Goal: Transaction & Acquisition: Purchase product/service

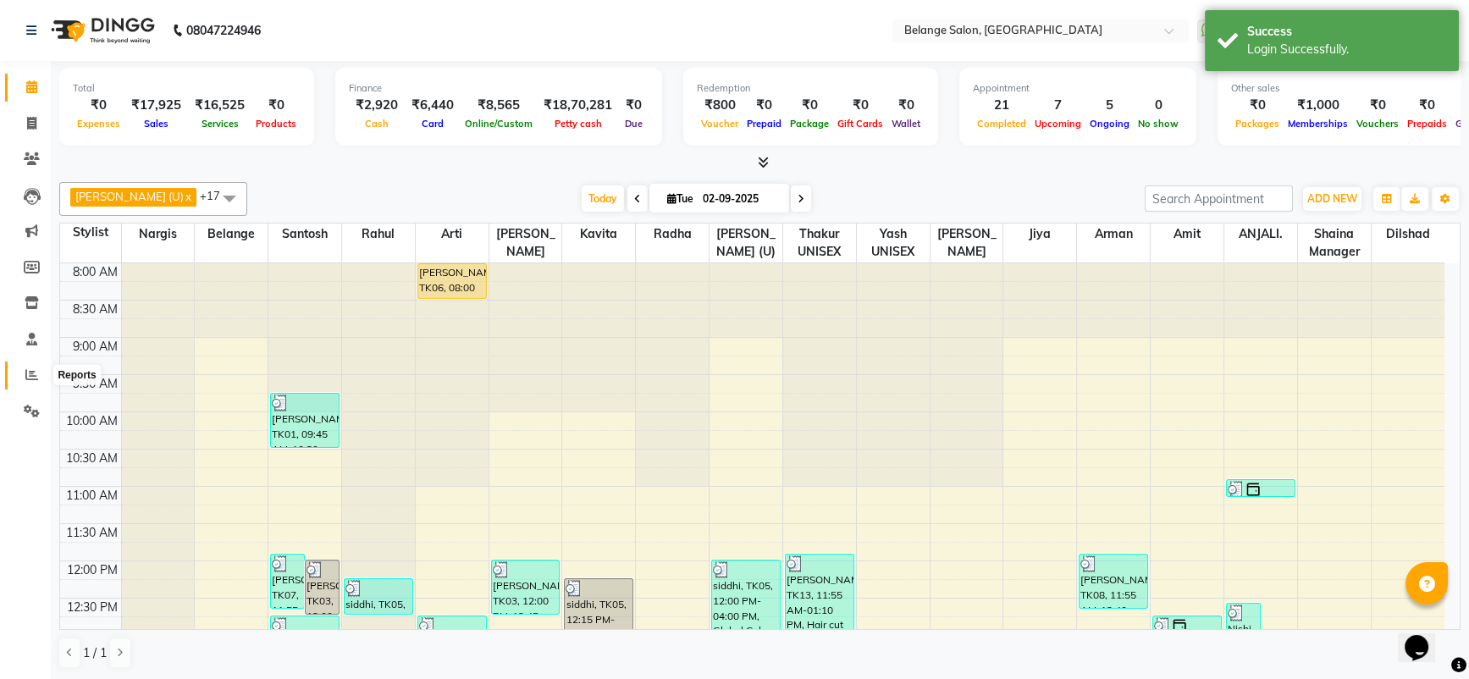
click at [33, 374] on icon at bounding box center [31, 374] width 13 height 13
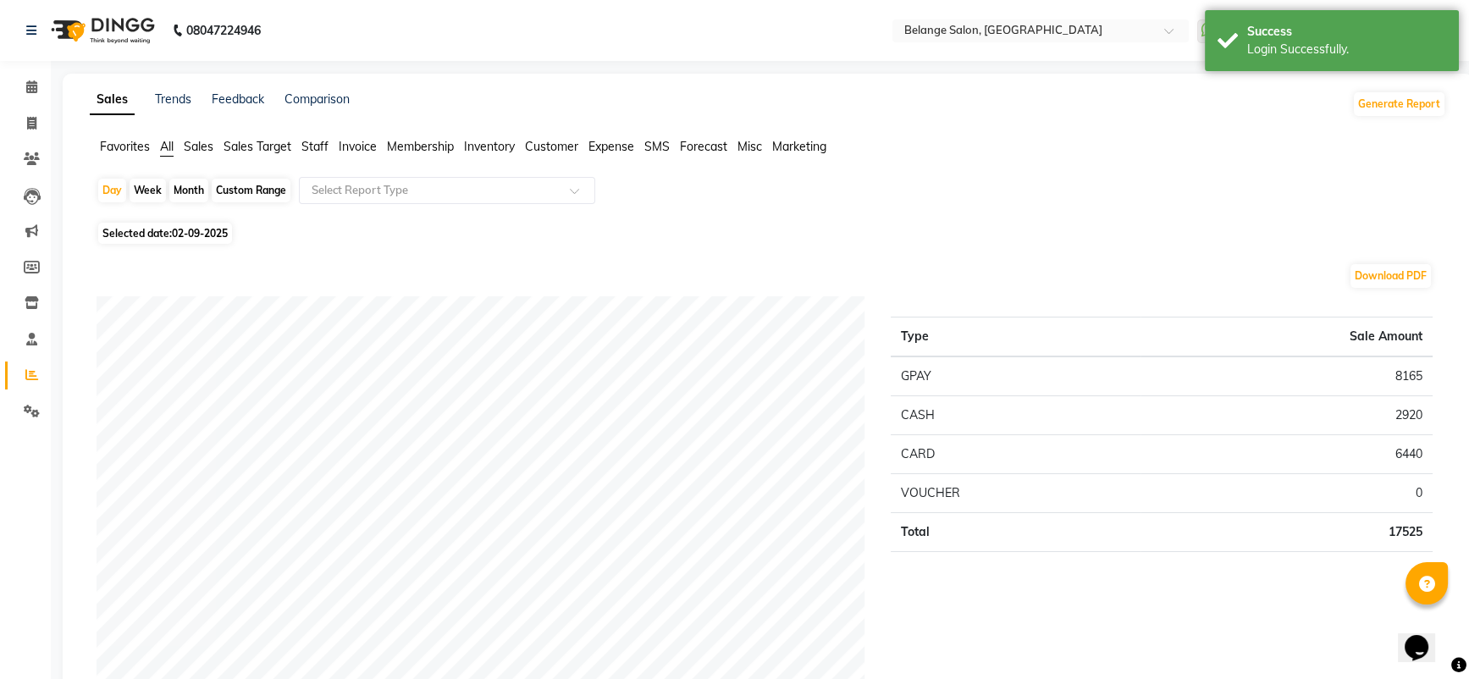
click at [314, 145] on span "Staff" at bounding box center [315, 146] width 27 height 15
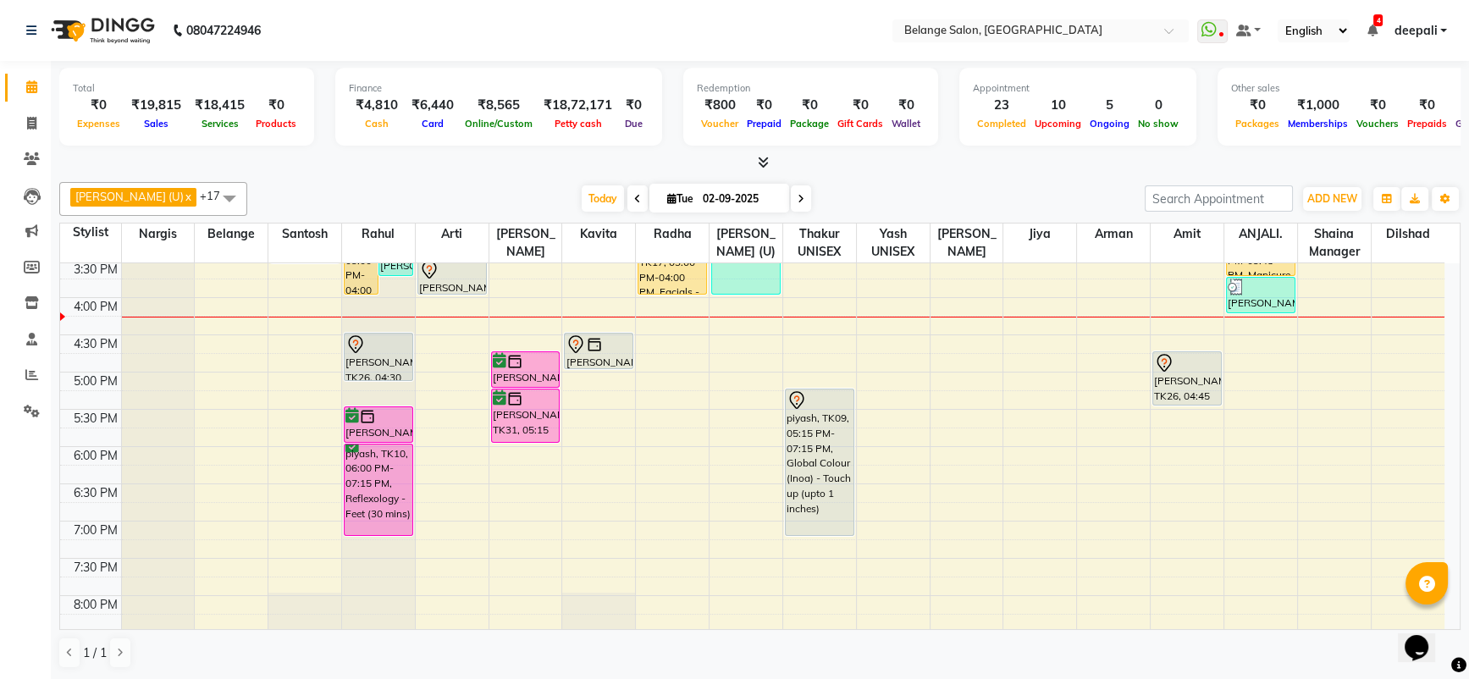
scroll to position [557, 0]
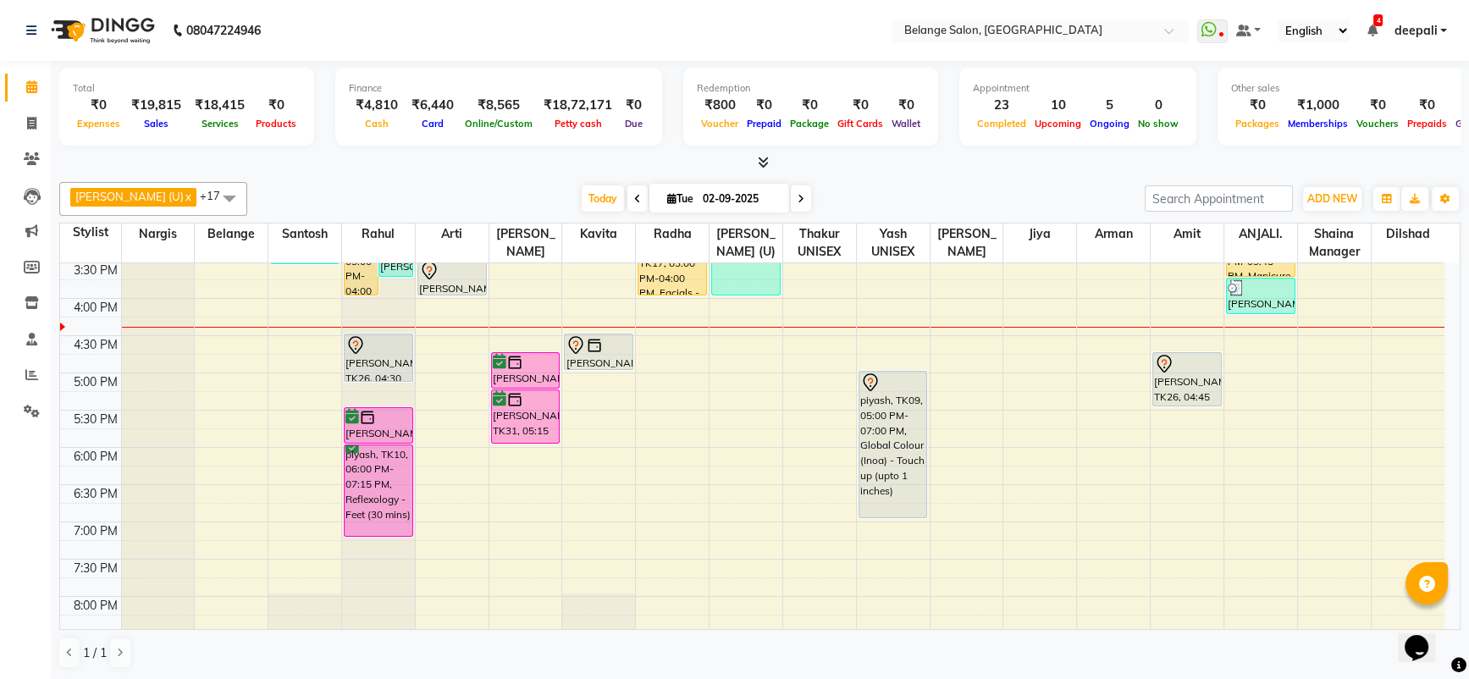
scroll to position [746, 0]
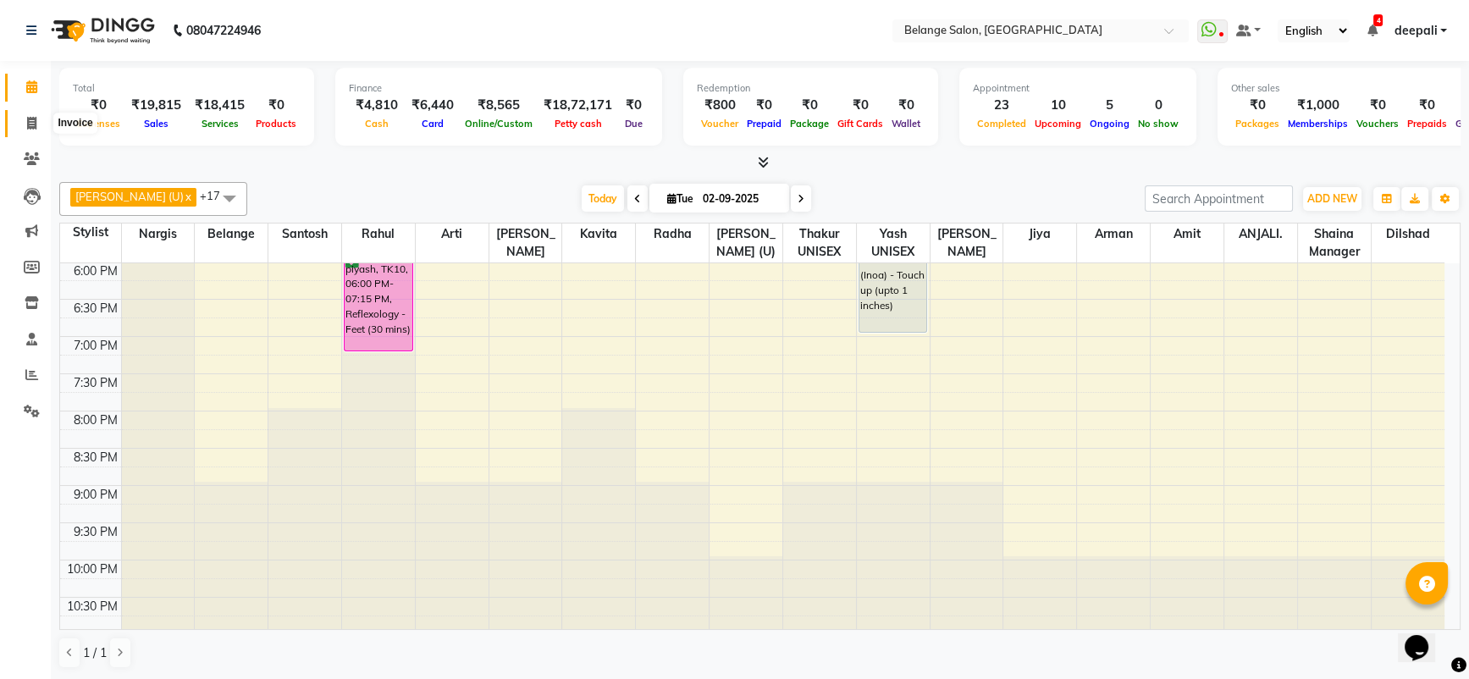
click at [33, 130] on span at bounding box center [32, 123] width 30 height 19
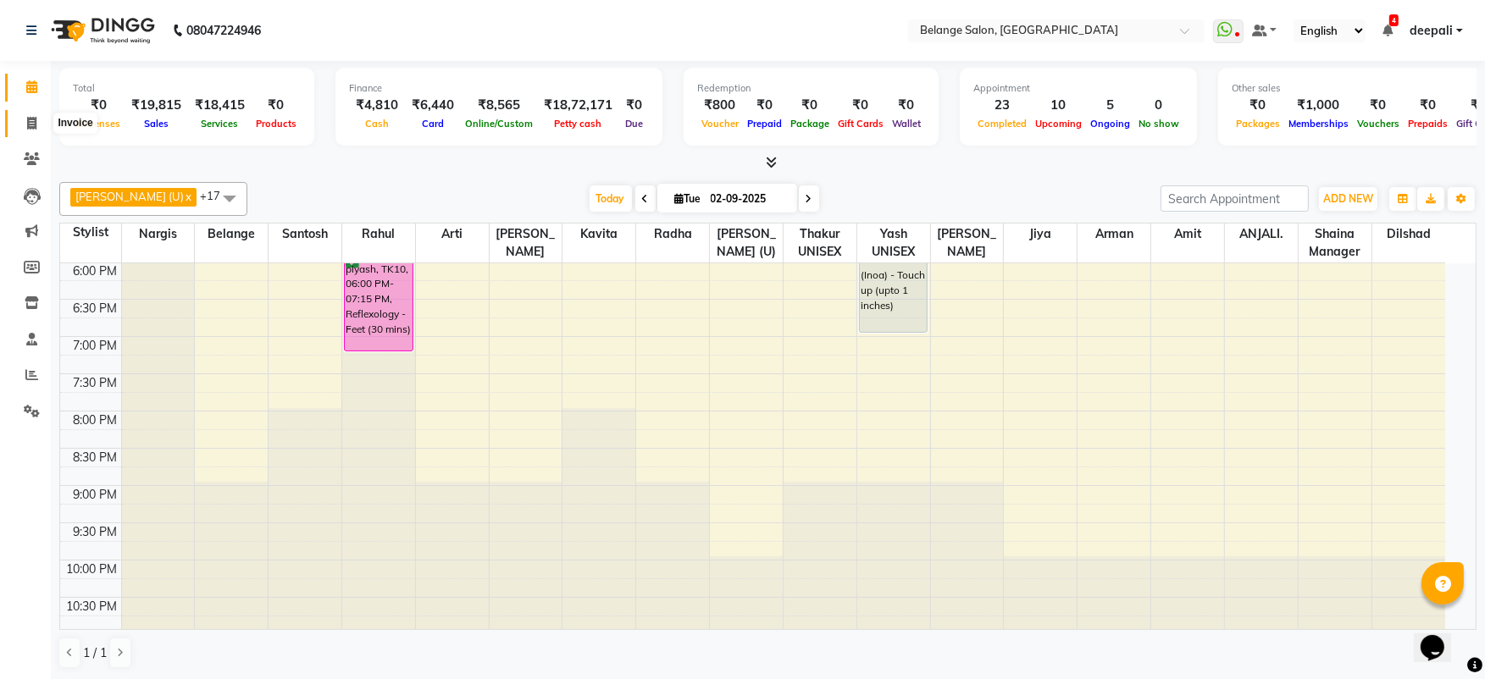
select select "5076"
select select "service"
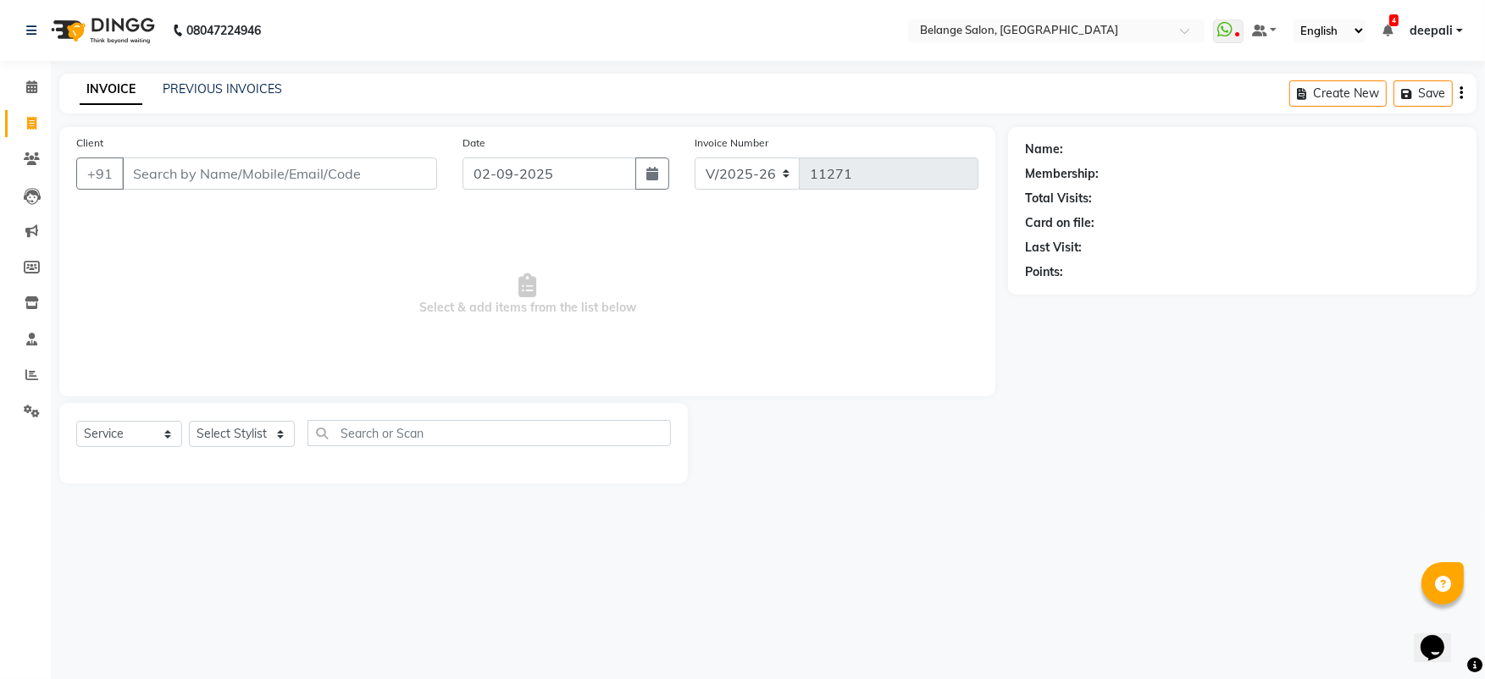
click at [224, 182] on input "Client" at bounding box center [279, 174] width 315 height 32
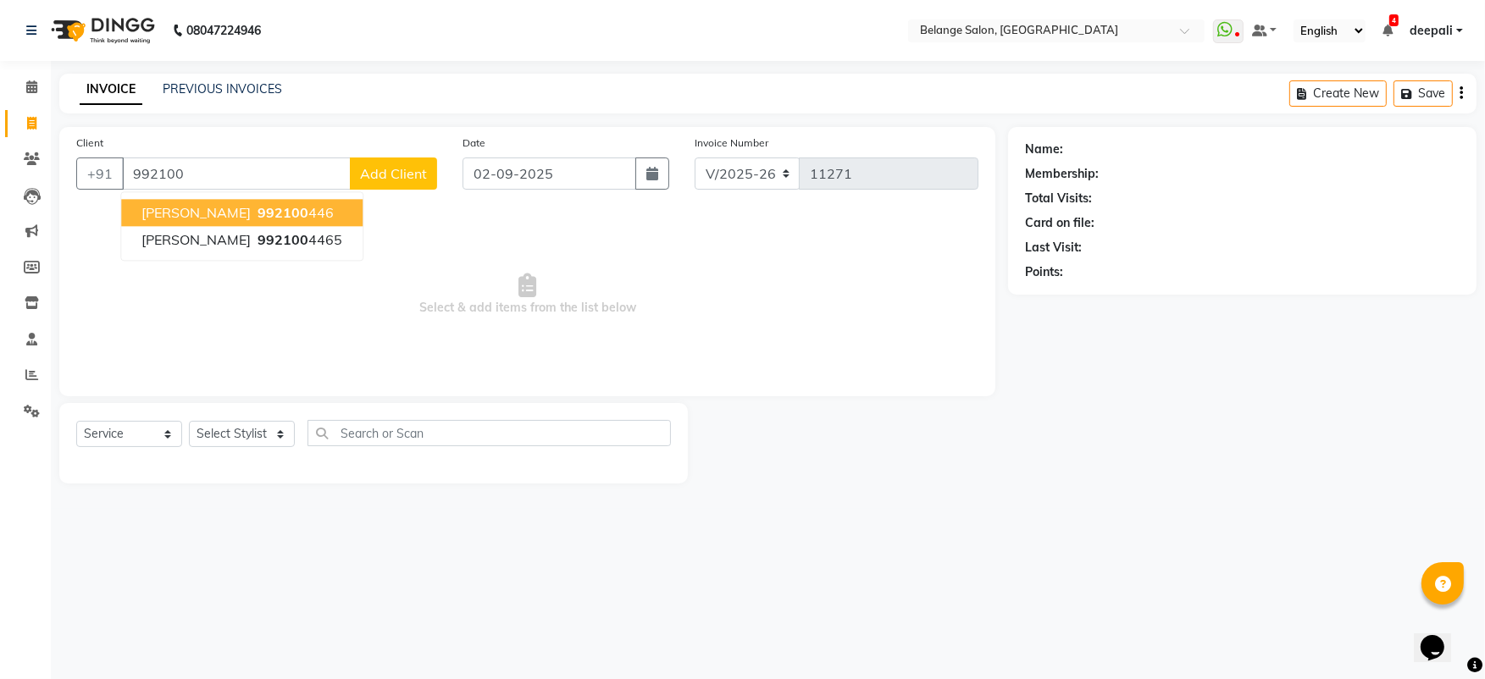
click at [152, 213] on span "[PERSON_NAME]" at bounding box center [195, 212] width 109 height 17
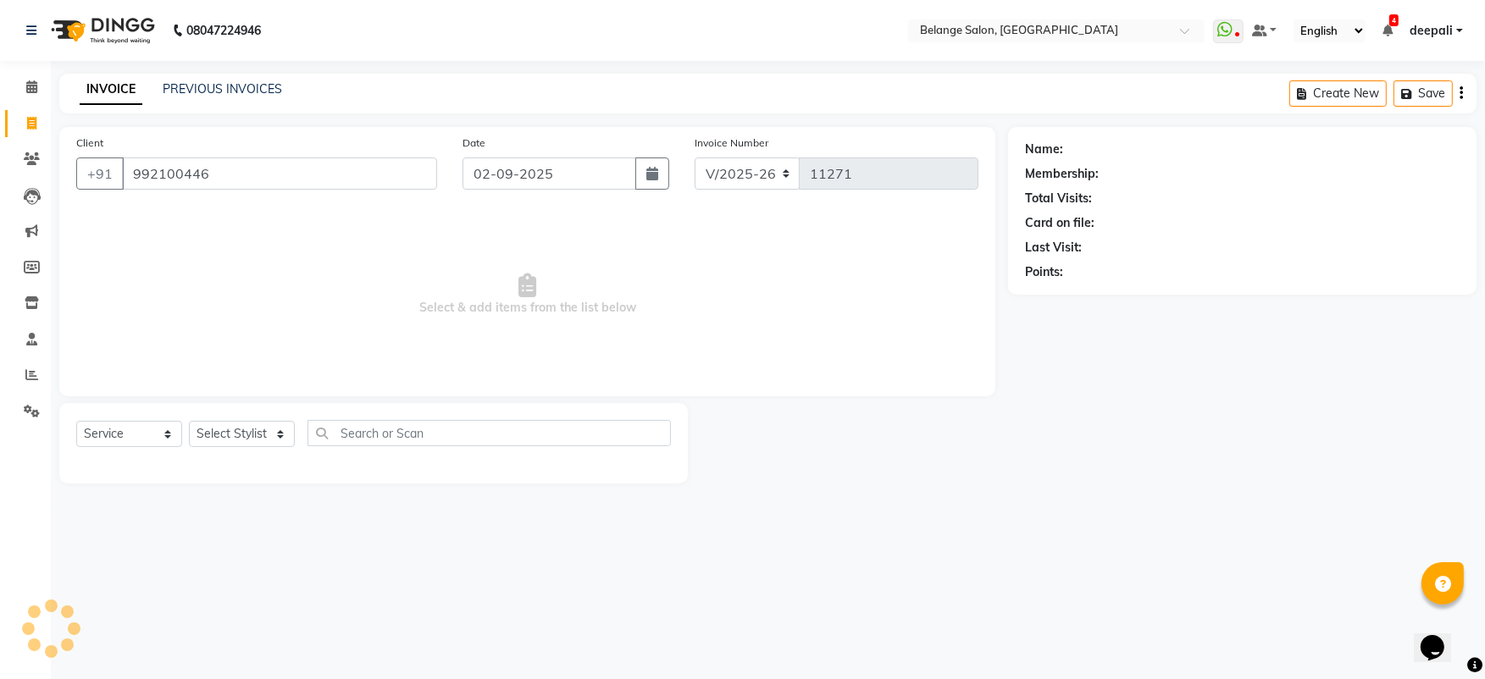
type input "992100446"
click at [1094, 145] on link "[PERSON_NAME]" at bounding box center [1113, 150] width 95 height 18
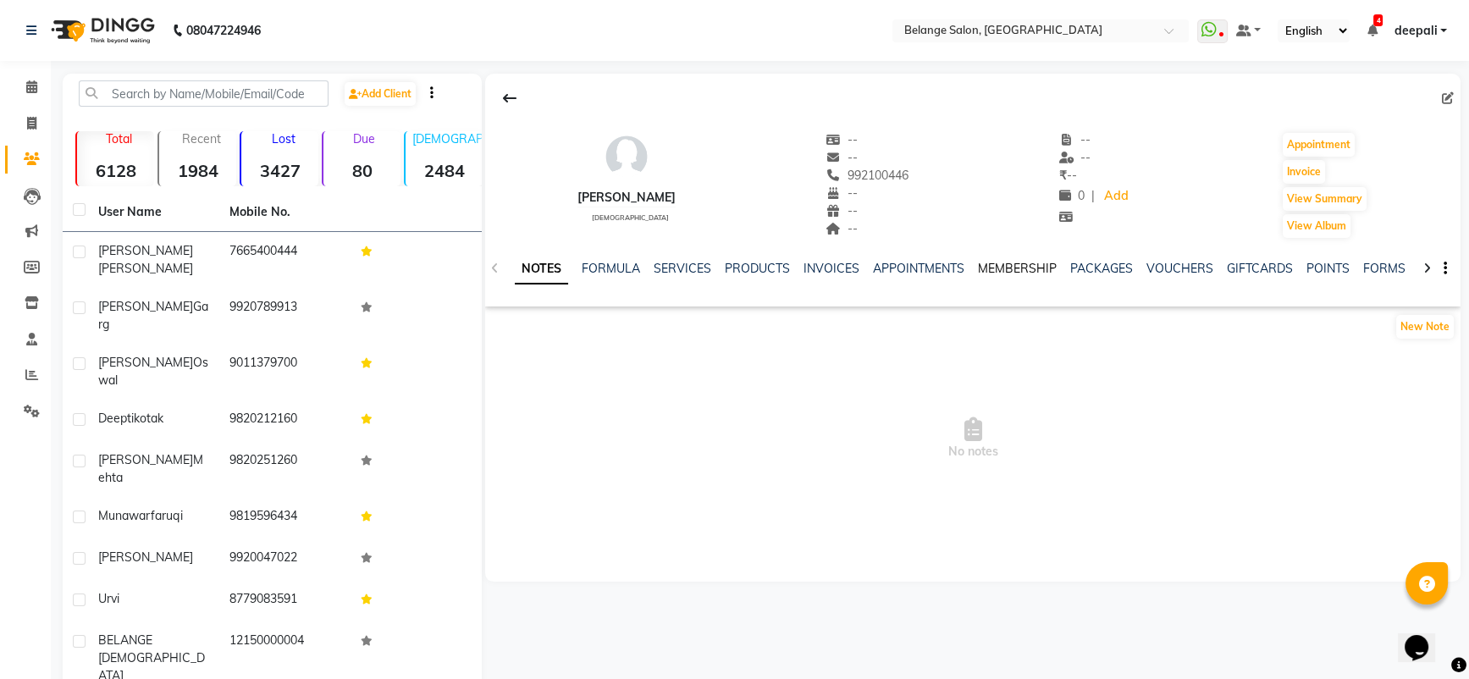
click at [1019, 268] on link "MEMBERSHIP" at bounding box center [1017, 268] width 79 height 15
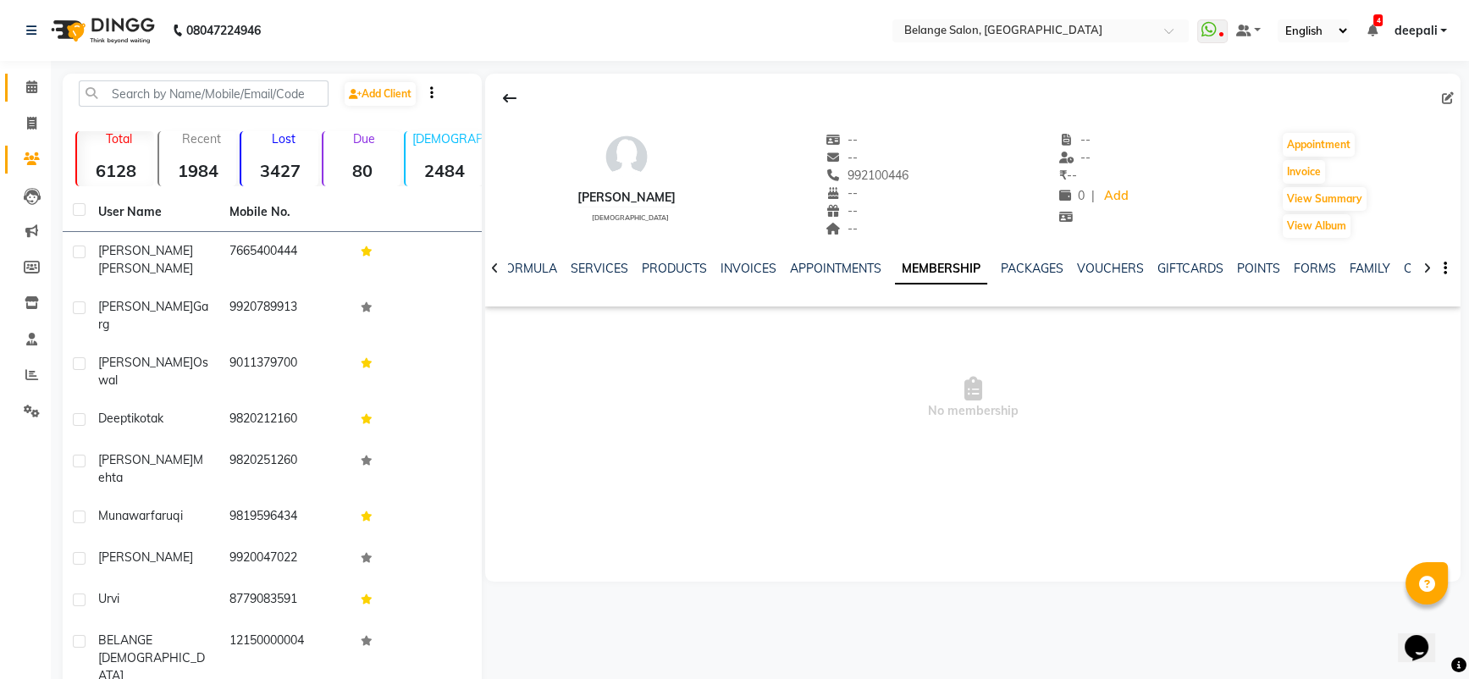
click at [21, 97] on link "Calendar" at bounding box center [25, 88] width 41 height 28
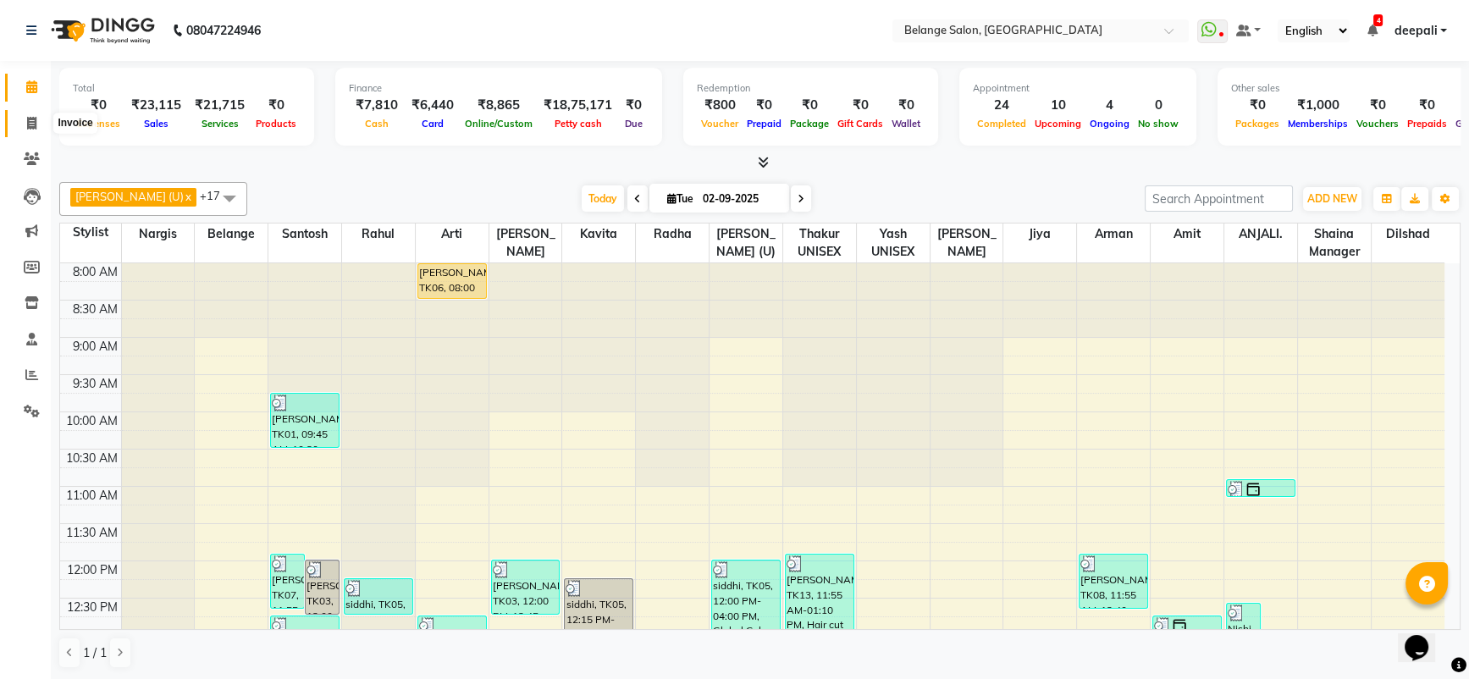
click at [27, 119] on icon at bounding box center [31, 123] width 9 height 13
select select "service"
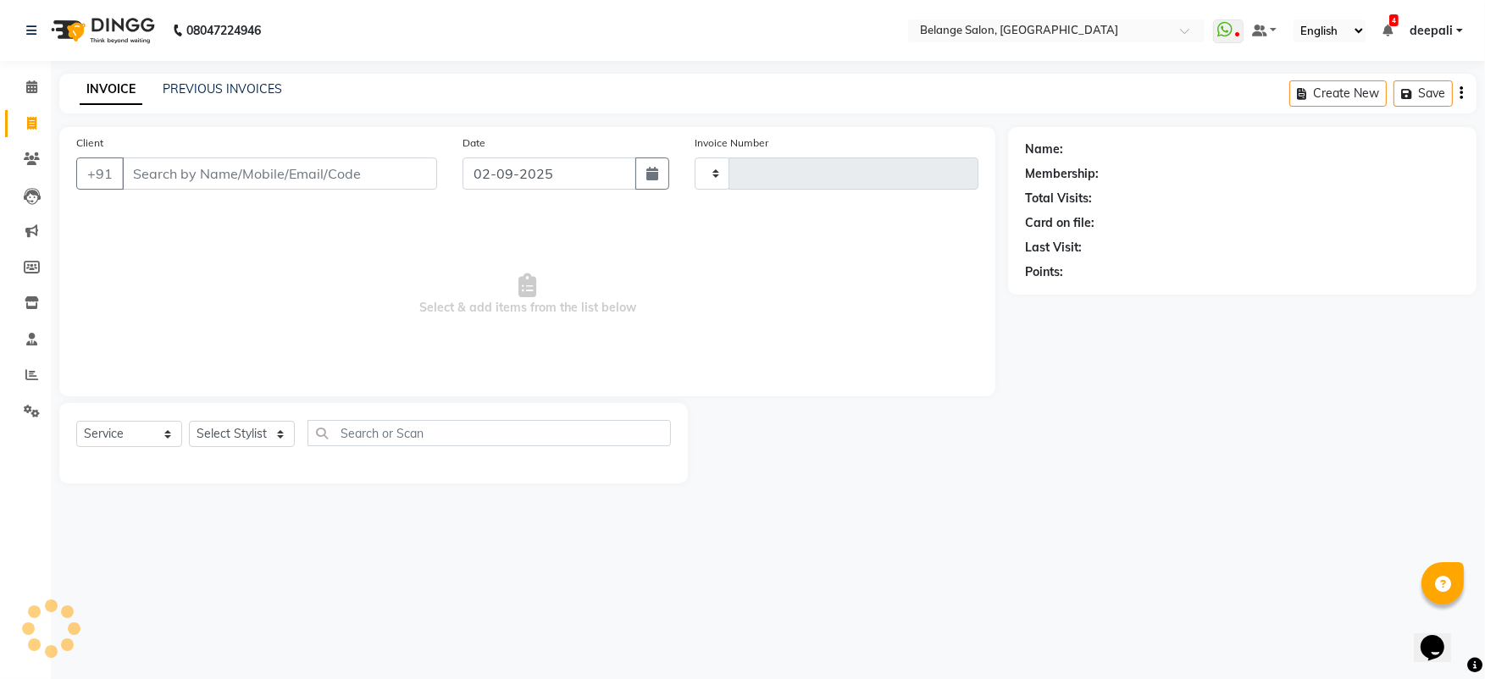
type input "11271"
select select "5076"
click at [175, 168] on input "Client" at bounding box center [279, 174] width 315 height 32
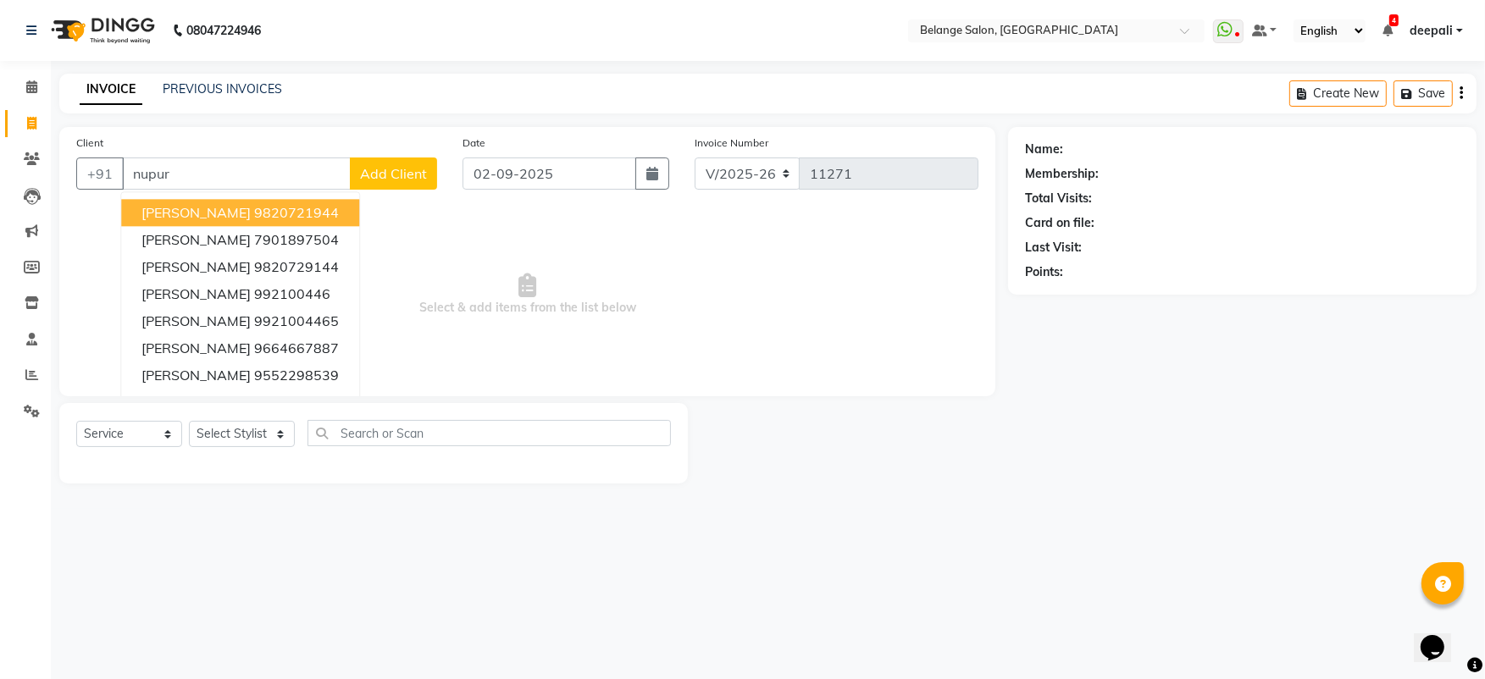
click at [189, 170] on input "nupur" at bounding box center [236, 174] width 229 height 32
type input "nupur"
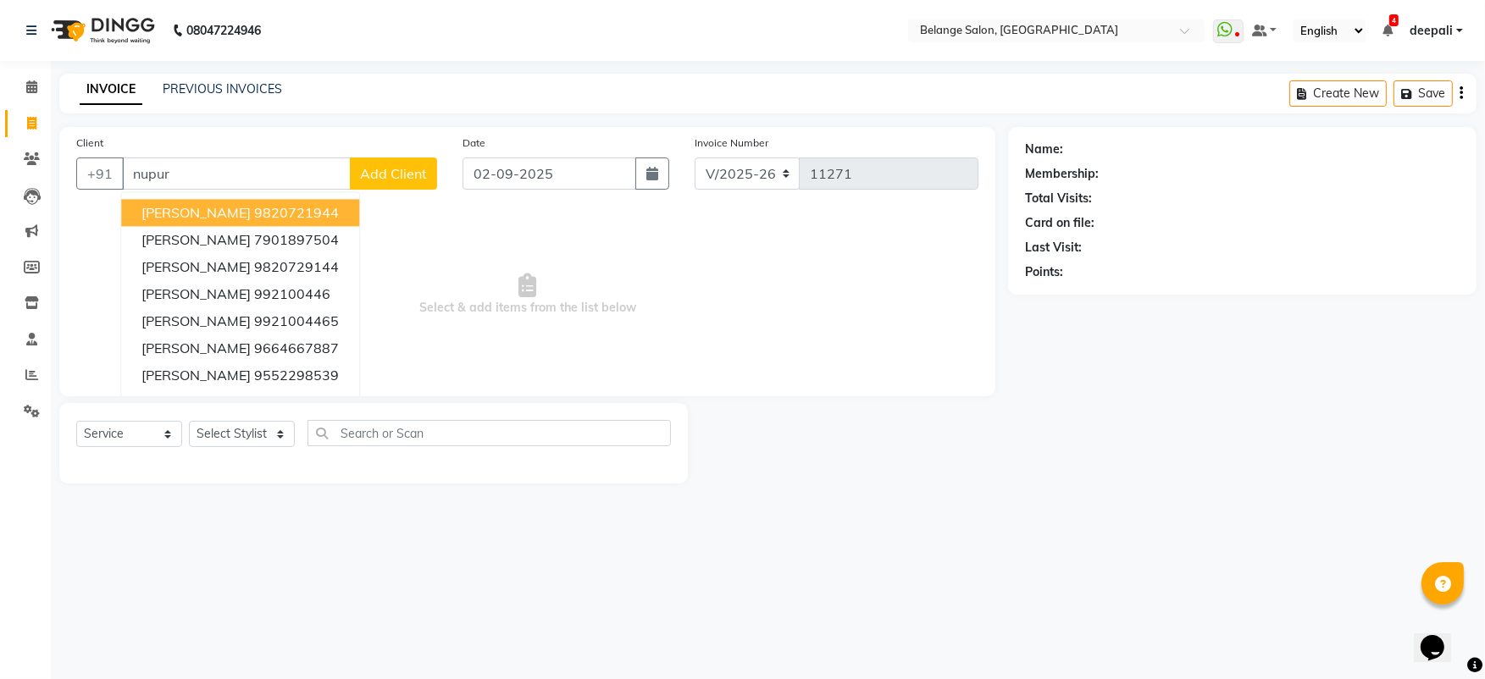
click at [631, 318] on span "Select & add items from the list below" at bounding box center [527, 294] width 902 height 169
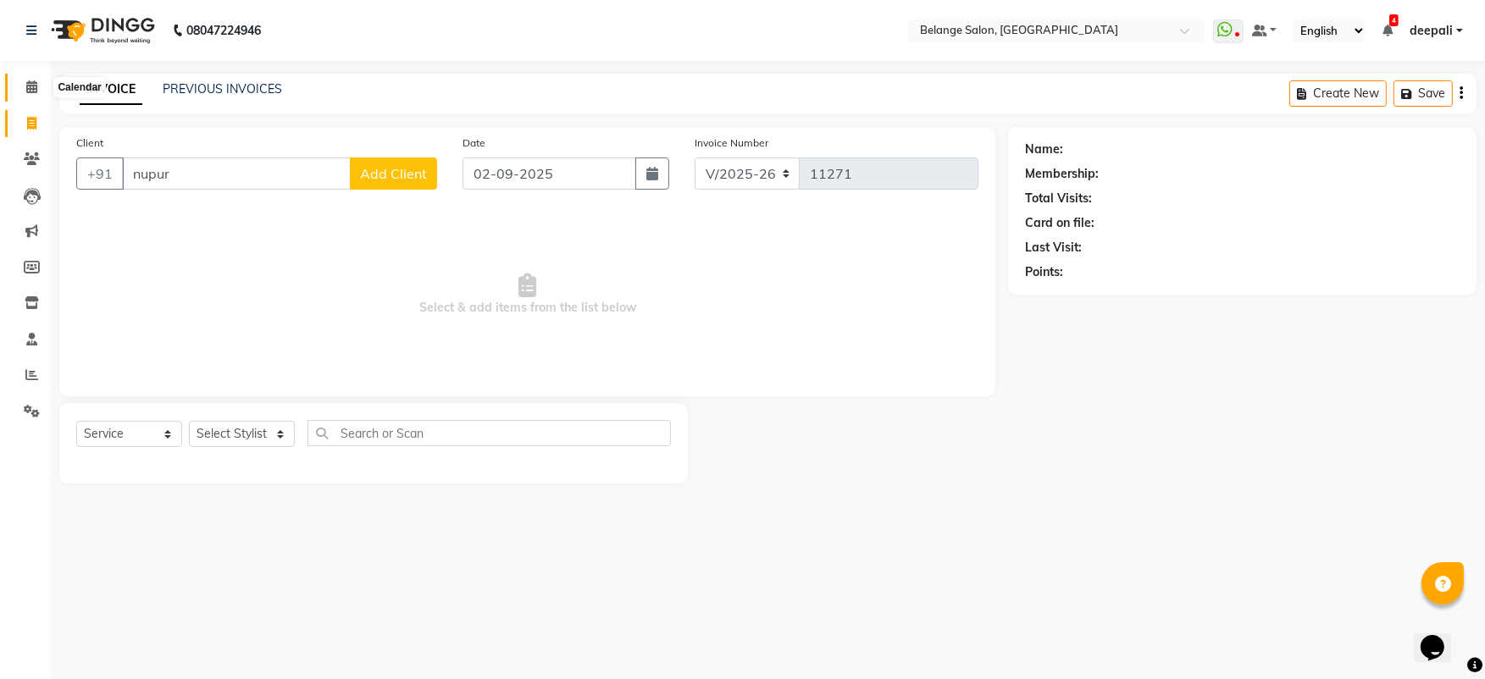
click at [24, 91] on span at bounding box center [32, 87] width 30 height 19
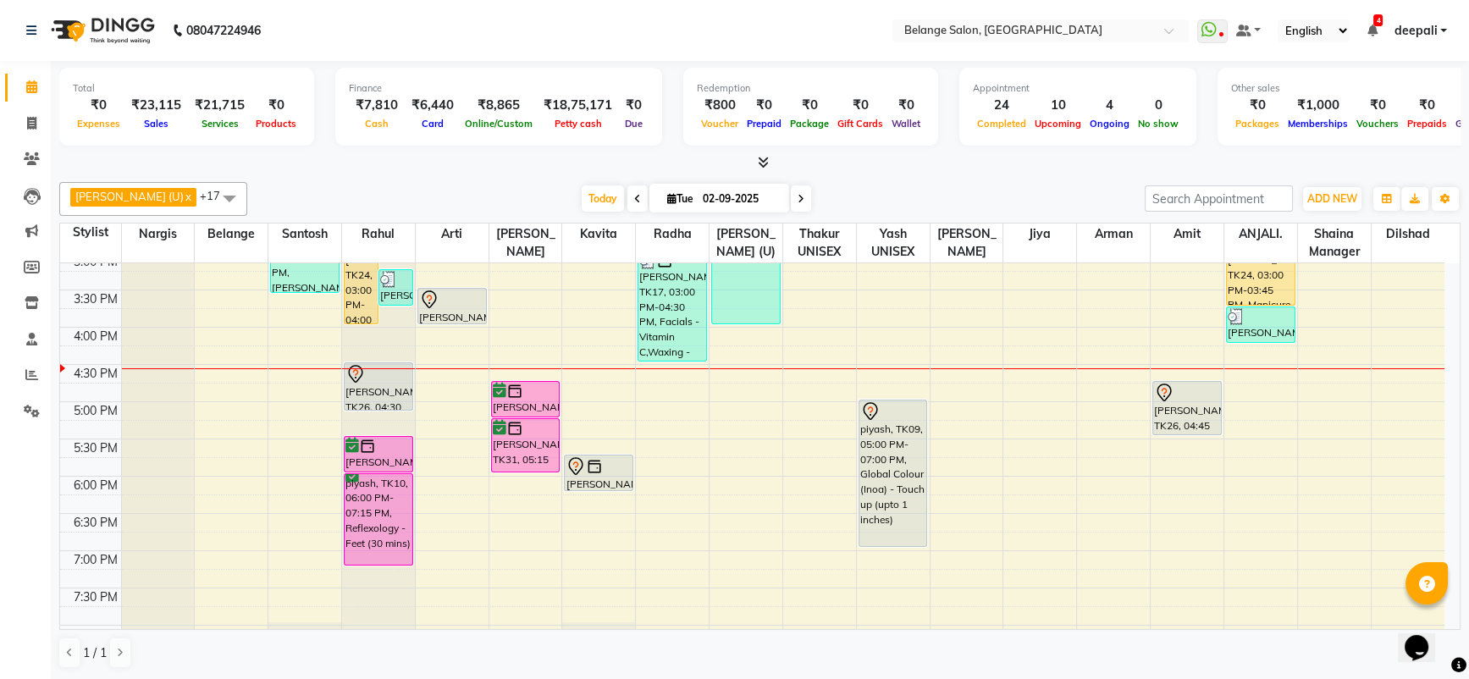
scroll to position [534, 0]
click at [29, 373] on icon at bounding box center [31, 374] width 13 height 13
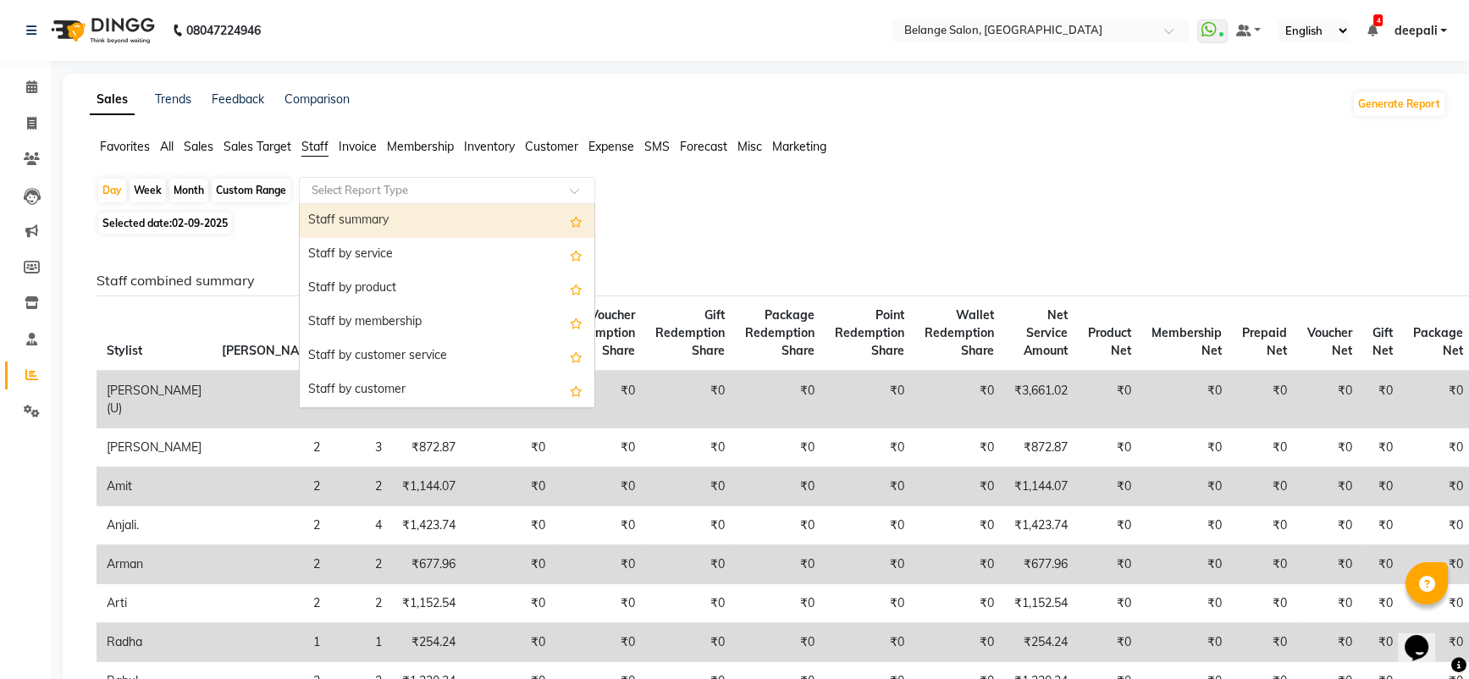
click at [386, 202] on div "Select Report Type" at bounding box center [447, 190] width 296 height 27
click at [392, 218] on div "Staff summary" at bounding box center [447, 221] width 295 height 34
select select "full_report"
select select "csv"
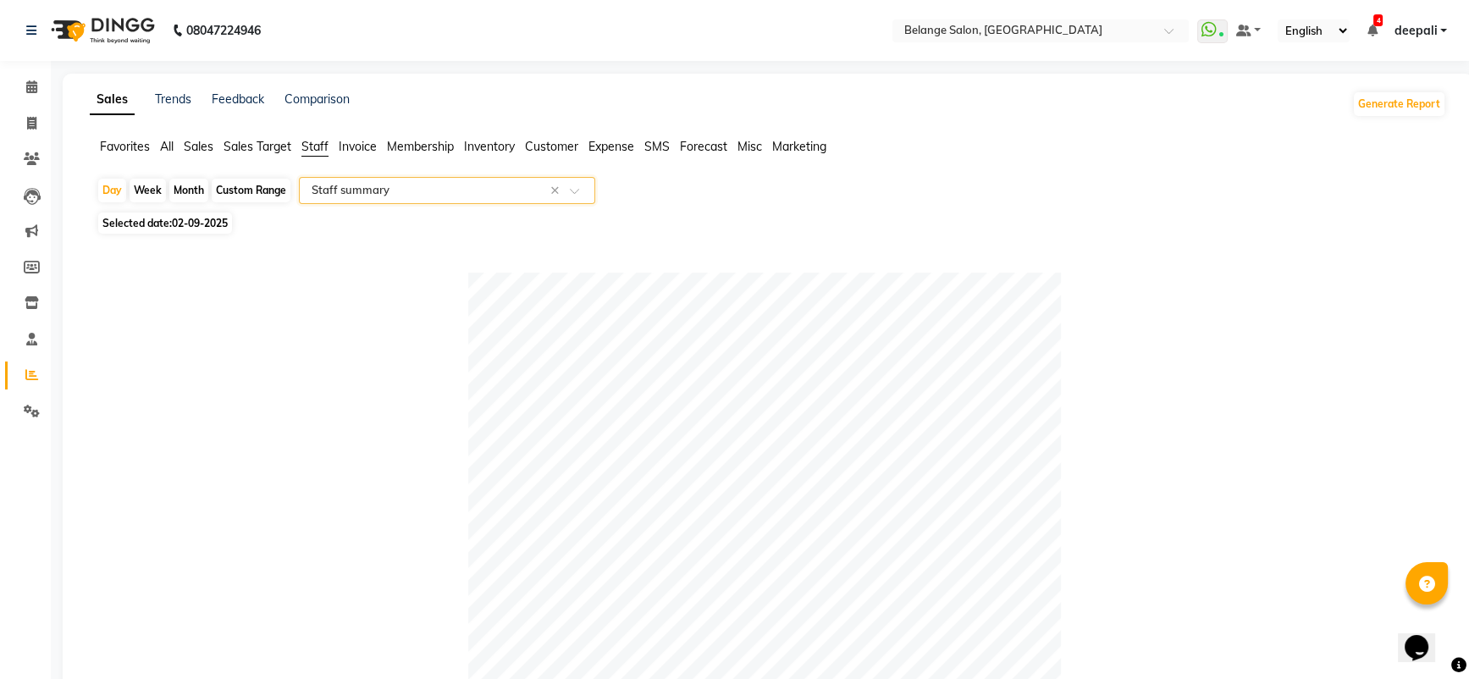
click at [191, 184] on div "Month" at bounding box center [188, 191] width 39 height 24
select select "9"
select select "2025"
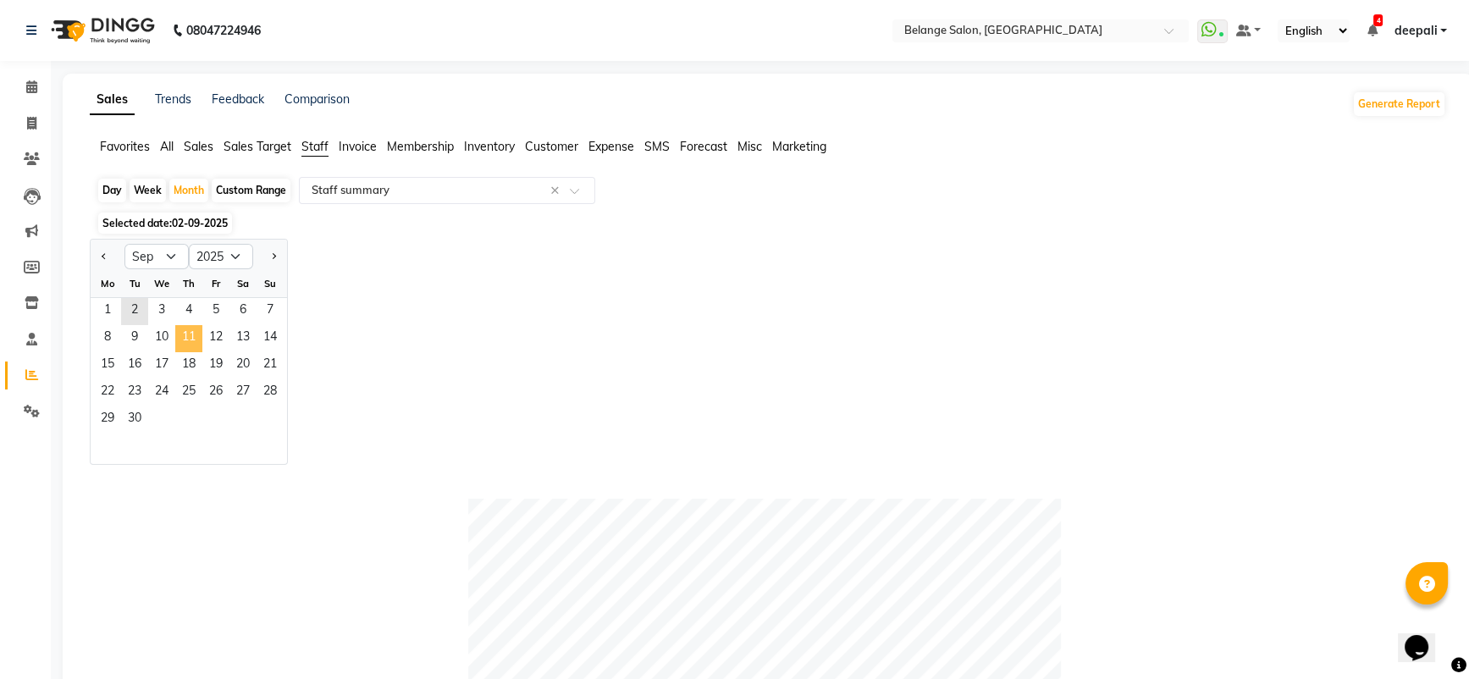
click at [199, 347] on span "11" at bounding box center [188, 338] width 27 height 27
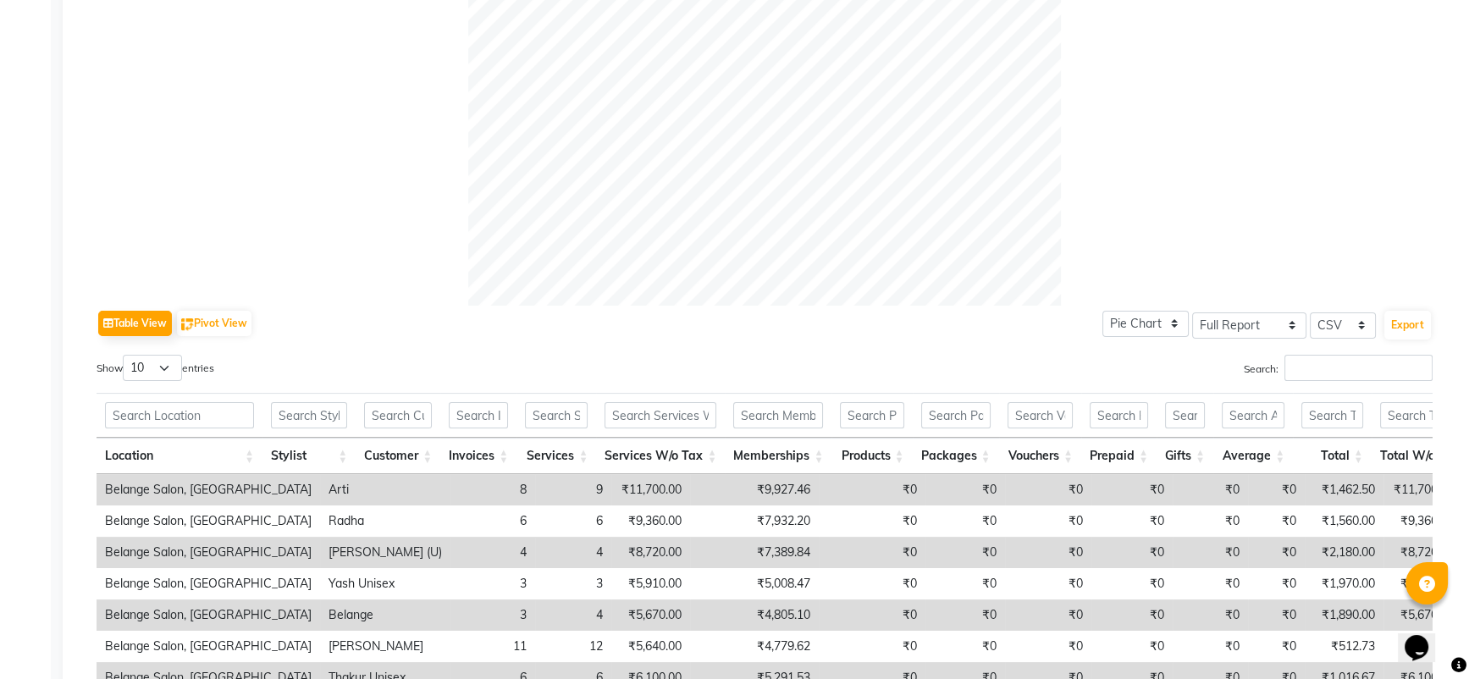
scroll to position [558, 0]
click at [1354, 319] on select "Select CSV PDF" at bounding box center [1343, 327] width 66 height 26
click at [1420, 323] on button "Export" at bounding box center [1408, 327] width 47 height 29
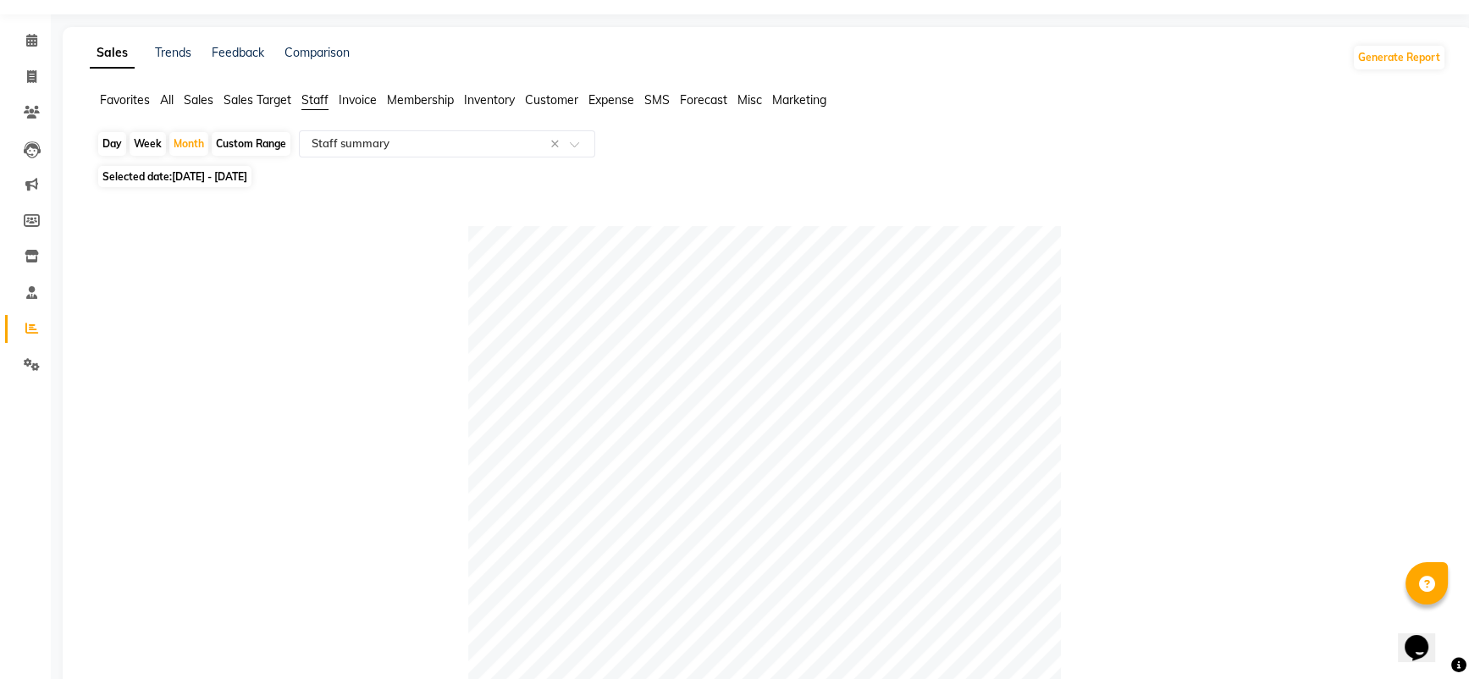
scroll to position [15, 0]
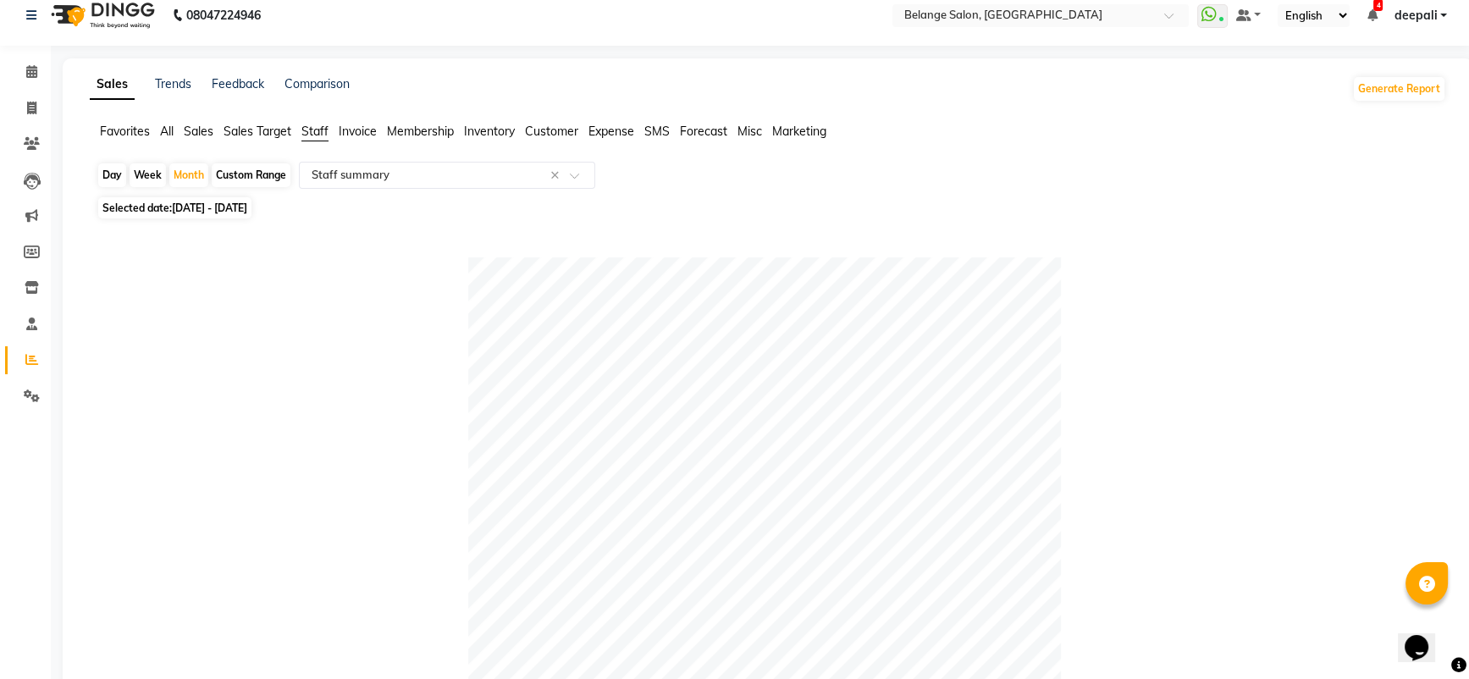
click at [247, 207] on span "01-09-2025 - 30-09-2025" at bounding box center [209, 208] width 75 height 13
select select "9"
select select "2025"
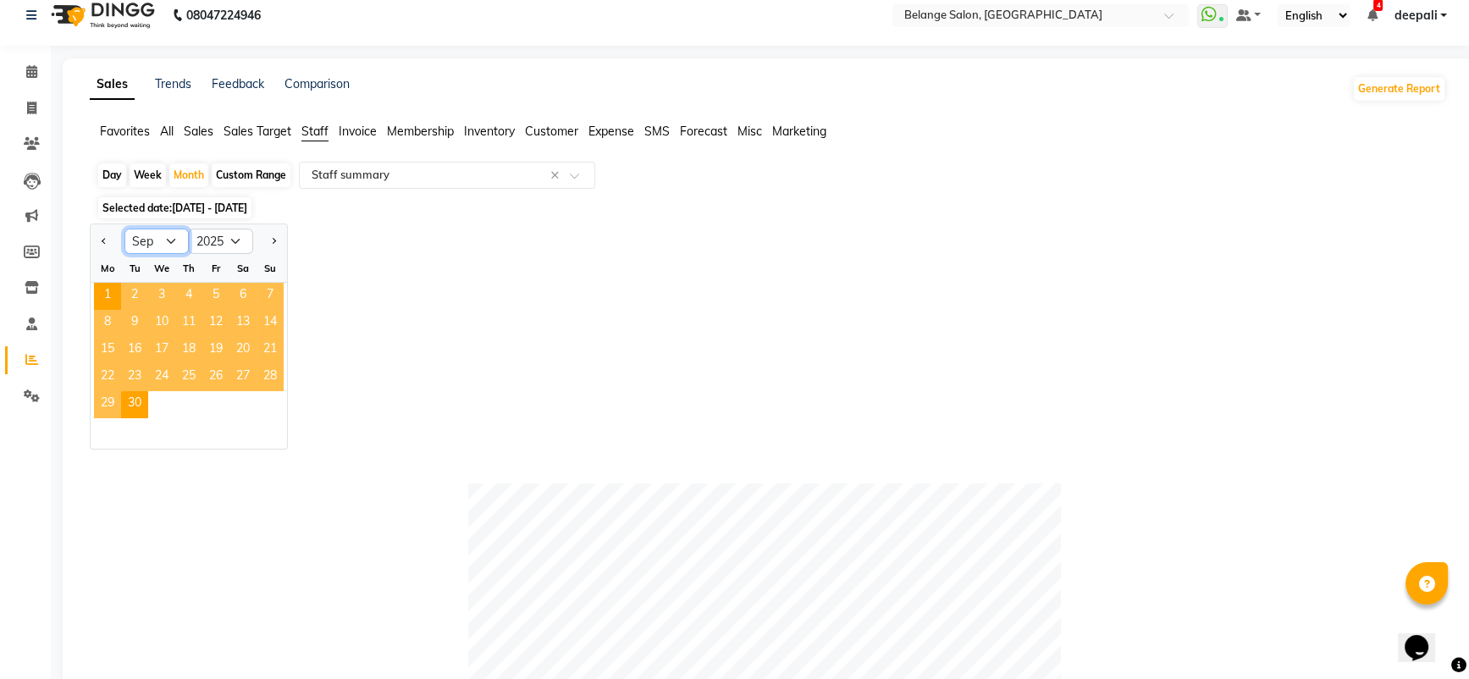
click at [158, 242] on select "Jan Feb Mar Apr May Jun Jul Aug Sep Oct Nov Dec" at bounding box center [157, 241] width 64 height 25
select select "8"
click at [125, 229] on select "Jan Feb Mar Apr May Jun Jul Aug Sep Oct Nov Dec" at bounding box center [157, 241] width 64 height 25
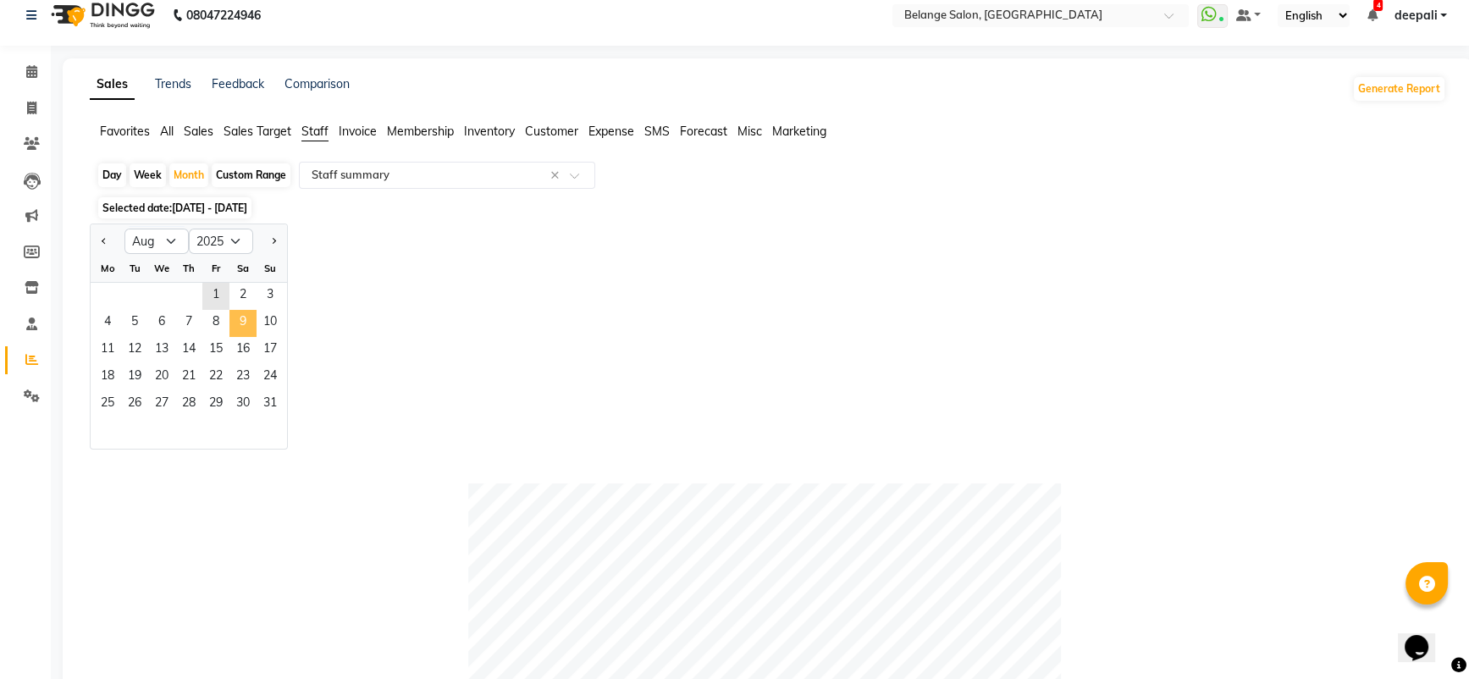
click at [234, 332] on span "9" at bounding box center [243, 323] width 27 height 27
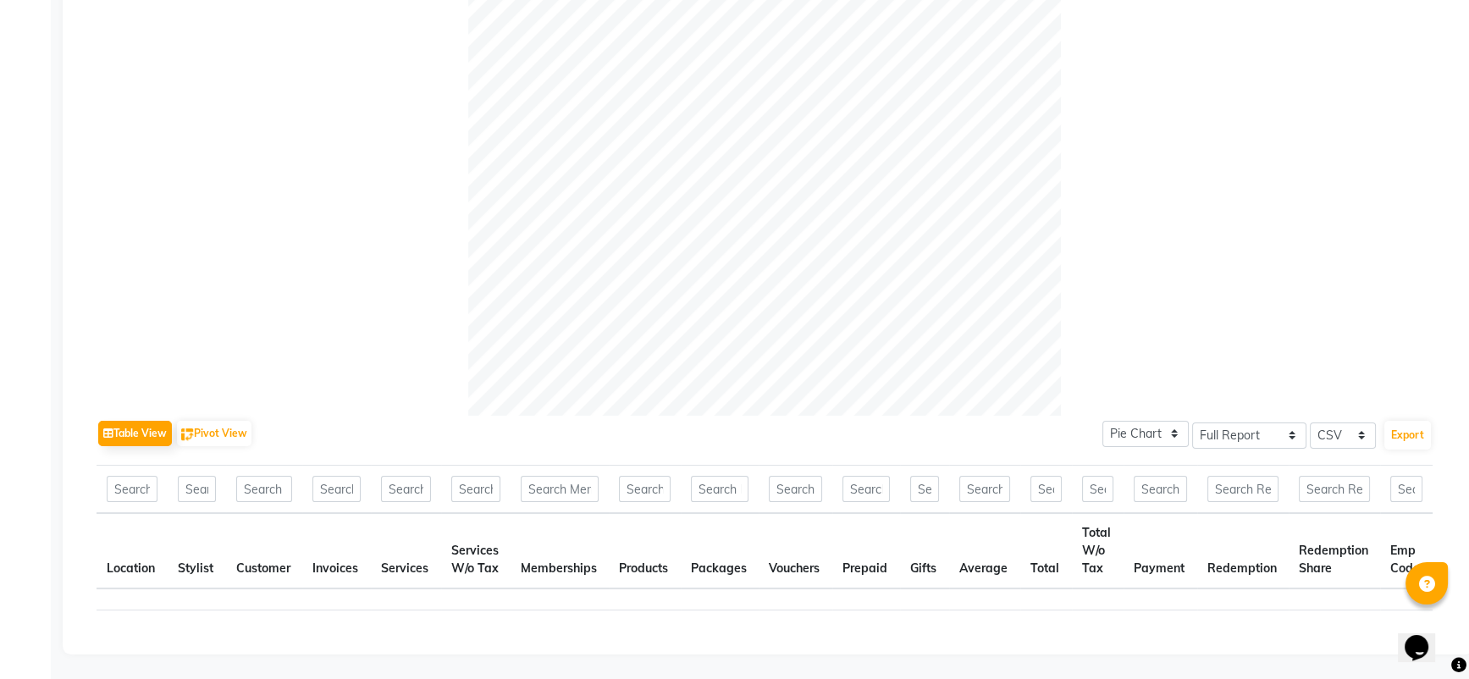
scroll to position [735, 0]
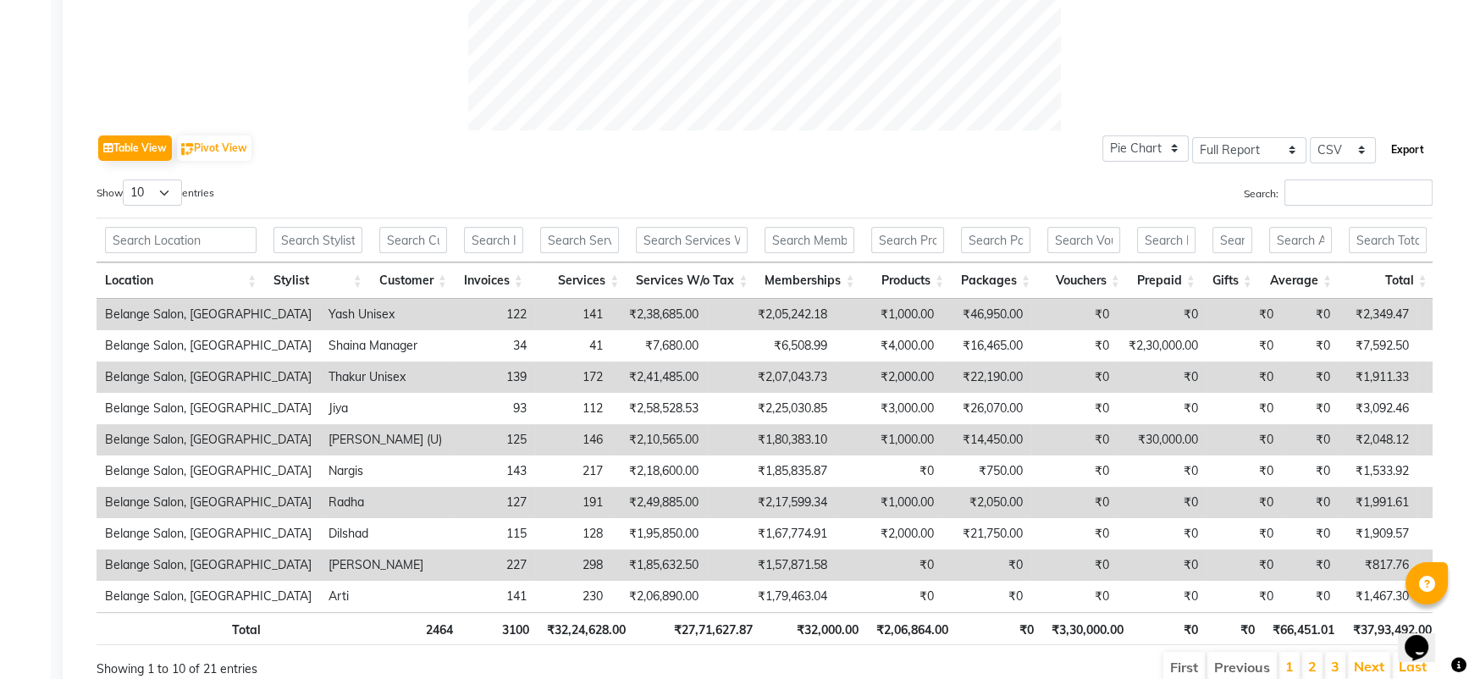
click at [1407, 142] on button "Export" at bounding box center [1408, 150] width 47 height 29
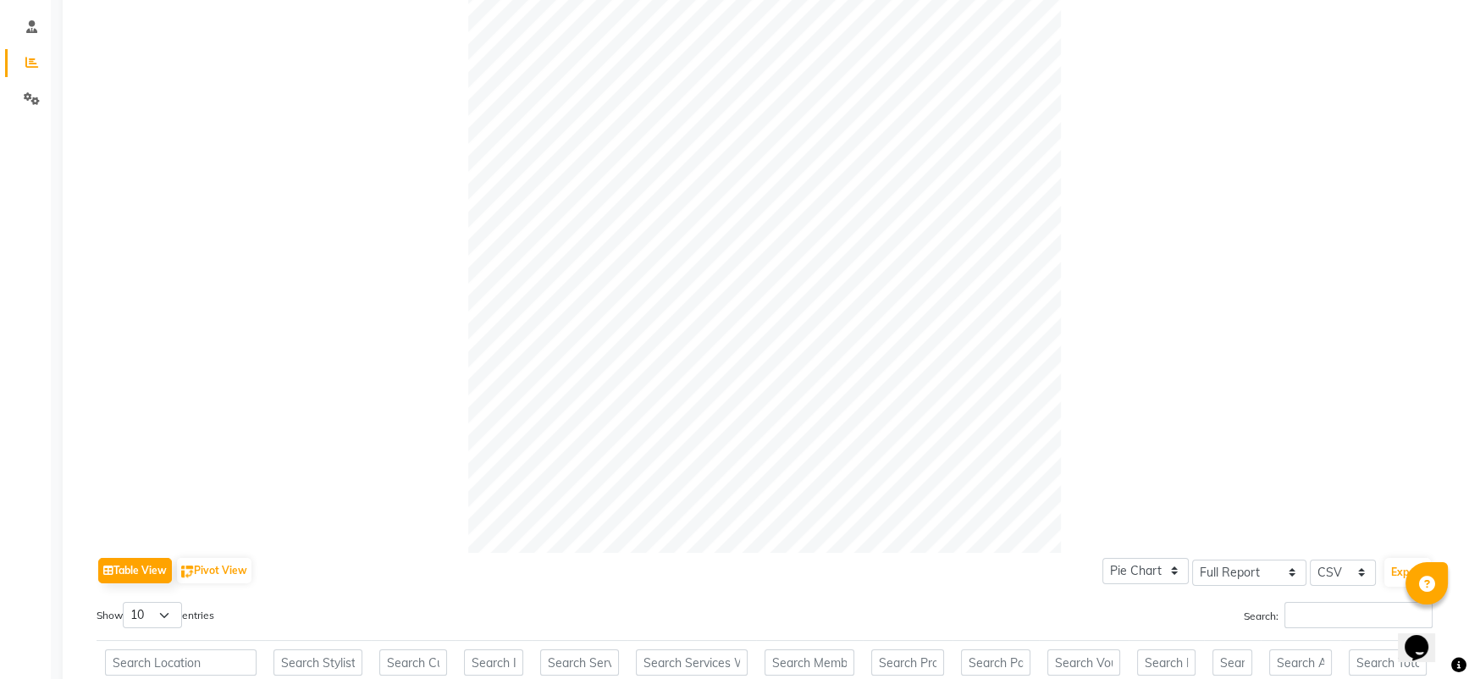
scroll to position [0, 0]
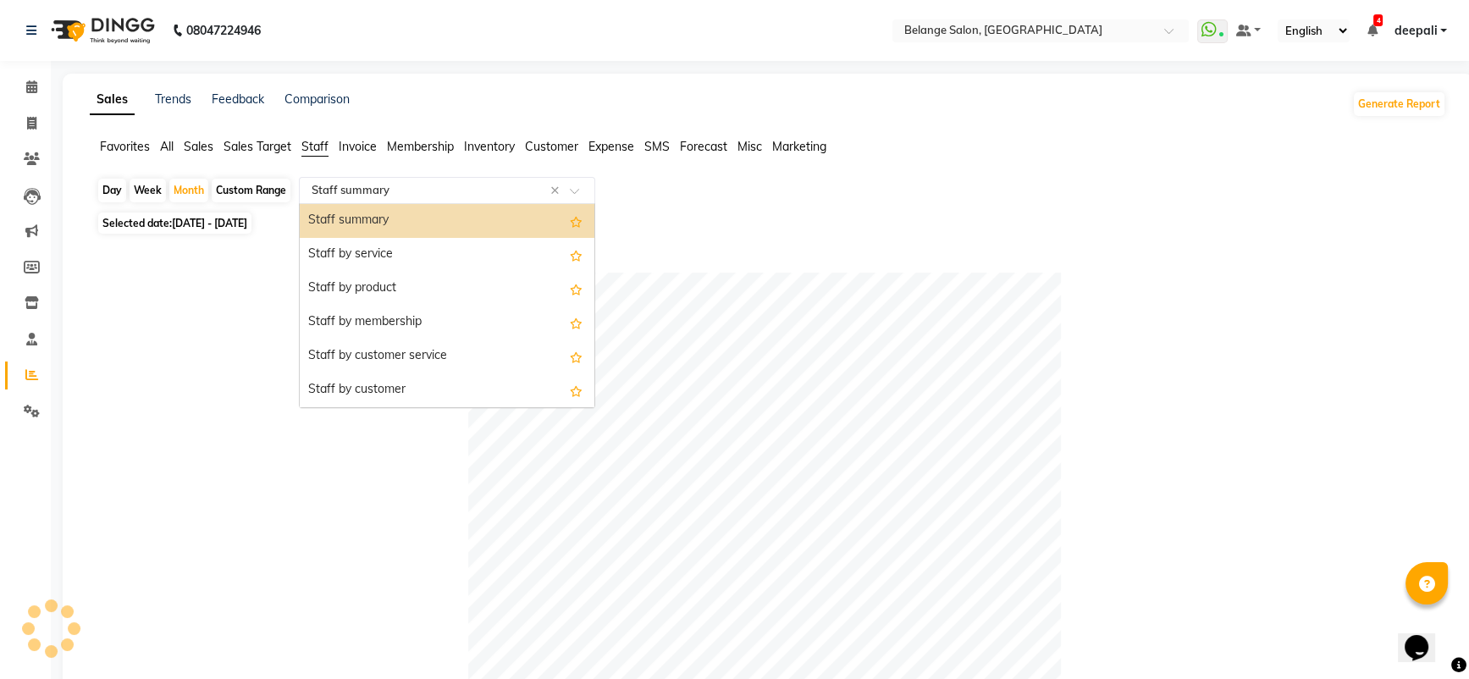
click at [390, 192] on input "text" at bounding box center [430, 190] width 244 height 17
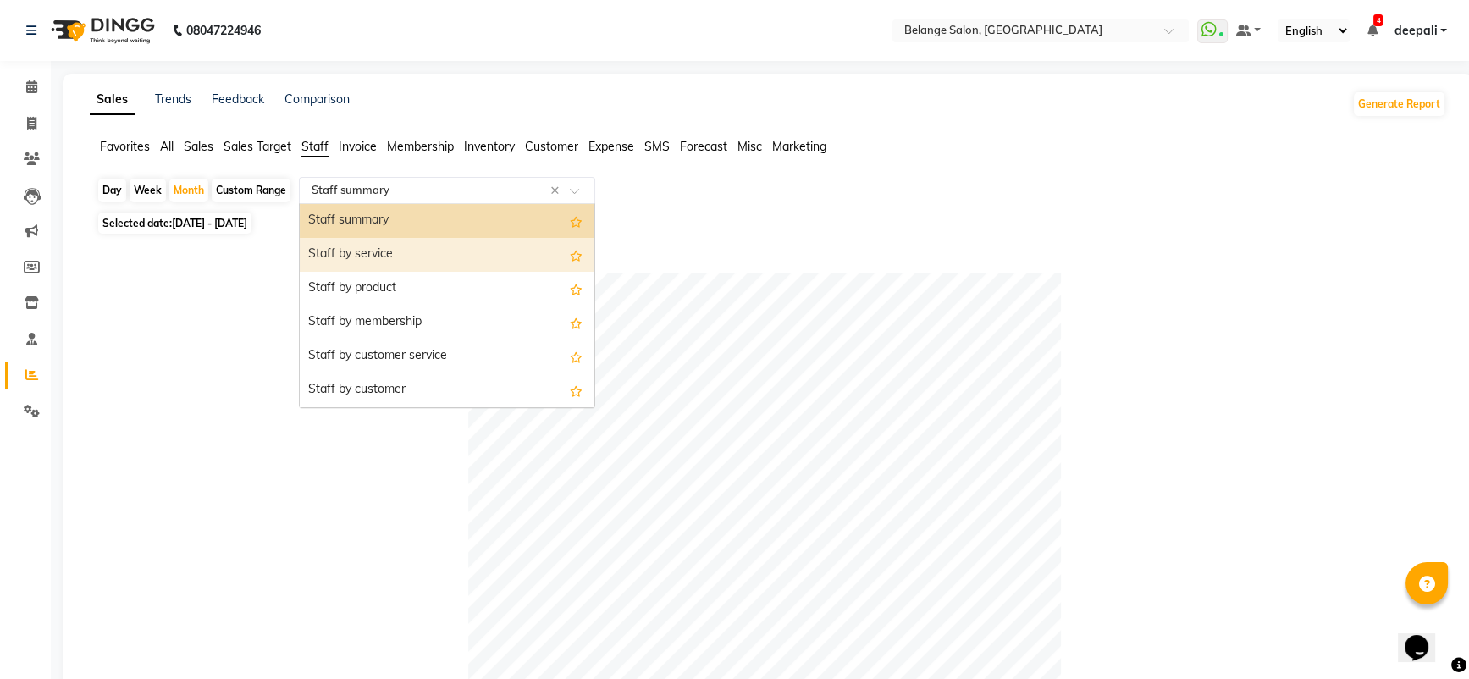
click at [397, 253] on div "Staff by service" at bounding box center [447, 255] width 295 height 34
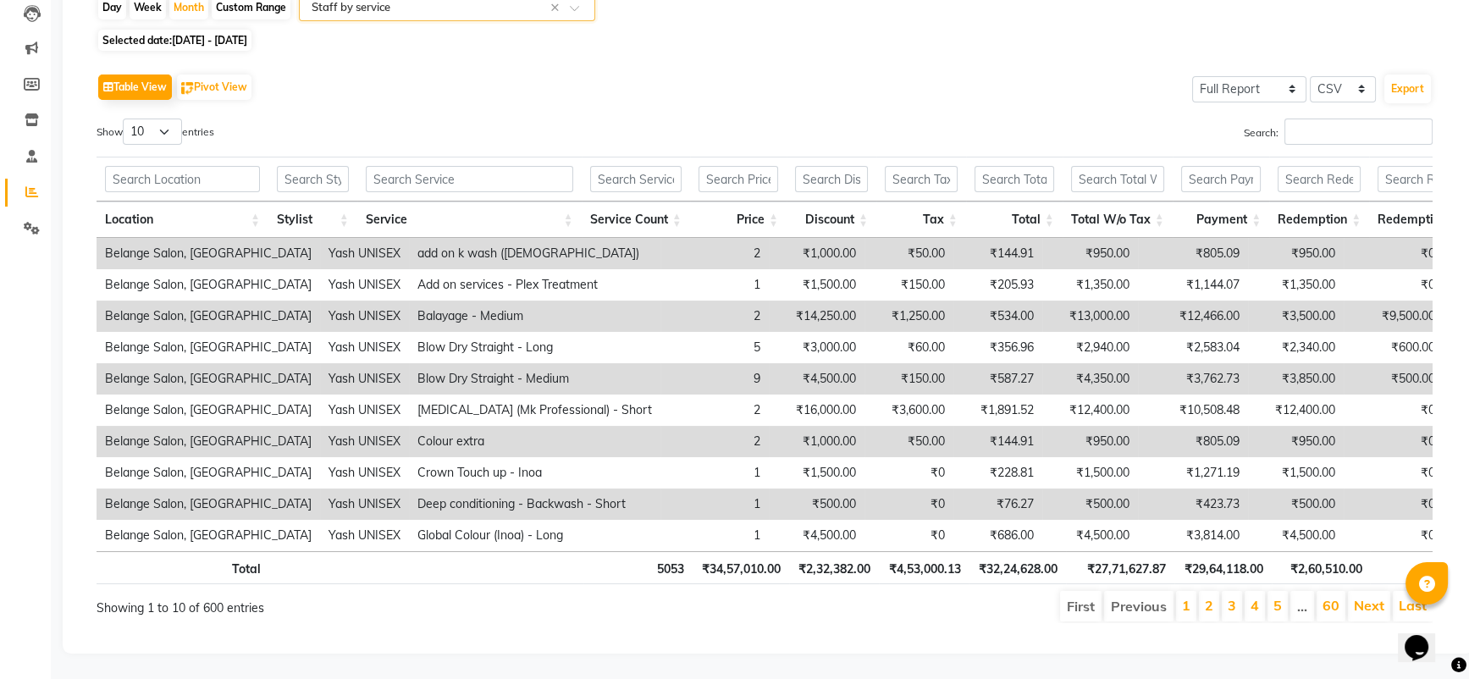
scroll to position [3, 0]
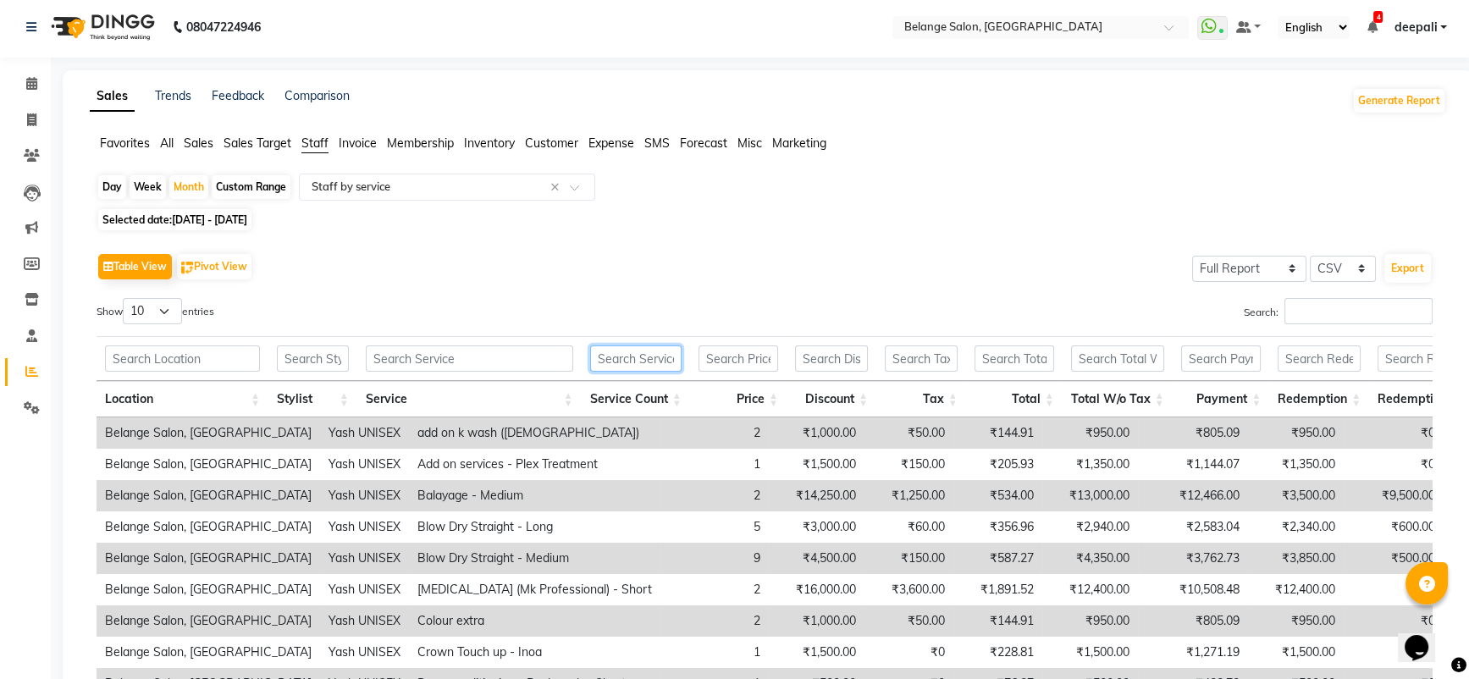
click at [648, 366] on input "text" at bounding box center [635, 359] width 91 height 26
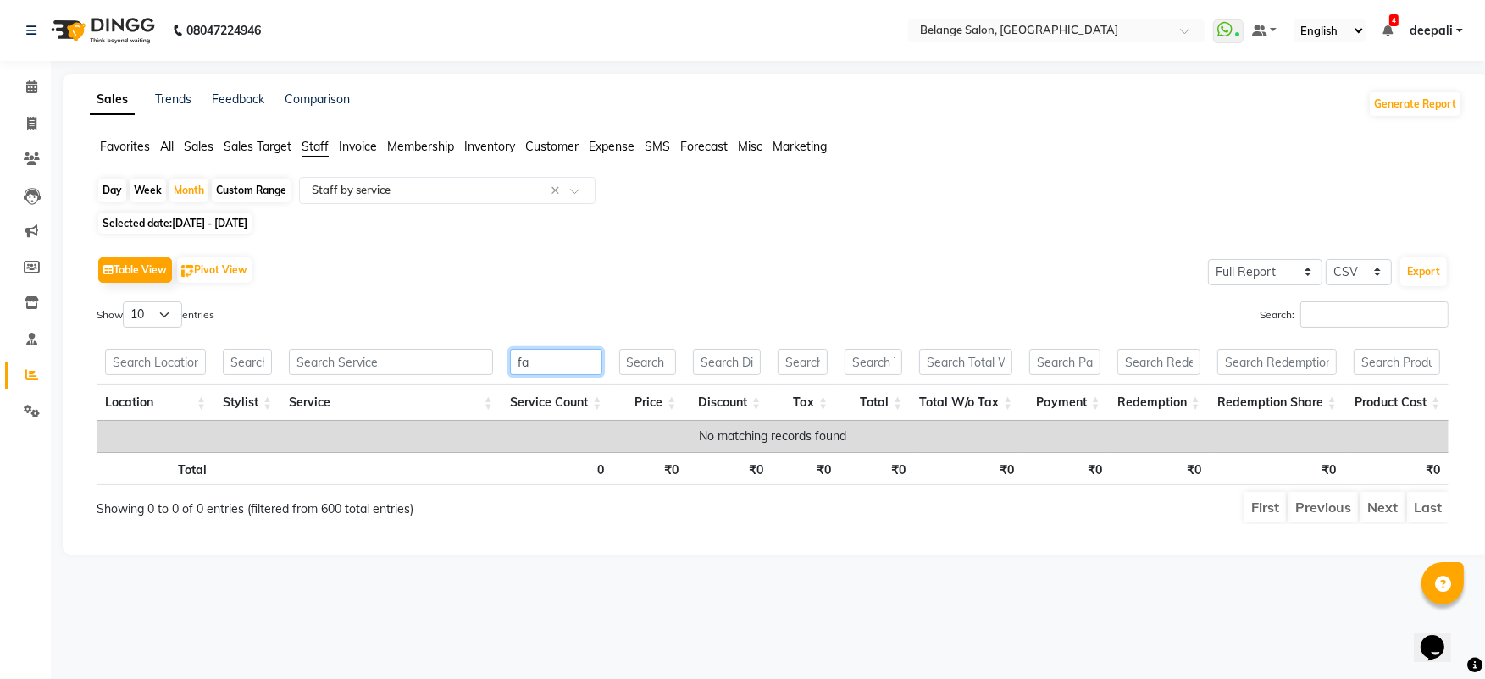
type input "f"
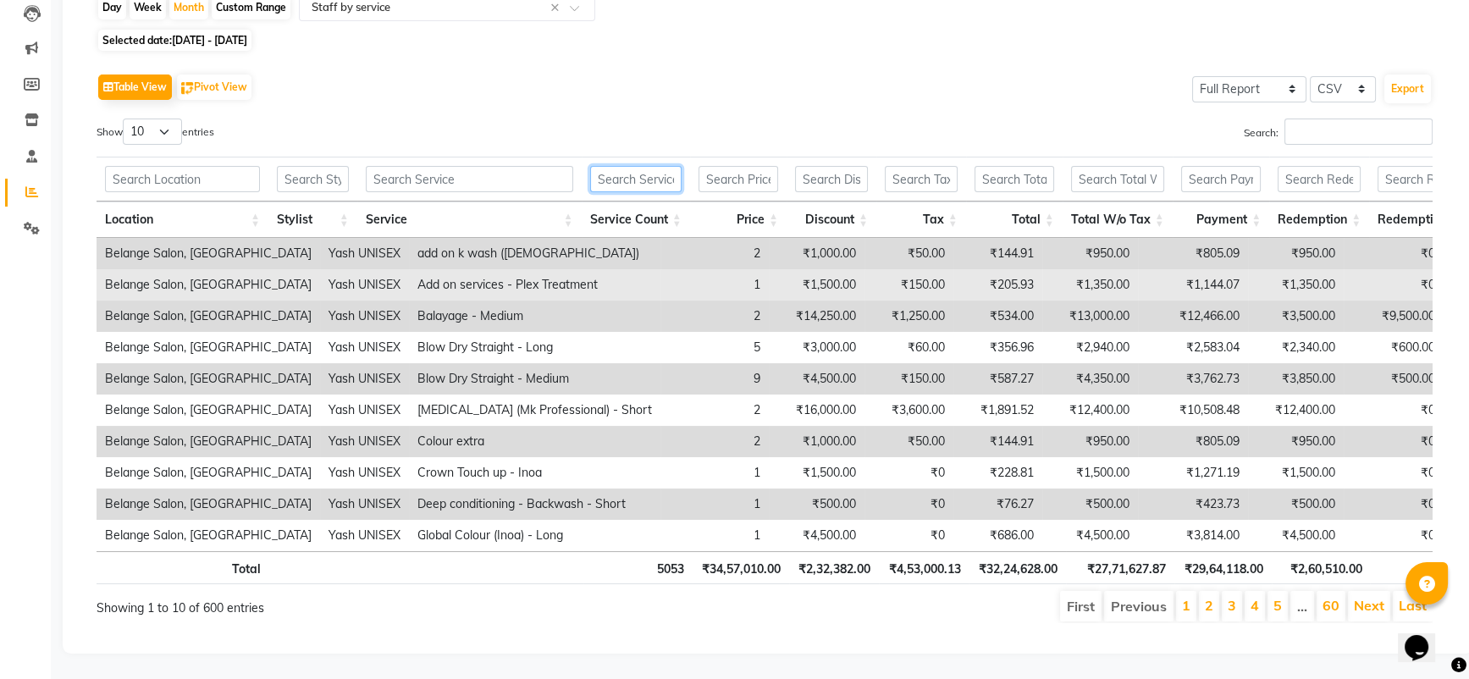
scroll to position [171, 0]
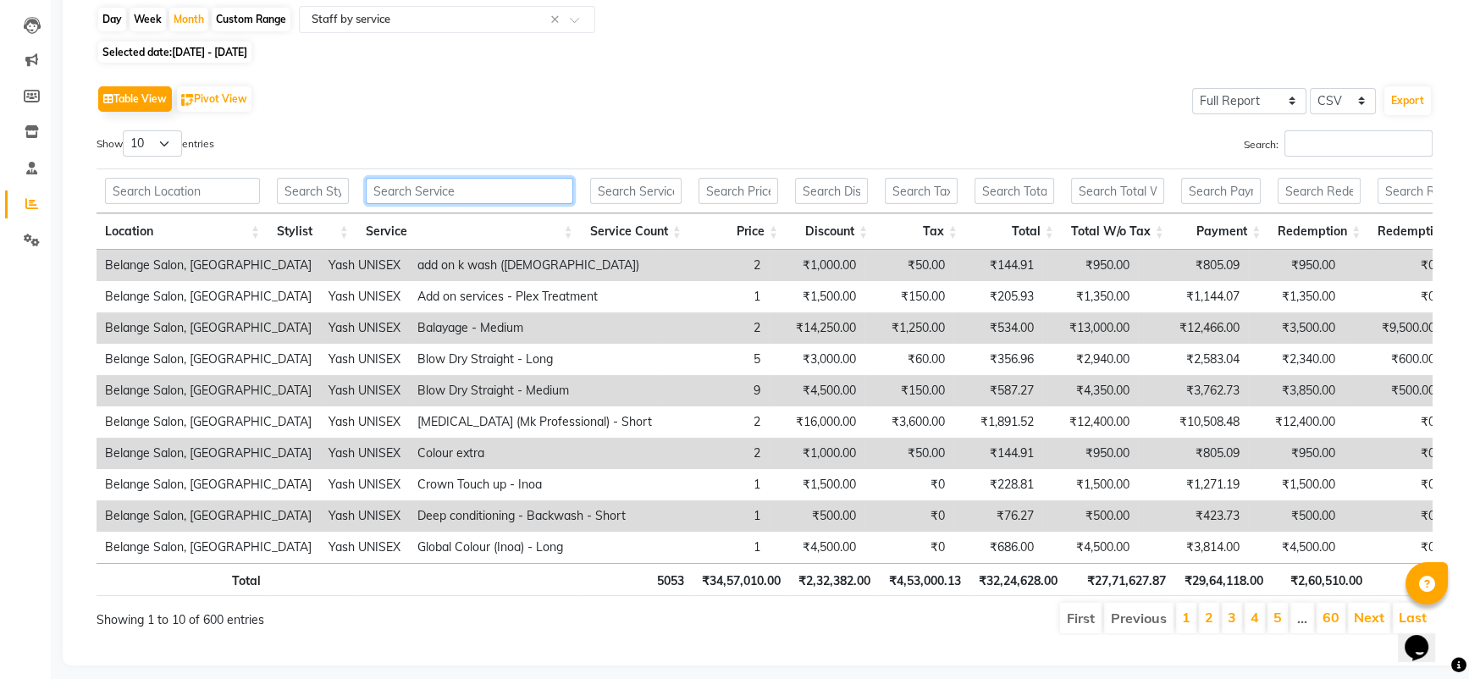
click at [485, 191] on input "text" at bounding box center [470, 191] width 208 height 26
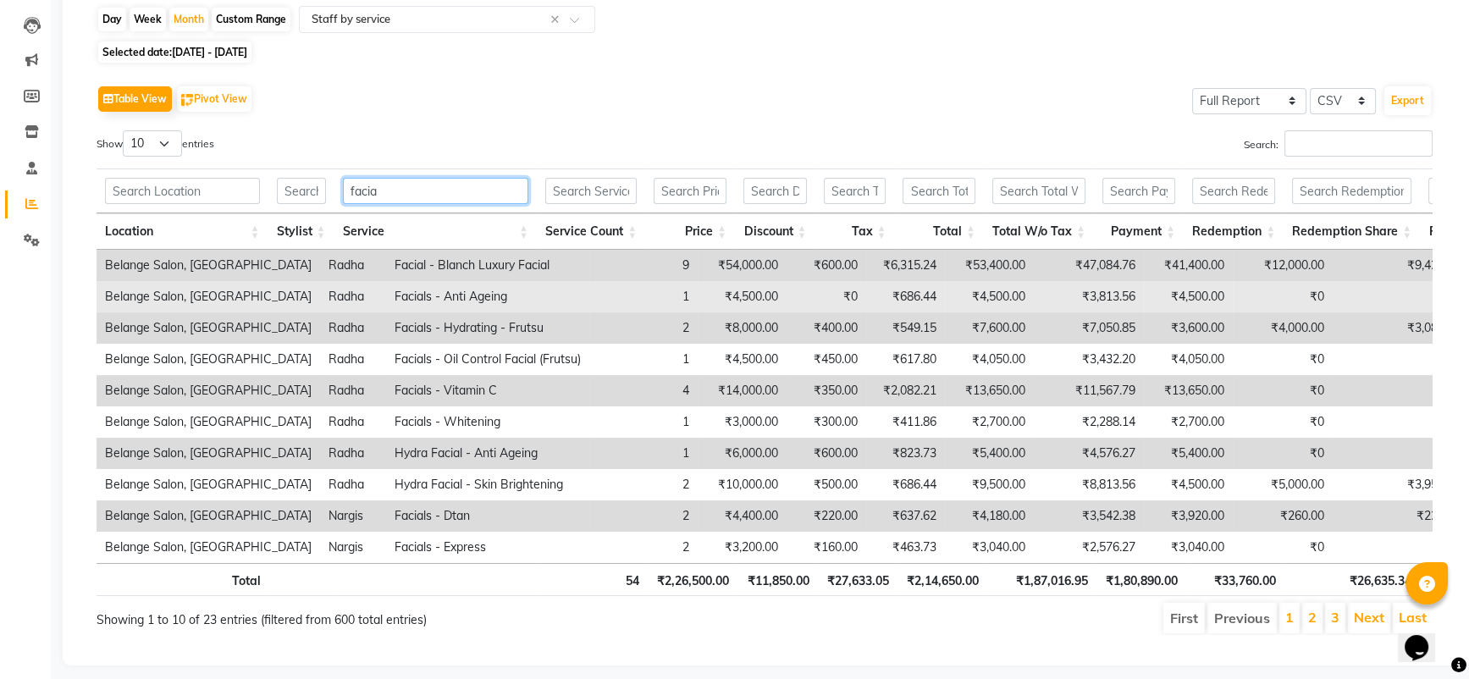
scroll to position [213, 0]
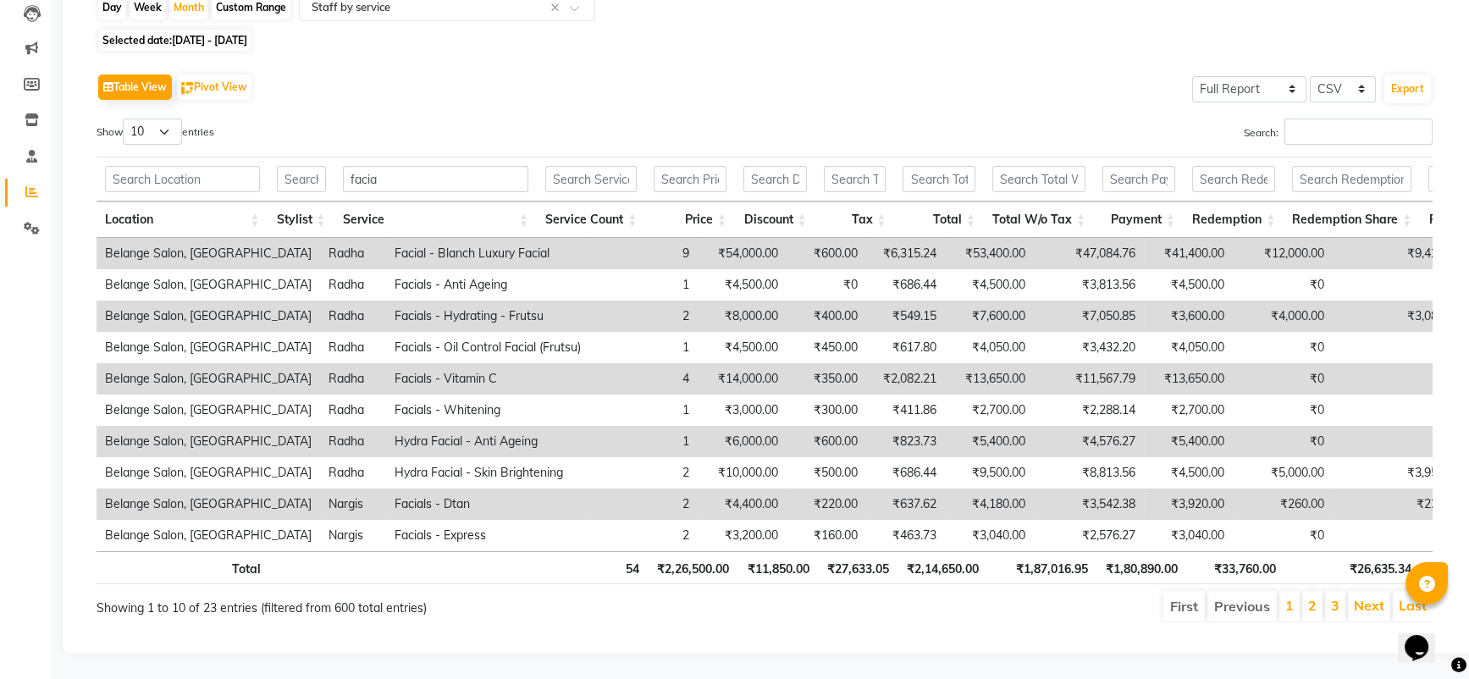
click at [1330, 592] on li "3" at bounding box center [1335, 606] width 20 height 30
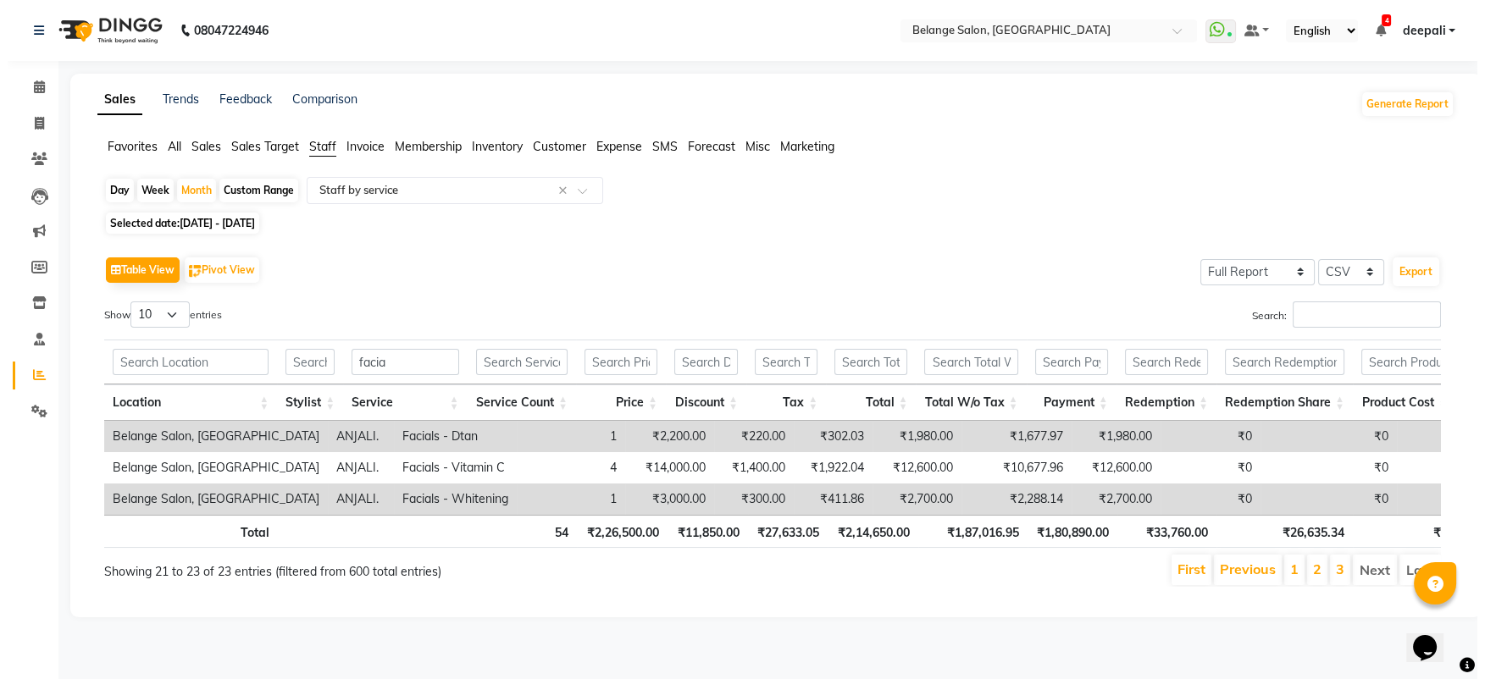
scroll to position [0, 0]
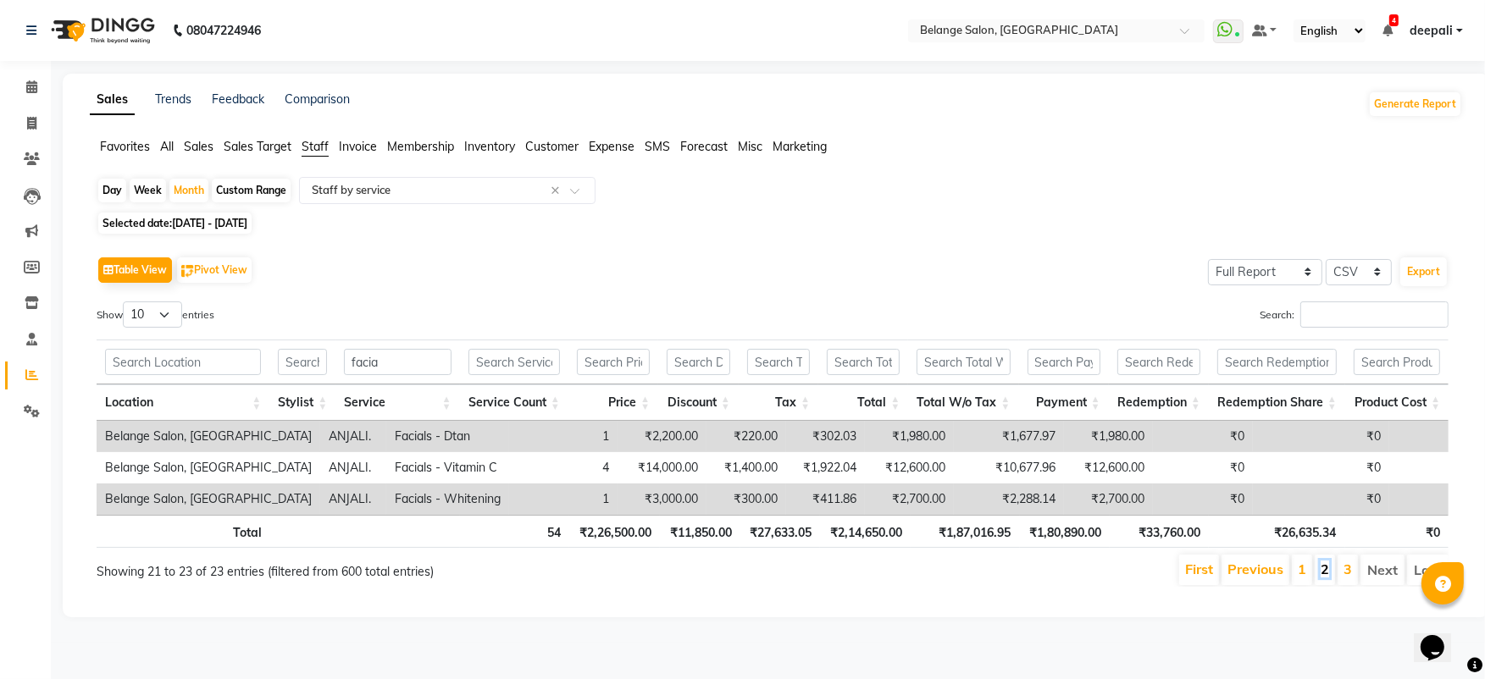
click at [1324, 569] on link "2" at bounding box center [1324, 569] width 8 height 17
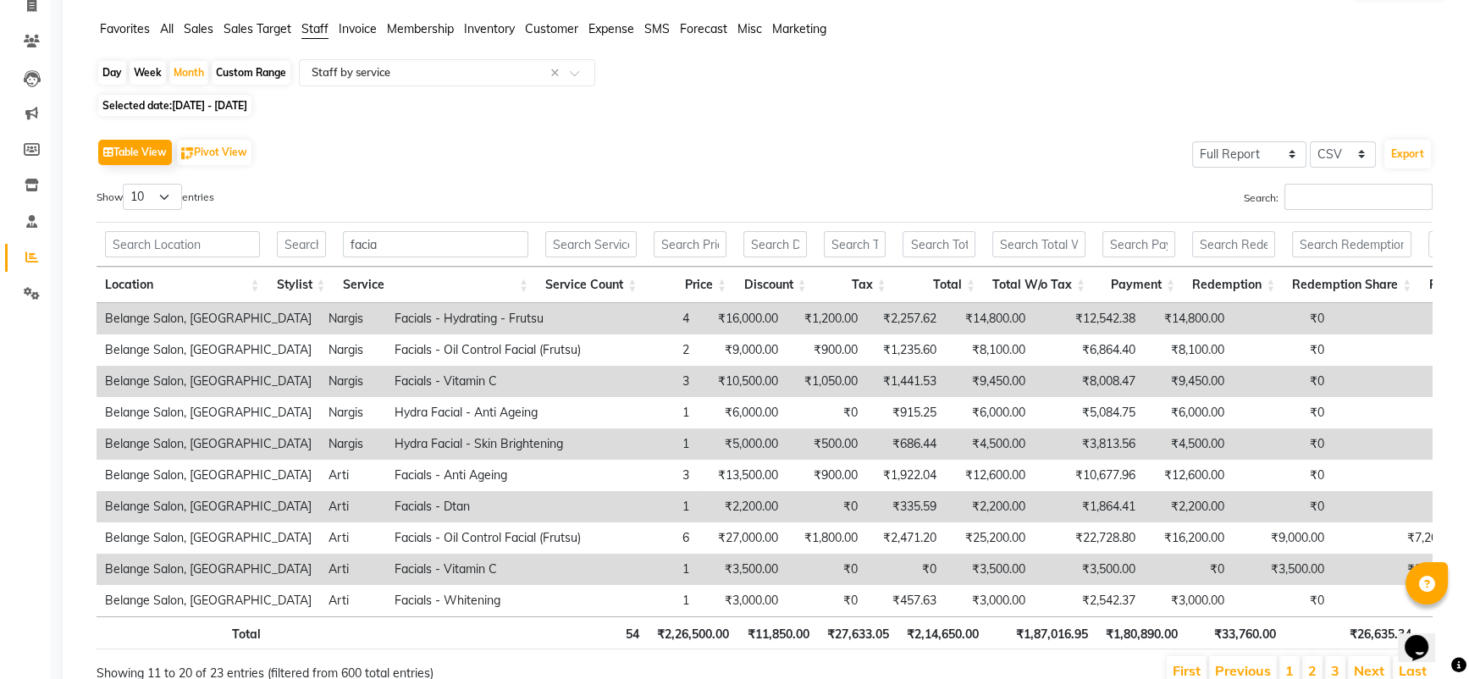
scroll to position [119, 0]
click at [574, 158] on div "Table View Pivot View Select Full Report Filtered Report Select CSV PDF Export" at bounding box center [765, 152] width 1337 height 36
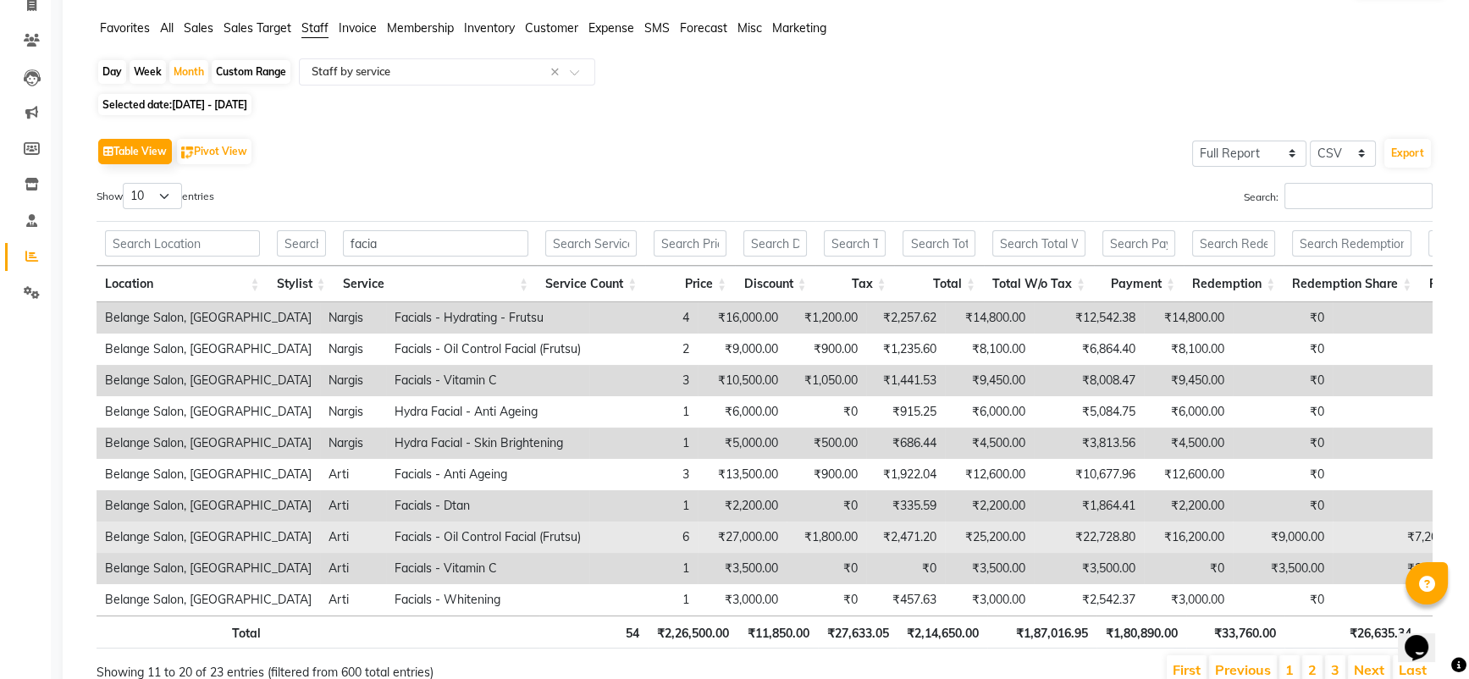
scroll to position [211, 0]
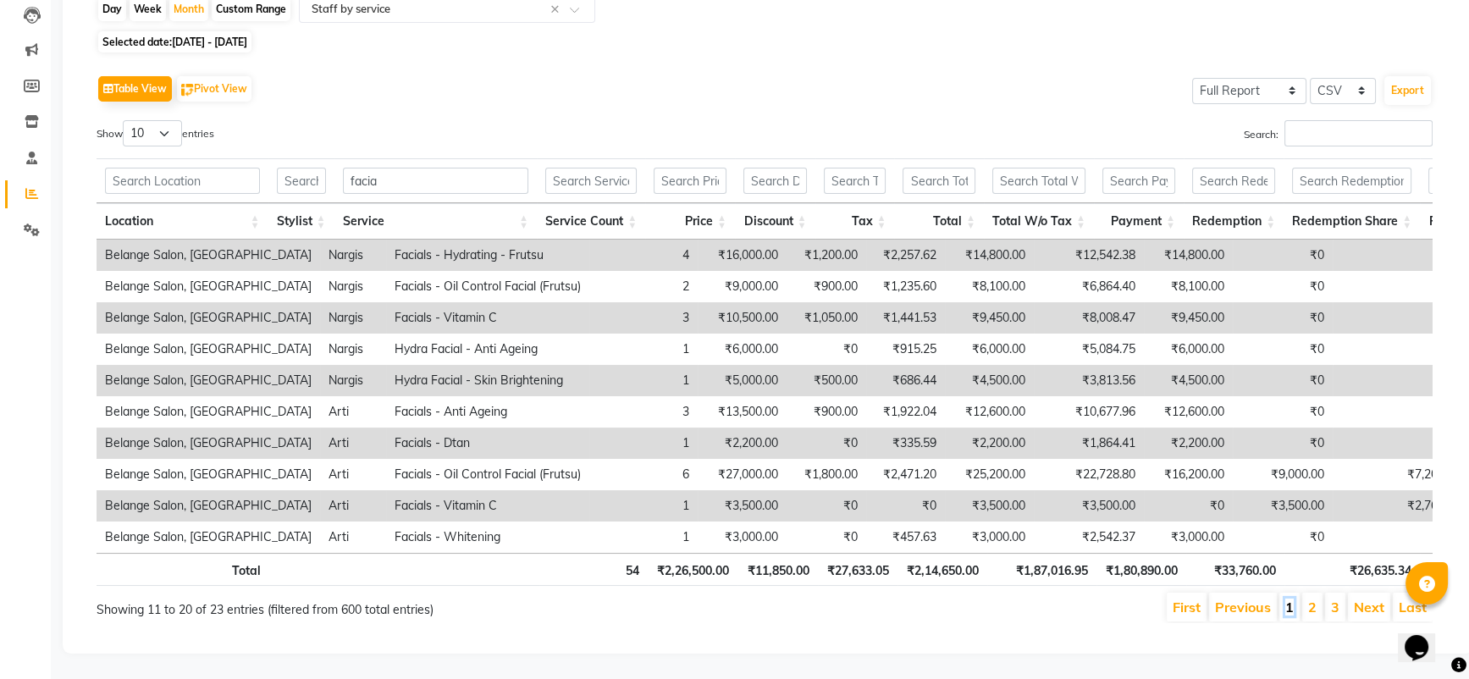
click at [1288, 599] on link "1" at bounding box center [1290, 607] width 8 height 17
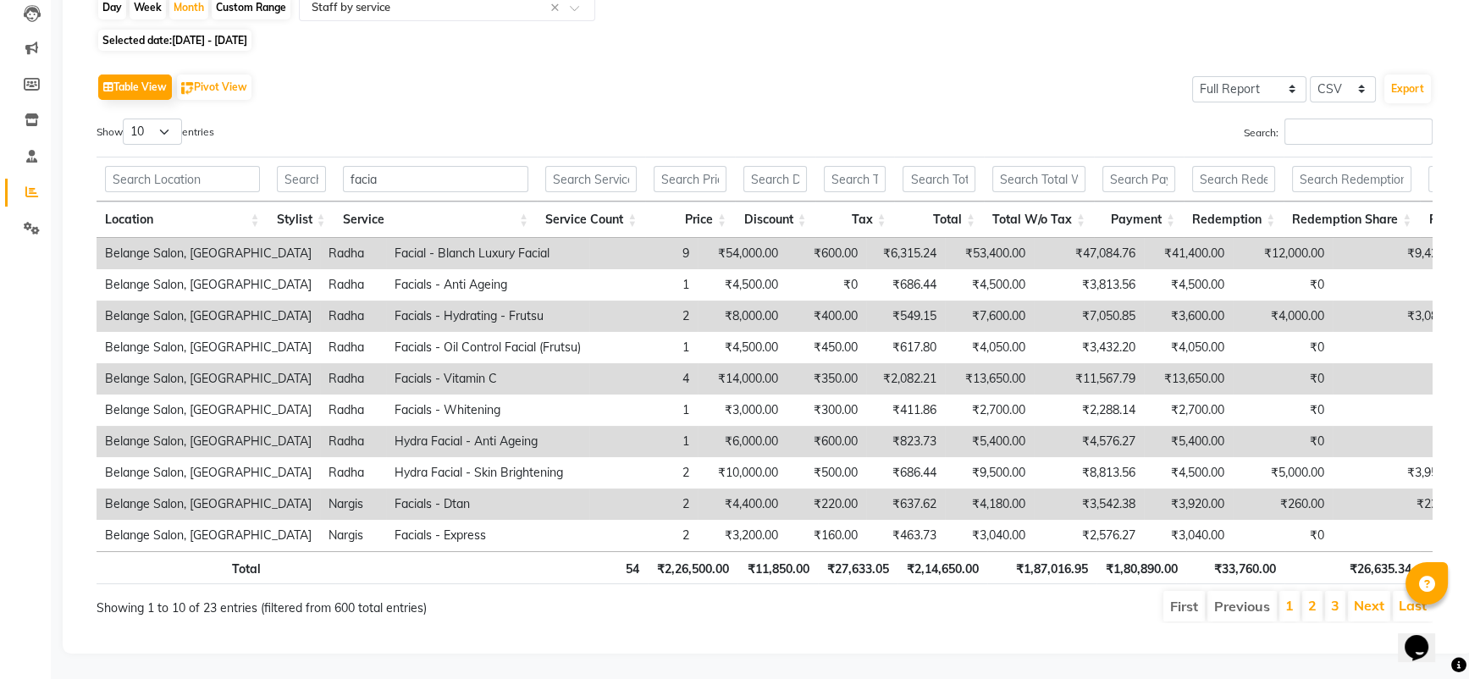
click at [1306, 591] on li "2" at bounding box center [1313, 606] width 20 height 30
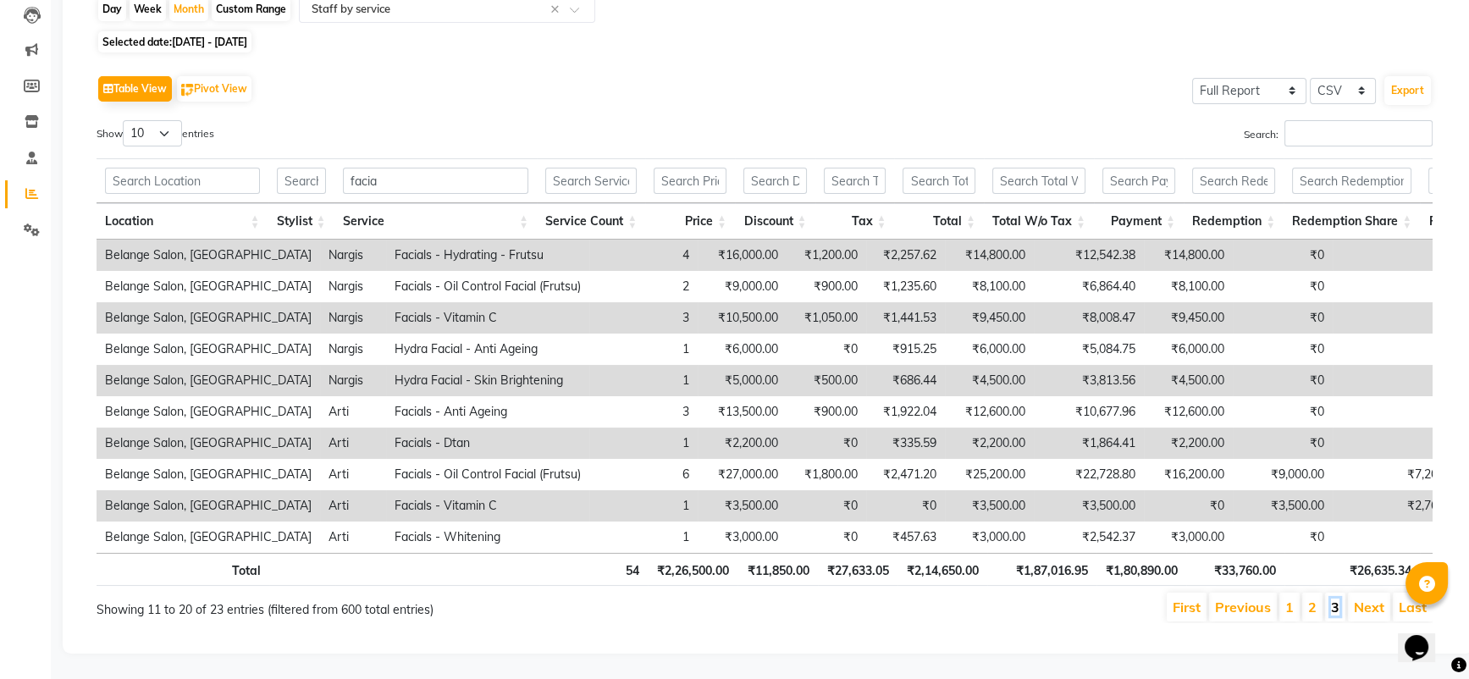
click at [1331, 599] on link "3" at bounding box center [1335, 607] width 8 height 17
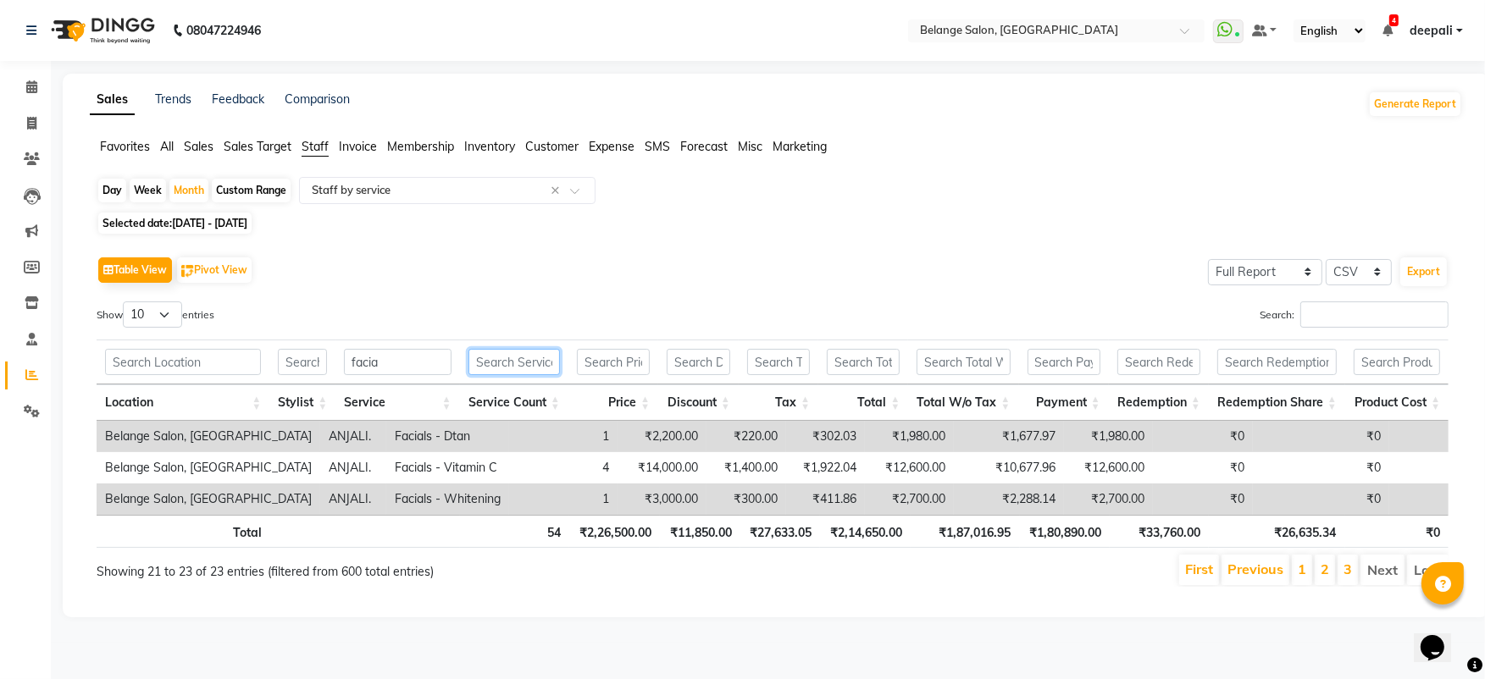
click at [496, 365] on input "text" at bounding box center [513, 362] width 91 height 26
click at [381, 362] on input "facia" at bounding box center [397, 362] width 107 height 26
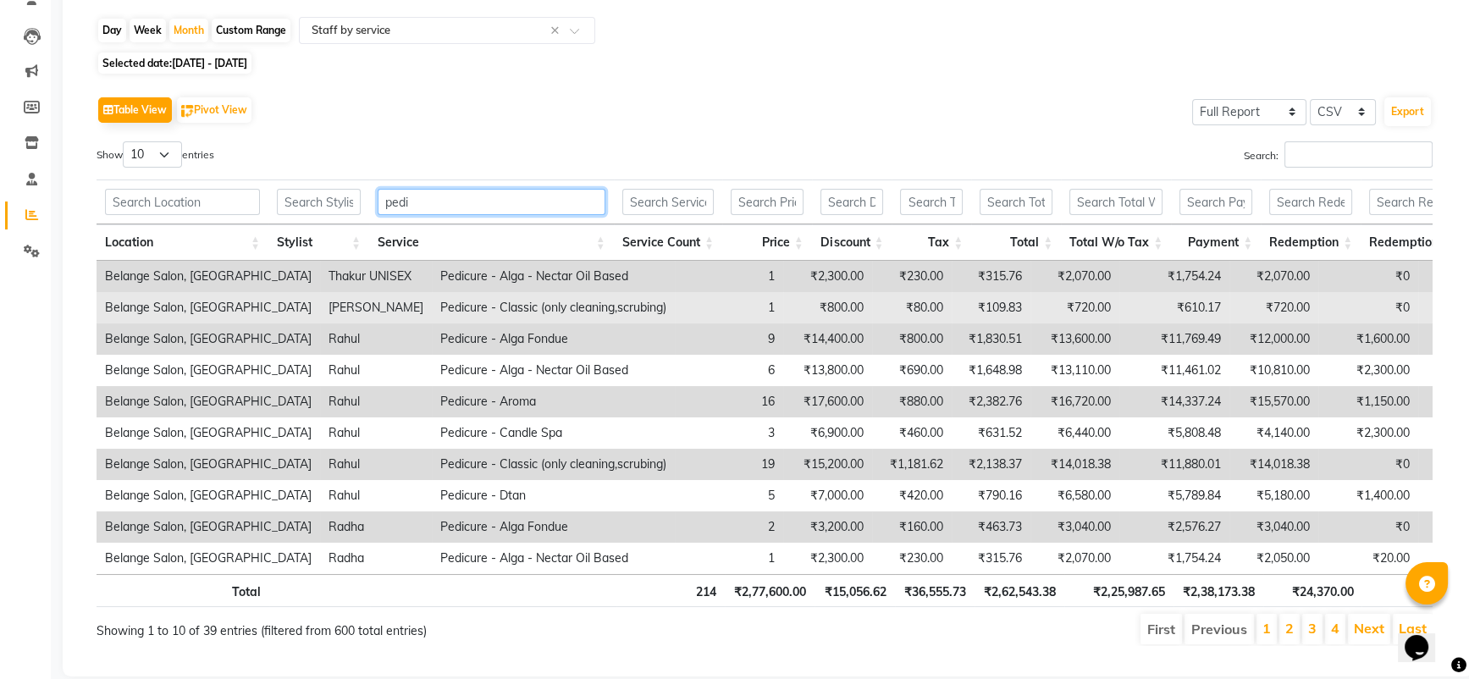
scroll to position [155, 0]
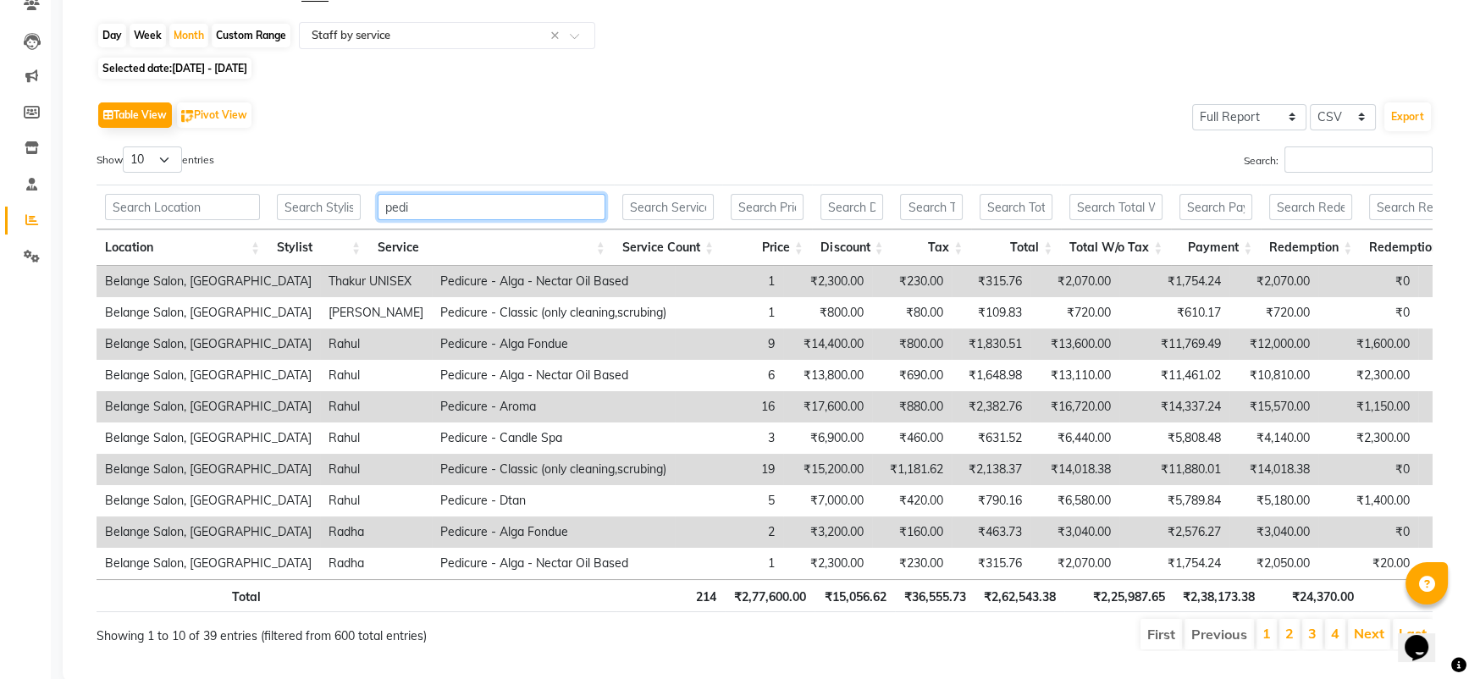
type input "pedi"
click at [282, 208] on input "text" at bounding box center [319, 207] width 84 height 26
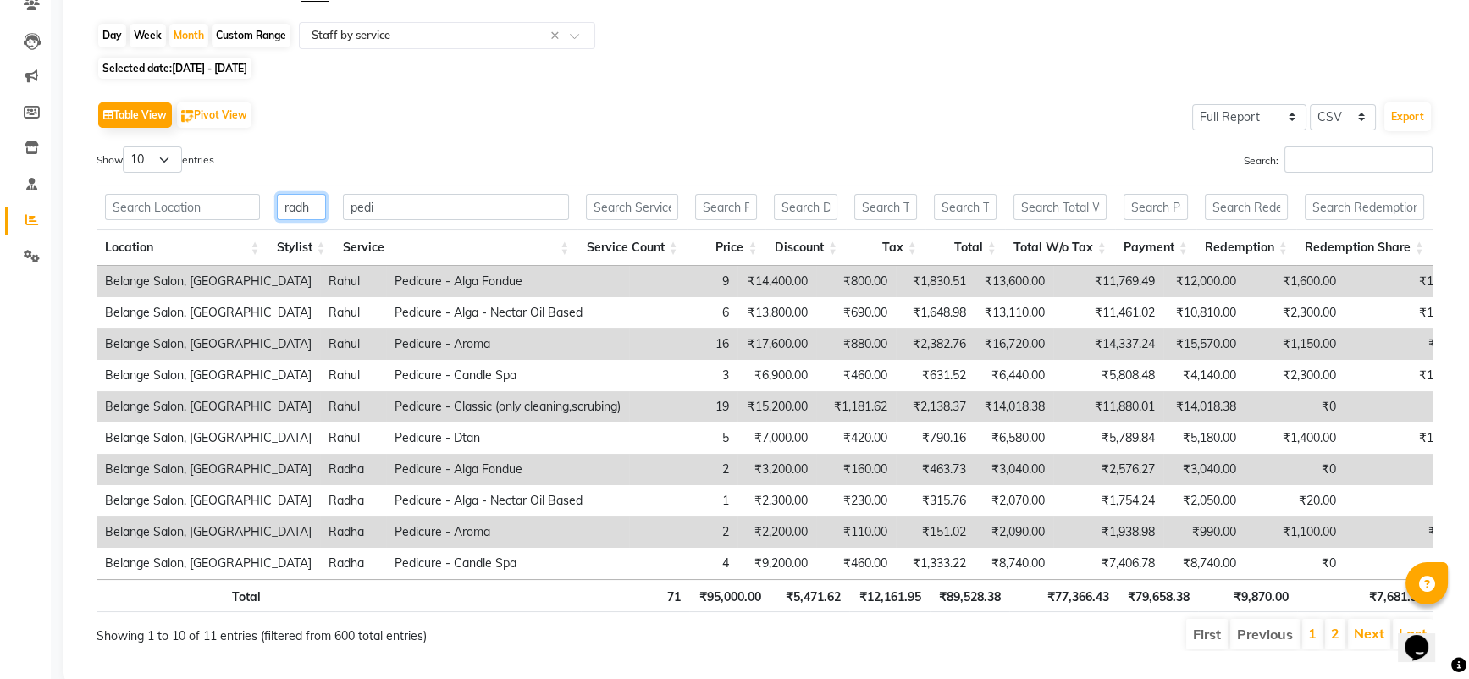
scroll to position [56, 0]
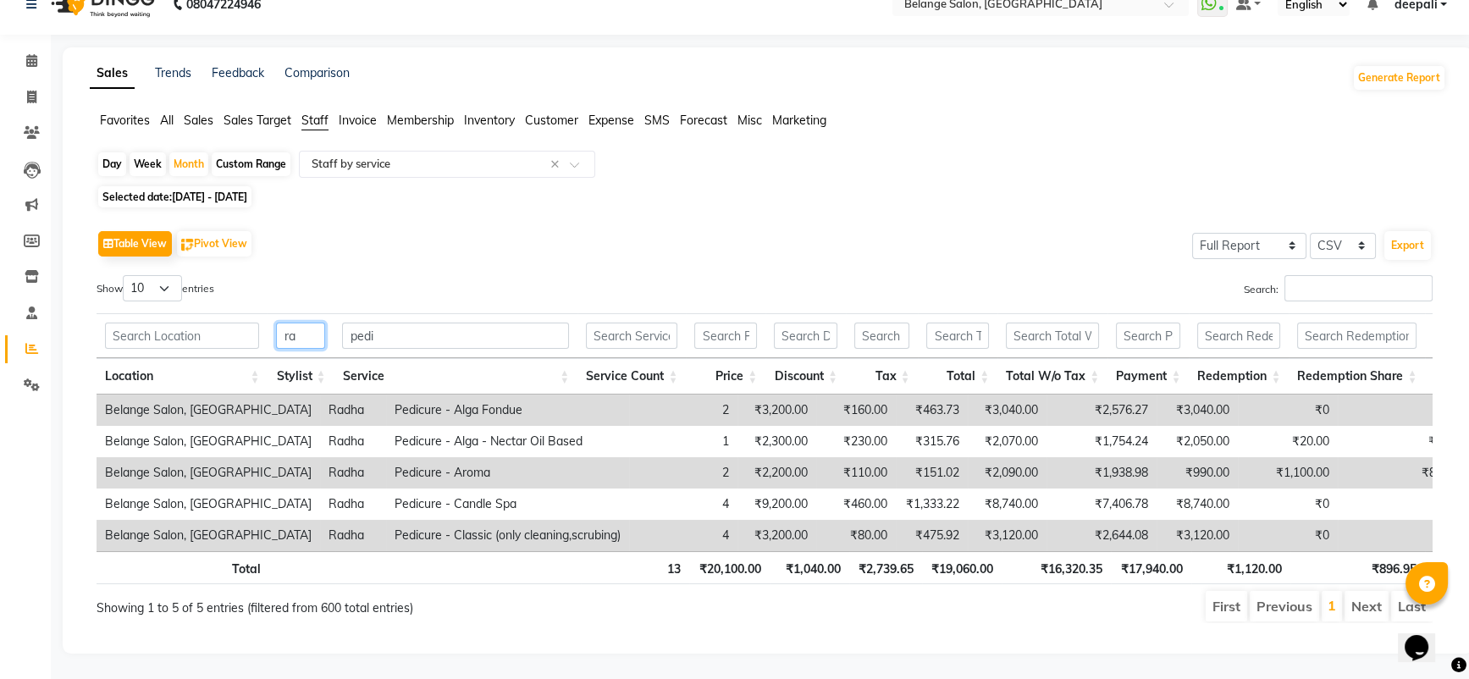
type input "r"
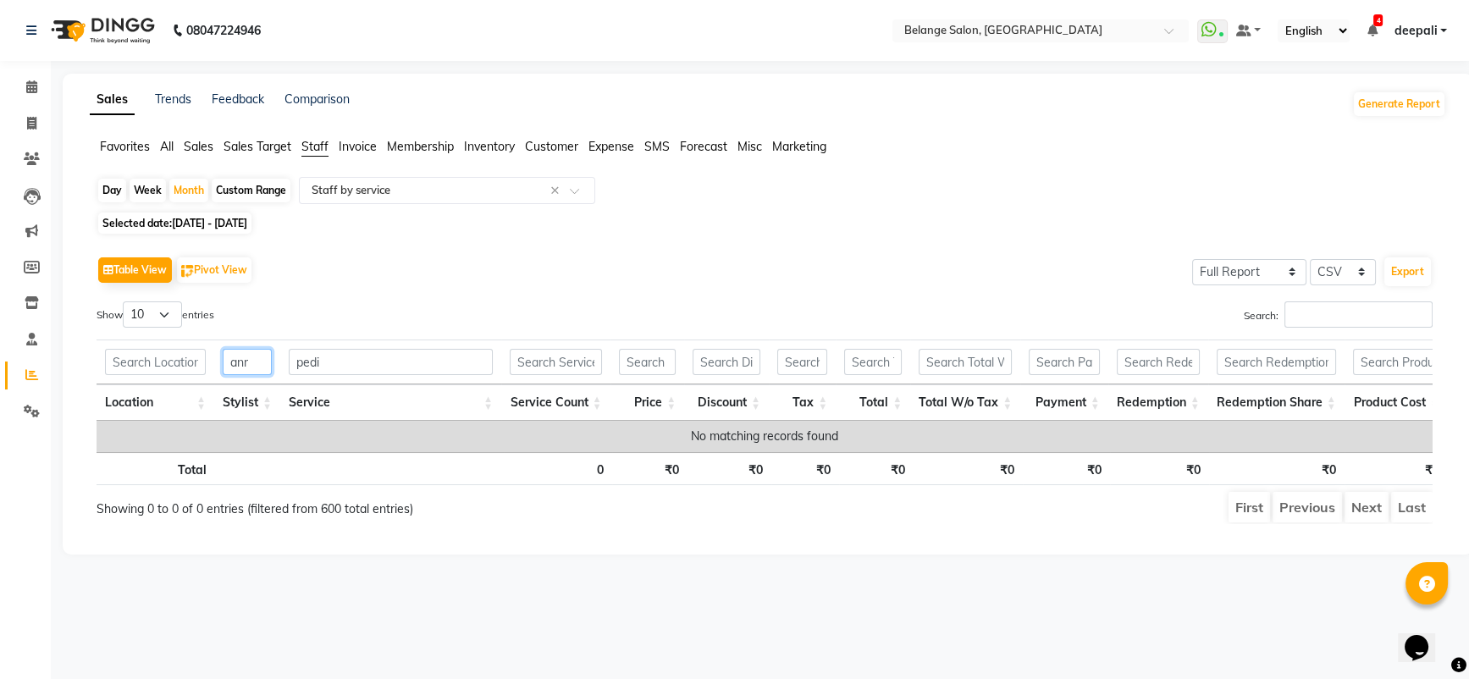
scroll to position [0, 0]
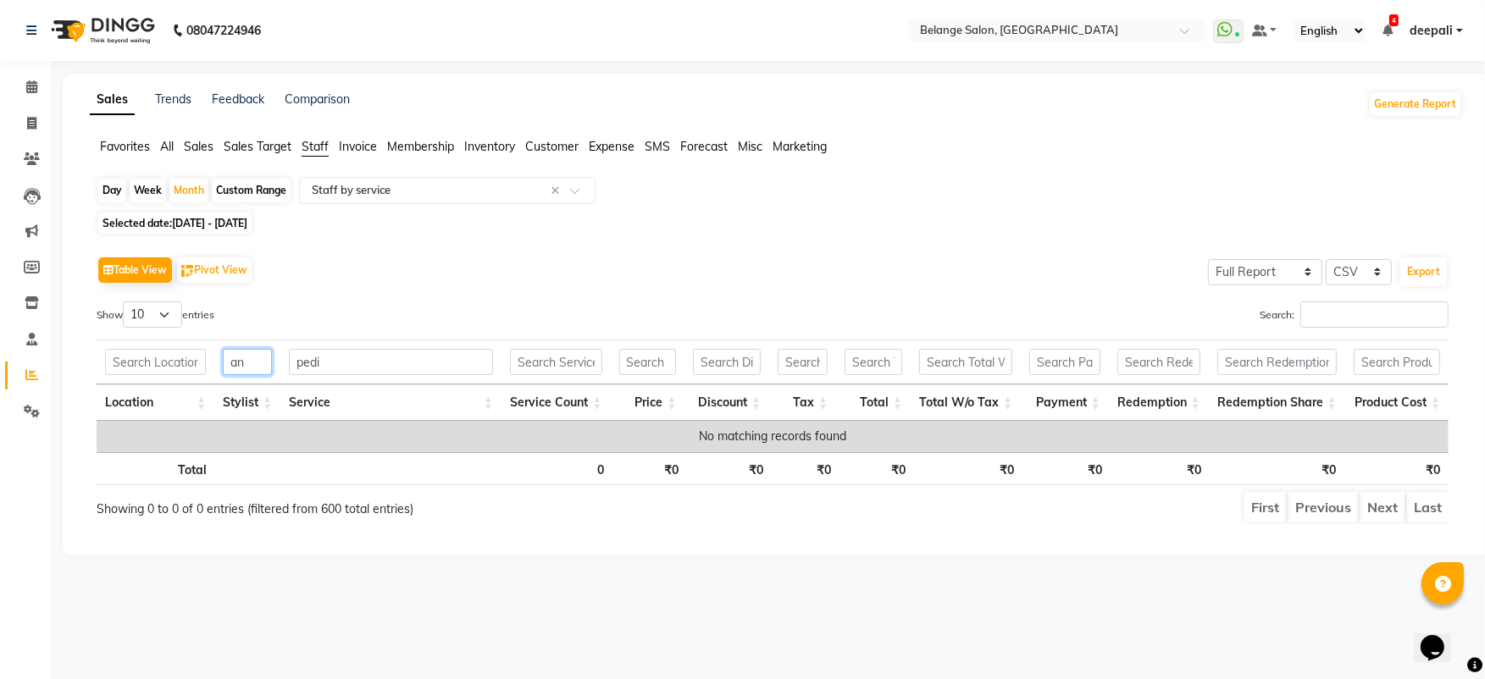
type input "a"
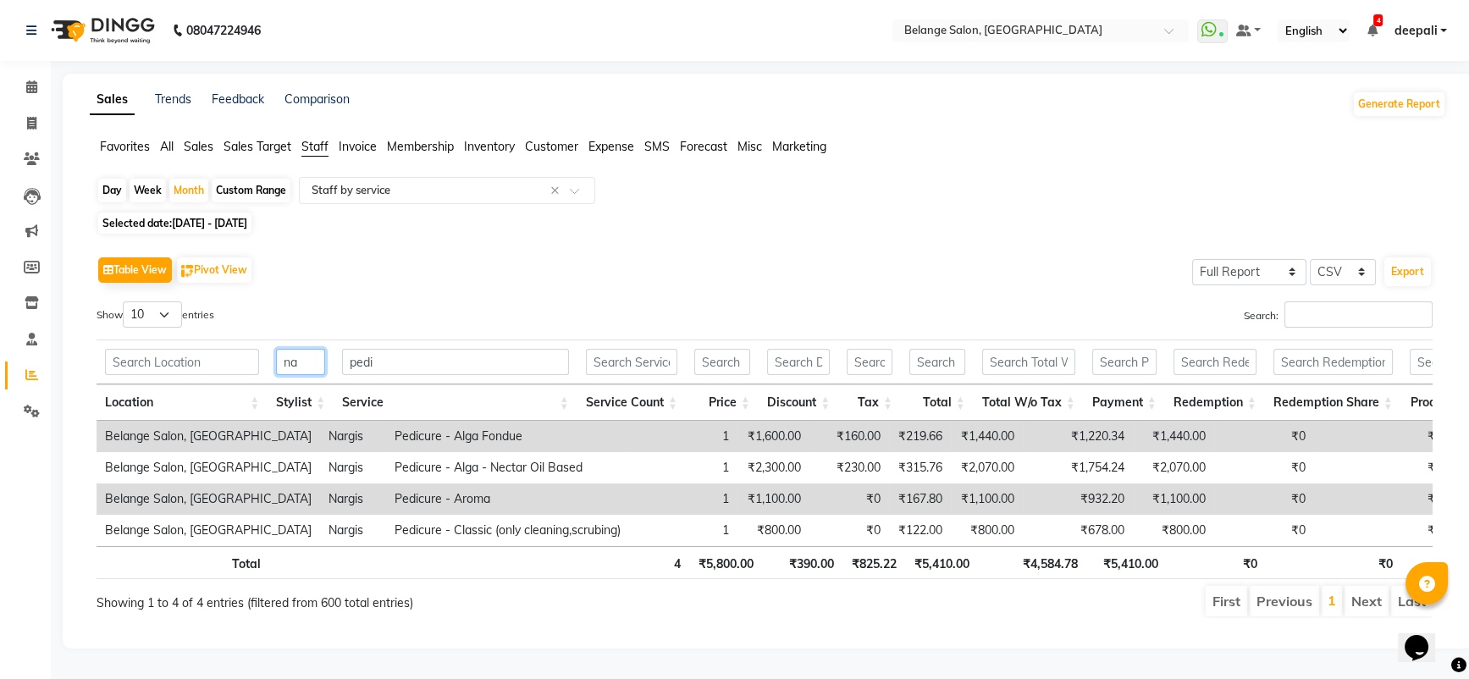
type input "n"
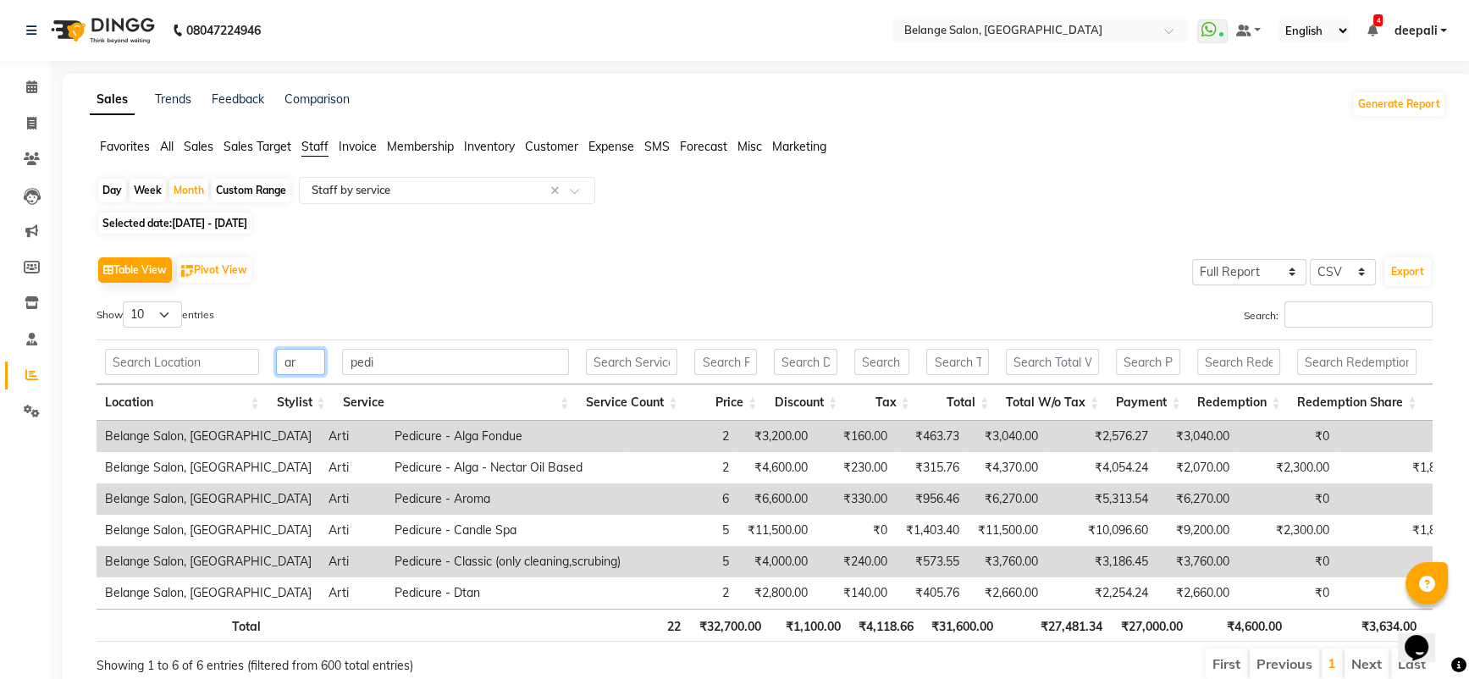
type input "a"
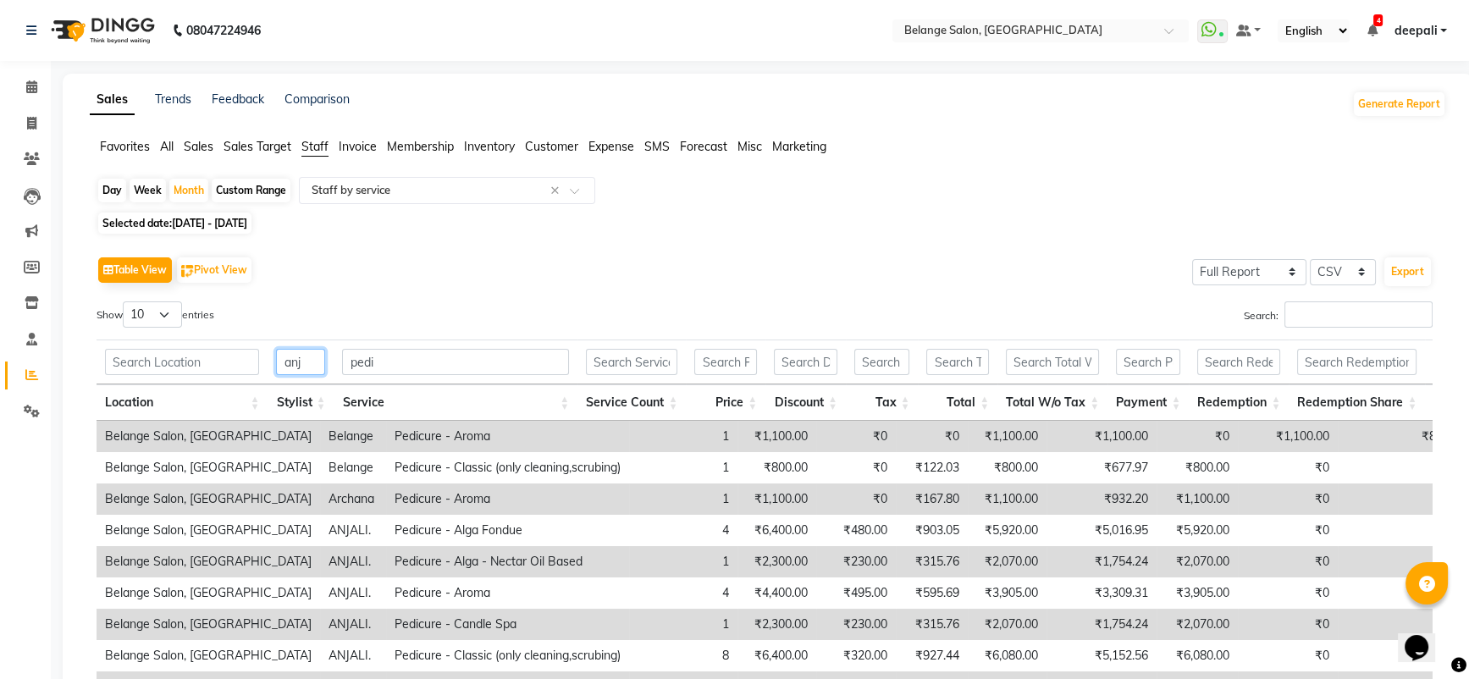
type input "anja"
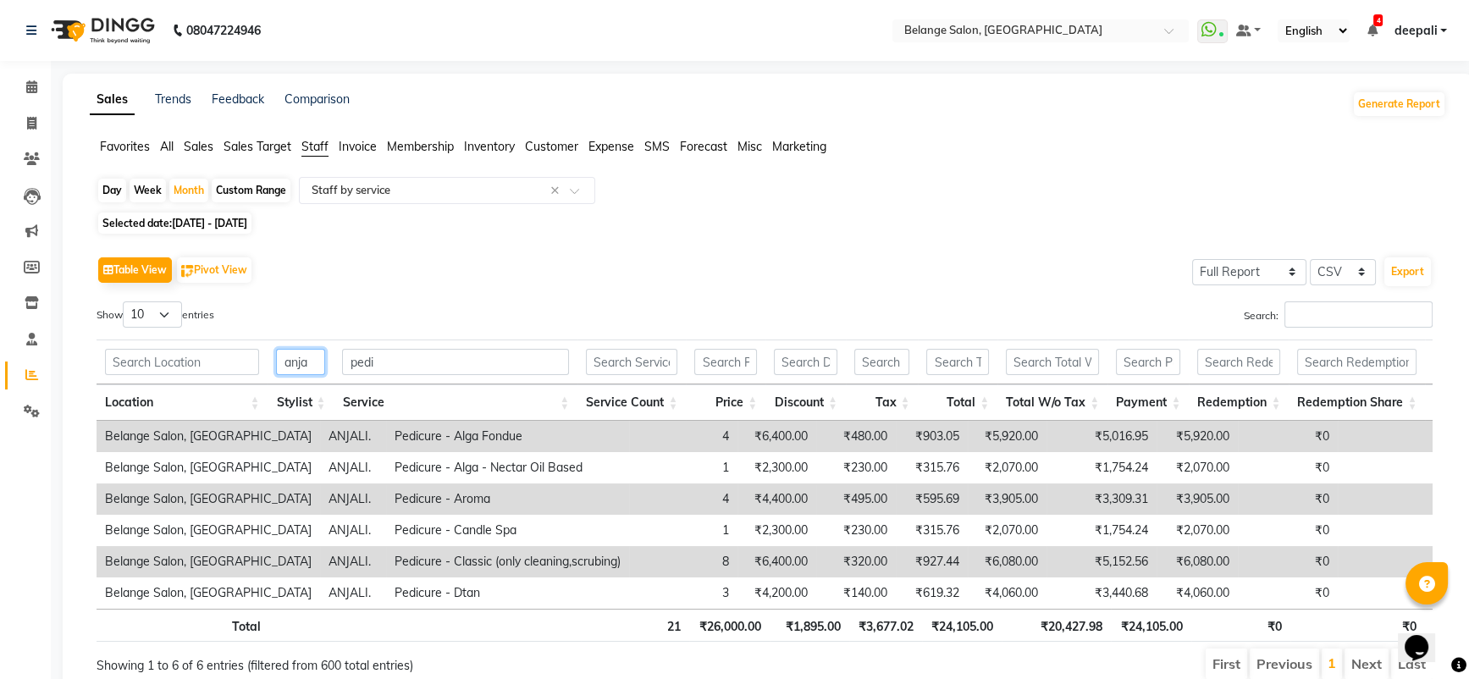
click at [320, 359] on input "anja" at bounding box center [300, 362] width 49 height 26
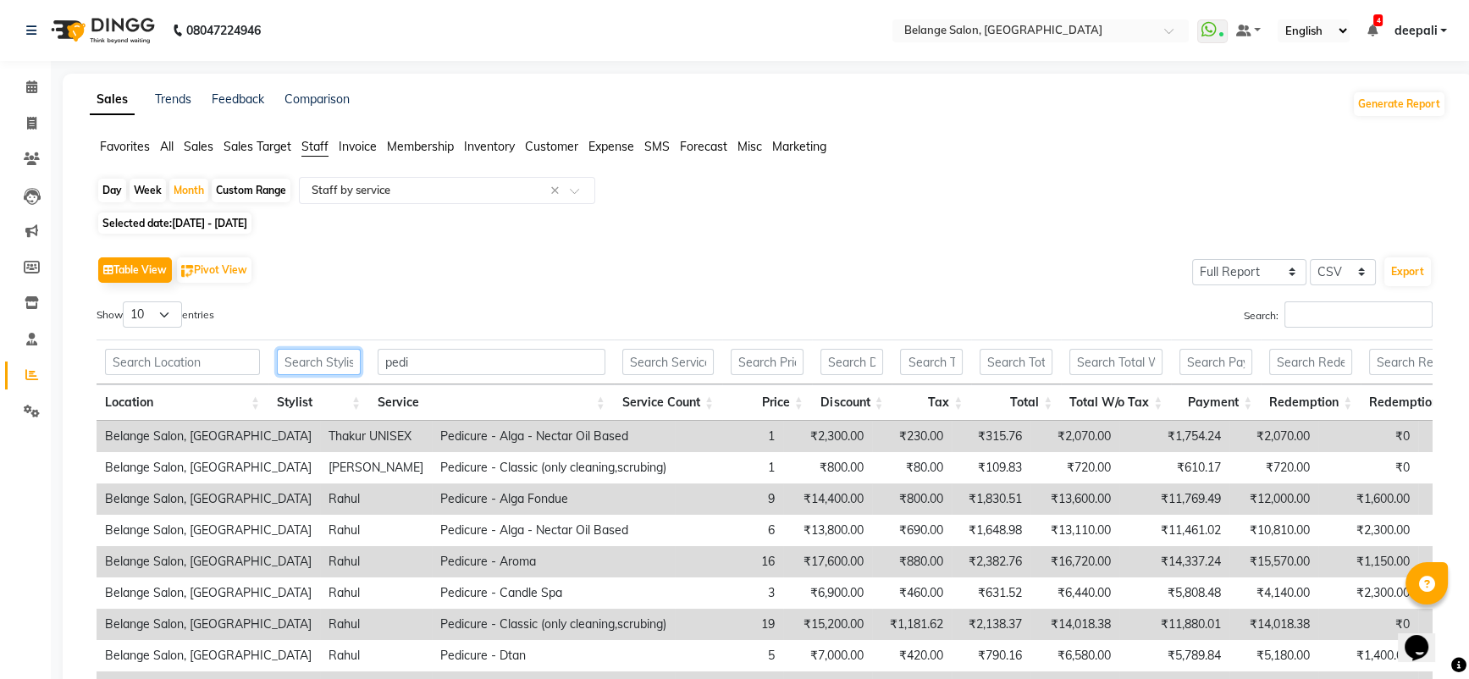
scroll to position [82, 0]
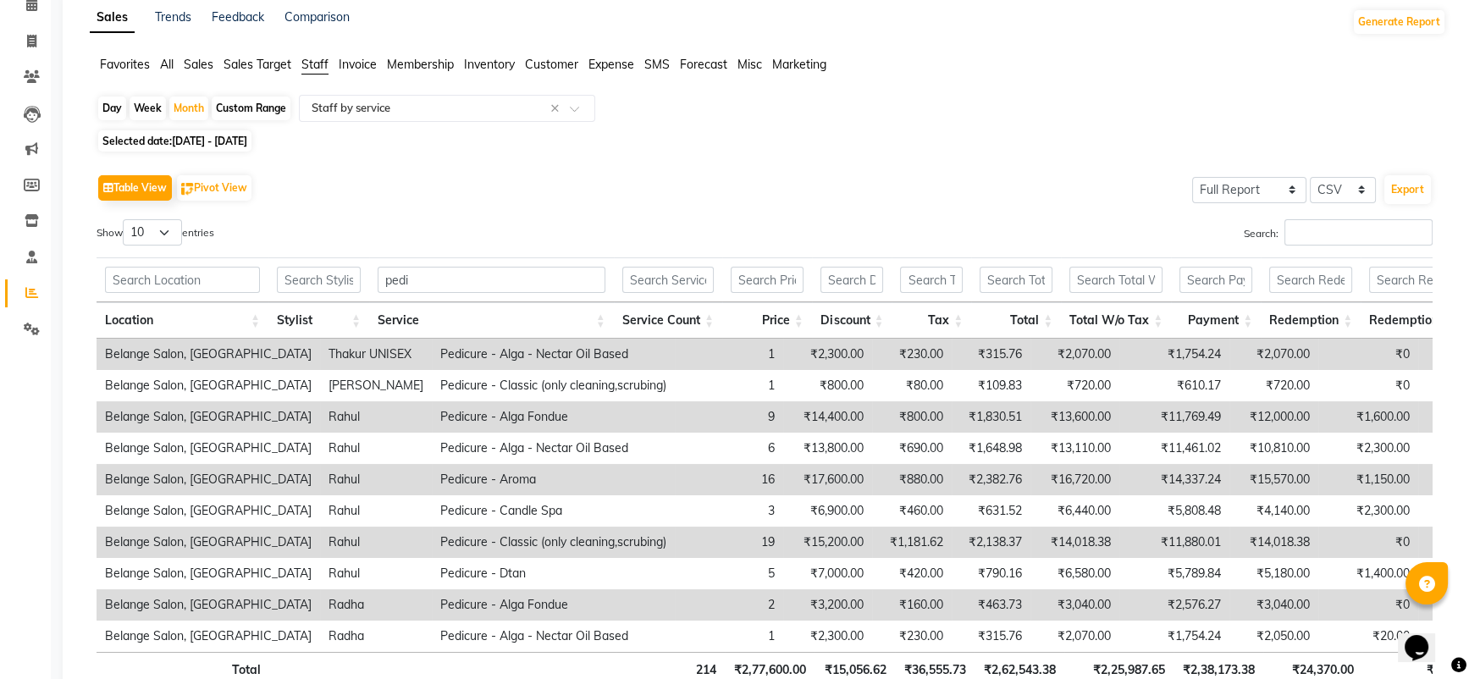
drag, startPoint x: 1313, startPoint y: 3, endPoint x: 907, endPoint y: 133, distance: 426.1
click at [907, 133] on div "Day Week Month Custom Range Select Report Type × Staff by service × Selected da…" at bounding box center [768, 416] width 1357 height 643
click at [318, 285] on input "text" at bounding box center [319, 280] width 84 height 26
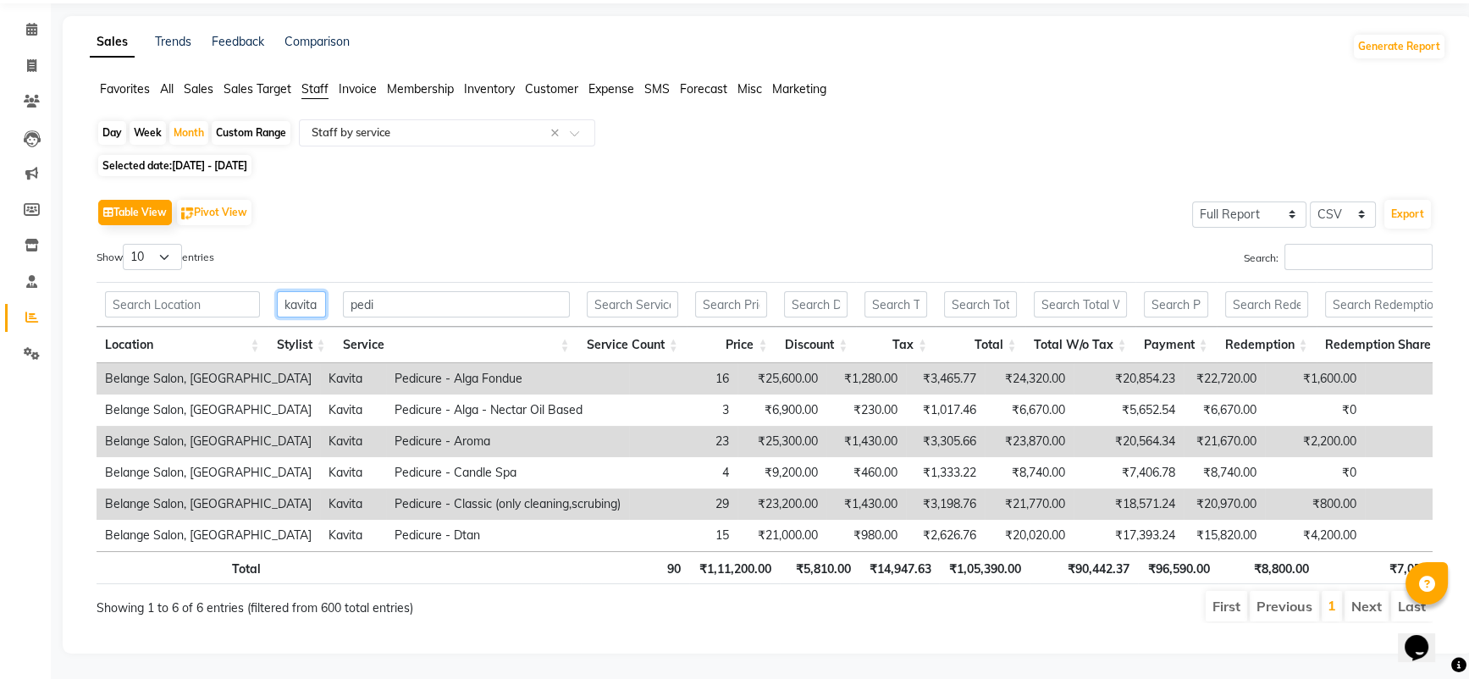
type input "kavita"
click at [397, 291] on input "pedi" at bounding box center [456, 304] width 227 height 26
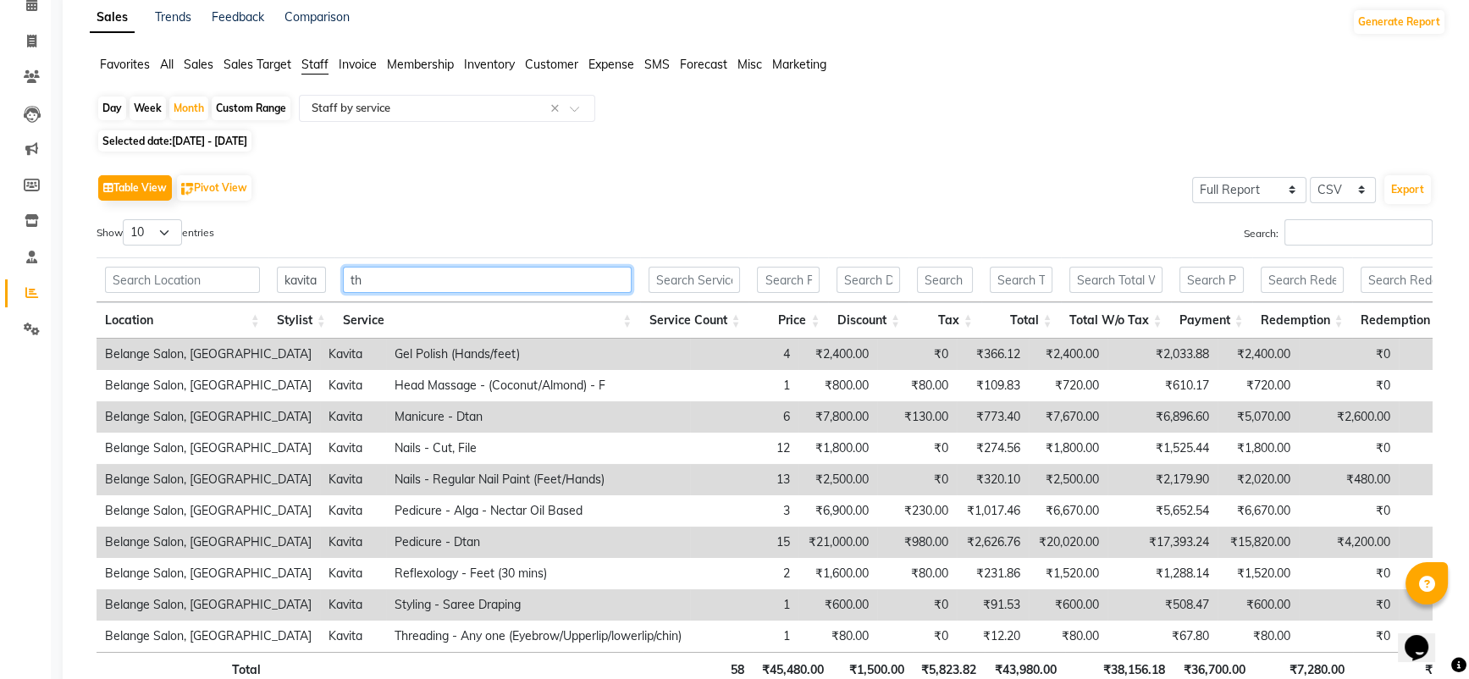
scroll to position [0, 0]
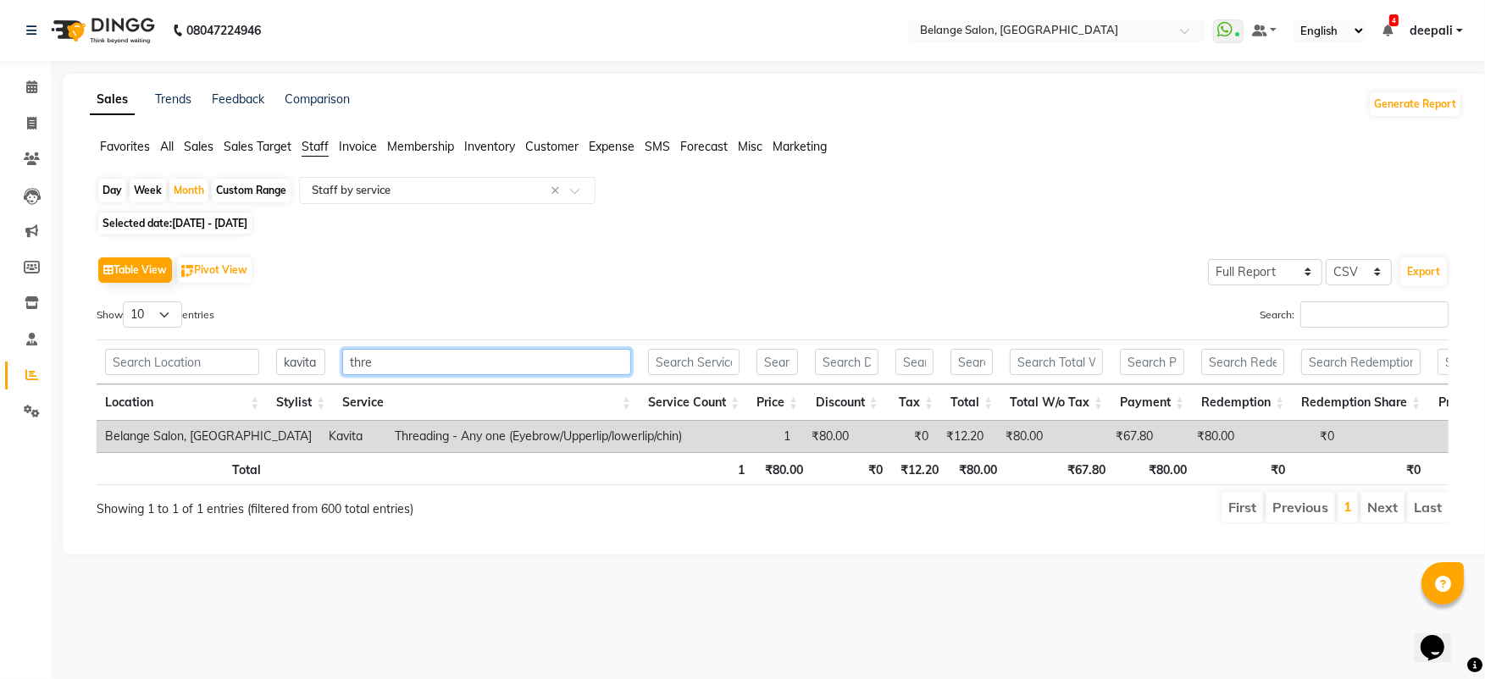
type input "thre"
click at [297, 368] on input "kavita" at bounding box center [300, 362] width 49 height 26
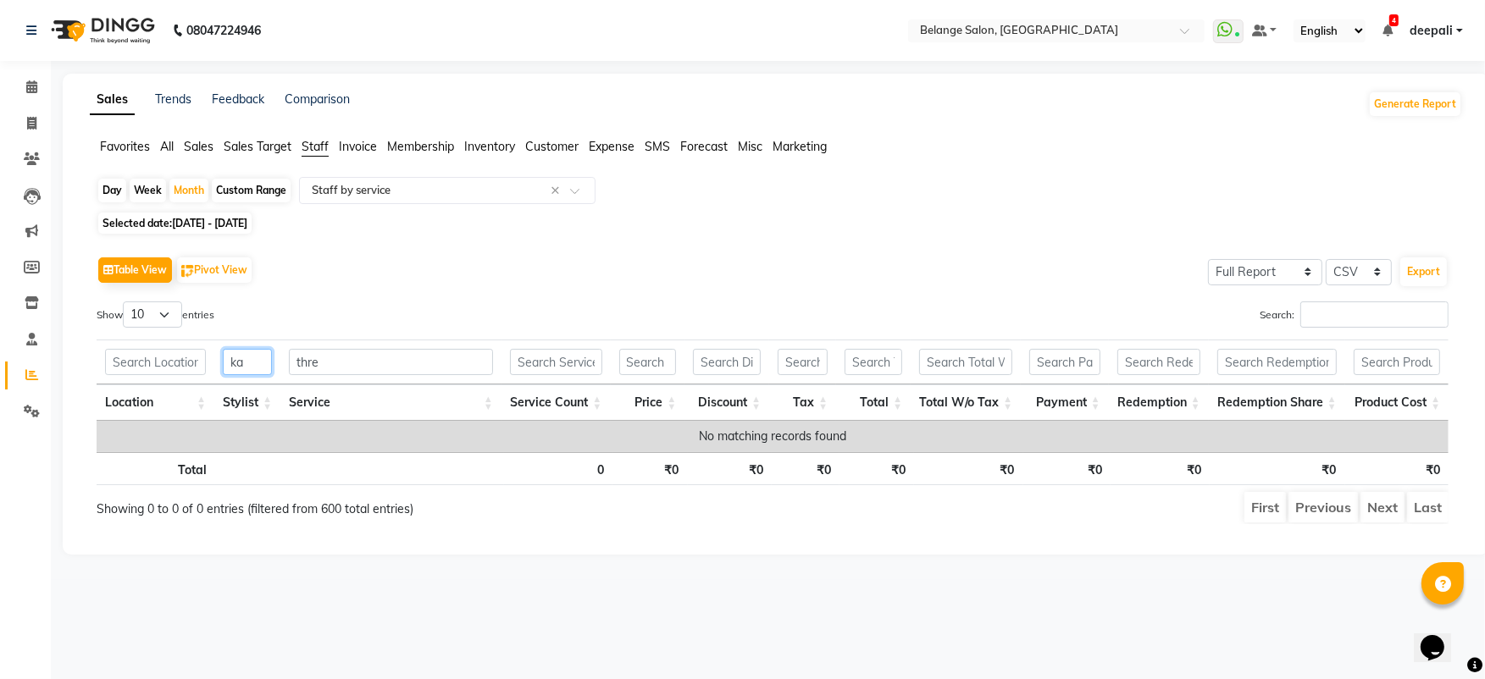
type input "k"
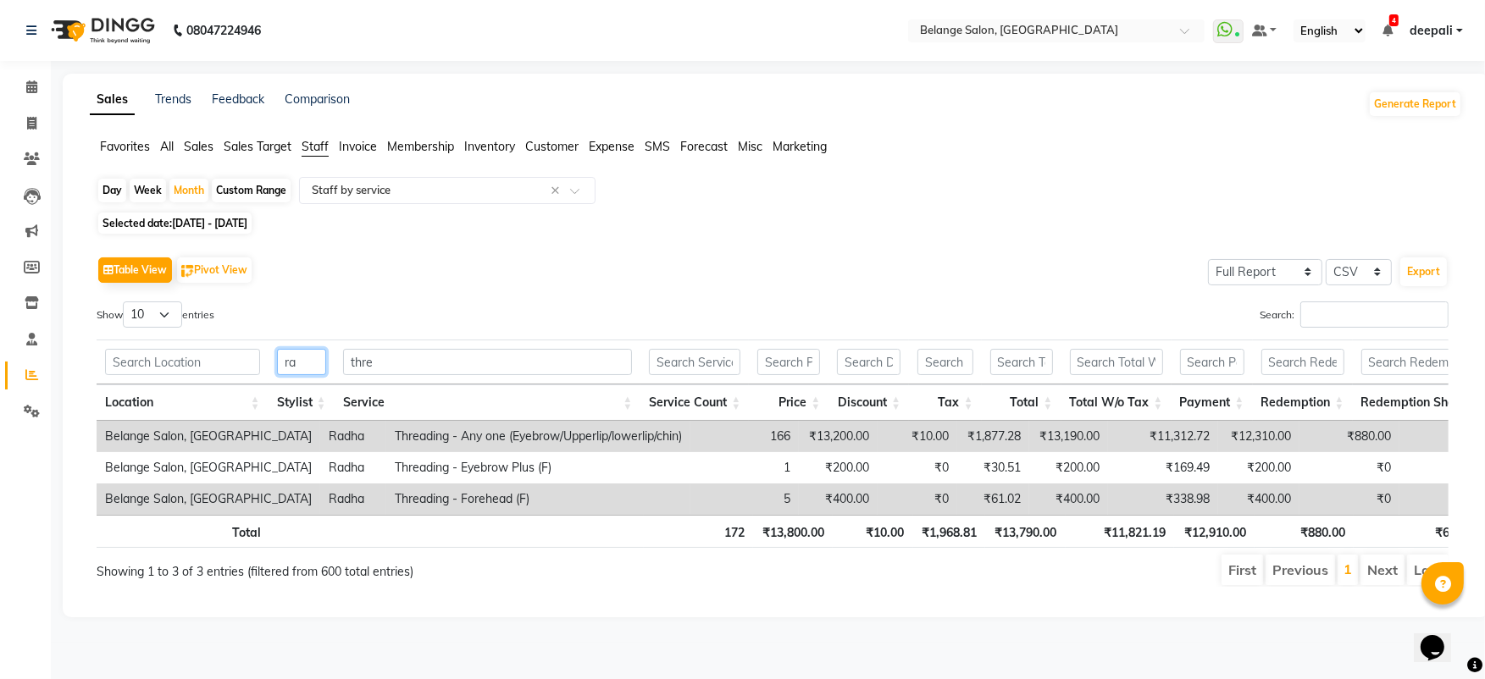
type input "r"
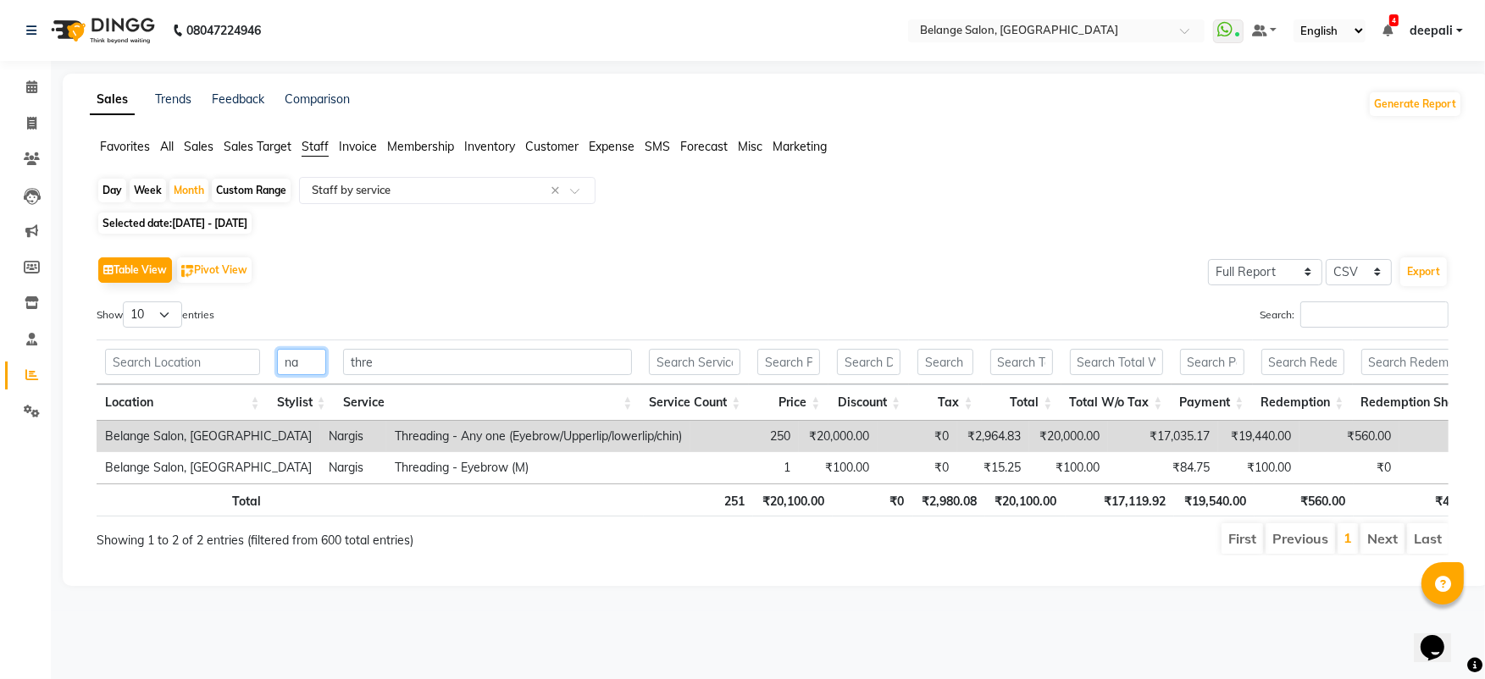
type input "n"
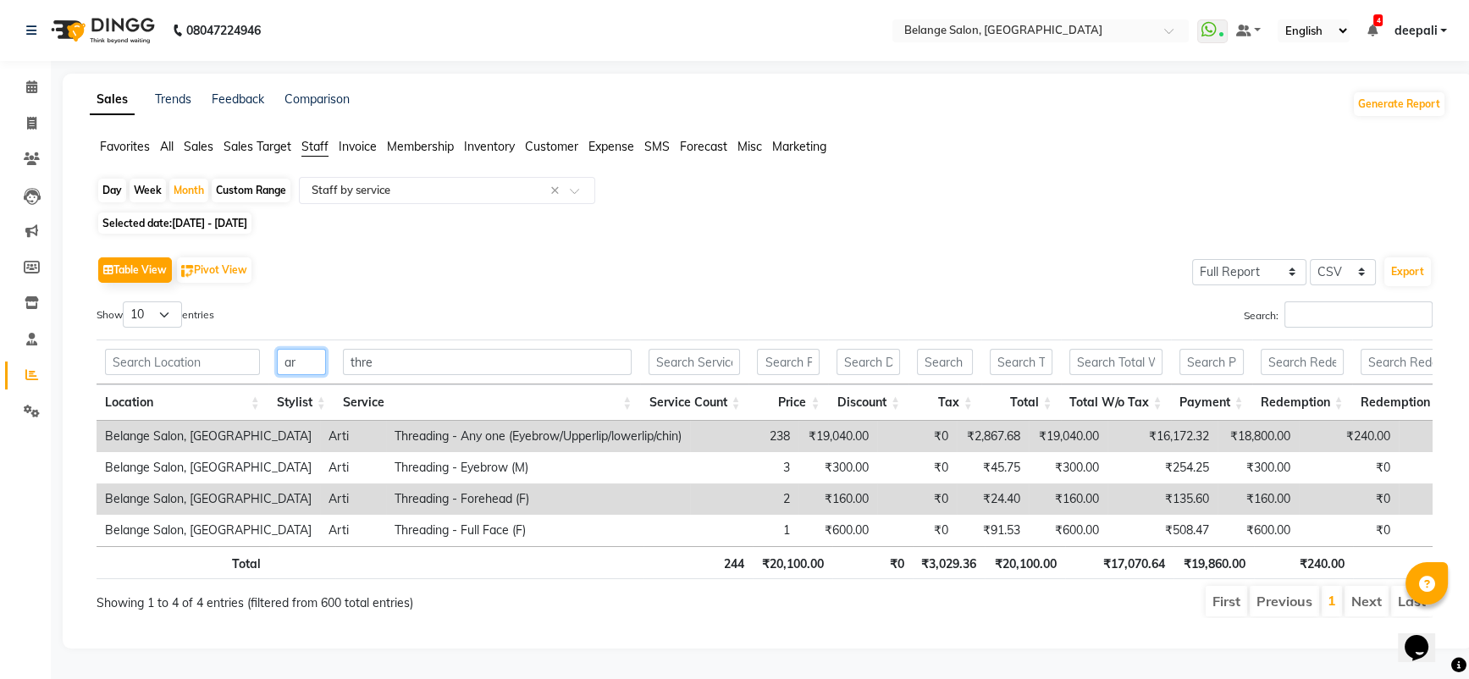
type input "a"
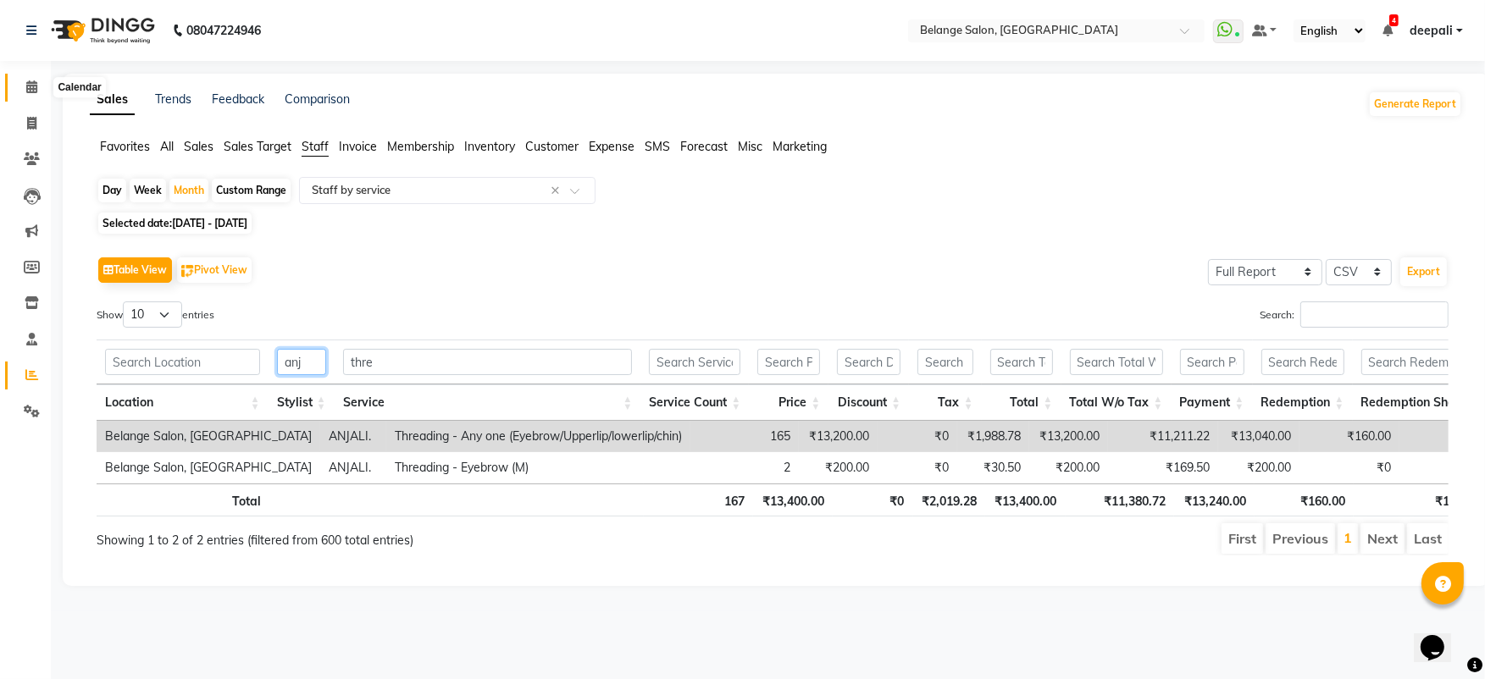
type input "anj"
click at [26, 93] on icon at bounding box center [31, 86] width 11 height 13
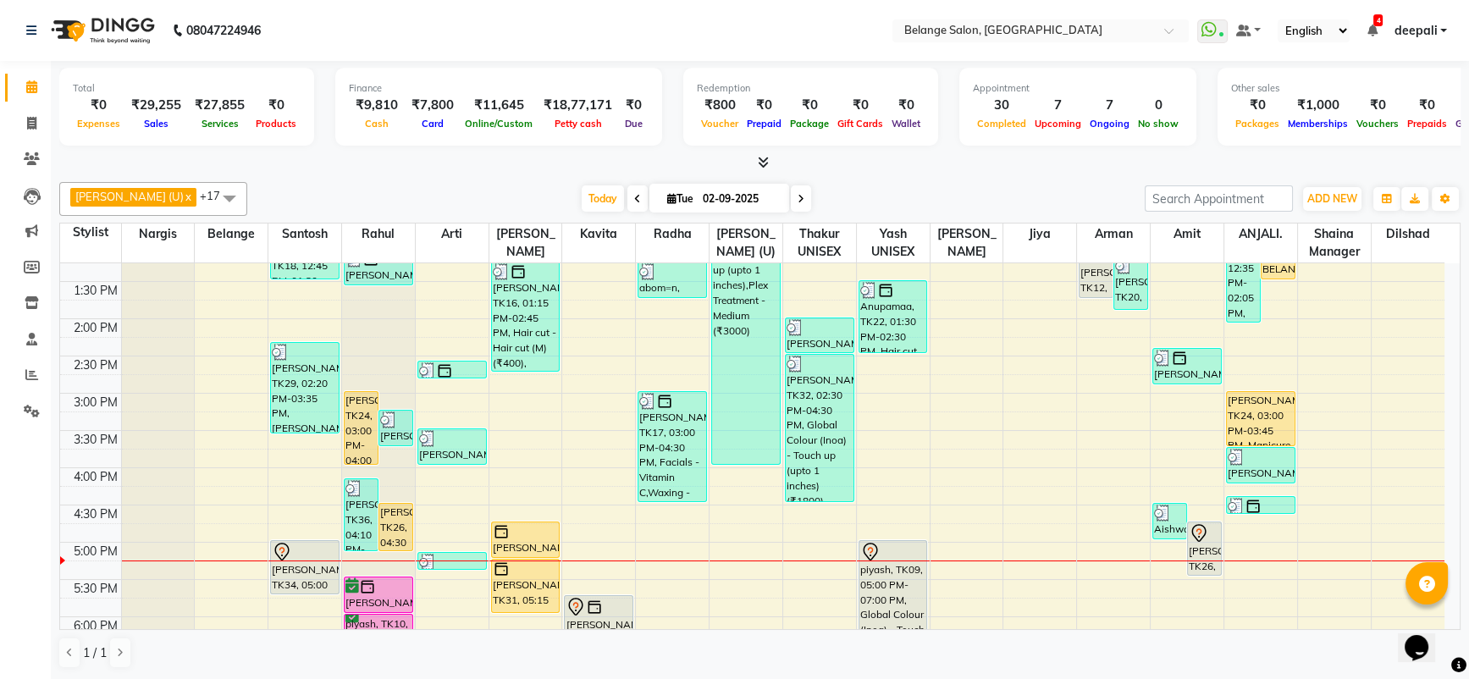
scroll to position [391, 0]
click at [30, 125] on icon at bounding box center [31, 123] width 9 height 13
select select "service"
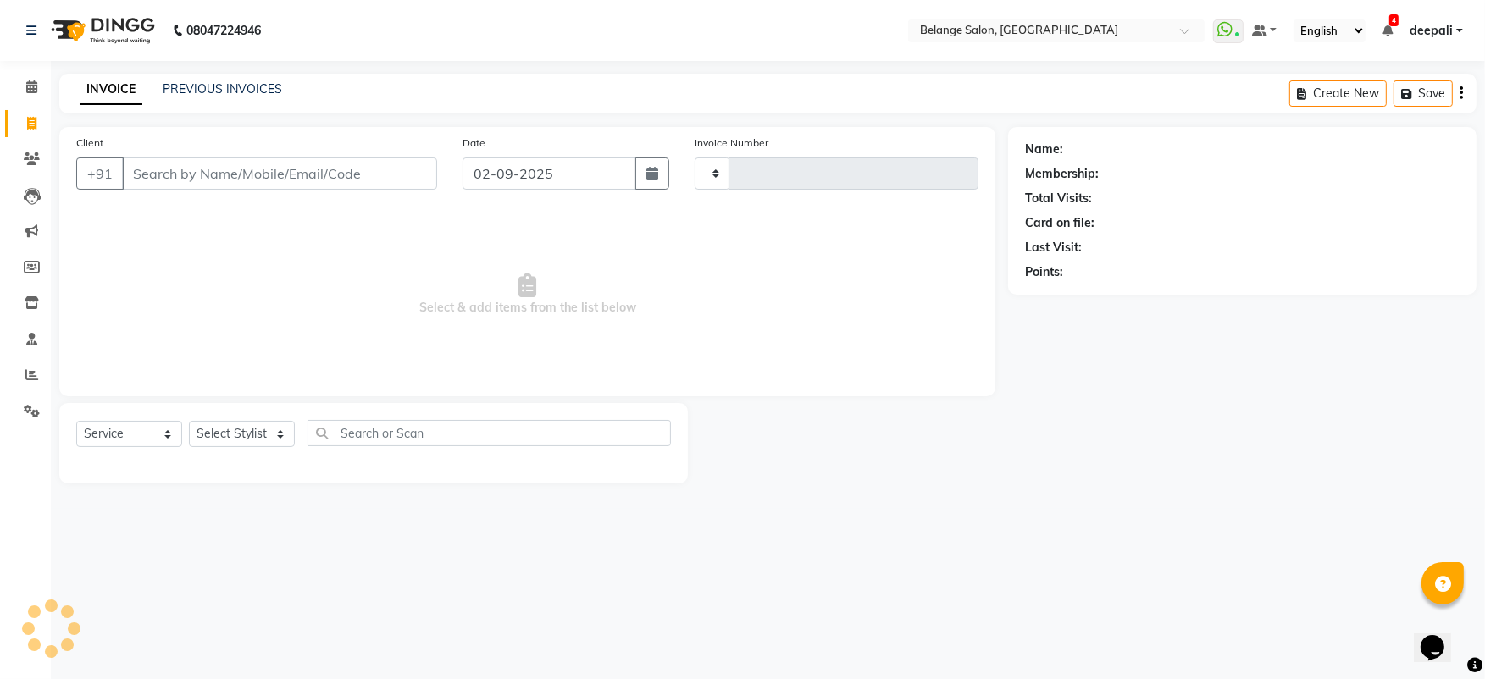
type input "11276"
select select "5076"
click at [261, 173] on input "Client" at bounding box center [279, 174] width 315 height 32
type input "b"
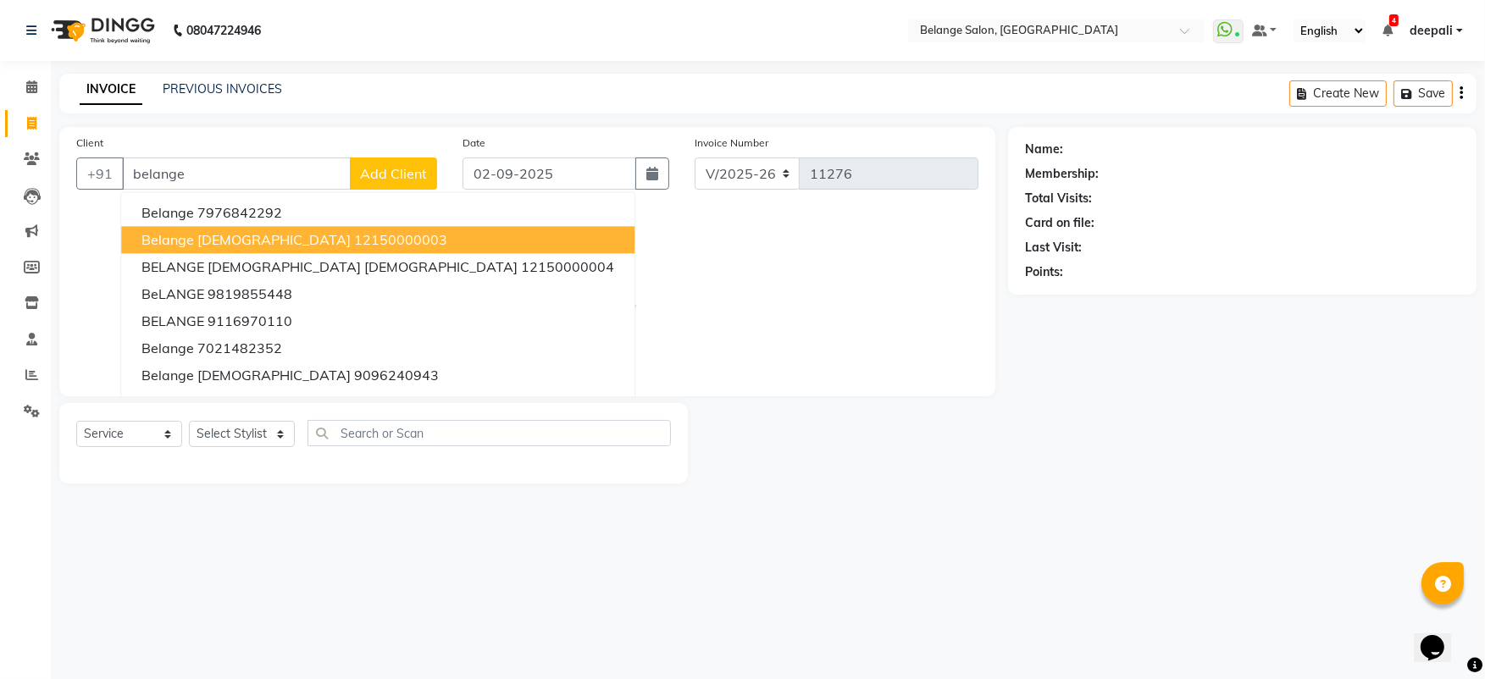
click at [354, 234] on ngb-highlight "12150000003" at bounding box center [400, 239] width 93 height 17
type input "12150000003"
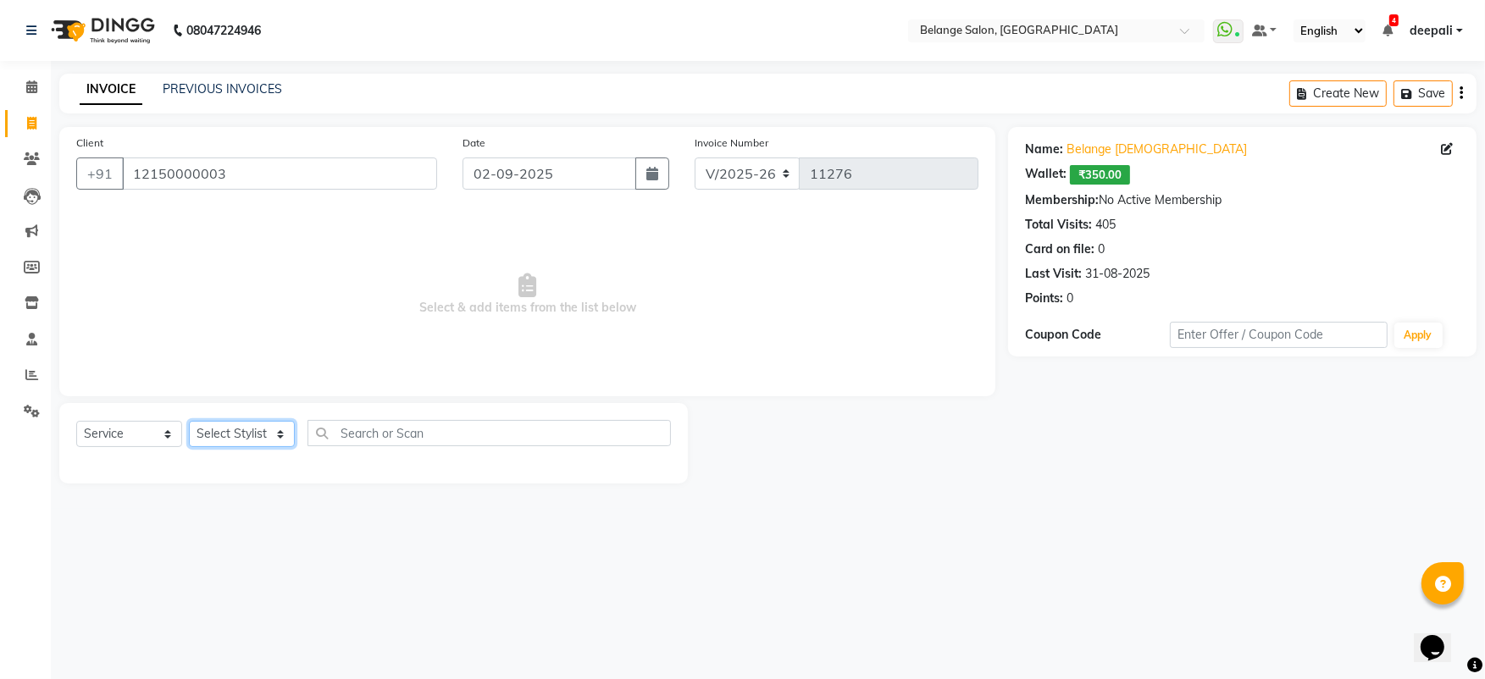
click at [208, 440] on select "Select Stylist [PERSON_NAME] (U) [PERSON_NAME] ANJALI. [PERSON_NAME] [PERSON_NA…" at bounding box center [242, 434] width 106 height 26
select select "45203"
click at [189, 421] on select "Select Stylist [PERSON_NAME] (U) [PERSON_NAME] ANJALI. [PERSON_NAME] [PERSON_NA…" at bounding box center [242, 434] width 106 height 26
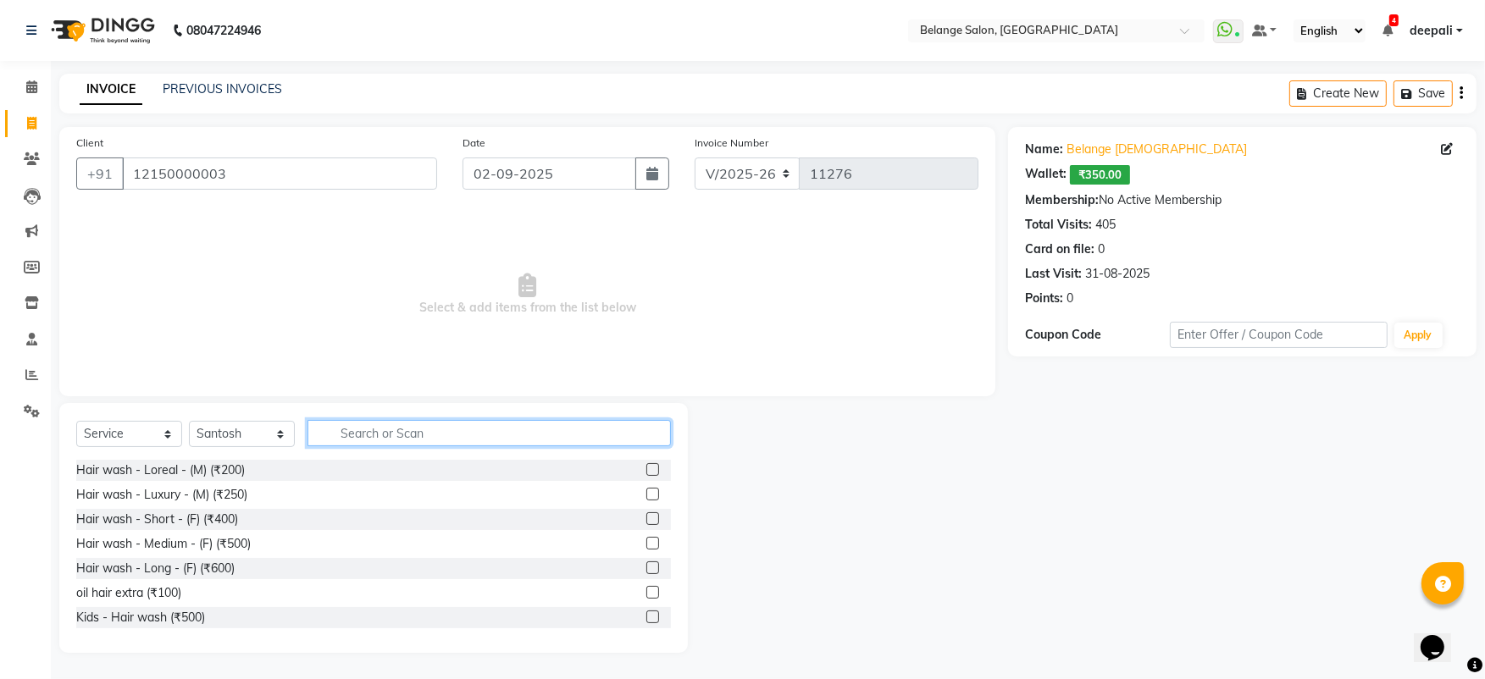
click at [390, 441] on input "text" at bounding box center [488, 433] width 363 height 26
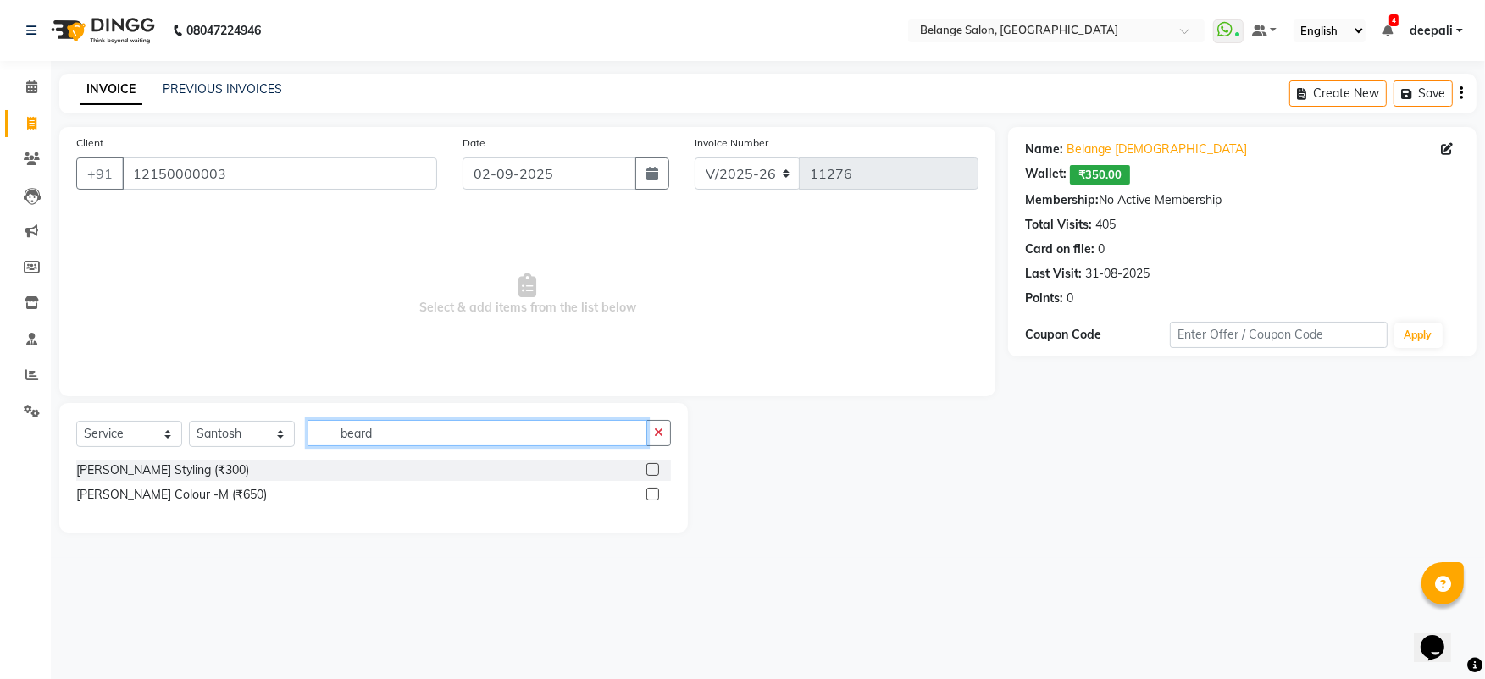
type input "beard"
click at [656, 468] on label at bounding box center [652, 469] width 13 height 13
click at [656, 468] on input "checkbox" at bounding box center [651, 470] width 11 height 11
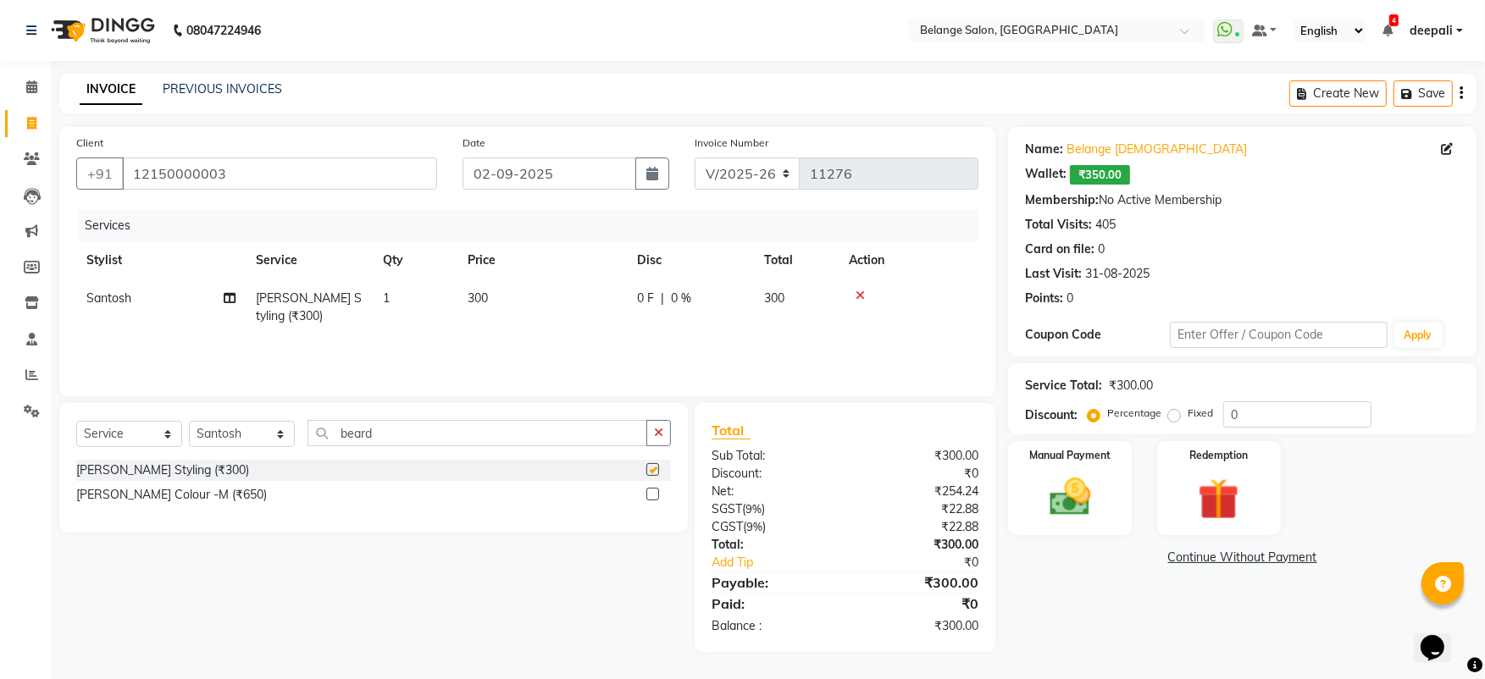
checkbox input "false"
click at [1081, 501] on img at bounding box center [1069, 497] width 69 height 49
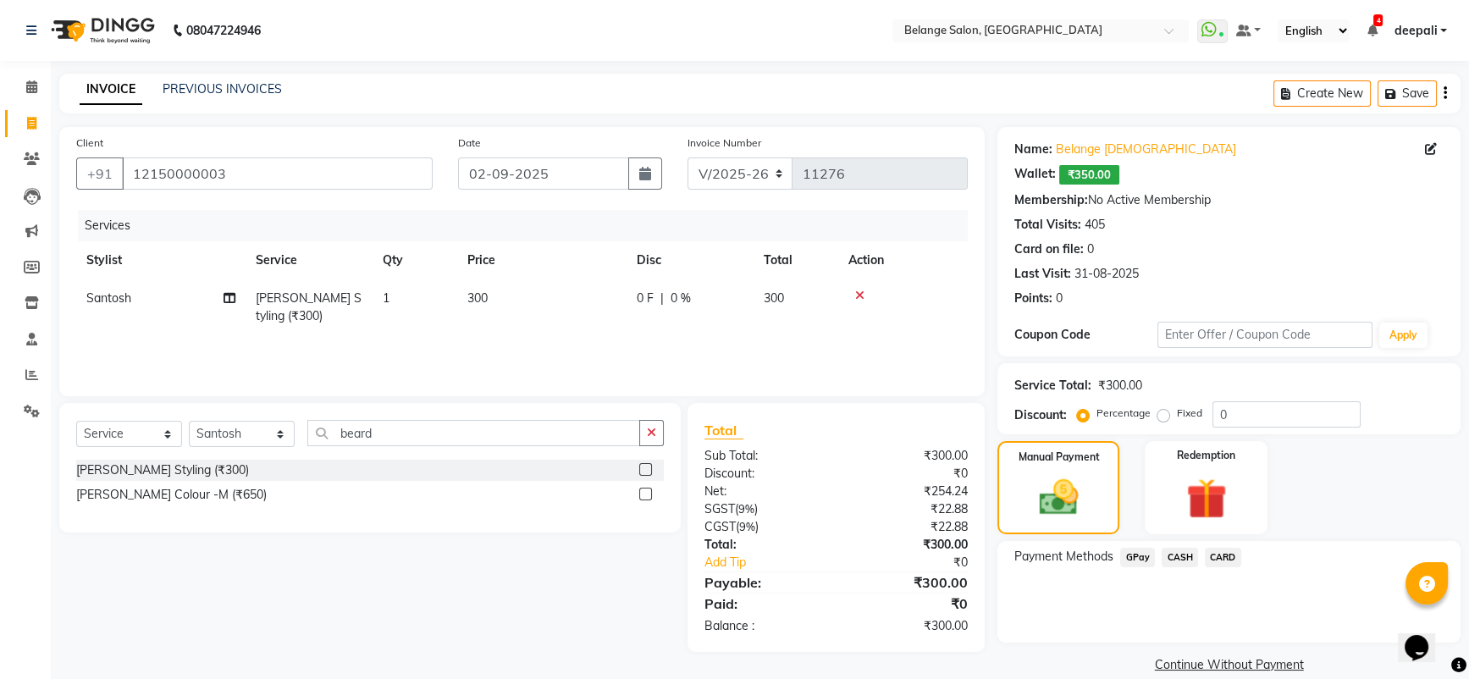
click at [1183, 557] on span "CASH" at bounding box center [1180, 557] width 36 height 19
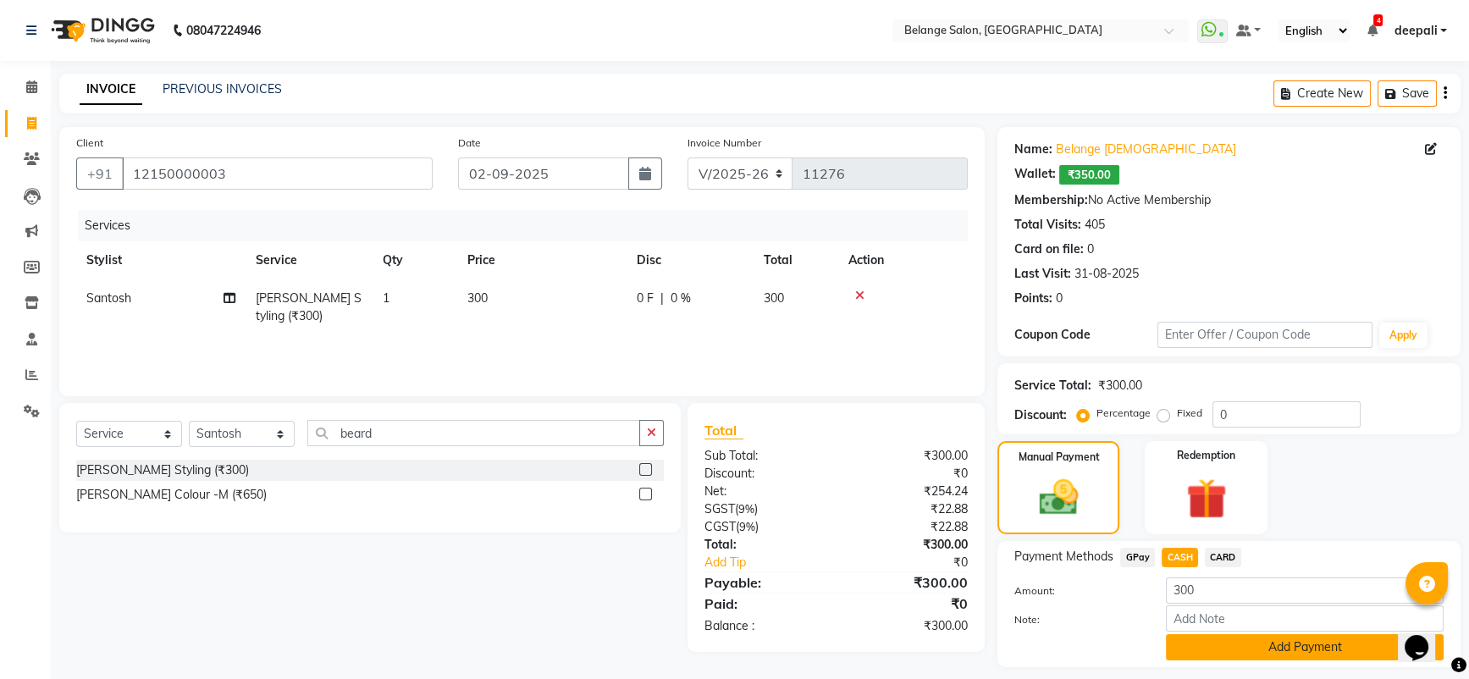
click at [1228, 652] on button "Add Payment" at bounding box center [1305, 647] width 278 height 26
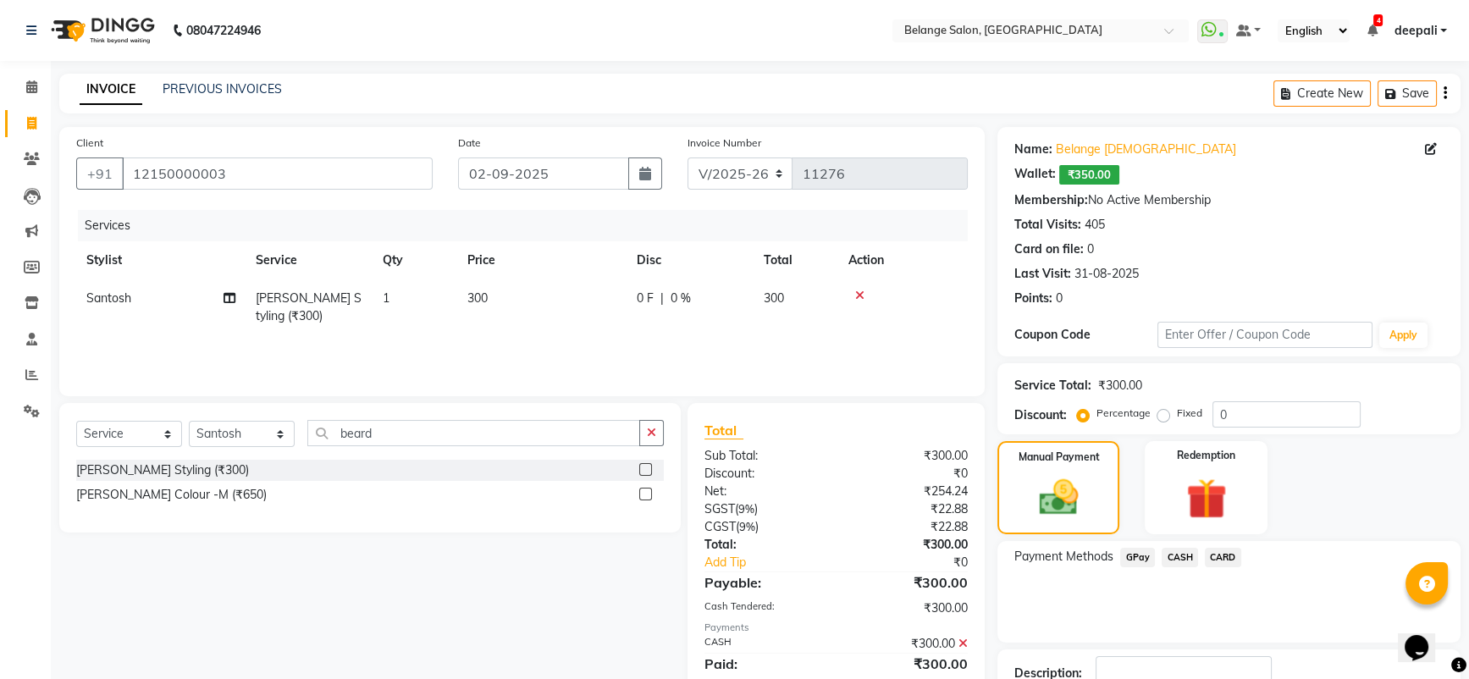
scroll to position [119, 0]
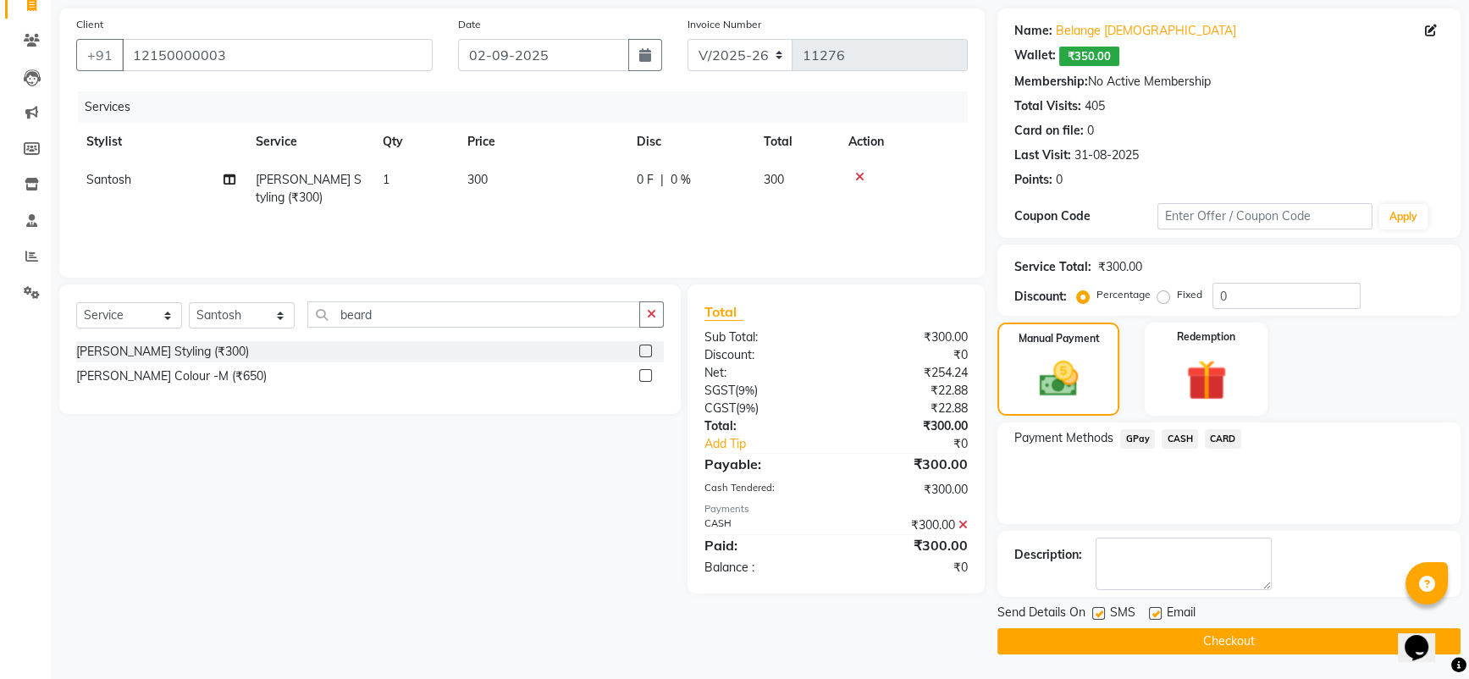
click at [1189, 642] on button "Checkout" at bounding box center [1229, 641] width 463 height 26
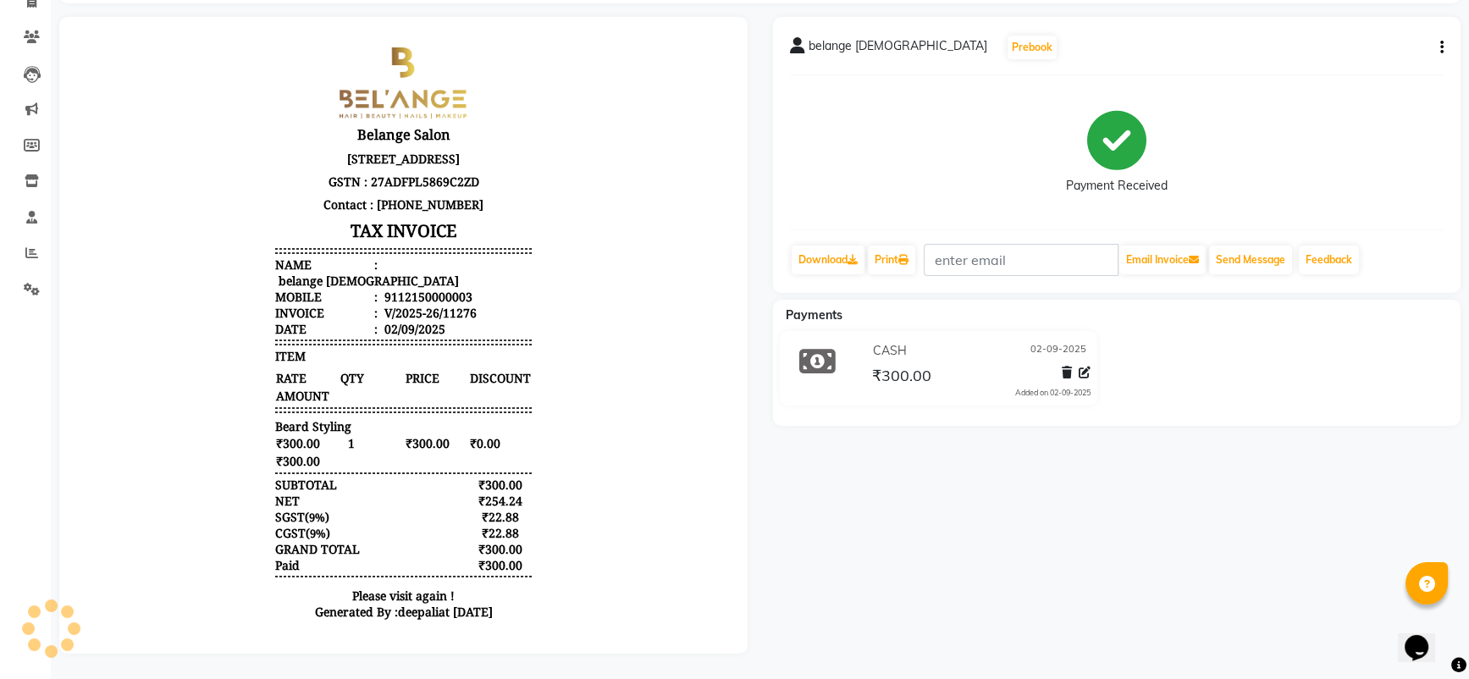
scroll to position [137, 0]
click at [29, 30] on icon at bounding box center [32, 36] width 16 height 13
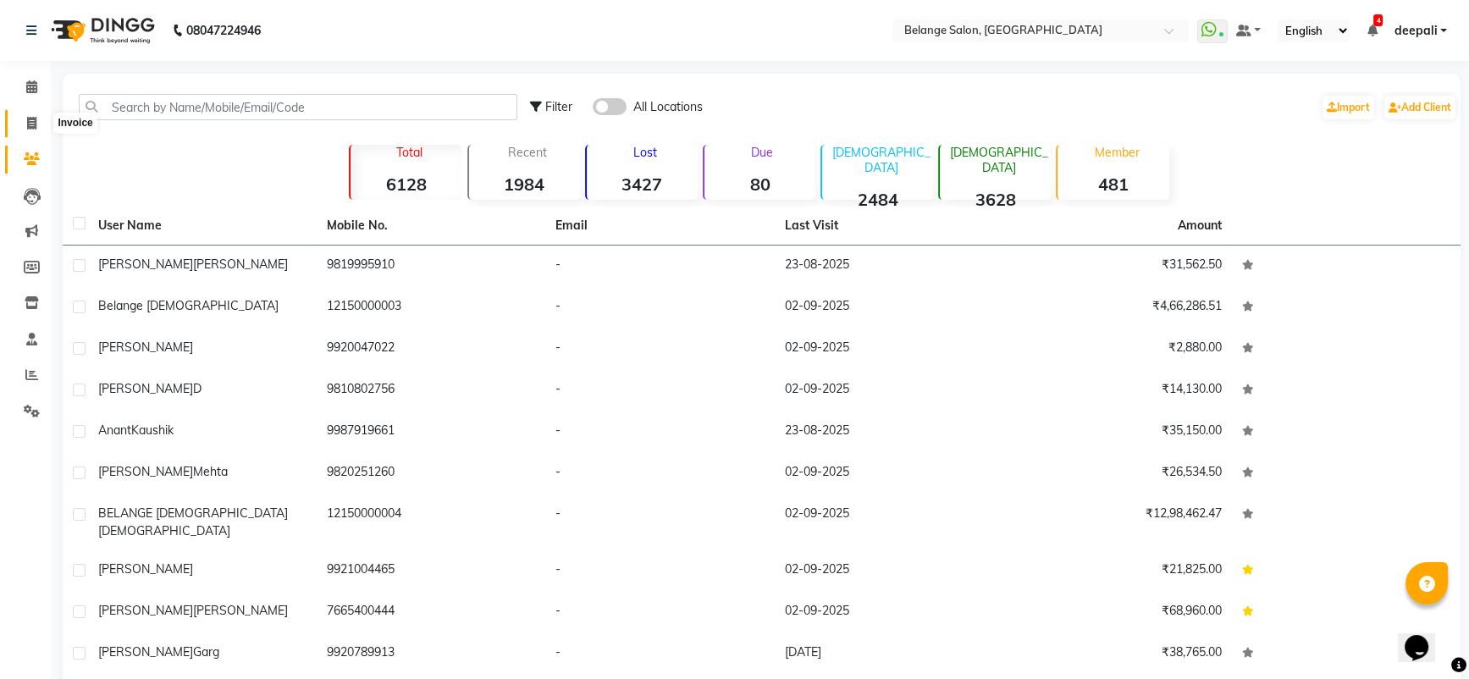
click at [38, 118] on span at bounding box center [32, 123] width 30 height 19
select select "5076"
select select "service"
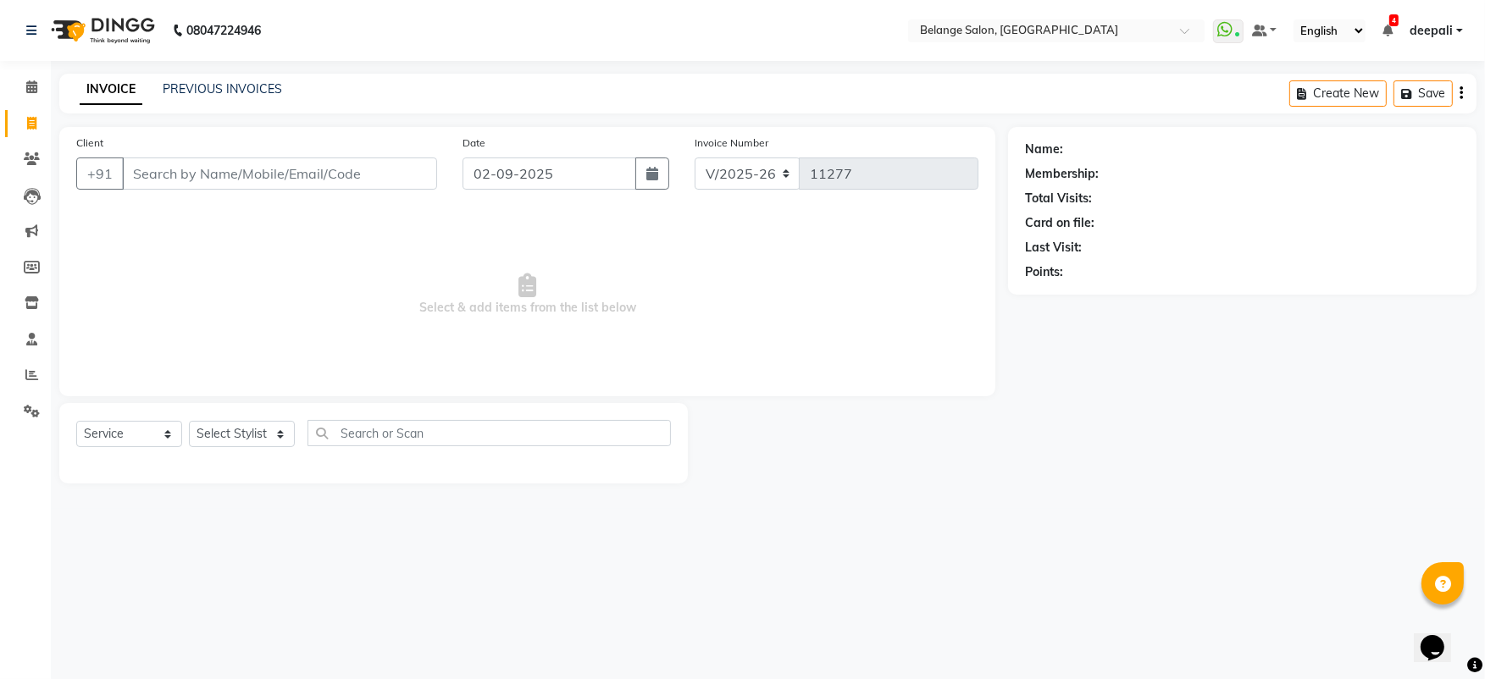
click at [215, 168] on input "Client" at bounding box center [279, 174] width 315 height 32
type input "9591524911"
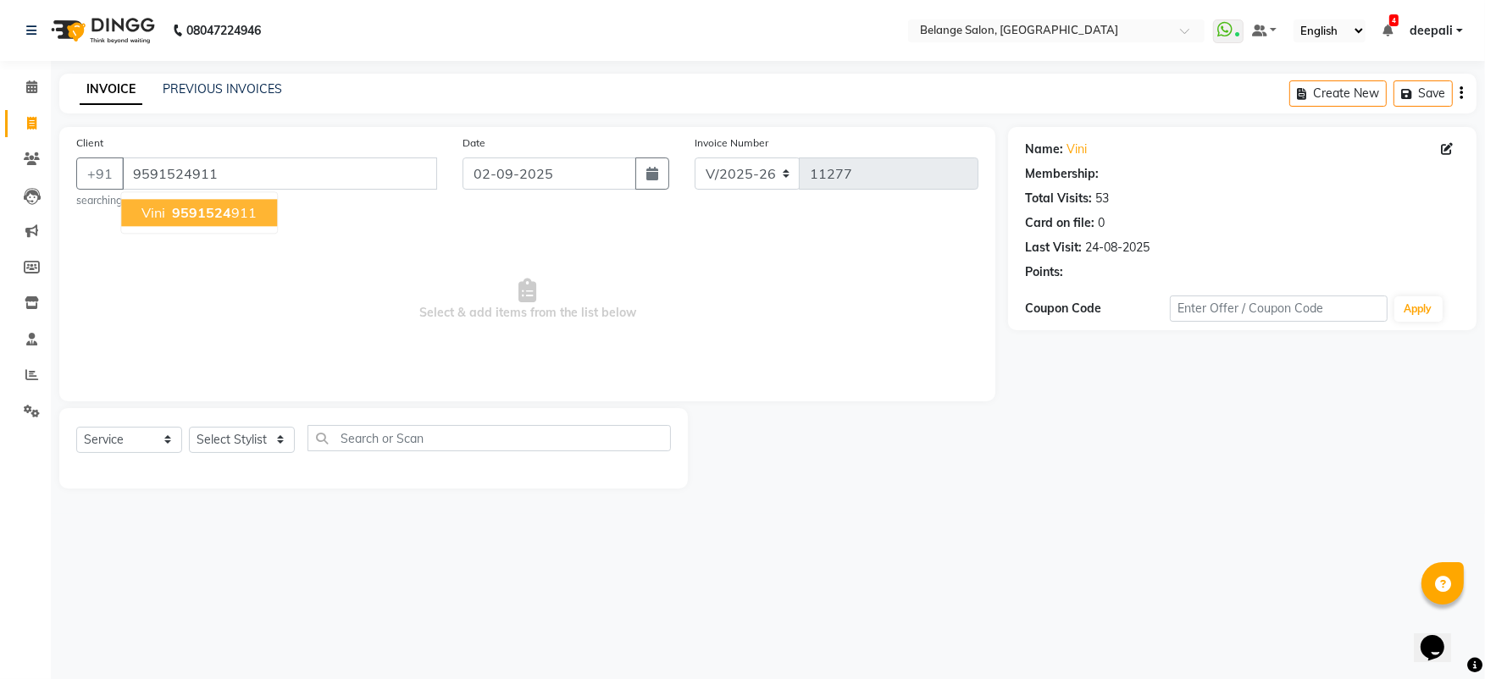
select select "1: Object"
click at [174, 217] on span "9591524" at bounding box center [201, 212] width 59 height 17
select select "1: Object"
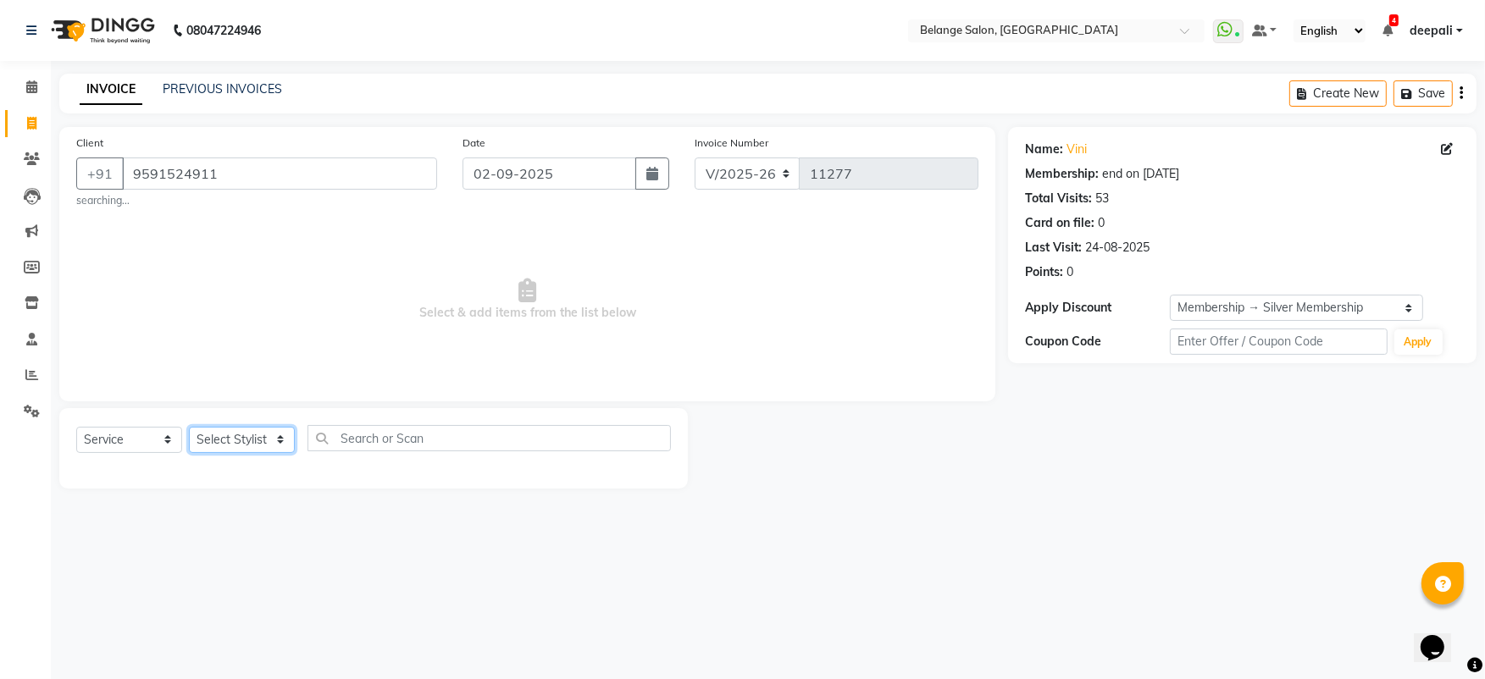
click at [253, 440] on select "Select Stylist [PERSON_NAME] (U) [PERSON_NAME] ANJALI. [PERSON_NAME] [PERSON_NA…" at bounding box center [242, 440] width 106 height 26
select select "78262"
click at [189, 427] on select "Select Stylist [PERSON_NAME] (U) [PERSON_NAME] ANJALI. [PERSON_NAME] [PERSON_NA…" at bounding box center [242, 440] width 106 height 26
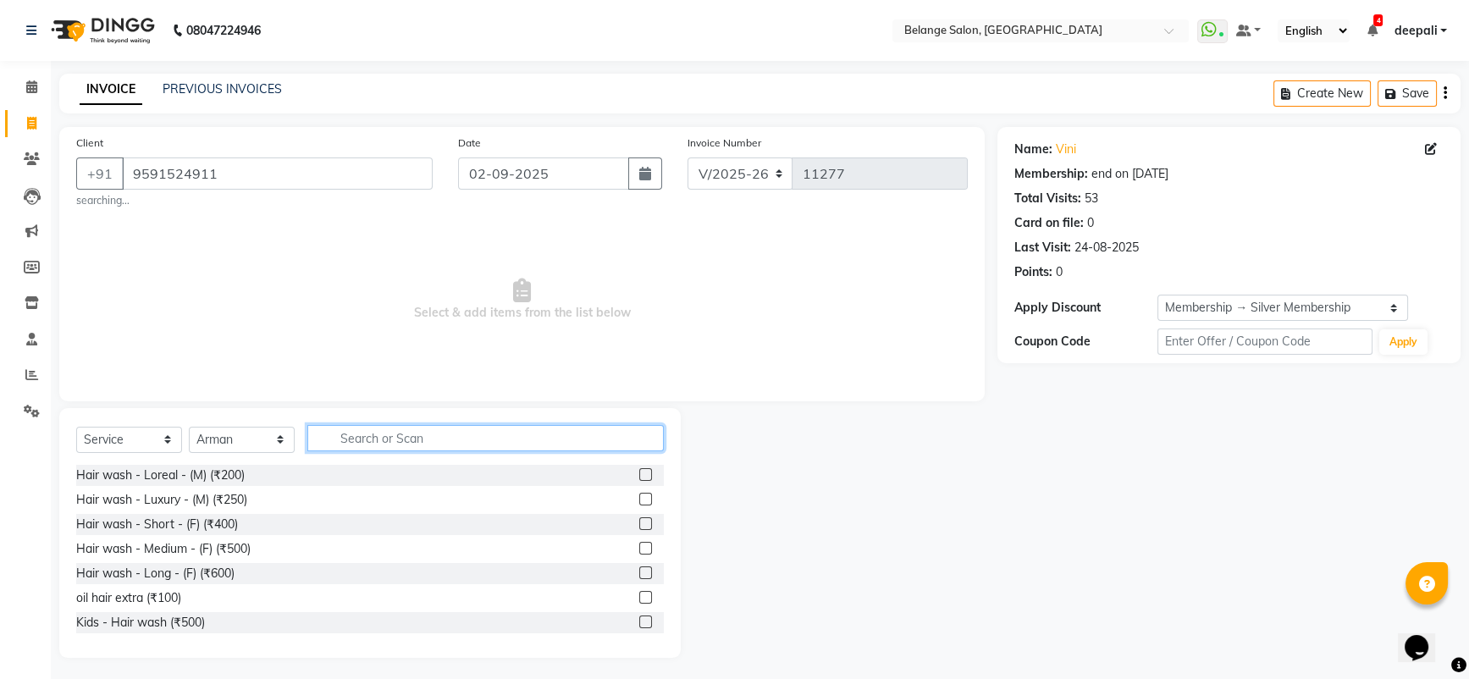
click at [451, 426] on input "text" at bounding box center [485, 438] width 357 height 26
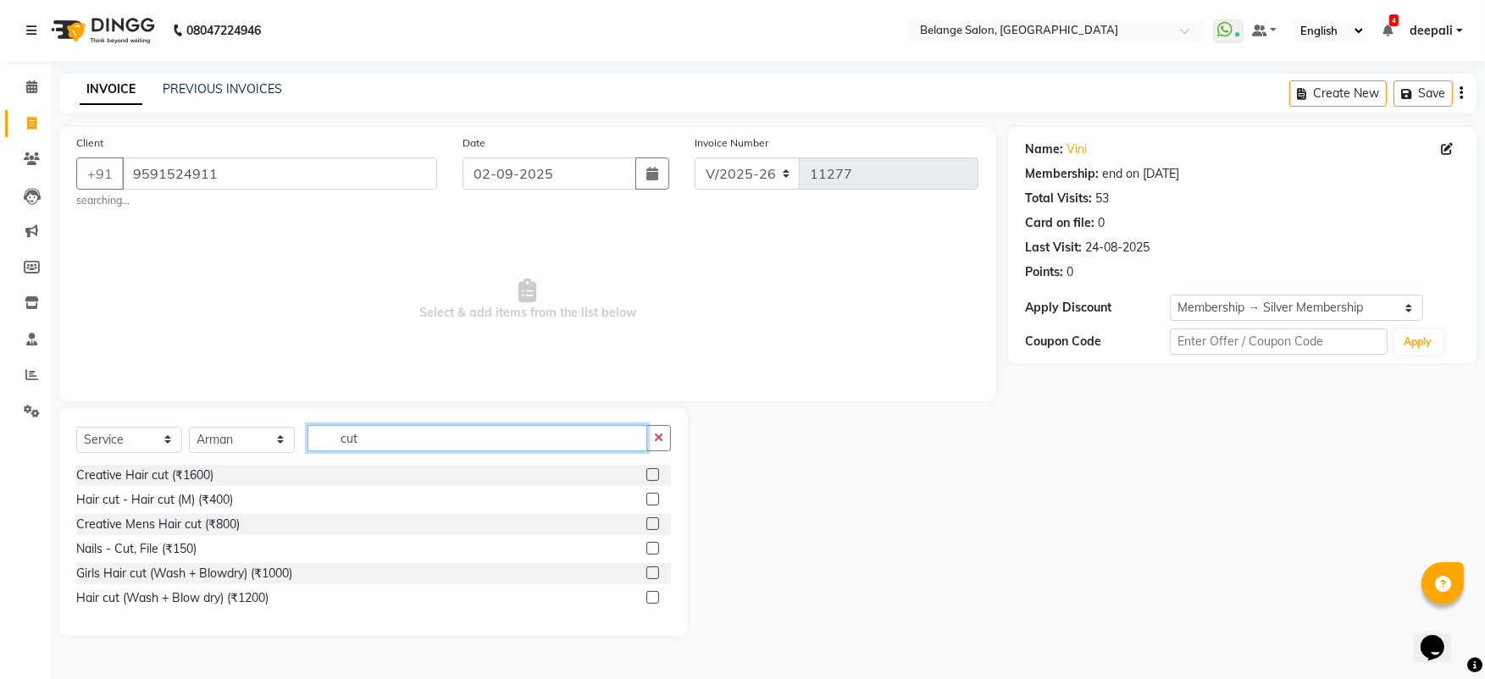
type input "cut"
click at [653, 502] on label at bounding box center [652, 499] width 13 height 13
click at [653, 502] on input "checkbox" at bounding box center [651, 500] width 11 height 11
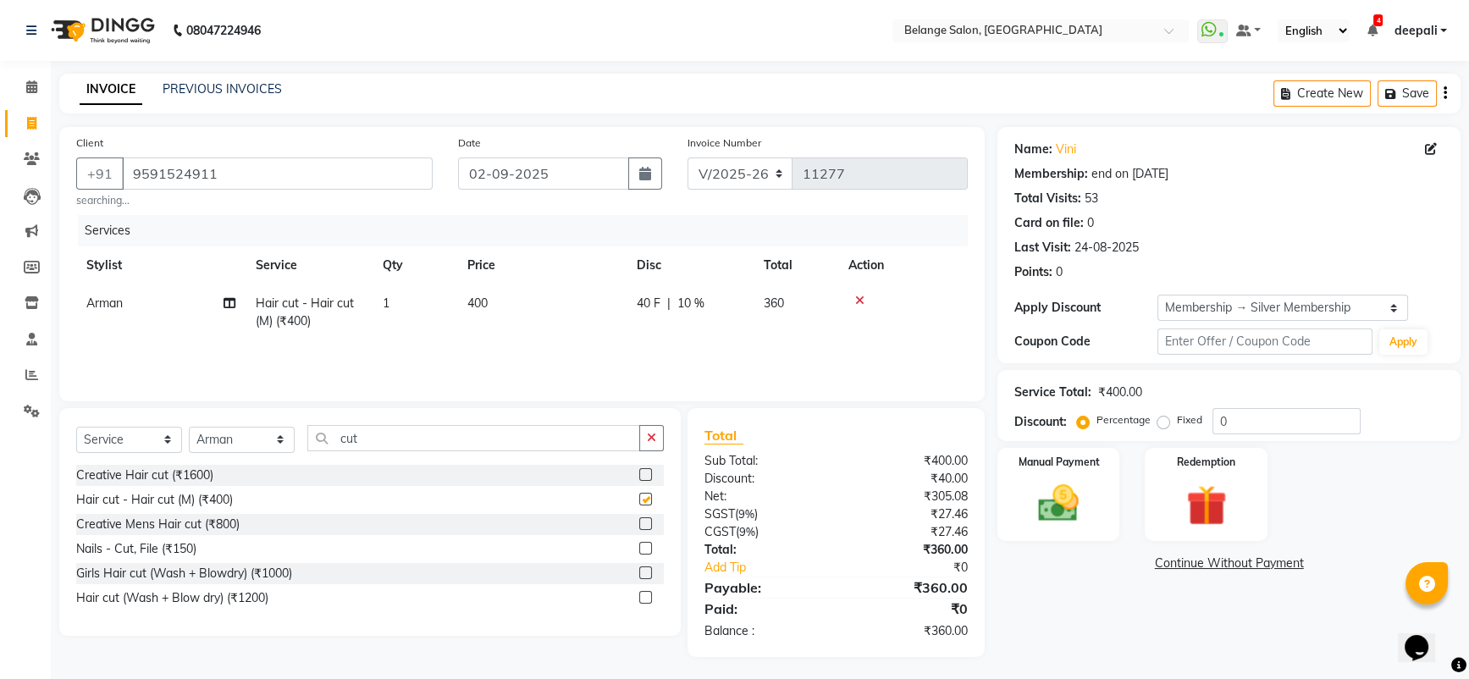
checkbox input "false"
click at [1048, 503] on img at bounding box center [1059, 503] width 69 height 49
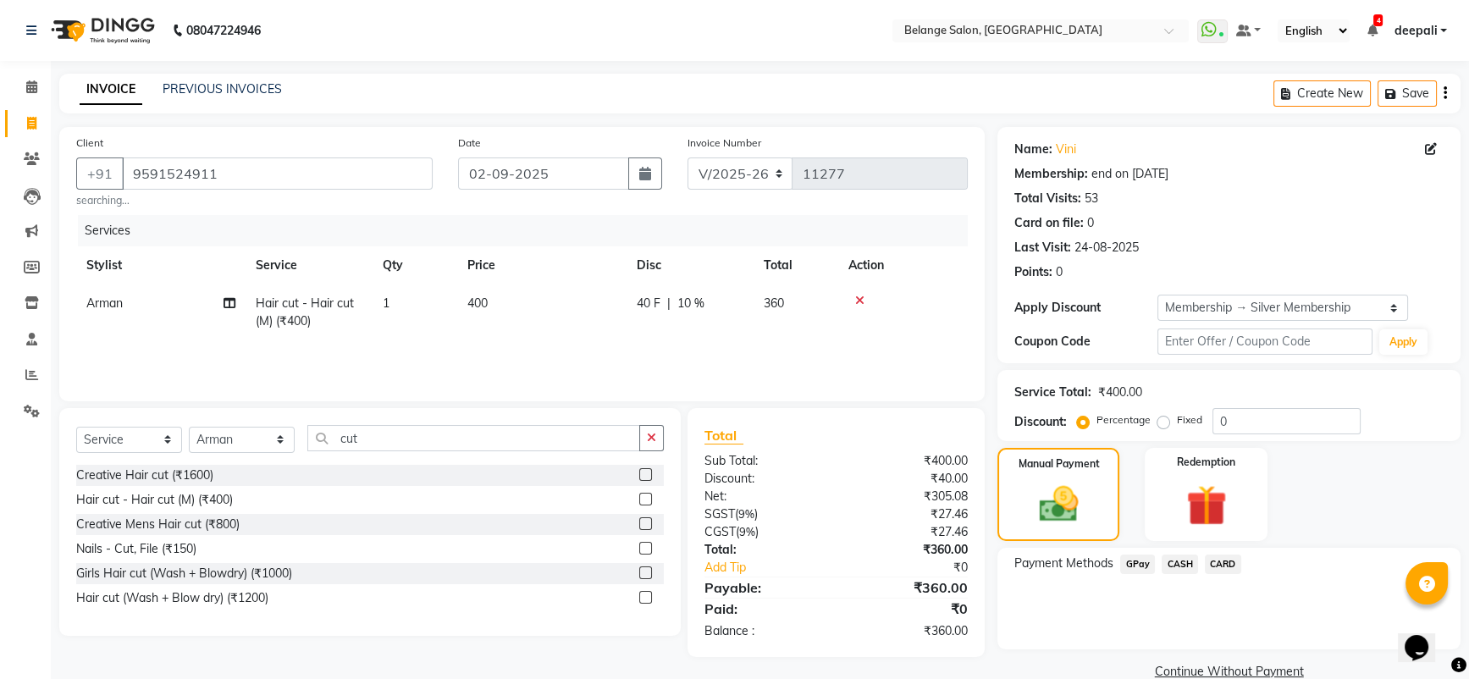
click at [1186, 563] on span "CASH" at bounding box center [1180, 564] width 36 height 19
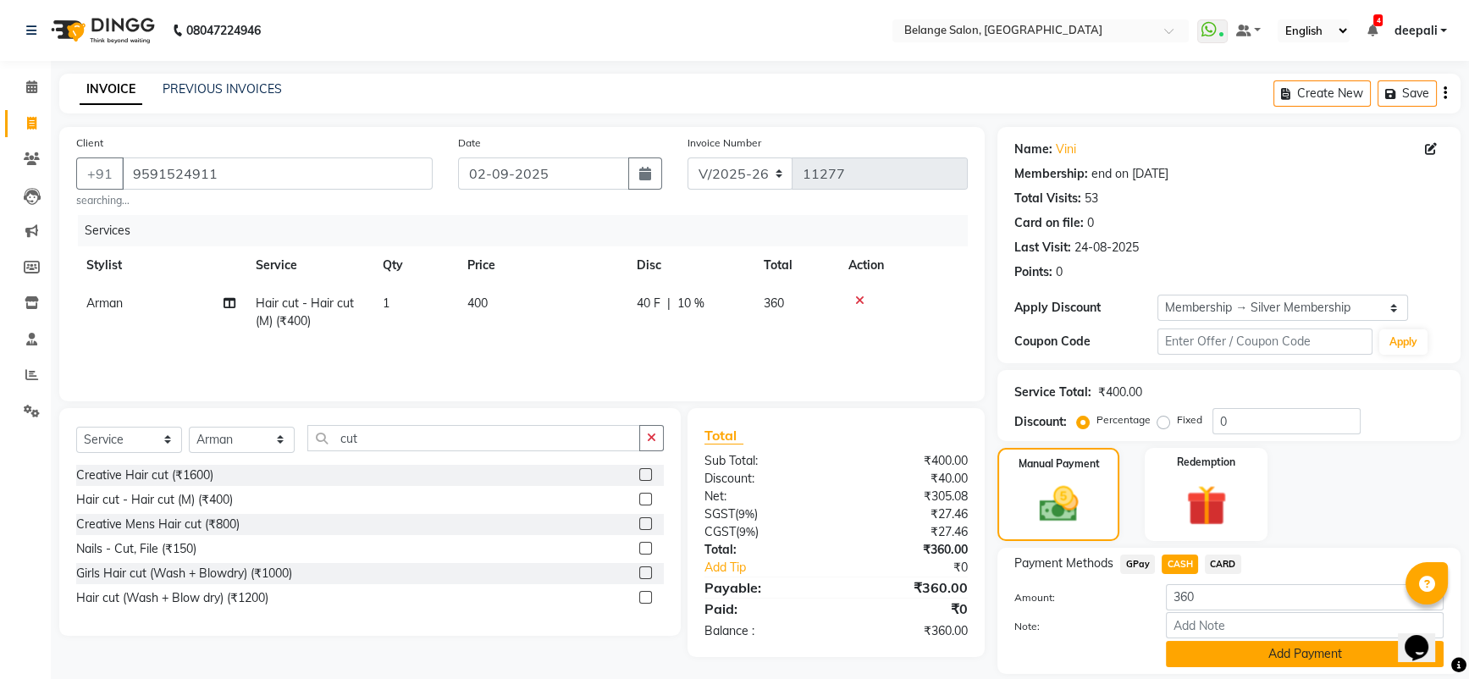
click at [1257, 656] on button "Add Payment" at bounding box center [1305, 654] width 278 height 26
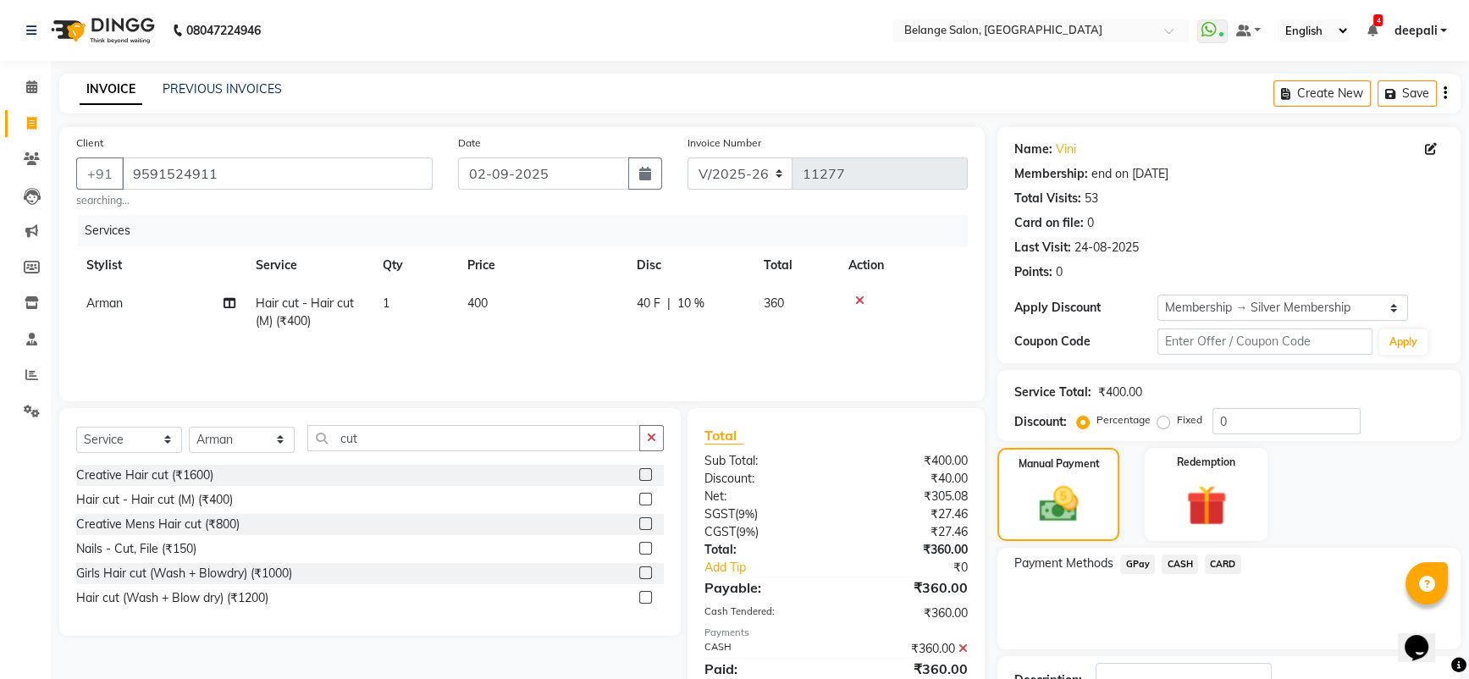
scroll to position [125, 0]
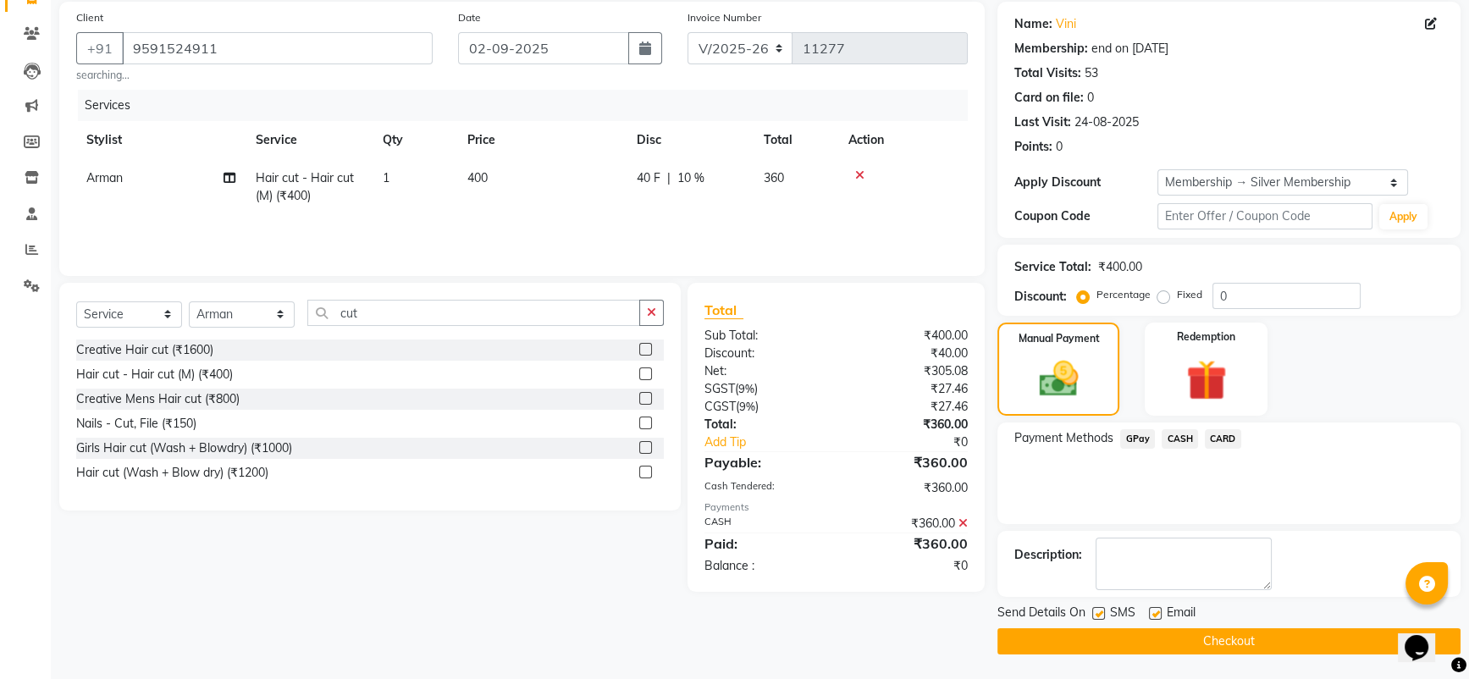
click at [1156, 645] on button "Checkout" at bounding box center [1229, 641] width 463 height 26
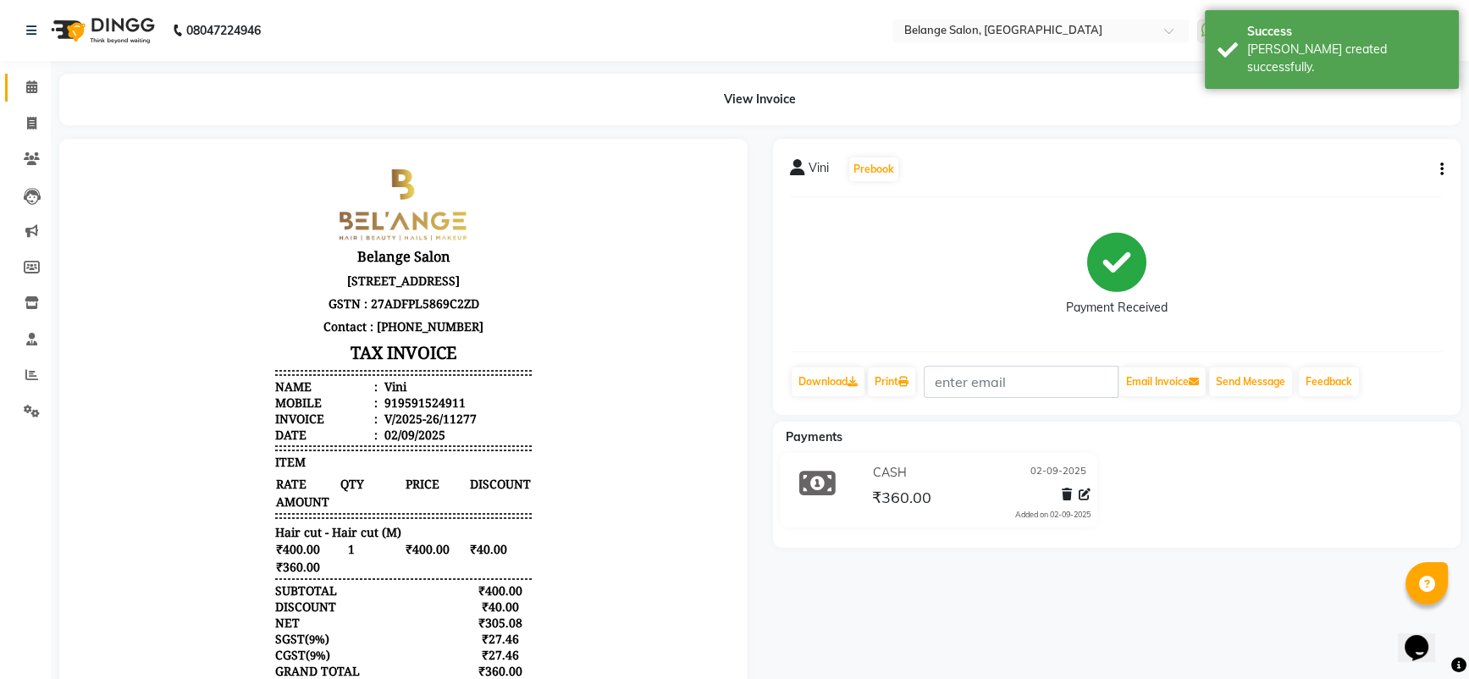
click at [36, 97] on link "Calendar" at bounding box center [25, 88] width 41 height 28
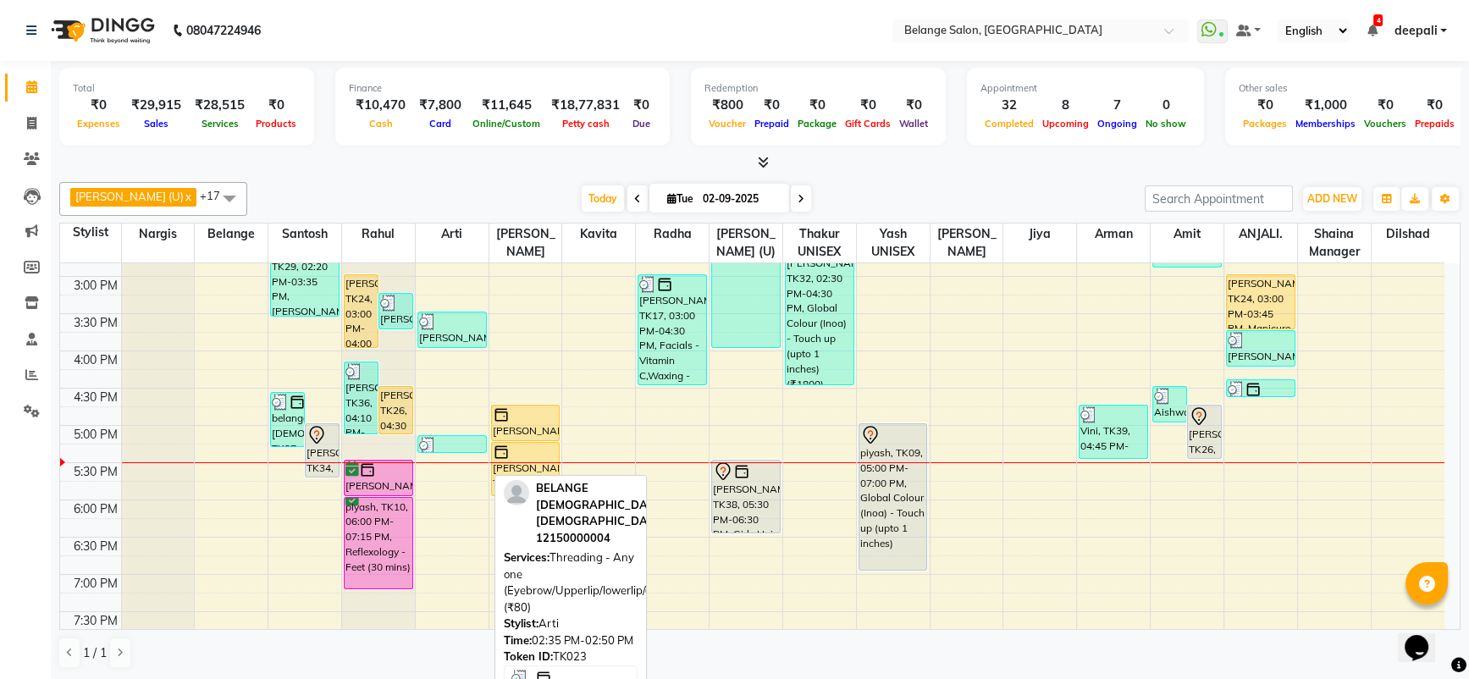
scroll to position [507, 0]
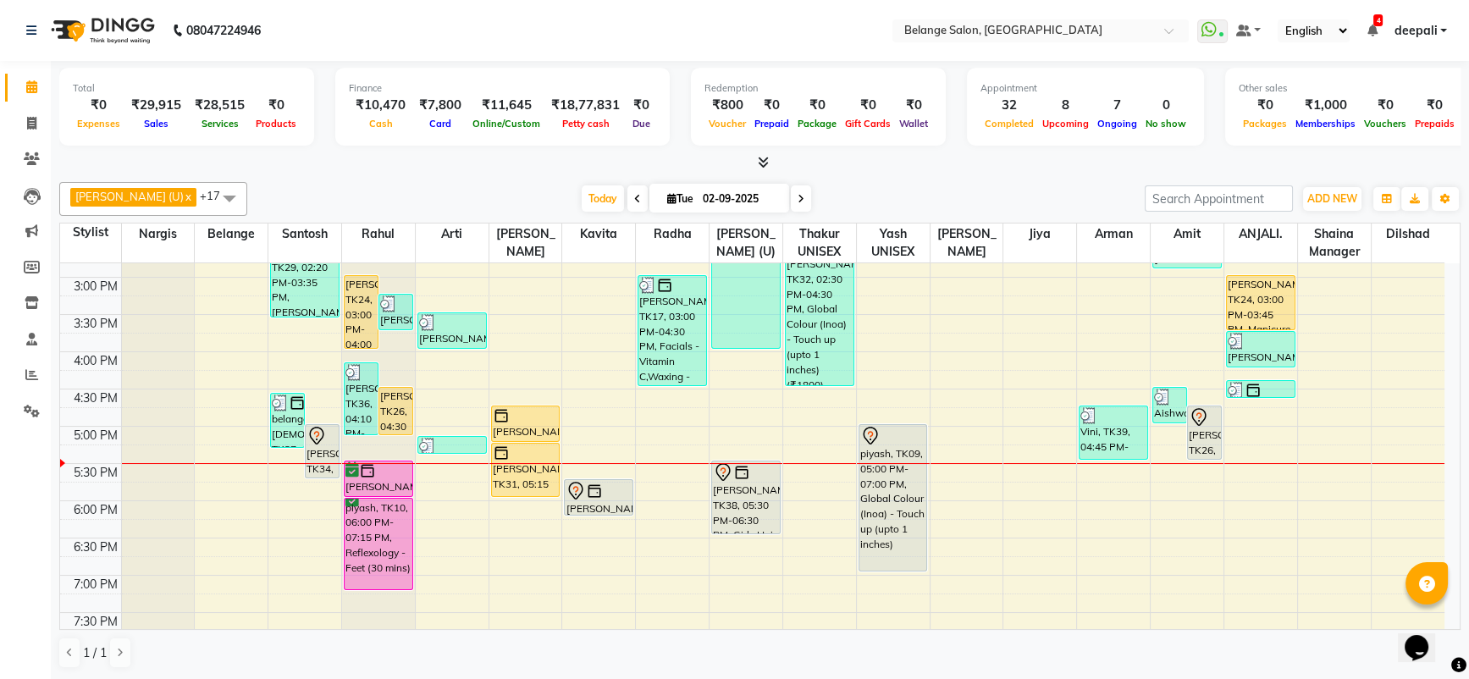
click at [883, 178] on div "aftab (U) x Amit x ANJALI. x Arman x Arti x Jiya x Kavita x Nargis x Radha x Ra…" at bounding box center [760, 425] width 1402 height 501
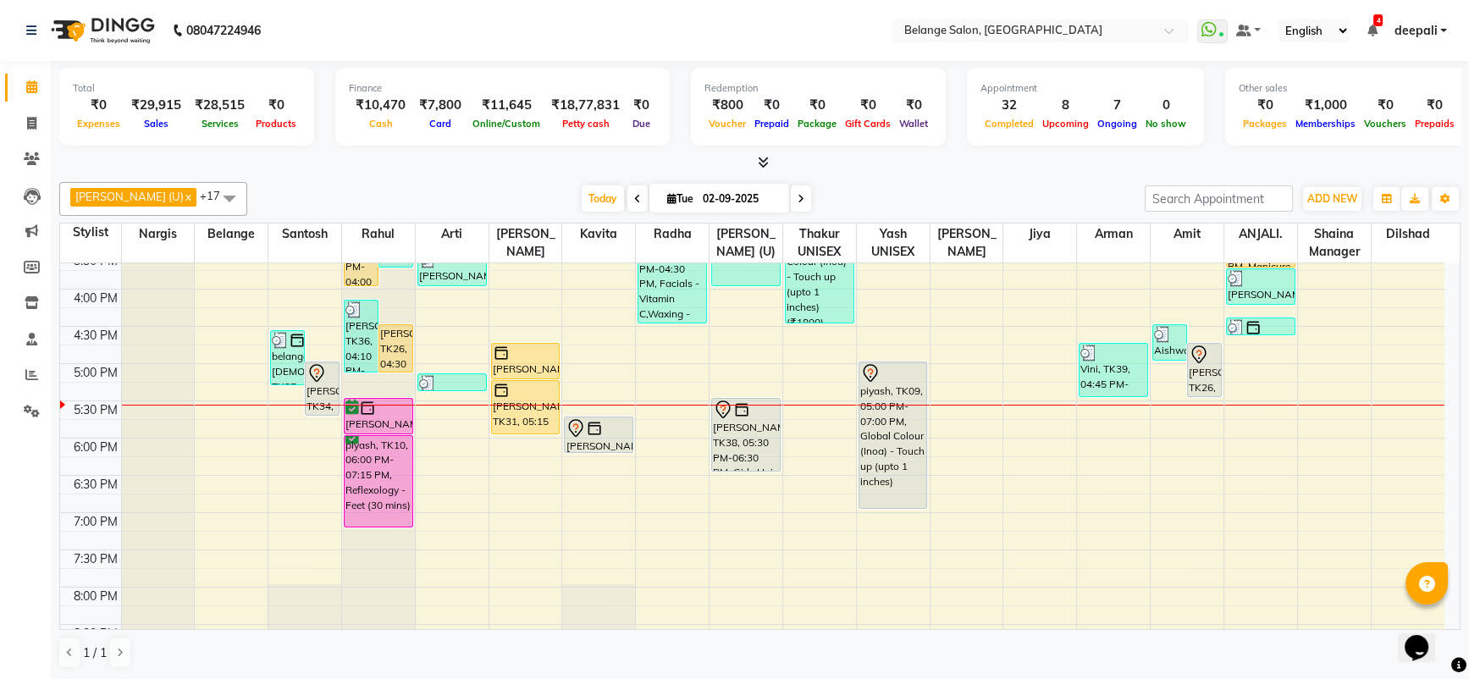
scroll to position [570, 0]
click at [1107, 586] on div "8:00 AM 8:30 AM 9:00 AM 9:30 AM 10:00 AM 10:30 AM 11:00 AM 11:30 AM 12:00 PM 12…" at bounding box center [752, 251] width 1385 height 1117
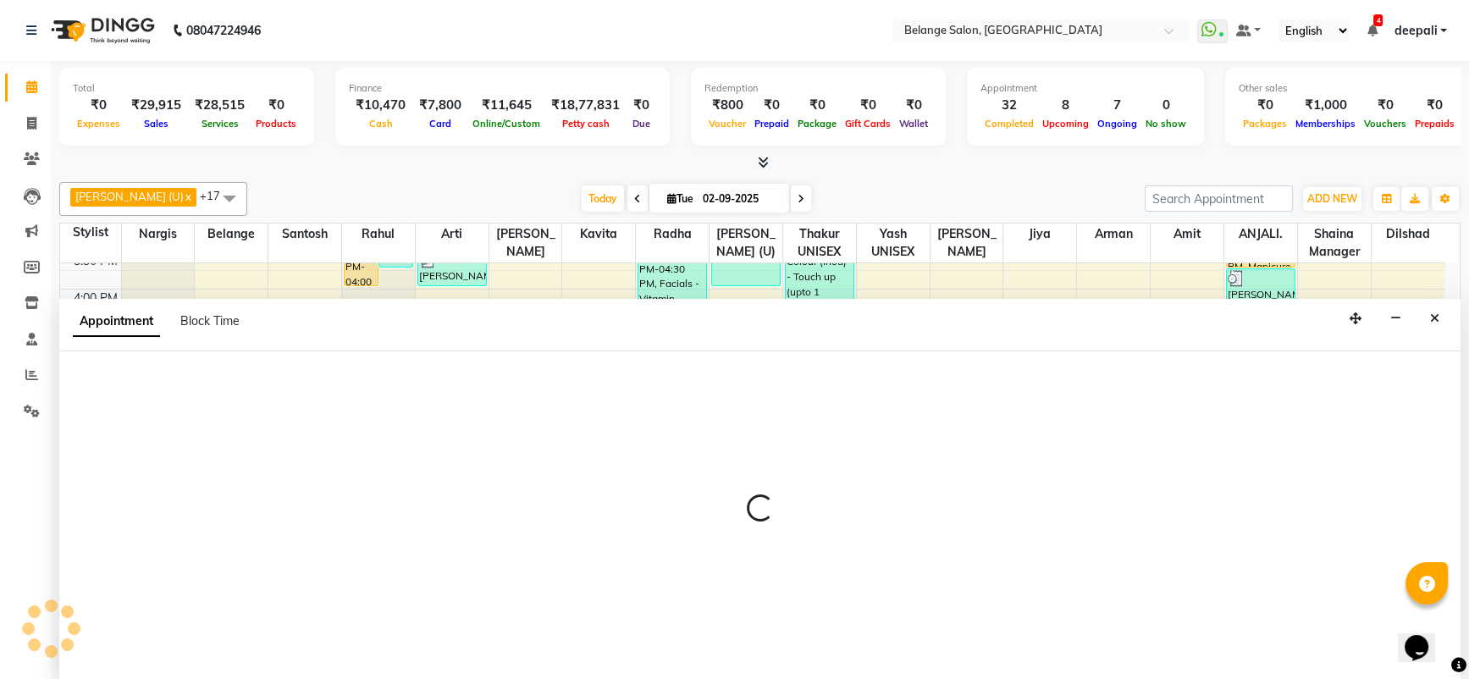
scroll to position [0, 0]
select select "78262"
select select "tentative"
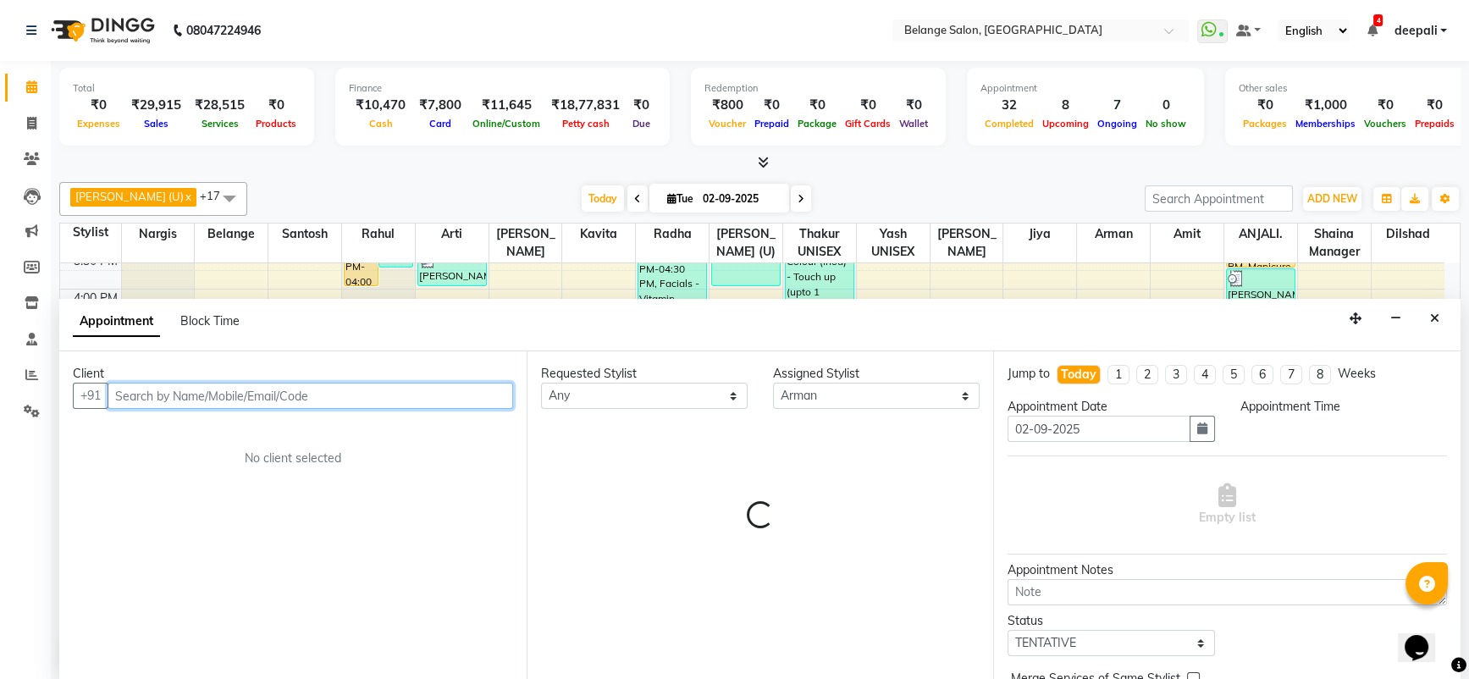
select select "1200"
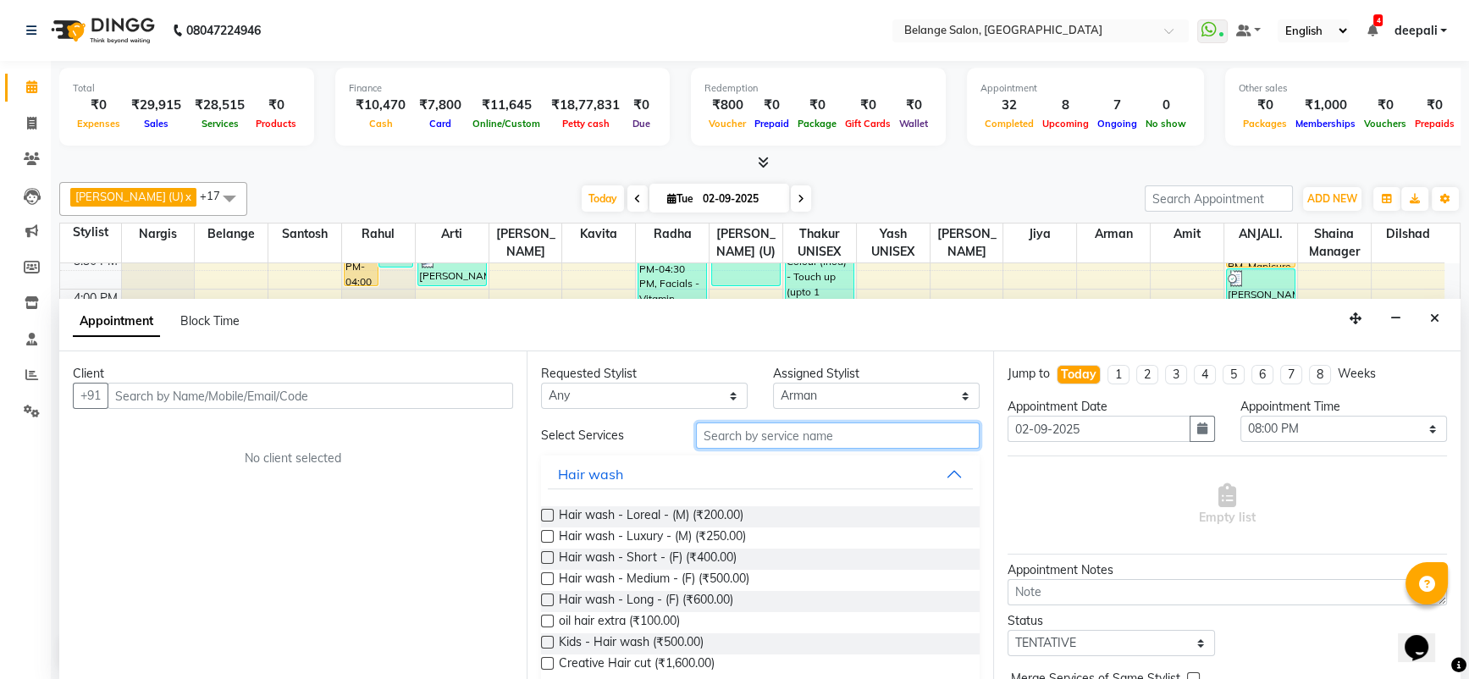
click at [850, 435] on input "text" at bounding box center [838, 436] width 285 height 26
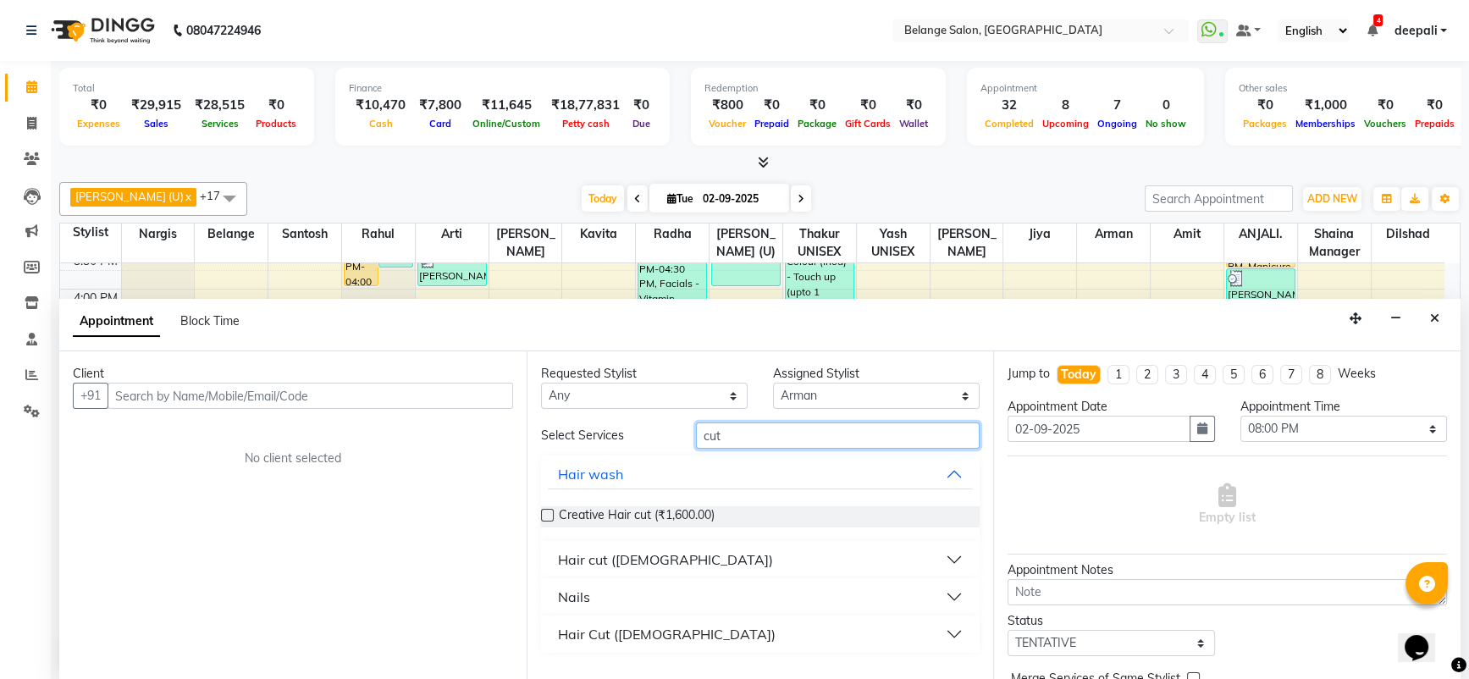
type input "cut"
click at [619, 554] on div "Hair cut ([DEMOGRAPHIC_DATA])" at bounding box center [665, 560] width 215 height 20
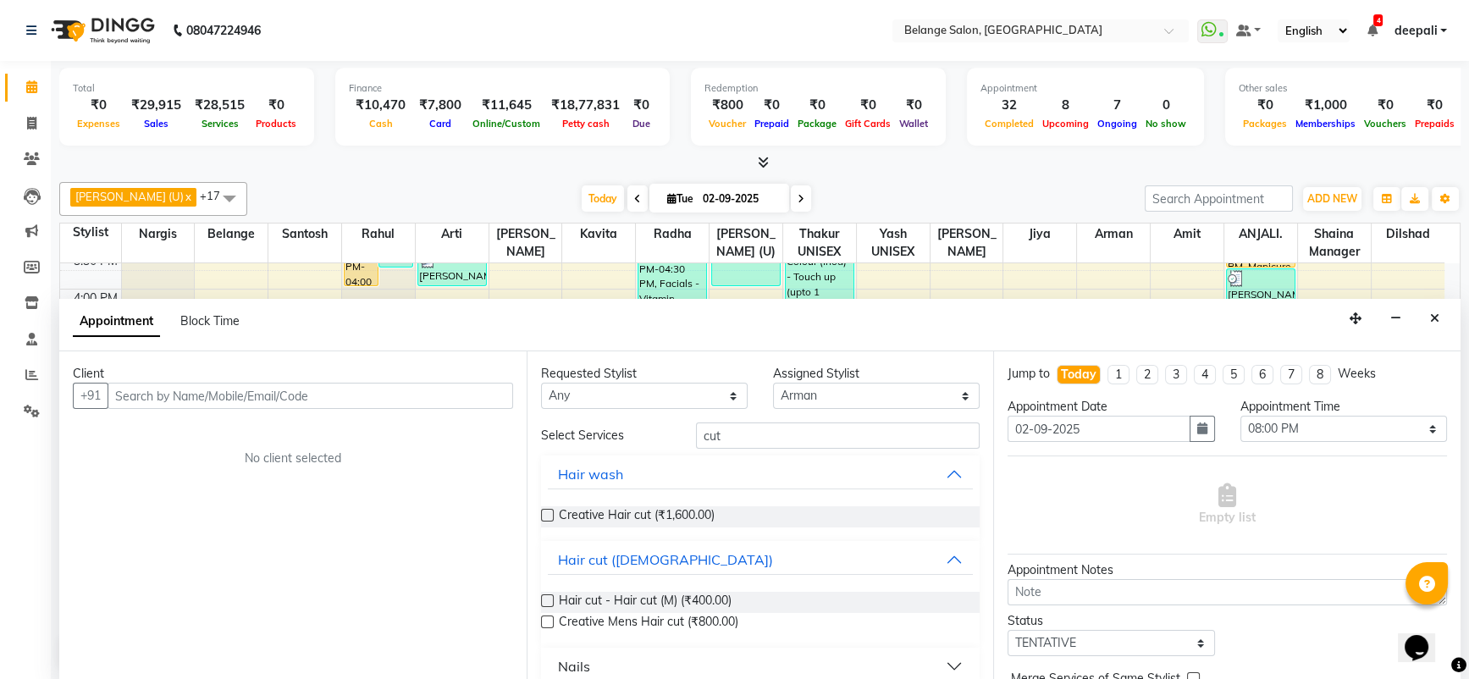
click at [544, 595] on label at bounding box center [547, 601] width 13 height 13
click at [544, 597] on input "checkbox" at bounding box center [546, 602] width 11 height 11
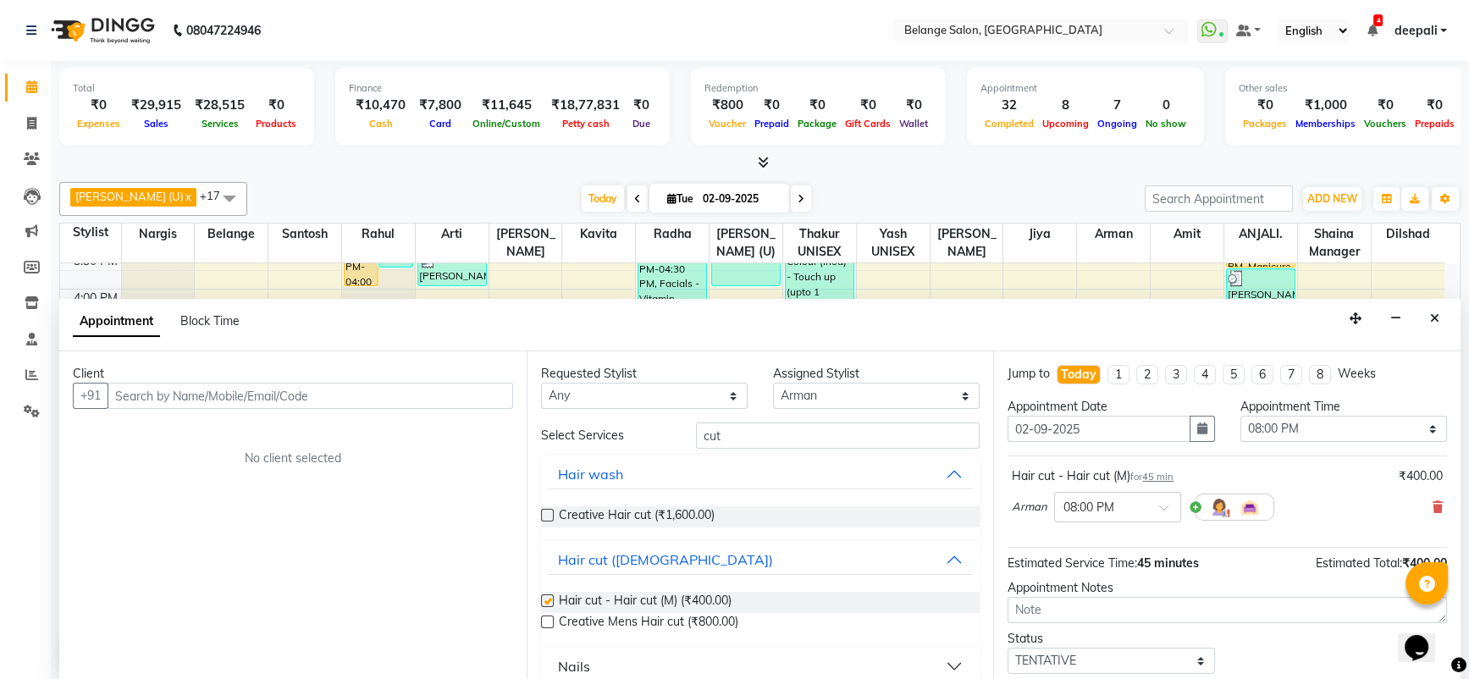
checkbox input "false"
click at [366, 397] on input "text" at bounding box center [311, 396] width 406 height 26
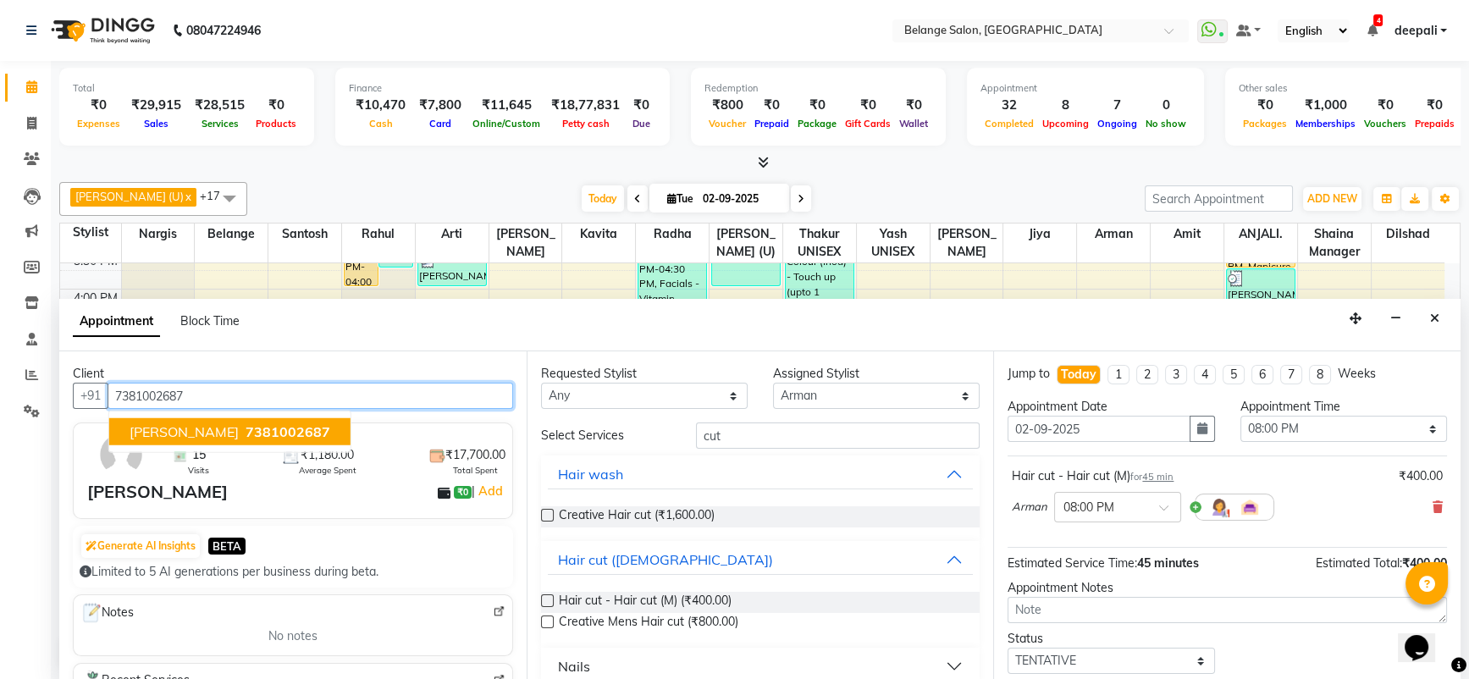
click at [242, 425] on ngb-highlight "7381002687" at bounding box center [286, 431] width 88 height 17
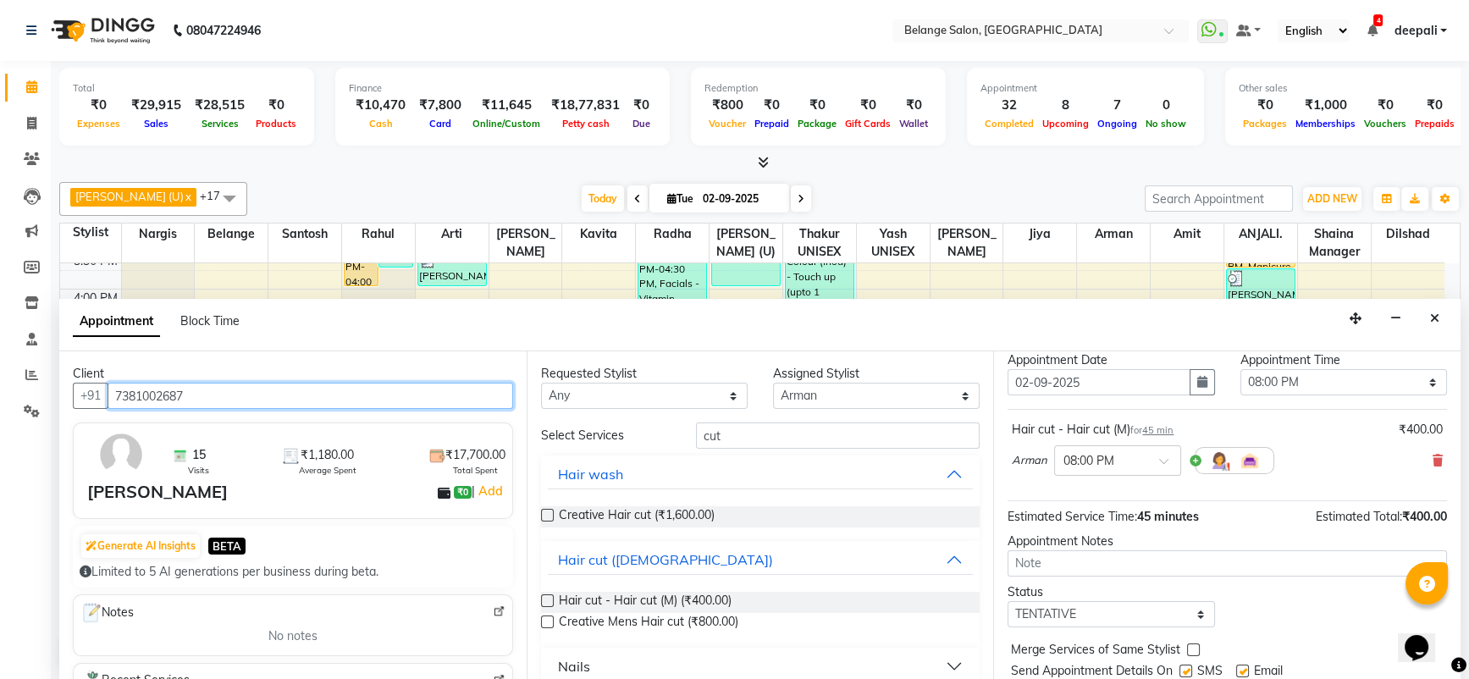
scroll to position [48, 0]
type input "7381002687"
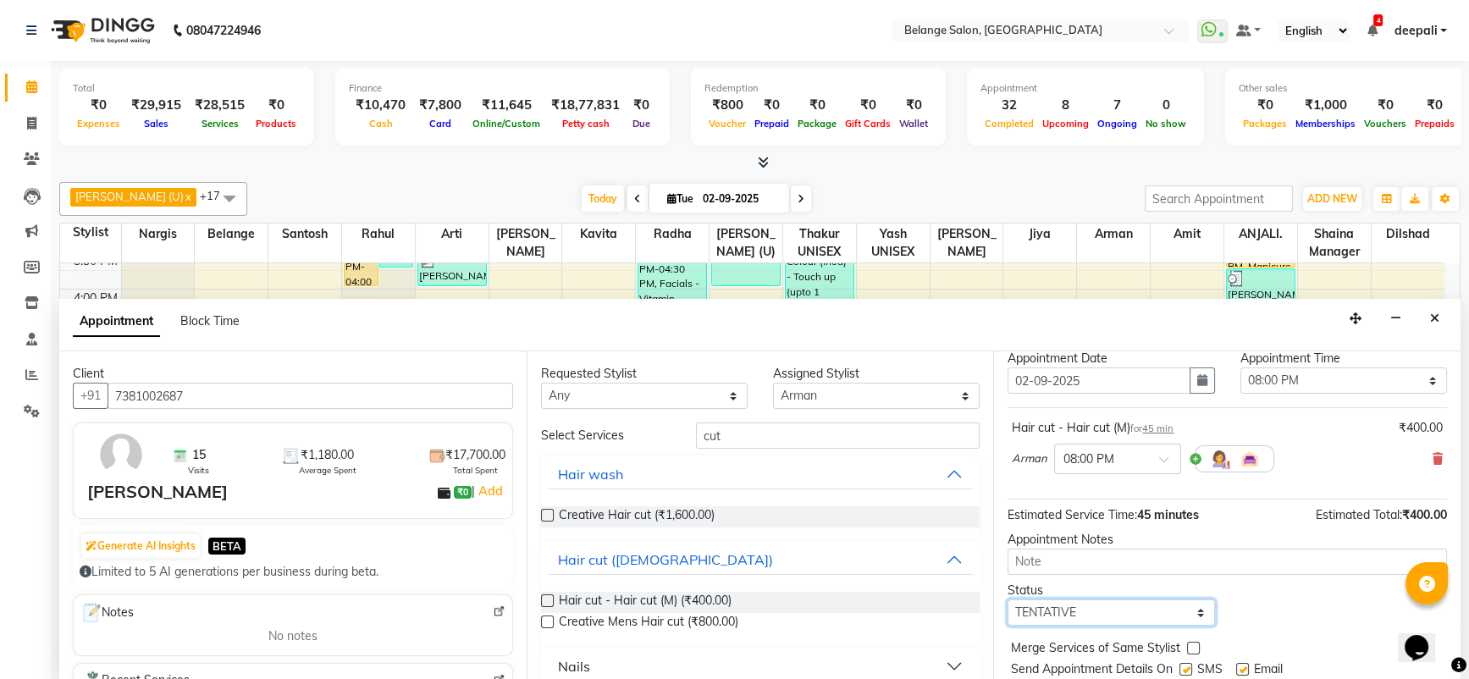
click at [1112, 607] on select "Select TENTATIVE CONFIRM CHECK-IN UPCOMING" at bounding box center [1111, 613] width 207 height 26
select select "confirm booking"
click at [1008, 600] on select "Select TENTATIVE CONFIRM CHECK-IN UPCOMING" at bounding box center [1111, 613] width 207 height 26
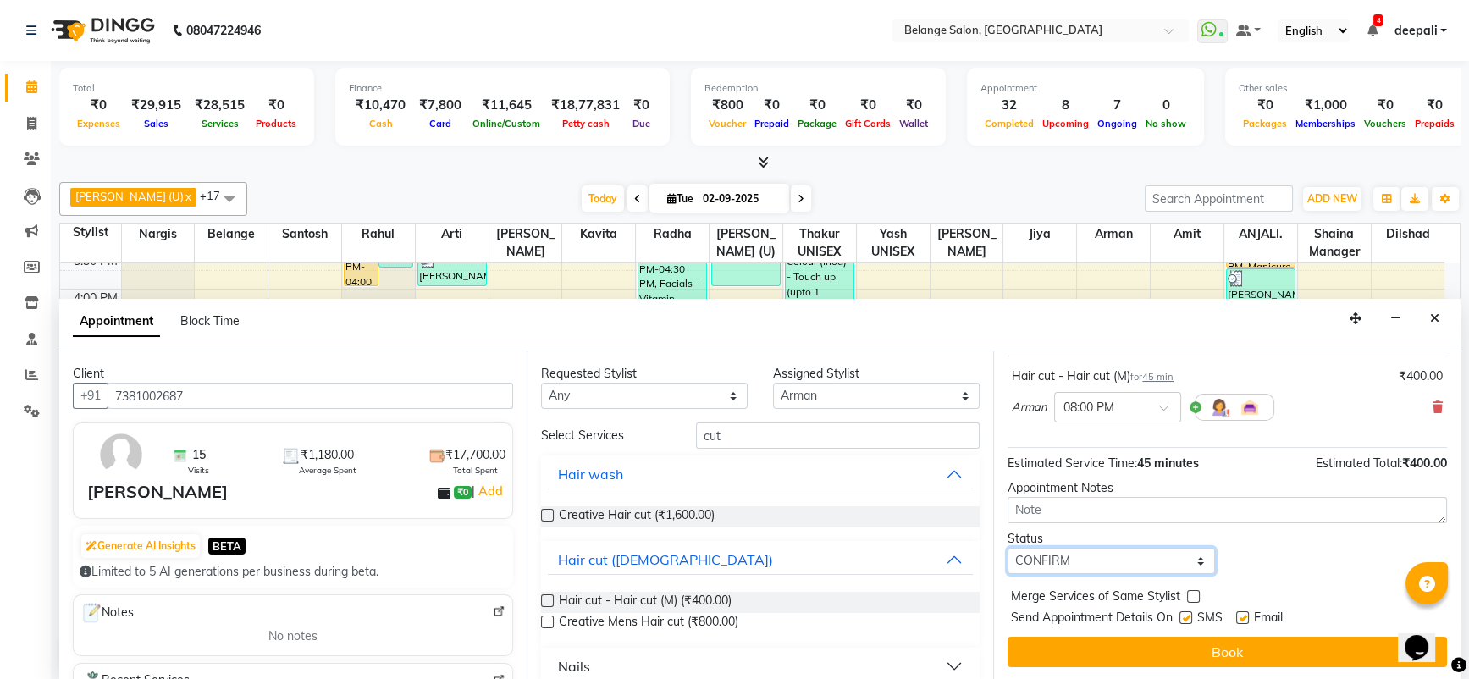
scroll to position [99, 0]
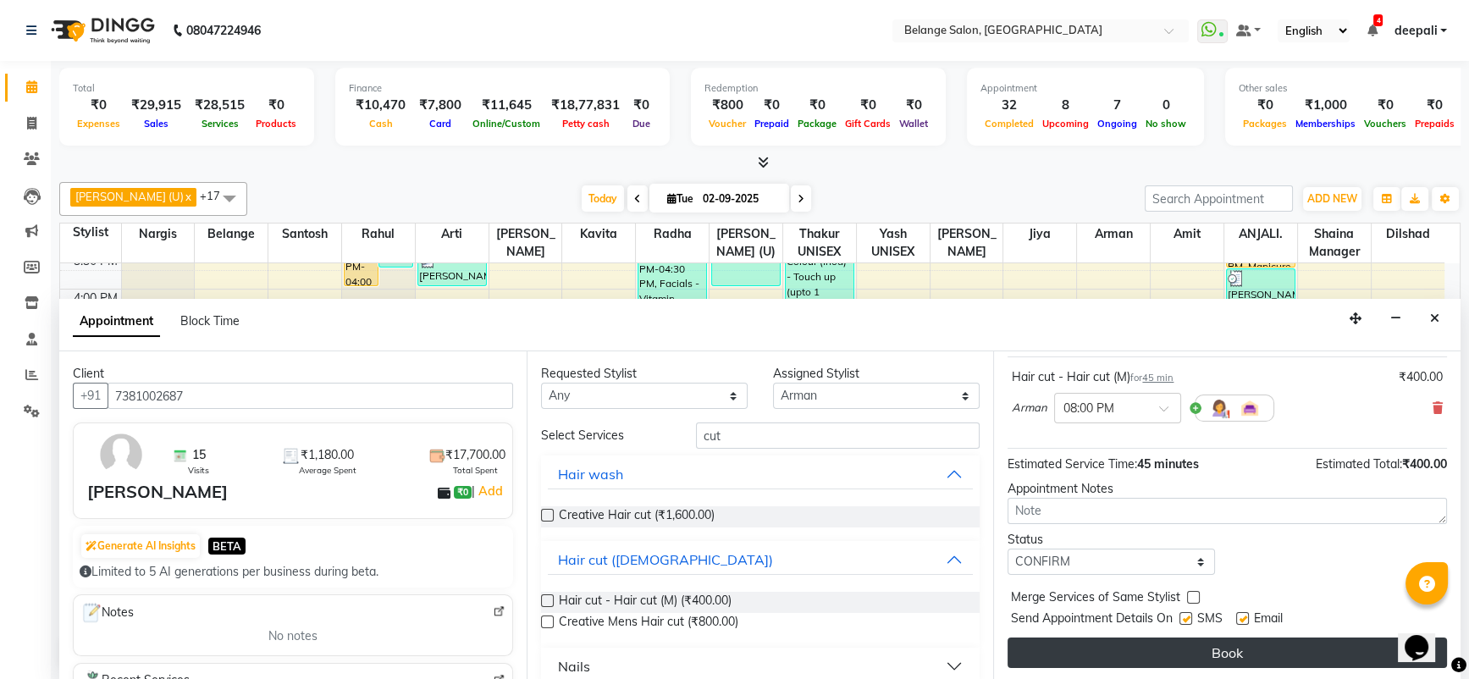
click at [1207, 654] on button "Book" at bounding box center [1228, 653] width 440 height 30
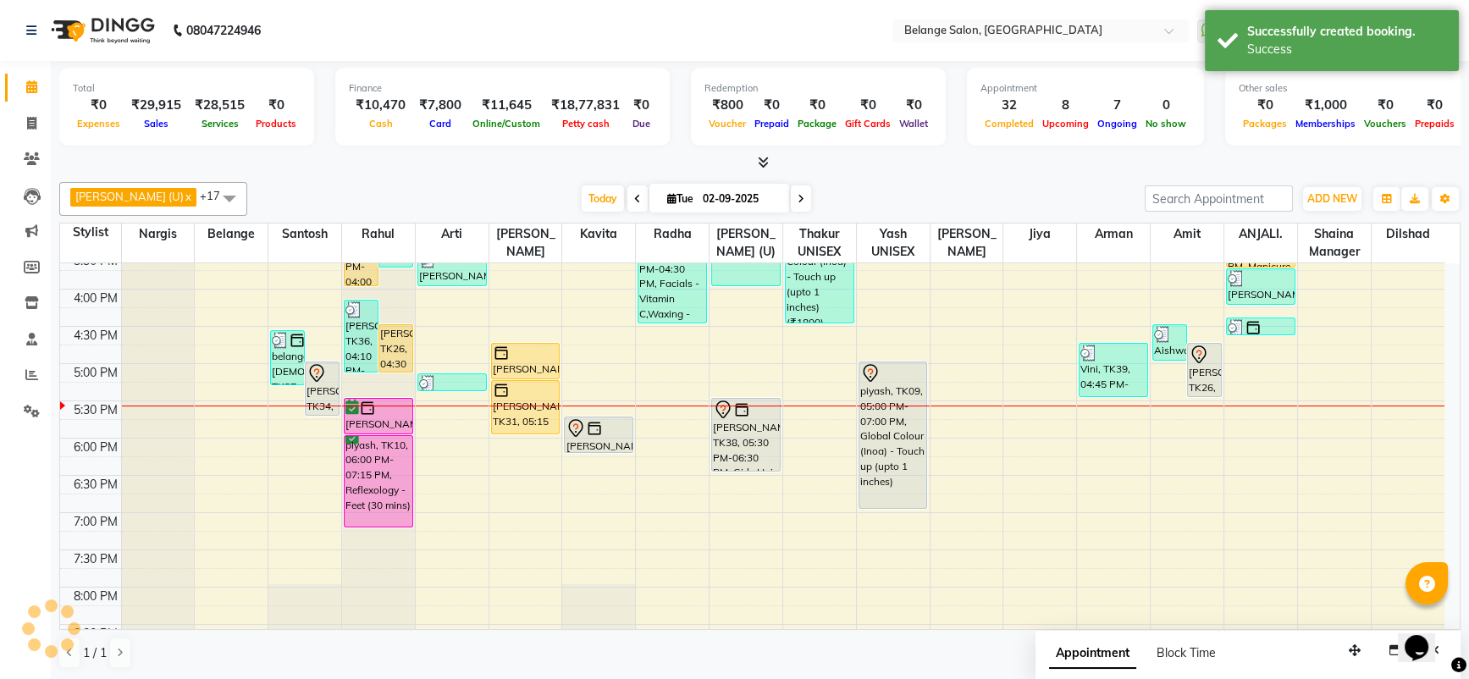
scroll to position [0, 0]
click at [847, 194] on div "Today Tue 02-09-2025" at bounding box center [696, 198] width 881 height 25
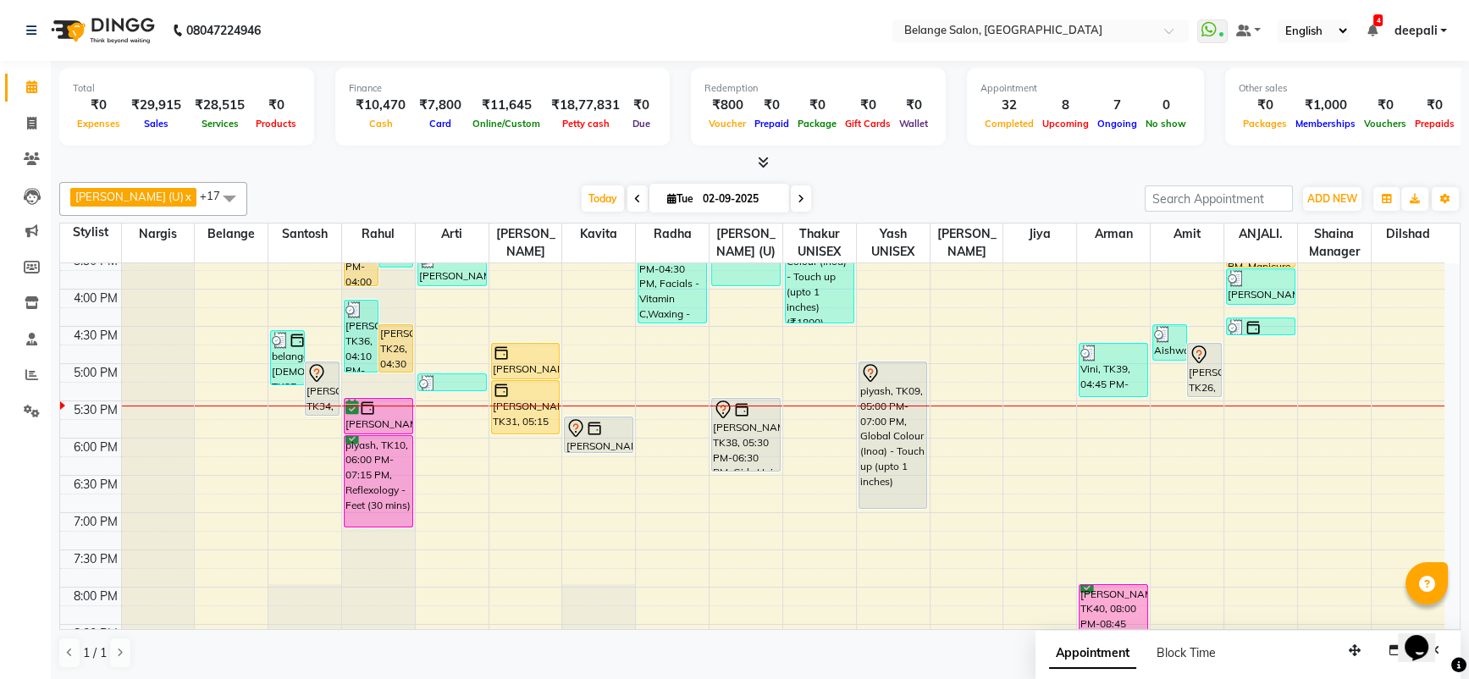
click at [966, 187] on div "Today Tue 02-09-2025" at bounding box center [696, 198] width 881 height 25
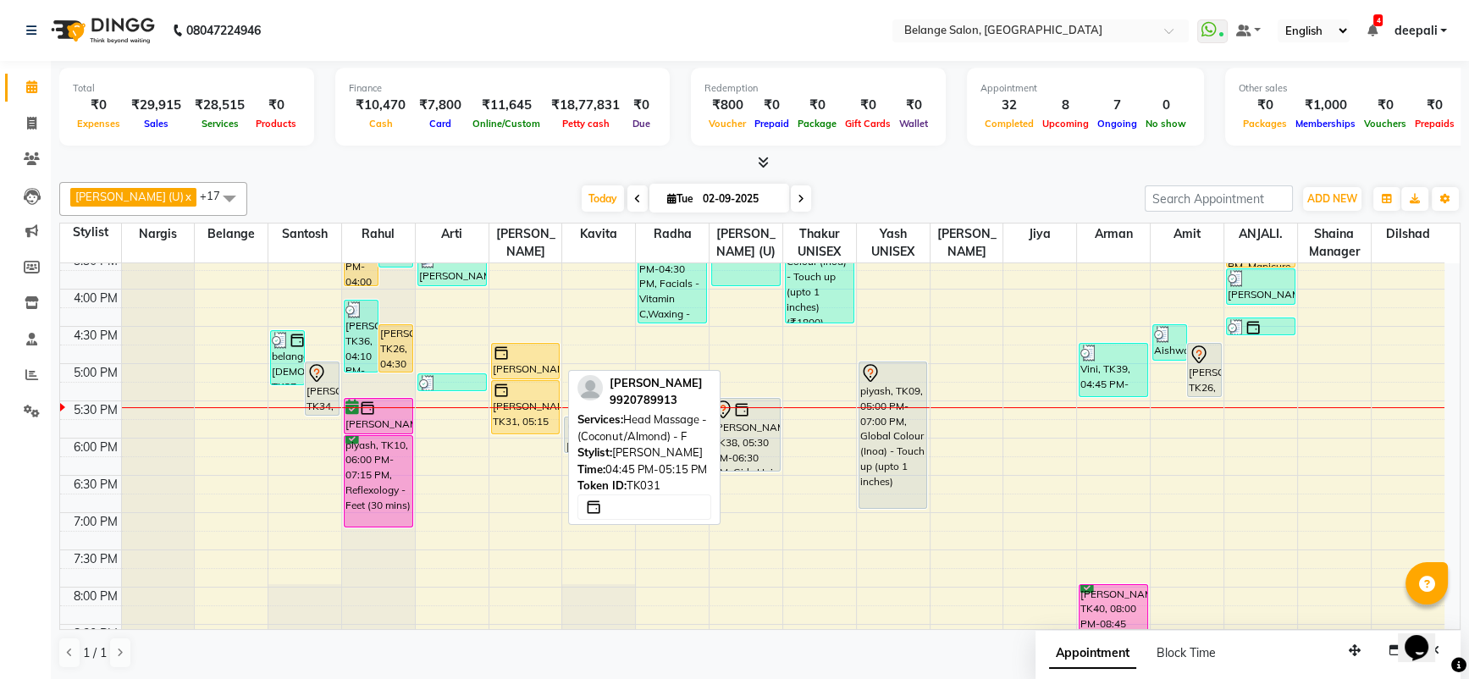
click at [529, 362] on div "[PERSON_NAME], TK31, 04:45 PM-05:15 PM, Head Massage - ([GEOGRAPHIC_DATA]/Almon…" at bounding box center [526, 361] width 68 height 35
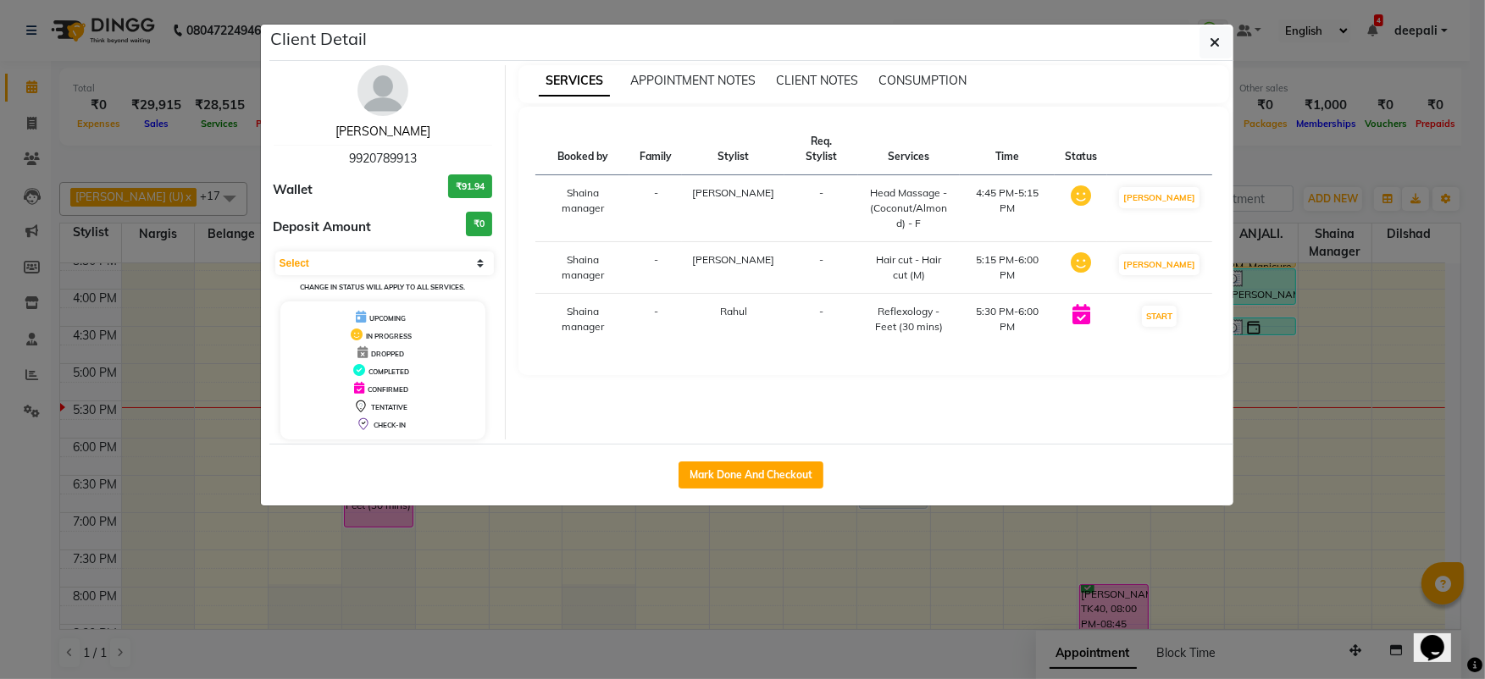
click at [385, 125] on link "Pratik Garg" at bounding box center [382, 131] width 95 height 15
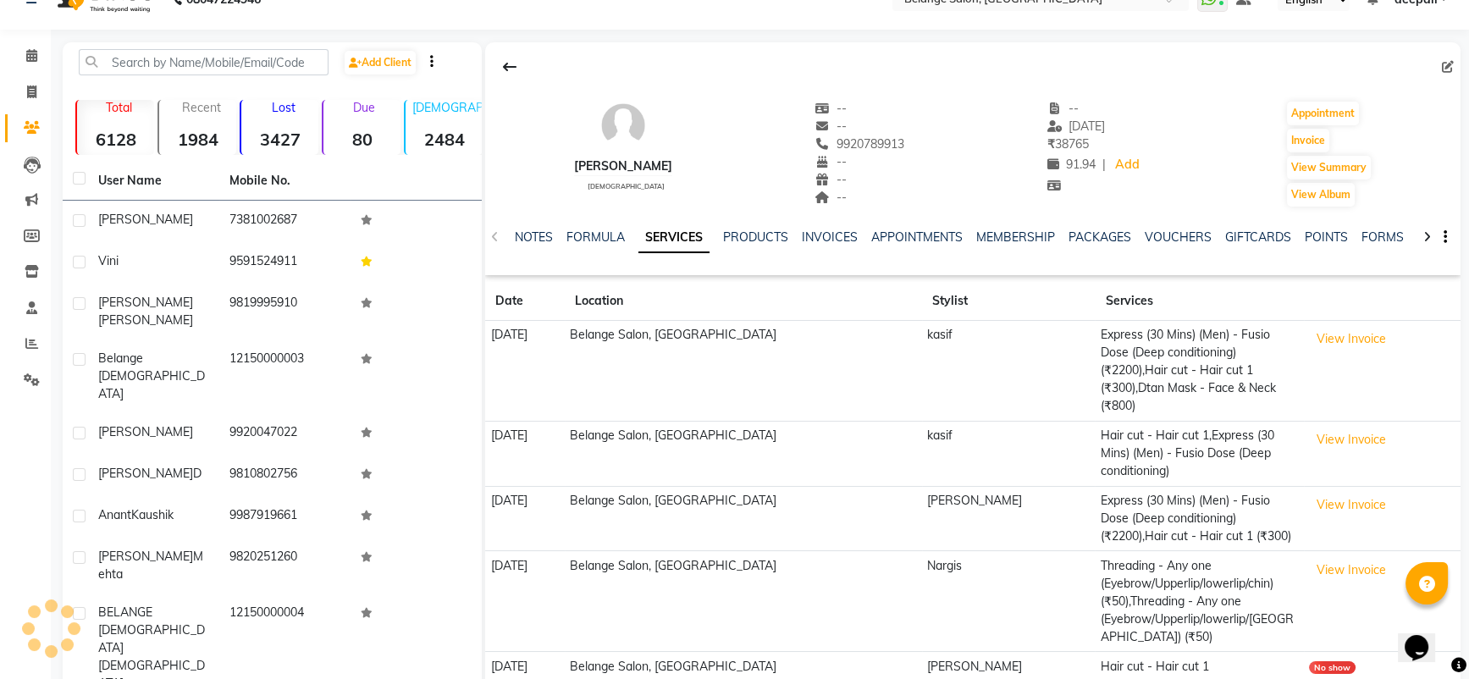
scroll to position [55, 0]
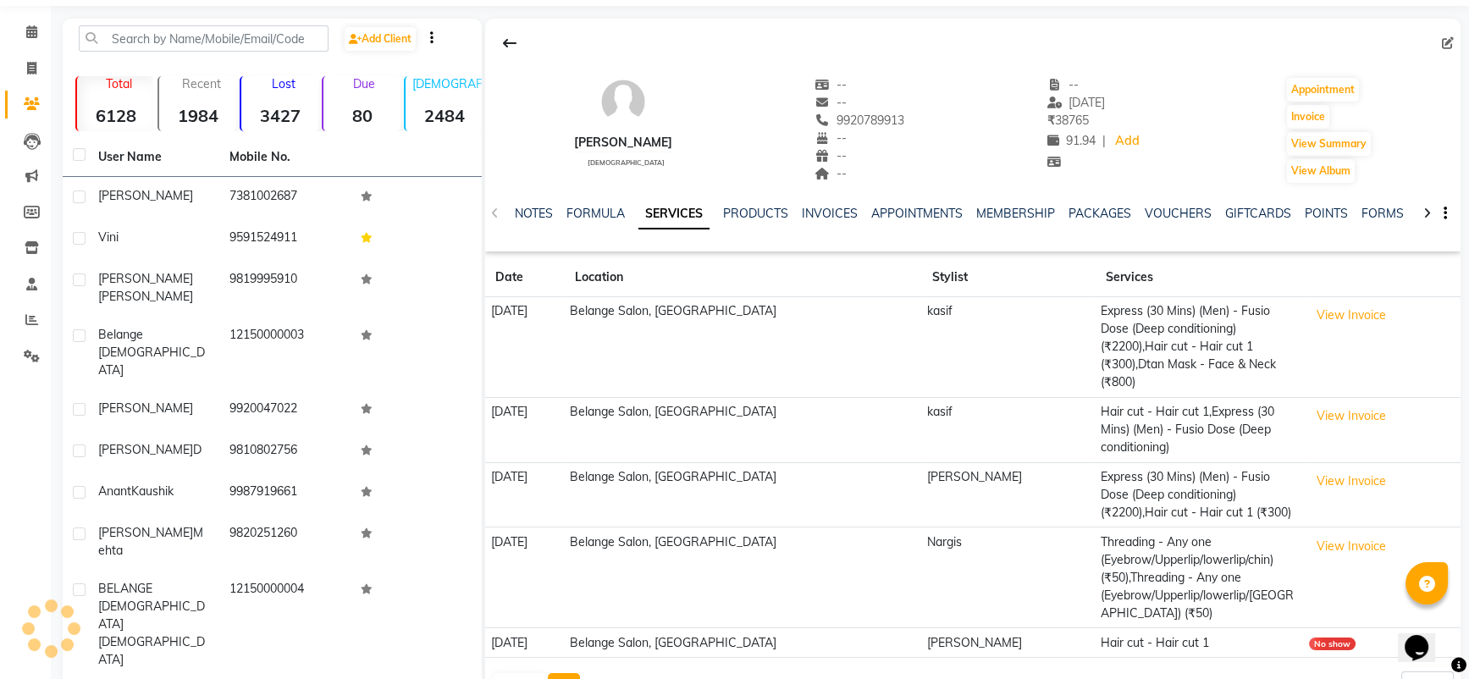
click at [572, 673] on button "Next" at bounding box center [564, 685] width 32 height 24
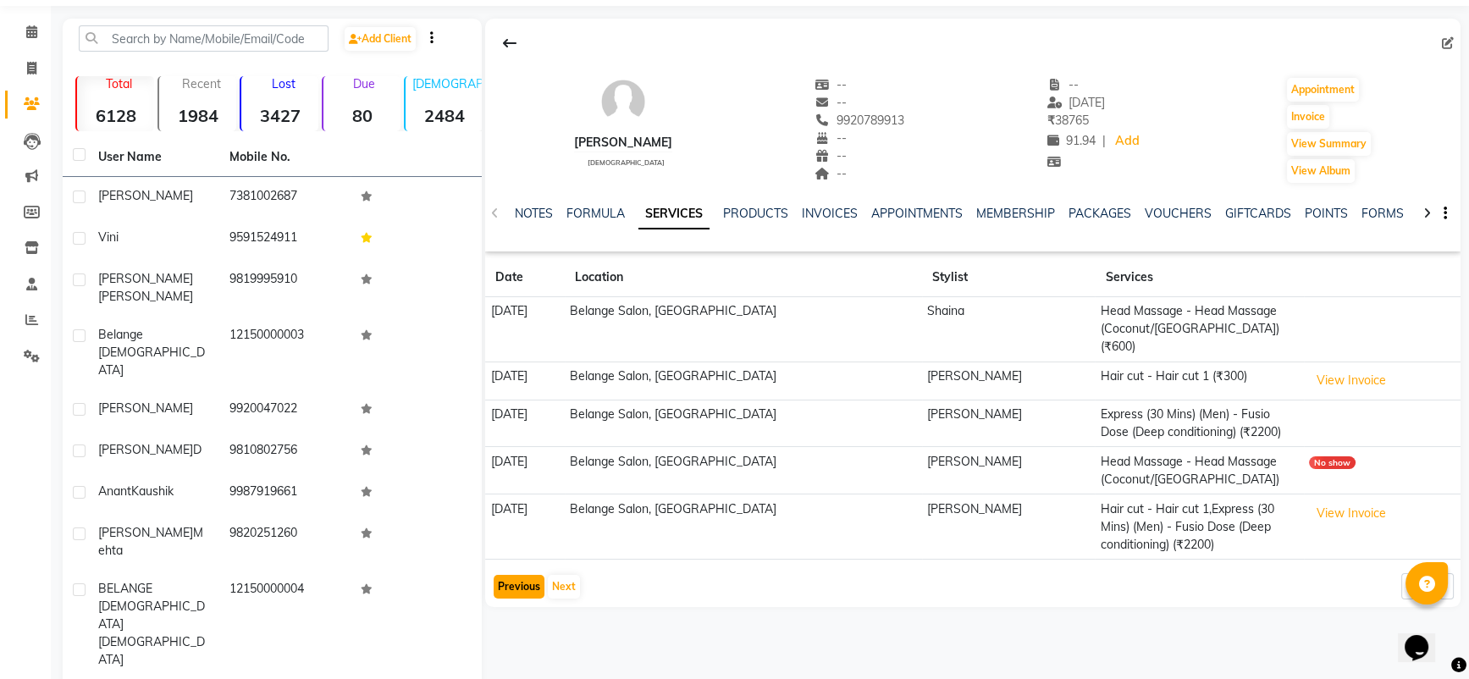
click at [503, 575] on button "Previous" at bounding box center [519, 587] width 51 height 24
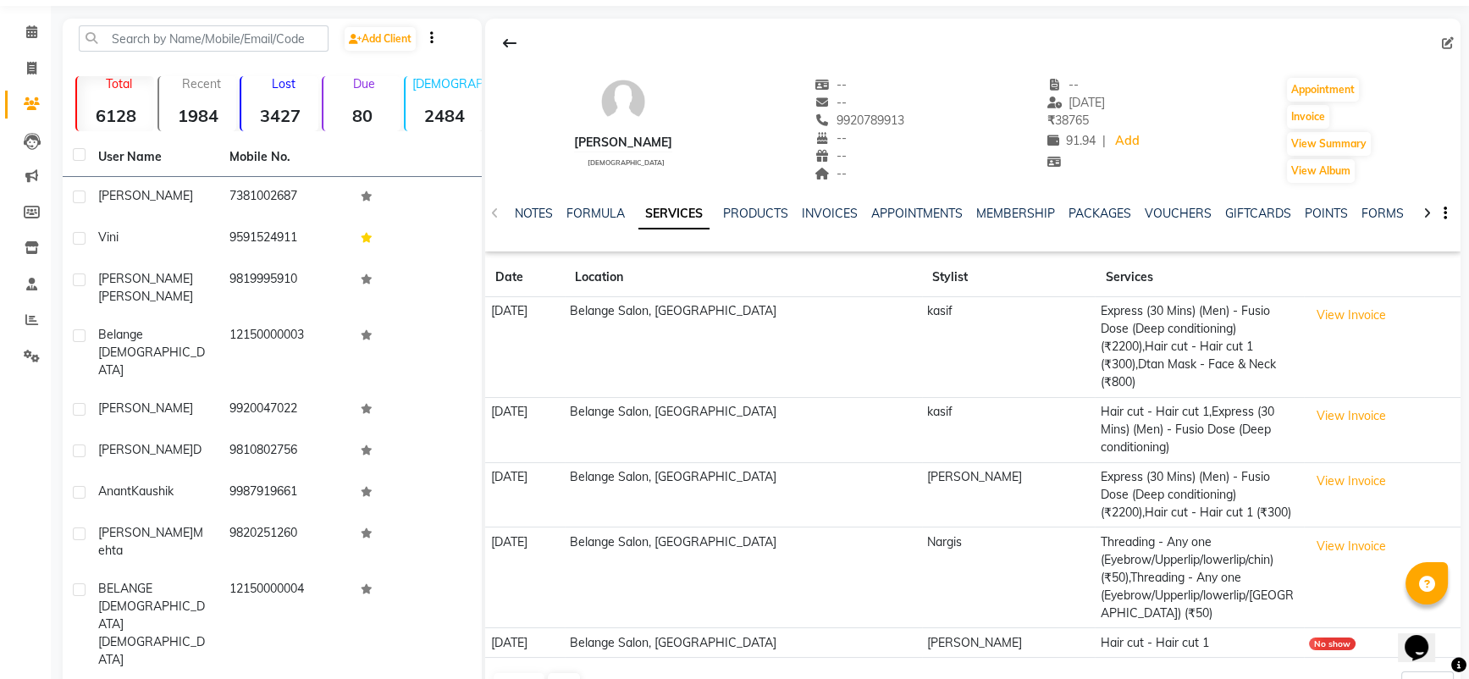
scroll to position [0, 0]
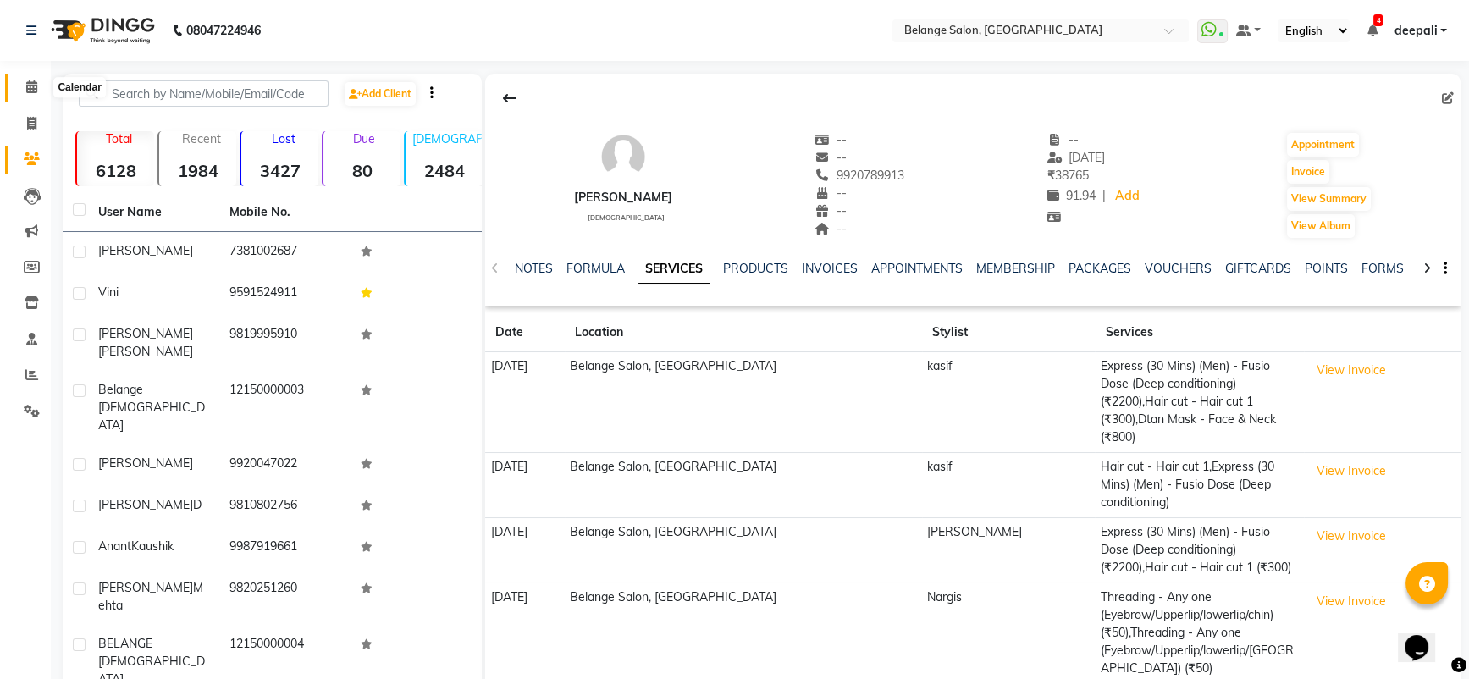
click at [24, 86] on span at bounding box center [32, 87] width 30 height 19
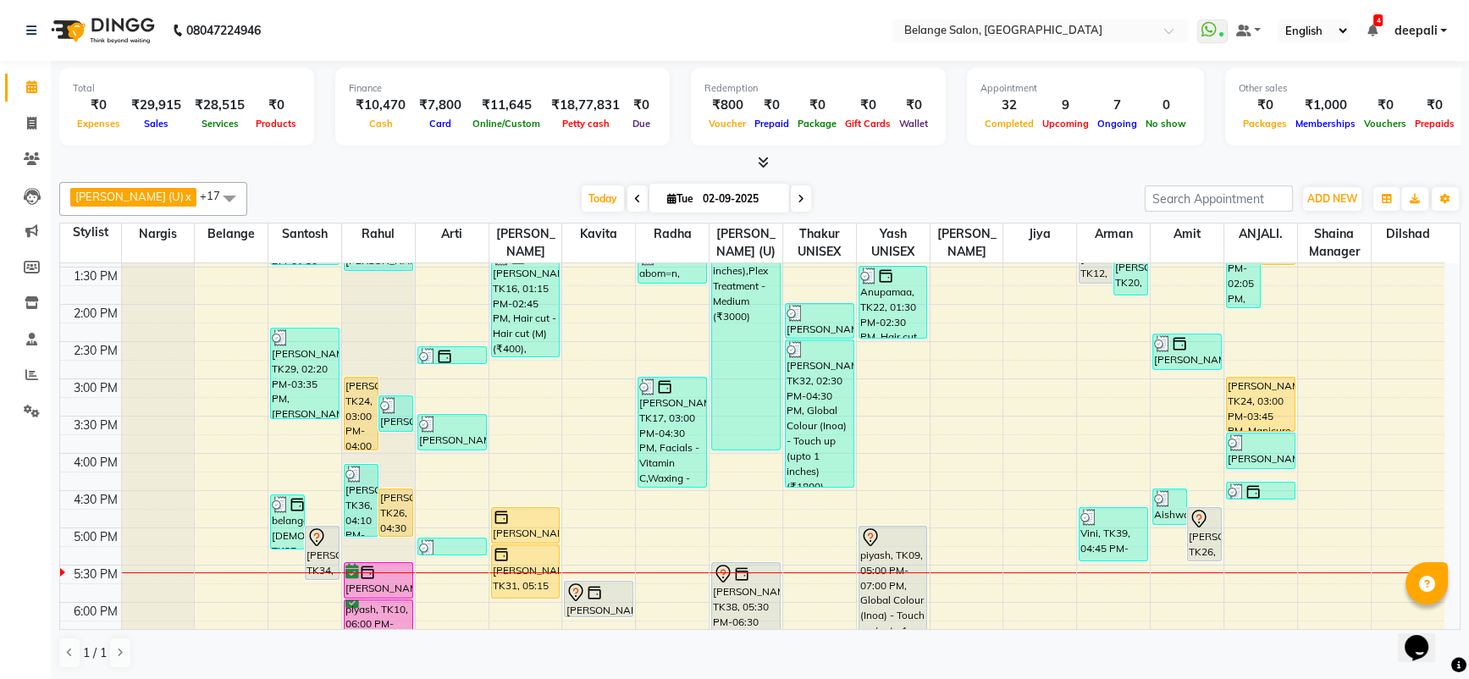
scroll to position [411, 0]
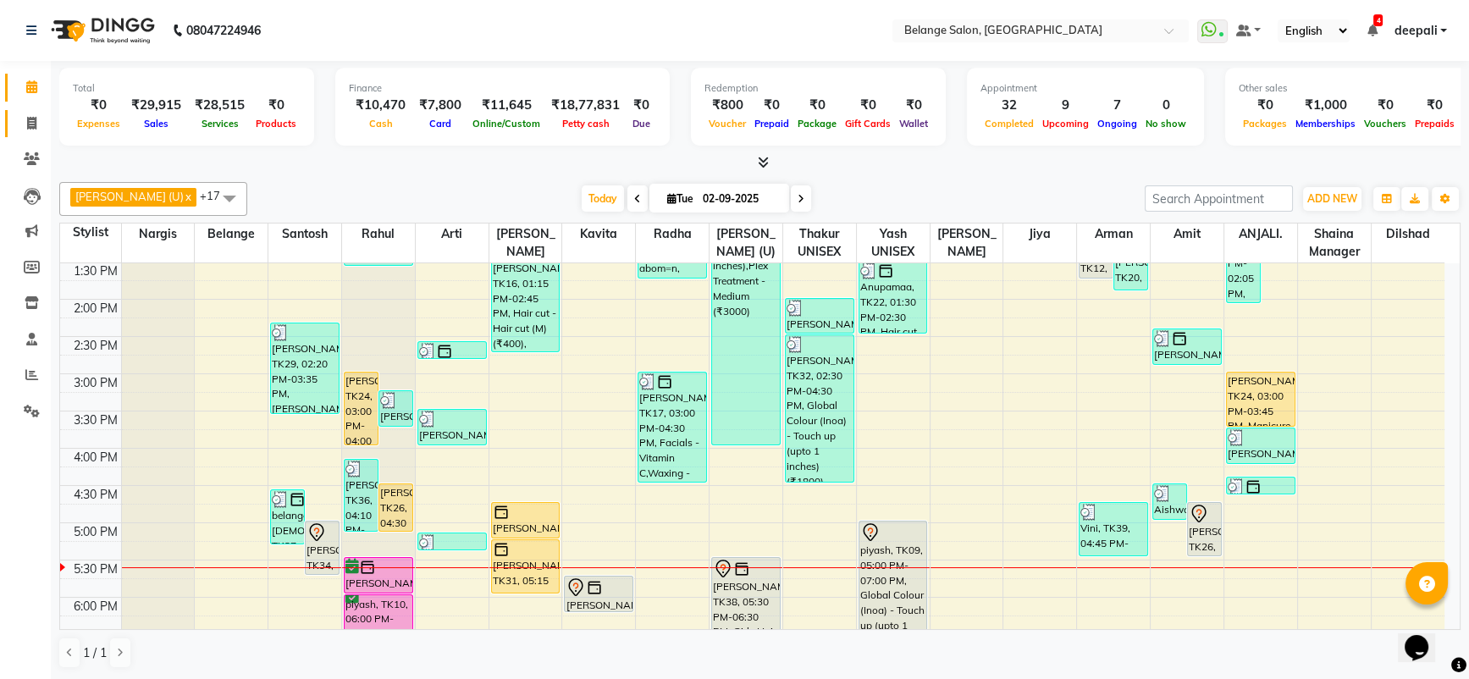
click at [28, 136] on link "Invoice" at bounding box center [25, 124] width 41 height 28
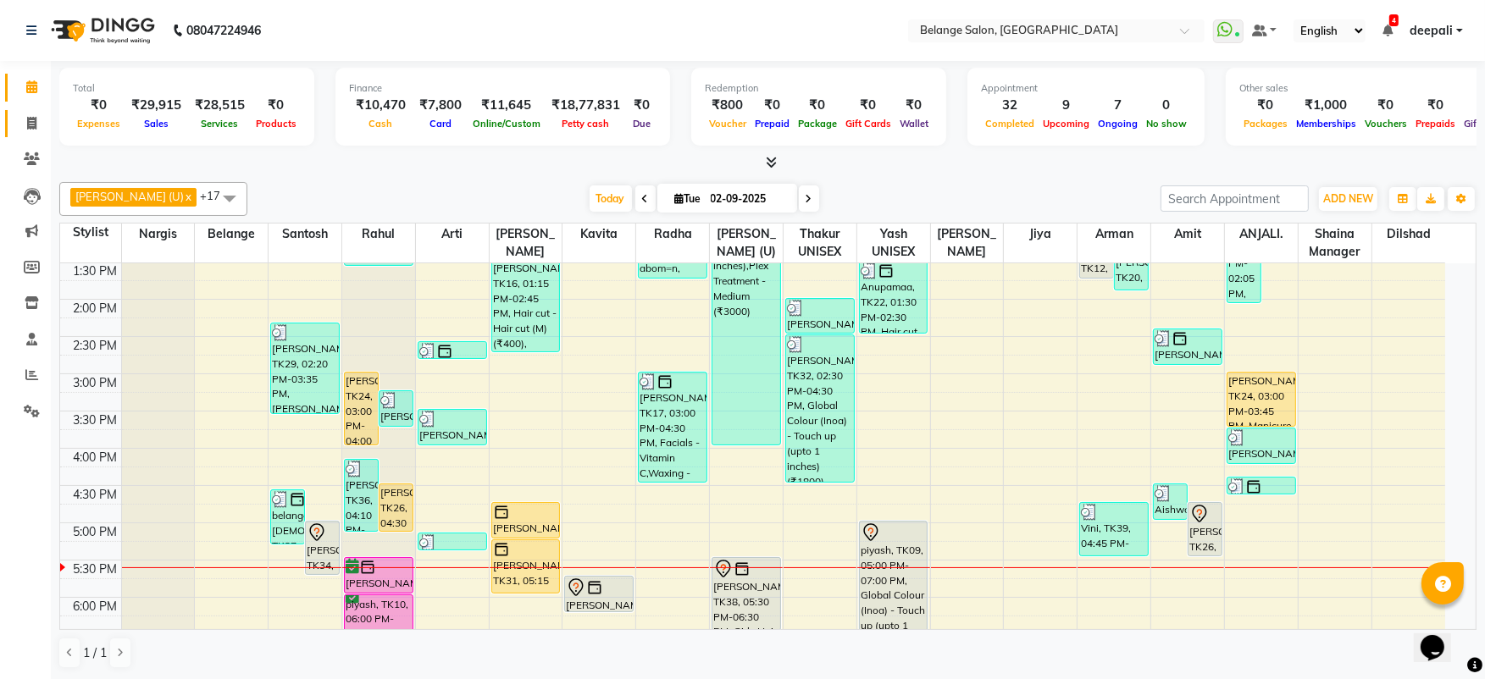
select select "5076"
select select "service"
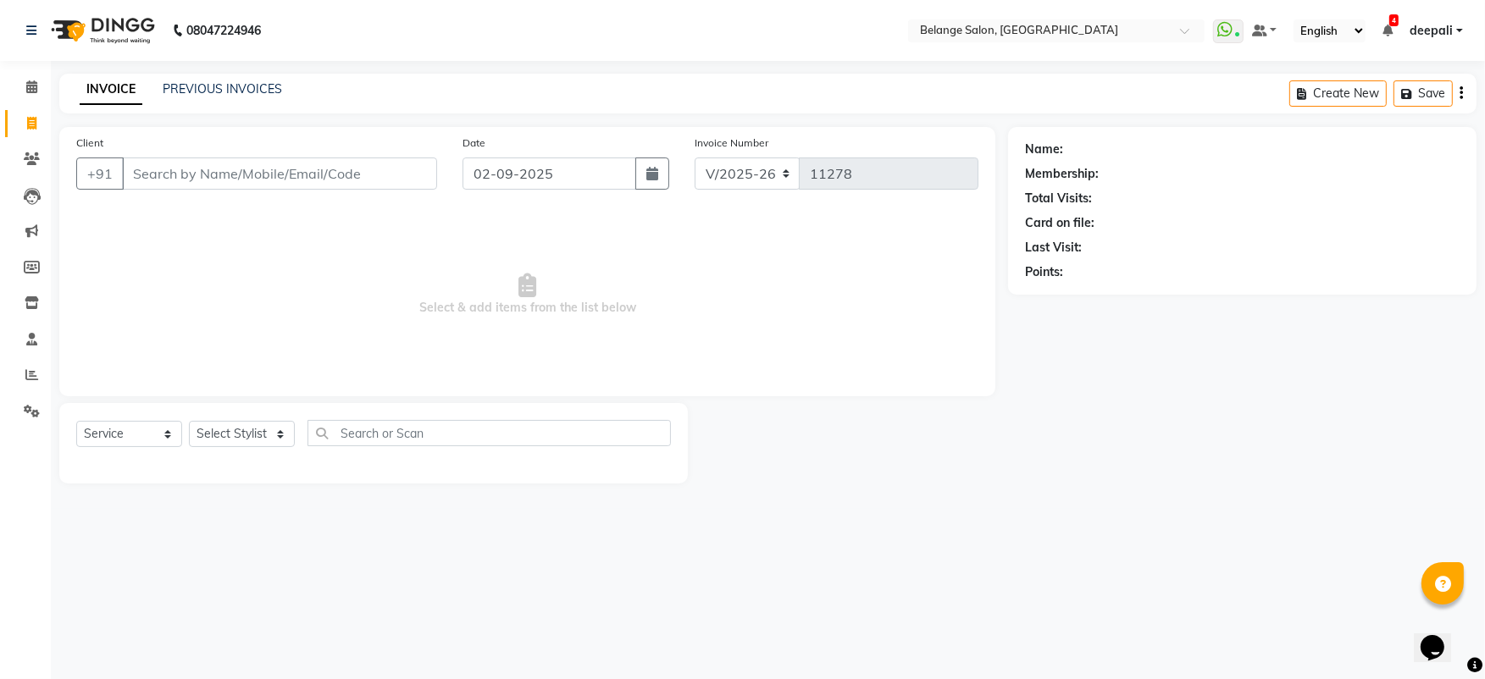
click at [240, 174] on input "Client" at bounding box center [279, 174] width 315 height 32
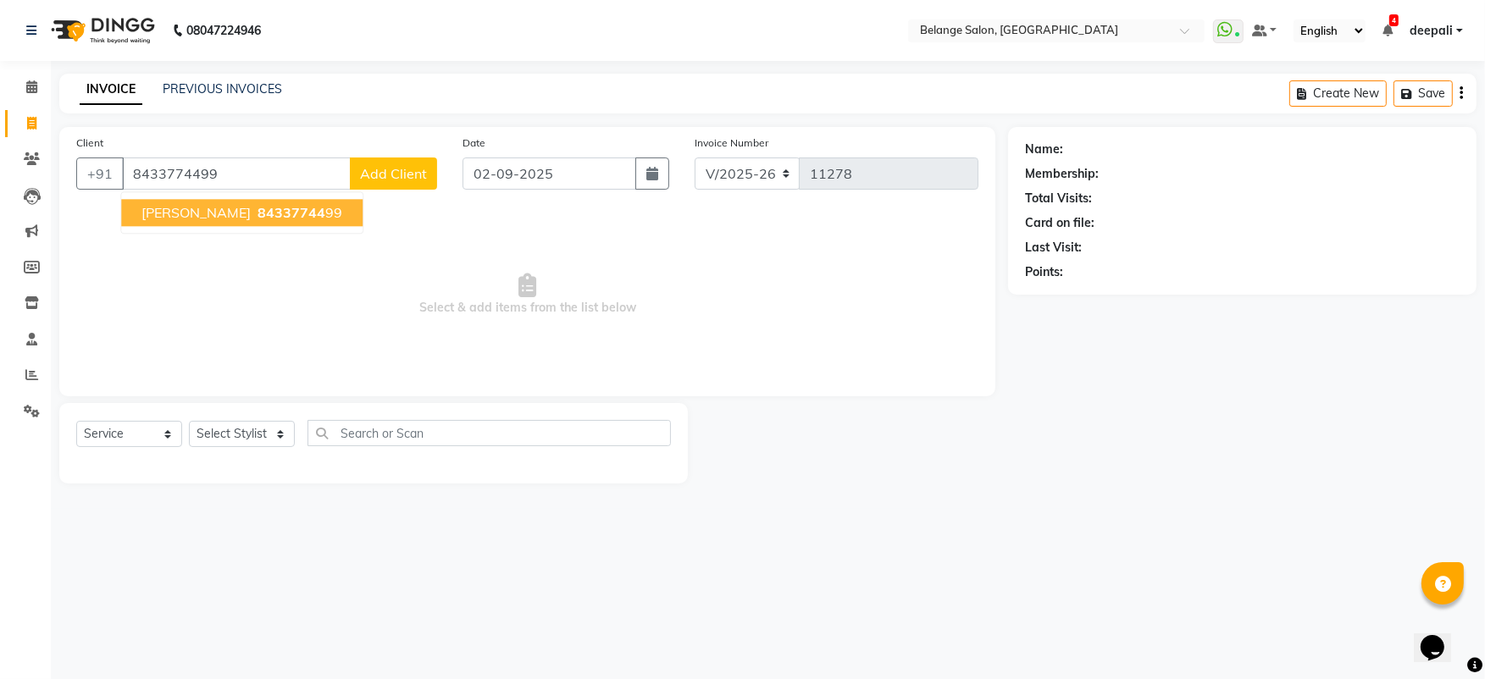
type input "8433774499"
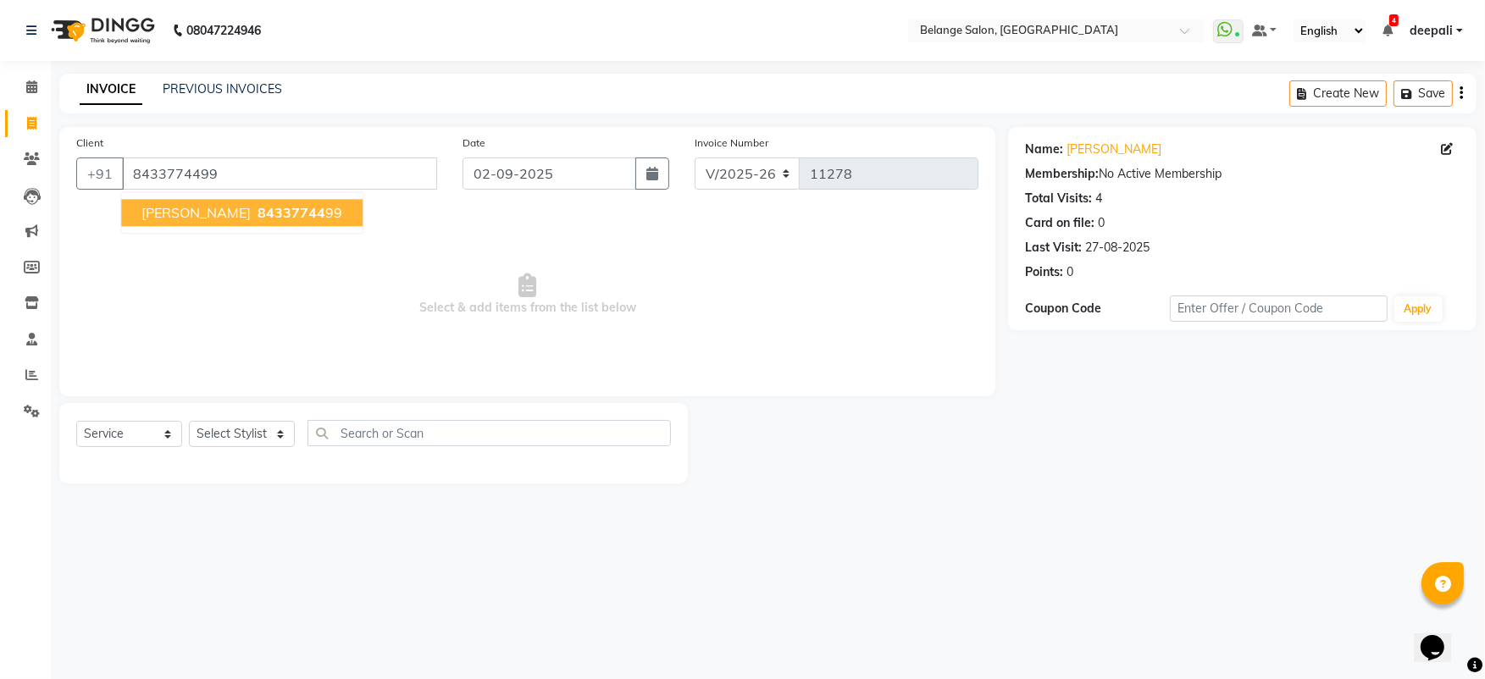
click at [174, 209] on span "Kamish" at bounding box center [195, 212] width 109 height 17
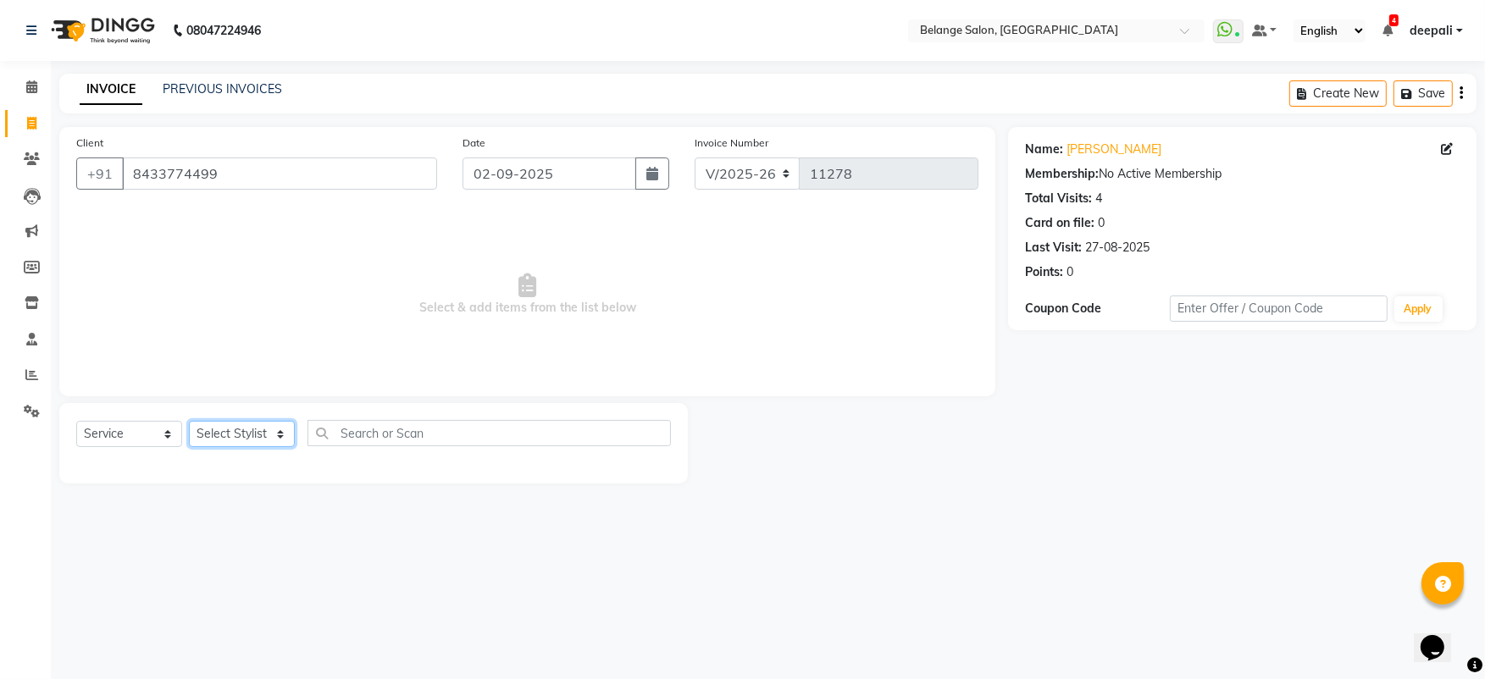
click at [237, 439] on select "Select Stylist [PERSON_NAME] (U) [PERSON_NAME] ANJALI. [PERSON_NAME] [PERSON_NA…" at bounding box center [242, 434] width 106 height 26
select select "54495"
click at [189, 421] on select "Select Stylist [PERSON_NAME] (U) [PERSON_NAME] ANJALI. [PERSON_NAME] [PERSON_NA…" at bounding box center [242, 434] width 106 height 26
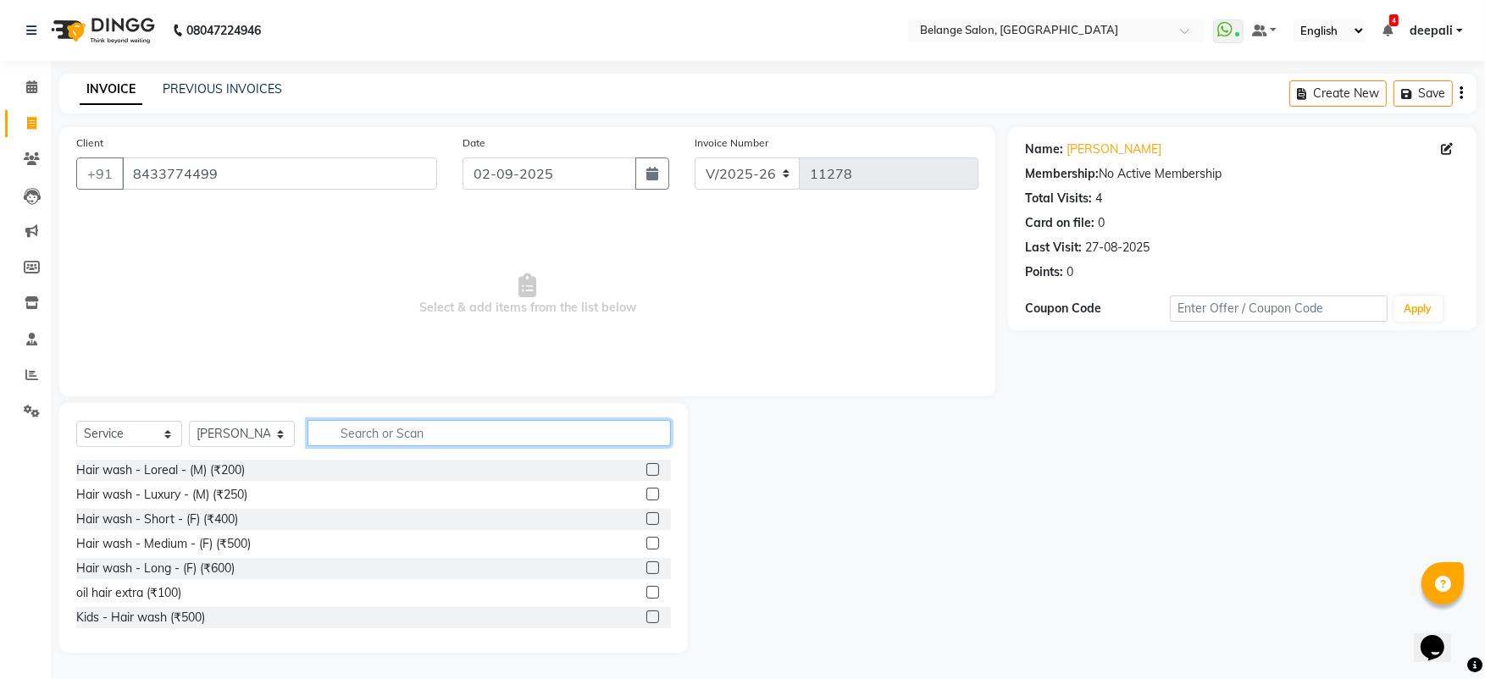
click at [440, 440] on input "text" at bounding box center [488, 433] width 363 height 26
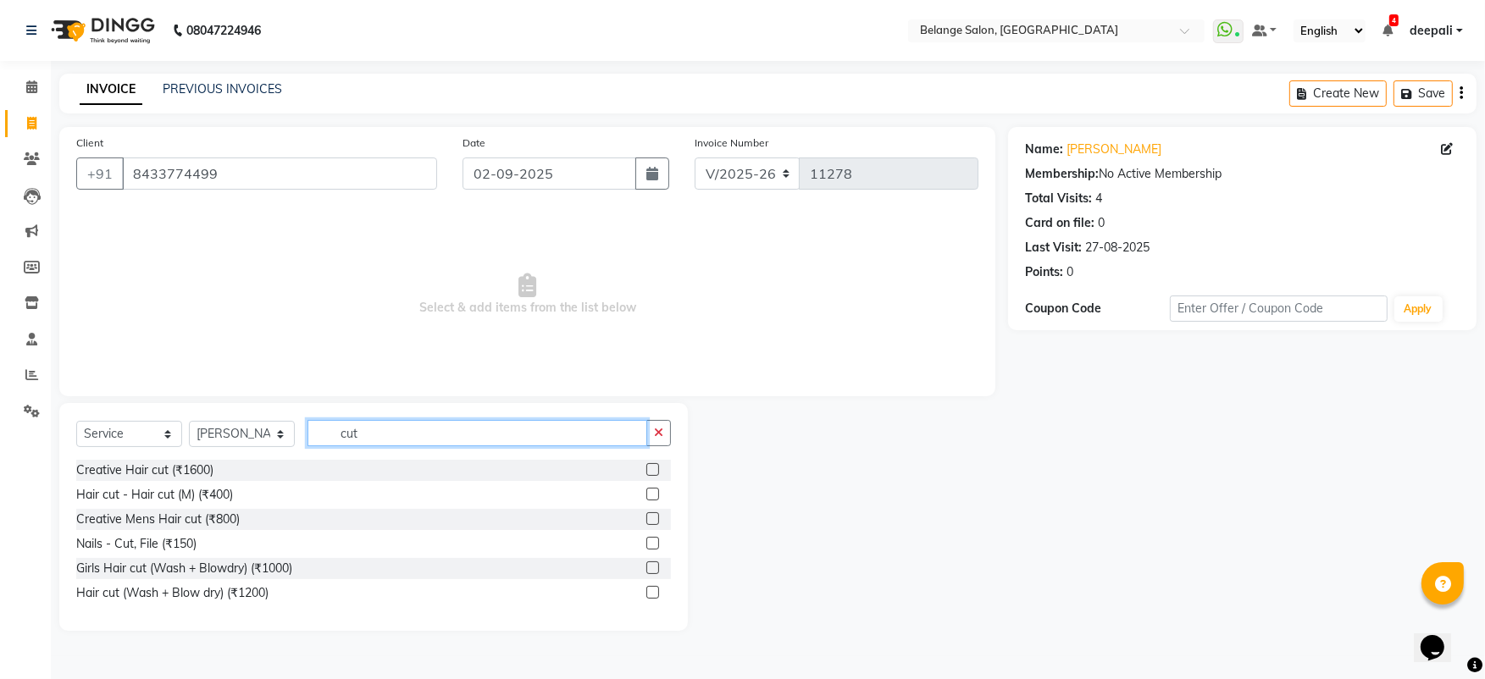
type input "cut"
click at [650, 493] on label at bounding box center [652, 494] width 13 height 13
click at [650, 493] on input "checkbox" at bounding box center [651, 495] width 11 height 11
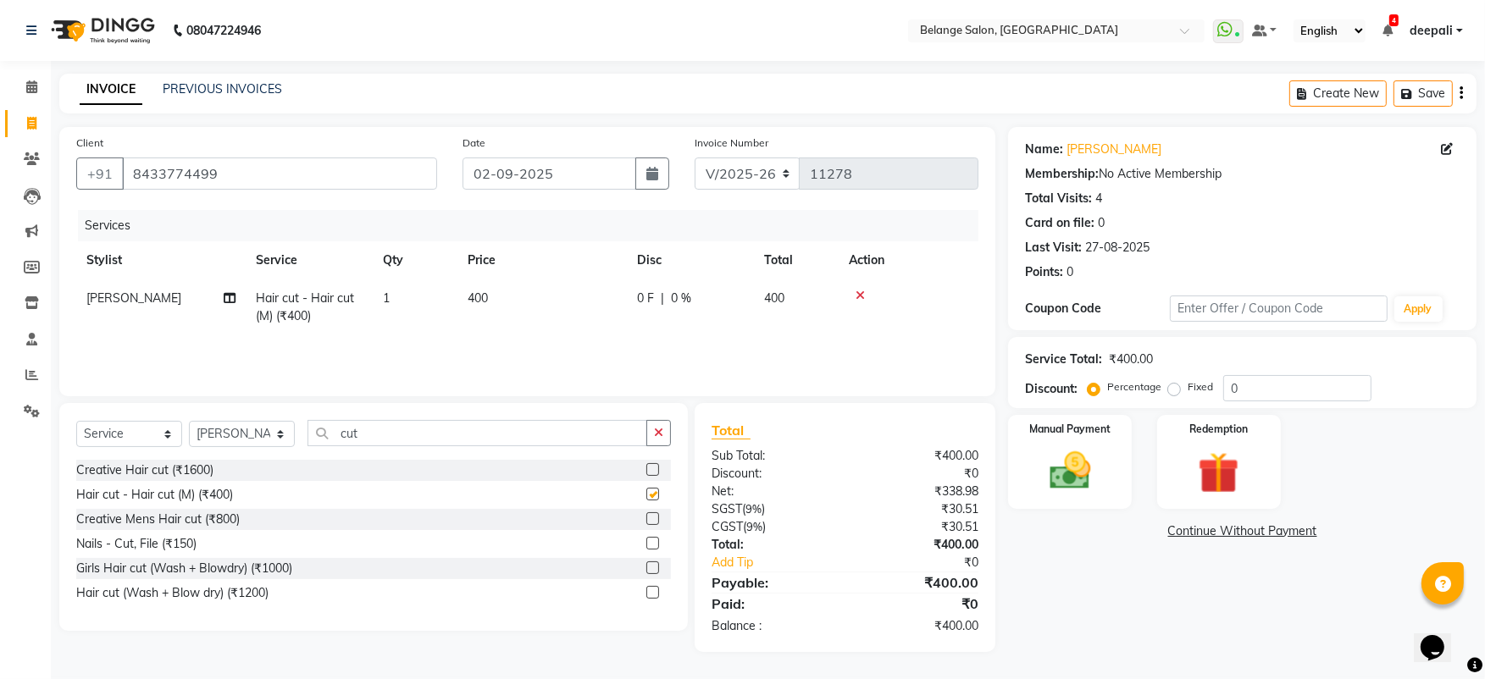
checkbox input "false"
click at [268, 431] on select "Select Stylist [PERSON_NAME] (U) [PERSON_NAME] ANJALI. [PERSON_NAME] [PERSON_NA…" at bounding box center [242, 434] width 106 height 26
select select "63887"
click at [189, 421] on select "Select Stylist [PERSON_NAME] (U) [PERSON_NAME] ANJALI. [PERSON_NAME] [PERSON_NA…" at bounding box center [242, 434] width 106 height 26
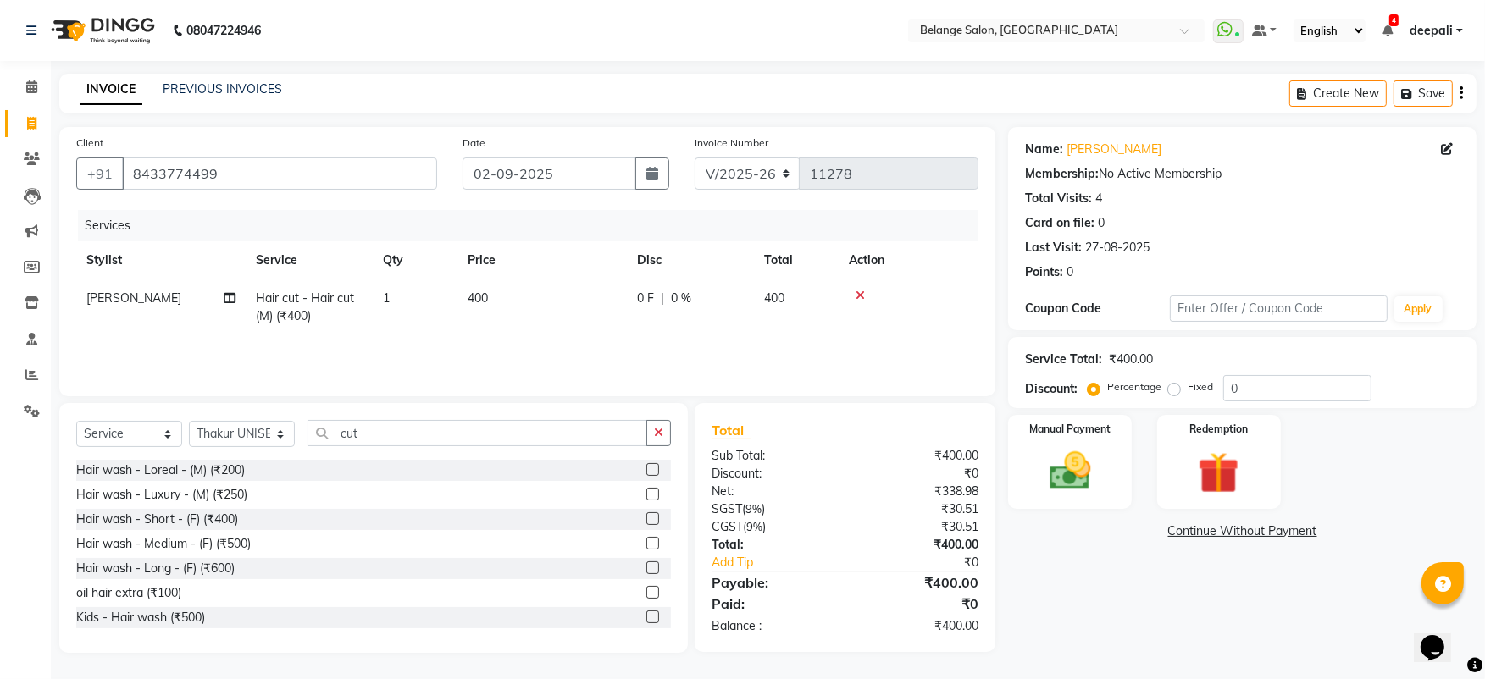
click at [576, 417] on div "Select Service Product Membership Package Voucher Prepaid Gift Card Select Styl…" at bounding box center [373, 528] width 628 height 250
click at [1071, 492] on img at bounding box center [1069, 470] width 69 height 49
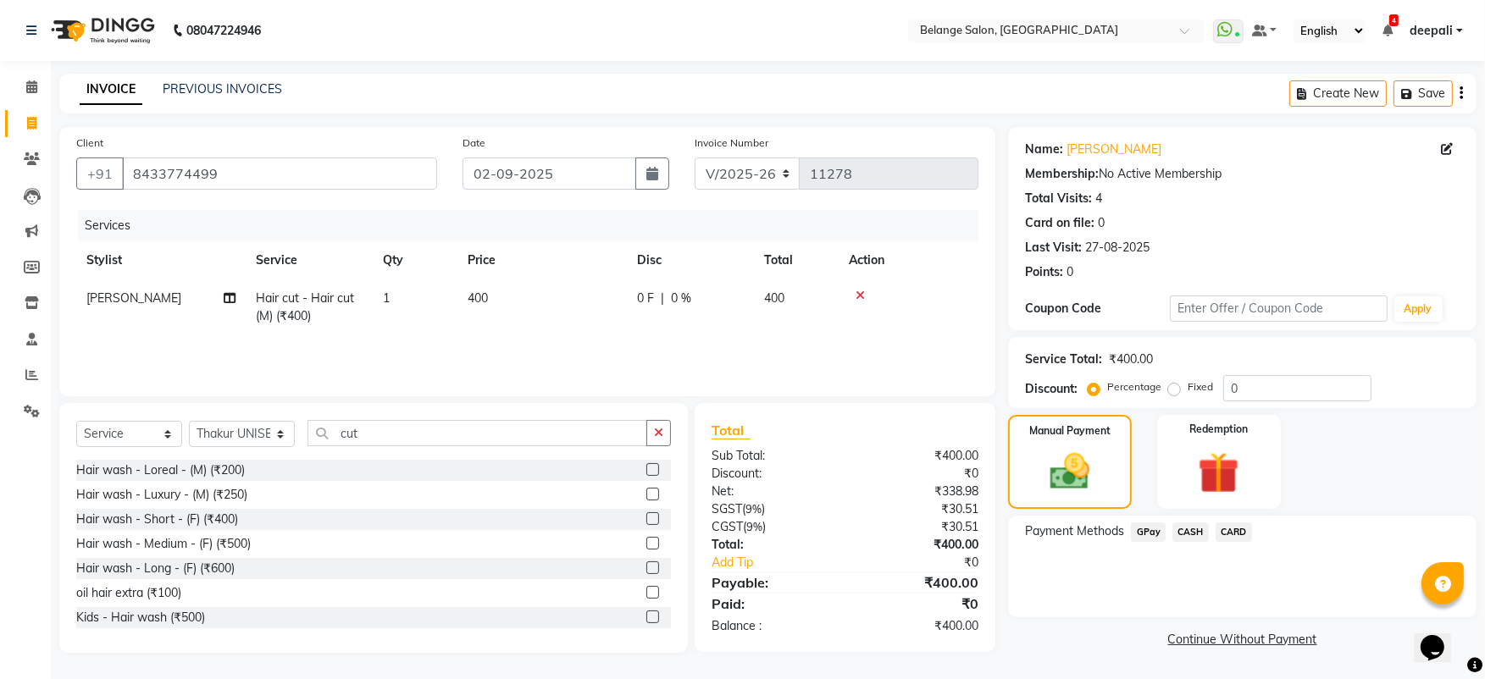
click at [1192, 539] on span "CASH" at bounding box center [1190, 532] width 36 height 19
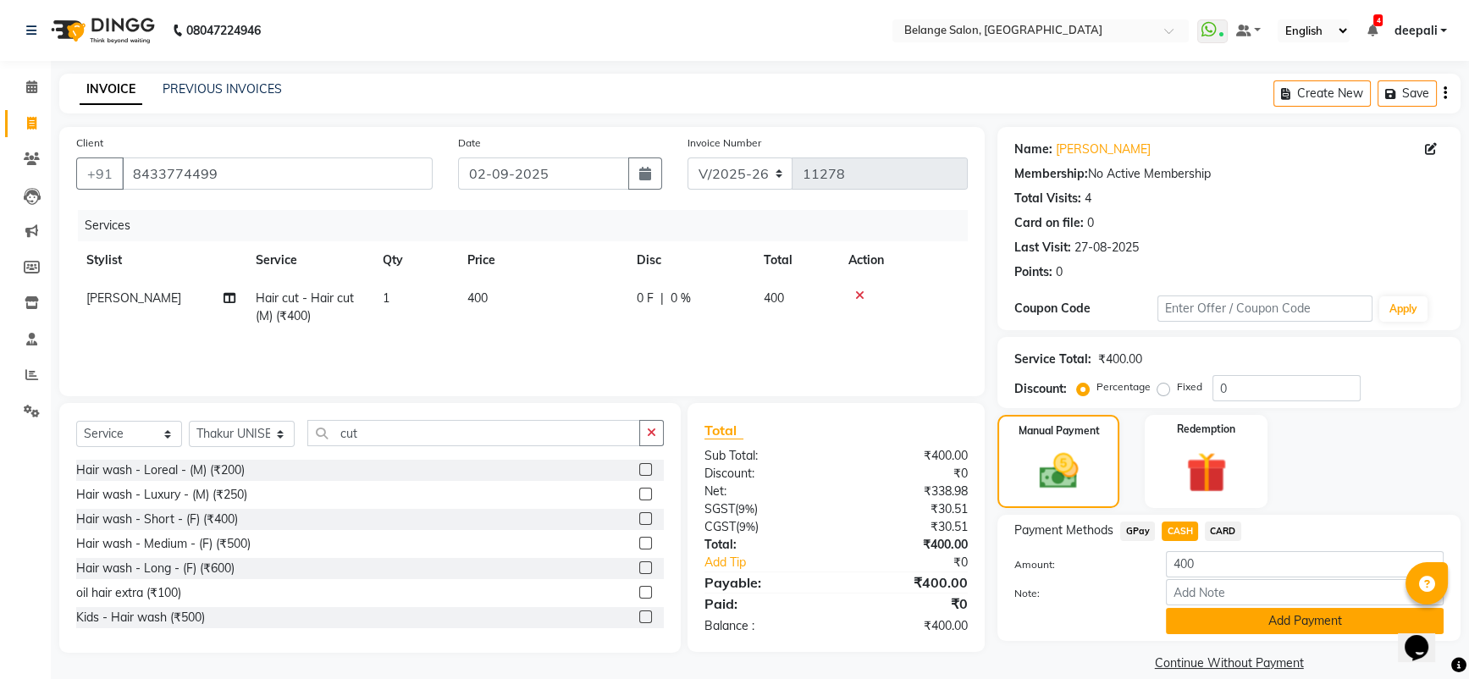
click at [1230, 620] on button "Add Payment" at bounding box center [1305, 621] width 278 height 26
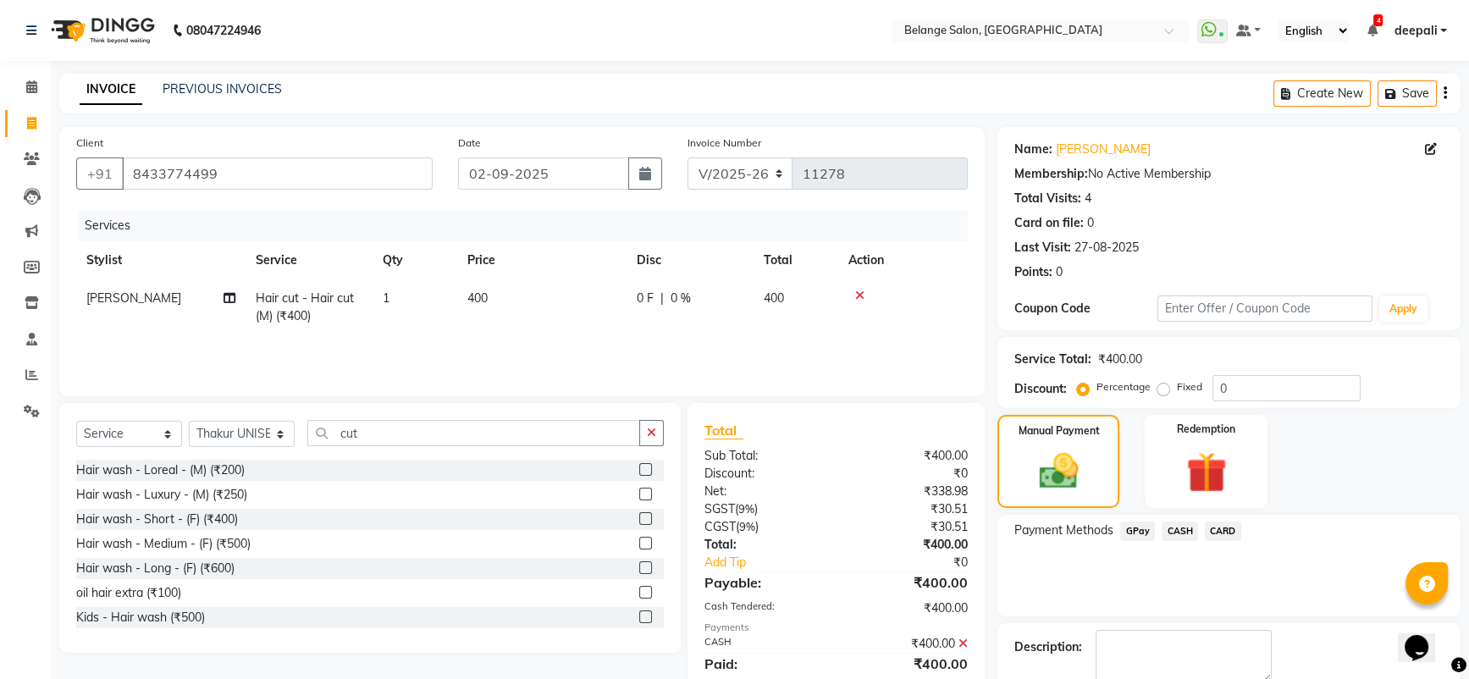
scroll to position [92, 0]
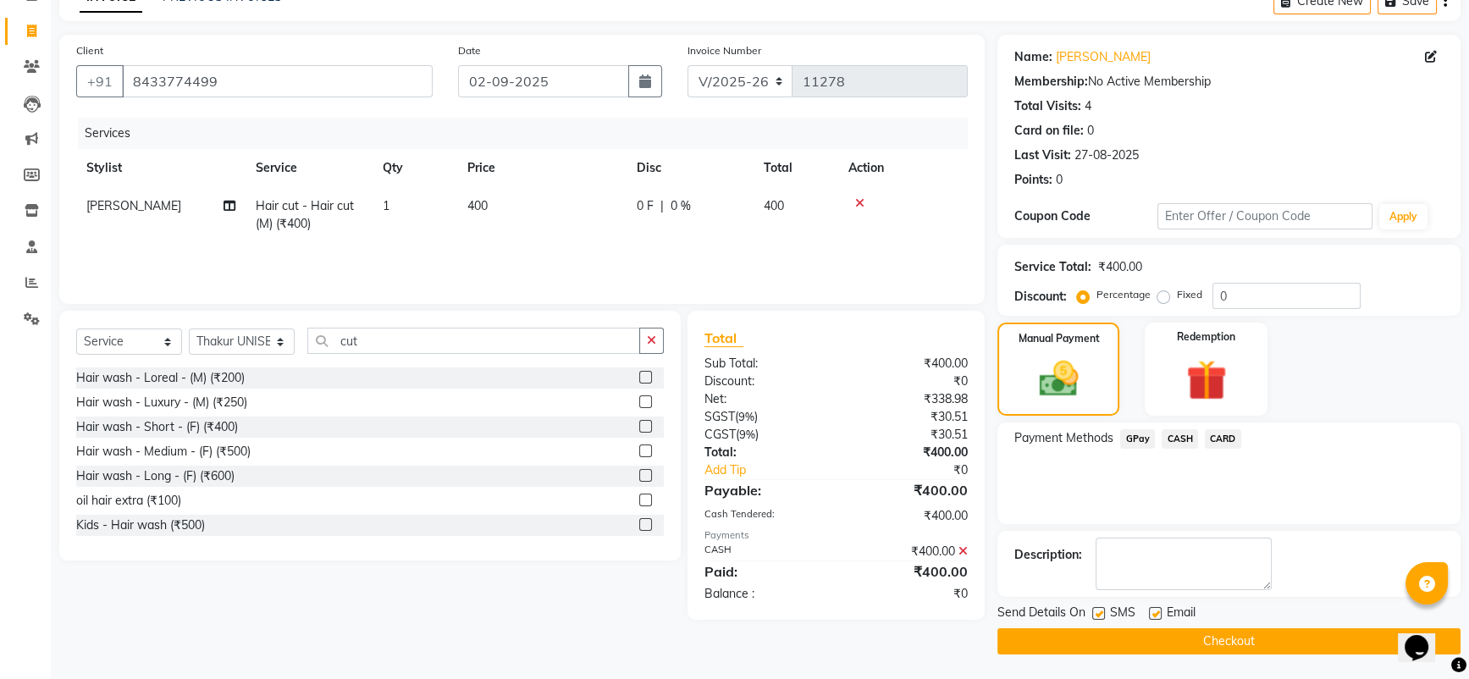
click at [1231, 644] on button "Checkout" at bounding box center [1229, 641] width 463 height 26
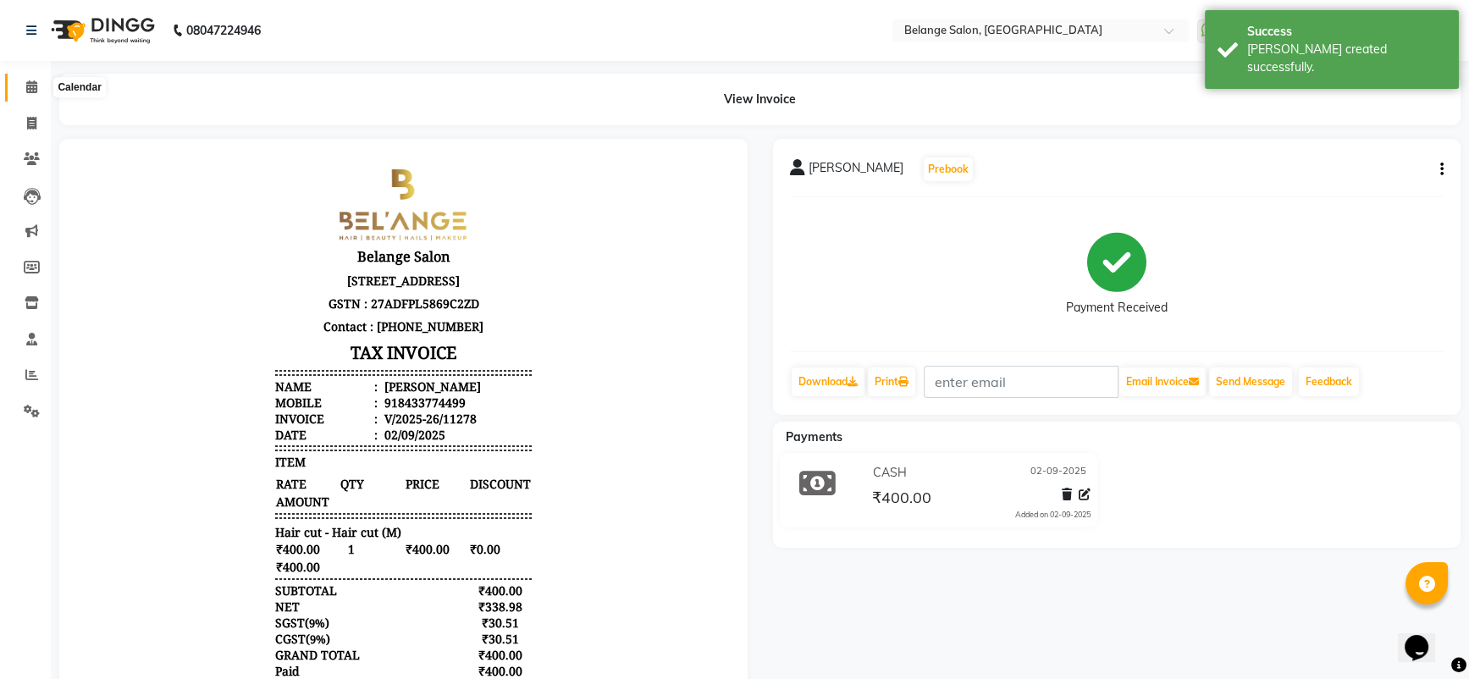
click at [26, 88] on icon at bounding box center [31, 86] width 11 height 13
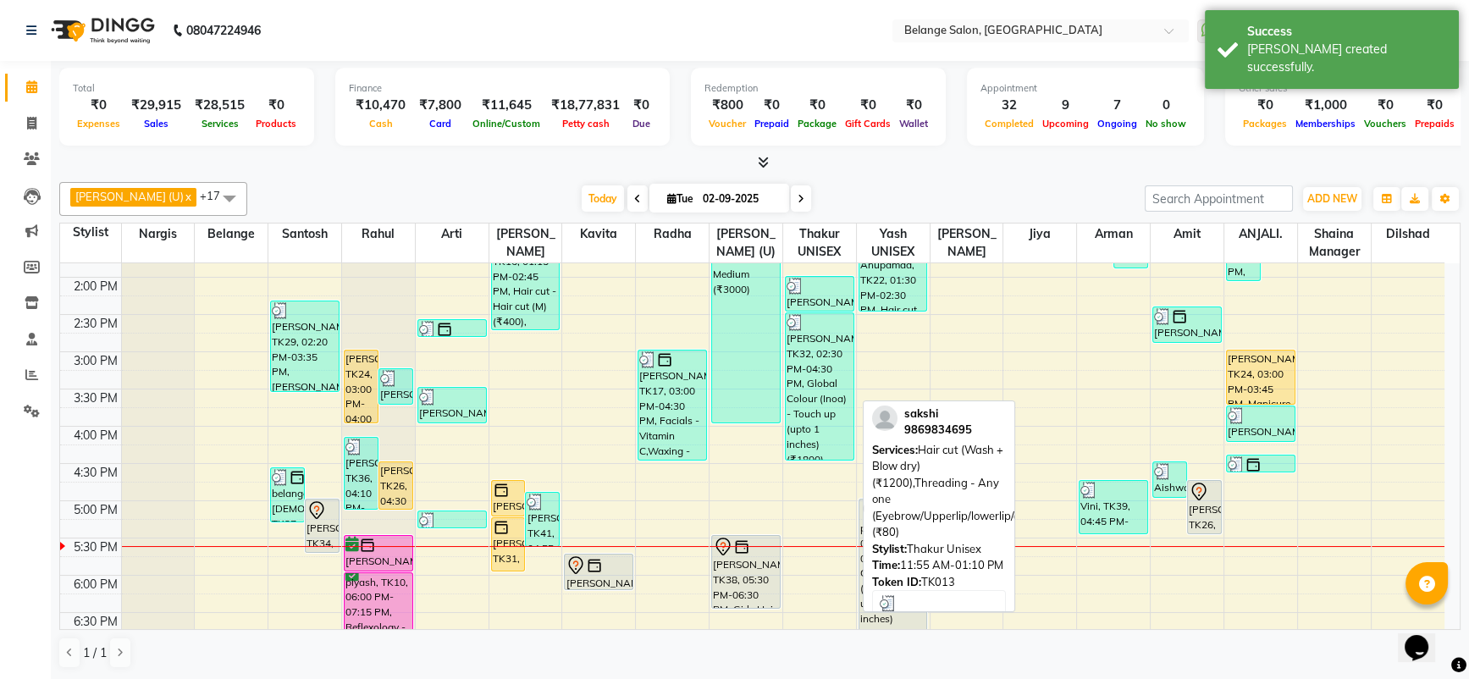
scroll to position [435, 0]
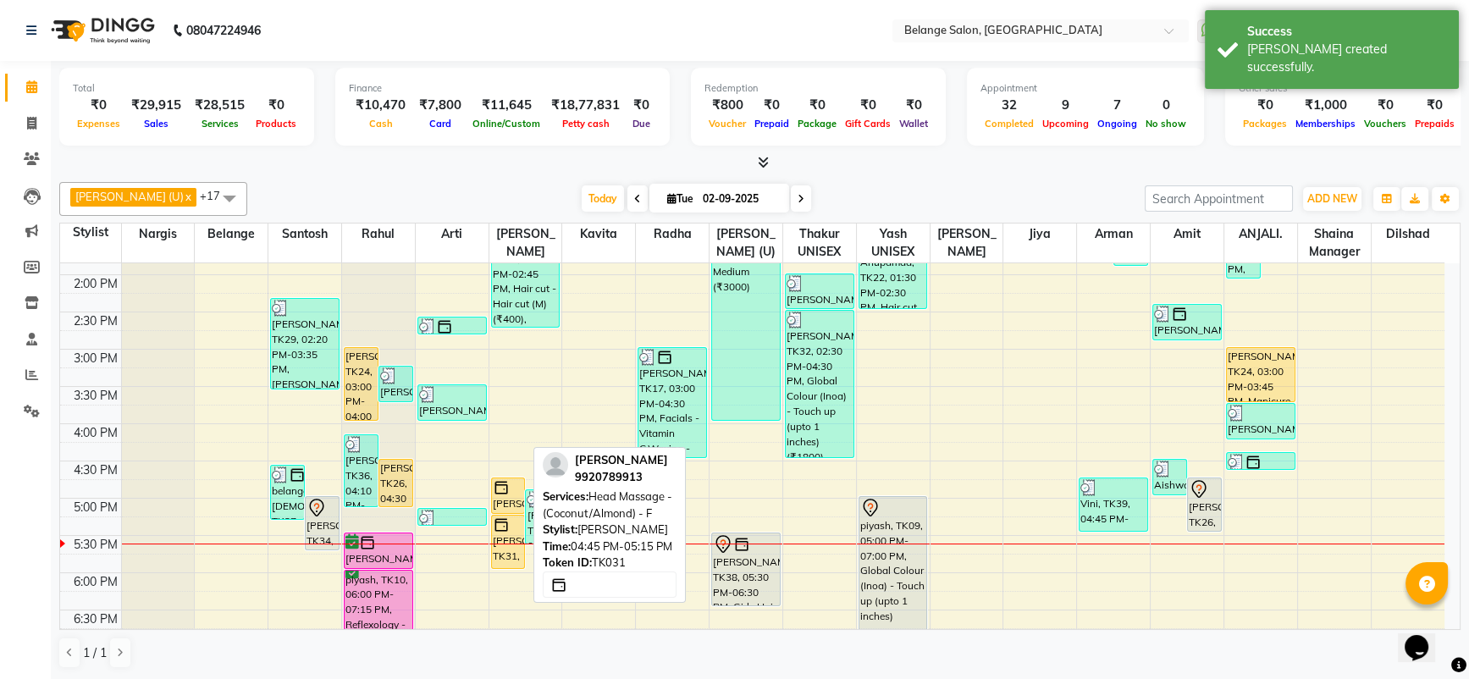
click at [509, 492] on div at bounding box center [508, 487] width 31 height 17
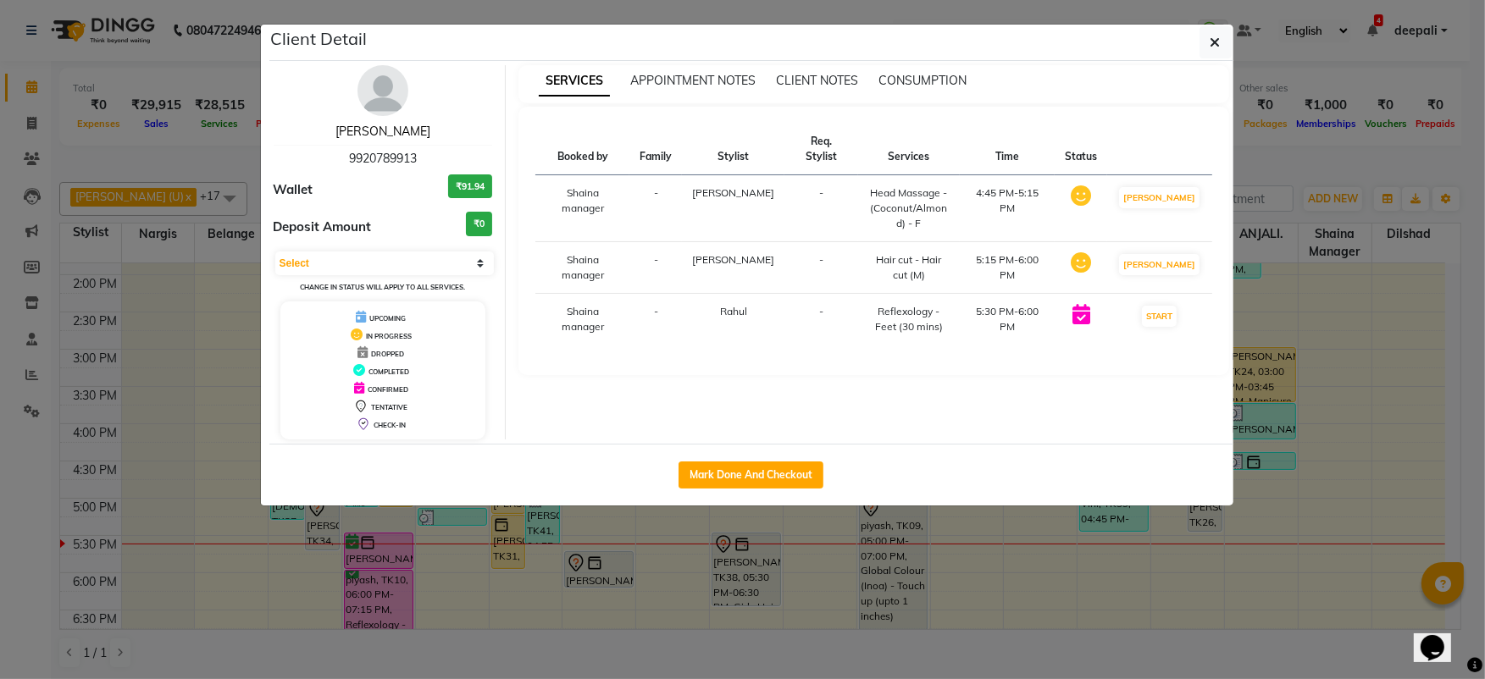
click at [379, 132] on link "[PERSON_NAME]" at bounding box center [382, 131] width 95 height 15
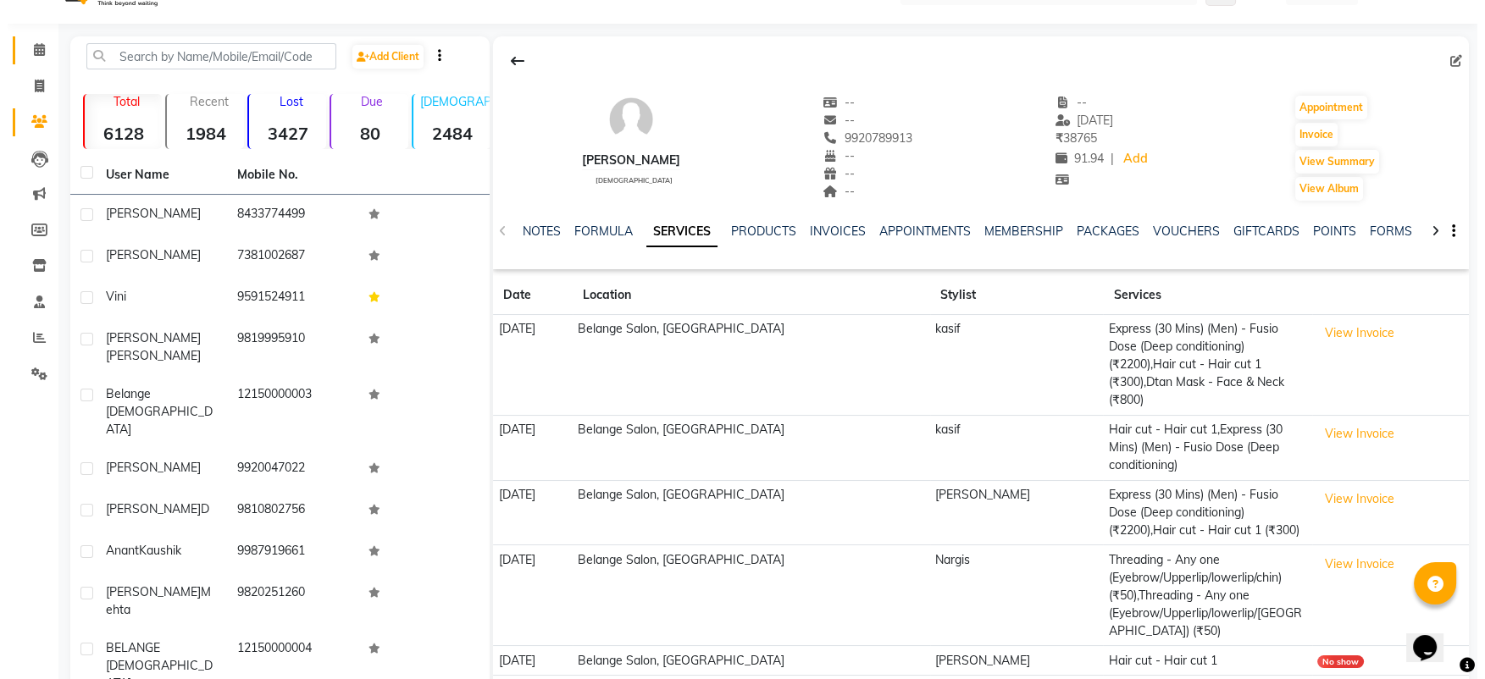
scroll to position [55, 0]
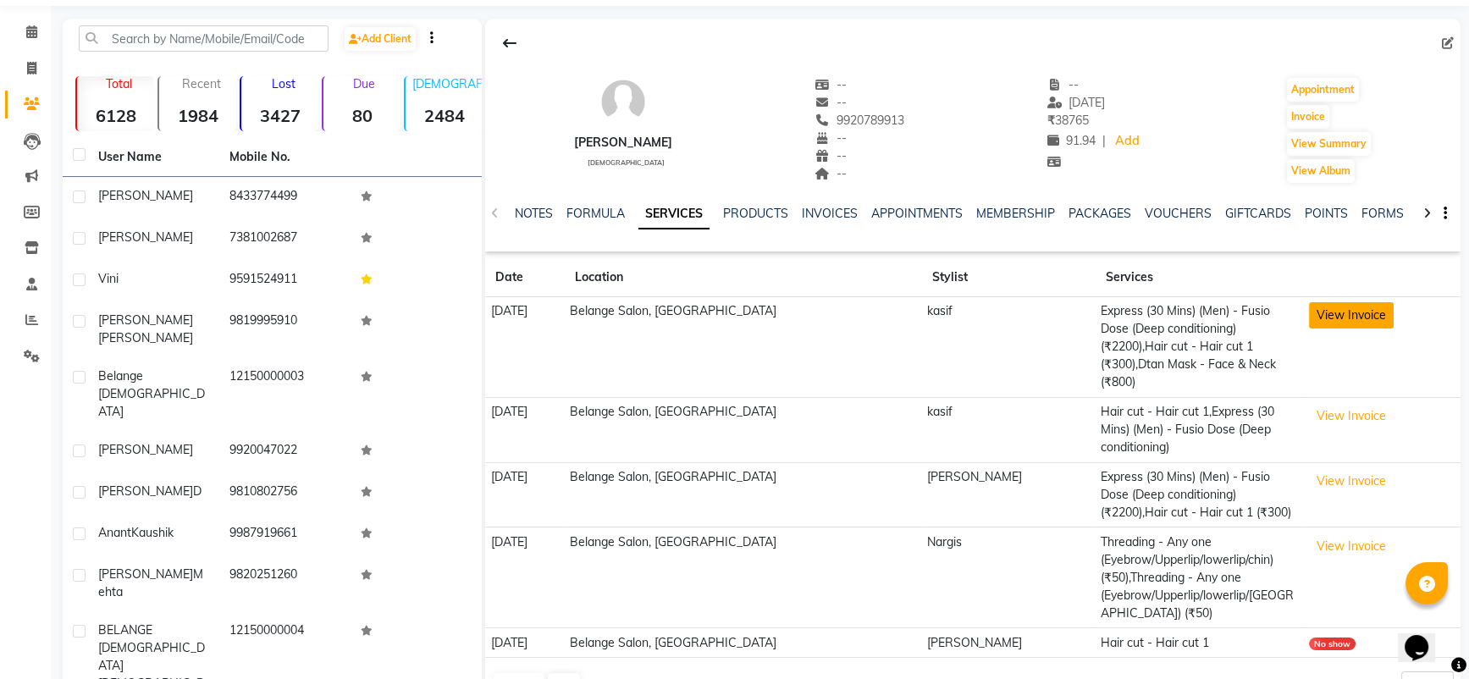
click at [1309, 314] on button "View Invoice" at bounding box center [1351, 315] width 85 height 26
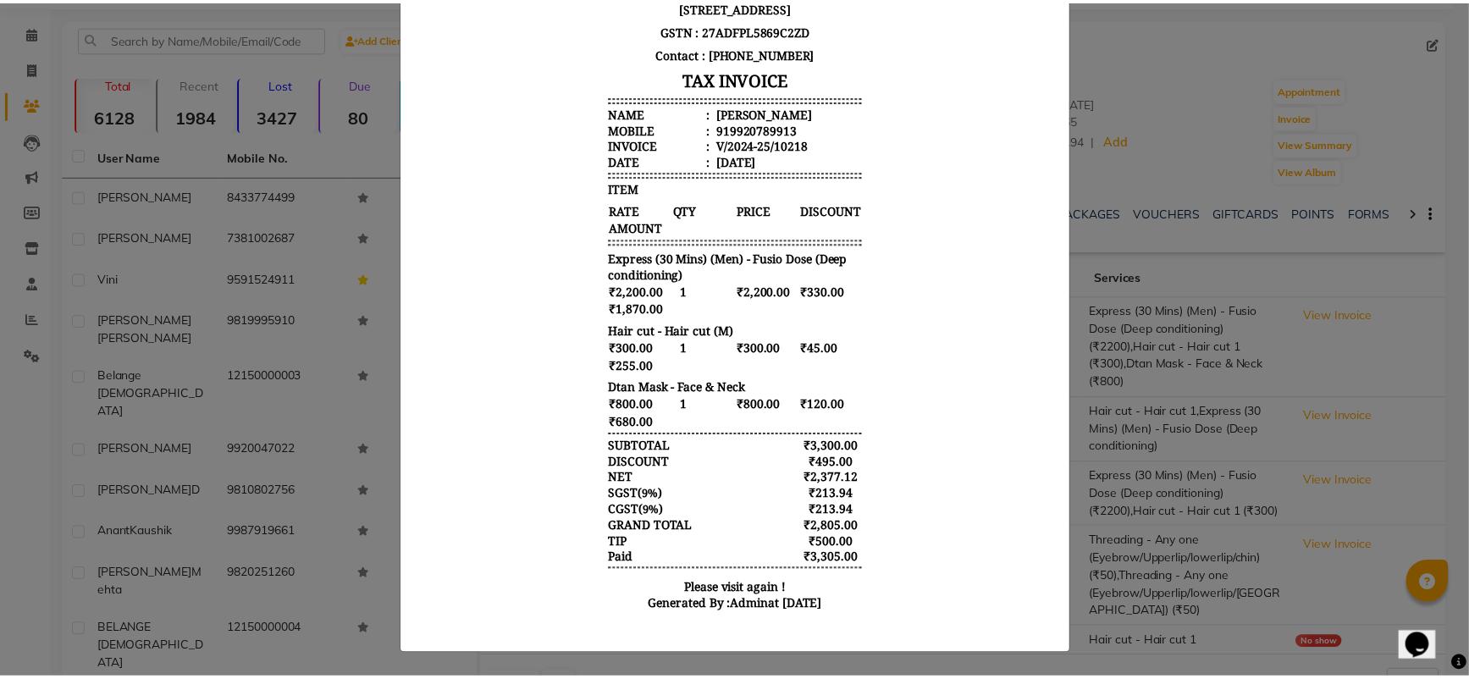
scroll to position [0, 0]
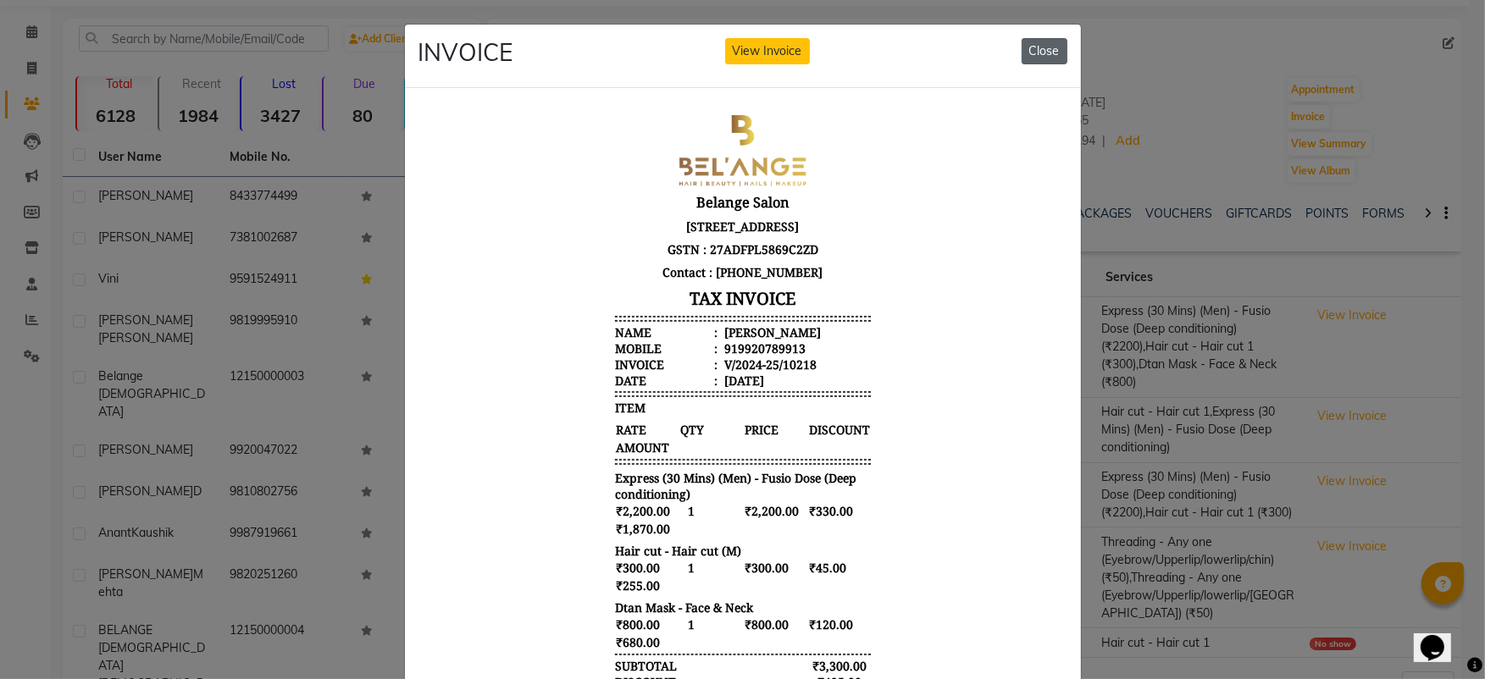
click at [1036, 44] on button "Close" at bounding box center [1044, 51] width 46 height 26
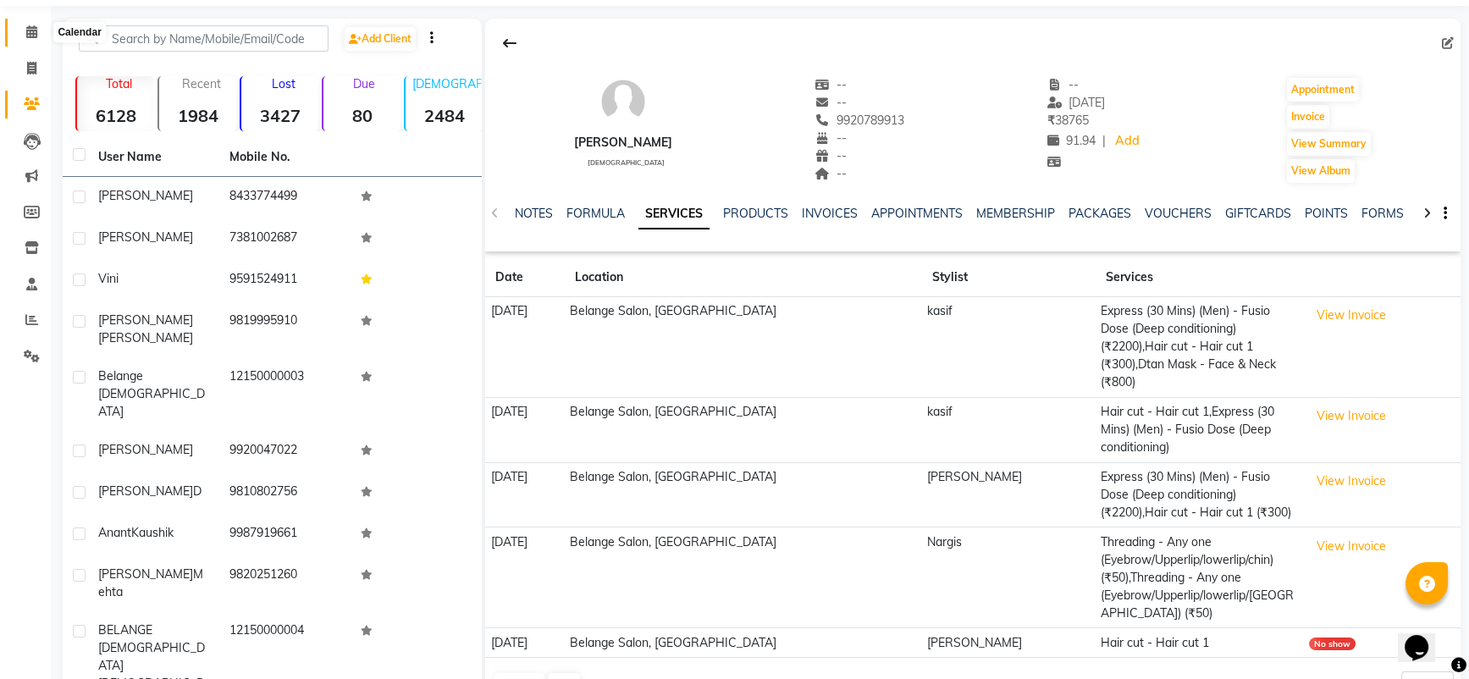
click at [33, 35] on icon at bounding box center [31, 31] width 11 height 13
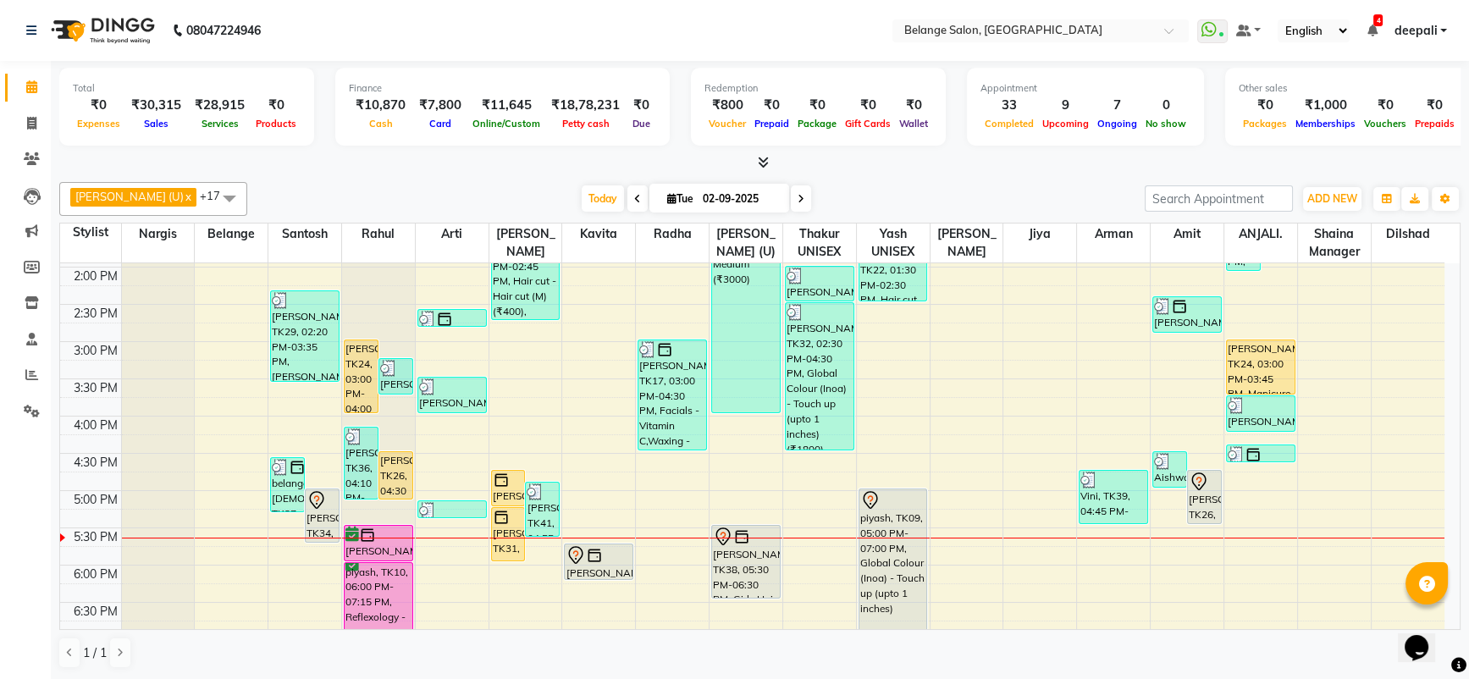
scroll to position [446, 0]
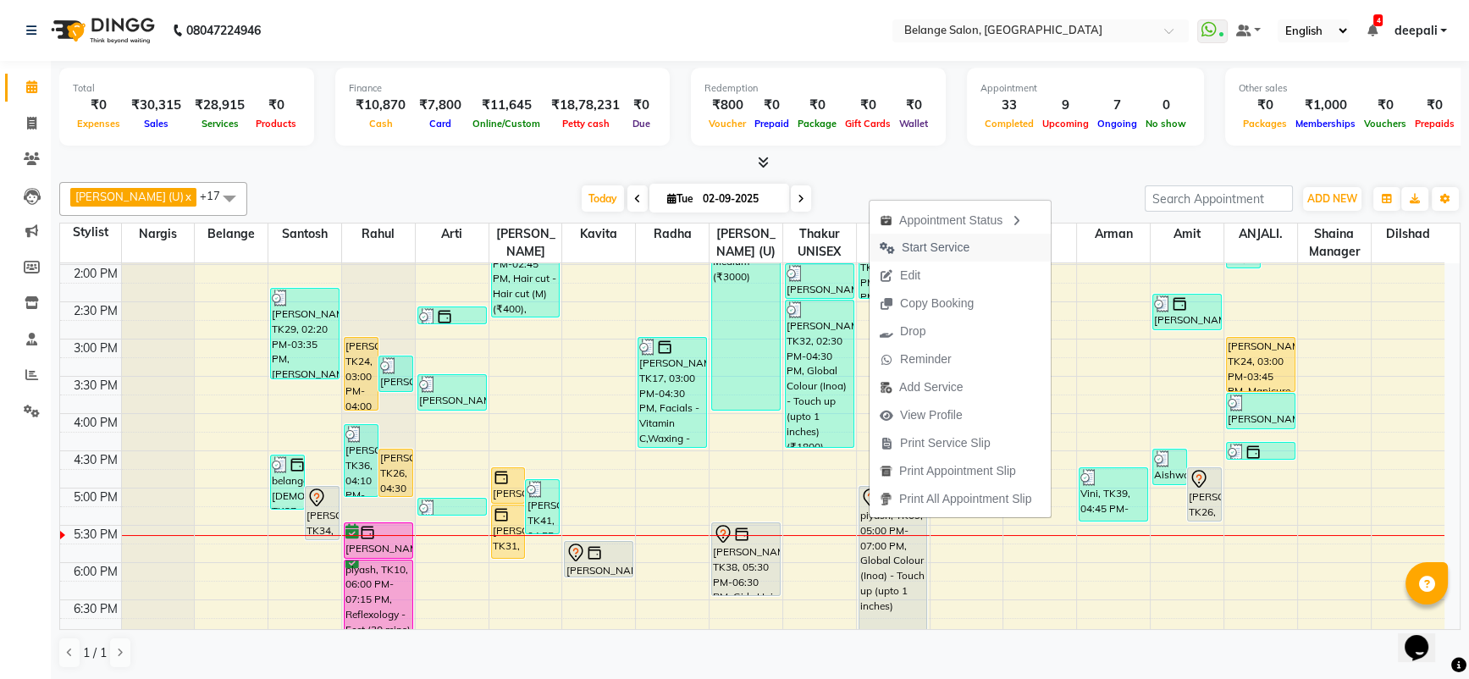
click at [921, 249] on span "Start Service" at bounding box center [936, 248] width 68 height 18
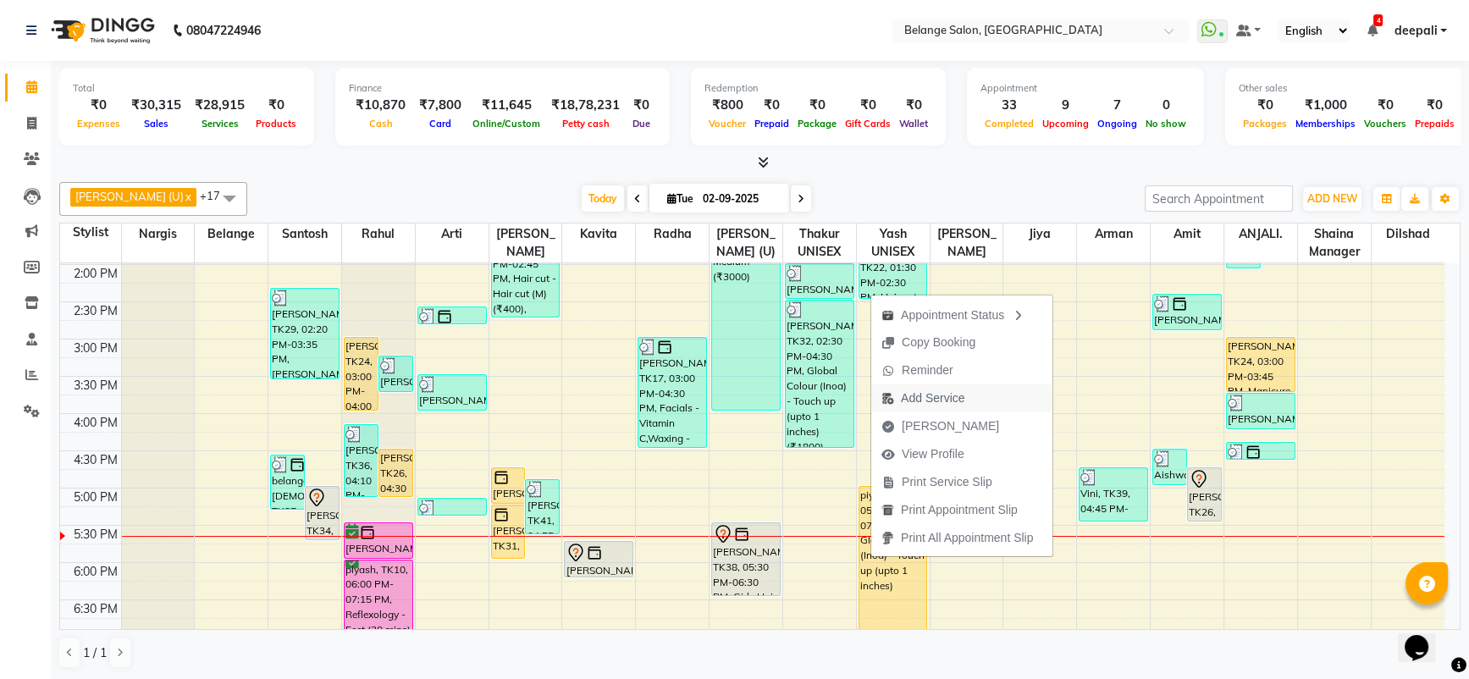
click at [927, 401] on span "Add Service" at bounding box center [933, 399] width 64 height 18
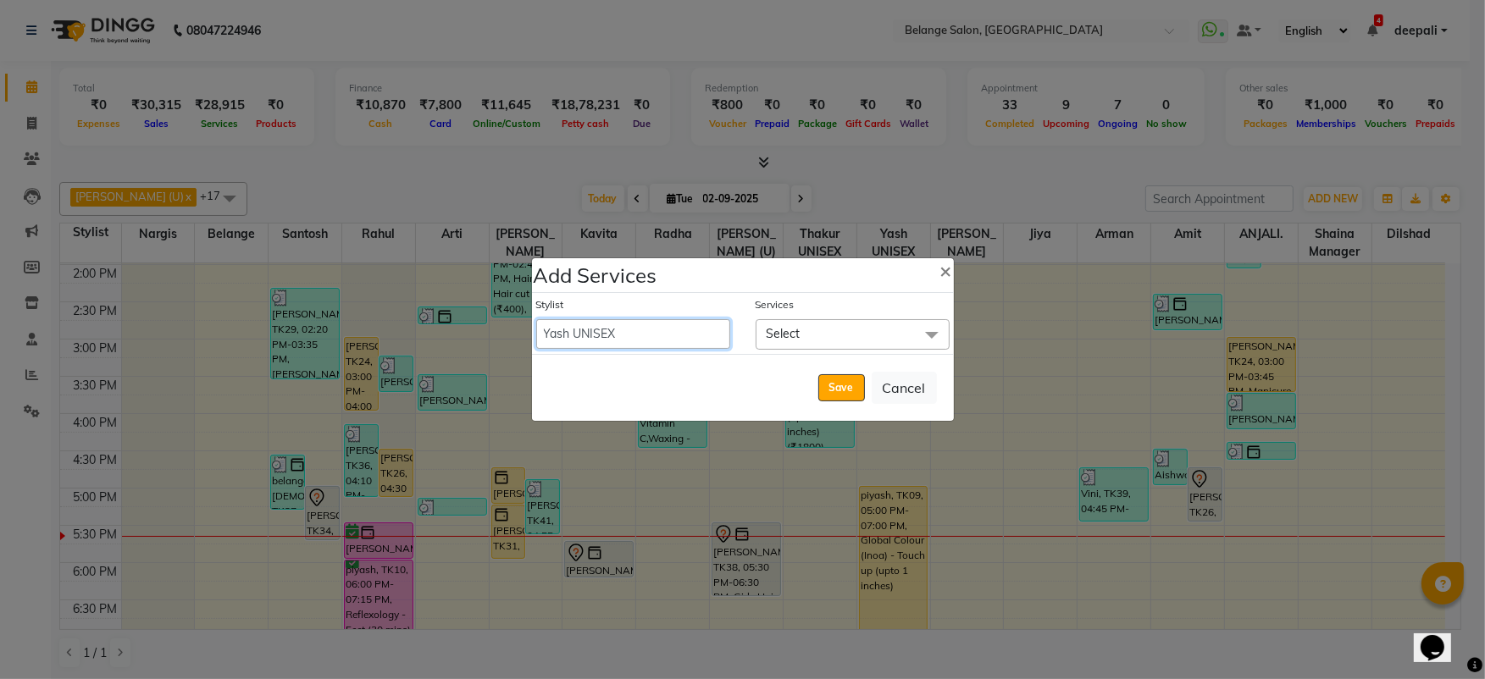
click at [668, 335] on select "aftab (U) Ali Amit ANJALI. Archana Arman Arti Belange Billing deepali dilshad J…" at bounding box center [633, 334] width 194 height 30
select select "60057"
click at [536, 319] on select "aftab (U) Ali Amit ANJALI. Archana Arman Arti Belange Billing deepali dilshad J…" at bounding box center [633, 334] width 194 height 30
select select "1140"
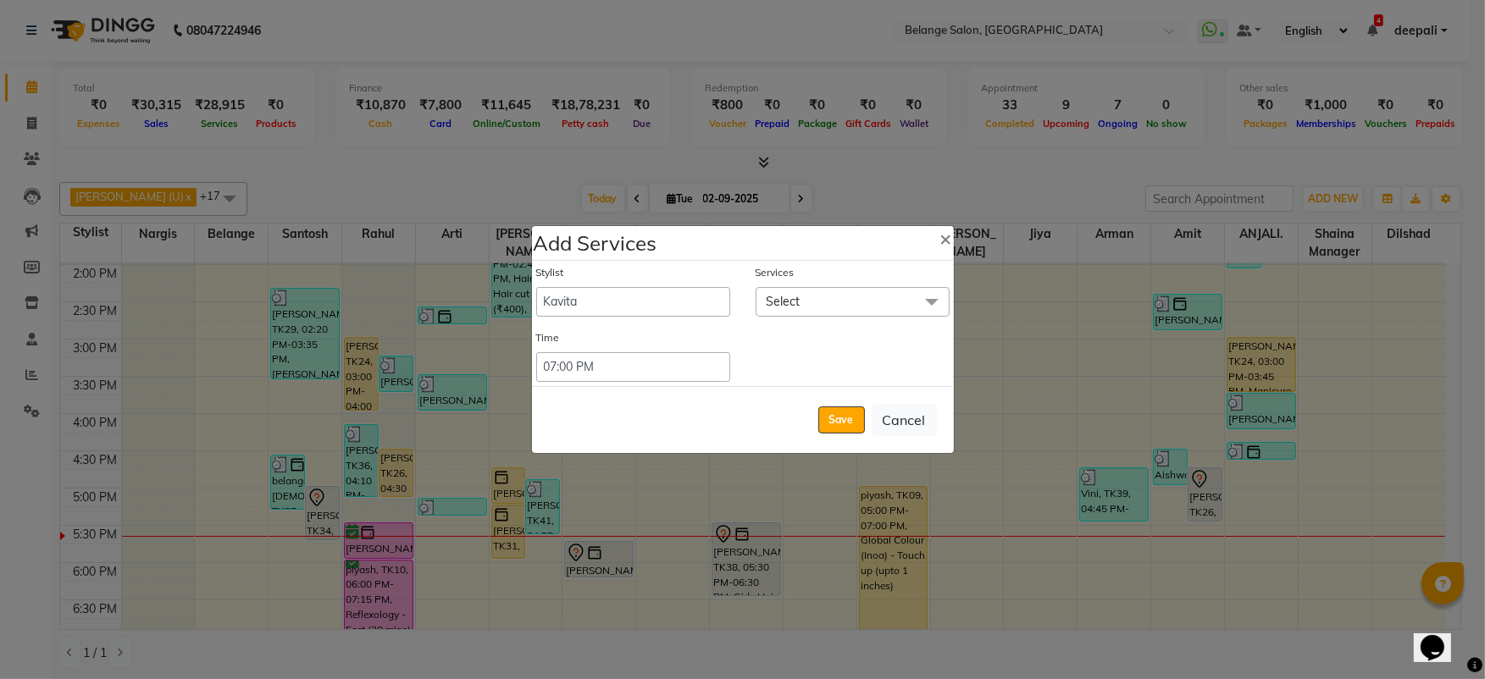
click at [850, 305] on span "Select" at bounding box center [852, 302] width 194 height 30
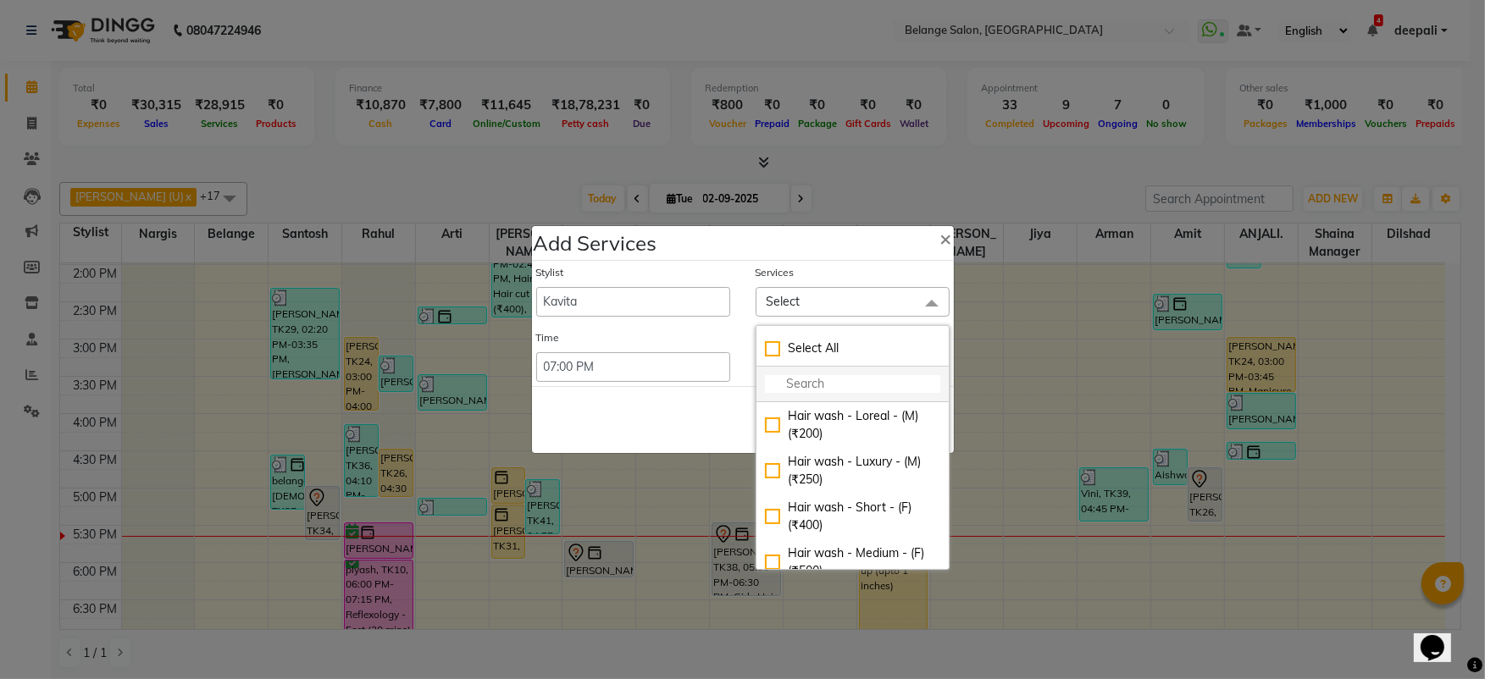
click at [812, 380] on input "multiselect-search" at bounding box center [852, 384] width 175 height 18
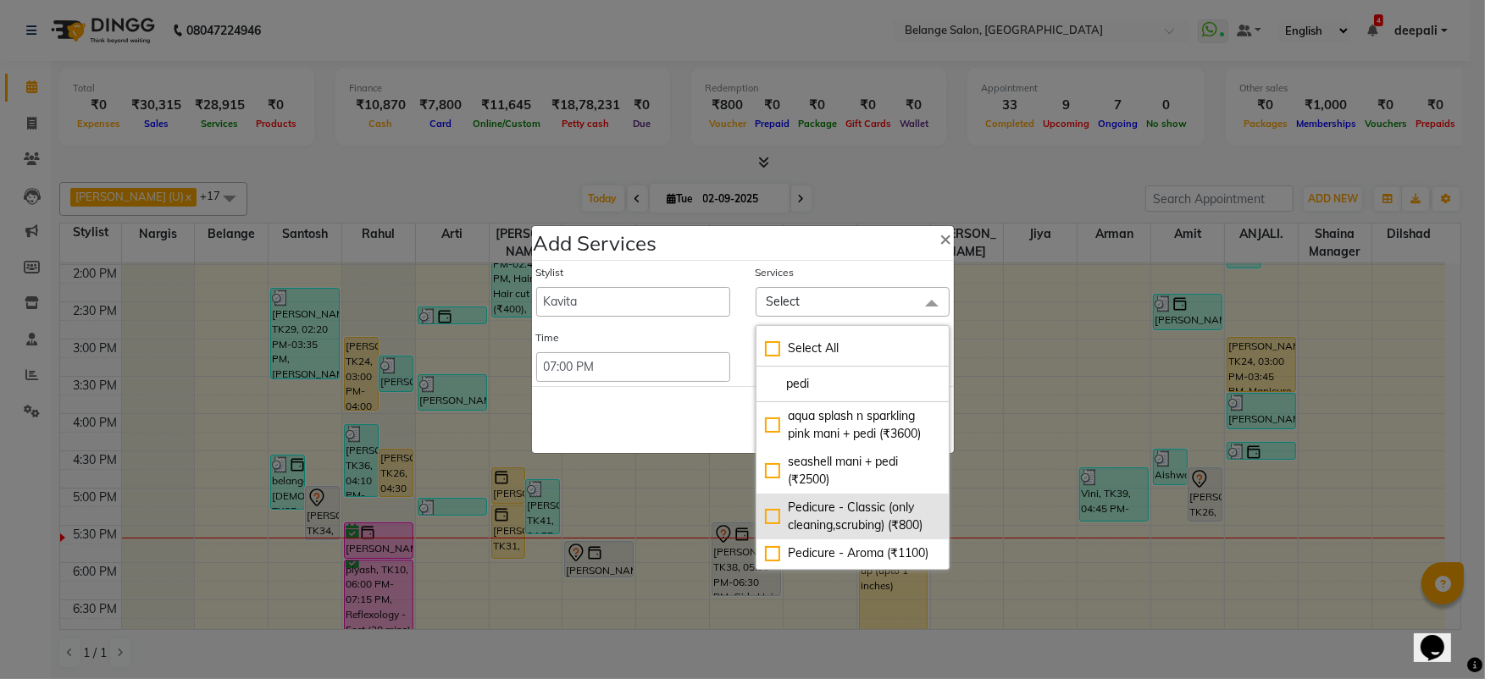
type input "pedi"
click at [765, 534] on div "Pedicure - Classic (only cleaning,scrubing) (₹800)" at bounding box center [852, 517] width 175 height 36
checkbox input "true"
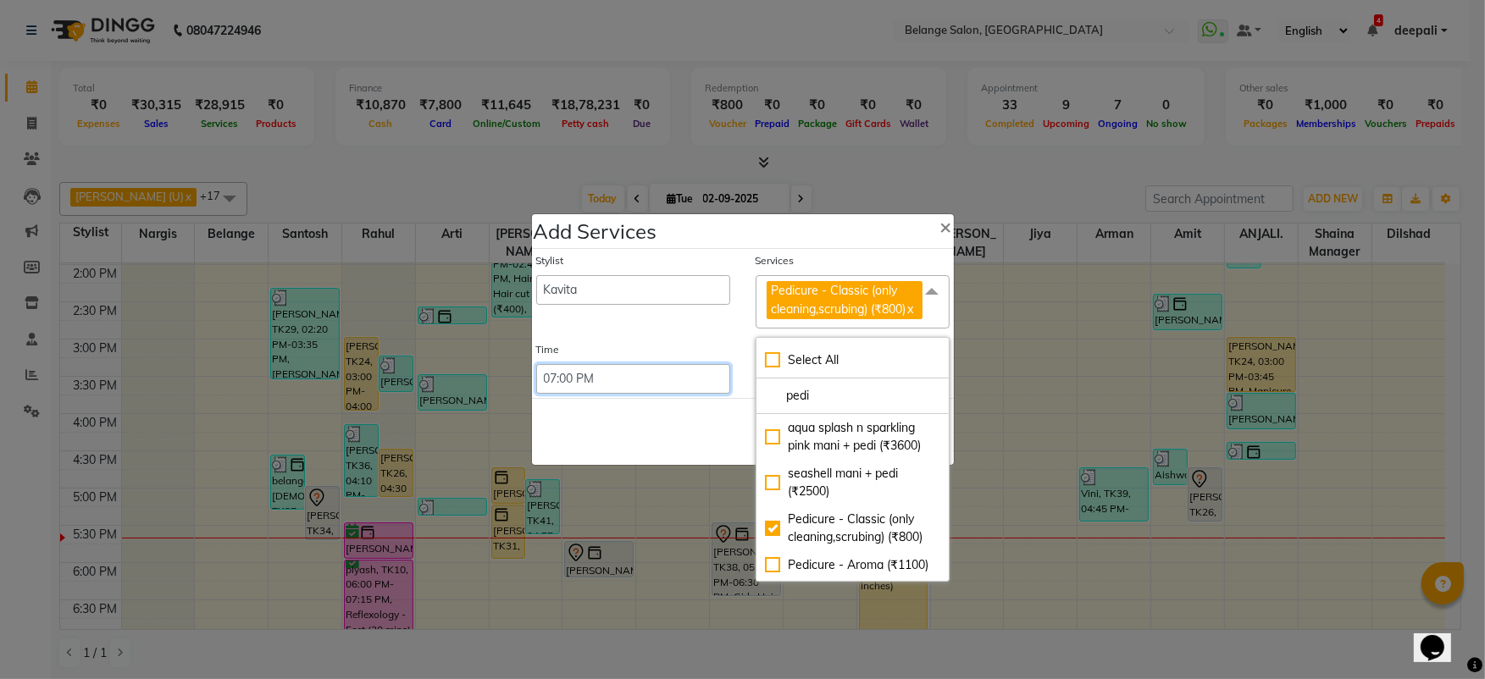
click at [700, 394] on select "Select 09:00 AM 09:15 AM 09:30 AM 09:45 AM 10:00 AM 10:15 AM 10:30 AM 10:45 AM …" at bounding box center [633, 379] width 194 height 30
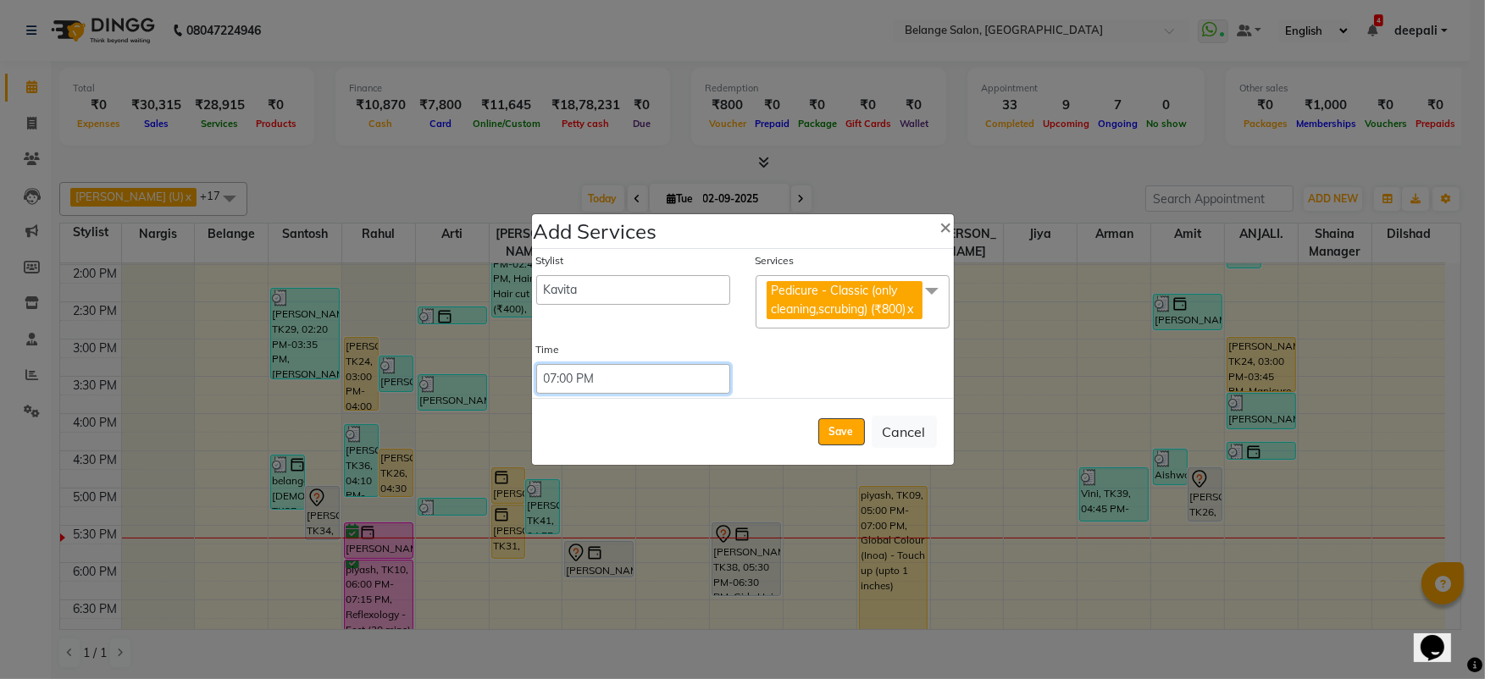
select select "1095"
click at [536, 373] on select "Select 09:00 AM 09:15 AM 09:30 AM 09:45 AM 10:00 AM 10:15 AM 10:30 AM 10:45 AM …" at bounding box center [633, 379] width 194 height 30
click at [838, 436] on button "Save" at bounding box center [841, 431] width 47 height 27
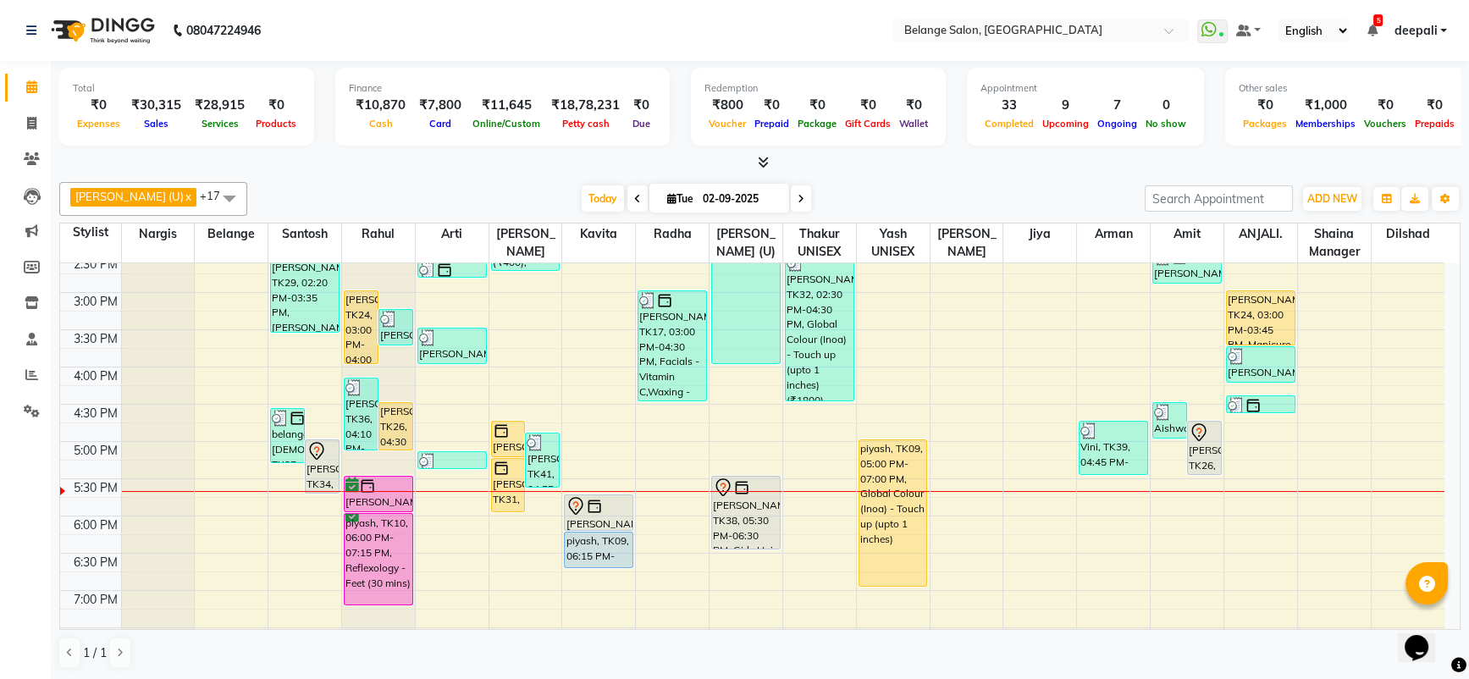
scroll to position [479, 0]
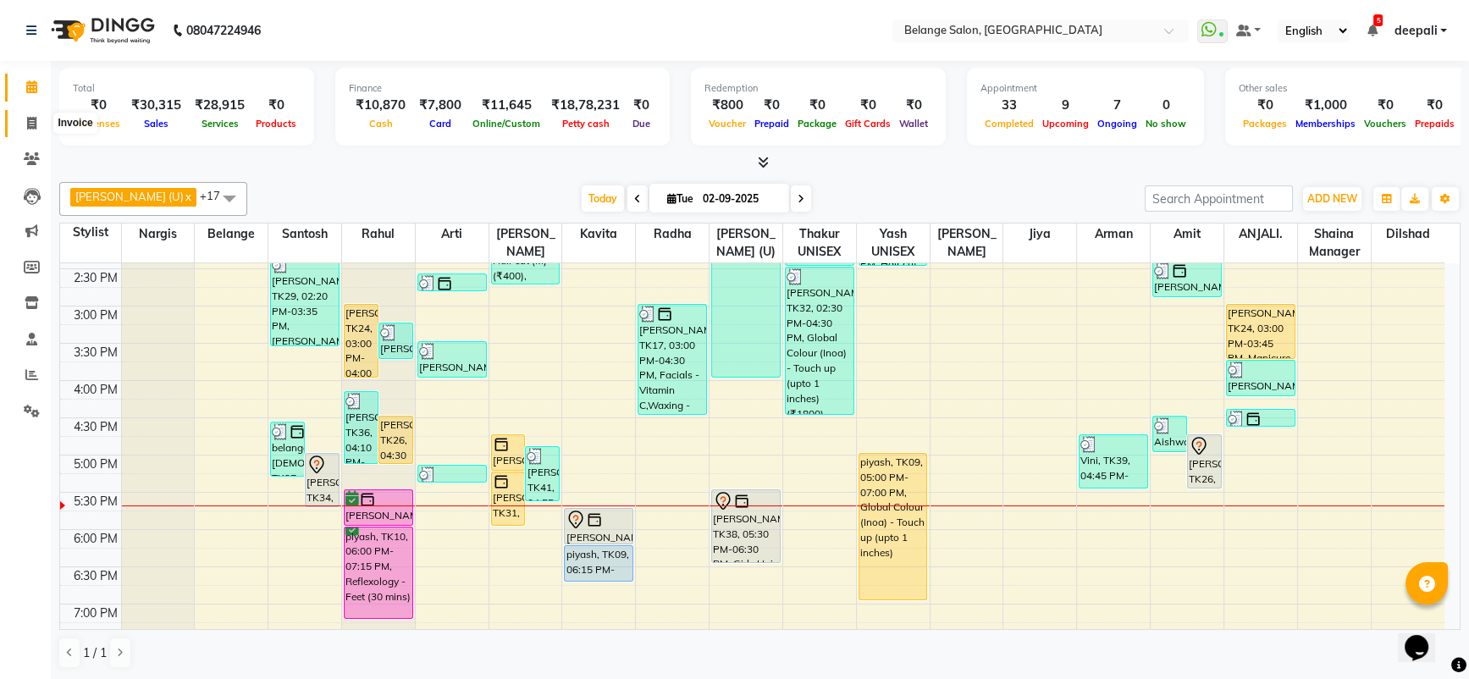
click at [27, 118] on icon at bounding box center [31, 123] width 9 height 13
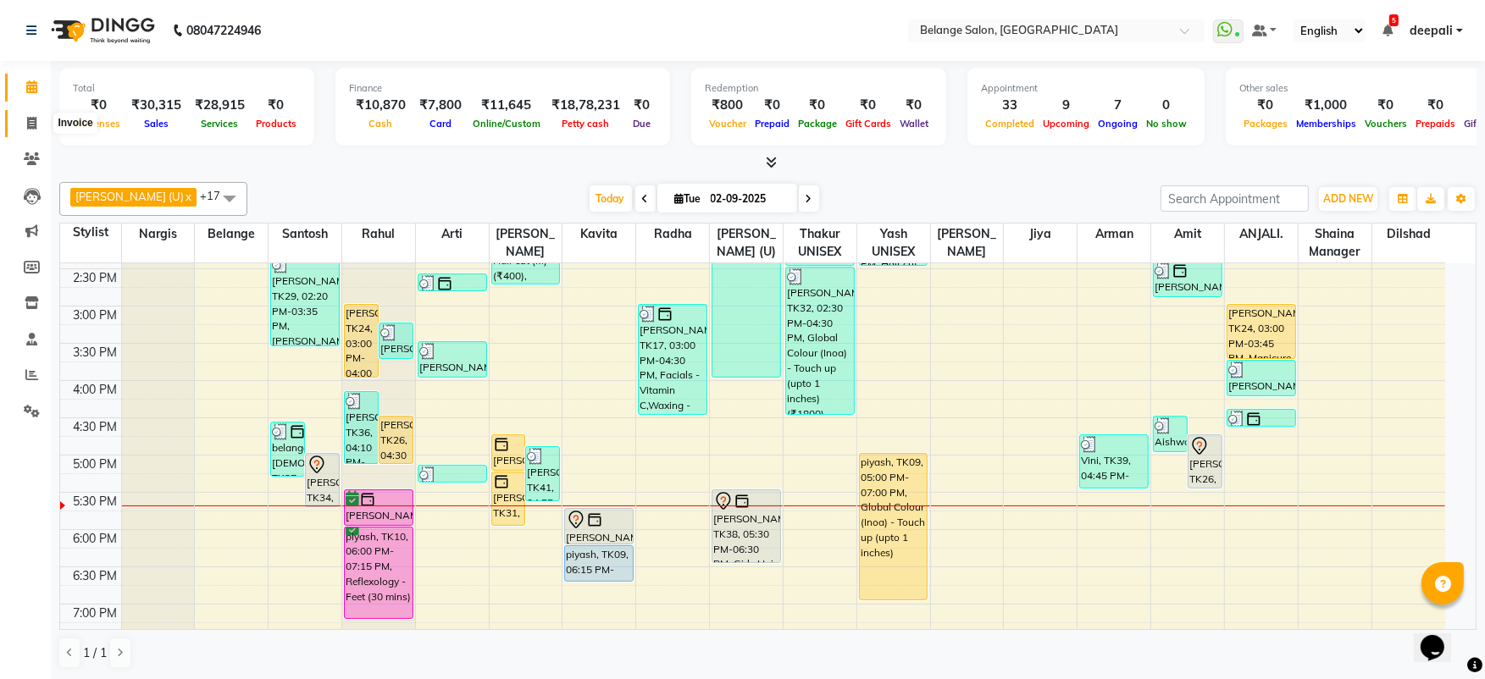
select select "5076"
select select "service"
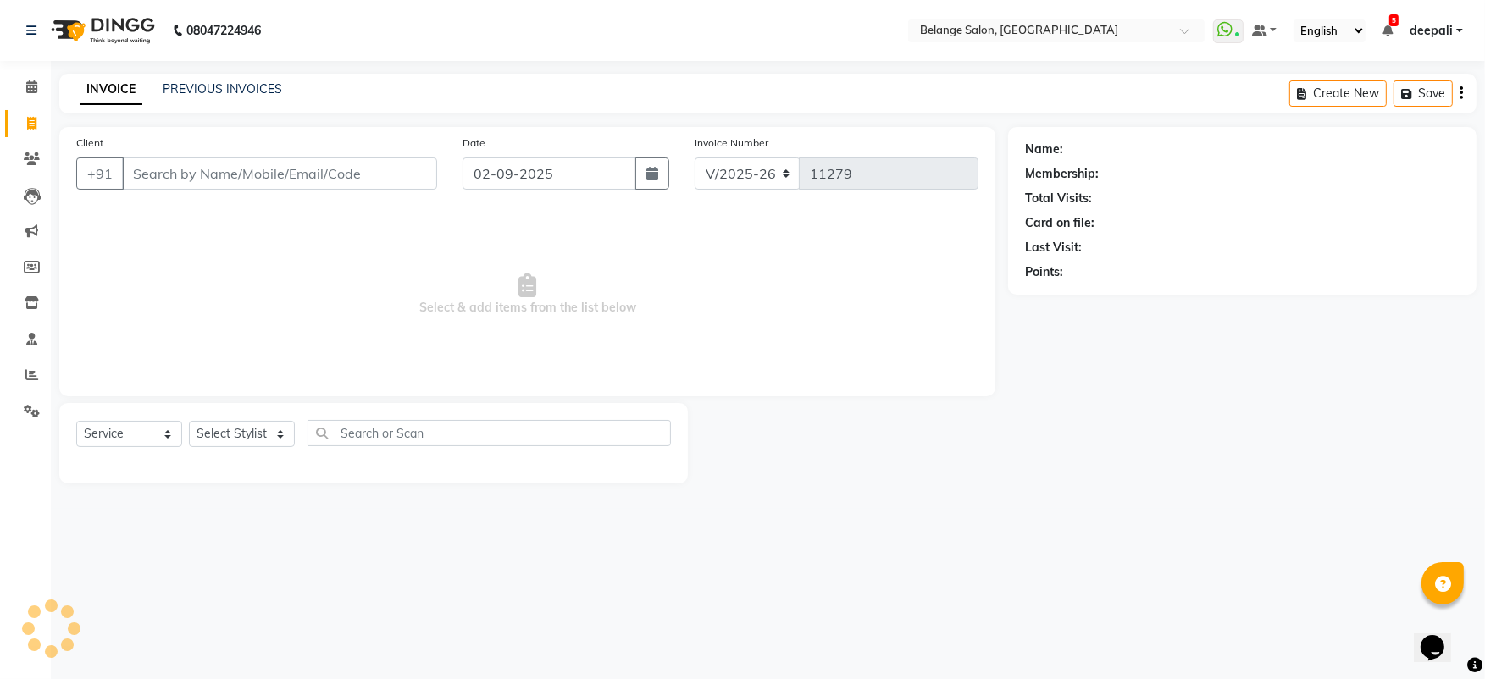
click at [216, 169] on input "Client" at bounding box center [279, 174] width 315 height 32
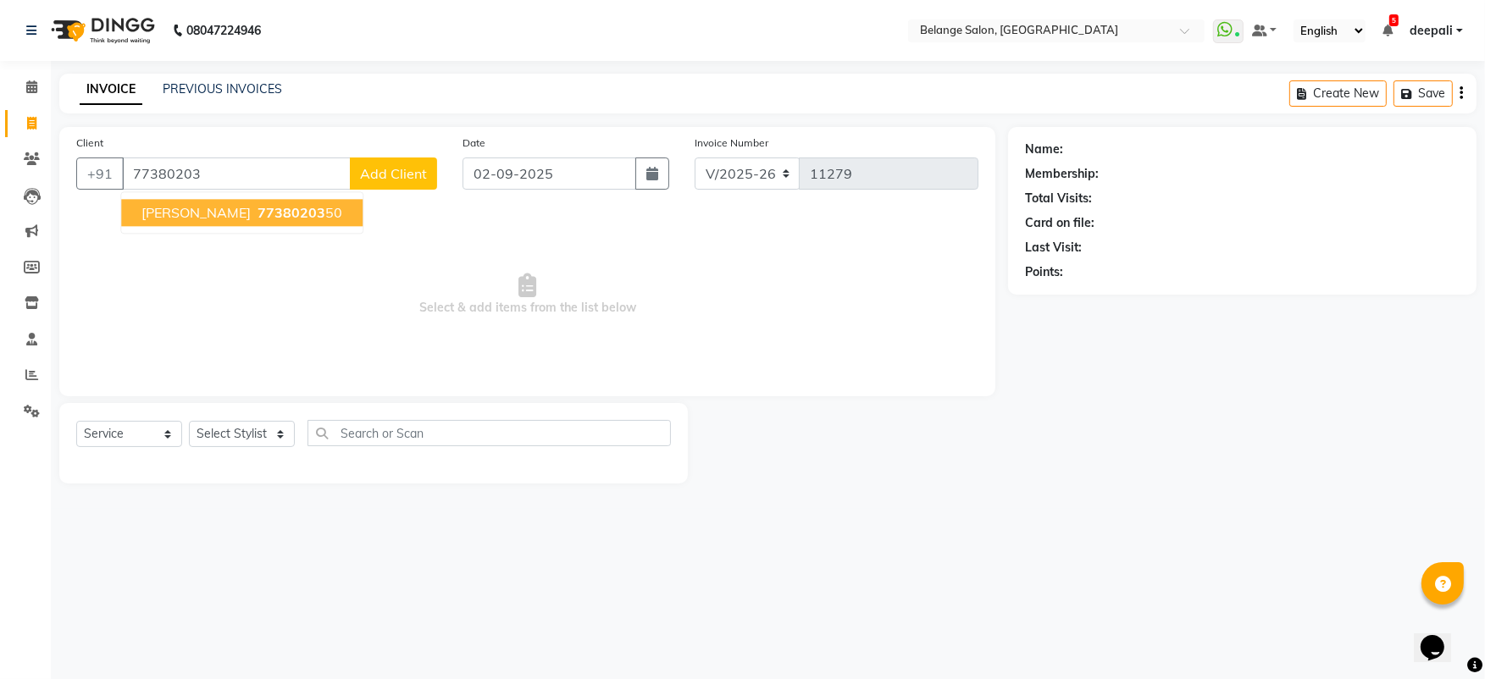
click at [184, 212] on span "jenisha parikh" at bounding box center [195, 212] width 109 height 17
type input "7738020350"
select select "1: Object"
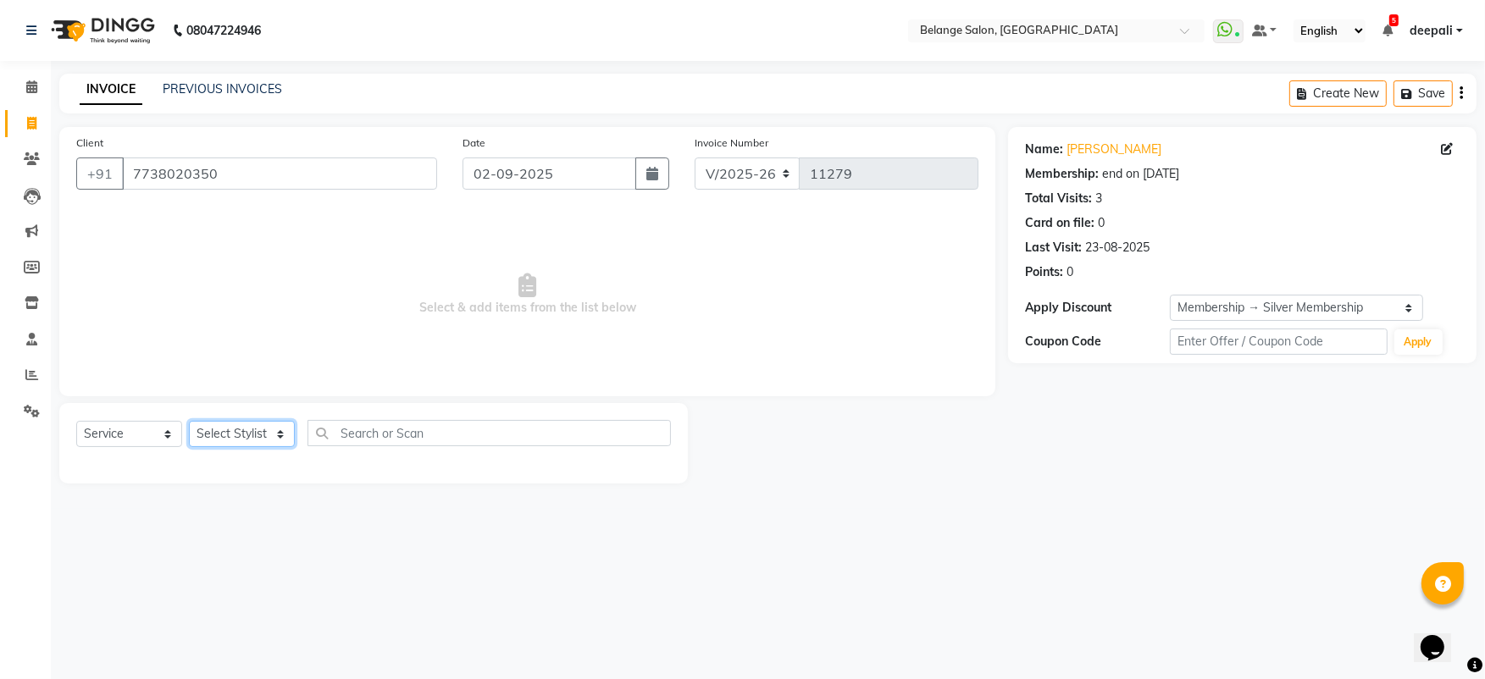
click at [230, 429] on select "Select Stylist aftab (U) Ali Amit ANJALI. Archana Arman Arti Belange Billing de…" at bounding box center [242, 434] width 106 height 26
click at [240, 426] on select "Select Stylist aftab (U) Ali Amit ANJALI. Archana Arman Arti Belange Billing de…" at bounding box center [242, 434] width 106 height 26
select select "45203"
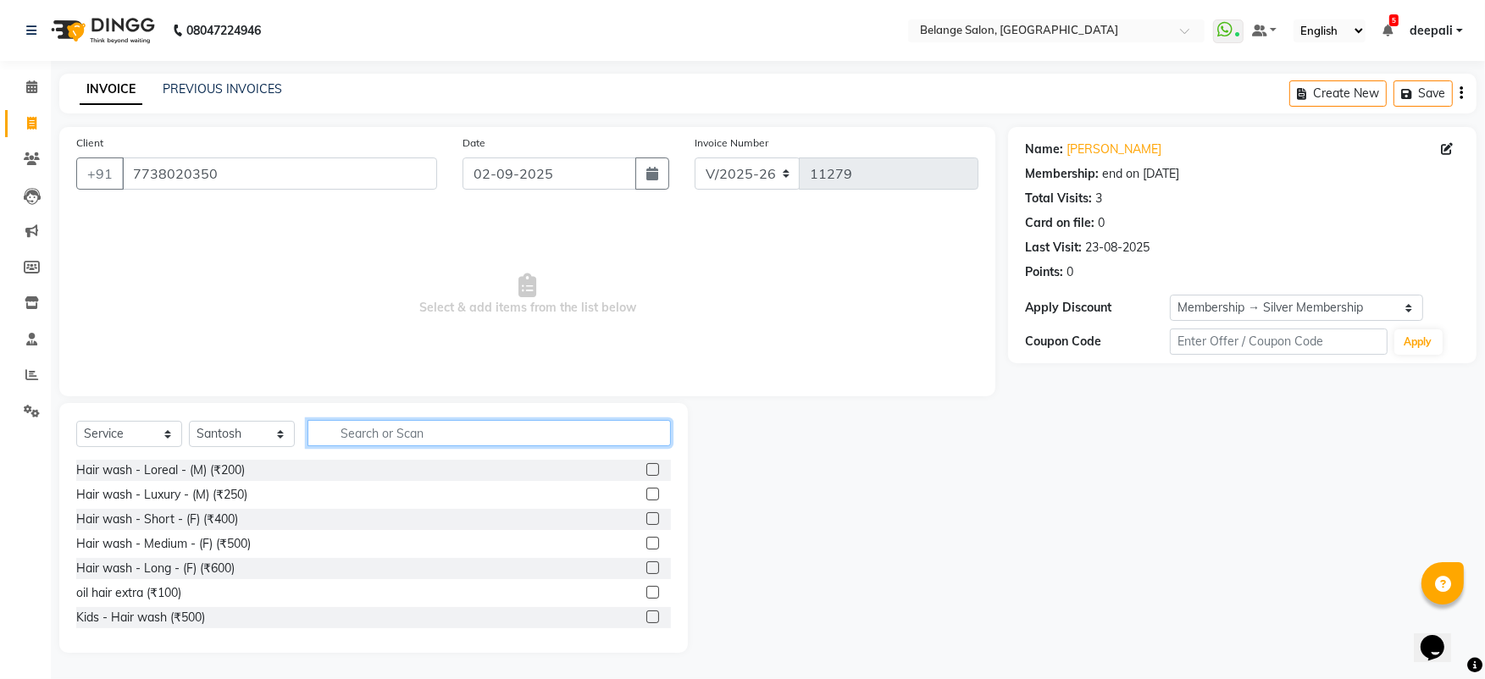
click at [406, 435] on input "text" at bounding box center [488, 433] width 363 height 26
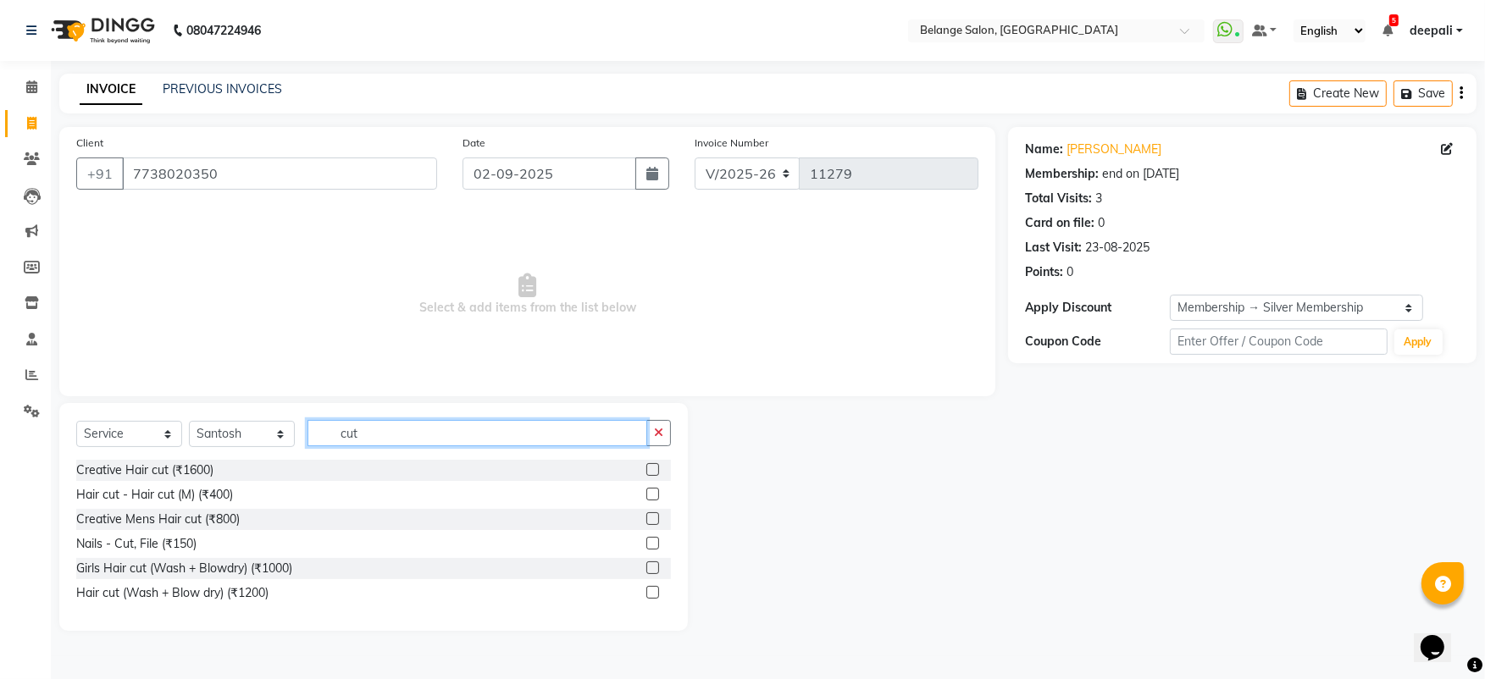
type input "cut"
click at [654, 496] on label at bounding box center [652, 494] width 13 height 13
click at [654, 496] on input "checkbox" at bounding box center [651, 495] width 11 height 11
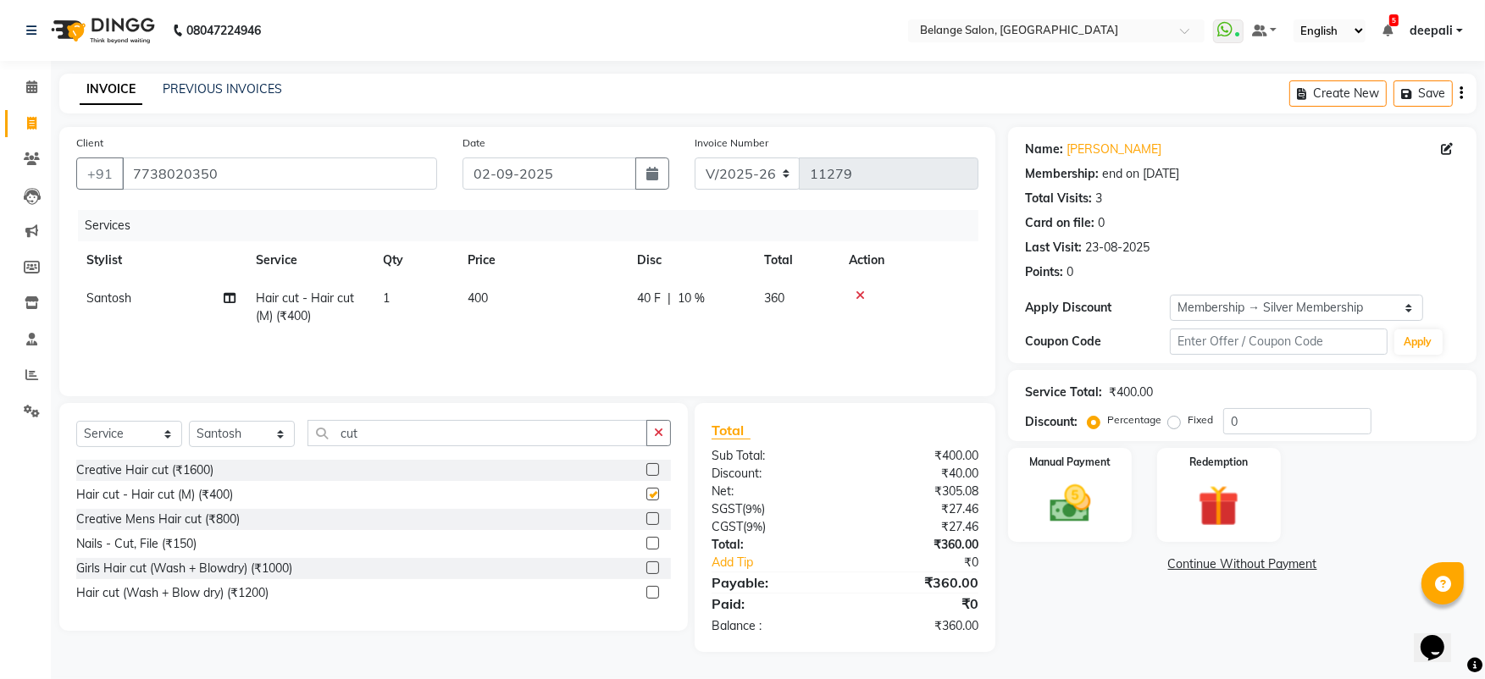
checkbox input "false"
click at [1036, 526] on img at bounding box center [1069, 503] width 69 height 49
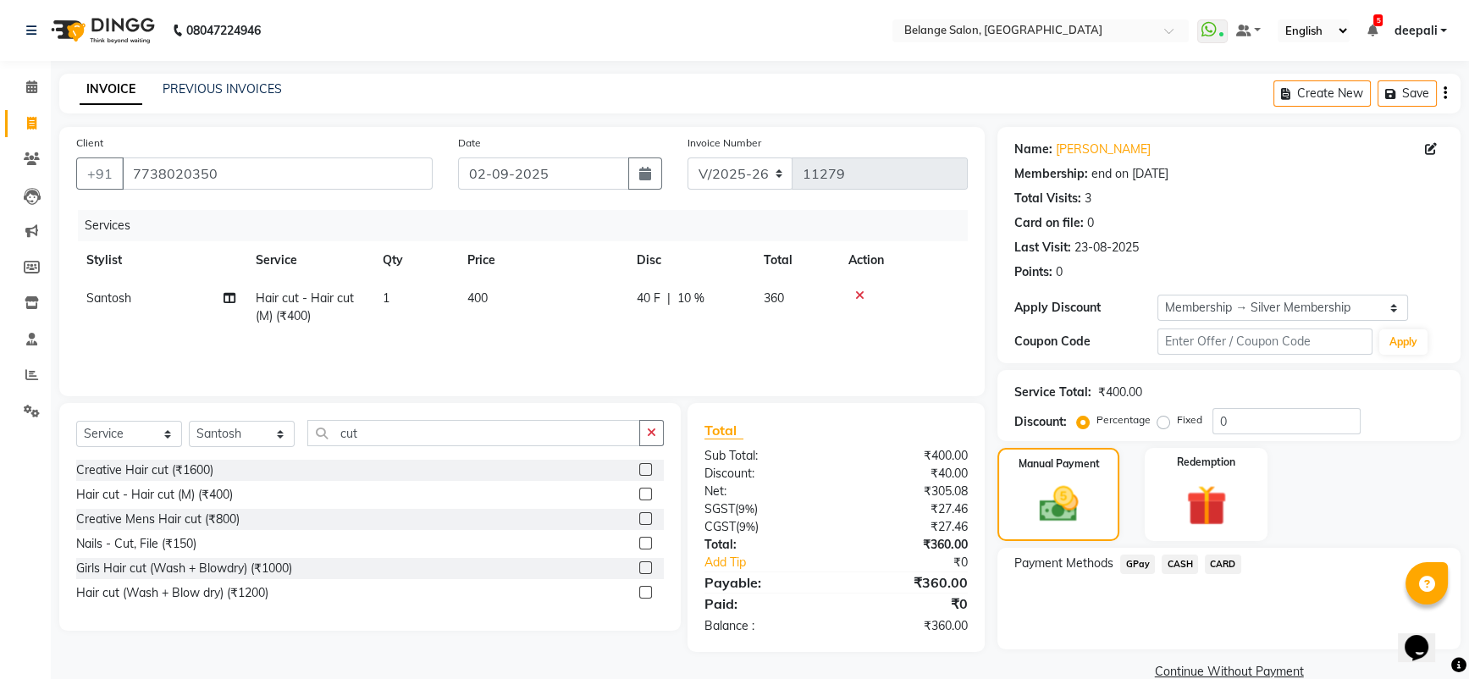
click at [1212, 569] on span "CARD" at bounding box center [1223, 564] width 36 height 19
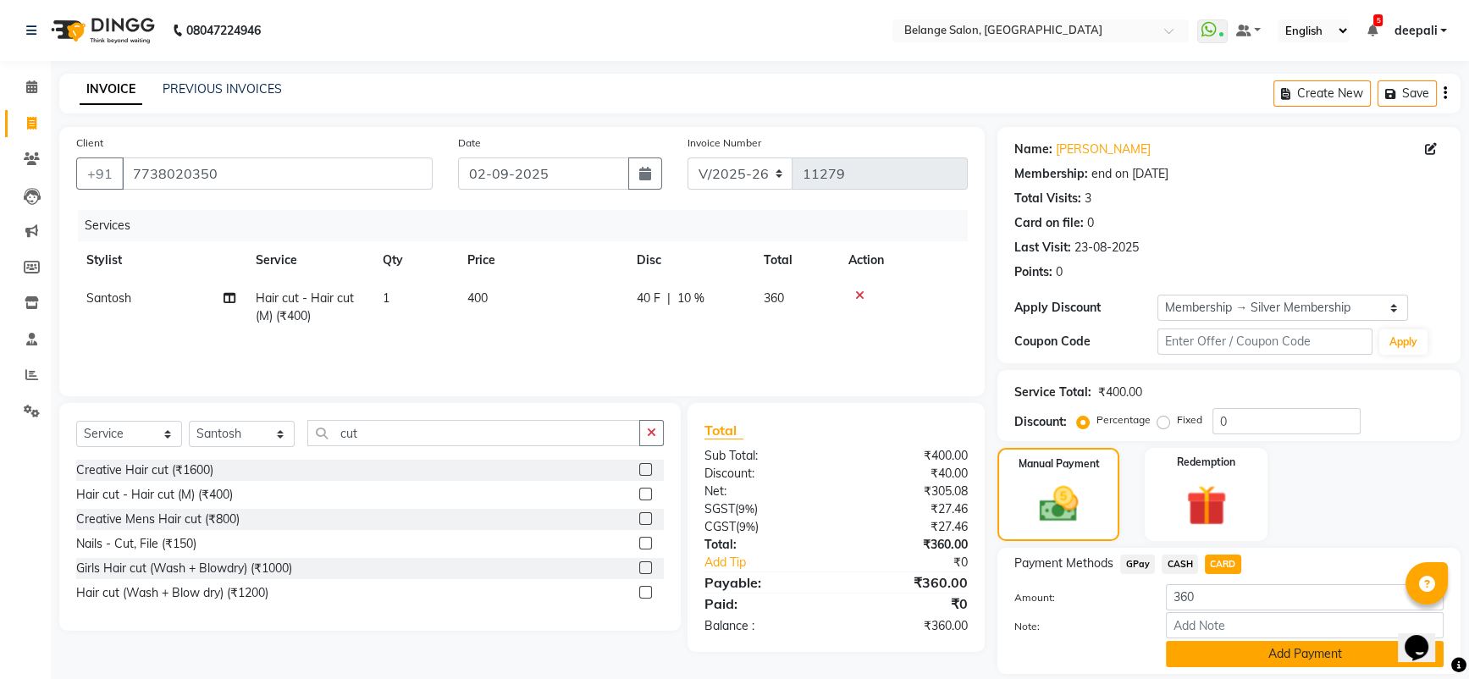
click at [1249, 661] on button "Add Payment" at bounding box center [1305, 654] width 278 height 26
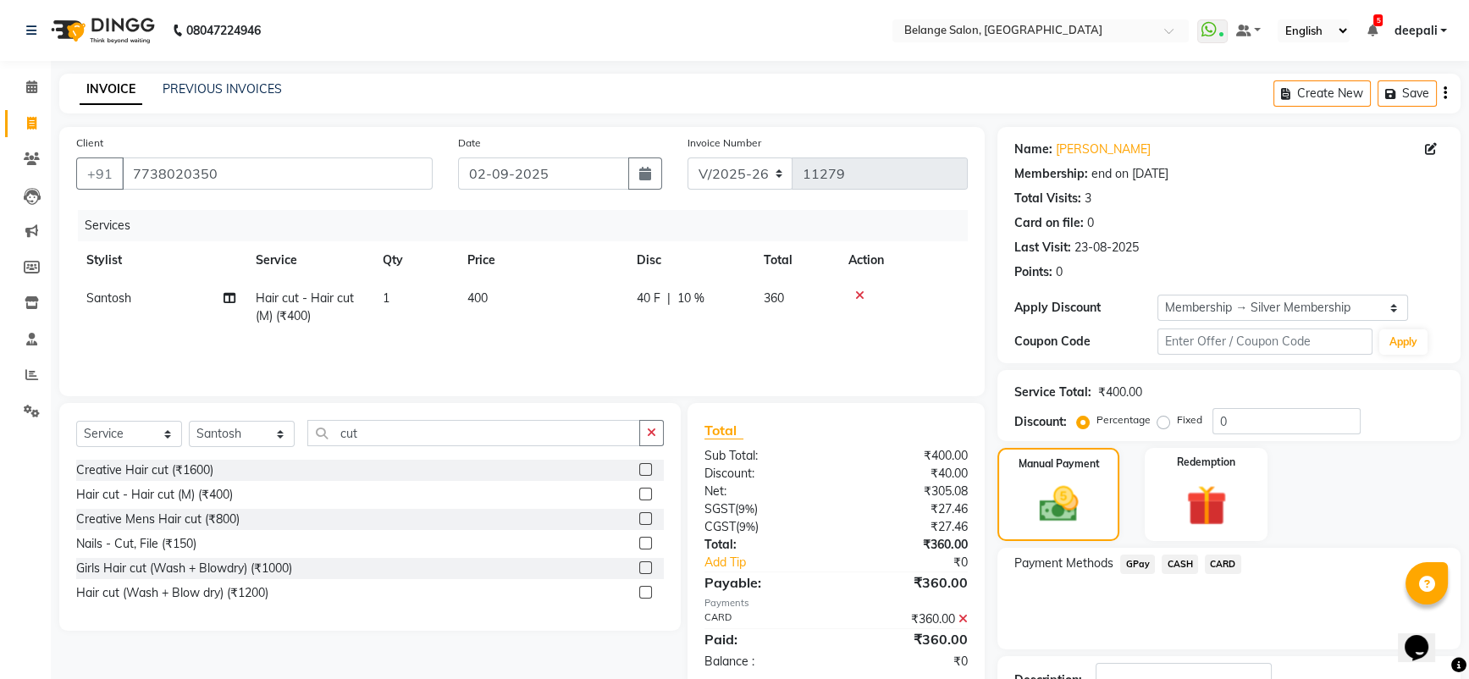
scroll to position [125, 0]
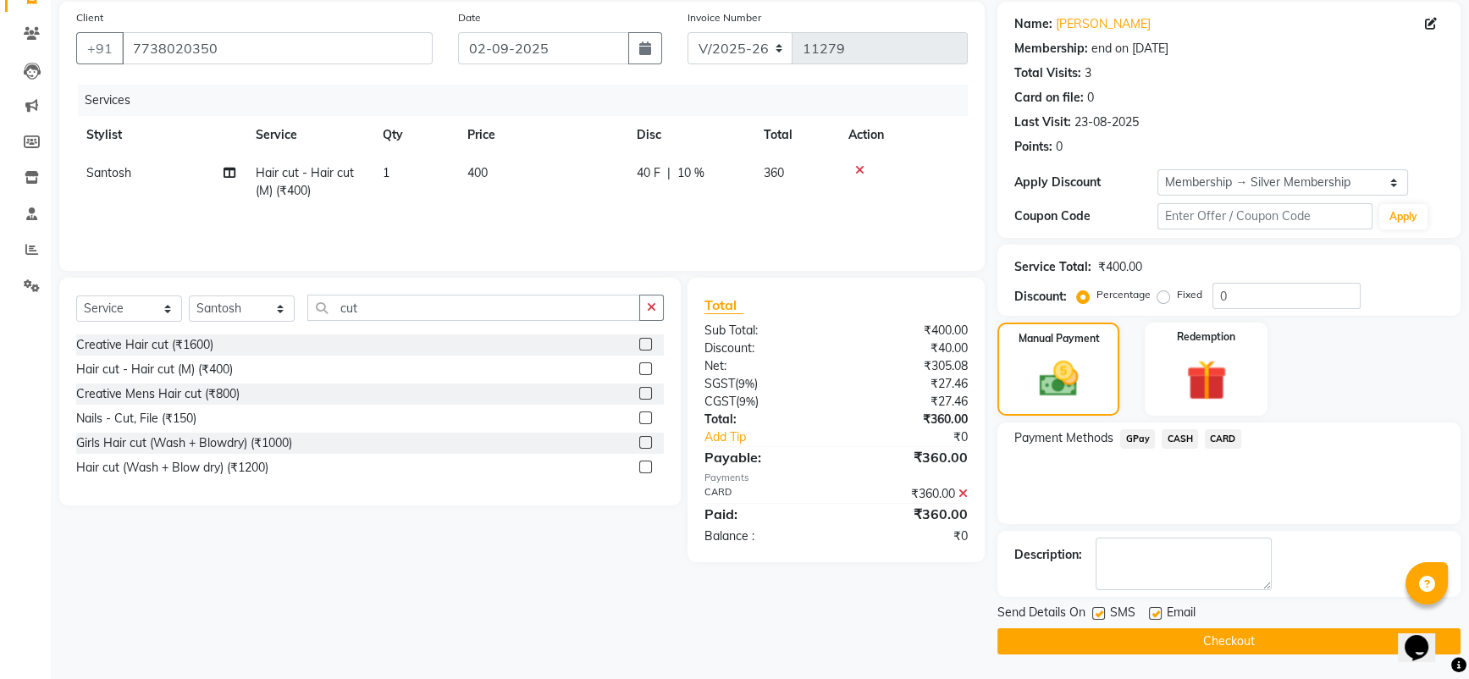
click at [1240, 629] on button "Checkout" at bounding box center [1229, 641] width 463 height 26
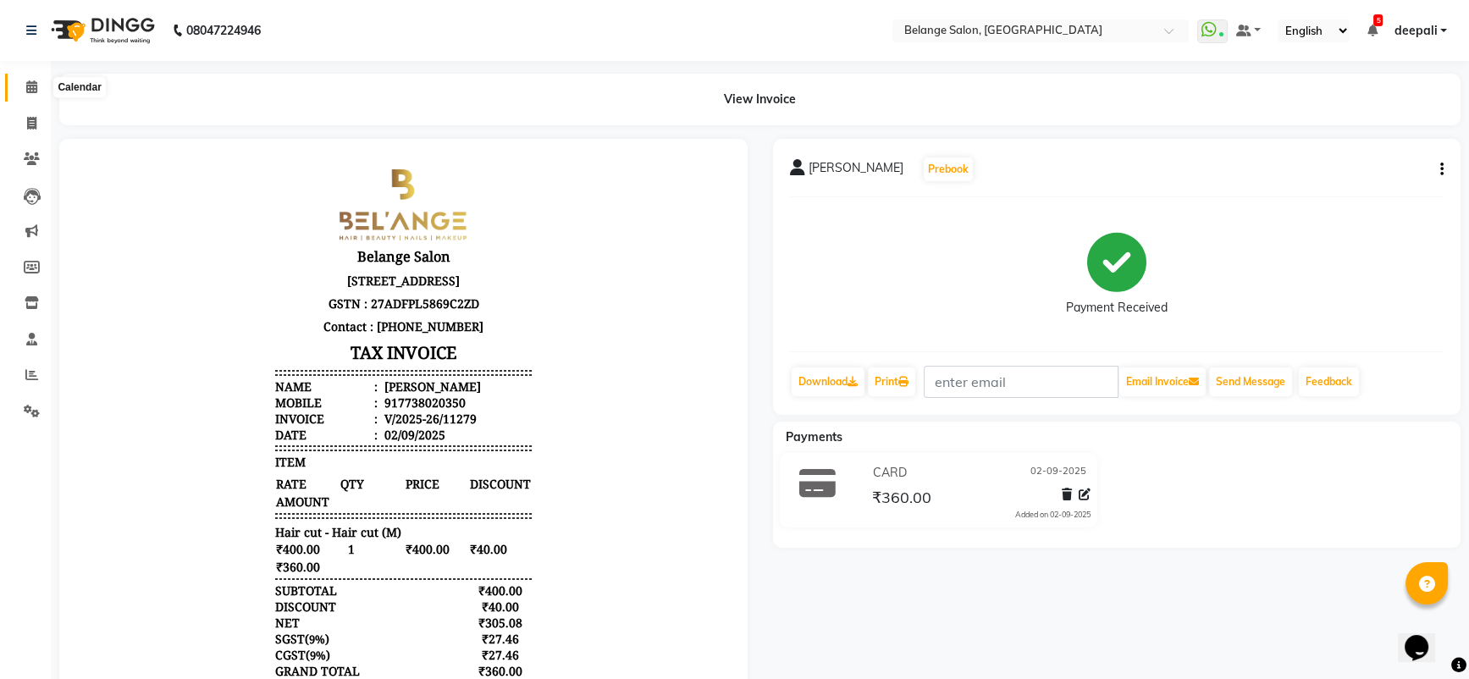
click at [30, 84] on icon at bounding box center [31, 86] width 11 height 13
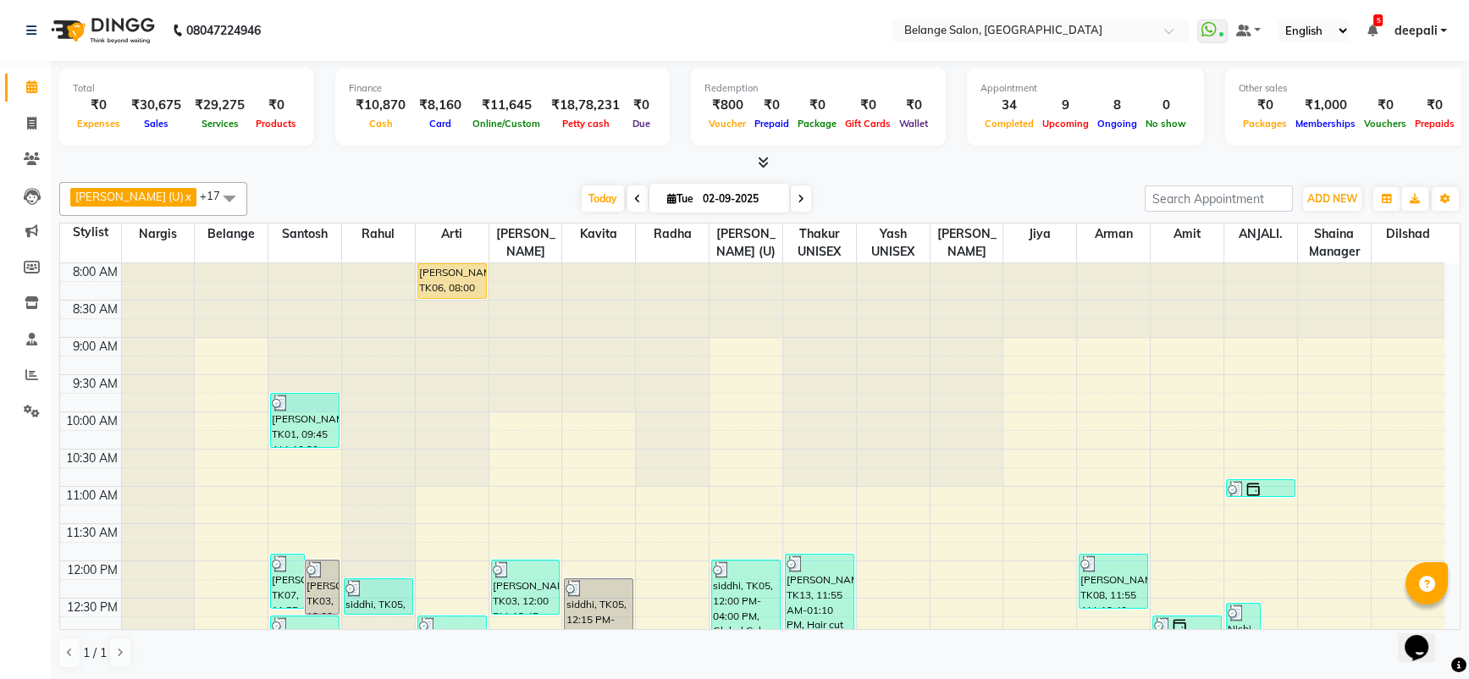
click at [290, 202] on div "Today Tue 02-09-2025" at bounding box center [696, 198] width 881 height 25
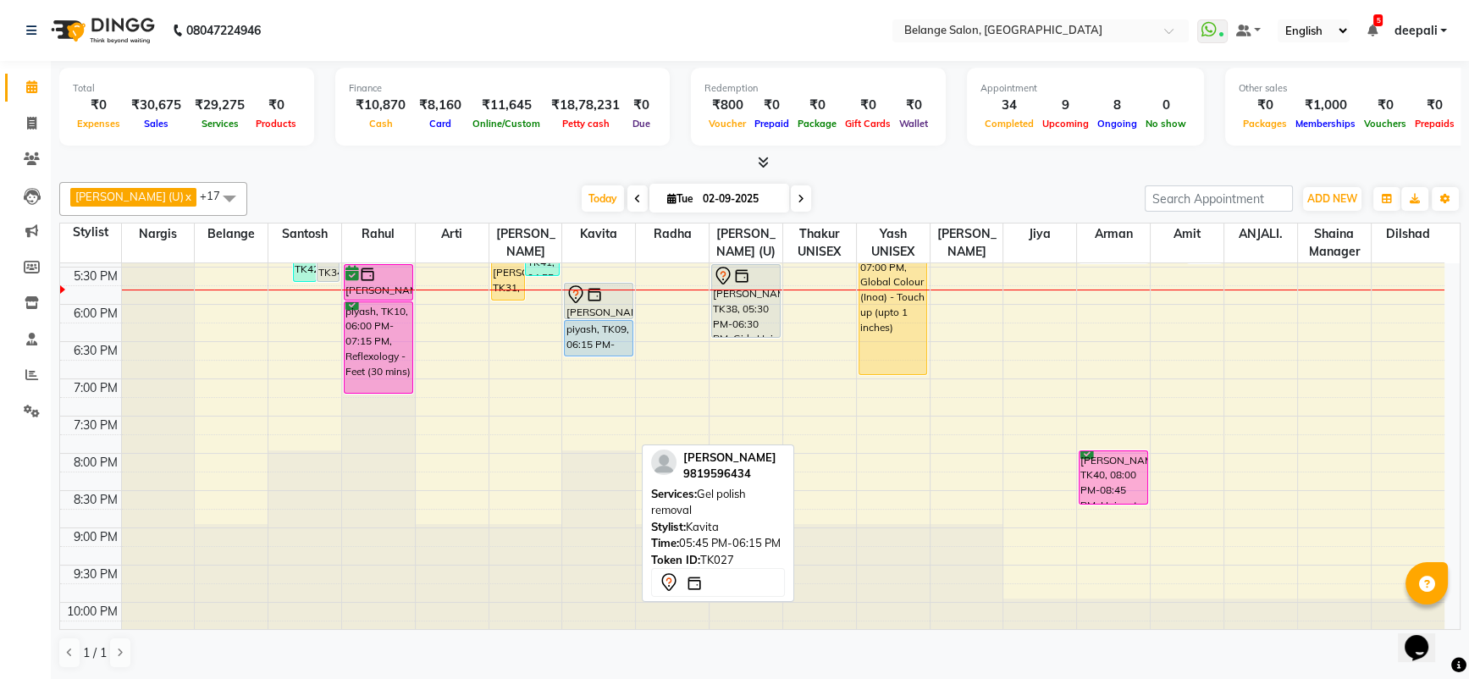
scroll to position [703, 0]
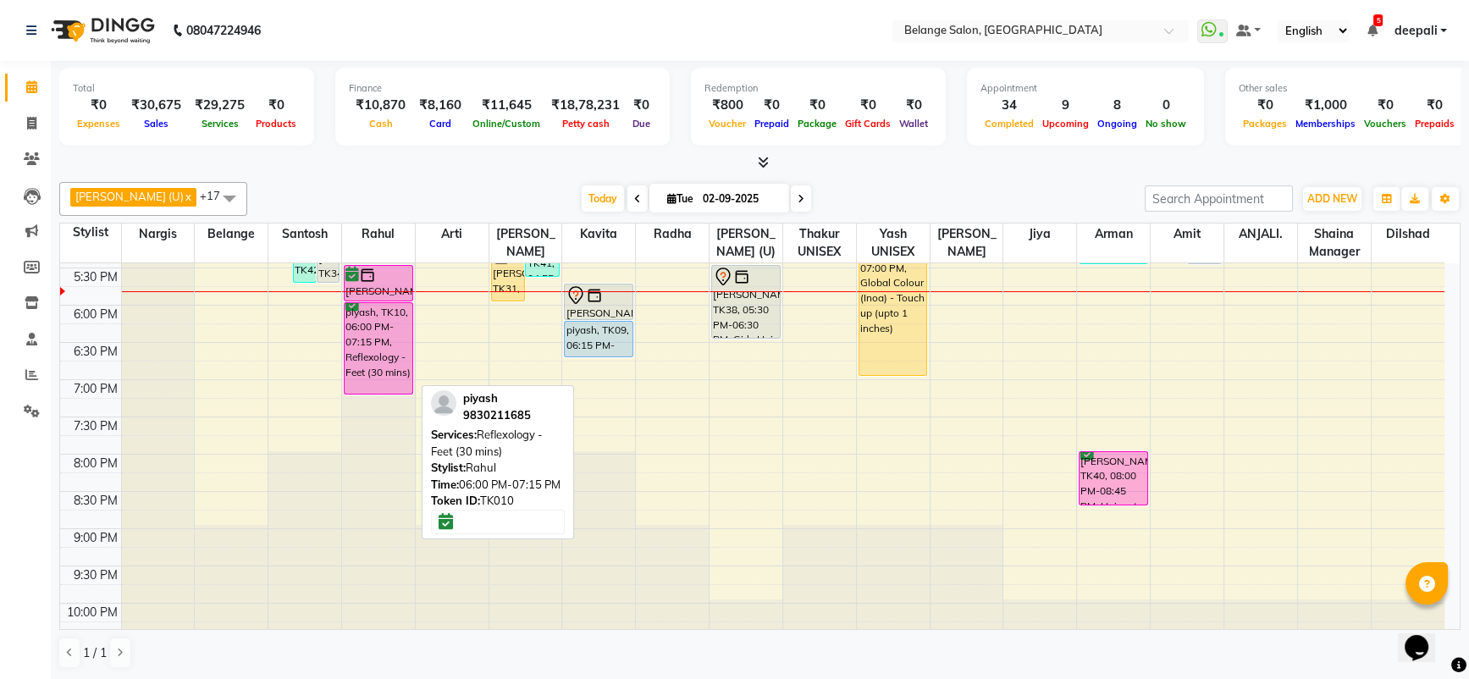
click at [405, 309] on div "piyash, TK10, 06:00 PM-07:15 PM, Reflexology - Feet (30 mins)" at bounding box center [379, 348] width 68 height 91
select select "6"
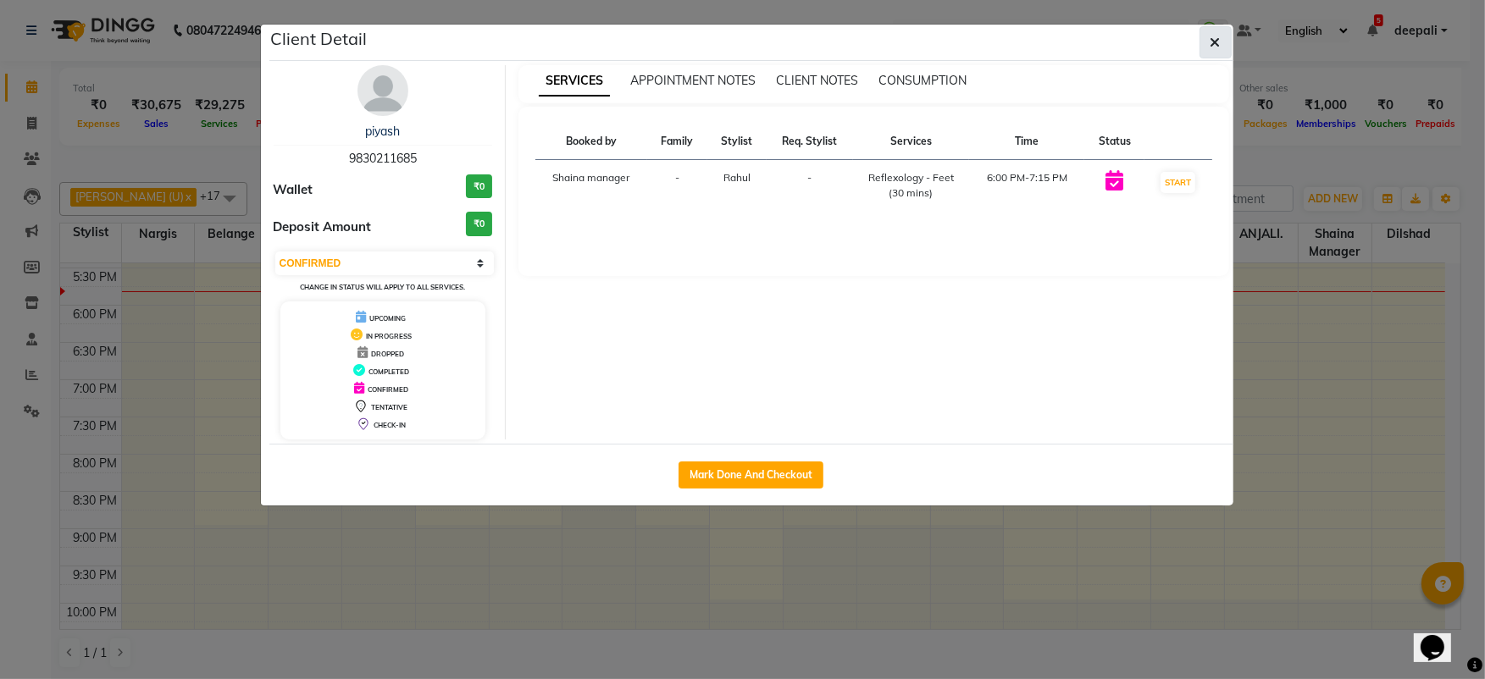
click at [1216, 43] on icon "button" at bounding box center [1215, 43] width 10 height 14
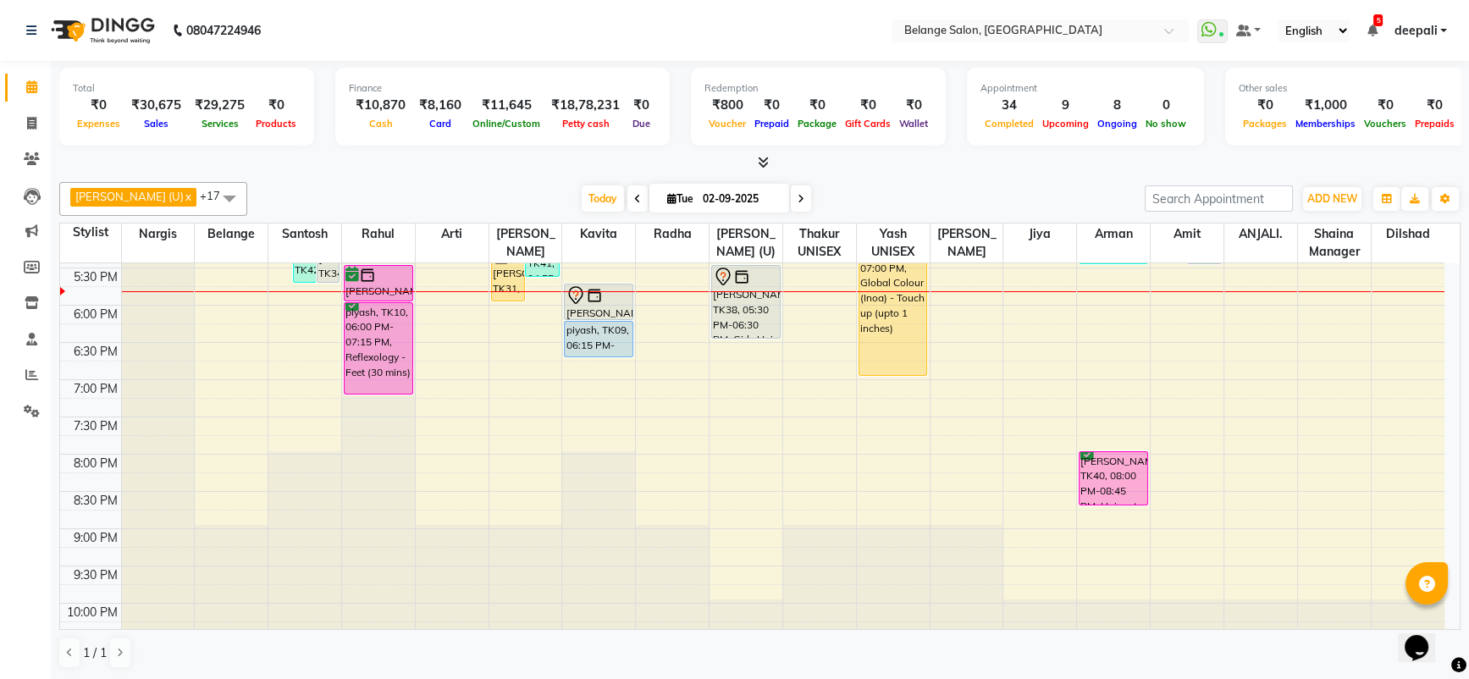
click at [791, 201] on span at bounding box center [801, 198] width 20 height 26
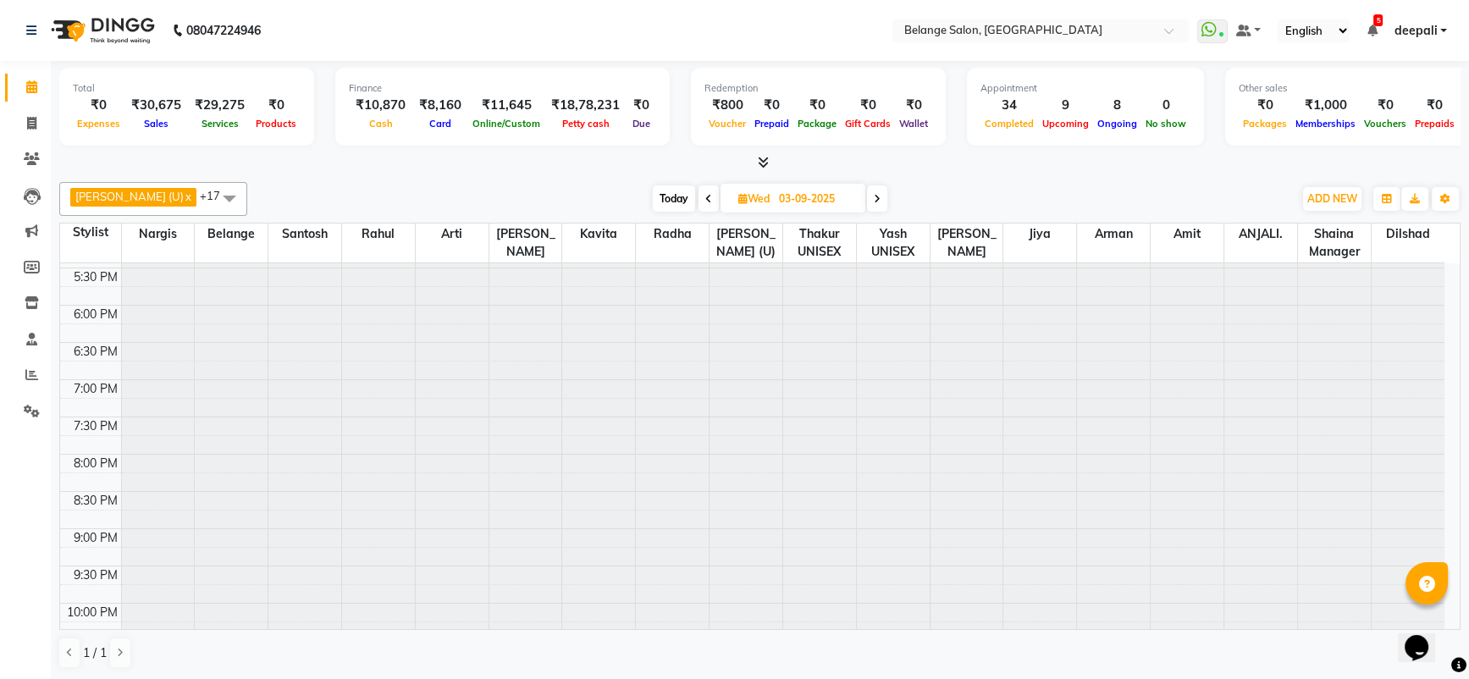
scroll to position [668, 0]
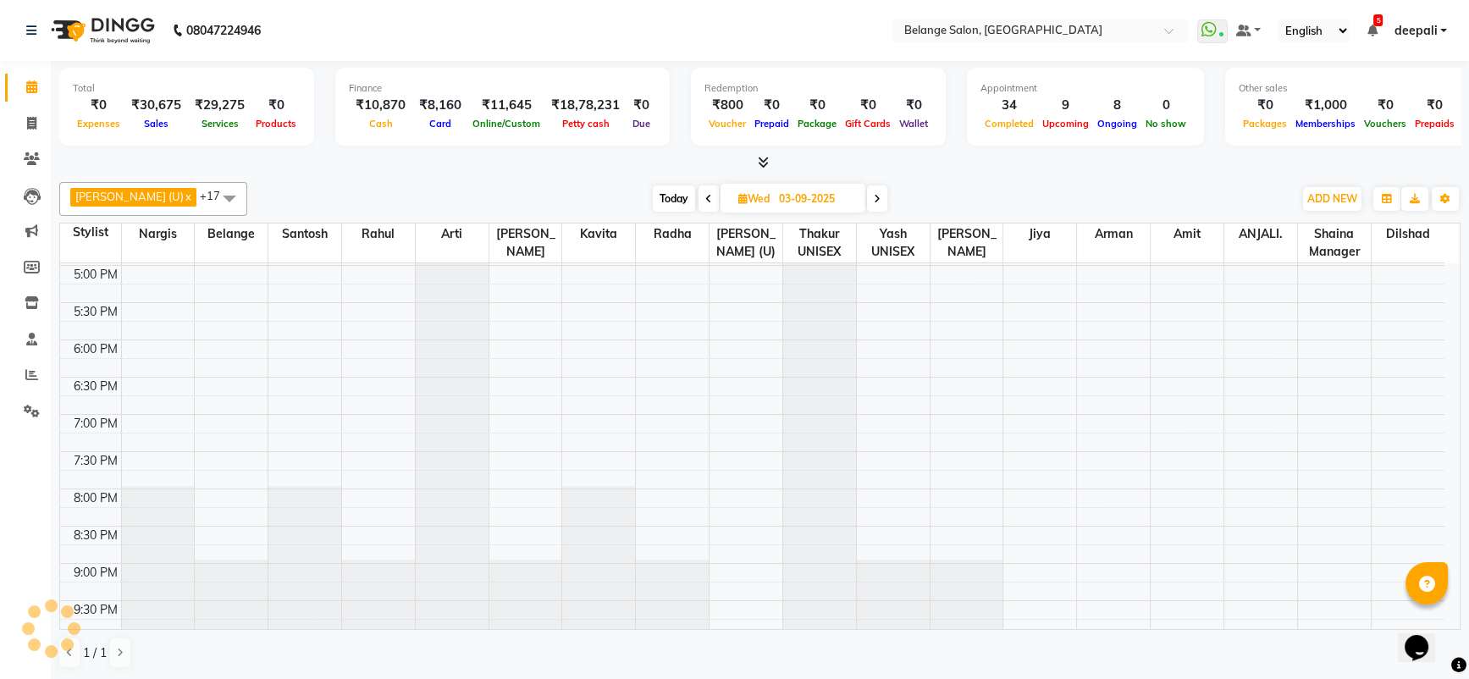
click at [653, 194] on span "Today" at bounding box center [674, 198] width 42 height 26
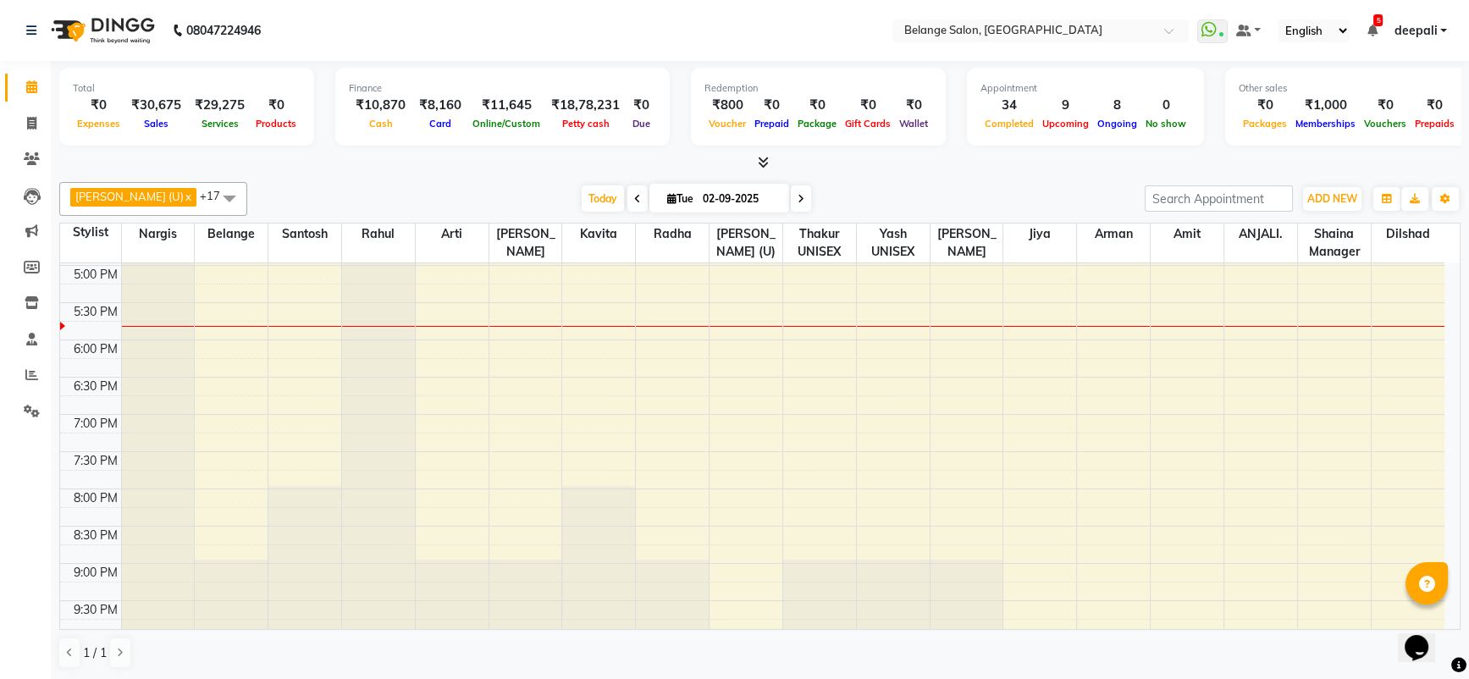
click at [798, 201] on icon at bounding box center [801, 199] width 7 height 10
type input "03-09-2025"
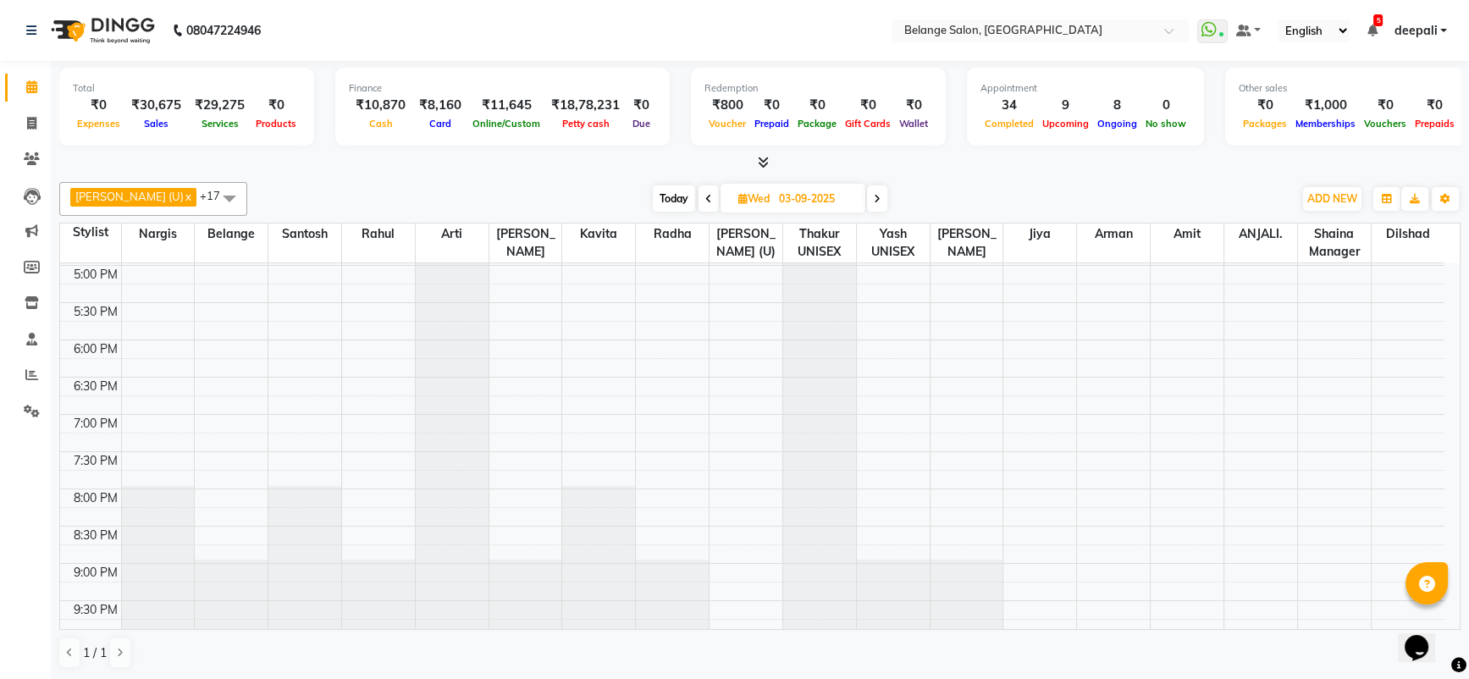
click at [213, 202] on span at bounding box center [230, 198] width 34 height 32
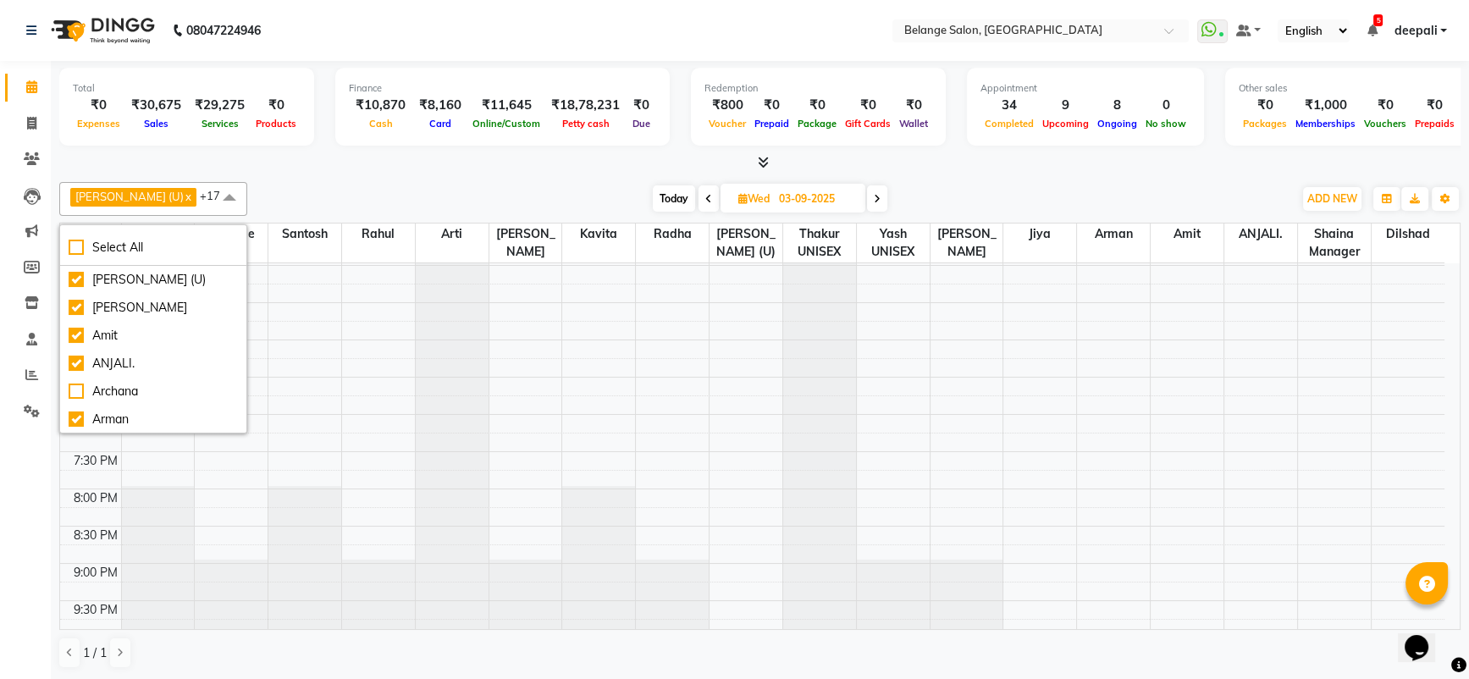
click at [295, 191] on div "Today Wed 03-09-2025" at bounding box center [770, 198] width 1029 height 25
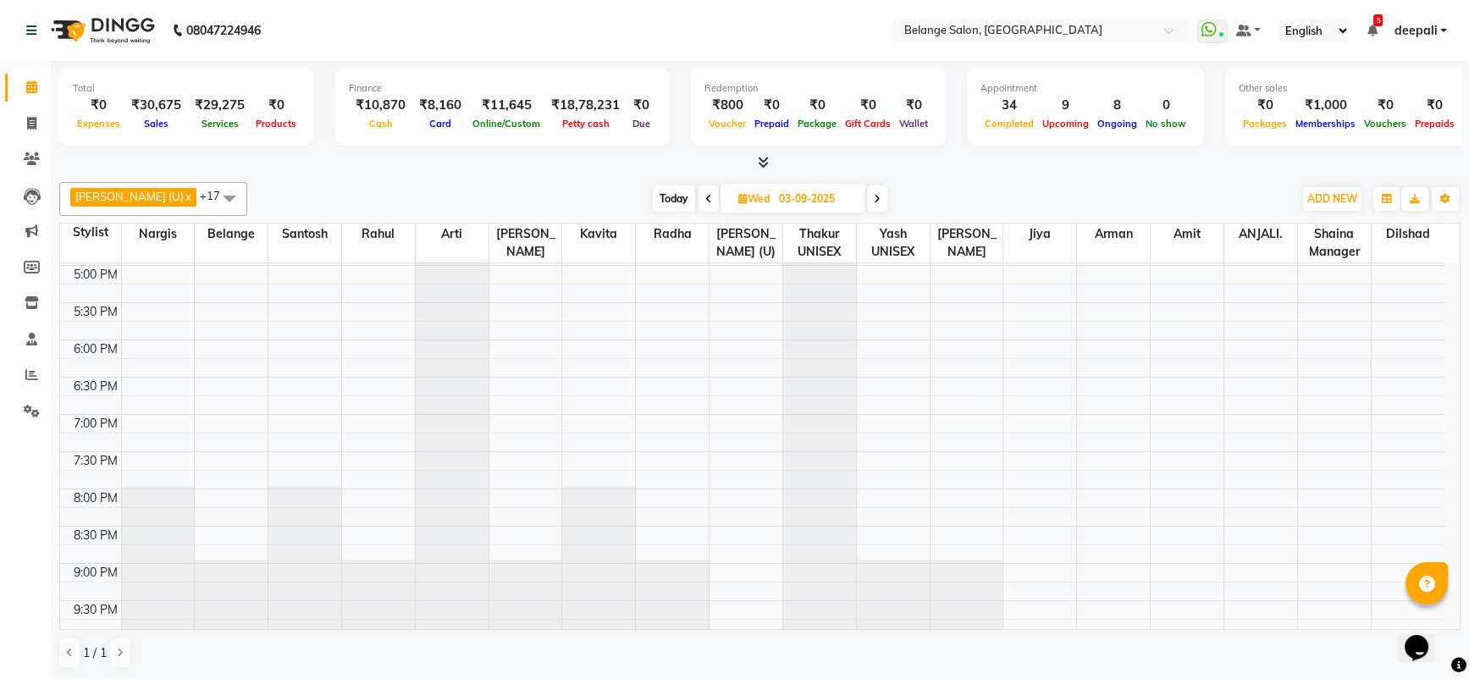
click at [213, 191] on span at bounding box center [230, 198] width 34 height 32
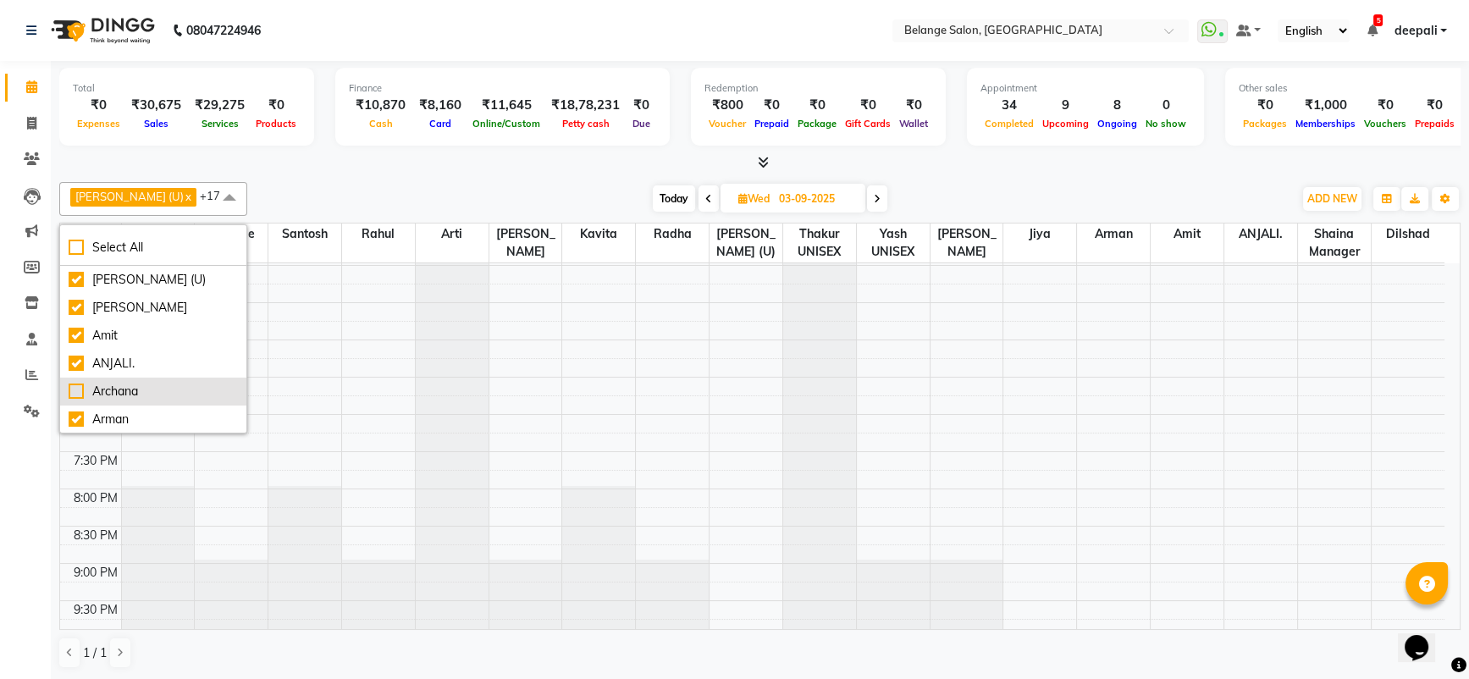
click at [77, 393] on div "Archana" at bounding box center [153, 392] width 169 height 18
checkbox input "true"
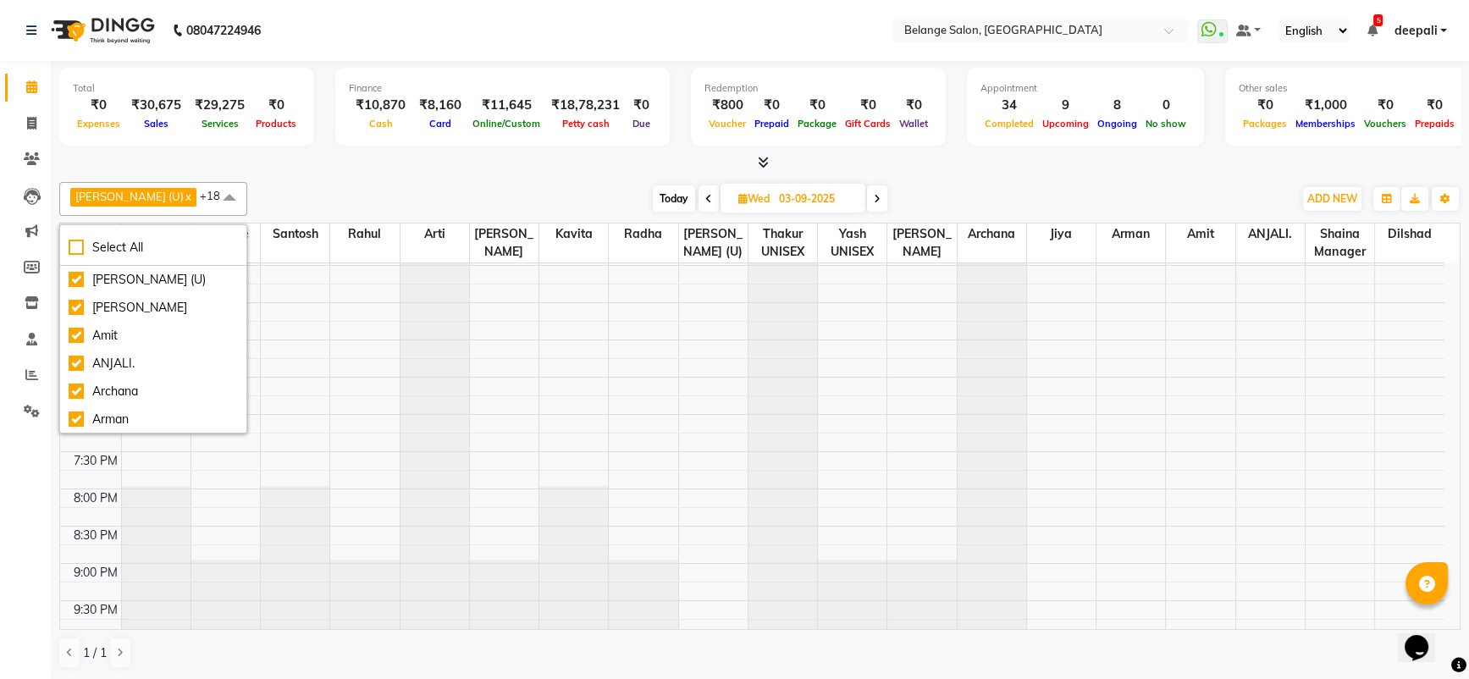
click at [294, 199] on div "Today Wed 03-09-2025" at bounding box center [770, 198] width 1029 height 25
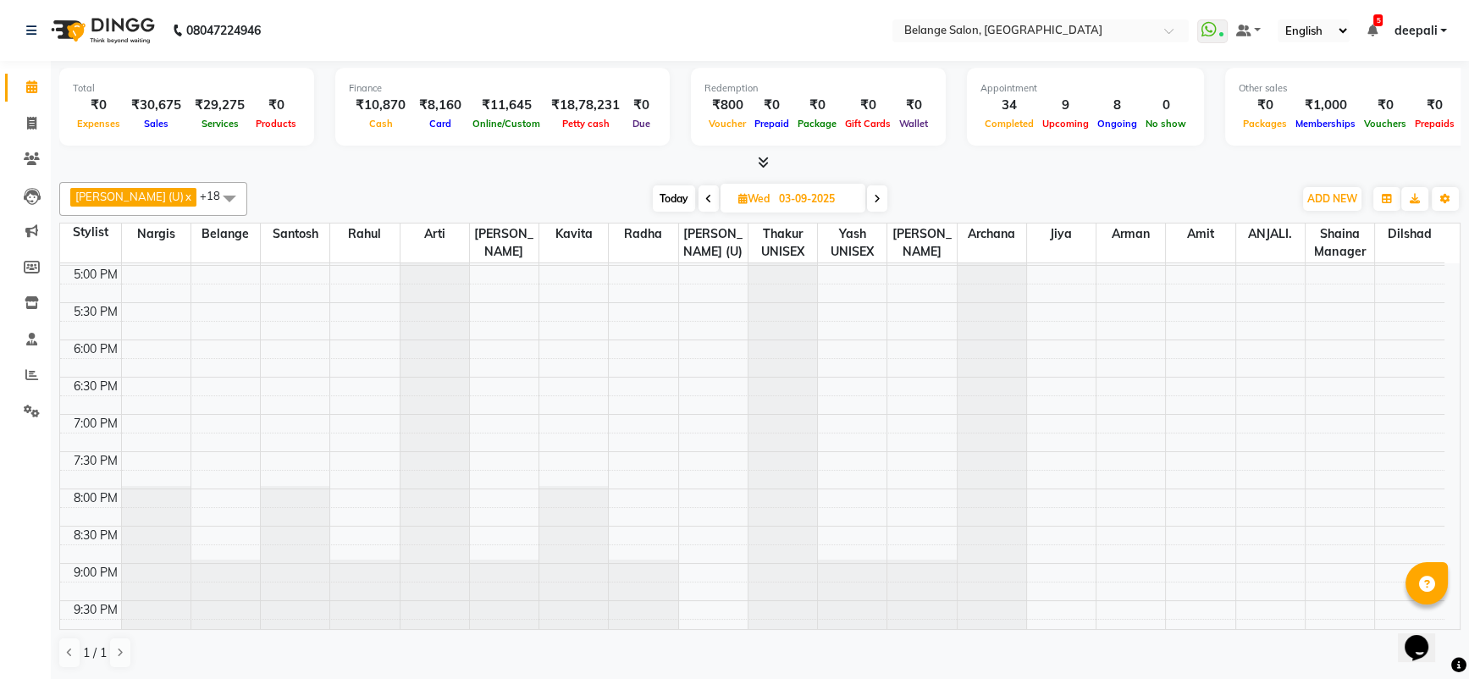
click at [653, 197] on span "Today" at bounding box center [674, 198] width 42 height 26
type input "02-09-2025"
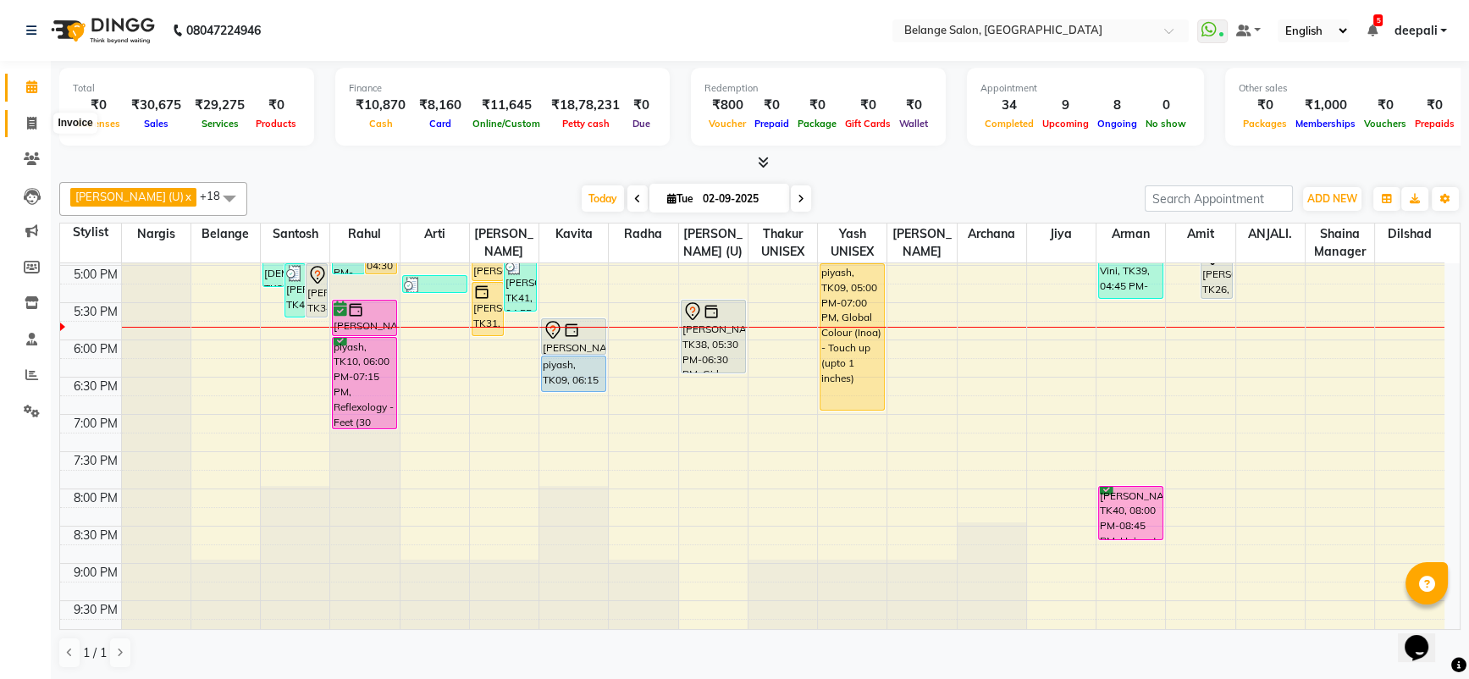
click at [31, 121] on icon at bounding box center [31, 123] width 9 height 13
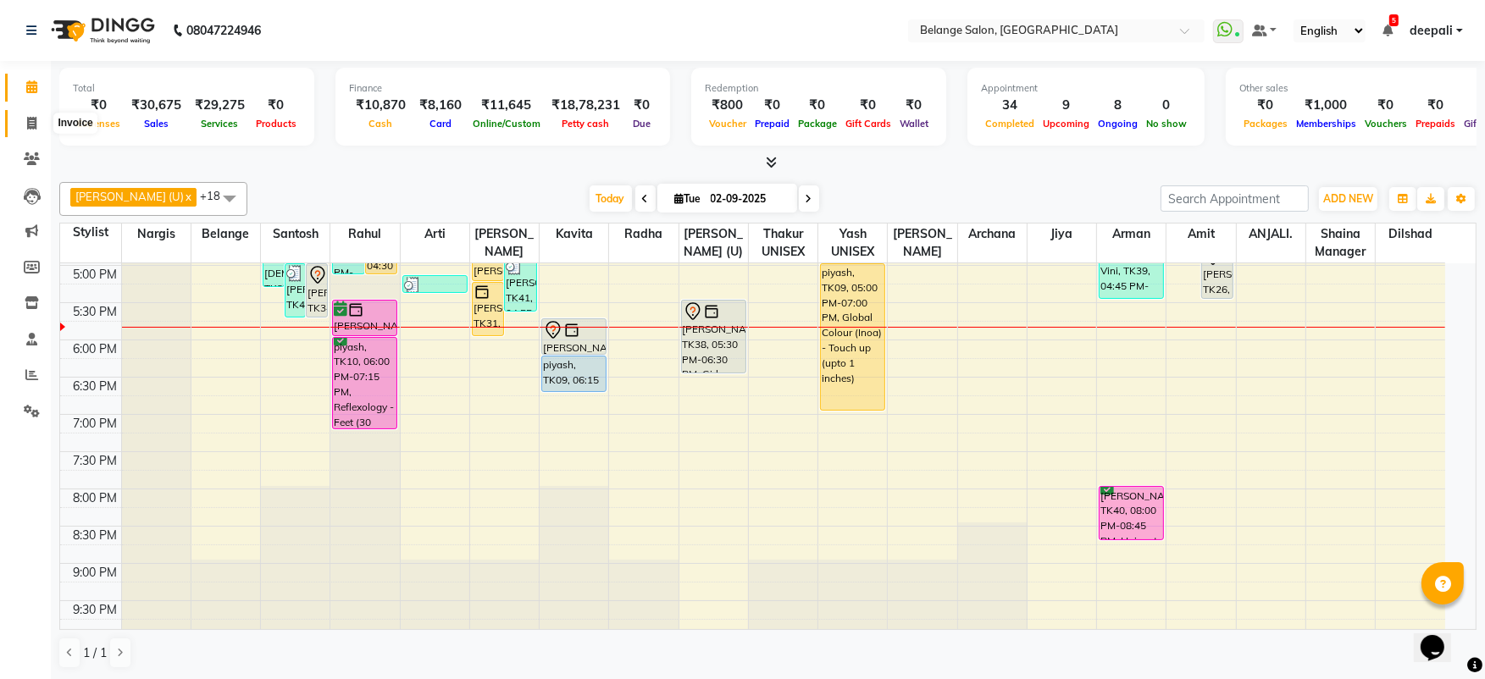
select select "5076"
select select "service"
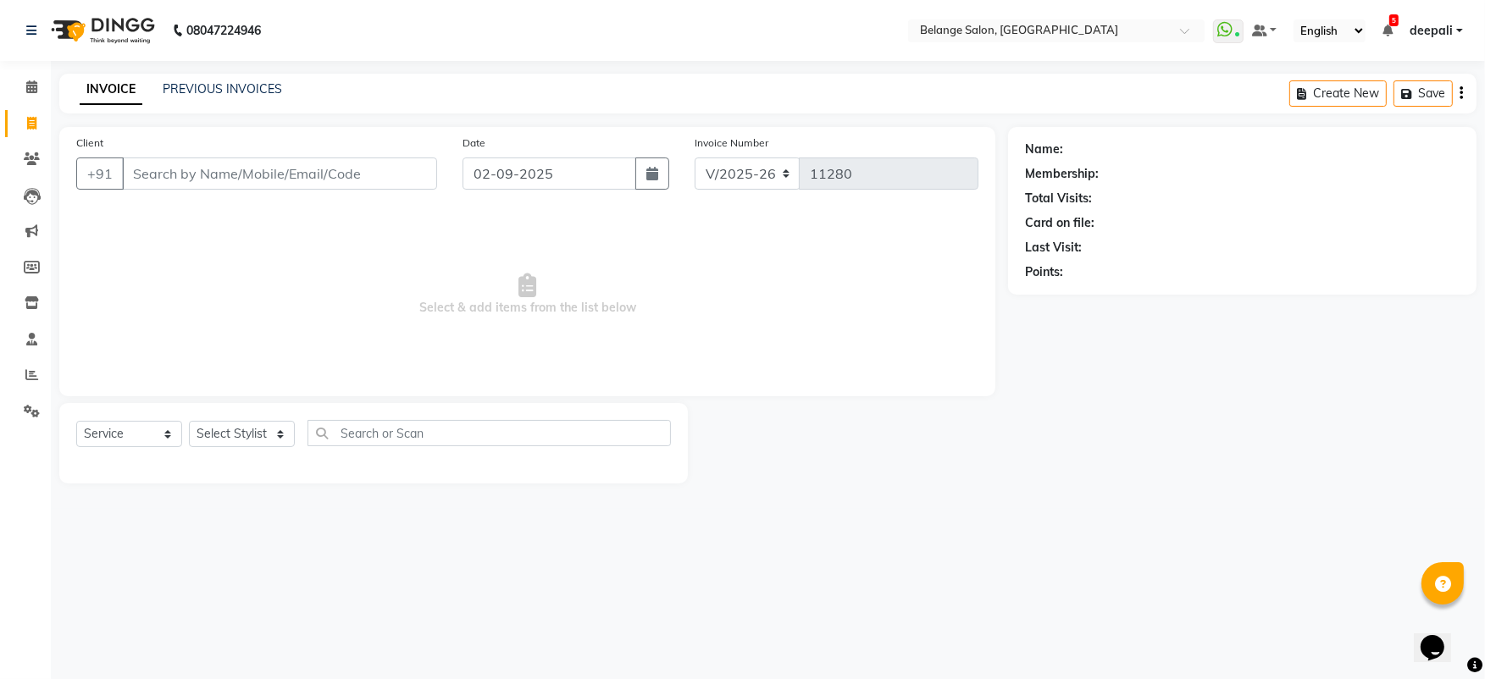
click at [181, 166] on input "Client" at bounding box center [279, 174] width 315 height 32
click at [270, 435] on select "Select Stylist aftab (U) Ali Amit ANJALI. Archana Arman Arti Belange Billing de…" at bounding box center [242, 434] width 106 height 26
select select "61784"
click at [189, 421] on select "Select Stylist aftab (U) Ali Amit ANJALI. Archana Arman Arti Belange Billing de…" at bounding box center [242, 434] width 106 height 26
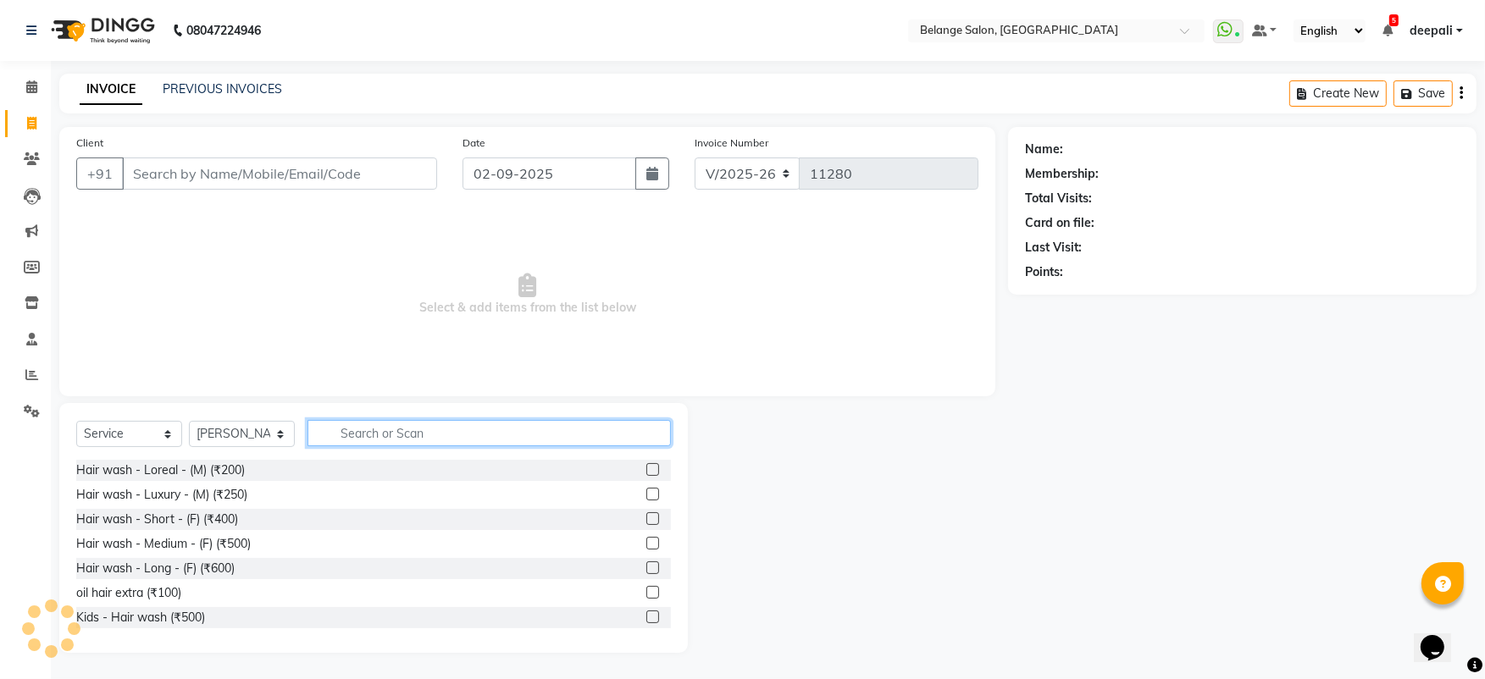
click at [351, 439] on input "text" at bounding box center [488, 433] width 363 height 26
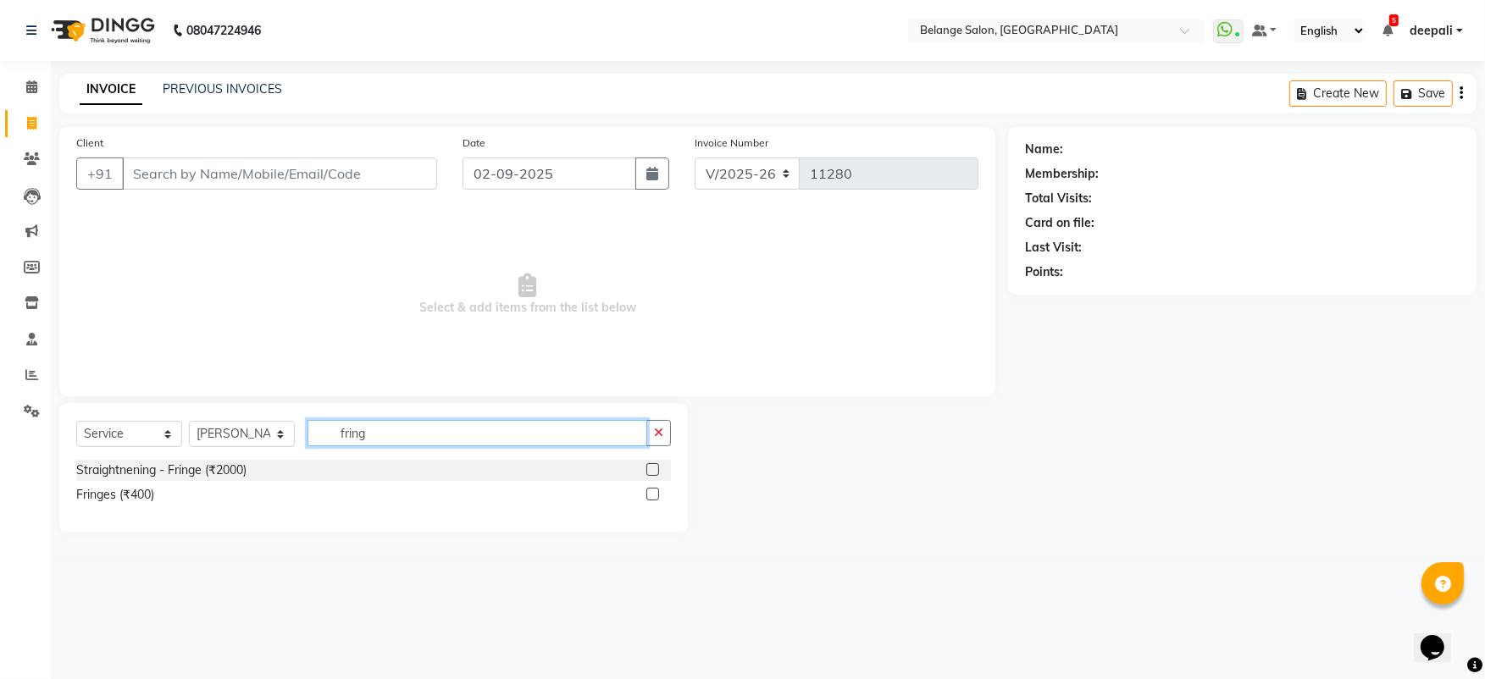
type input "fring"
click at [659, 497] on div at bounding box center [658, 494] width 25 height 21
click at [648, 496] on label at bounding box center [652, 494] width 13 height 13
click at [648, 496] on input "checkbox" at bounding box center [651, 495] width 11 height 11
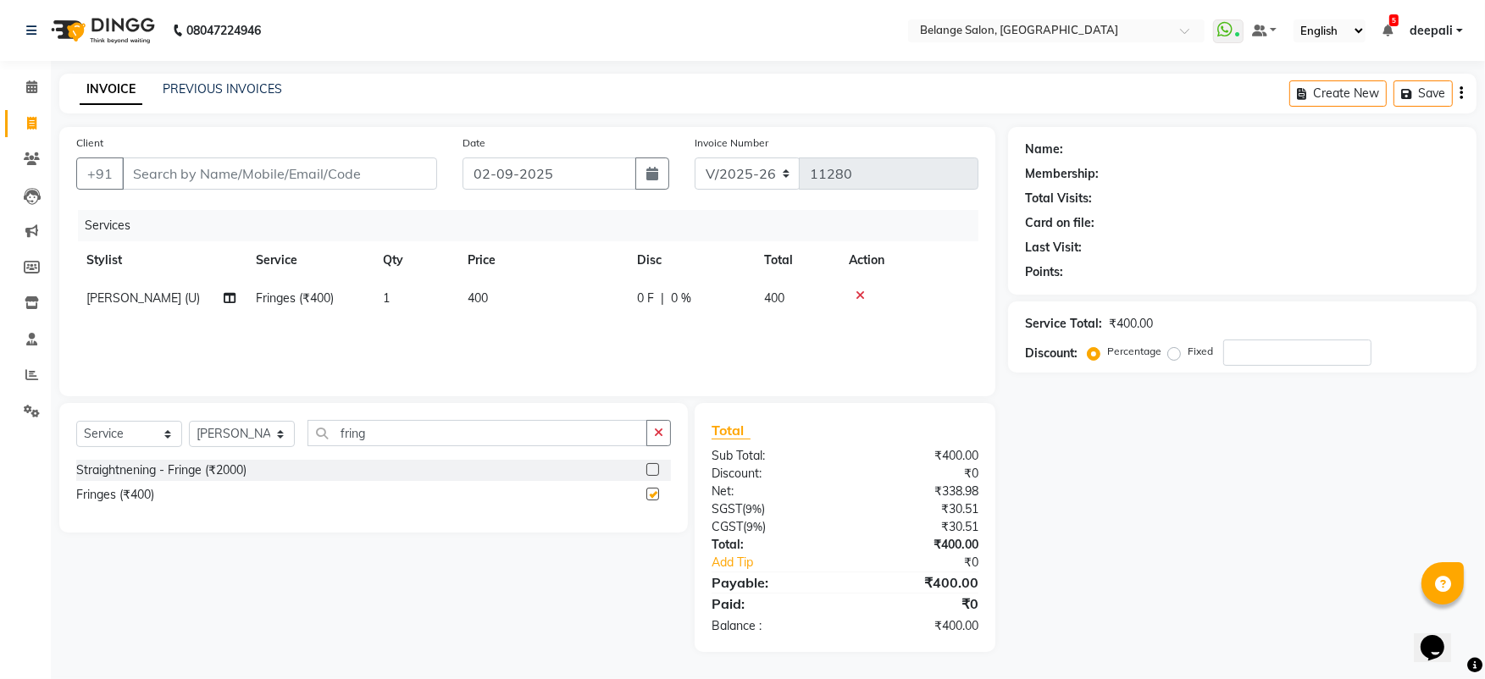
checkbox input "false"
click at [257, 178] on input "Client" at bounding box center [279, 174] width 315 height 32
type input "9"
type input "0"
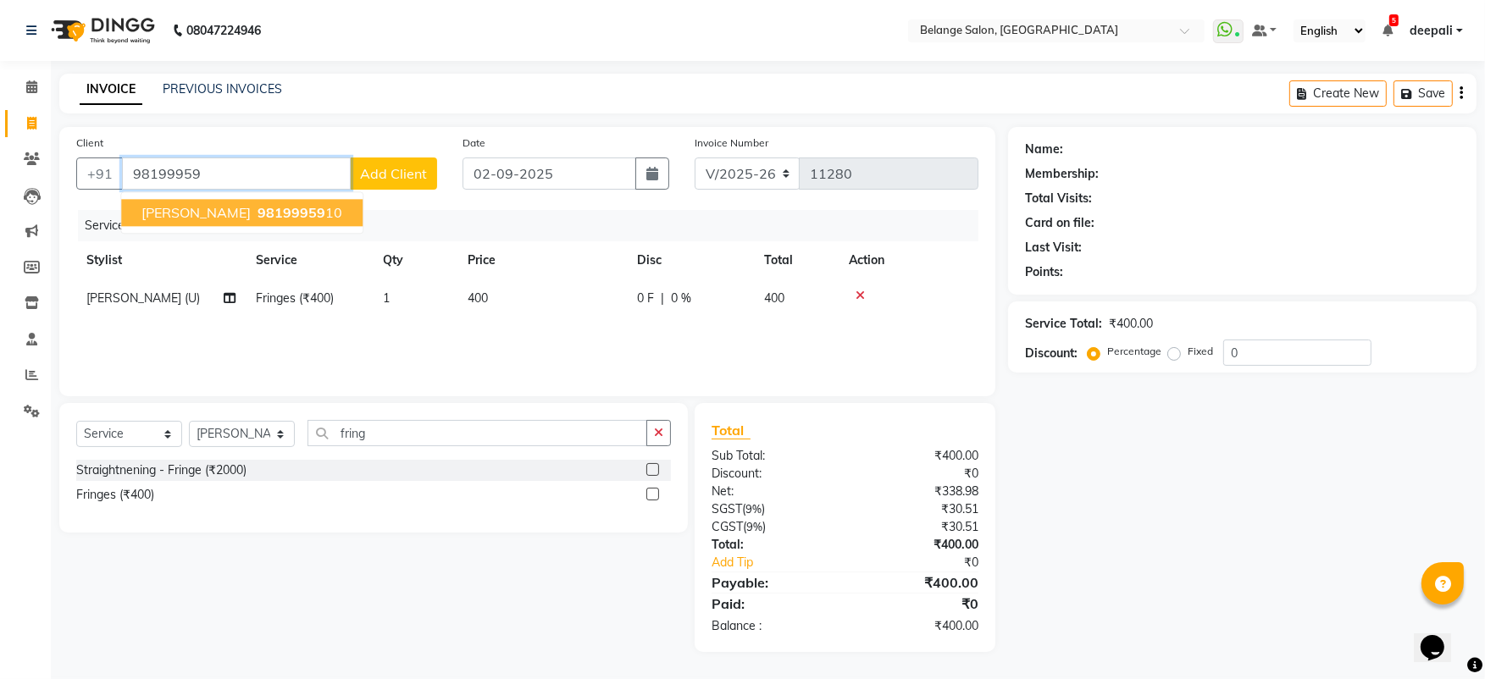
click at [199, 216] on span "Vrushali Bapat" at bounding box center [195, 212] width 109 height 17
type input "9819995910"
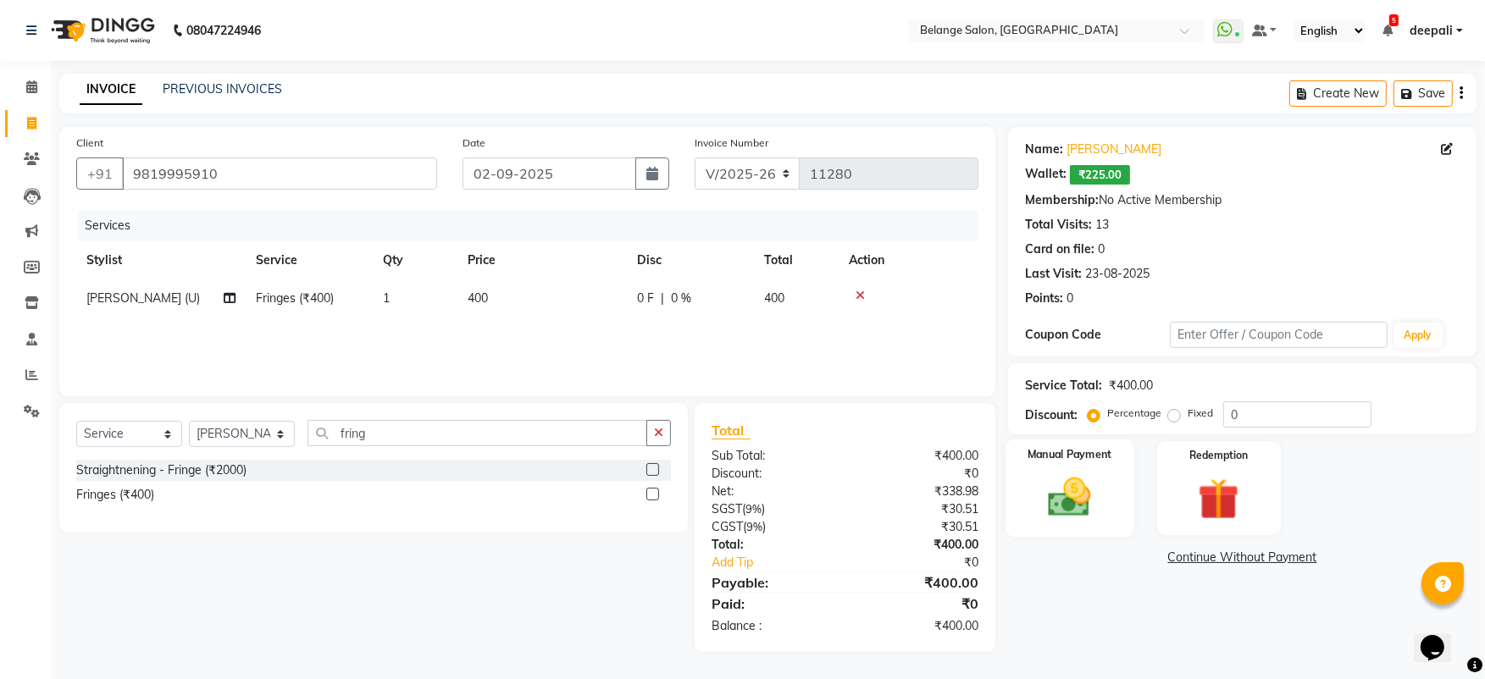
click at [1039, 487] on img at bounding box center [1069, 497] width 69 height 49
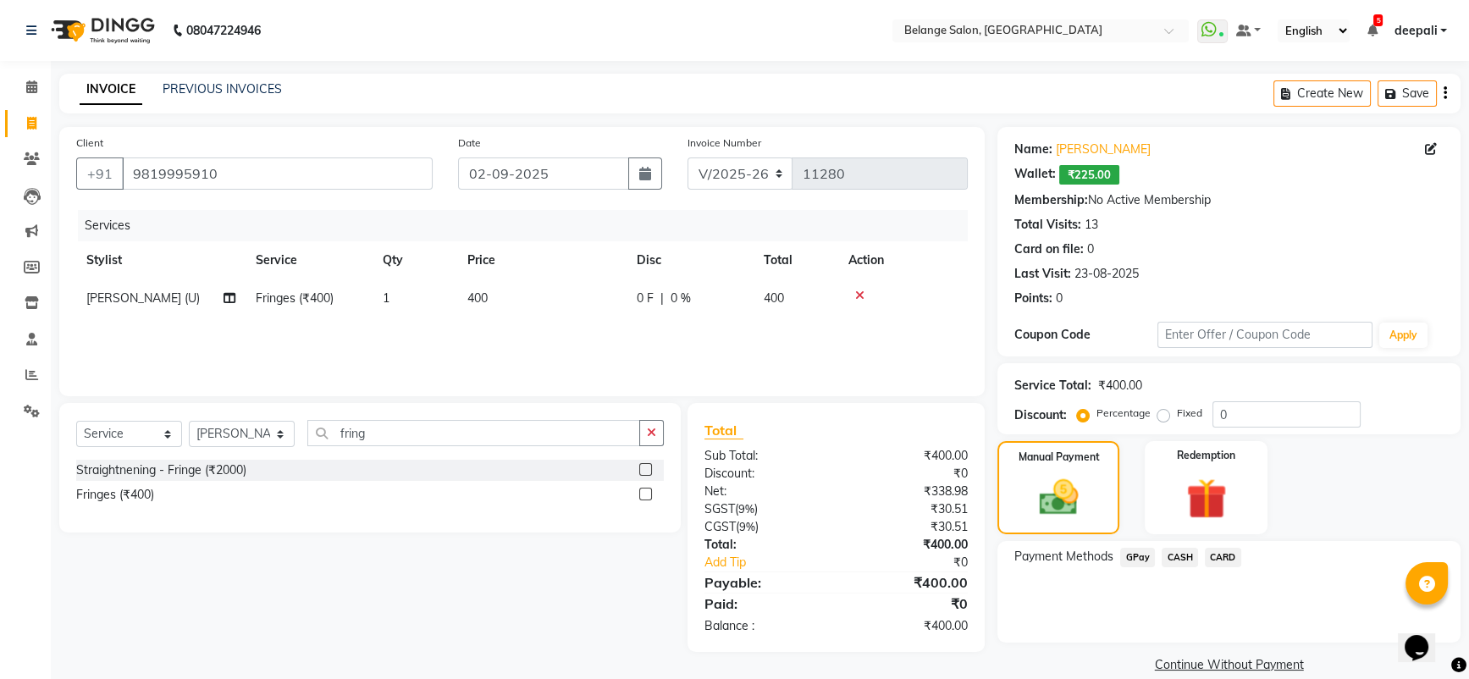
click at [1134, 557] on span "GPay" at bounding box center [1138, 557] width 35 height 19
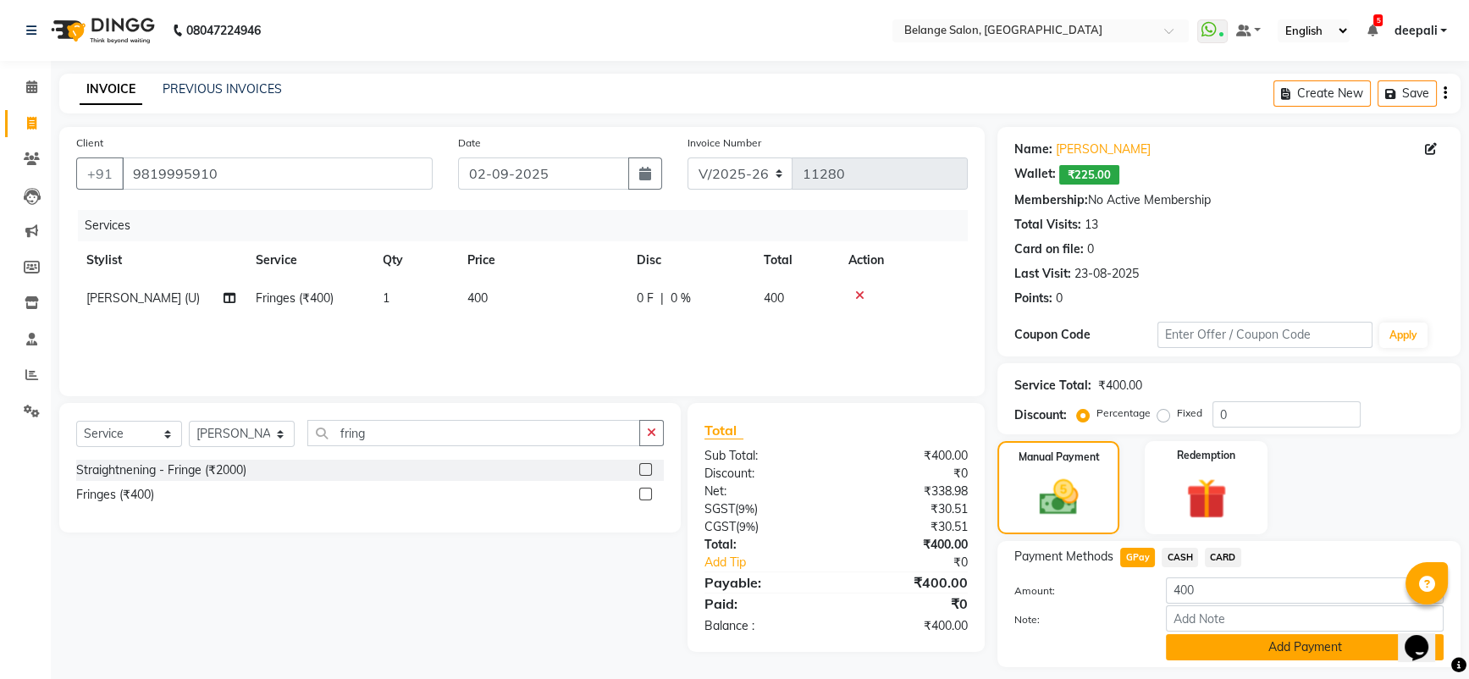
click at [1205, 644] on button "Add Payment" at bounding box center [1305, 647] width 278 height 26
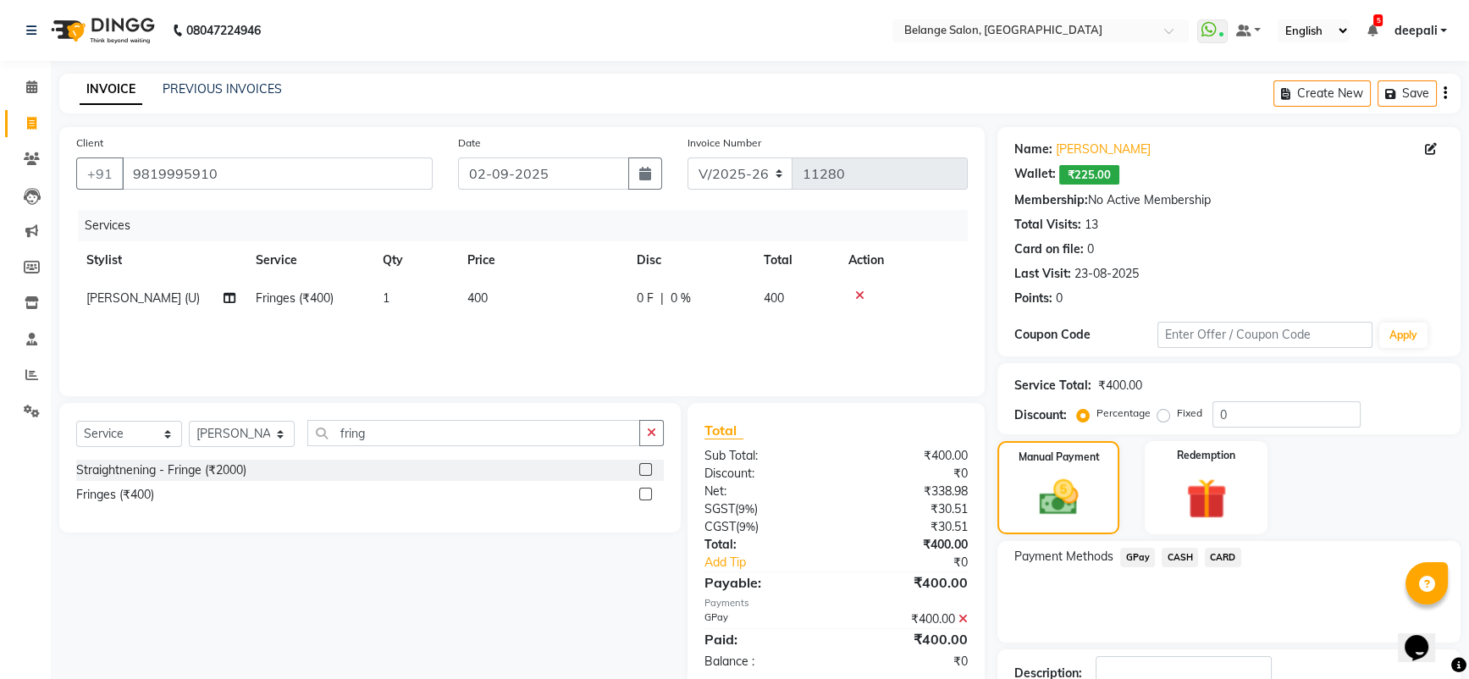
scroll to position [119, 0]
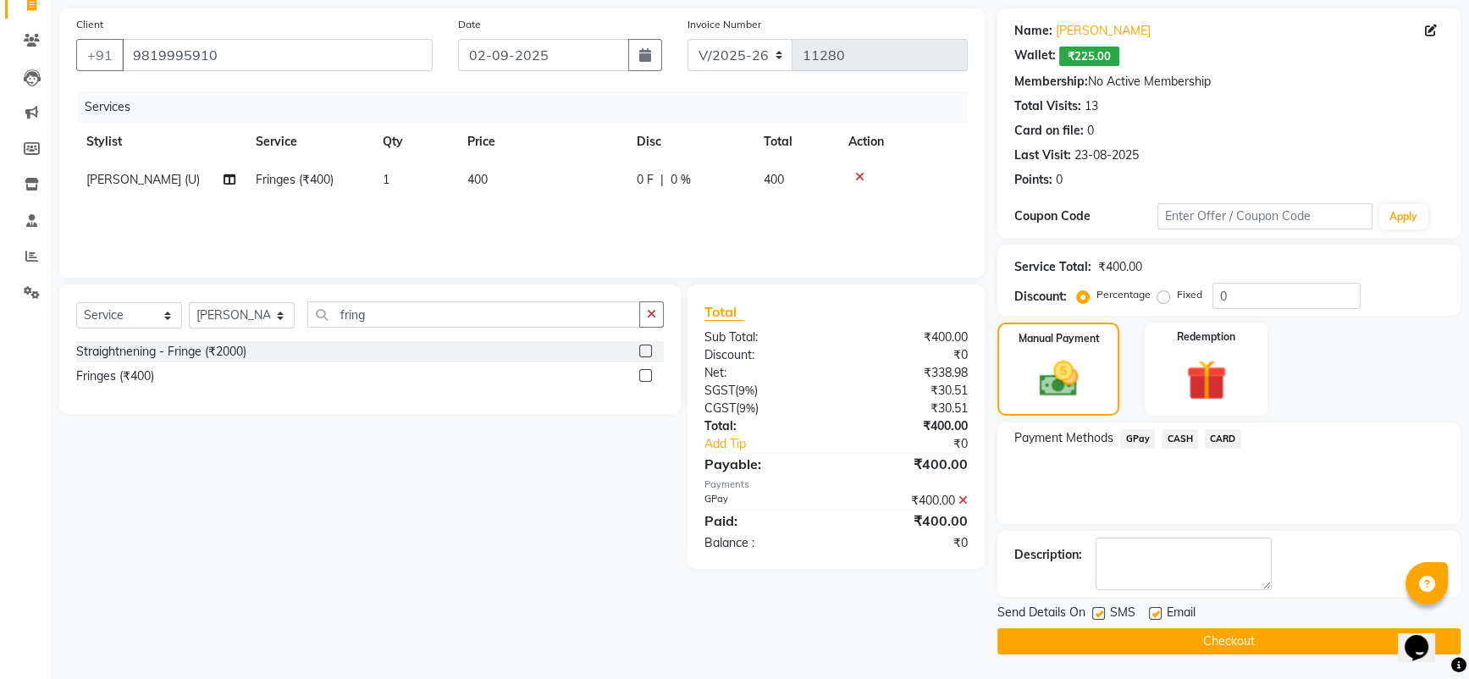
click at [1205, 642] on button "Checkout" at bounding box center [1229, 641] width 463 height 26
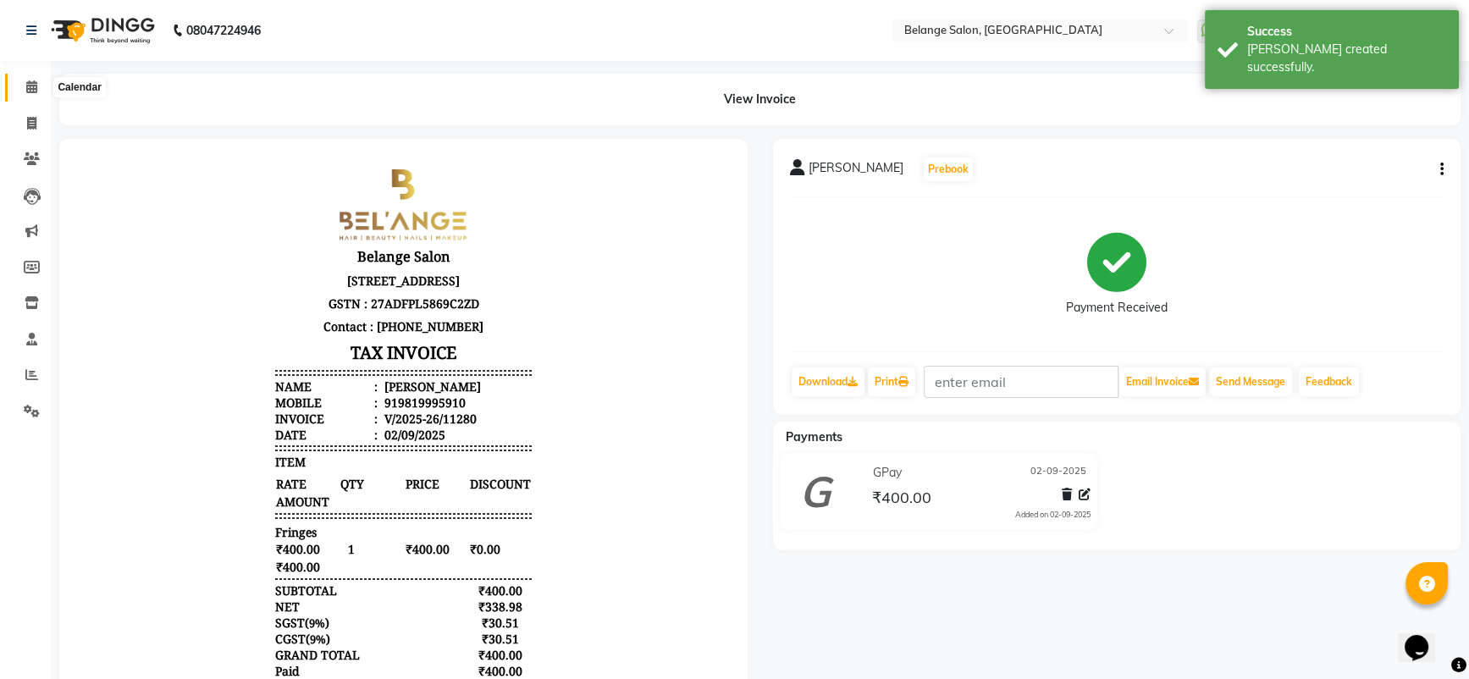
click at [32, 87] on icon at bounding box center [31, 86] width 11 height 13
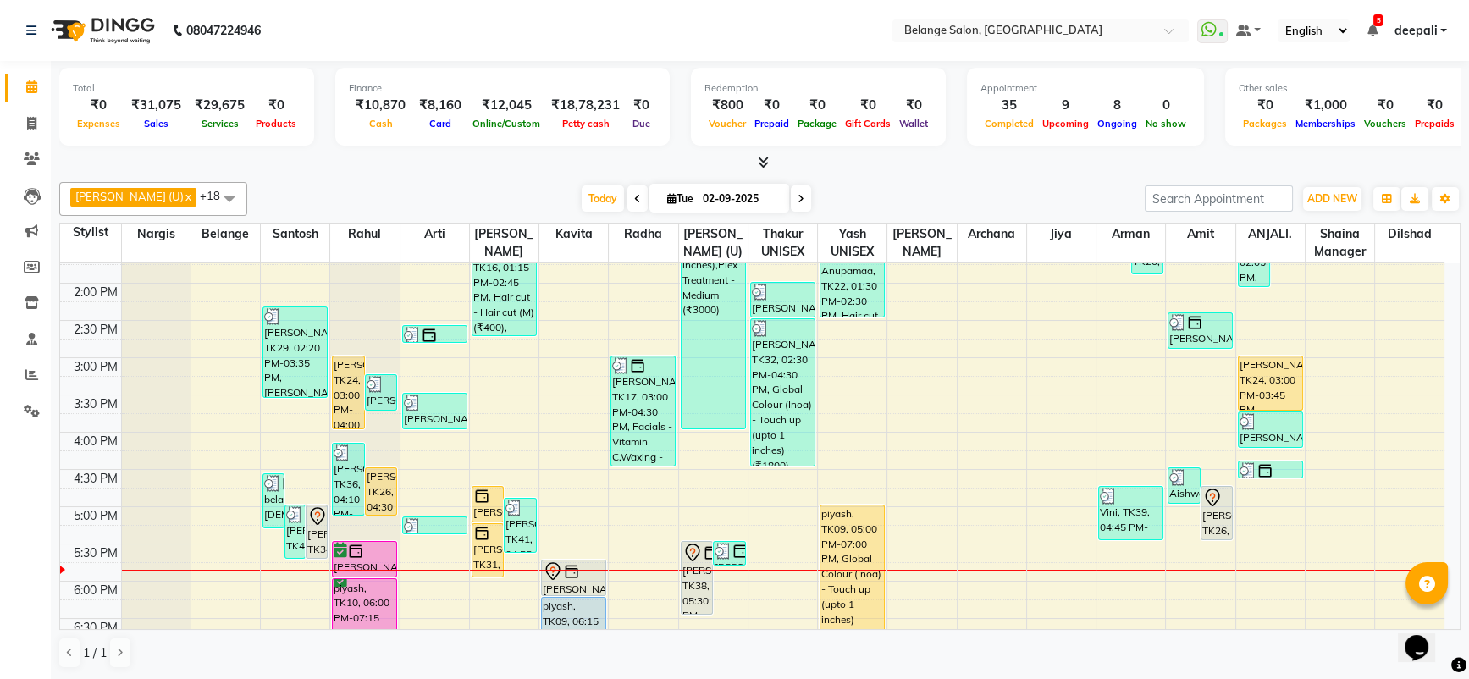
scroll to position [587, 0]
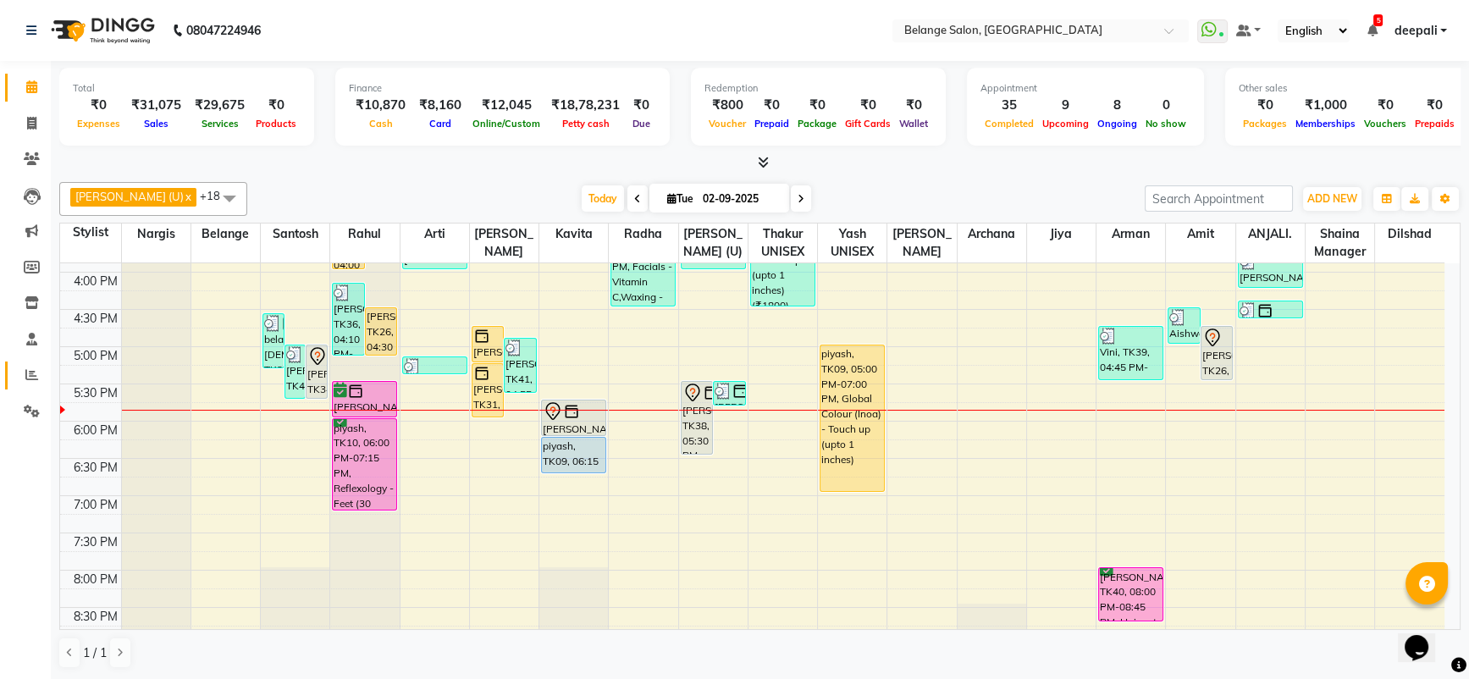
click at [42, 374] on span at bounding box center [32, 375] width 30 height 19
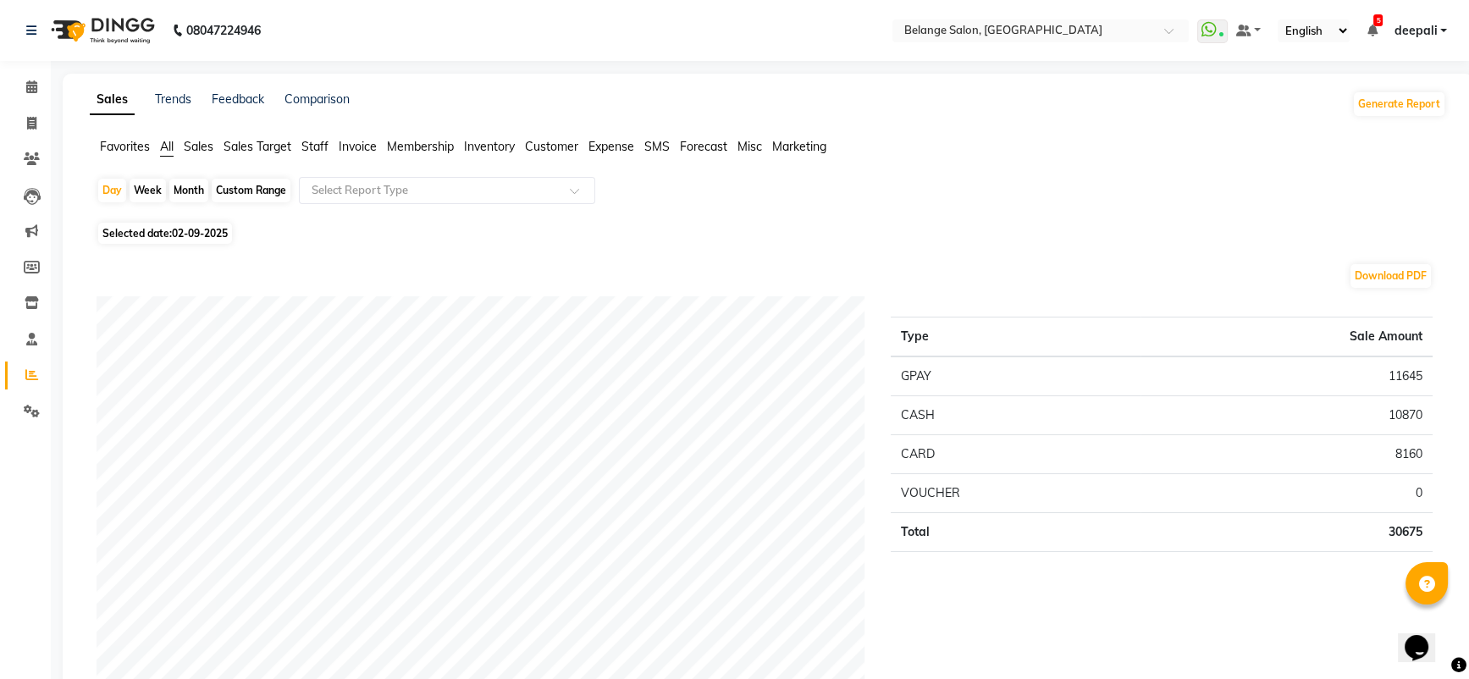
click at [328, 151] on span "Staff" at bounding box center [315, 146] width 27 height 15
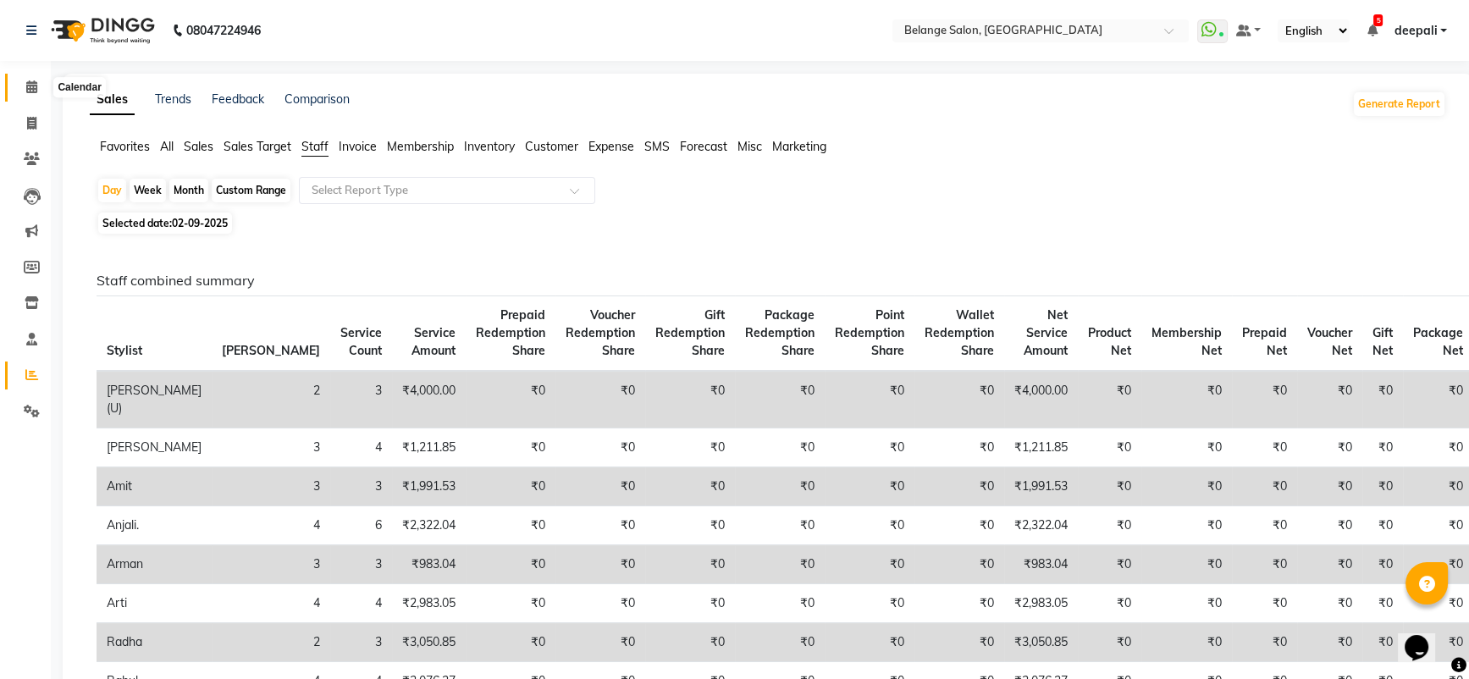
click at [29, 85] on icon at bounding box center [31, 86] width 11 height 13
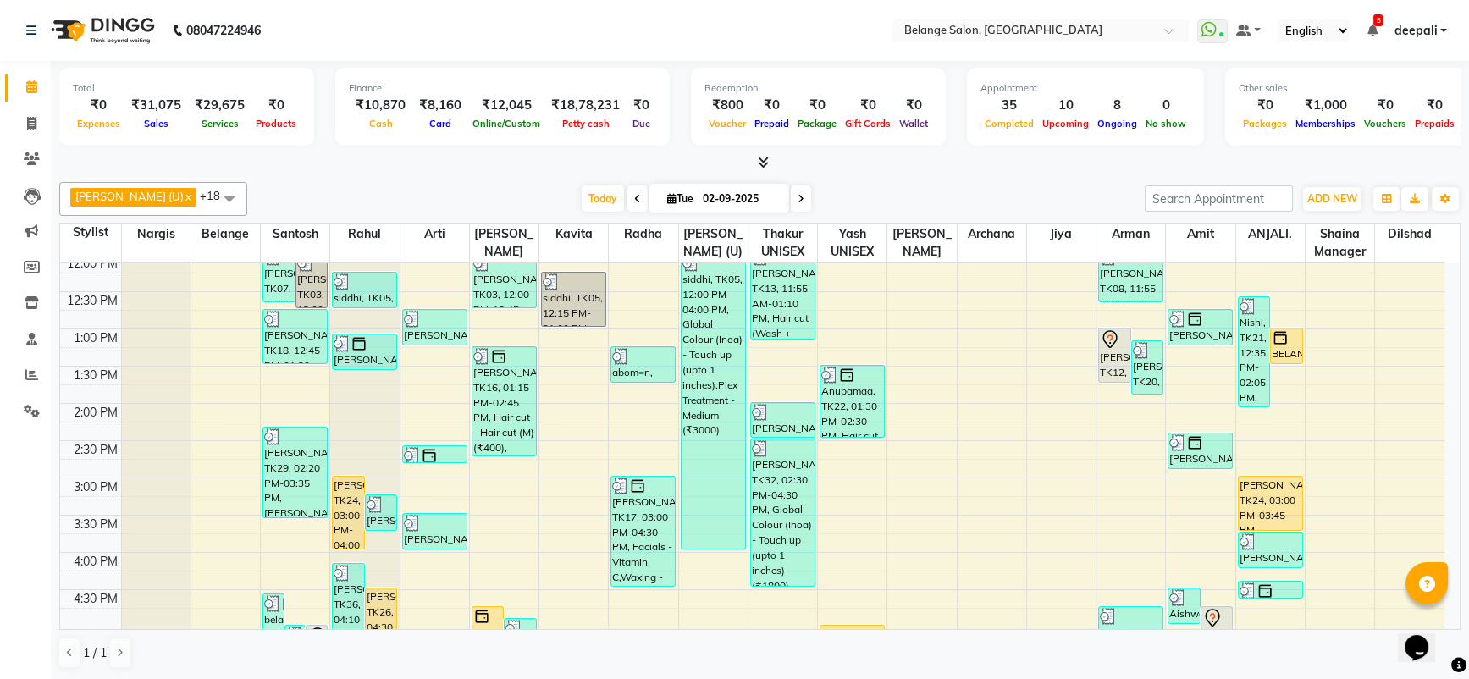
scroll to position [307, 0]
click at [33, 118] on icon at bounding box center [31, 123] width 9 height 13
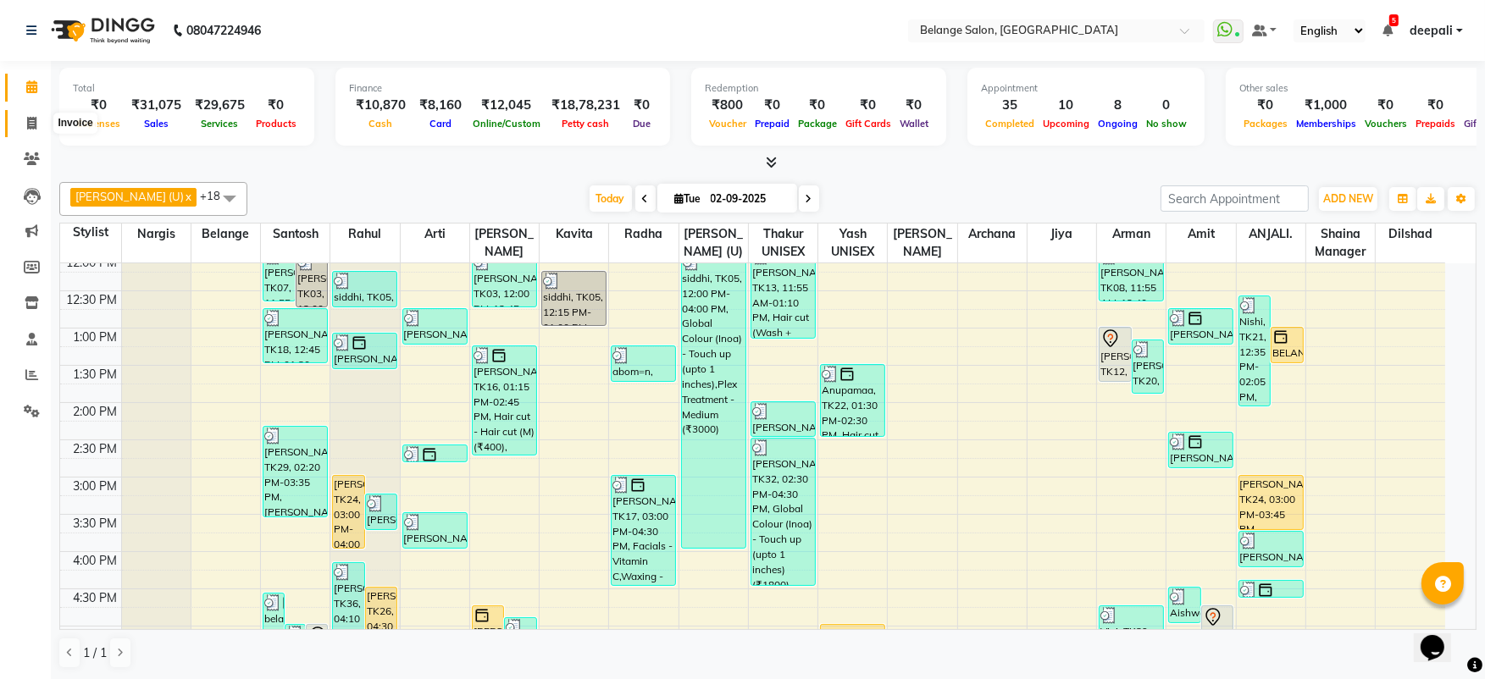
select select "5076"
select select "service"
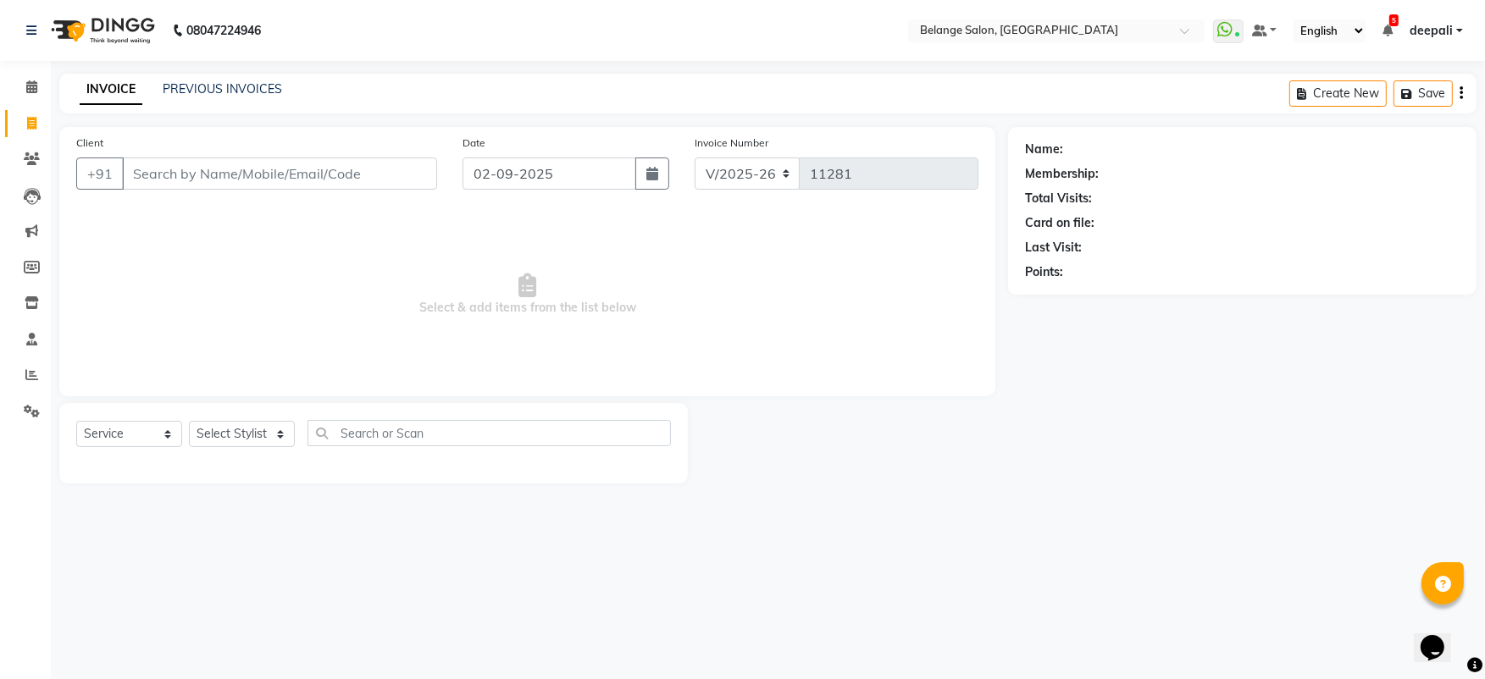
click at [322, 175] on input "Client" at bounding box center [279, 174] width 315 height 32
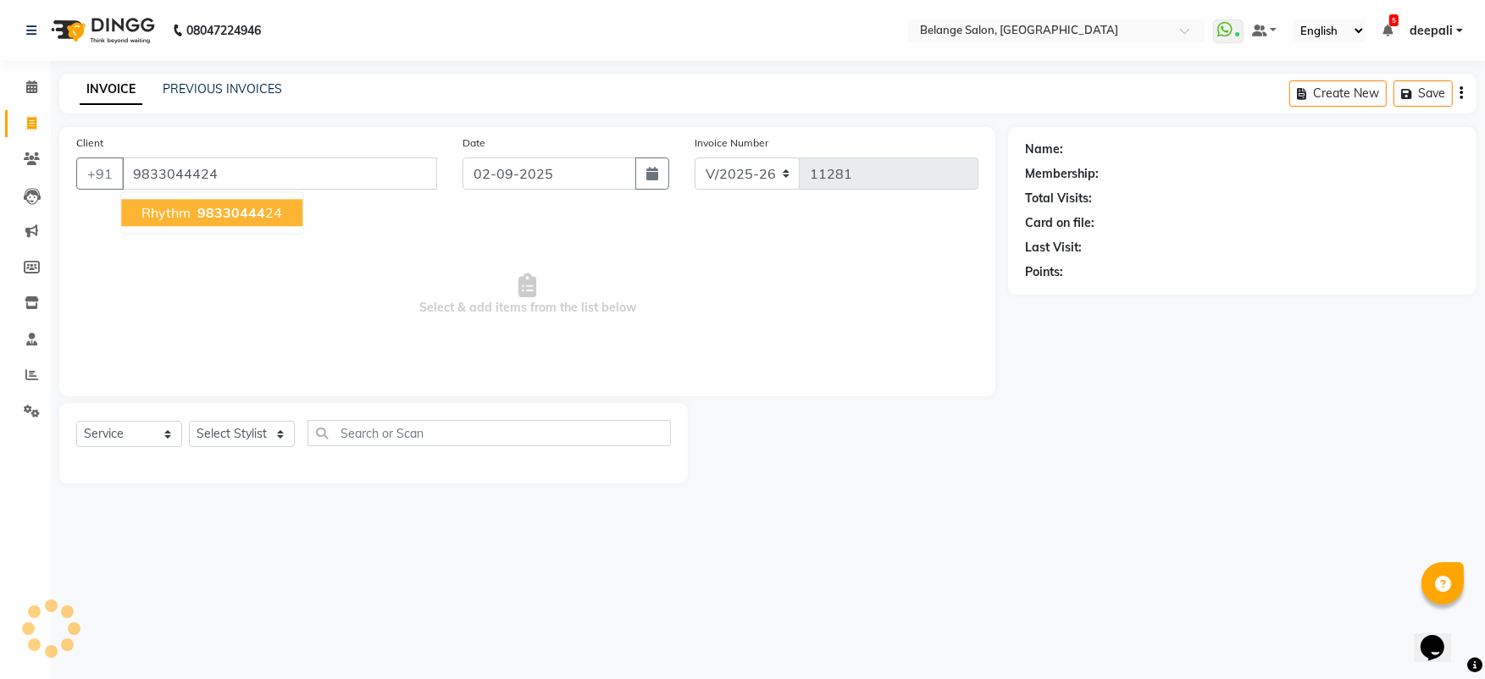
type input "9833044424"
click at [189, 209] on span "Rhythm" at bounding box center [165, 212] width 49 height 17
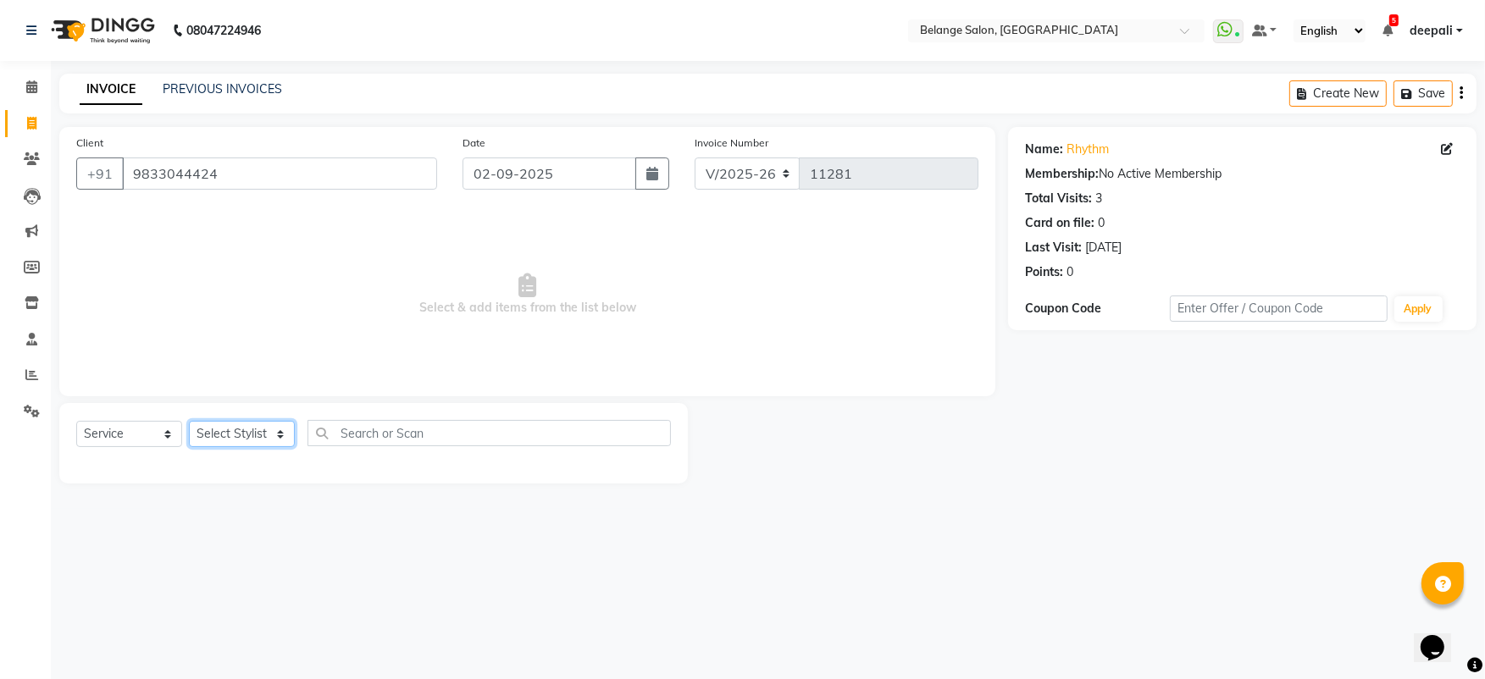
click at [240, 431] on select "Select Stylist aftab (U) Ali Amit ANJALI. Archana Arman Arti Belange Billing de…" at bounding box center [242, 434] width 106 height 26
select select "68481"
click at [189, 421] on select "Select Stylist aftab (U) Ali Amit ANJALI. Archana Arman Arti Belange Billing de…" at bounding box center [242, 434] width 106 height 26
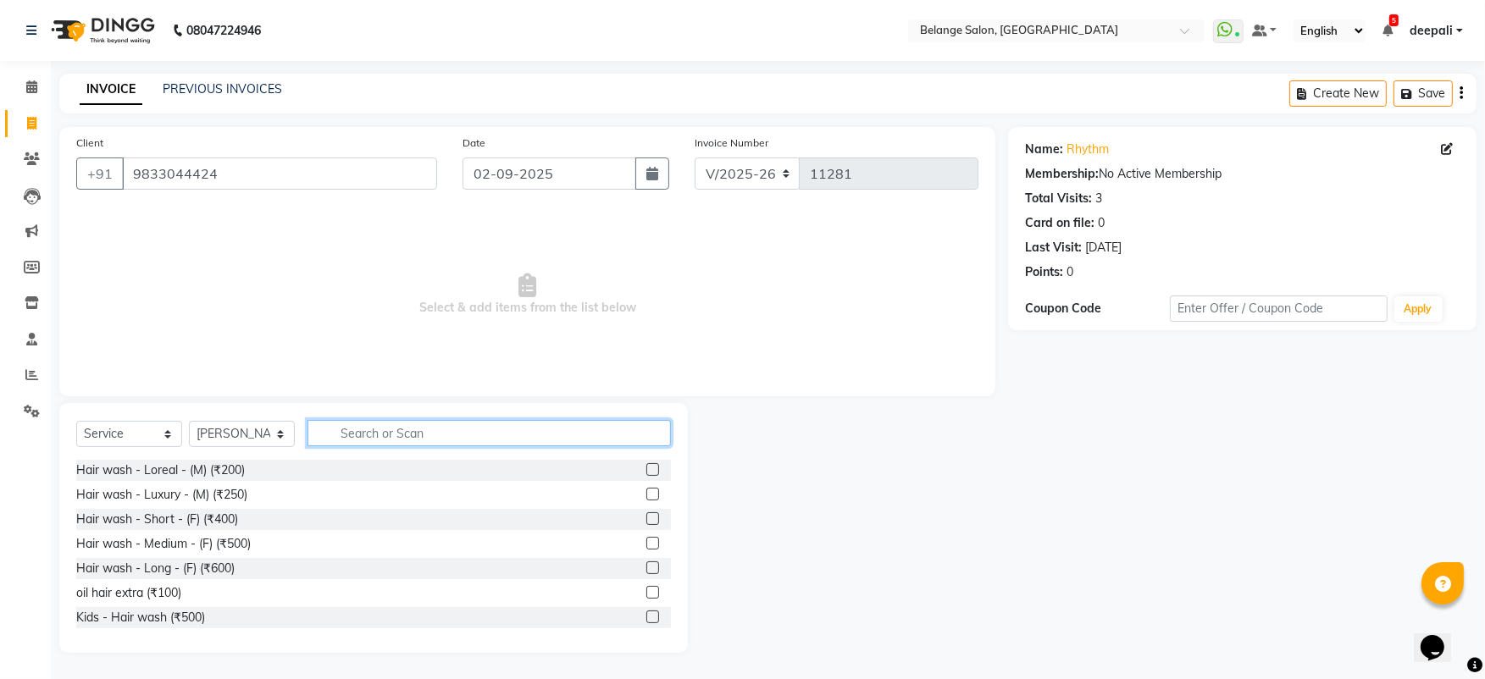
click at [400, 441] on input "text" at bounding box center [488, 433] width 363 height 26
type input "gel"
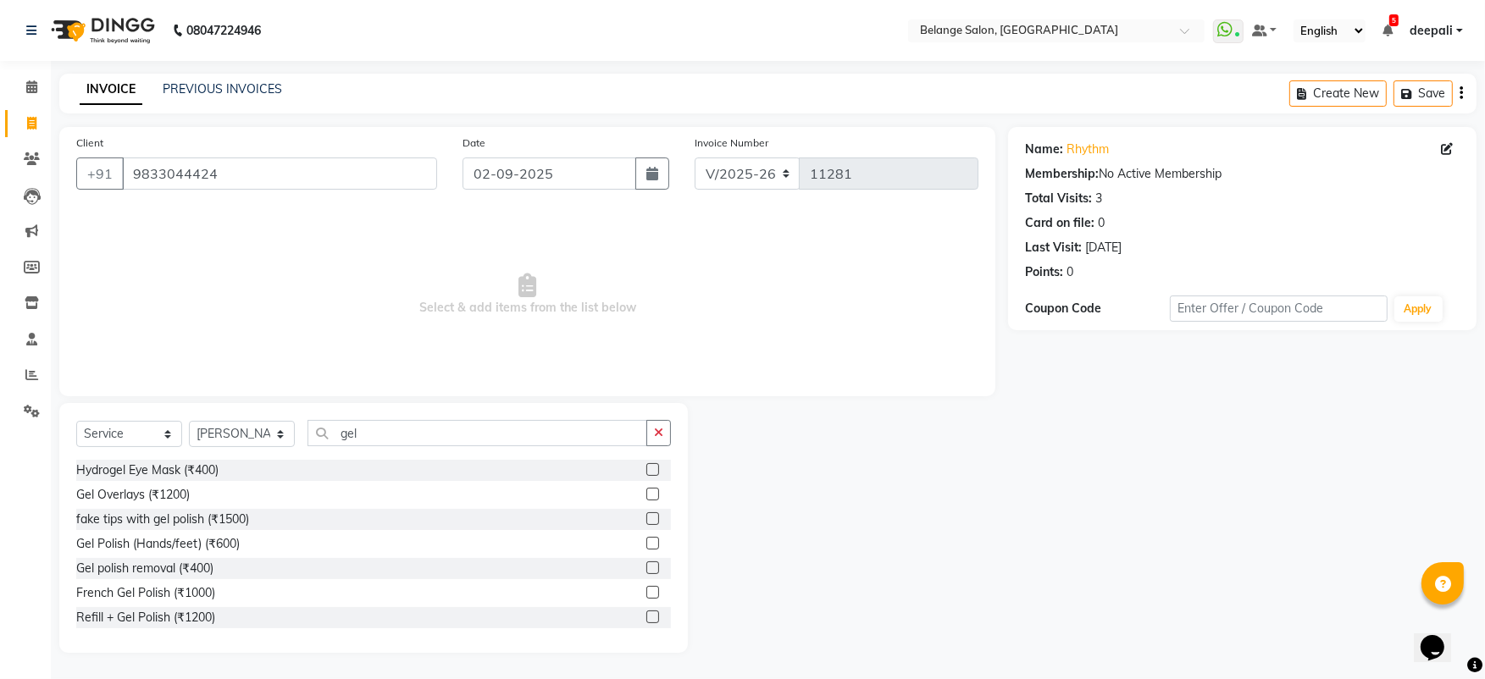
click at [646, 544] on label at bounding box center [652, 543] width 13 height 13
click at [646, 544] on input "checkbox" at bounding box center [651, 544] width 11 height 11
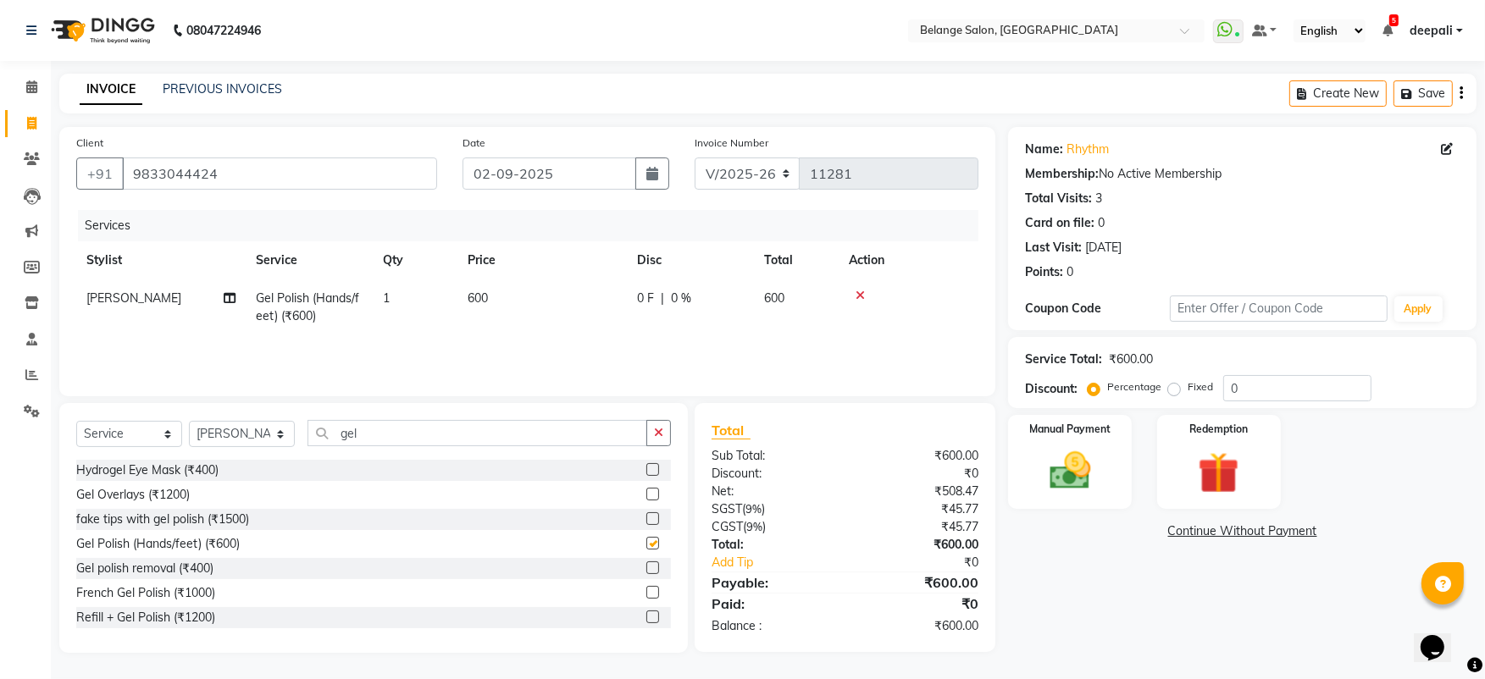
checkbox input "false"
click at [423, 432] on input "gel" at bounding box center [477, 433] width 340 height 26
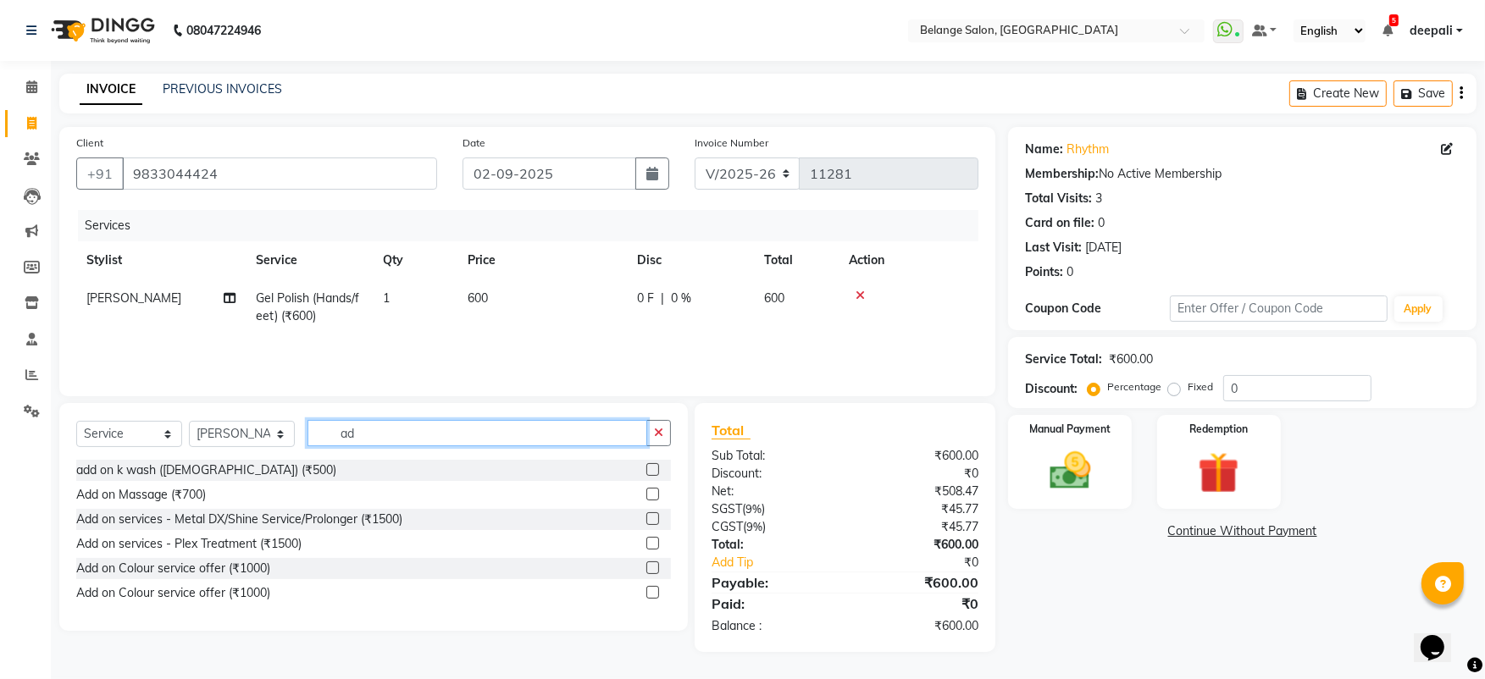
type input "a"
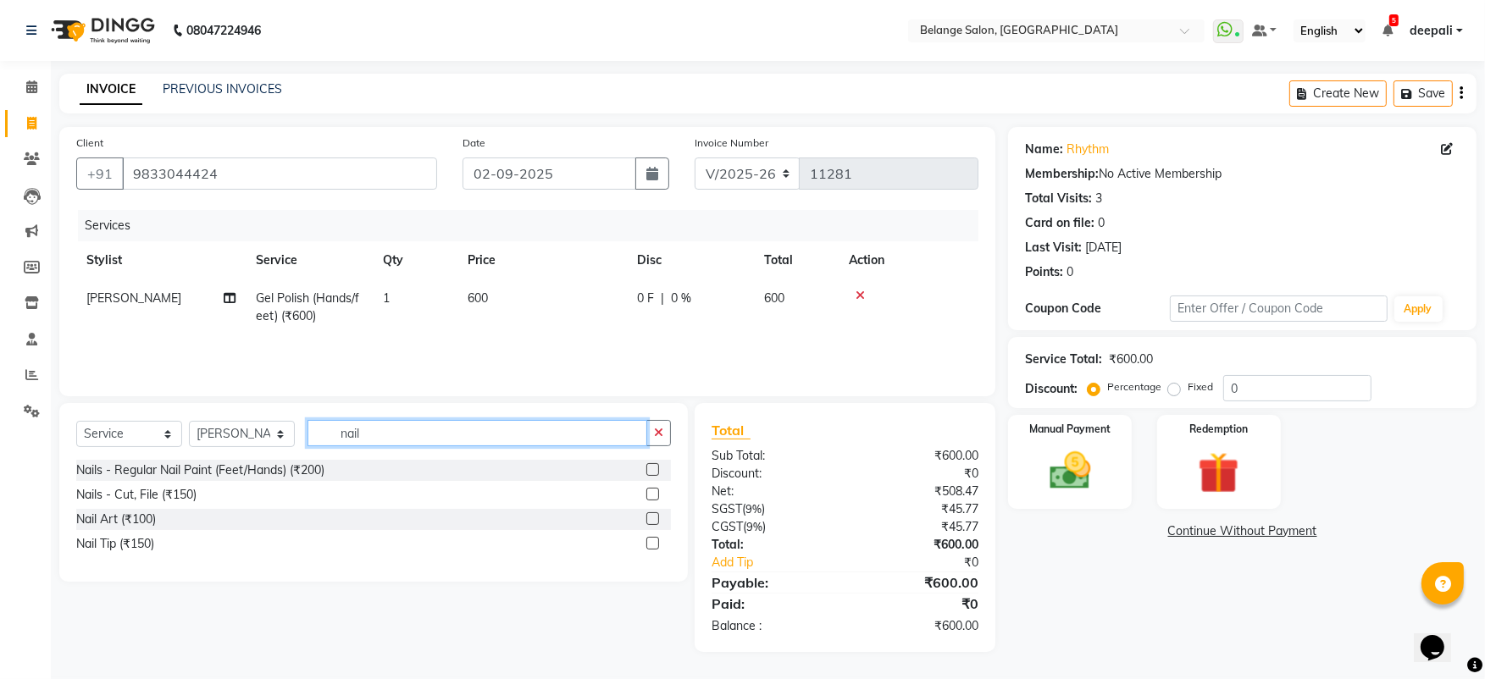
type input "nail"
click at [648, 518] on label at bounding box center [652, 518] width 13 height 13
click at [648, 518] on input "checkbox" at bounding box center [651, 519] width 11 height 11
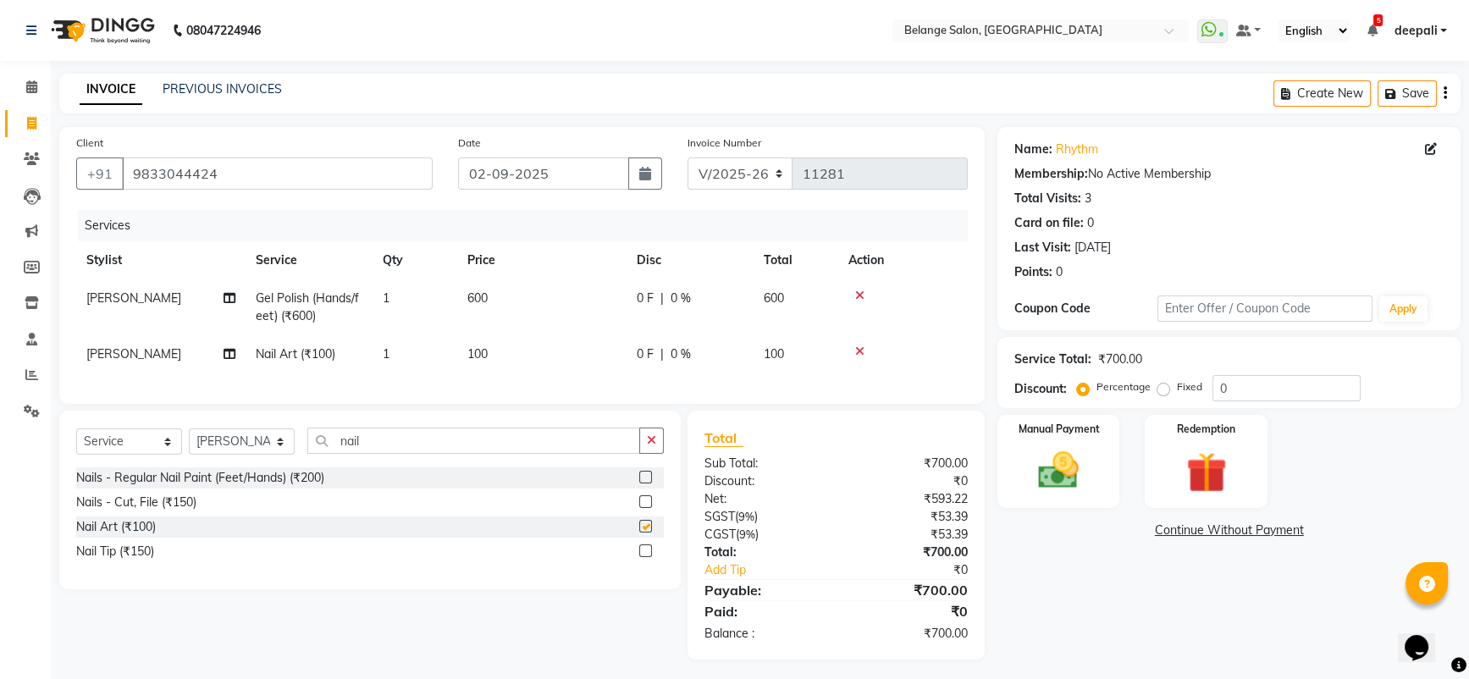
checkbox input "false"
click at [386, 351] on span "1" at bounding box center [386, 353] width 7 height 15
select select "68481"
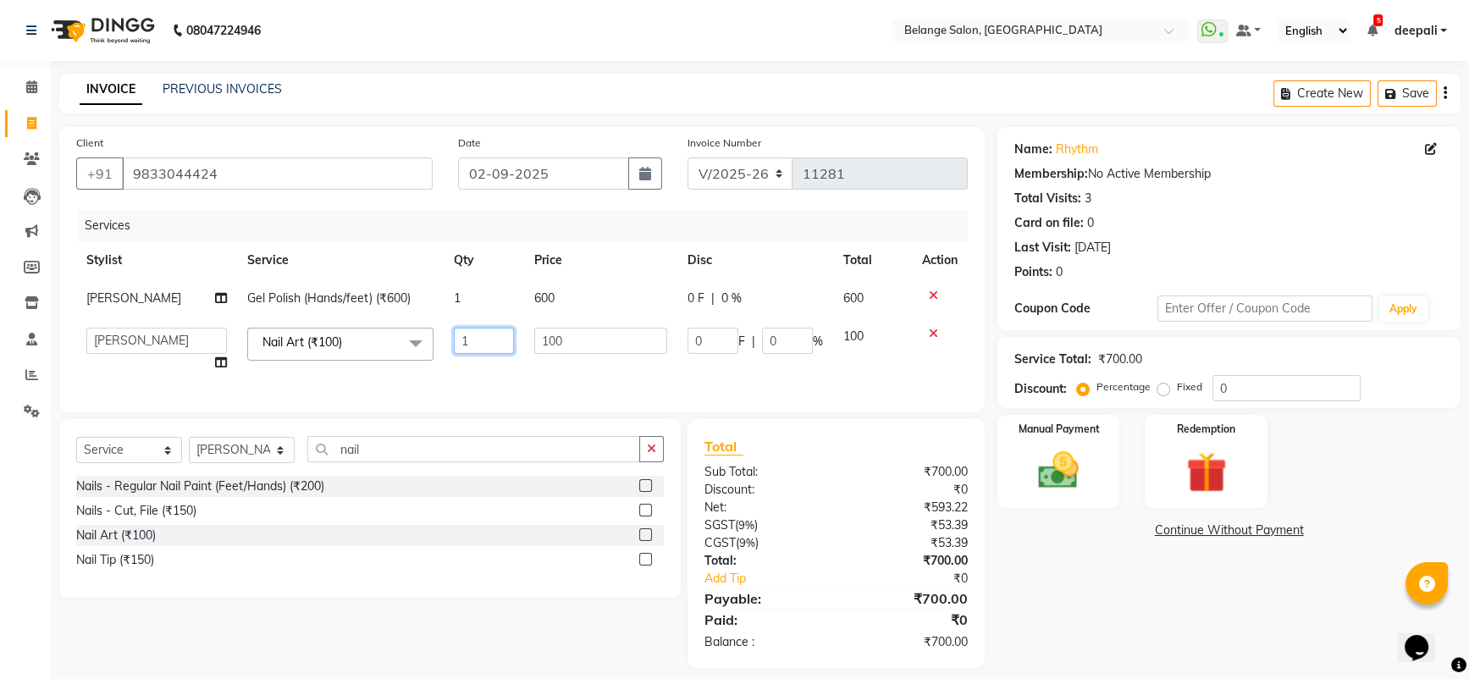
click at [468, 343] on input "1" at bounding box center [484, 341] width 60 height 26
type input "2"
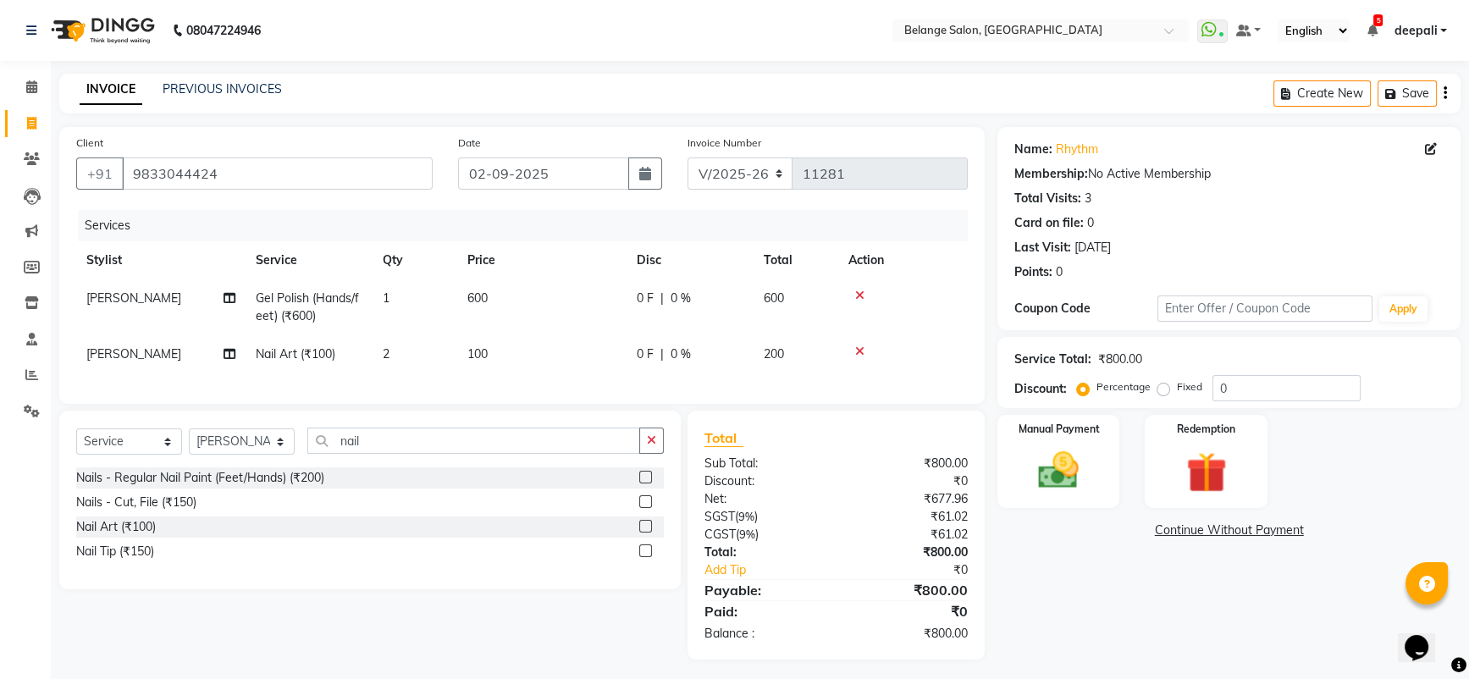
click at [500, 373] on div "Services Stylist Service Qty Price Disc Total Action Rita Gel Polish (Hands/fee…" at bounding box center [522, 298] width 892 height 177
click at [219, 455] on select "Select Stylist aftab (U) Ali Amit ANJALI. Archana Arman Arti Belange Billing de…" at bounding box center [242, 442] width 106 height 26
select select "47452"
click at [189, 444] on select "Select Stylist aftab (U) Ali Amit ANJALI. Archana Arman Arti Belange Billing de…" at bounding box center [242, 442] width 106 height 26
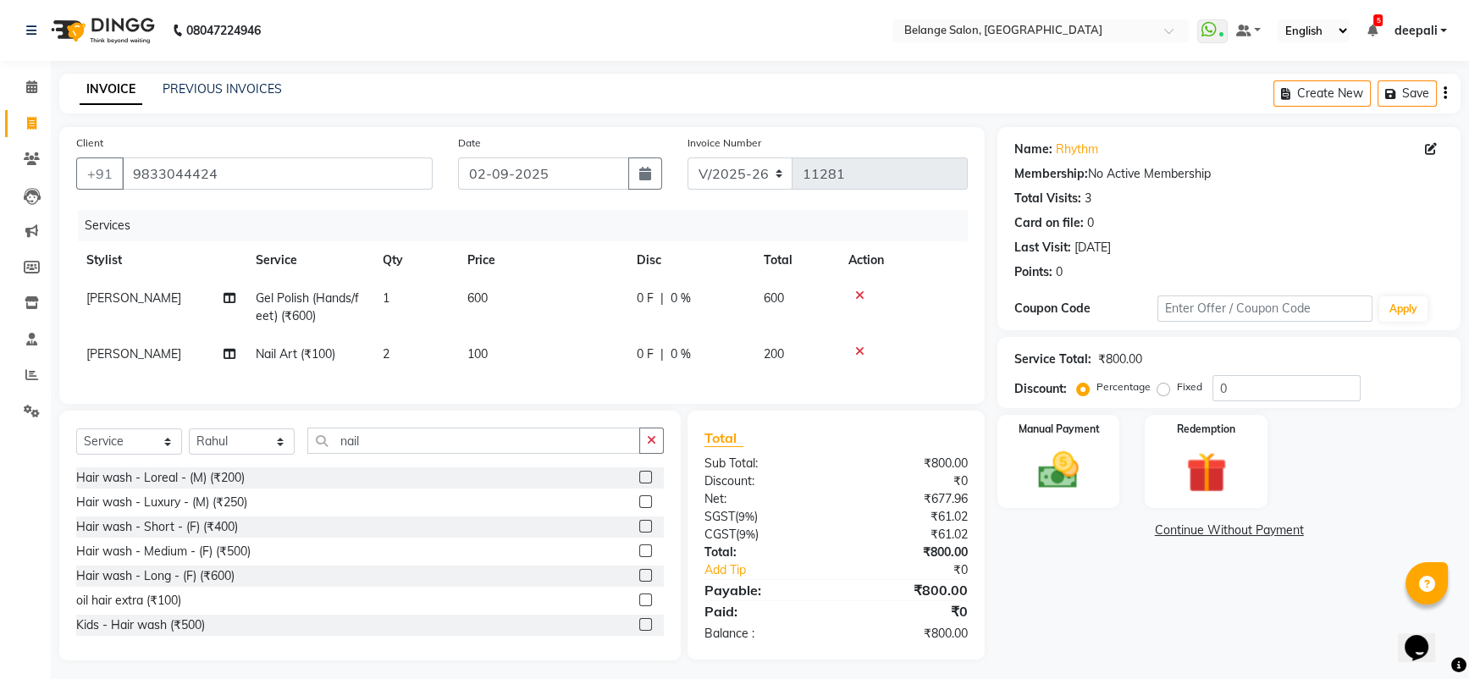
click at [106, 296] on span "[PERSON_NAME]" at bounding box center [133, 298] width 95 height 15
select select "68481"
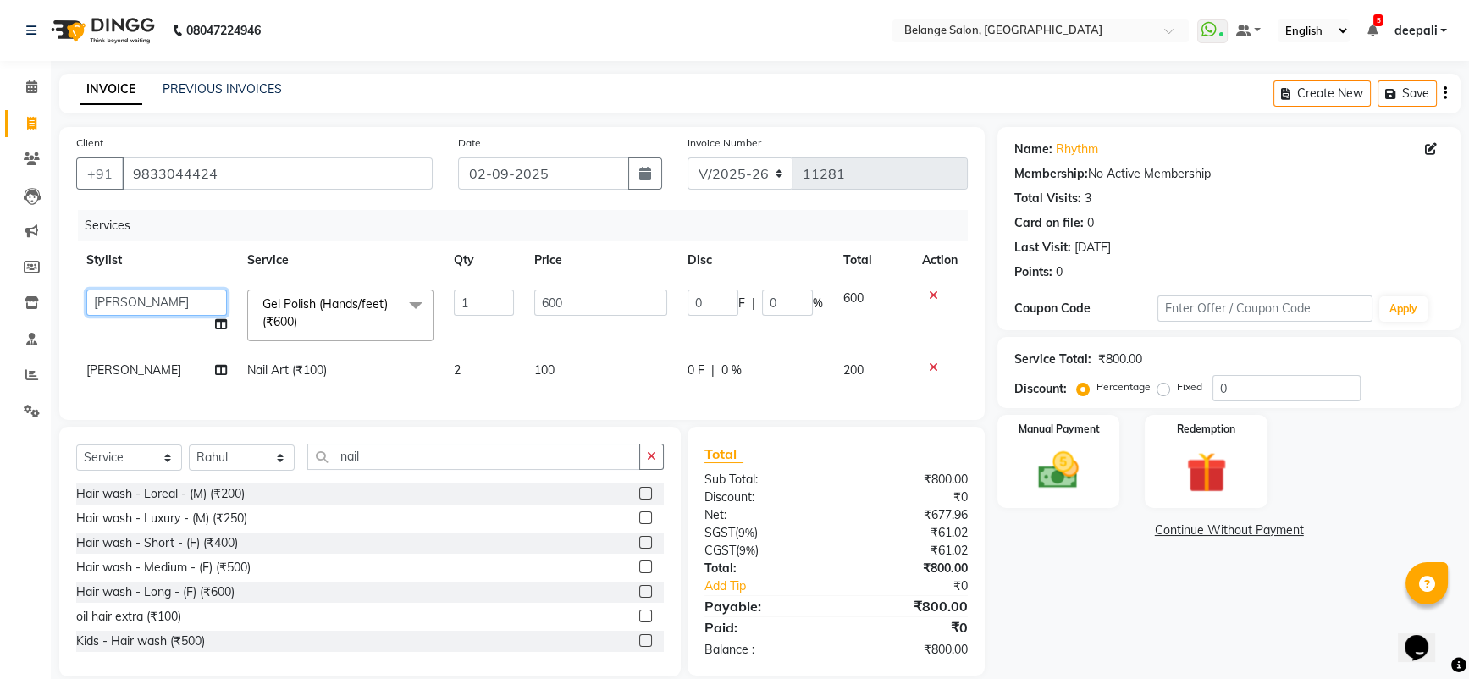
click at [108, 302] on select "aftab (U) Ali Amit ANJALI. Archana Arman Arti Belange Billing deepali dilshad J…" at bounding box center [156, 303] width 141 height 26
select select "47452"
click at [111, 376] on td "[PERSON_NAME]" at bounding box center [156, 370] width 161 height 38
select select "68481"
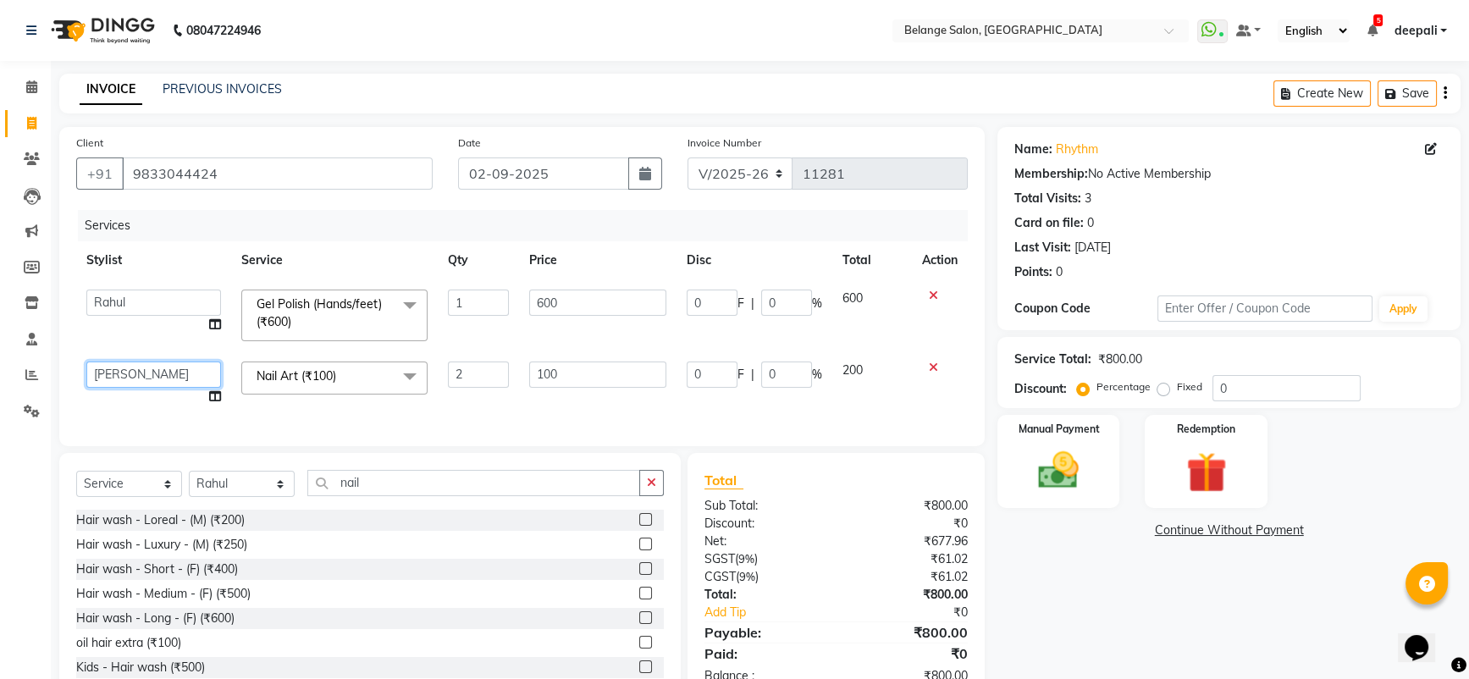
click at [108, 365] on select "aftab (U) Ali Amit ANJALI. Archana Arman Arti Belange Billing deepali dilshad J…" at bounding box center [153, 375] width 135 height 26
select select "47452"
click at [466, 407] on td "2" at bounding box center [478, 383] width 81 height 64
click at [1042, 462] on img at bounding box center [1059, 470] width 69 height 49
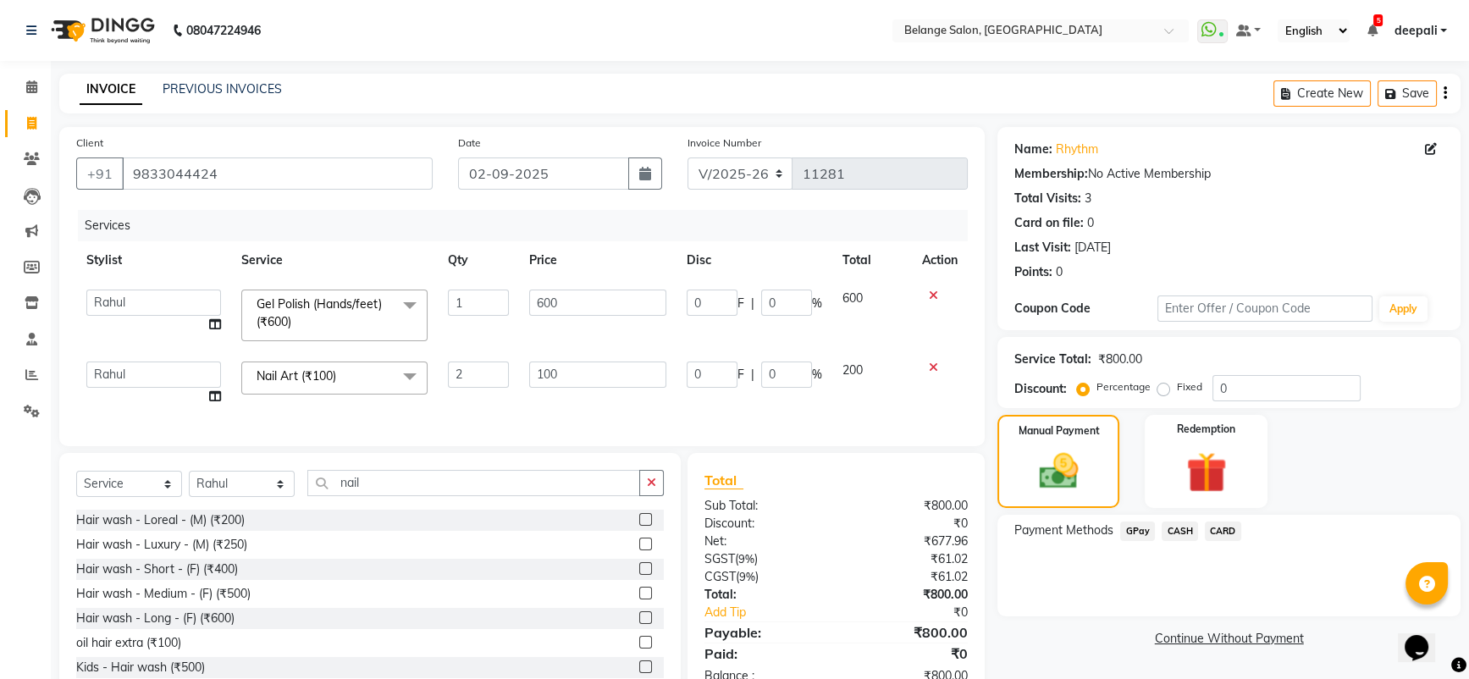
click at [1137, 533] on span "GPay" at bounding box center [1138, 531] width 35 height 19
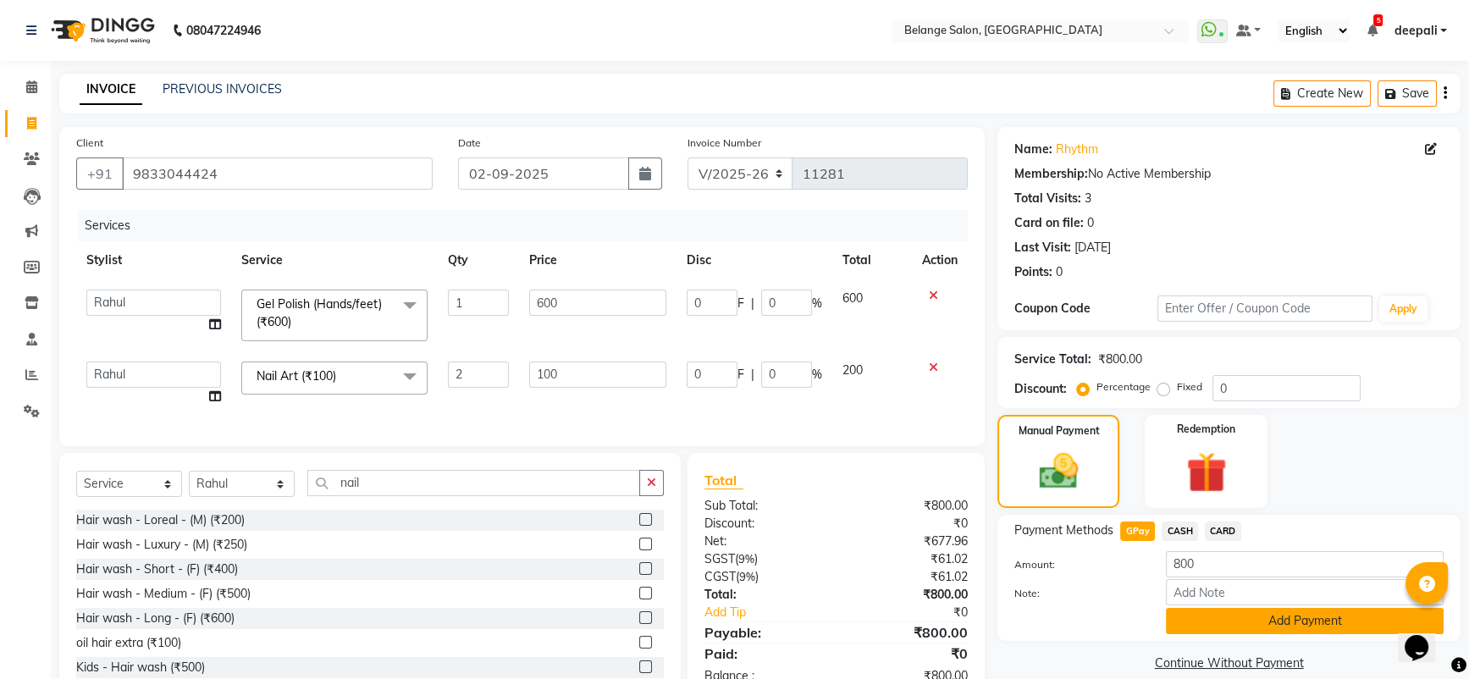
click at [1256, 617] on button "Add Payment" at bounding box center [1305, 621] width 278 height 26
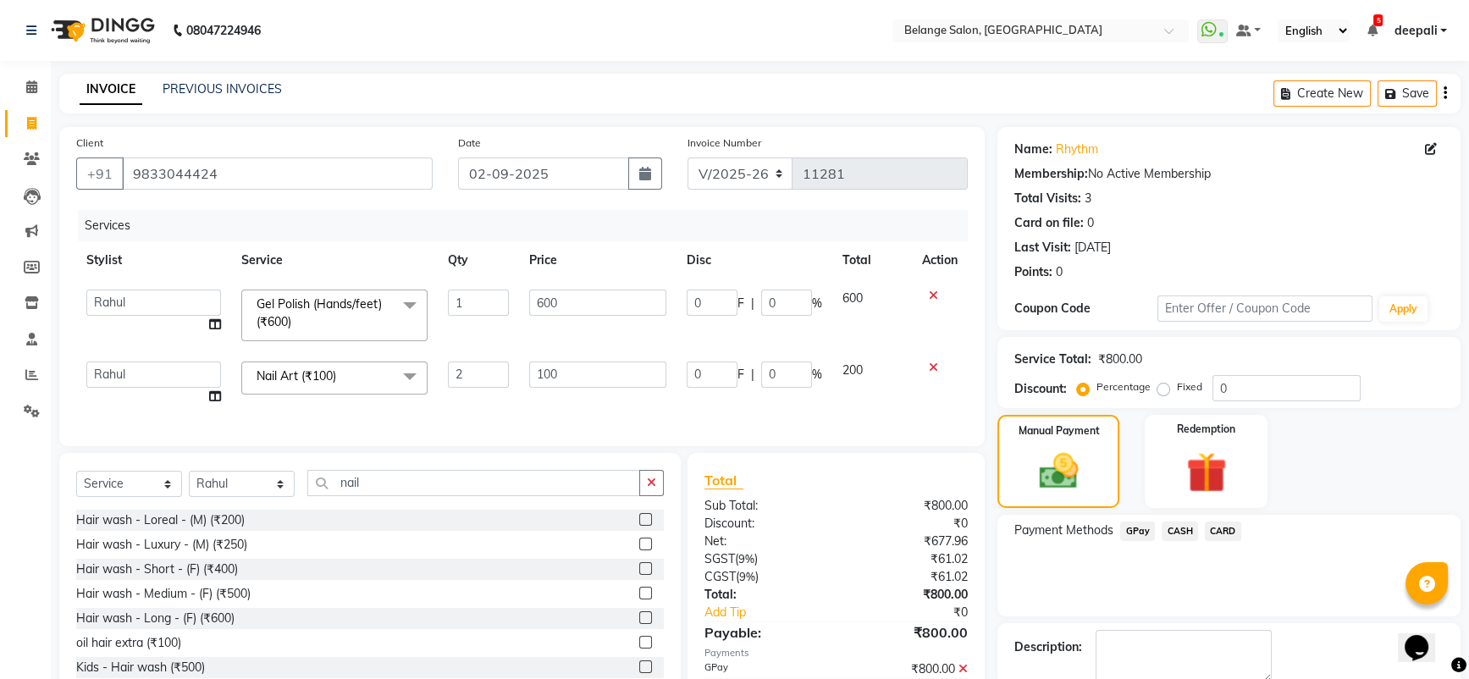
scroll to position [99, 0]
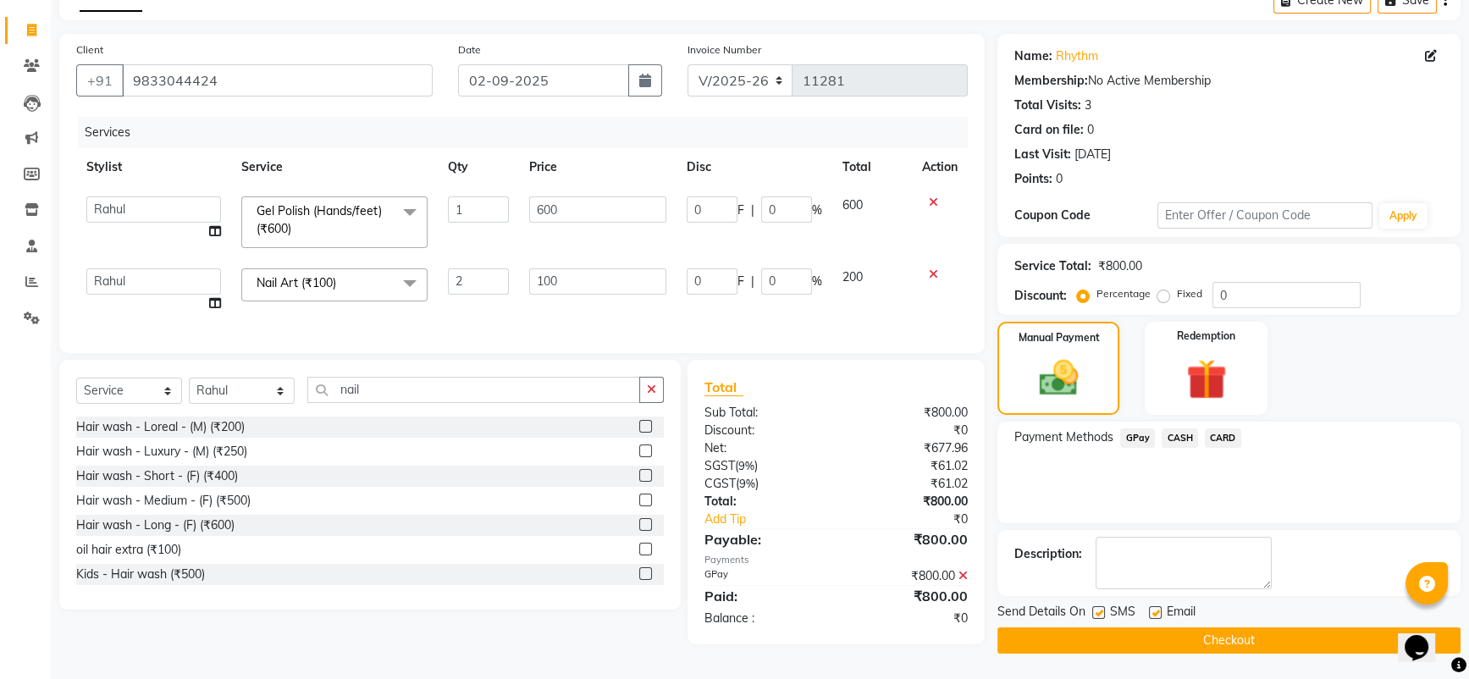
click at [1171, 636] on button "Checkout" at bounding box center [1229, 641] width 463 height 26
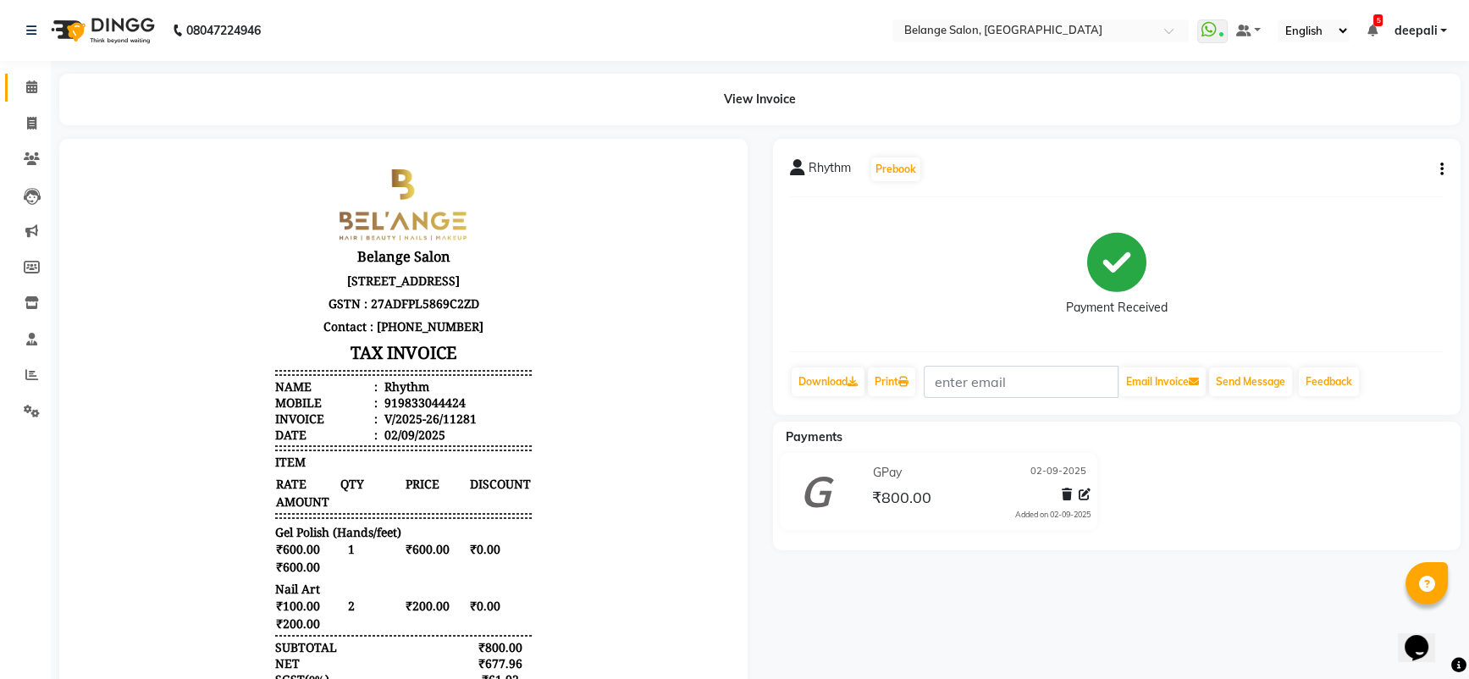
click at [26, 97] on link "Calendar" at bounding box center [25, 88] width 41 height 28
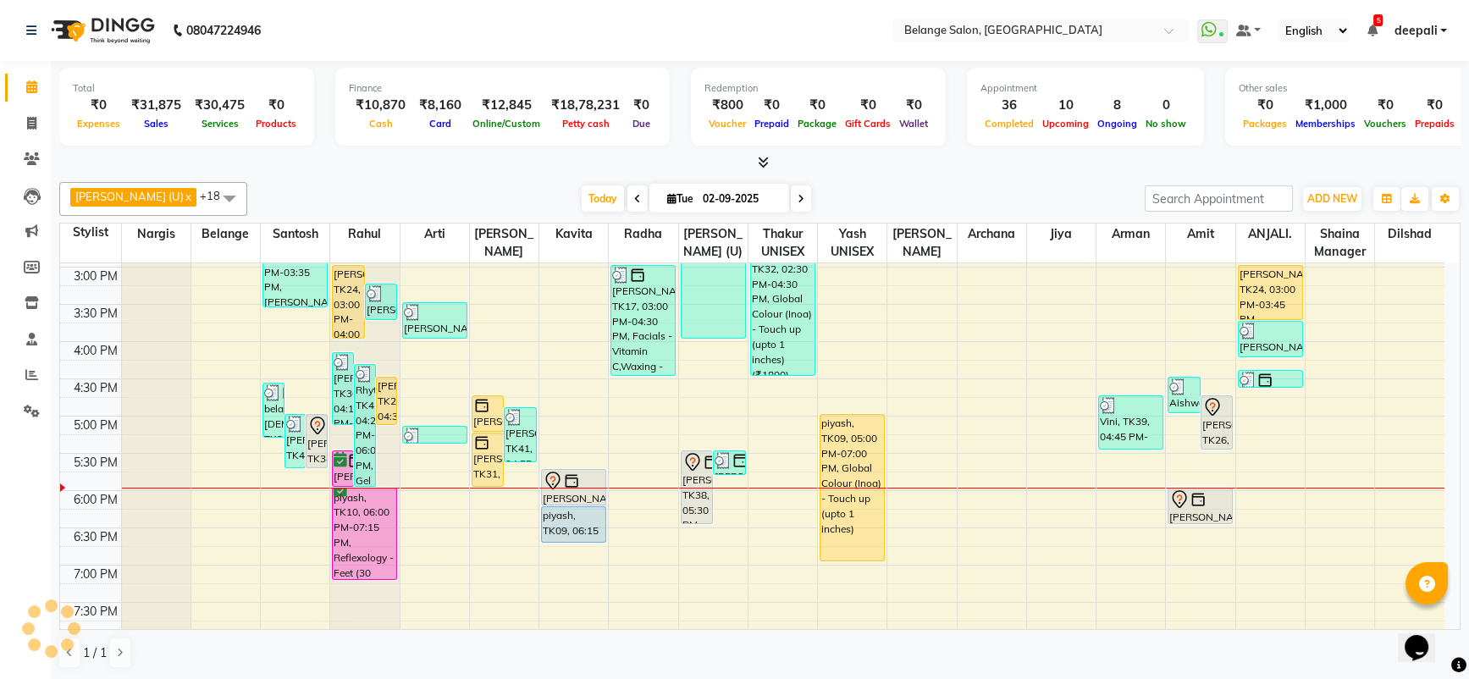
scroll to position [518, 0]
click at [33, 119] on icon at bounding box center [31, 123] width 9 height 13
select select "5076"
select select "service"
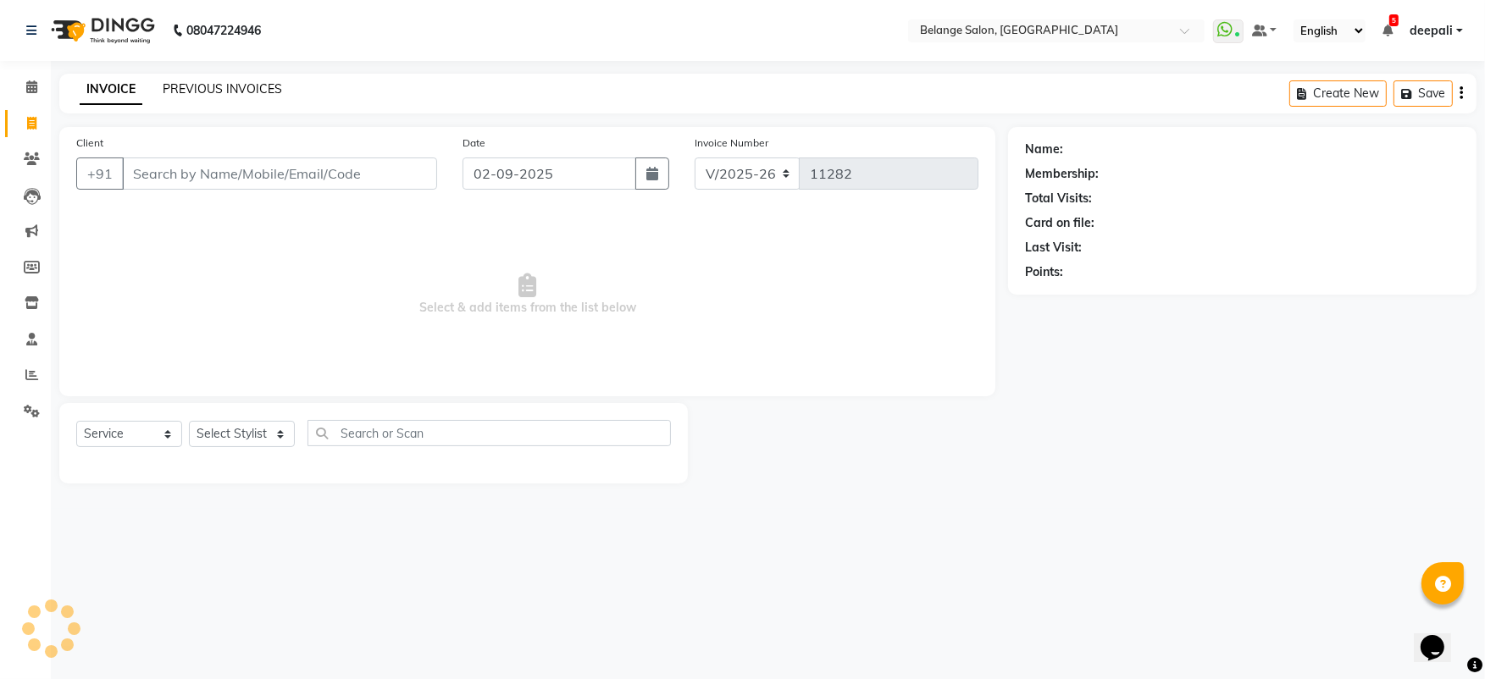
click at [249, 85] on link "PREVIOUS INVOICES" at bounding box center [222, 88] width 119 height 15
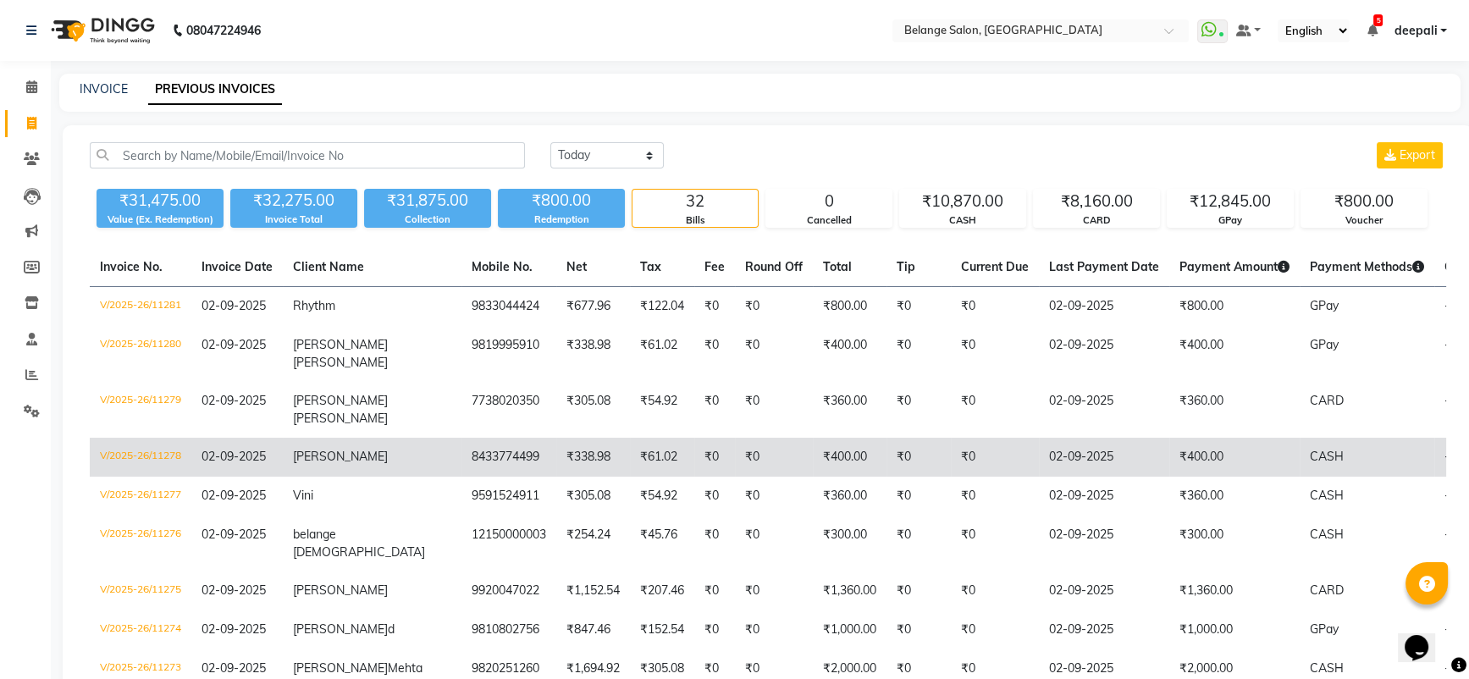
click at [306, 455] on span "[PERSON_NAME]" at bounding box center [340, 456] width 95 height 15
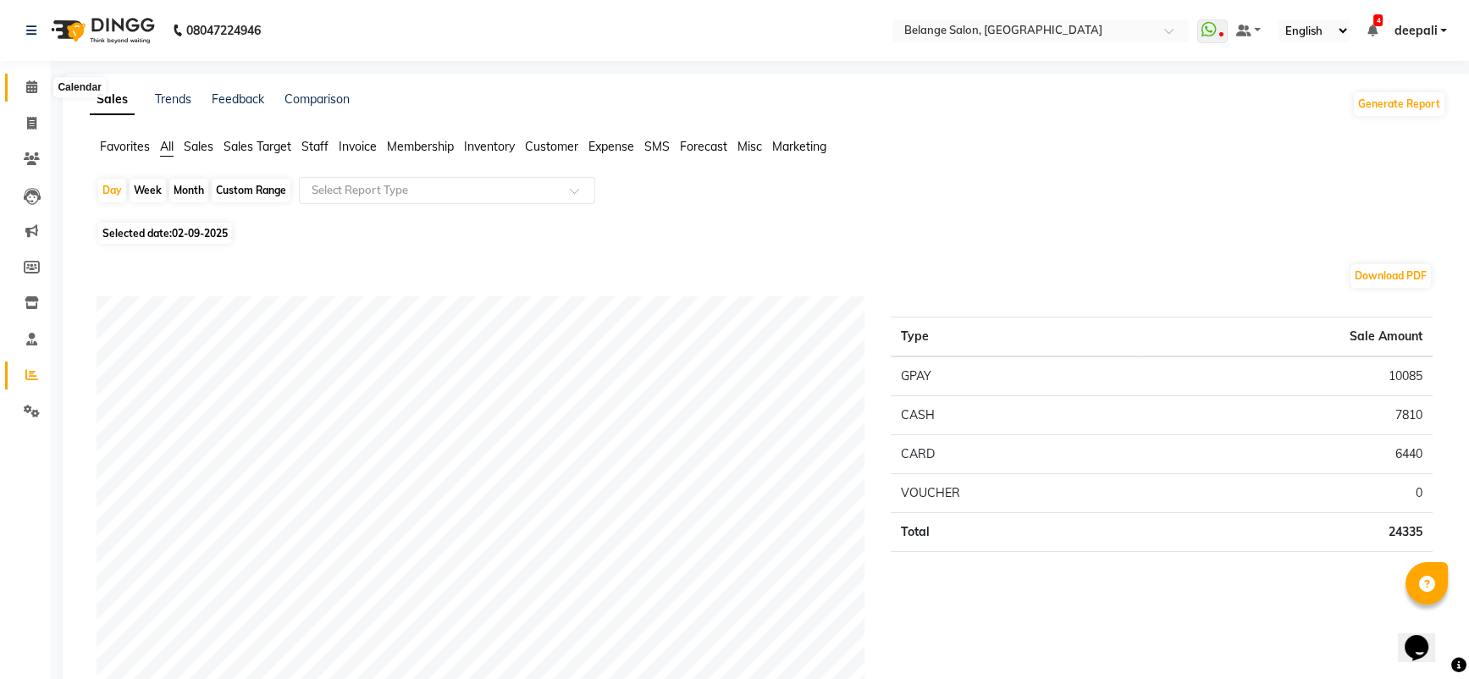
drag, startPoint x: 0, startPoint y: 0, endPoint x: 36, endPoint y: 85, distance: 91.9
click at [36, 85] on icon at bounding box center [31, 86] width 11 height 13
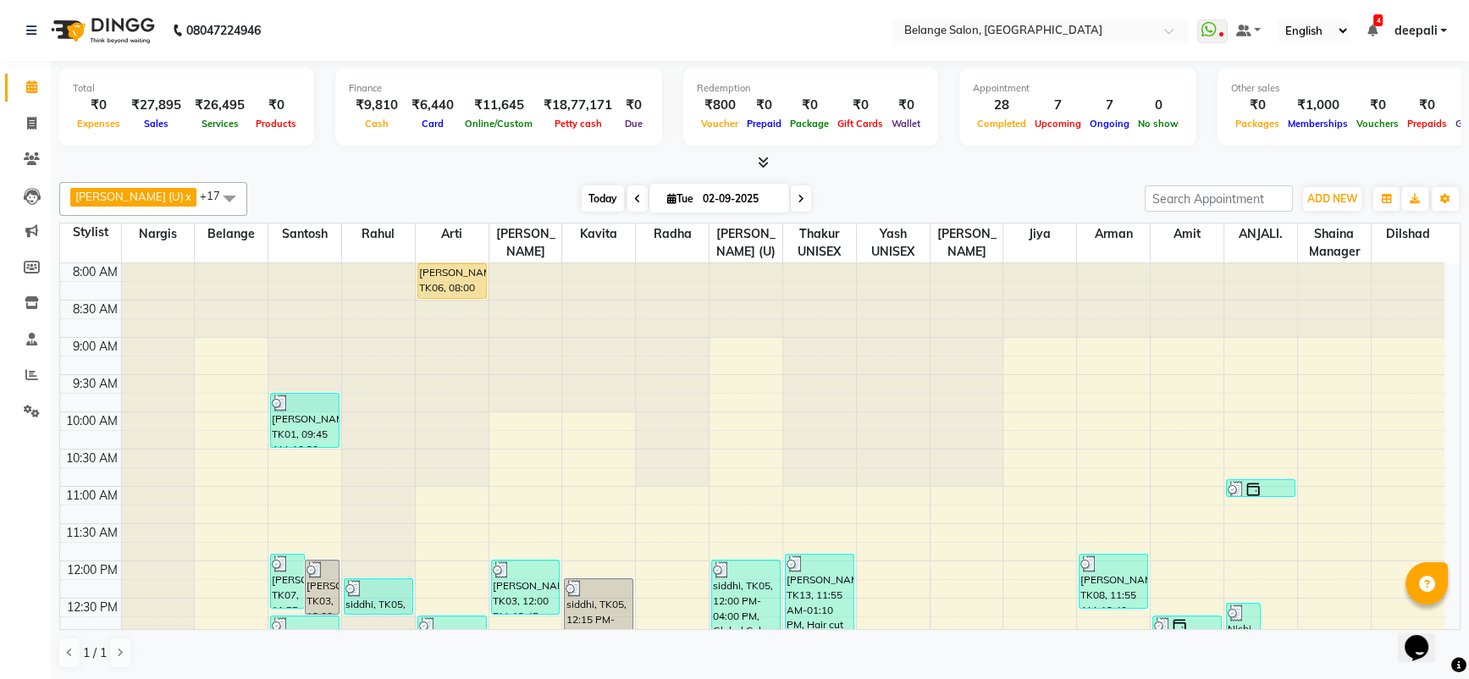
click at [582, 191] on span "Today" at bounding box center [603, 198] width 42 height 26
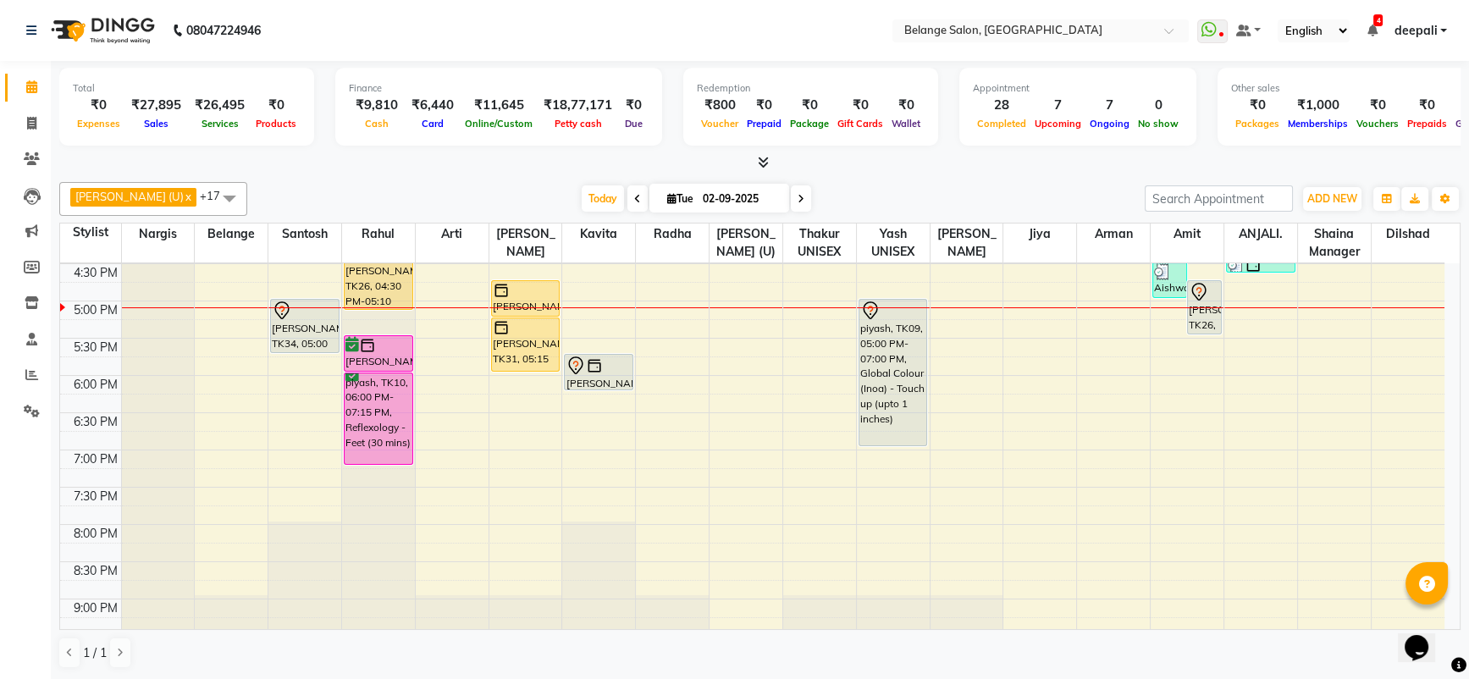
scroll to position [634, 0]
click at [38, 119] on span at bounding box center [32, 123] width 30 height 19
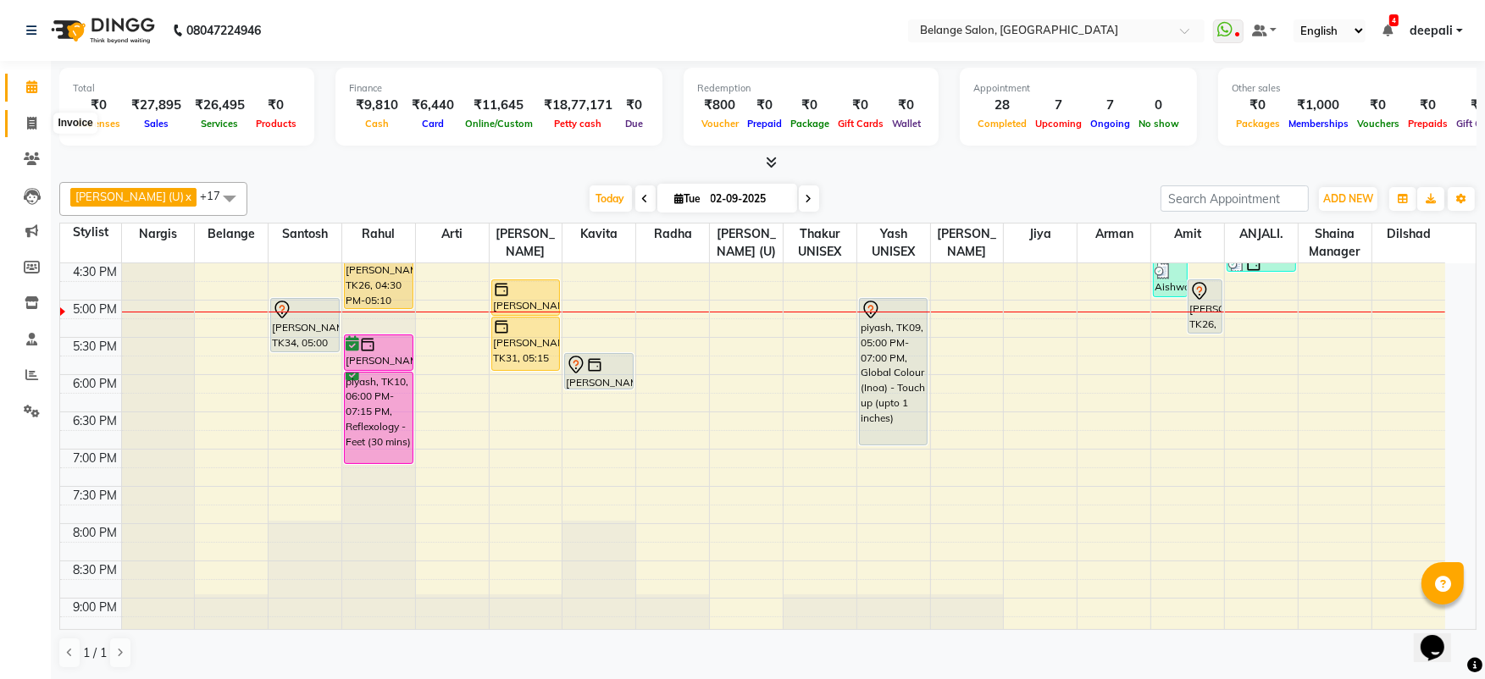
select select "service"
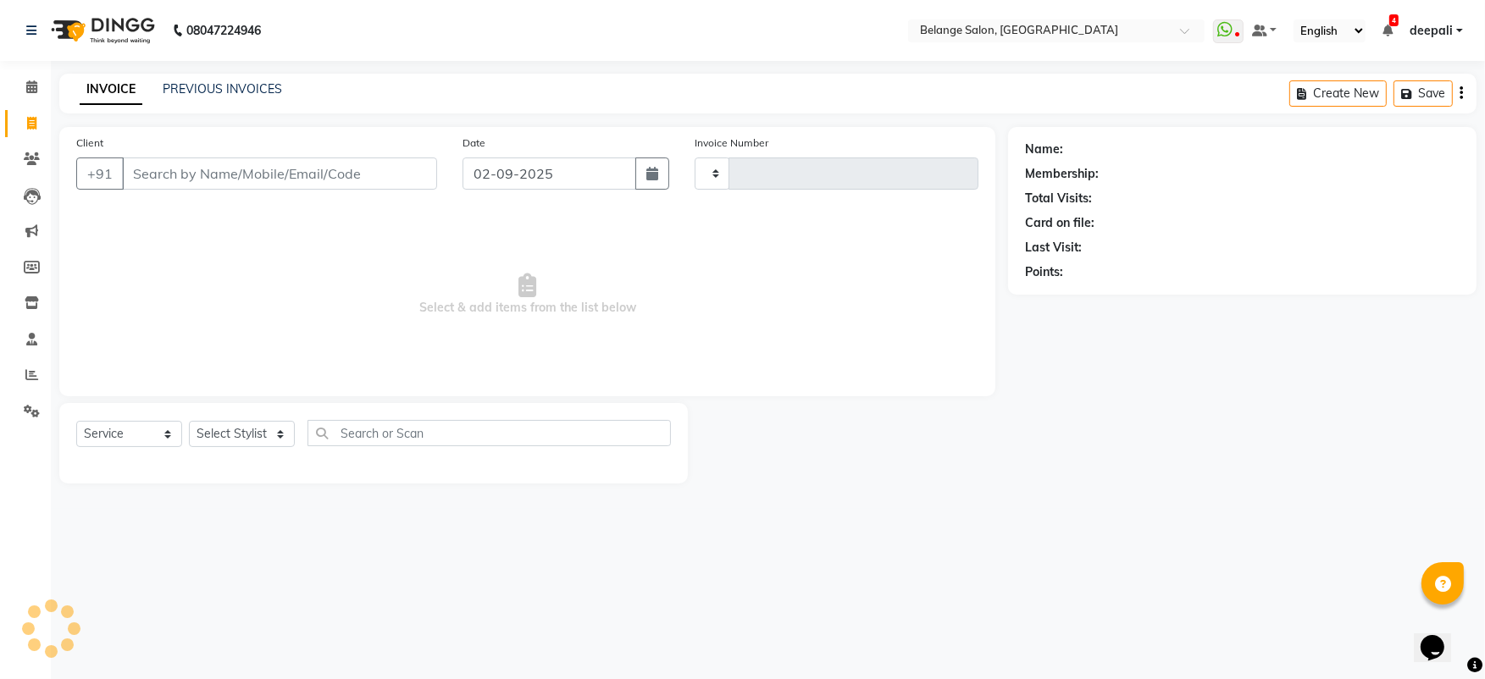
type input "11275"
select select "5076"
click at [211, 165] on input "Client" at bounding box center [279, 174] width 315 height 32
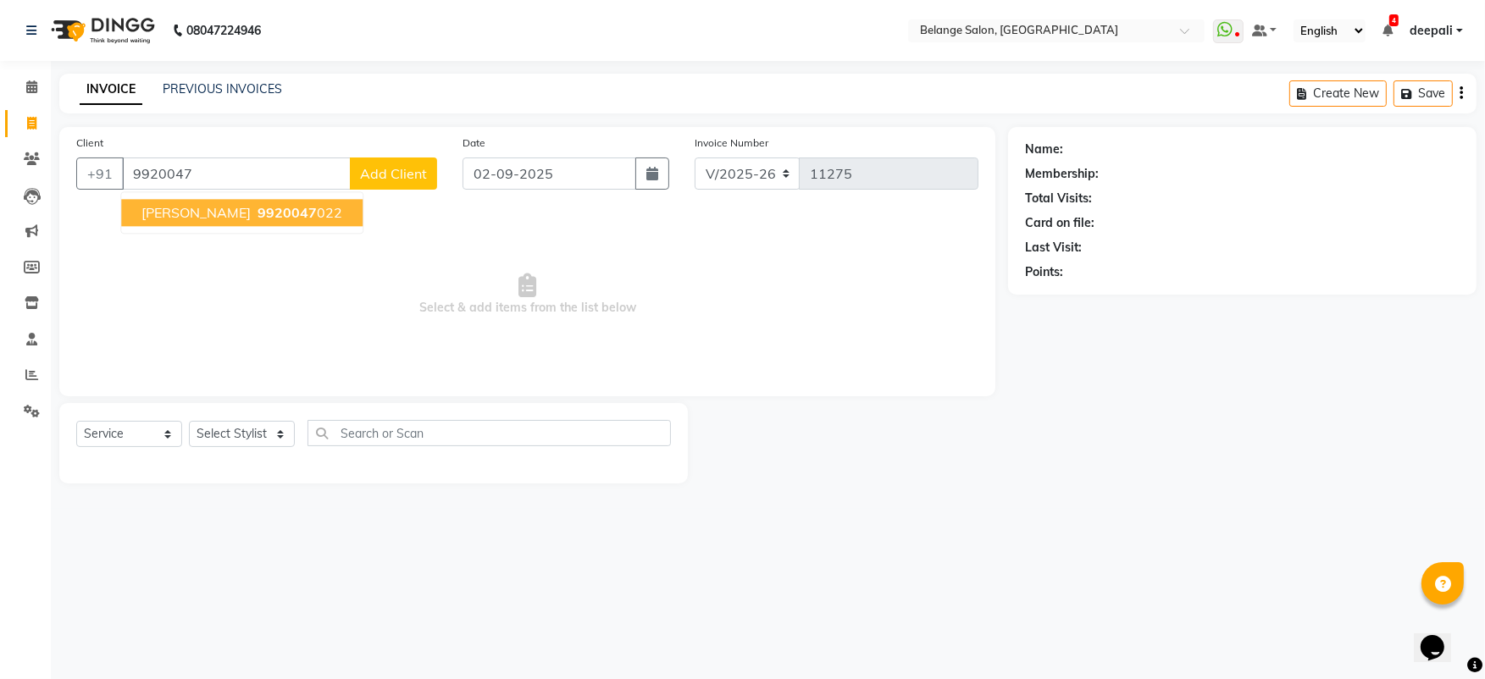
click at [174, 207] on span "[PERSON_NAME]" at bounding box center [195, 212] width 109 height 17
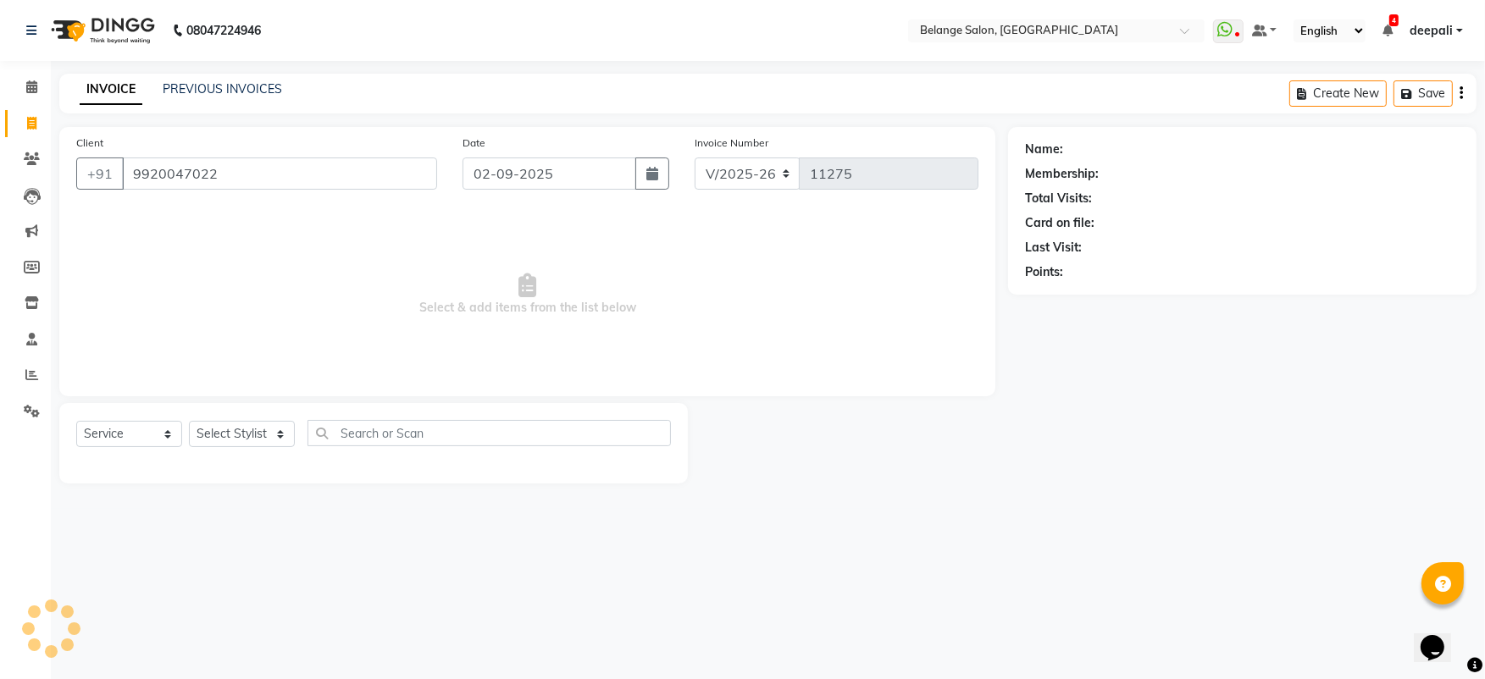
type input "9920047022"
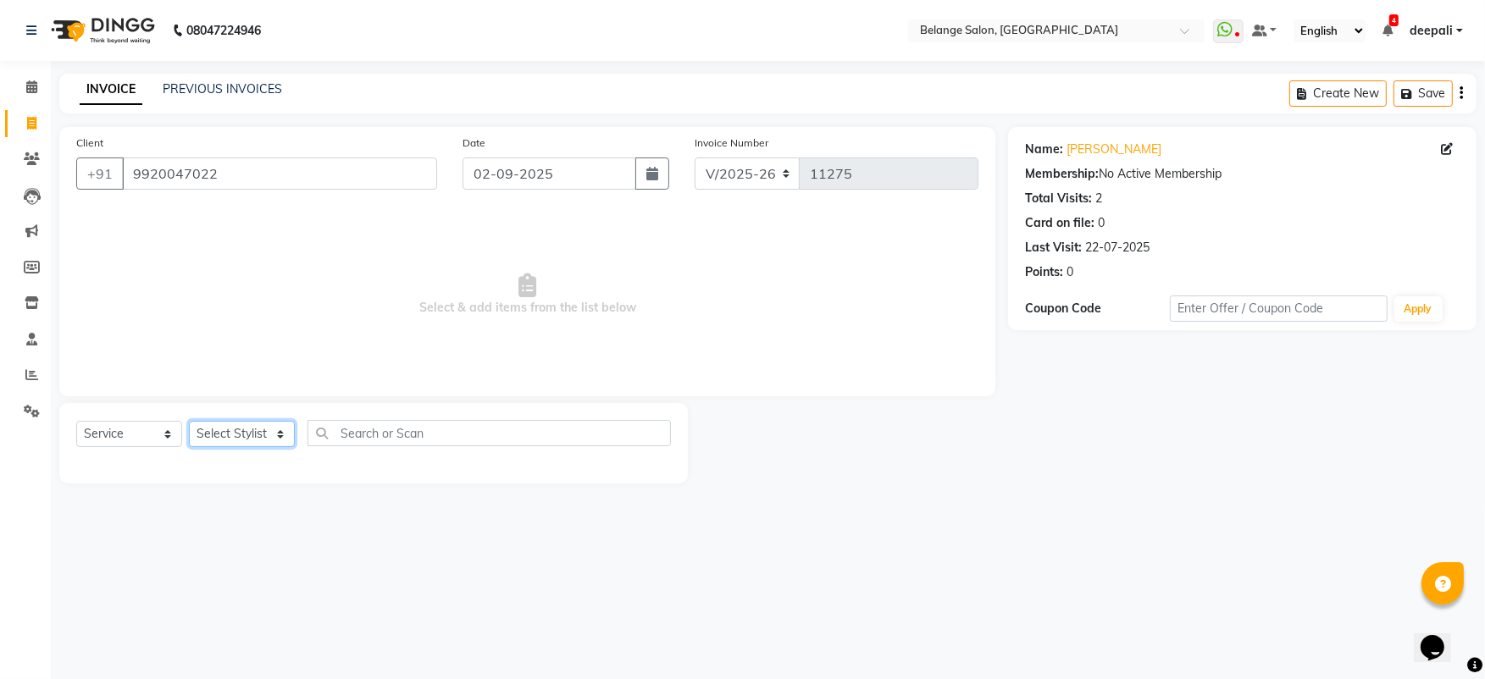
click at [243, 434] on select "Select Stylist [PERSON_NAME] (U) [PERSON_NAME] ANJALI. [PERSON_NAME] [PERSON_NA…" at bounding box center [242, 434] width 106 height 26
select select "68481"
click at [189, 421] on select "Select Stylist [PERSON_NAME] (U) [PERSON_NAME] ANJALI. [PERSON_NAME] [PERSON_NA…" at bounding box center [242, 434] width 106 height 26
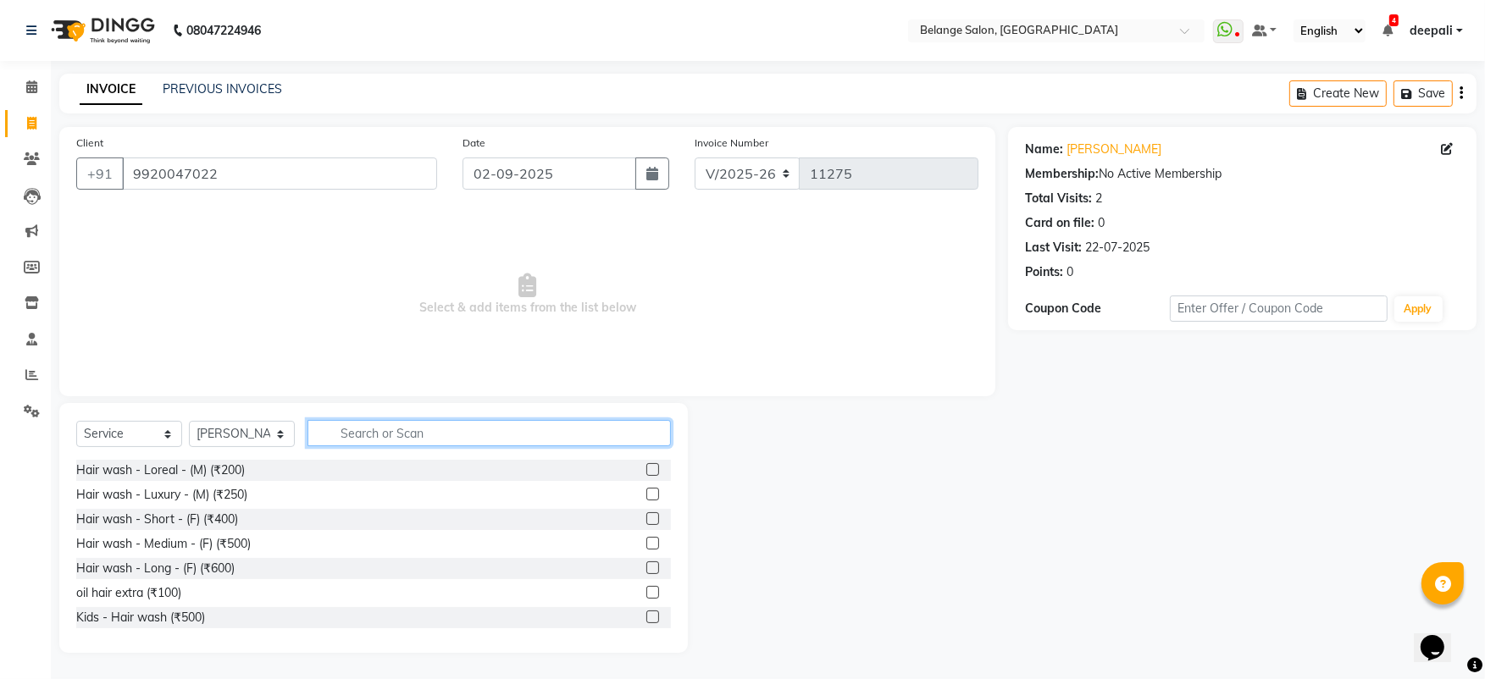
click at [357, 435] on input "text" at bounding box center [488, 433] width 363 height 26
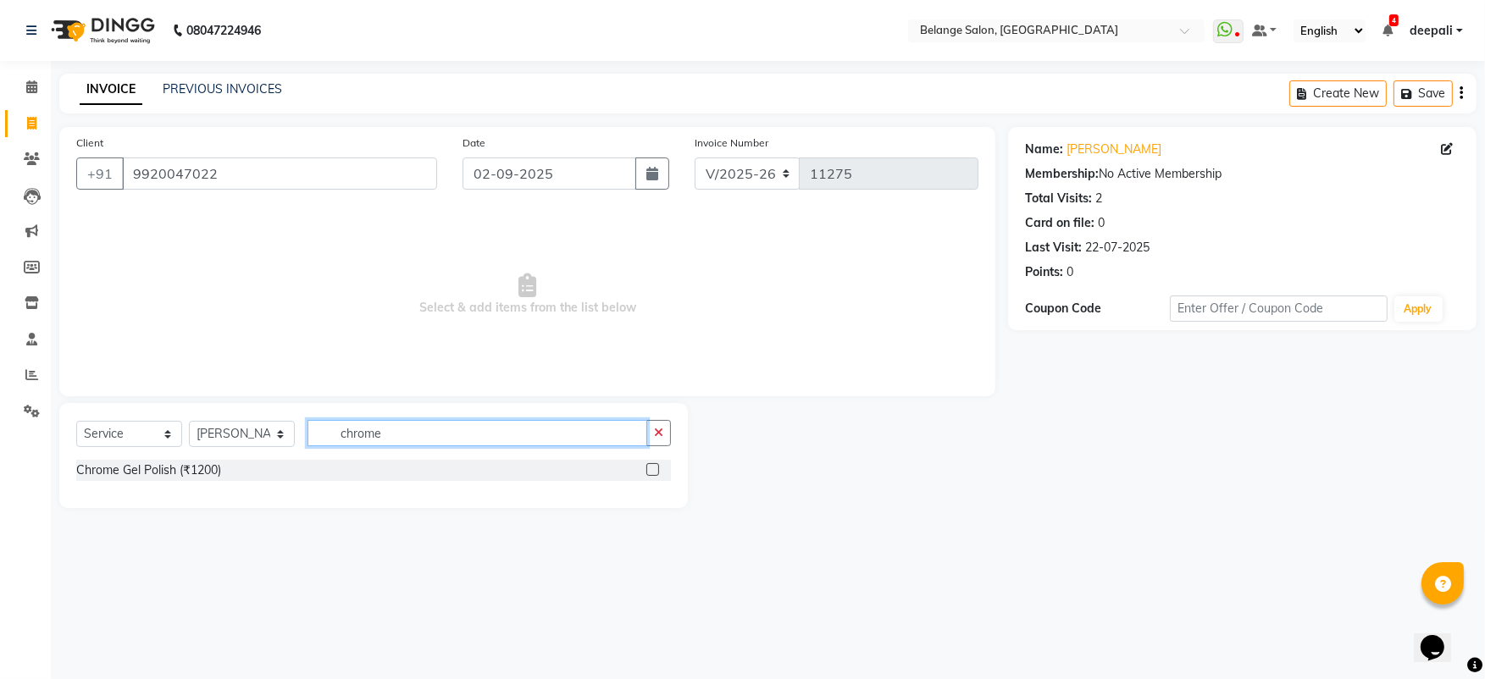
type input "chrome"
click at [655, 472] on label at bounding box center [652, 469] width 13 height 13
click at [655, 472] on input "checkbox" at bounding box center [651, 470] width 11 height 11
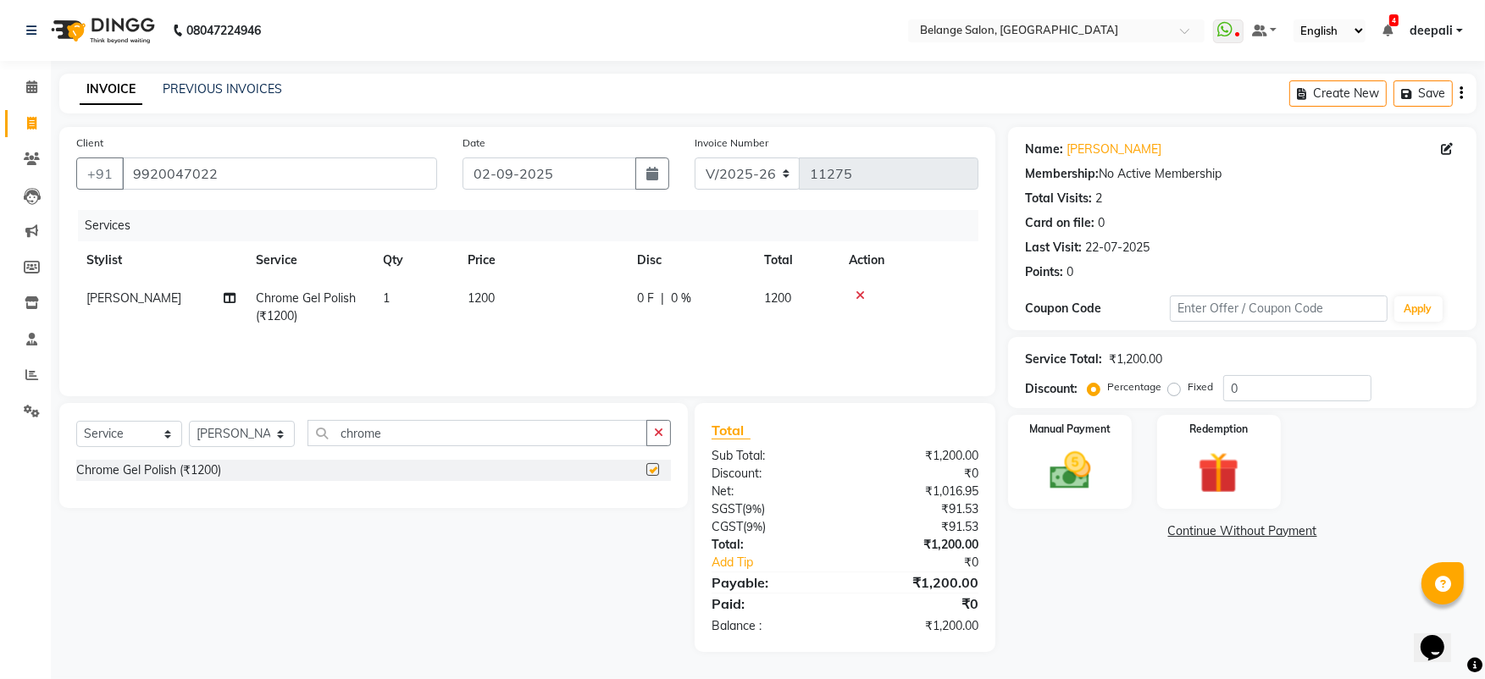
checkbox input "false"
click at [253, 434] on select "Select Stylist [PERSON_NAME] (U) [PERSON_NAME] ANJALI. [PERSON_NAME] [PERSON_NA…" at bounding box center [242, 434] width 106 height 26
select select "52812"
click at [189, 421] on select "Select Stylist [PERSON_NAME] (U) [PERSON_NAME] ANJALI. [PERSON_NAME] [PERSON_NA…" at bounding box center [242, 434] width 106 height 26
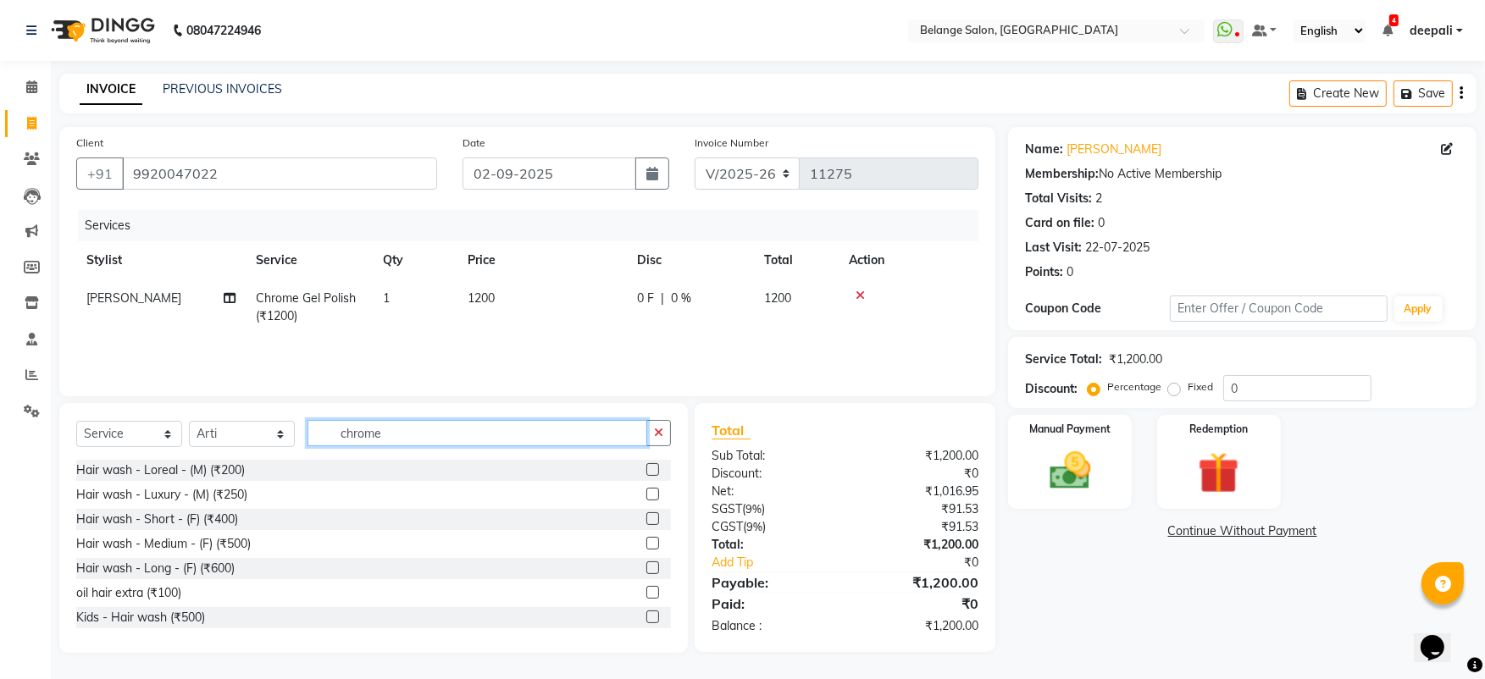
click at [364, 433] on input "chrome" at bounding box center [477, 433] width 340 height 26
type input "thread"
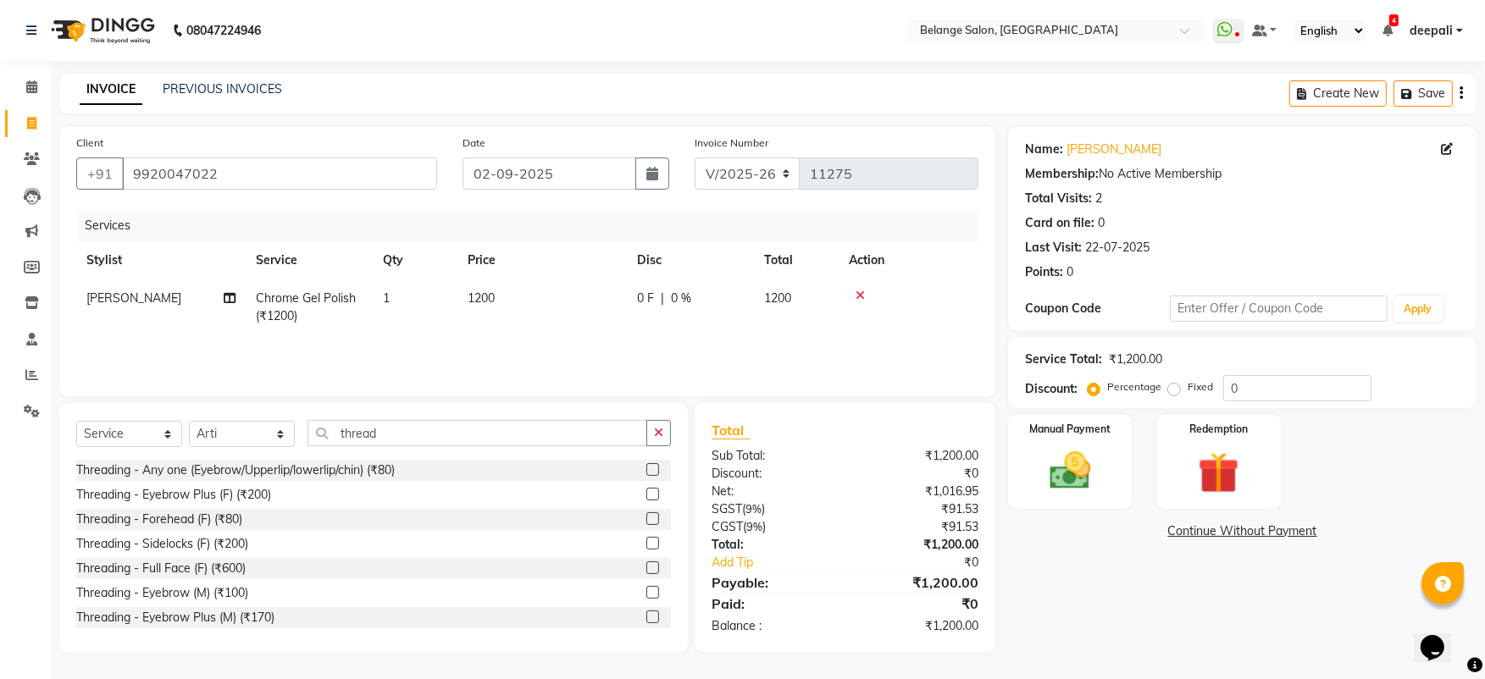
click at [646, 466] on label at bounding box center [652, 469] width 13 height 13
click at [646, 466] on input "checkbox" at bounding box center [651, 470] width 11 height 11
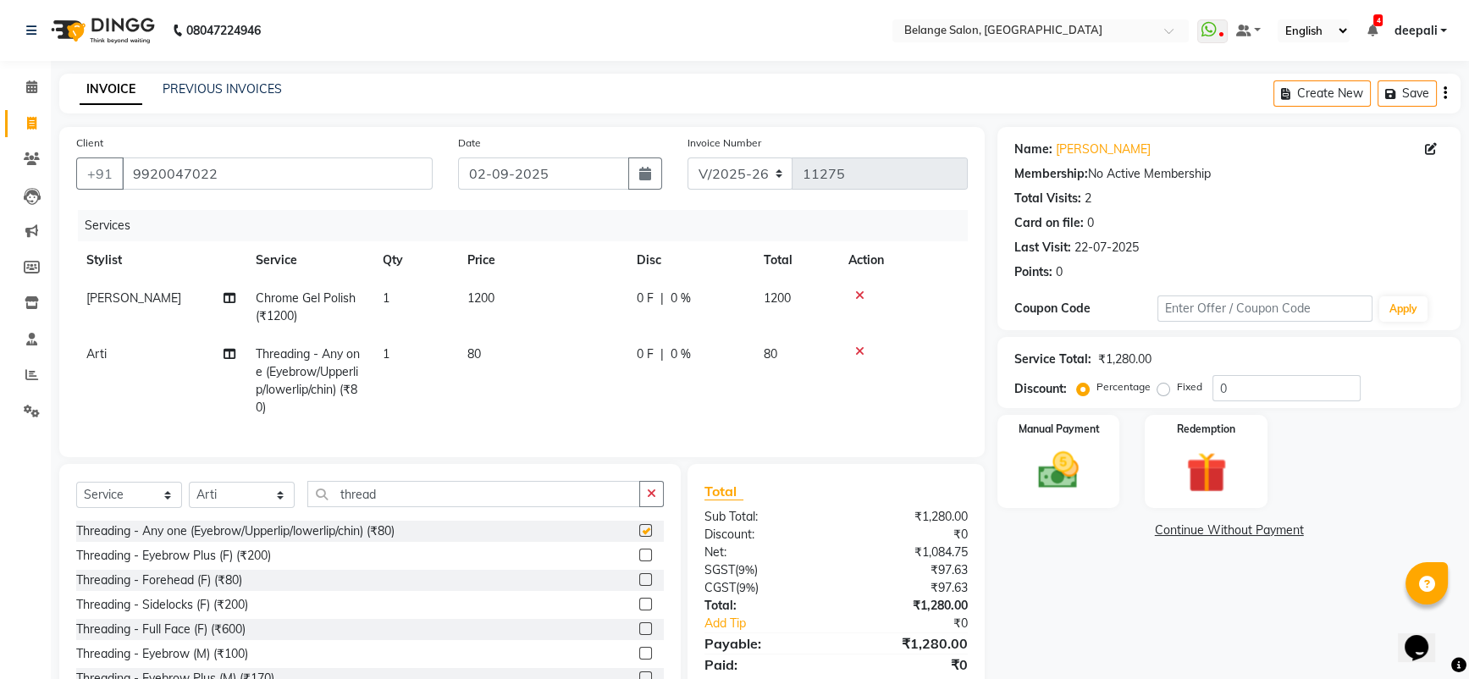
checkbox input "false"
click at [397, 346] on td "1" at bounding box center [415, 380] width 85 height 91
select select "52812"
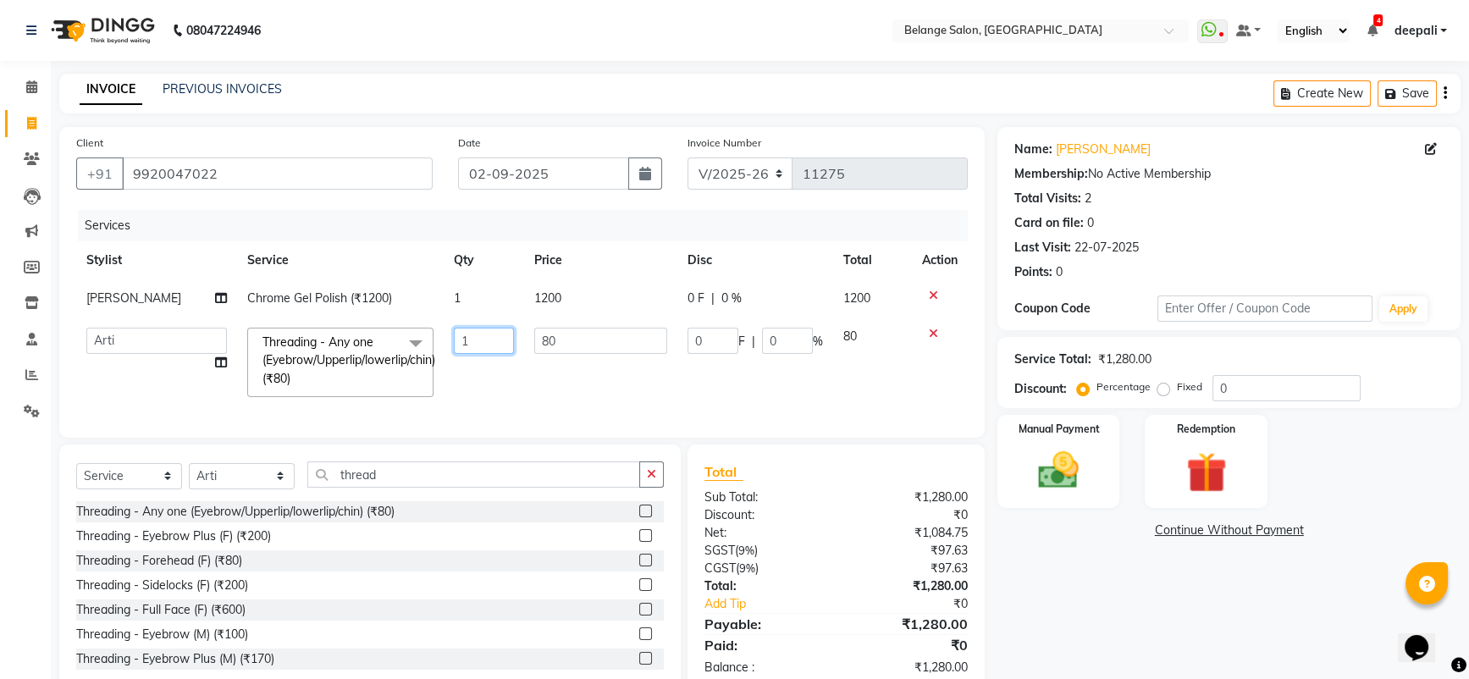
click at [490, 344] on input "1" at bounding box center [484, 341] width 60 height 26
type input "2"
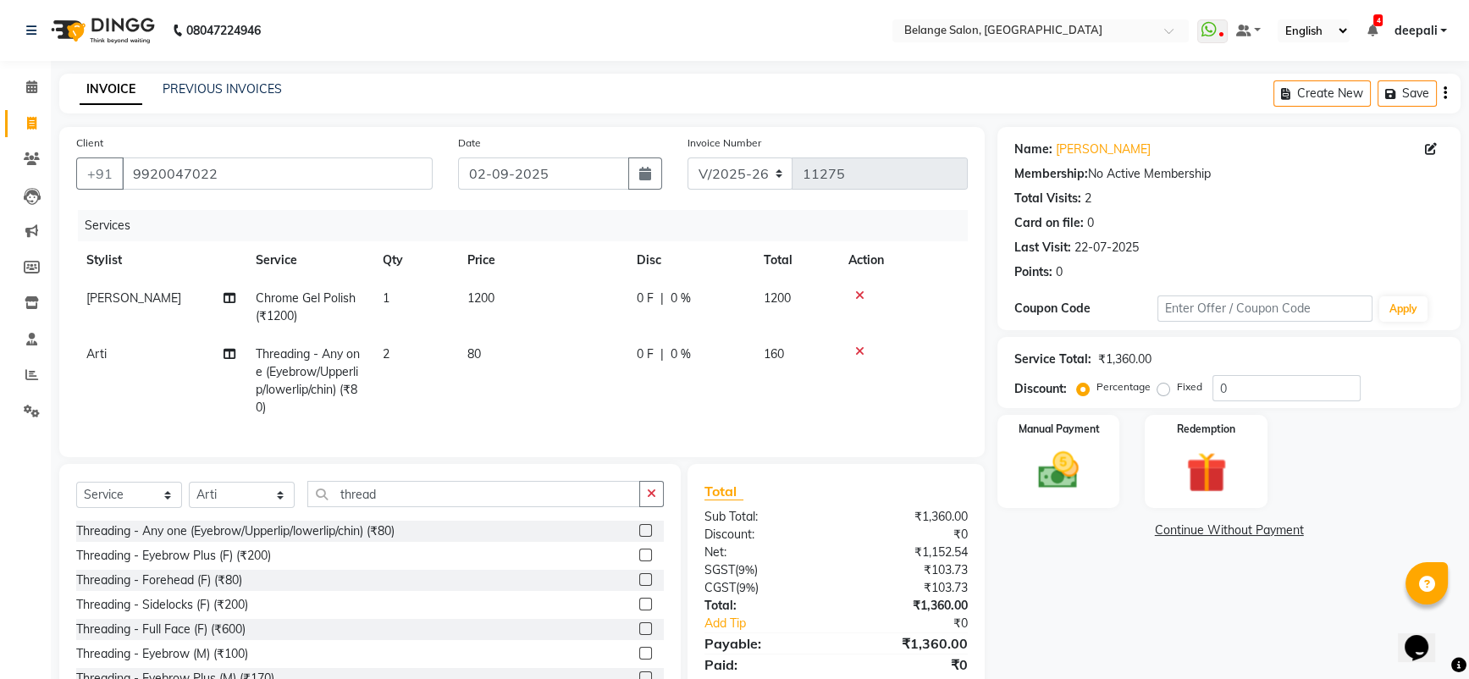
click at [120, 291] on td "[PERSON_NAME]" at bounding box center [160, 307] width 169 height 56
select select "68481"
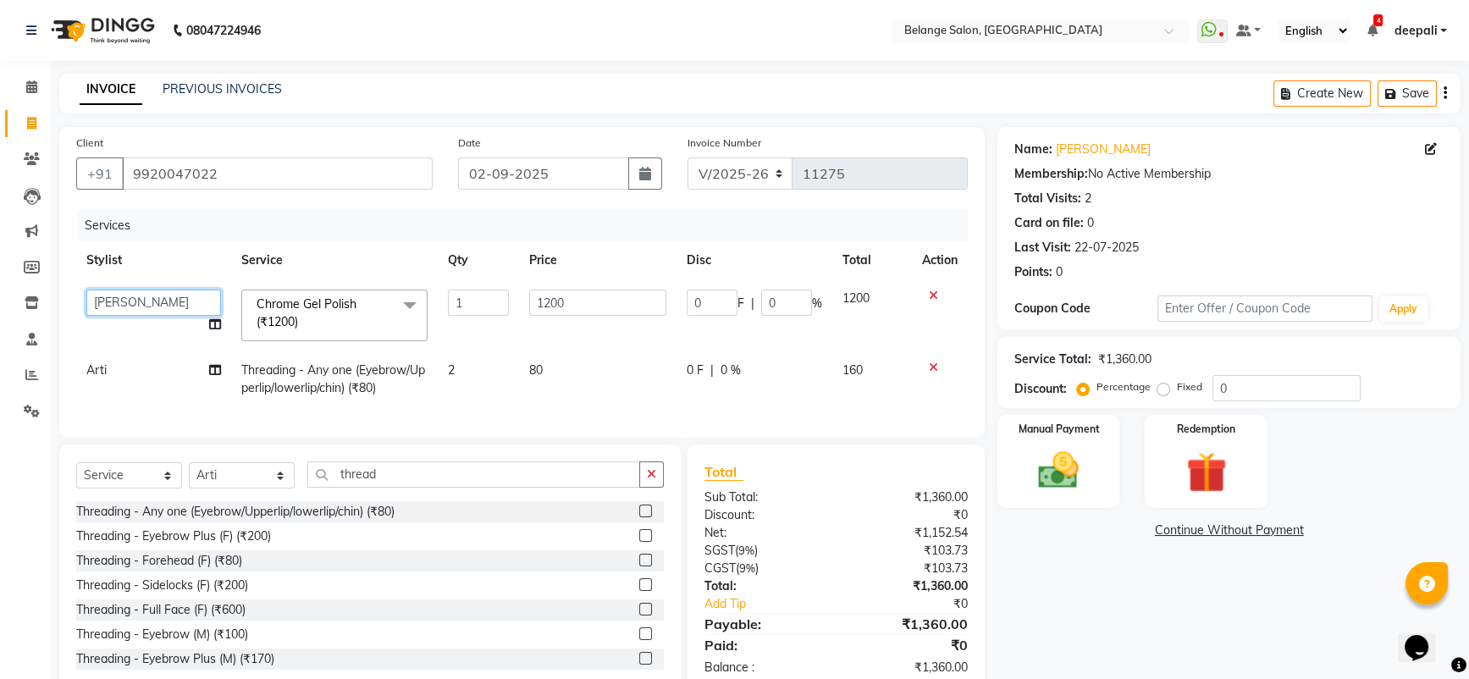
click at [107, 296] on select "aftab (U) Ali Amit ANJALI. Archana Arman Arti Belange Billing deepali dilshad J…" at bounding box center [153, 303] width 135 height 26
select select "47452"
click at [153, 355] on td "Arti" at bounding box center [153, 379] width 155 height 56
select select "52812"
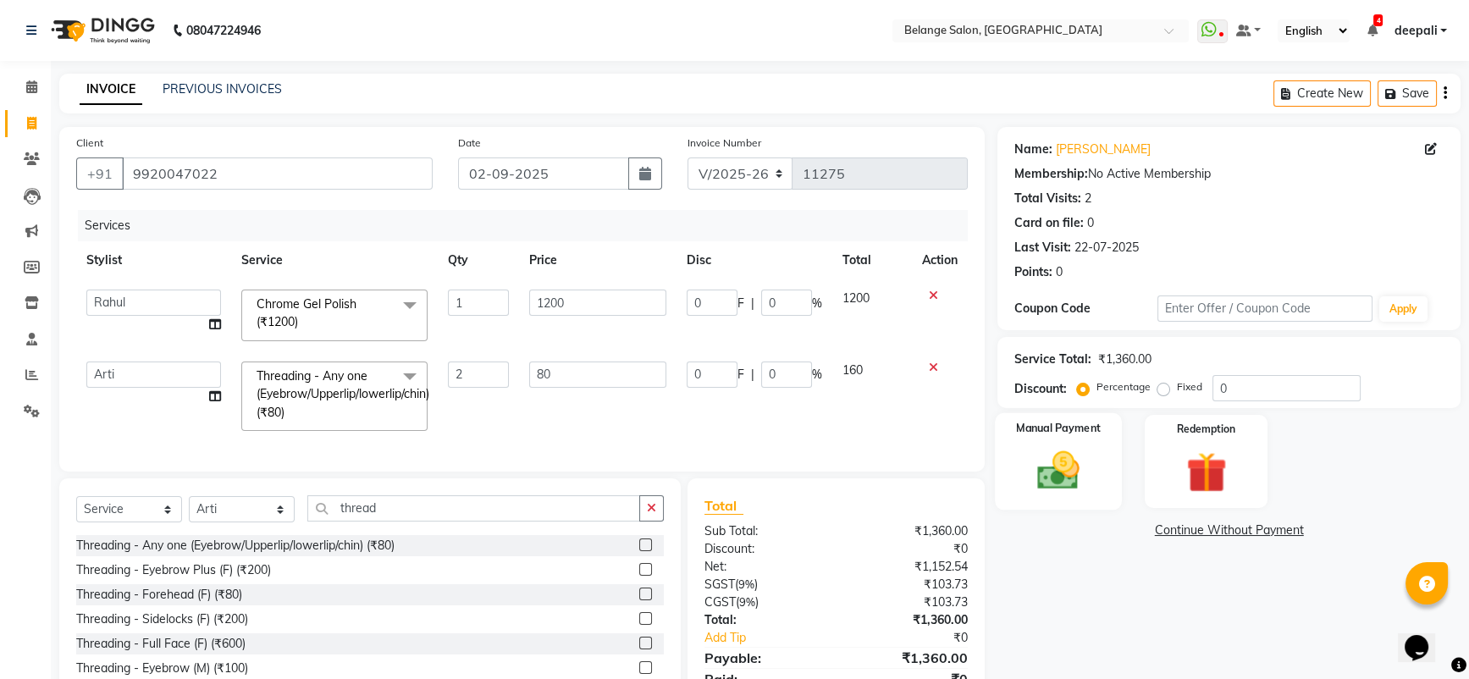
click at [1082, 462] on img at bounding box center [1059, 470] width 69 height 49
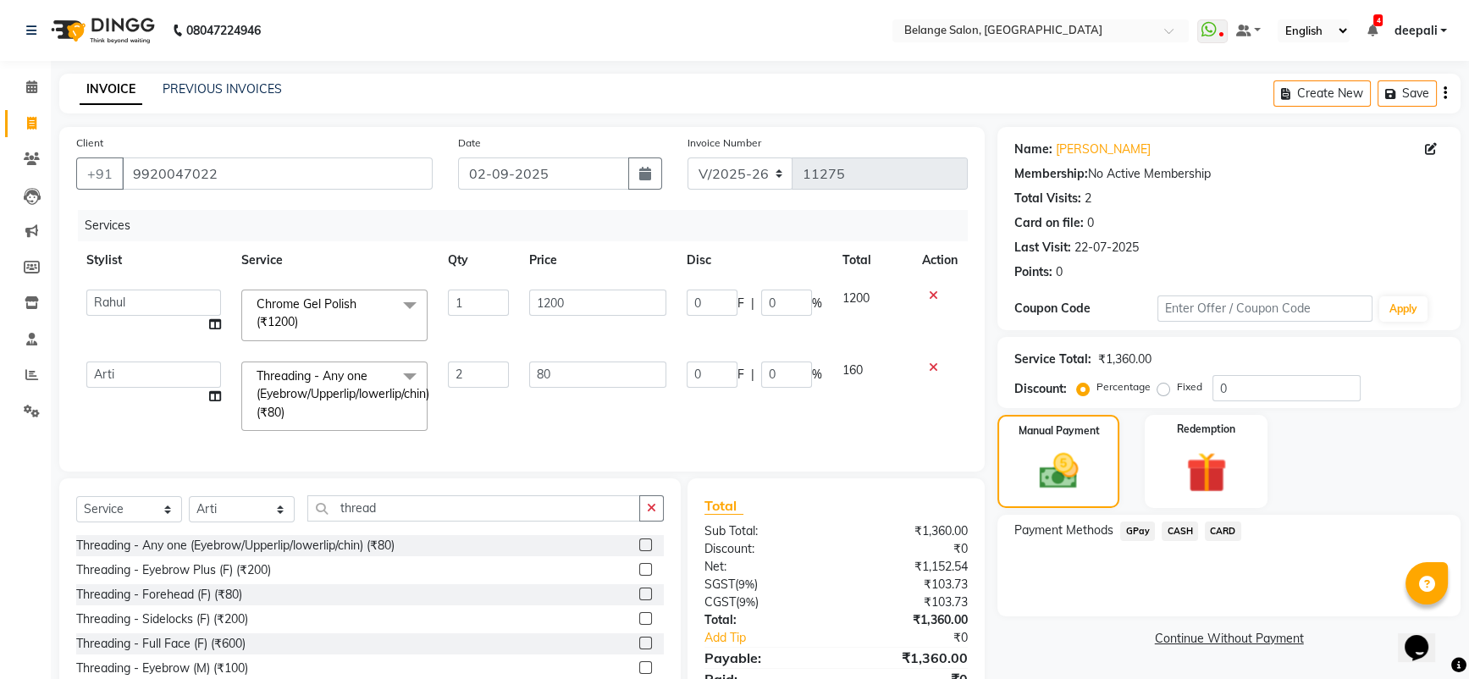
click at [1221, 532] on span "CARD" at bounding box center [1223, 531] width 36 height 19
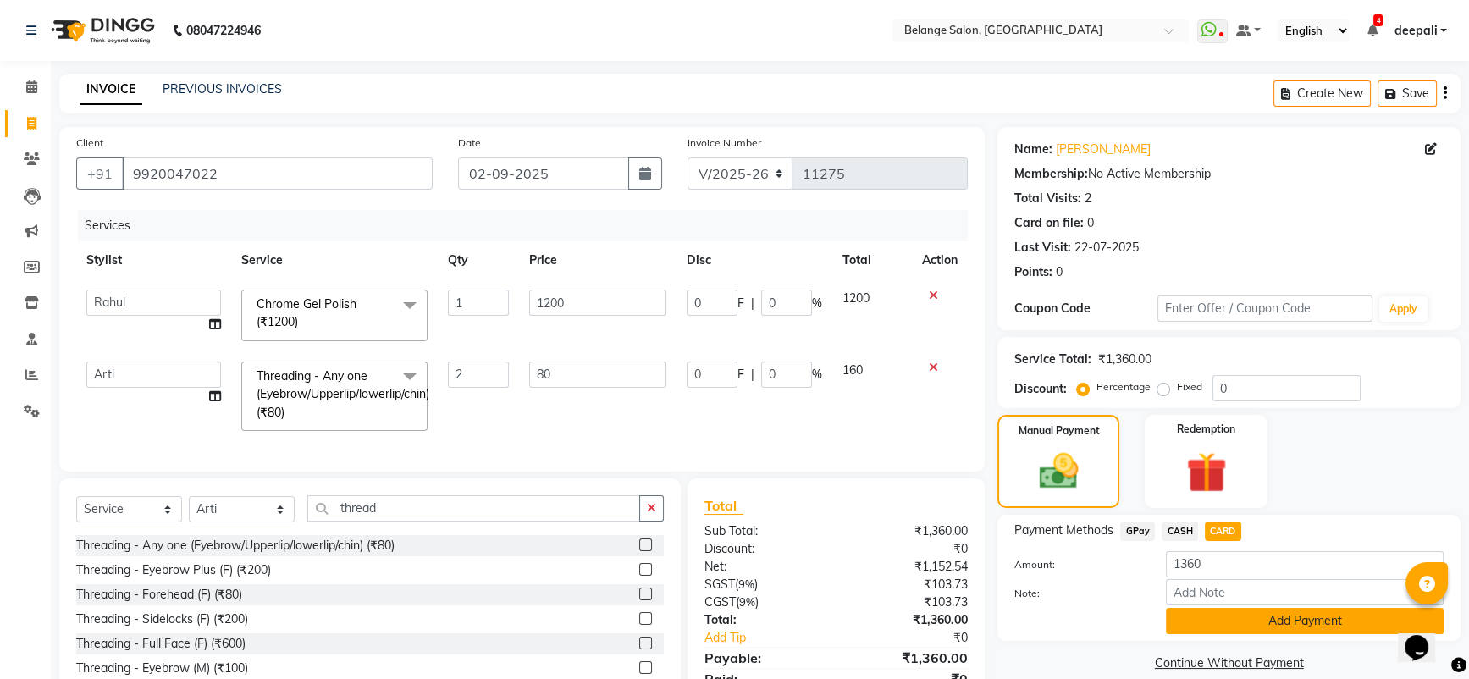
click at [1242, 624] on button "Add Payment" at bounding box center [1305, 621] width 278 height 26
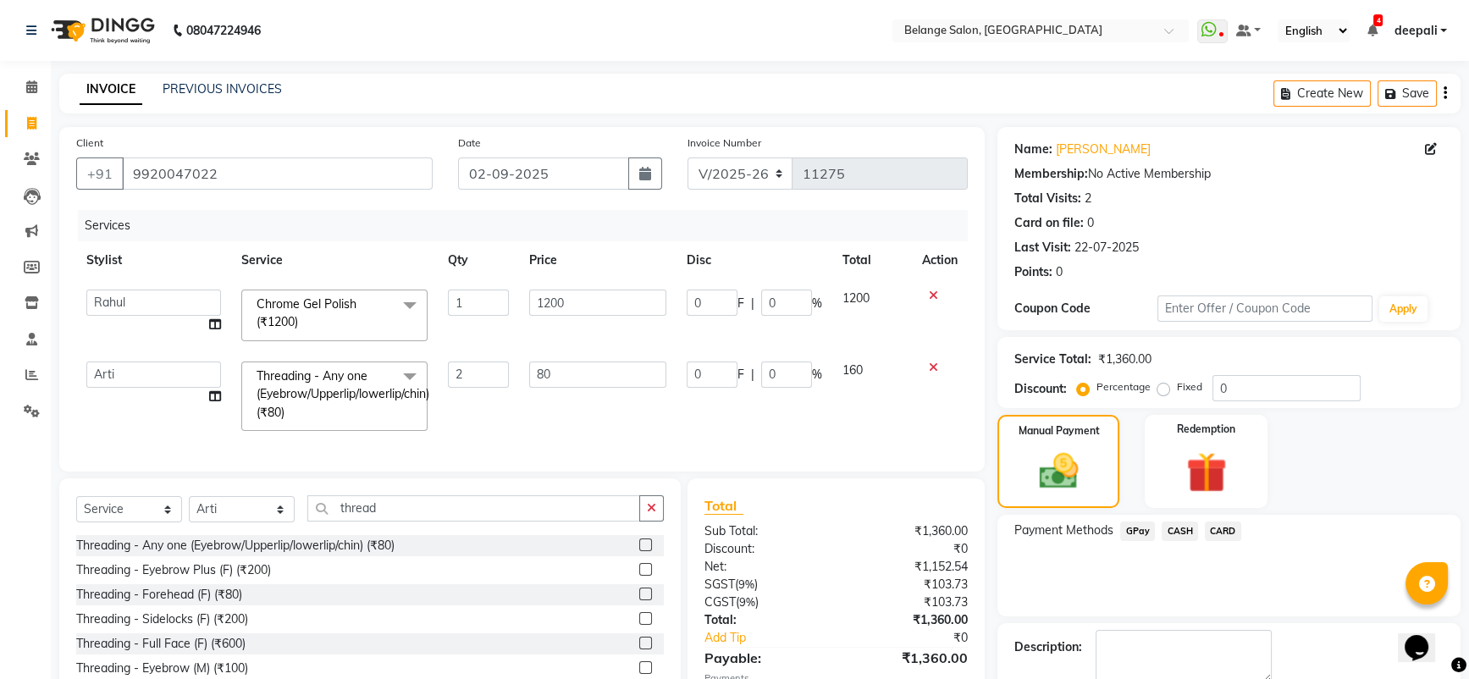
scroll to position [124, 0]
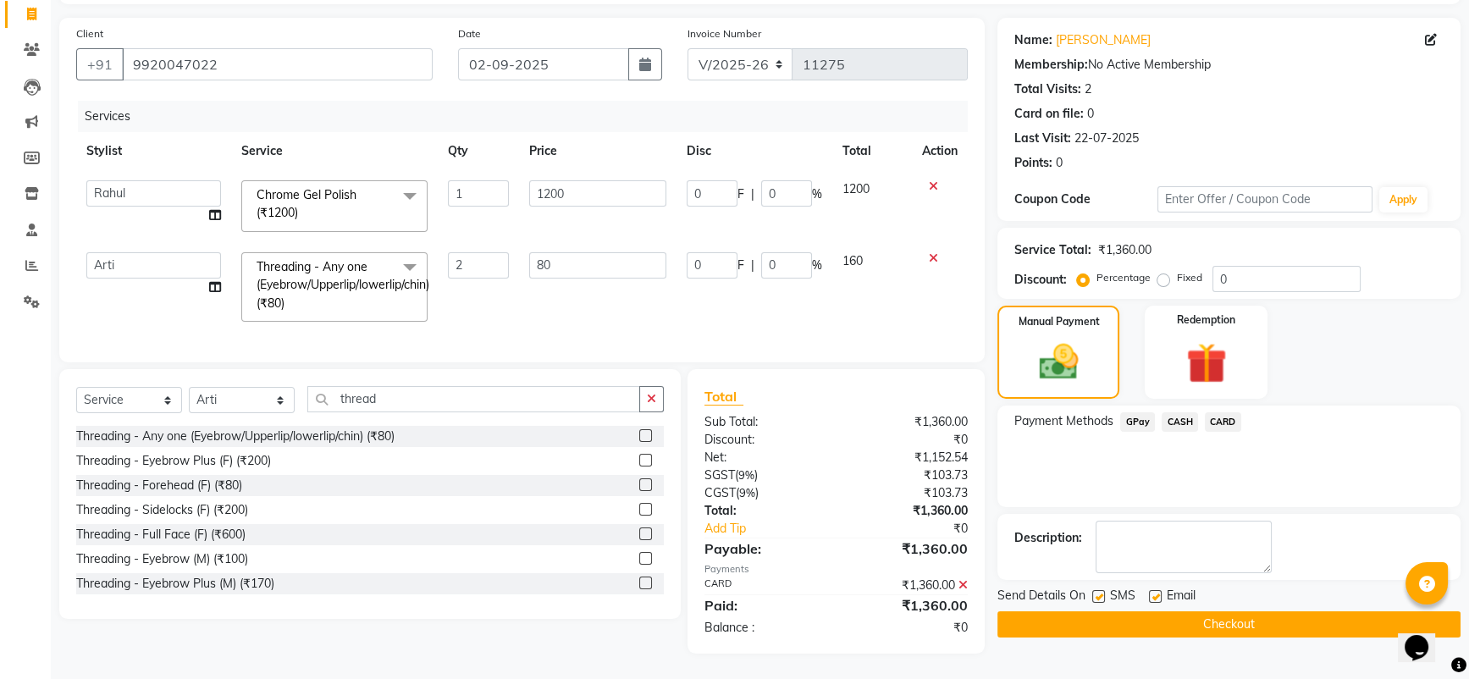
click at [1209, 612] on button "Checkout" at bounding box center [1229, 625] width 463 height 26
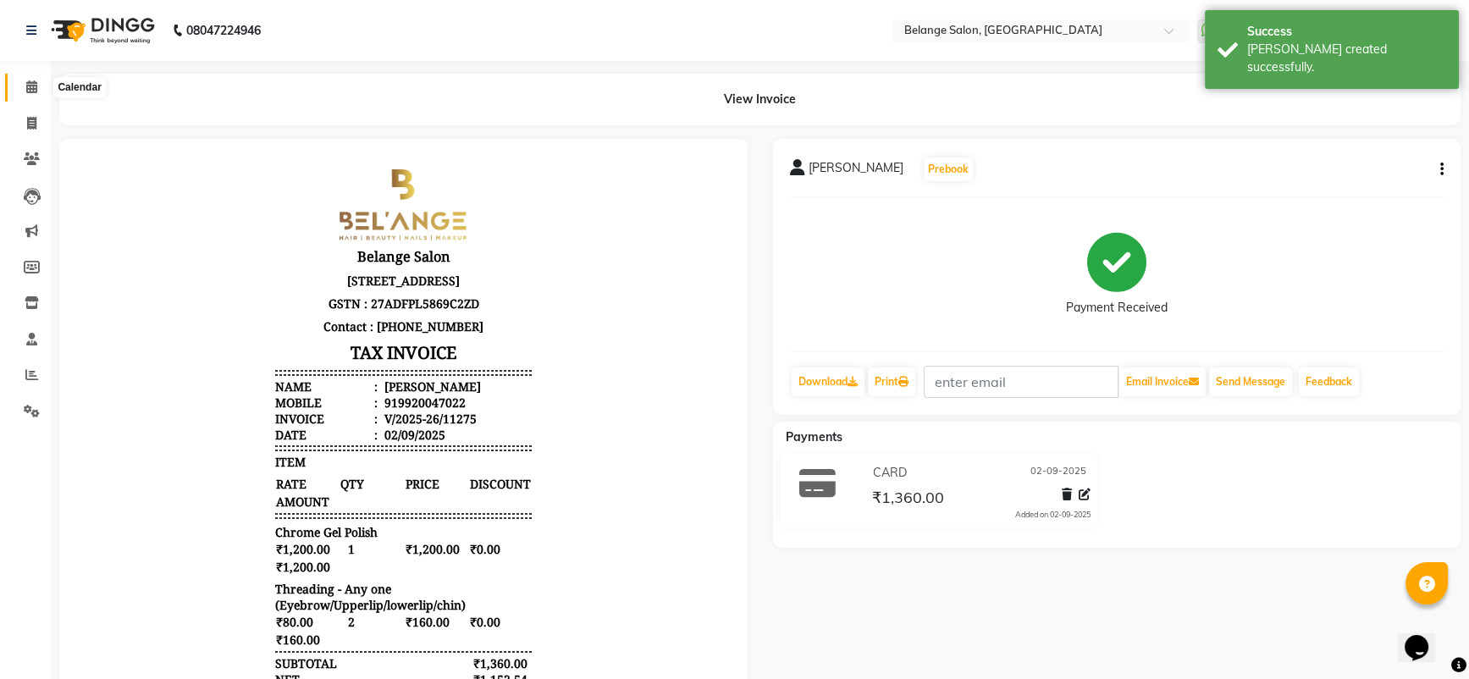
click at [36, 88] on icon at bounding box center [31, 86] width 11 height 13
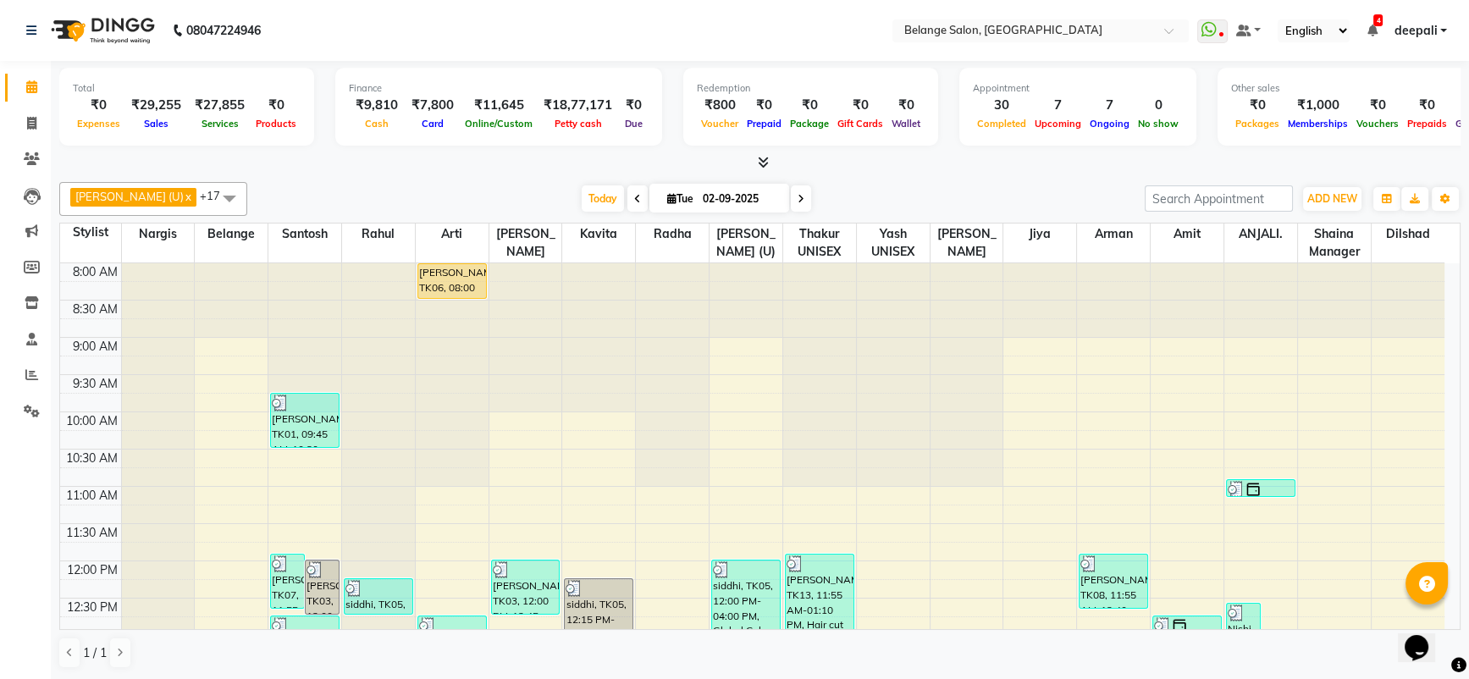
scroll to position [367, 0]
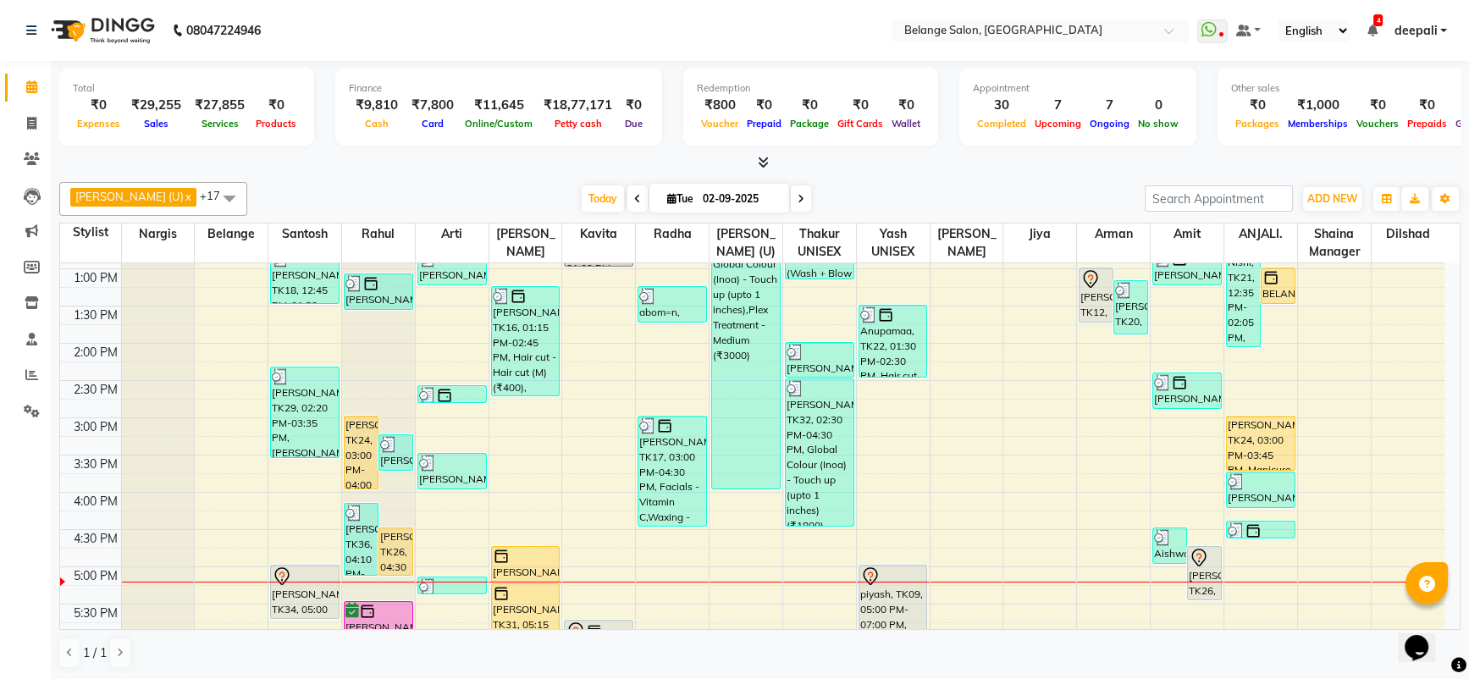
click at [353, 180] on div "aftab (U) x Amit x ANJALI. x Arman x Arti x Jiya x Kavita x Nargis x Radha x Ra…" at bounding box center [760, 425] width 1402 height 501
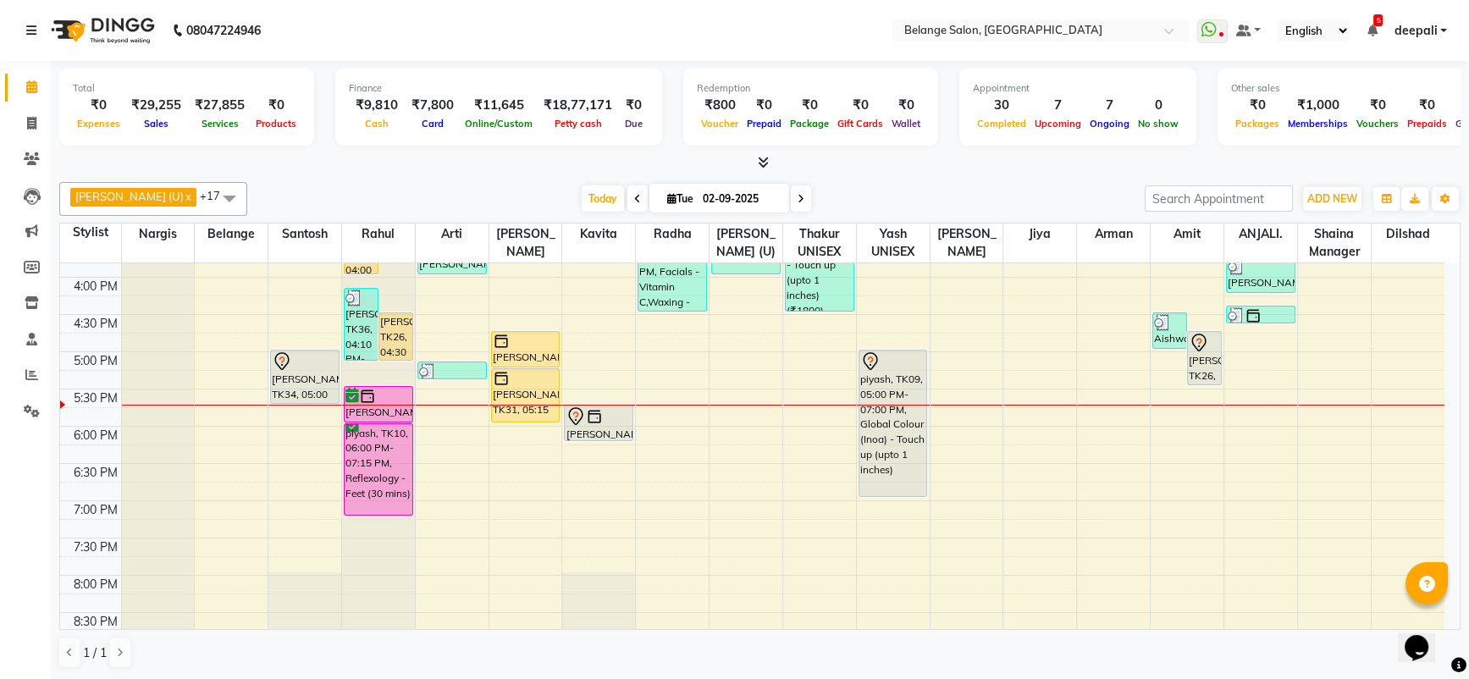
scroll to position [589, 0]
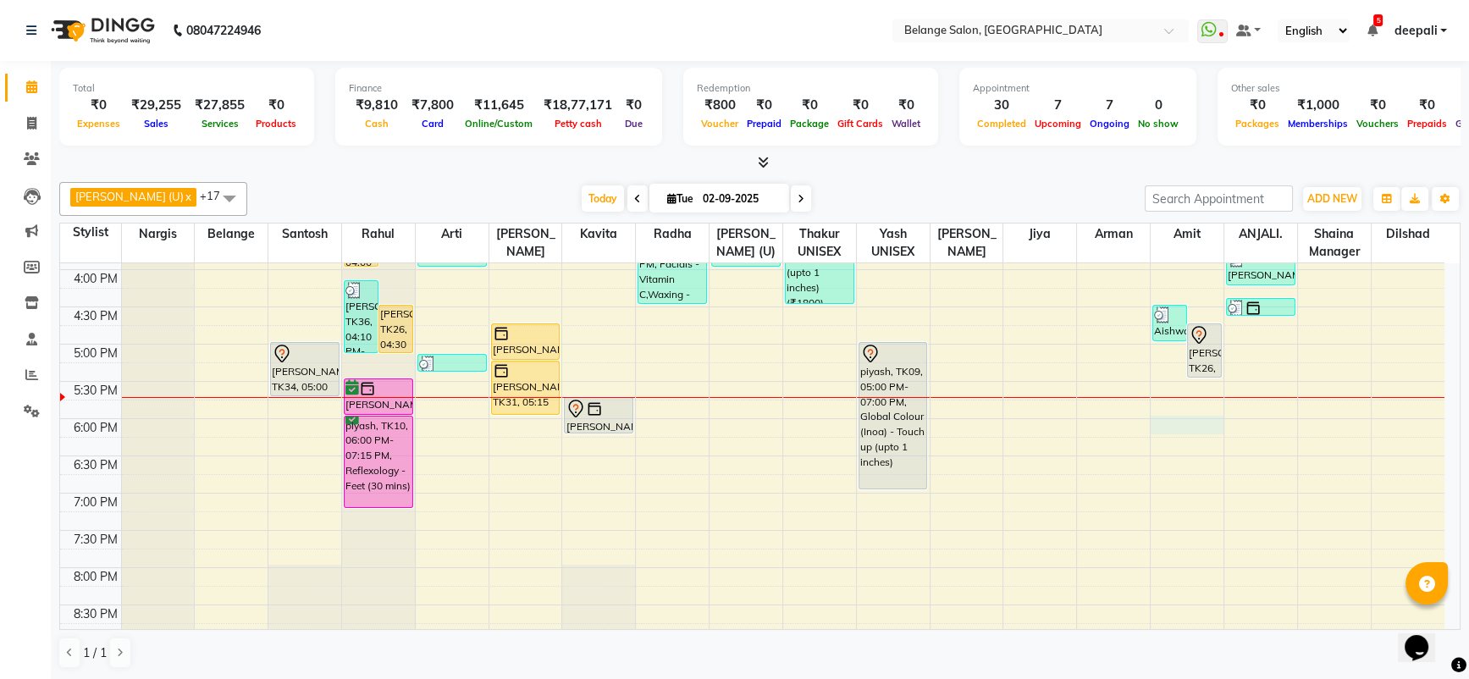
click at [1182, 418] on div "8:00 AM 8:30 AM 9:00 AM 9:30 AM 10:00 AM 10:30 AM 11:00 AM 11:30 AM 12:00 PM 12…" at bounding box center [752, 232] width 1385 height 1117
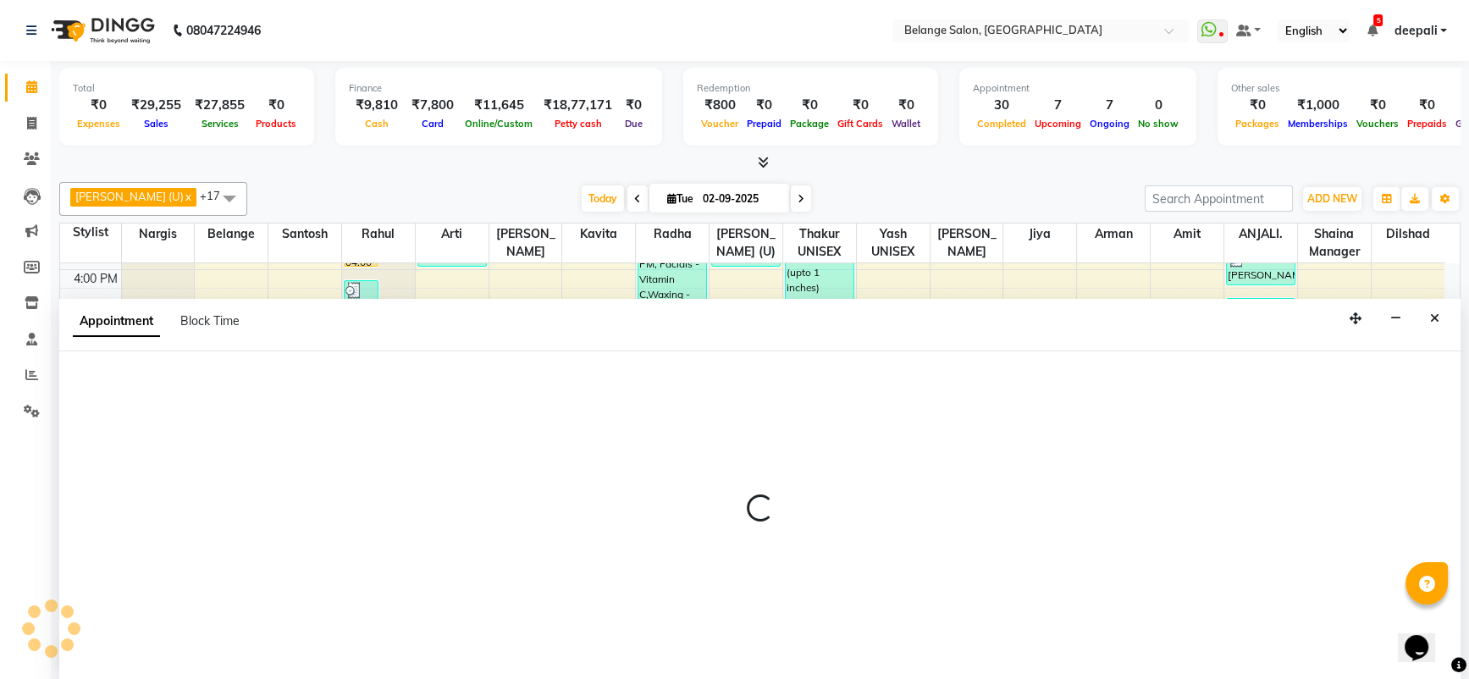
scroll to position [0, 0]
select select "82348"
select select "1080"
select select "tentative"
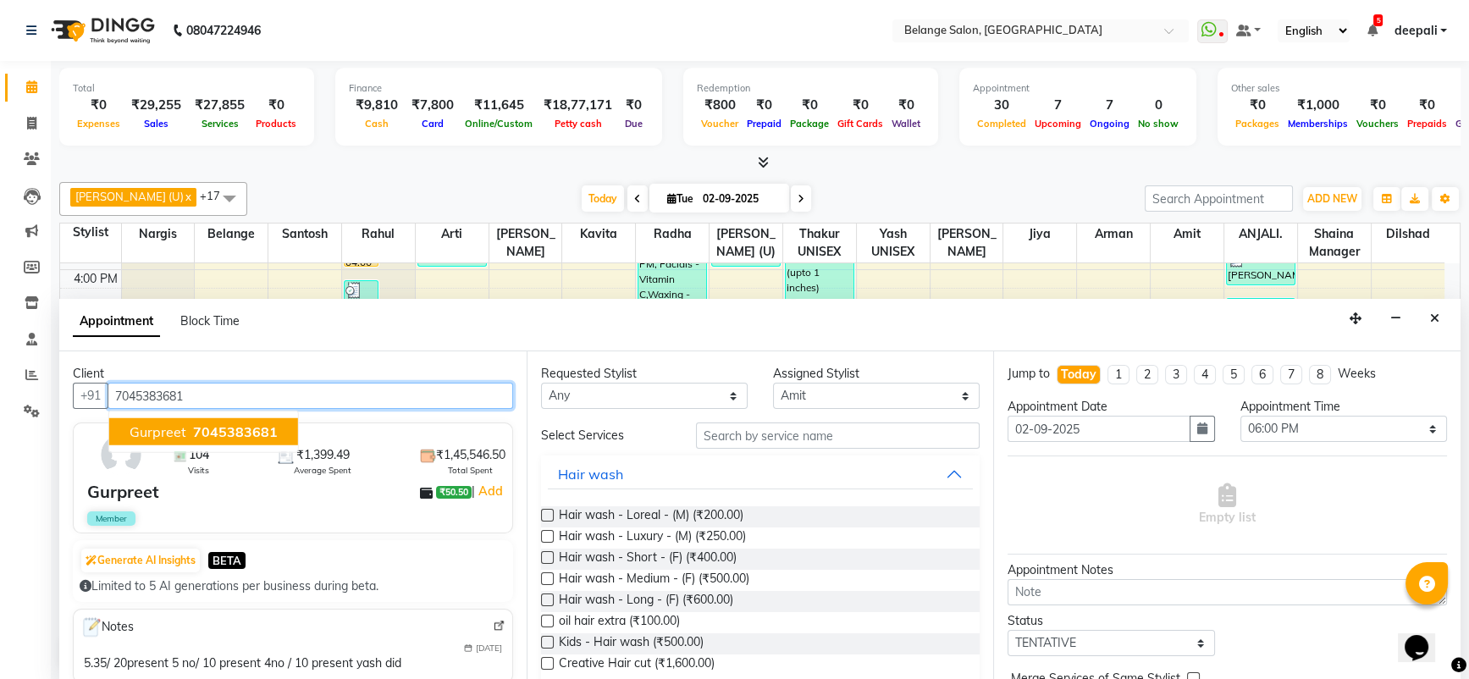
click at [249, 418] on button "Gurpreet 7045383681" at bounding box center [203, 431] width 189 height 27
type input "7045383681"
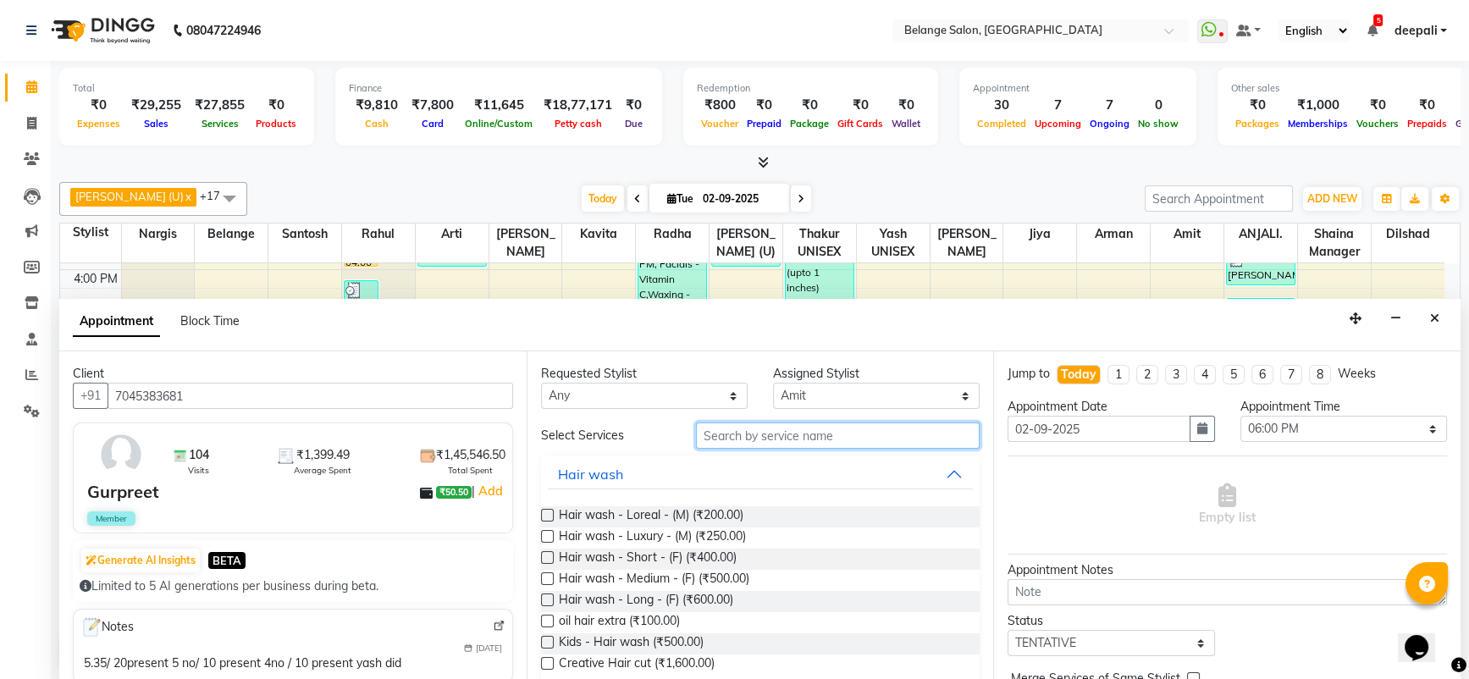
click at [792, 425] on input "text" at bounding box center [838, 436] width 285 height 26
type input "wash"
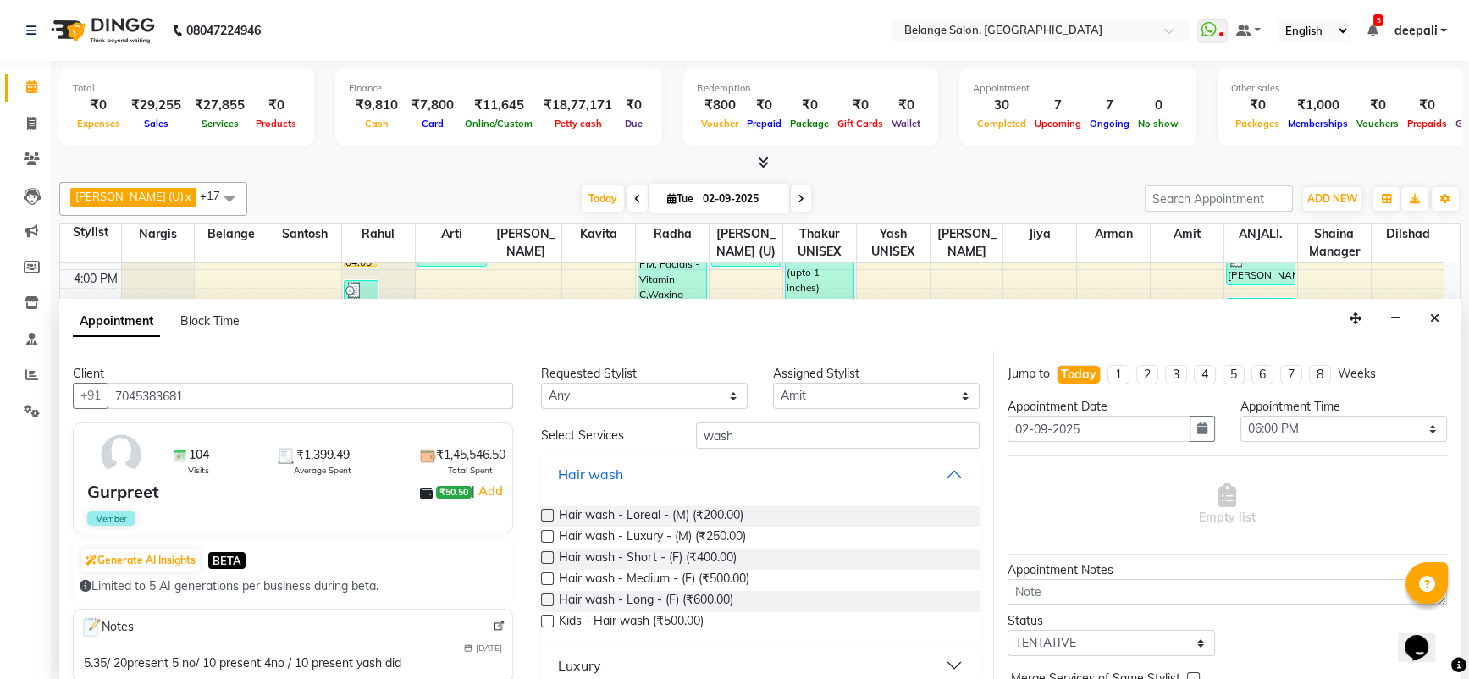
click at [542, 578] on label at bounding box center [547, 579] width 13 height 13
click at [542, 578] on input "checkbox" at bounding box center [546, 580] width 11 height 11
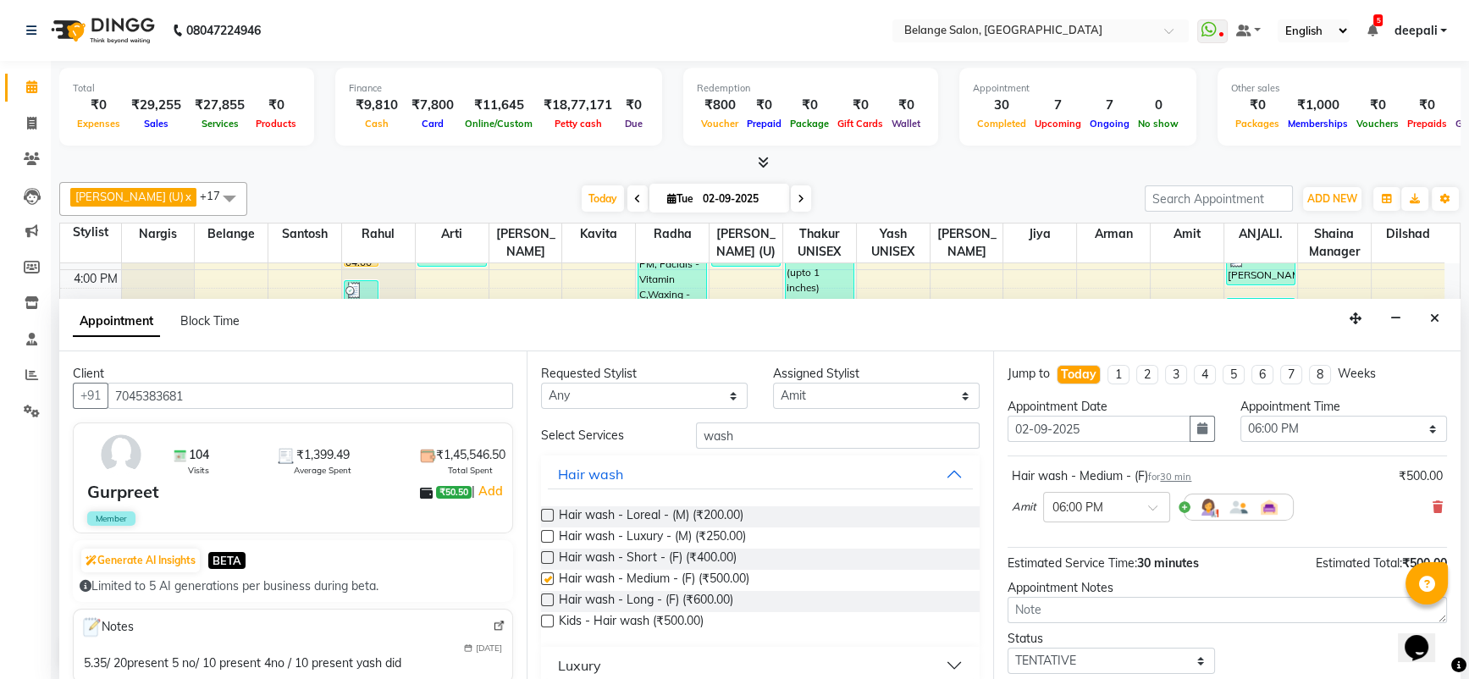
checkbox input "false"
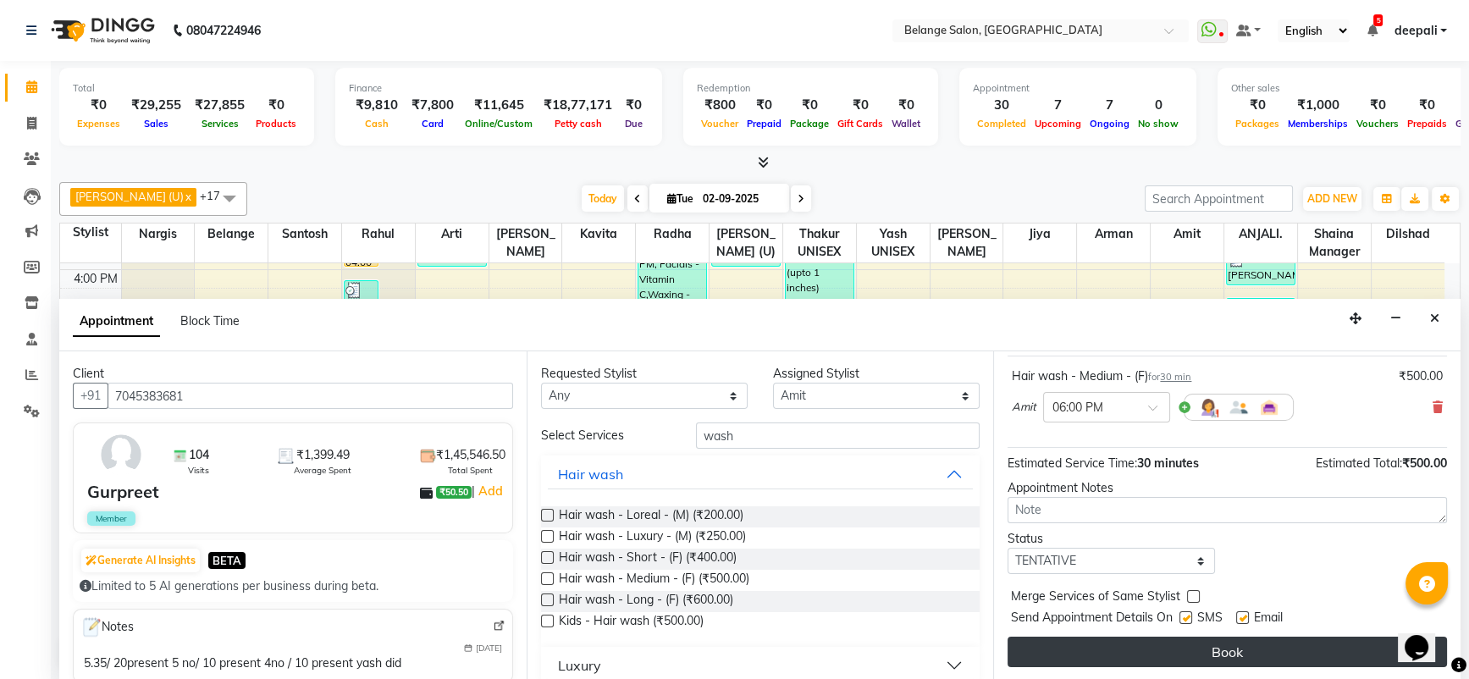
click at [1213, 644] on button "Book" at bounding box center [1228, 652] width 440 height 30
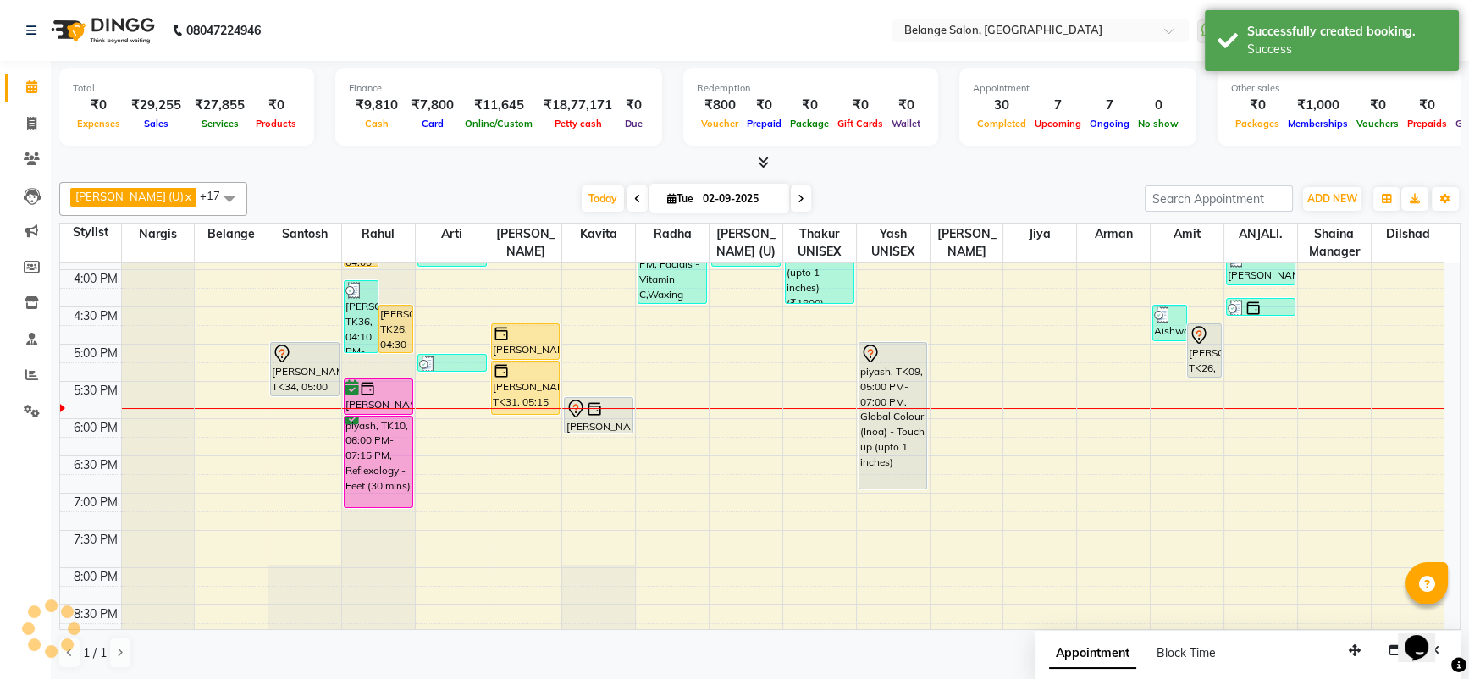
scroll to position [0, 0]
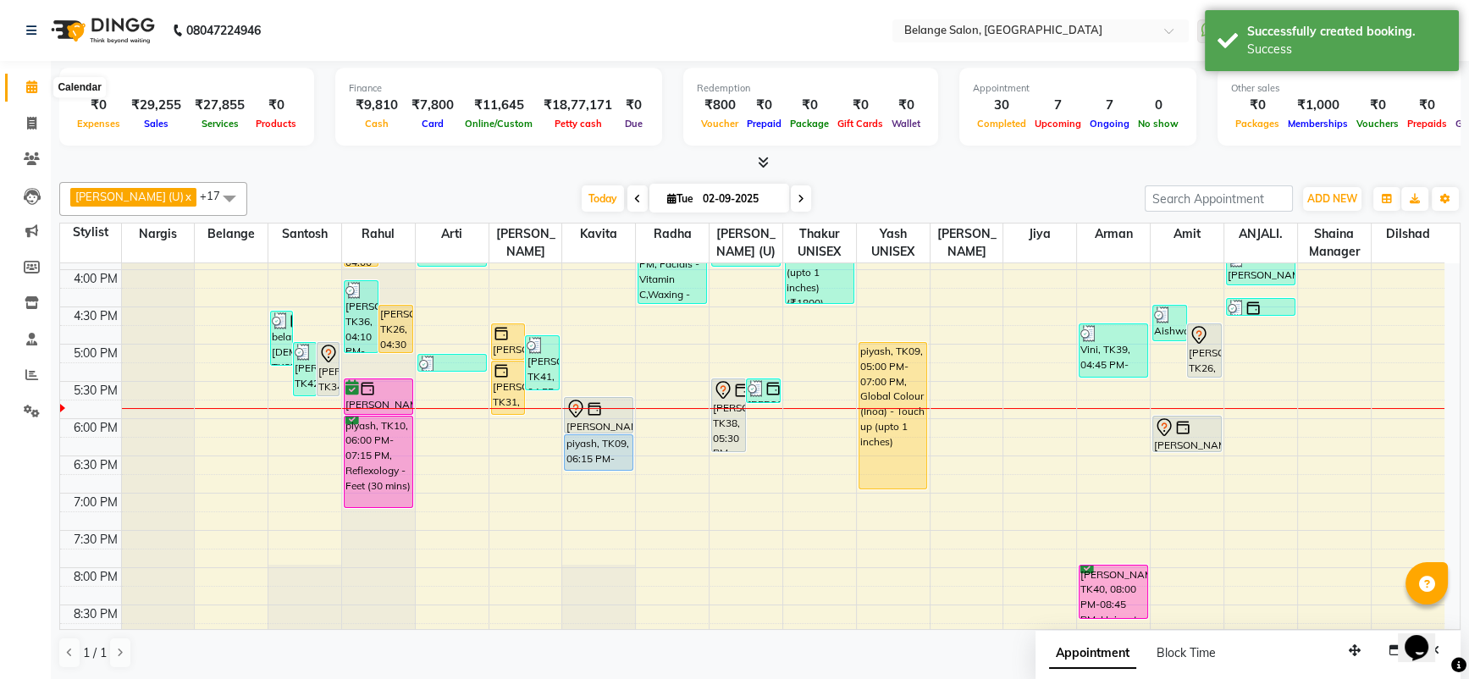
click at [20, 83] on span at bounding box center [32, 87] width 30 height 19
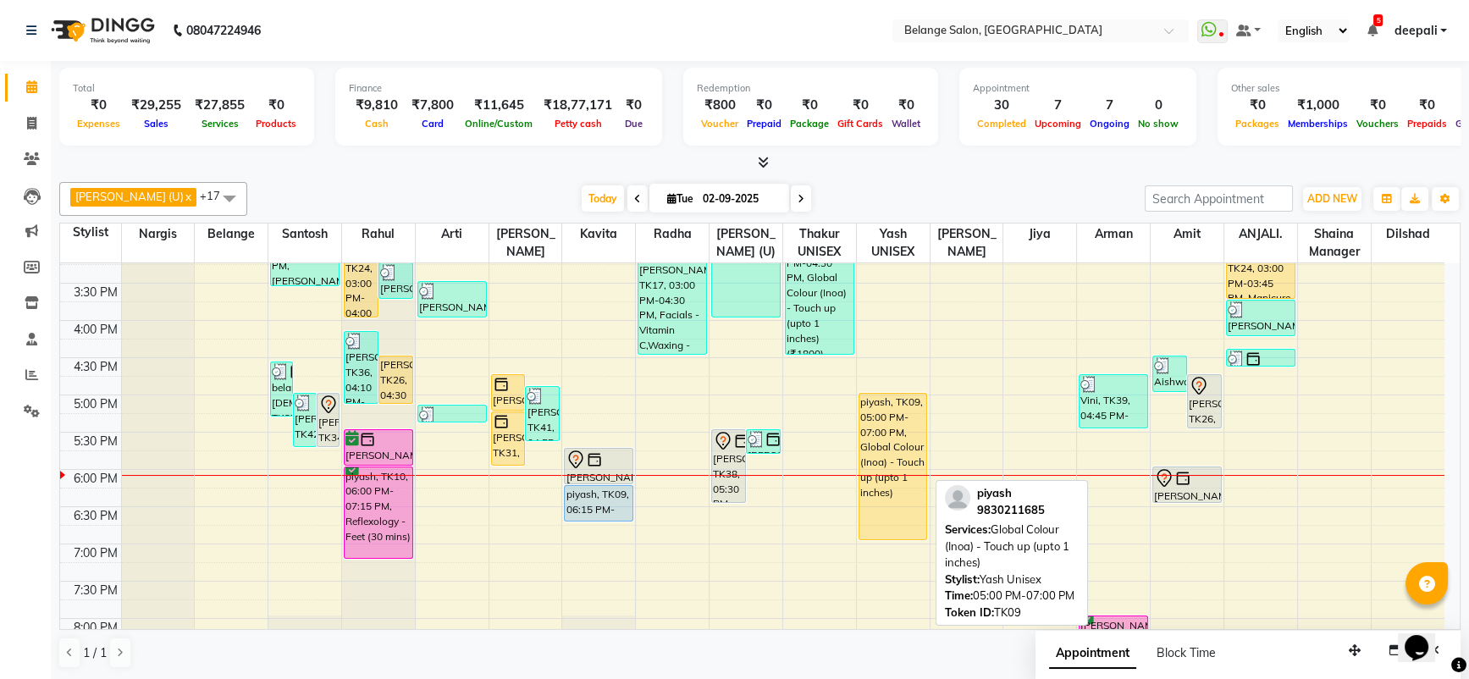
scroll to position [536, 0]
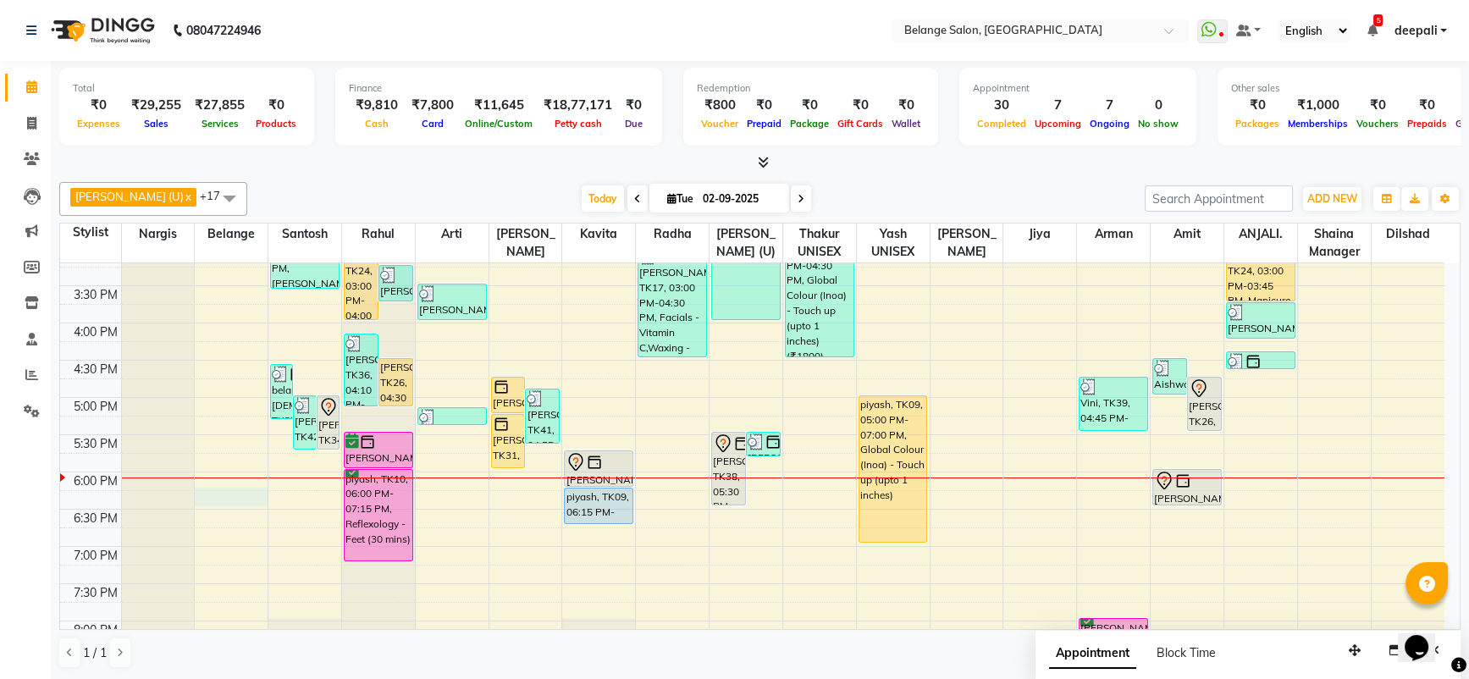
click at [221, 492] on div "8:00 AM 8:30 AM 9:00 AM 9:30 AM 10:00 AM 10:30 AM 11:00 AM 11:30 AM 12:00 PM 12…" at bounding box center [752, 285] width 1385 height 1117
select select "34079"
select select "tentative"
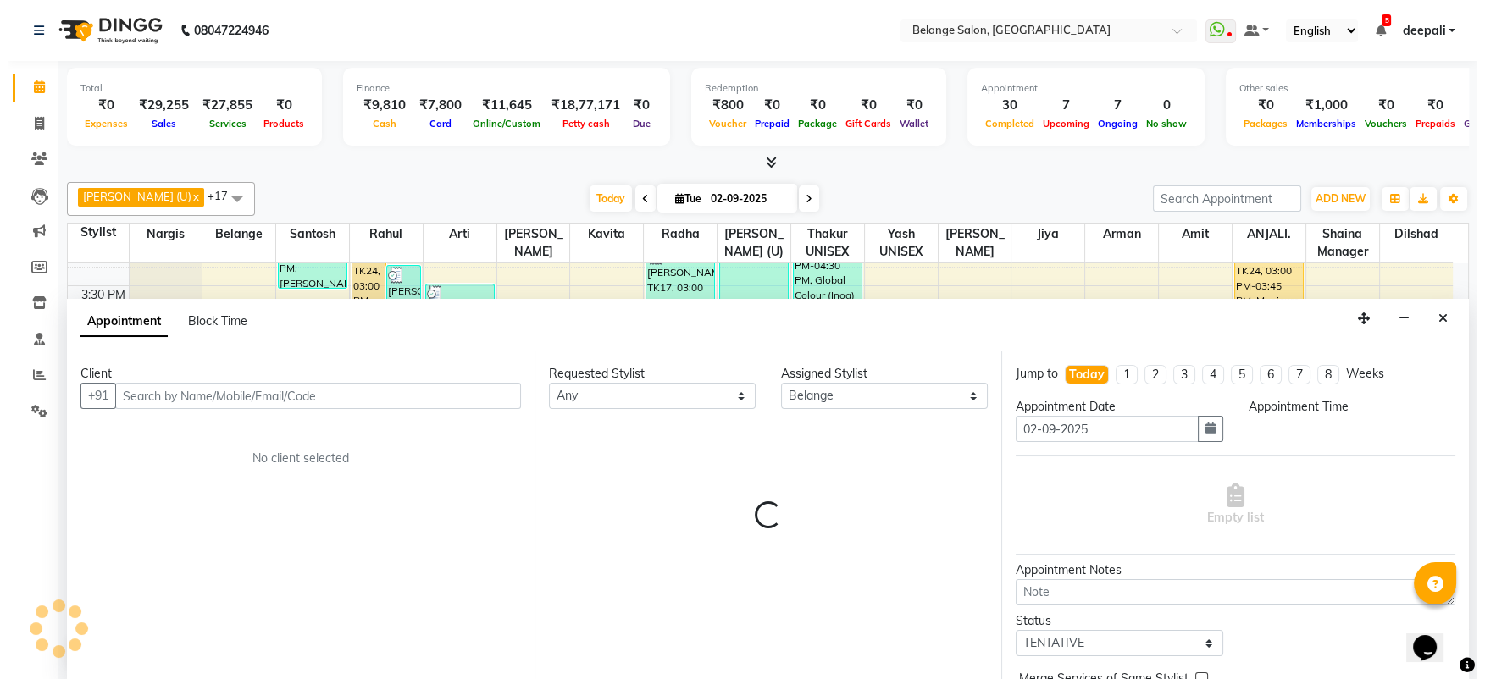
scroll to position [0, 0]
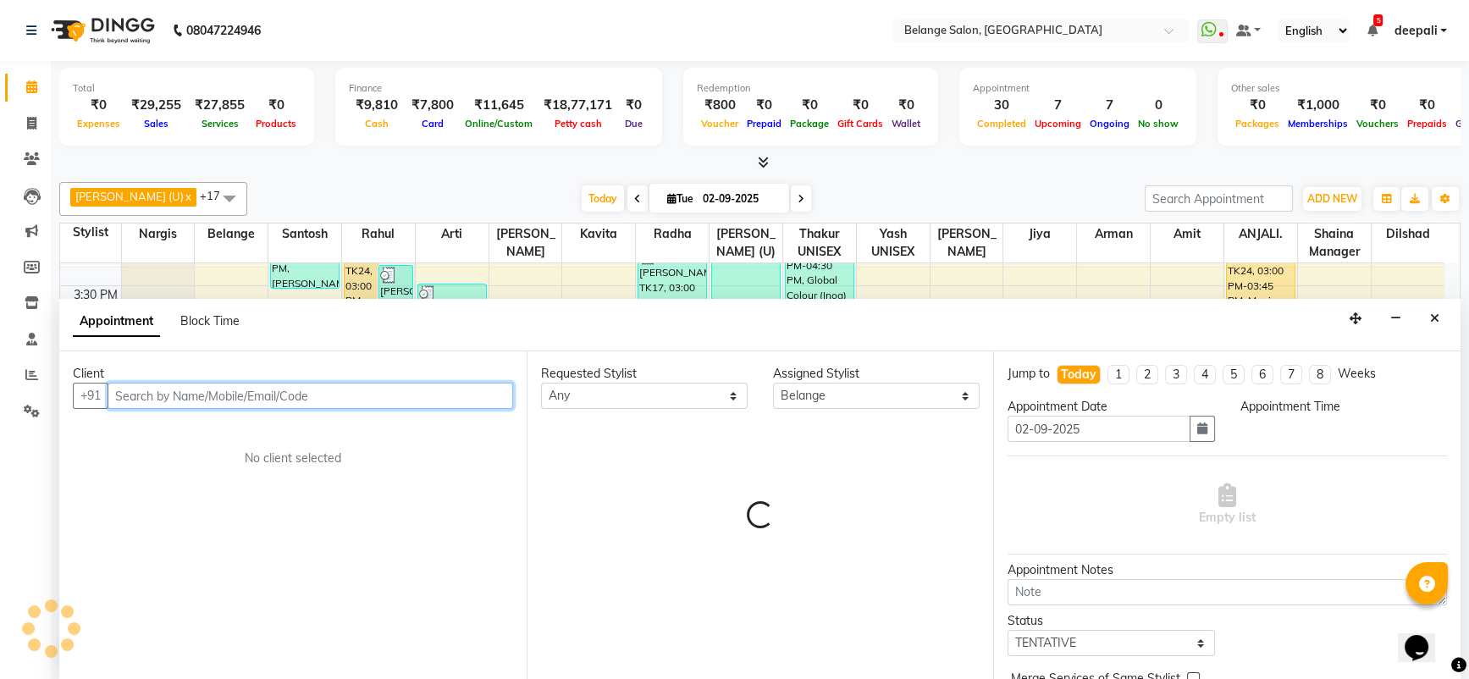
select select "1095"
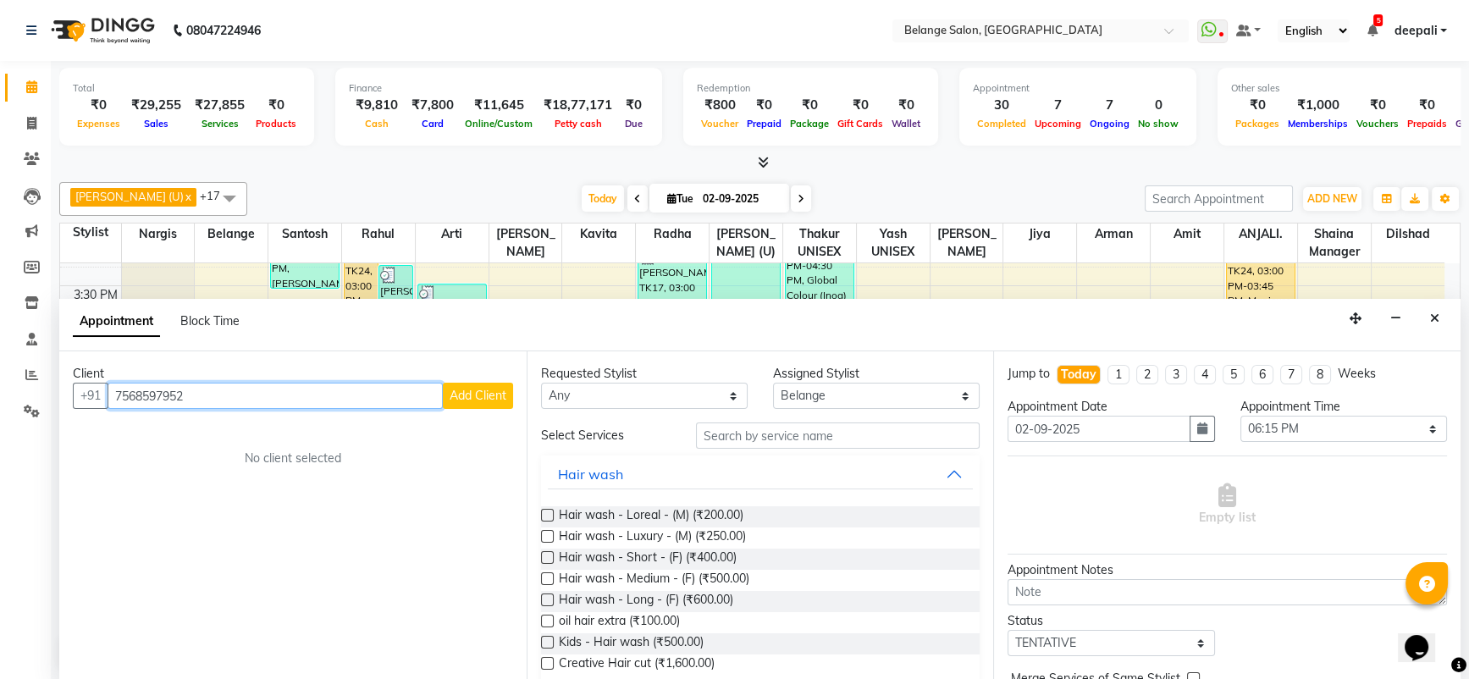
type input "7568597952"
click at [479, 388] on span "Add Client" at bounding box center [478, 395] width 57 height 15
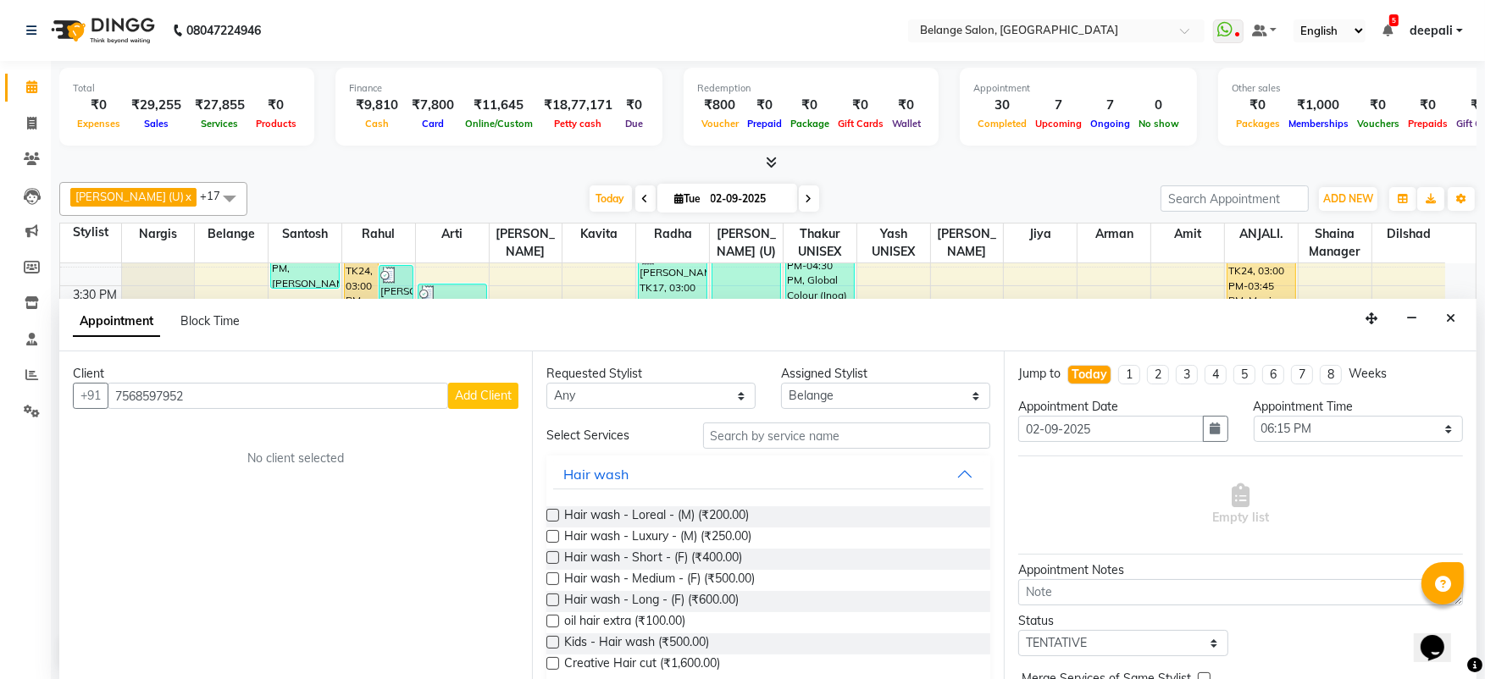
select select "22"
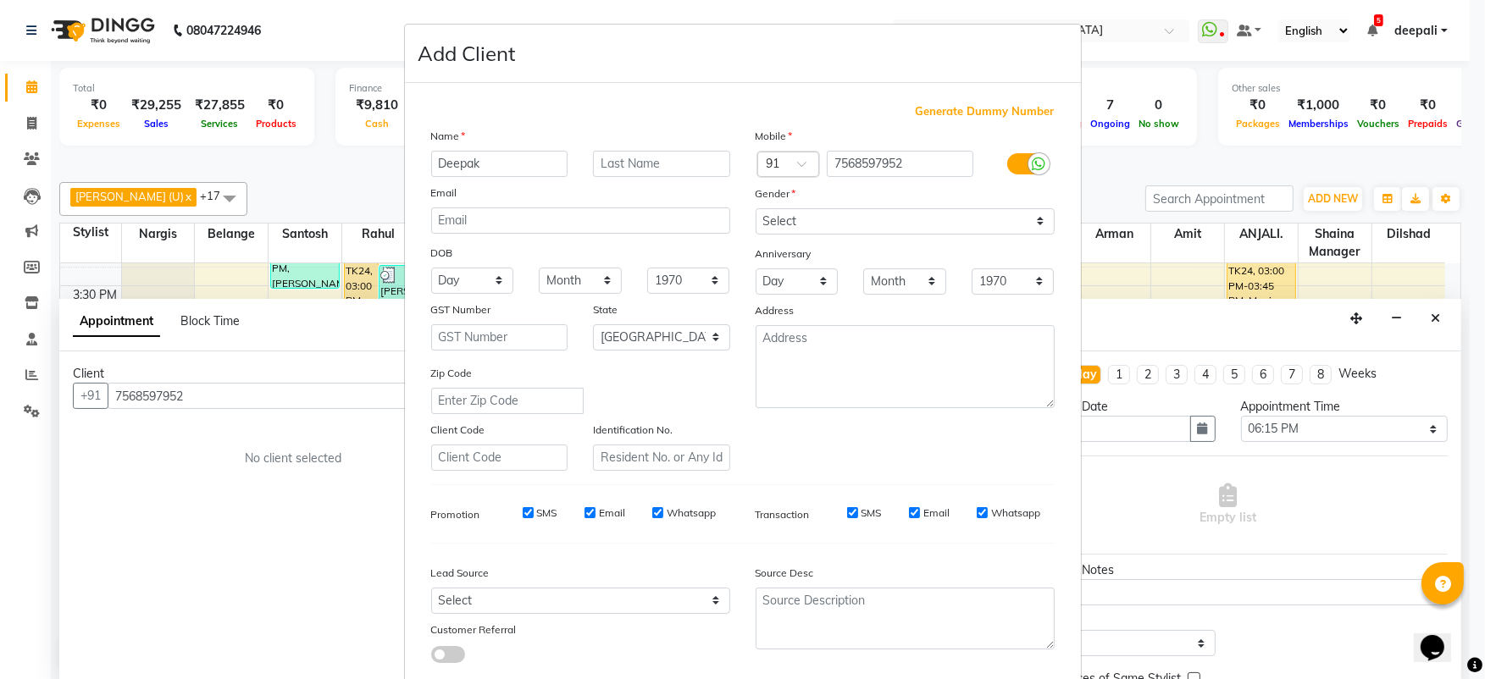
type input "Deepak"
click at [820, 223] on select "Select Male Female Other Prefer Not To Say" at bounding box center [904, 221] width 299 height 26
select select "male"
click at [755, 208] on select "Select Male Female Other Prefer Not To Say" at bounding box center [904, 221] width 299 height 26
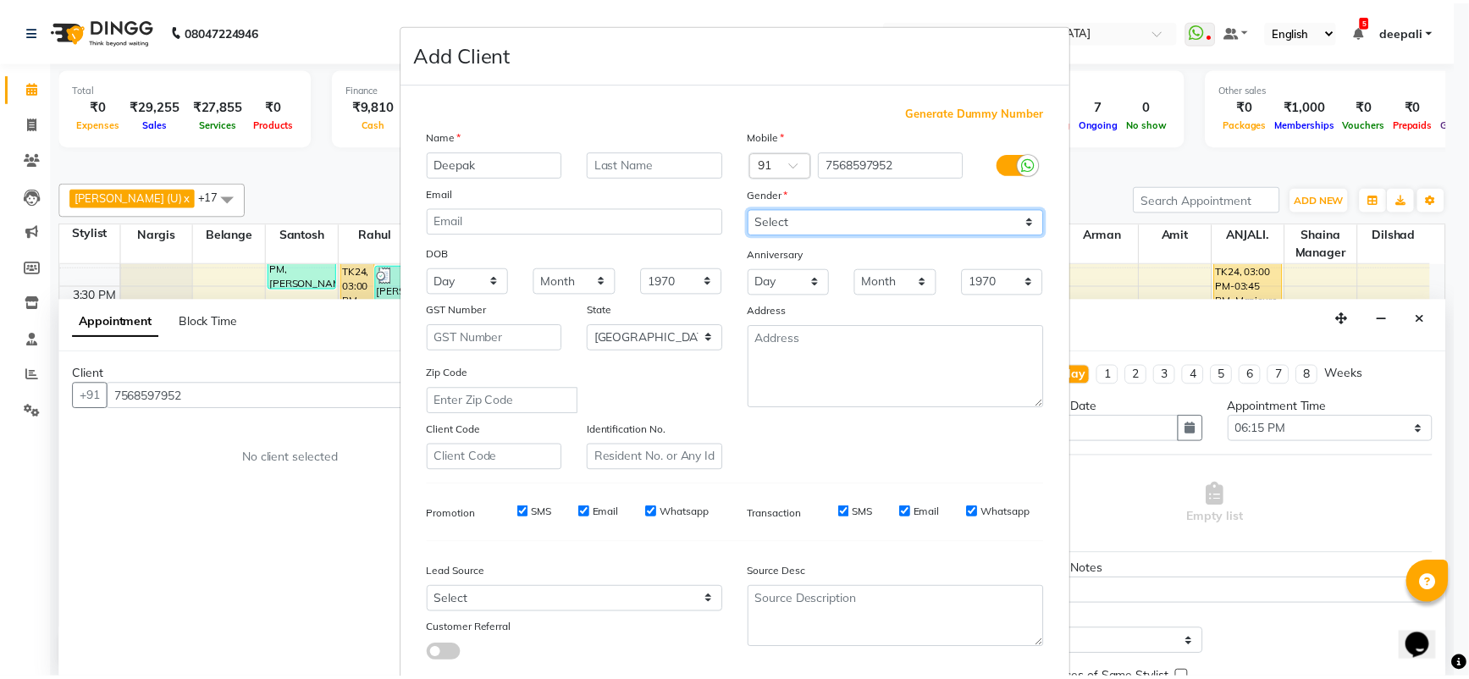
scroll to position [100, 0]
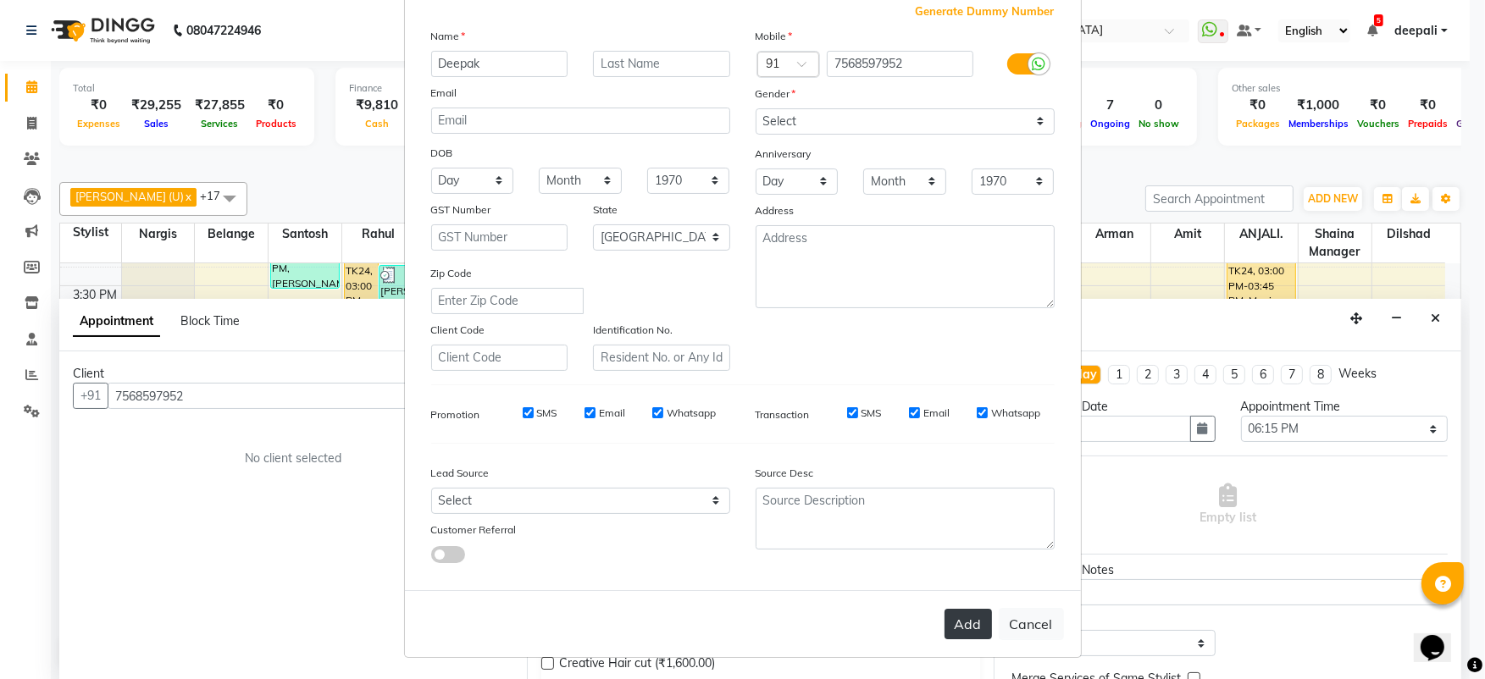
click at [960, 629] on button "Add" at bounding box center [967, 624] width 47 height 30
select select
select select "null"
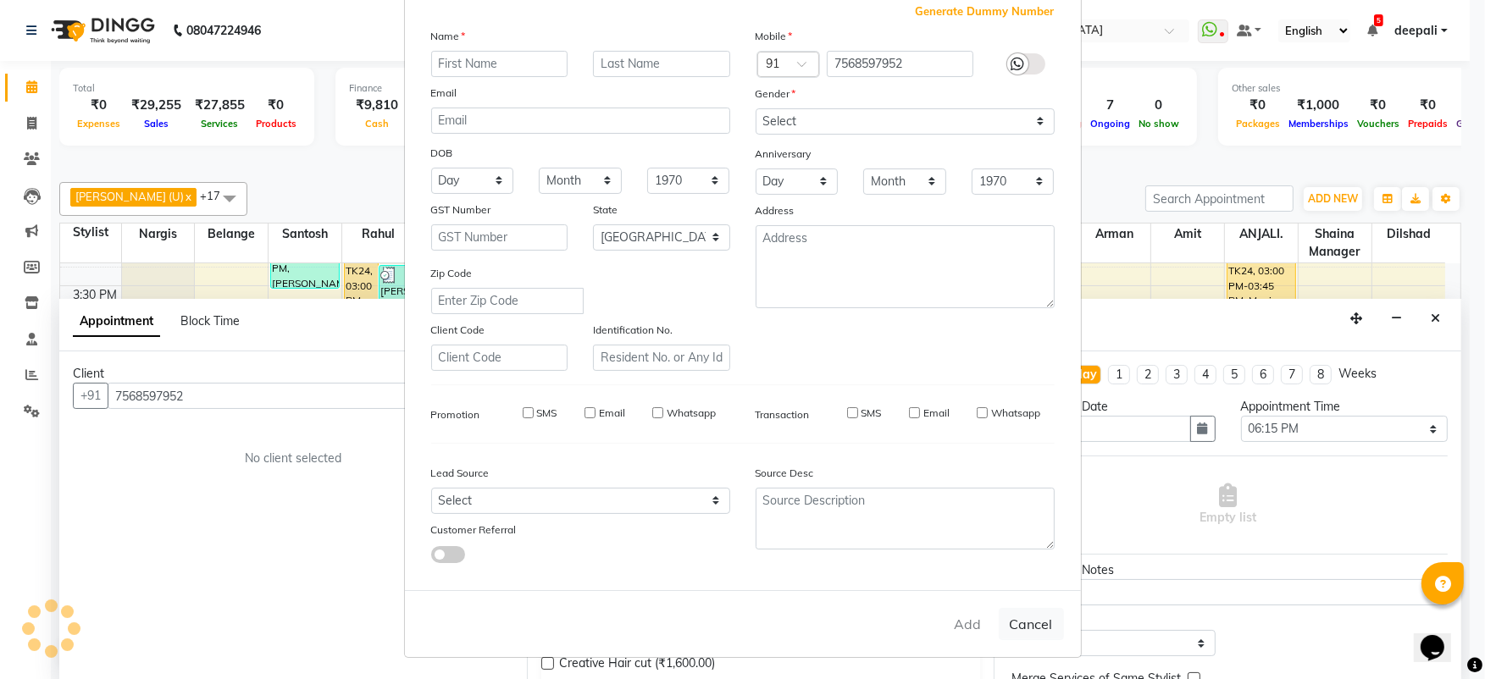
select select
checkbox input "false"
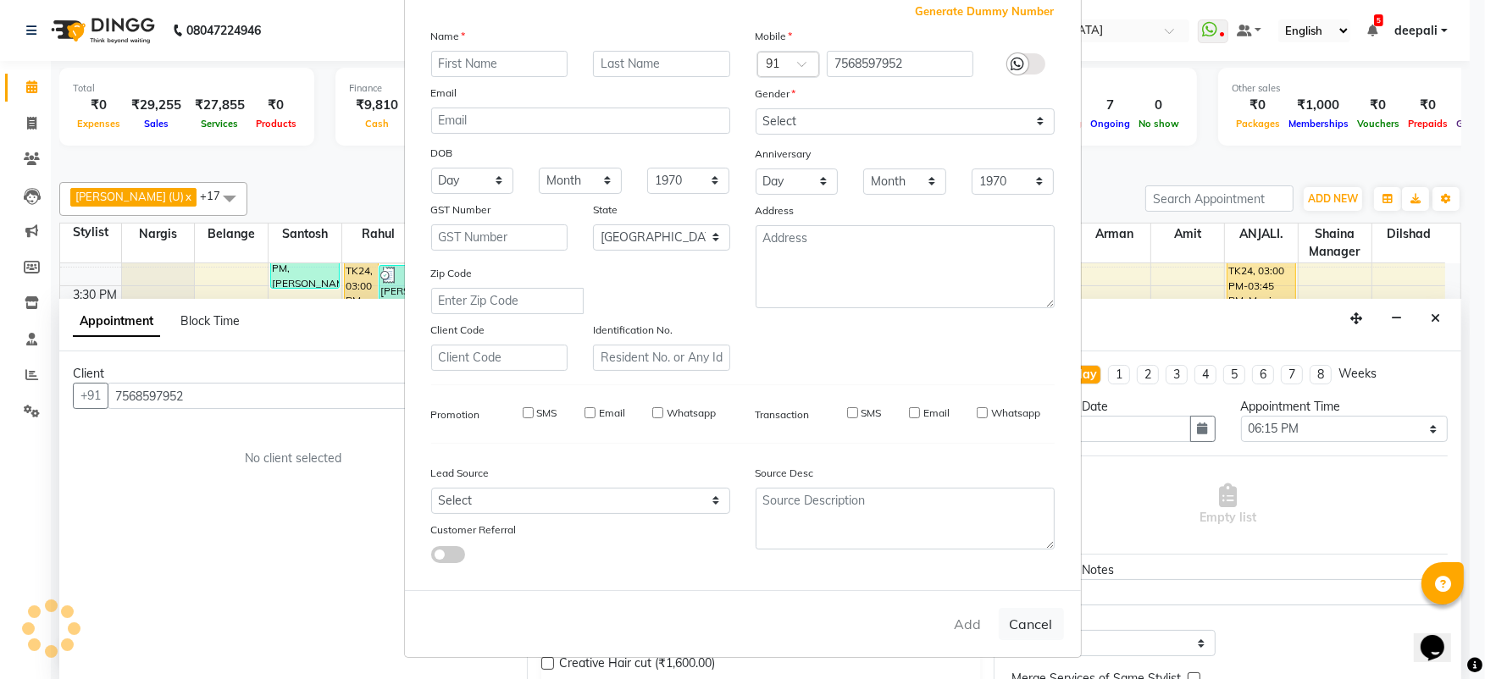
checkbox input "false"
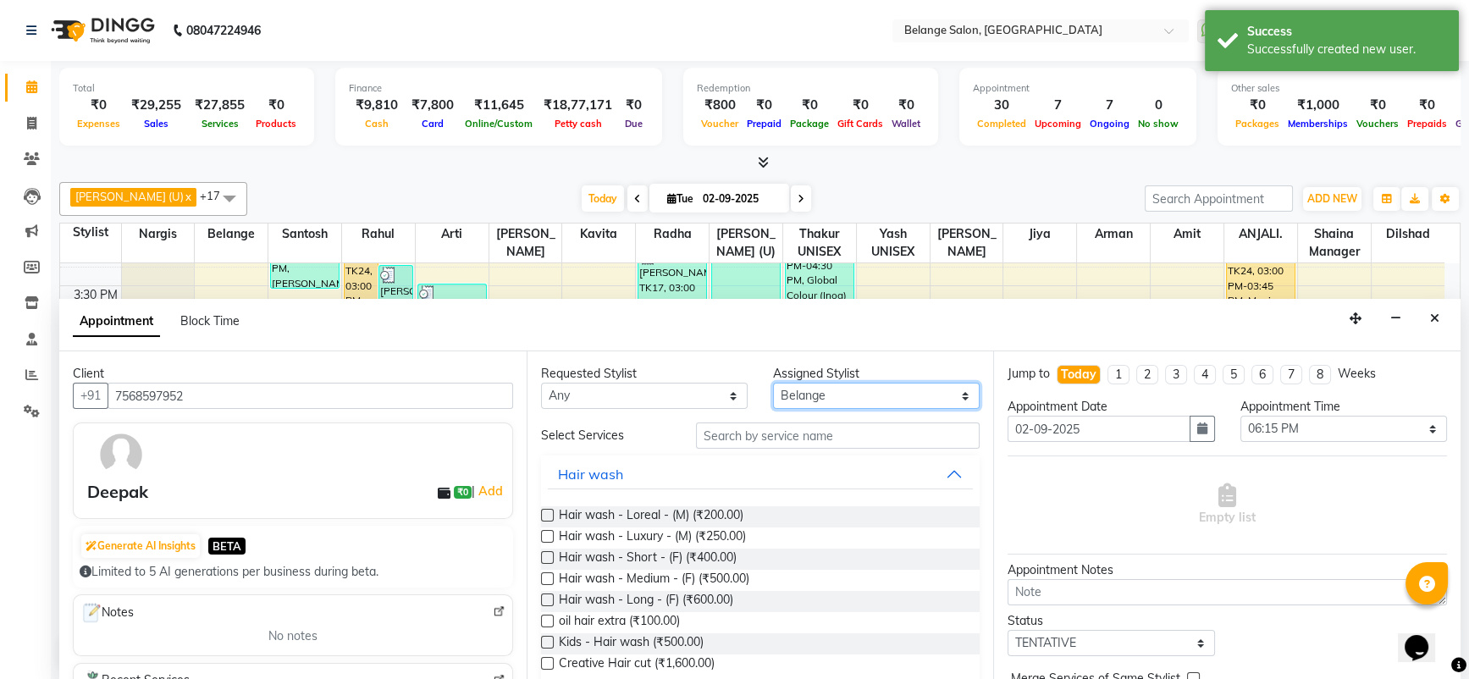
click at [828, 394] on select "Select aftab (U) Ali Amit ANJALI. Archana Arman Arti Belange Billing deepali di…" at bounding box center [876, 396] width 207 height 26
select select "45203"
click at [773, 383] on select "Select aftab (U) Ali Amit ANJALI. Archana Arman Arti Belange Billing deepali di…" at bounding box center [876, 396] width 207 height 26
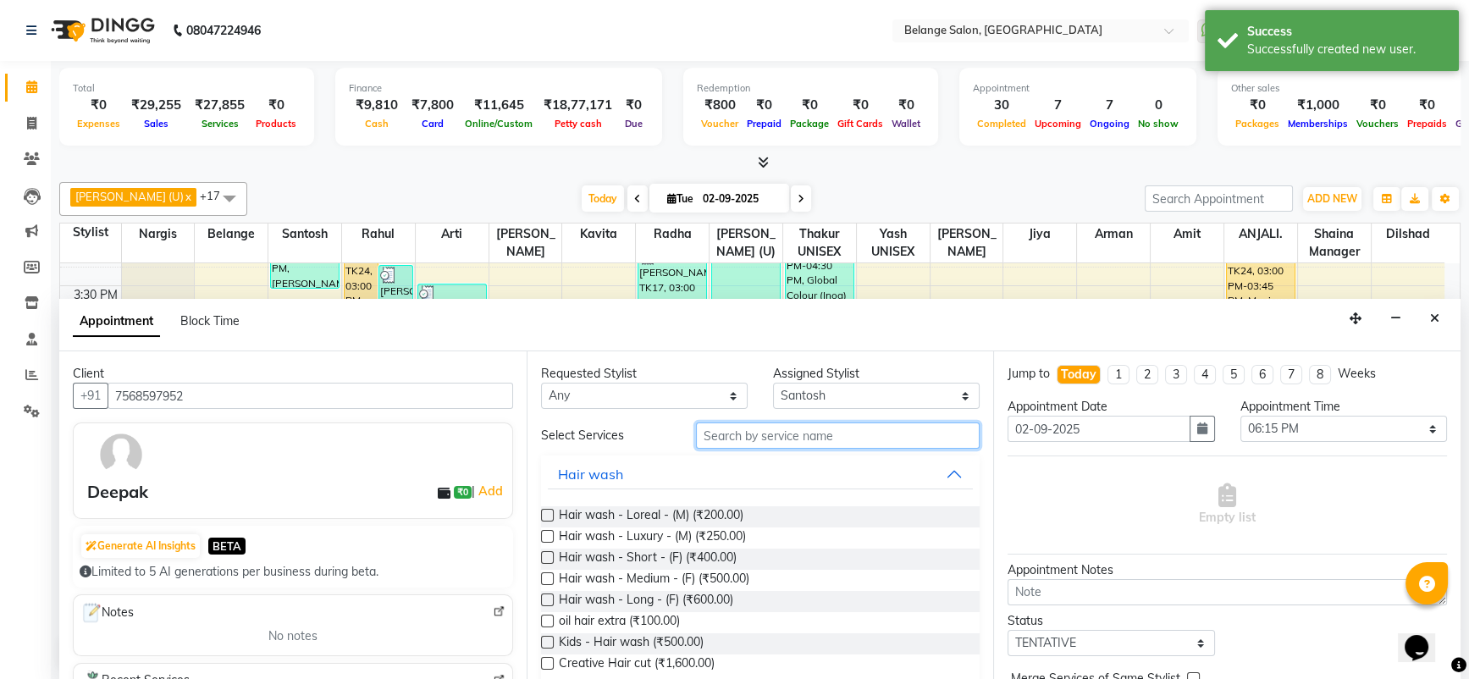
click at [778, 440] on input "text" at bounding box center [838, 436] width 285 height 26
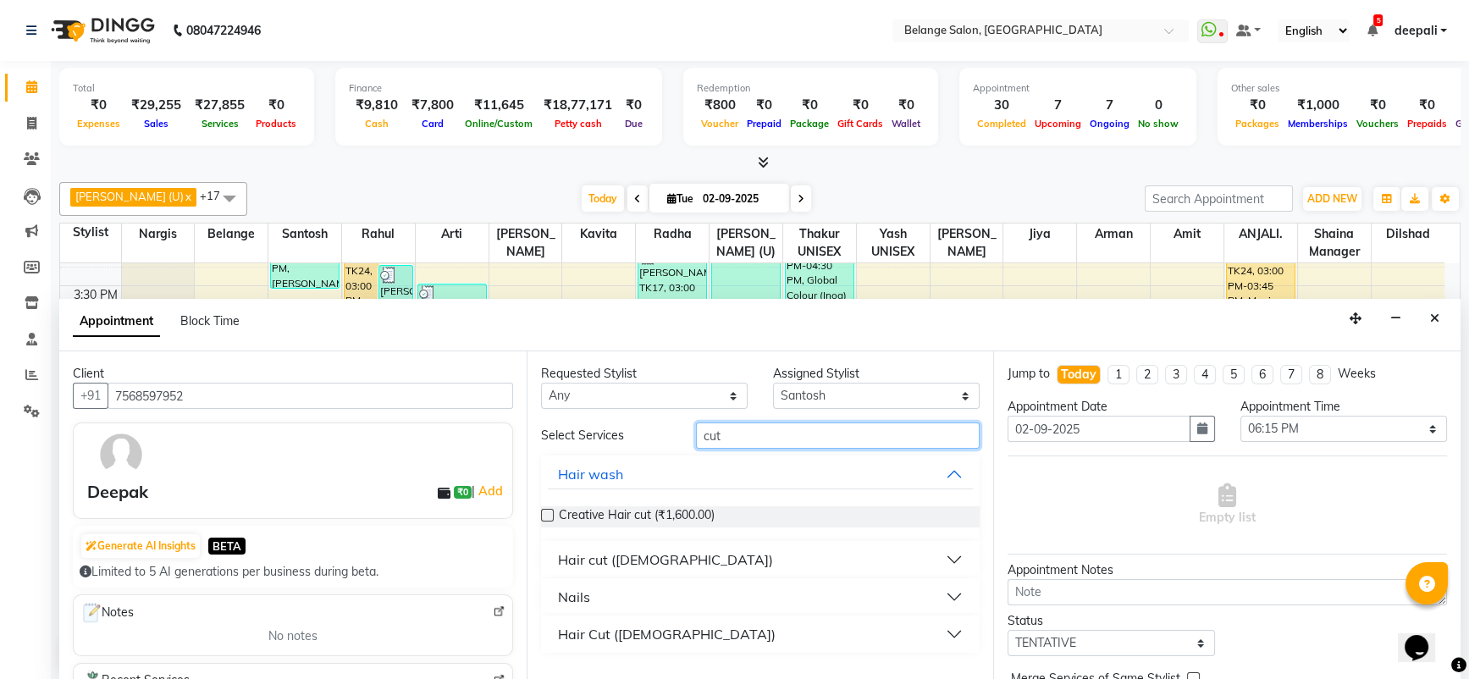
type input "cut"
click at [670, 568] on button "Hair cut ([DEMOGRAPHIC_DATA])" at bounding box center [761, 560] width 426 height 30
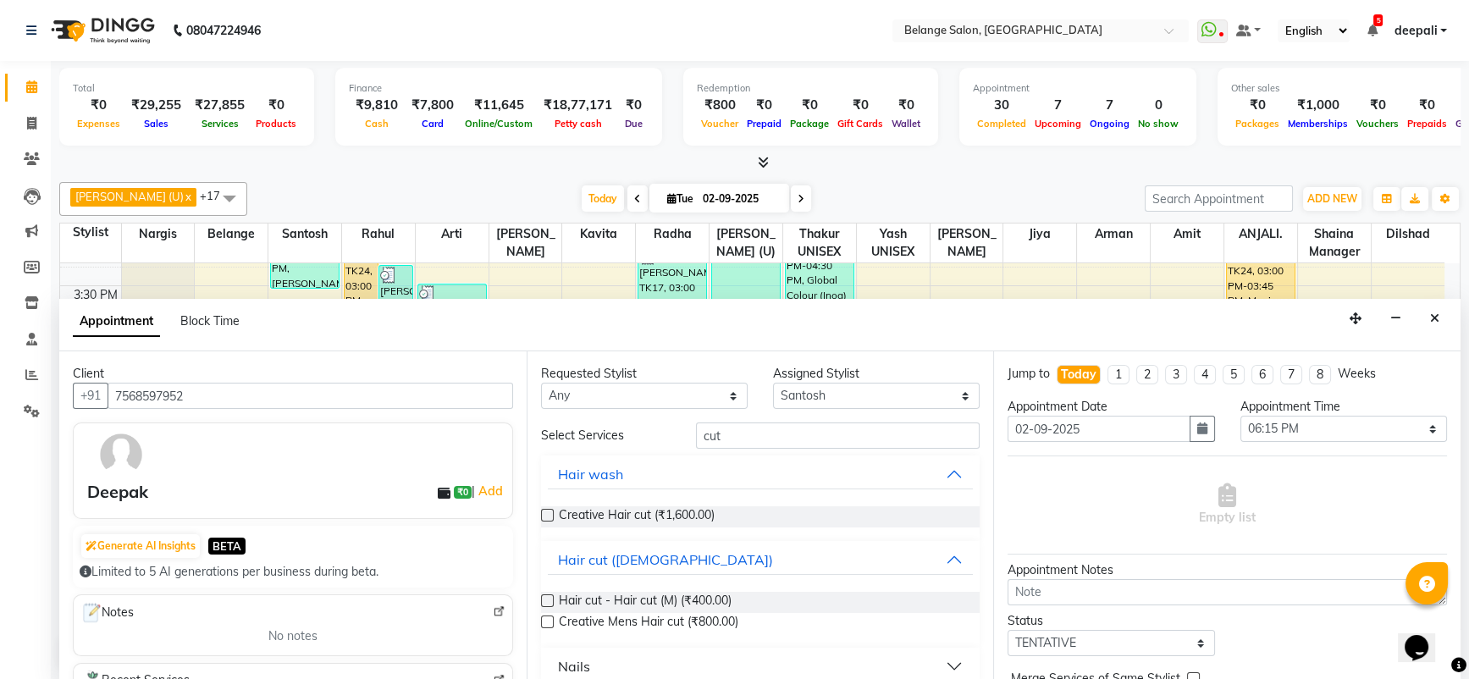
click at [545, 602] on label at bounding box center [547, 601] width 13 height 13
click at [545, 602] on input "checkbox" at bounding box center [546, 602] width 11 height 11
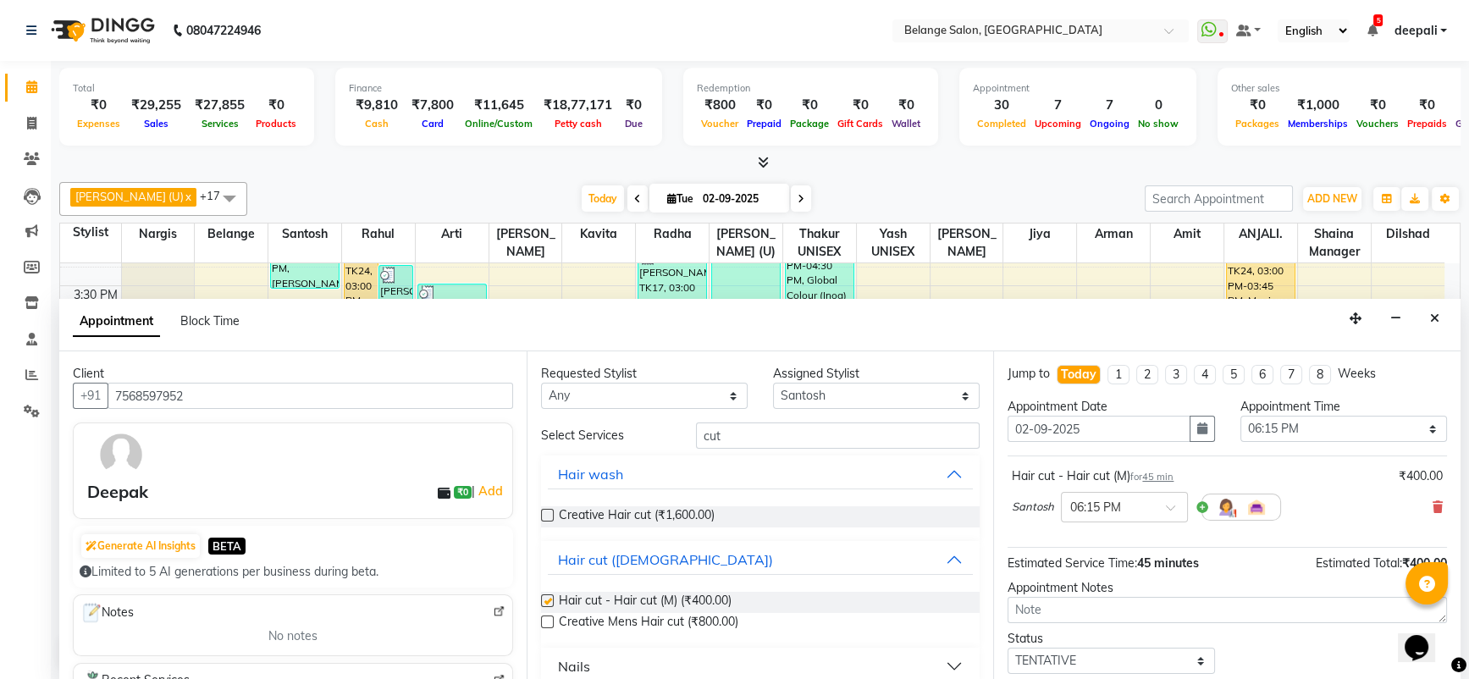
checkbox input "false"
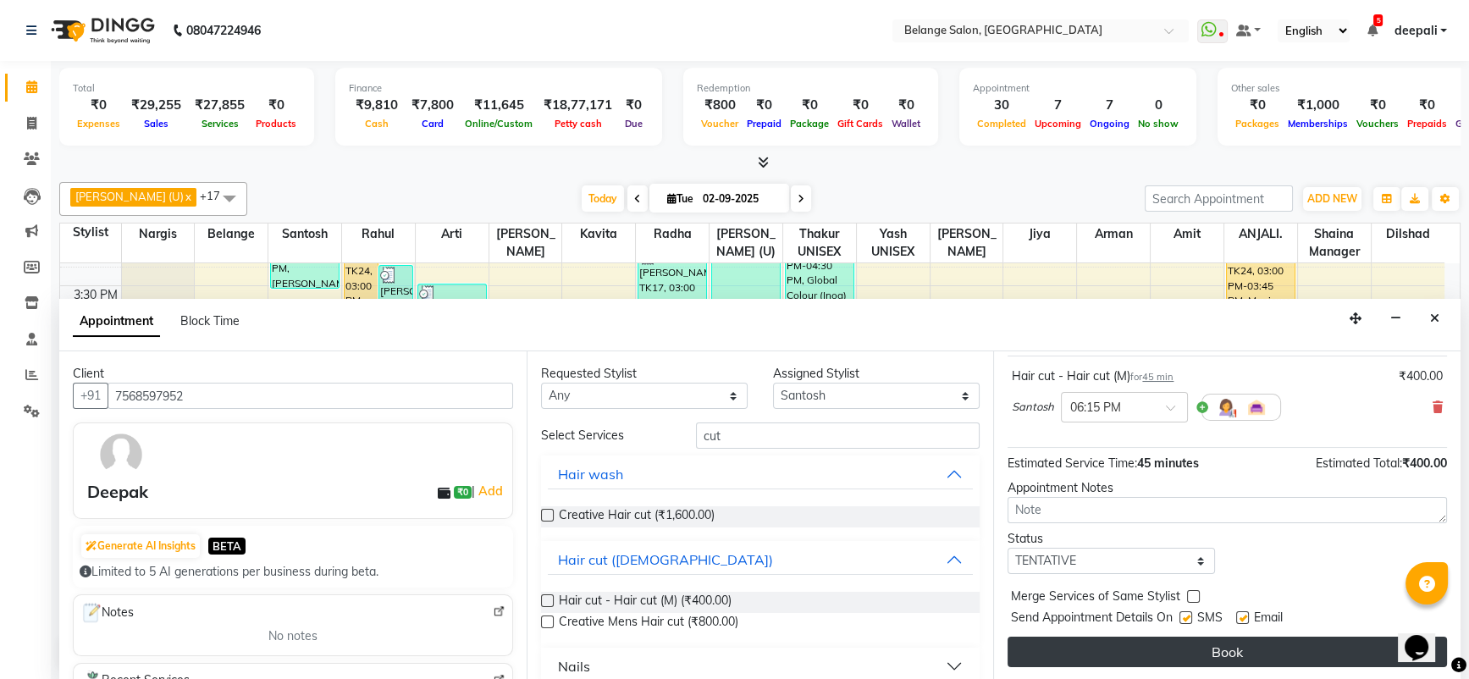
click at [1254, 644] on button "Book" at bounding box center [1228, 652] width 440 height 30
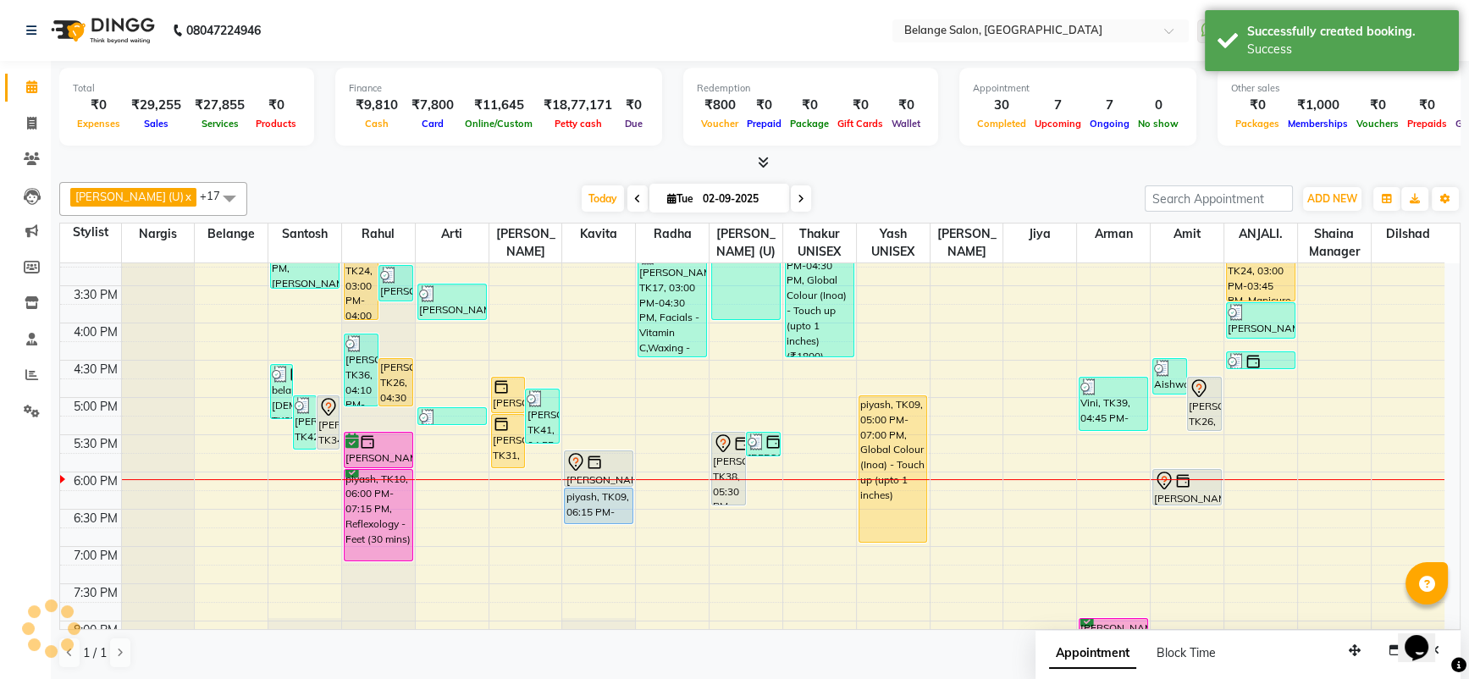
scroll to position [0, 0]
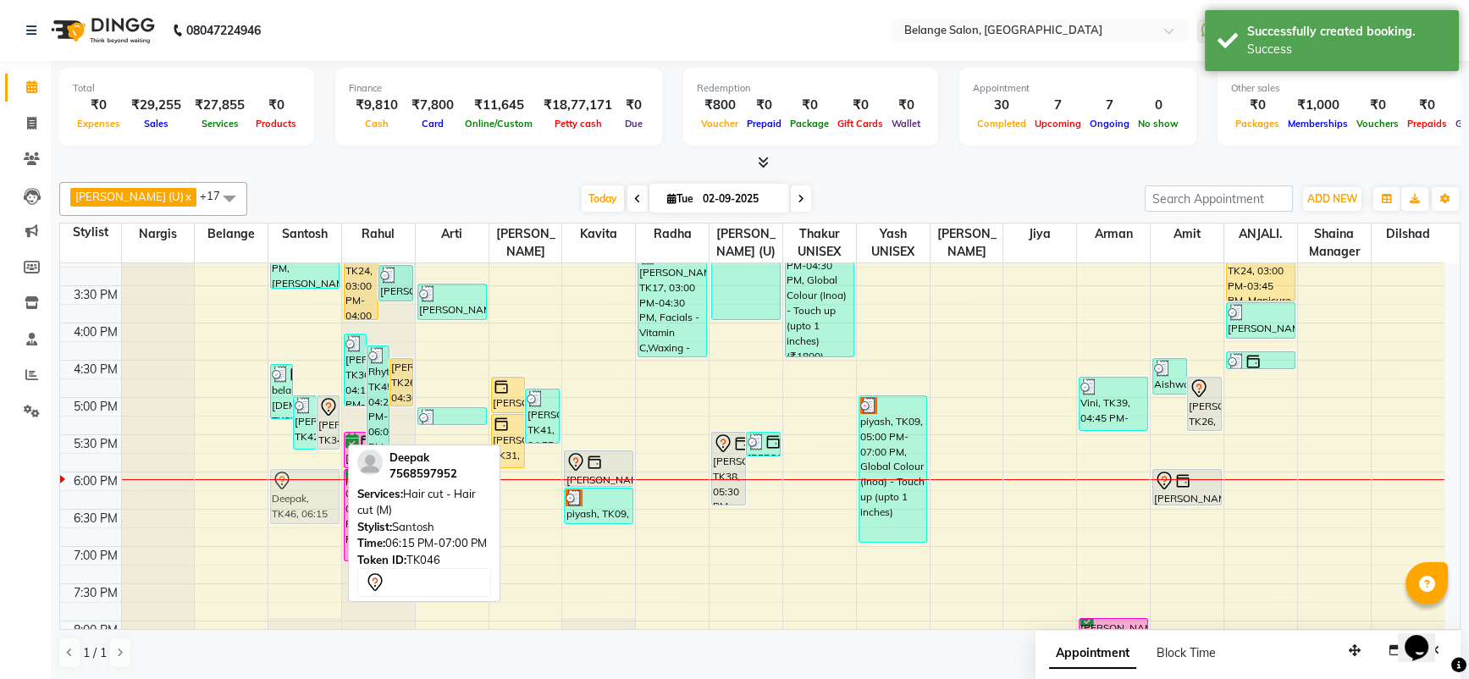
drag, startPoint x: 326, startPoint y: 510, endPoint x: 324, endPoint y: 483, distance: 27.2
click at [324, 483] on div "belange male, TK37, 04:35 PM-05:20 PM, Beard Styling (₹300) jenisha parikh, TK4…" at bounding box center [304, 285] width 73 height 1117
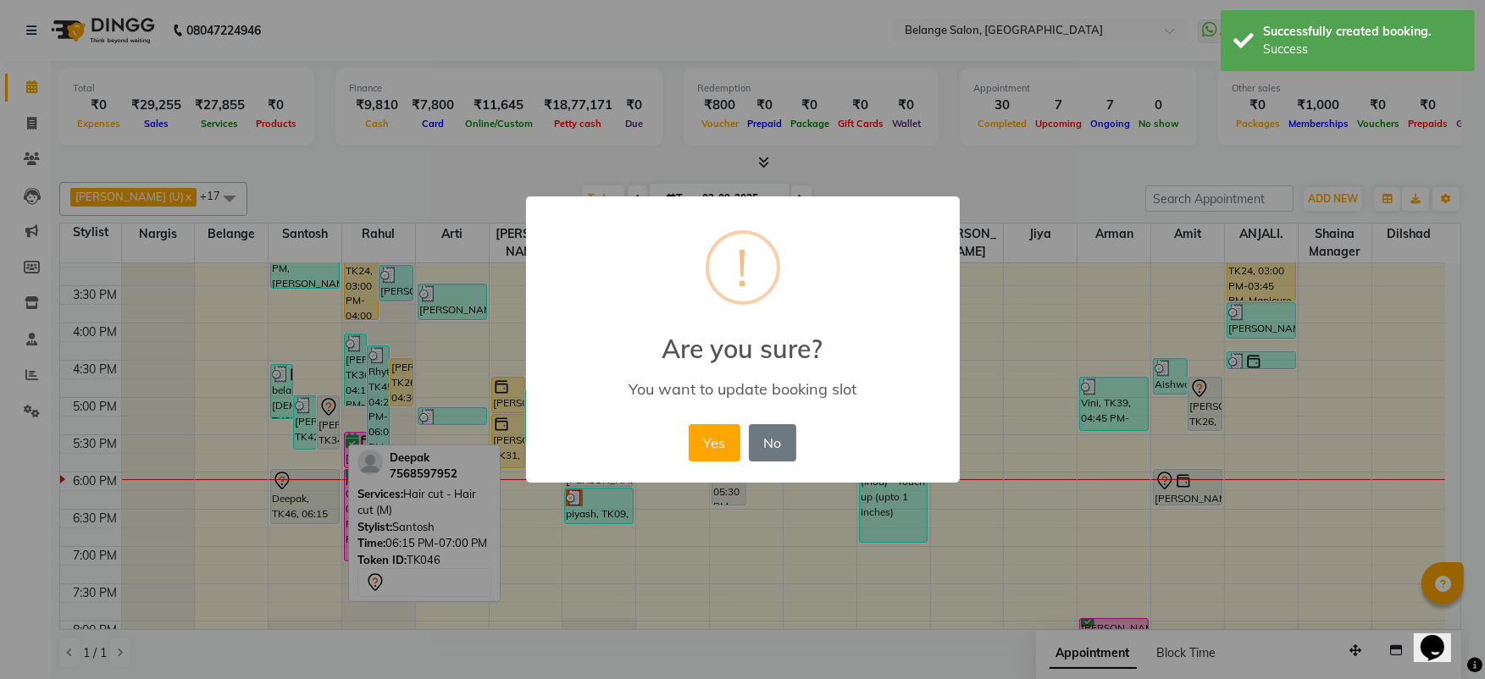
click at [689, 424] on button "Yes" at bounding box center [715, 442] width 52 height 37
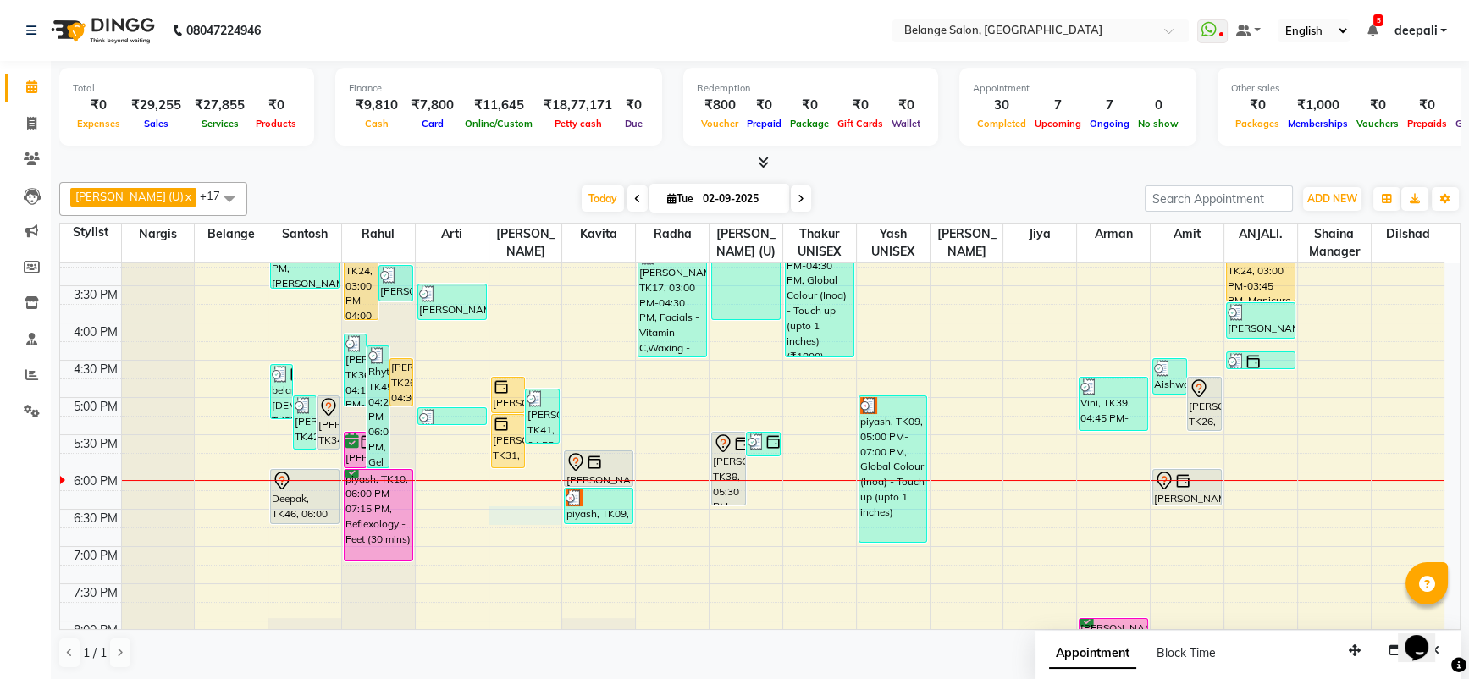
click at [516, 510] on div "8:00 AM 8:30 AM 9:00 AM 9:30 AM 10:00 AM 10:30 AM 11:00 AM 11:30 AM 12:00 PM 12…" at bounding box center [752, 285] width 1385 height 1117
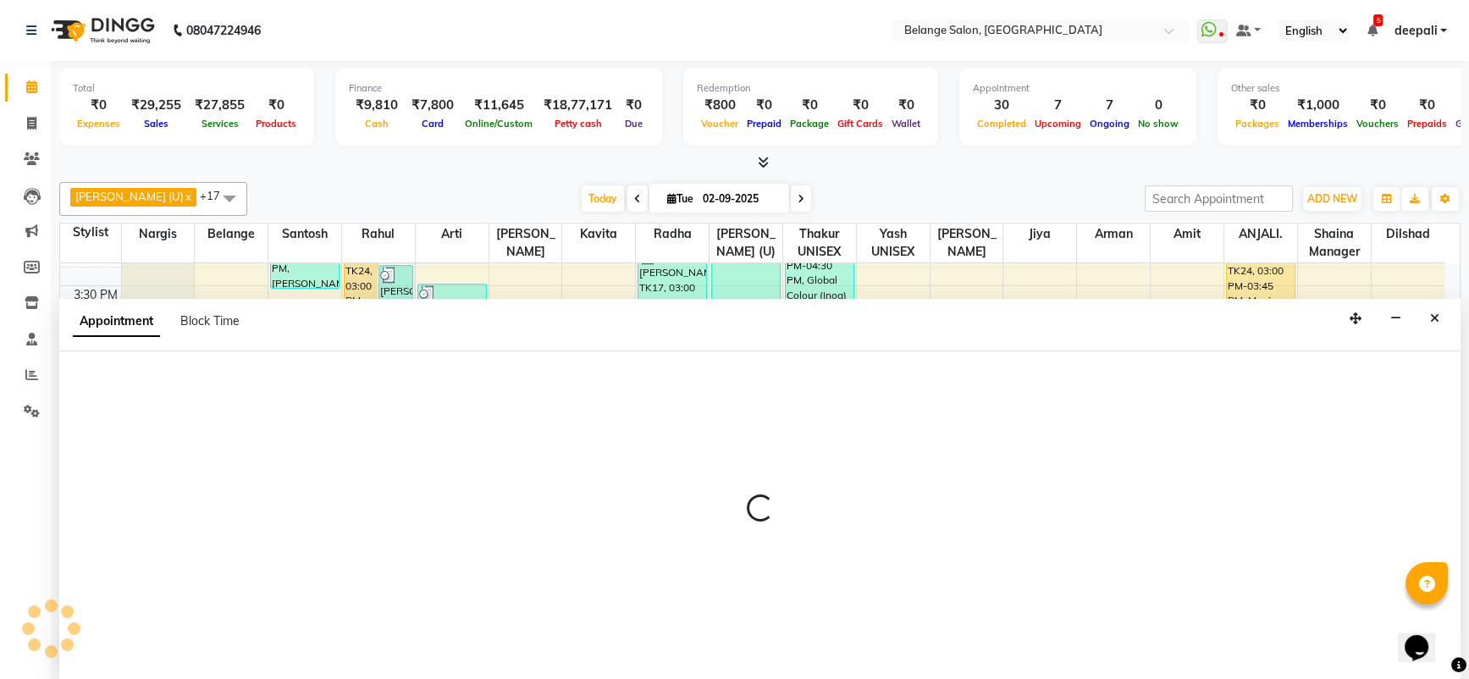
select select "54495"
select select "1110"
select select "tentative"
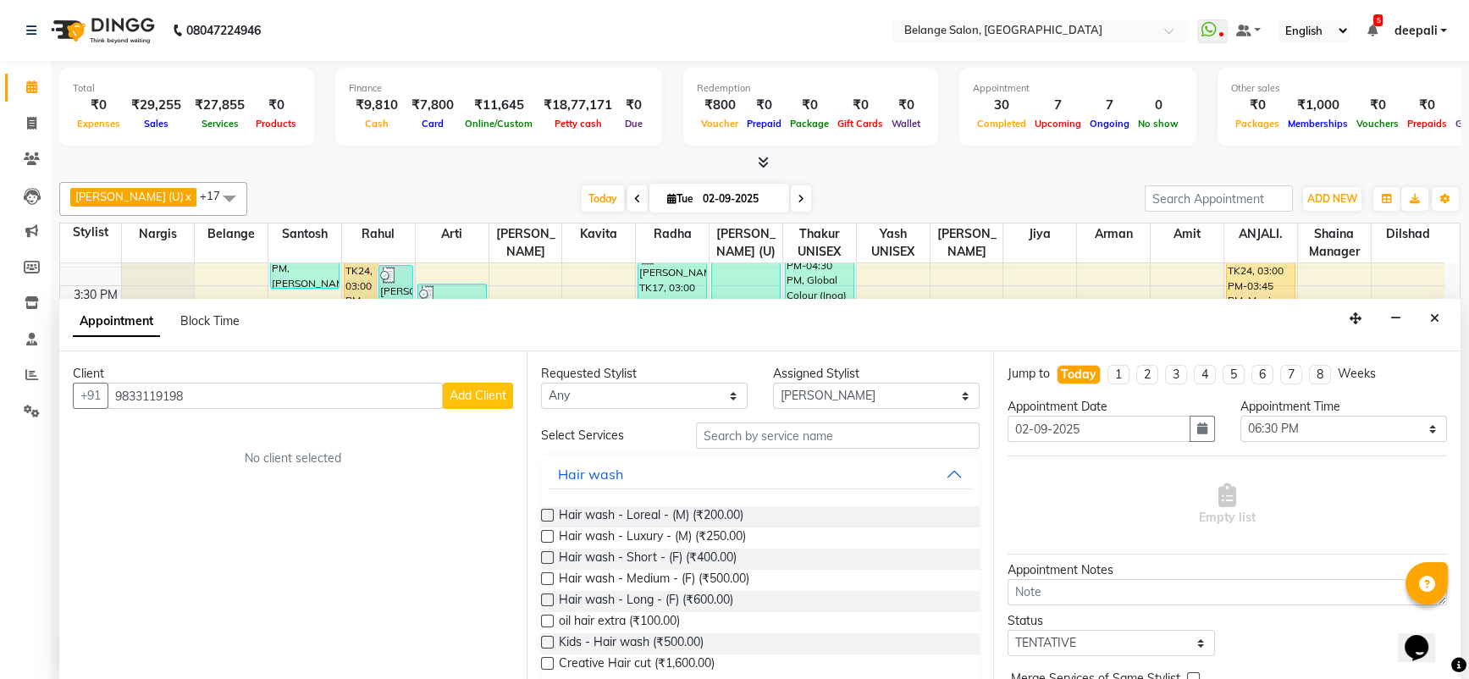
type input "9833119198"
click at [478, 401] on button "Add Client" at bounding box center [478, 396] width 70 height 26
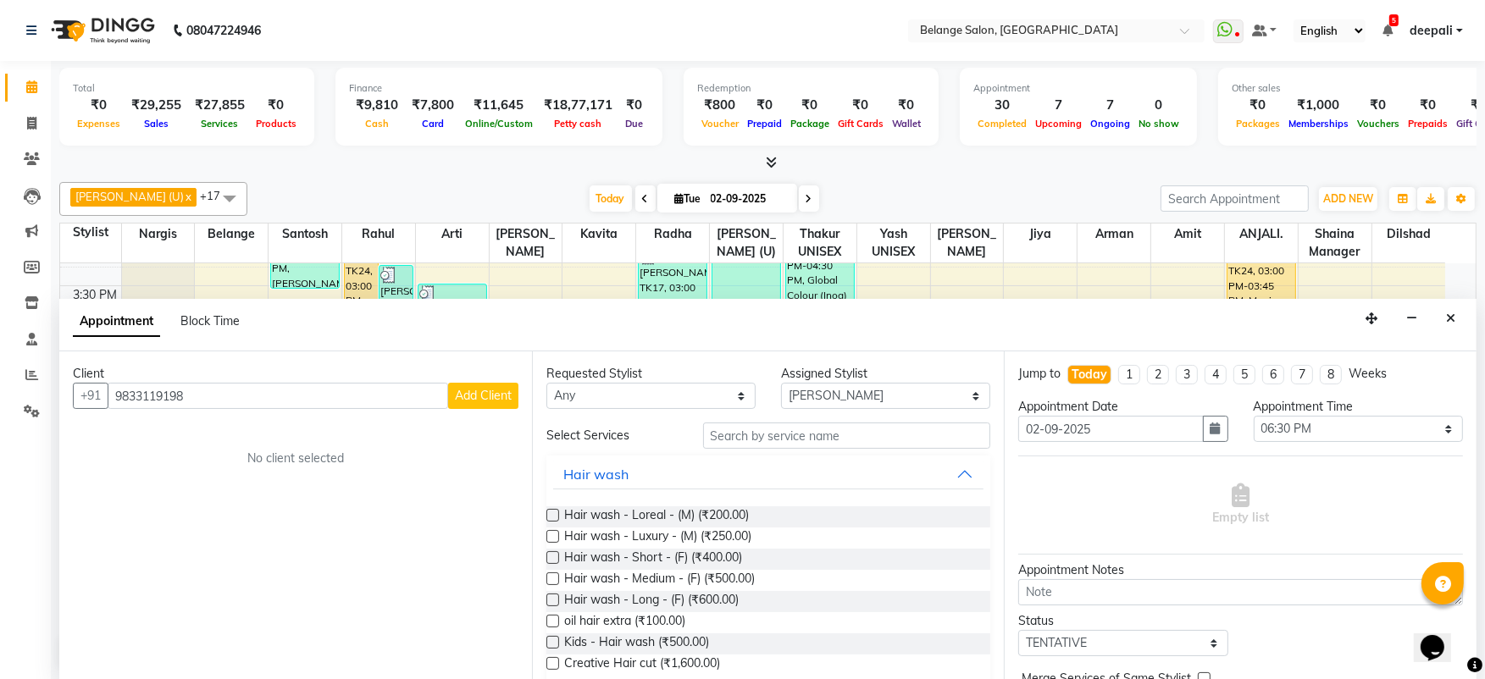
select select "22"
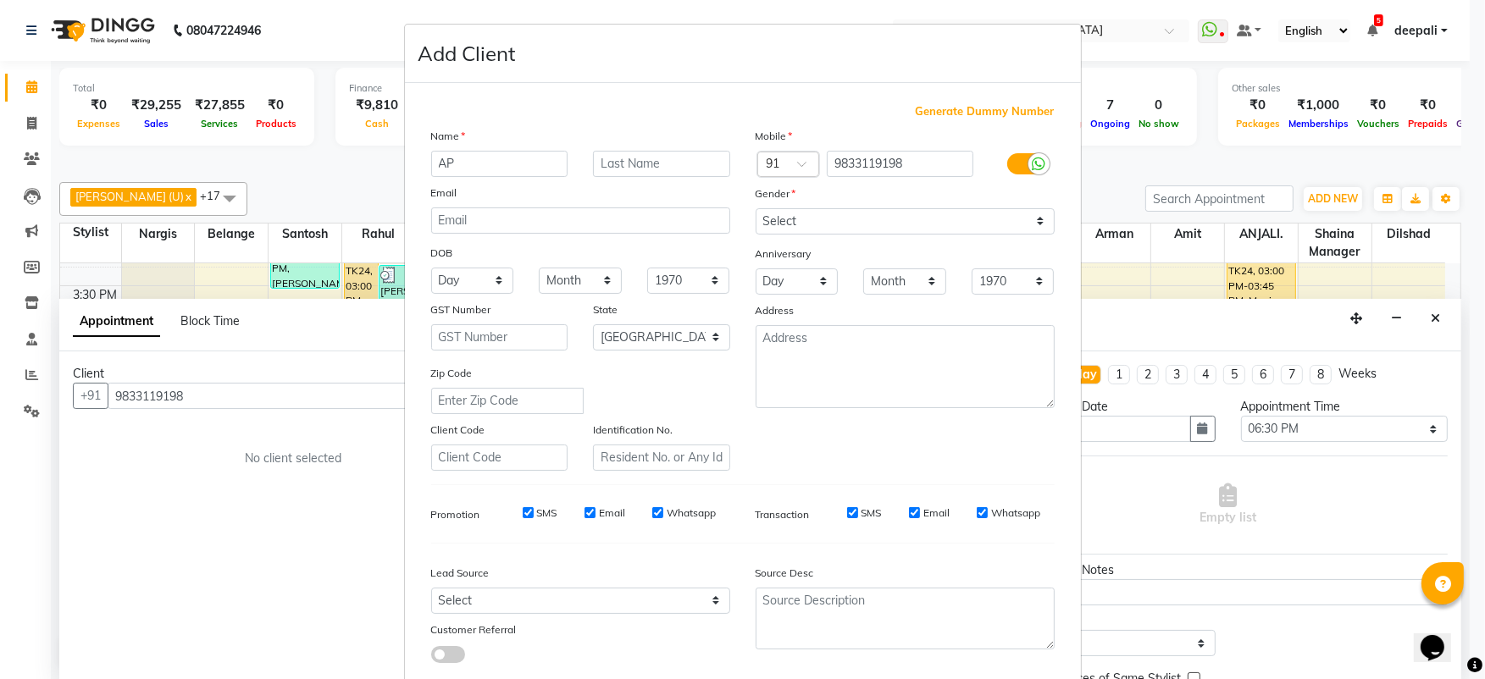
type input "AP"
click at [864, 222] on select "Select Male Female Other Prefer Not To Say" at bounding box center [904, 221] width 299 height 26
select select "male"
click at [755, 208] on select "Select Male Female Other Prefer Not To Say" at bounding box center [904, 221] width 299 height 26
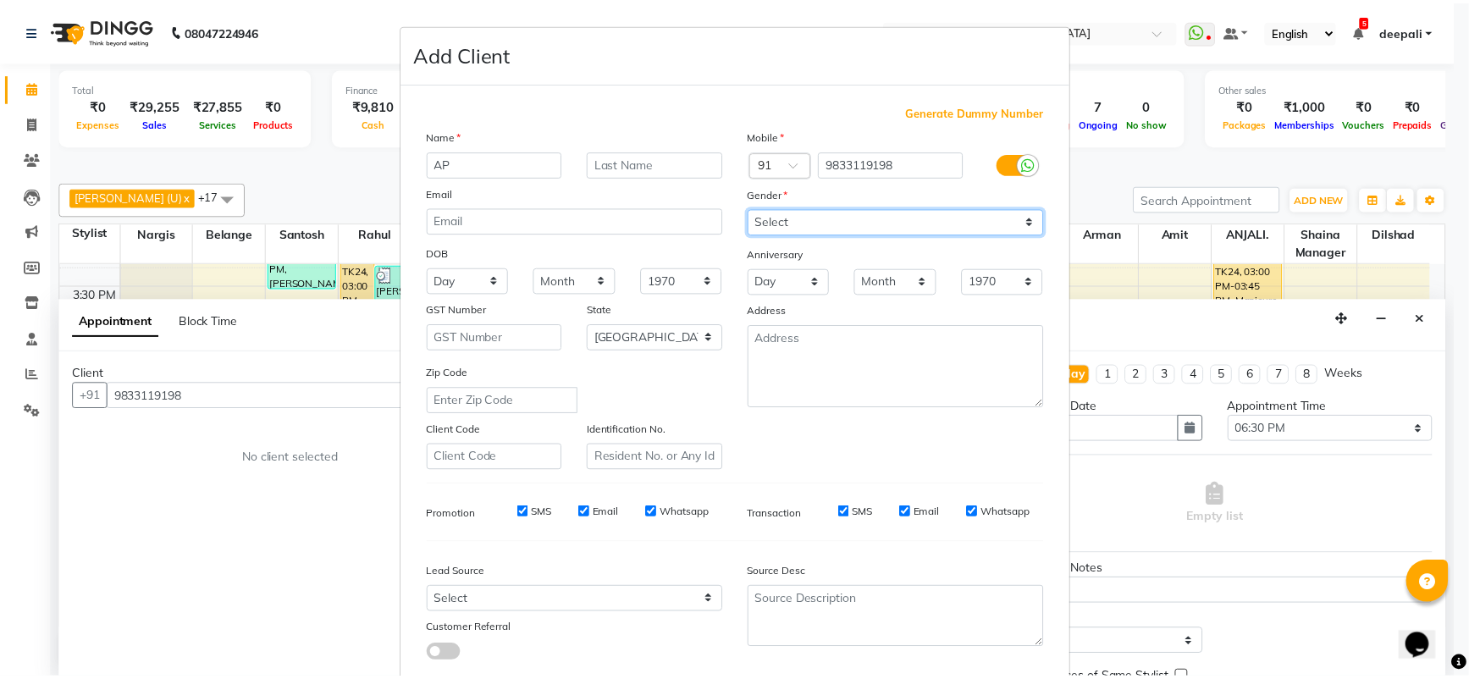
scroll to position [100, 0]
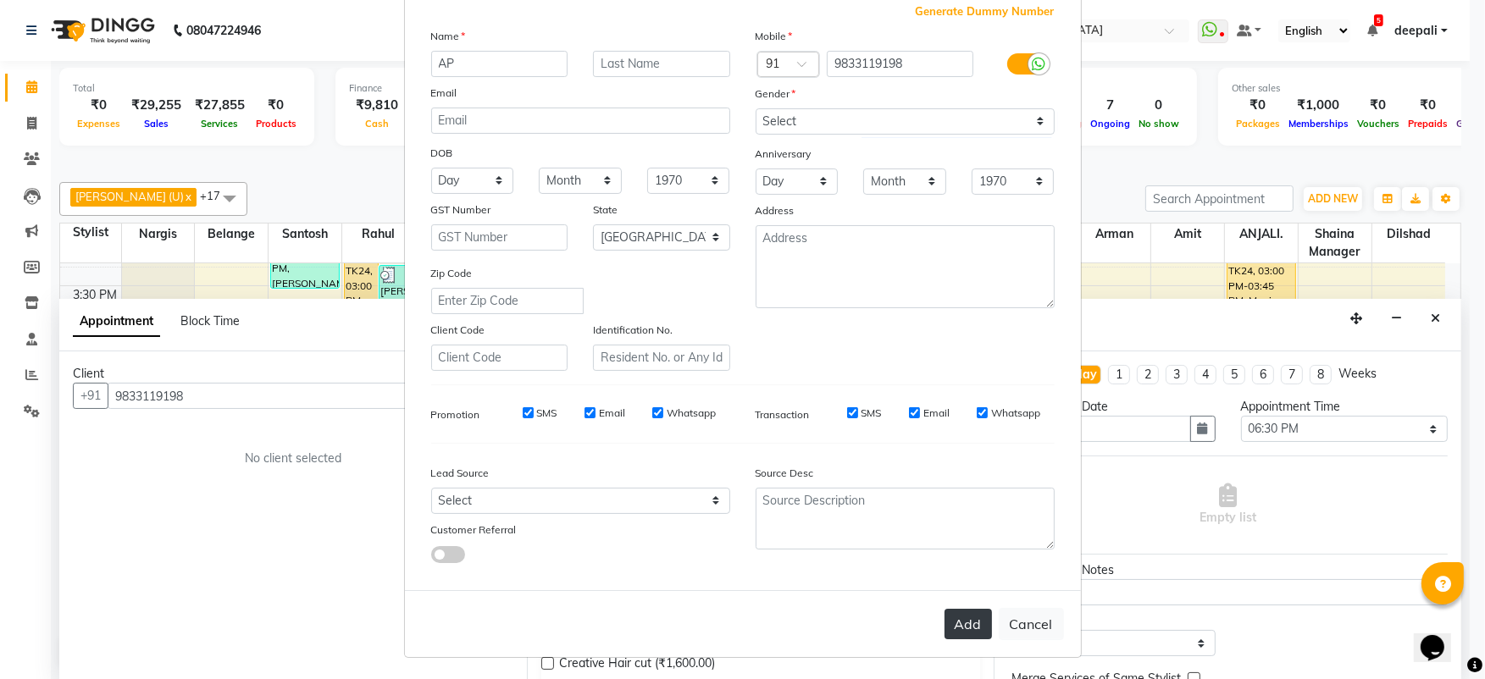
click at [955, 625] on button "Add" at bounding box center [967, 624] width 47 height 30
select select
select select "null"
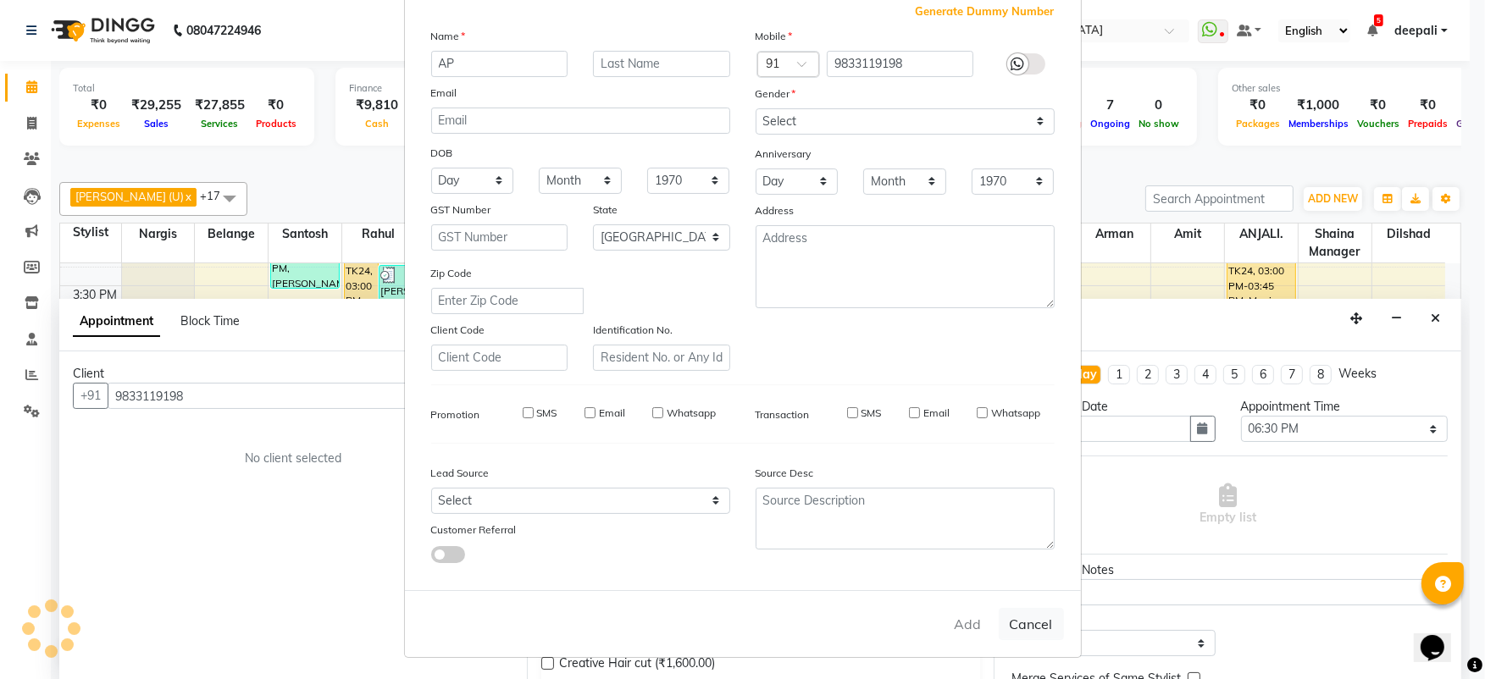
select select
checkbox input "false"
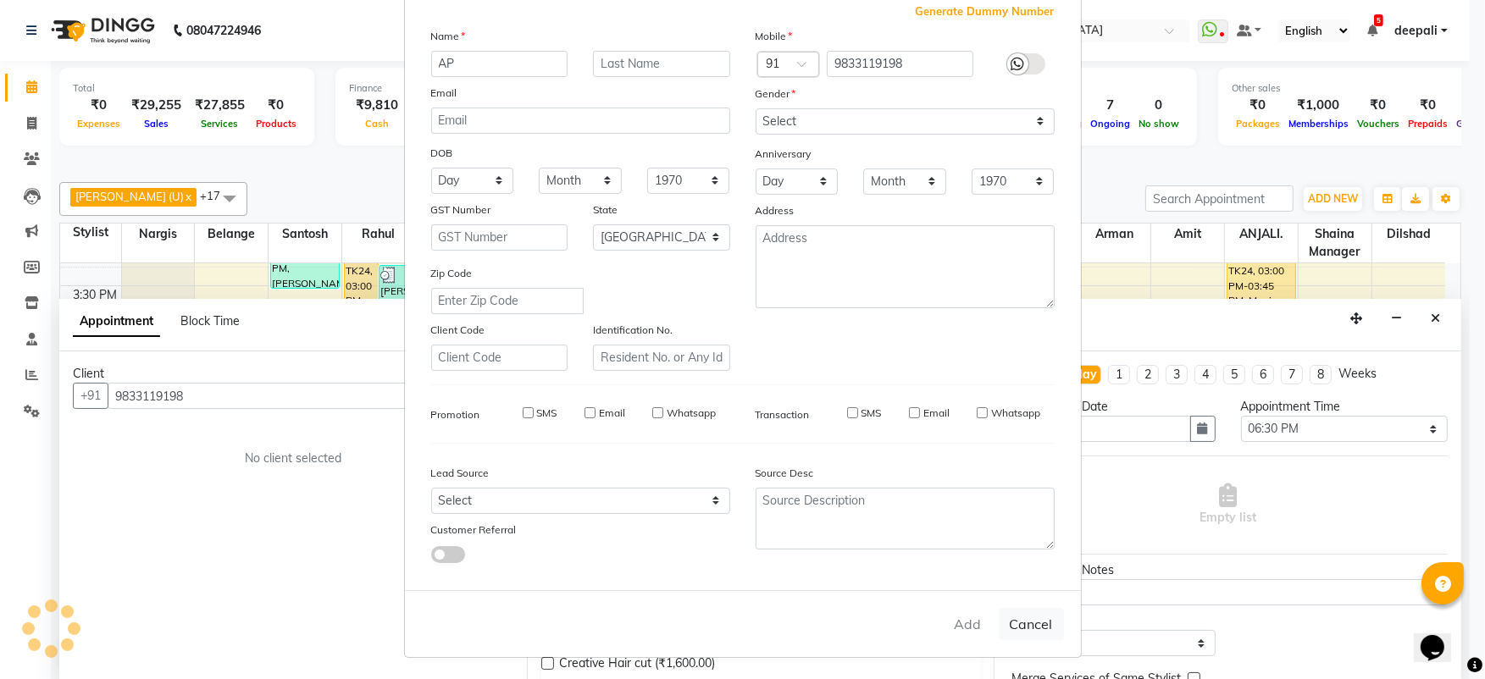
checkbox input "false"
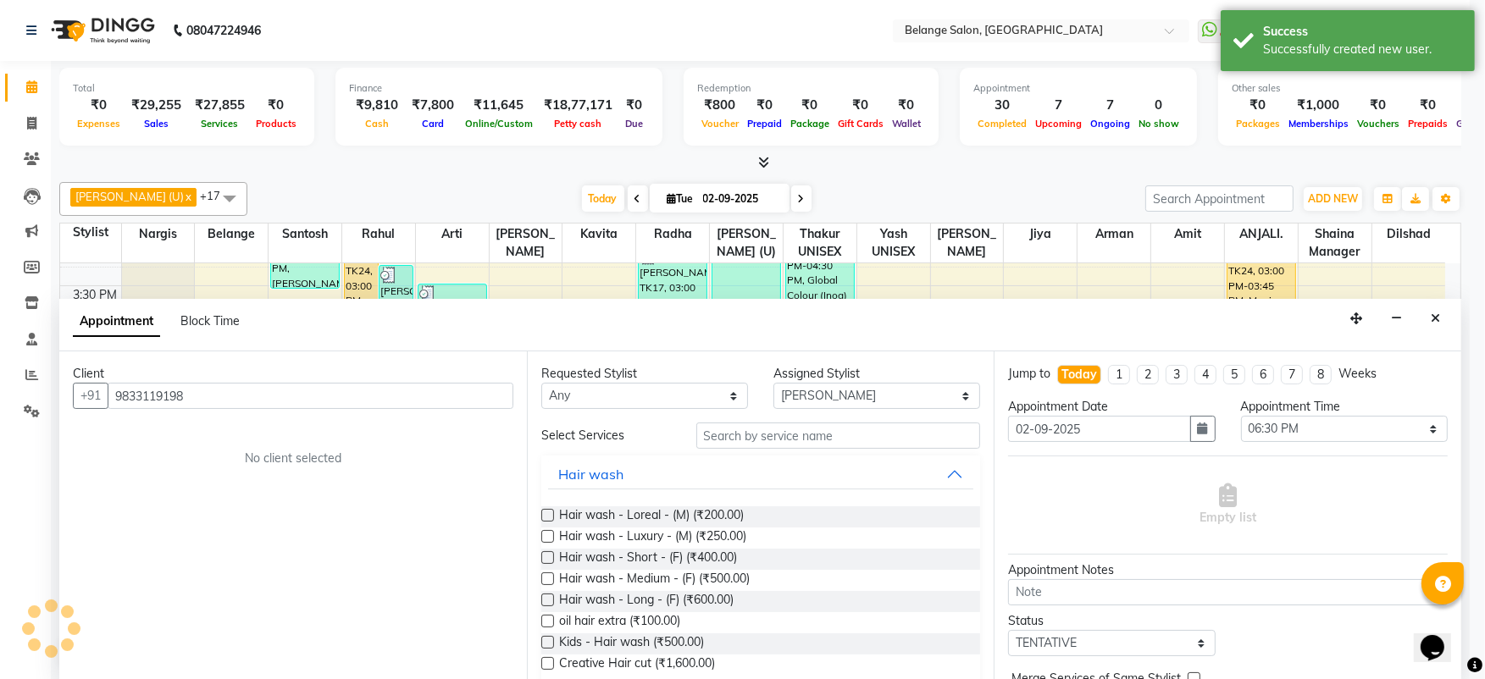
click at [951, 623] on ngb-modal-window "Add Client Generate Dummy Number Name Email DOB Day 01 02 03 04 05 06 07 08 09 …" at bounding box center [742, 339] width 1485 height 679
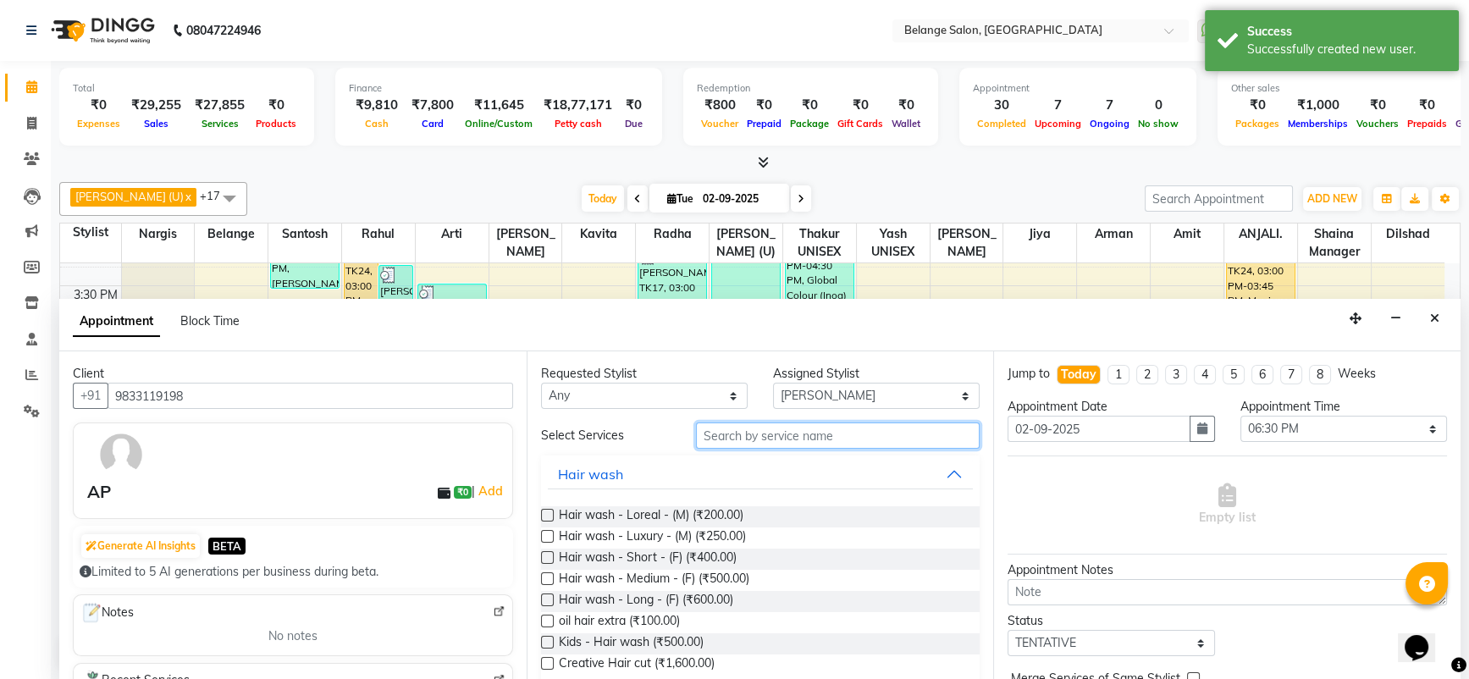
click at [764, 427] on input "text" at bounding box center [838, 436] width 285 height 26
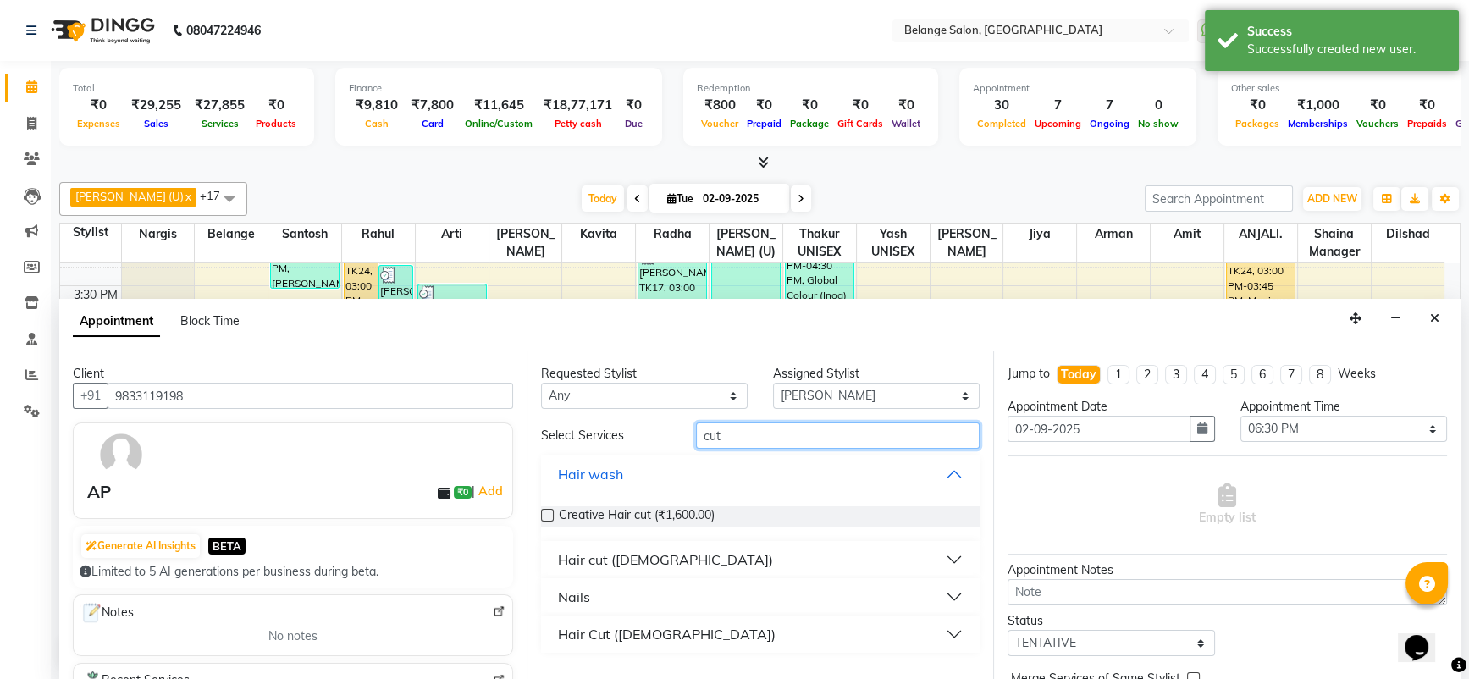
type input "cut"
click at [746, 562] on button "Hair cut ([DEMOGRAPHIC_DATA])" at bounding box center [761, 560] width 426 height 30
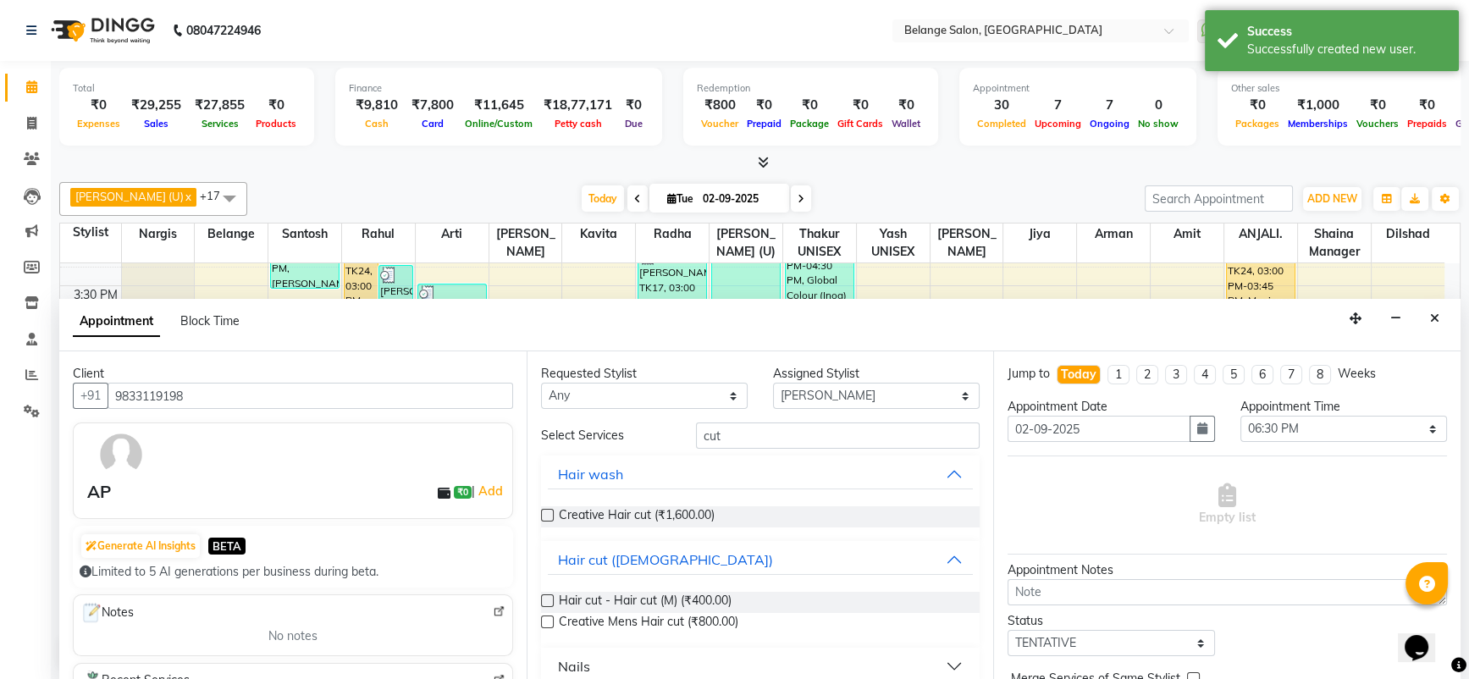
click at [547, 599] on label at bounding box center [547, 601] width 13 height 13
click at [547, 599] on input "checkbox" at bounding box center [546, 602] width 11 height 11
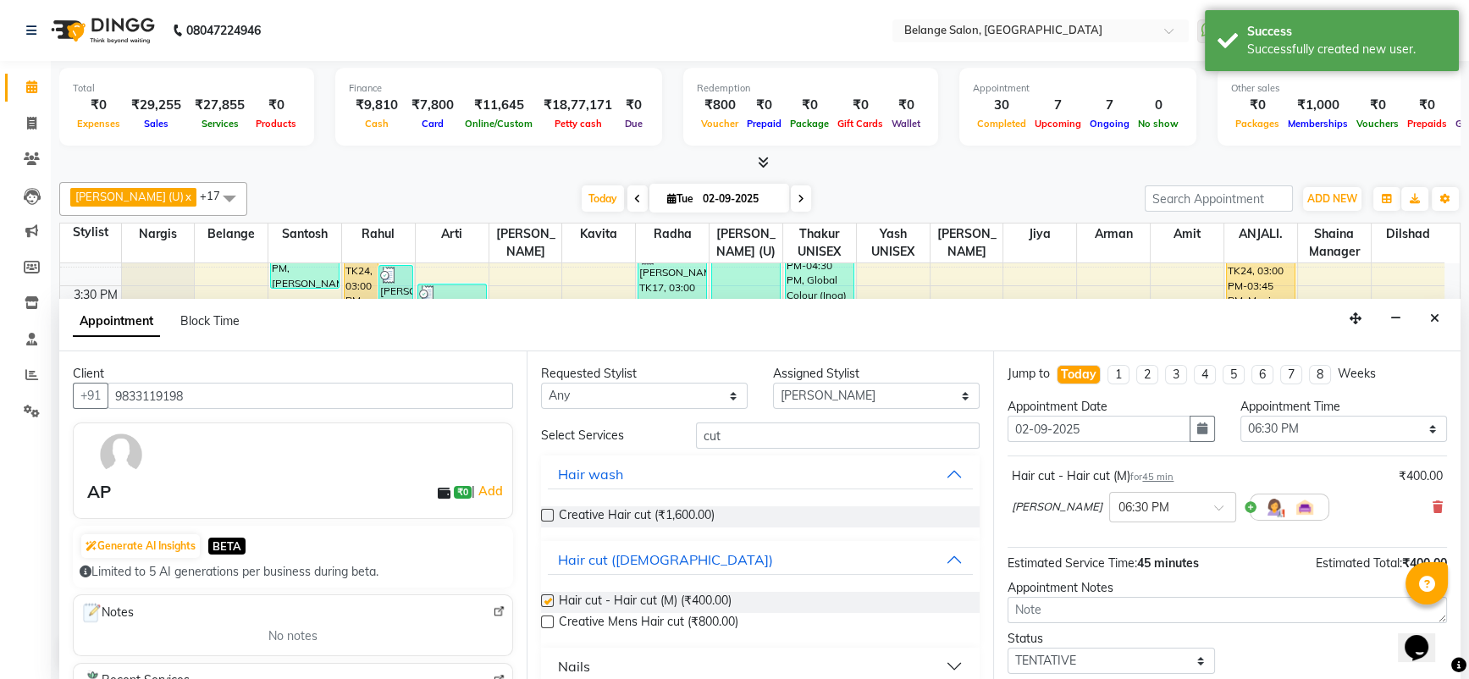
checkbox input "false"
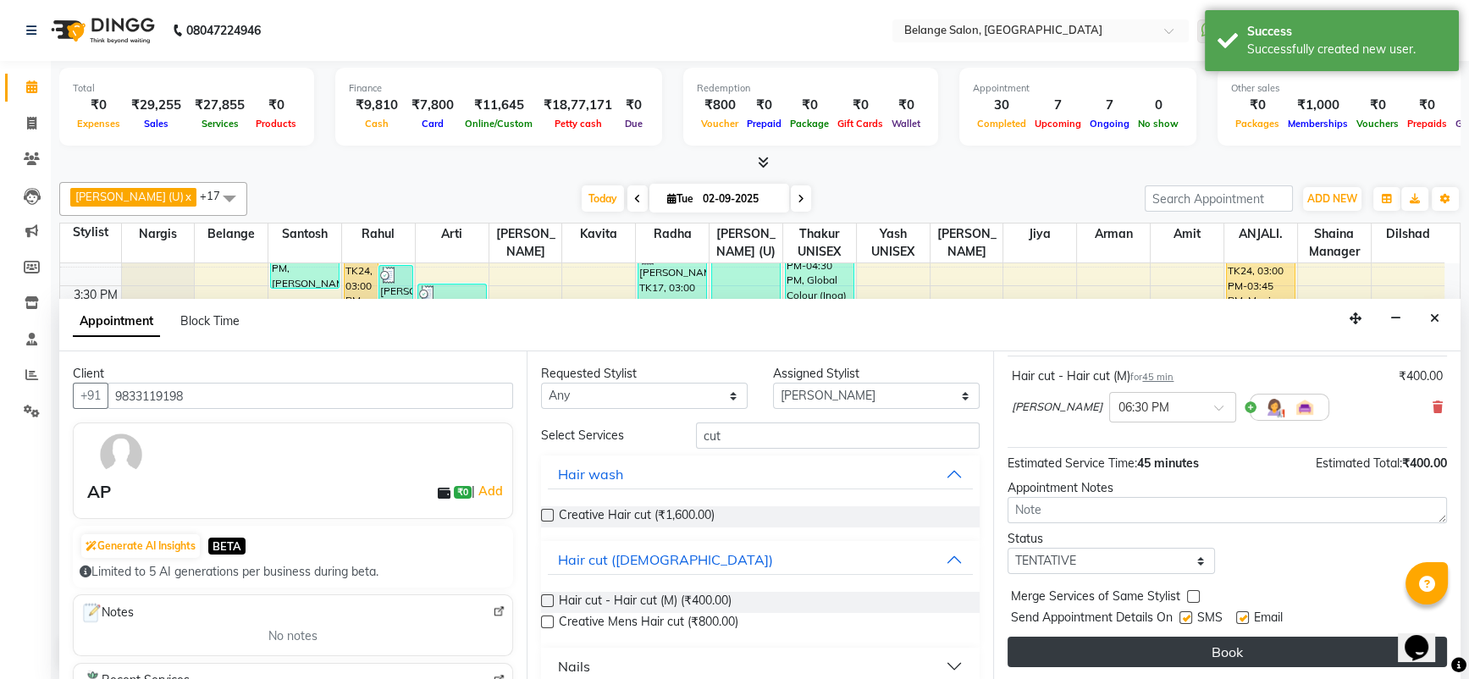
click at [1161, 646] on button "Book" at bounding box center [1228, 652] width 440 height 30
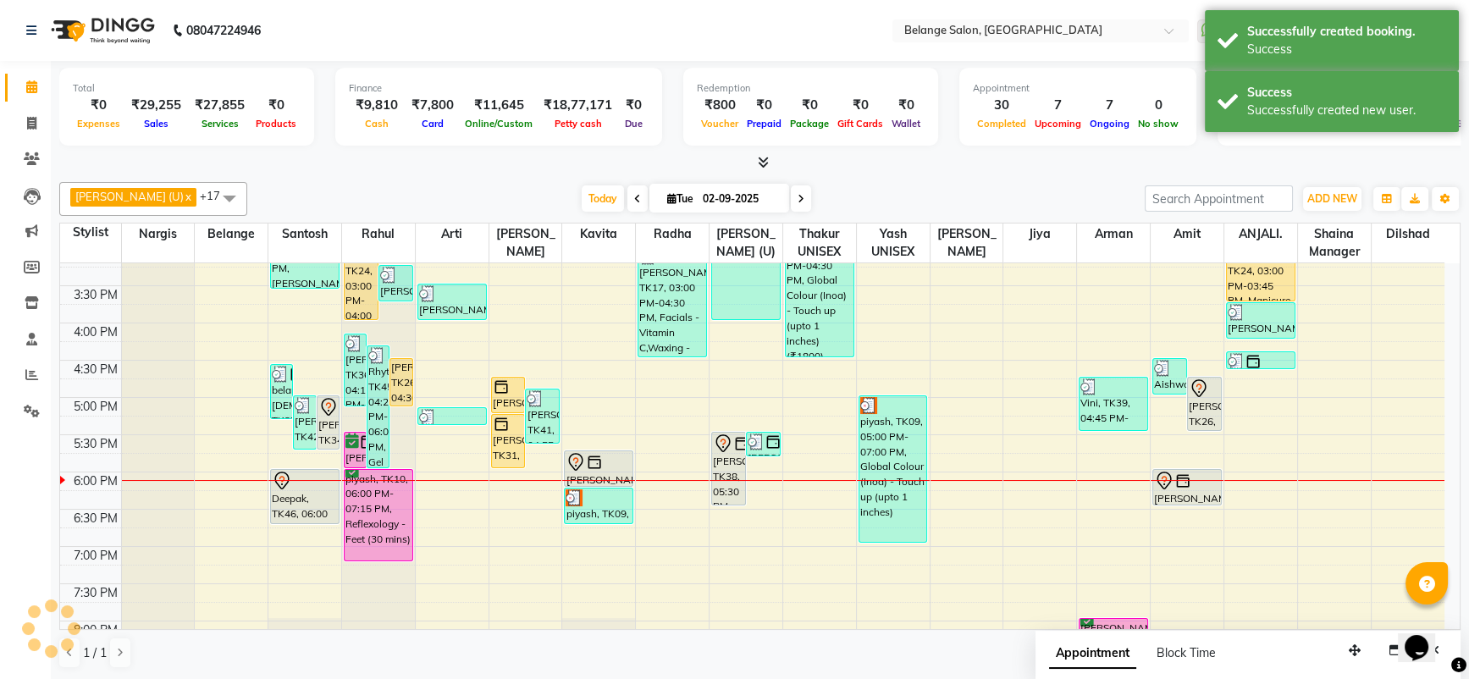
scroll to position [0, 0]
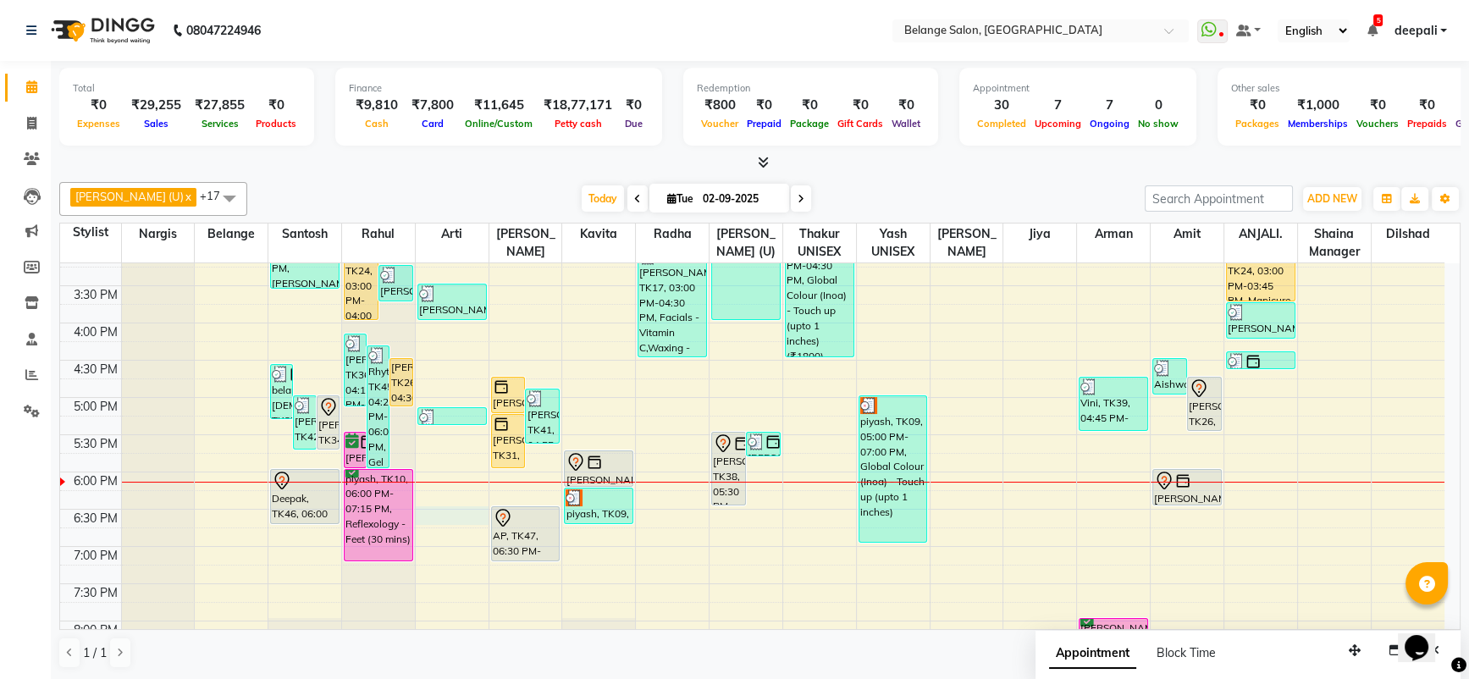
click at [454, 510] on div "8:00 AM 8:30 AM 9:00 AM 9:30 AM 10:00 AM 10:30 AM 11:00 AM 11:30 AM 12:00 PM 12…" at bounding box center [752, 285] width 1385 height 1117
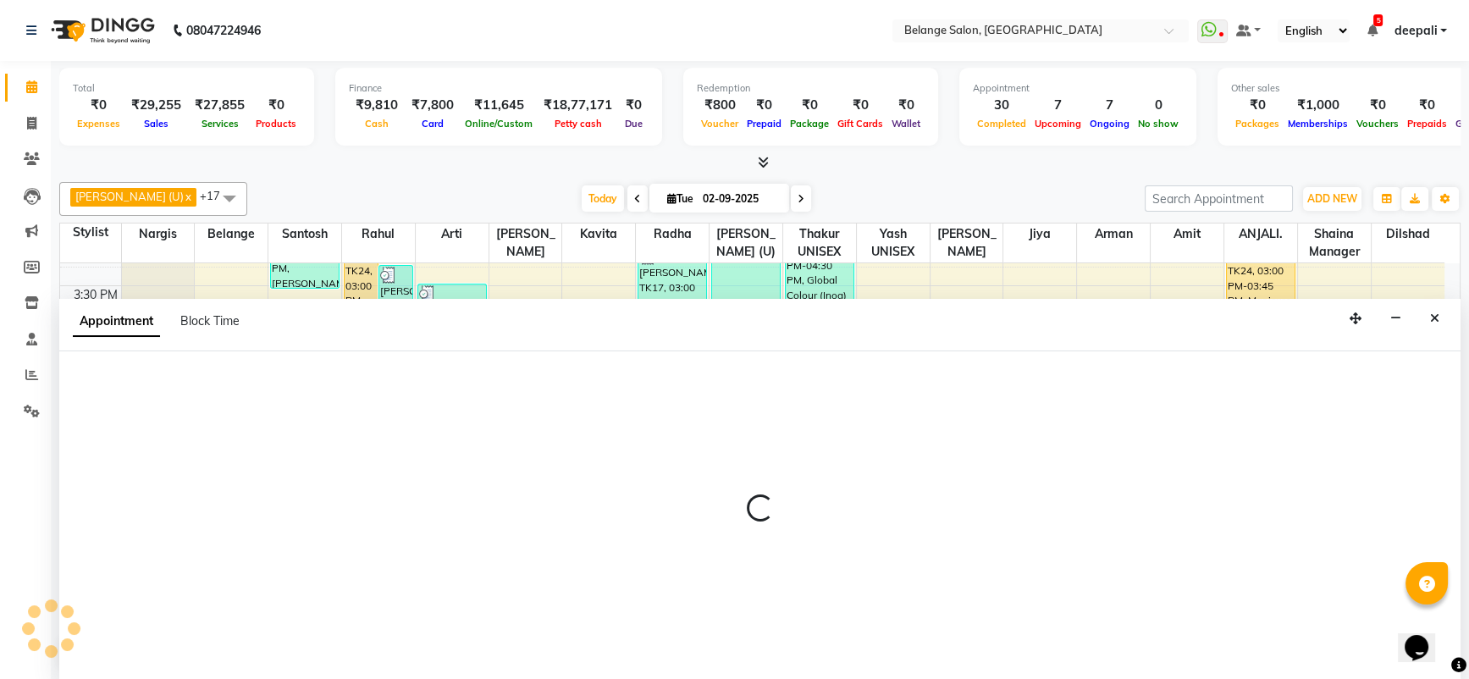
select select "52812"
select select "1110"
select select "tentative"
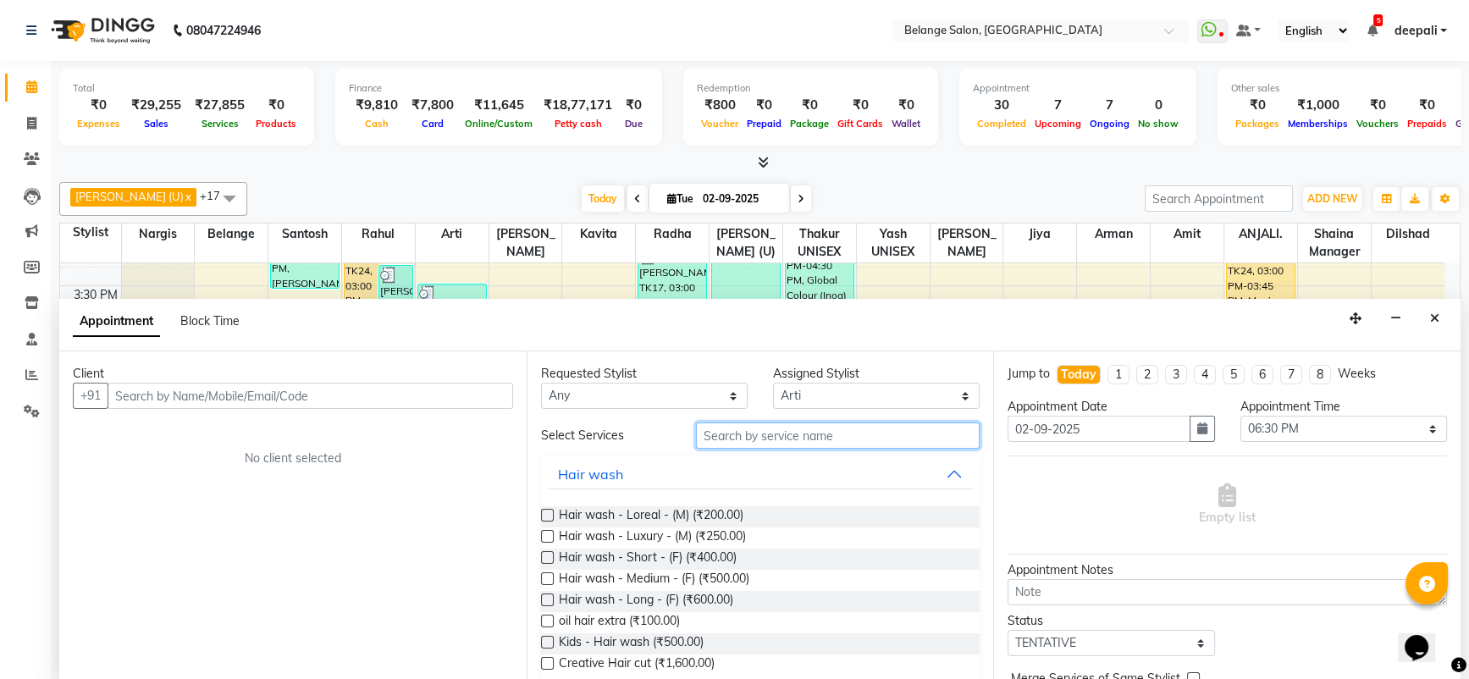
click at [744, 427] on input "text" at bounding box center [838, 436] width 285 height 26
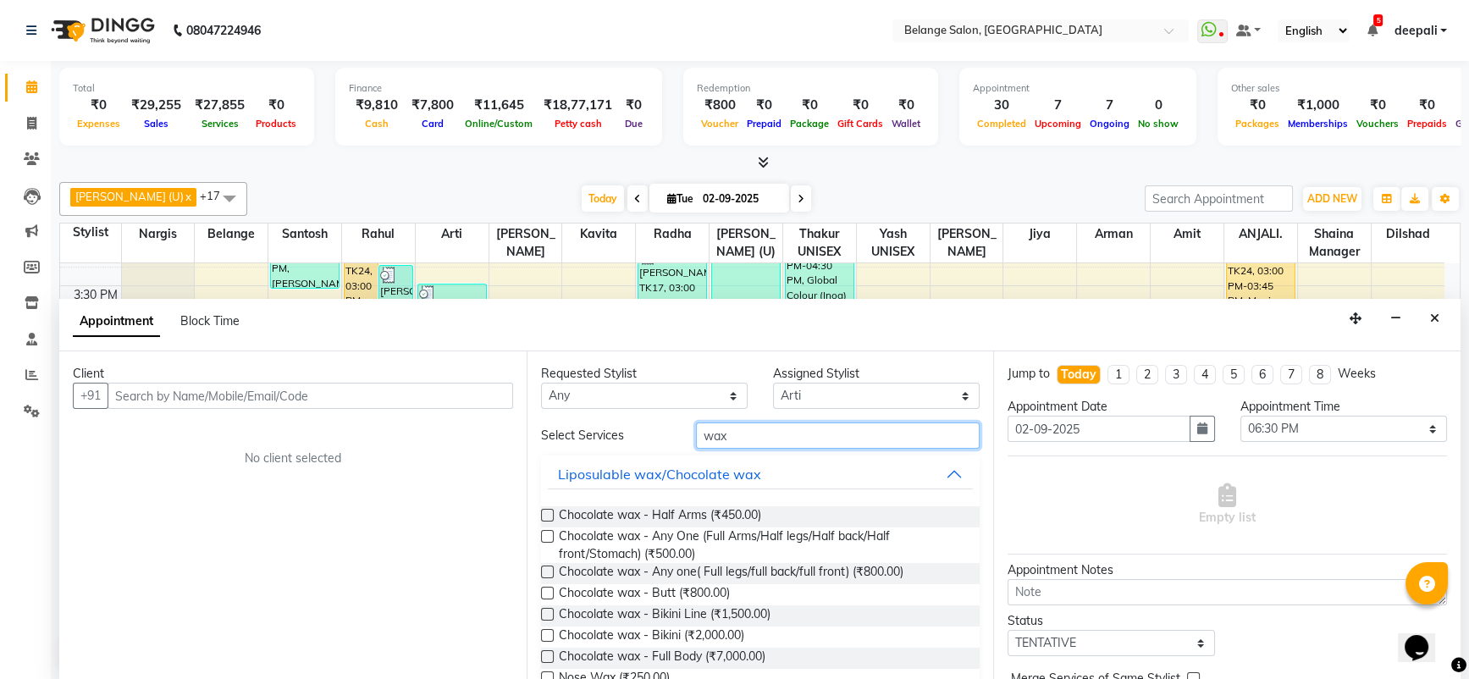
type input "wax"
click at [541, 534] on label at bounding box center [547, 536] width 13 height 13
click at [541, 534] on input "checkbox" at bounding box center [546, 538] width 11 height 11
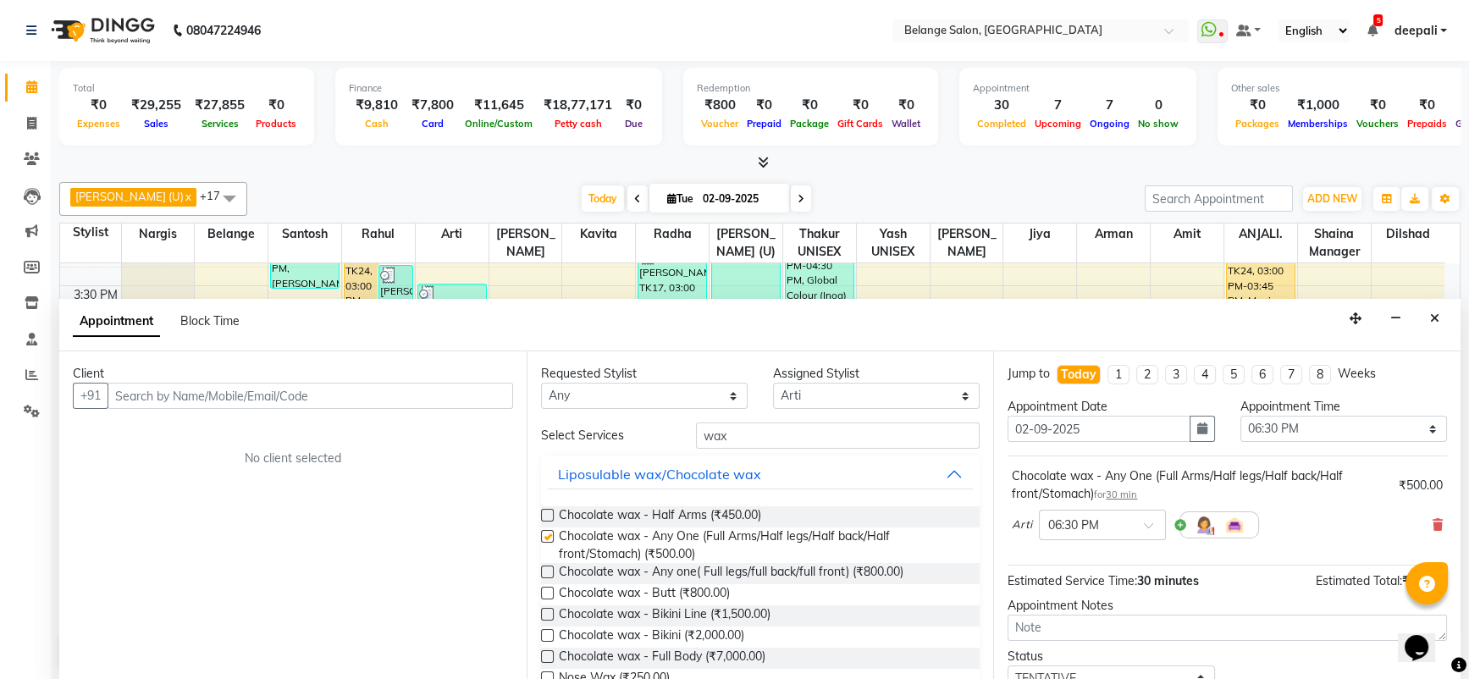
checkbox input "false"
click at [544, 566] on label at bounding box center [547, 572] width 13 height 13
click at [544, 568] on input "checkbox" at bounding box center [546, 573] width 11 height 11
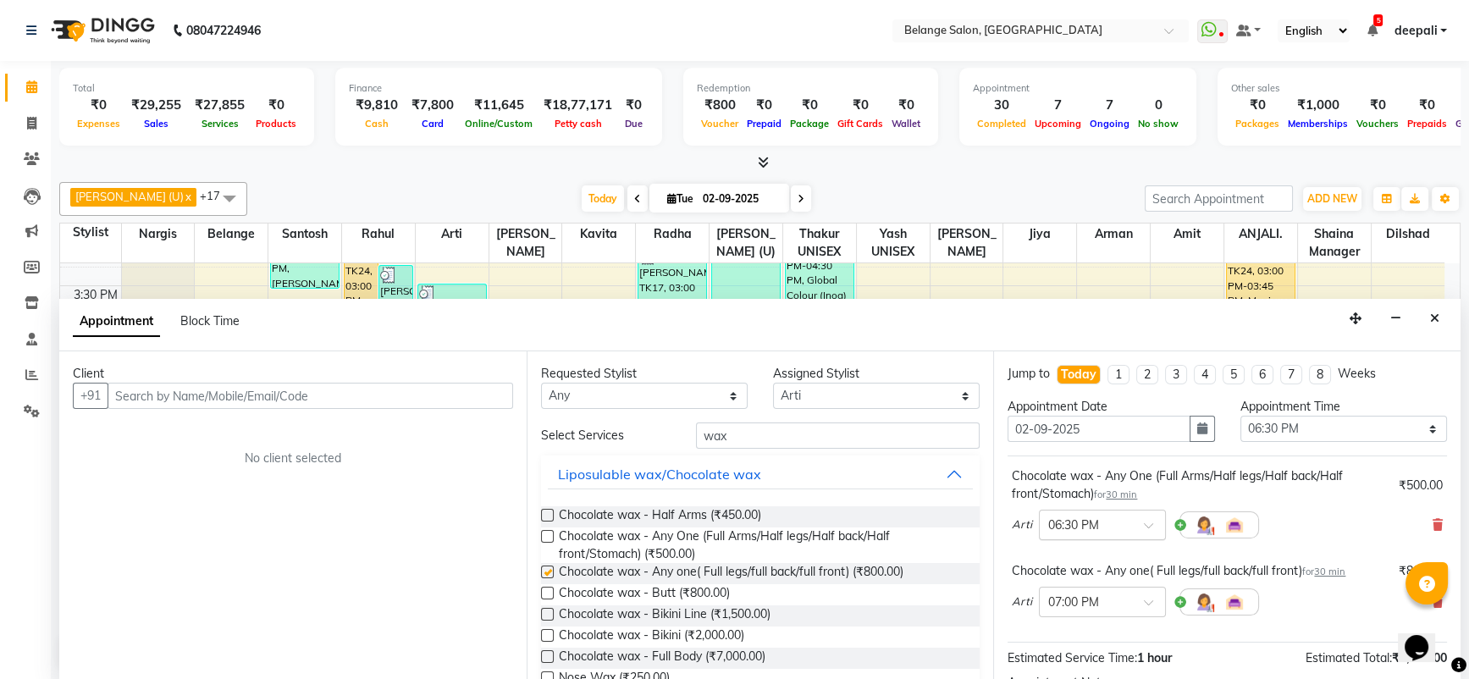
checkbox input "false"
click at [745, 425] on input "wax" at bounding box center [838, 436] width 285 height 26
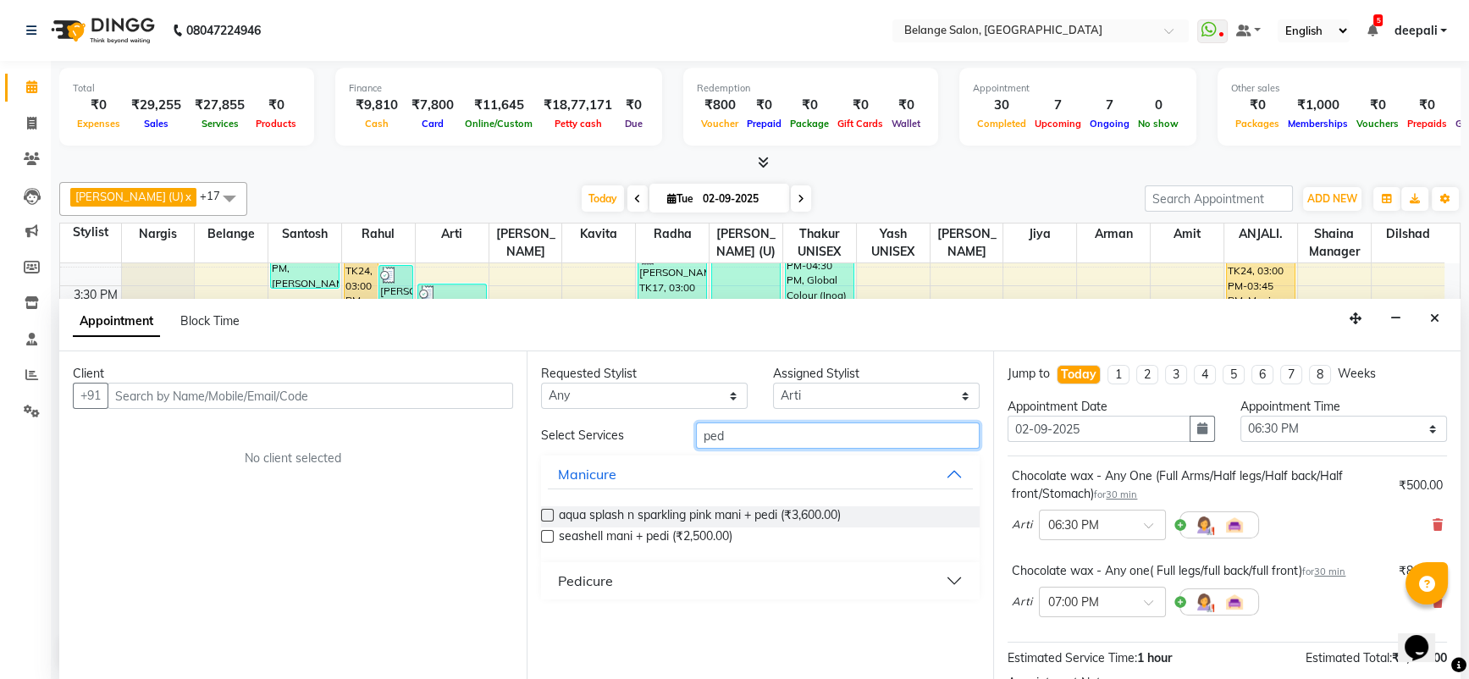
type input "ped"
click at [584, 578] on div "Pedicure" at bounding box center [585, 581] width 55 height 20
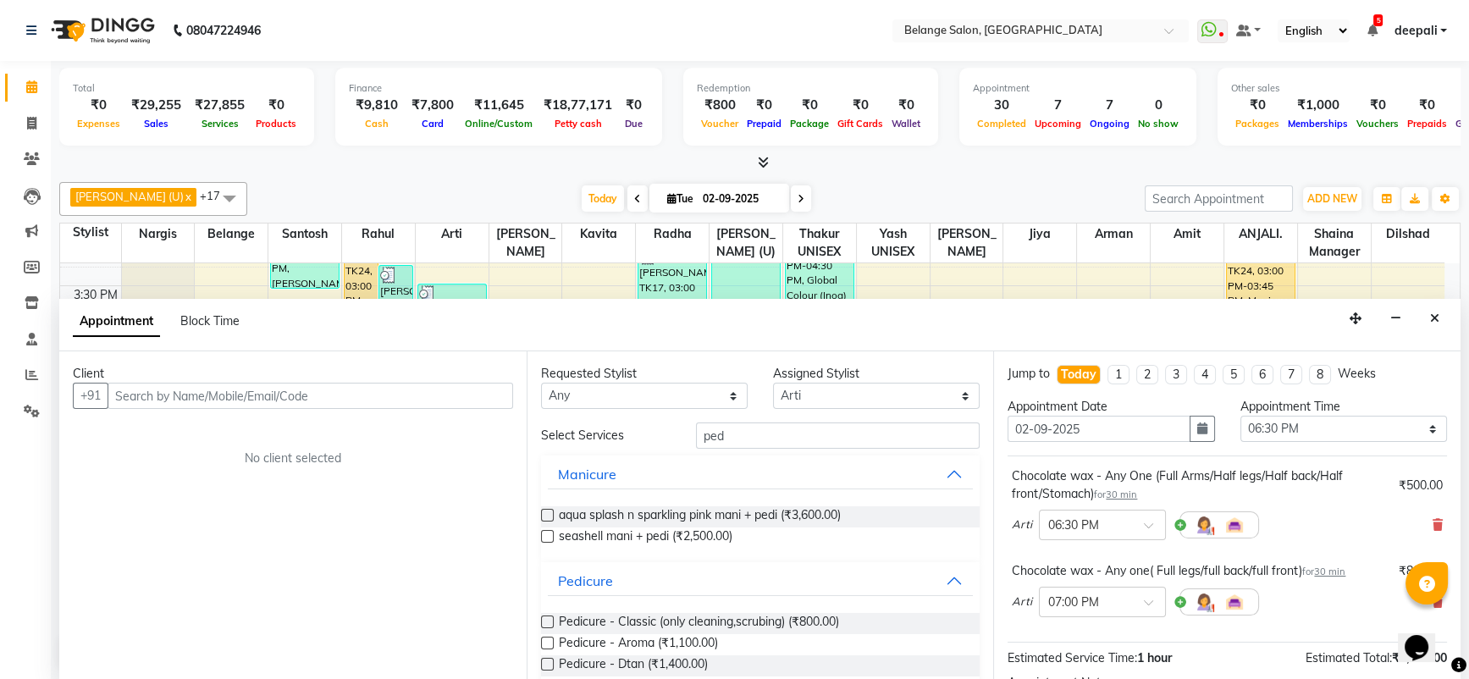
click at [545, 623] on label at bounding box center [547, 622] width 13 height 13
click at [545, 623] on input "checkbox" at bounding box center [546, 623] width 11 height 11
checkbox input "false"
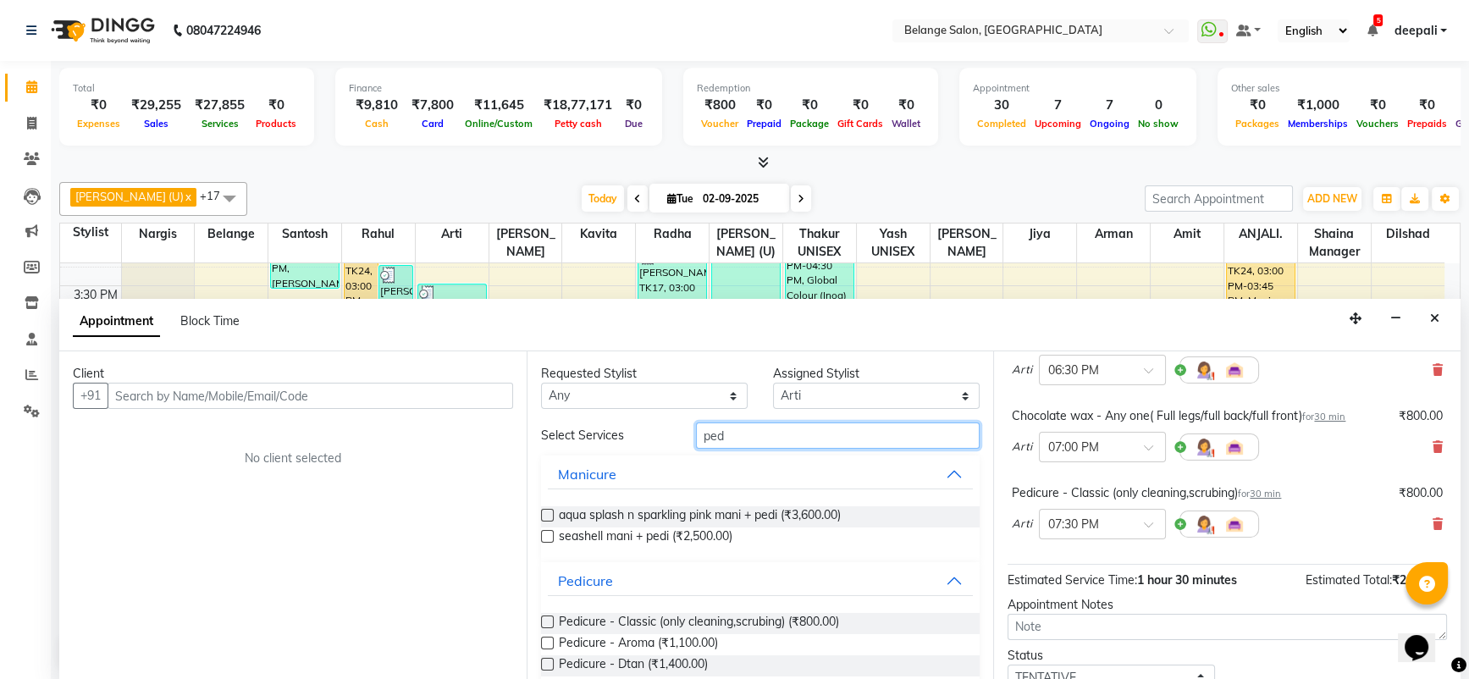
click at [757, 433] on input "ped" at bounding box center [838, 436] width 285 height 26
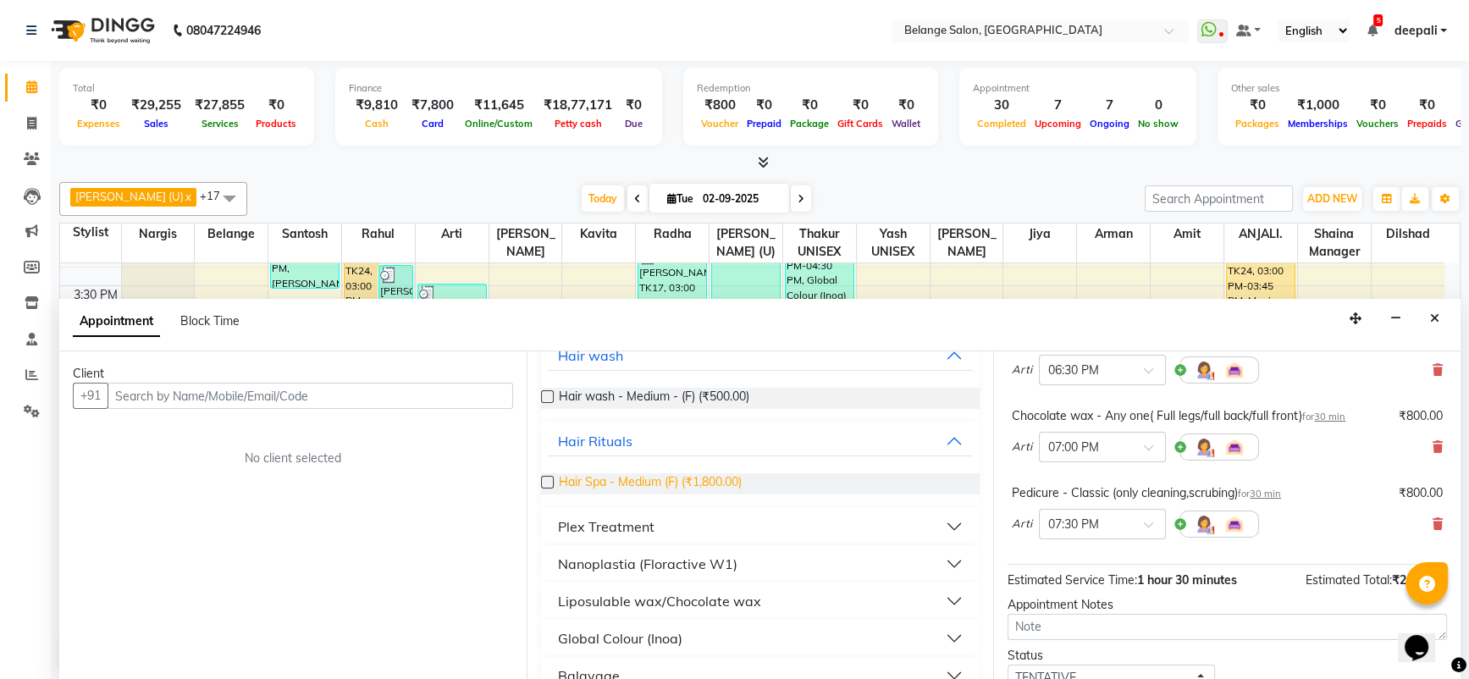
scroll to position [0, 0]
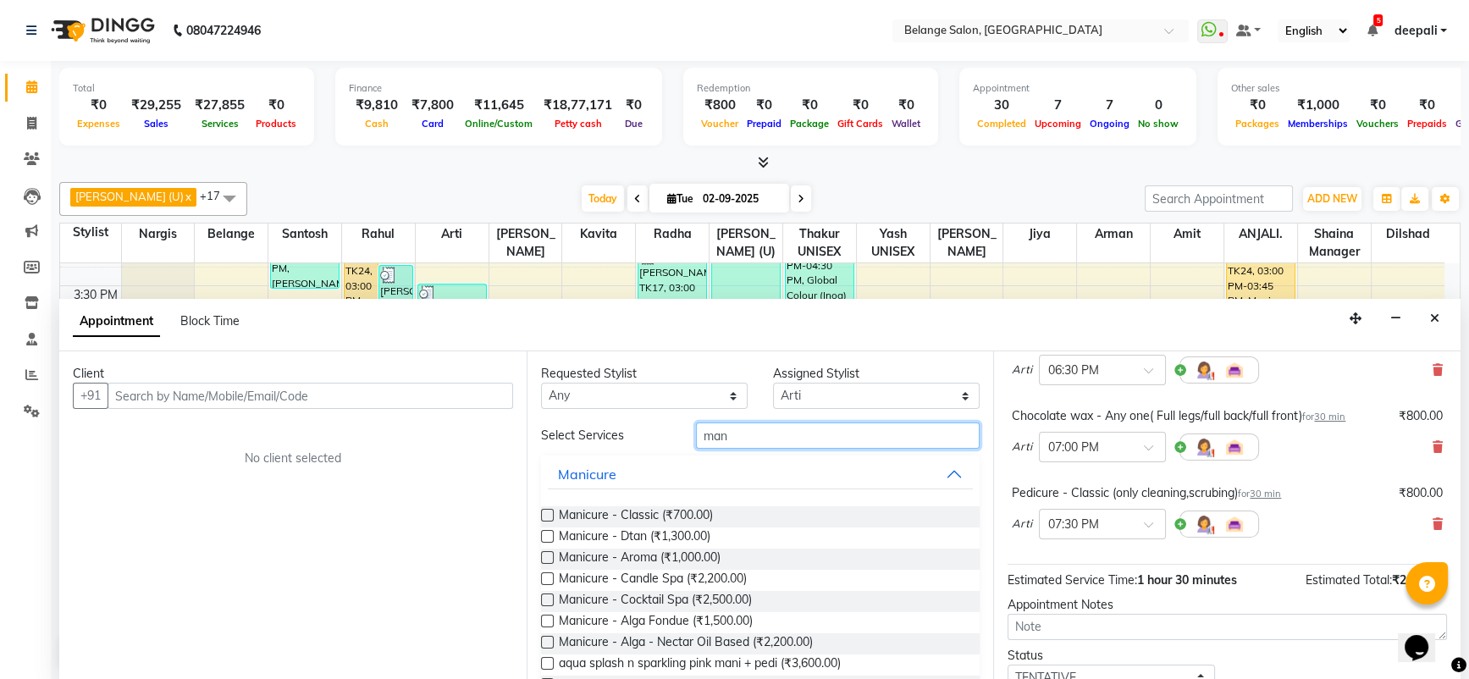
type input "man"
click at [547, 512] on label at bounding box center [547, 515] width 13 height 13
click at [547, 512] on input "checkbox" at bounding box center [546, 517] width 11 height 11
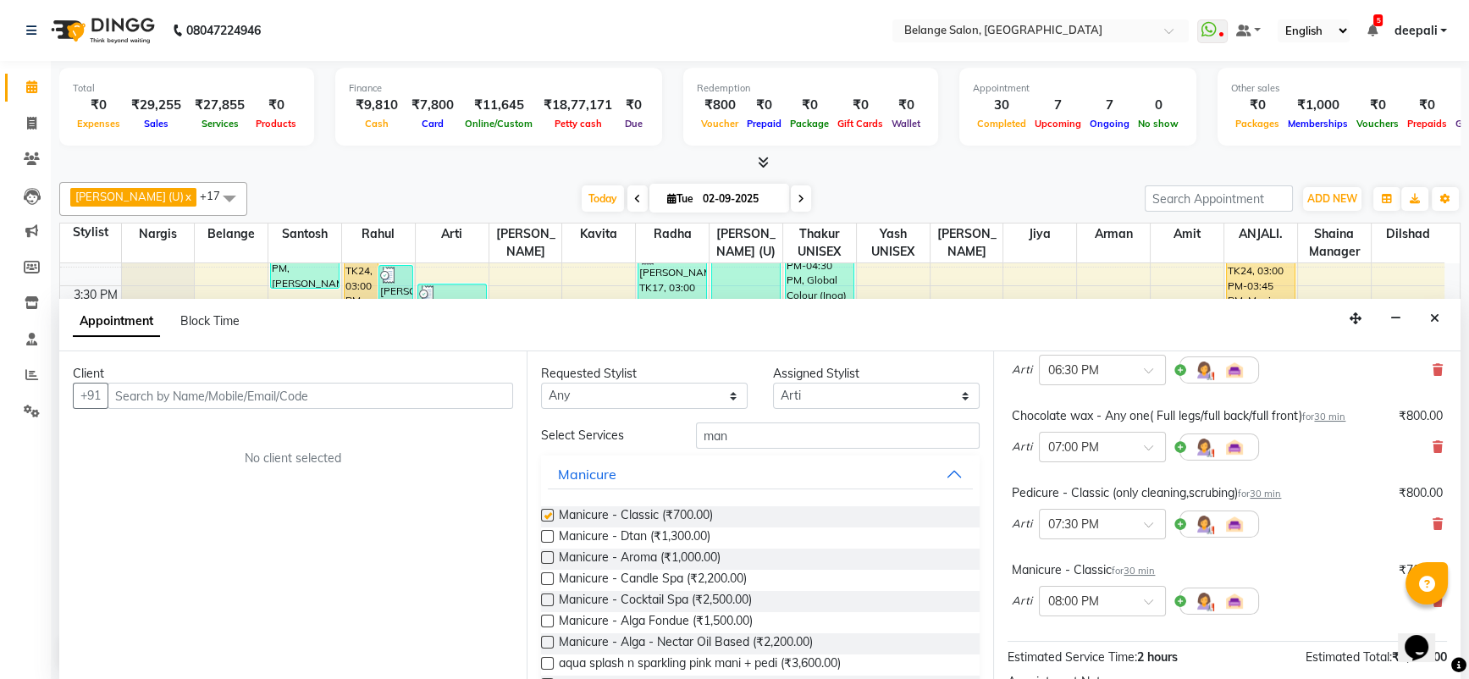
checkbox input "false"
click at [390, 404] on input "text" at bounding box center [311, 396] width 406 height 26
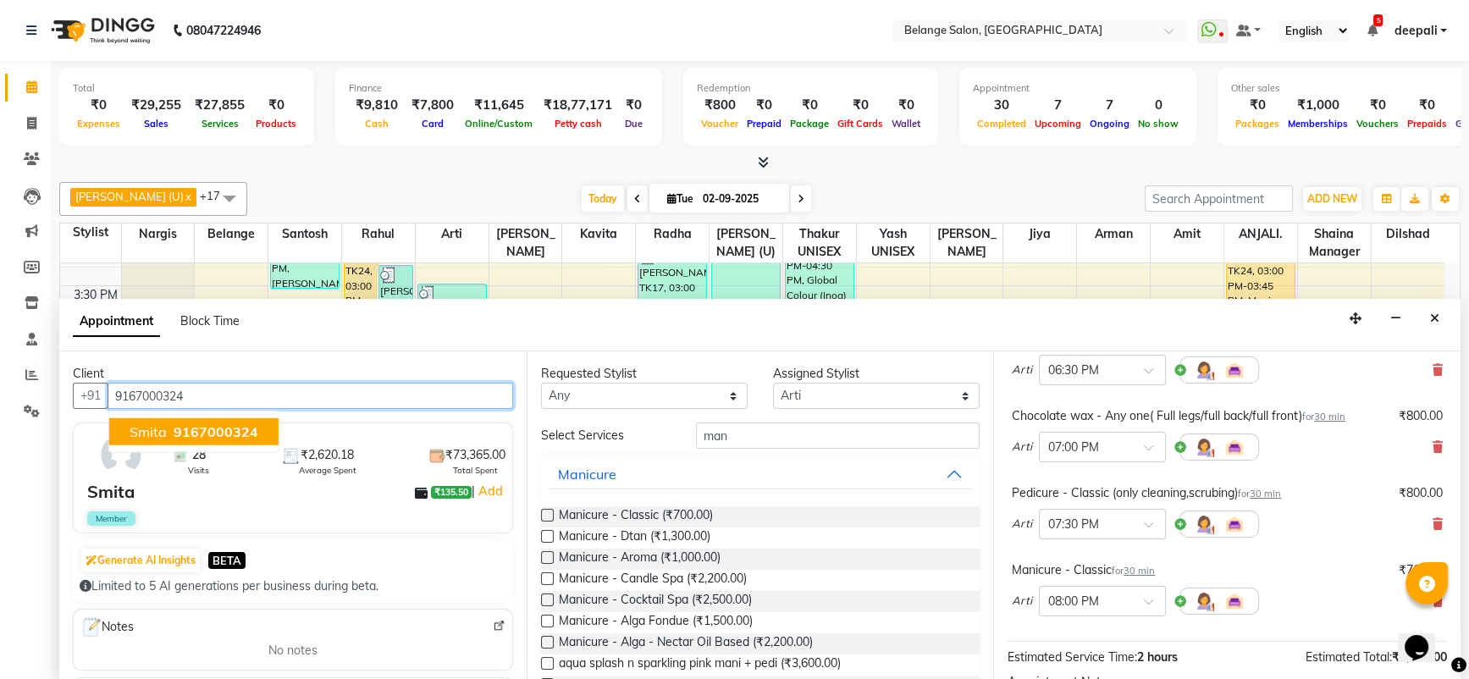
click at [202, 434] on span "9167000324" at bounding box center [216, 431] width 85 height 17
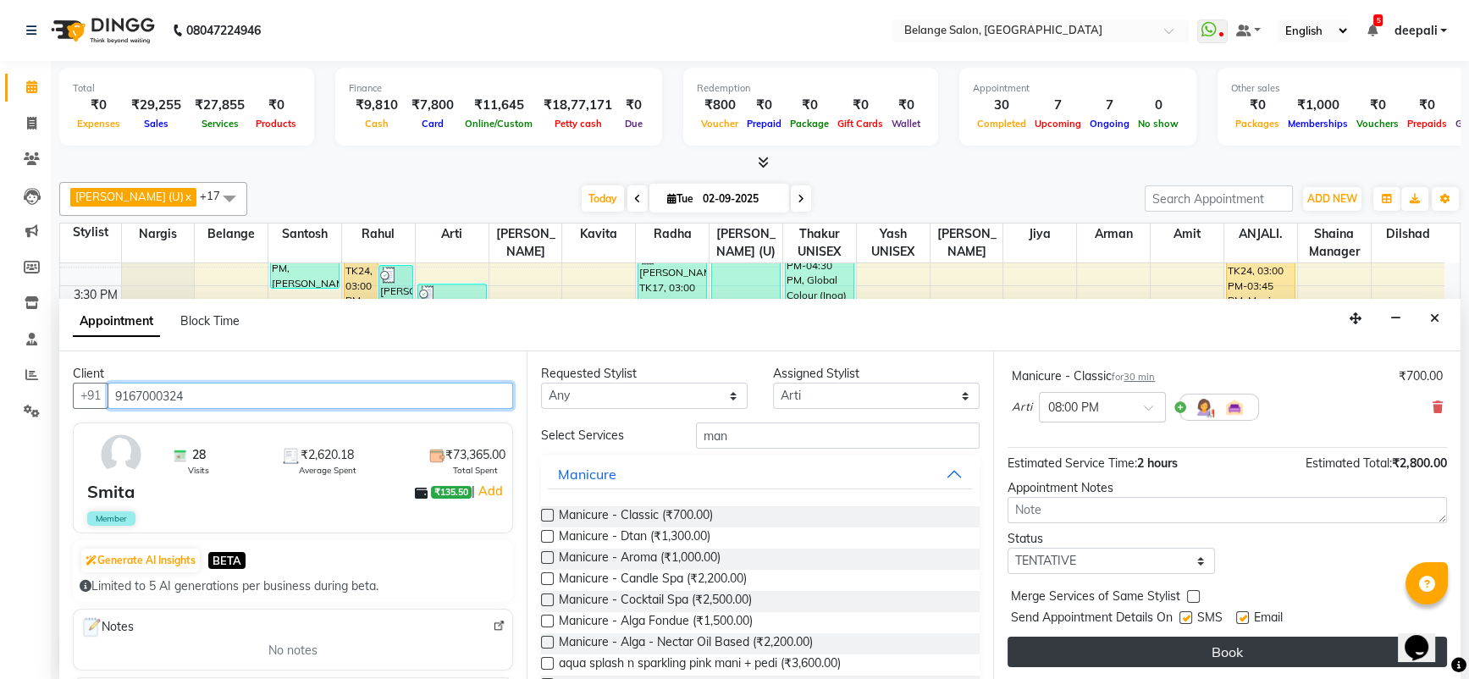
type input "9167000324"
click at [1160, 650] on button "Book" at bounding box center [1228, 652] width 440 height 30
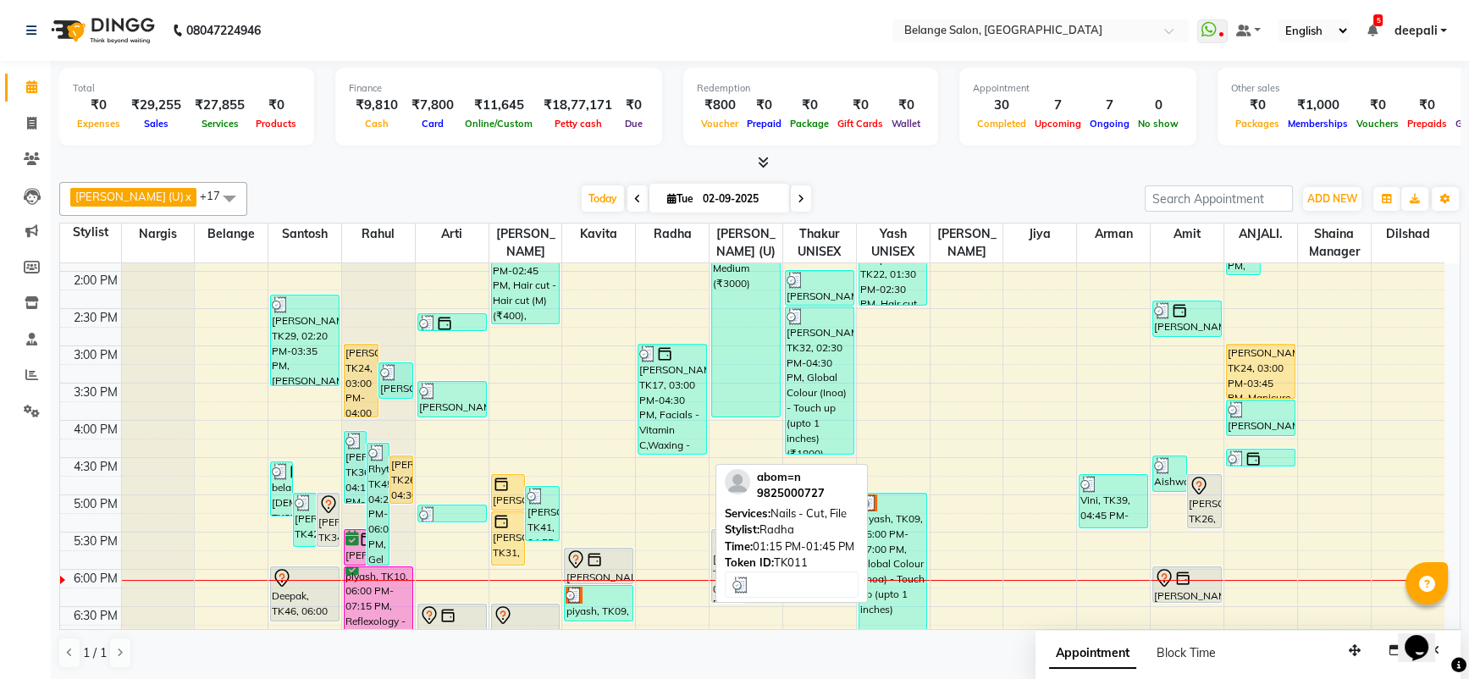
scroll to position [440, 0]
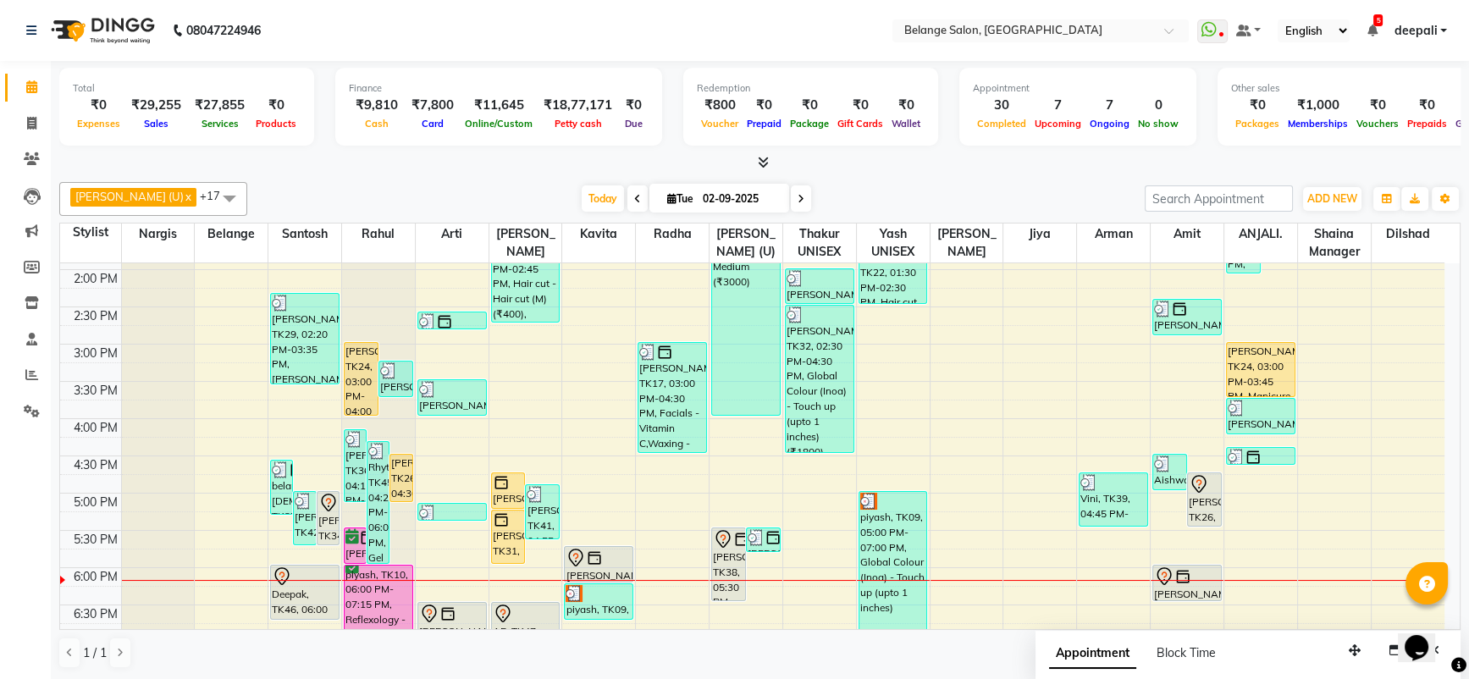
click at [958, 188] on div "Today Tue 02-09-2025" at bounding box center [696, 198] width 881 height 25
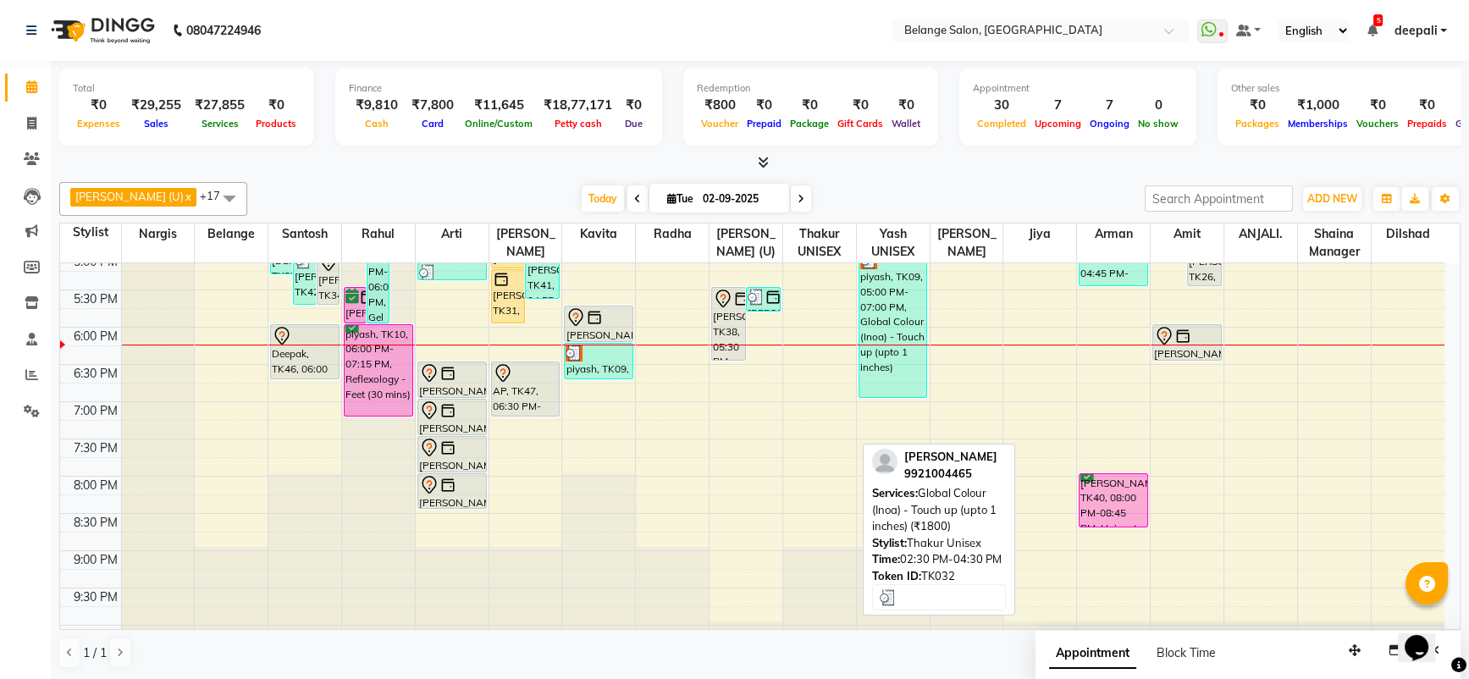
scroll to position [679, 0]
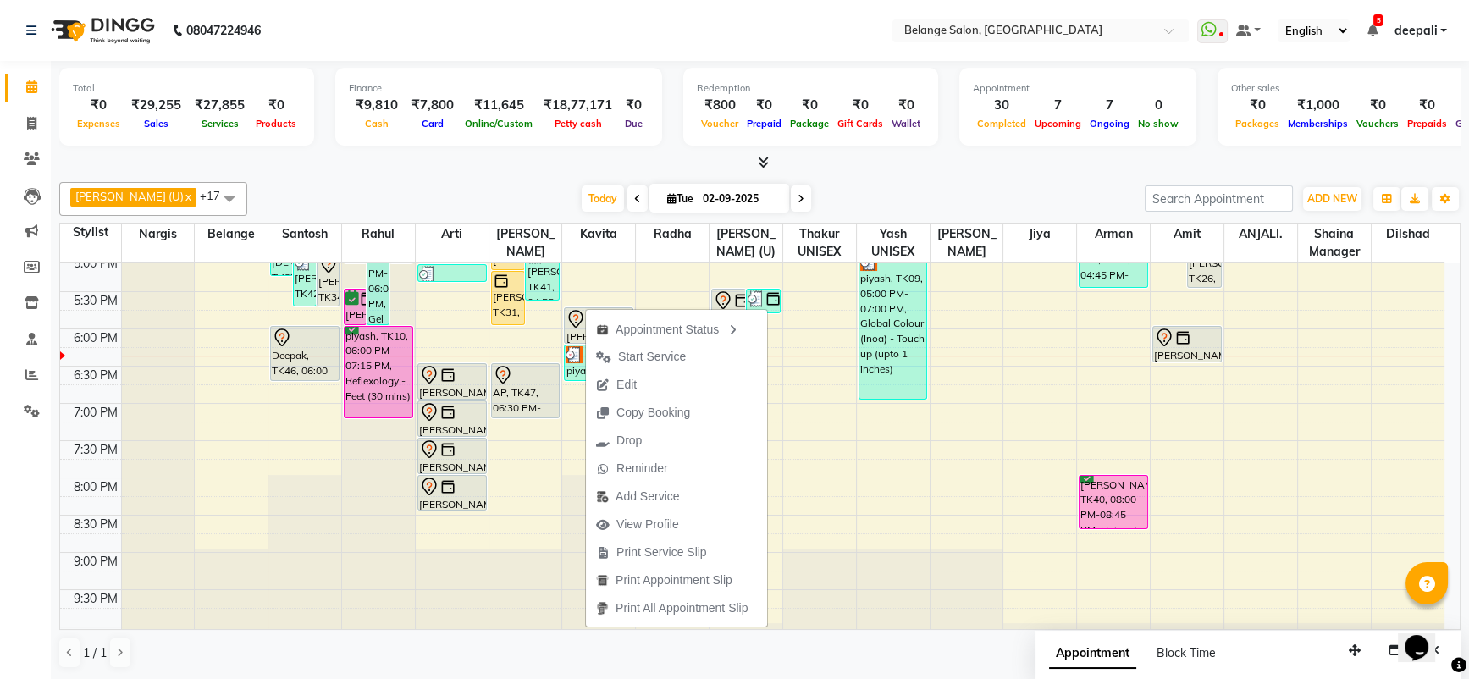
click at [643, 170] on div at bounding box center [760, 163] width 1402 height 18
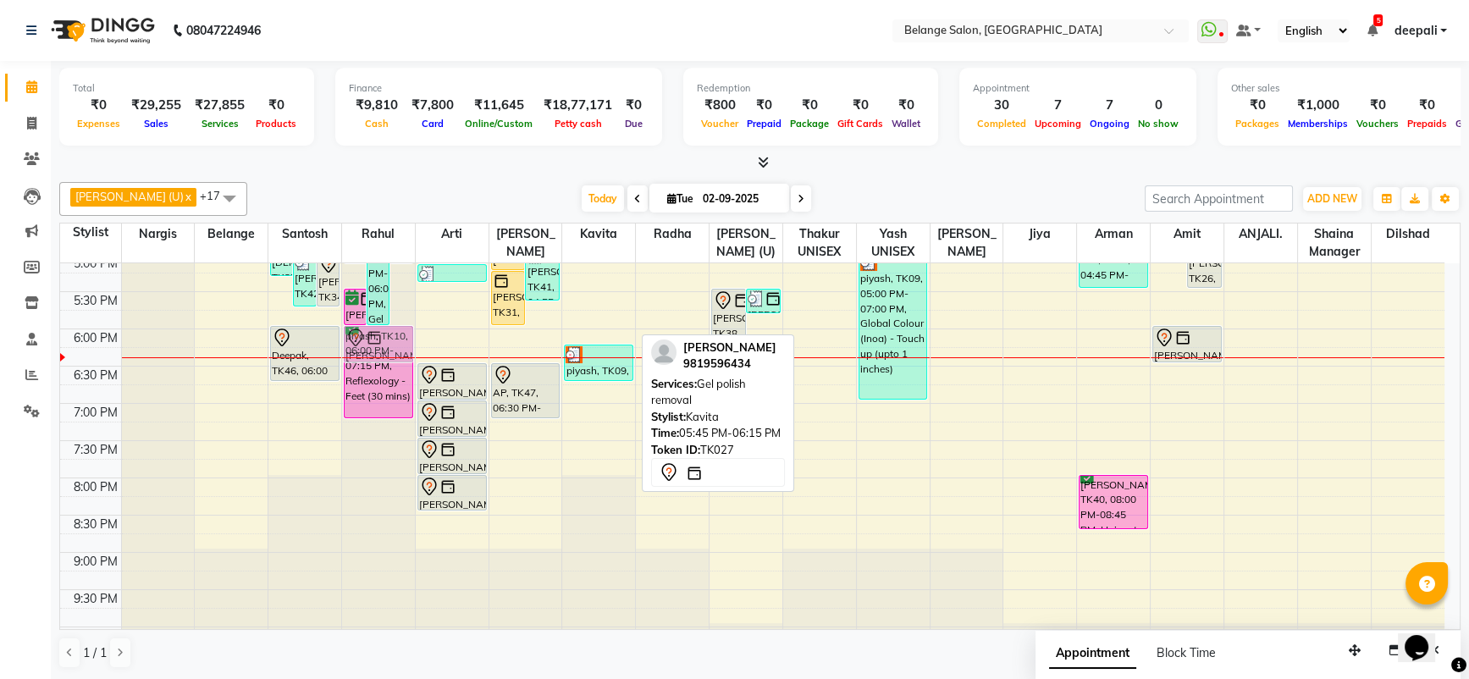
drag, startPoint x: 583, startPoint y: 319, endPoint x: 366, endPoint y: 346, distance: 218.4
click at [366, 346] on tr "belange male, TK37, 04:35 PM-05:20 PM, Beard Styling (₹300) jenisha parikh, TK4…" at bounding box center [752, 142] width 1385 height 1117
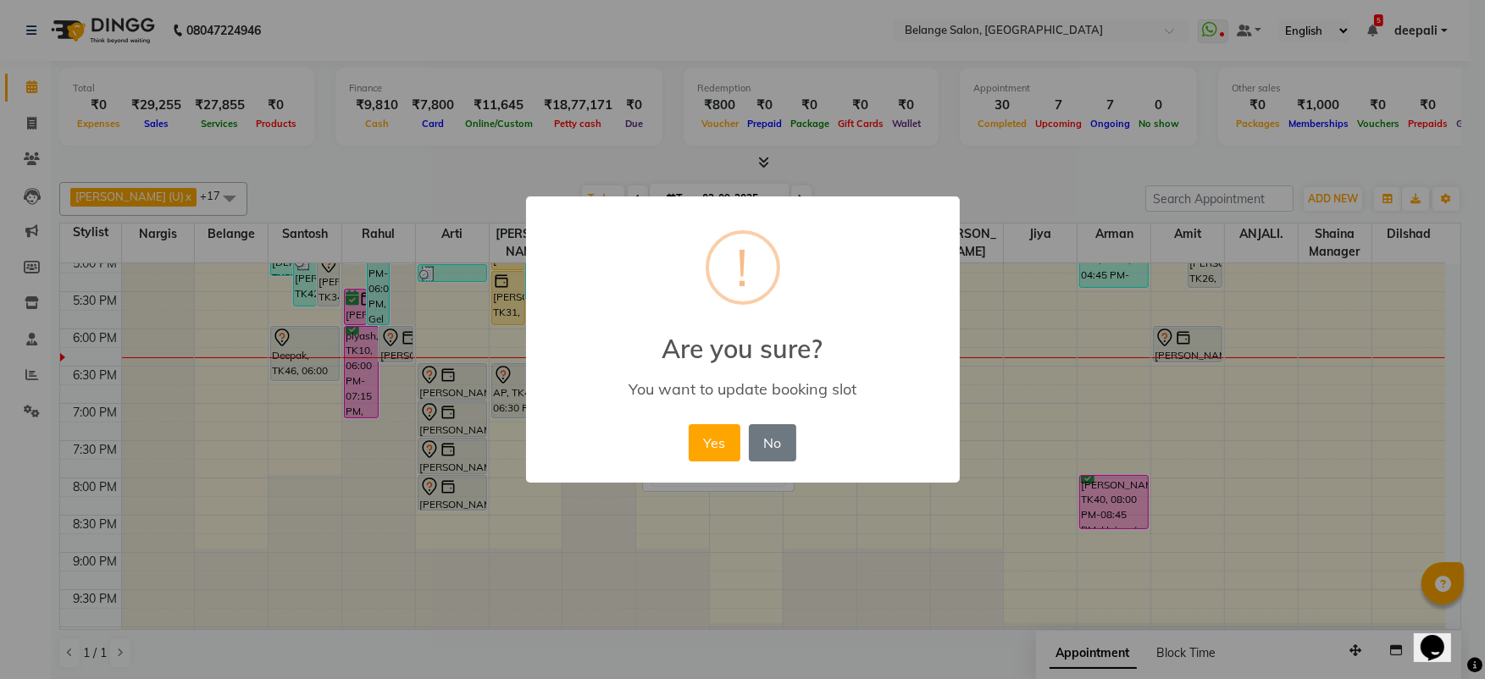
click at [689, 424] on button "Yes" at bounding box center [715, 442] width 52 height 37
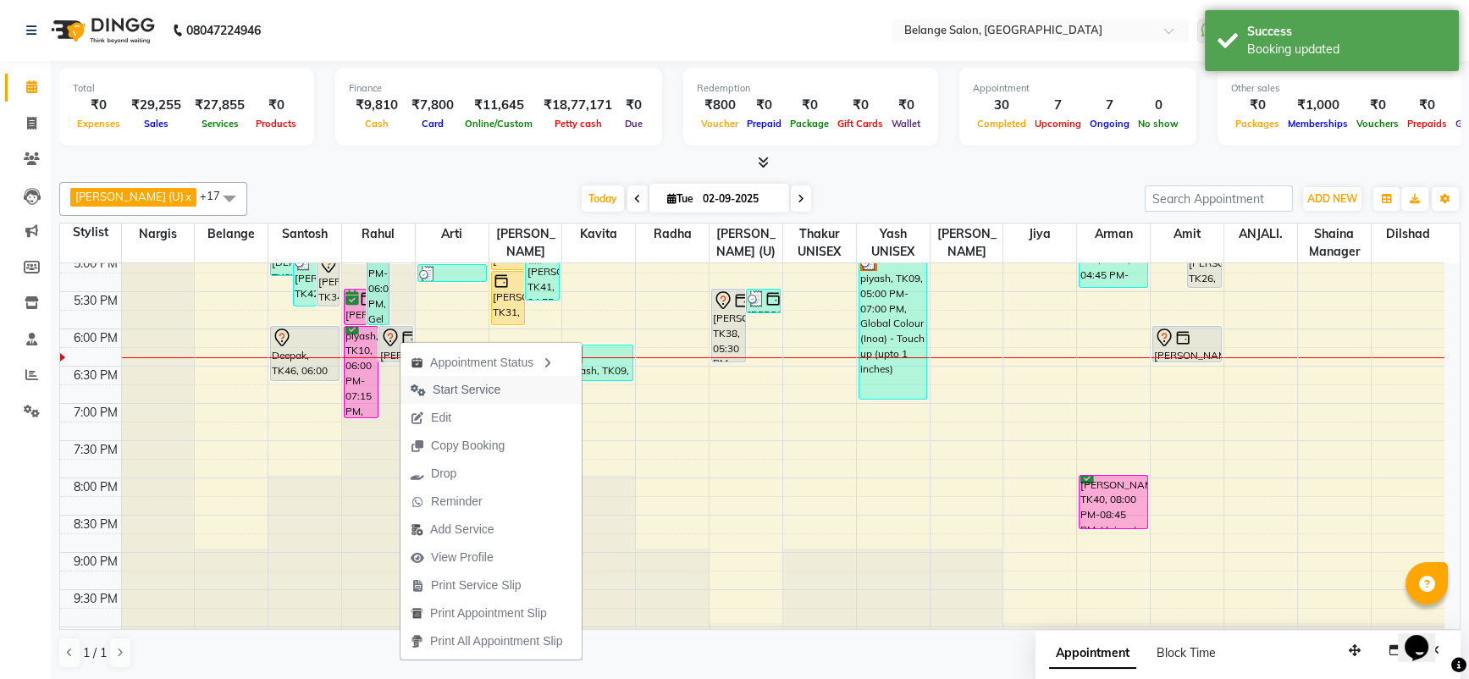
click at [458, 381] on span "Start Service" at bounding box center [467, 390] width 68 height 18
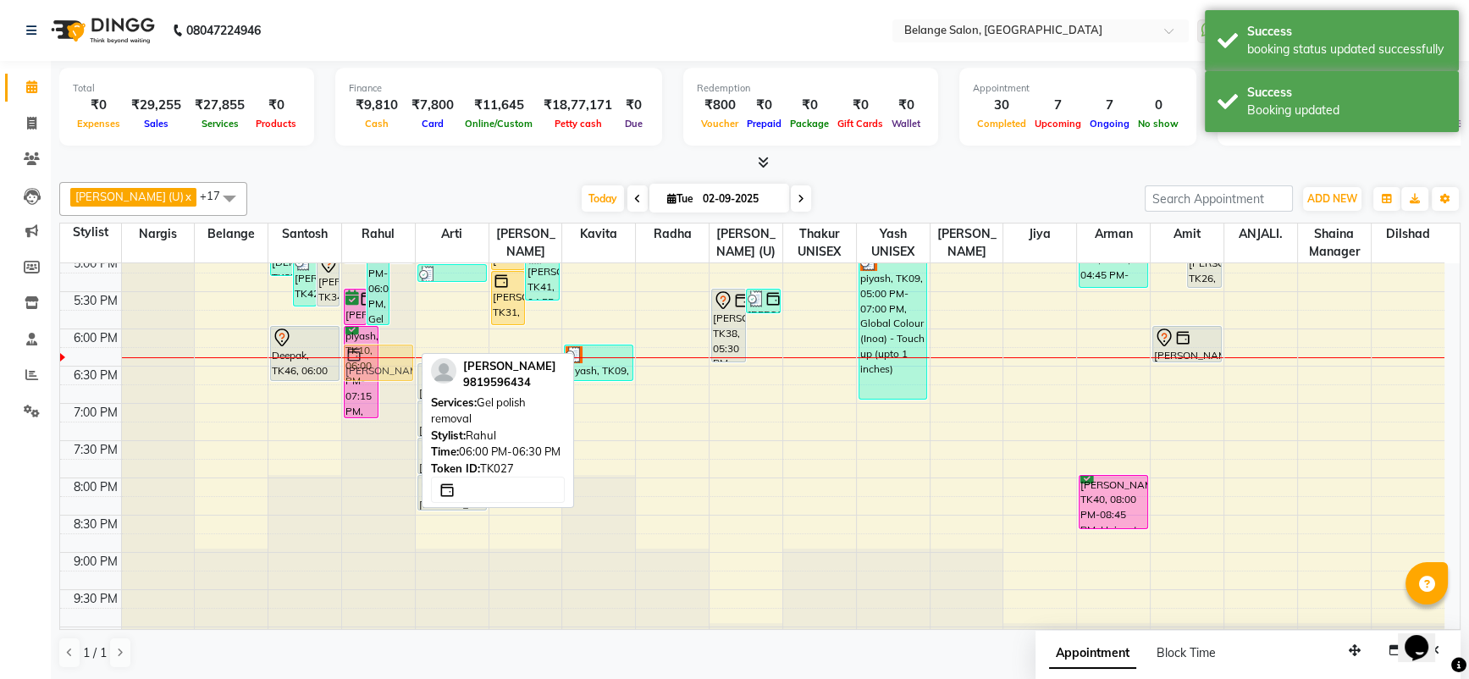
drag, startPoint x: 386, startPoint y: 335, endPoint x: 390, endPoint y: 360, distance: 25.8
click at [390, 360] on div "alifiya, TK36, 04:10 PM-05:10 PM, Chrome Gel Polish (₹1200) Rhythm, TK45, 04:20…" at bounding box center [378, 142] width 73 height 1117
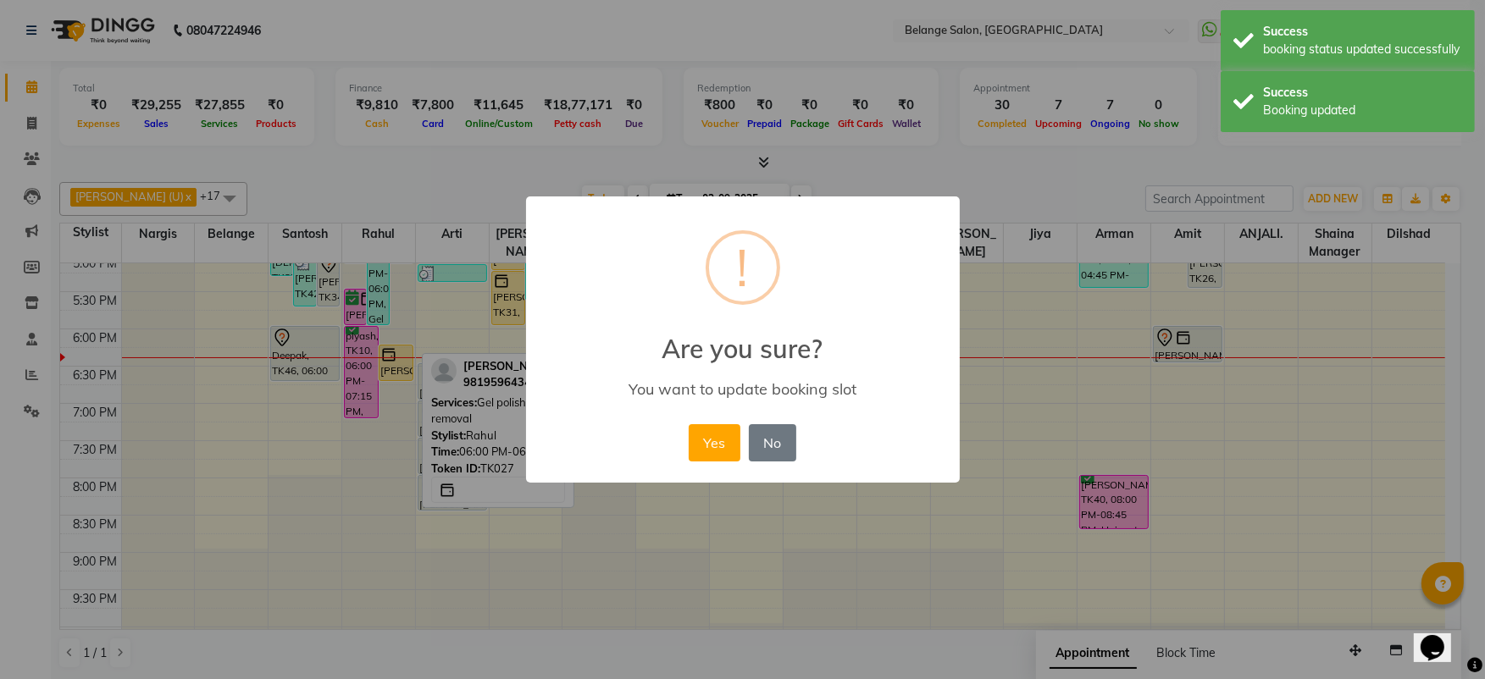
click at [689, 424] on button "Yes" at bounding box center [715, 442] width 52 height 37
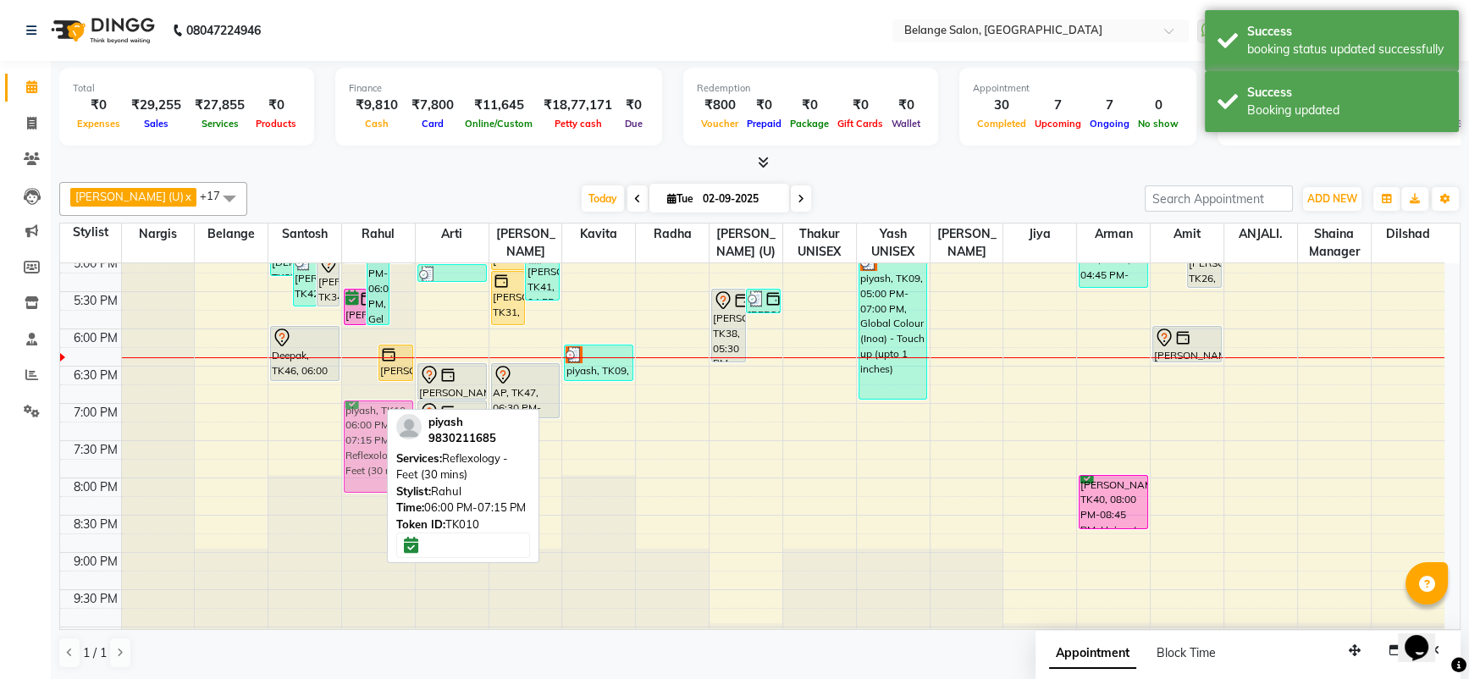
drag, startPoint x: 357, startPoint y: 340, endPoint x: 362, endPoint y: 406, distance: 66.3
click at [362, 406] on div "alifiya, TK36, 04:10 PM-05:10 PM, Chrome Gel Polish (₹1200) Rhythm, TK45, 04:20…" at bounding box center [378, 142] width 73 height 1117
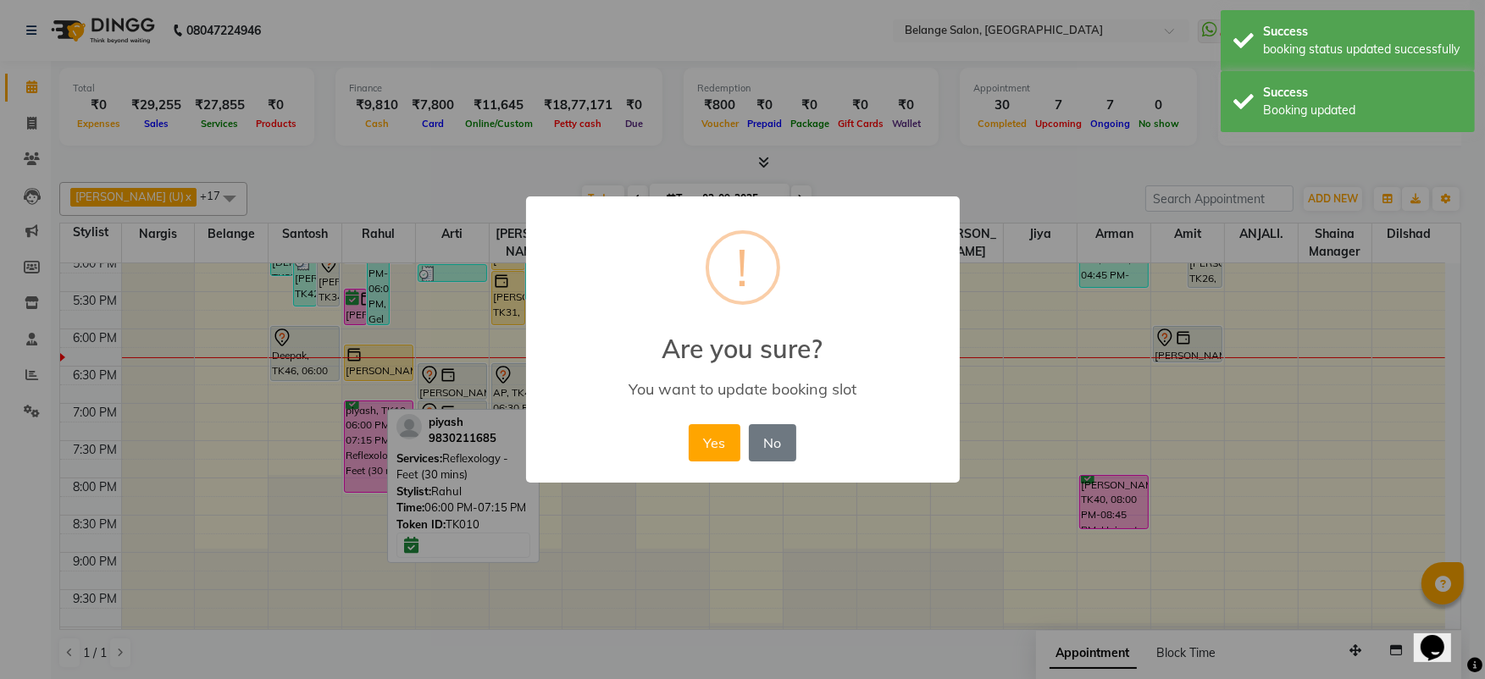
click at [689, 424] on button "Yes" at bounding box center [715, 442] width 52 height 37
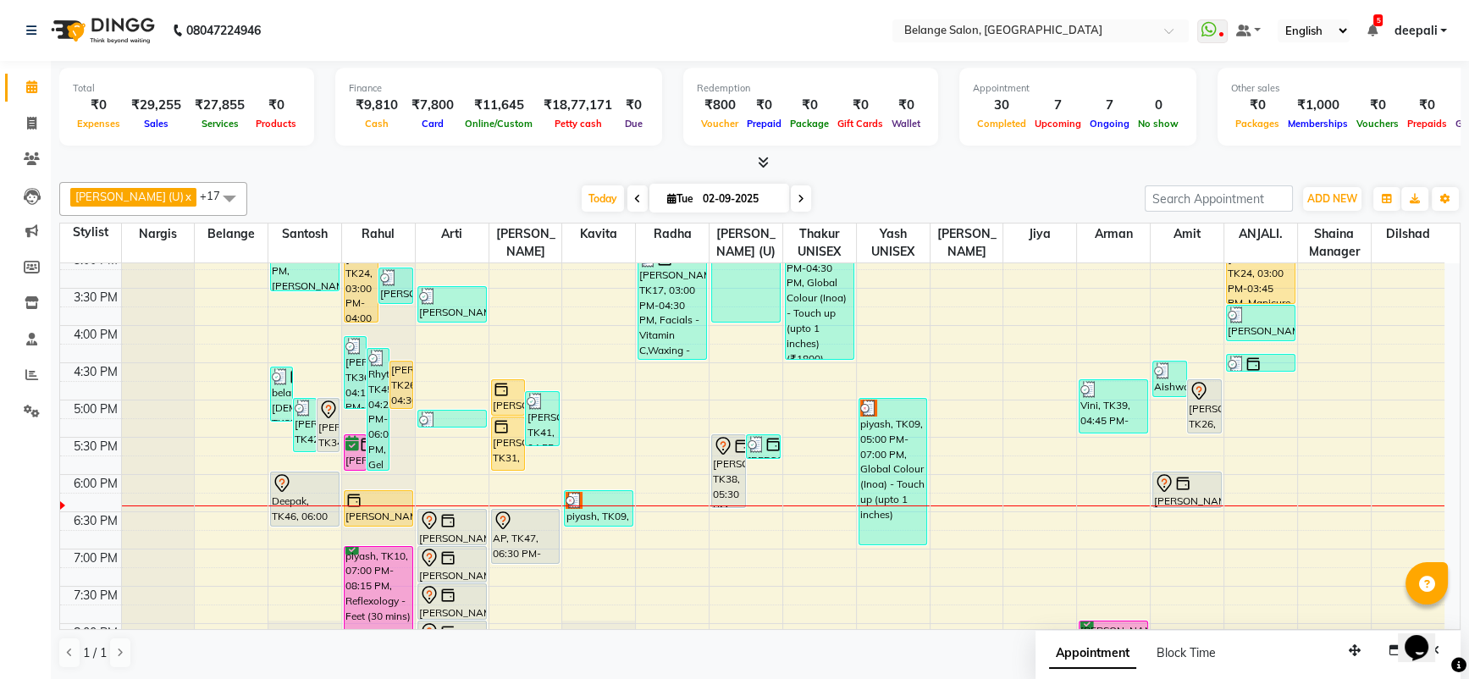
scroll to position [534, 0]
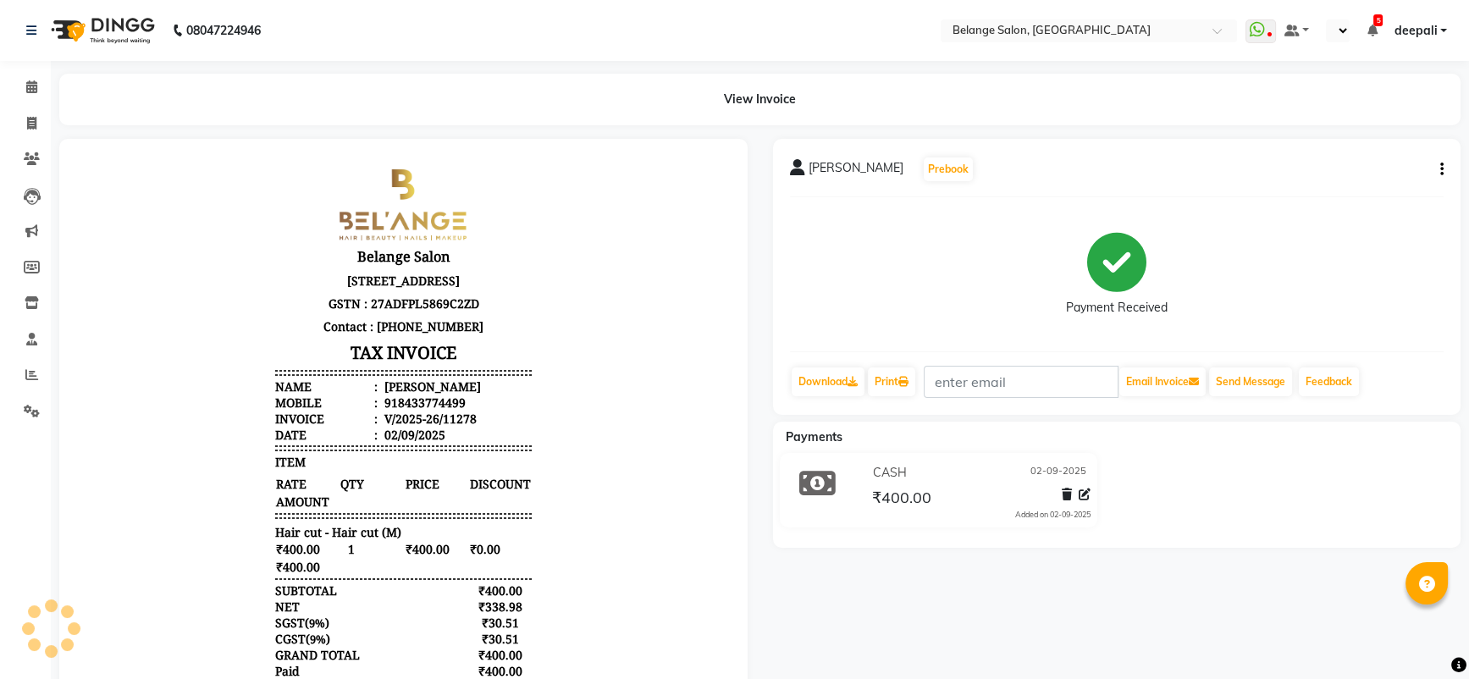
select select "en"
click at [1432, 173] on div "[PERSON_NAME] Prebook" at bounding box center [1117, 169] width 655 height 27
click at [1442, 170] on icon "button" at bounding box center [1442, 169] width 3 height 1
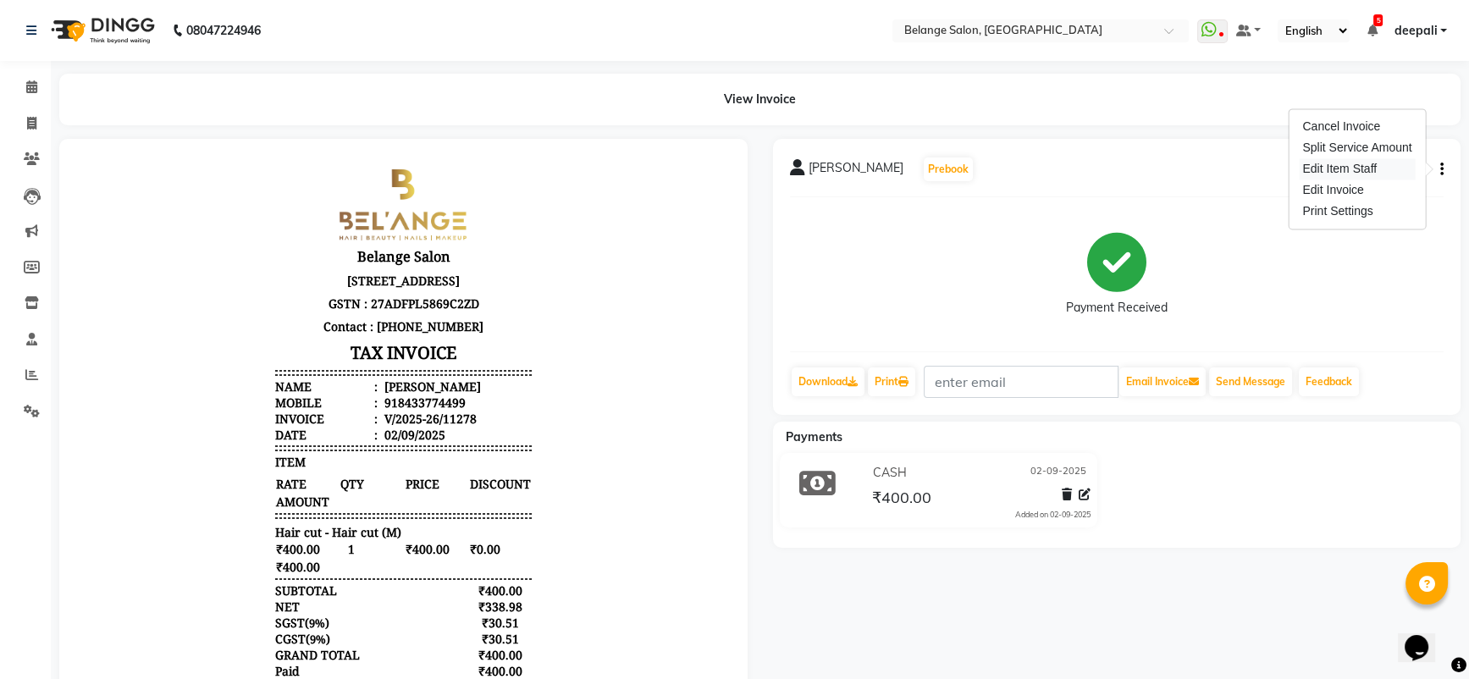
click at [1367, 169] on div "Edit Item Staff" at bounding box center [1357, 168] width 116 height 21
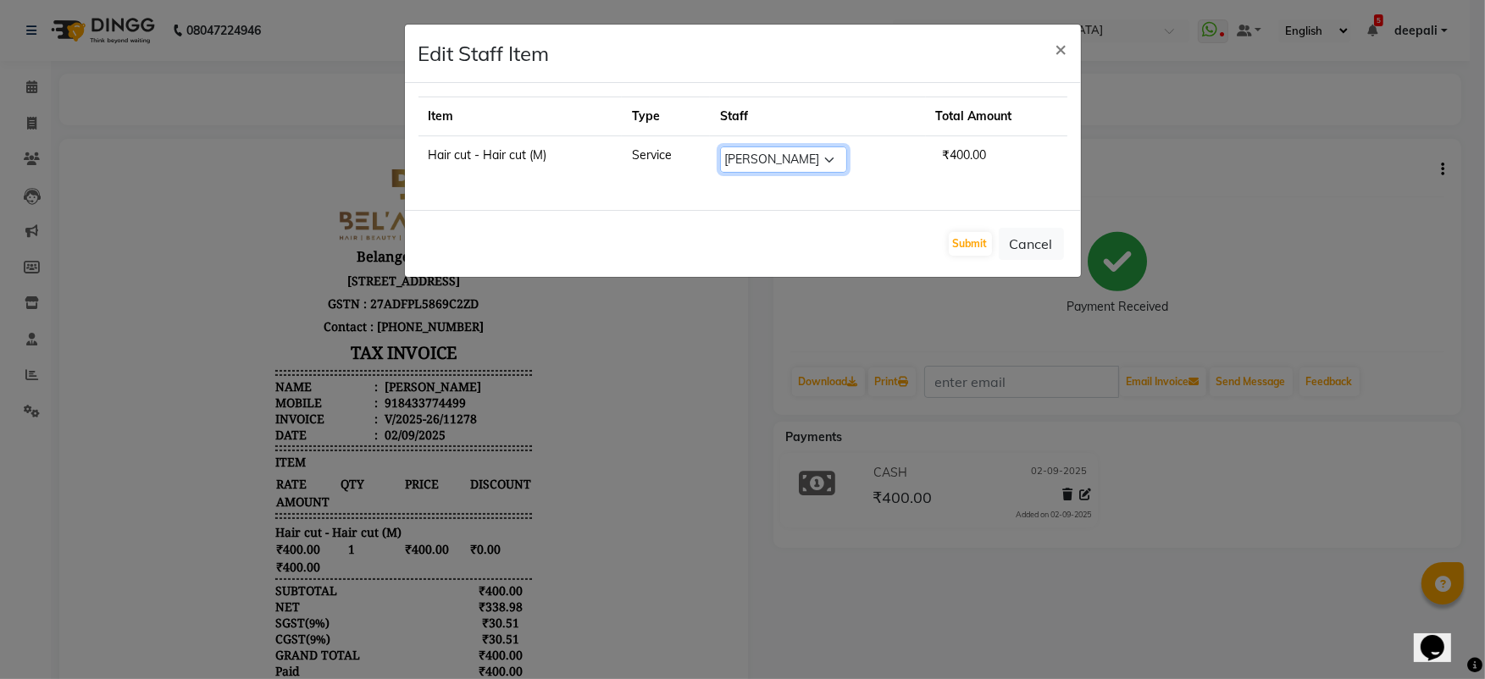
click at [812, 162] on select "Select [PERSON_NAME] (U) [PERSON_NAME]. [PERSON_NAME] [PERSON_NAME] Billing [PE…" at bounding box center [783, 160] width 127 height 26
select select "63887"
click at [720, 147] on select "Select [PERSON_NAME] (U) [PERSON_NAME]. [PERSON_NAME] [PERSON_NAME] Billing [PE…" at bounding box center [783, 160] width 127 height 26
click at [983, 243] on button "Submit" at bounding box center [970, 244] width 43 height 24
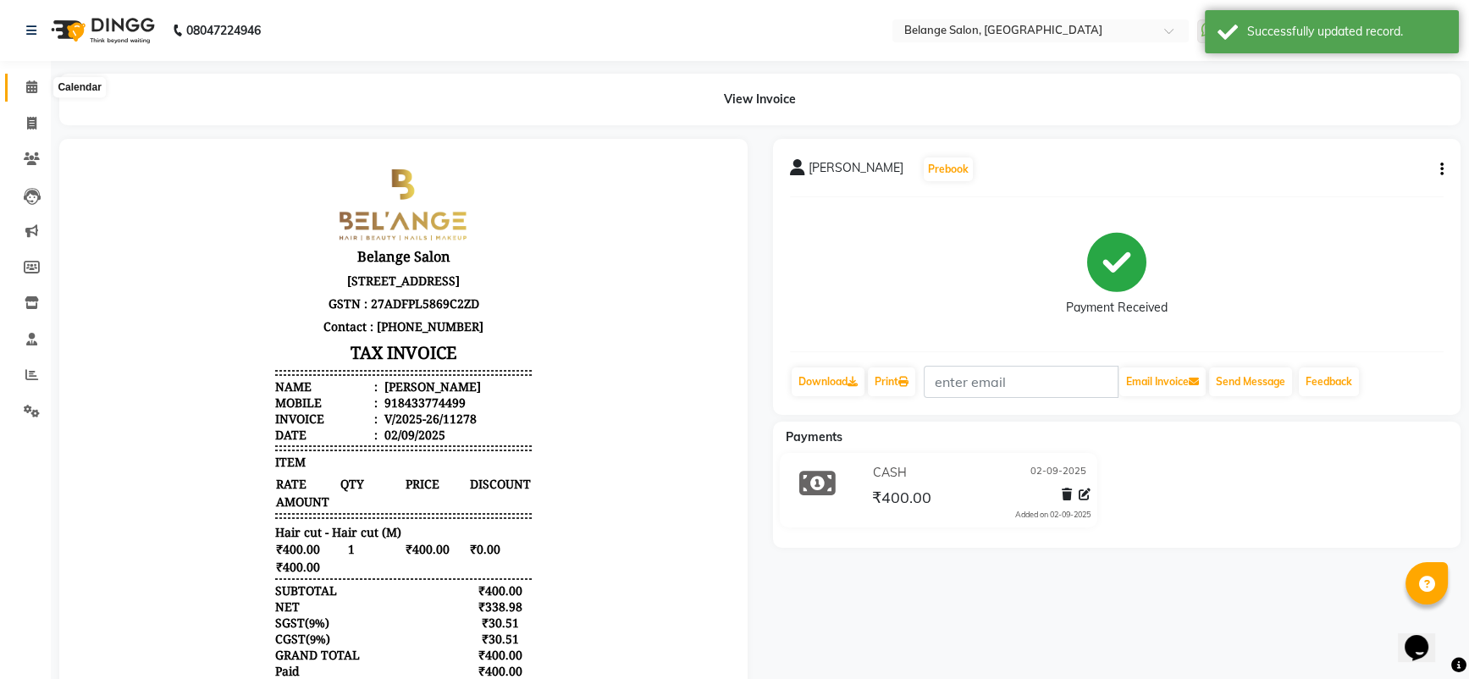
click at [36, 91] on icon at bounding box center [31, 86] width 11 height 13
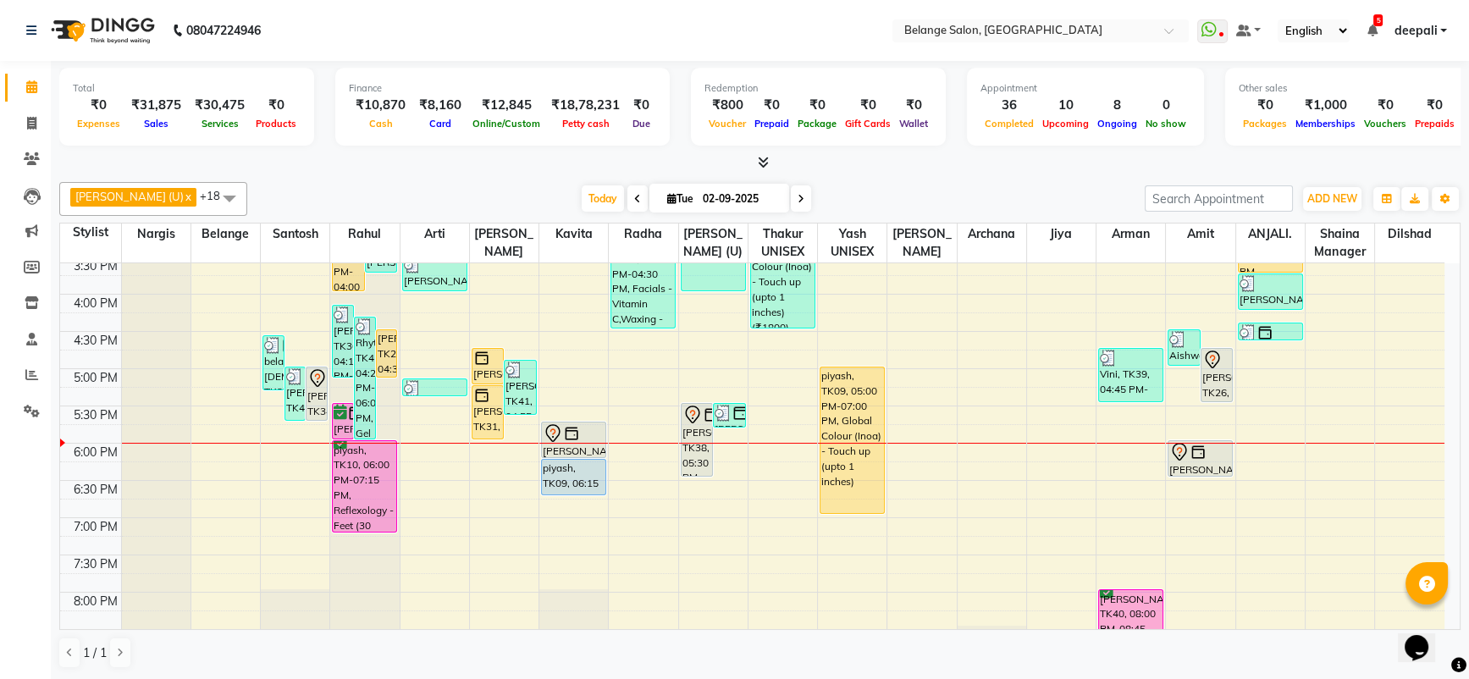
scroll to position [566, 0]
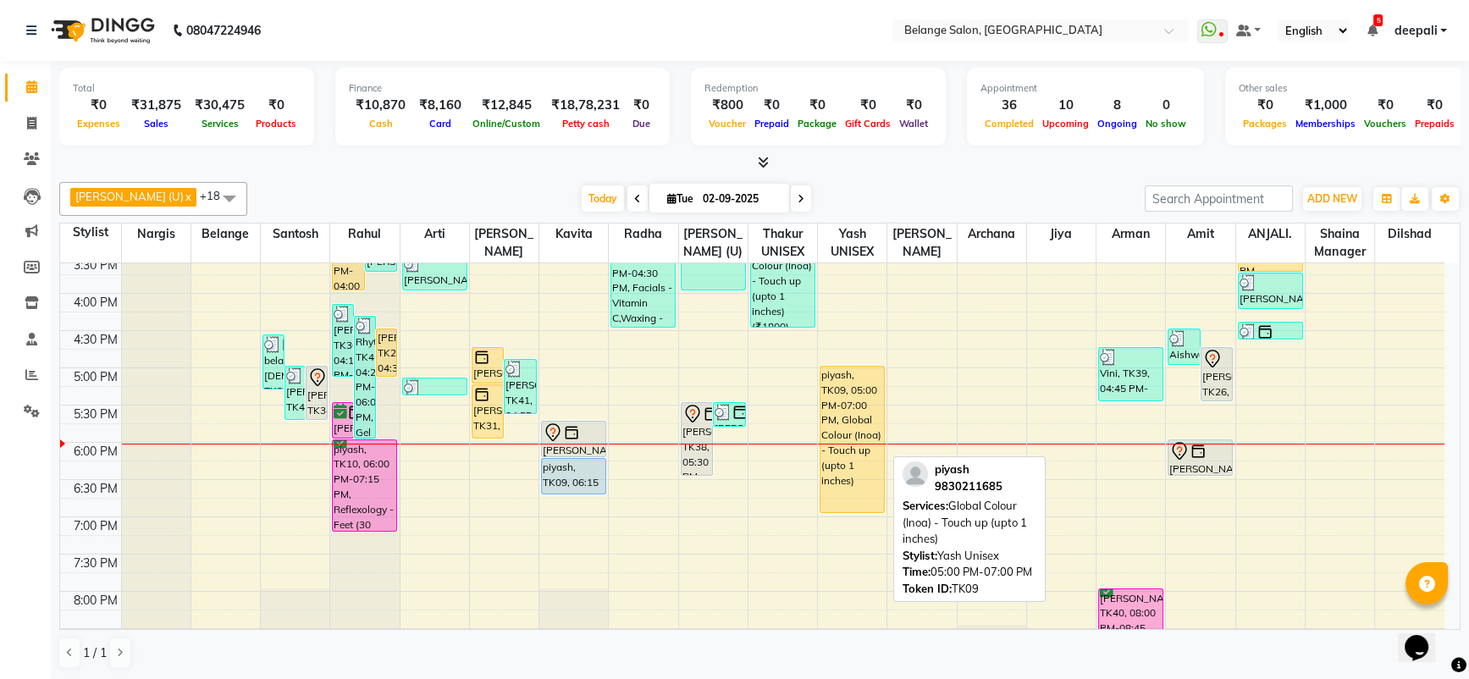
click at [850, 396] on div "piyash, TK09, 05:00 PM-07:00 PM, Global Colour (Inoa) - Touch up (upto 1 inches)" at bounding box center [853, 440] width 64 height 146
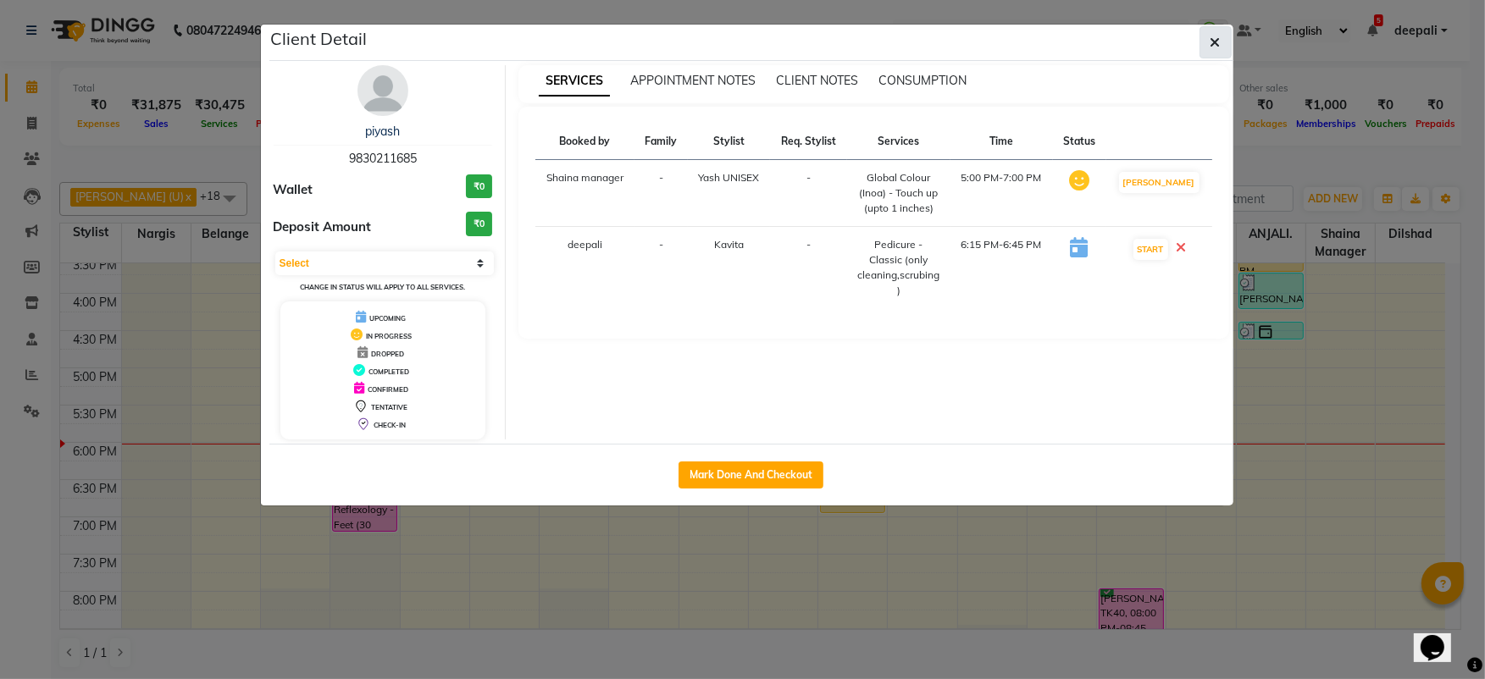
click at [1213, 47] on icon "button" at bounding box center [1215, 43] width 10 height 14
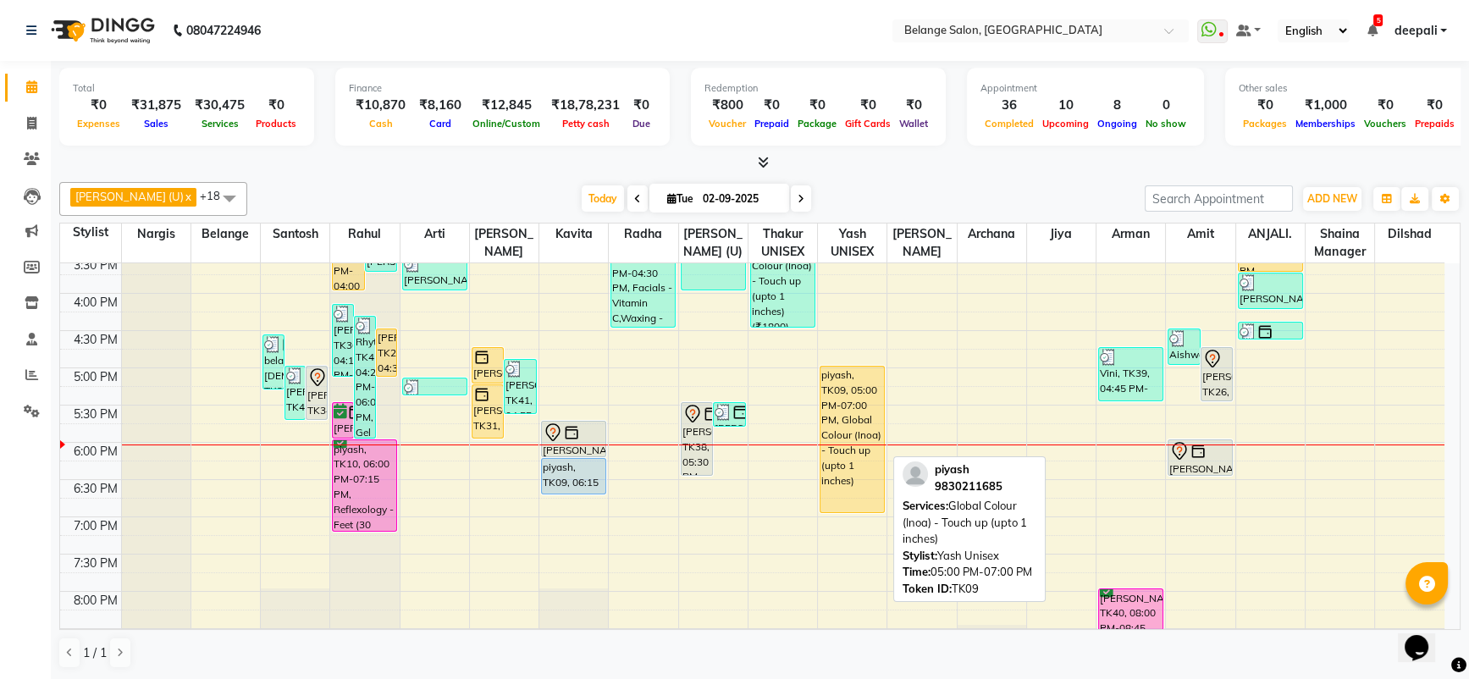
click at [844, 456] on div "piyash, TK09, 05:00 PM-07:00 PM, Global Colour (Inoa) - Touch up (upto 1 inches)" at bounding box center [853, 440] width 64 height 146
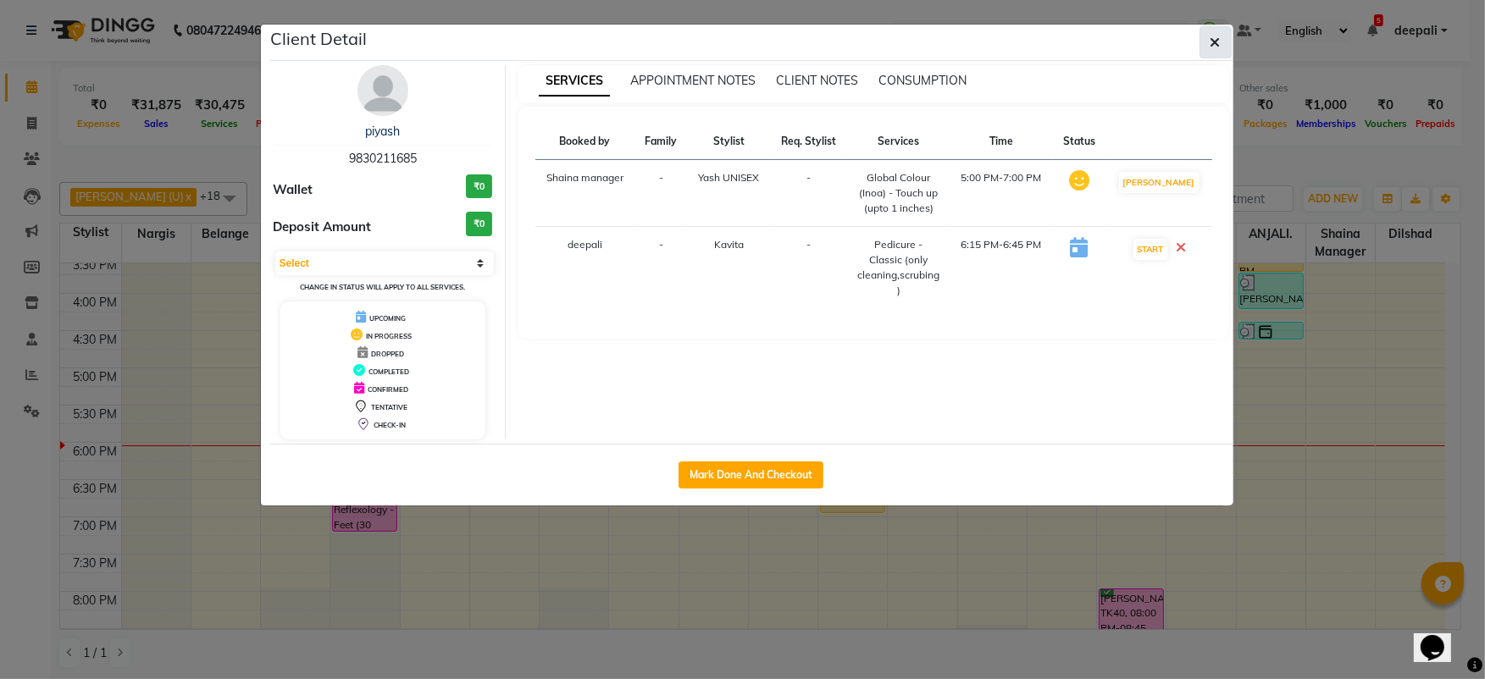
click at [1219, 47] on icon "button" at bounding box center [1215, 43] width 10 height 14
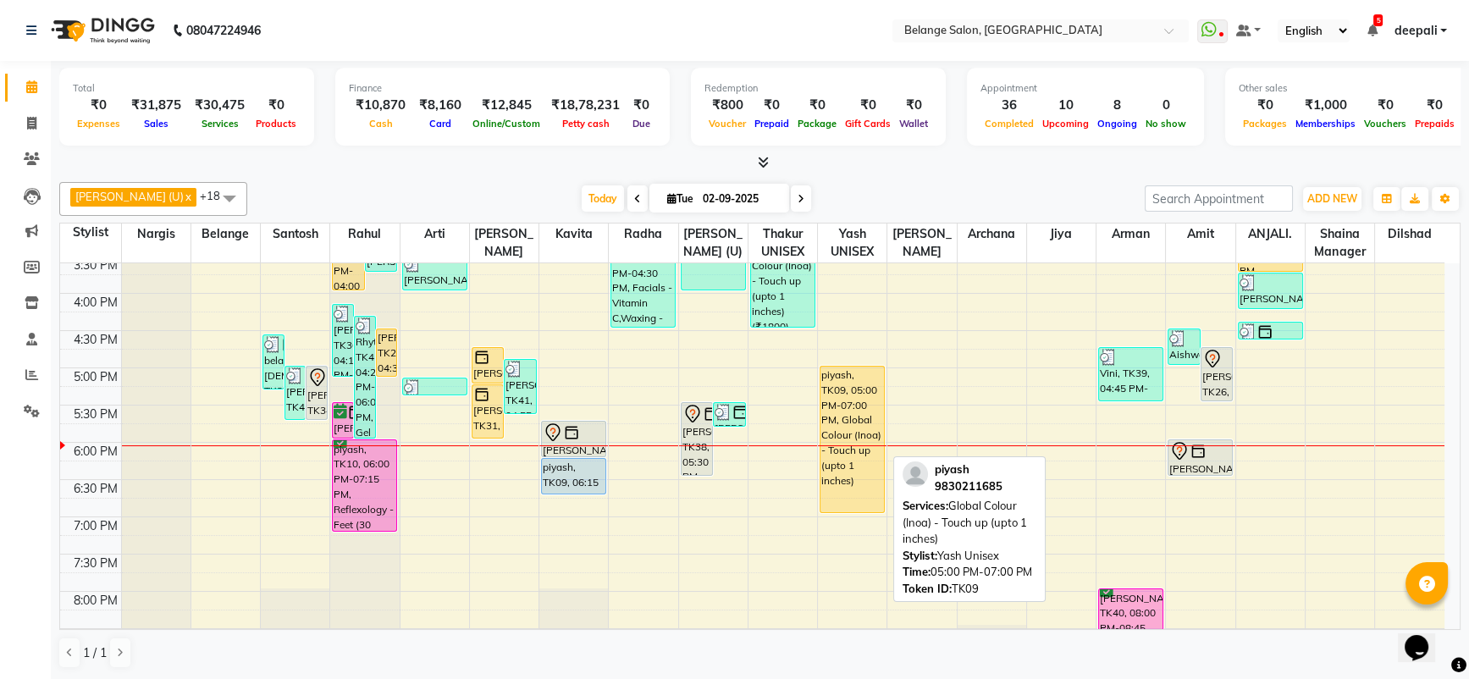
click at [841, 407] on div "piyash, TK09, 05:00 PM-07:00 PM, Global Colour (Inoa) - Touch up (upto 1 inches)" at bounding box center [853, 440] width 64 height 146
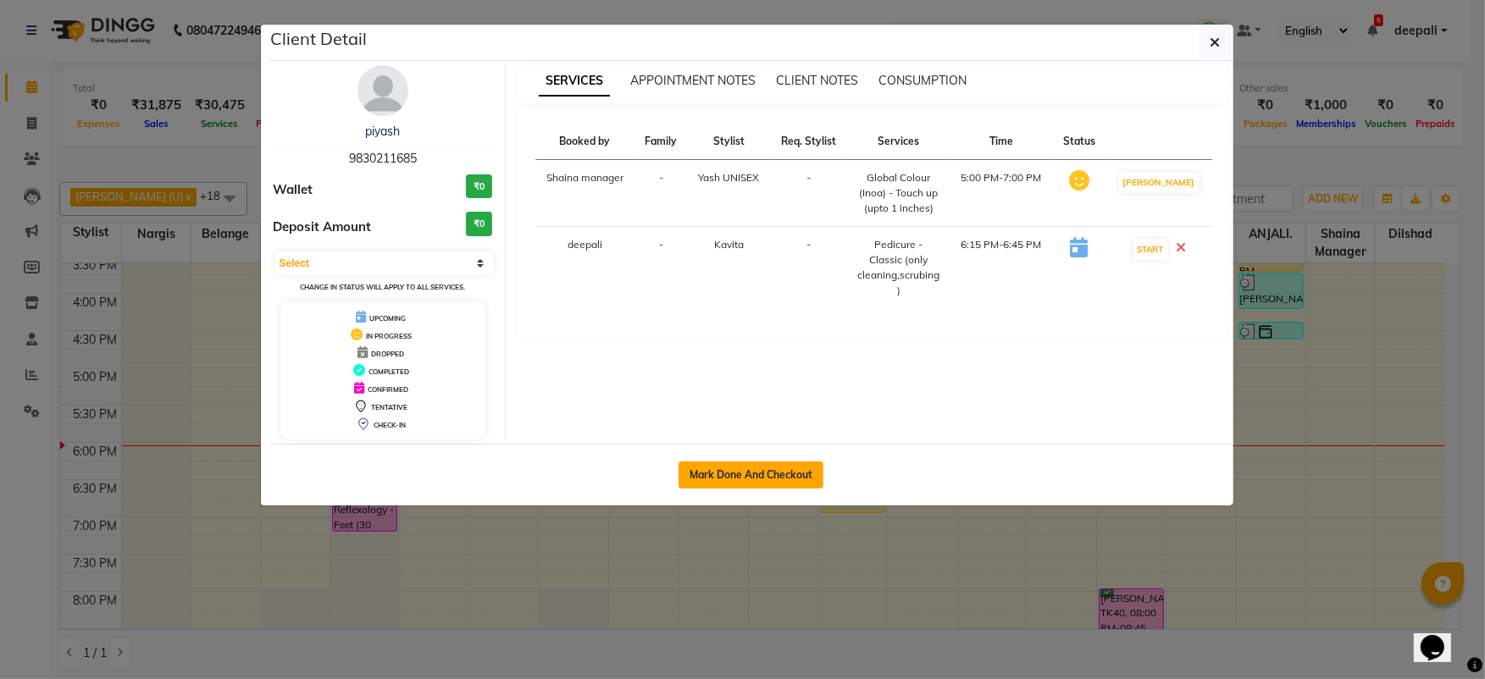
click at [759, 473] on button "Mark Done And Checkout" at bounding box center [750, 475] width 145 height 27
select select "5076"
select select "service"
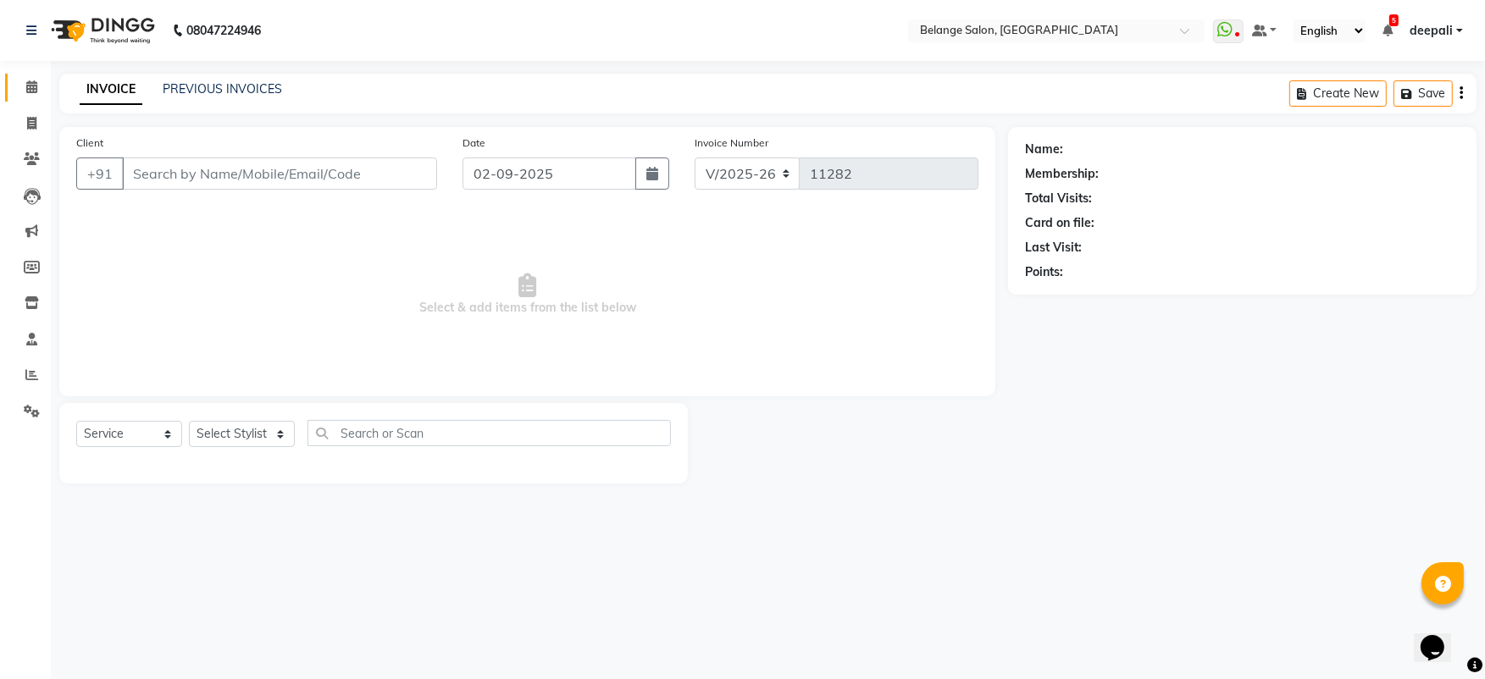
type input "9830211685"
select select "60057"
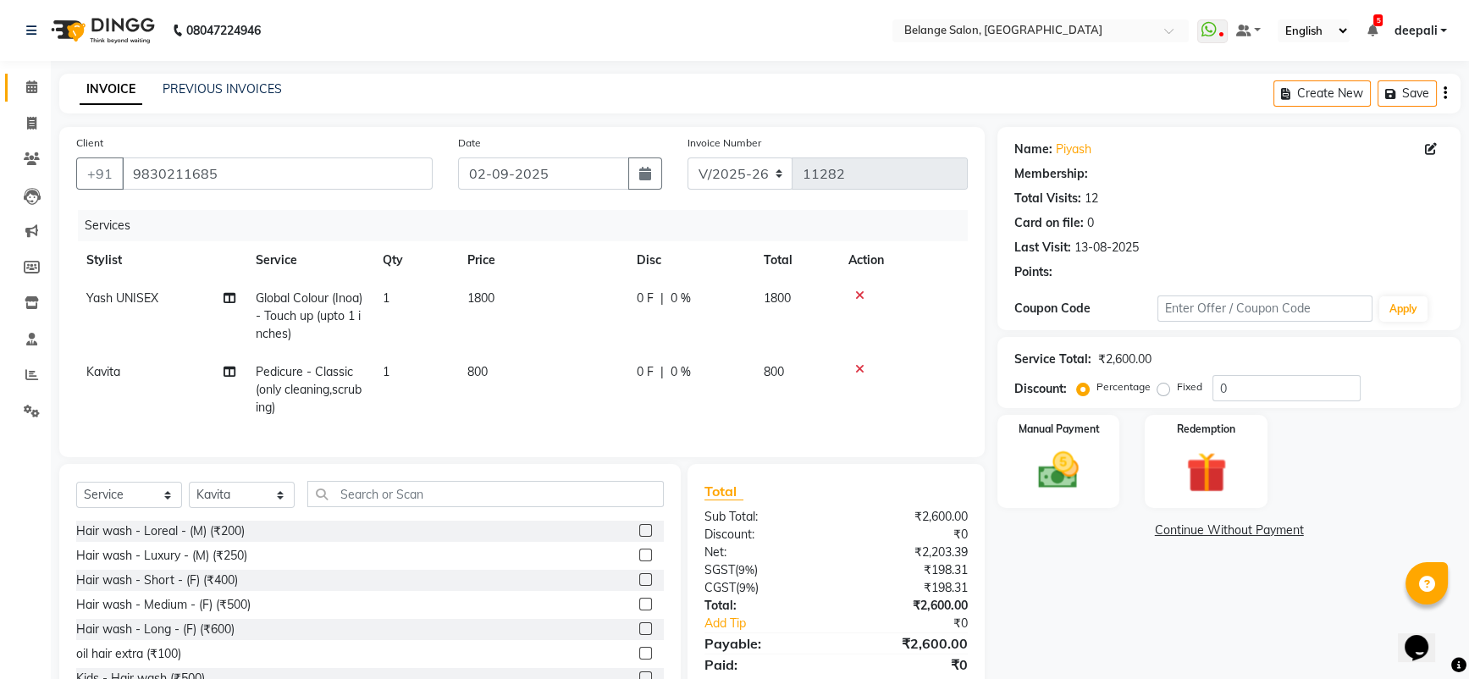
select select "1: Object"
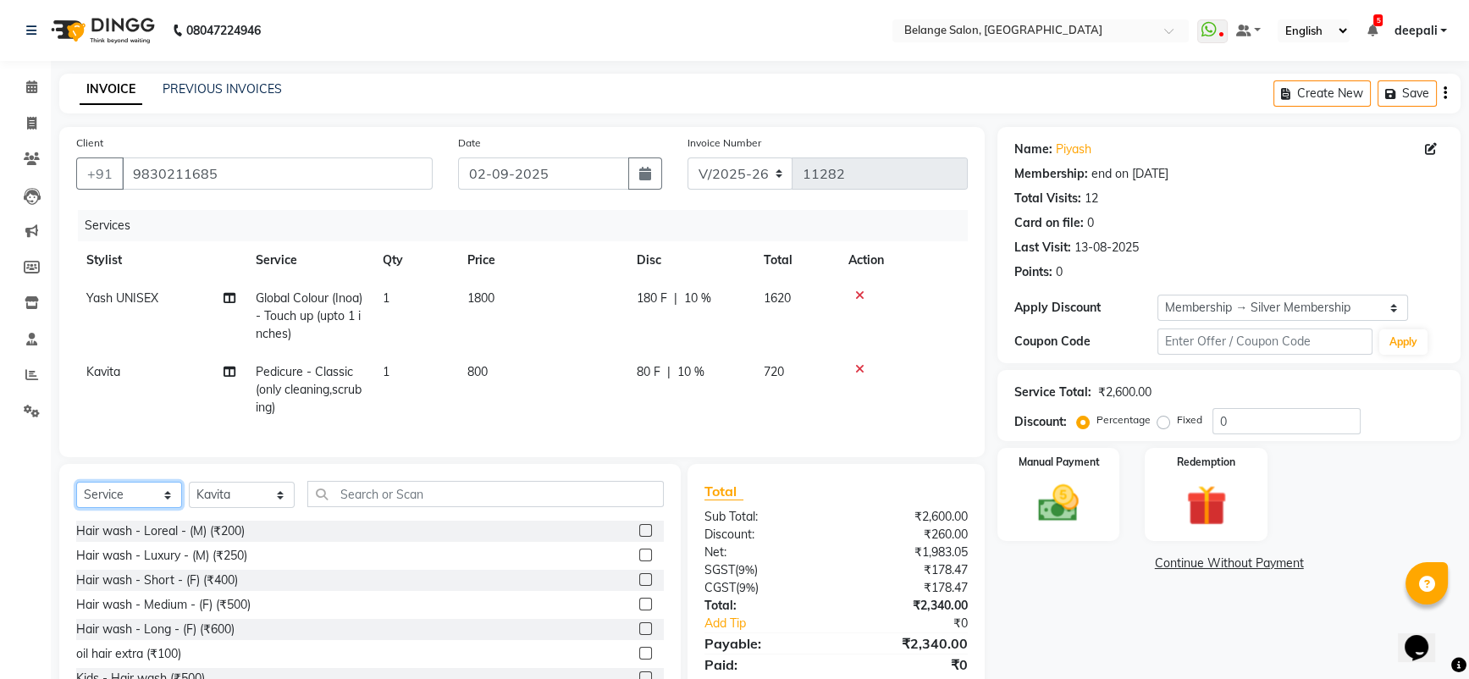
click at [160, 506] on select "Select Service Product Membership Package Voucher Prepaid Gift Card" at bounding box center [129, 495] width 106 height 26
select select "product"
click at [76, 497] on select "Select Service Product Membership Package Voucher Prepaid Gift Card" at bounding box center [129, 495] width 106 height 26
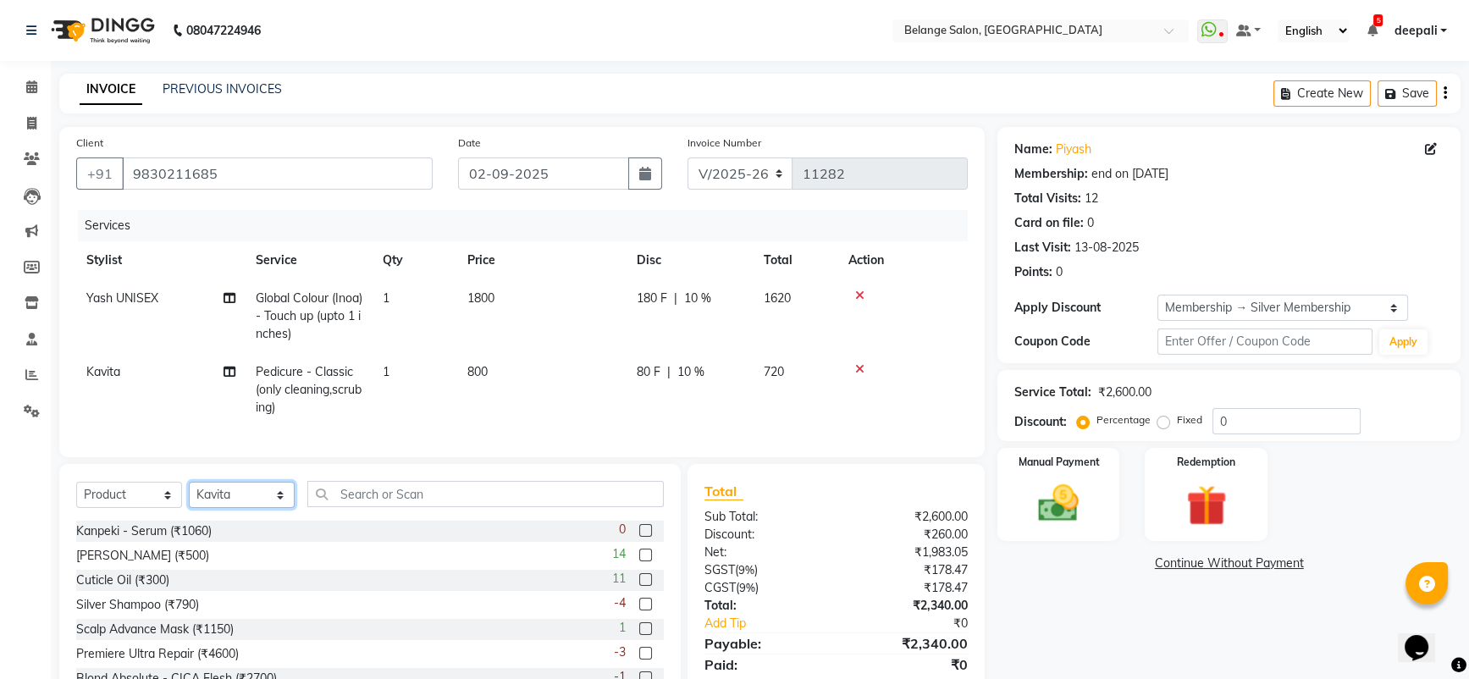
click at [239, 508] on select "Select Stylist [PERSON_NAME] (U) [PERSON_NAME] ANJALI. [PERSON_NAME] [PERSON_NA…" at bounding box center [242, 495] width 106 height 26
select select "66547"
click at [189, 497] on select "Select Stylist [PERSON_NAME] (U) [PERSON_NAME] ANJALI. [PERSON_NAME] [PERSON_NA…" at bounding box center [242, 495] width 106 height 26
click at [347, 521] on div "Select Service Product Membership Package Voucher Prepaid Gift Card Select Styl…" at bounding box center [370, 501] width 588 height 40
click at [361, 507] on input "text" at bounding box center [485, 494] width 357 height 26
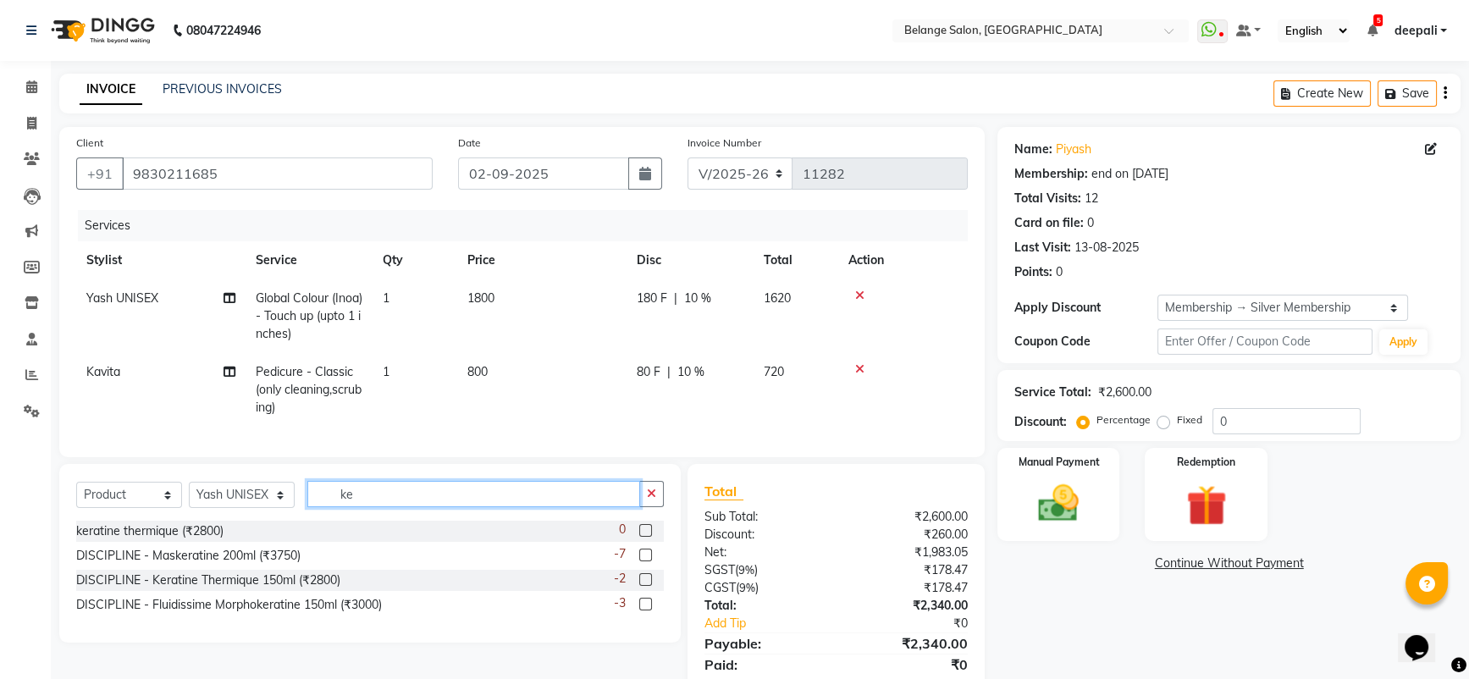
type input "k"
type input "chrom"
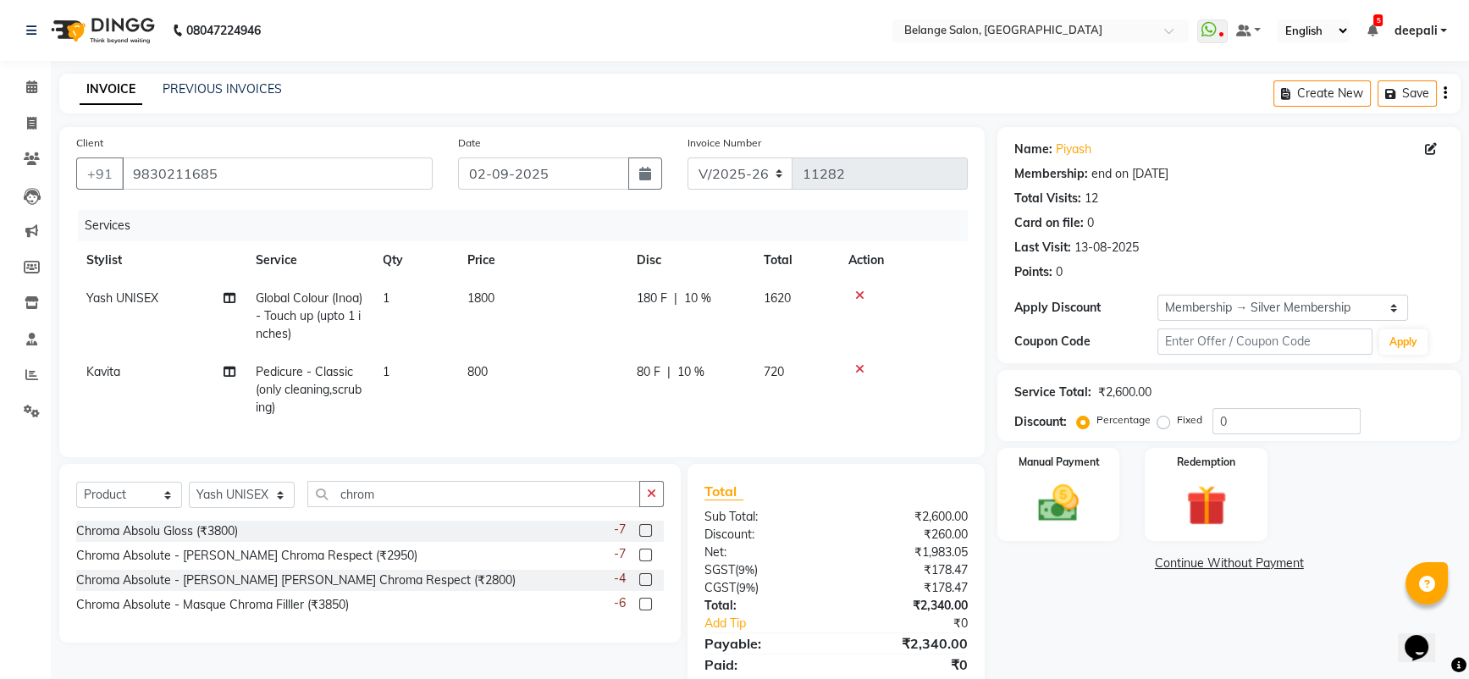
click at [645, 562] on label at bounding box center [645, 555] width 13 height 13
click at [645, 562] on input "checkbox" at bounding box center [644, 556] width 11 height 11
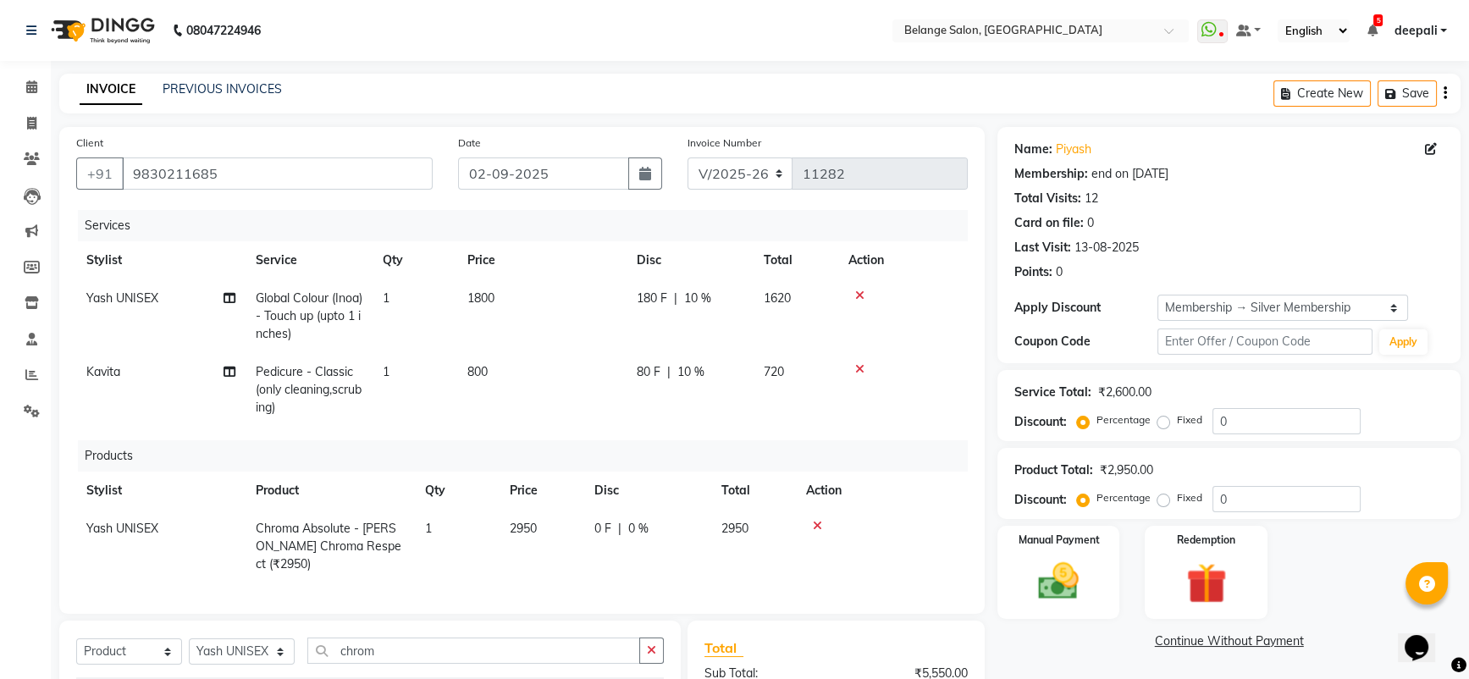
checkbox input "false"
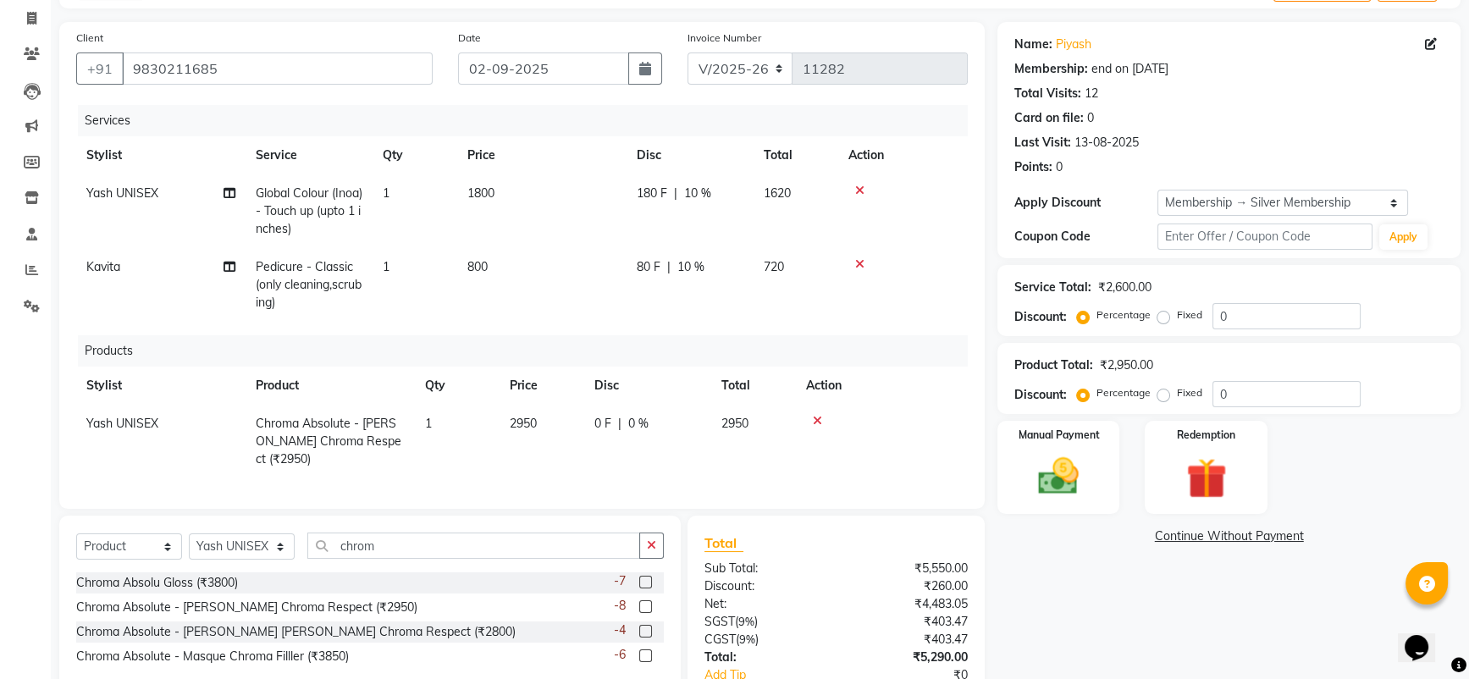
scroll to position [113, 0]
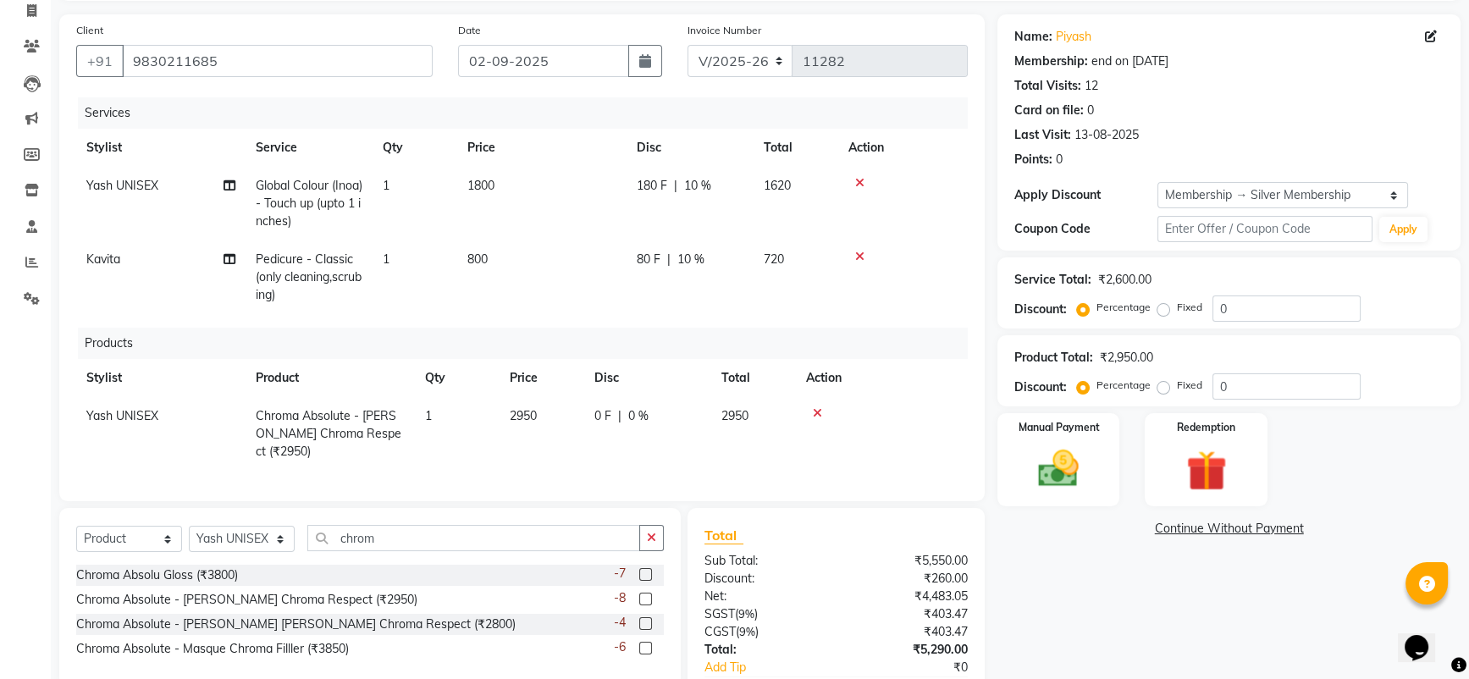
click at [645, 643] on label at bounding box center [645, 648] width 13 height 13
click at [645, 644] on input "checkbox" at bounding box center [644, 649] width 11 height 11
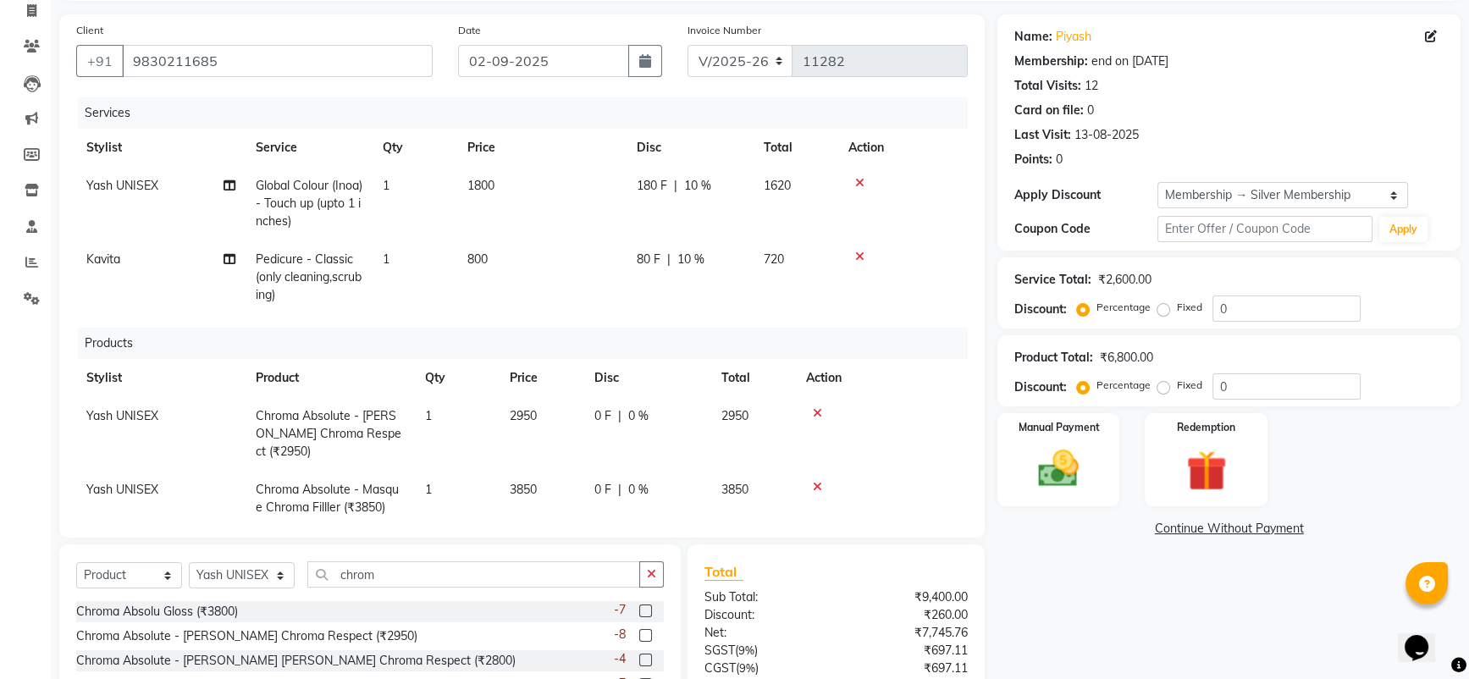
checkbox input "false"
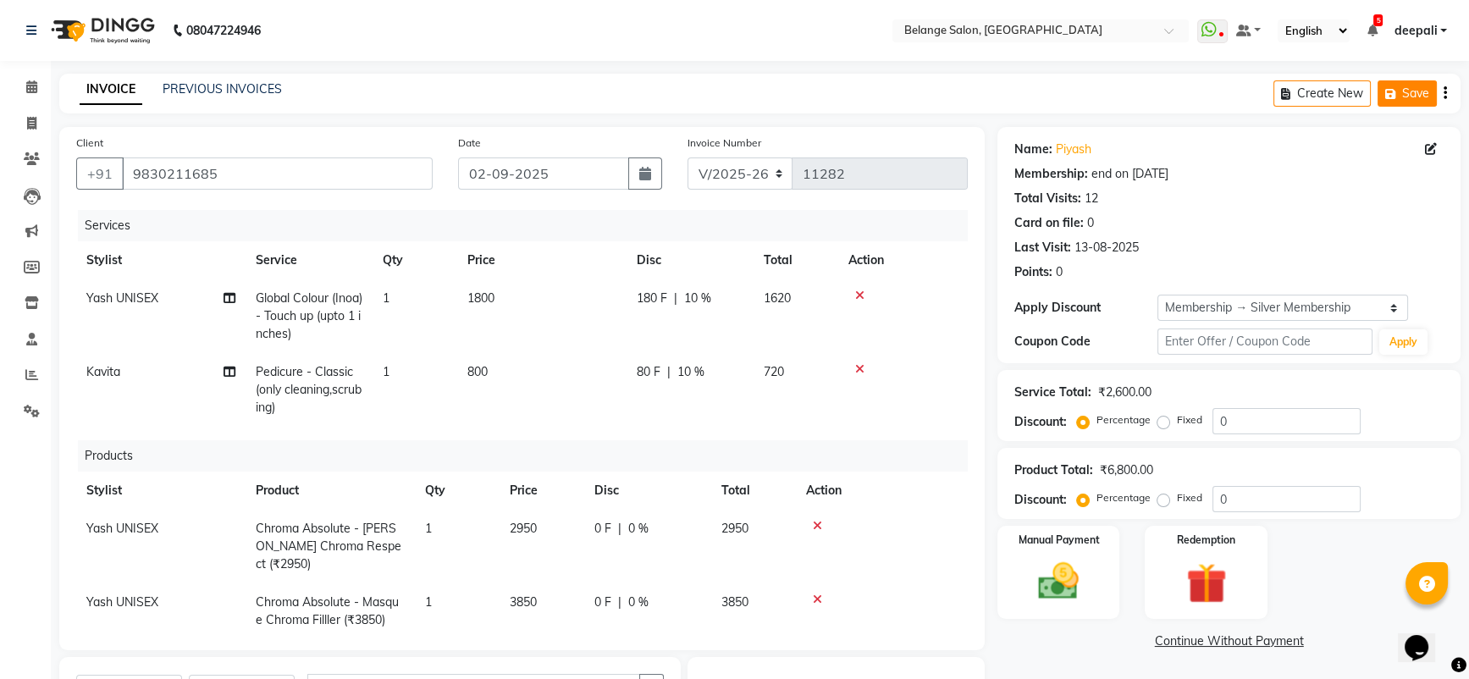
click at [1394, 96] on icon "button" at bounding box center [1394, 94] width 17 height 12
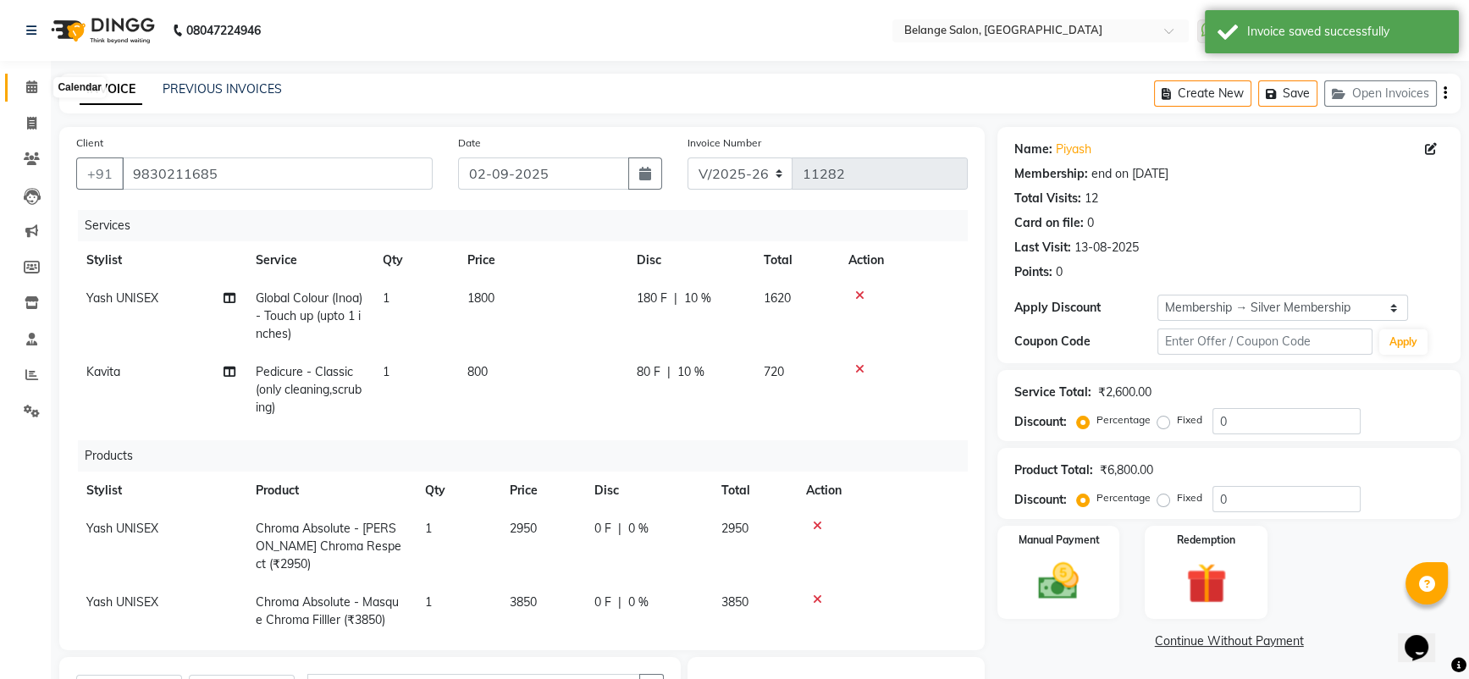
click at [30, 95] on span at bounding box center [32, 87] width 30 height 19
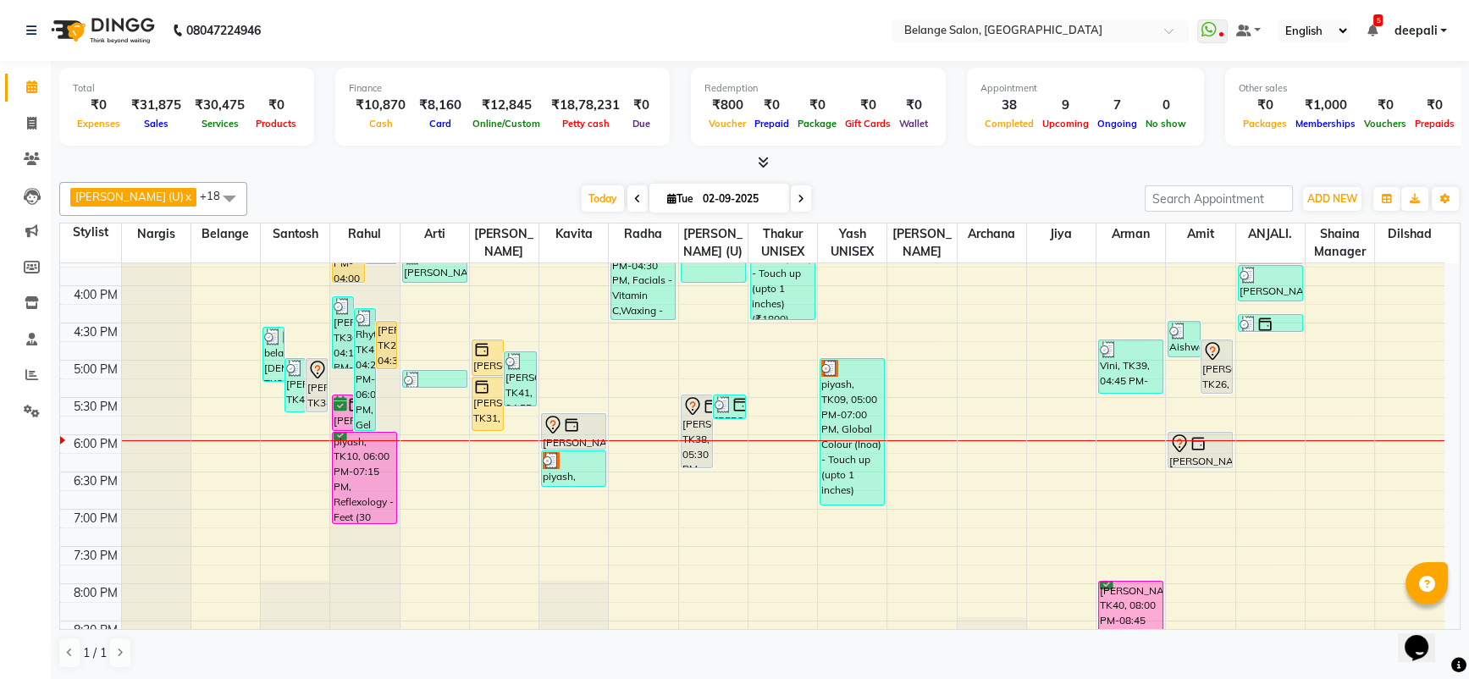
scroll to position [565, 0]
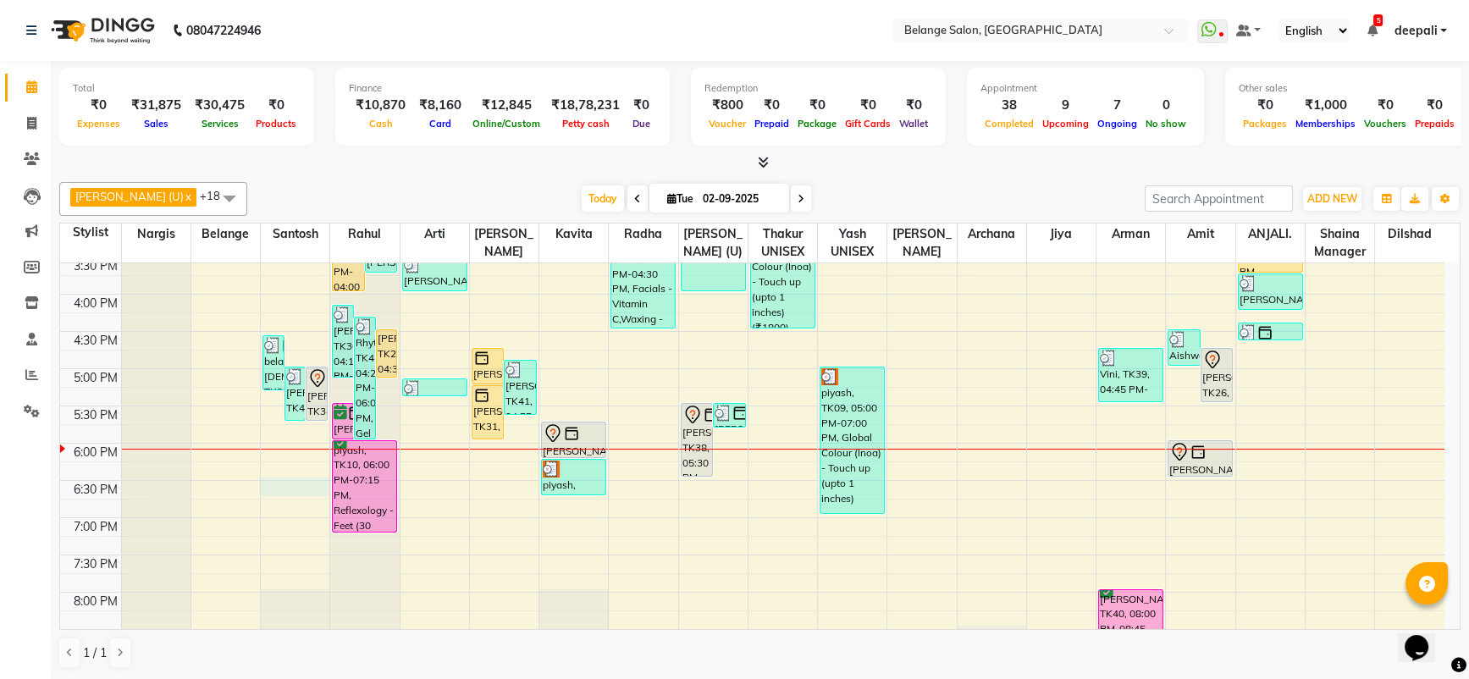
click at [285, 482] on div "8:00 AM 8:30 AM 9:00 AM 9:30 AM 10:00 AM 10:30 AM 11:00 AM 11:30 AM 12:00 PM 12…" at bounding box center [752, 256] width 1385 height 1117
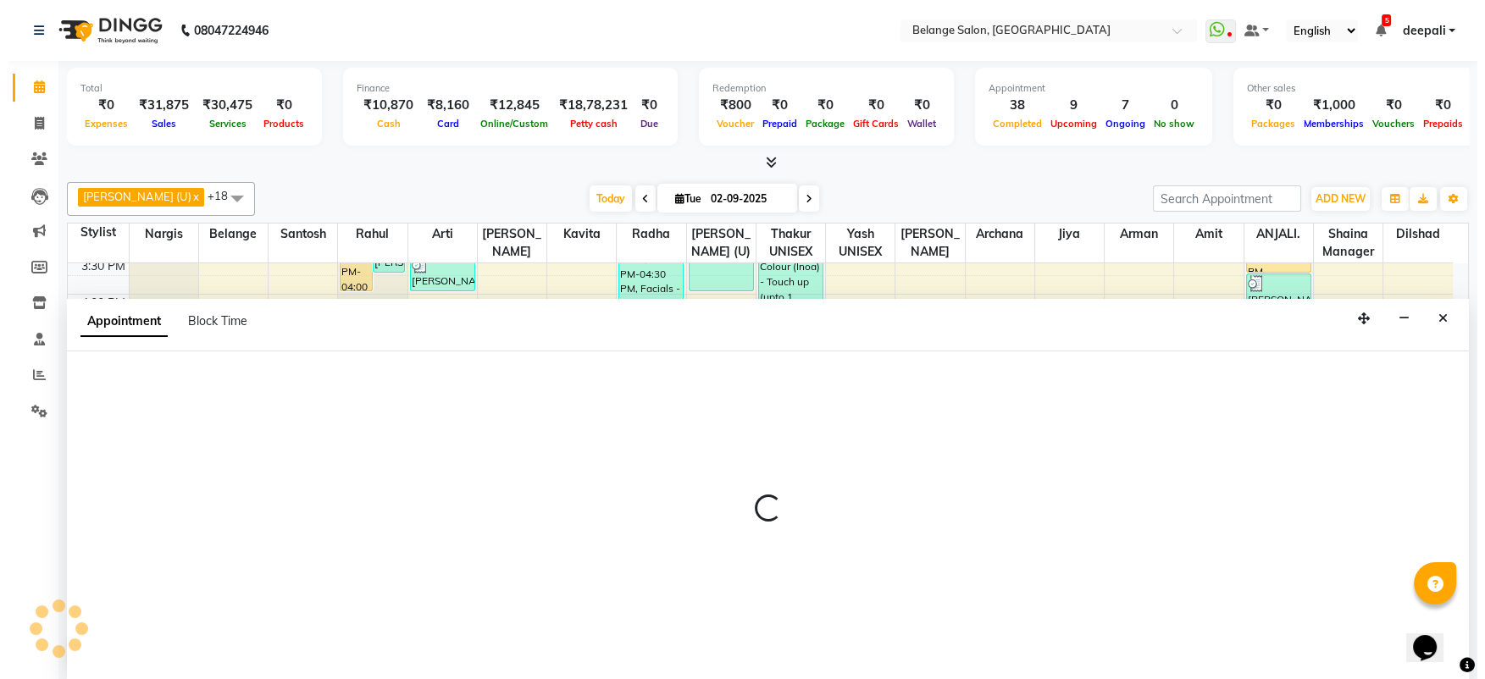
scroll to position [0, 0]
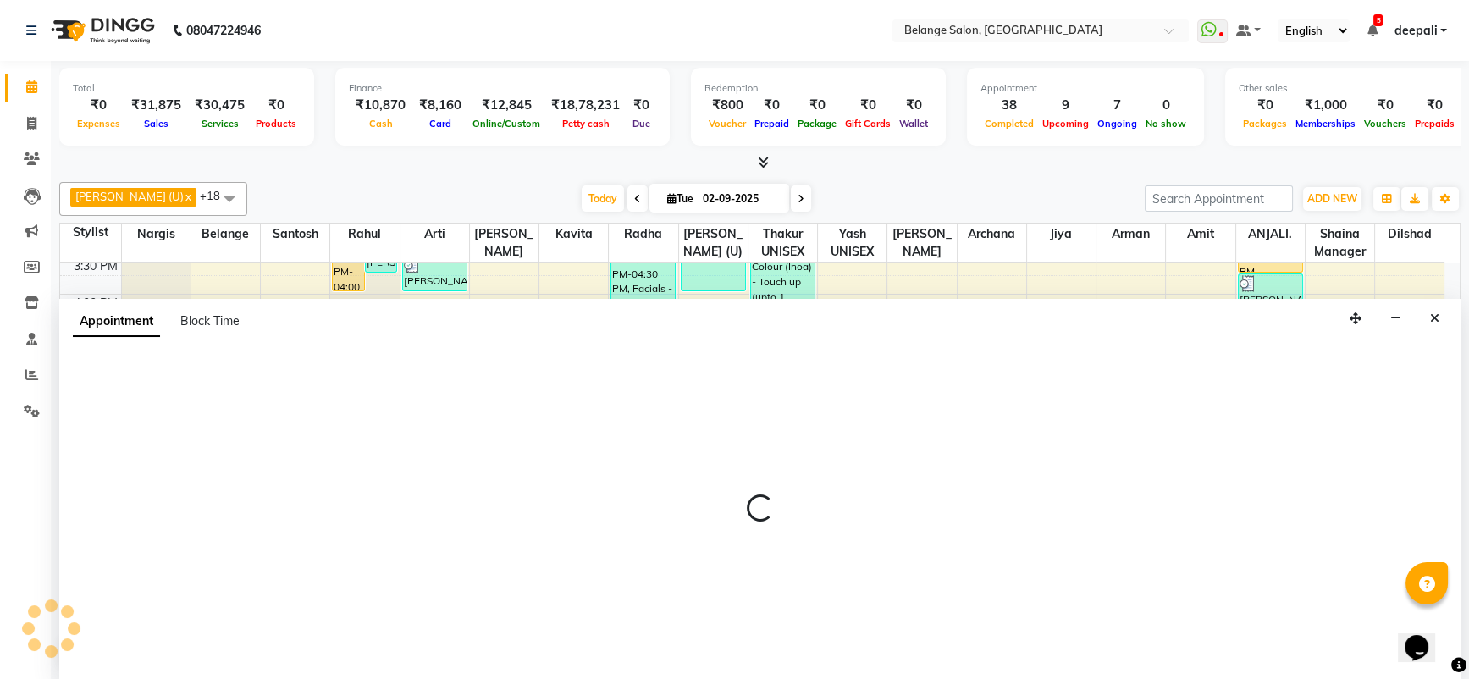
select select "45203"
select select "1110"
select select "tentative"
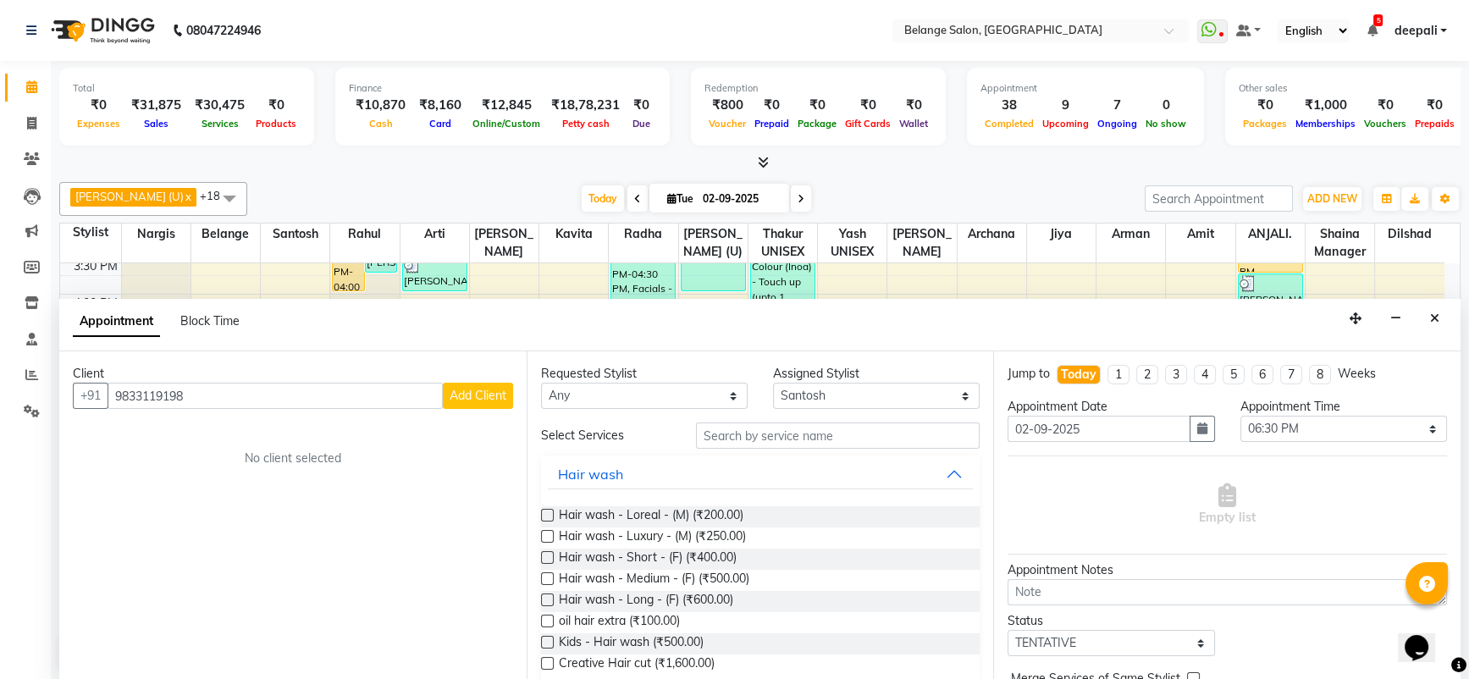
type input "9833119198"
click at [465, 388] on span "Add Client" at bounding box center [478, 395] width 57 height 15
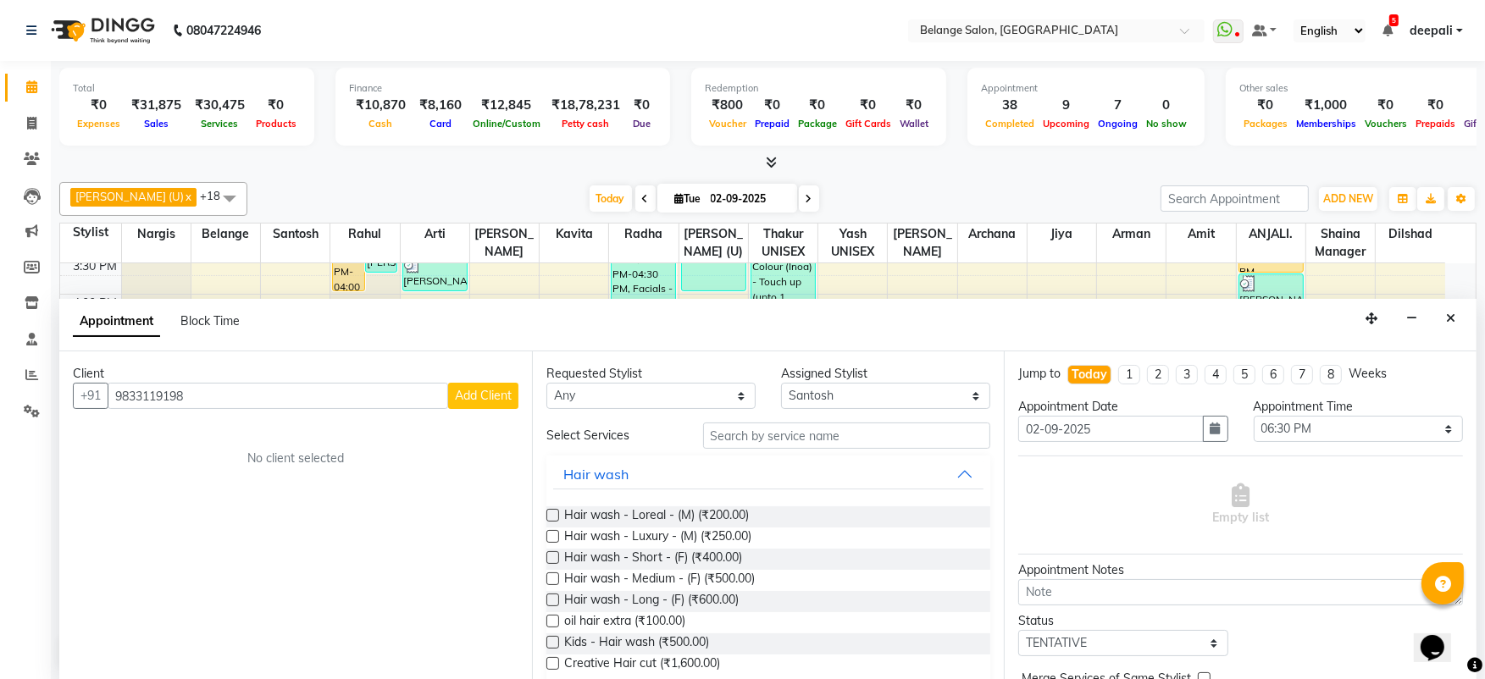
select select "22"
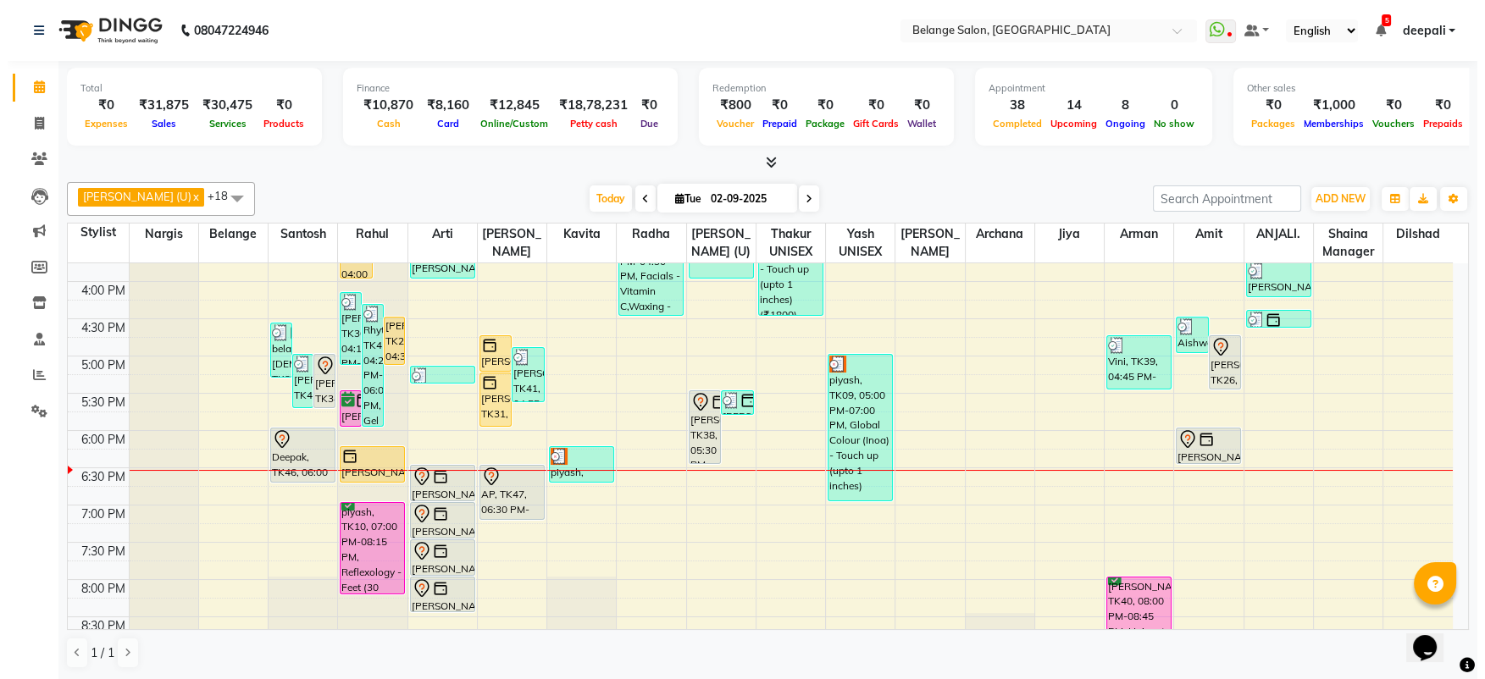
scroll to position [573, 0]
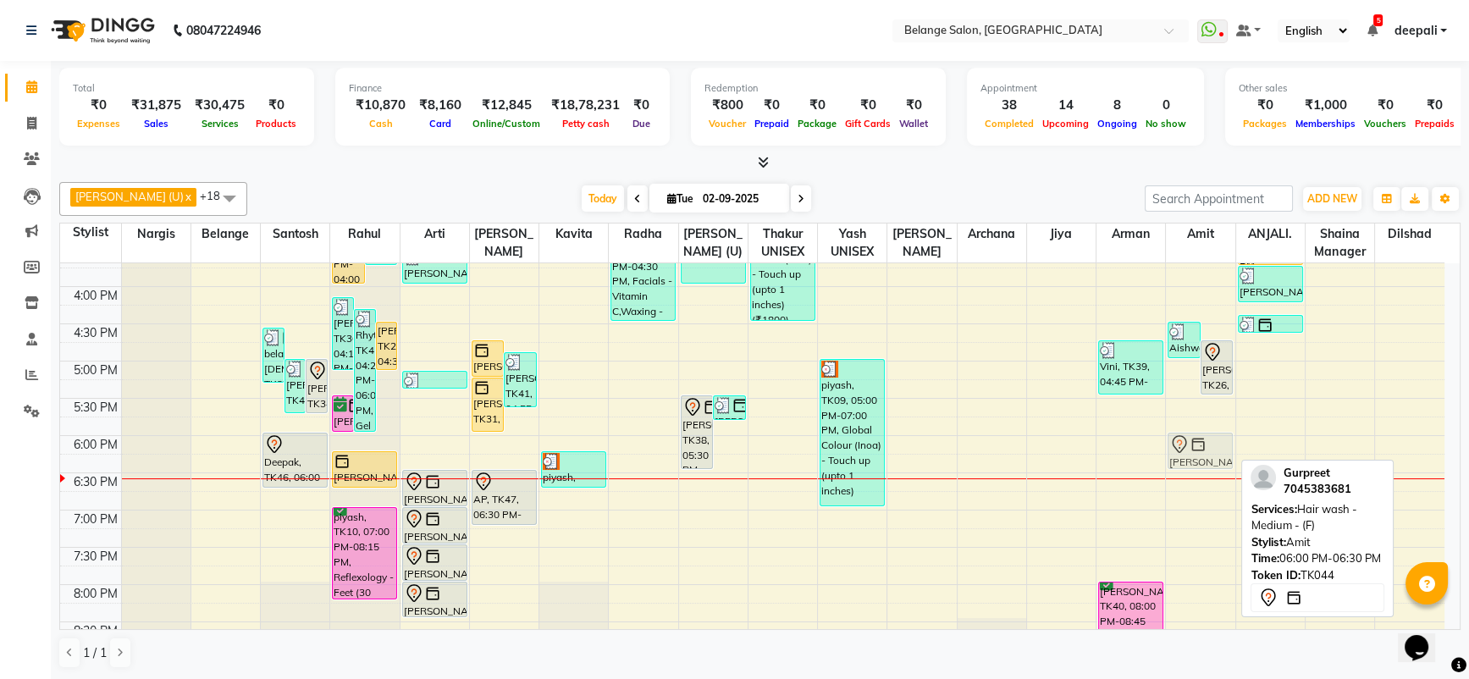
drag, startPoint x: 1205, startPoint y: 445, endPoint x: 1214, endPoint y: 440, distance: 9.5
click at [1214, 440] on div "Aishwarya d, TK35, 04:30 PM-05:00 PM, K - Wash (Medium - Long) (₹1000) alifiya,…" at bounding box center [1200, 249] width 69 height 1117
drag, startPoint x: 1216, startPoint y: 451, endPoint x: 1210, endPoint y: 494, distance: 43.6
click at [1210, 494] on div "Aishwarya d, TK35, 04:30 PM-05:00 PM, K - Wash (Medium - Long) (₹1000) alifiya,…" at bounding box center [1200, 249] width 69 height 1117
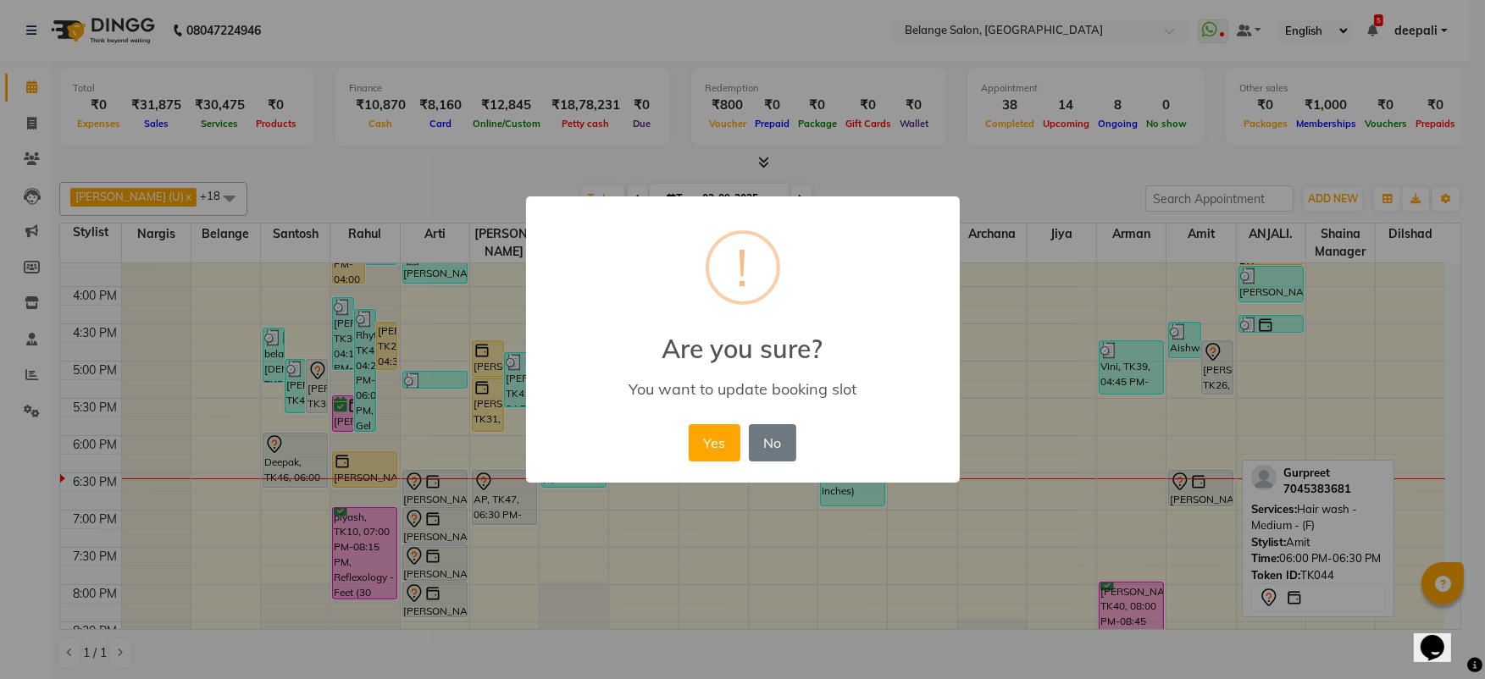
click at [689, 424] on button "Yes" at bounding box center [715, 442] width 52 height 37
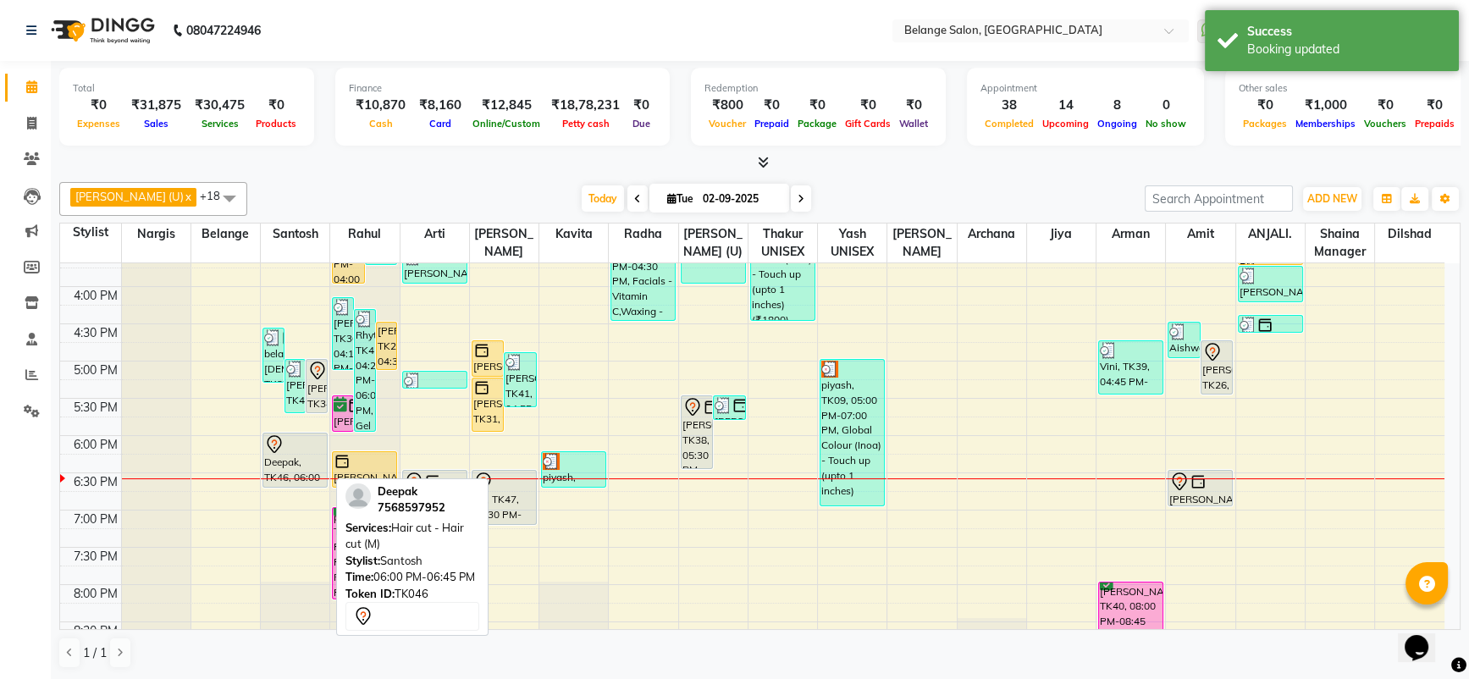
click at [294, 451] on div at bounding box center [295, 444] width 62 height 20
click at [298, 463] on div "Deepak, TK46, 06:00 PM-06:45 PM, Hair cut - Hair cut (M)" at bounding box center [295, 460] width 64 height 53
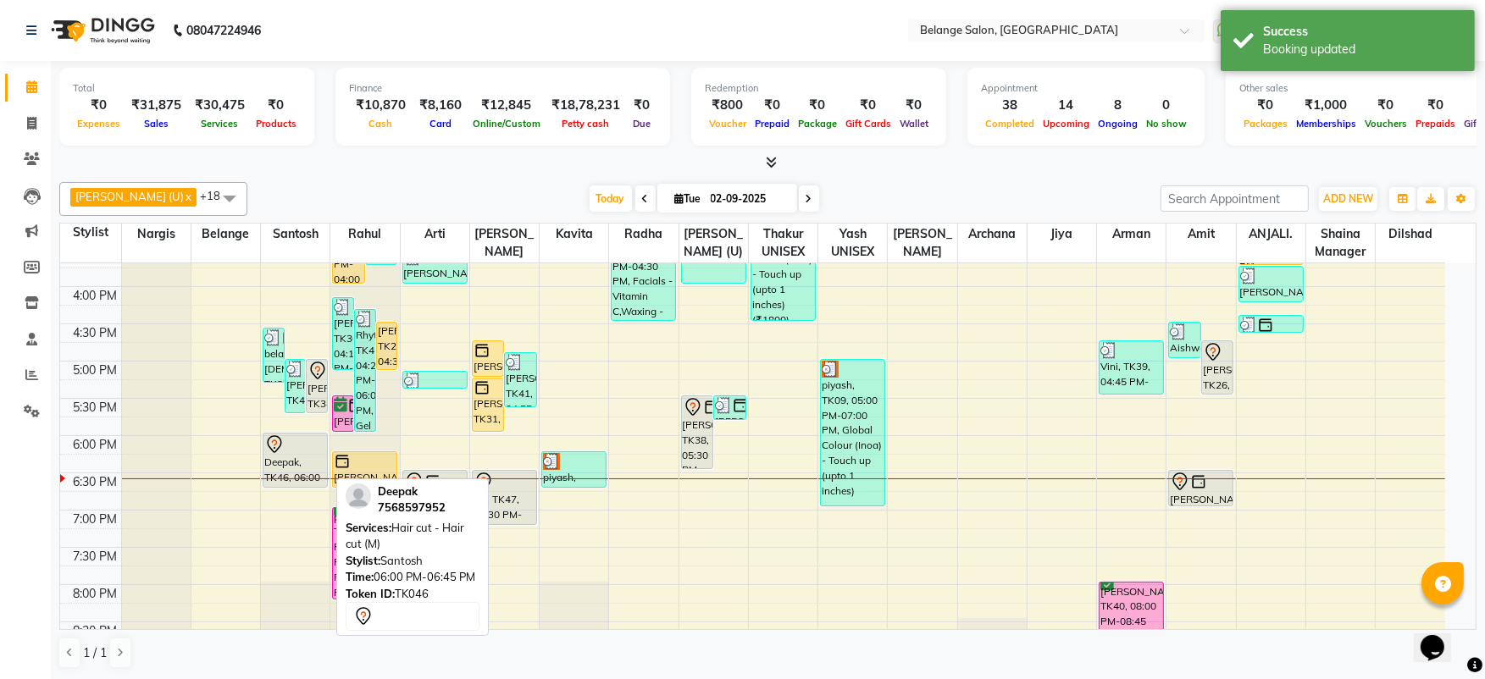
select select "7"
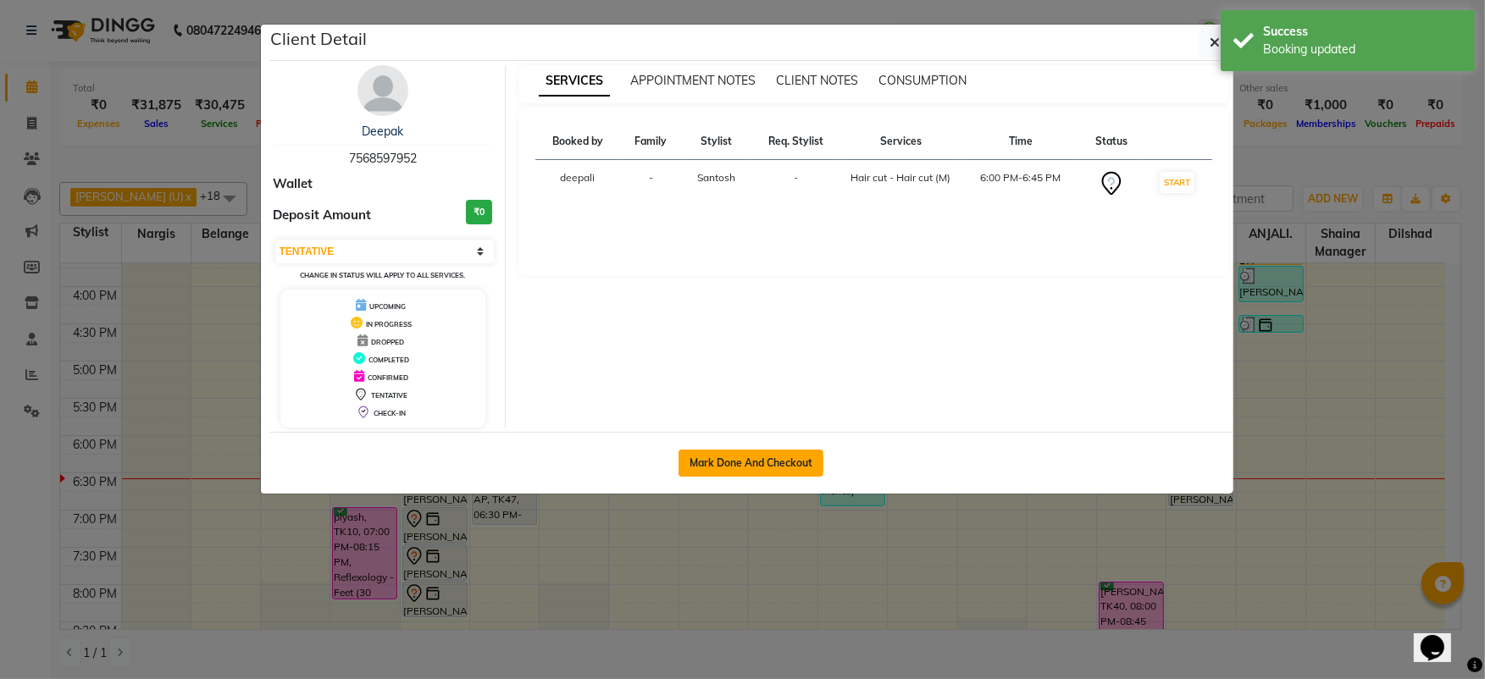
click at [721, 456] on button "Mark Done And Checkout" at bounding box center [750, 463] width 145 height 27
select select "service"
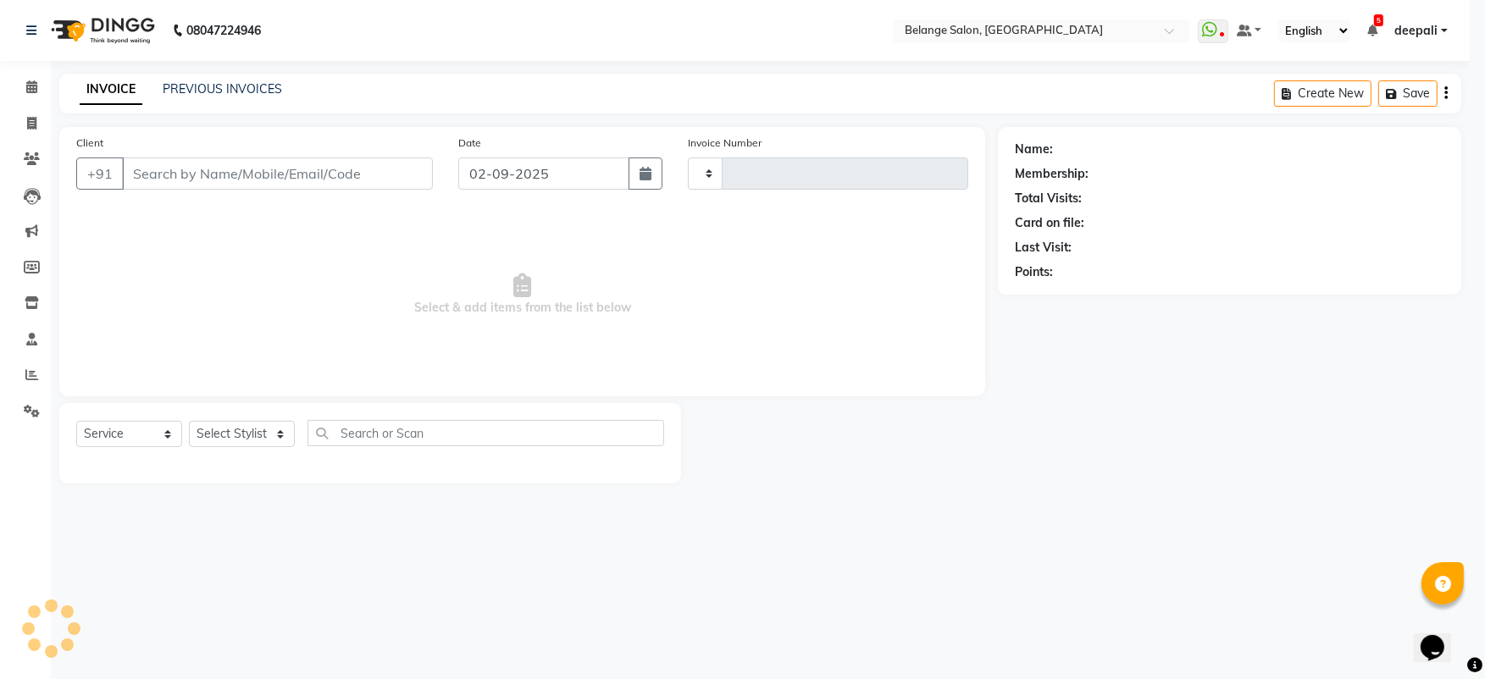
type input "11282"
select select "3"
select select "5076"
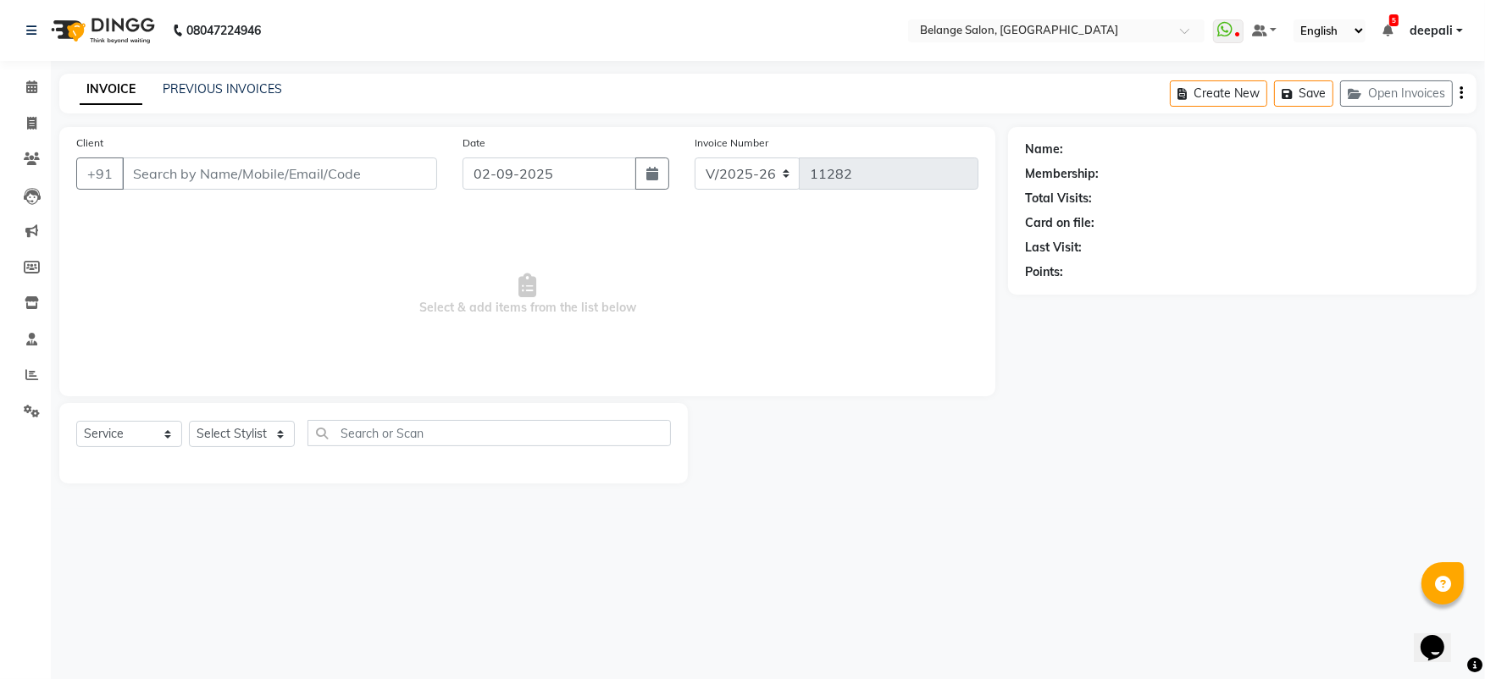
type input "7568597952"
select select "45203"
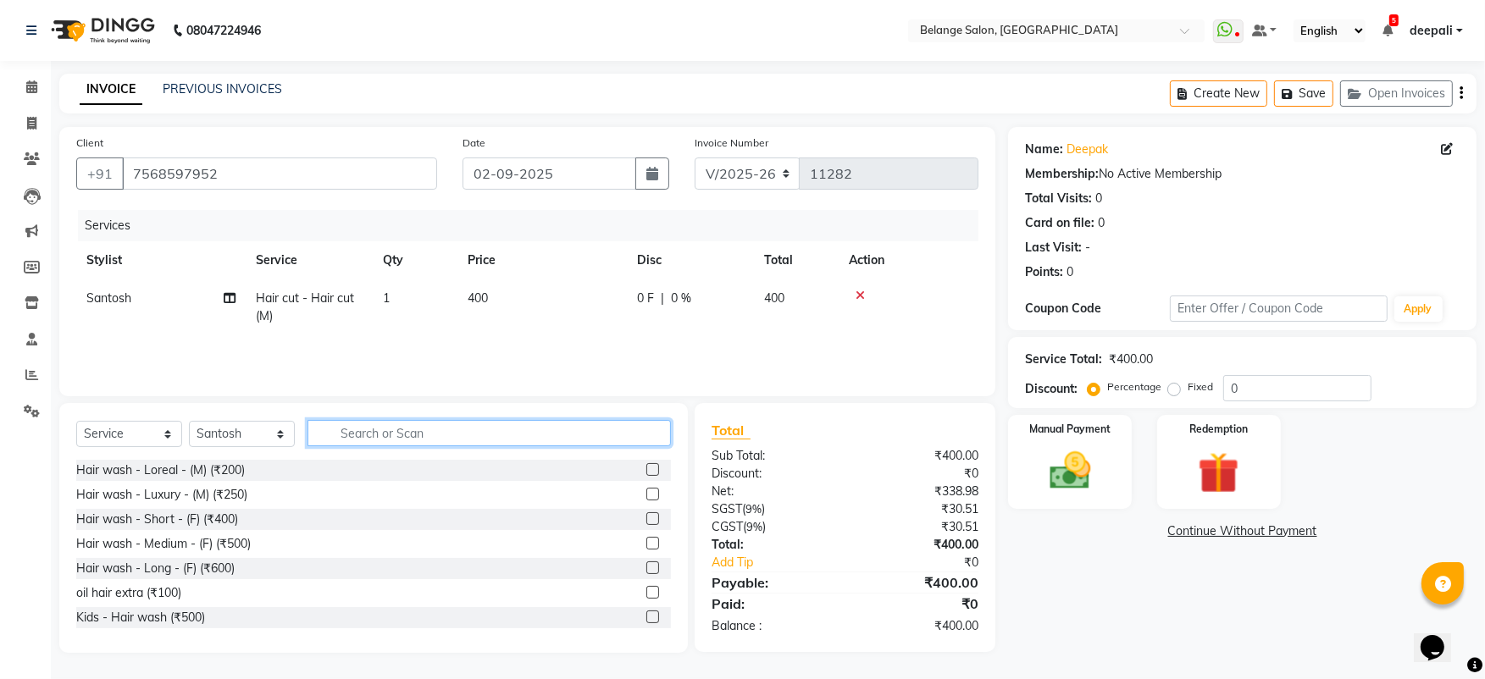
click at [402, 426] on input "text" at bounding box center [488, 433] width 363 height 26
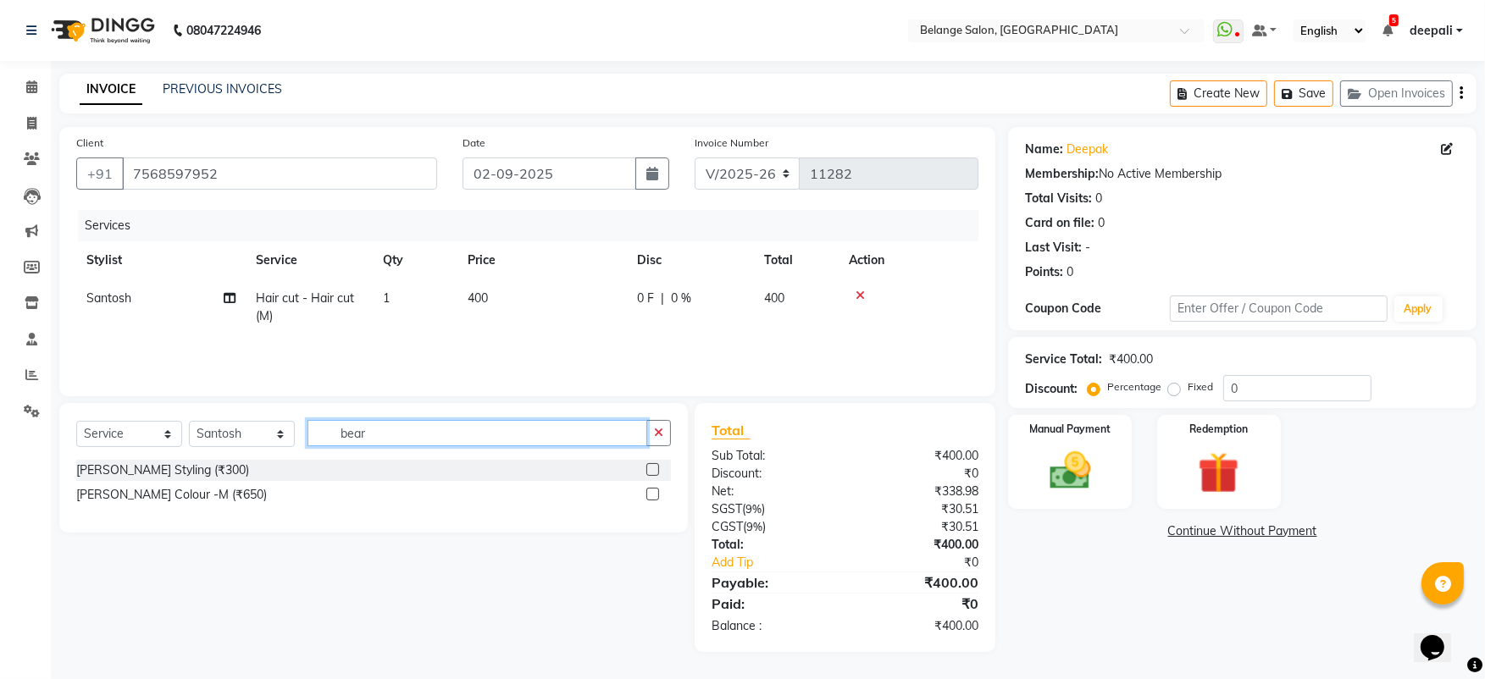
type input "bear"
click at [653, 473] on label at bounding box center [652, 469] width 13 height 13
click at [653, 473] on input "checkbox" at bounding box center [651, 470] width 11 height 11
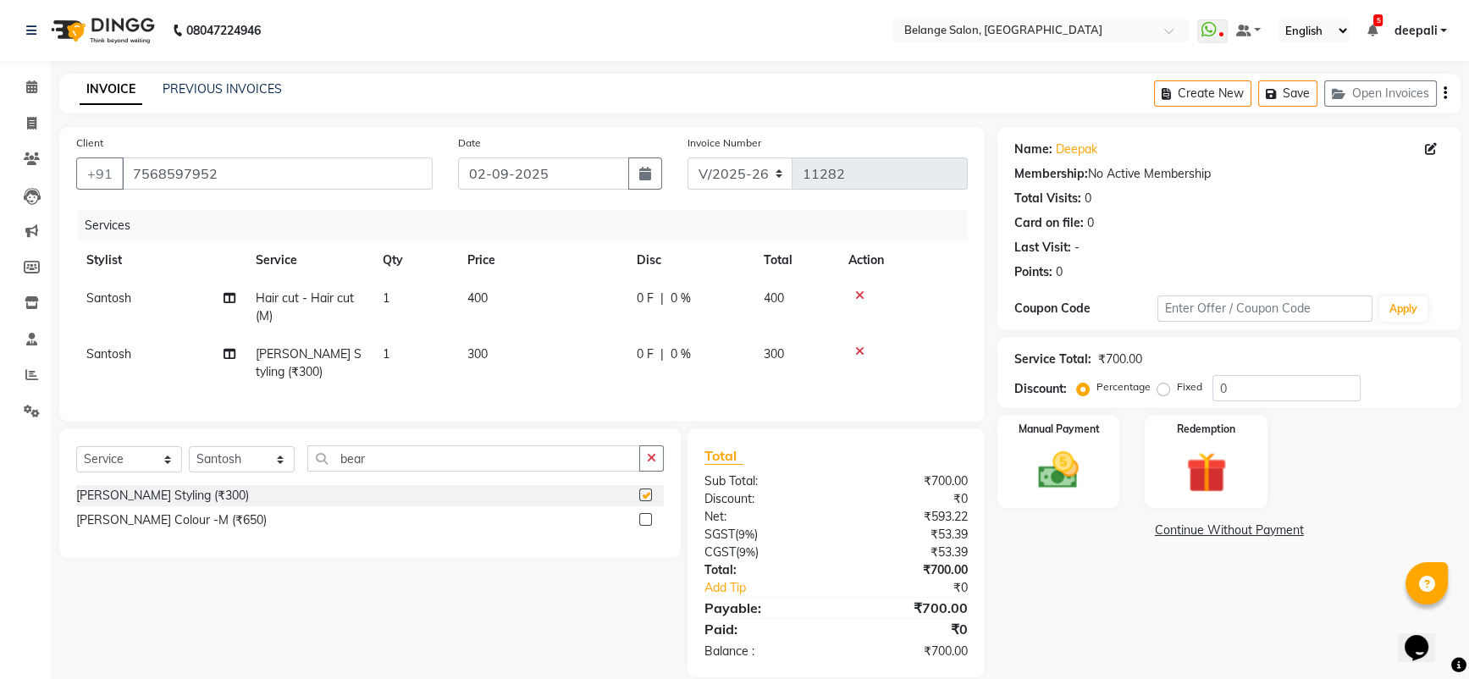
checkbox input "false"
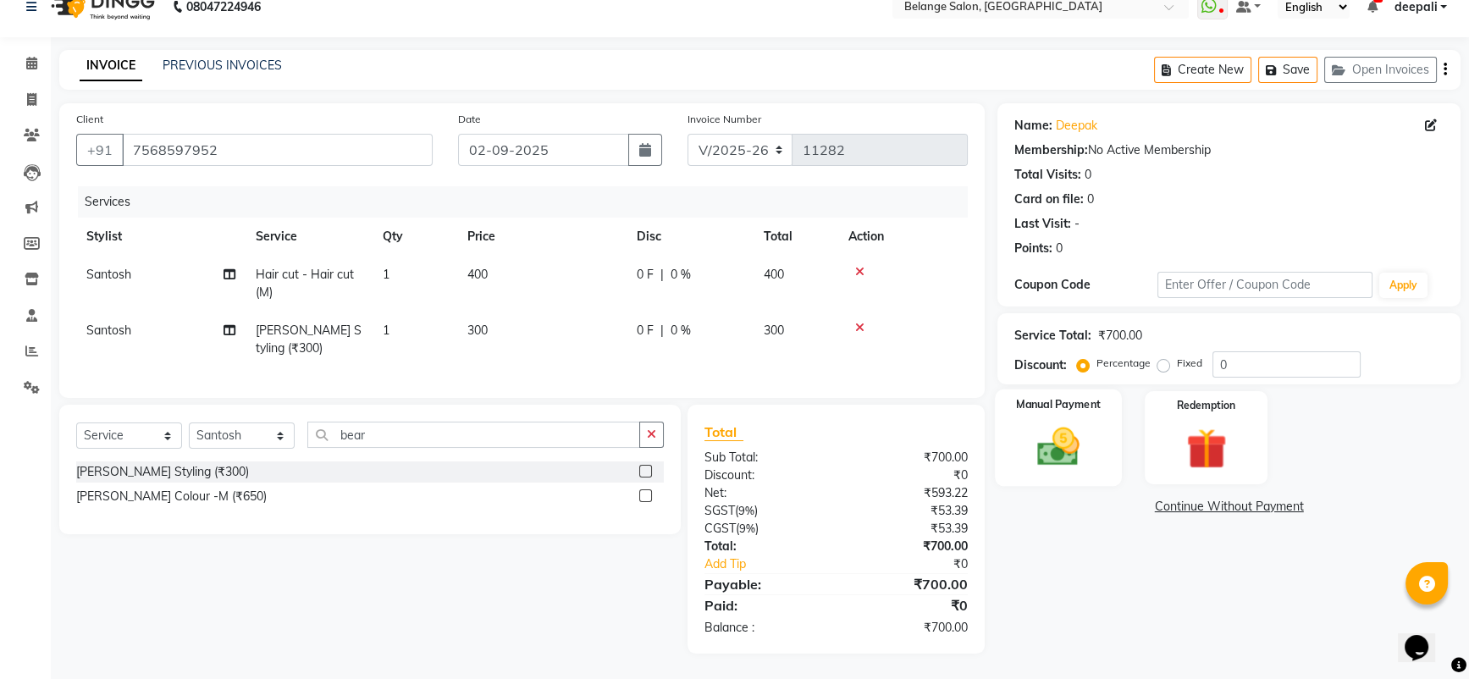
click at [1081, 423] on img at bounding box center [1059, 447] width 69 height 49
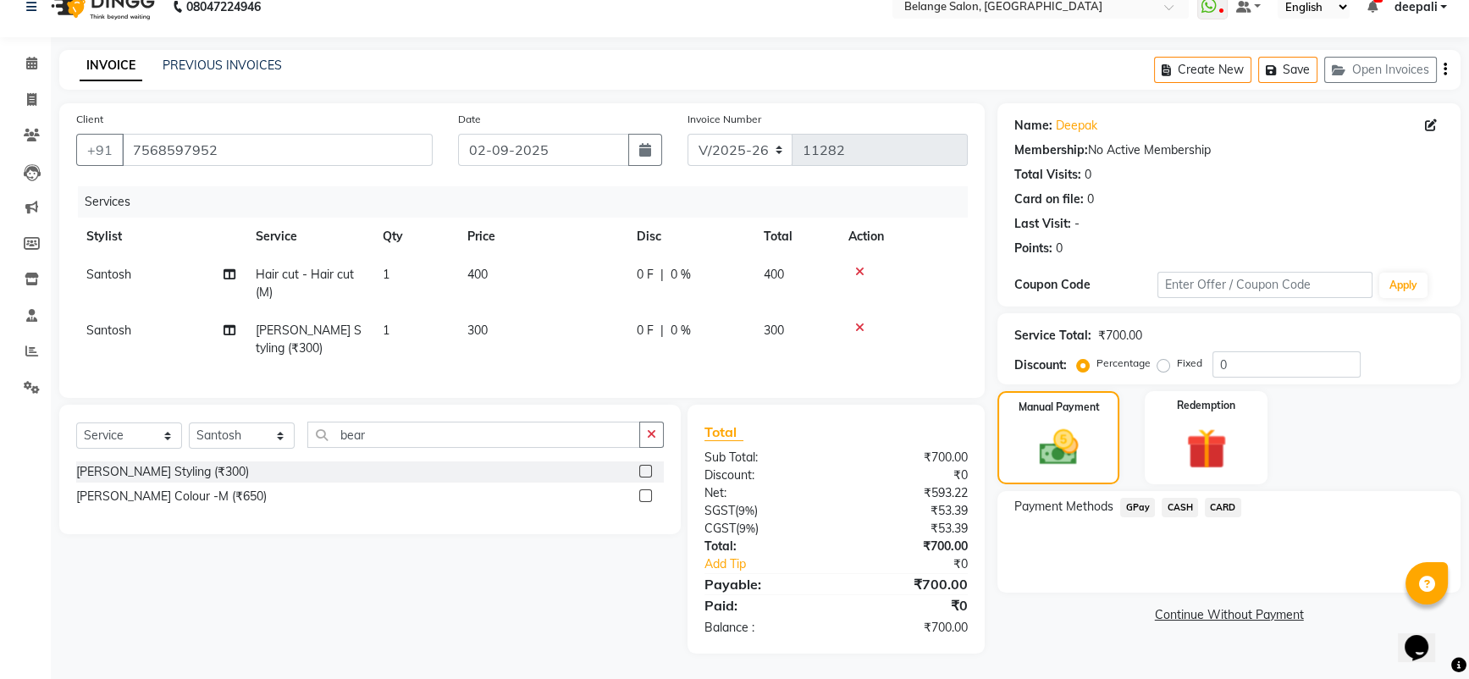
click at [1182, 498] on span "CASH" at bounding box center [1180, 507] width 36 height 19
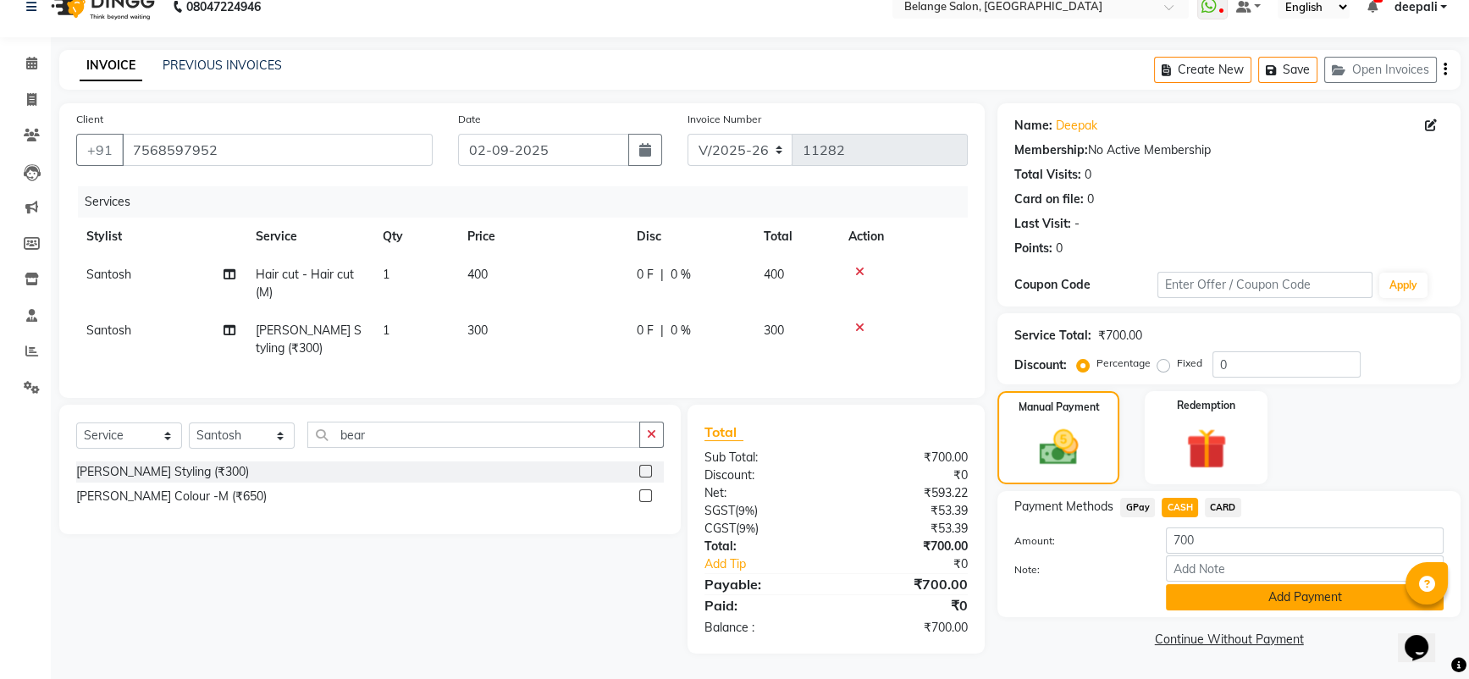
click at [1263, 590] on button "Add Payment" at bounding box center [1305, 597] width 278 height 26
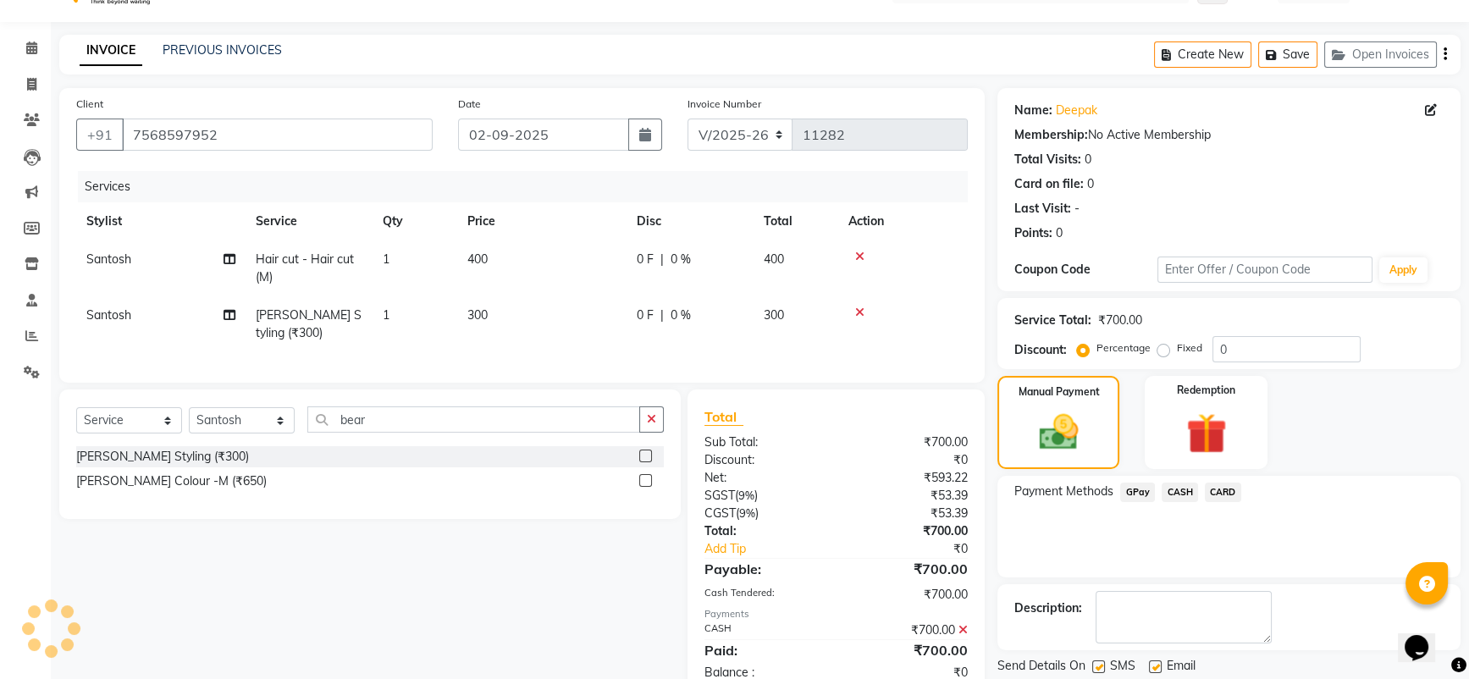
scroll to position [99, 0]
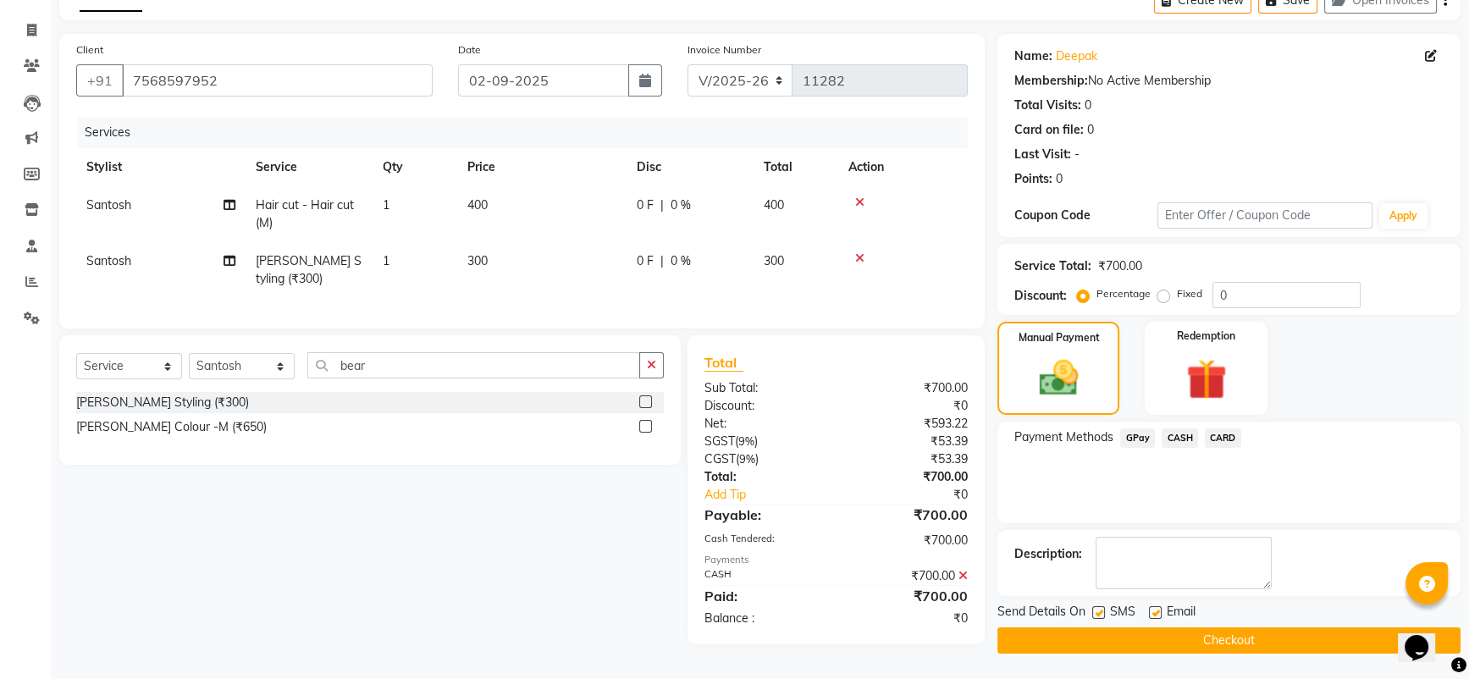
click at [1285, 637] on button "Checkout" at bounding box center [1229, 641] width 463 height 26
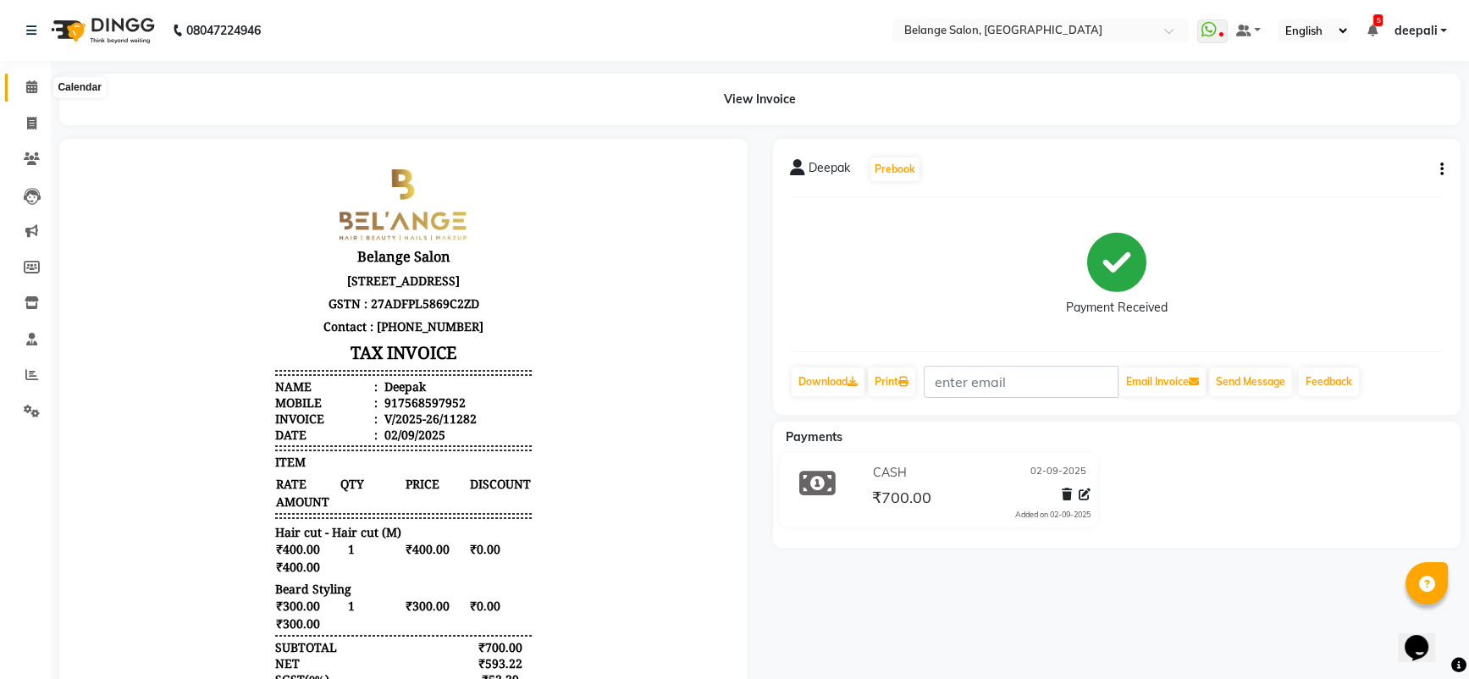
click at [31, 80] on icon at bounding box center [31, 86] width 11 height 13
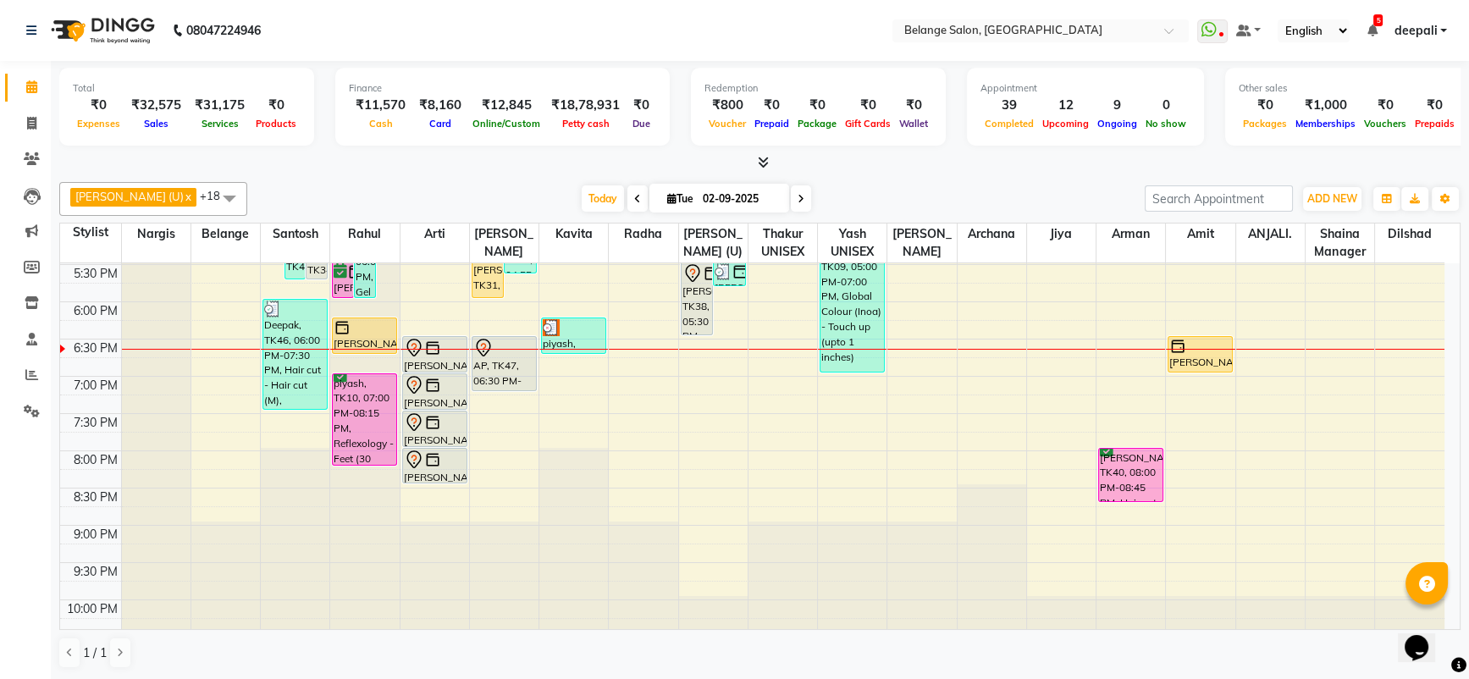
scroll to position [717, 0]
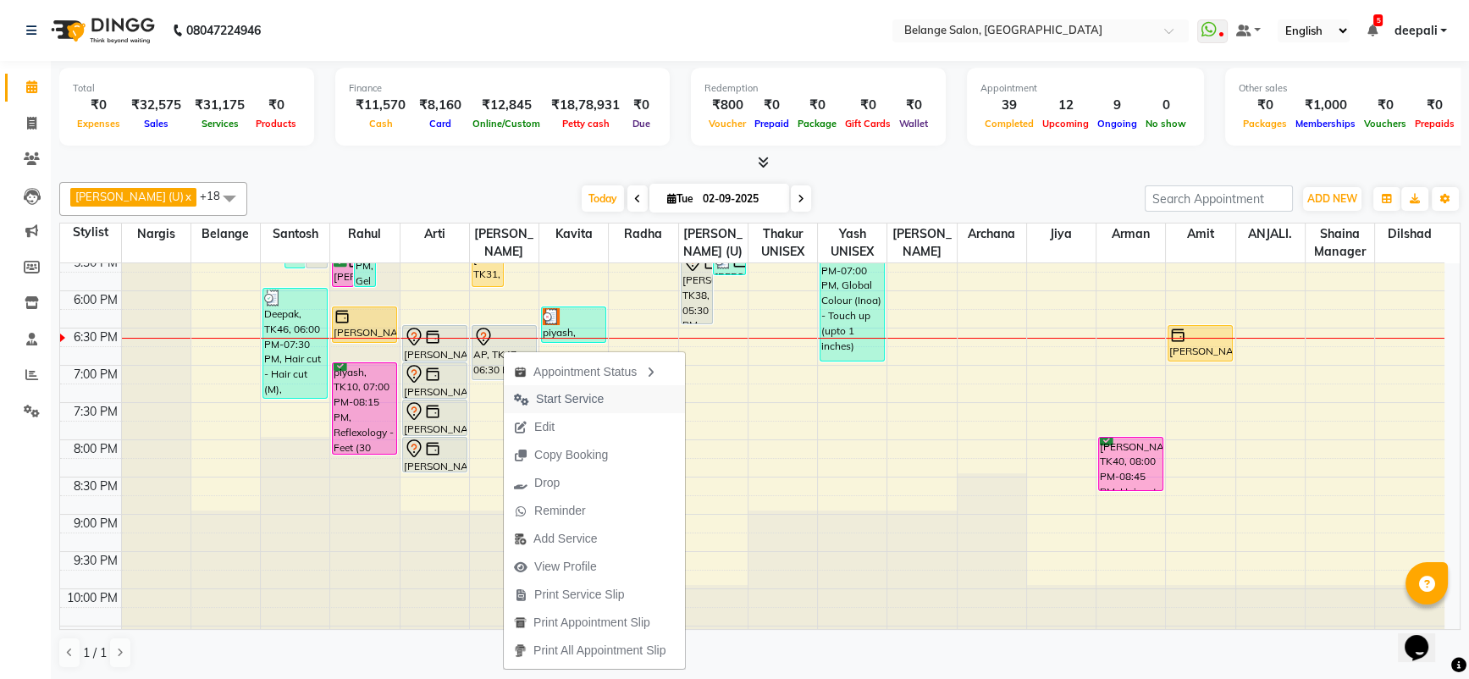
click at [553, 401] on span "Start Service" at bounding box center [570, 399] width 68 height 18
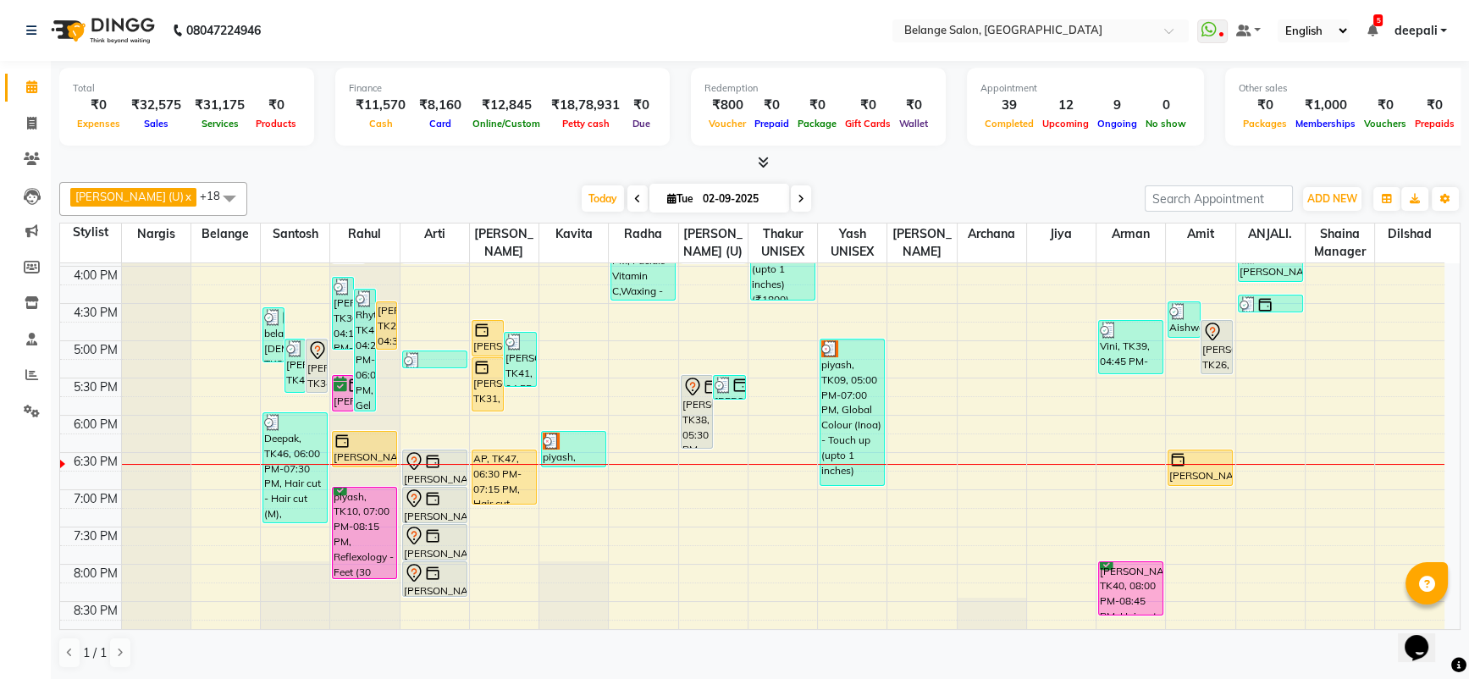
scroll to position [595, 0]
click at [581, 529] on div "8:00 AM 8:30 AM 9:00 AM 9:30 AM 10:00 AM 10:30 AM 11:00 AM 11:30 AM 12:00 PM 12…" at bounding box center [752, 227] width 1385 height 1117
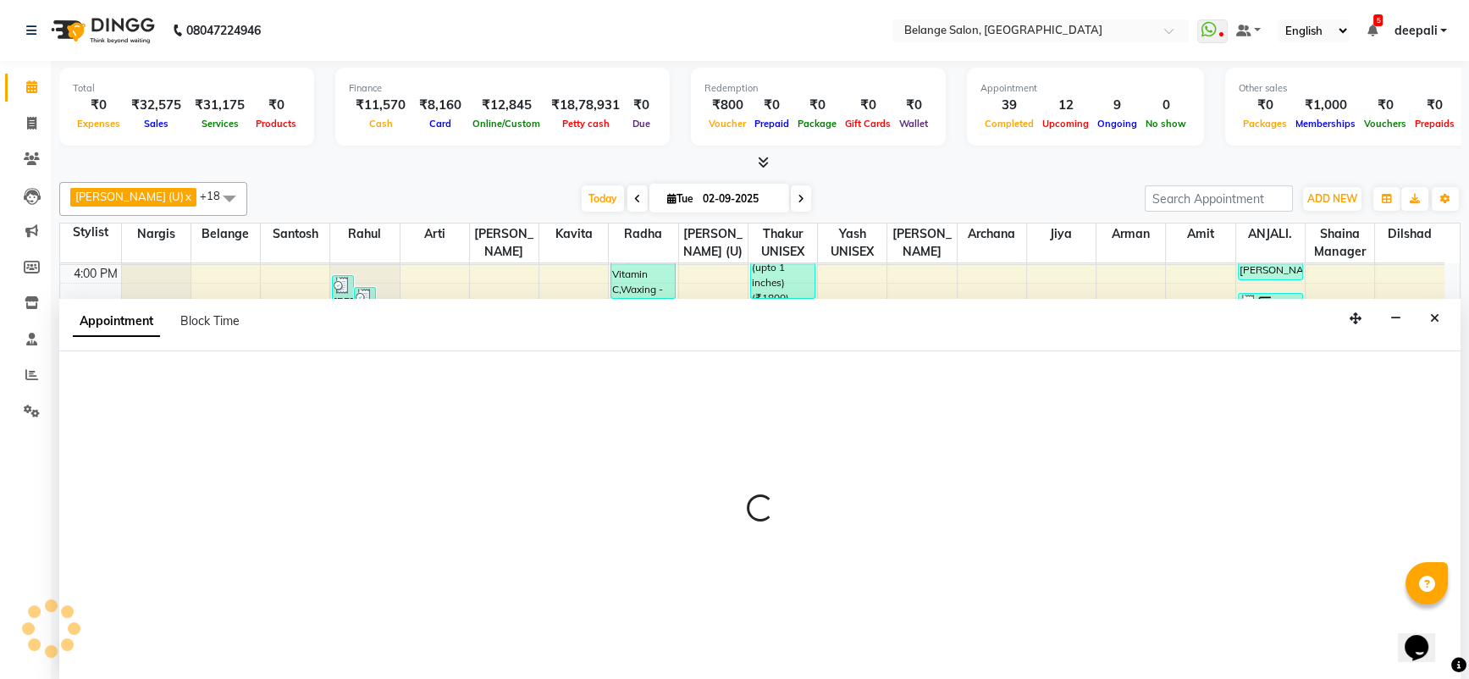
scroll to position [0, 0]
select select "60057"
select select "1170"
select select "tentative"
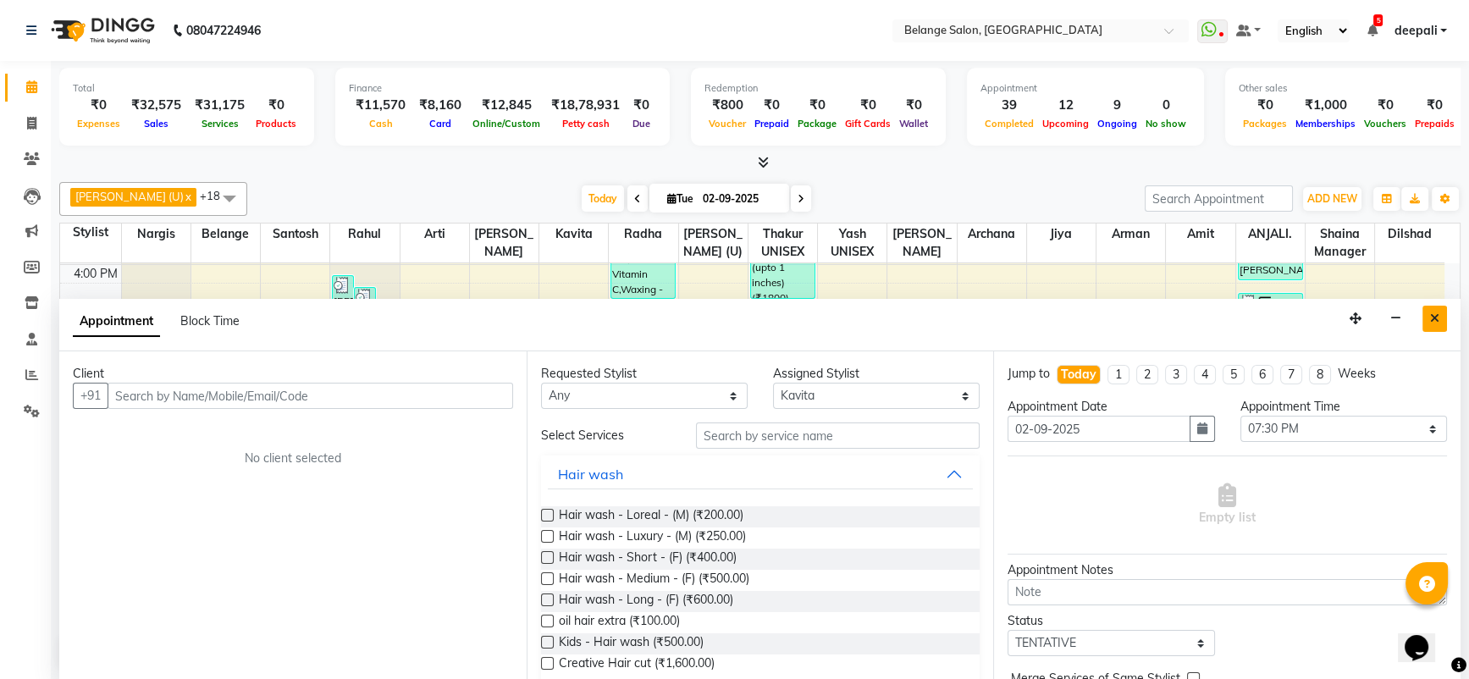
click at [1425, 313] on button "Close" at bounding box center [1435, 319] width 25 height 26
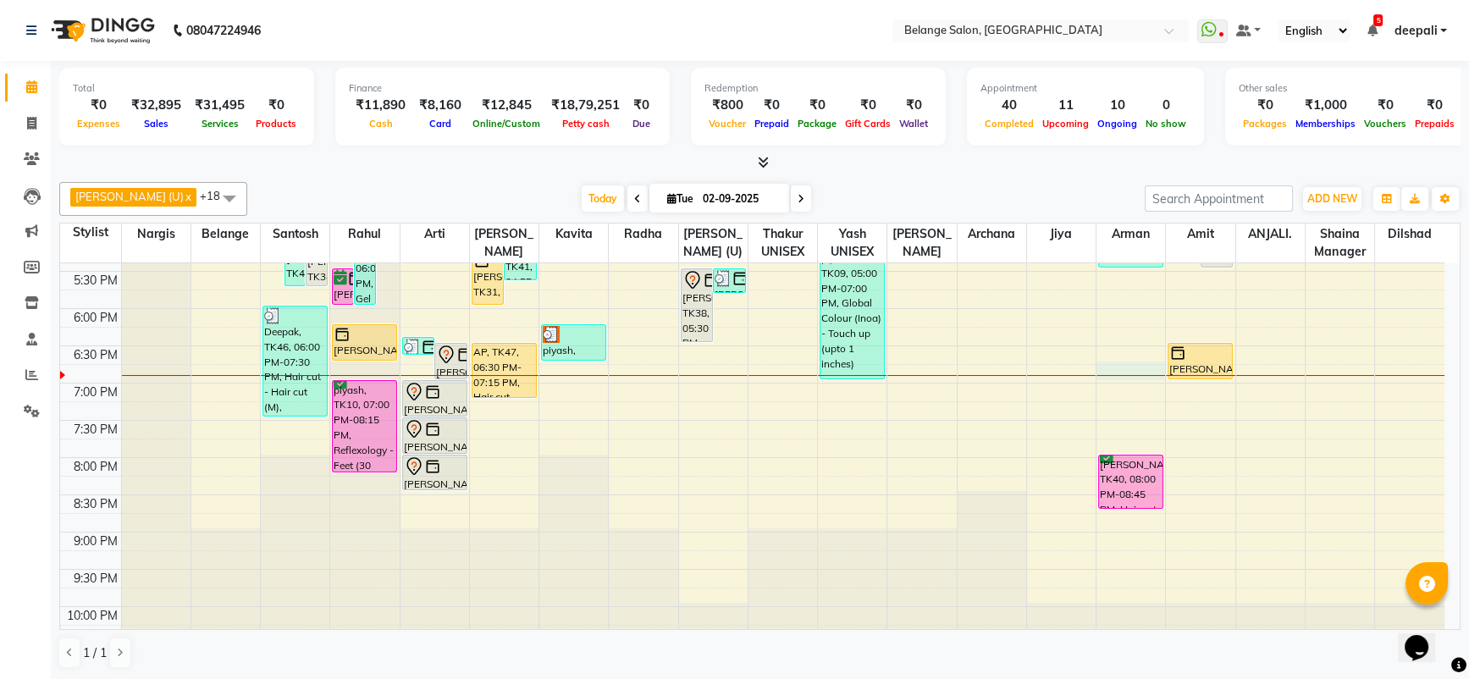
click at [1119, 377] on div "8:00 AM 8:30 AM 9:00 AM 9:30 AM 10:00 AM 10:30 AM 11:00 AM 11:30 AM 12:00 PM 12…" at bounding box center [752, 122] width 1385 height 1117
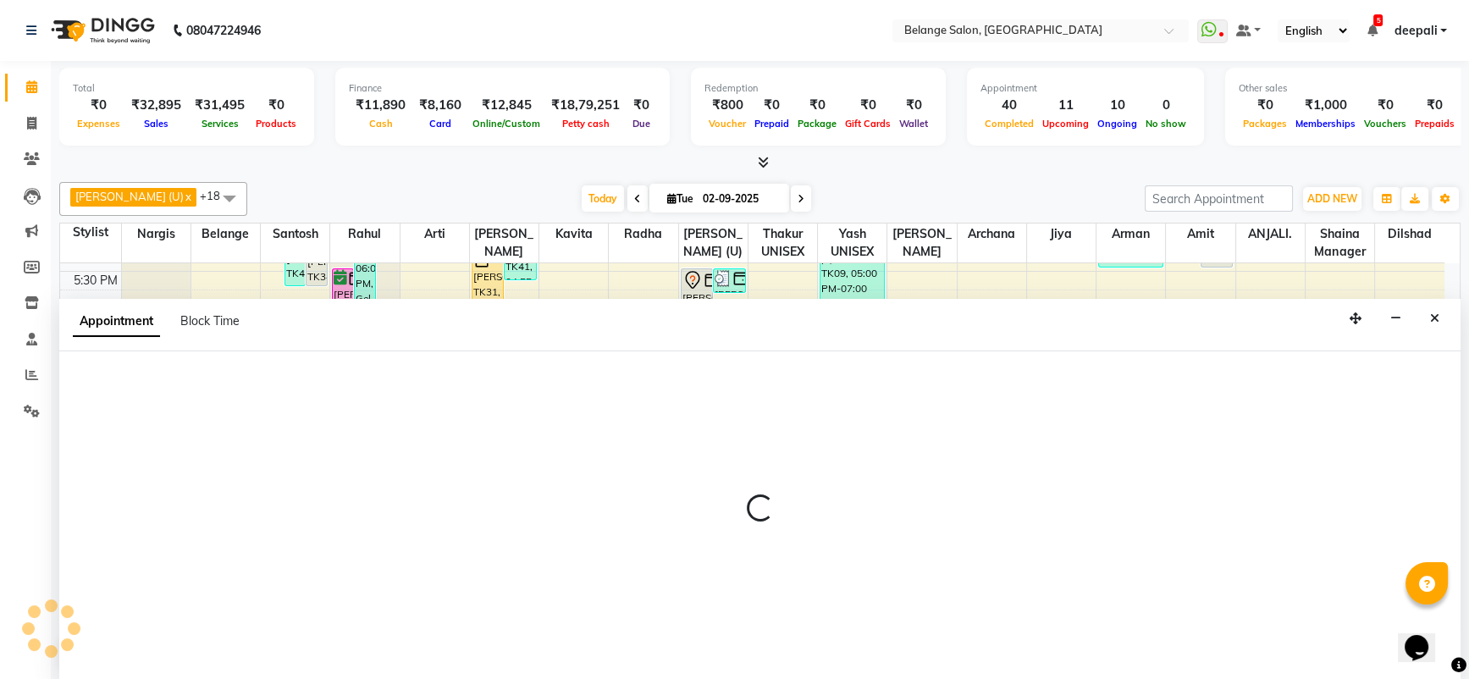
select select "78262"
select select "1125"
select select "tentative"
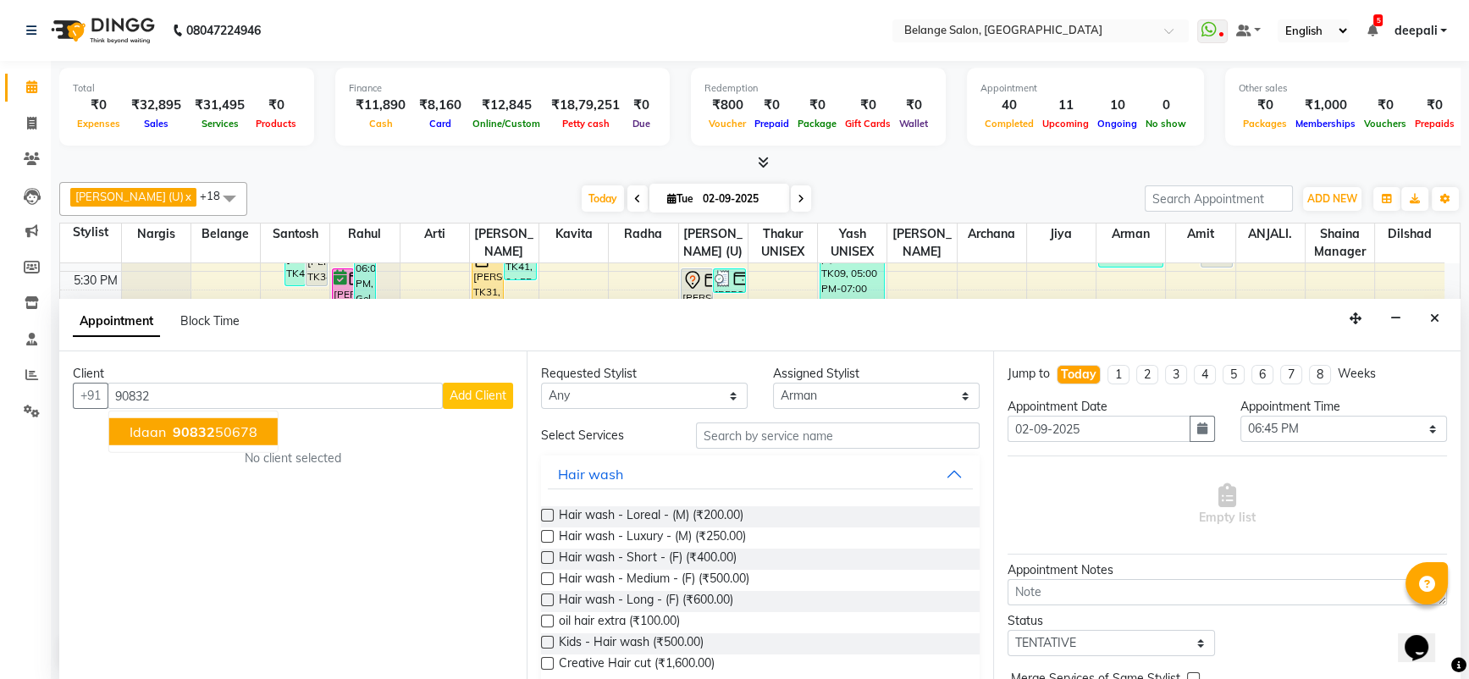
click at [183, 429] on span "90832" at bounding box center [194, 431] width 42 height 17
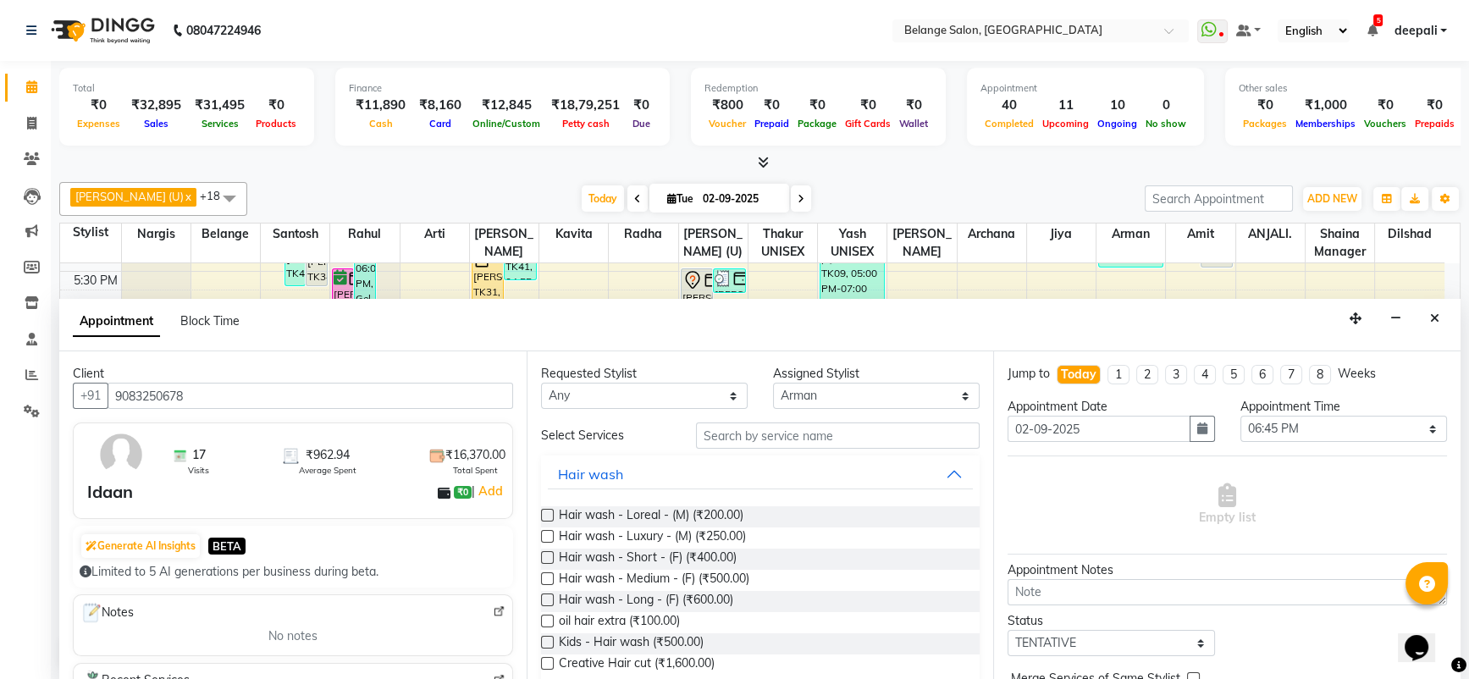
type input "9083250678"
click at [835, 400] on select "Select [PERSON_NAME] (U) [PERSON_NAME]. [PERSON_NAME] [PERSON_NAME] Billing [PE…" at bounding box center [876, 396] width 207 height 26
select select "54495"
click at [773, 383] on select "Select [PERSON_NAME] (U) [PERSON_NAME]. [PERSON_NAME] [PERSON_NAME] Billing [PE…" at bounding box center [876, 396] width 207 height 26
click at [824, 432] on input "text" at bounding box center [838, 436] width 285 height 26
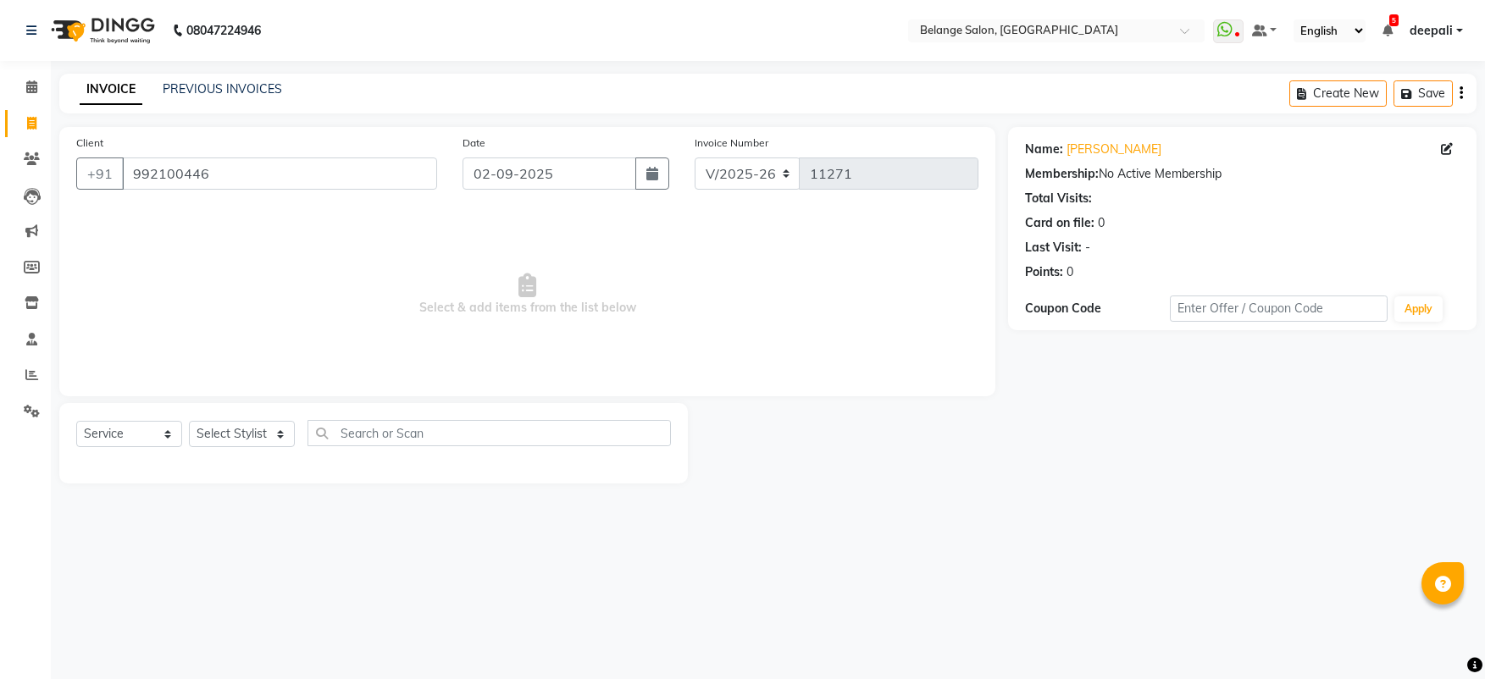
select select "5076"
select select "service"
click at [223, 174] on input "992100446" at bounding box center [279, 174] width 315 height 32
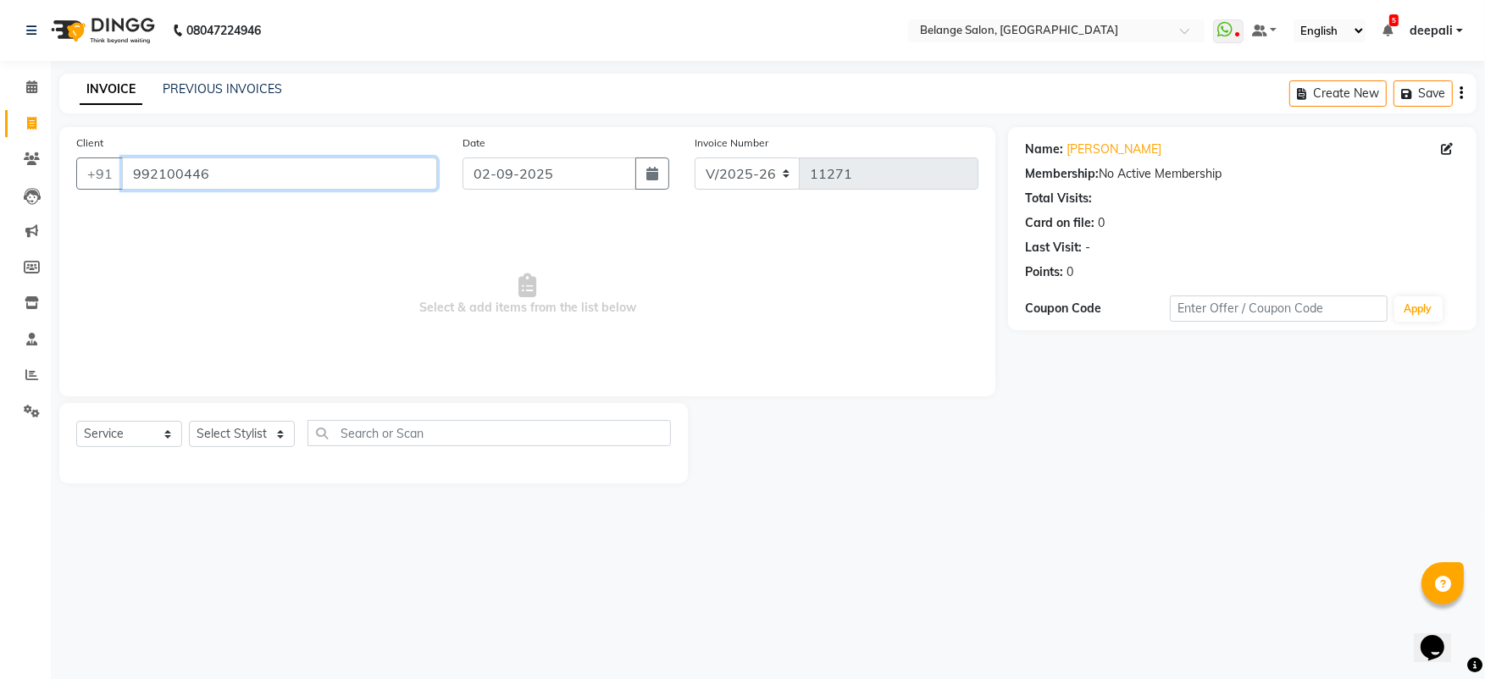
click at [223, 174] on input "992100446" at bounding box center [279, 174] width 315 height 32
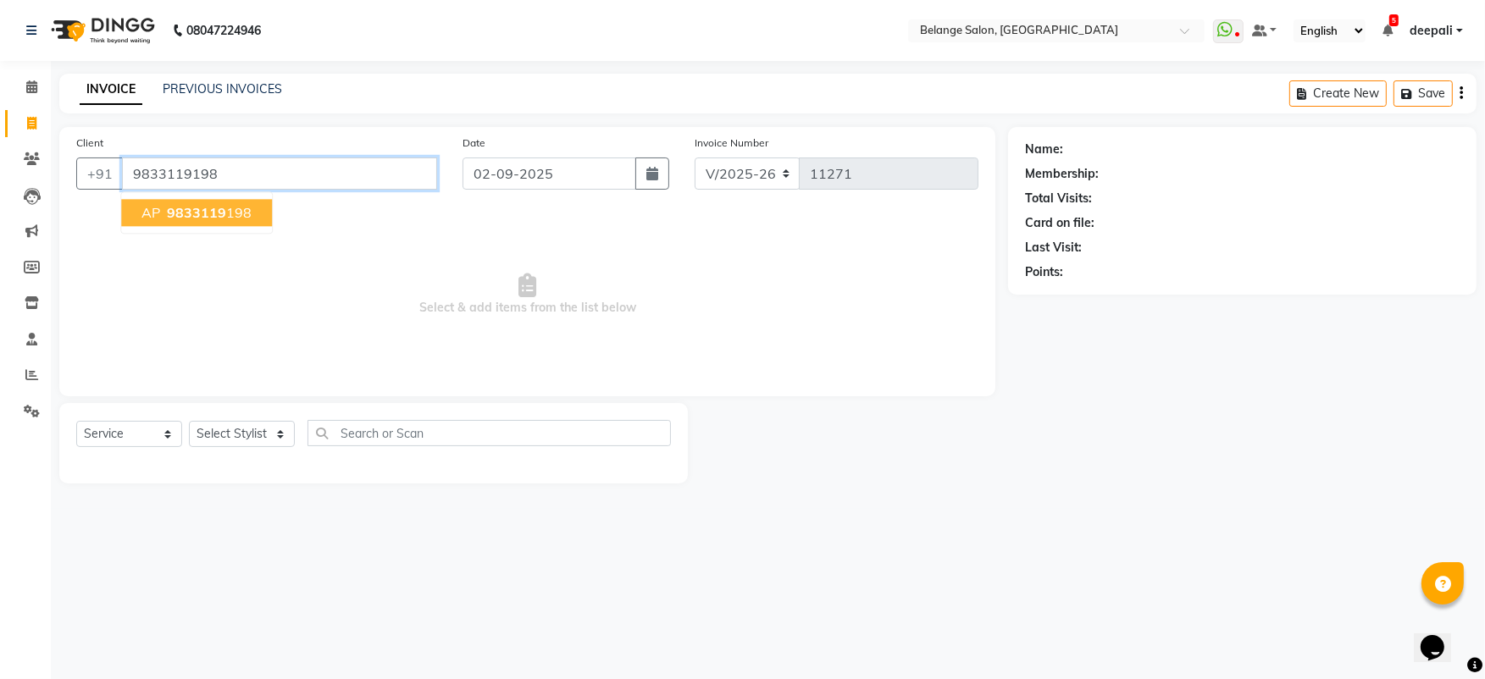
type input "9833119198"
click at [186, 215] on span "9833119" at bounding box center [196, 212] width 59 height 17
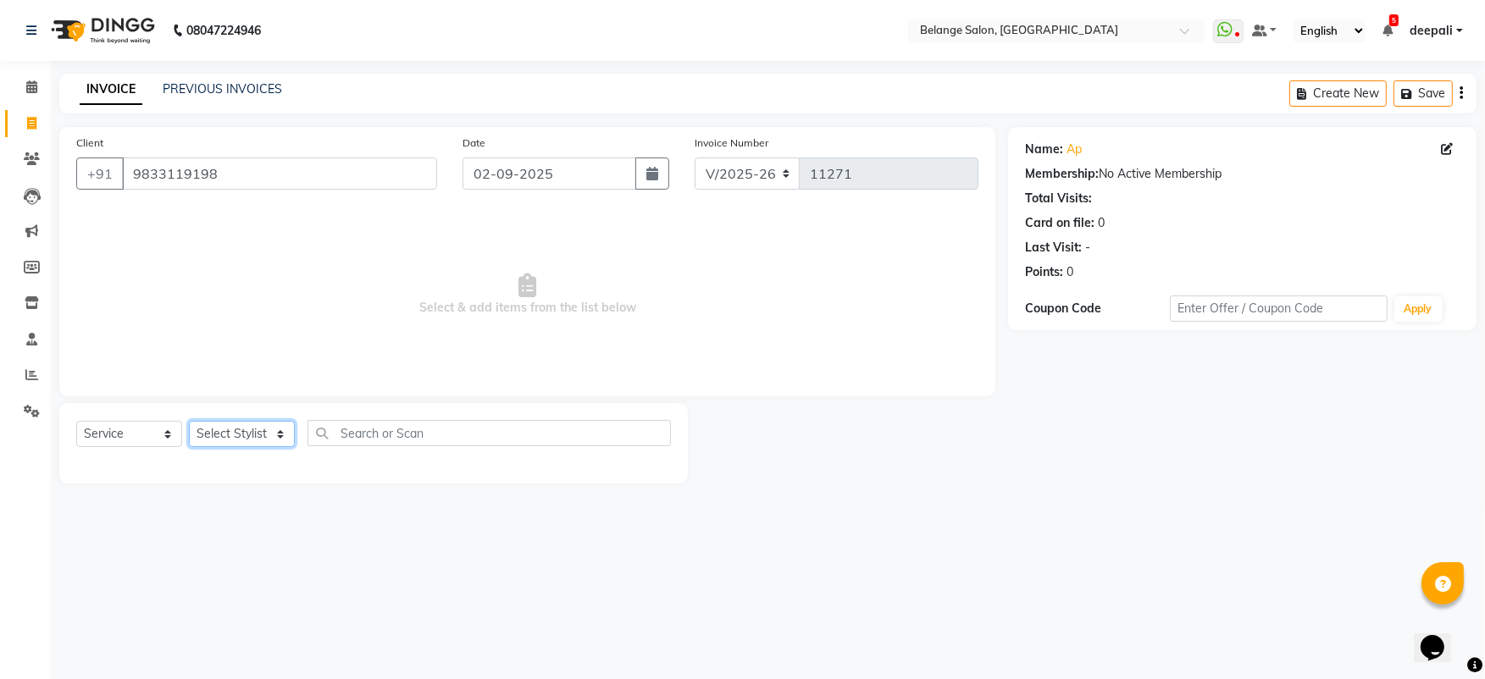
click at [241, 435] on select "Select Stylist [PERSON_NAME] (U) [PERSON_NAME] ANJALI. [PERSON_NAME] [PERSON_NA…" at bounding box center [242, 434] width 106 height 26
select select "78262"
click at [189, 421] on select "Select Stylist [PERSON_NAME] (U) [PERSON_NAME] ANJALI. [PERSON_NAME] [PERSON_NA…" at bounding box center [242, 434] width 106 height 26
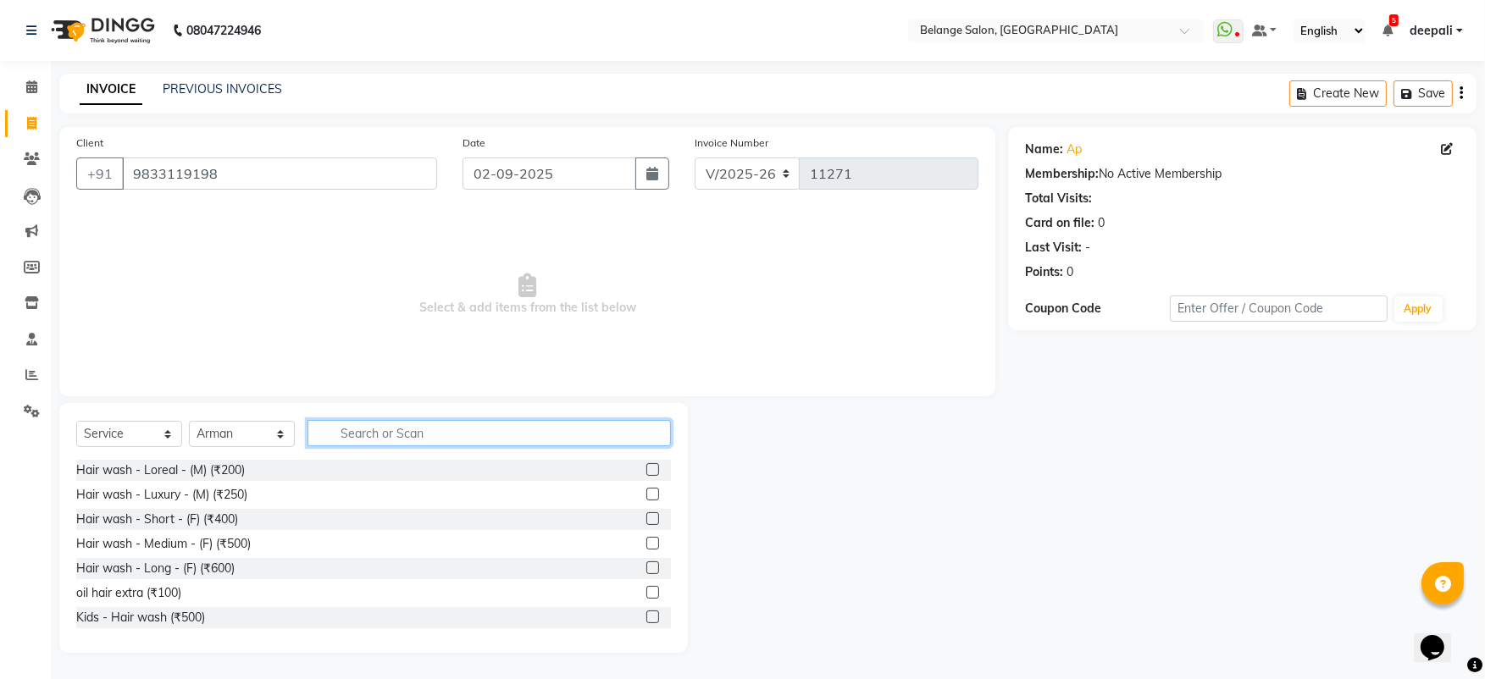
click at [363, 434] on input "text" at bounding box center [488, 433] width 363 height 26
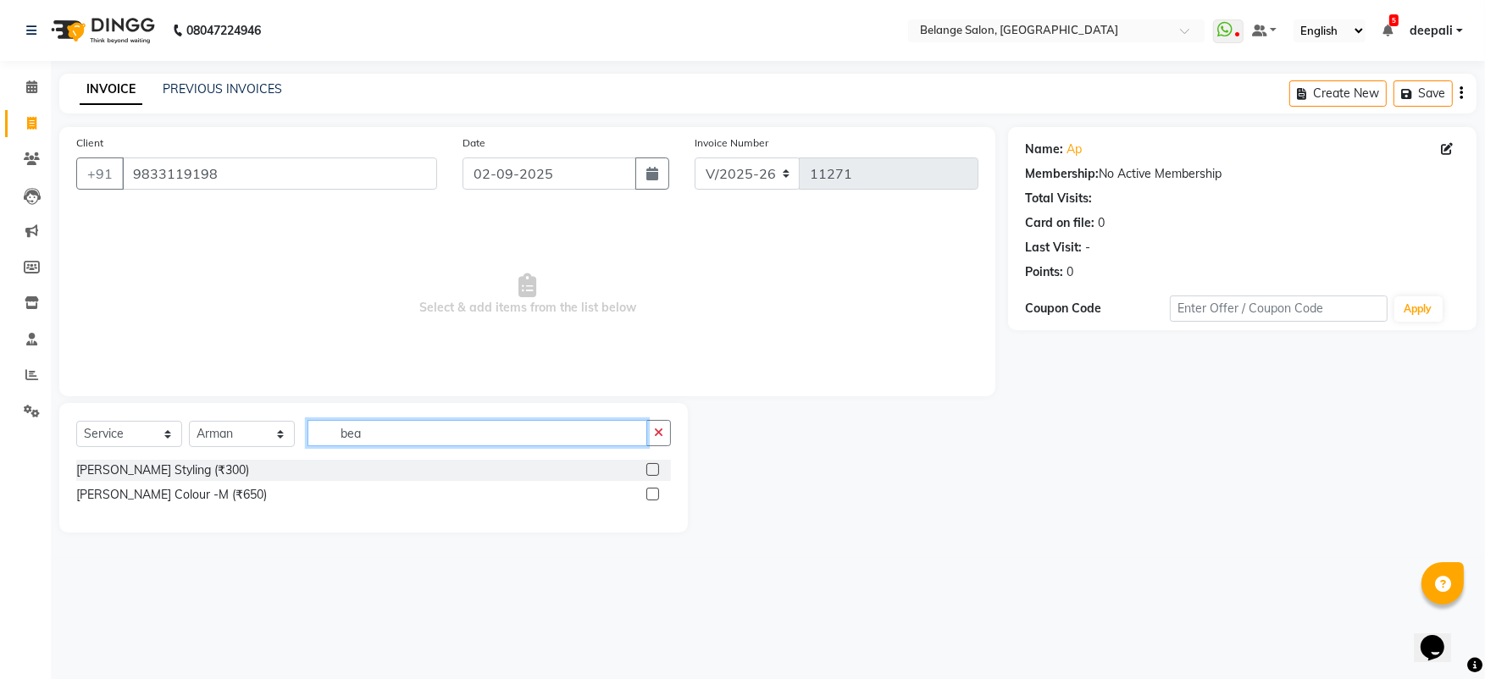
type input "bea"
click at [654, 471] on label at bounding box center [652, 469] width 13 height 13
click at [654, 471] on input "checkbox" at bounding box center [651, 470] width 11 height 11
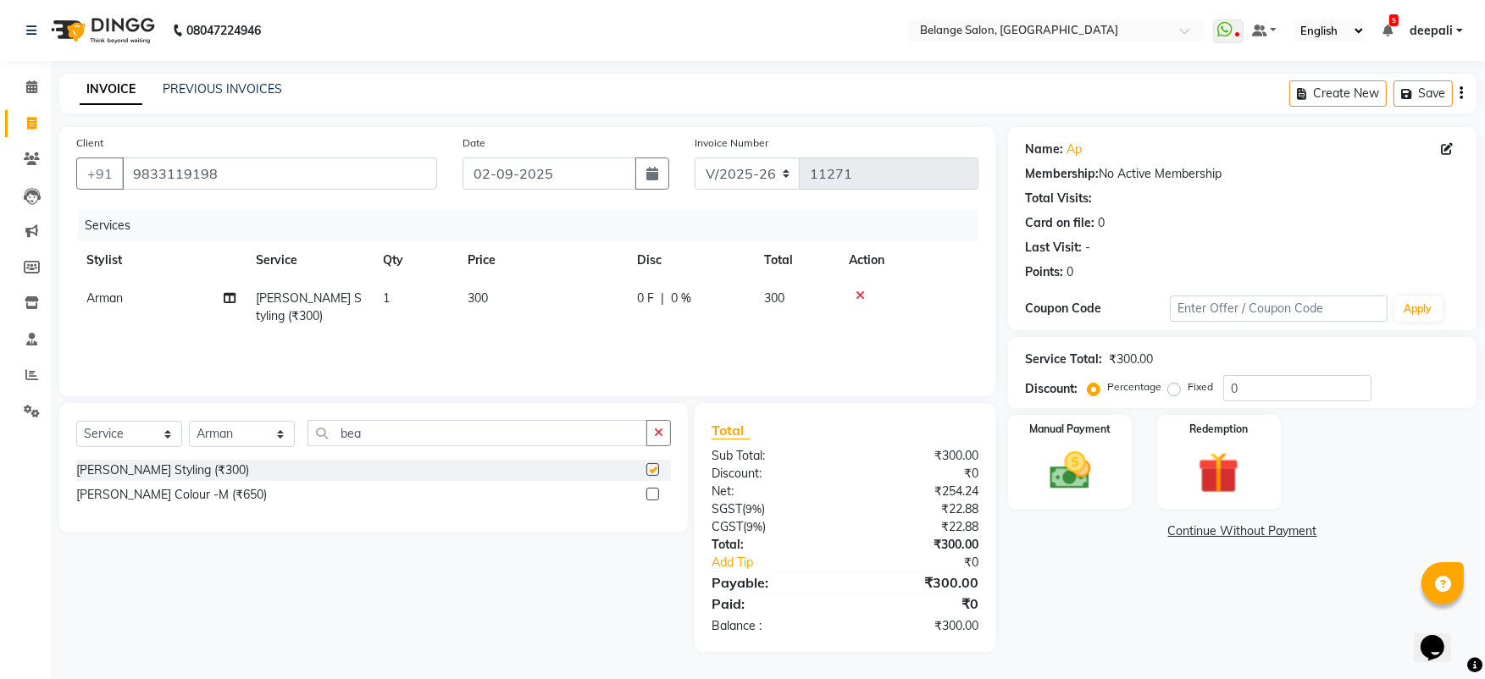
checkbox input "false"
click at [1087, 482] on img at bounding box center [1069, 470] width 69 height 49
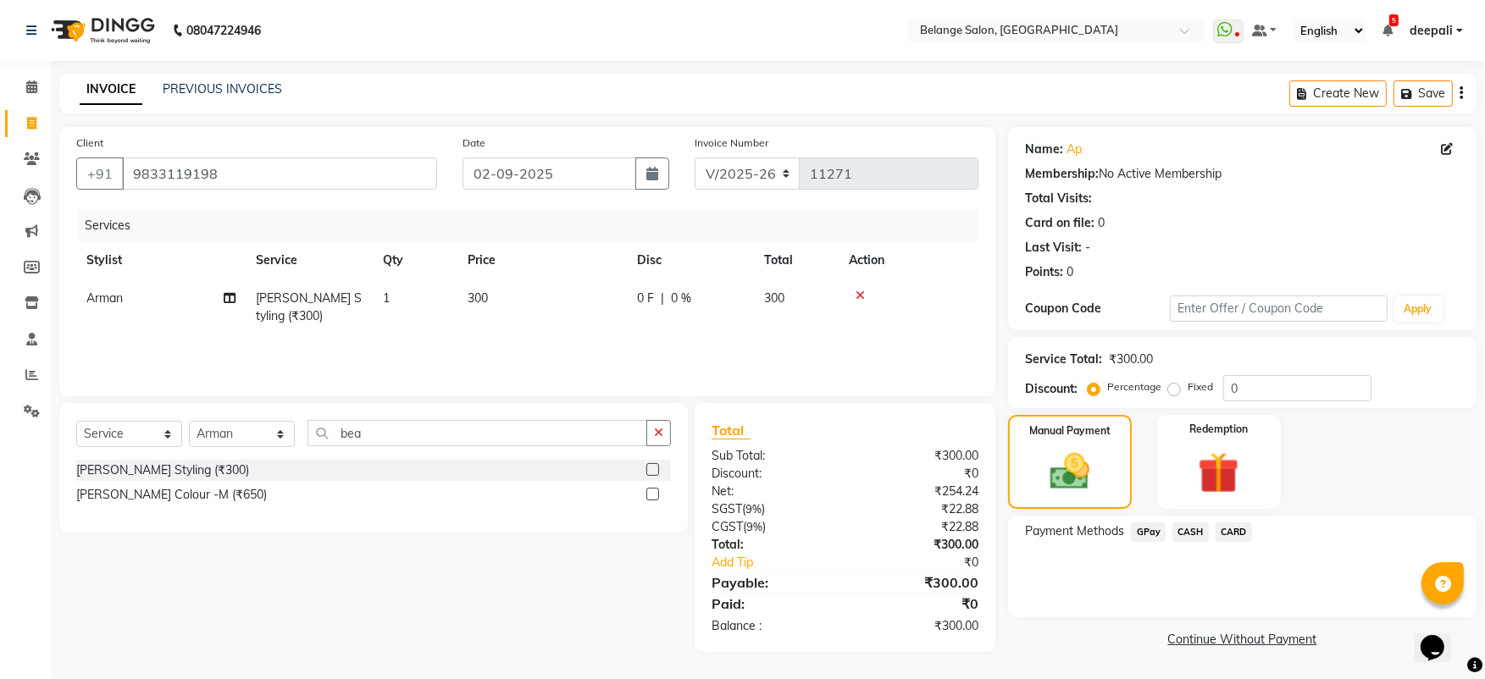
click at [1134, 352] on div "₹300.00" at bounding box center [1131, 360] width 44 height 18
drag, startPoint x: 1314, startPoint y: 472, endPoint x: 1166, endPoint y: 354, distance: 189.3
click at [1166, 354] on div "Name: Ap Membership: No Active Membership Total Visits: Card on file: 0 Last Vi…" at bounding box center [1248, 389] width 481 height 525
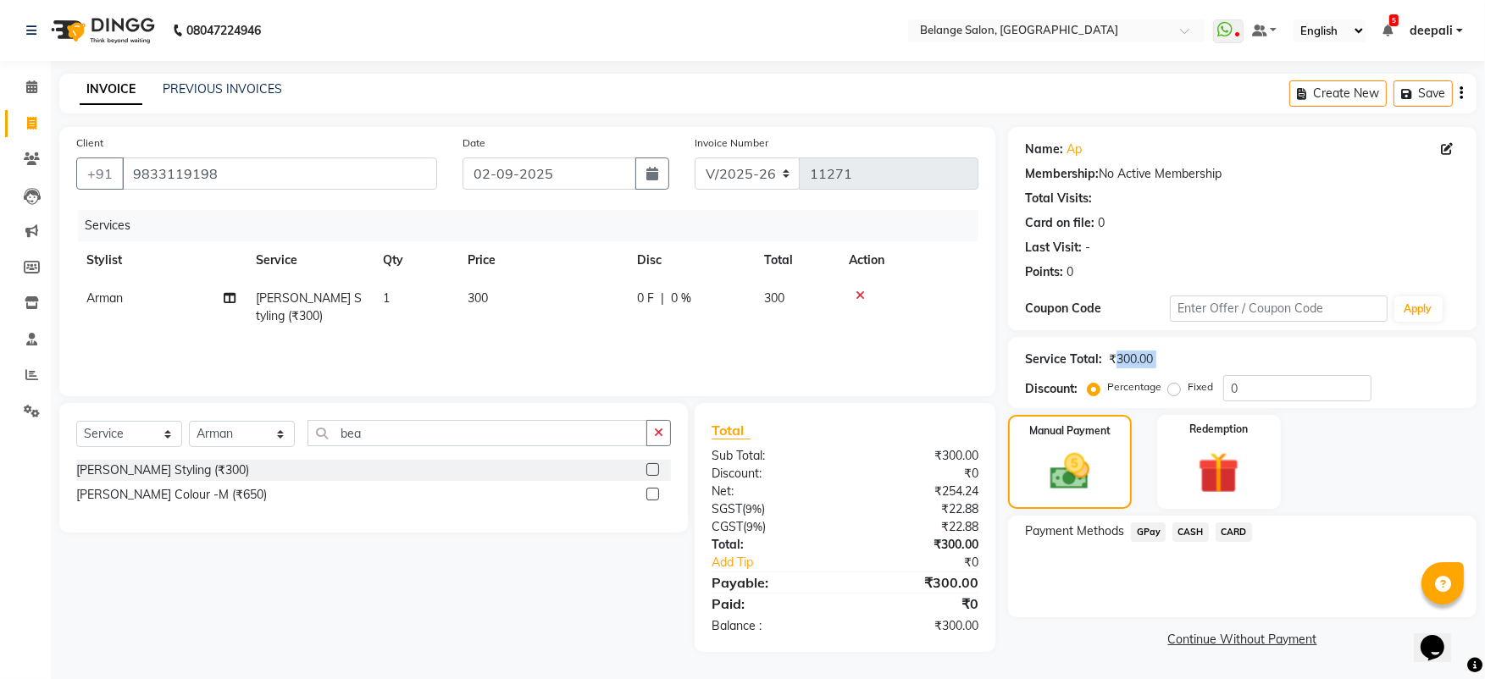
click at [1166, 354] on div "Service Total: ₹300.00" at bounding box center [1242, 360] width 434 height 18
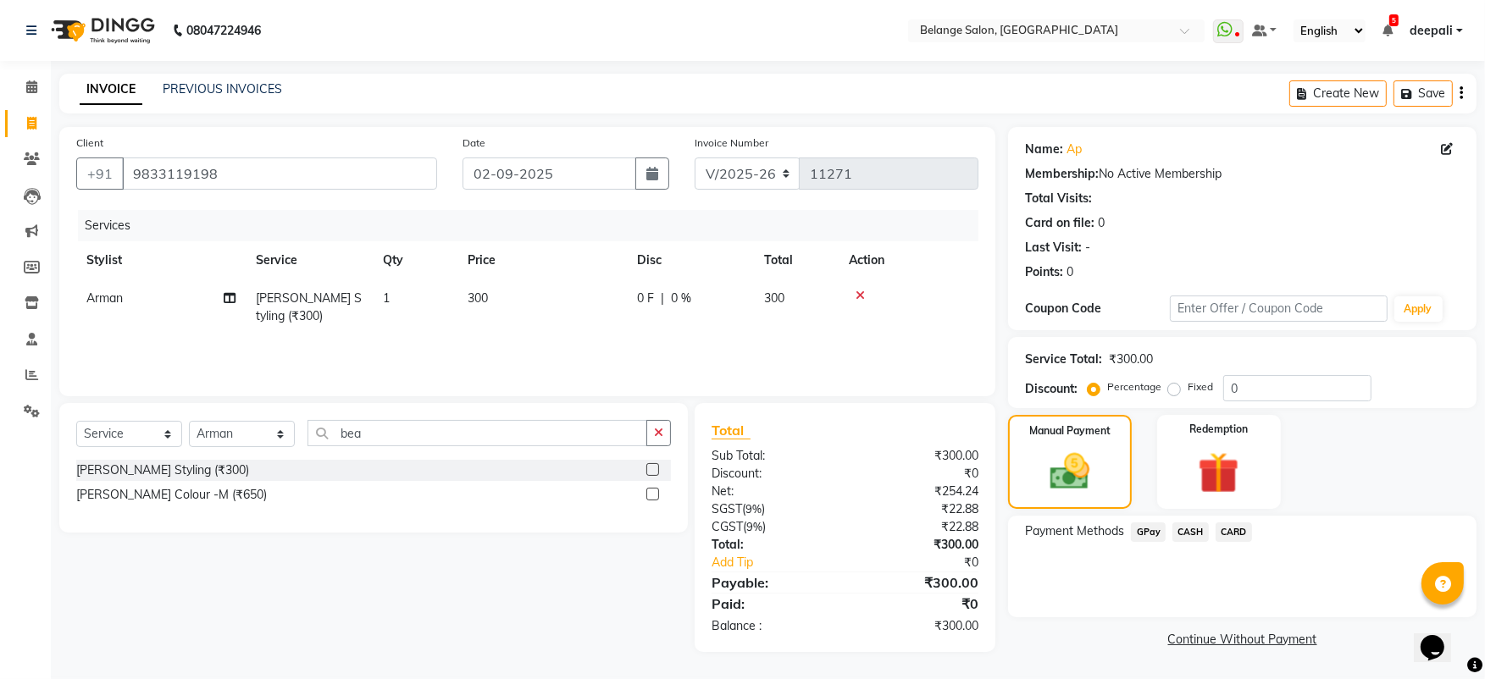
click at [1152, 530] on span "GPay" at bounding box center [1148, 532] width 35 height 19
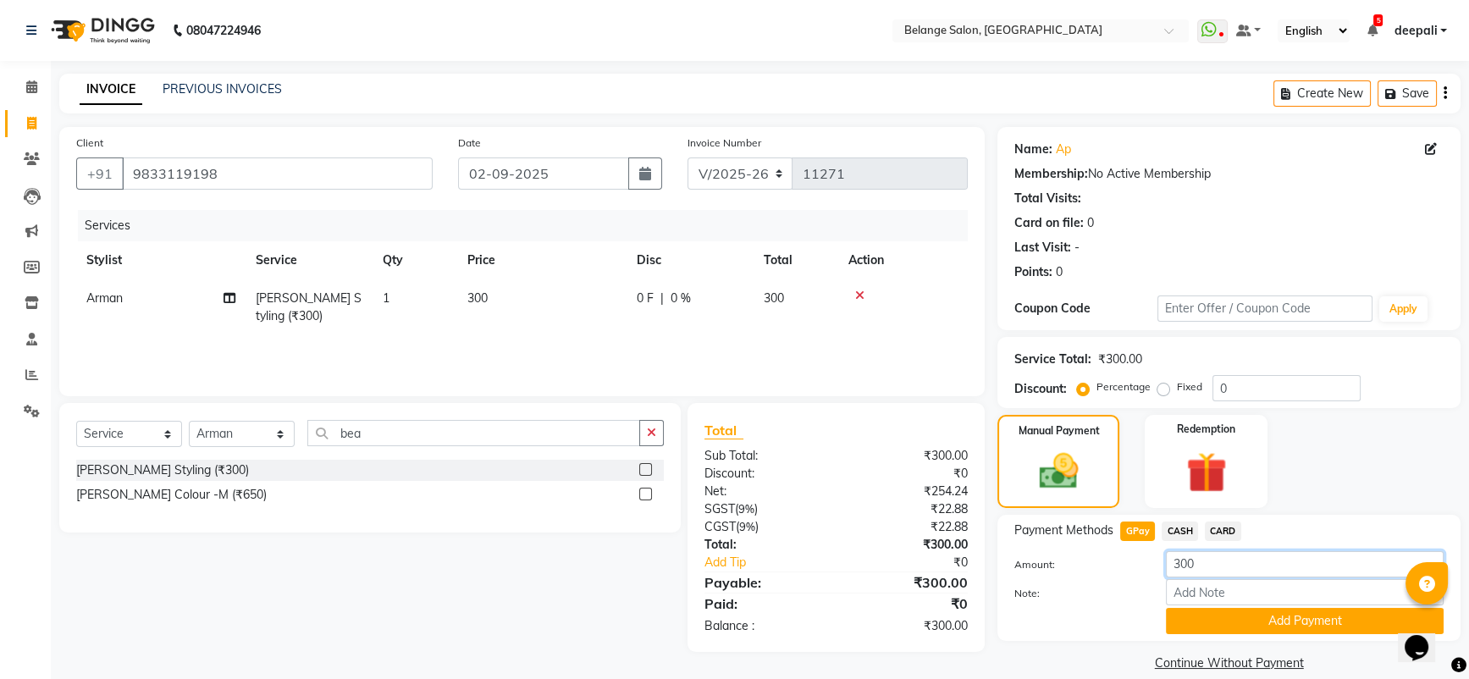
click at [1194, 566] on input "300" at bounding box center [1305, 564] width 278 height 26
type input "350"
click at [1240, 622] on button "Add Payment" at bounding box center [1305, 621] width 278 height 26
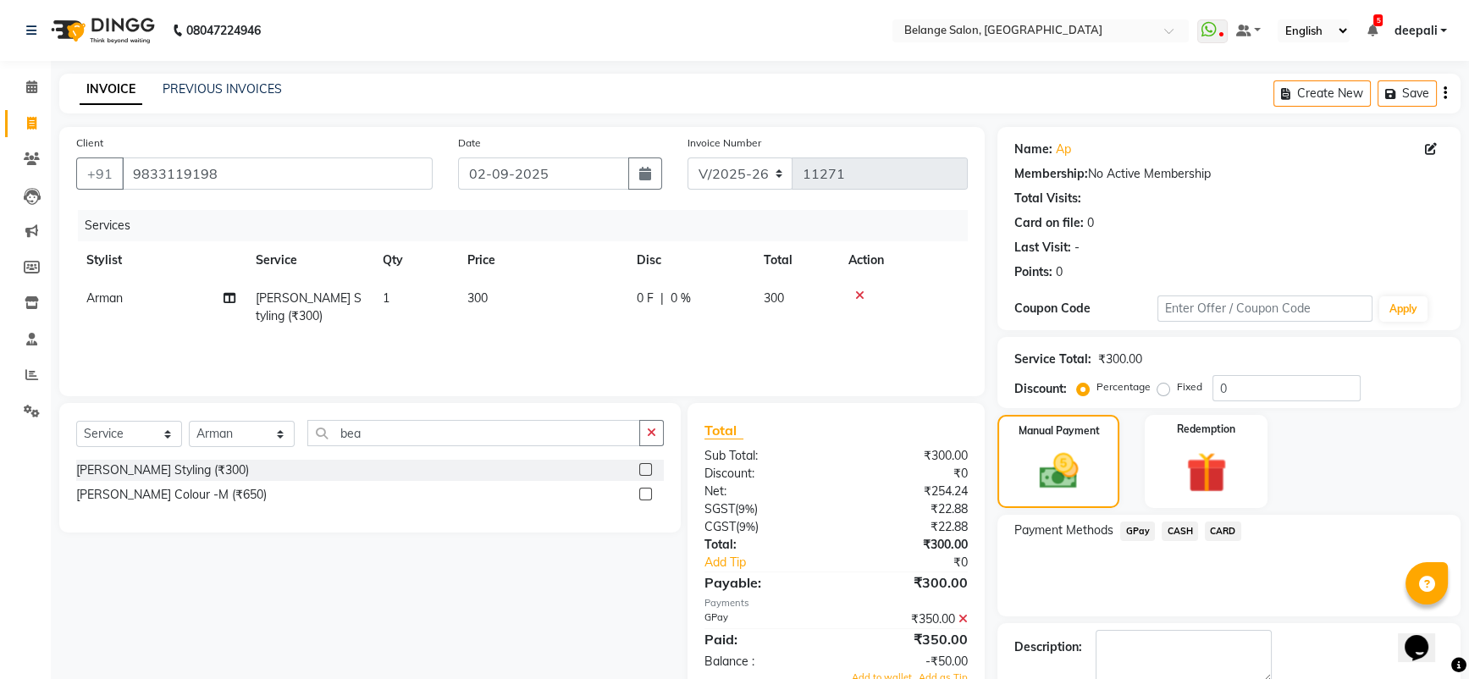
scroll to position [92, 0]
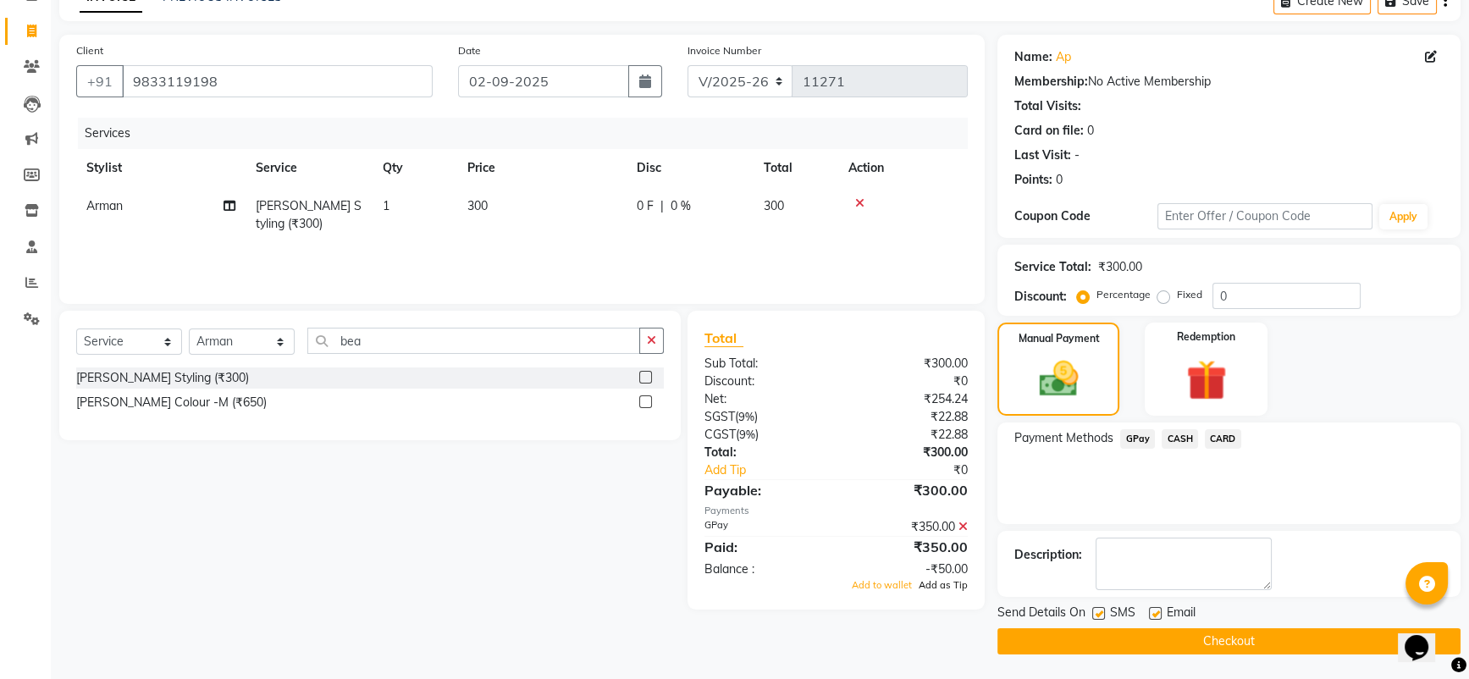
click at [936, 581] on span "Add as Tip" at bounding box center [943, 585] width 49 height 12
click at [1162, 629] on button "Checkout" at bounding box center [1229, 641] width 463 height 26
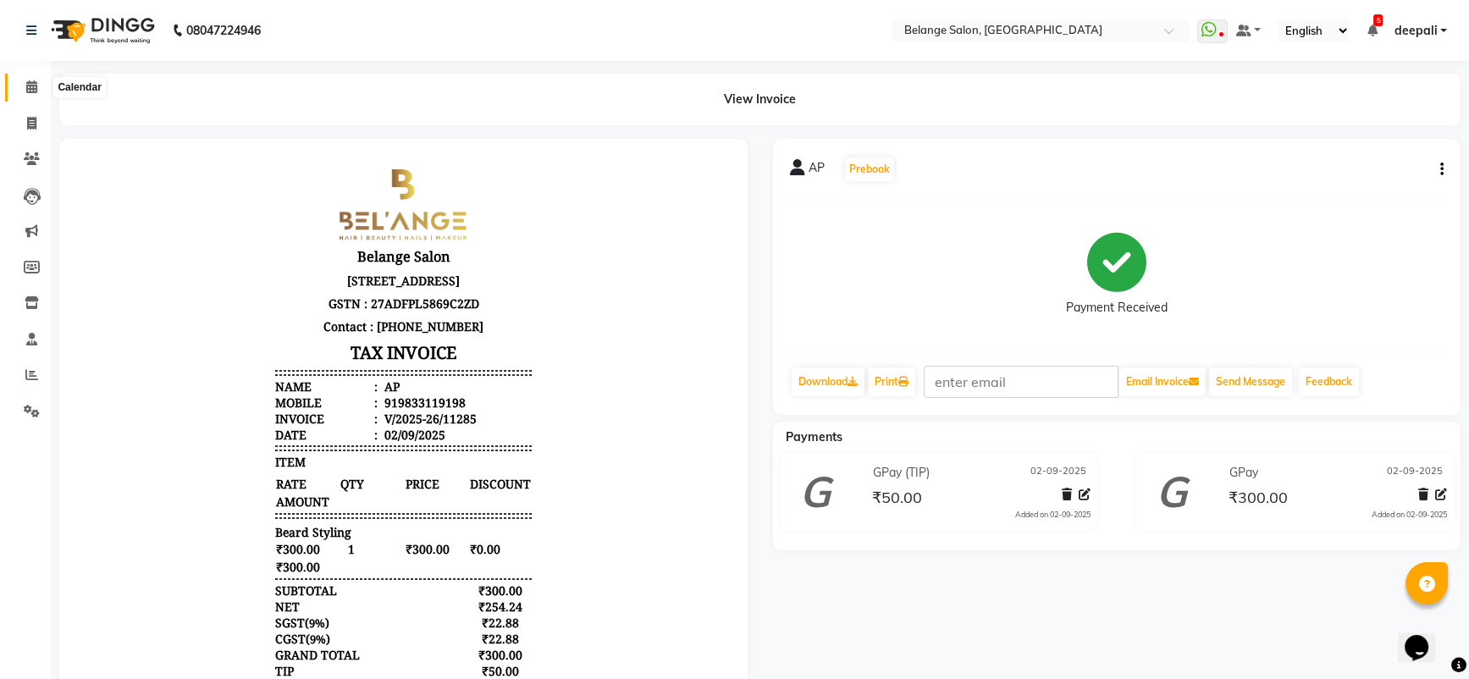
click at [34, 86] on icon at bounding box center [31, 86] width 11 height 13
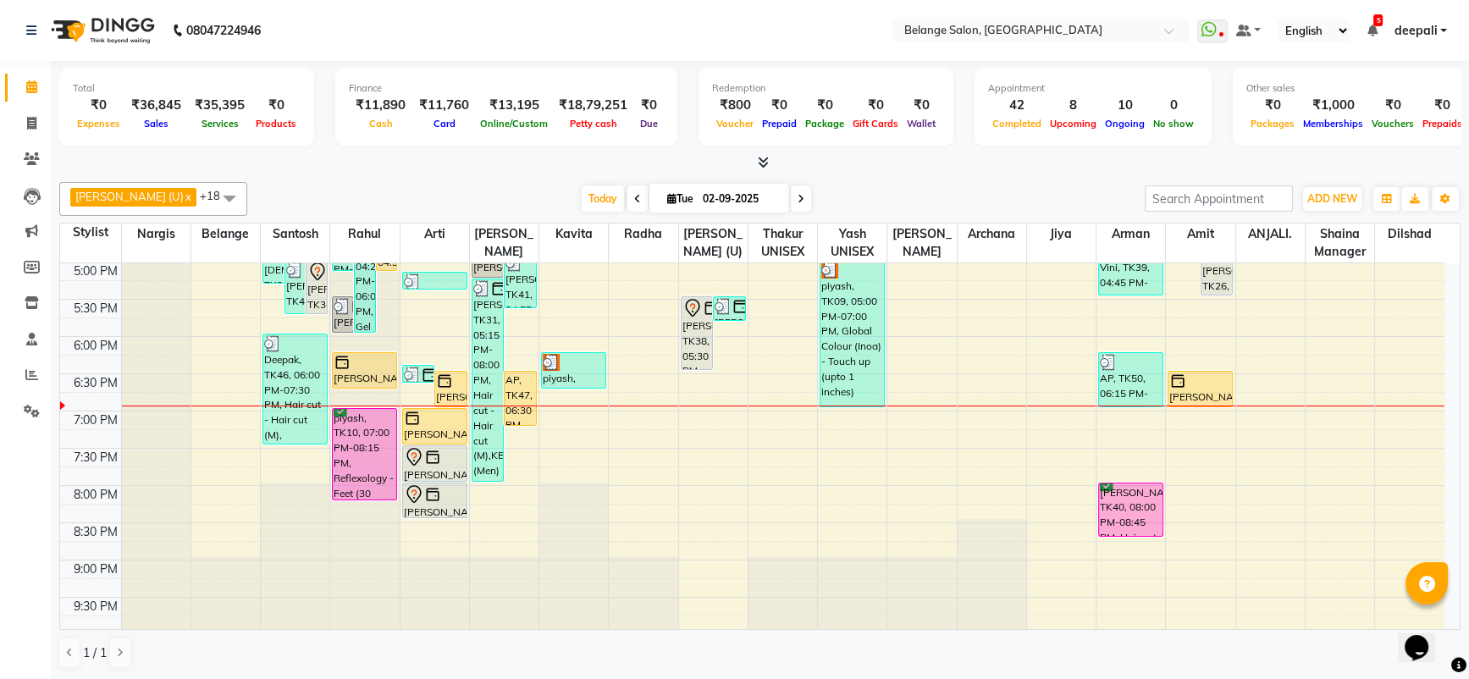
scroll to position [671, 0]
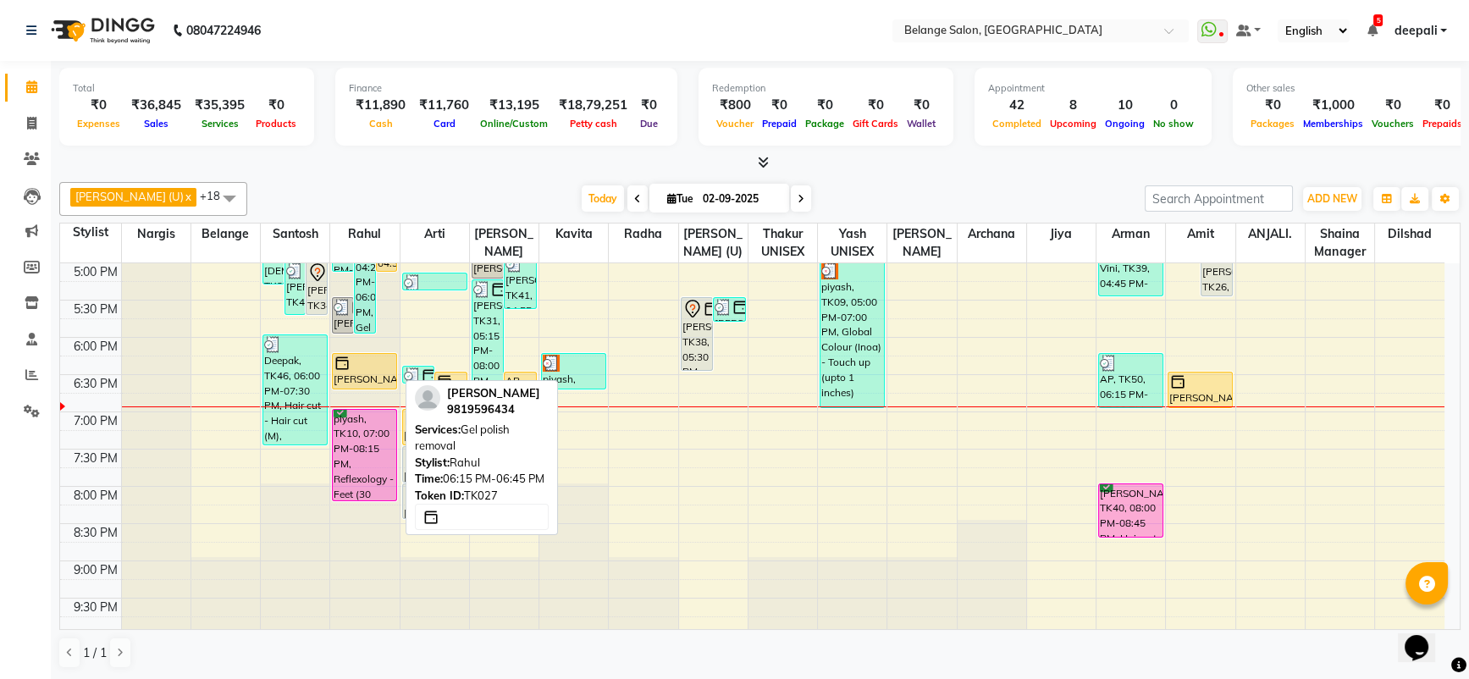
click at [373, 377] on div "munawar faruqi, TK27, 06:15 PM-06:45 PM, Gel polish removal" at bounding box center [365, 371] width 64 height 35
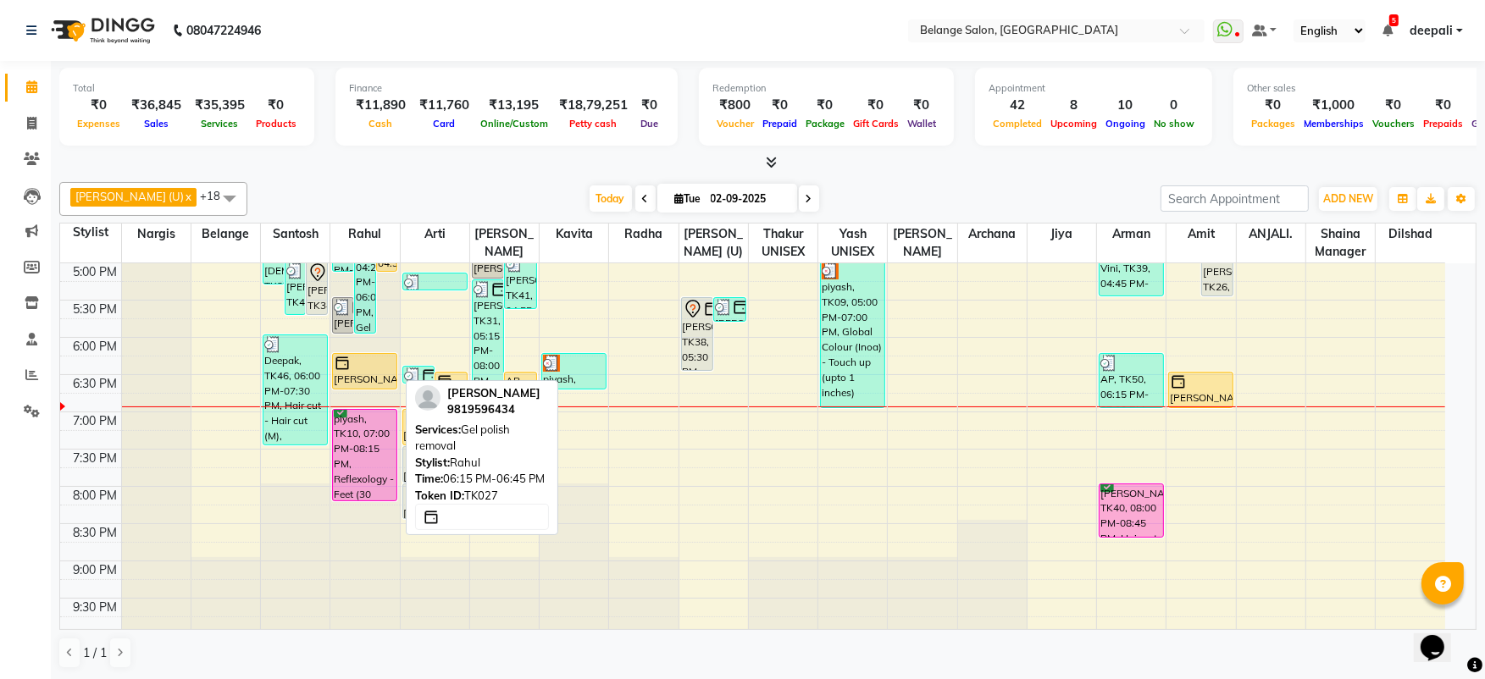
select select "1"
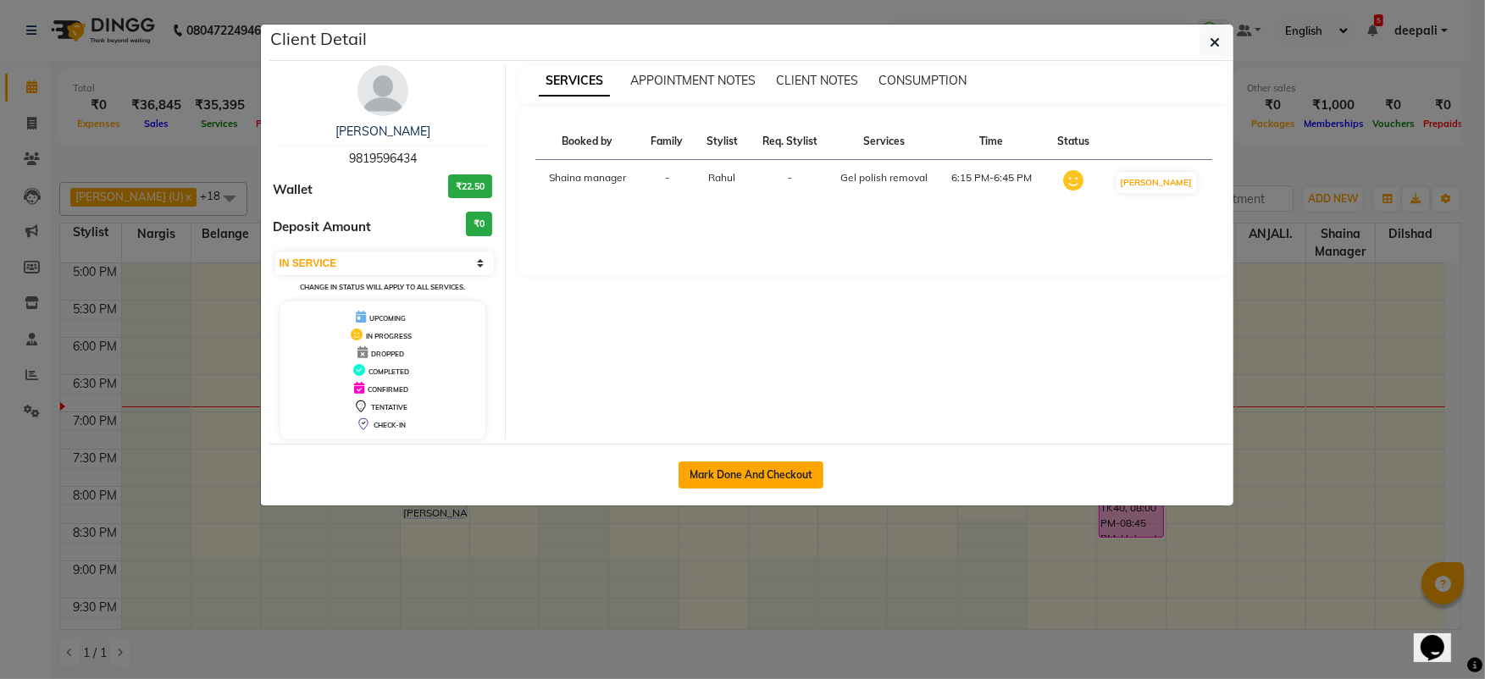
click at [754, 479] on button "Mark Done And Checkout" at bounding box center [750, 475] width 145 height 27
select select "service"
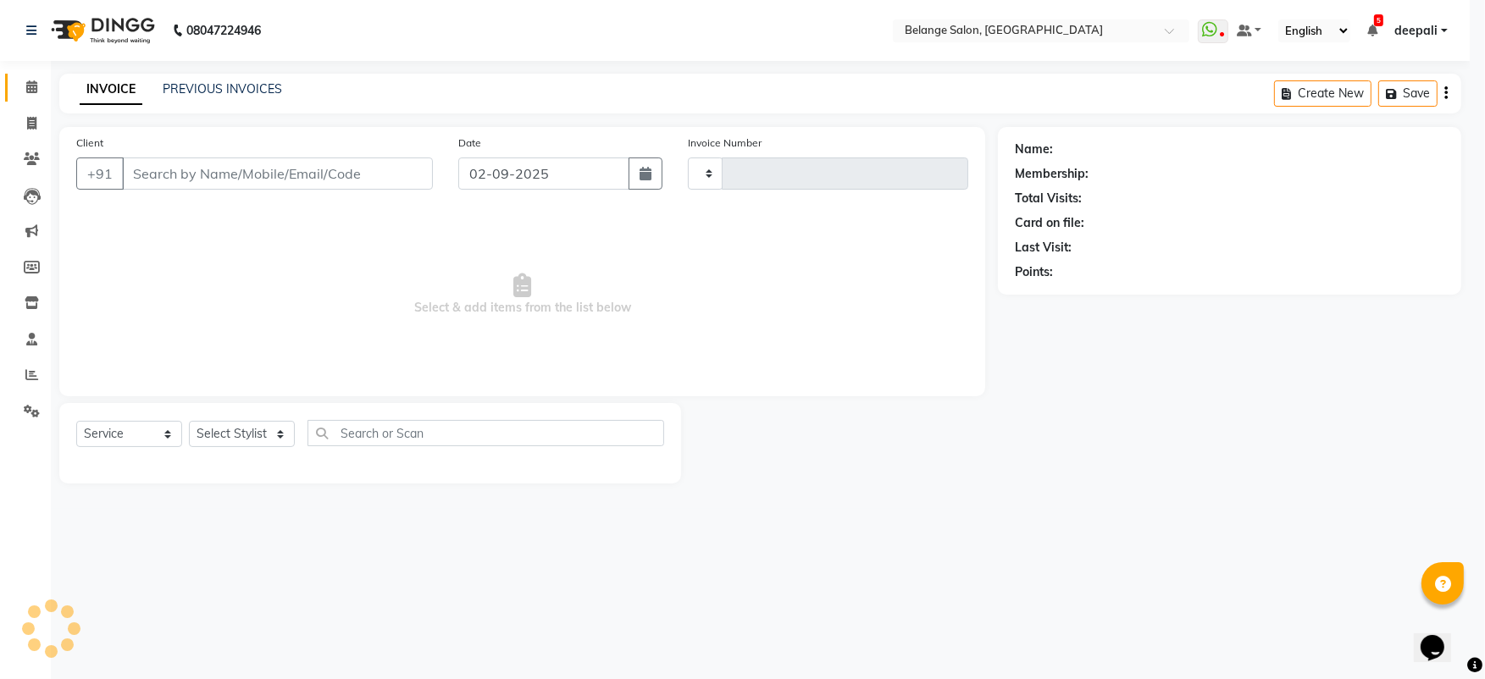
type input "11286"
select select "5076"
type input "9819596434"
select select "47452"
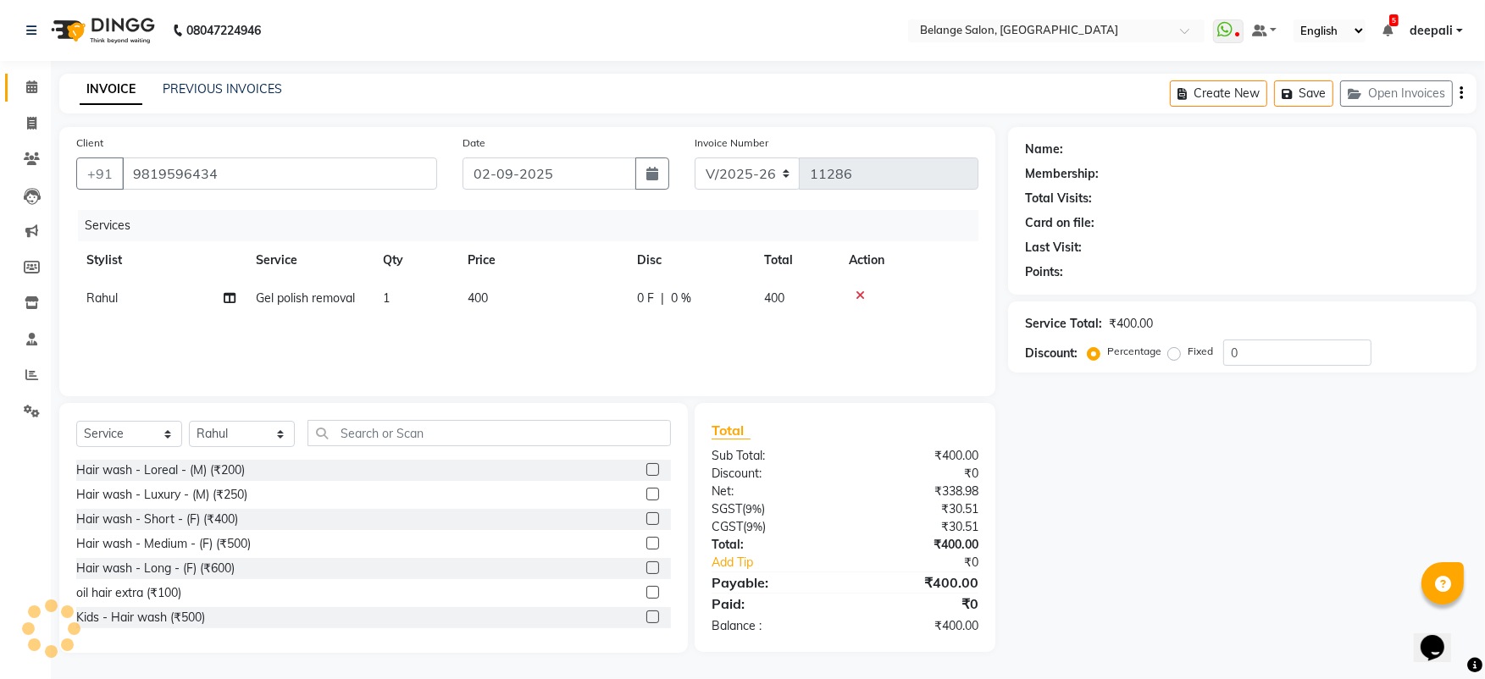
select select "1: Object"
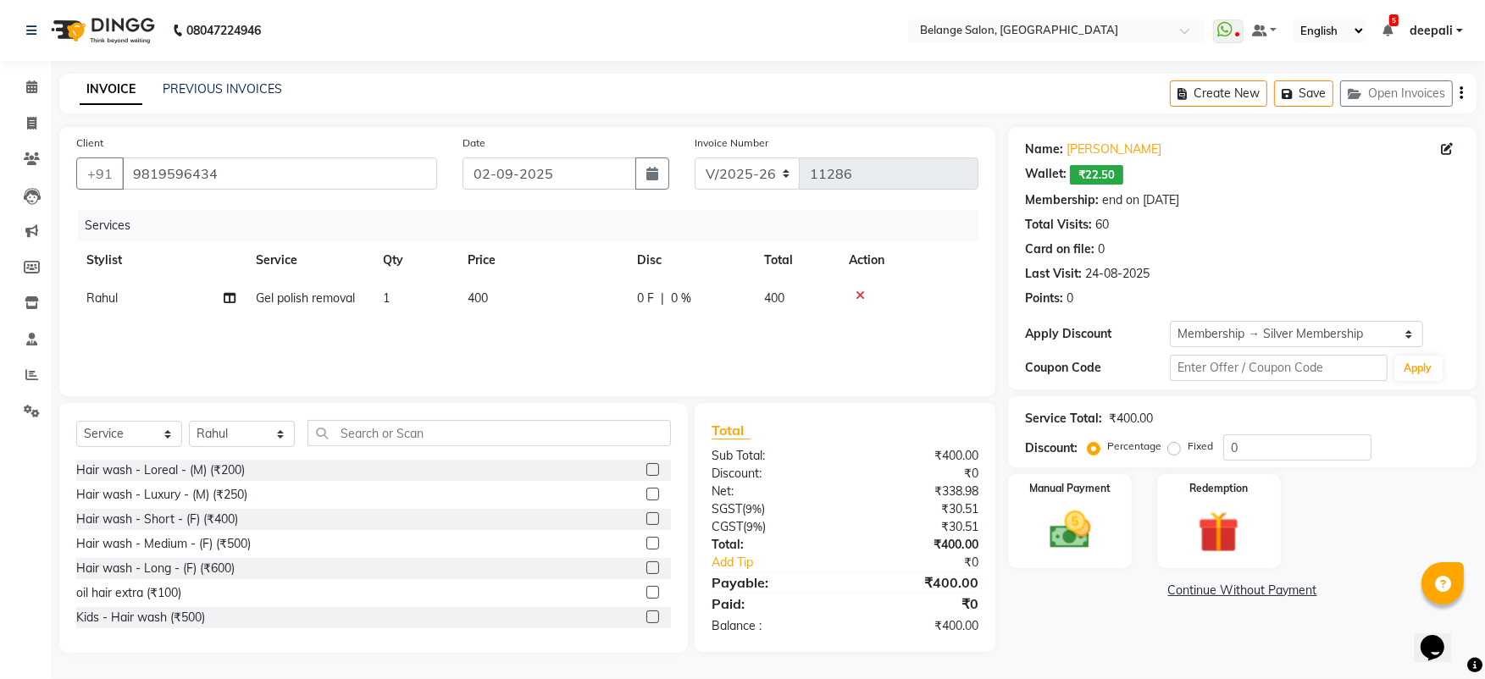
click at [343, 300] on span "Gel polish removal" at bounding box center [305, 298] width 99 height 15
select select "47452"
click at [410, 300] on span at bounding box center [414, 306] width 34 height 32
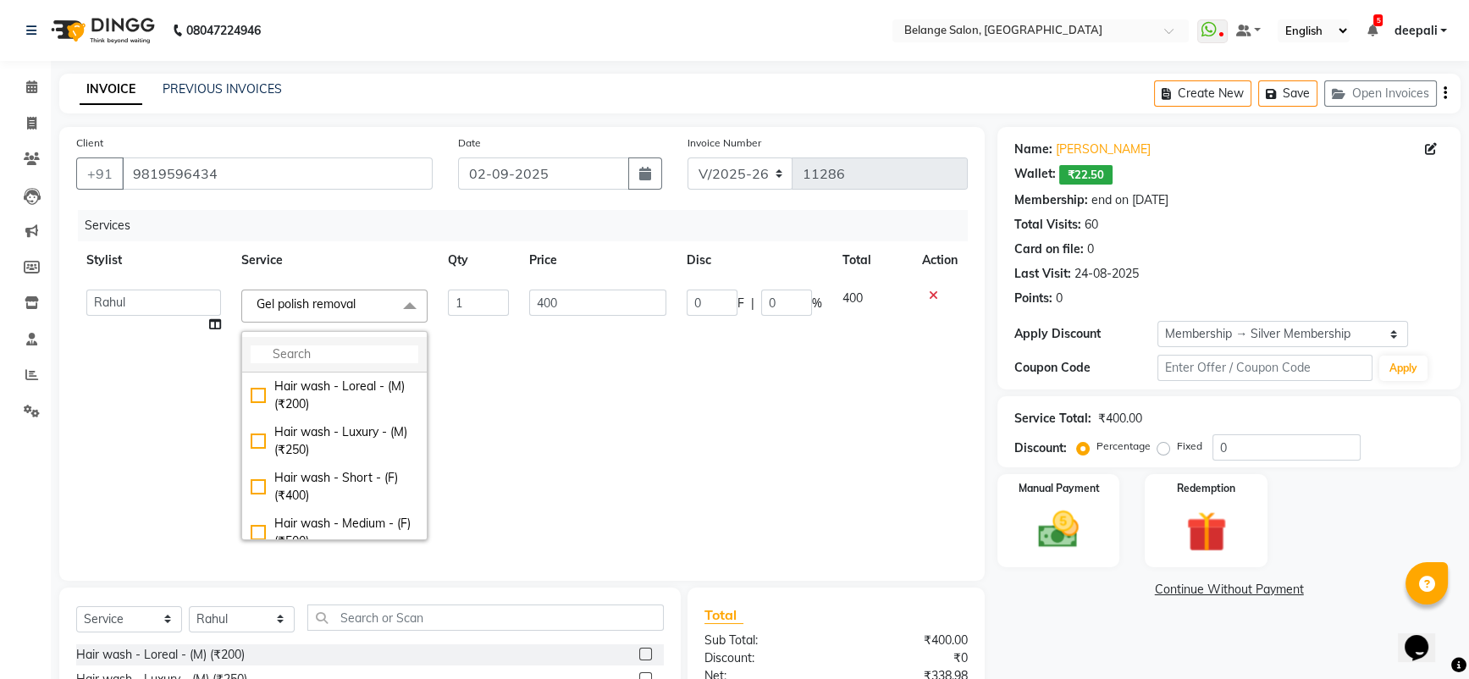
click at [344, 353] on input "multiselect-search" at bounding box center [335, 355] width 168 height 18
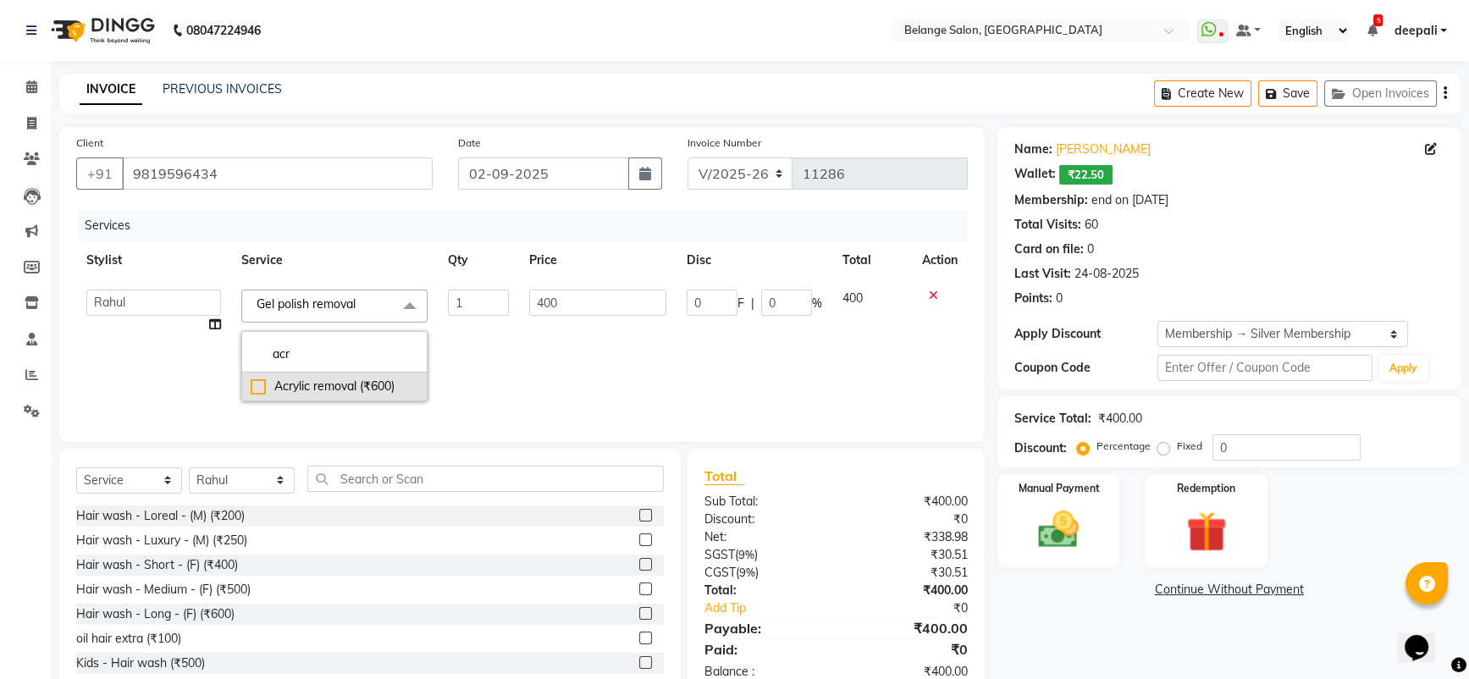
type input "acr"
click at [253, 383] on div "Acrylic removal (₹600)" at bounding box center [335, 387] width 168 height 18
checkbox input "true"
type input "600"
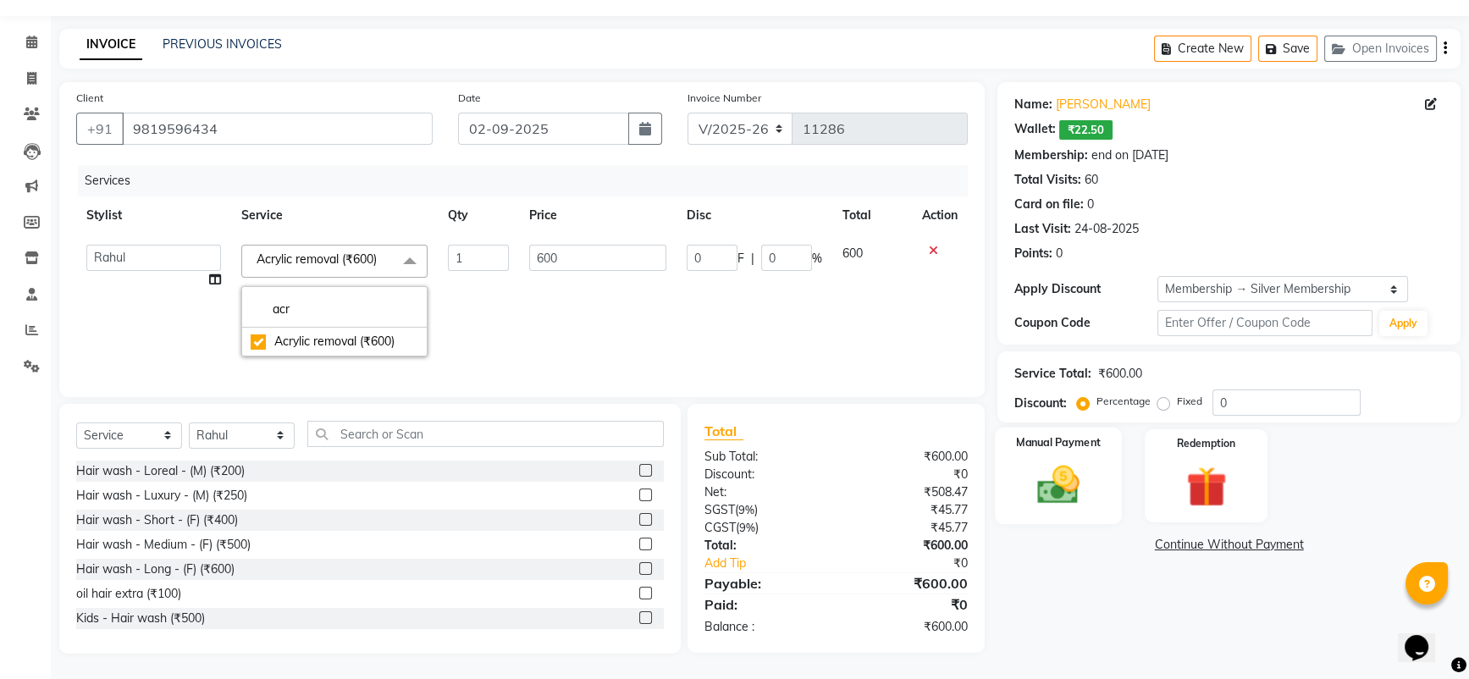
click at [1071, 434] on label "Manual Payment" at bounding box center [1058, 442] width 85 height 16
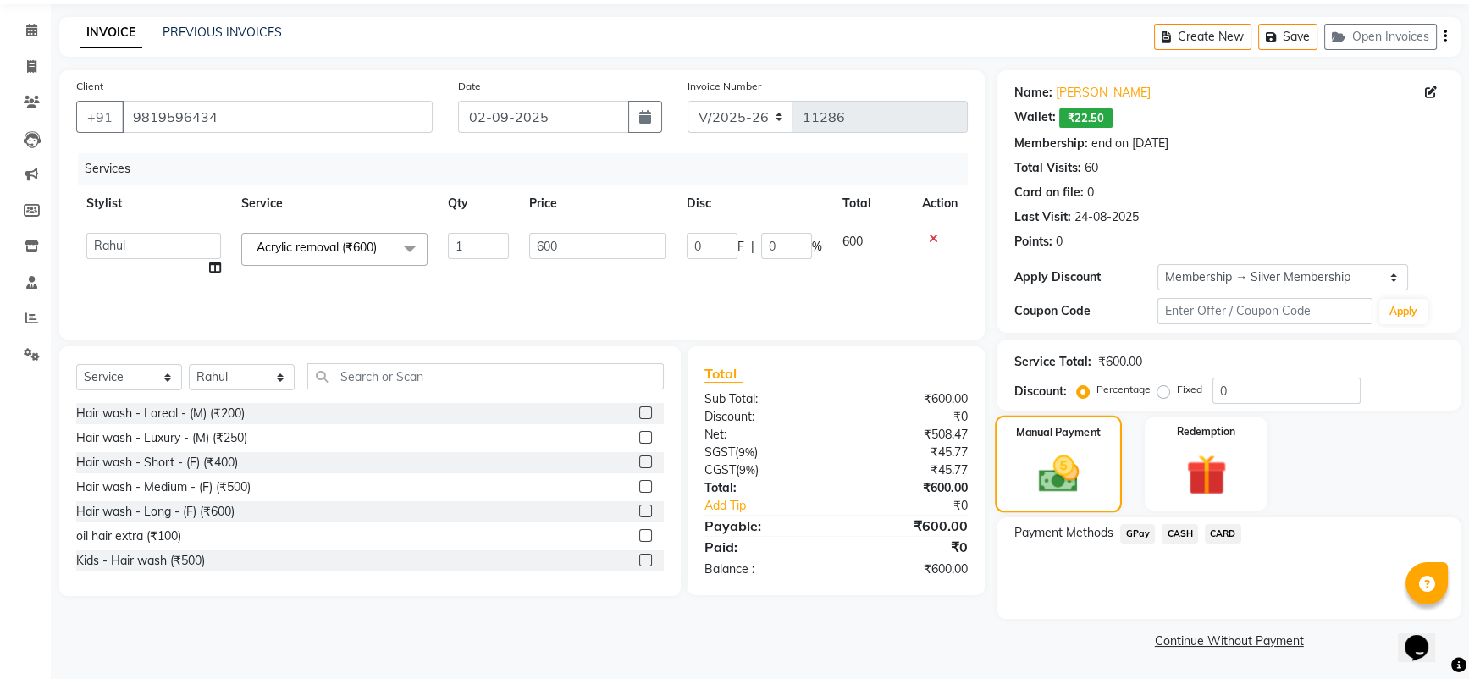
scroll to position [56, 0]
click at [1222, 529] on span "CARD" at bounding box center [1223, 534] width 36 height 19
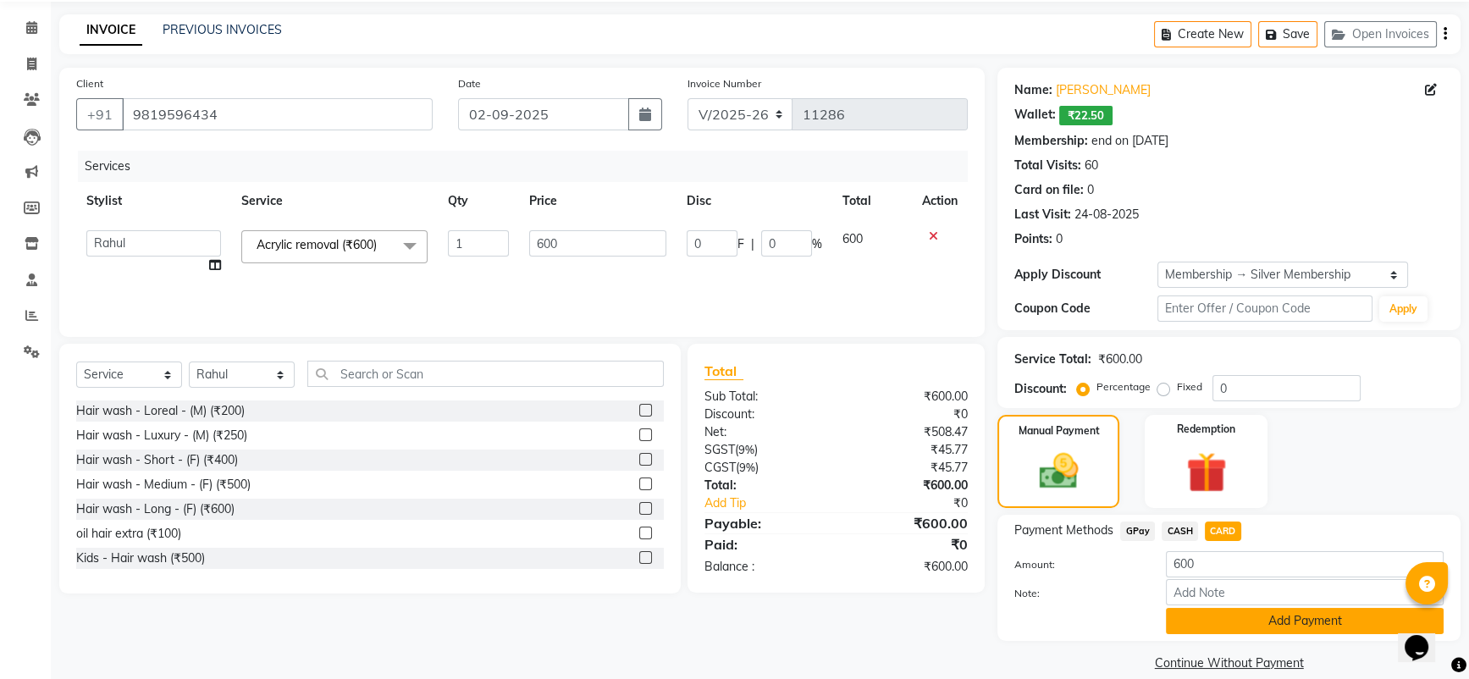
click at [1219, 612] on button "Add Payment" at bounding box center [1305, 621] width 278 height 26
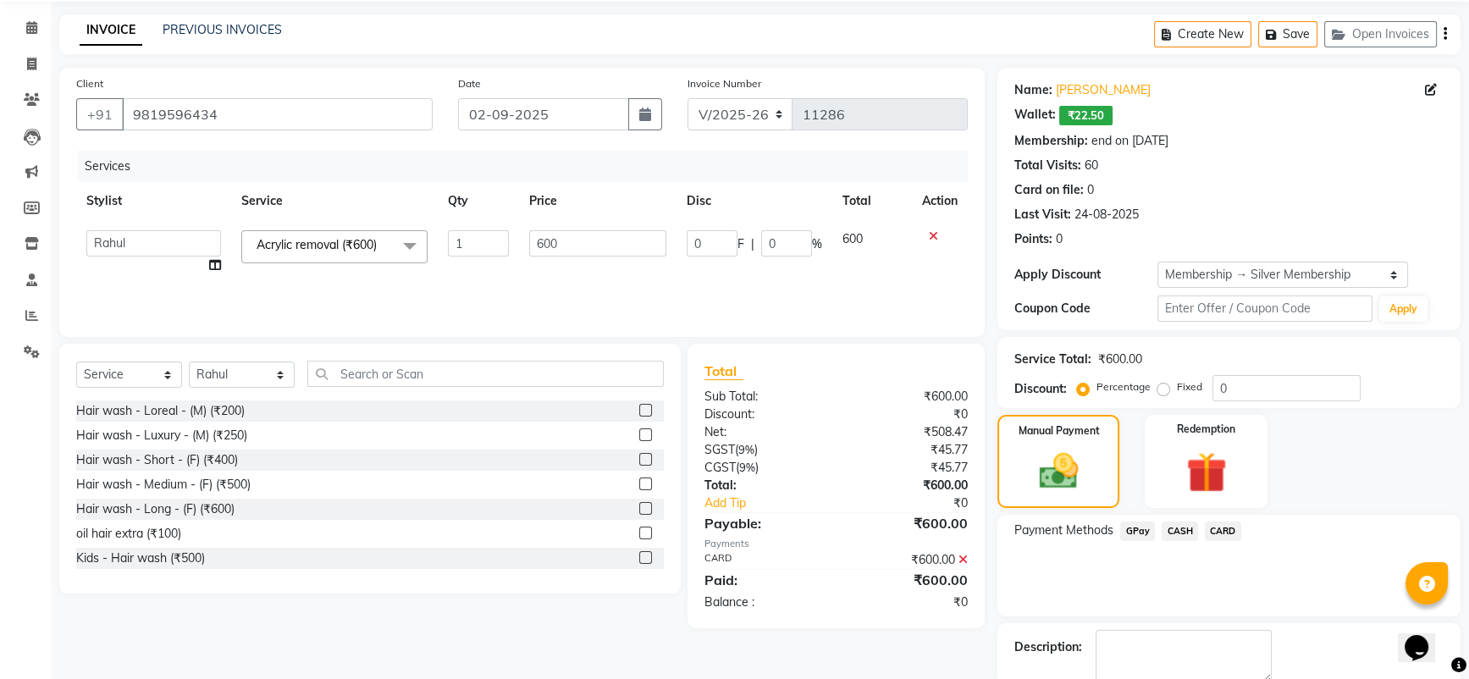
scroll to position [151, 0]
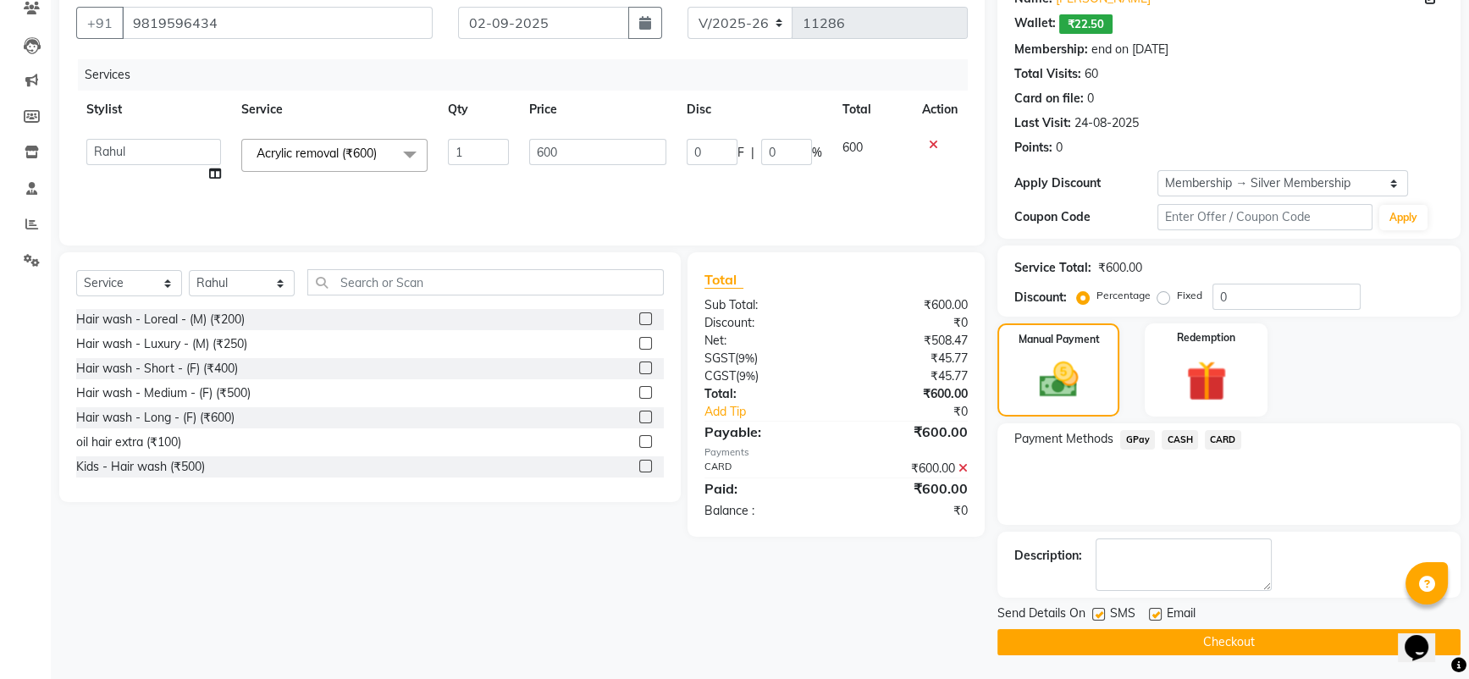
click at [1130, 636] on button "Checkout" at bounding box center [1229, 642] width 463 height 26
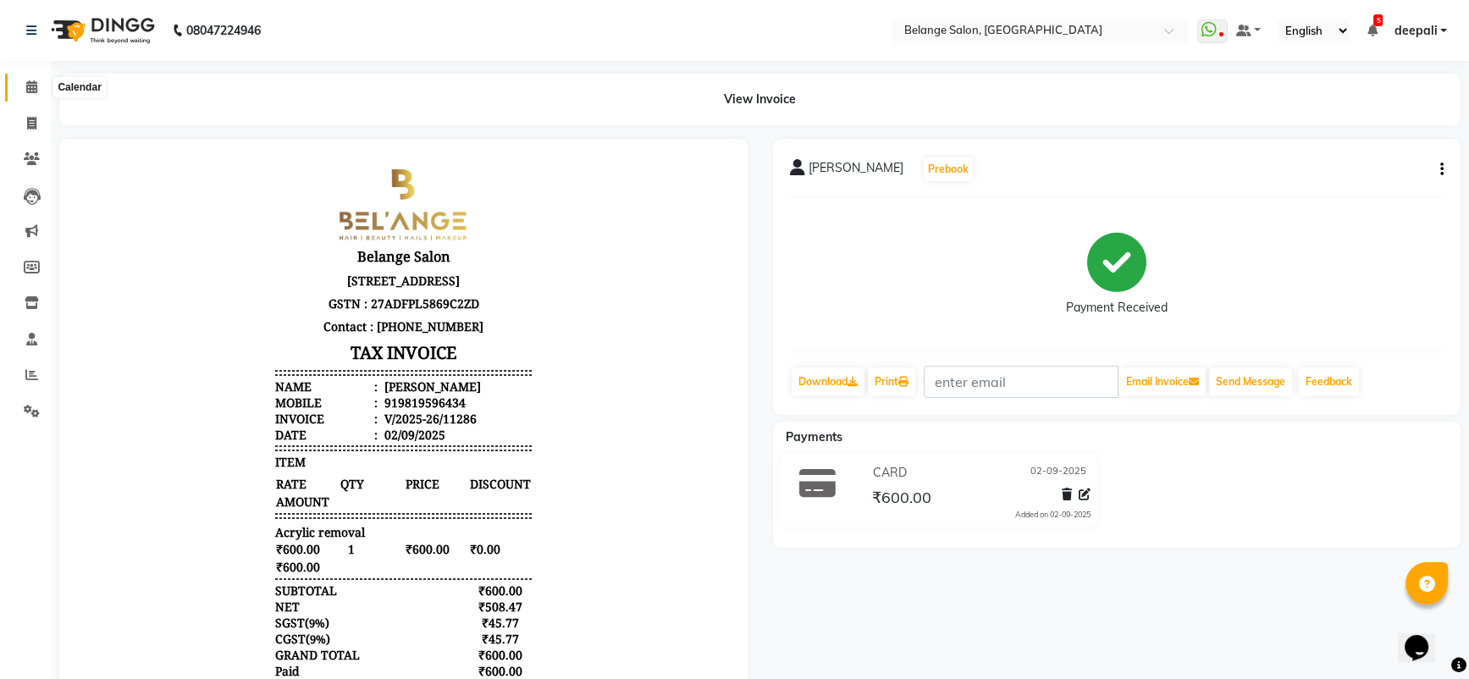
click at [19, 86] on span at bounding box center [32, 87] width 30 height 19
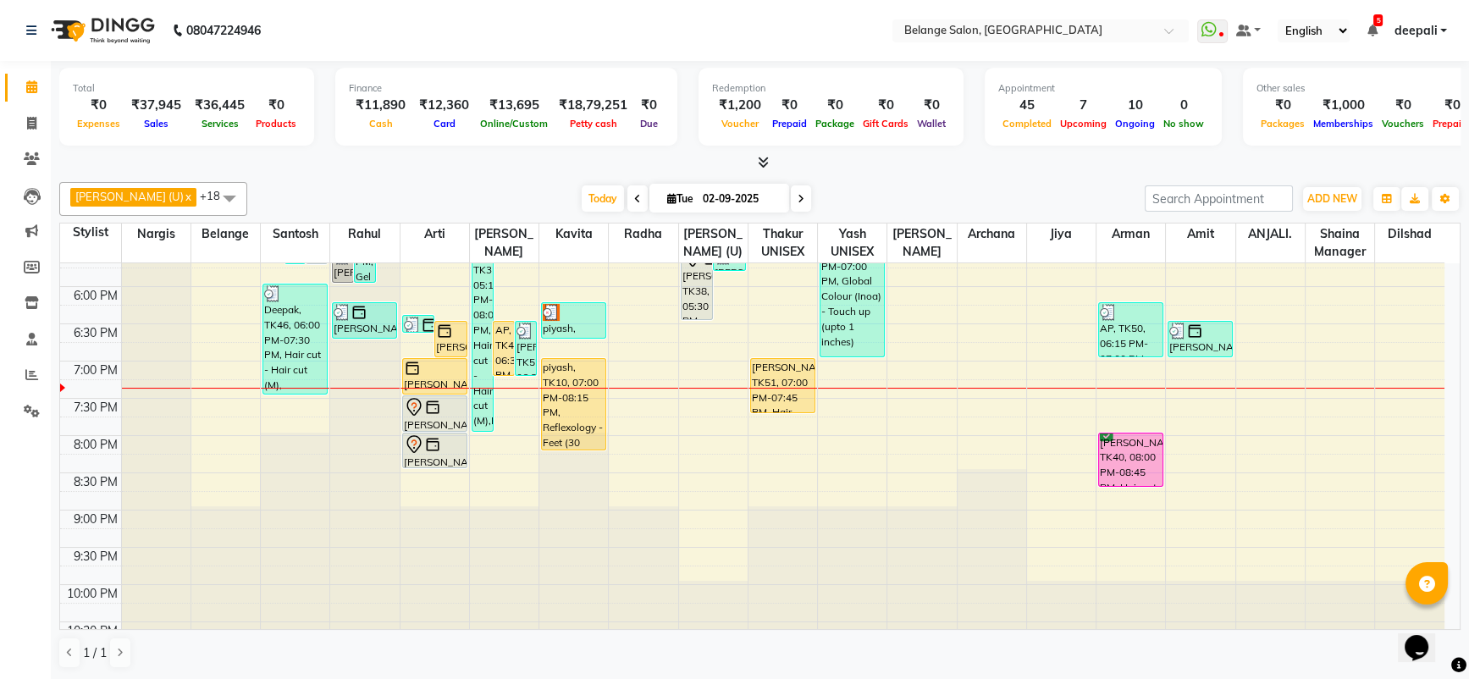
scroll to position [722, 0]
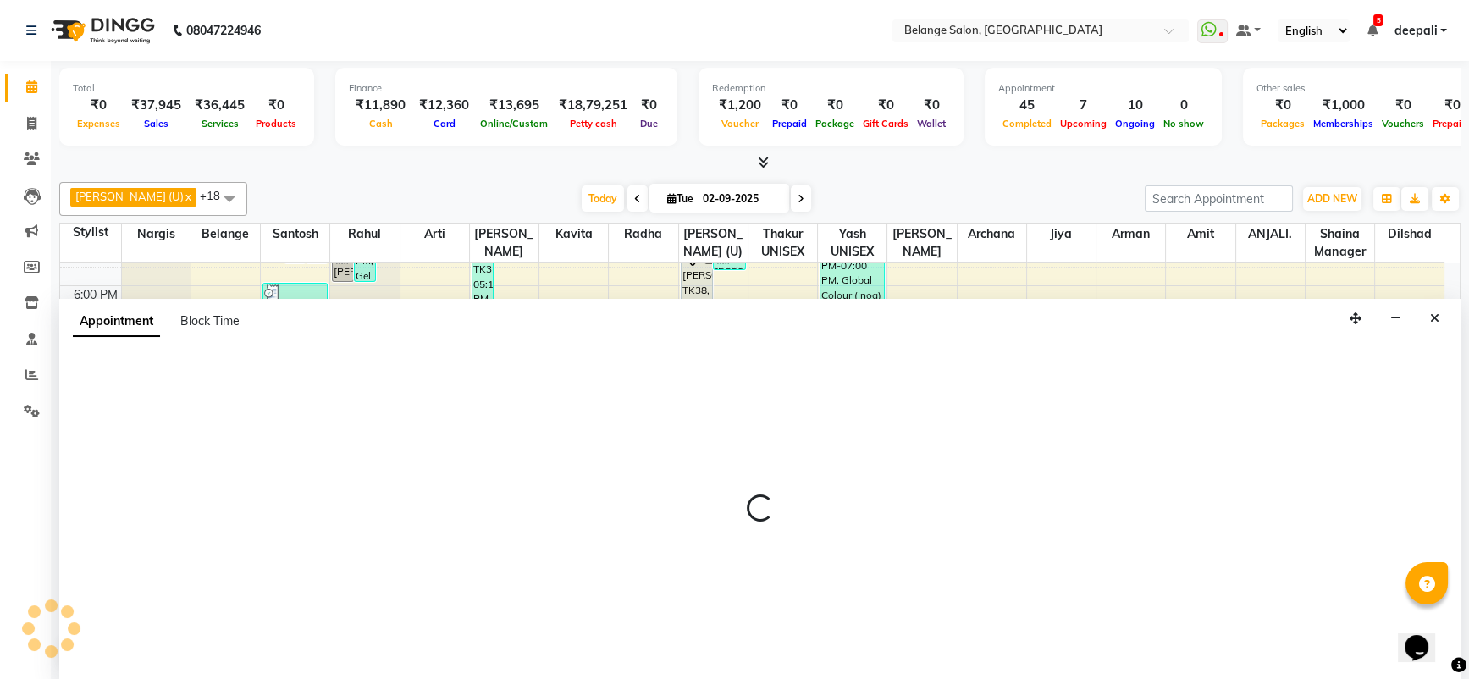
scroll to position [0, 0]
select select "47452"
select select "1125"
select select "tentative"
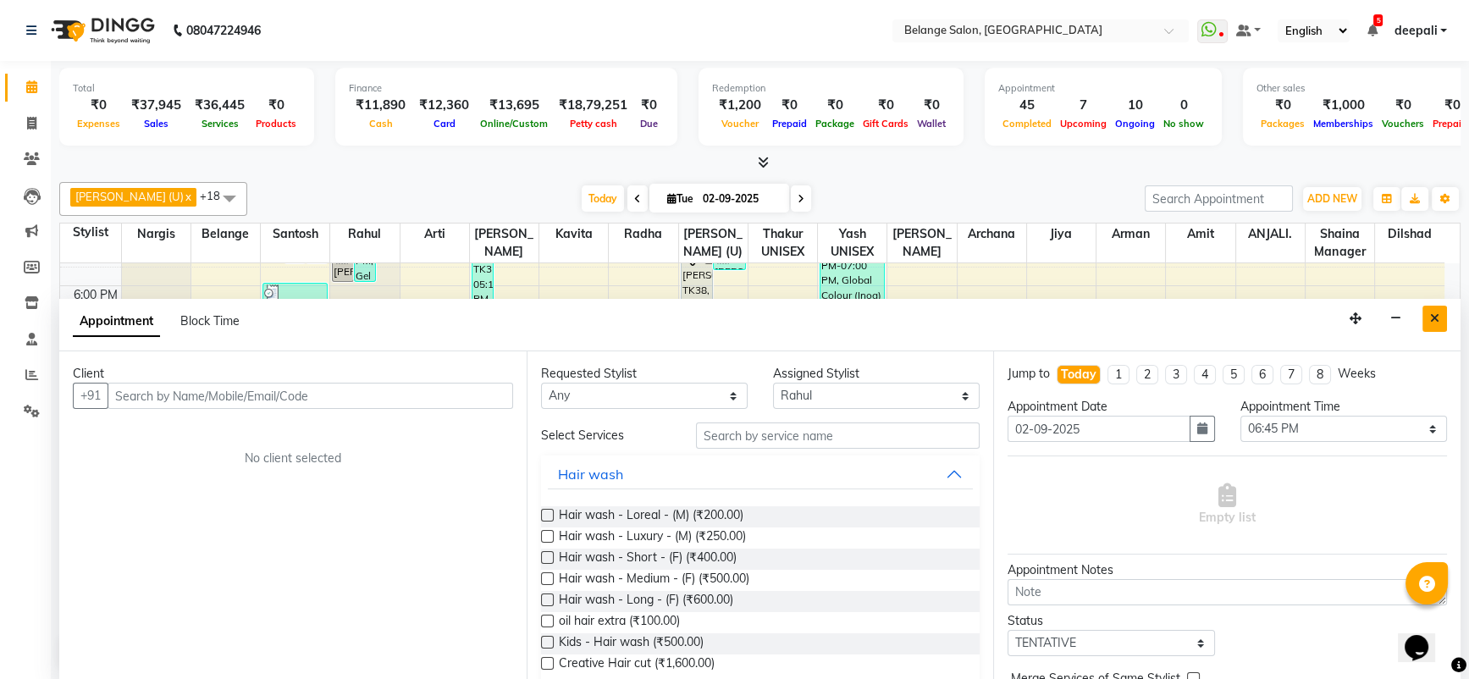
click at [1428, 320] on button "Close" at bounding box center [1435, 319] width 25 height 26
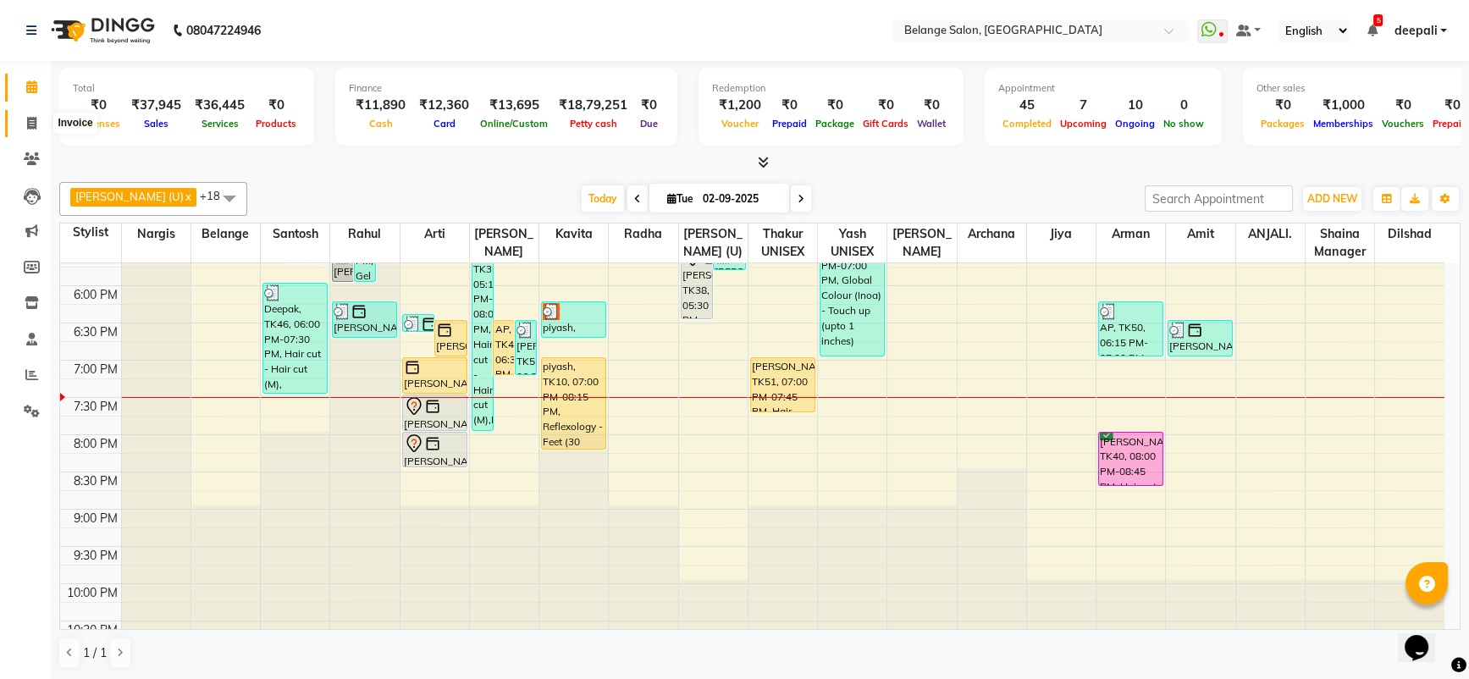
click at [29, 128] on icon at bounding box center [31, 123] width 9 height 13
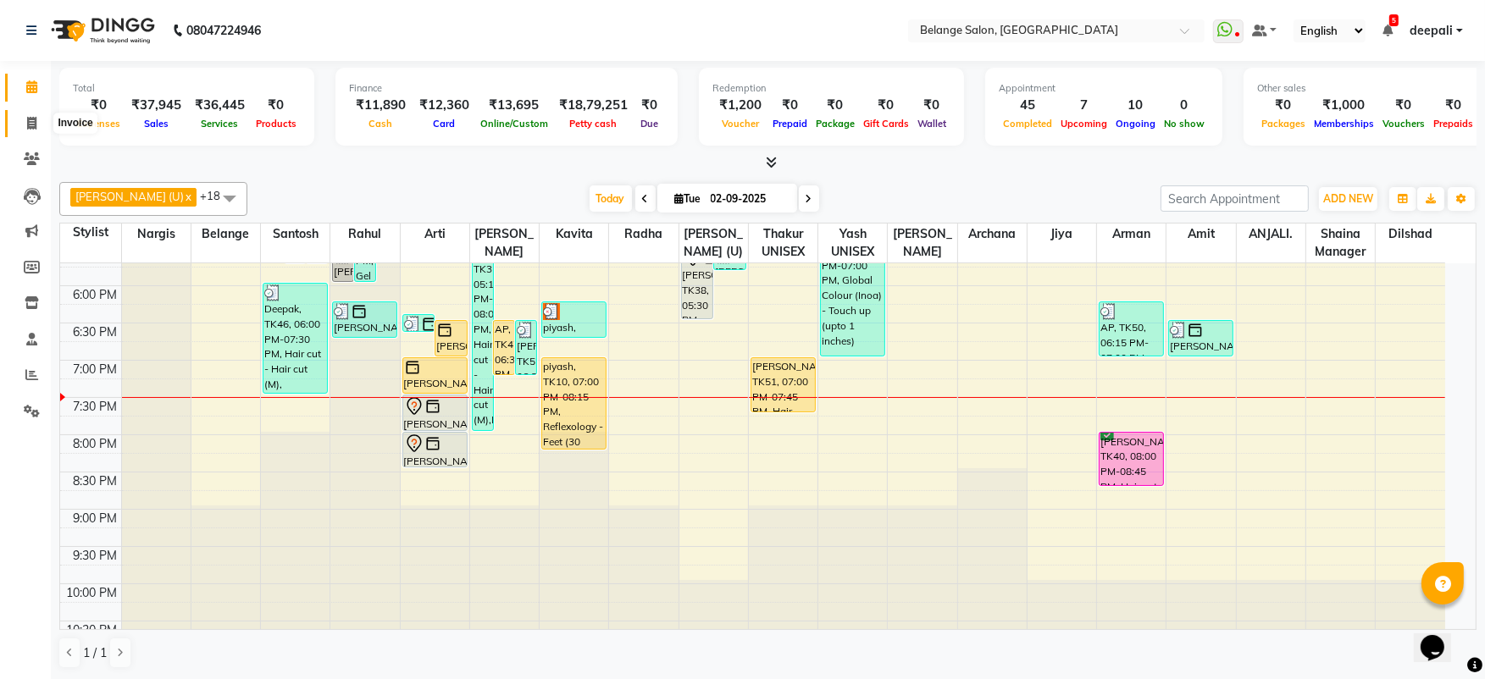
select select "5076"
select select "service"
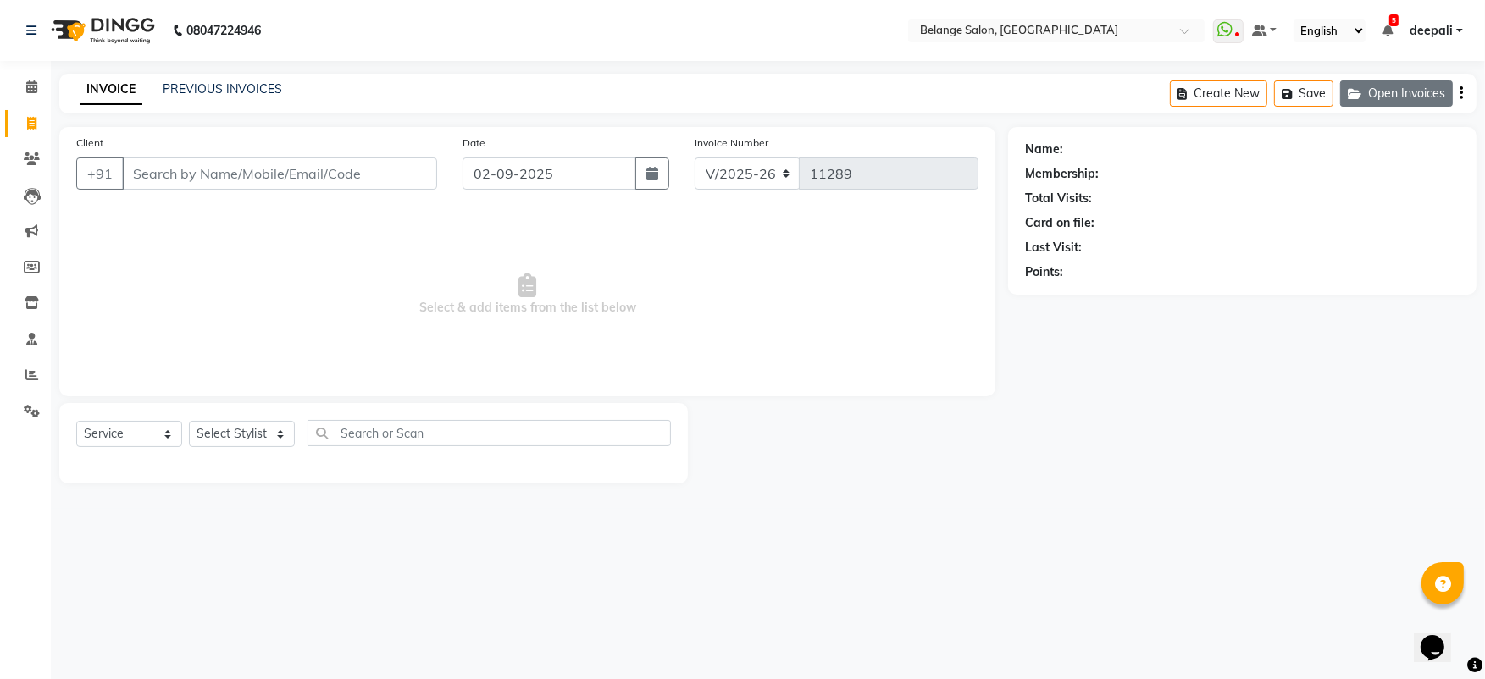
click at [1369, 92] on button "Open Invoices" at bounding box center [1396, 93] width 113 height 26
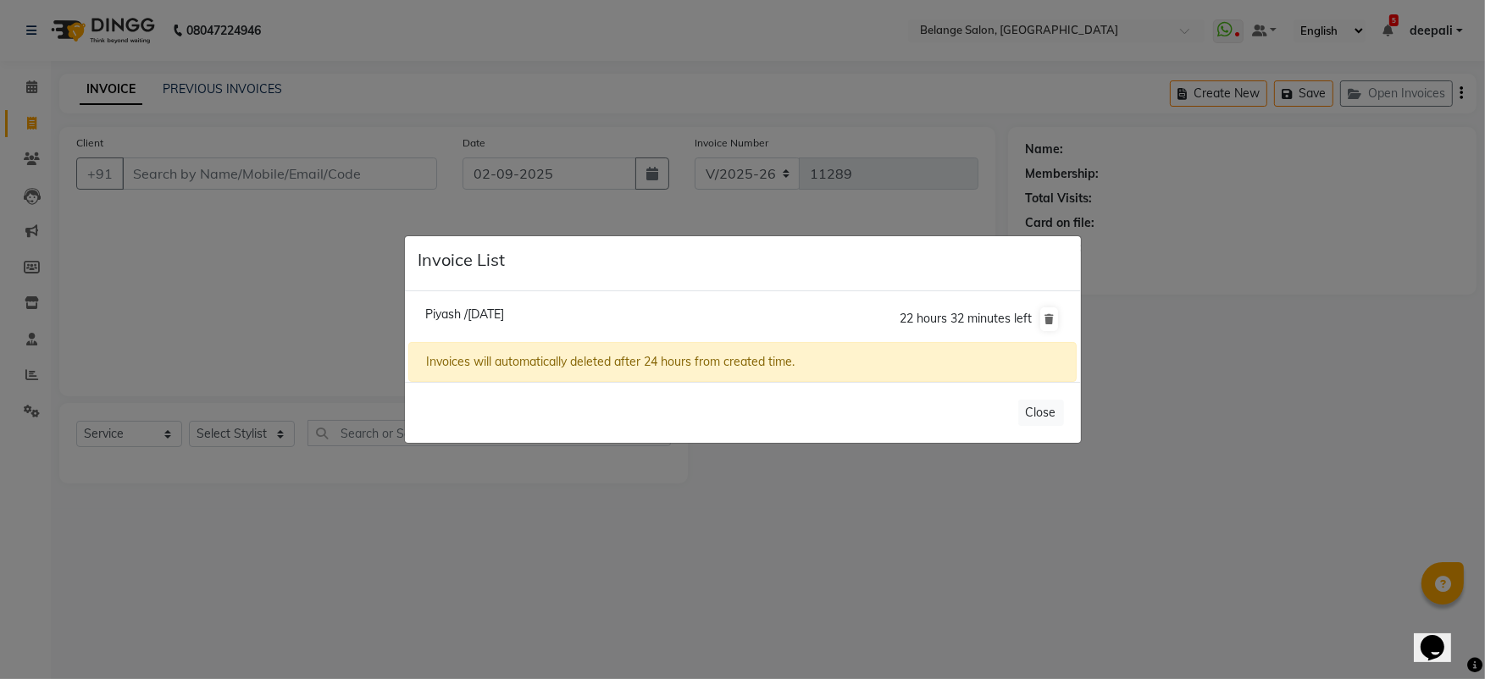
click at [504, 313] on span "Piyash /02 September 2025" at bounding box center [464, 314] width 79 height 15
type input "9830211685"
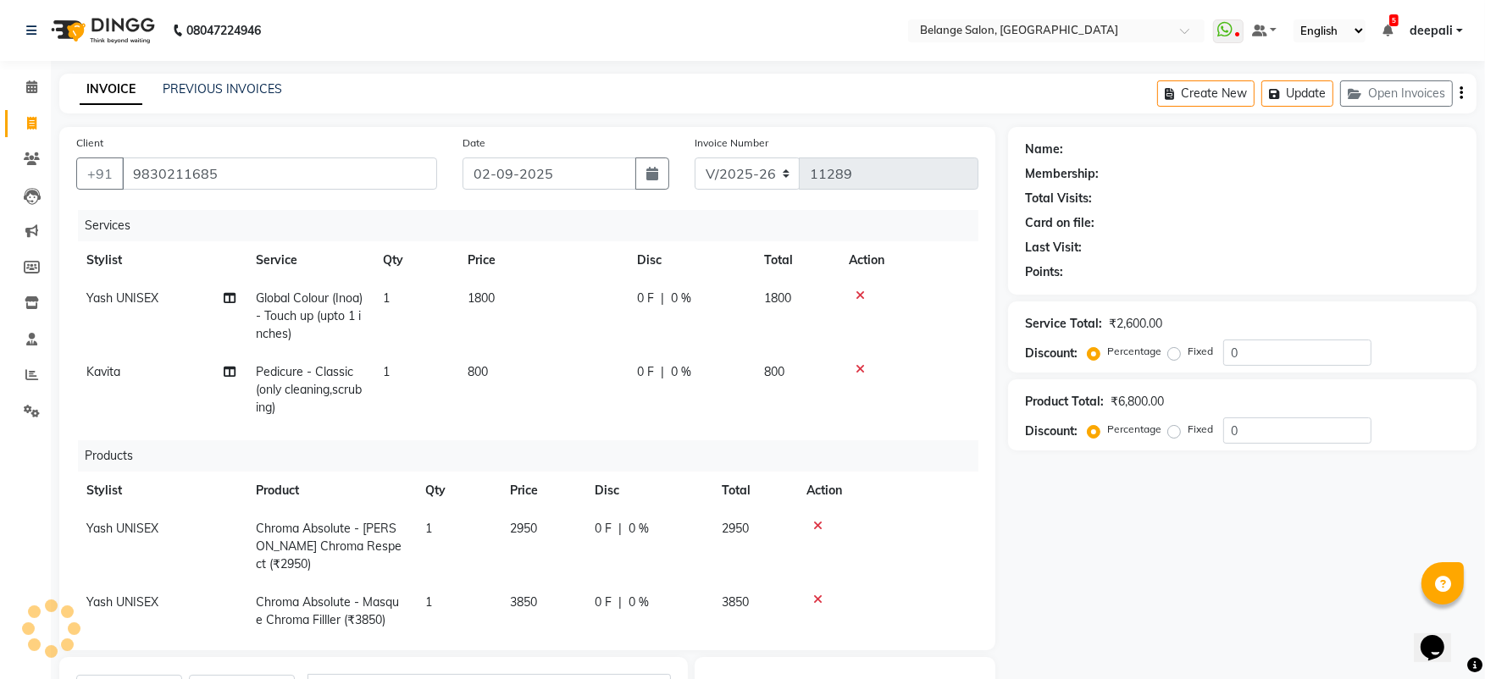
select select "1: Object"
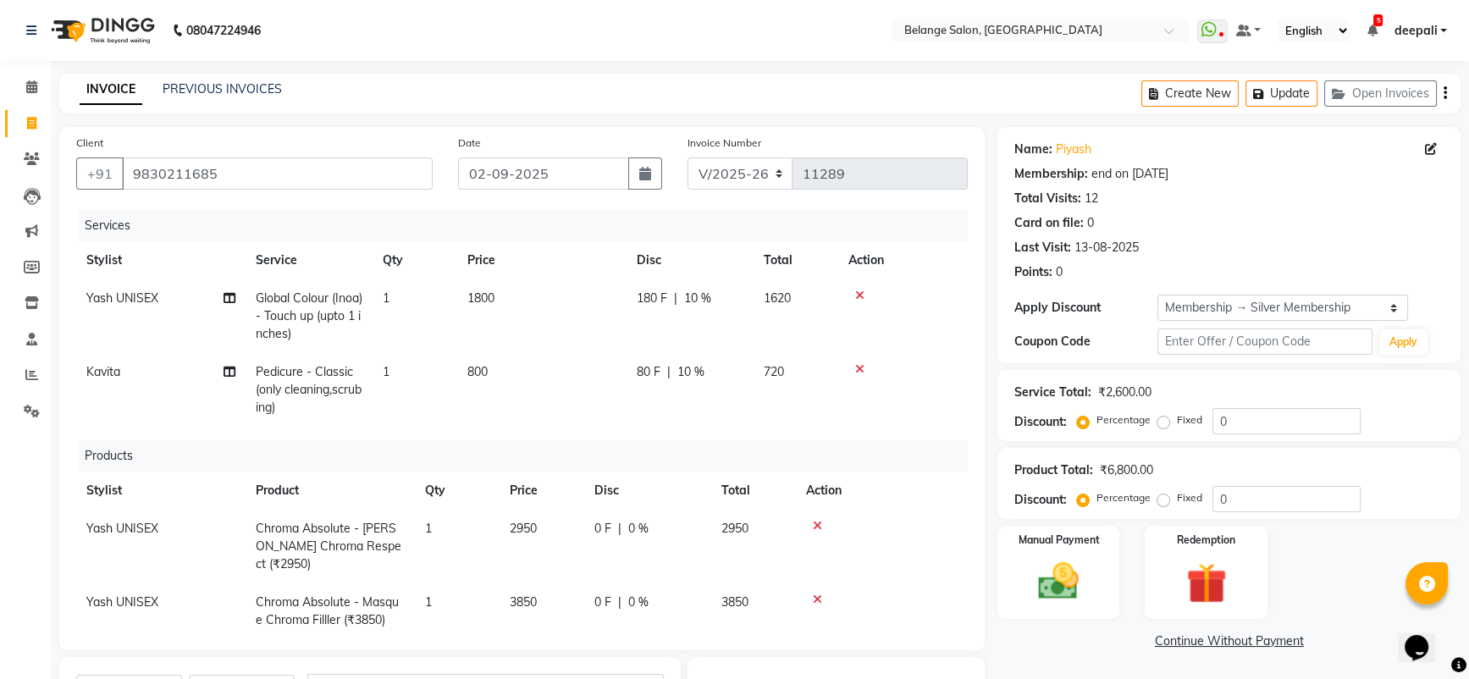
click at [354, 382] on span "Pedicure - Classic (only cleaning,scrubing)" at bounding box center [309, 389] width 106 height 51
select select "60057"
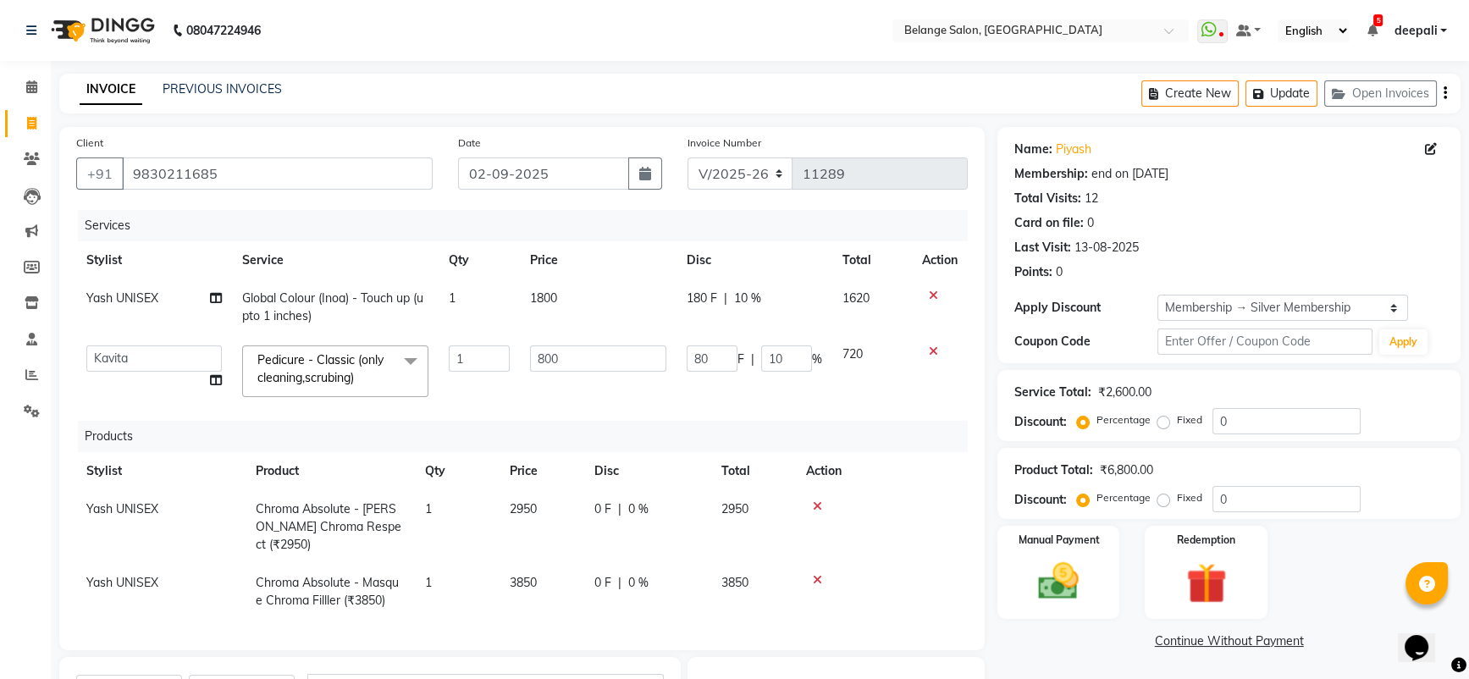
click at [385, 363] on span "Pedicure - Classic (only cleaning,scrubing) x" at bounding box center [327, 369] width 149 height 36
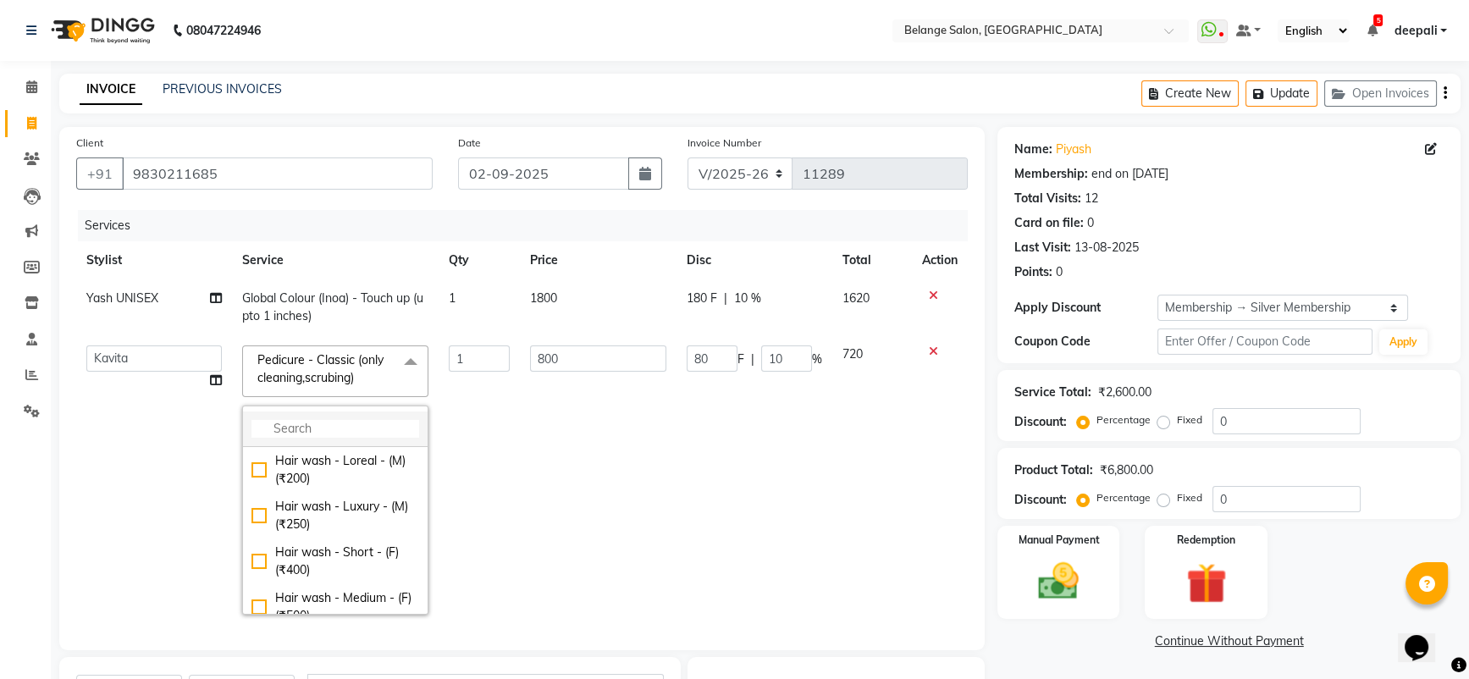
click at [359, 423] on input "multiselect-search" at bounding box center [336, 429] width 168 height 18
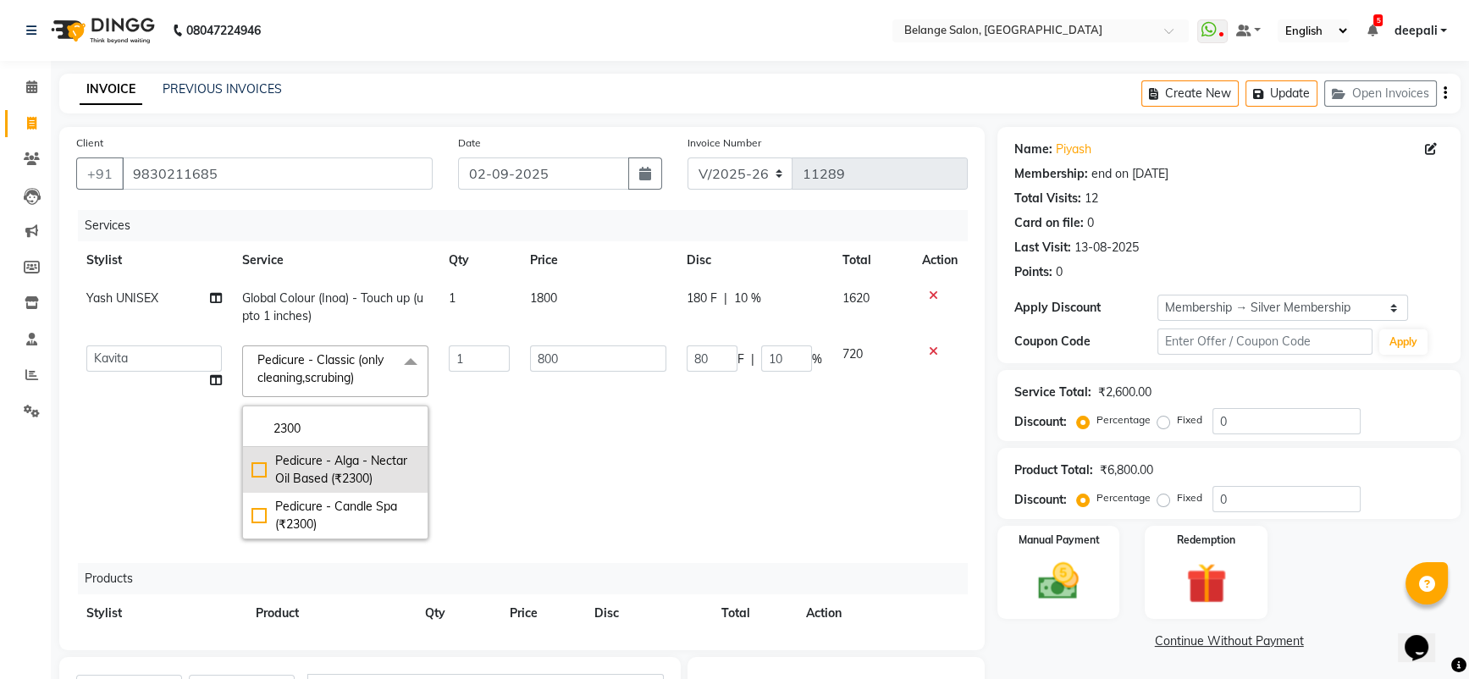
type input "2300"
click at [243, 462] on li "Pedicure - Alga - Nectar Oil Based (₹2300)" at bounding box center [335, 470] width 185 height 46
checkbox input "true"
type input "2300"
type input "230"
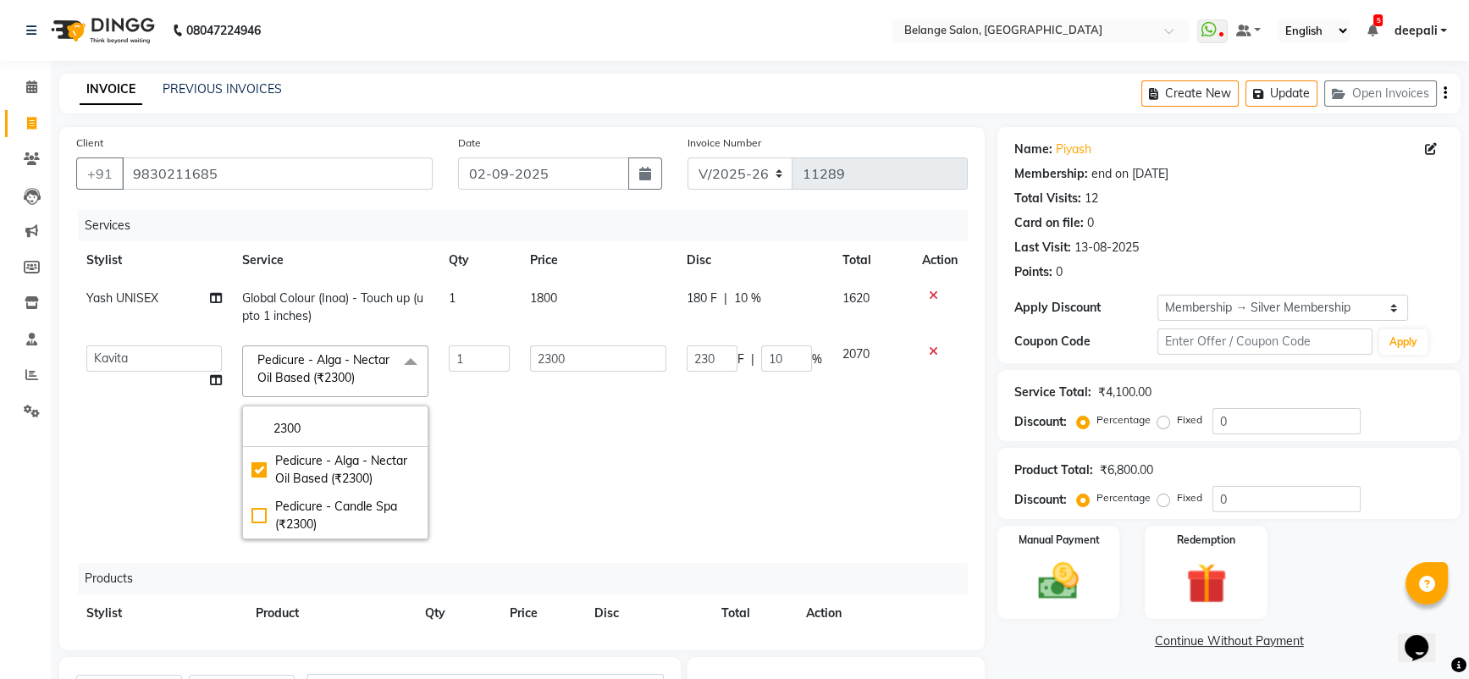
click at [215, 322] on td "Yash UNISEX" at bounding box center [154, 307] width 156 height 56
select select "66547"
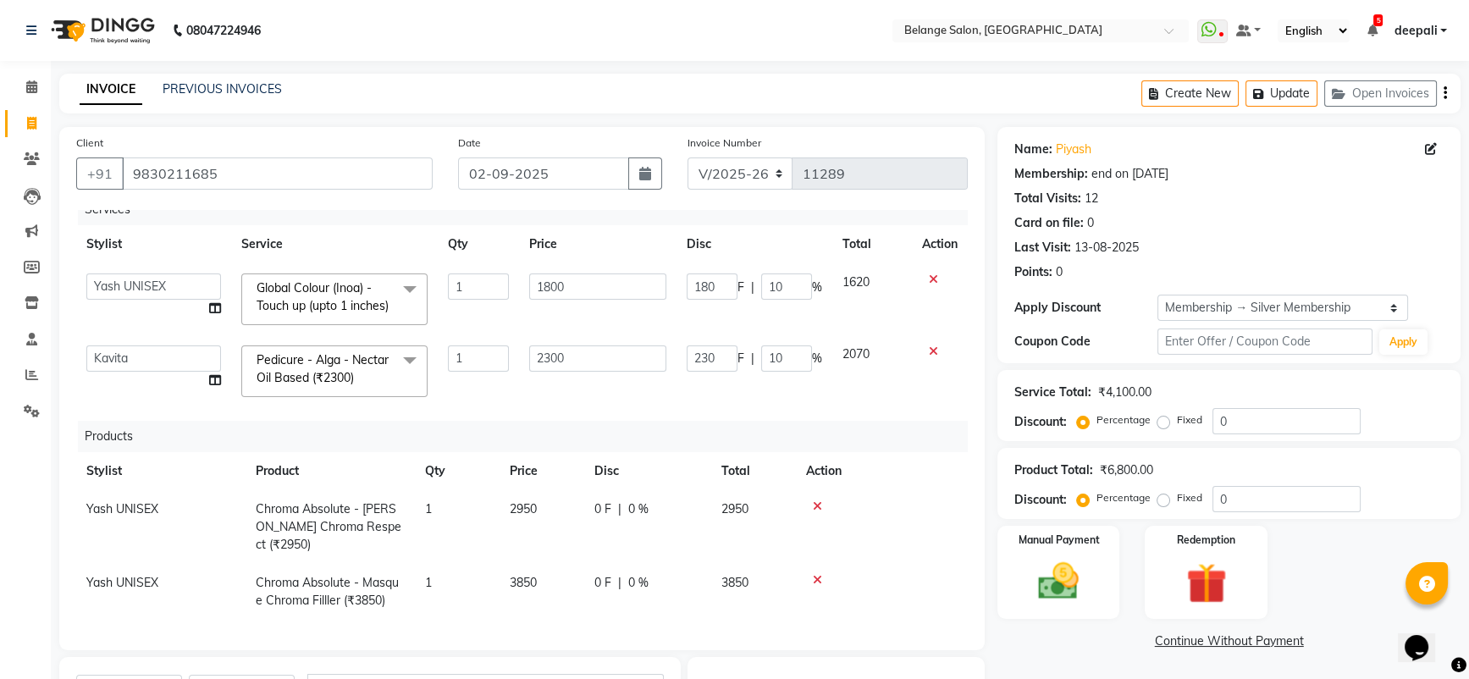
scroll to position [30, 0]
click at [59, 451] on div "Client +91 9830211685 Date 02-09-2025 Invoice Number V/2025 V/2025-26 11289 Ser…" at bounding box center [522, 388] width 926 height 523
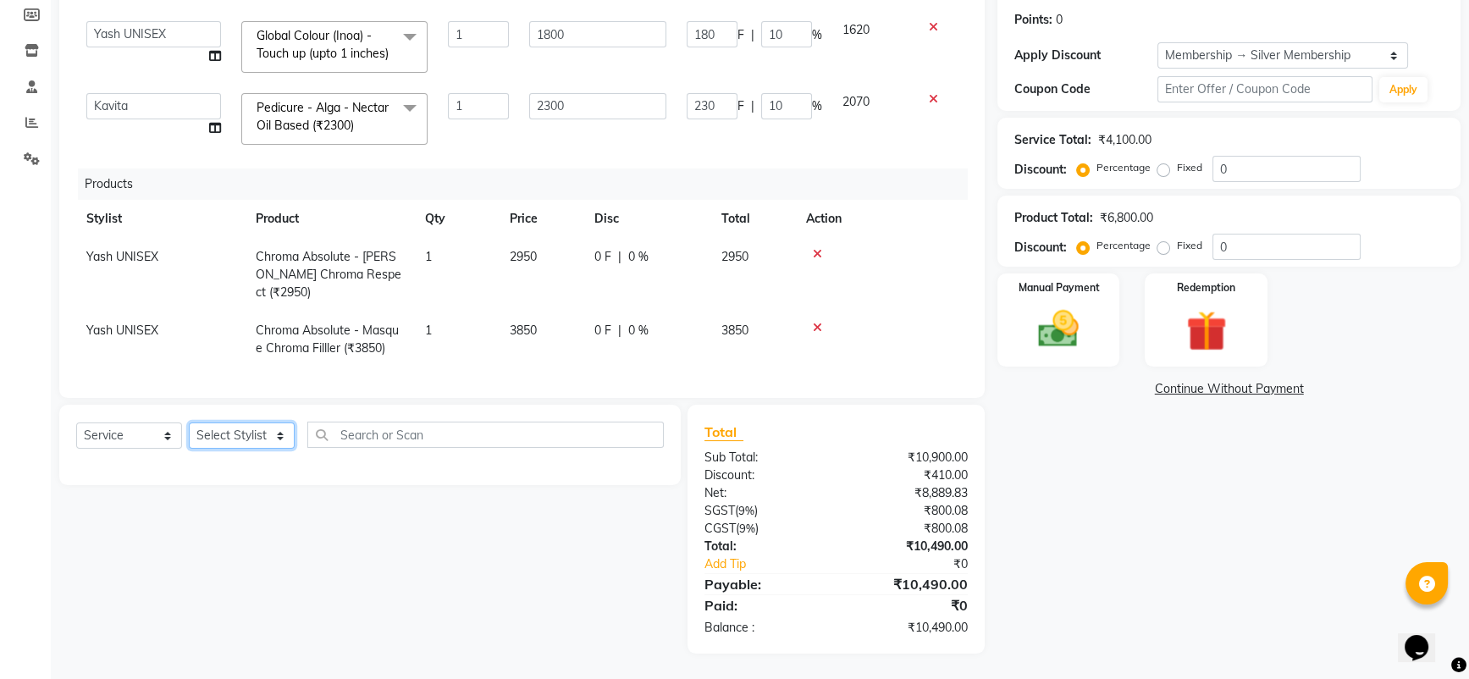
click at [257, 443] on select "Select Stylist [PERSON_NAME] (U) [PERSON_NAME] ANJALI. [PERSON_NAME] [PERSON_NA…" at bounding box center [242, 436] width 106 height 26
select select "66547"
click at [189, 423] on select "Select Stylist [PERSON_NAME] (U) [PERSON_NAME] ANJALI. [PERSON_NAME] [PERSON_NA…" at bounding box center [242, 436] width 106 height 26
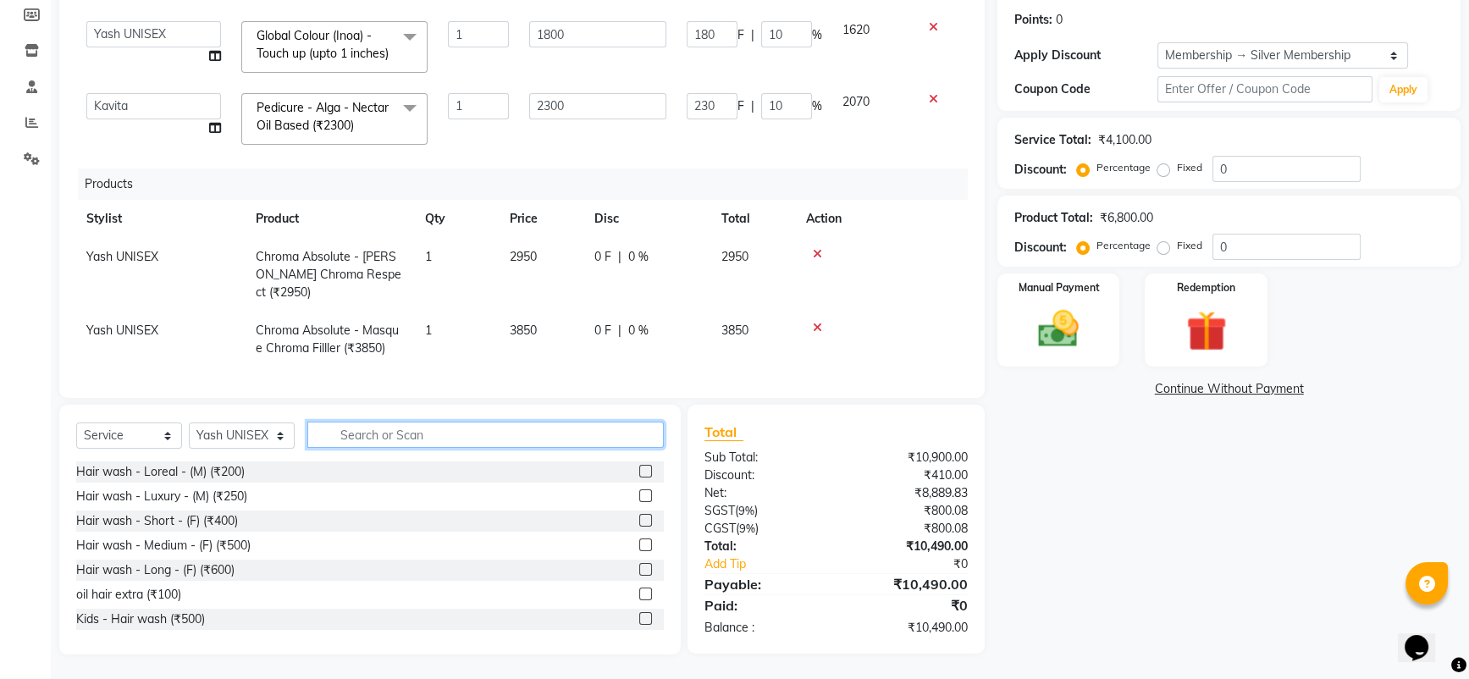
click at [385, 429] on input "text" at bounding box center [485, 435] width 357 height 26
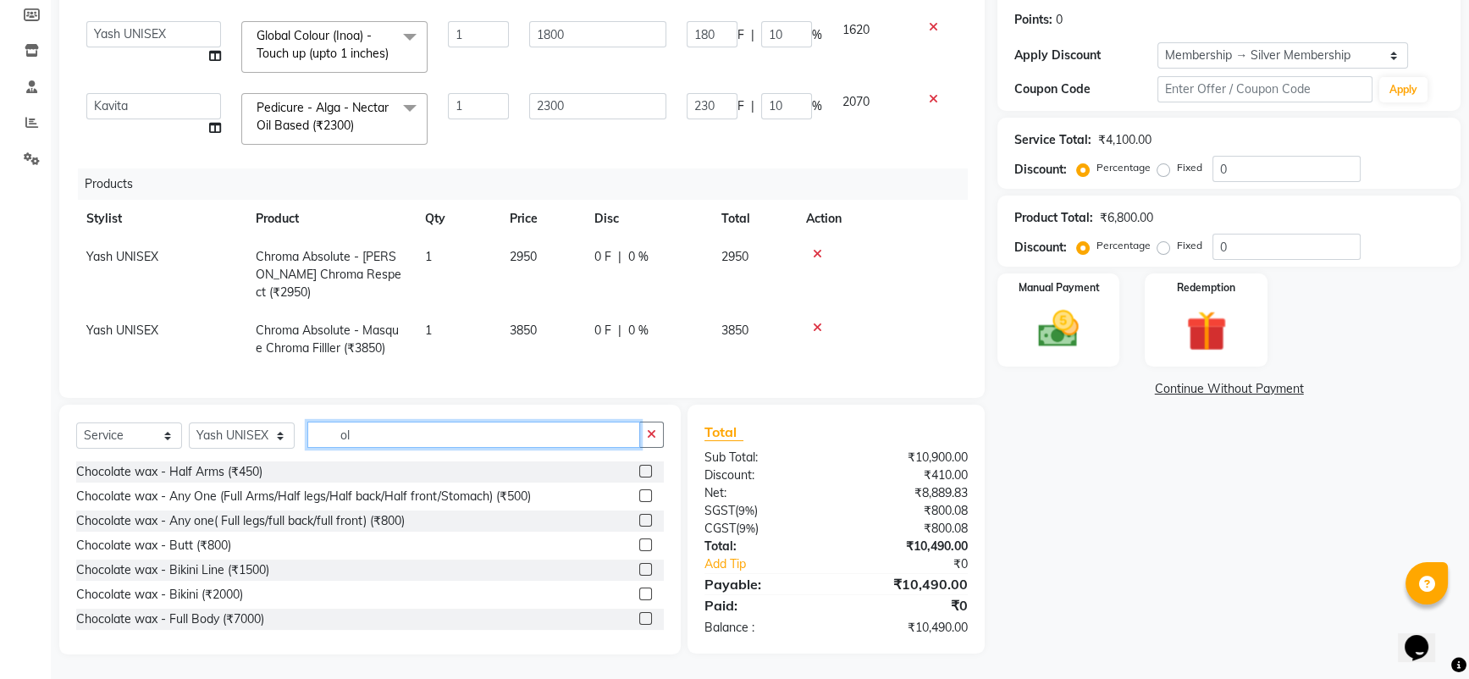
type input "o"
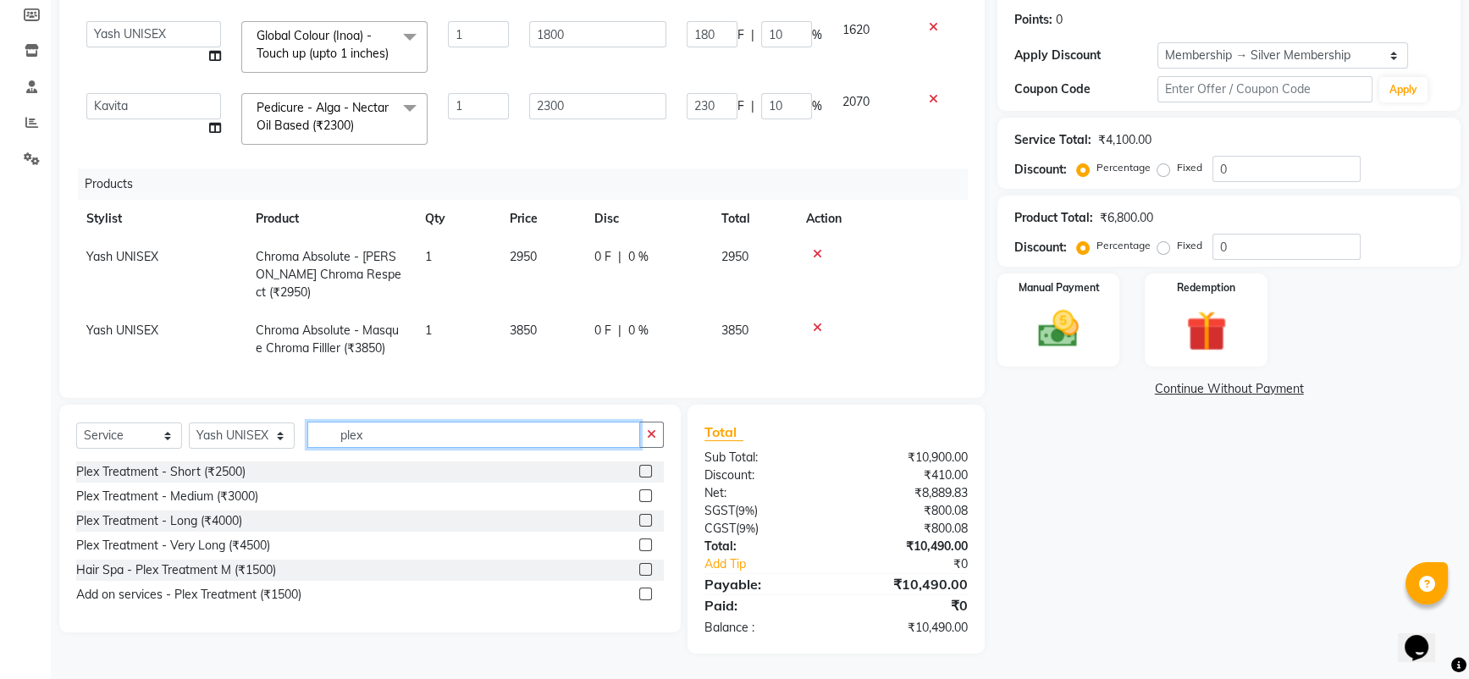
type input "plex"
click at [649, 469] on label at bounding box center [645, 471] width 13 height 13
click at [649, 469] on input "checkbox" at bounding box center [644, 472] width 11 height 11
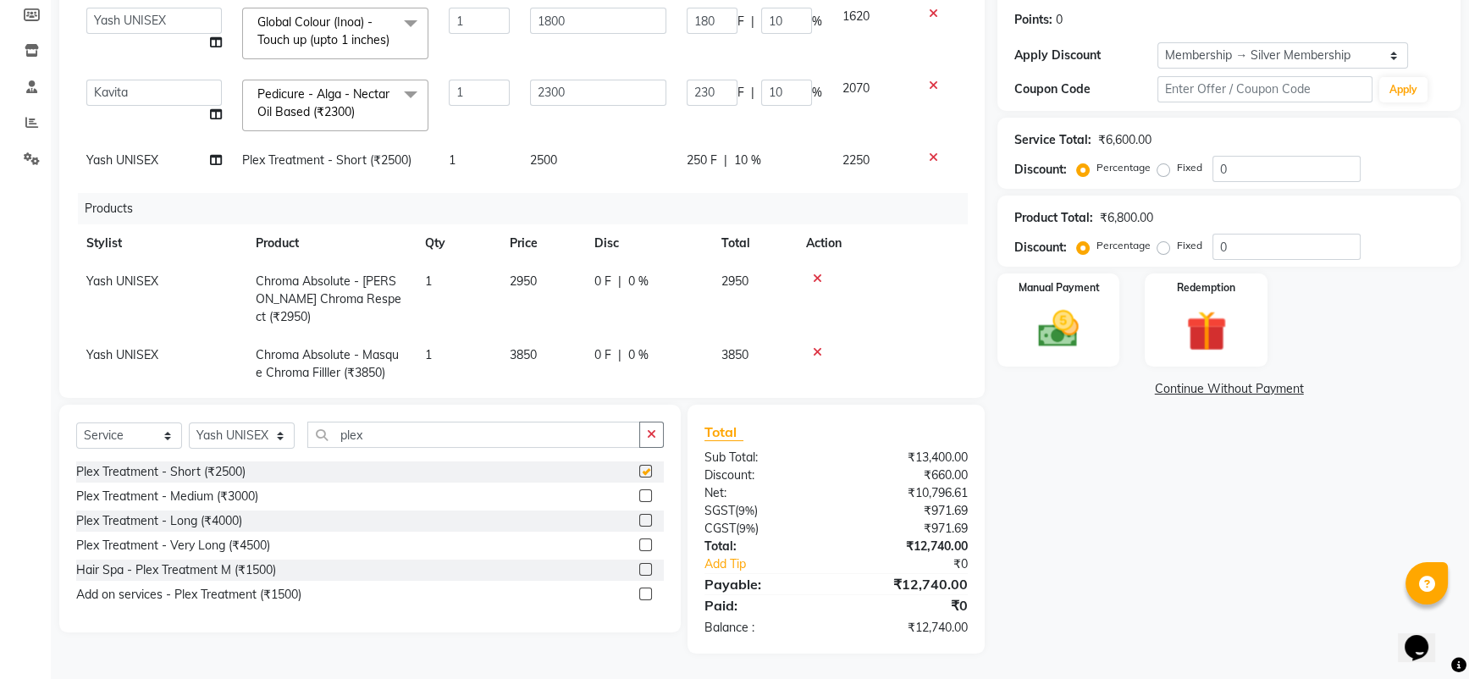
checkbox input "false"
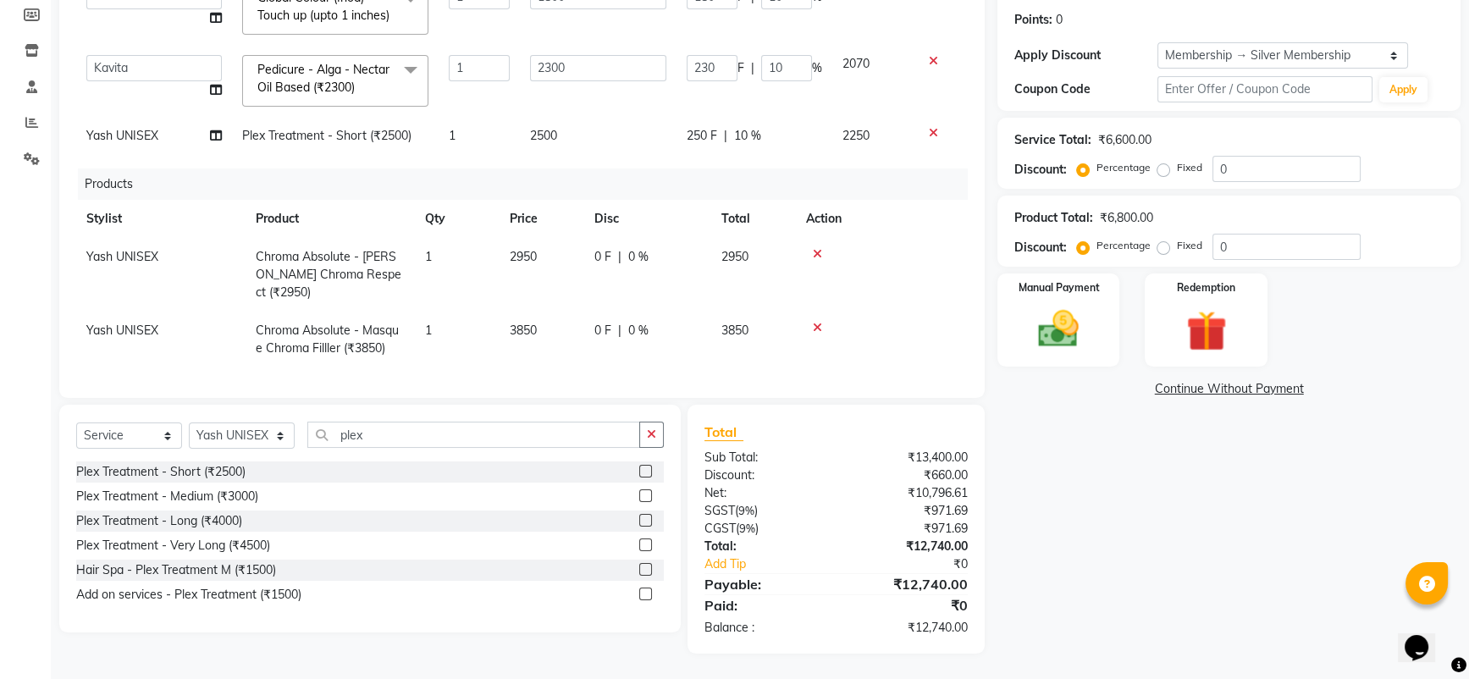
scroll to position [141, 0]
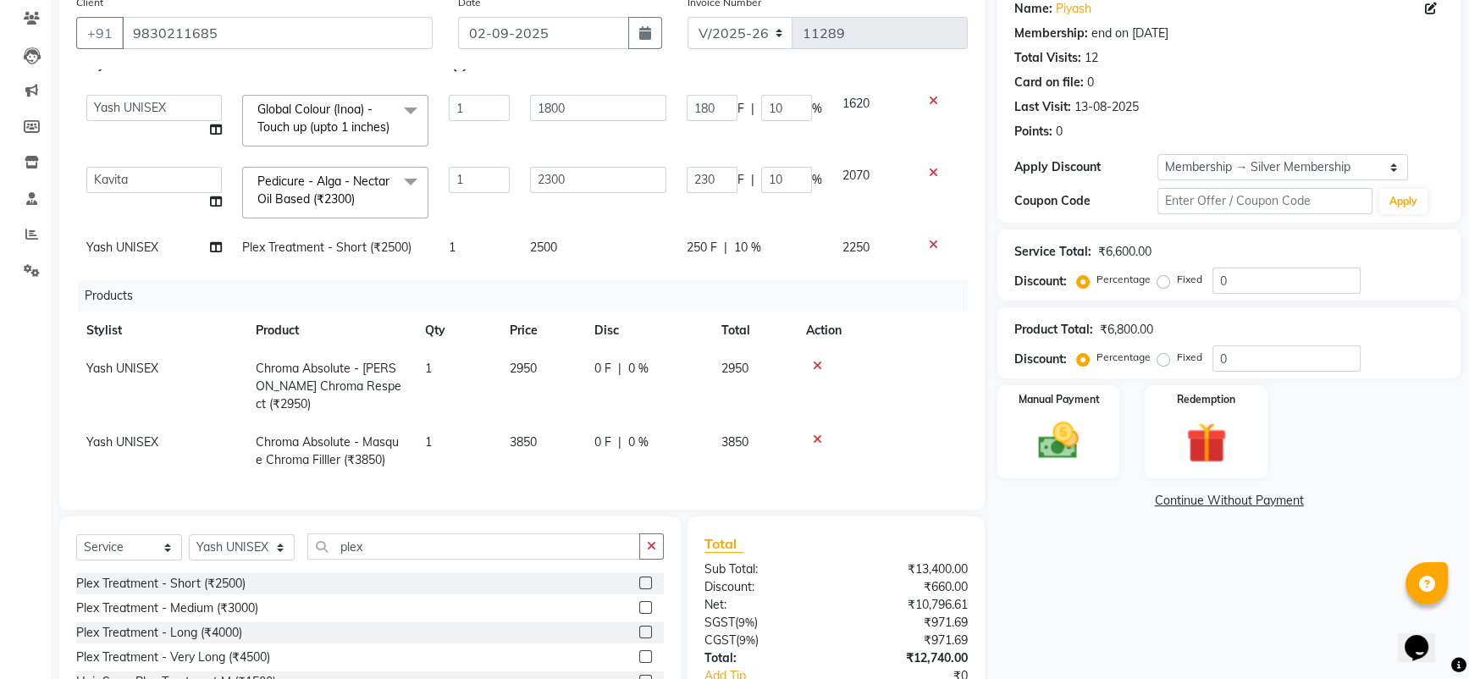
click at [399, 95] on span at bounding box center [411, 111] width 34 height 32
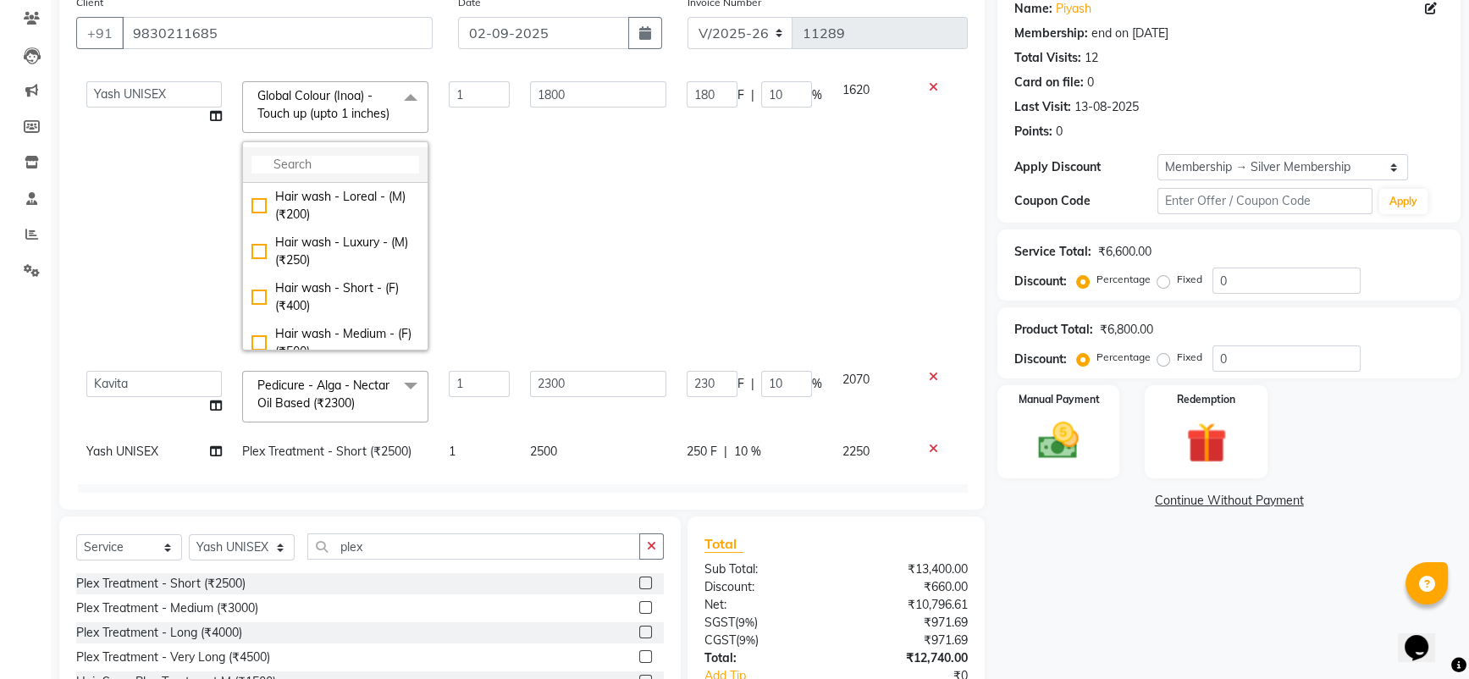
click at [345, 174] on input "multiselect-search" at bounding box center [336, 165] width 168 height 18
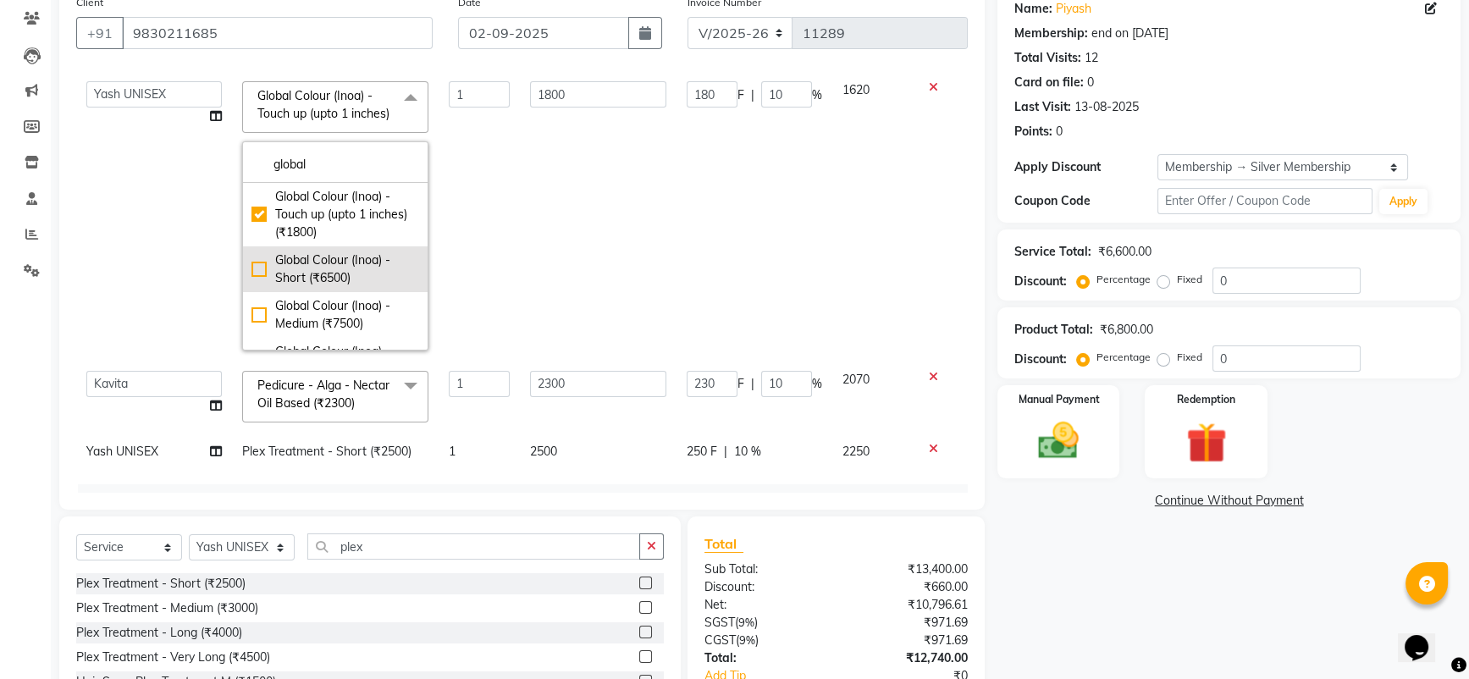
type input "global"
click at [259, 285] on div "Global Colour (Inoa) - Short (₹6500)" at bounding box center [336, 270] width 168 height 36
checkbox input "false"
checkbox input "true"
type input "6500"
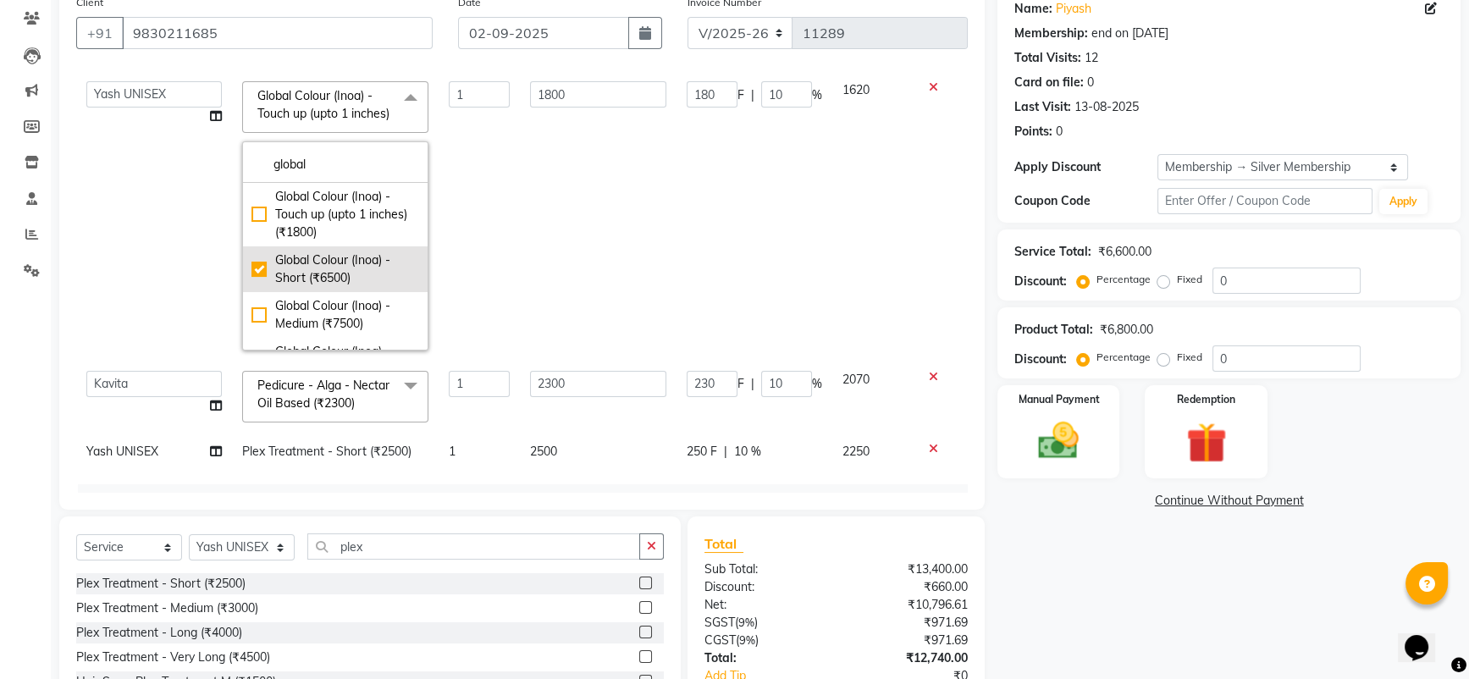
type input "650"
click at [61, 78] on div "Client +91 9830211685 Date 02-09-2025 Invoice Number V/2025 V/2025-26 11289 Ser…" at bounding box center [522, 247] width 926 height 523
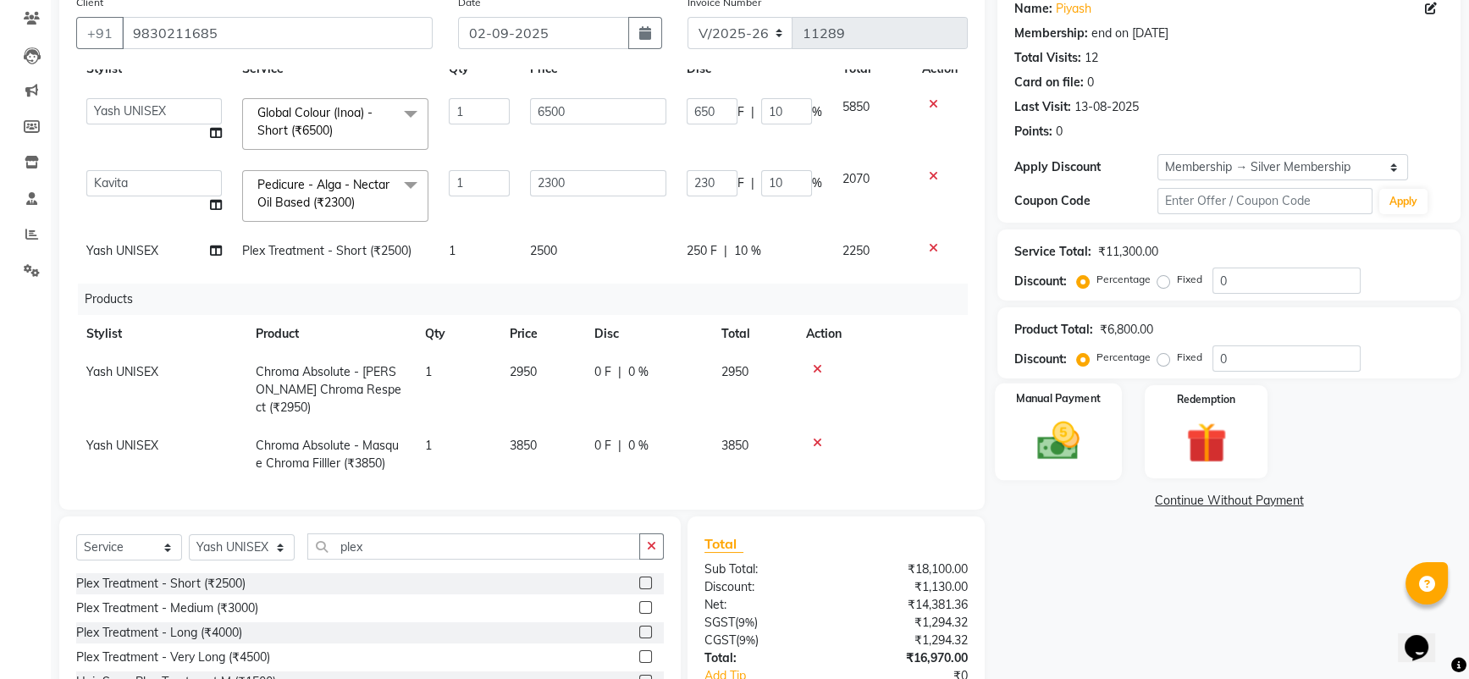
click at [1082, 441] on img at bounding box center [1059, 441] width 69 height 49
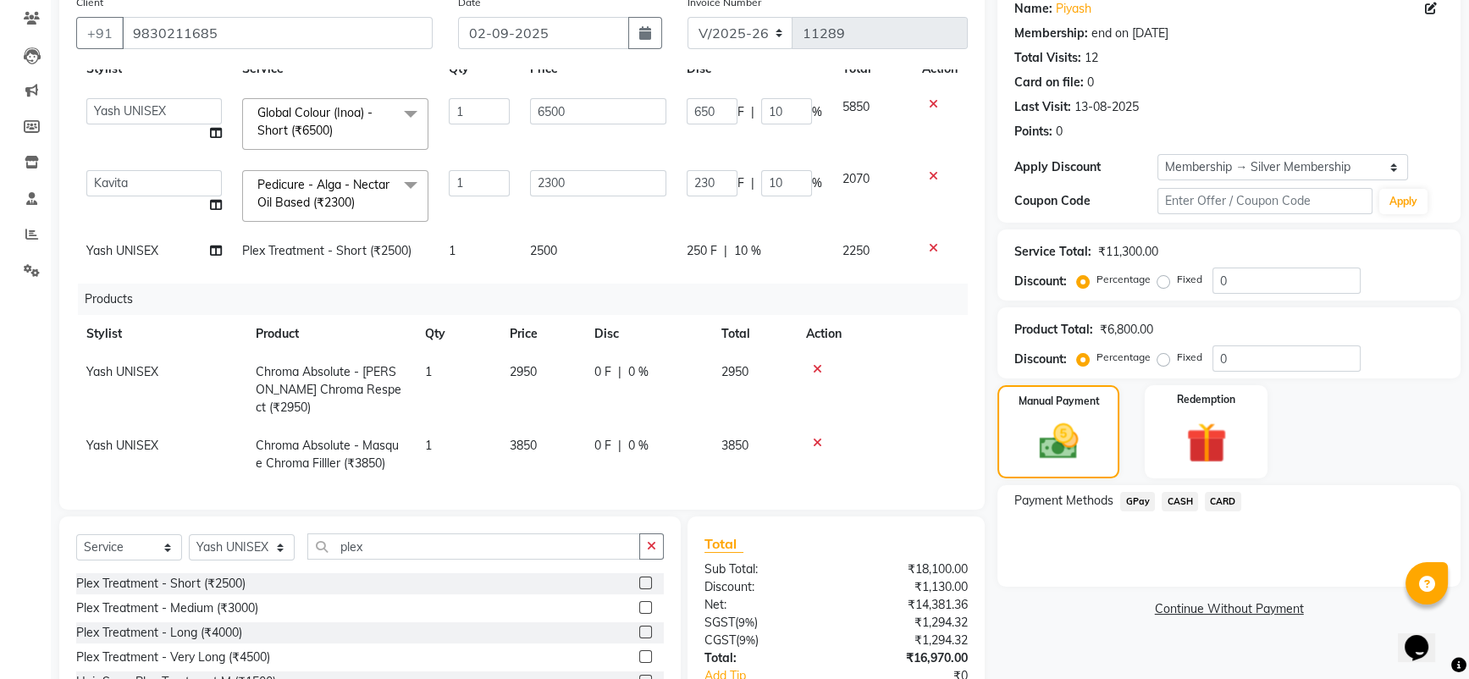
click at [1226, 504] on span "CARD" at bounding box center [1223, 501] width 36 height 19
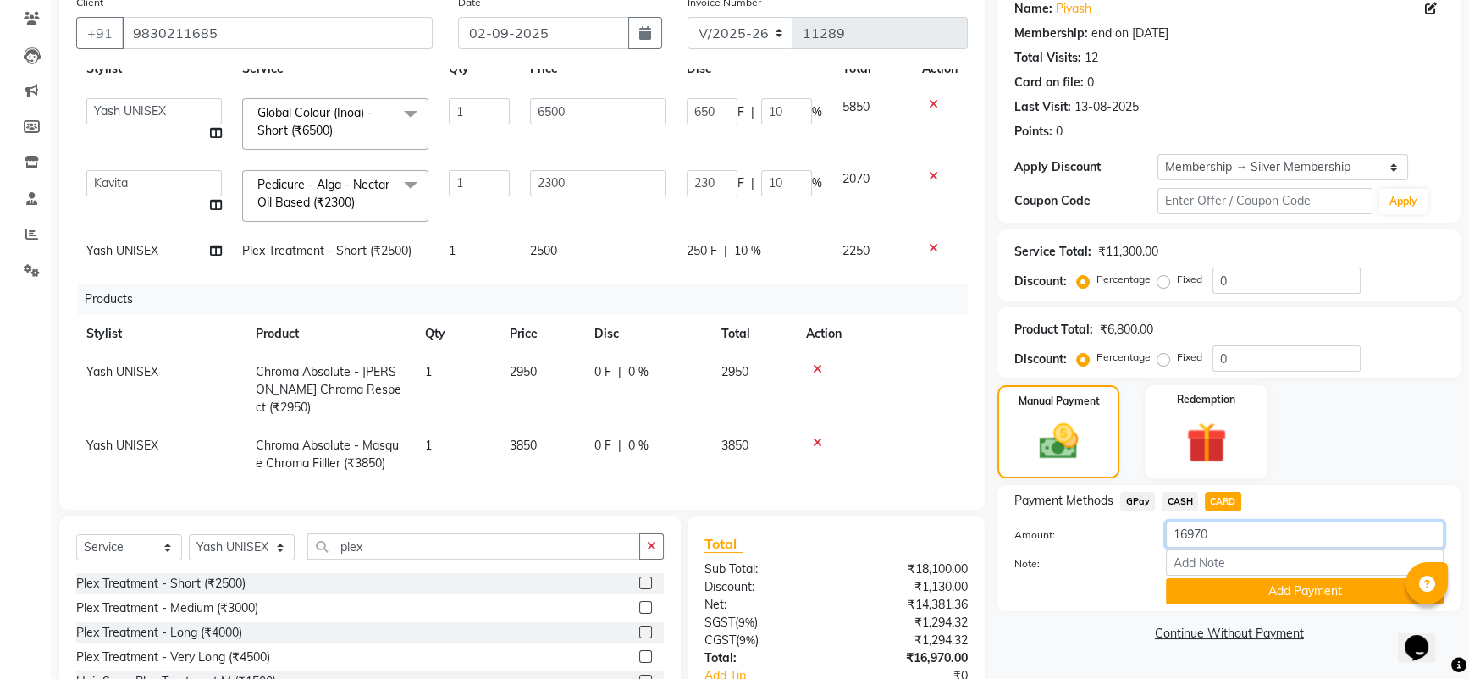
click at [1209, 545] on input "16970" at bounding box center [1305, 535] width 278 height 26
type input "6800"
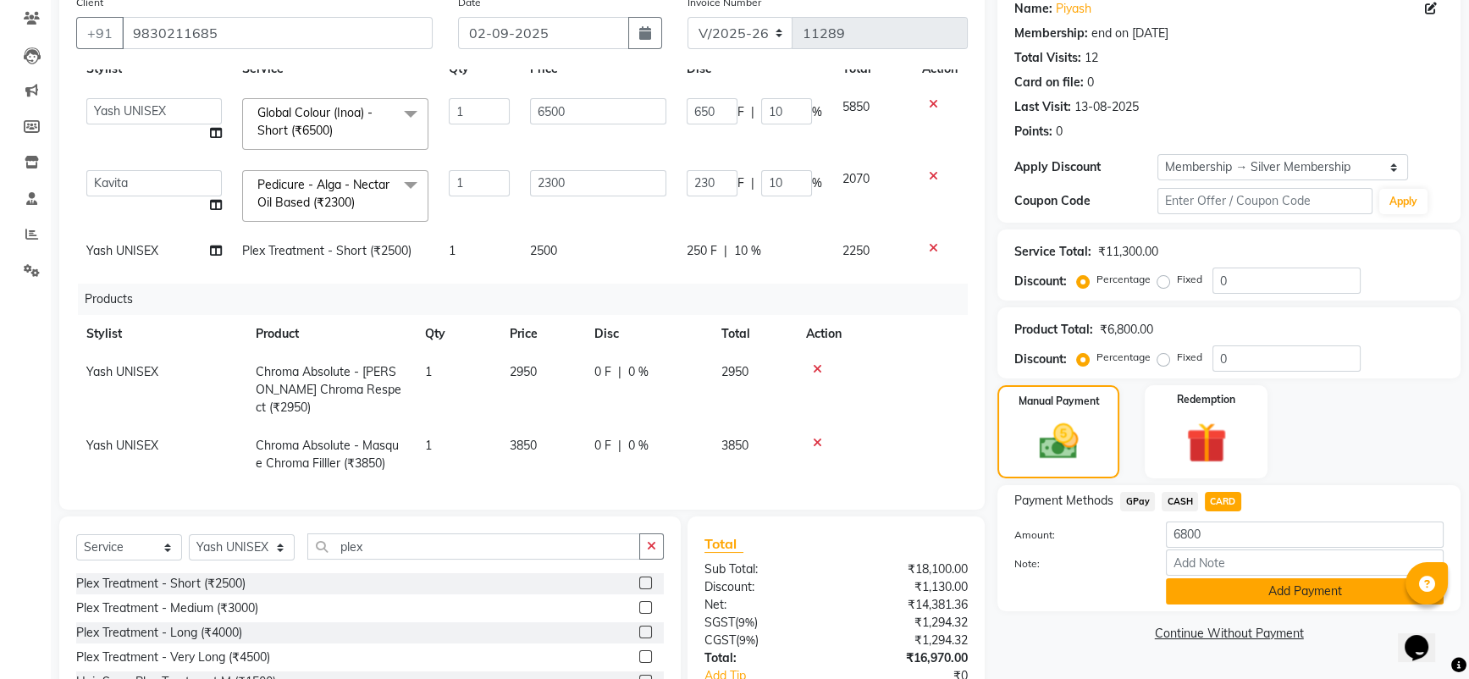
click at [1230, 596] on button "Add Payment" at bounding box center [1305, 591] width 278 height 26
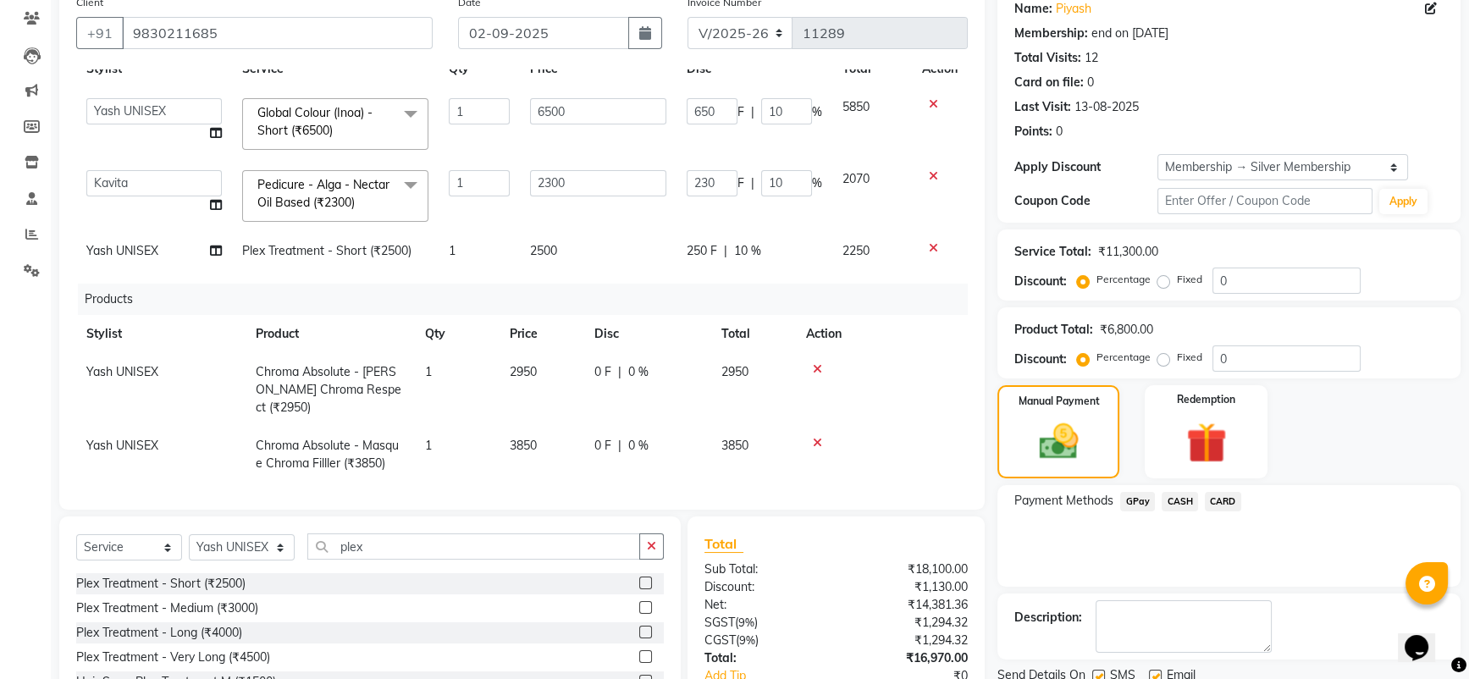
scroll to position [288, 0]
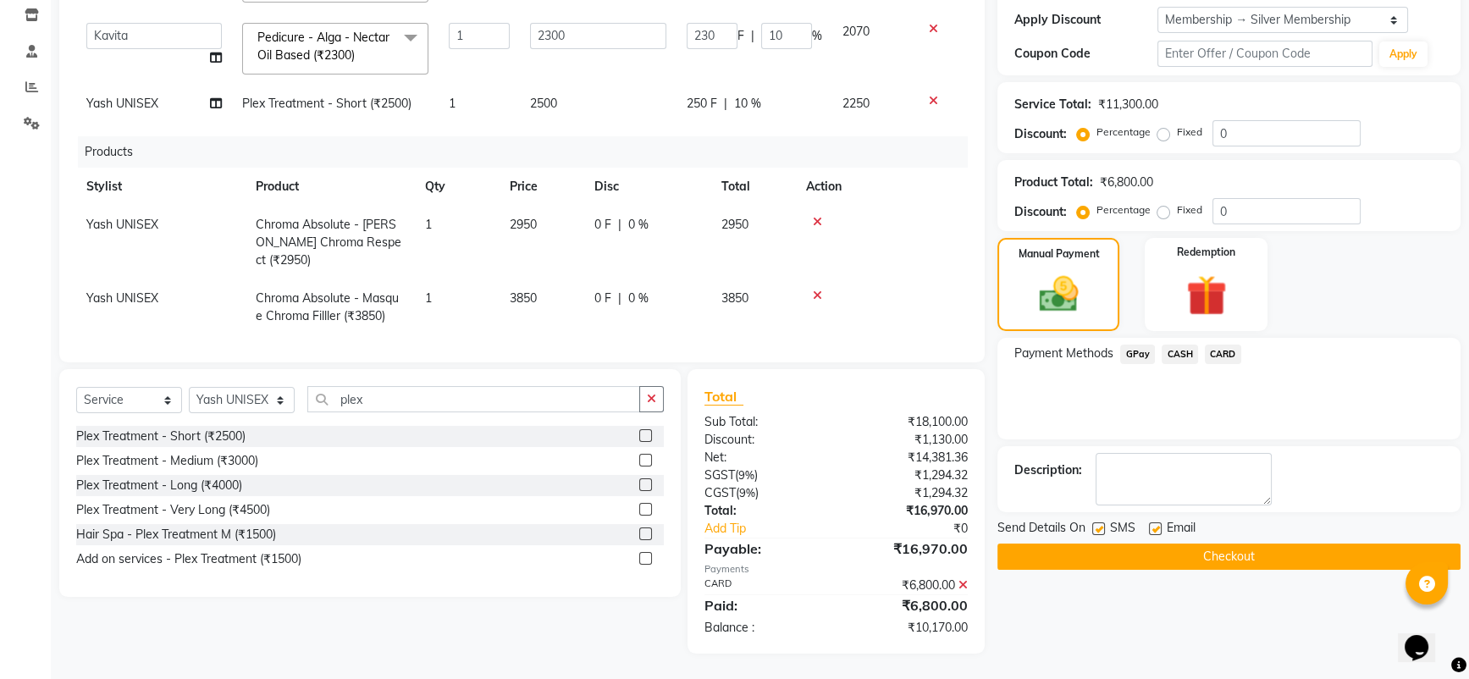
click at [1219, 357] on span "CARD" at bounding box center [1223, 354] width 36 height 19
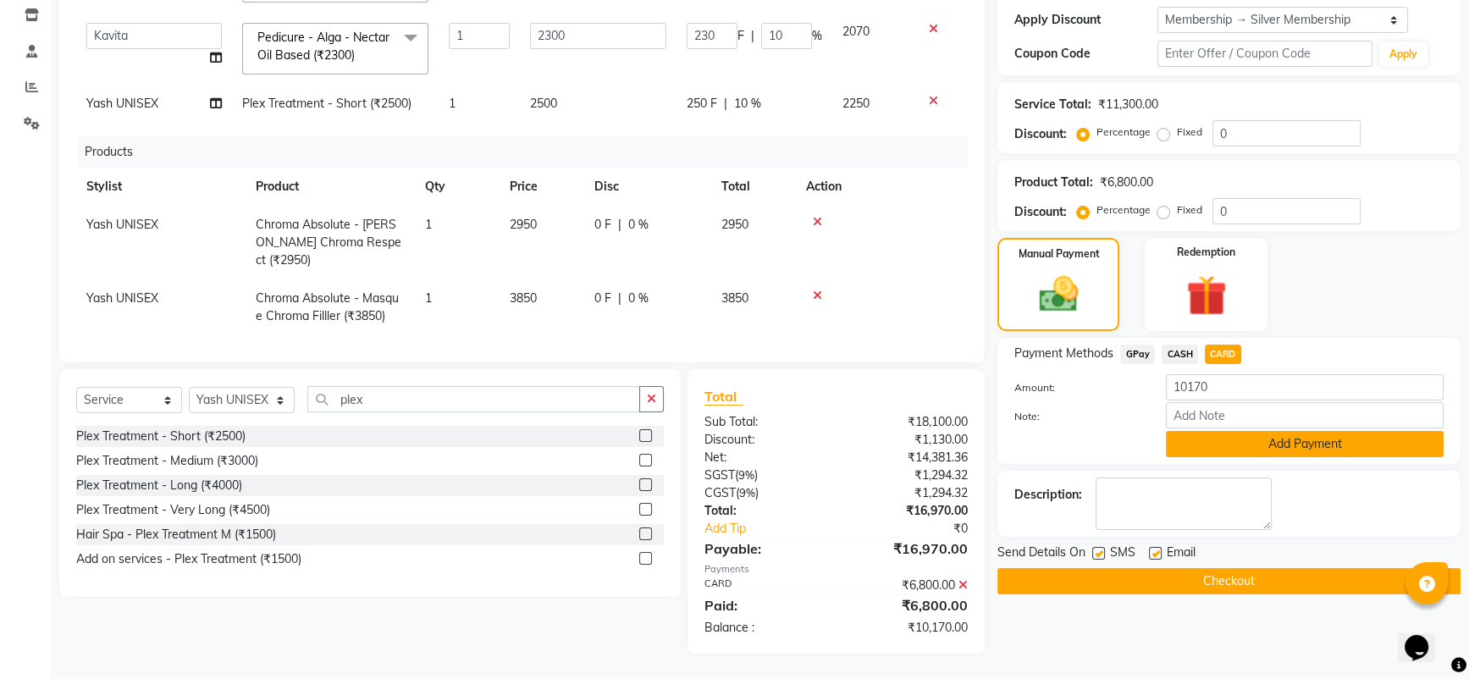
click at [1303, 447] on button "Add Payment" at bounding box center [1305, 444] width 278 height 26
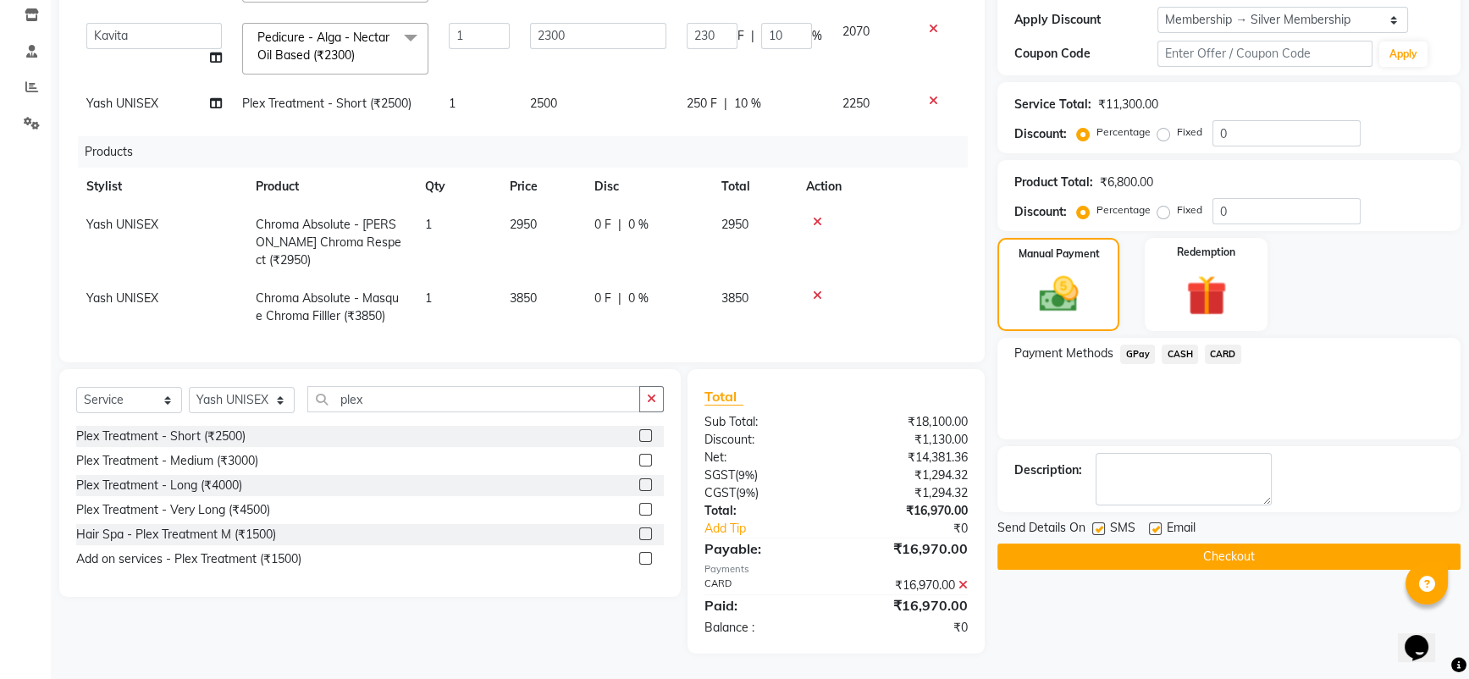
click at [1211, 558] on button "Checkout" at bounding box center [1229, 557] width 463 height 26
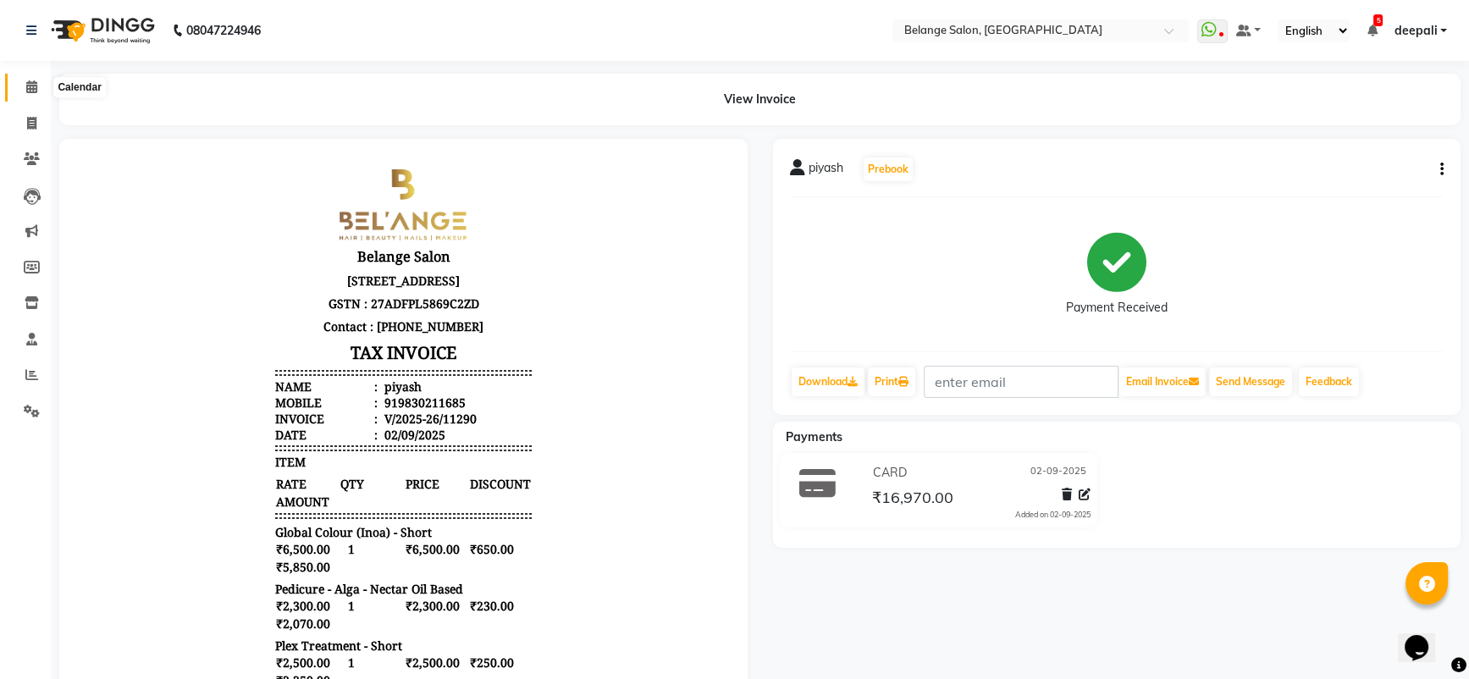
click at [39, 92] on span at bounding box center [32, 87] width 30 height 19
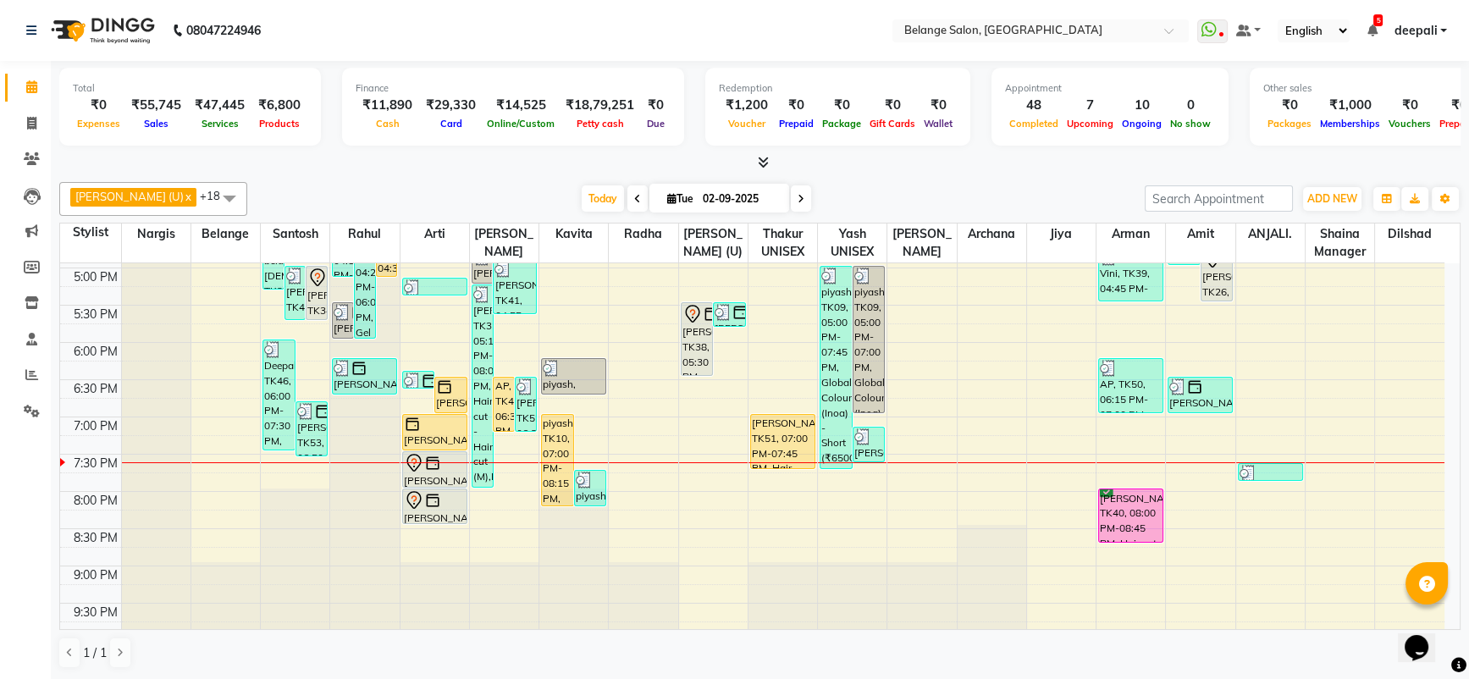
scroll to position [665, 0]
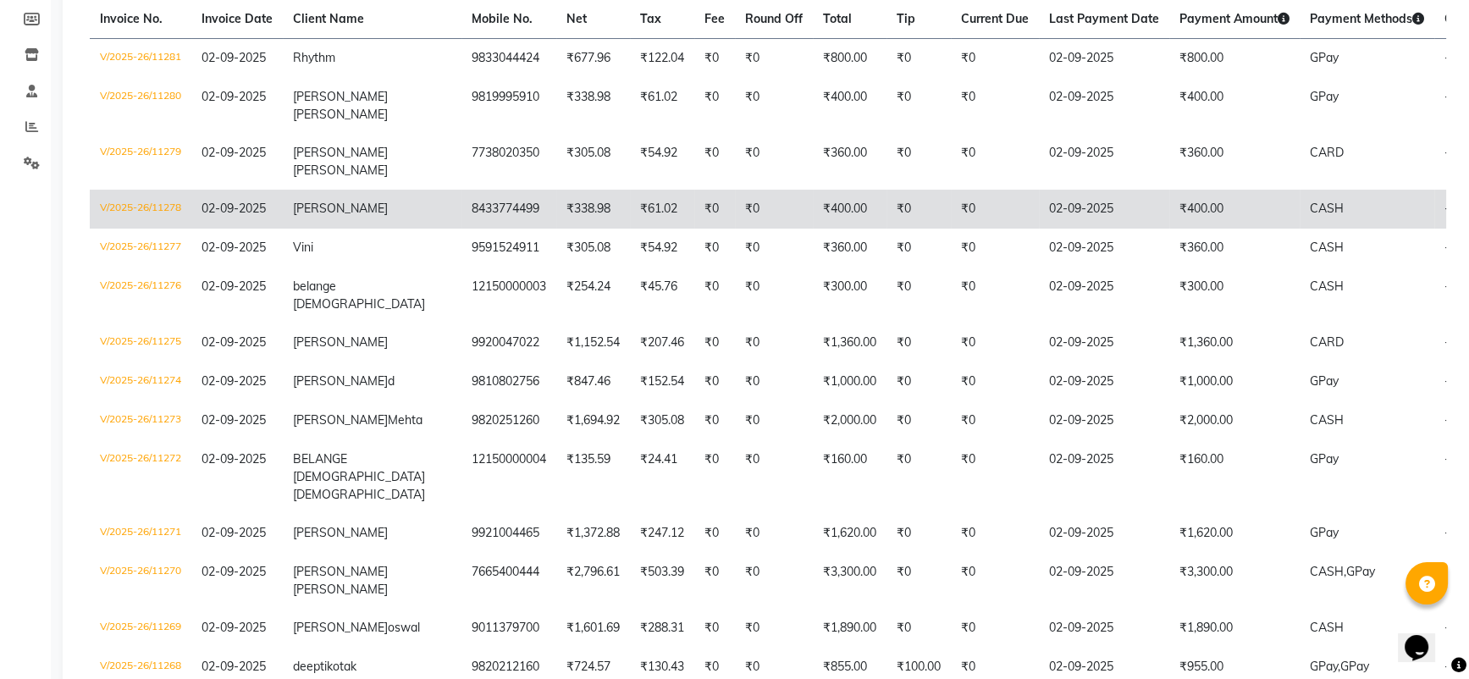
scroll to position [415, 0]
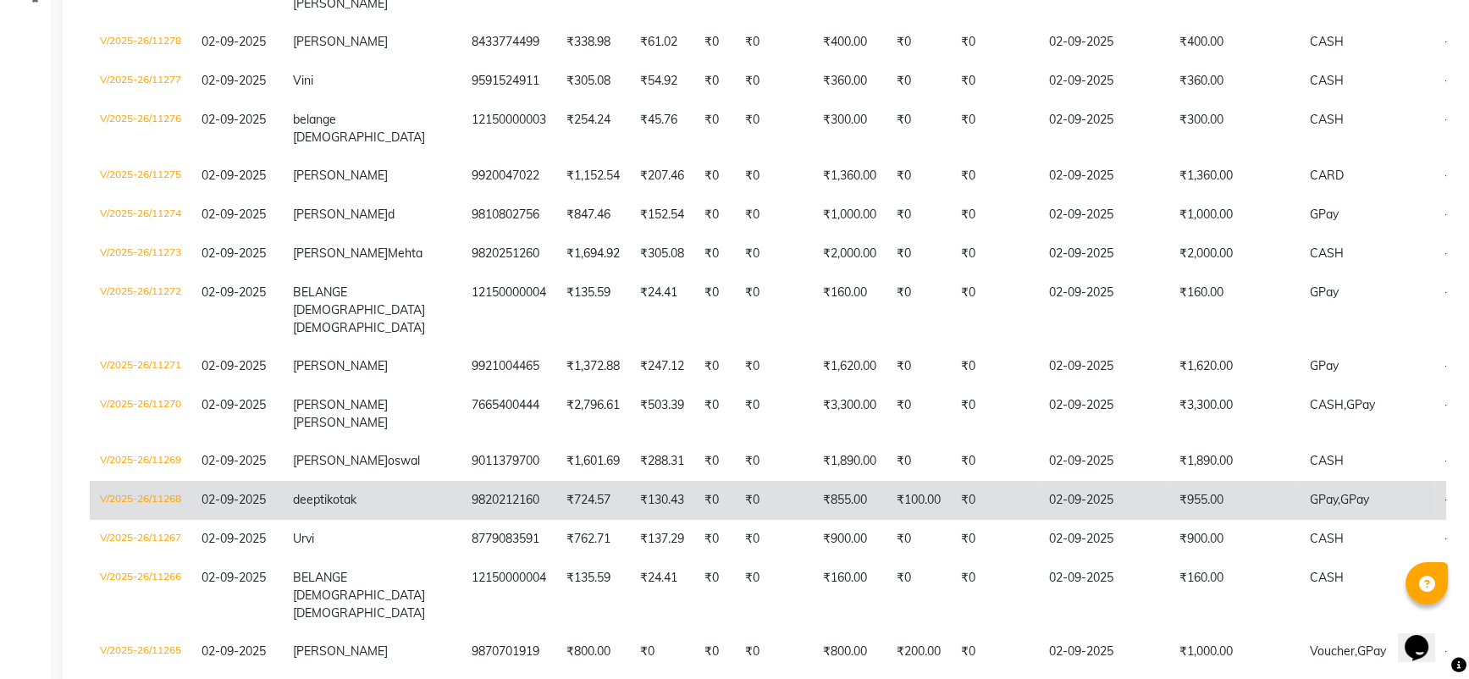
click at [142, 520] on td "V/2025-26/11268" at bounding box center [141, 500] width 102 height 39
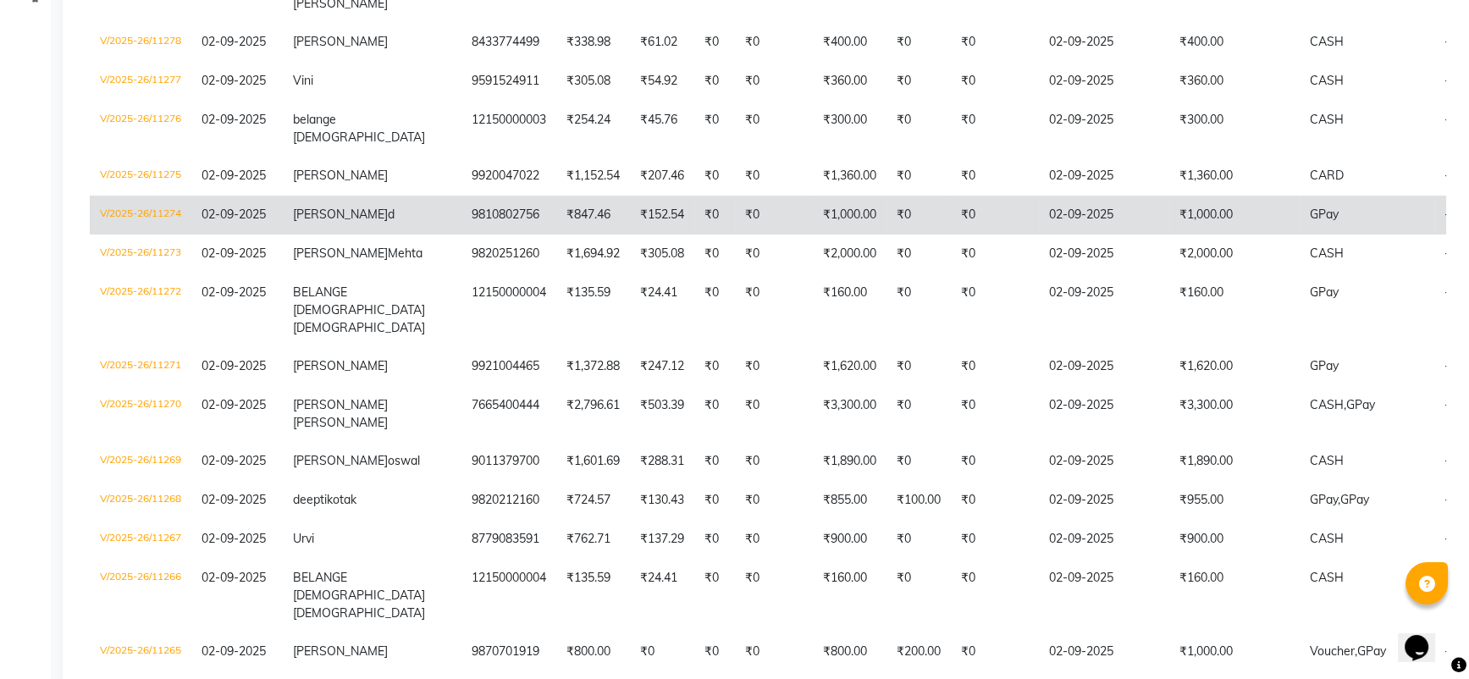
scroll to position [0, 0]
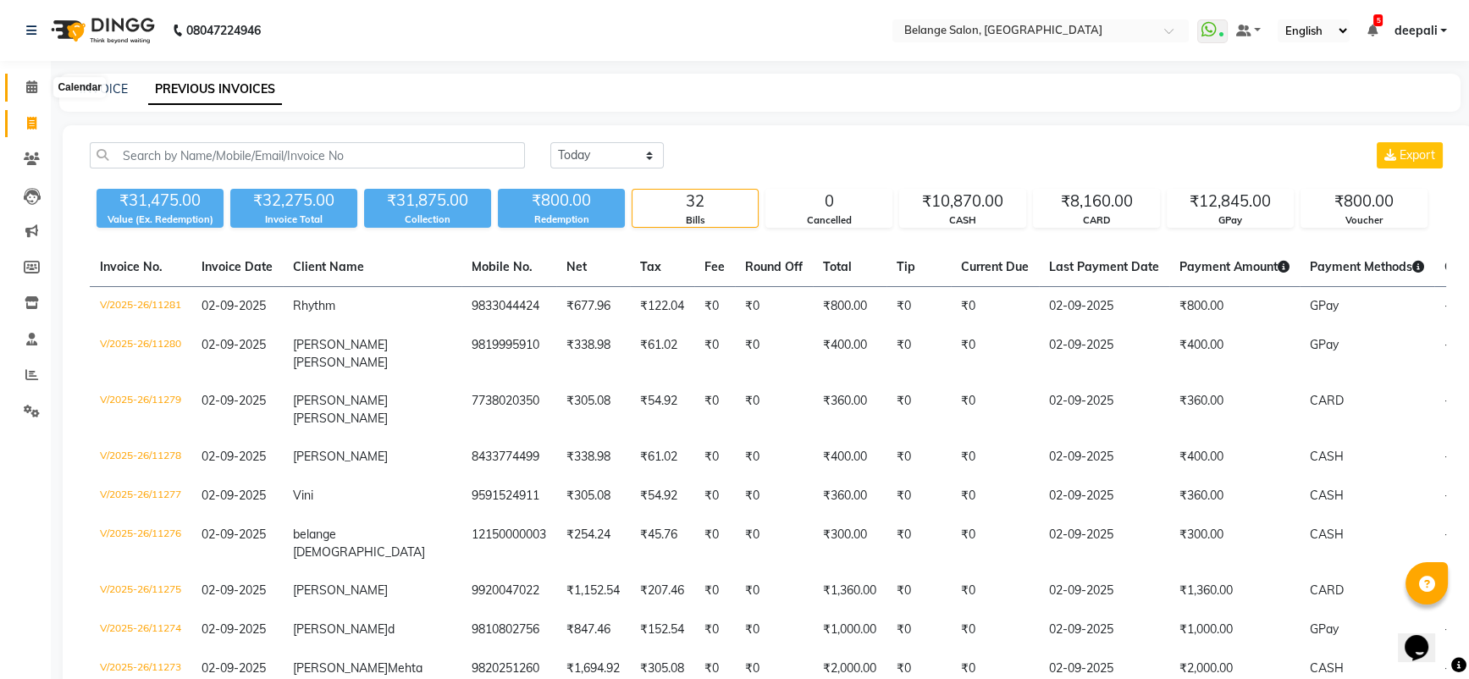
click at [25, 97] on span at bounding box center [32, 87] width 30 height 19
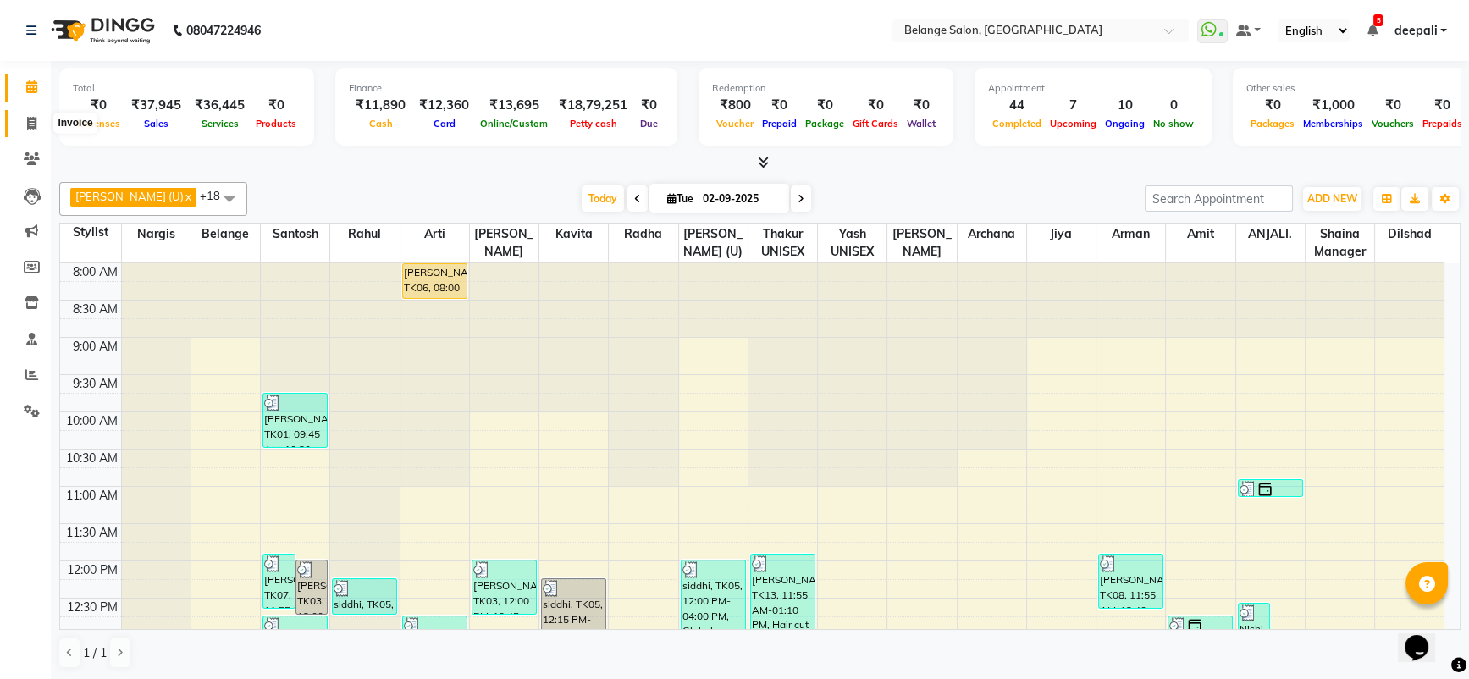
click at [27, 127] on icon at bounding box center [31, 123] width 9 height 13
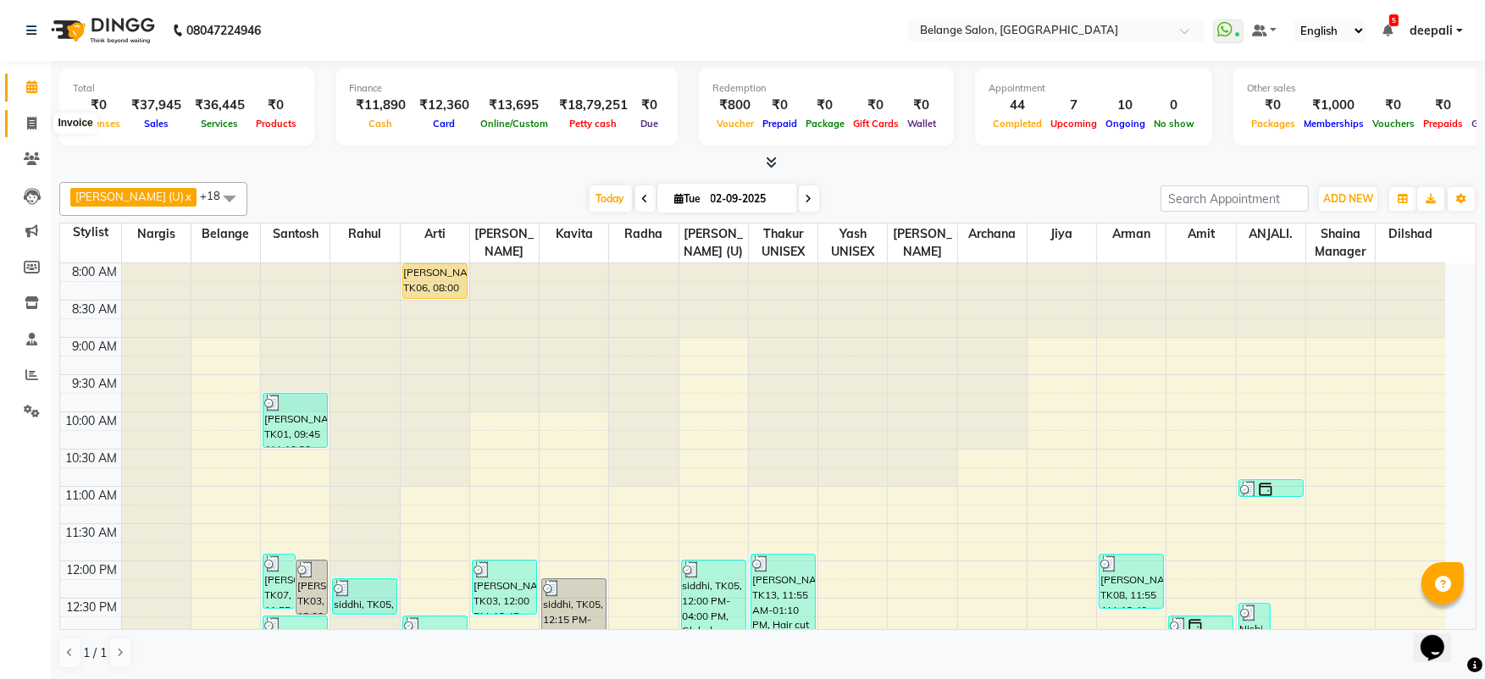
select select "5076"
select select "service"
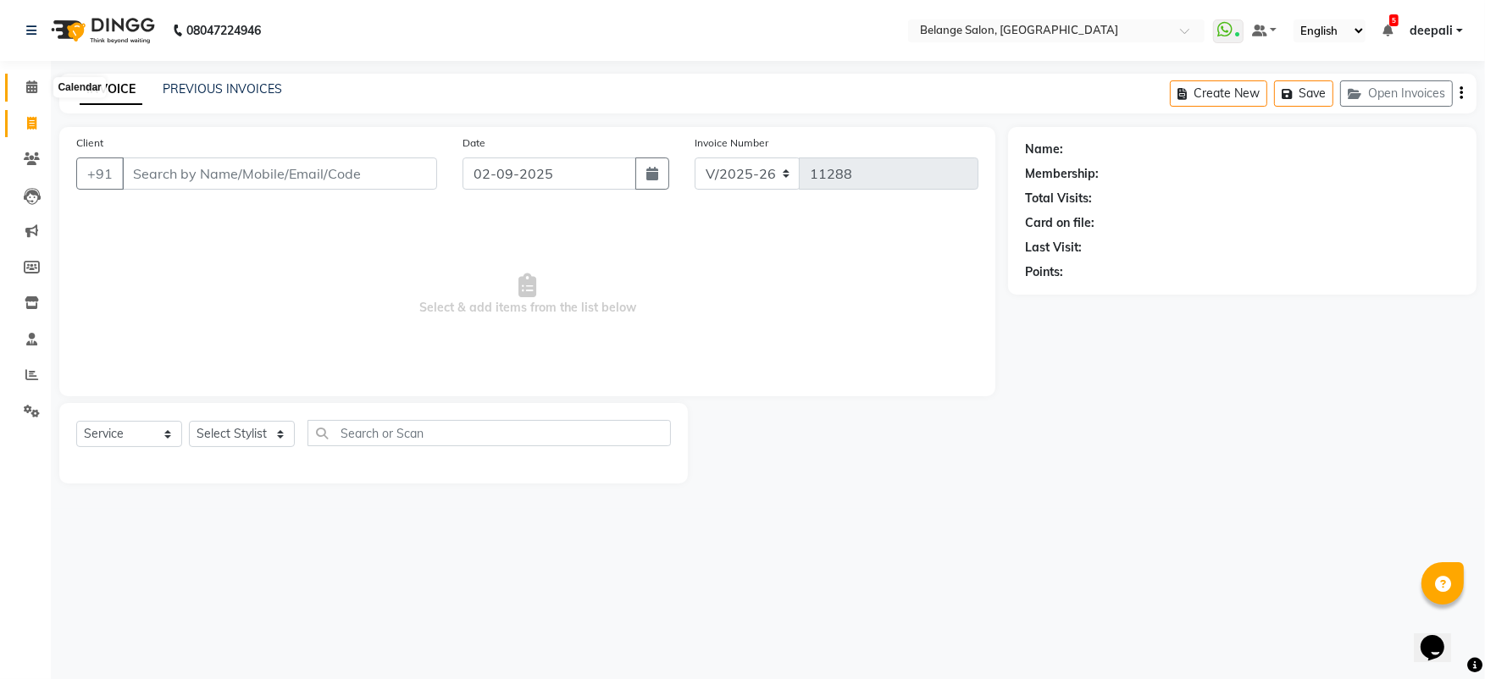
click at [26, 84] on icon at bounding box center [31, 86] width 11 height 13
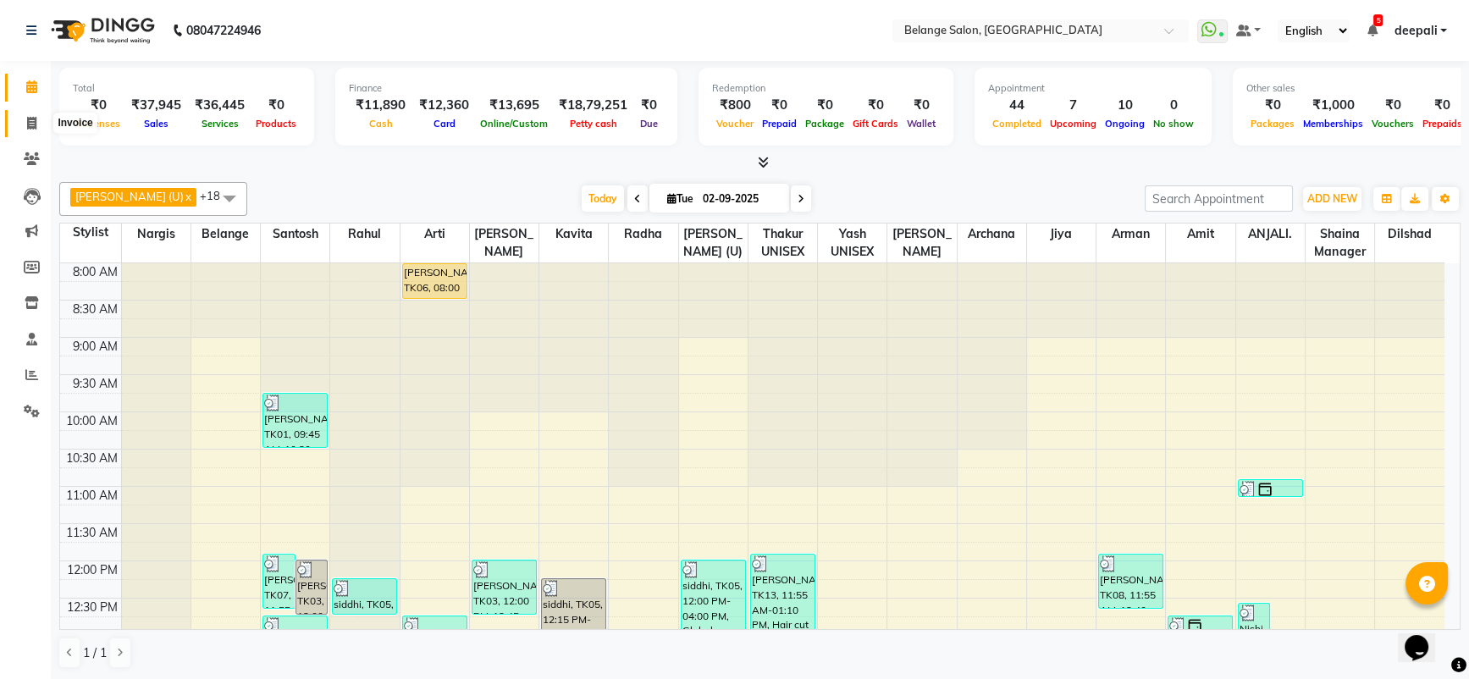
click at [23, 124] on span at bounding box center [32, 123] width 30 height 19
select select "5076"
select select "service"
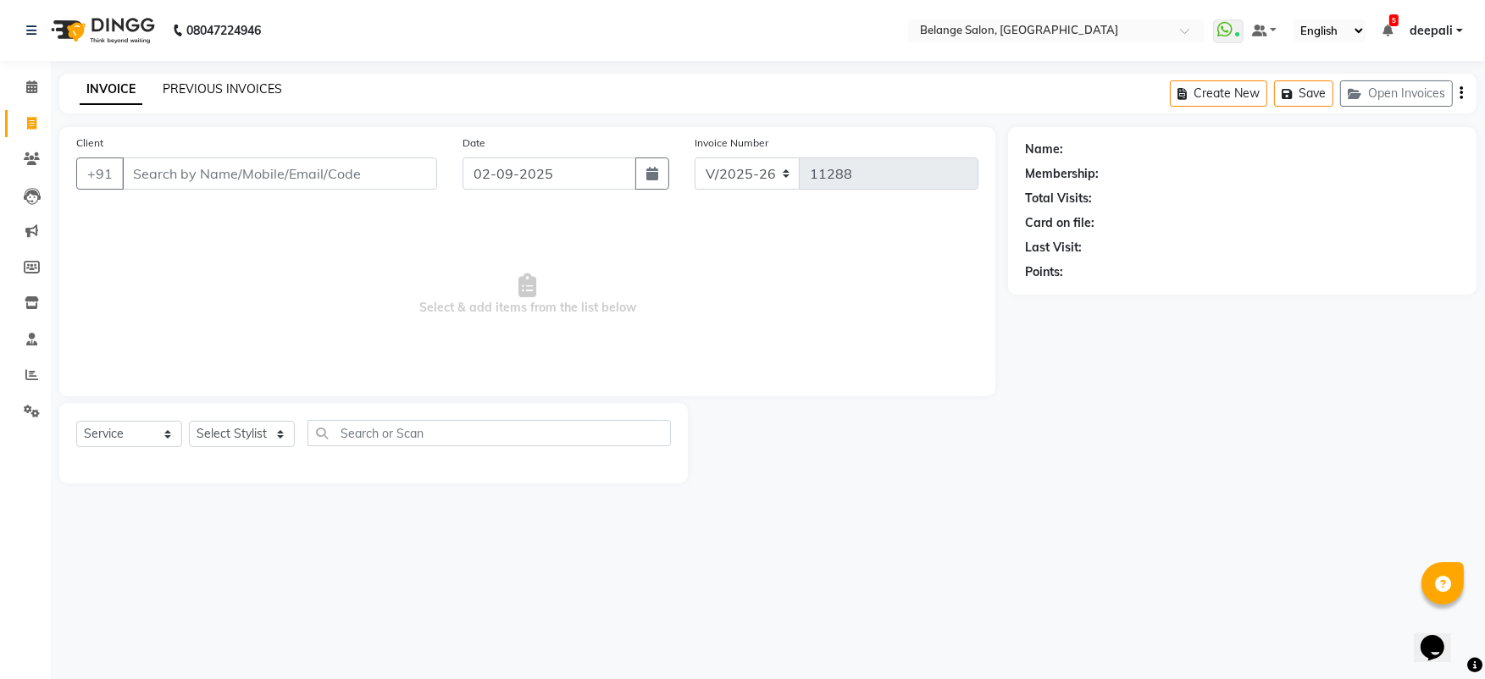
click at [237, 95] on link "PREVIOUS INVOICES" at bounding box center [222, 88] width 119 height 15
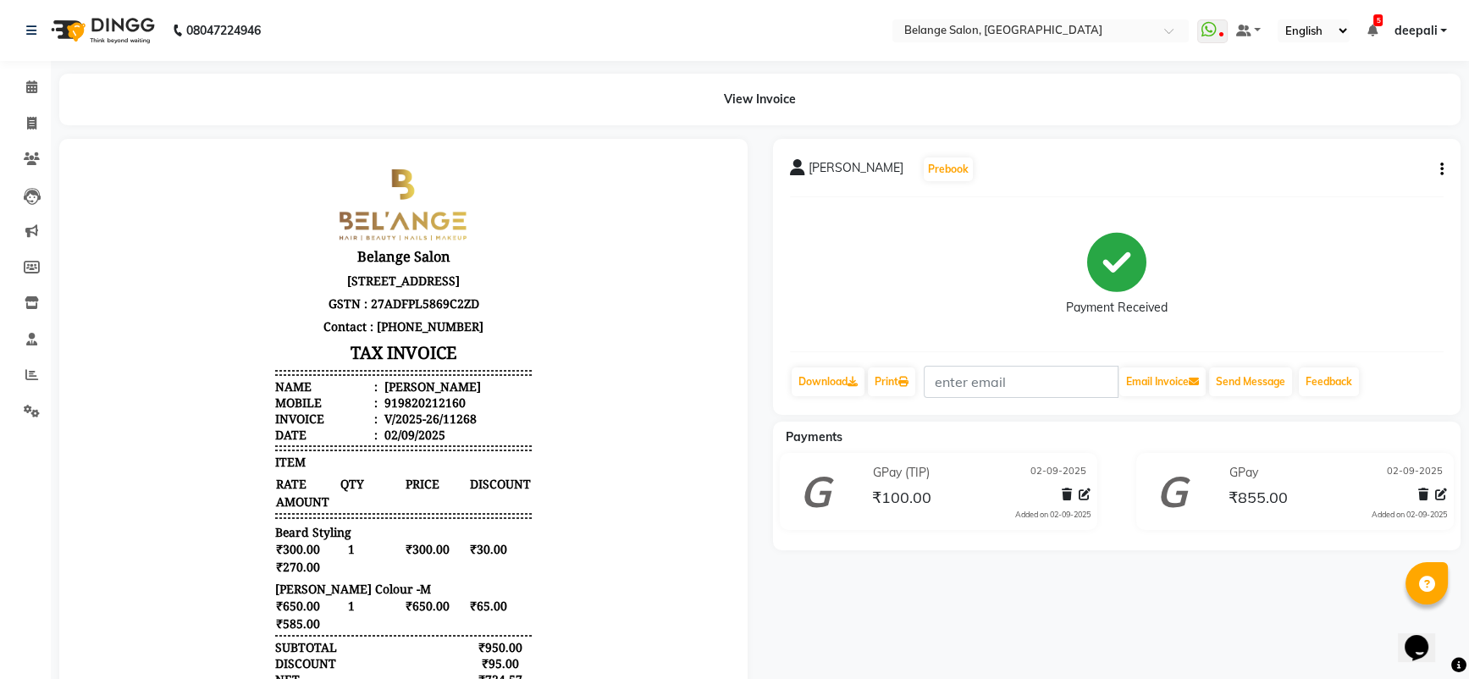
click at [1441, 169] on icon "button" at bounding box center [1442, 169] width 3 height 1
click at [1360, 171] on div "Edit Item Staff" at bounding box center [1357, 168] width 116 height 21
select select
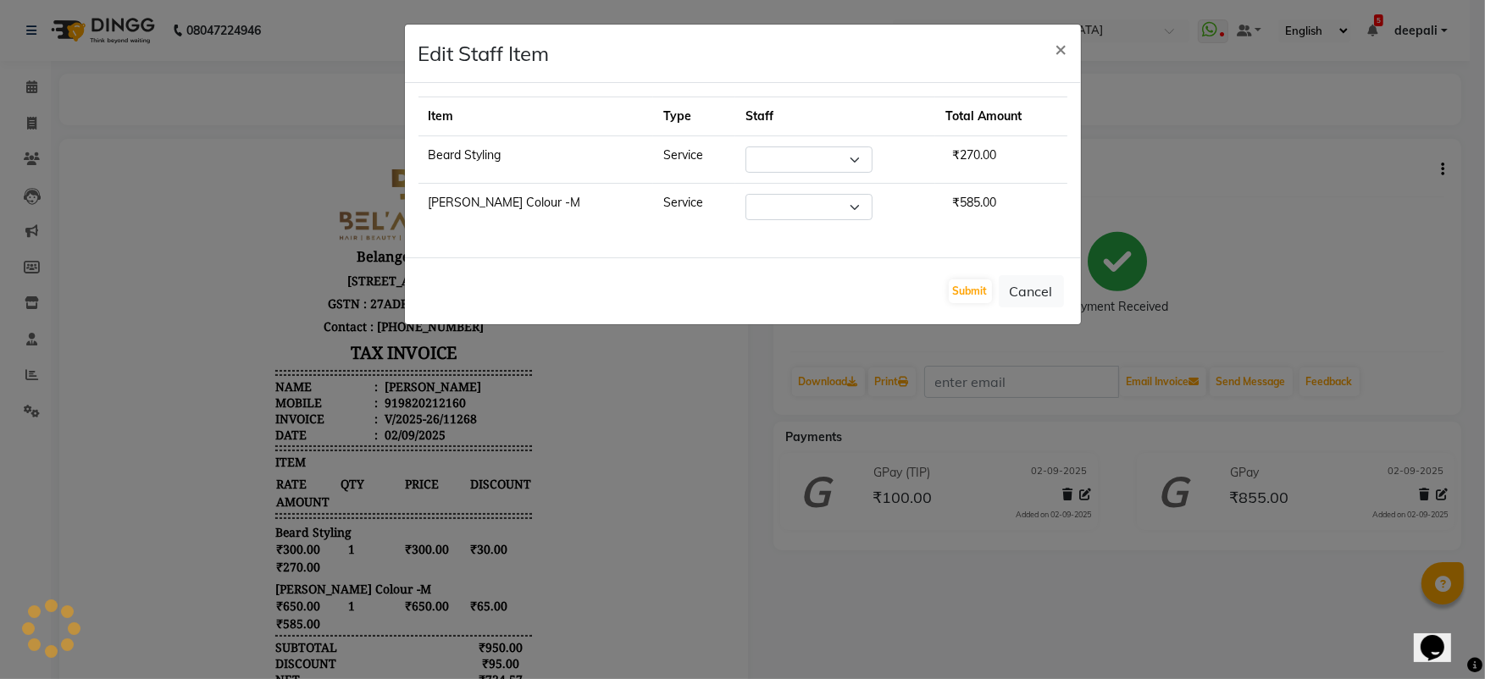
select select "45203"
click at [1059, 44] on span "×" at bounding box center [1061, 48] width 12 height 25
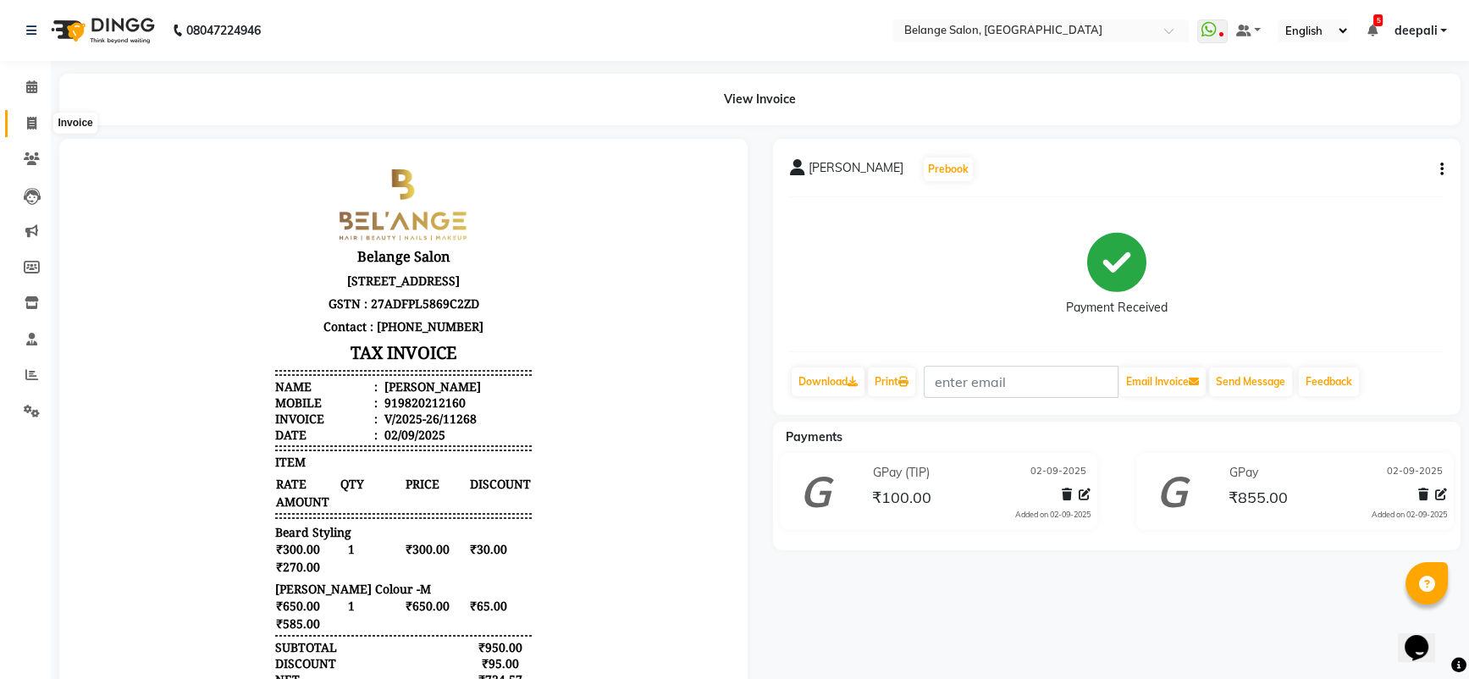
click at [30, 130] on span at bounding box center [32, 123] width 30 height 19
select select "5076"
select select "service"
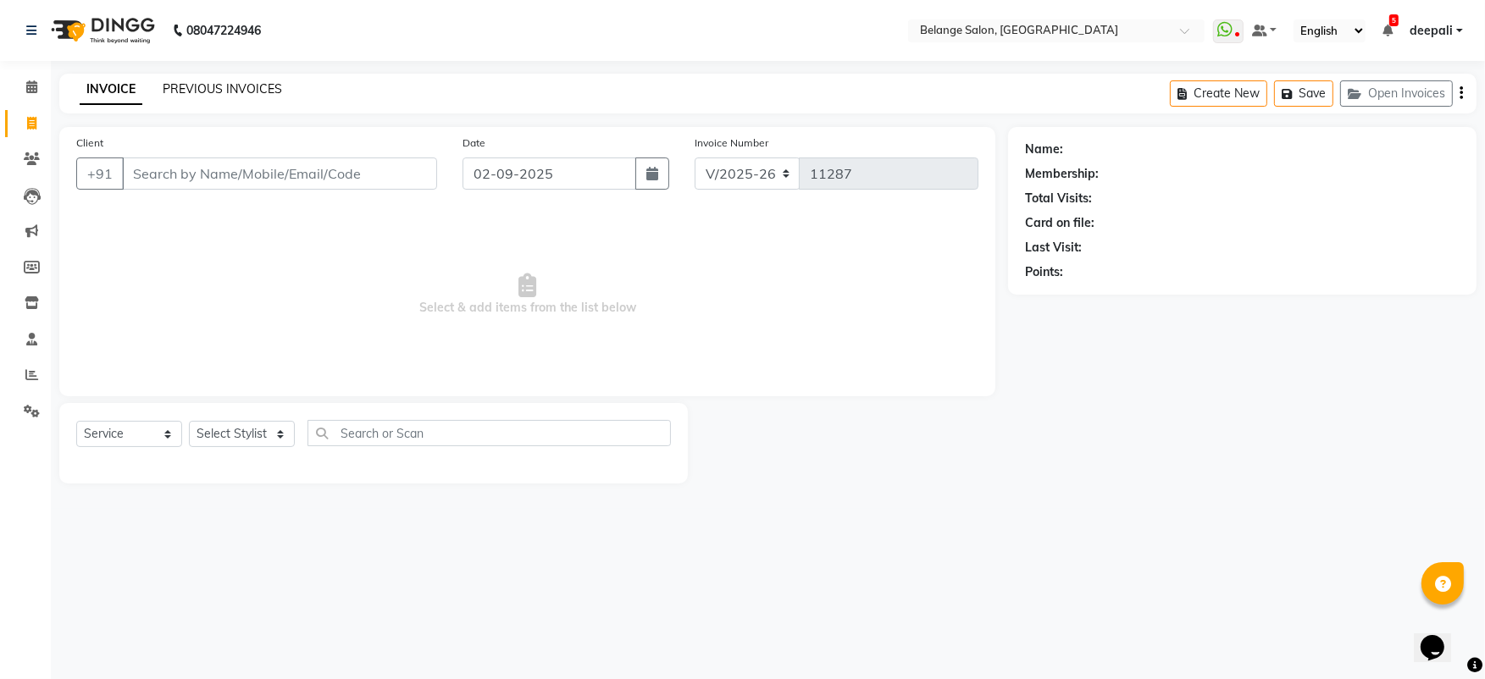
click at [207, 93] on link "PREVIOUS INVOICES" at bounding box center [222, 88] width 119 height 15
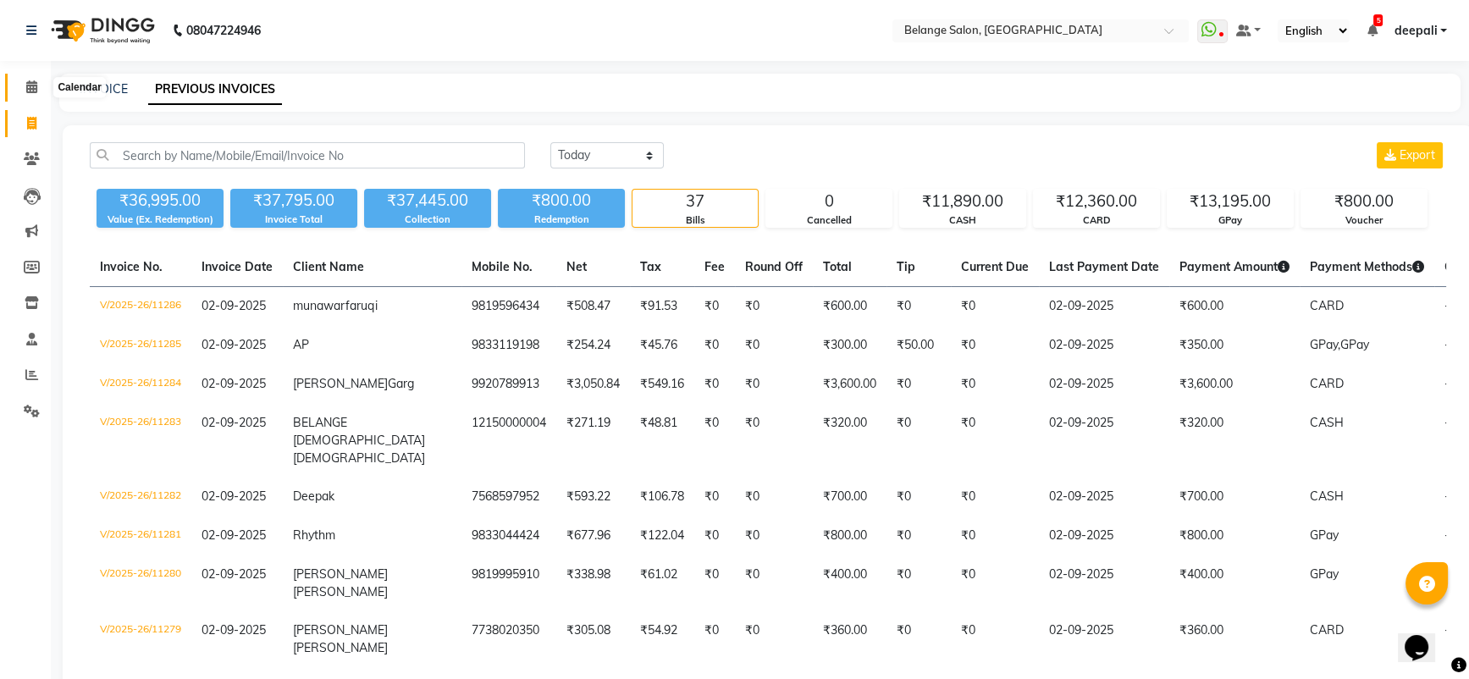
click at [26, 91] on icon at bounding box center [31, 86] width 11 height 13
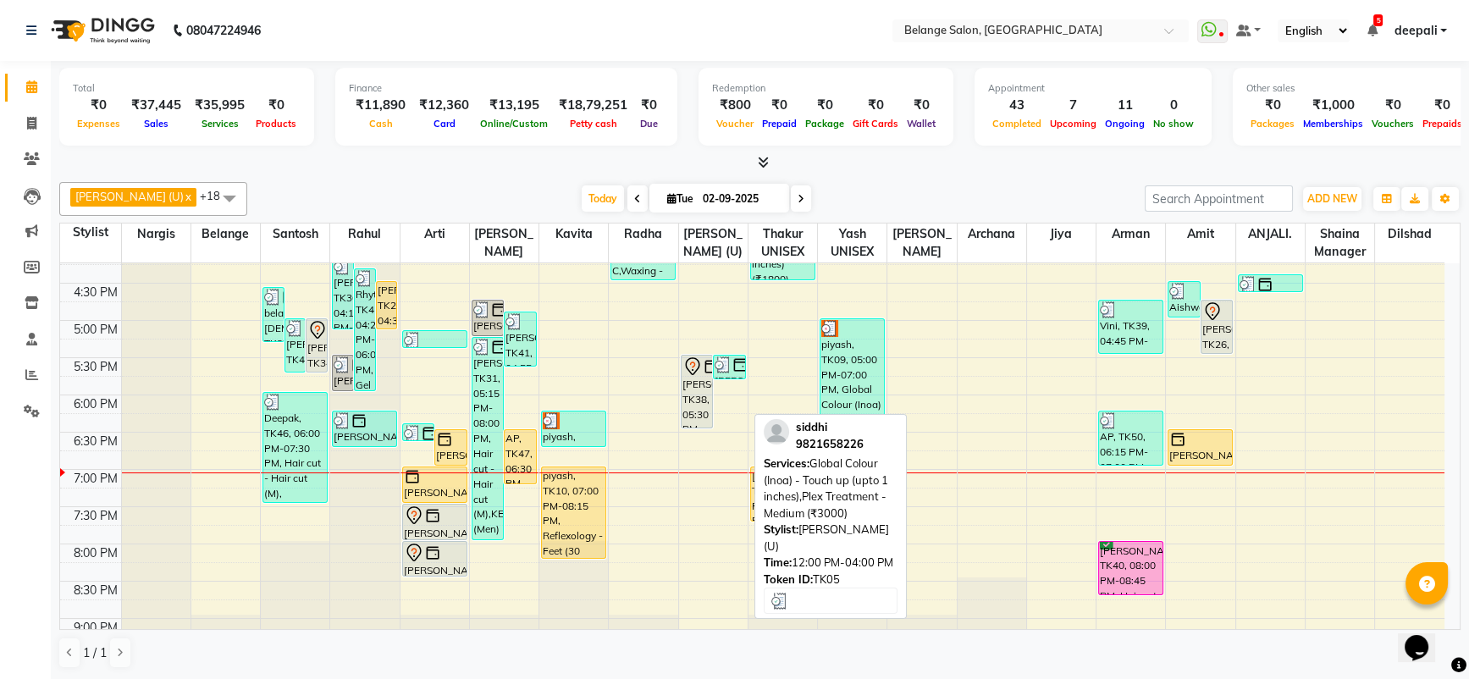
scroll to position [615, 0]
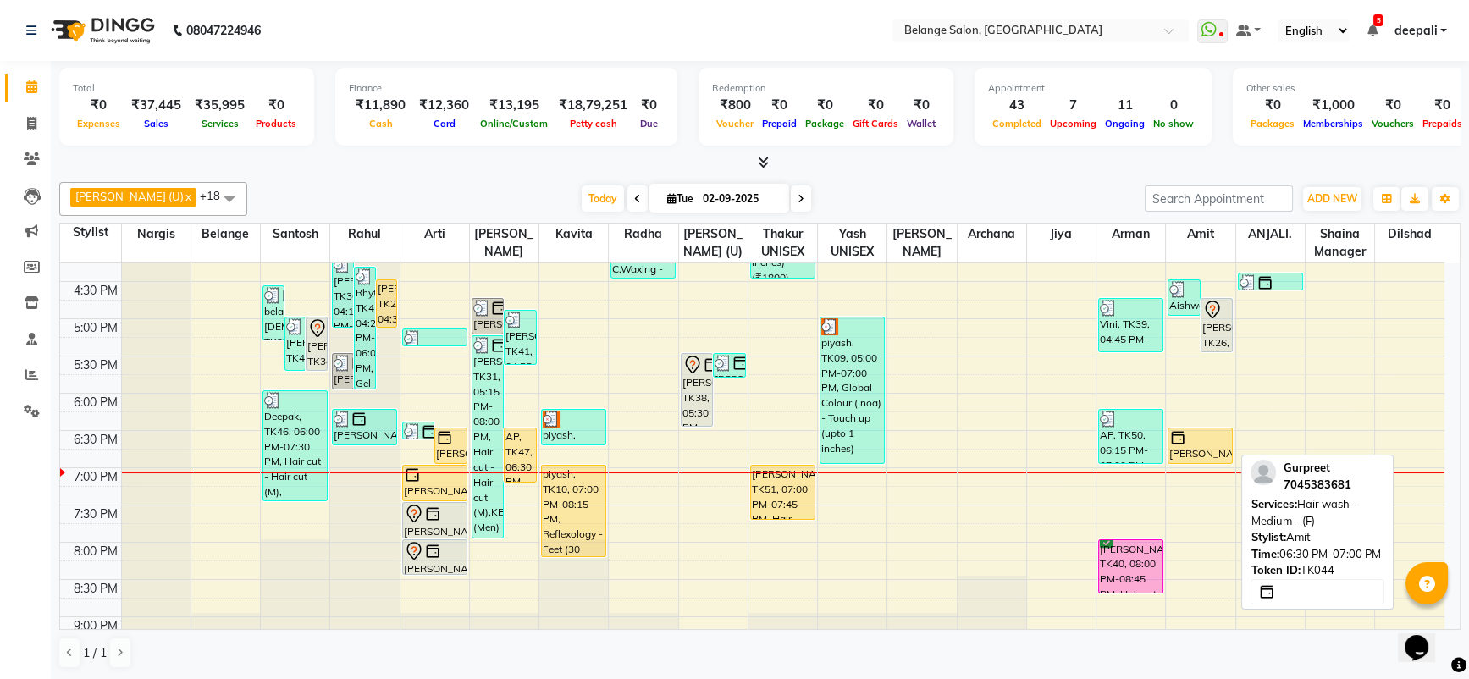
click at [1184, 446] on div "[PERSON_NAME], TK44, 06:30 PM-07:00 PM, Hair wash - Medium - (F)" at bounding box center [1201, 446] width 64 height 35
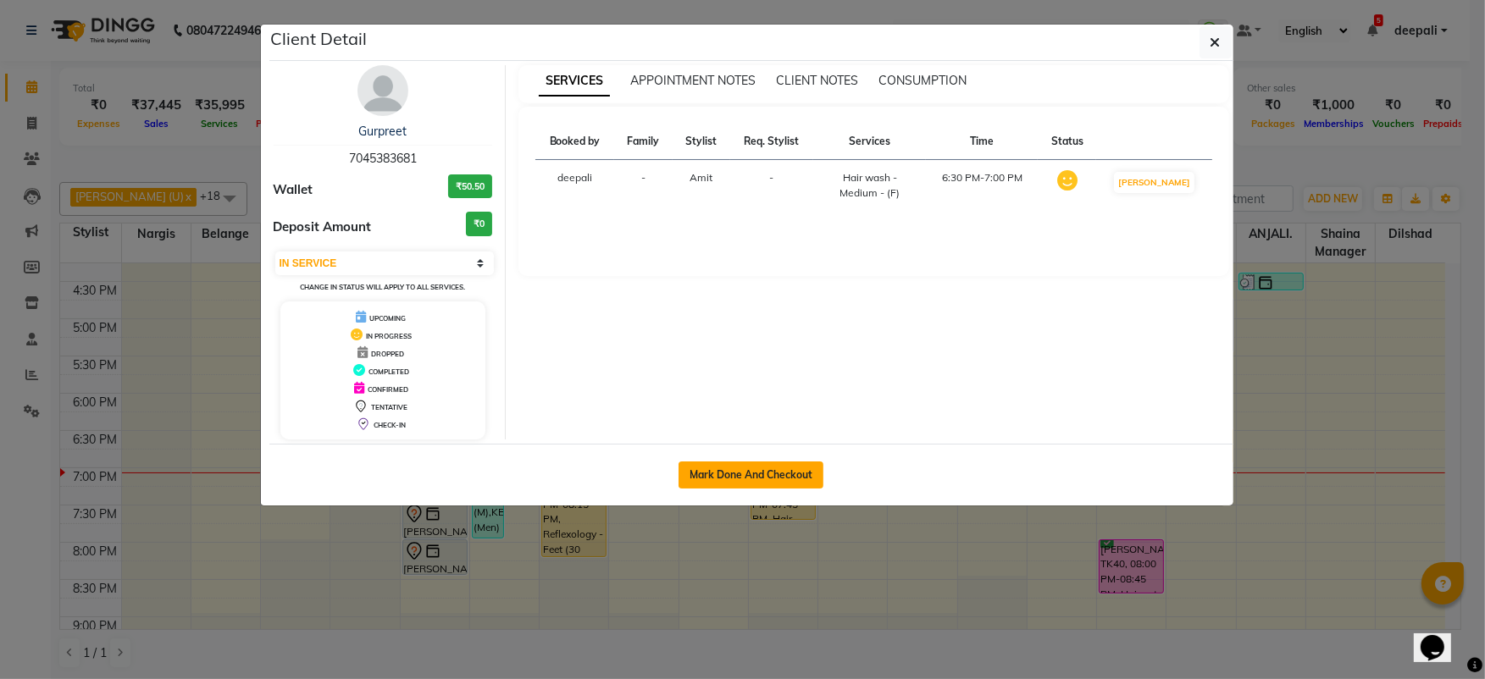
click at [795, 474] on button "Mark Done And Checkout" at bounding box center [750, 475] width 145 height 27
select select "3"
select select "5076"
select select "service"
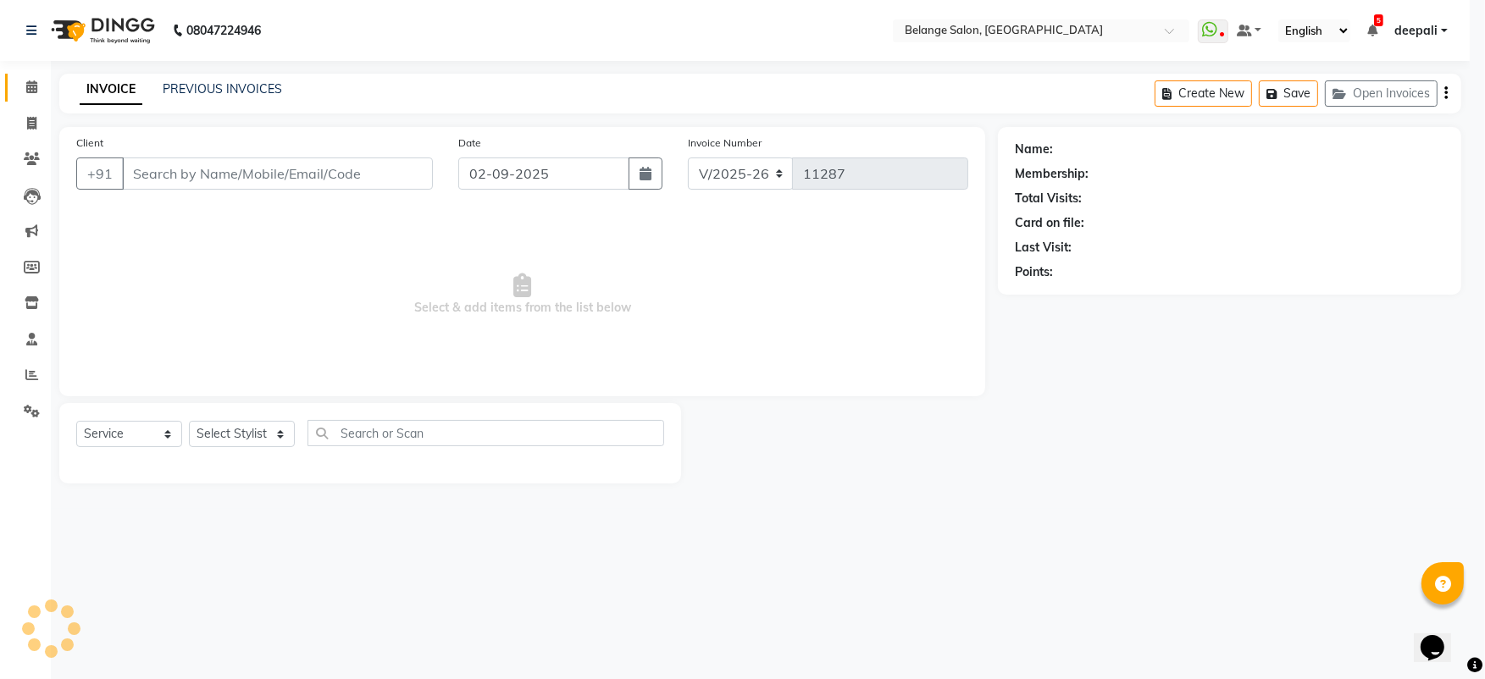
type input "7045383681"
select select "82348"
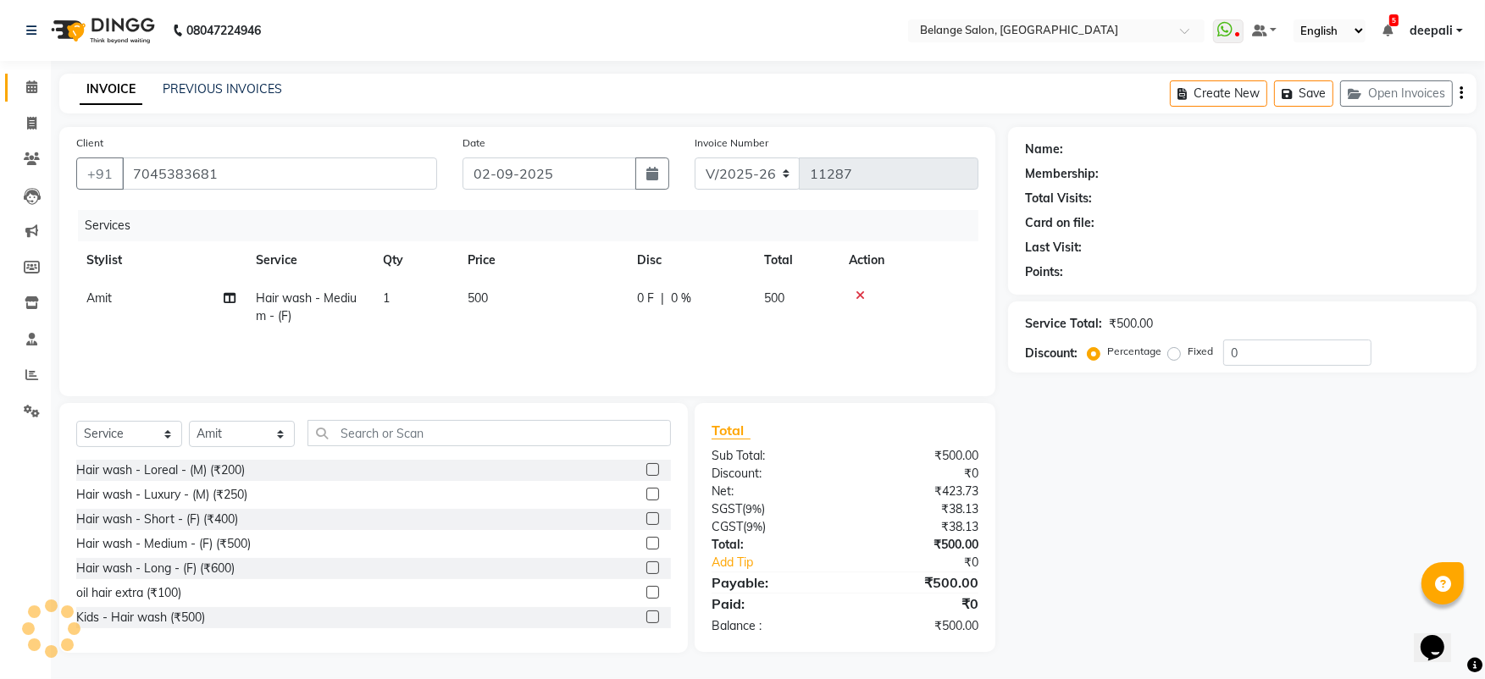
select select "1: Object"
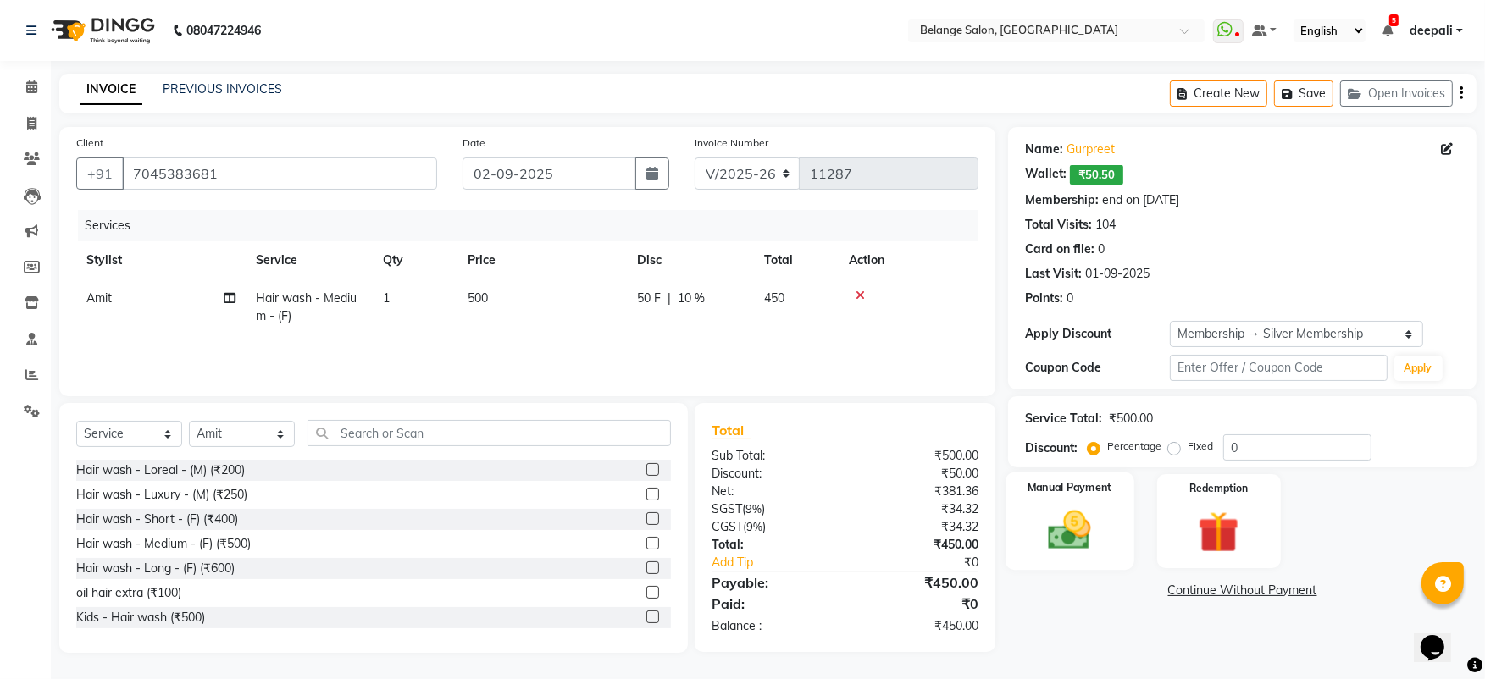
click at [1067, 517] on img at bounding box center [1069, 530] width 69 height 49
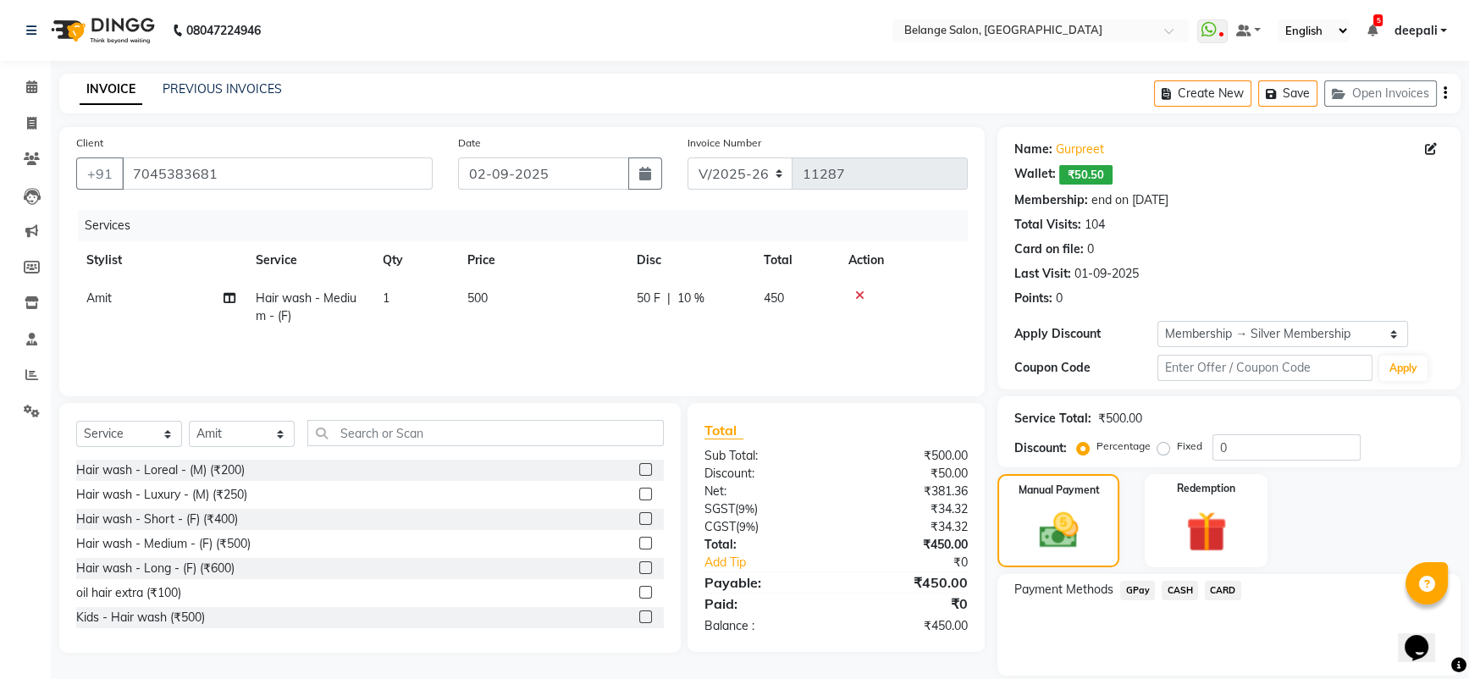
click at [1134, 588] on span "GPay" at bounding box center [1138, 590] width 35 height 19
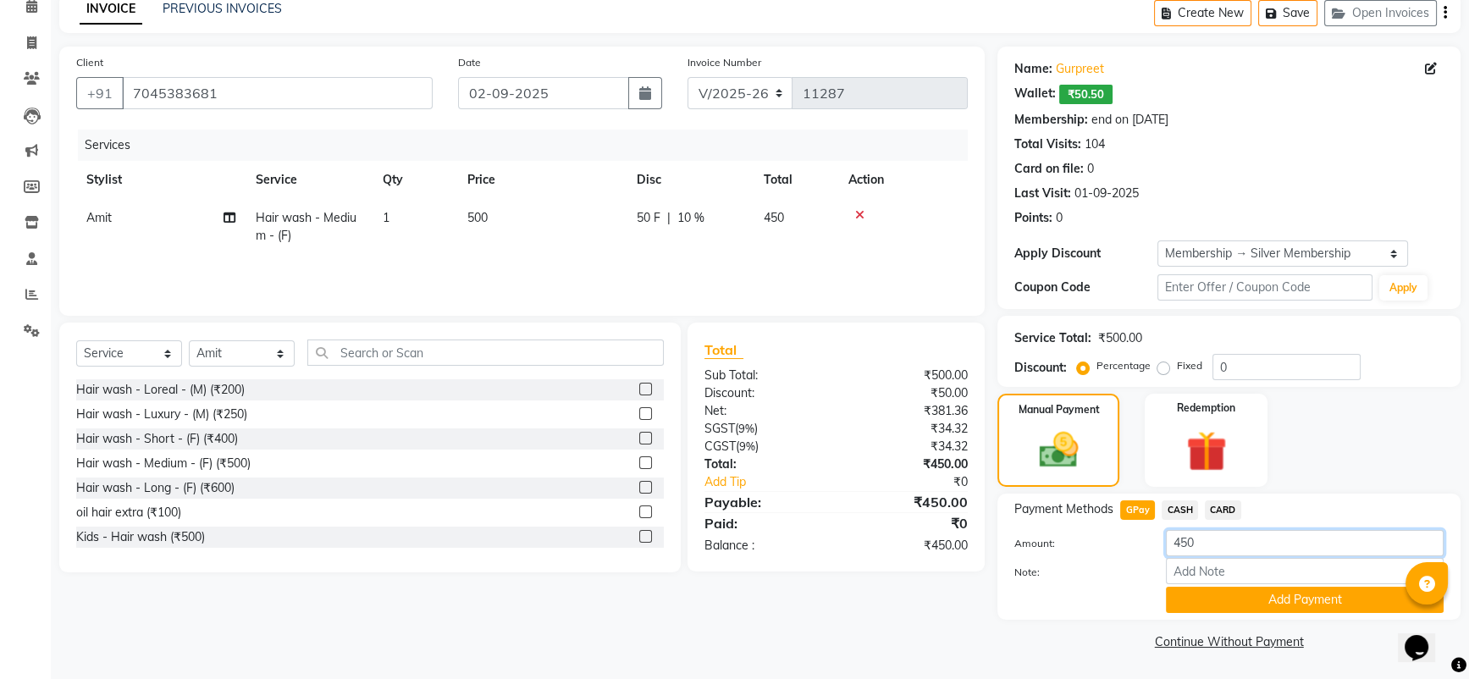
click at [1204, 538] on input "450" at bounding box center [1305, 543] width 278 height 26
type input "4"
type input "500"
click at [1256, 588] on button "Add Payment" at bounding box center [1305, 600] width 278 height 26
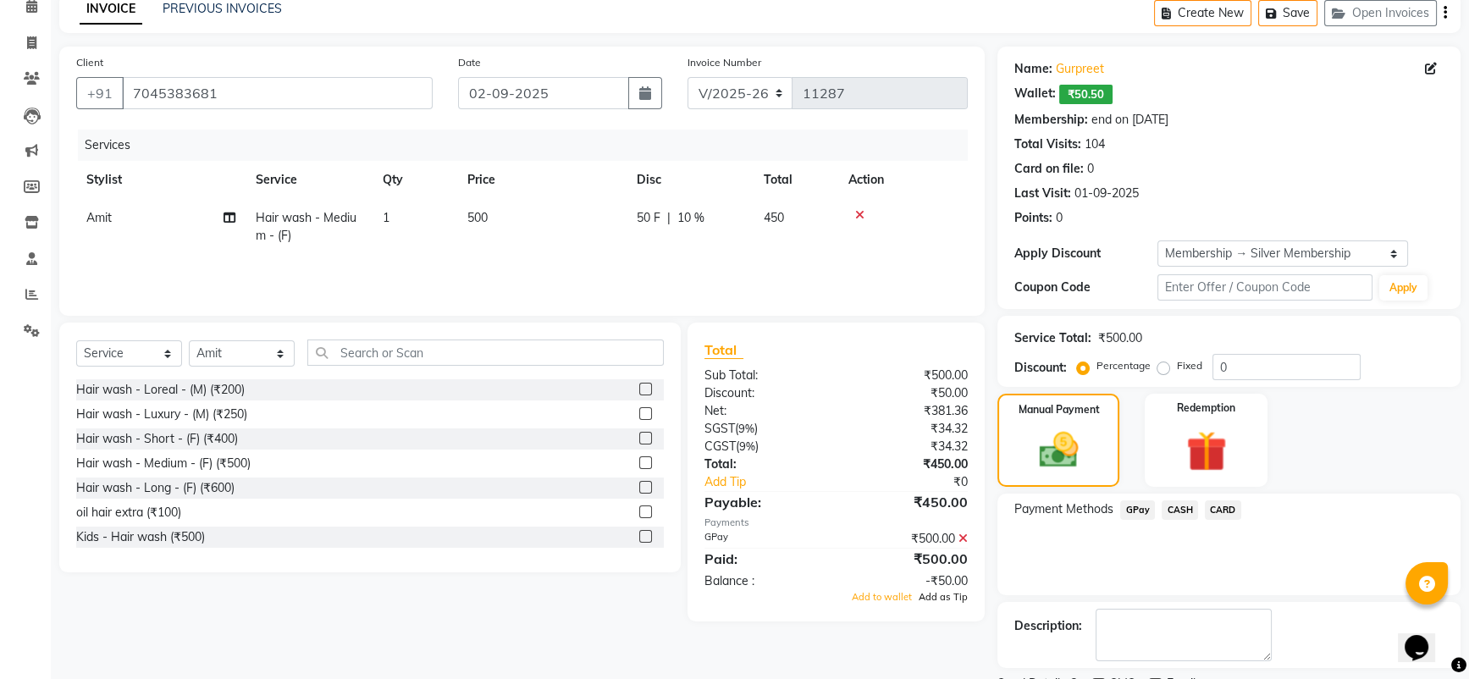
click at [950, 596] on span "Add as Tip" at bounding box center [943, 597] width 49 height 12
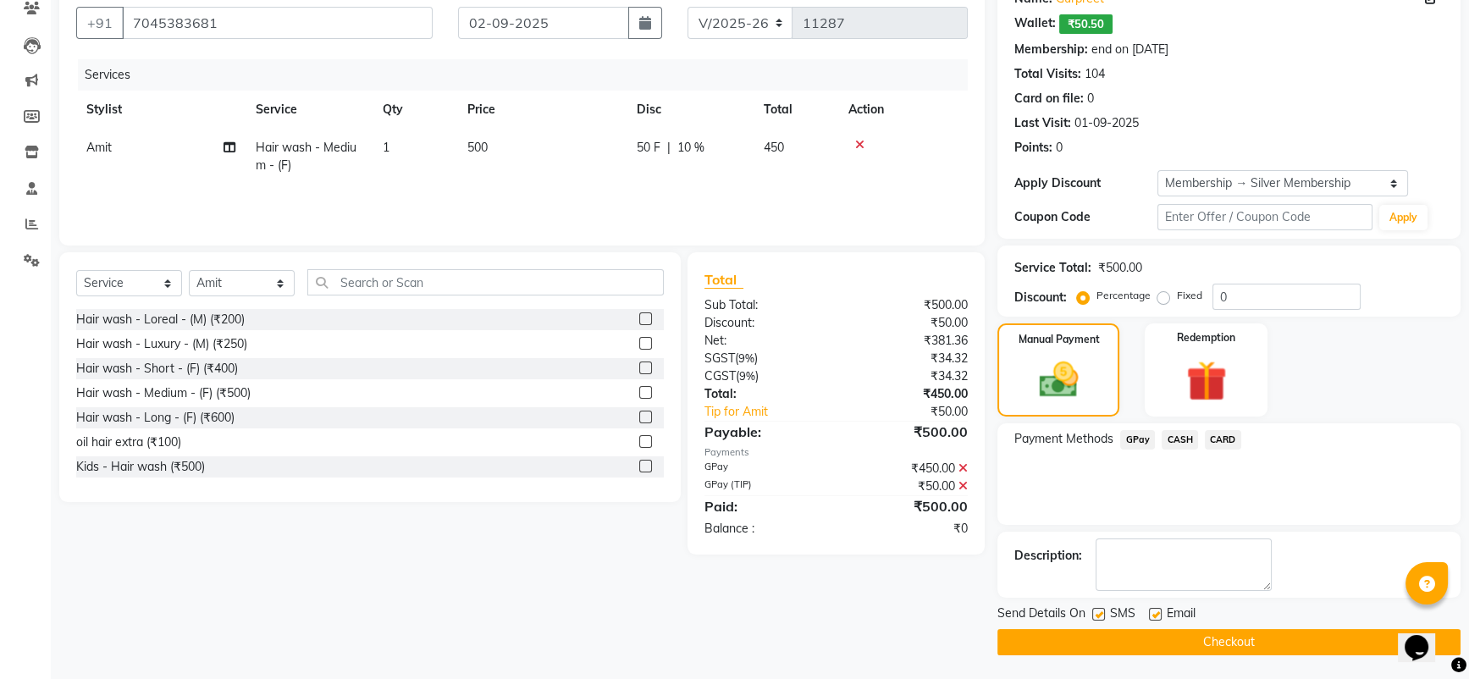
click at [1202, 639] on button "Checkout" at bounding box center [1229, 642] width 463 height 26
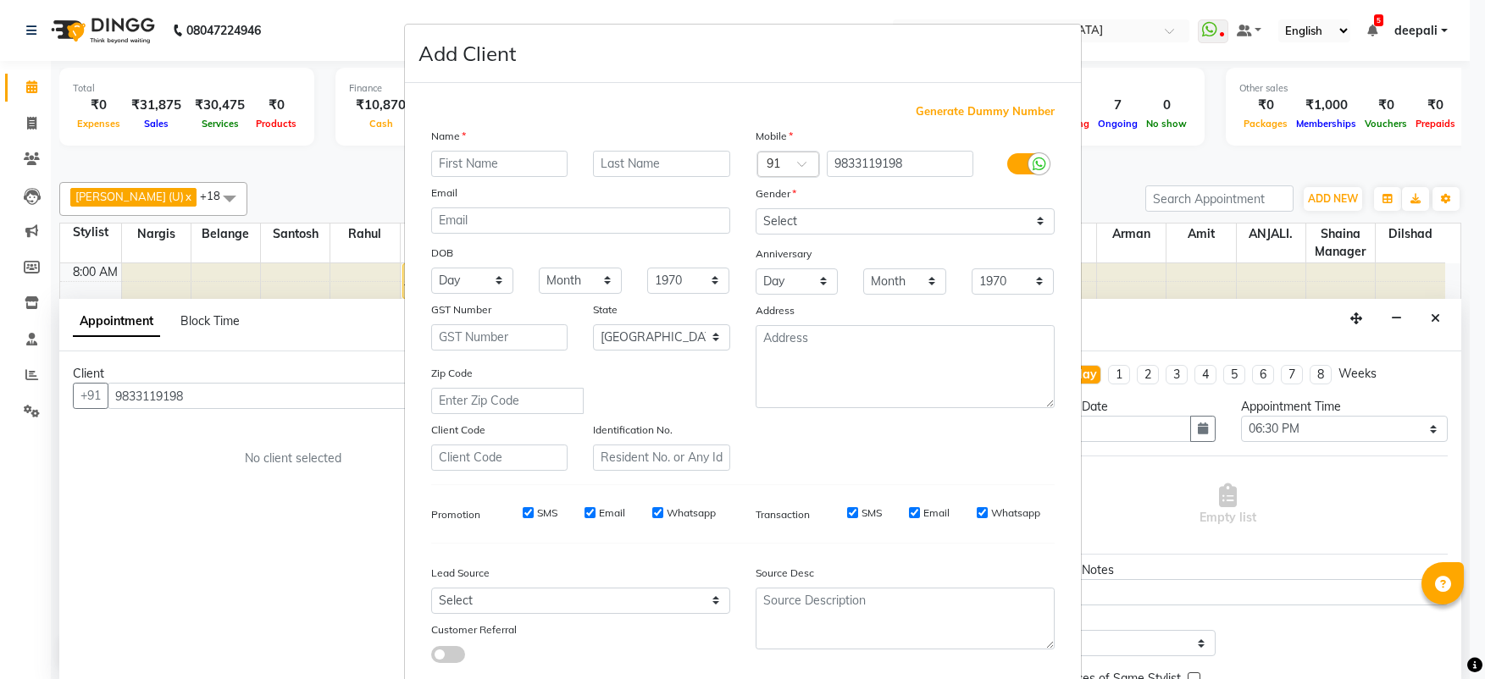
select select "45203"
select select "1110"
select select "tentative"
select select "22"
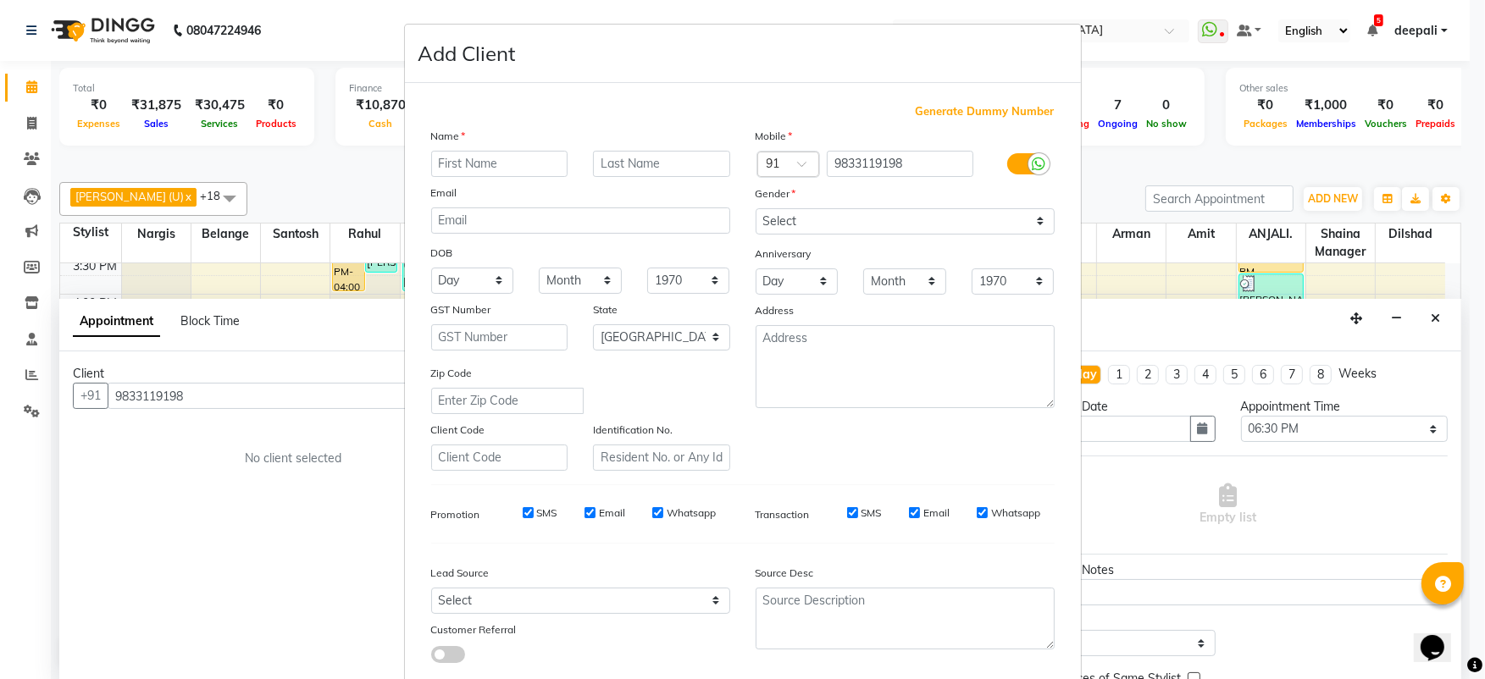
click at [390, 76] on ngb-modal-window "Add Client Generate Dummy Number Name Email DOB Day 01 02 03 04 05 06 07 08 09 …" at bounding box center [742, 339] width 1485 height 679
click at [376, 41] on ngb-modal-window "Add Client Generate Dummy Number Name Email DOB Day 01 02 03 04 05 06 07 08 09 …" at bounding box center [742, 339] width 1485 height 679
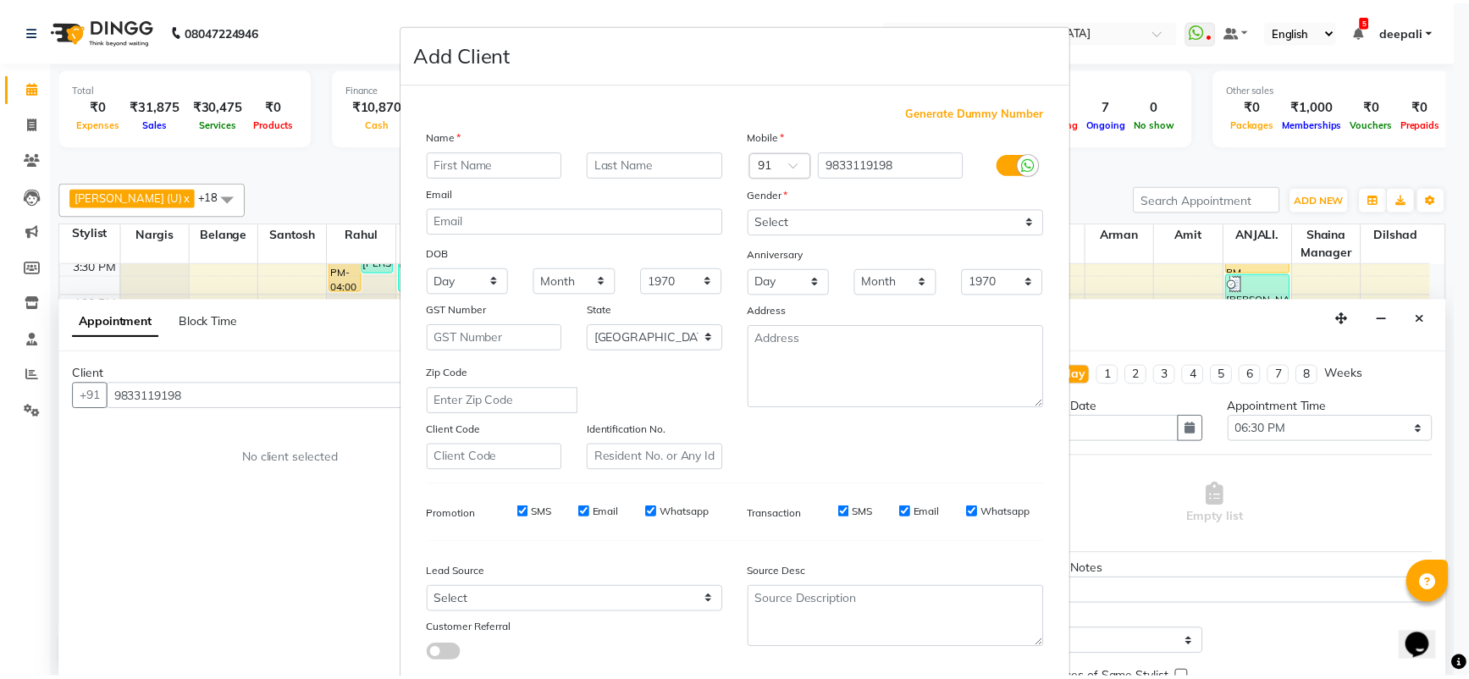
scroll to position [100, 0]
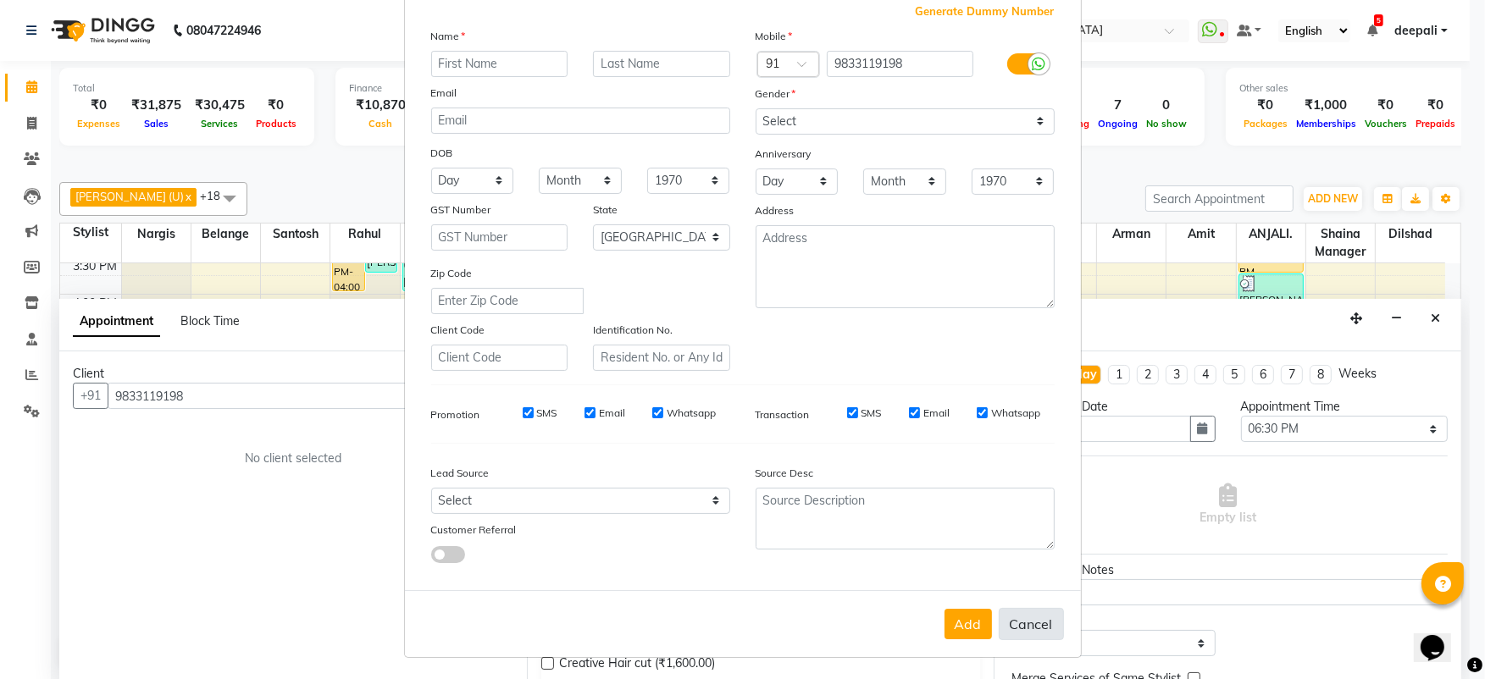
click at [1016, 618] on button "Cancel" at bounding box center [1031, 624] width 65 height 32
select select
select select "null"
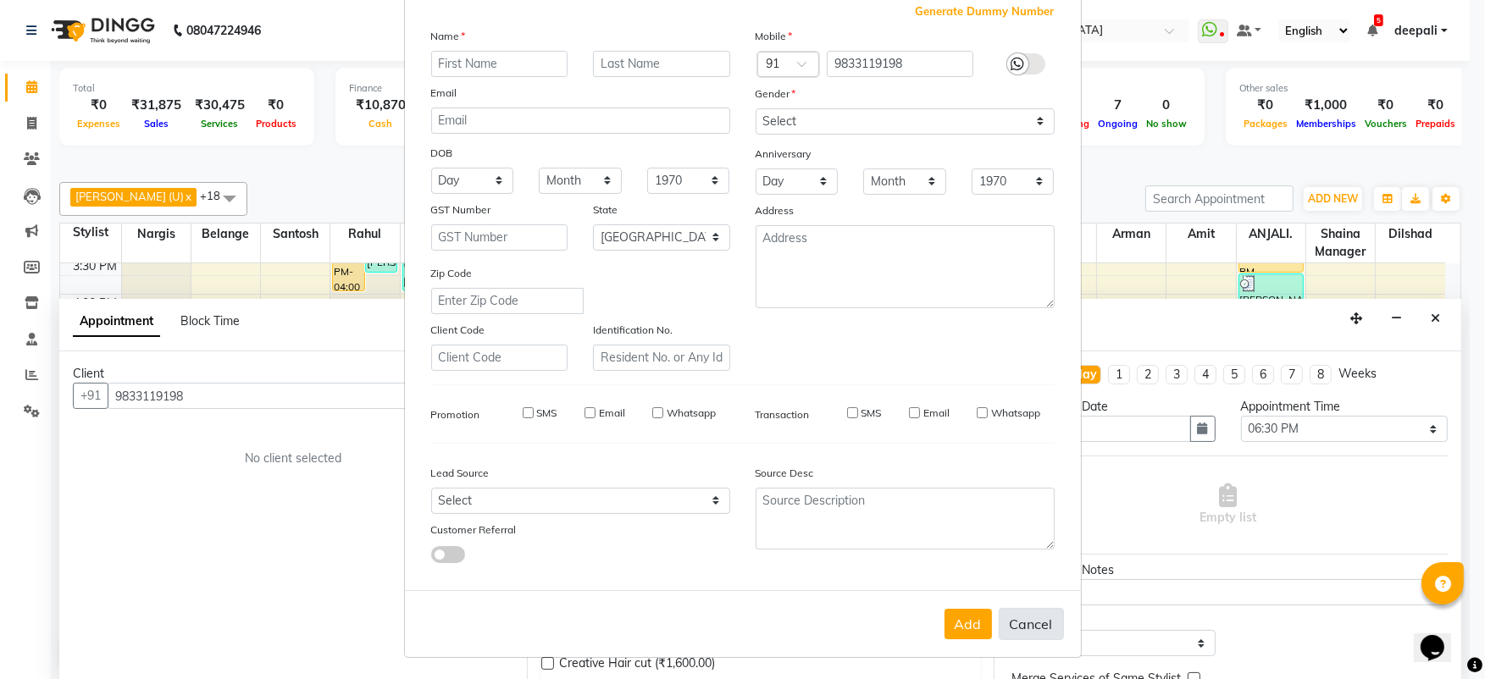
select select
checkbox input "false"
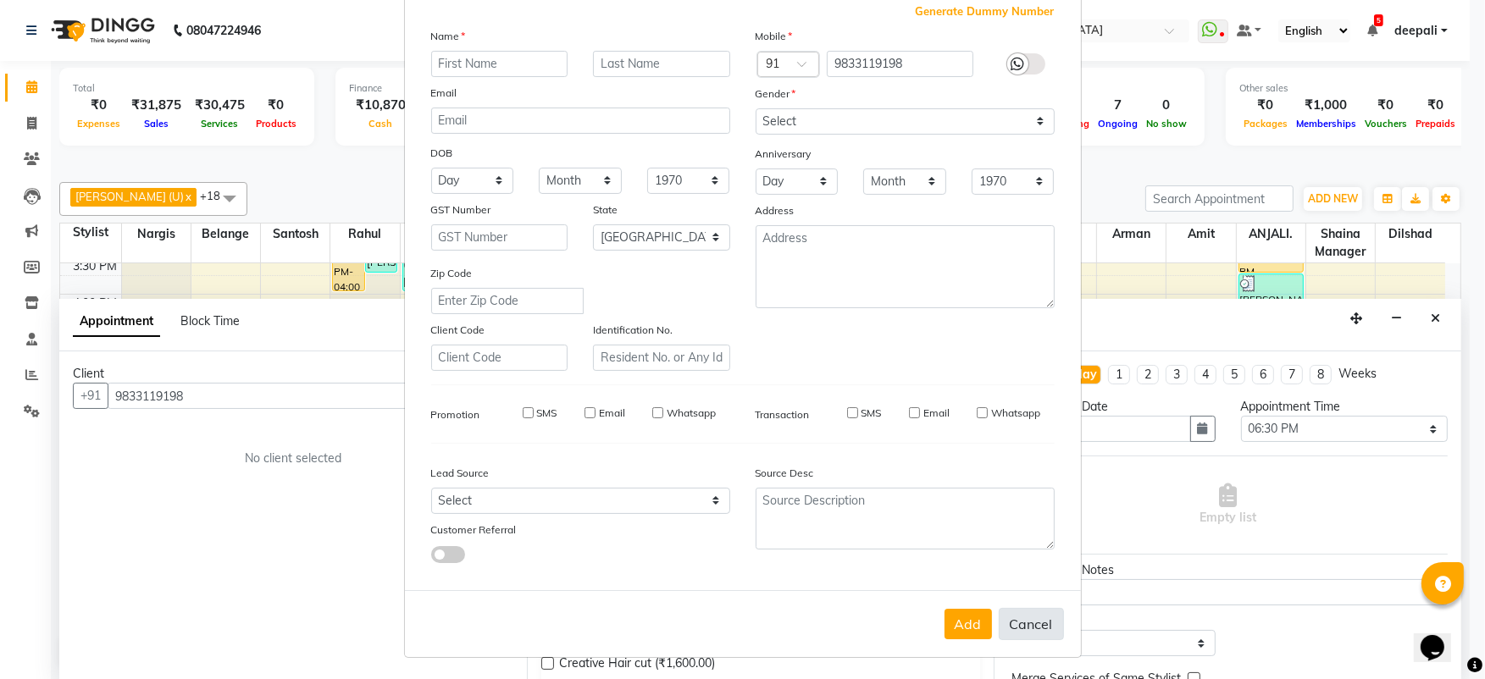
checkbox input "false"
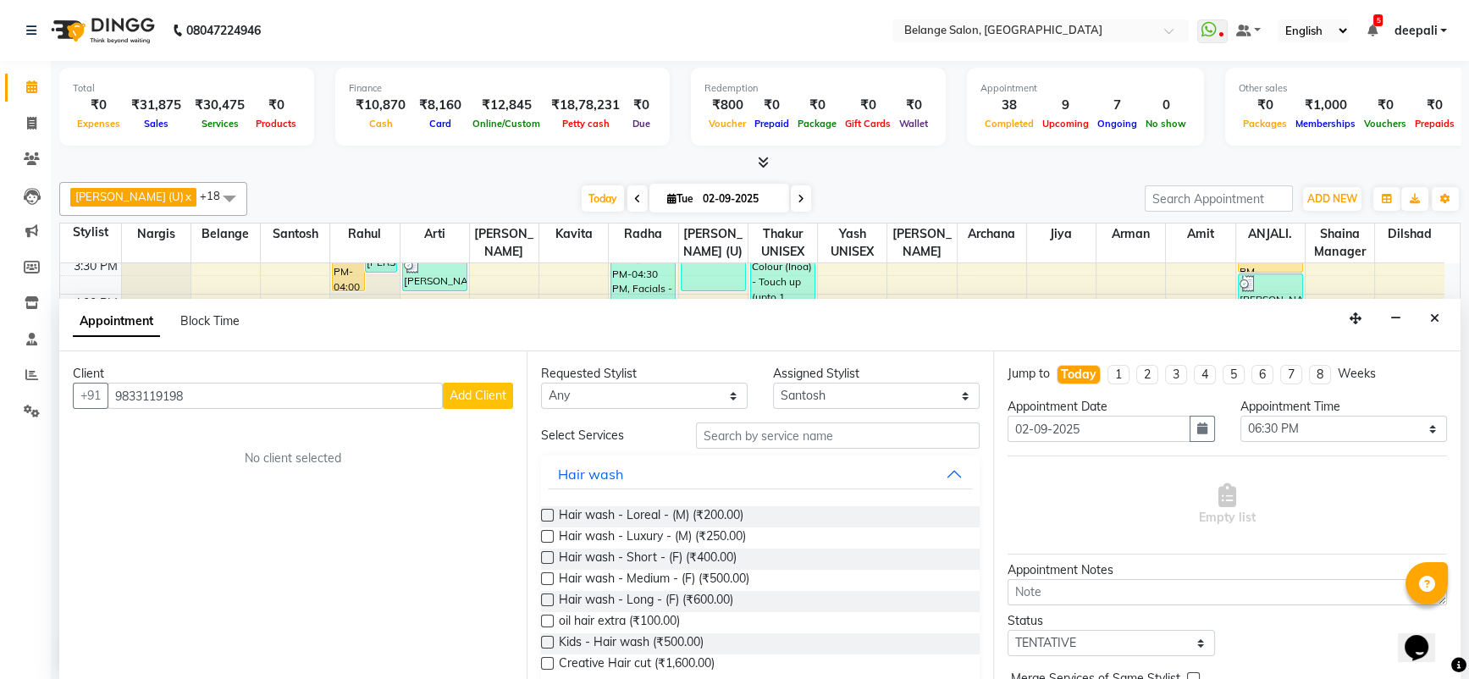
click at [324, 166] on div at bounding box center [760, 163] width 1402 height 18
click at [1431, 325] on button "Close" at bounding box center [1435, 319] width 25 height 26
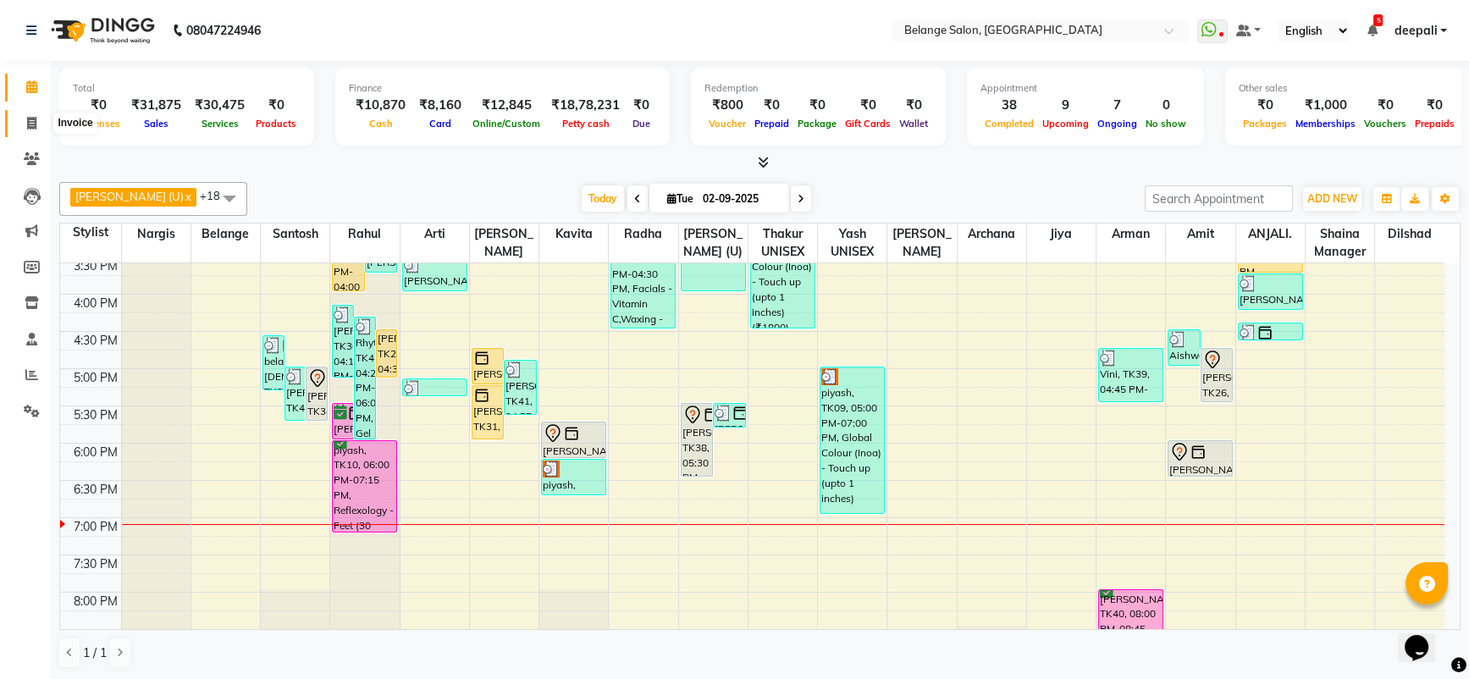
click at [24, 131] on span at bounding box center [32, 123] width 30 height 19
select select "service"
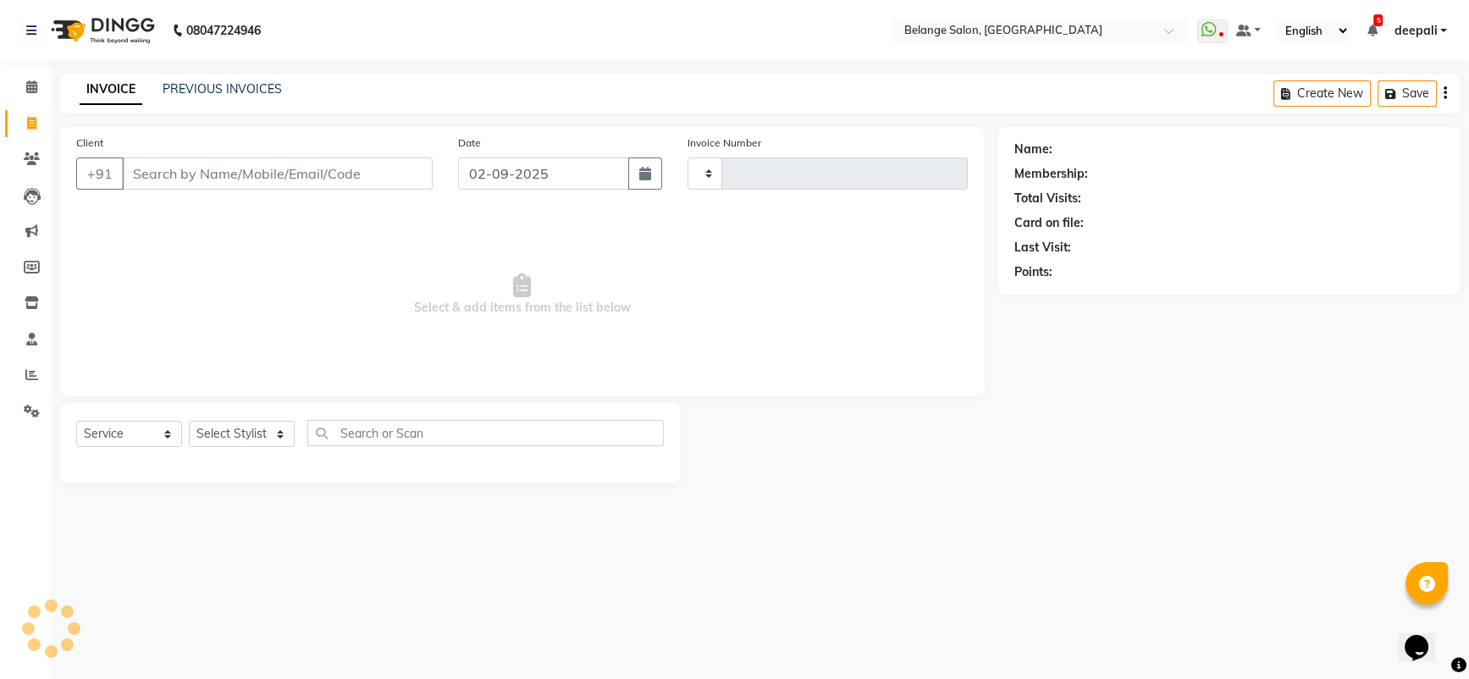
type input "11288"
select select "5076"
click at [222, 81] on link "PREVIOUS INVOICES" at bounding box center [222, 88] width 119 height 15
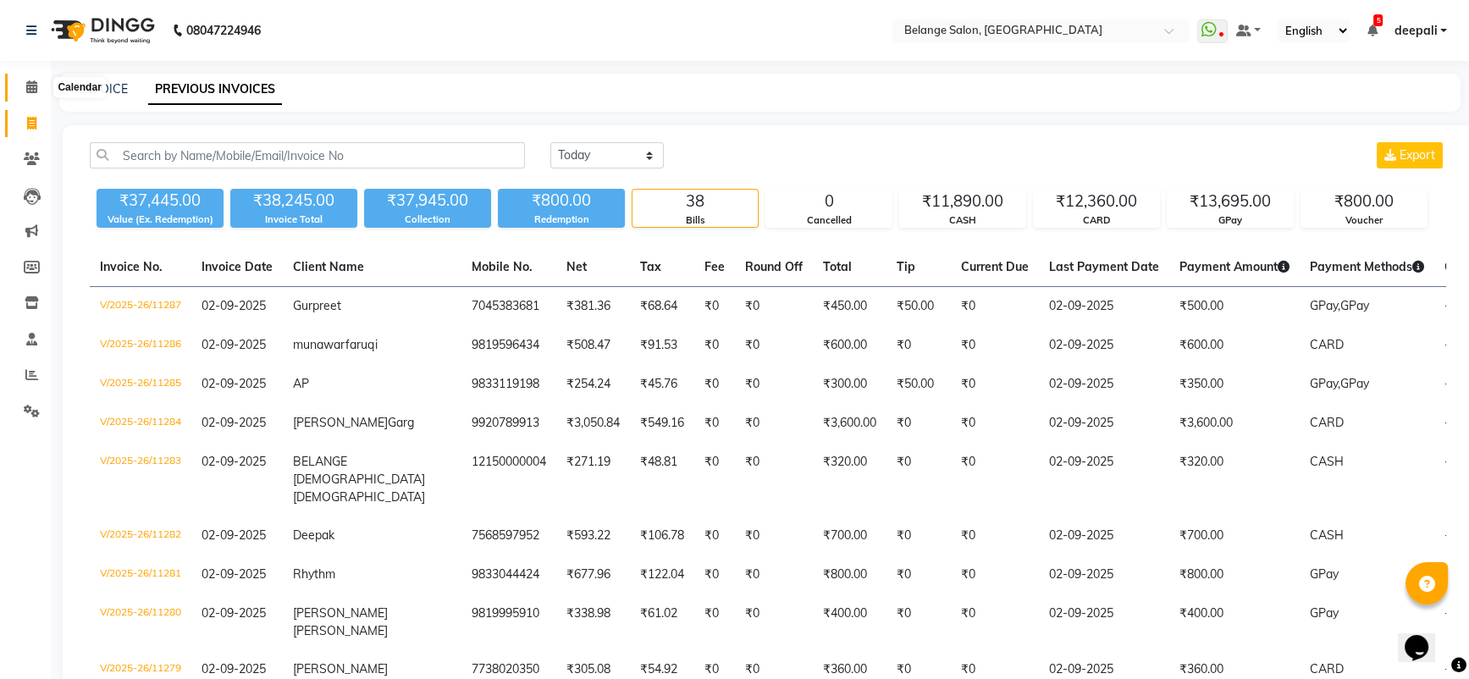
click at [19, 93] on span at bounding box center [32, 87] width 30 height 19
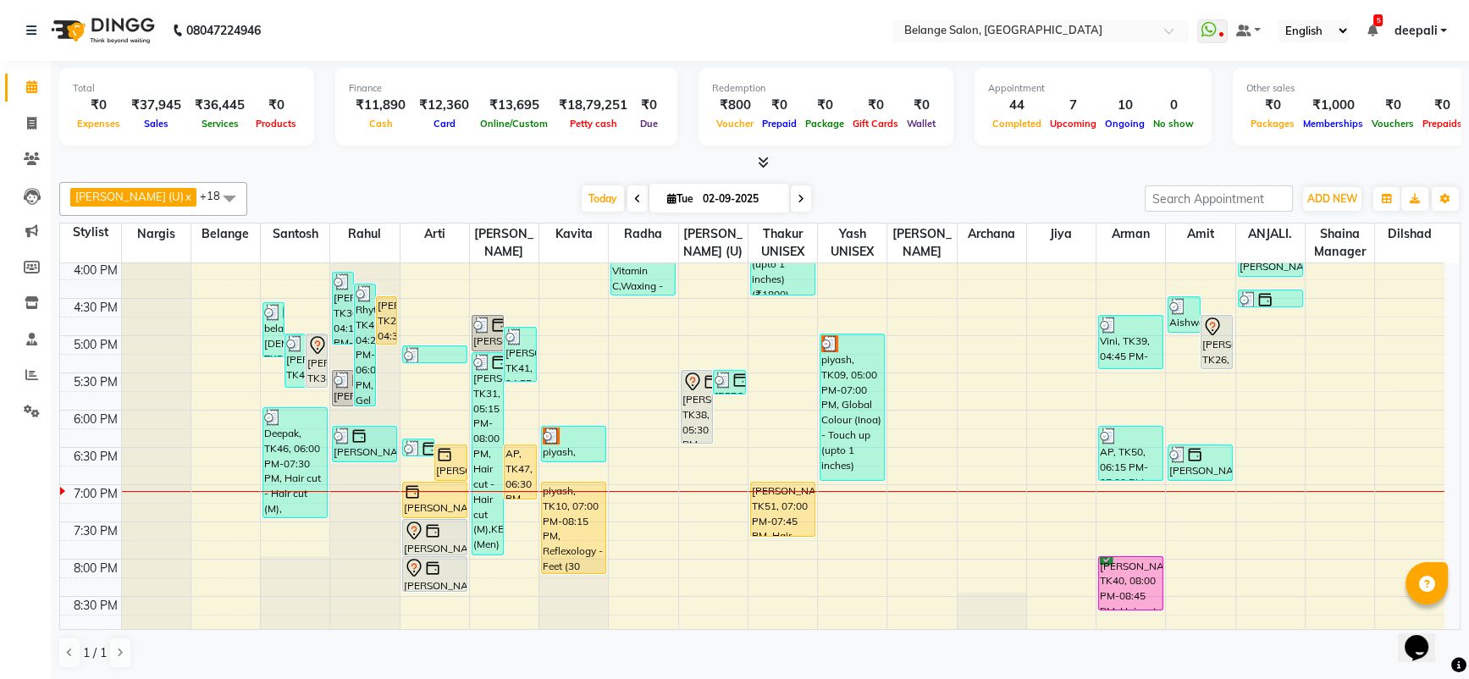
scroll to position [601, 0]
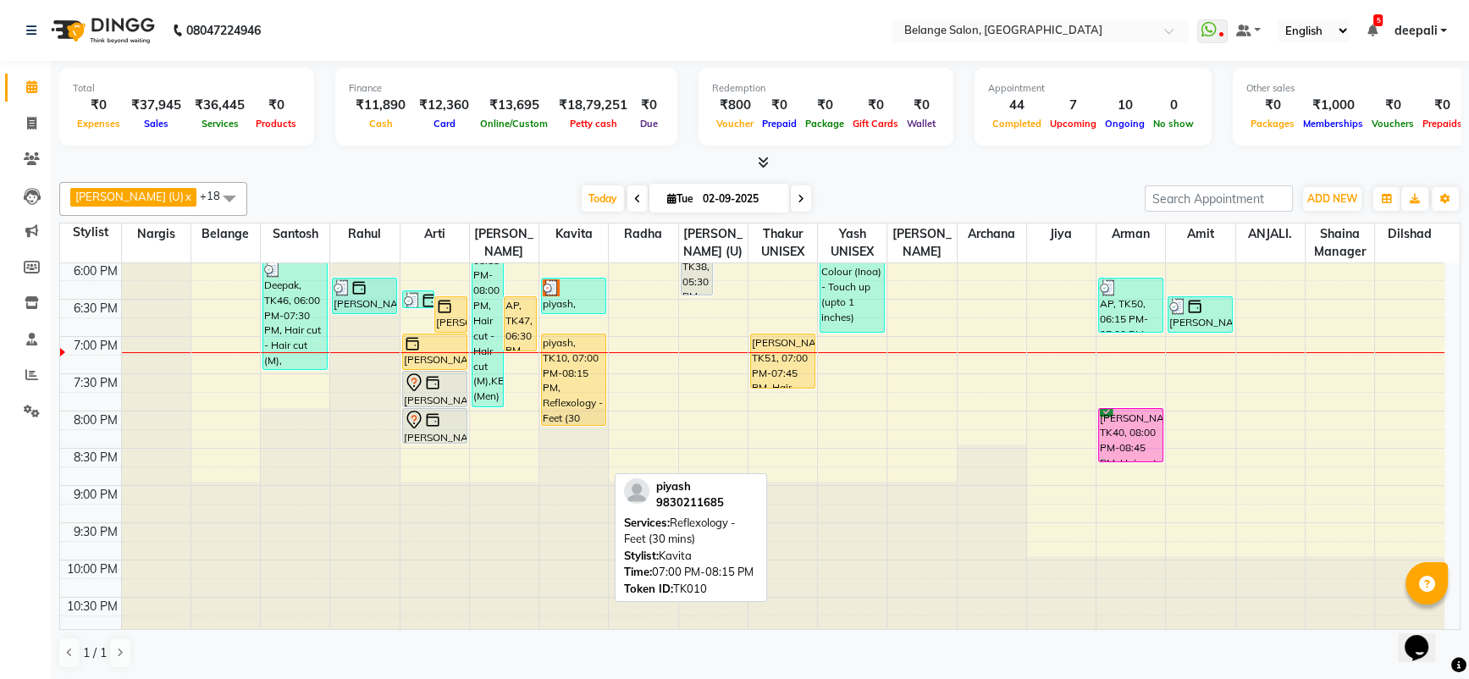
scroll to position [746, 0]
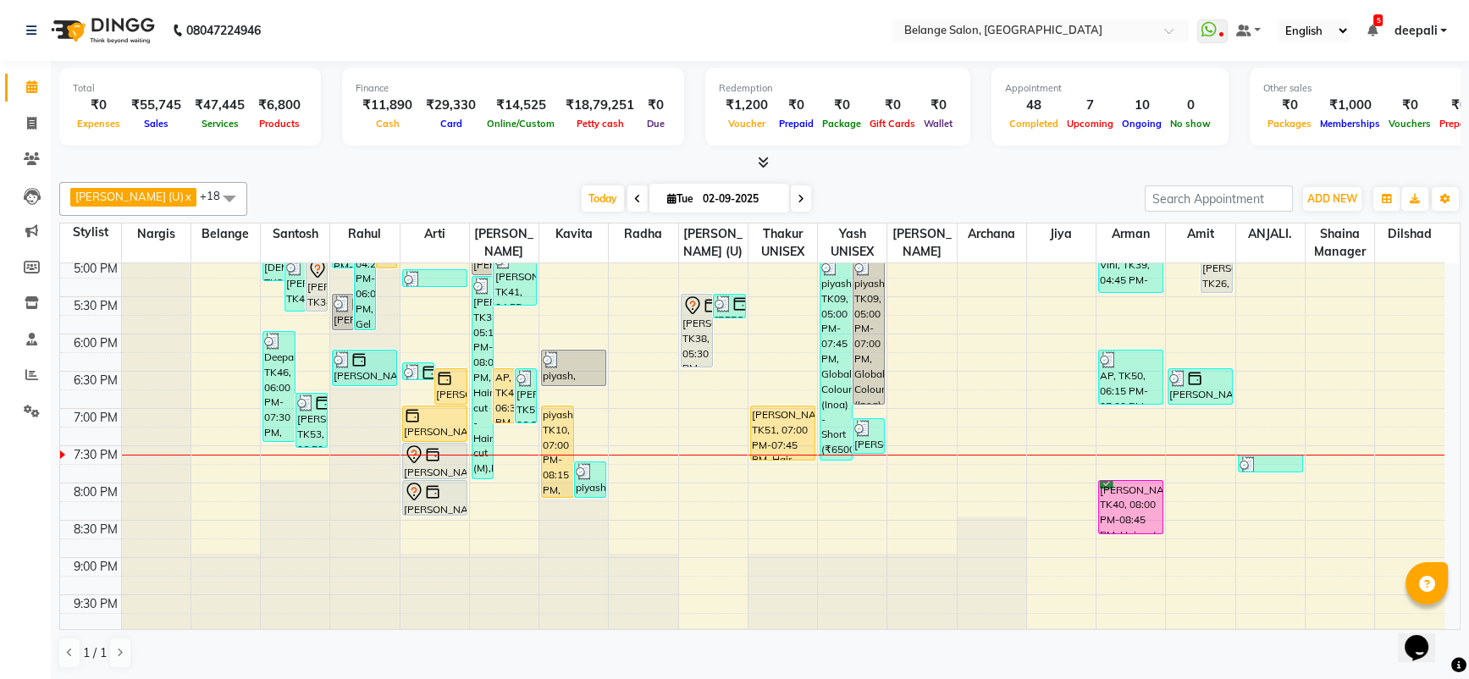
scroll to position [746, 0]
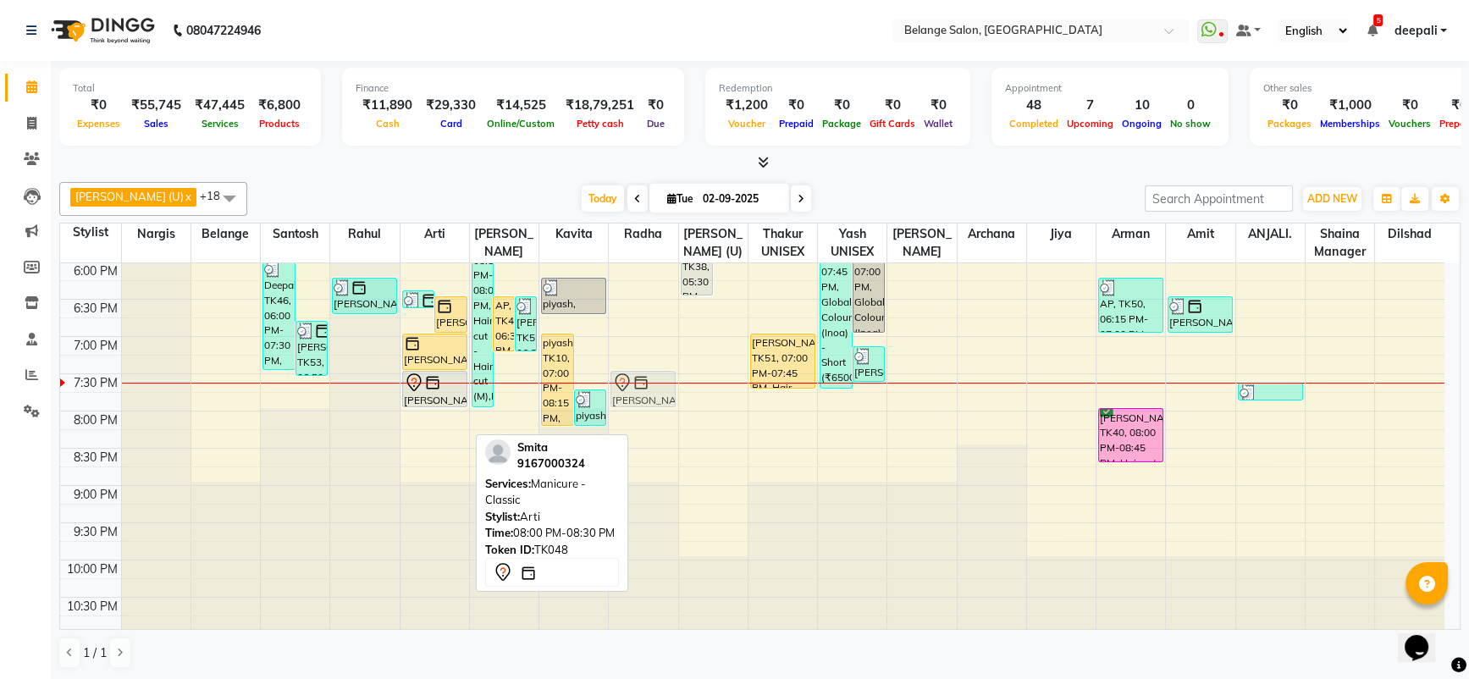
drag, startPoint x: 418, startPoint y: 412, endPoint x: 633, endPoint y: 371, distance: 219.1
click at [633, 371] on tr "belange [DEMOGRAPHIC_DATA], TK37, 04:35 PM-05:20 PM, [PERSON_NAME] Styling (₹30…" at bounding box center [752, 75] width 1385 height 1117
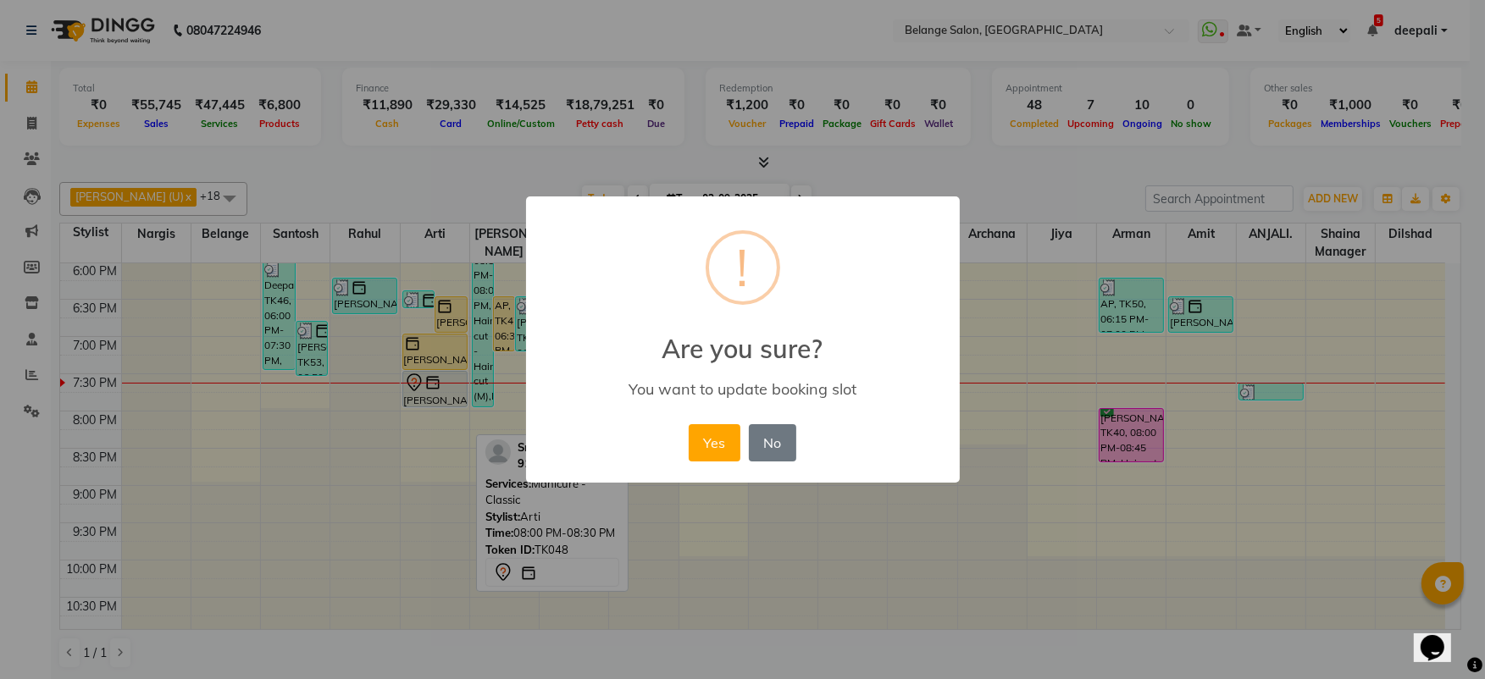
click at [689, 424] on button "Yes" at bounding box center [715, 442] width 52 height 37
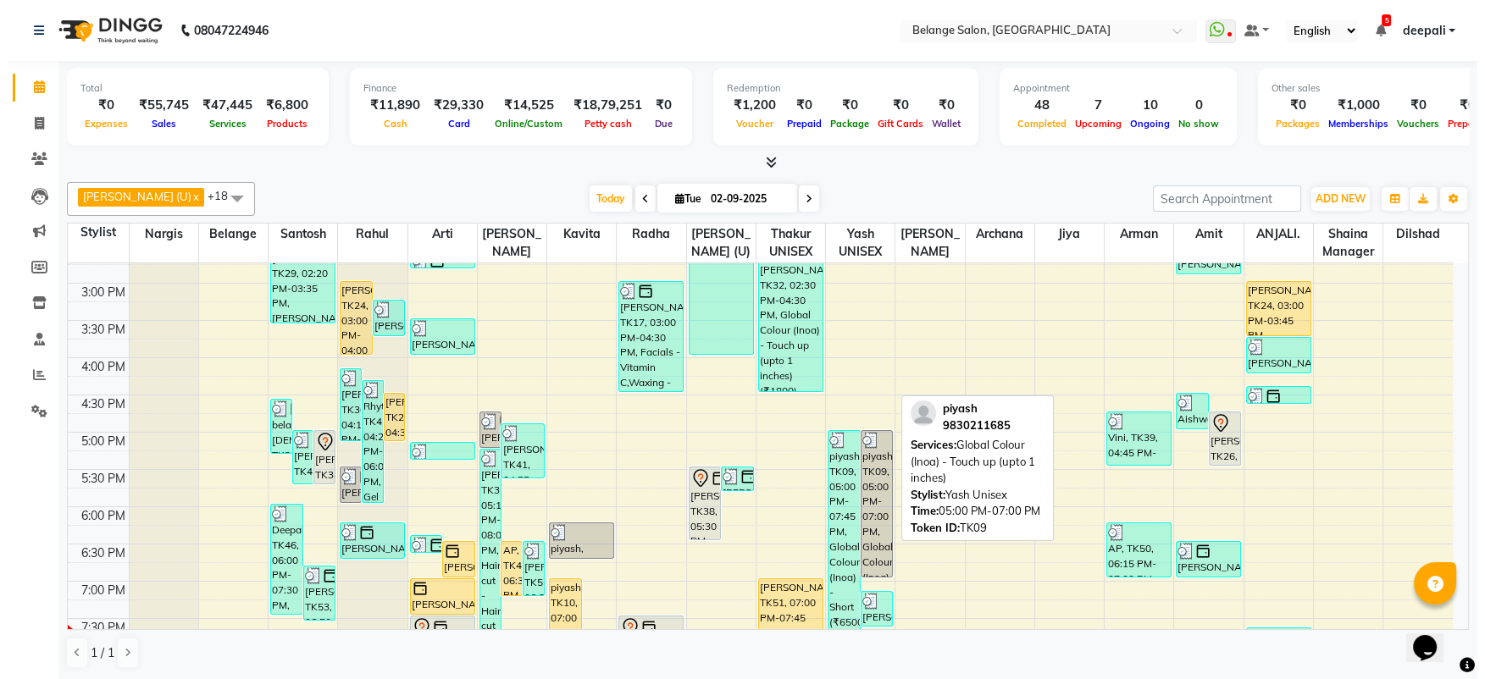
scroll to position [503, 0]
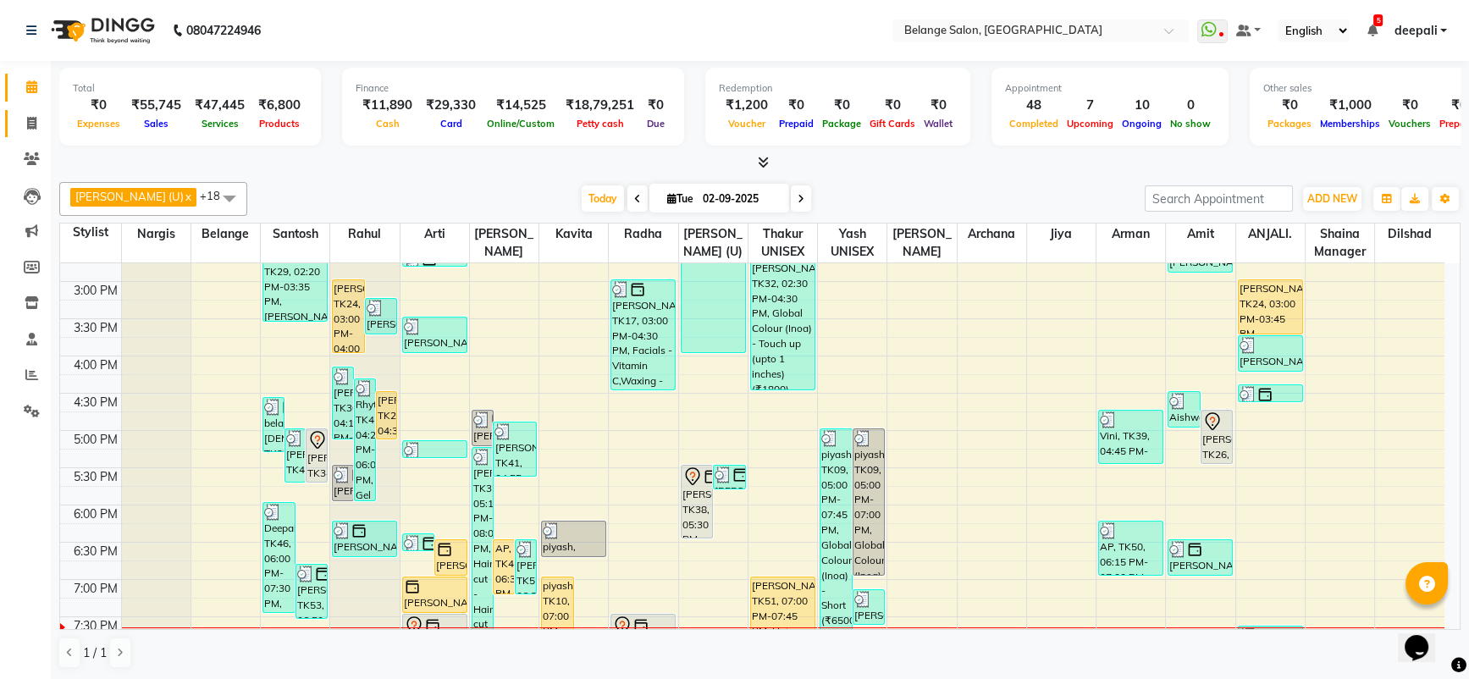
click at [28, 125] on icon at bounding box center [31, 123] width 9 height 13
select select "service"
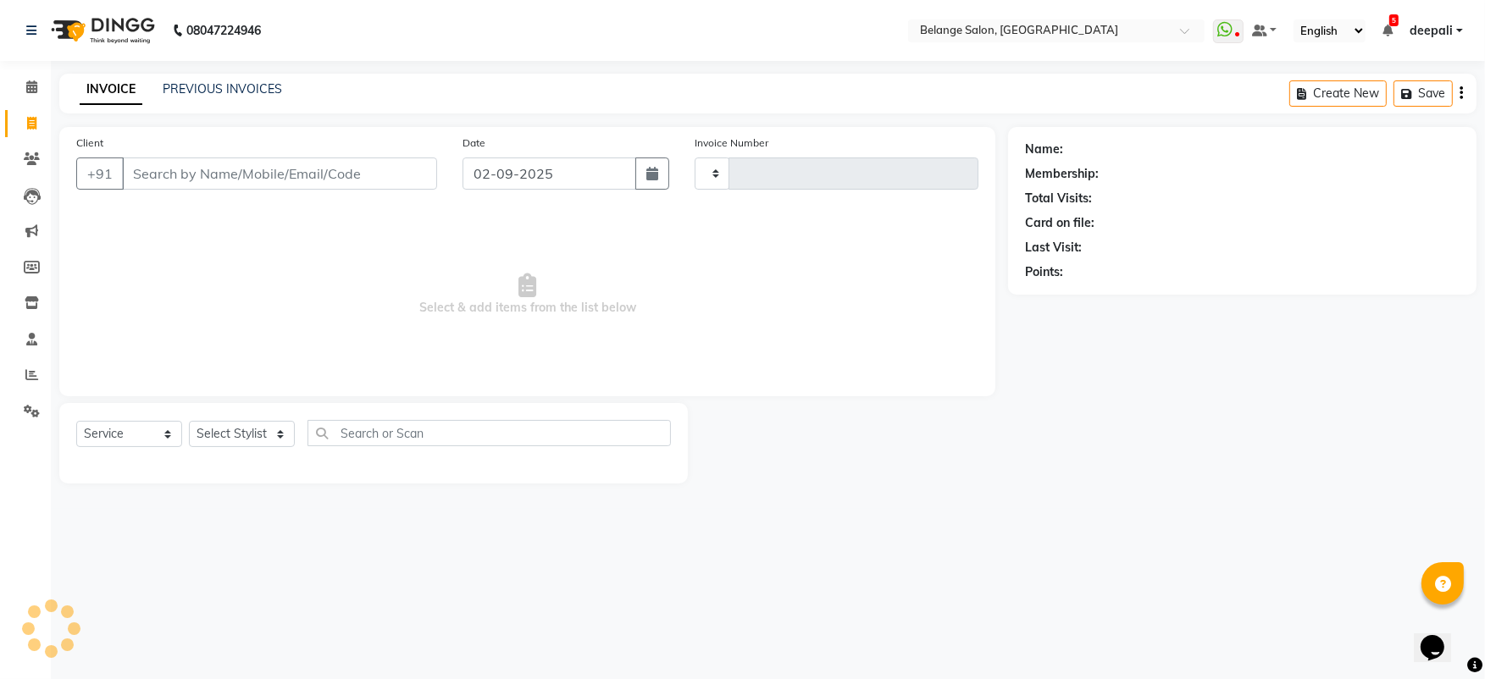
type input "11292"
select select "5076"
click at [231, 184] on input "Client" at bounding box center [279, 174] width 315 height 32
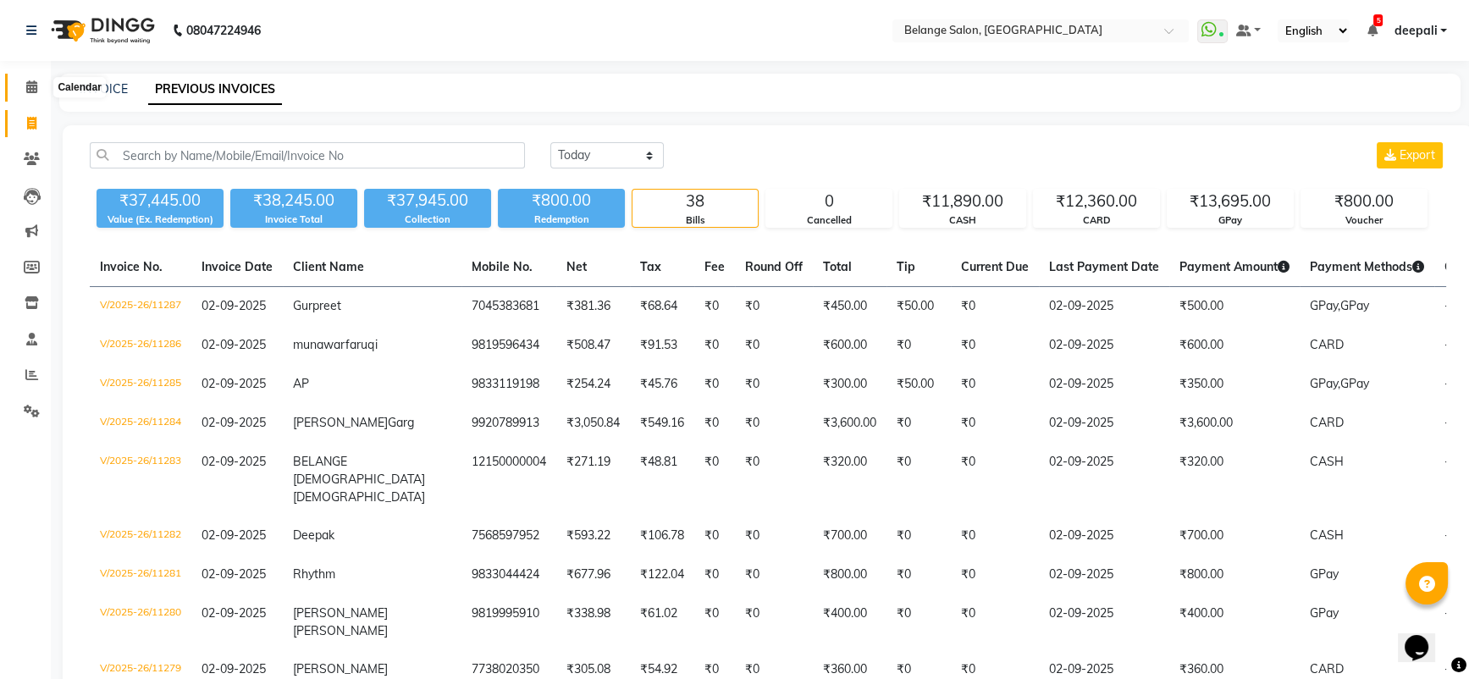
click at [28, 90] on icon at bounding box center [31, 86] width 11 height 13
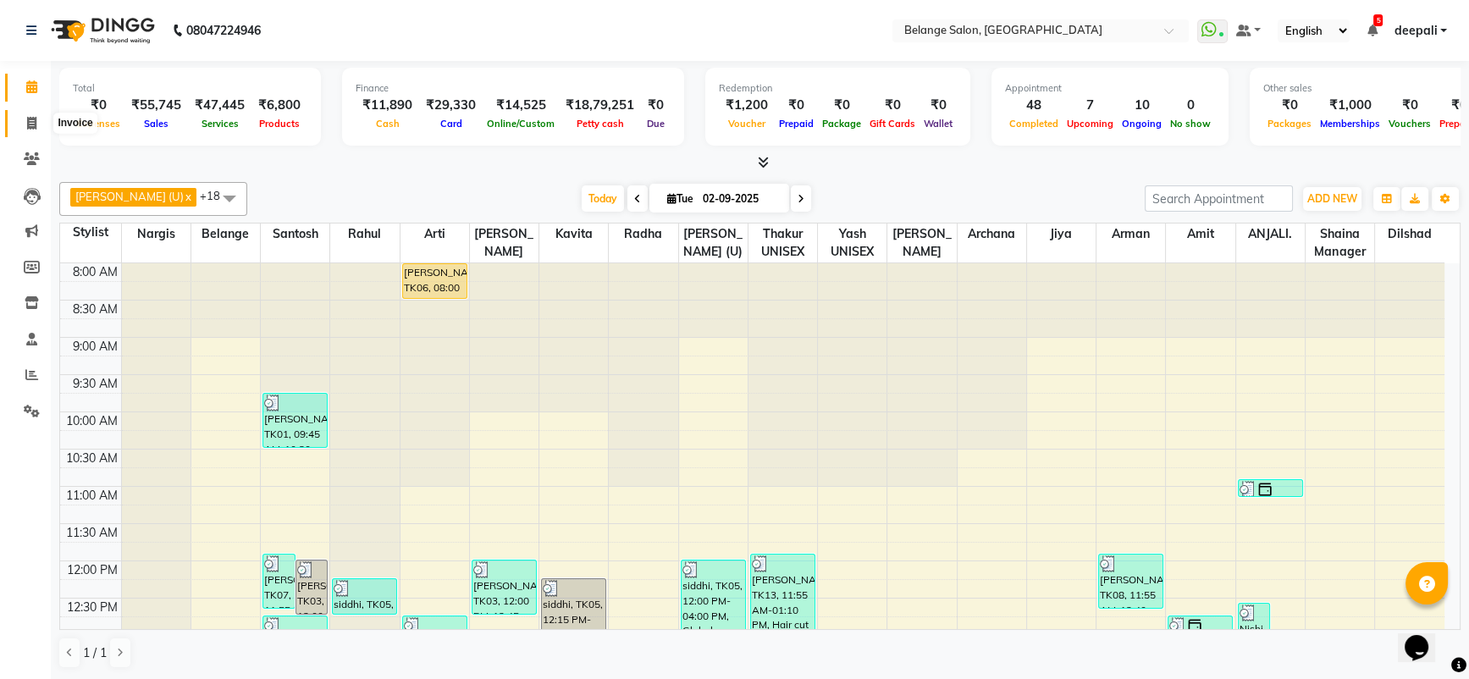
click at [30, 115] on span at bounding box center [32, 123] width 30 height 19
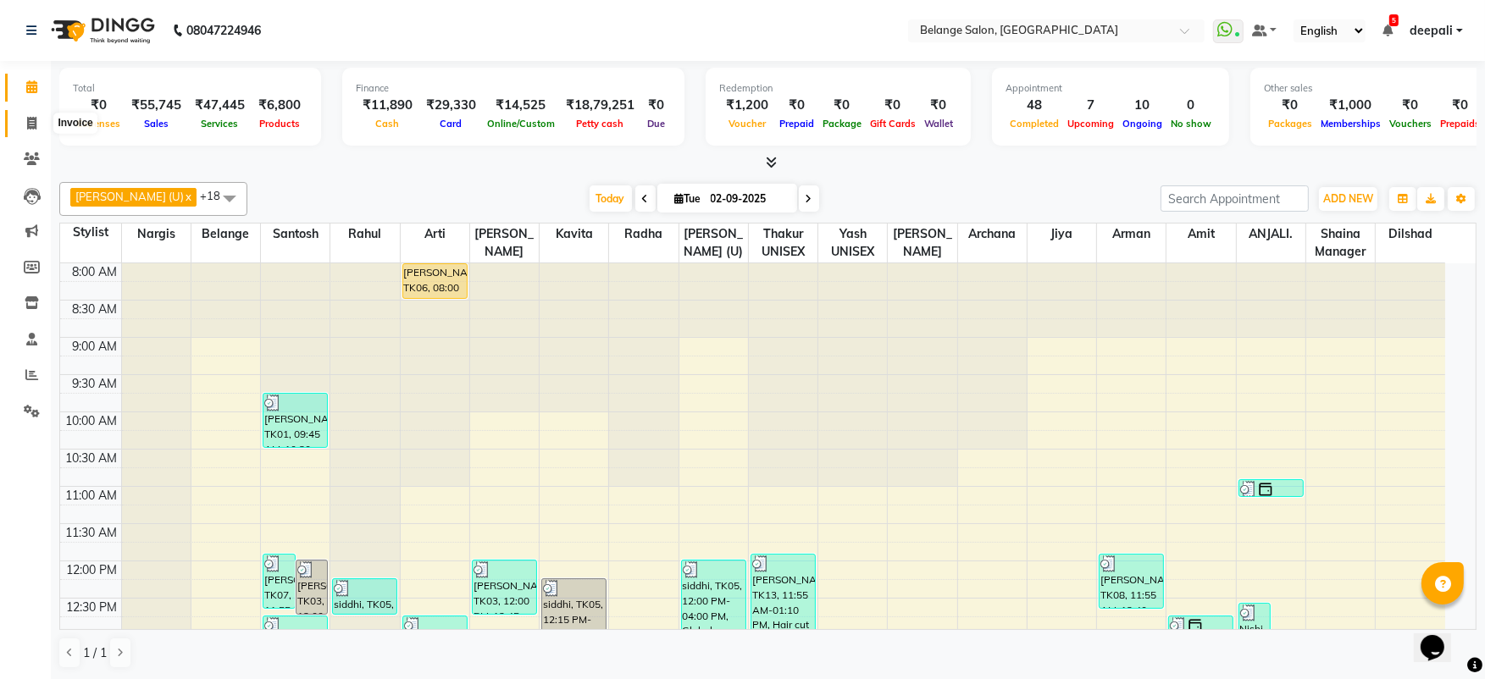
select select "5076"
select select "service"
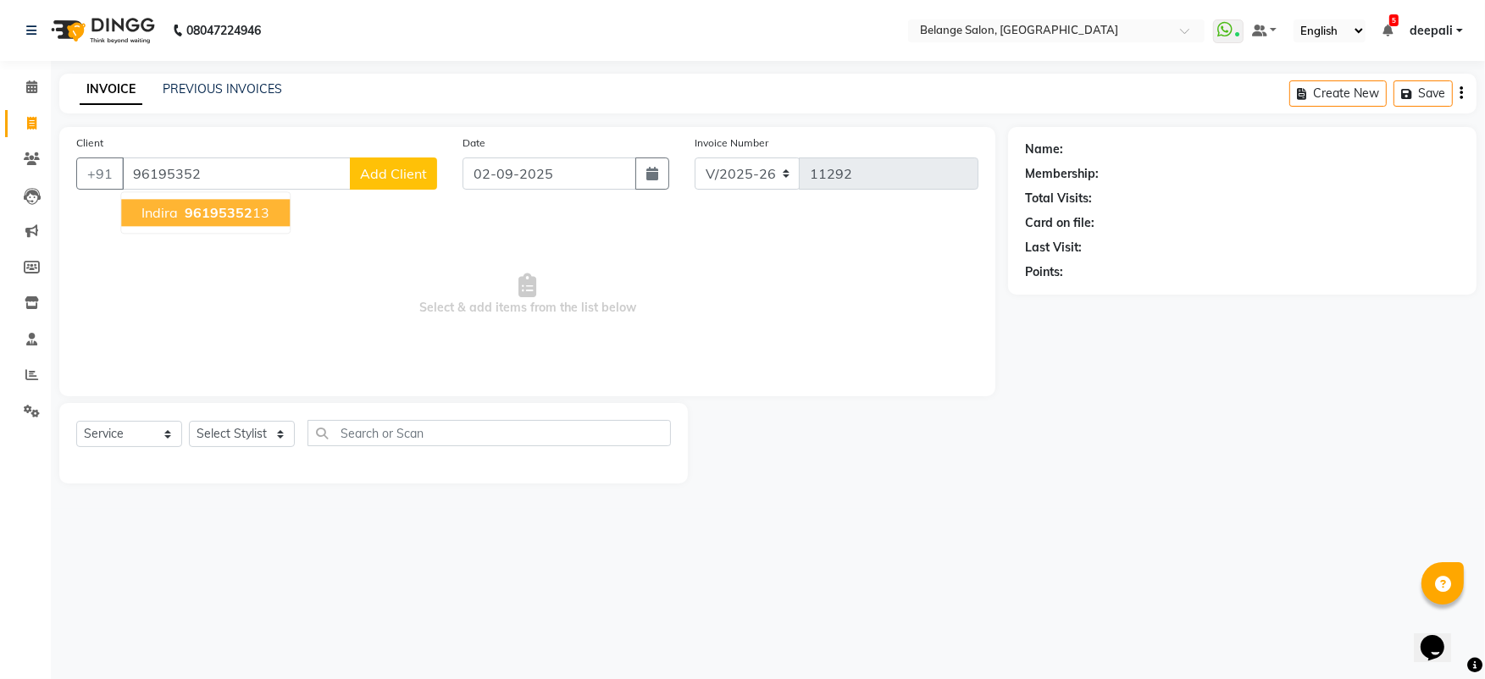
click at [179, 209] on button "Indira 96195352 13" at bounding box center [205, 212] width 169 height 27
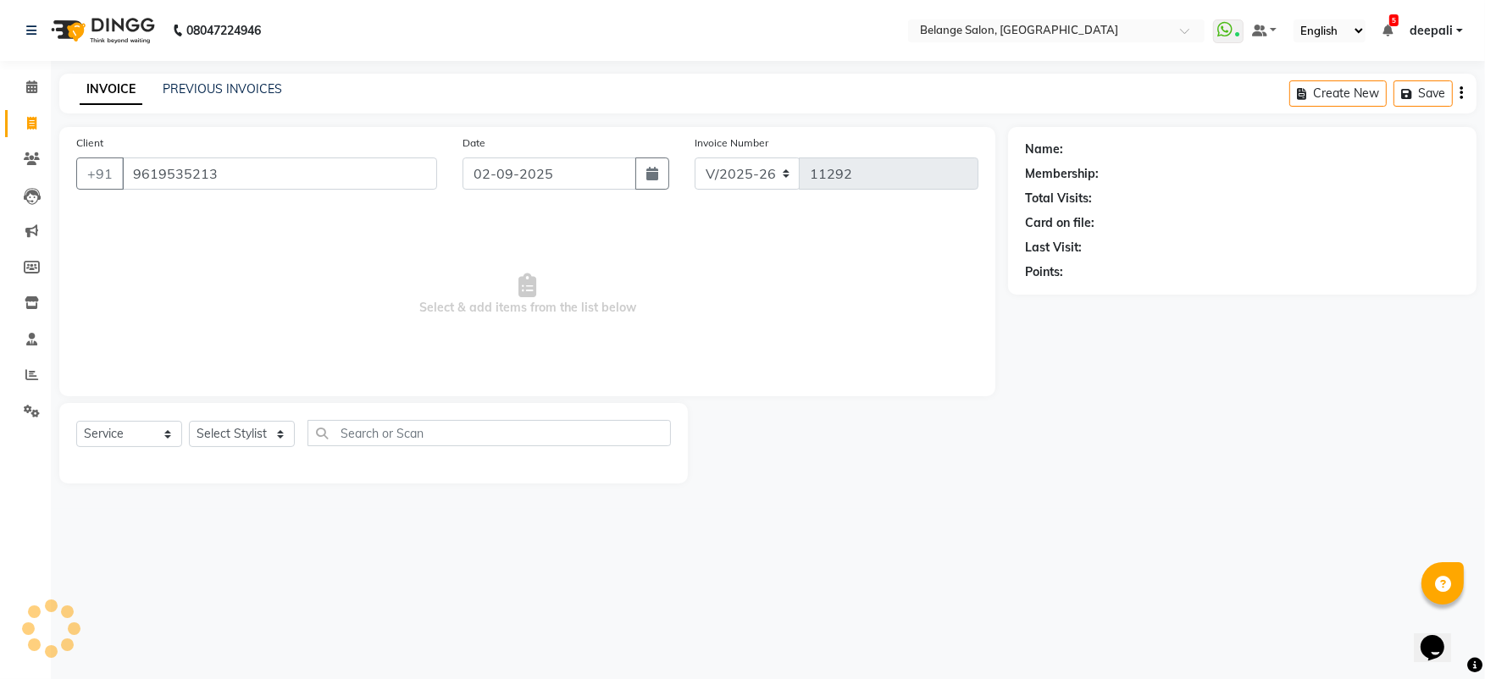
type input "9619535213"
select select "1: Object"
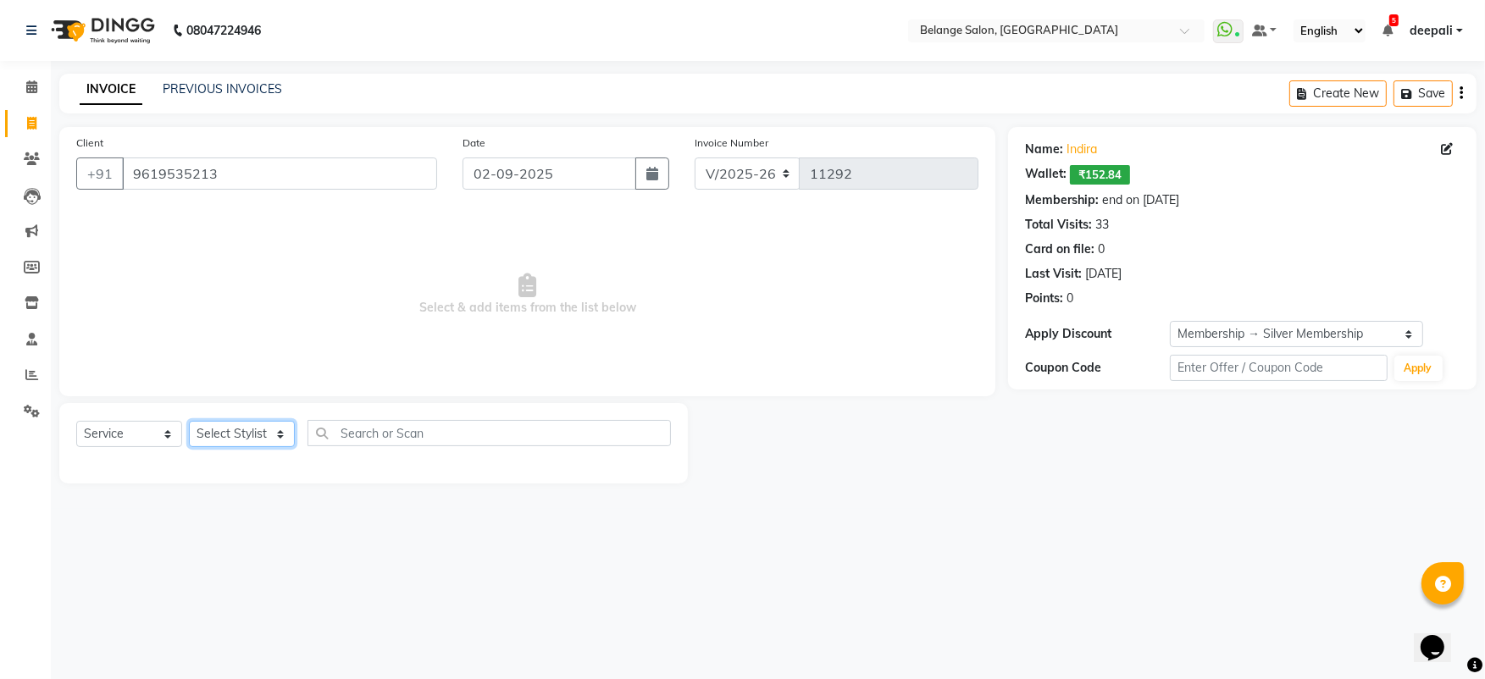
click at [236, 434] on select "Select Stylist [PERSON_NAME] (U) [PERSON_NAME] ANJALI. [PERSON_NAME] [PERSON_NA…" at bounding box center [242, 434] width 106 height 26
select select "82348"
click at [189, 421] on select "Select Stylist [PERSON_NAME] (U) [PERSON_NAME] ANJALI. [PERSON_NAME] [PERSON_NA…" at bounding box center [242, 434] width 106 height 26
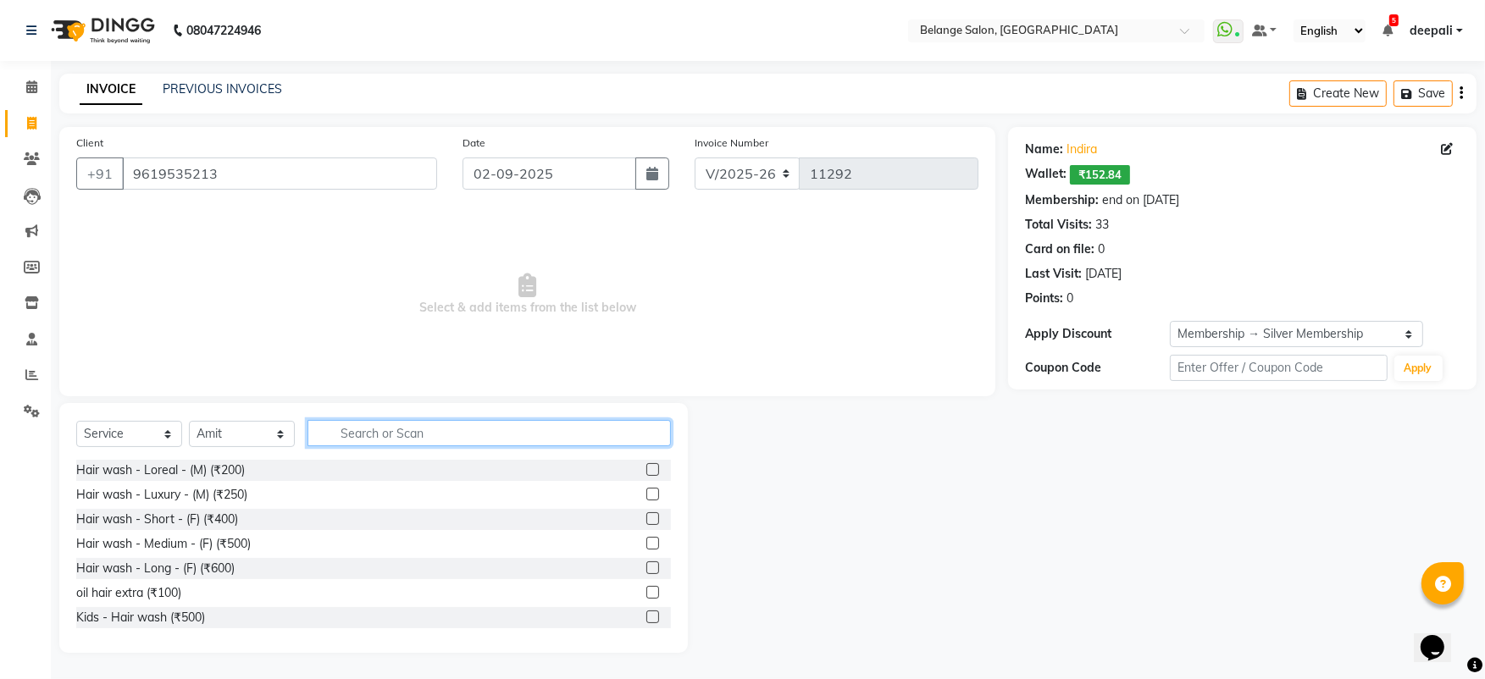
click at [372, 437] on input "text" at bounding box center [488, 433] width 363 height 26
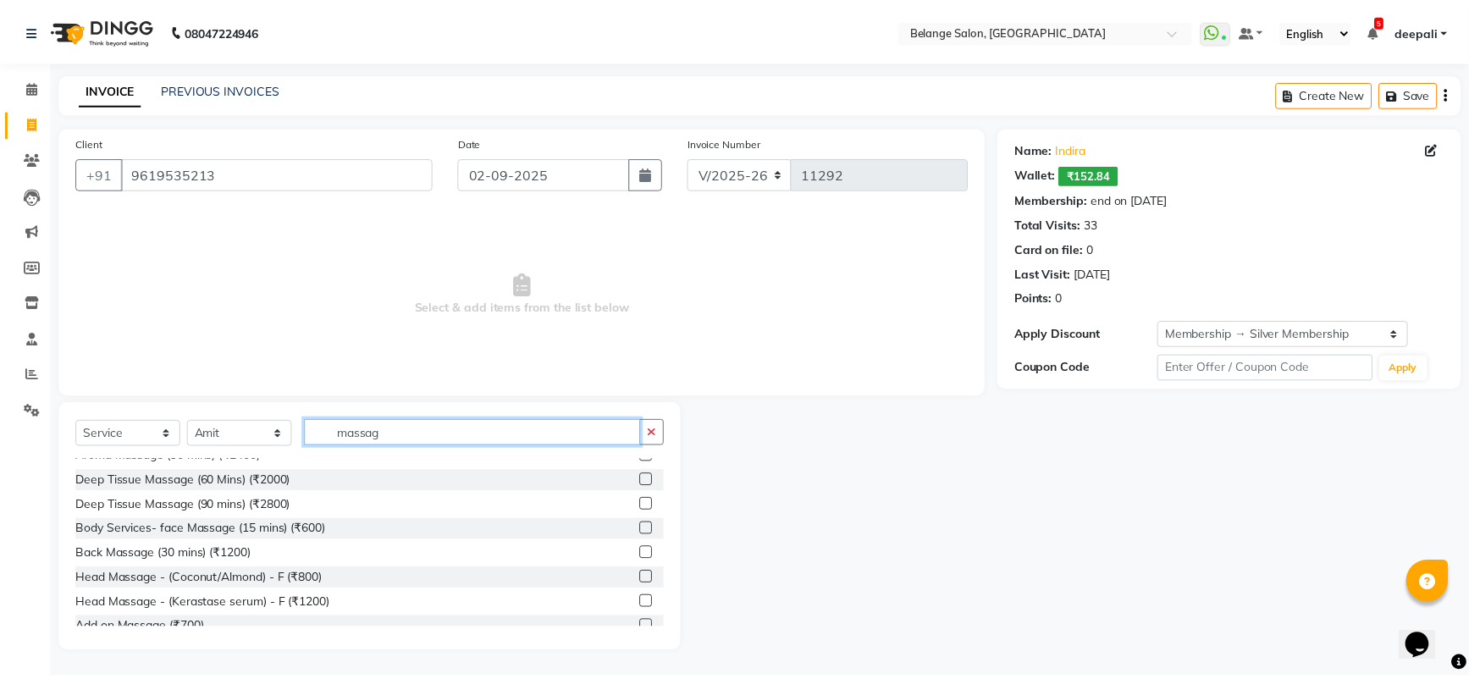
scroll to position [40, 0]
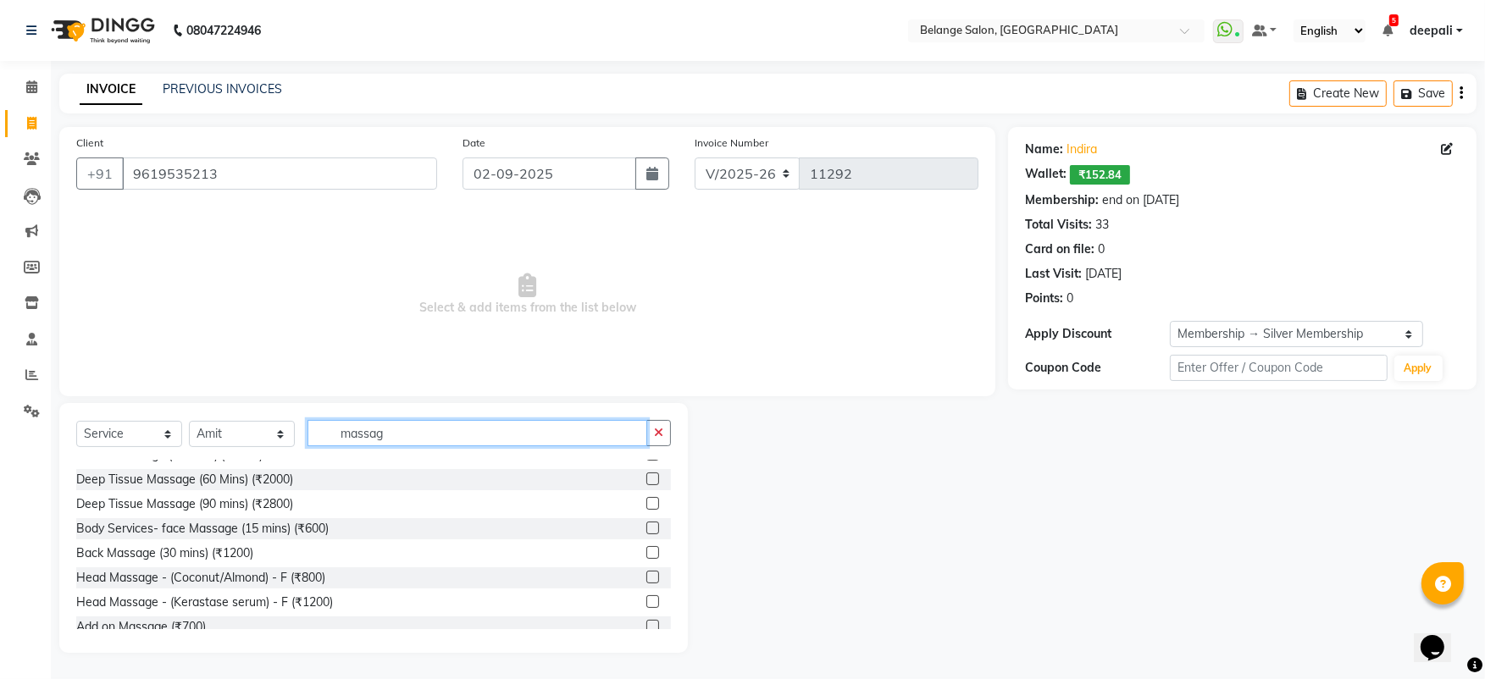
type input "massag"
click at [646, 577] on label at bounding box center [652, 577] width 13 height 13
click at [646, 577] on input "checkbox" at bounding box center [651, 578] width 11 height 11
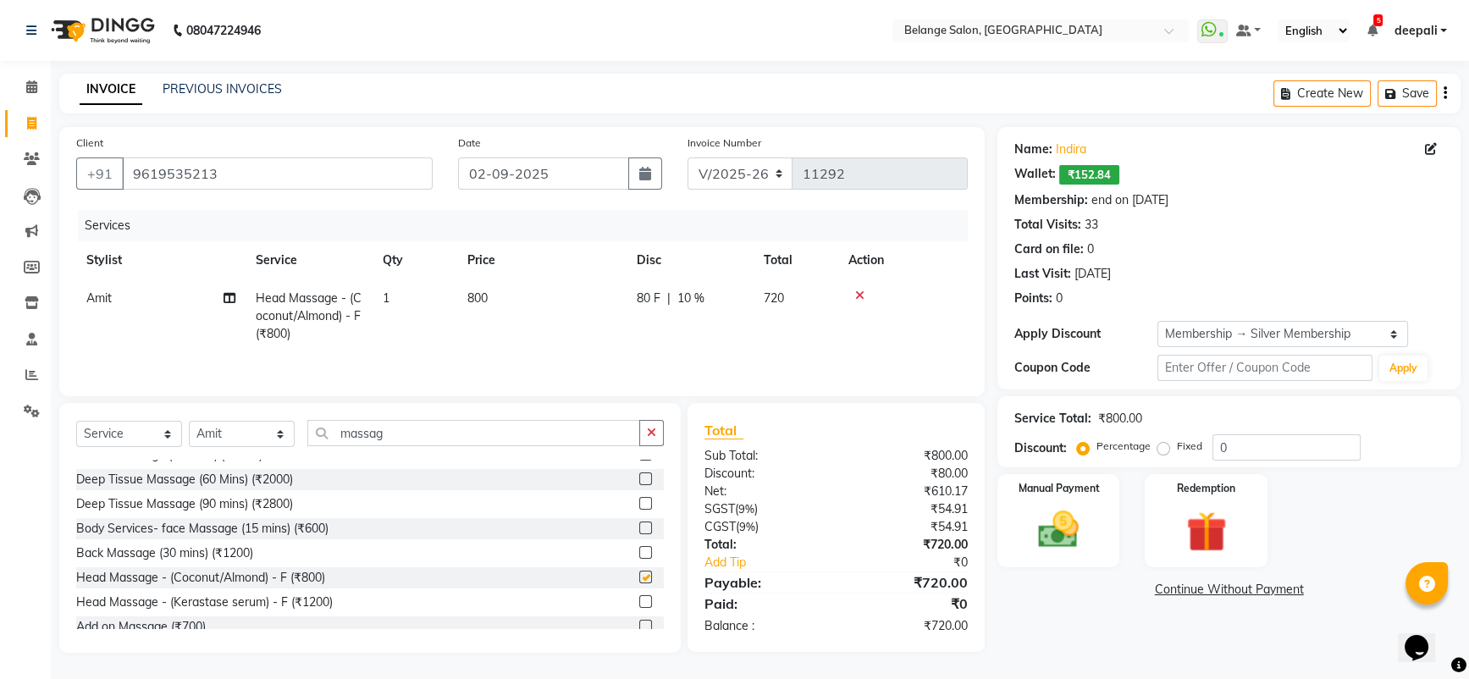
checkbox input "false"
click at [444, 443] on input "massag" at bounding box center [473, 433] width 333 height 26
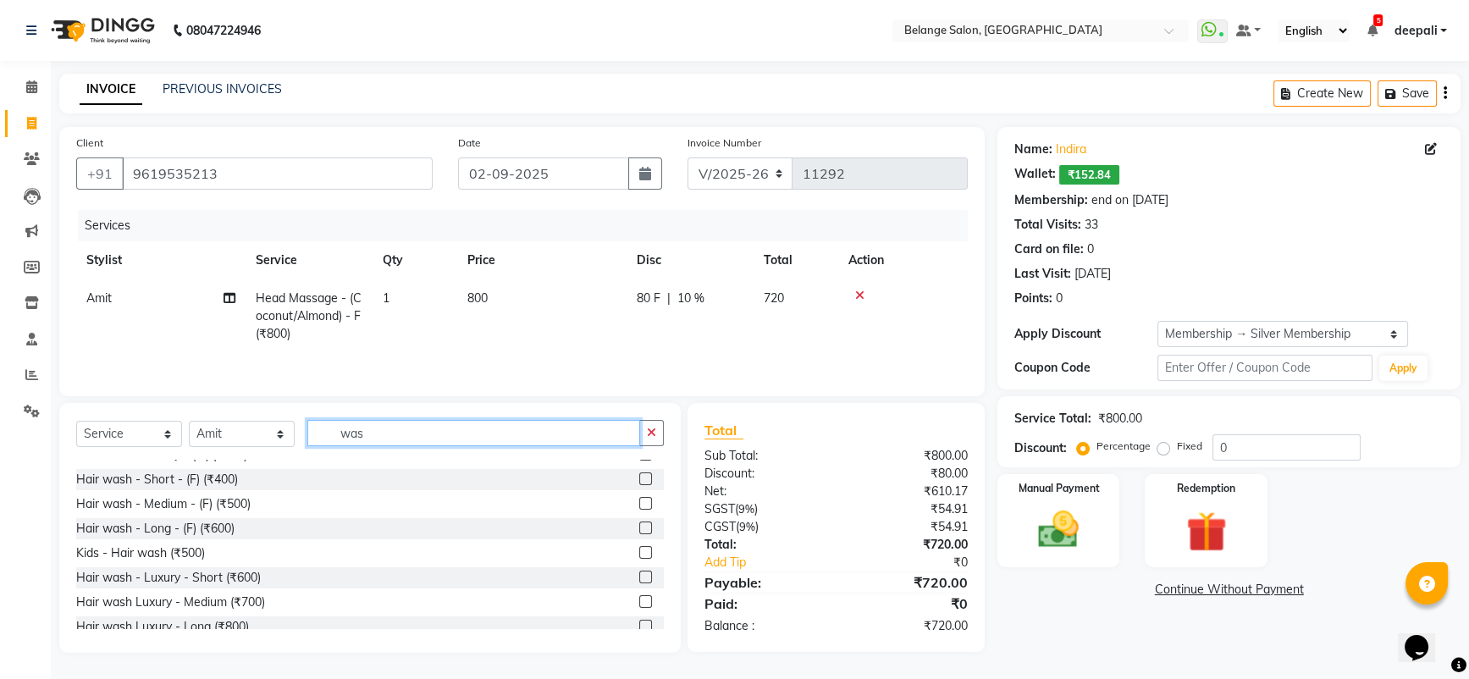
type input "was"
click at [639, 504] on label at bounding box center [645, 503] width 13 height 13
click at [639, 504] on input "checkbox" at bounding box center [644, 504] width 11 height 11
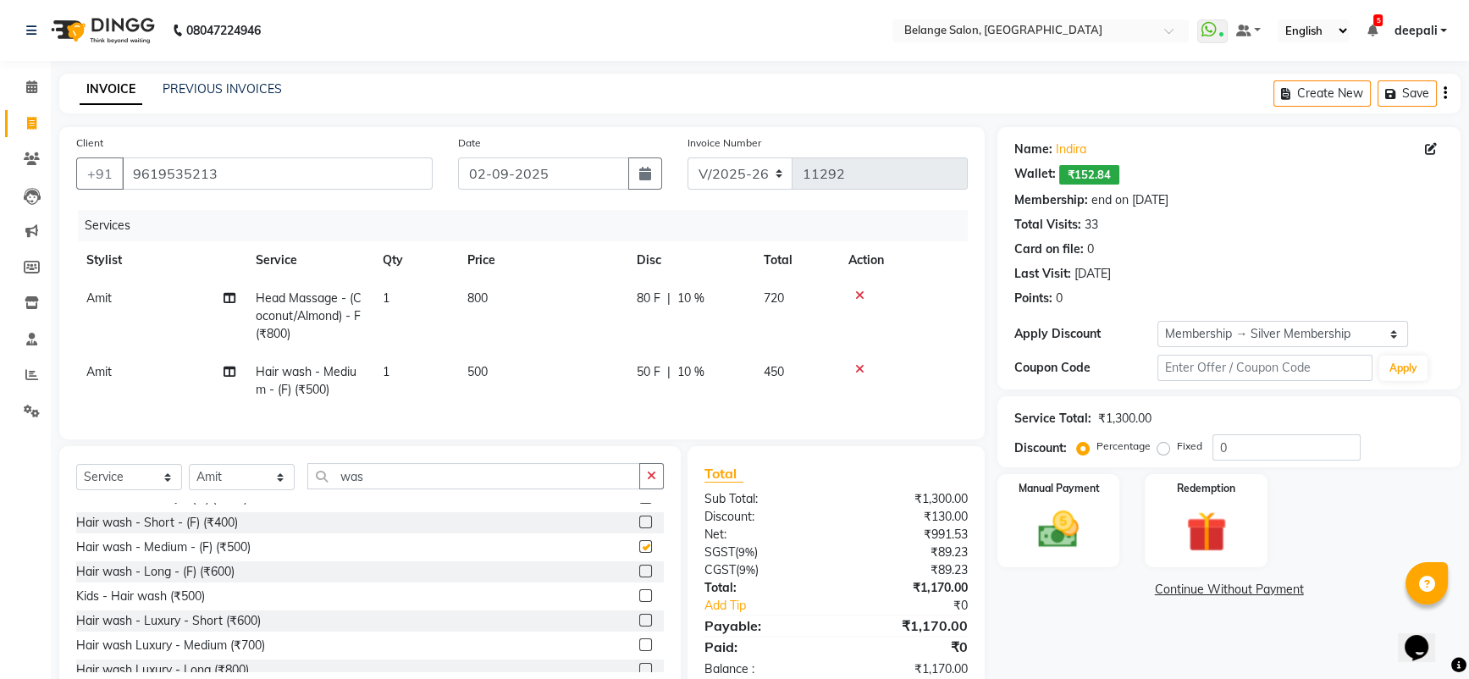
checkbox input "false"
click at [274, 490] on select "Select Stylist [PERSON_NAME] (U) [PERSON_NAME] ANJALI. [PERSON_NAME] [PERSON_NA…" at bounding box center [242, 477] width 106 height 26
select select "47452"
click at [189, 479] on select "Select Stylist [PERSON_NAME] (U) [PERSON_NAME] ANJALI. [PERSON_NAME] [PERSON_NA…" at bounding box center [242, 477] width 106 height 26
click at [368, 490] on input "was" at bounding box center [473, 476] width 333 height 26
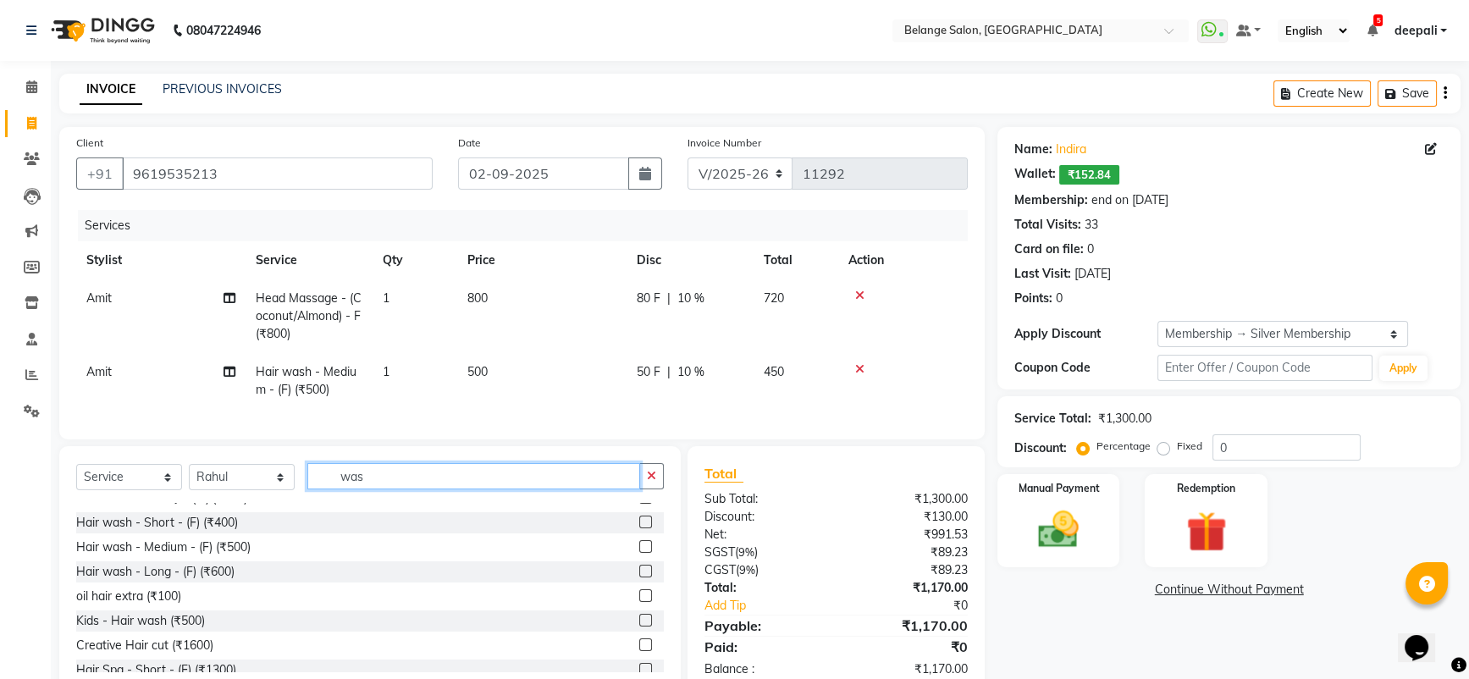
click at [368, 490] on input "was" at bounding box center [473, 476] width 333 height 26
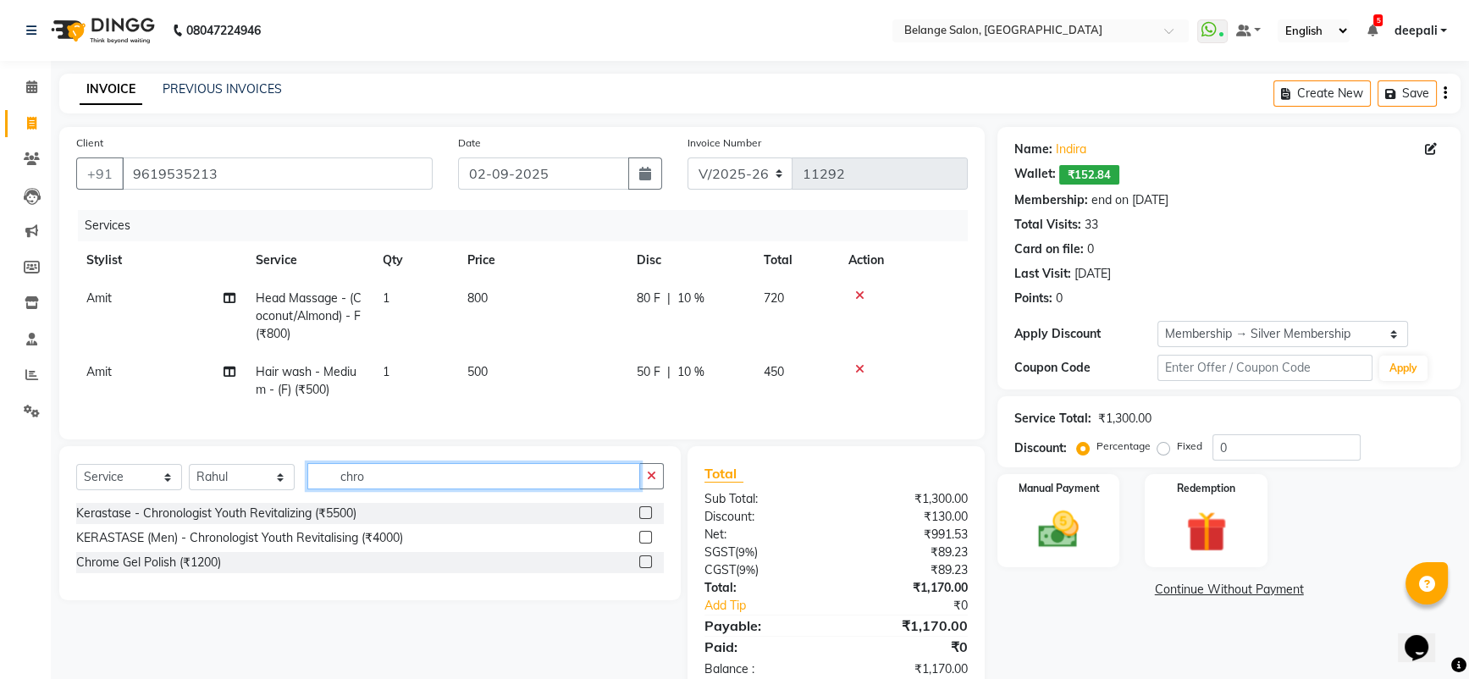
type input "chro"
click at [642, 568] on label at bounding box center [645, 562] width 13 height 13
click at [642, 568] on input "checkbox" at bounding box center [644, 562] width 11 height 11
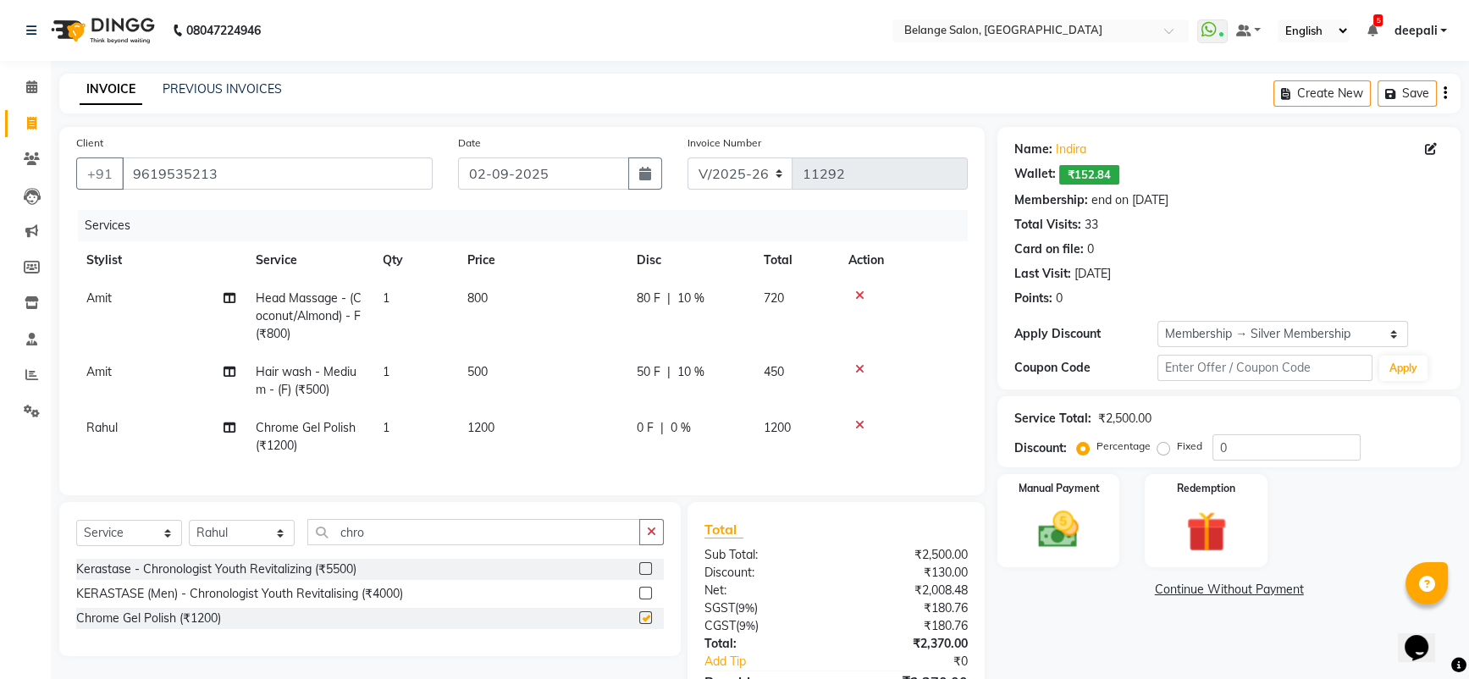
checkbox input "false"
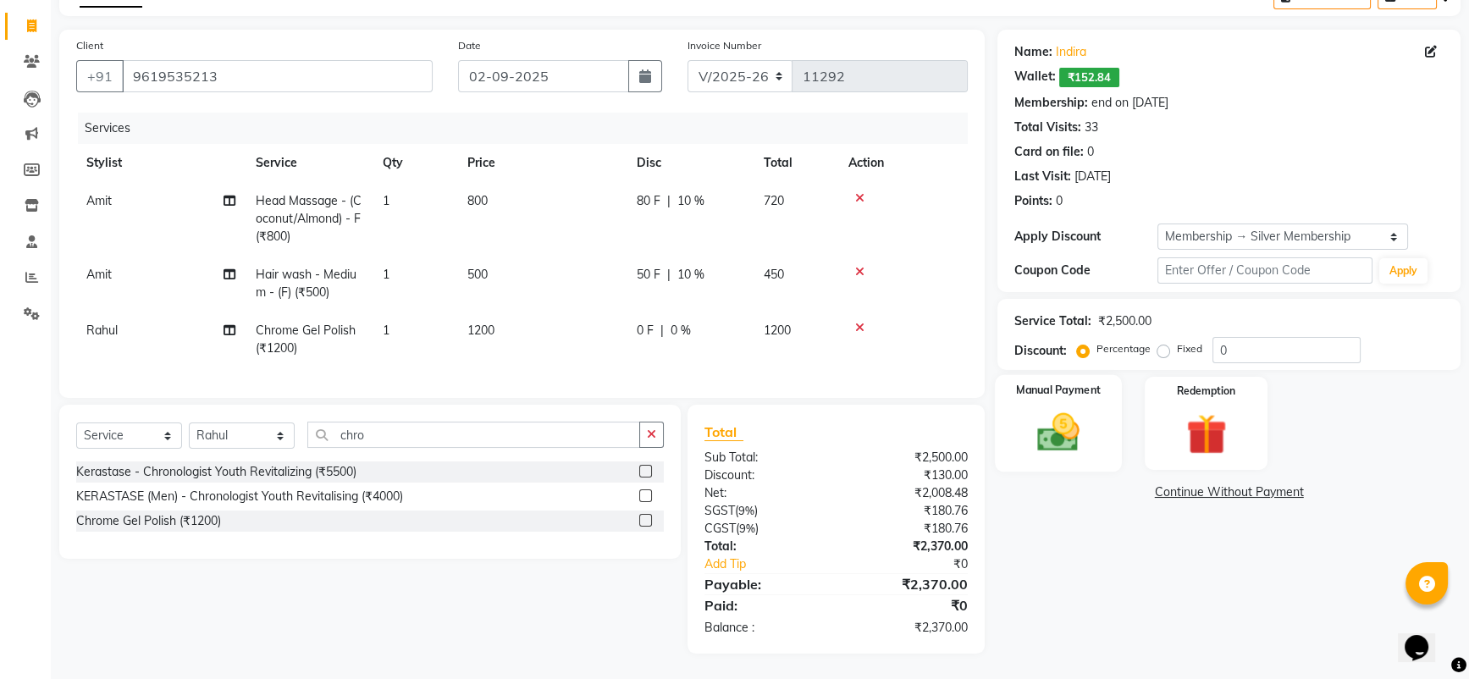
click at [1090, 408] on img at bounding box center [1059, 432] width 69 height 49
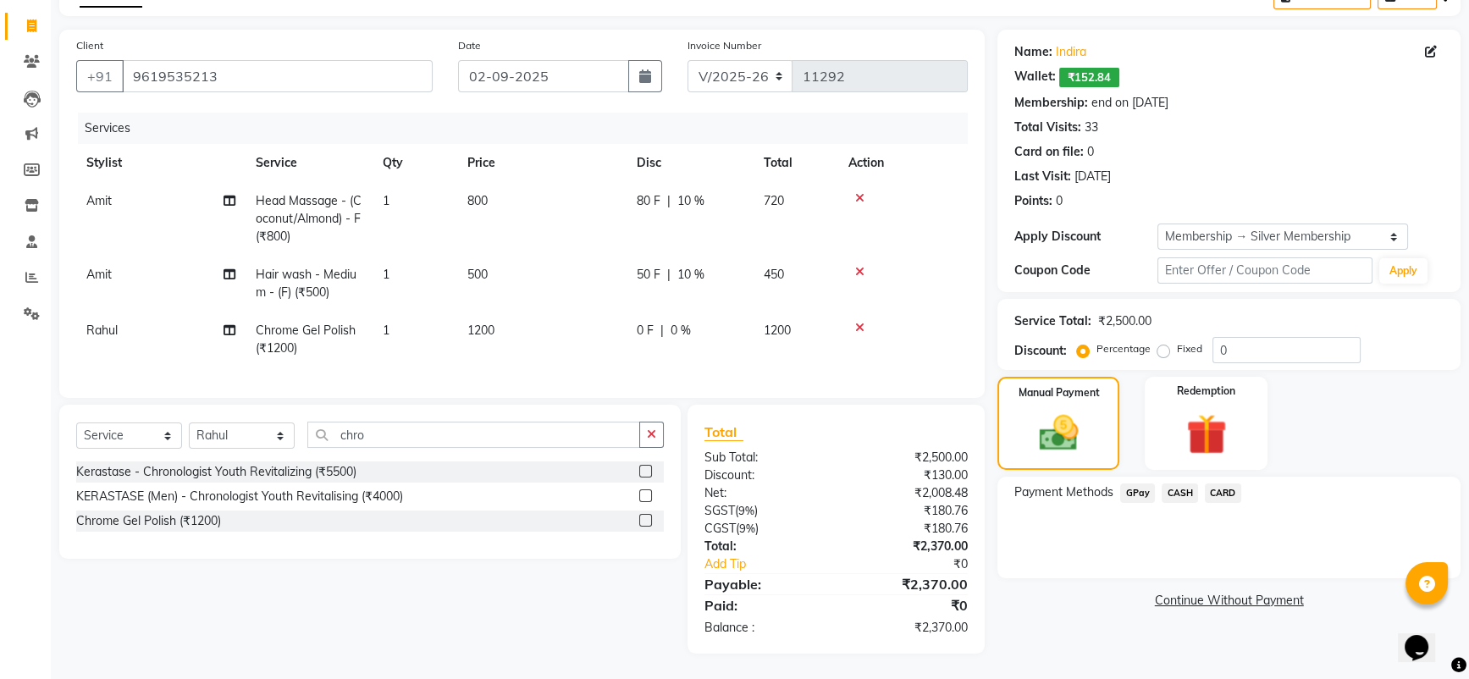
click at [1181, 484] on span "CASH" at bounding box center [1180, 493] width 36 height 19
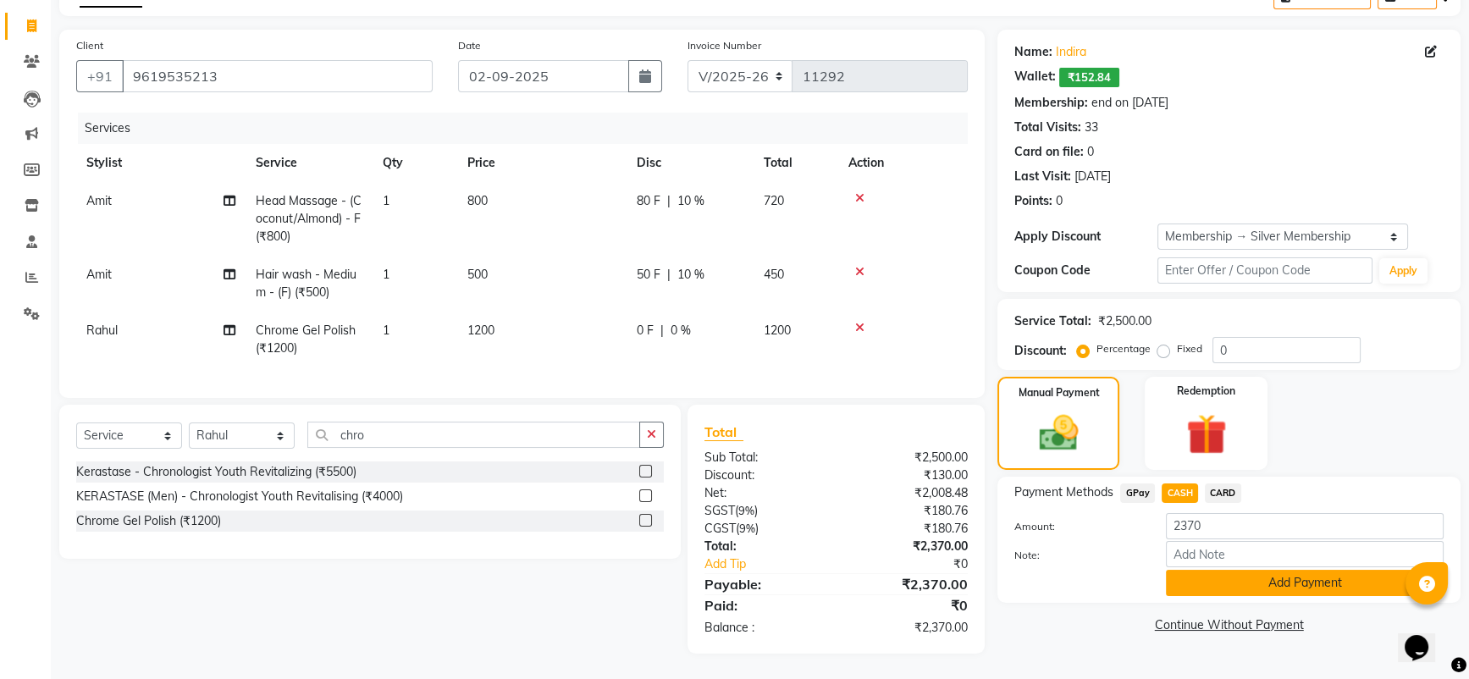
click at [1251, 575] on button "Add Payment" at bounding box center [1305, 583] width 278 height 26
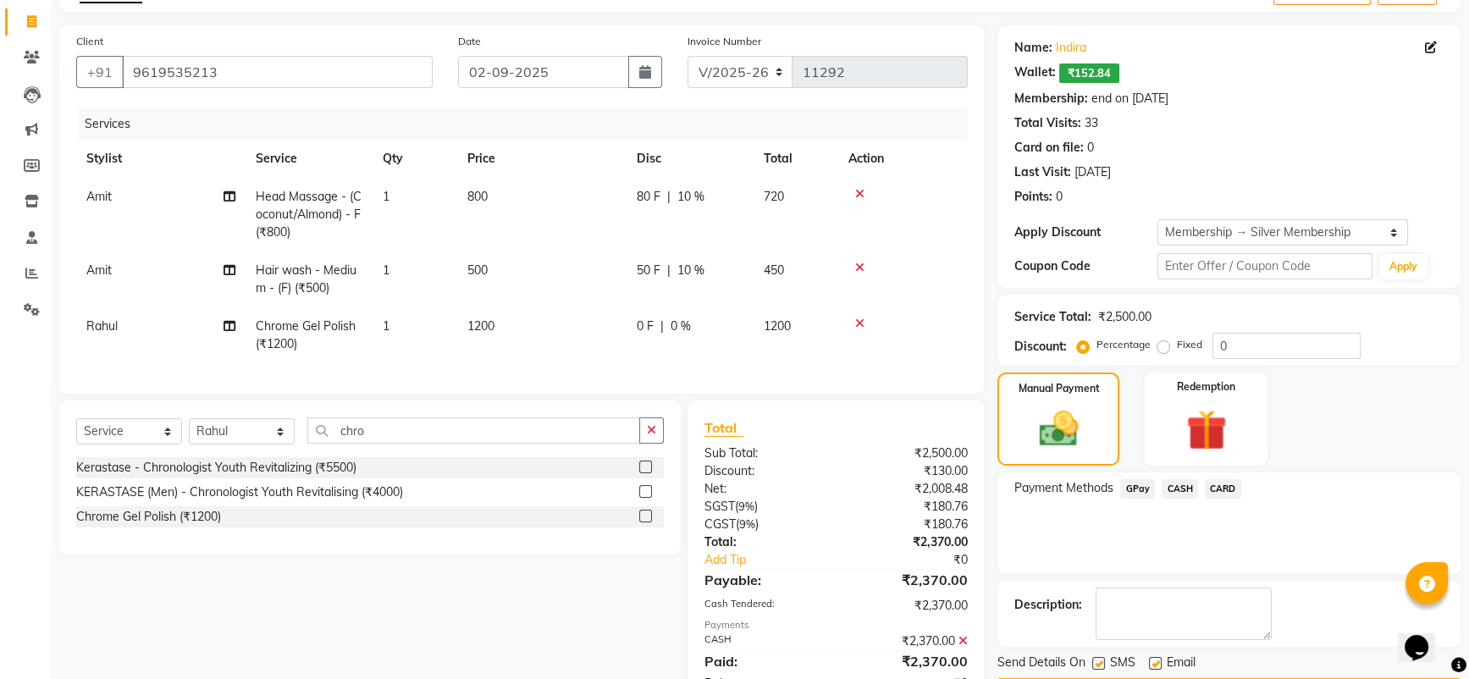
scroll to position [173, 0]
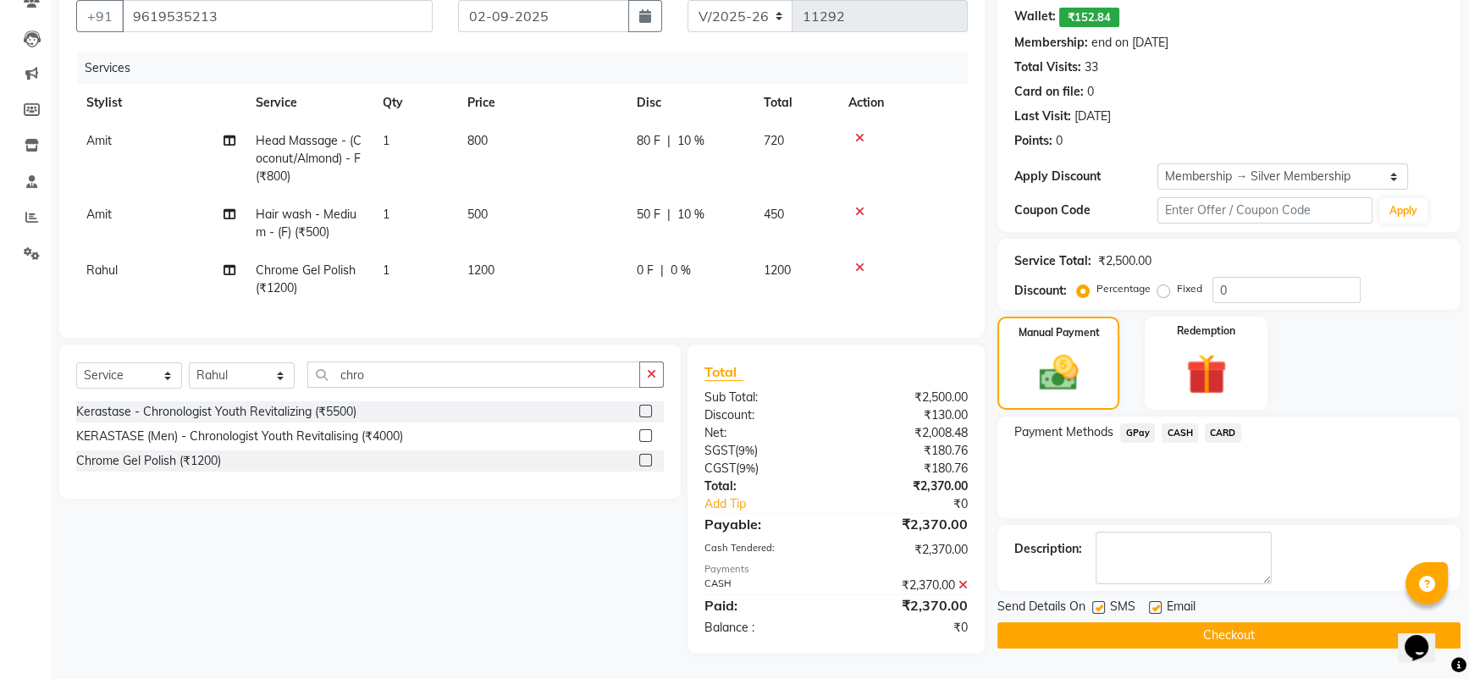
click at [1228, 623] on button "Checkout" at bounding box center [1229, 636] width 463 height 26
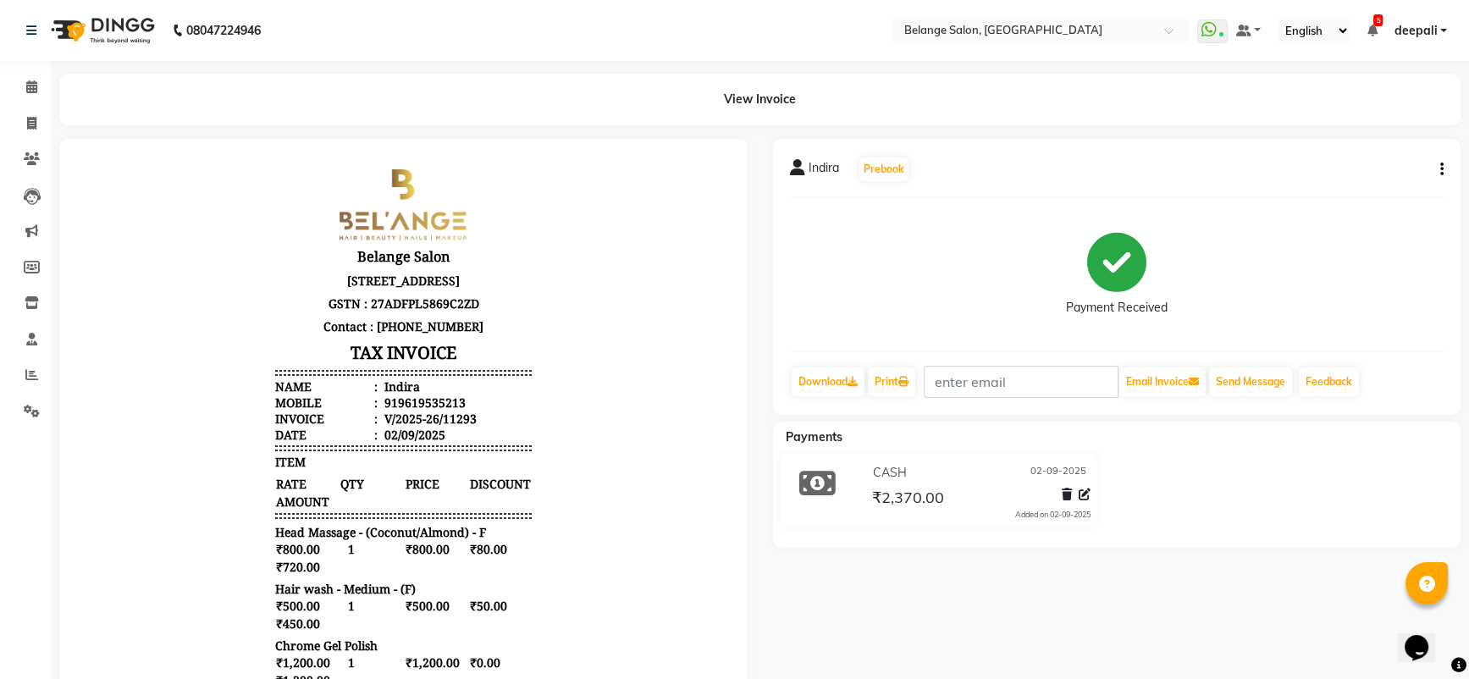
click at [1443, 169] on icon "button" at bounding box center [1442, 169] width 3 height 1
click at [1374, 161] on div "Edit Item Staff" at bounding box center [1357, 168] width 116 height 21
select select
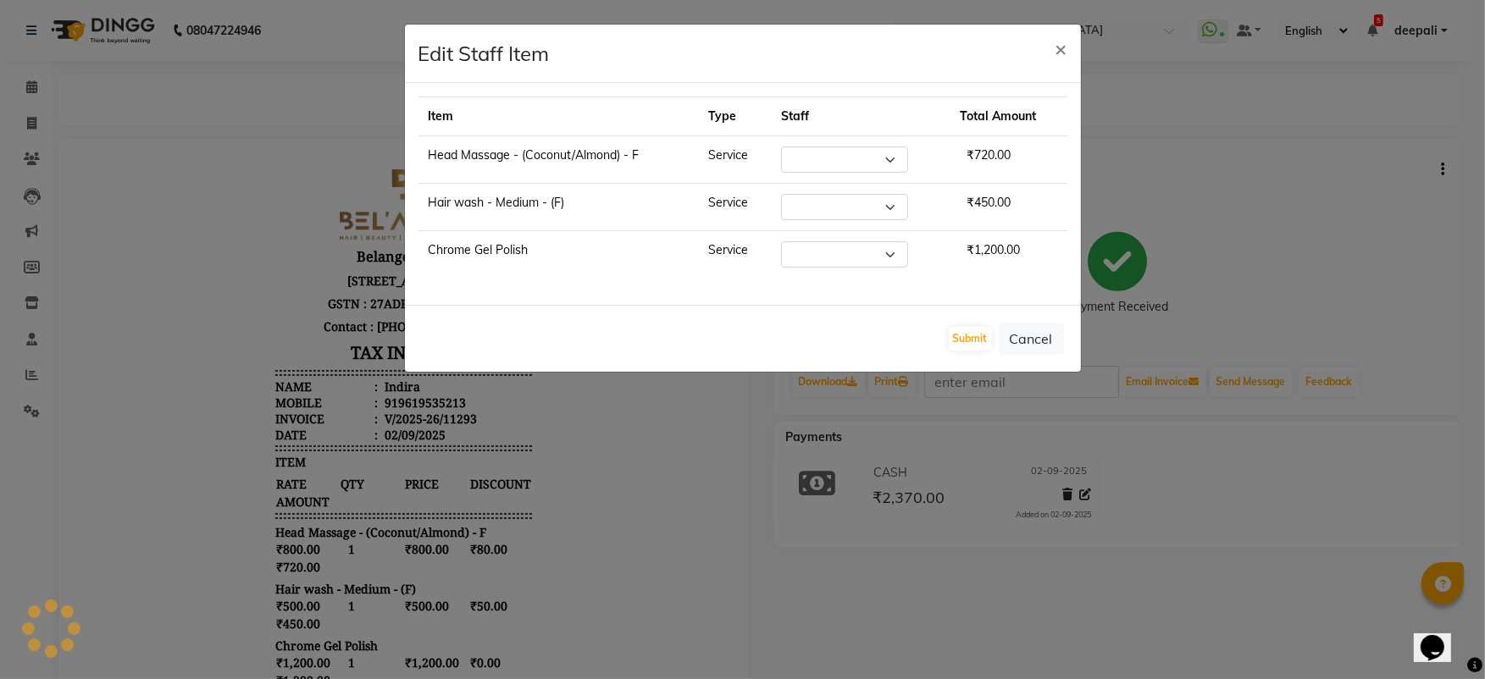
select select "82348"
select select "47452"
click at [1045, 327] on button "Cancel" at bounding box center [1031, 339] width 65 height 32
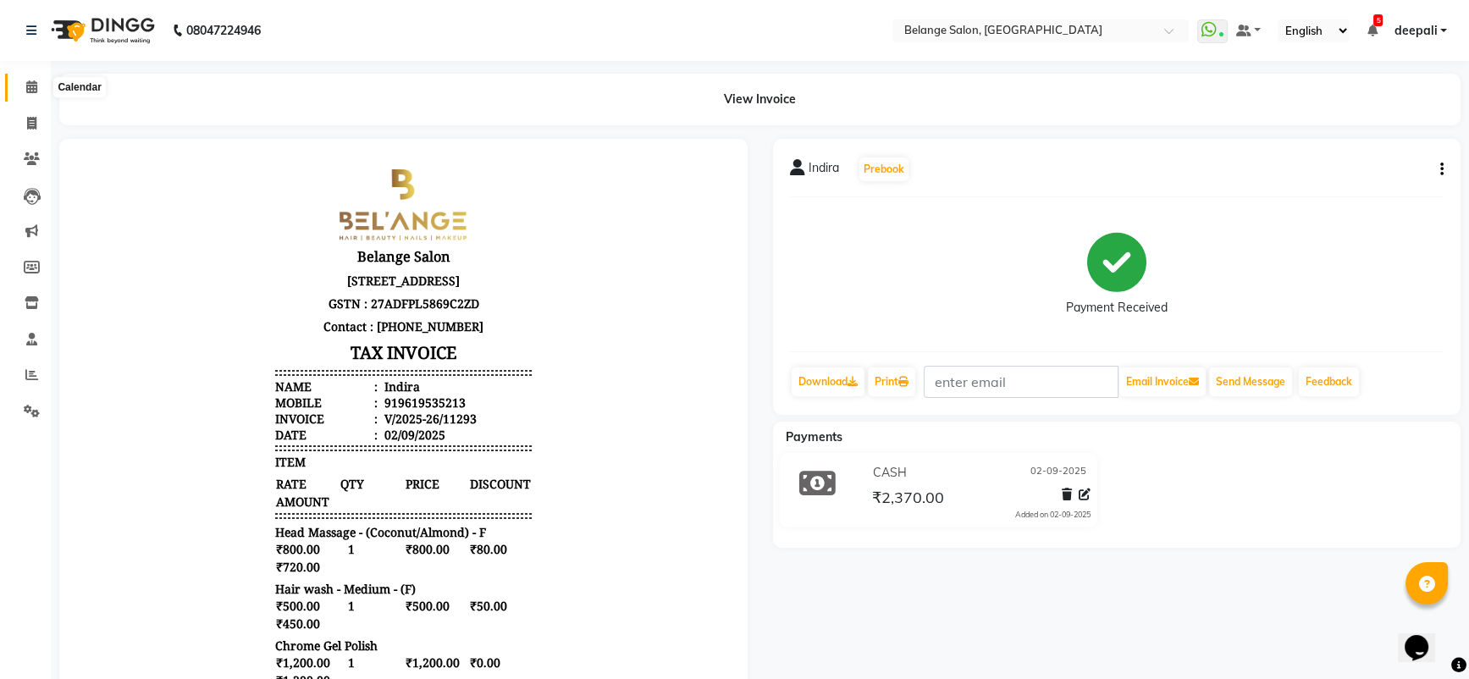
click at [24, 82] on span at bounding box center [32, 87] width 30 height 19
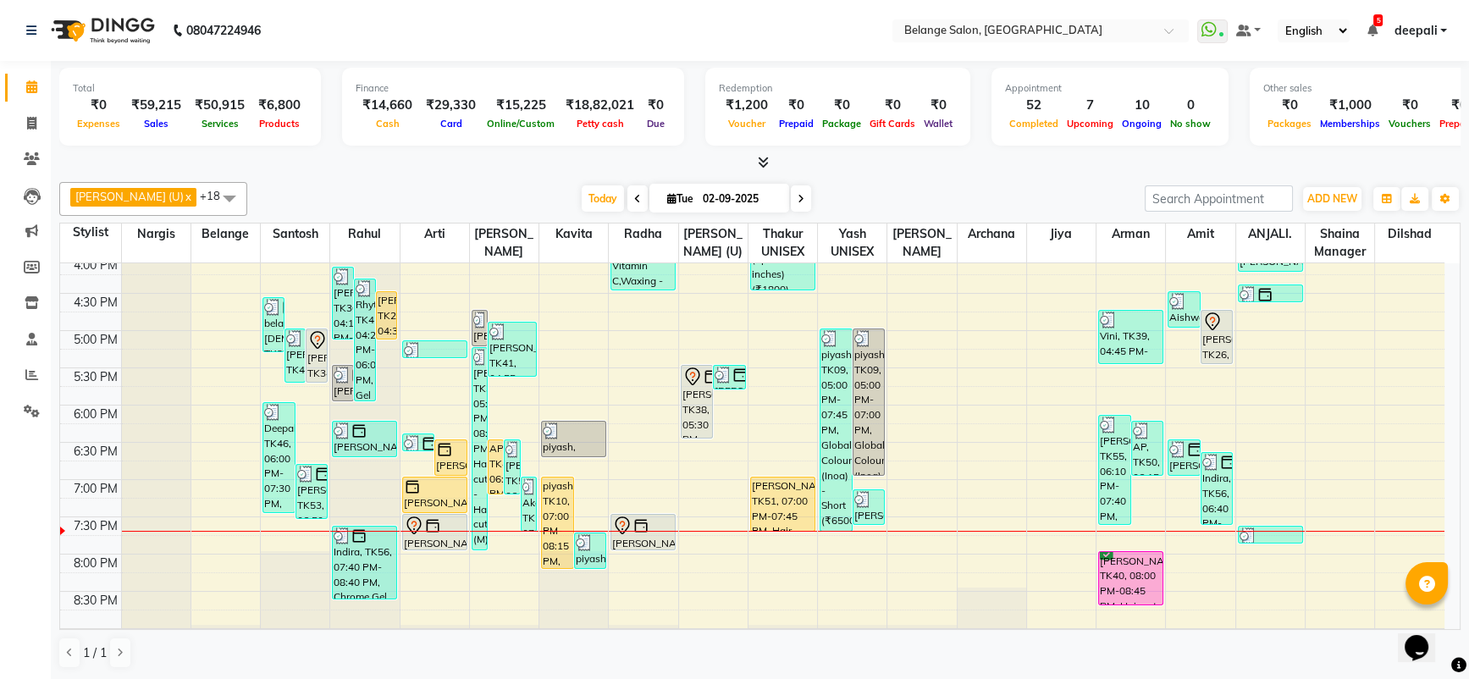
scroll to position [605, 0]
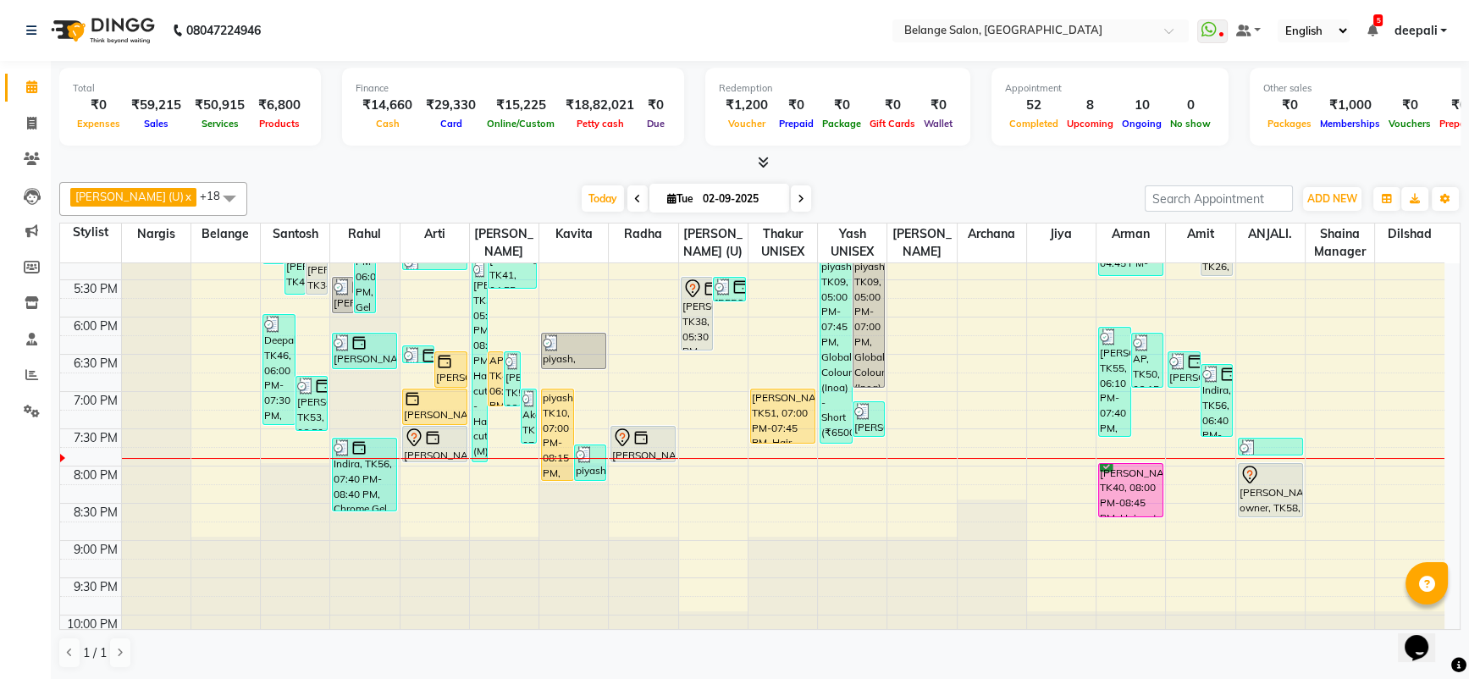
scroll to position [692, 0]
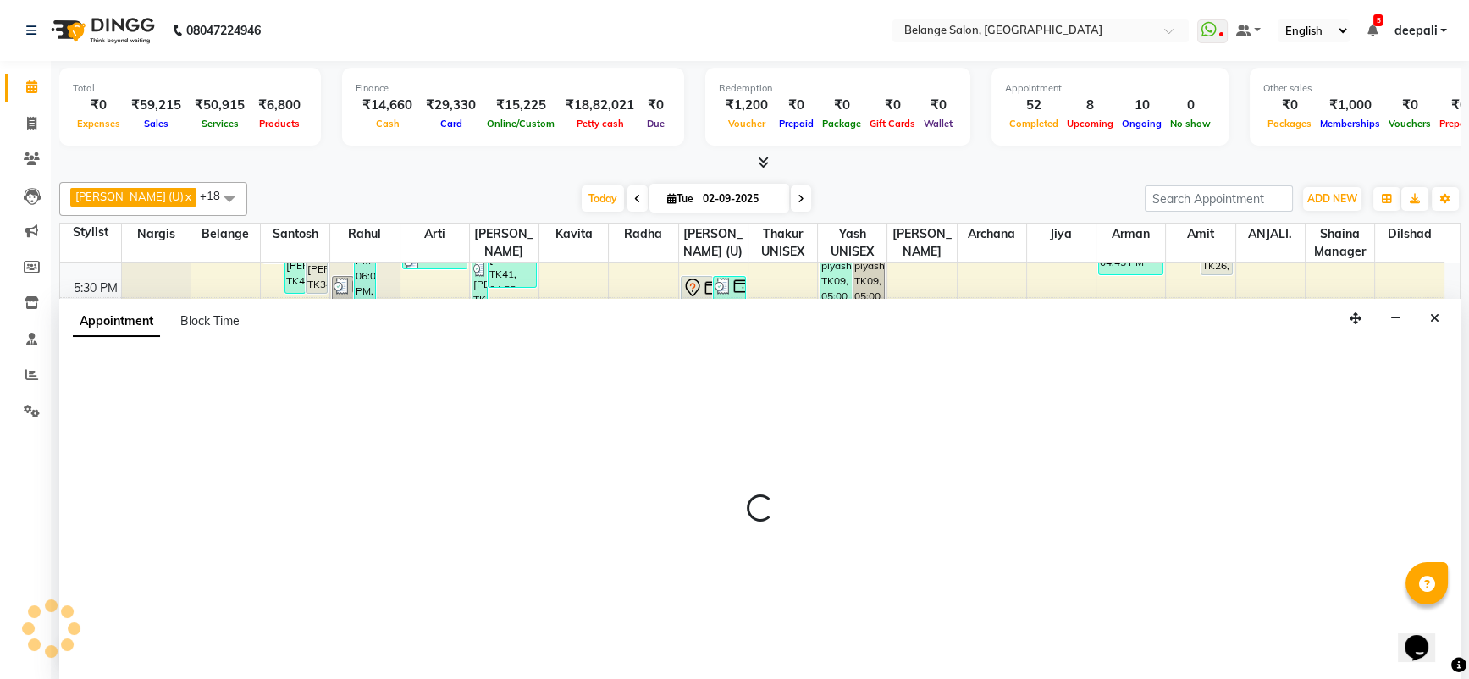
select select "34079"
select select "1260"
select select "tentative"
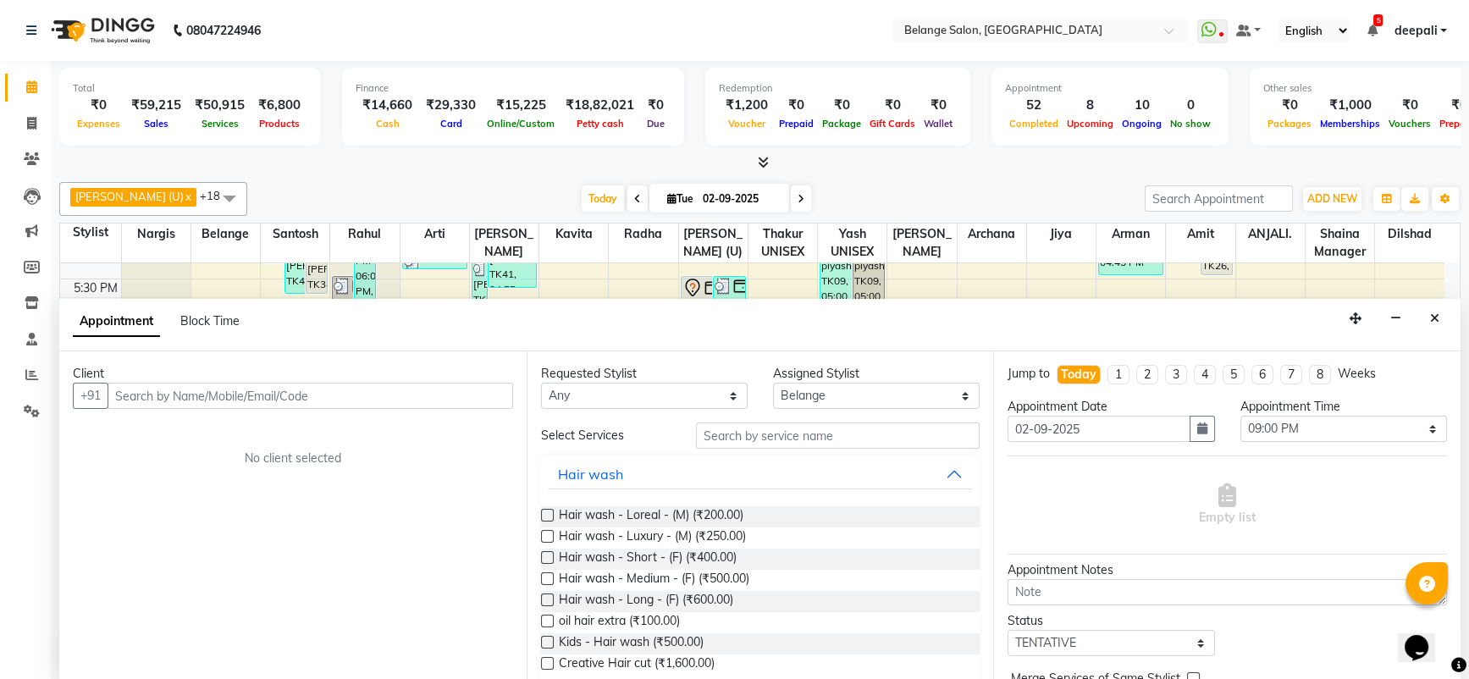
click at [274, 386] on input "text" at bounding box center [311, 396] width 406 height 26
click at [192, 405] on input "text" at bounding box center [311, 396] width 406 height 26
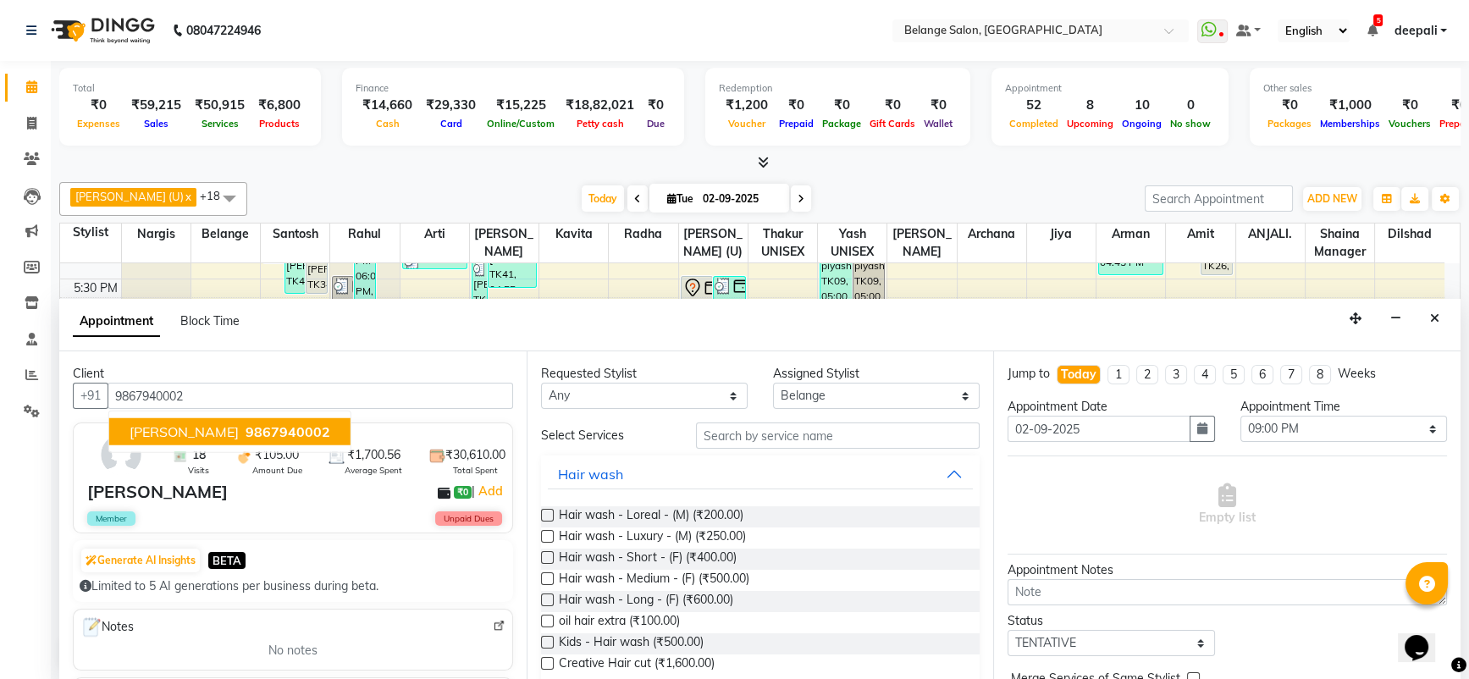
click at [230, 426] on span "[PERSON_NAME]" at bounding box center [184, 431] width 109 height 17
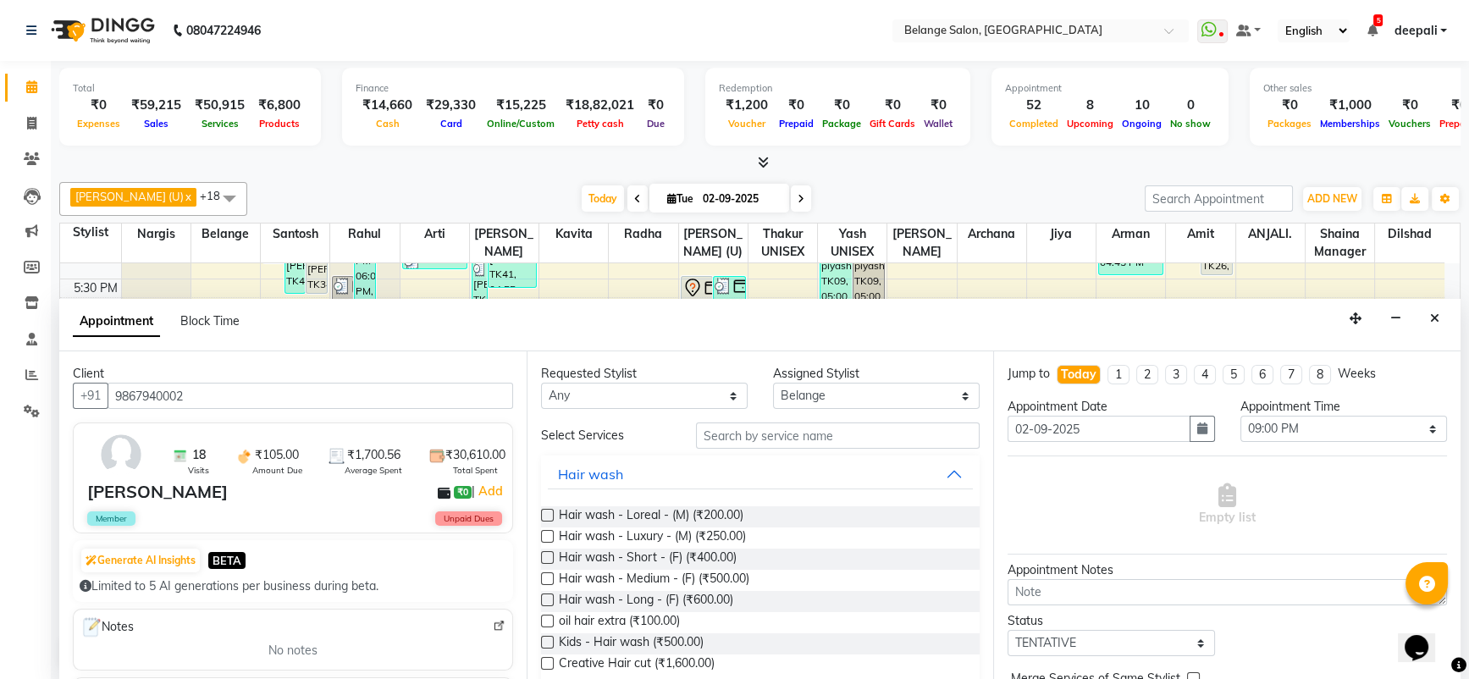
type input "9867940002"
click at [769, 435] on input "text" at bounding box center [838, 436] width 285 height 26
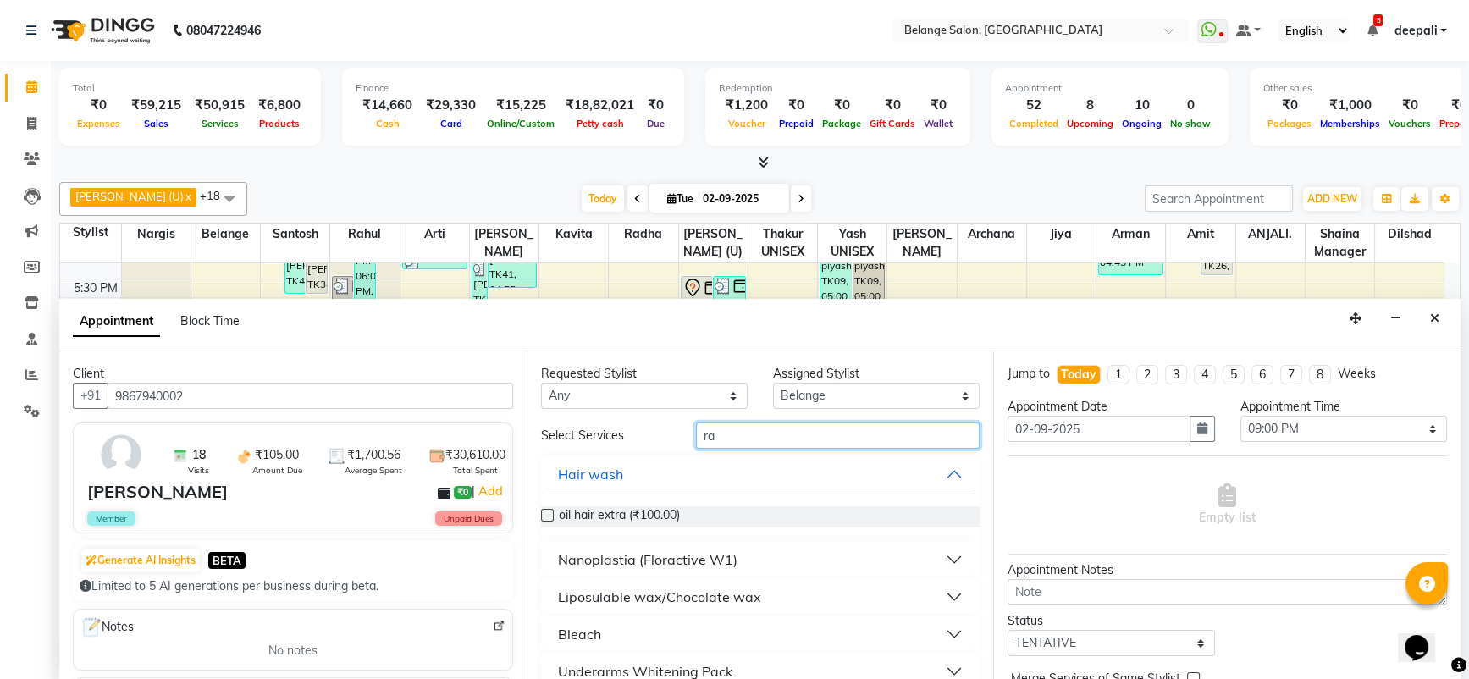
type input "r"
type input "head"
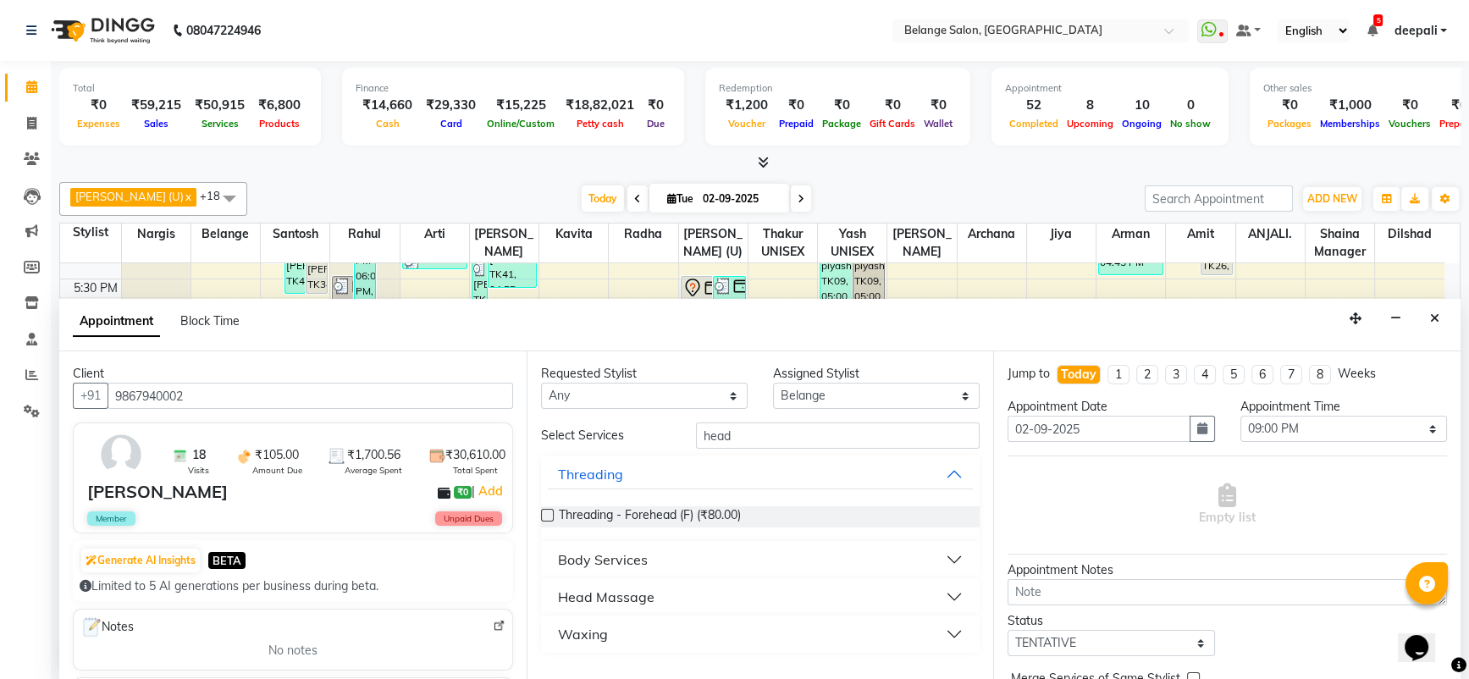
click at [638, 595] on div "Head Massage" at bounding box center [606, 597] width 97 height 20
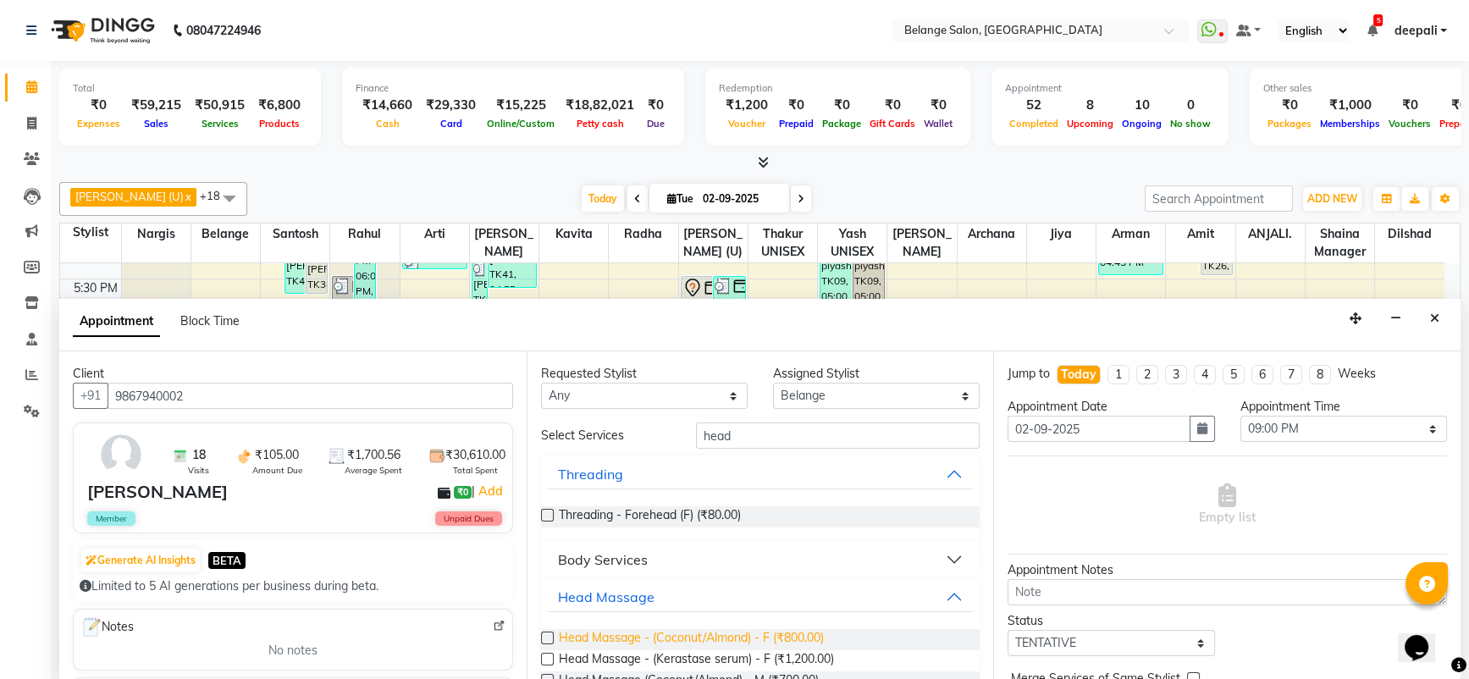
click at [676, 629] on span "Head Massage - (Coconut/Almond) - F (₹800.00)" at bounding box center [691, 639] width 265 height 21
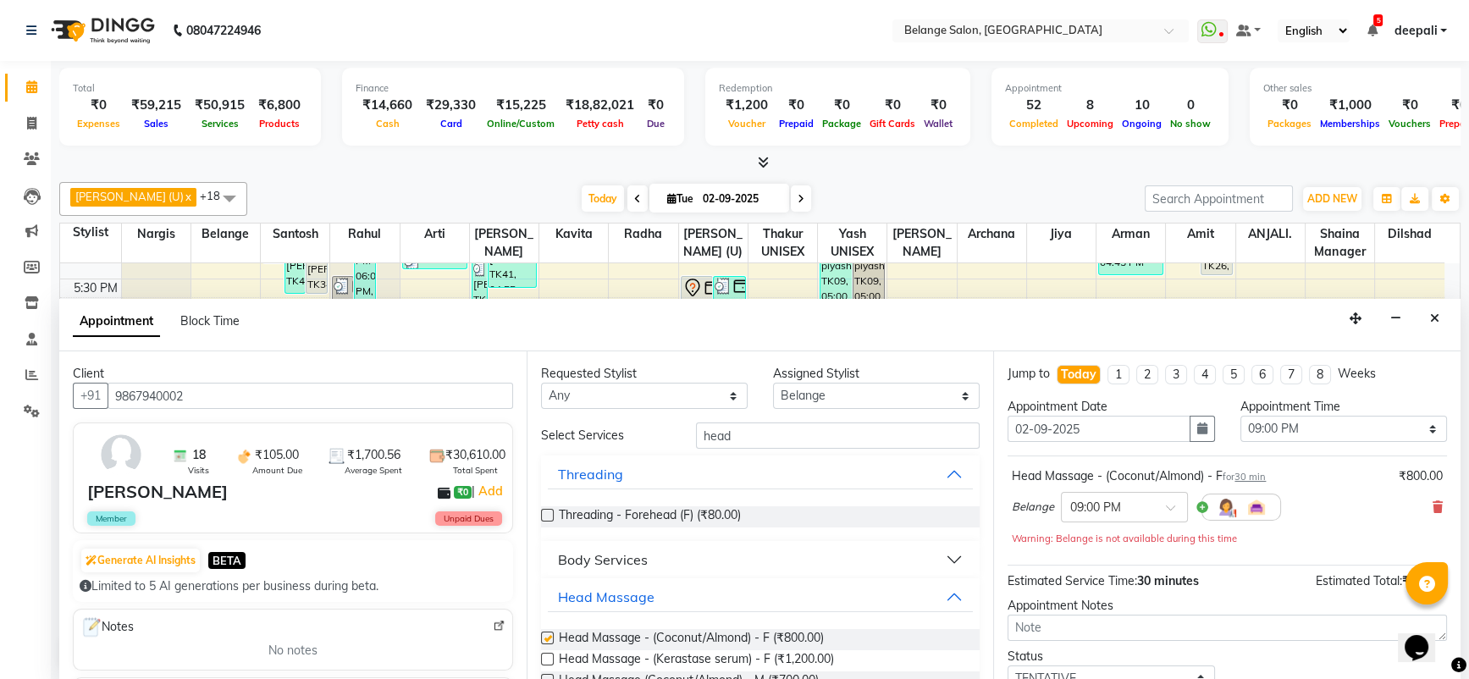
checkbox input "false"
click at [922, 397] on select "Select [PERSON_NAME] (U) [PERSON_NAME]. [PERSON_NAME] [PERSON_NAME] Billing [PE…" at bounding box center [876, 396] width 207 height 26
drag, startPoint x: 1043, startPoint y: 511, endPoint x: 1051, endPoint y: 509, distance: 8.6
click at [1043, 511] on span "Belange" at bounding box center [1033, 507] width 42 height 17
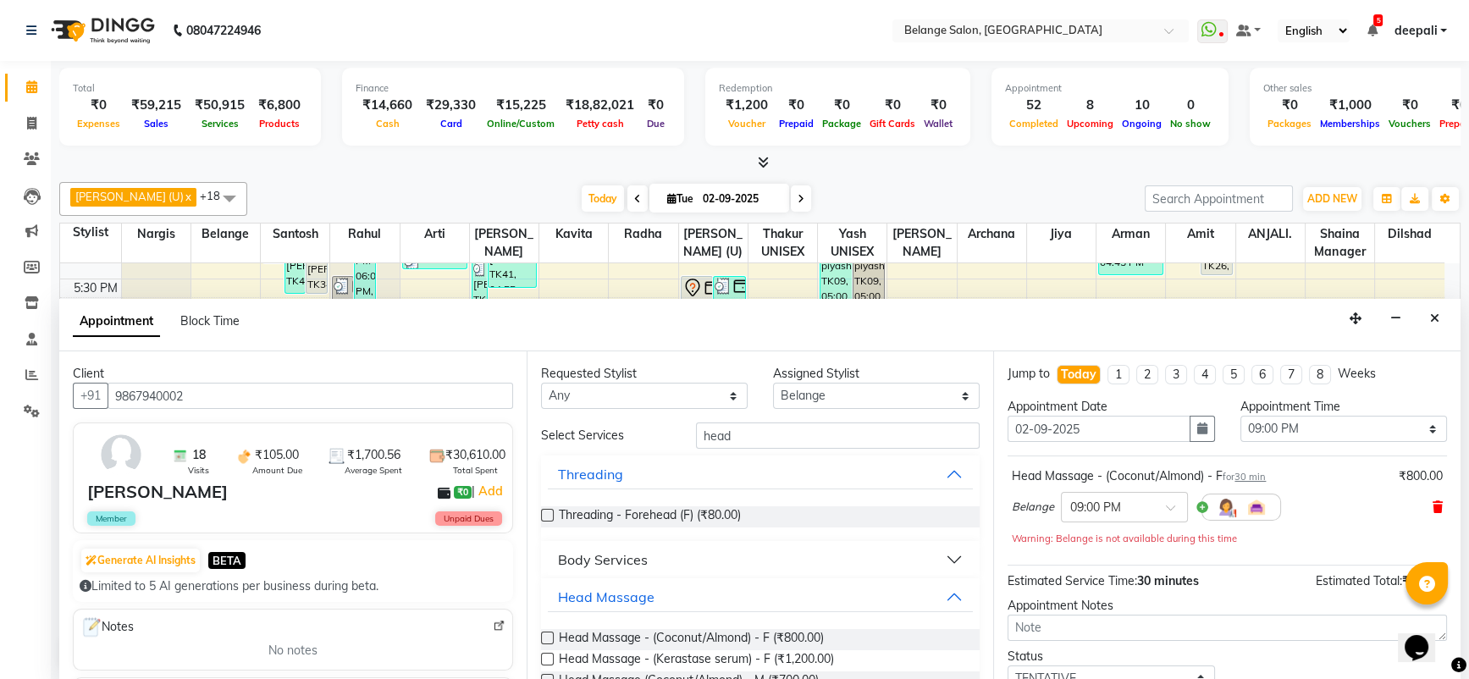
click at [1433, 501] on icon at bounding box center [1438, 507] width 10 height 12
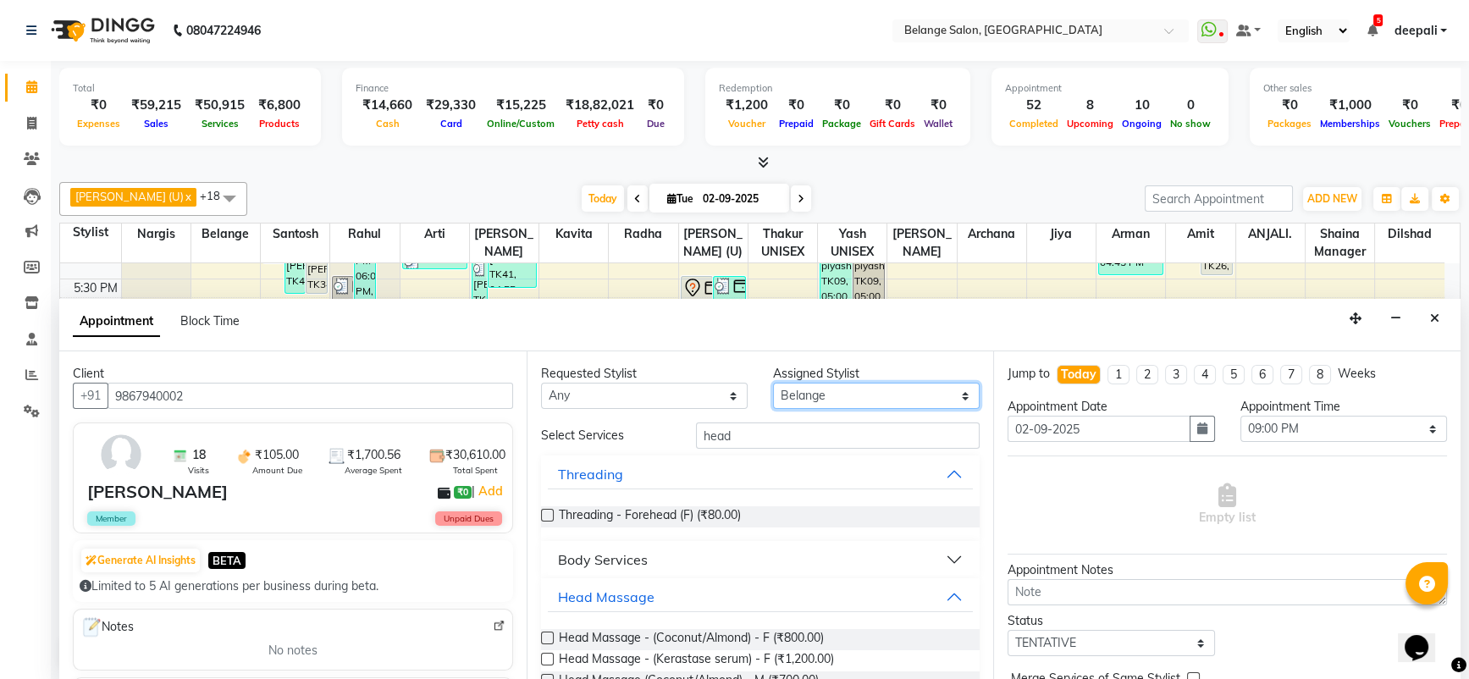
click at [891, 401] on select "Select [PERSON_NAME] (U) [PERSON_NAME]. [PERSON_NAME] [PERSON_NAME] Billing [PE…" at bounding box center [876, 396] width 207 height 26
select select "47452"
click at [773, 383] on select "Select [PERSON_NAME] (U) [PERSON_NAME]. [PERSON_NAME] [PERSON_NAME] Billing [PE…" at bounding box center [876, 396] width 207 height 26
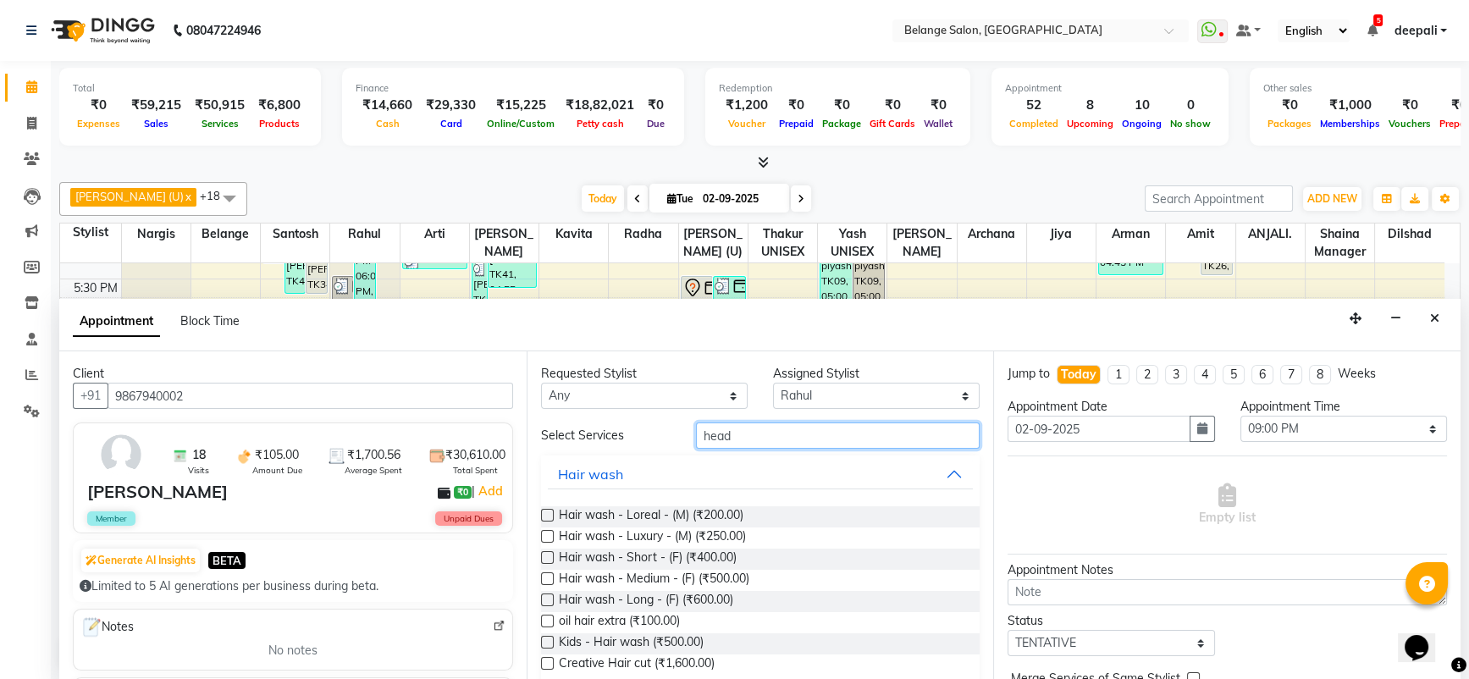
drag, startPoint x: 777, startPoint y: 427, endPoint x: 782, endPoint y: 434, distance: 9.2
click at [777, 428] on input "head" at bounding box center [838, 436] width 285 height 26
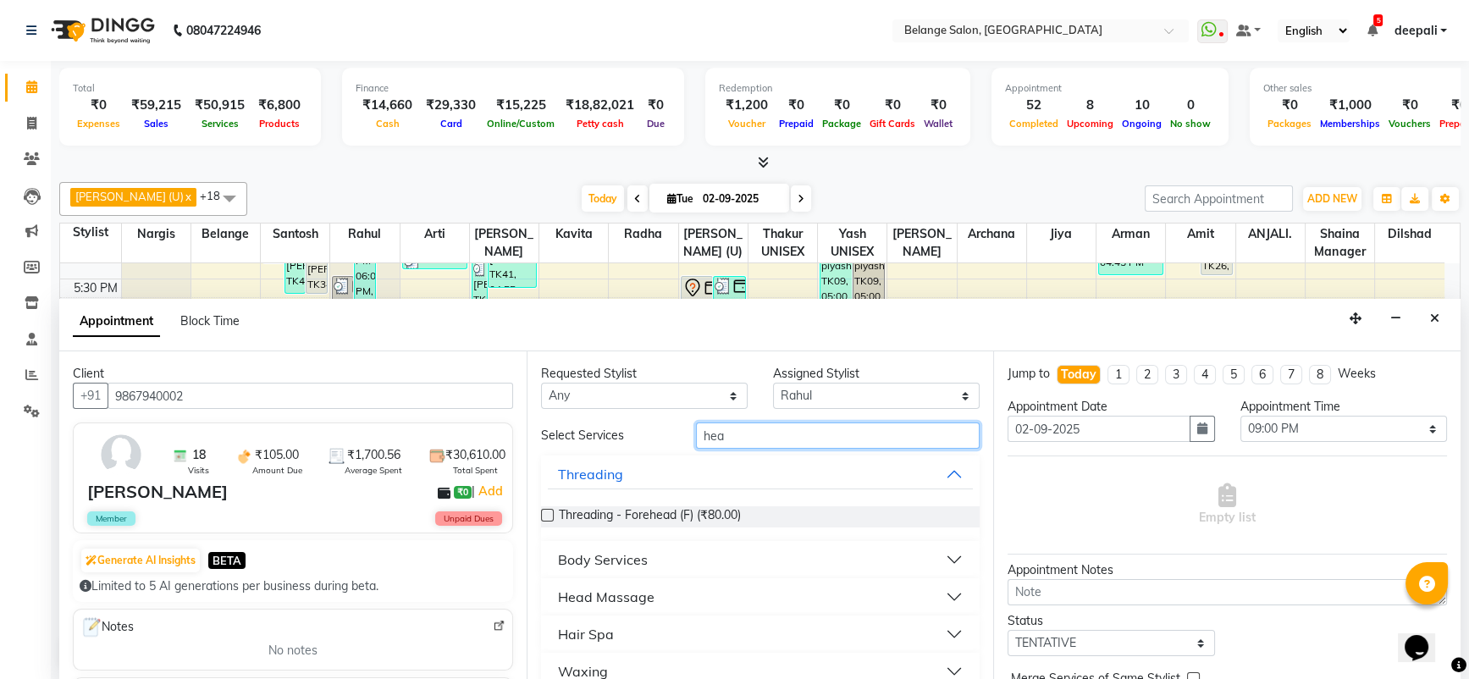
type input "head"
click at [610, 595] on div "Head Massage" at bounding box center [606, 597] width 97 height 20
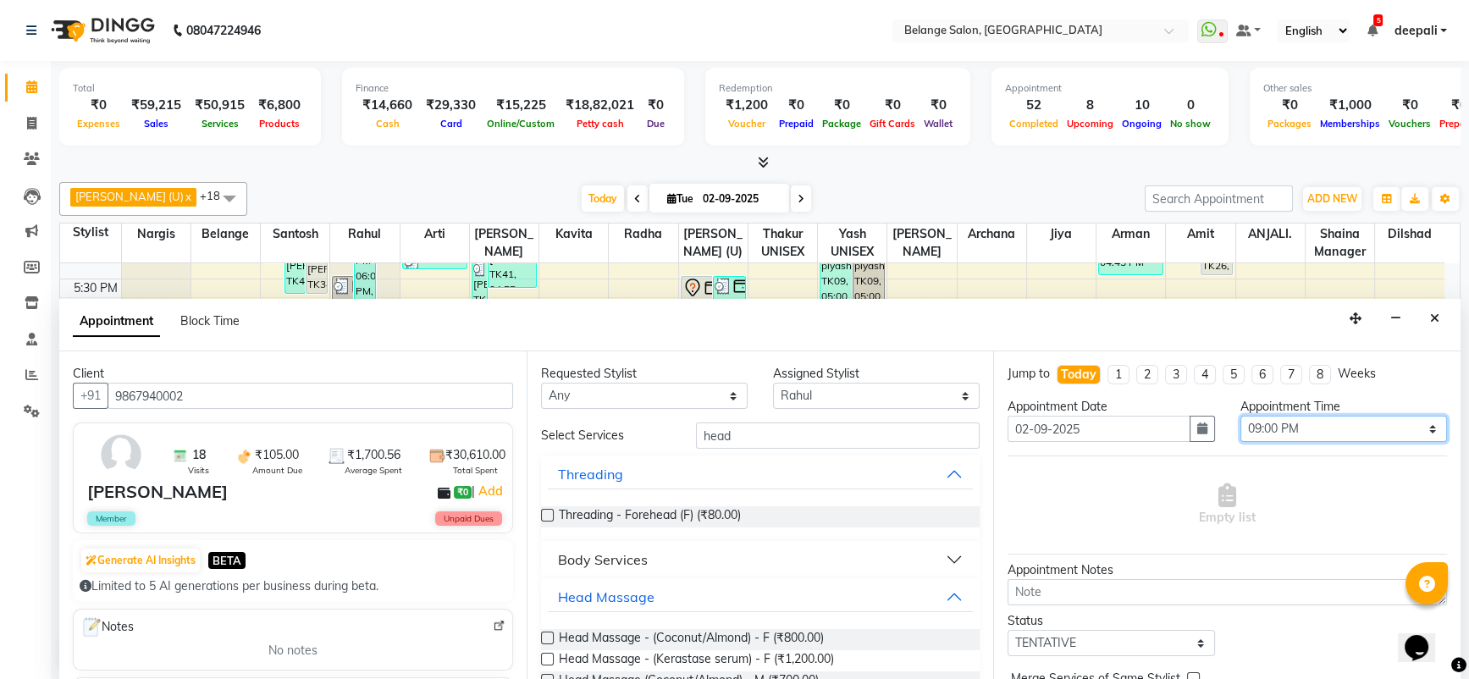
click at [1366, 421] on select "Select 09:00 AM 09:15 AM 09:30 AM 09:45 AM 10:00 AM 10:15 AM 10:30 AM 10:45 AM …" at bounding box center [1344, 429] width 207 height 26
select select "1215"
click at [1241, 416] on select "Select 09:00 AM 09:15 AM 09:30 AM 09:45 AM 10:00 AM 10:15 AM 10:30 AM 10:45 AM …" at bounding box center [1344, 429] width 207 height 26
click at [567, 635] on span "Head Massage - (Coconut/Almond) - F (₹800.00)" at bounding box center [691, 639] width 265 height 21
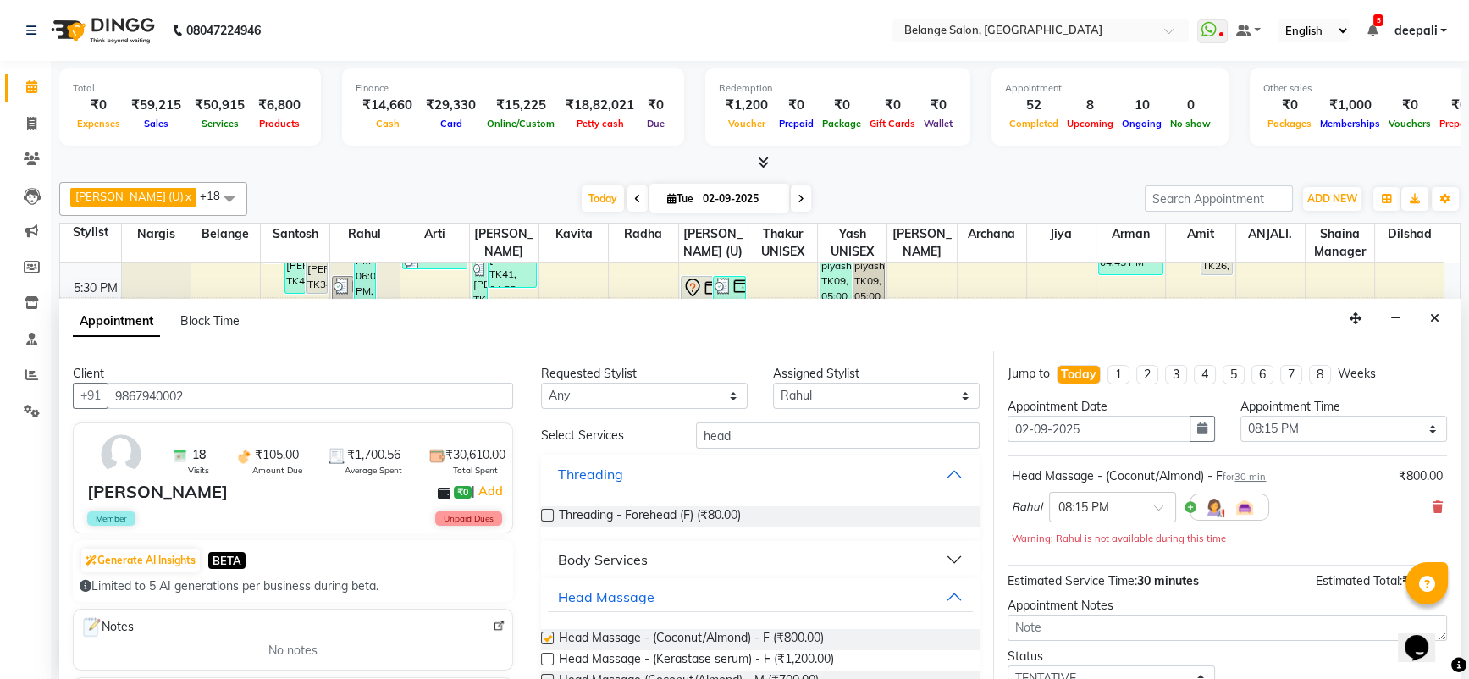
checkbox input "false"
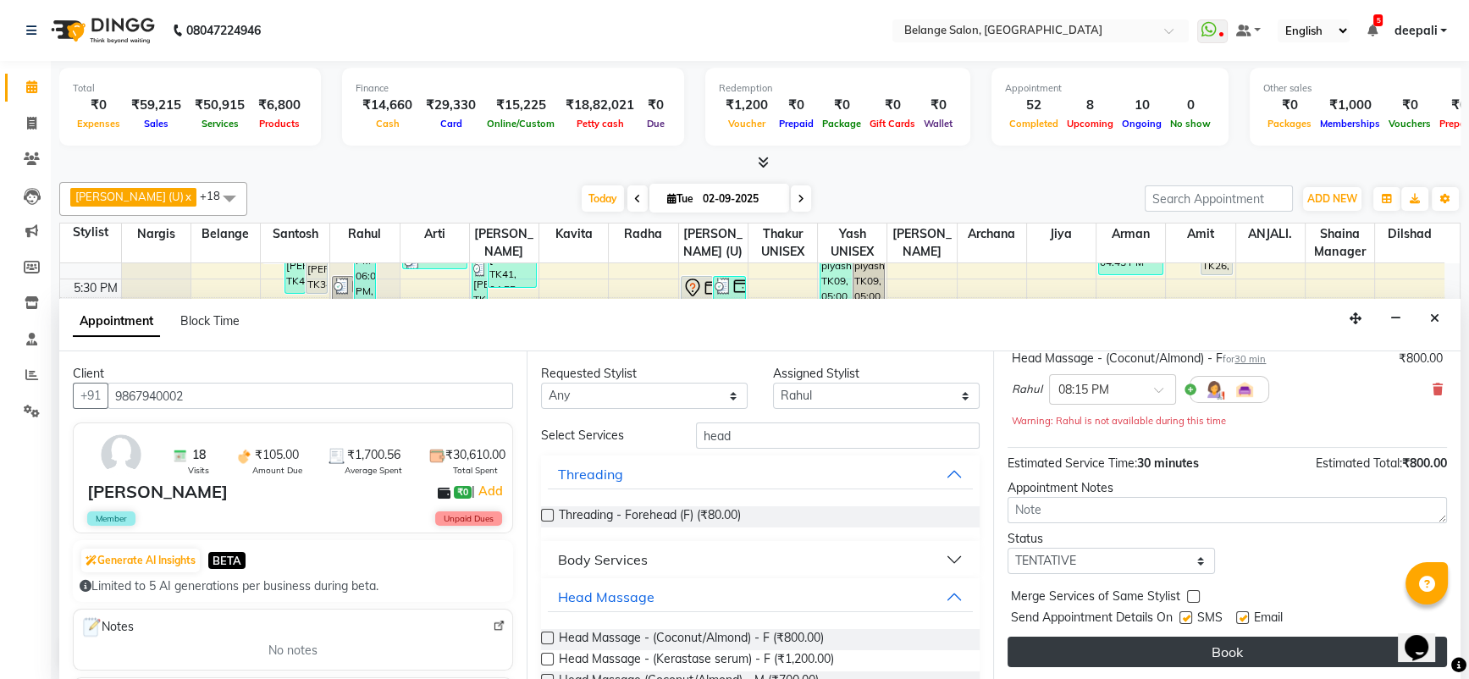
click at [1229, 649] on button "Book" at bounding box center [1228, 652] width 440 height 30
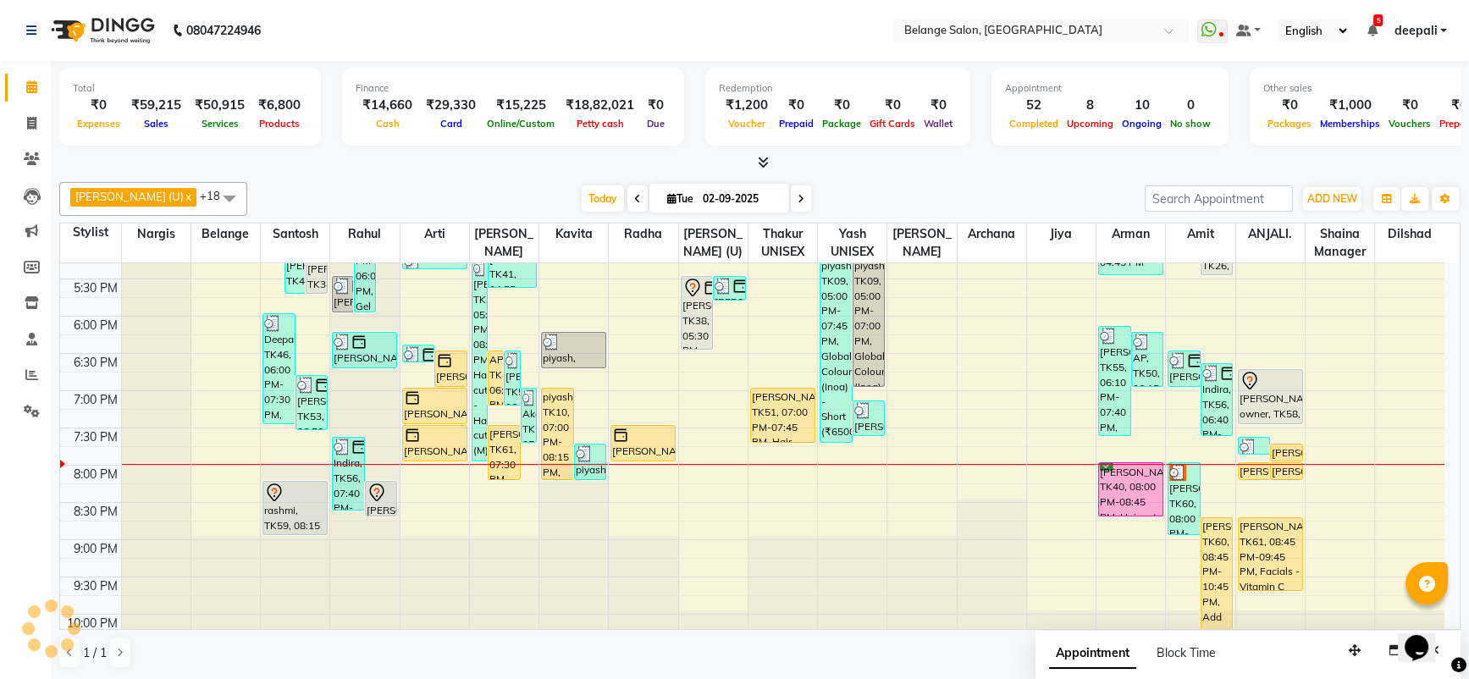
scroll to position [0, 0]
click at [42, 125] on span at bounding box center [32, 123] width 30 height 19
select select "service"
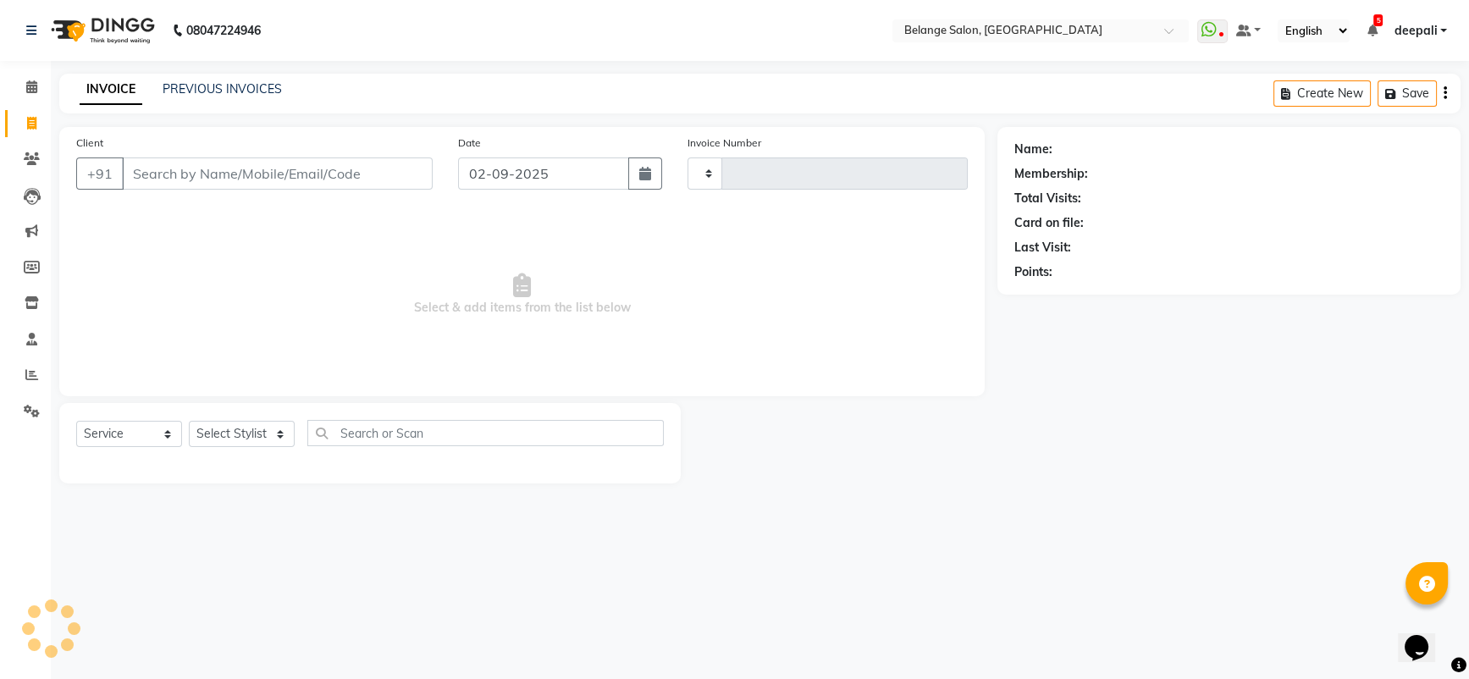
type input "11295"
select select "5076"
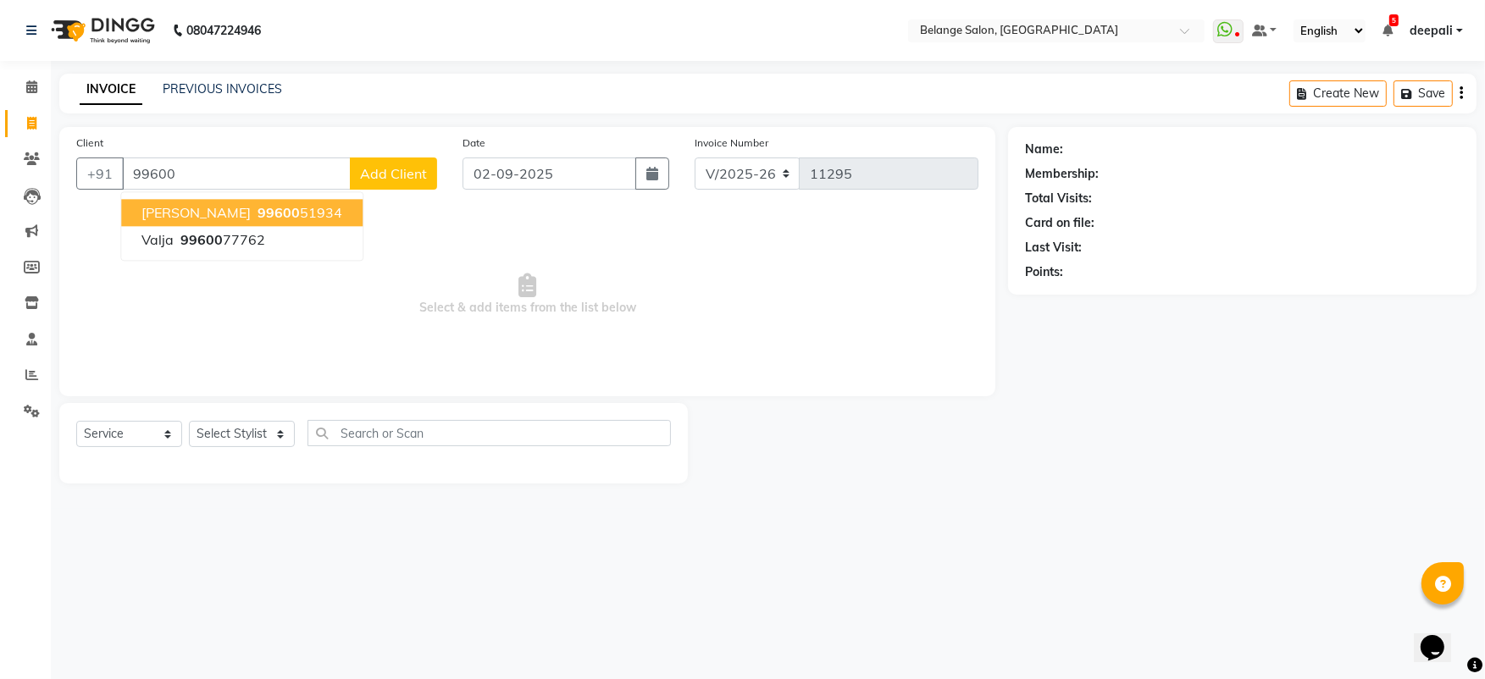
click at [218, 207] on span "[PERSON_NAME]" at bounding box center [195, 212] width 109 height 17
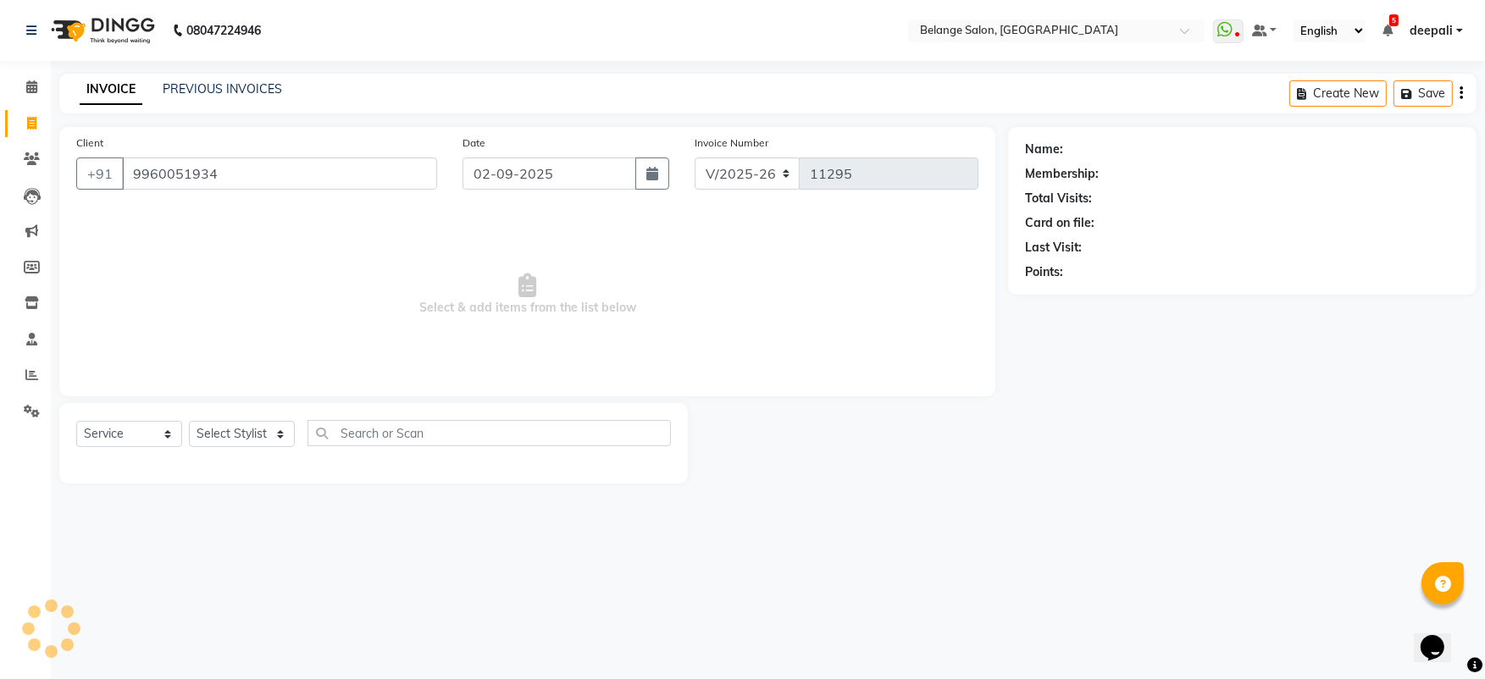
type input "9960051934"
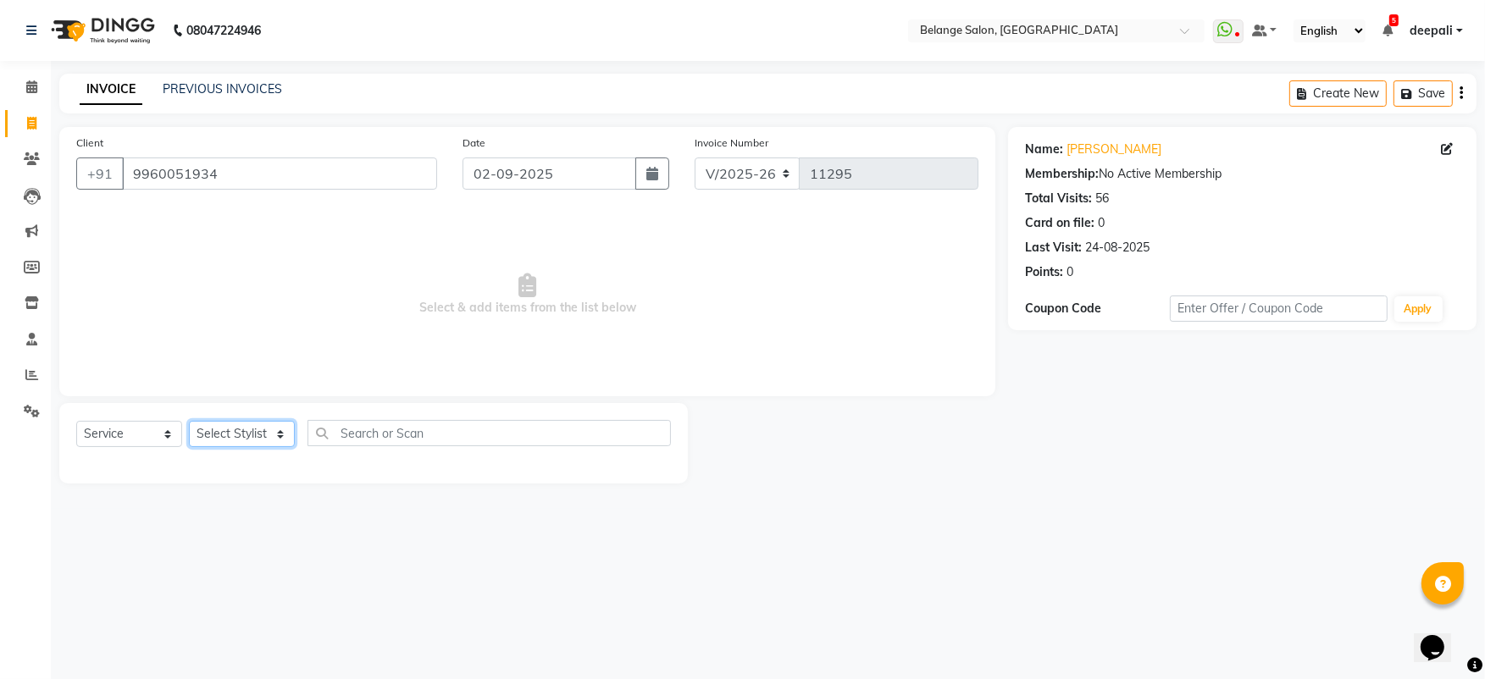
click at [268, 434] on select "Select Stylist [PERSON_NAME] (U) [PERSON_NAME] ANJALI. [PERSON_NAME] [PERSON_NA…" at bounding box center [242, 434] width 106 height 26
select select "45203"
click at [189, 421] on select "Select Stylist [PERSON_NAME] (U) [PERSON_NAME] ANJALI. [PERSON_NAME] [PERSON_NA…" at bounding box center [242, 434] width 106 height 26
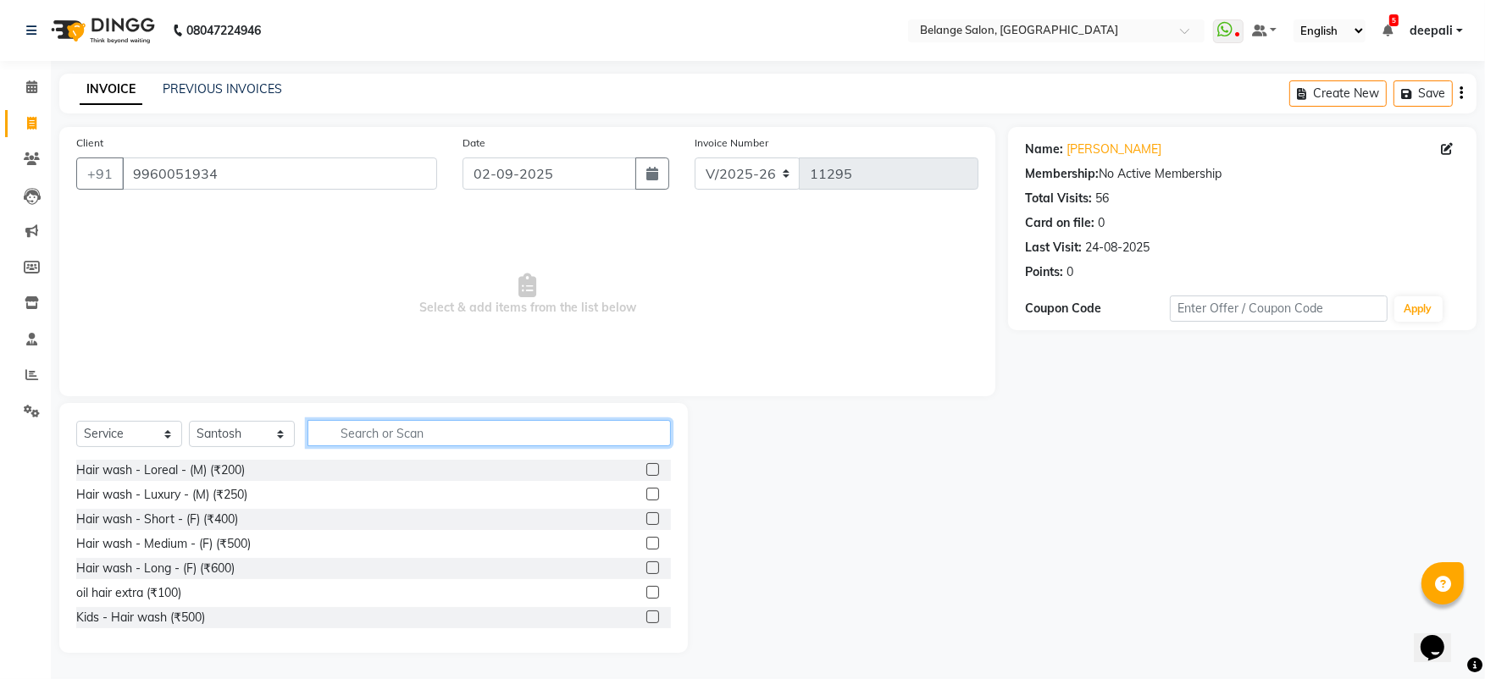
click at [362, 432] on input "text" at bounding box center [488, 433] width 363 height 26
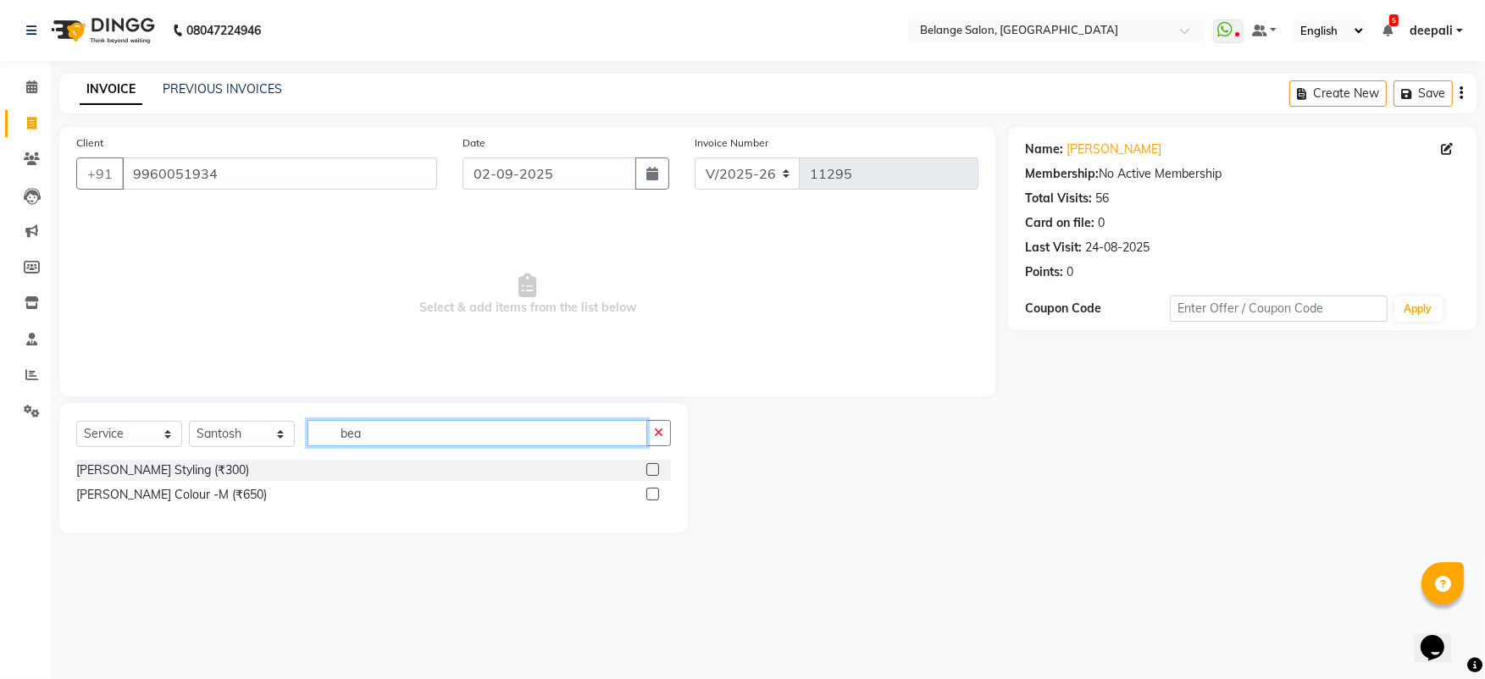
click at [365, 433] on input "bea" at bounding box center [477, 433] width 340 height 26
type input "shav"
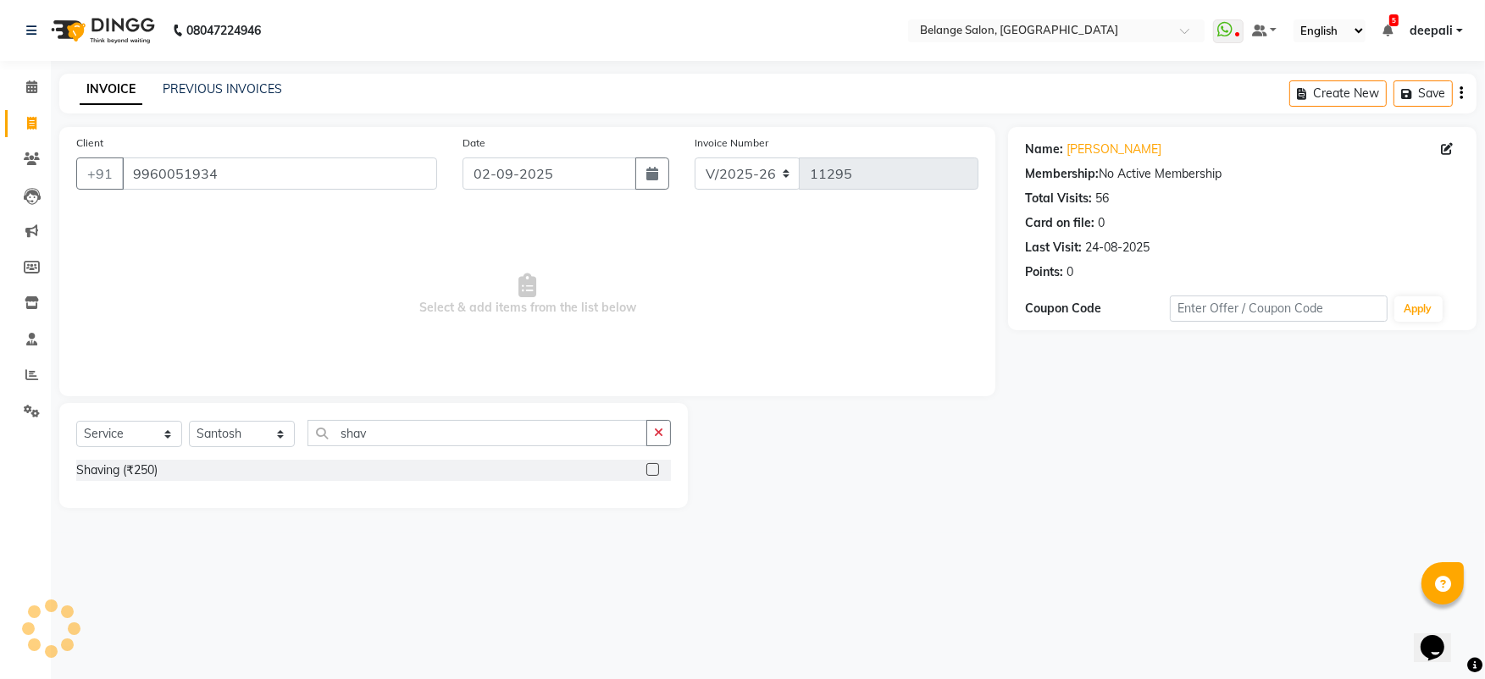
click at [311, 469] on div "Shaving (₹250)" at bounding box center [373, 470] width 595 height 21
click at [147, 463] on div "Shaving (₹250)" at bounding box center [116, 471] width 81 height 18
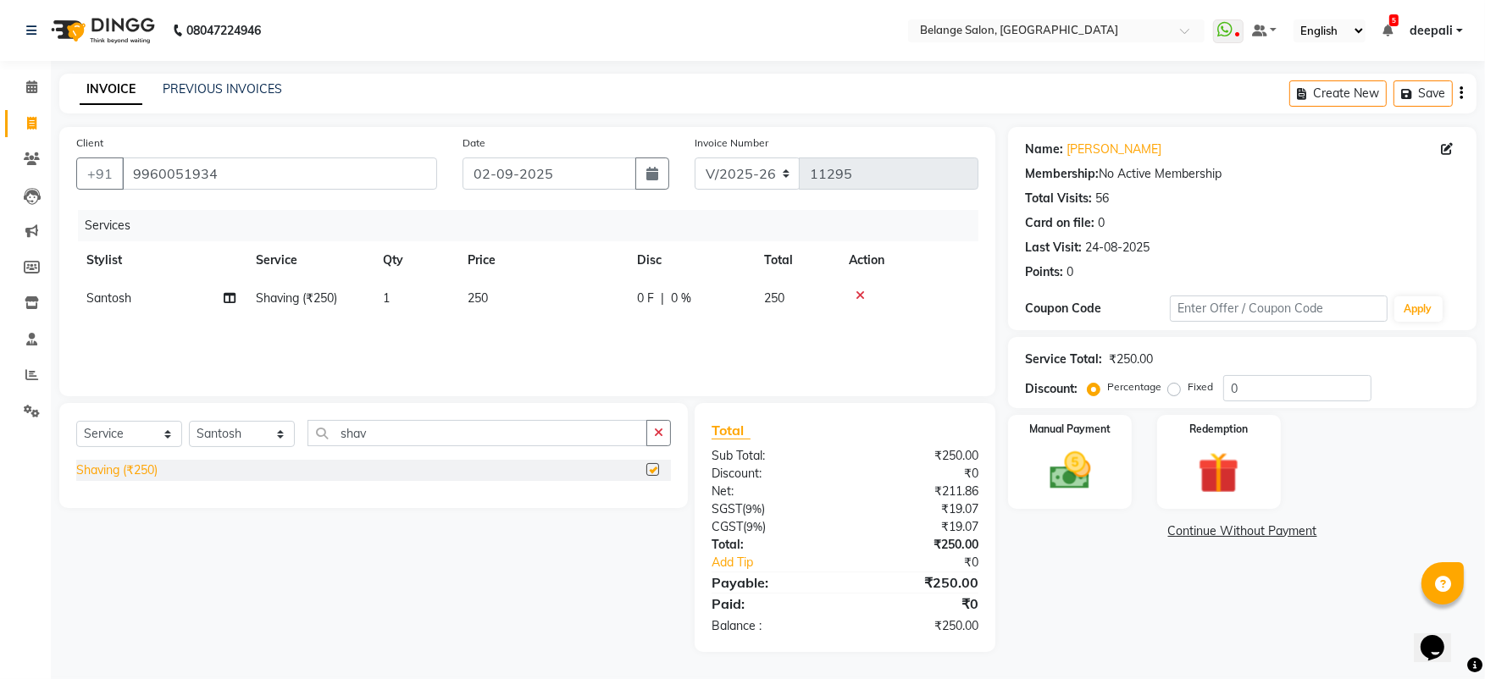
checkbox input "false"
click at [1043, 445] on div "Manual Payment" at bounding box center [1069, 461] width 128 height 97
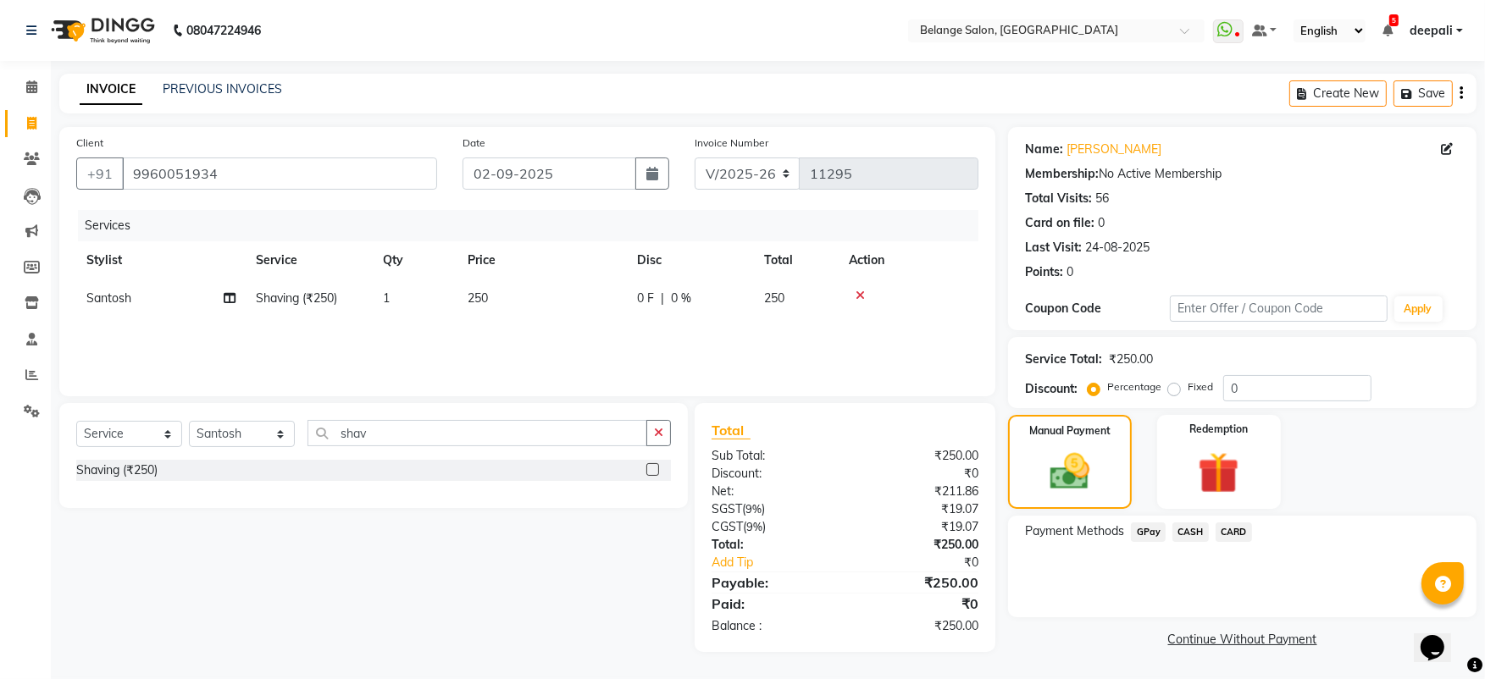
click at [1143, 532] on span "GPay" at bounding box center [1148, 532] width 35 height 19
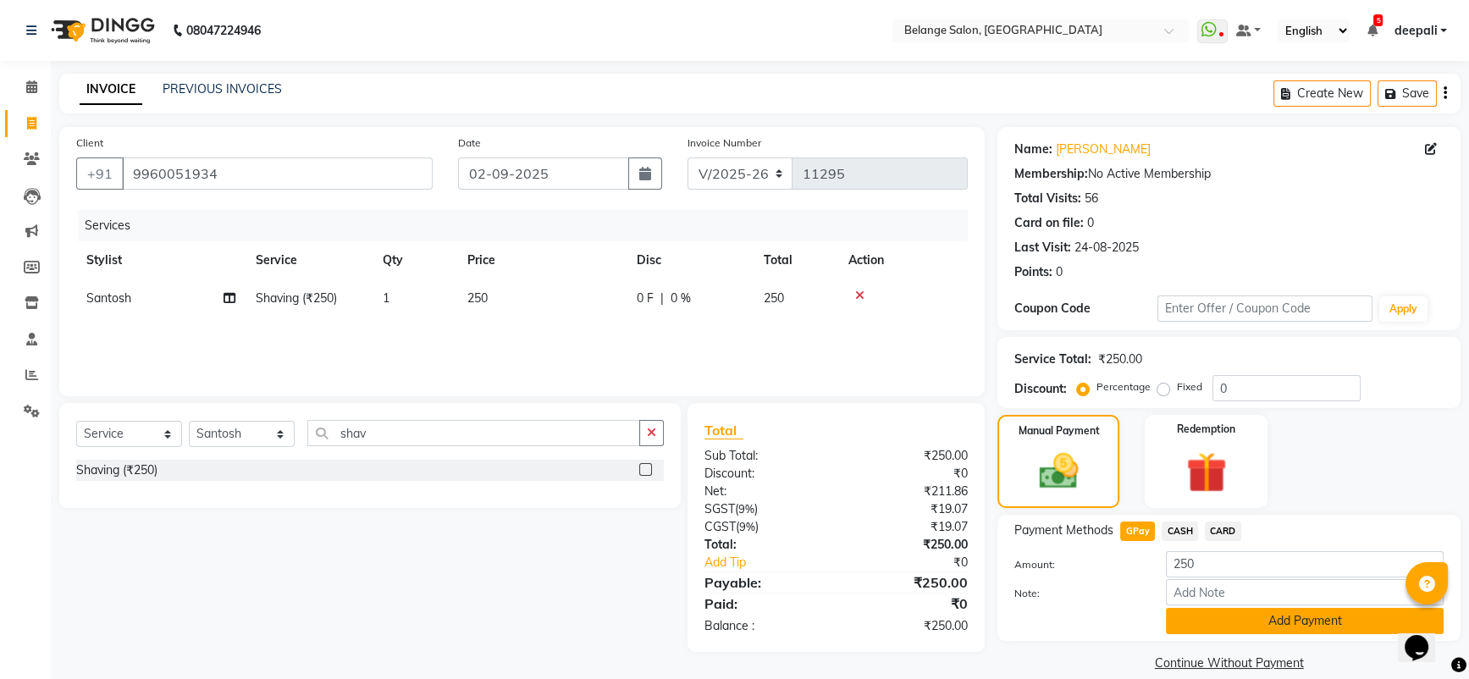
click at [1268, 627] on button "Add Payment" at bounding box center [1305, 621] width 278 height 26
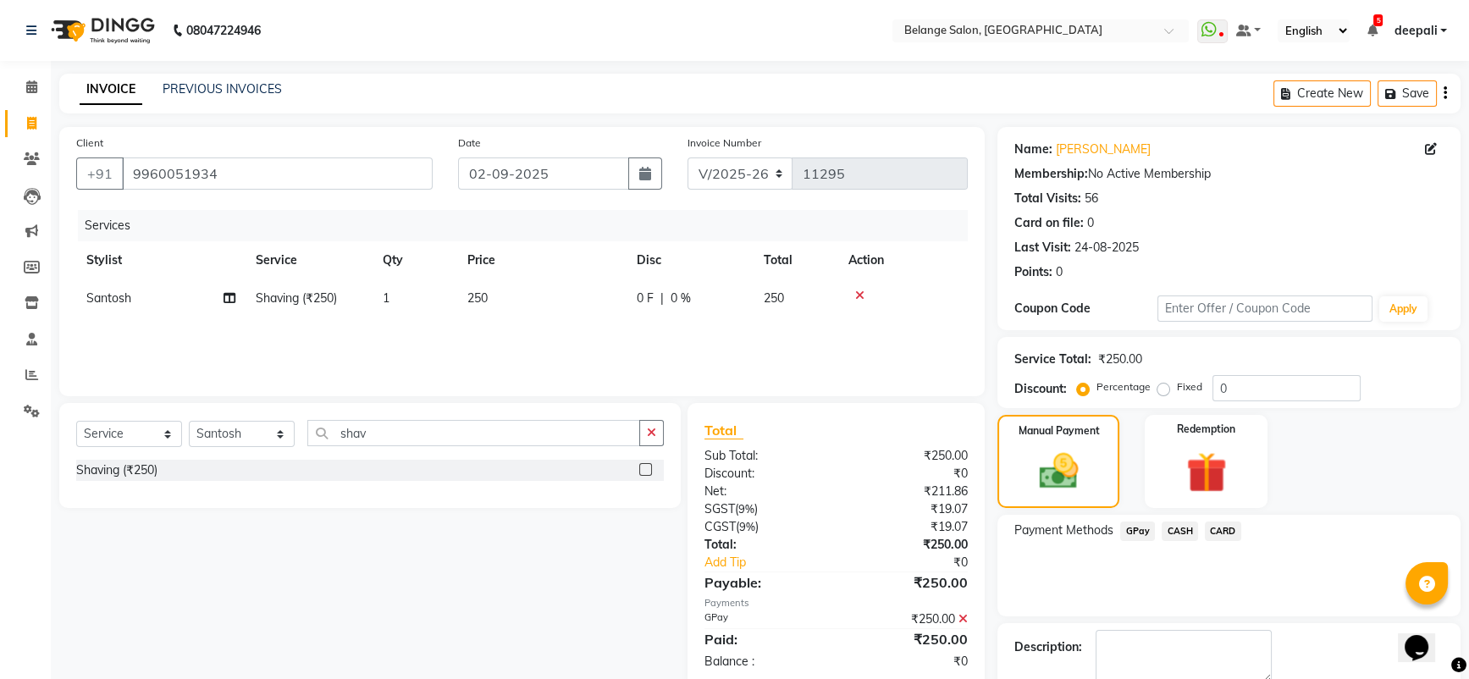
scroll to position [92, 0]
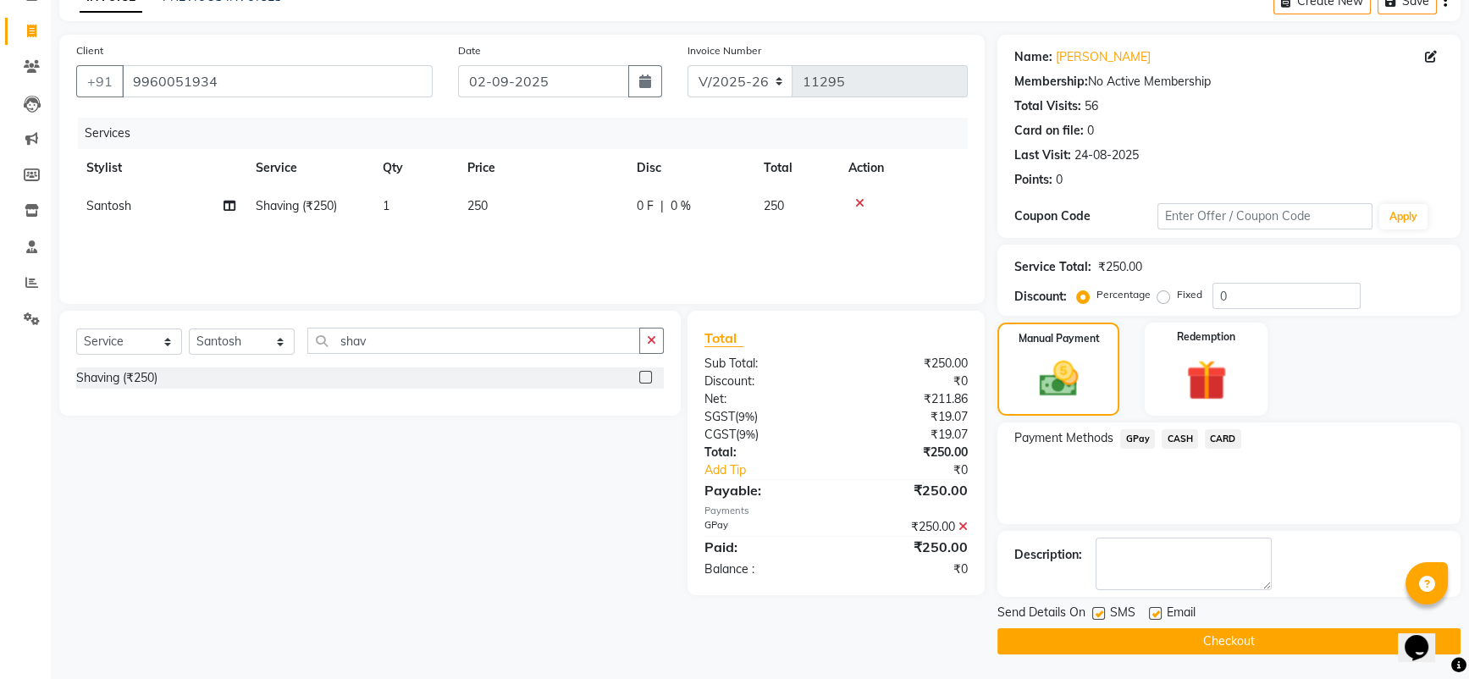
click at [1237, 641] on button "Checkout" at bounding box center [1229, 641] width 463 height 26
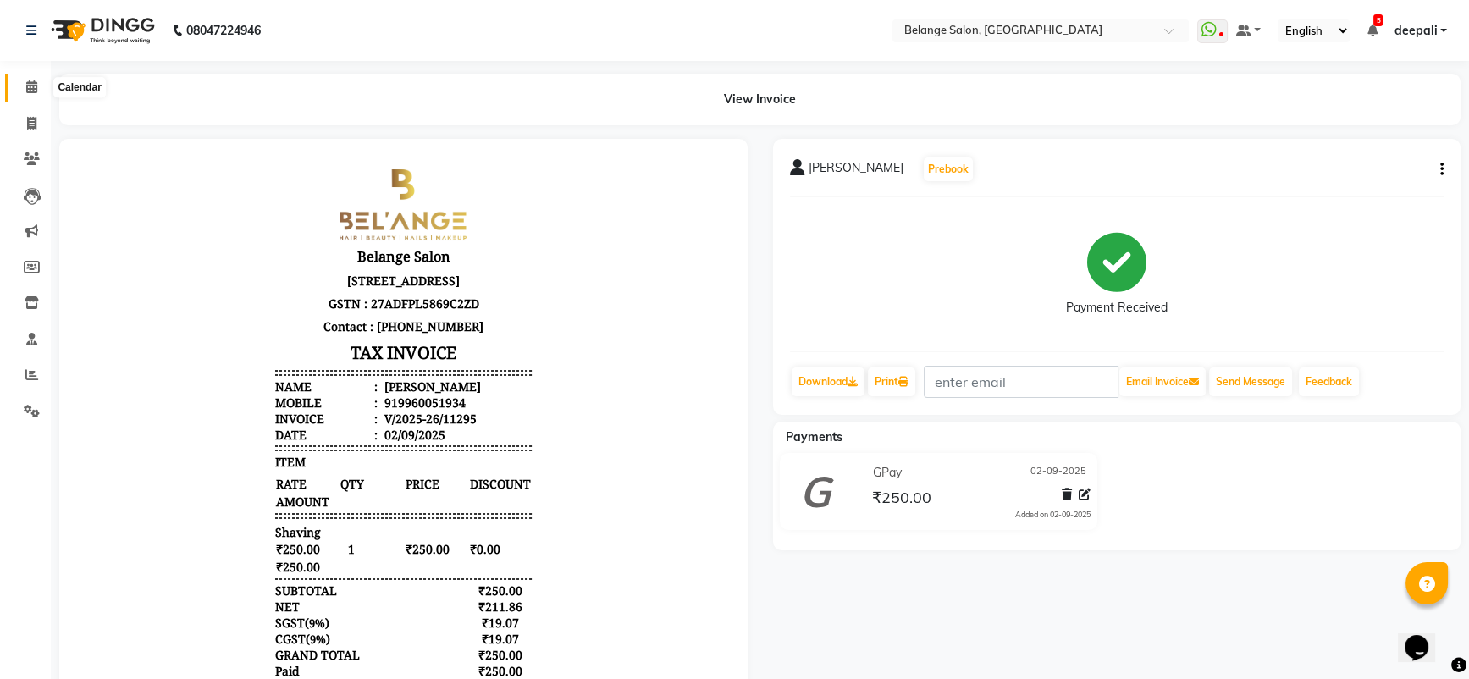
click at [24, 88] on span at bounding box center [32, 87] width 30 height 19
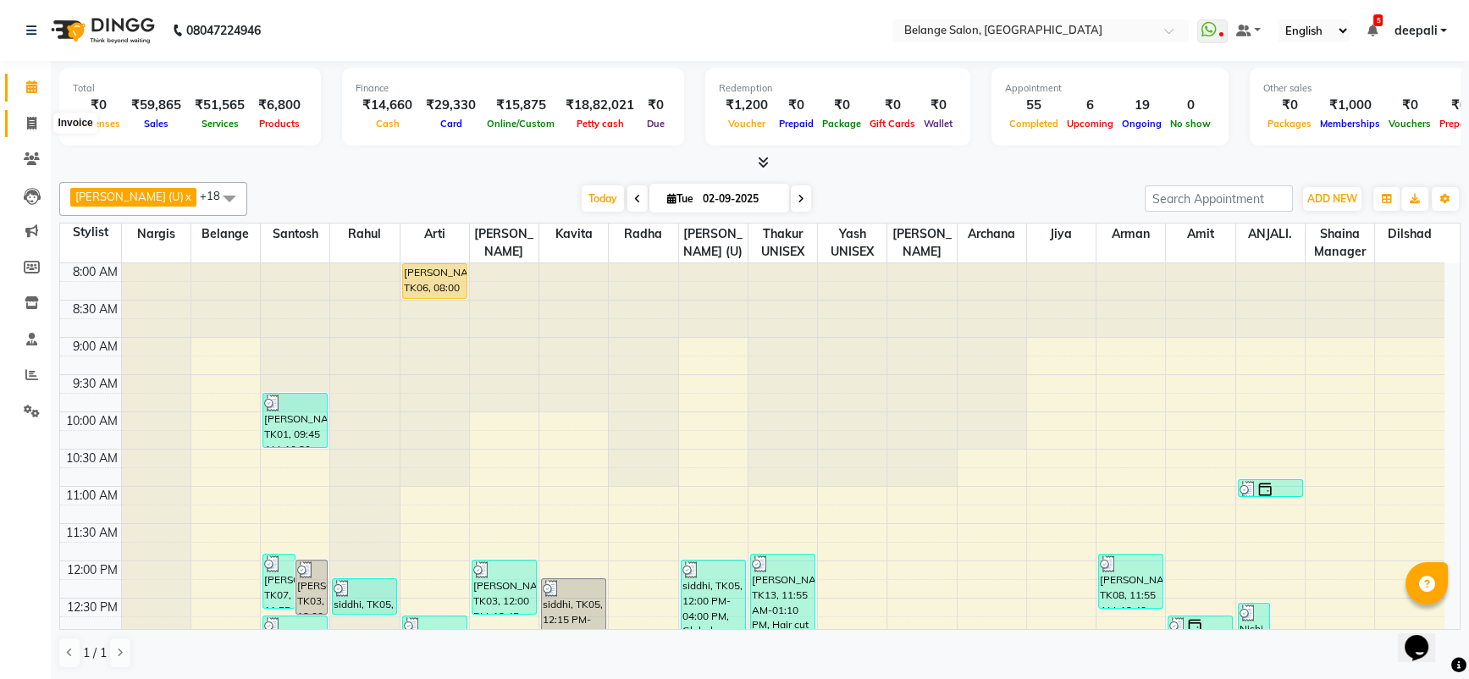
click at [22, 120] on span at bounding box center [32, 123] width 30 height 19
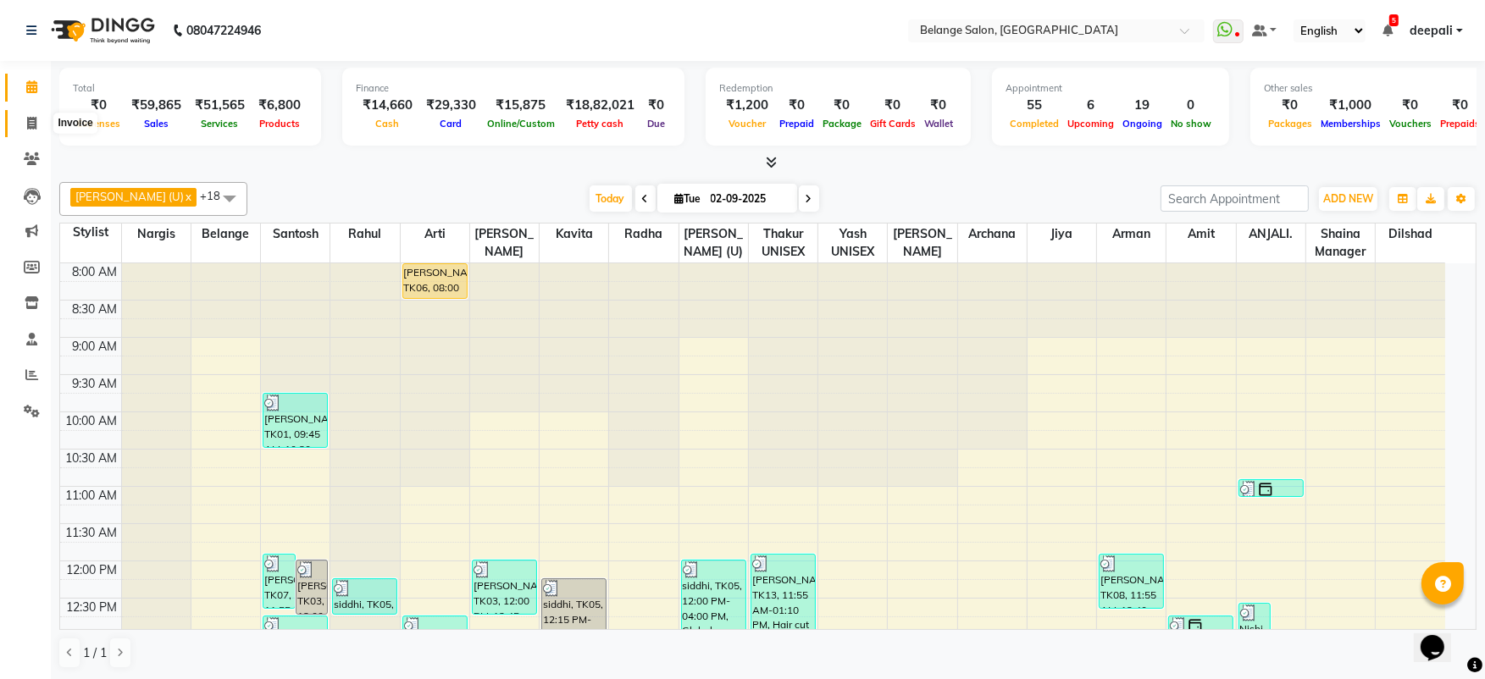
select select "5076"
select select "service"
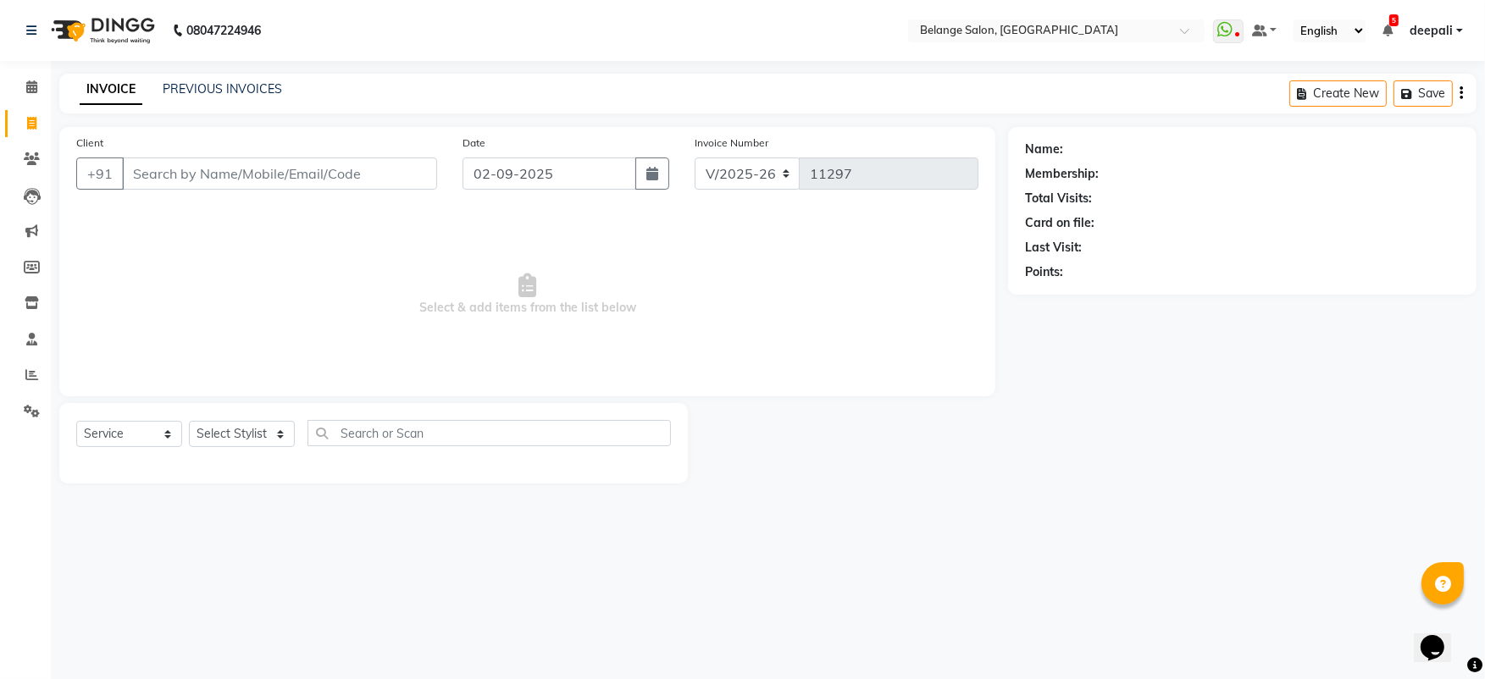
click at [169, 181] on input "Client" at bounding box center [279, 174] width 315 height 32
type input "9820"
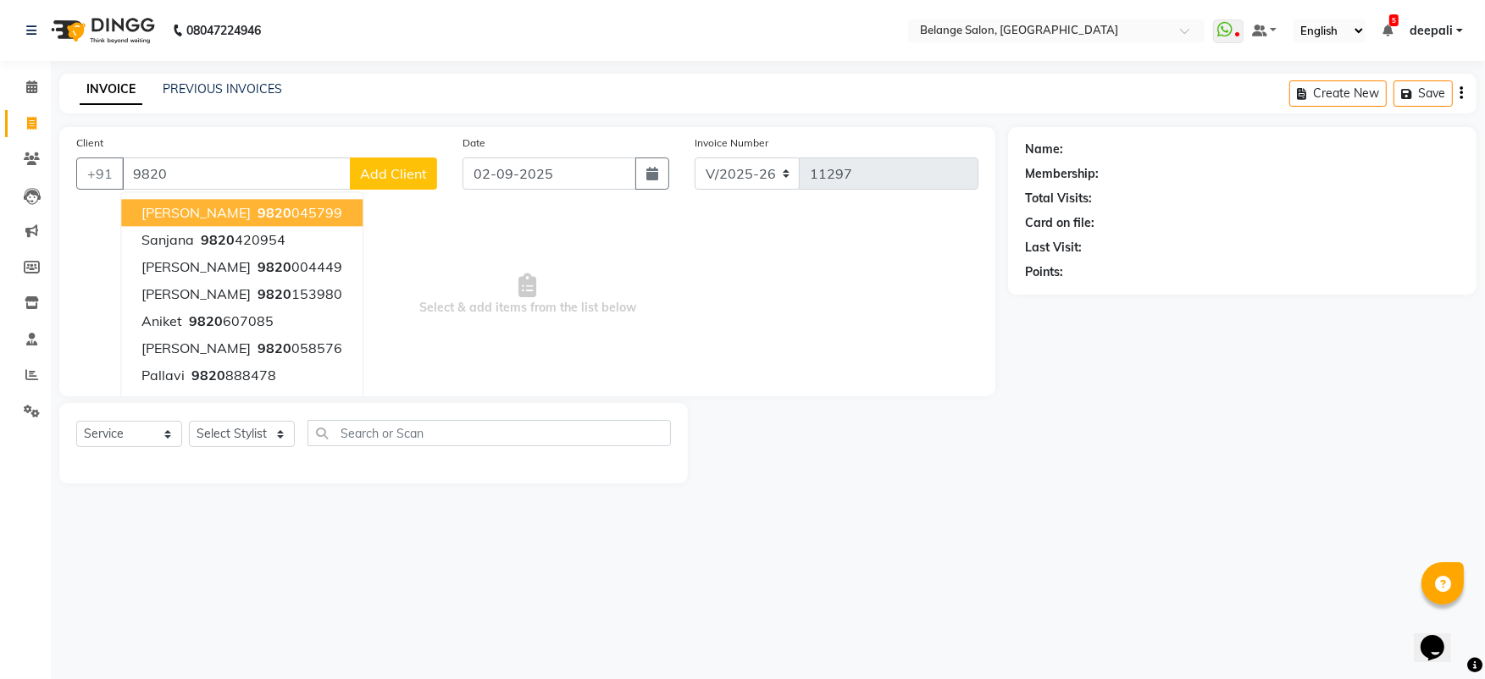
drag, startPoint x: 169, startPoint y: 181, endPoint x: 155, endPoint y: 159, distance: 26.3
drag, startPoint x: 155, startPoint y: 159, endPoint x: 24, endPoint y: 89, distance: 148.9
click at [24, 89] on span at bounding box center [32, 87] width 30 height 19
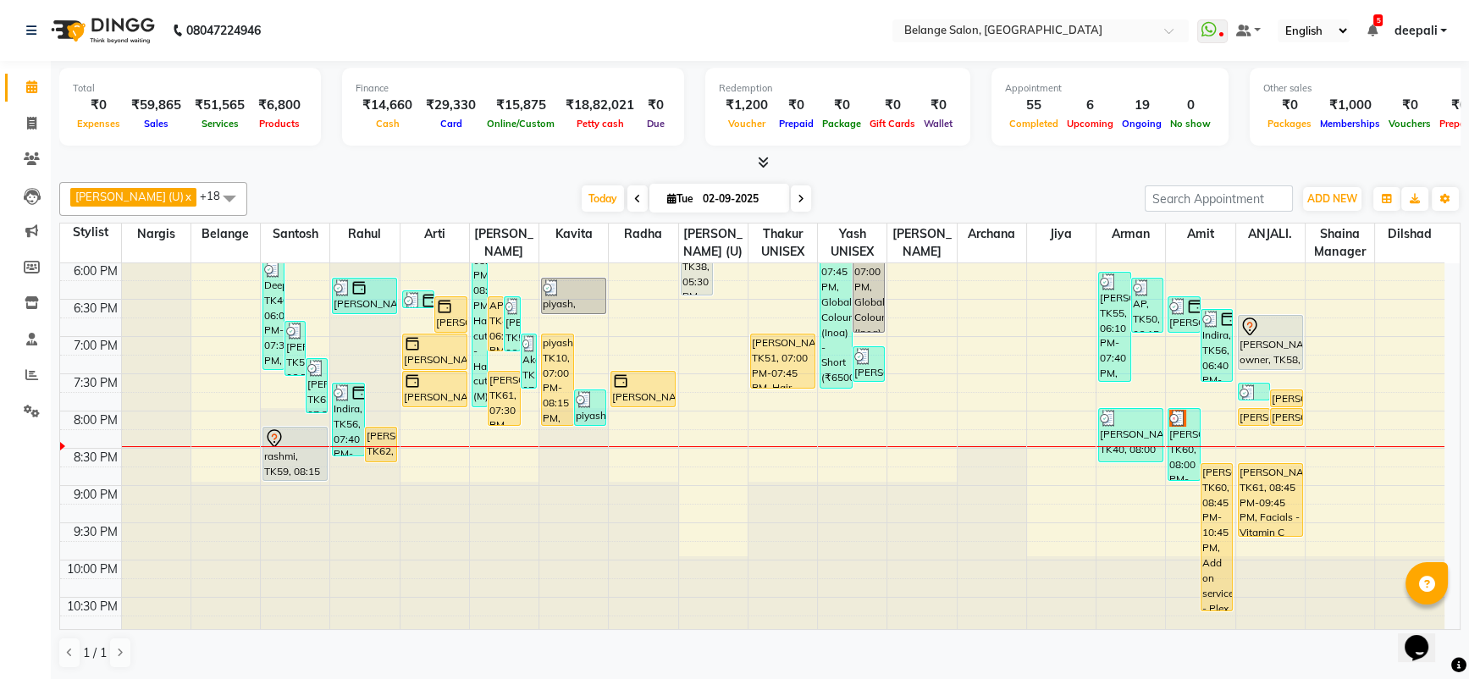
scroll to position [745, 0]
click at [36, 124] on span at bounding box center [32, 123] width 30 height 19
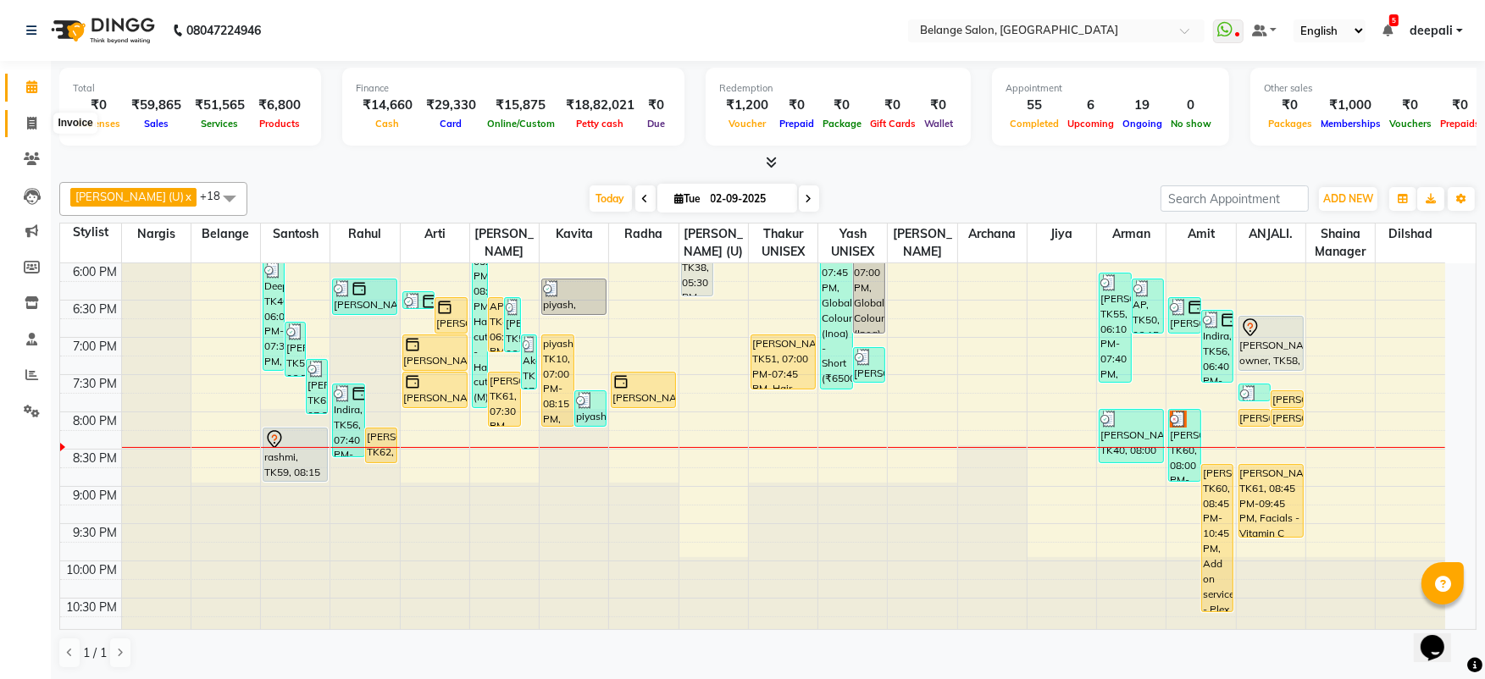
select select "5076"
select select "service"
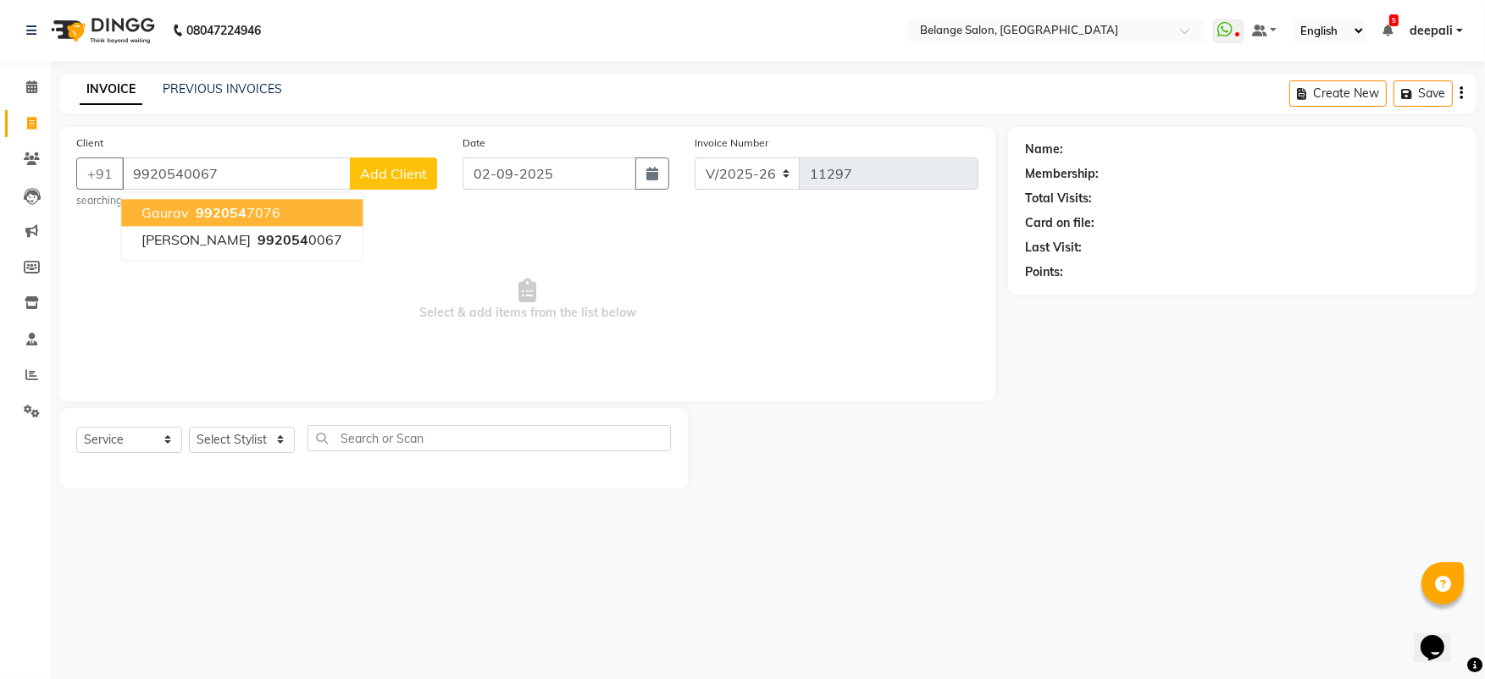
type input "9920540067"
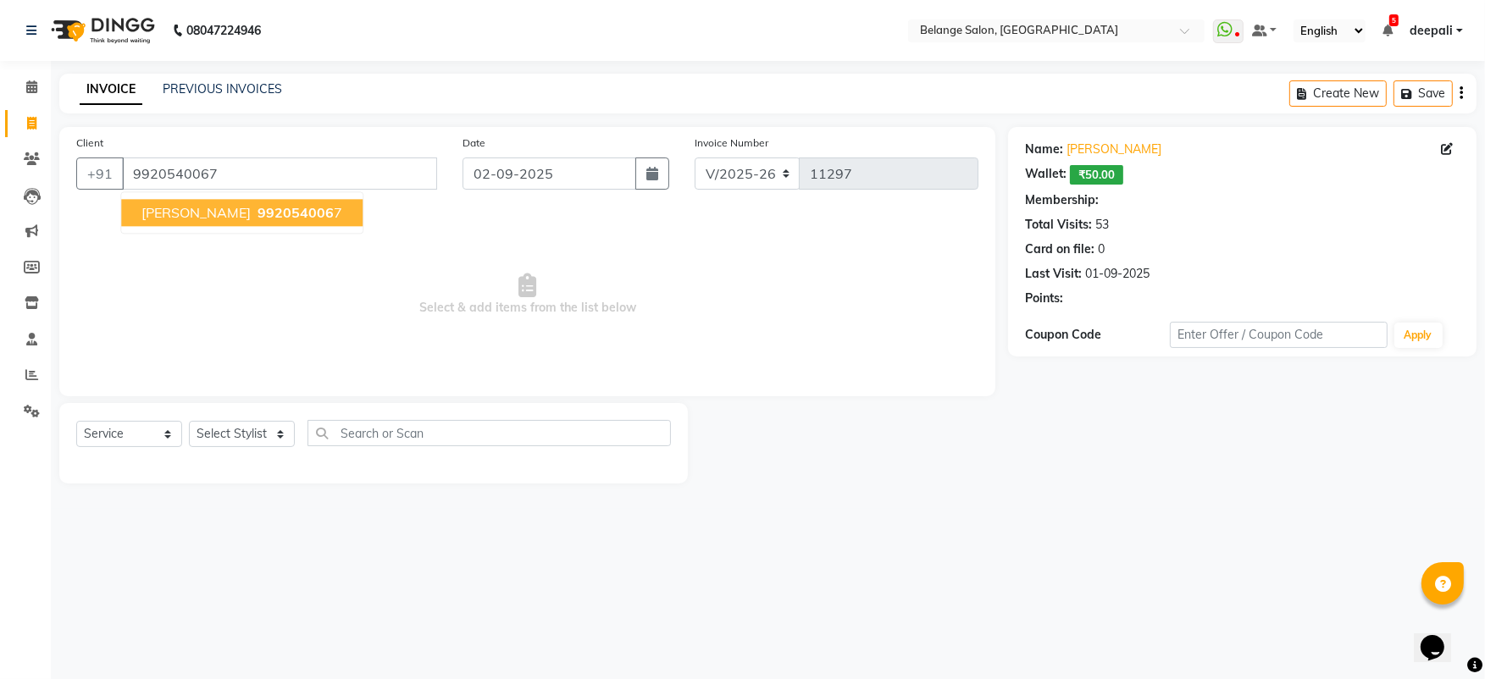
select select "1: Object"
click at [257, 211] on span "992054006" at bounding box center [295, 212] width 76 height 17
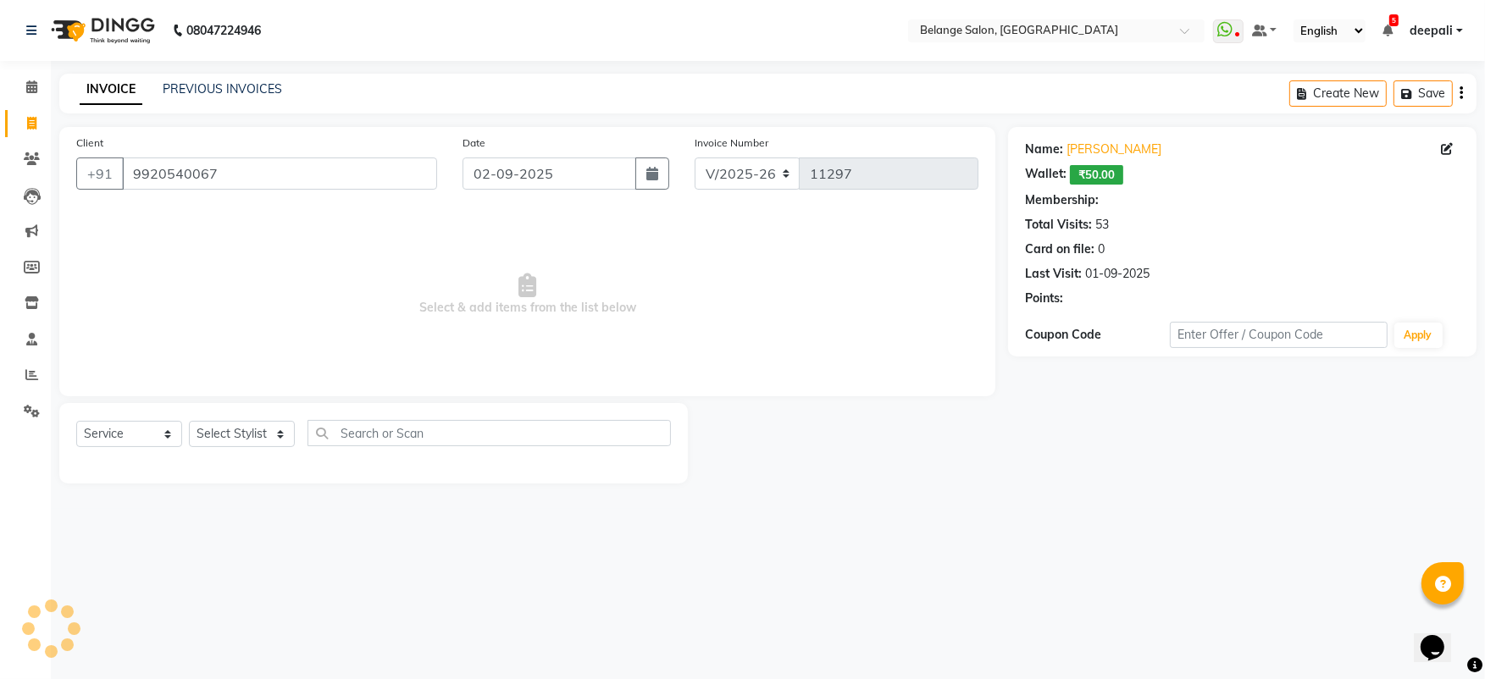
select select "1: Object"
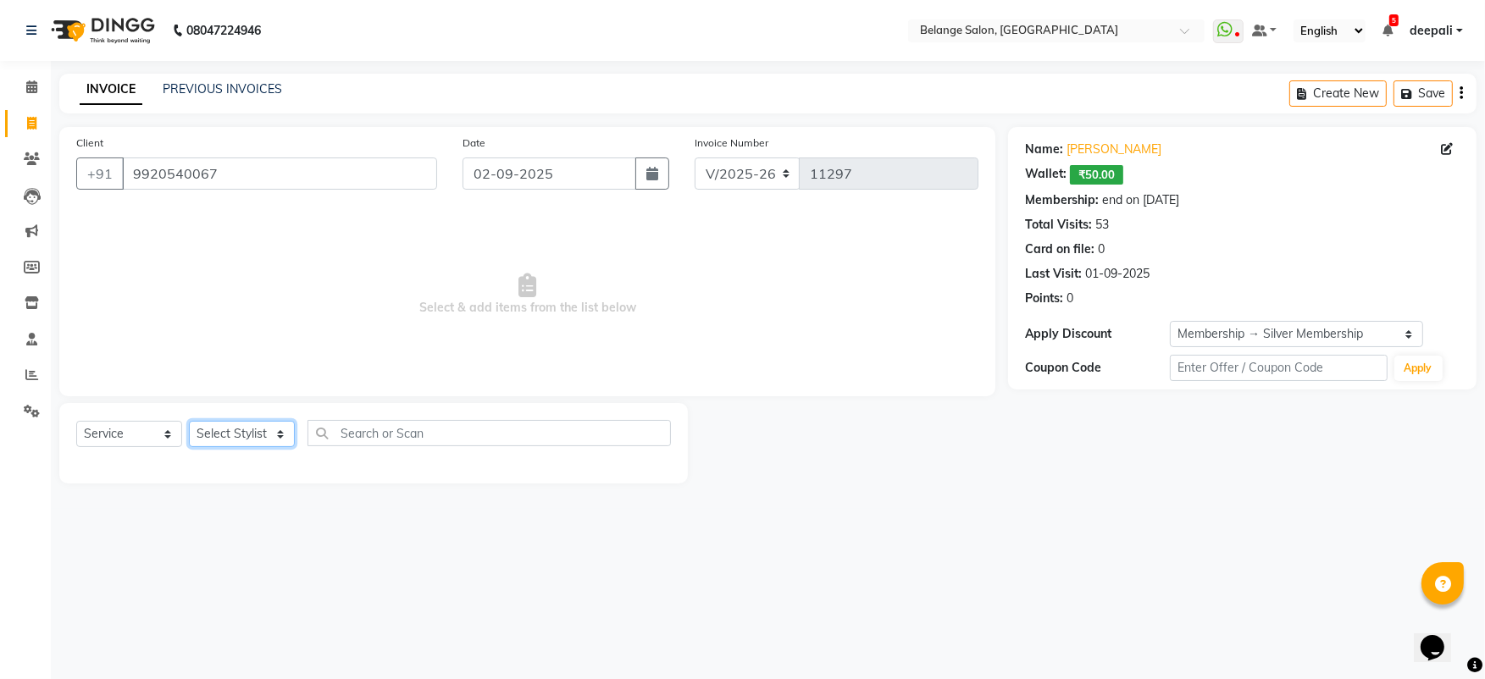
click at [249, 429] on select "Select Stylist [PERSON_NAME] (U) [PERSON_NAME] ANJALI. [PERSON_NAME] [PERSON_NA…" at bounding box center [242, 434] width 106 height 26
select select "82348"
click at [189, 421] on select "Select Stylist [PERSON_NAME] (U) [PERSON_NAME] ANJALI. [PERSON_NAME] [PERSON_NA…" at bounding box center [242, 434] width 106 height 26
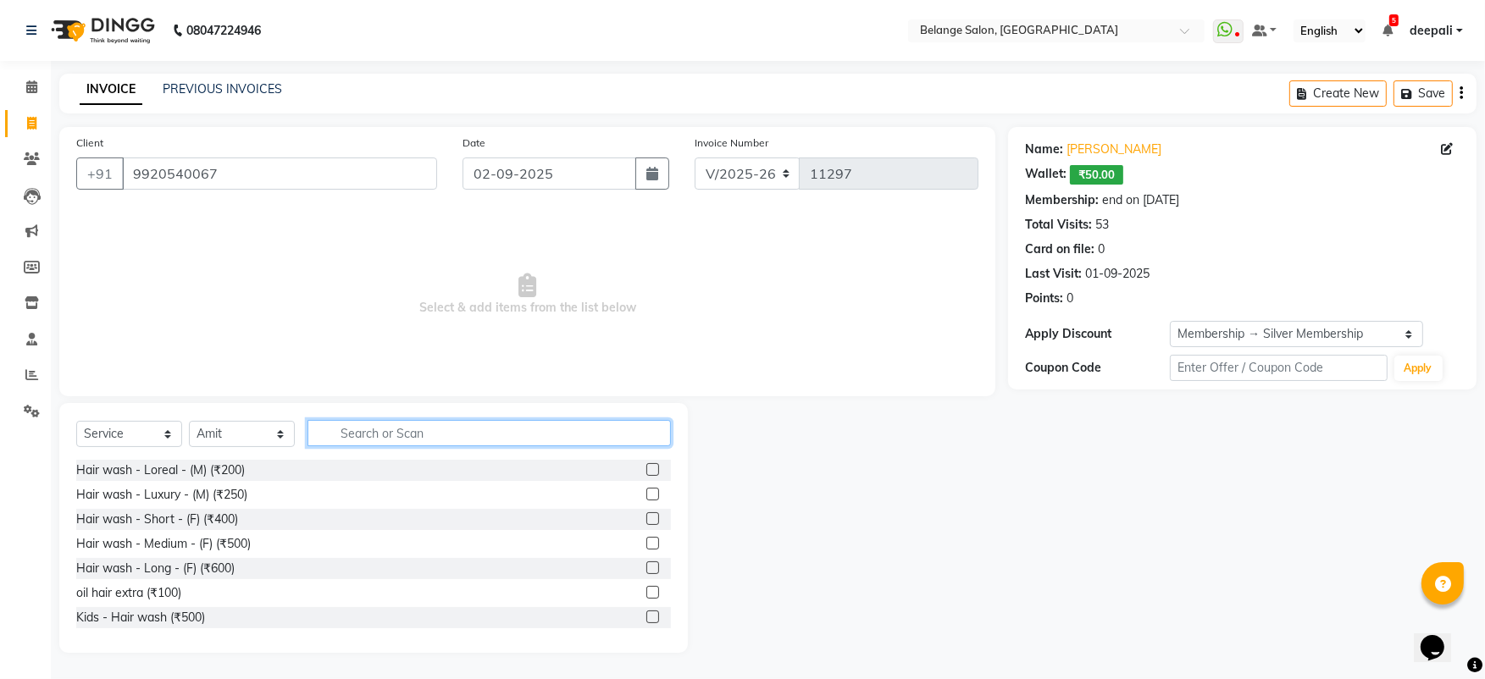
click at [355, 426] on input "text" at bounding box center [488, 433] width 363 height 26
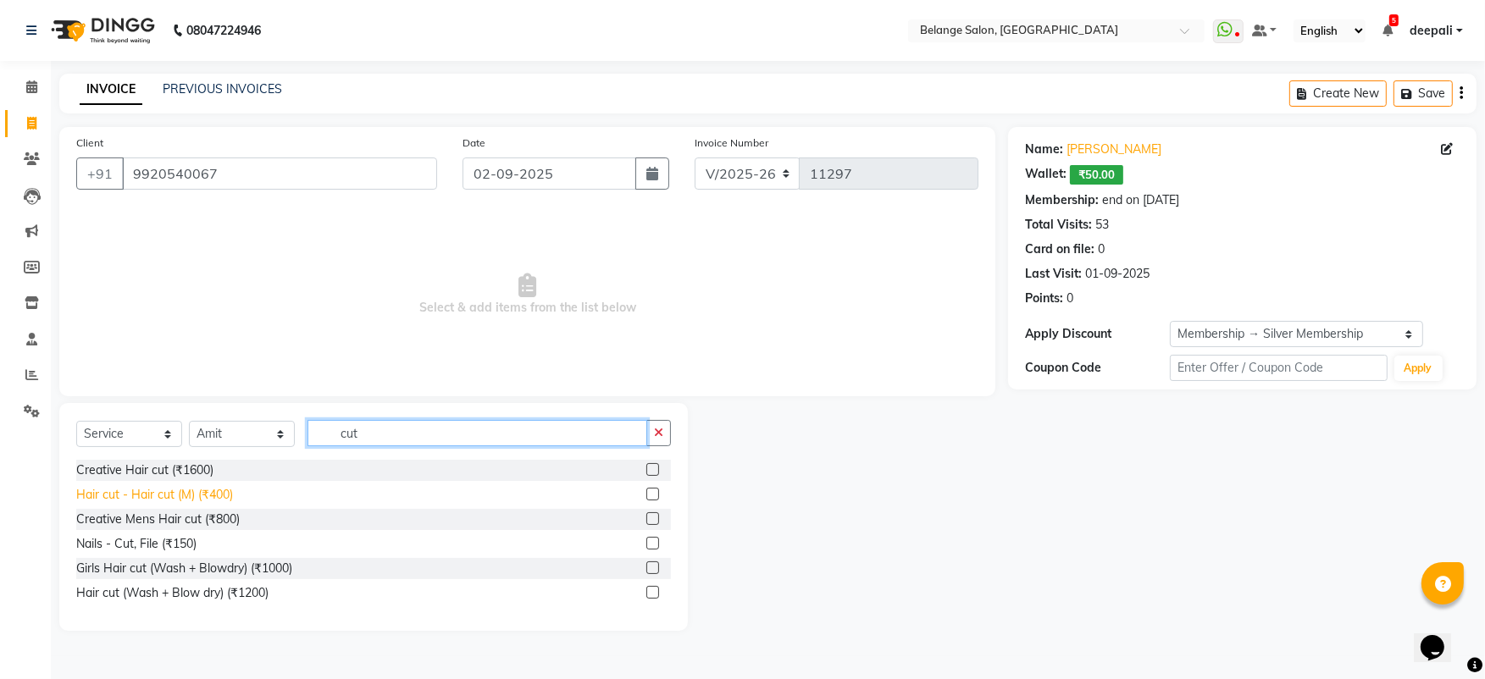
type input "cut"
click at [202, 495] on div "Hair cut - Hair cut (M) (₹400)" at bounding box center [154, 495] width 157 height 18
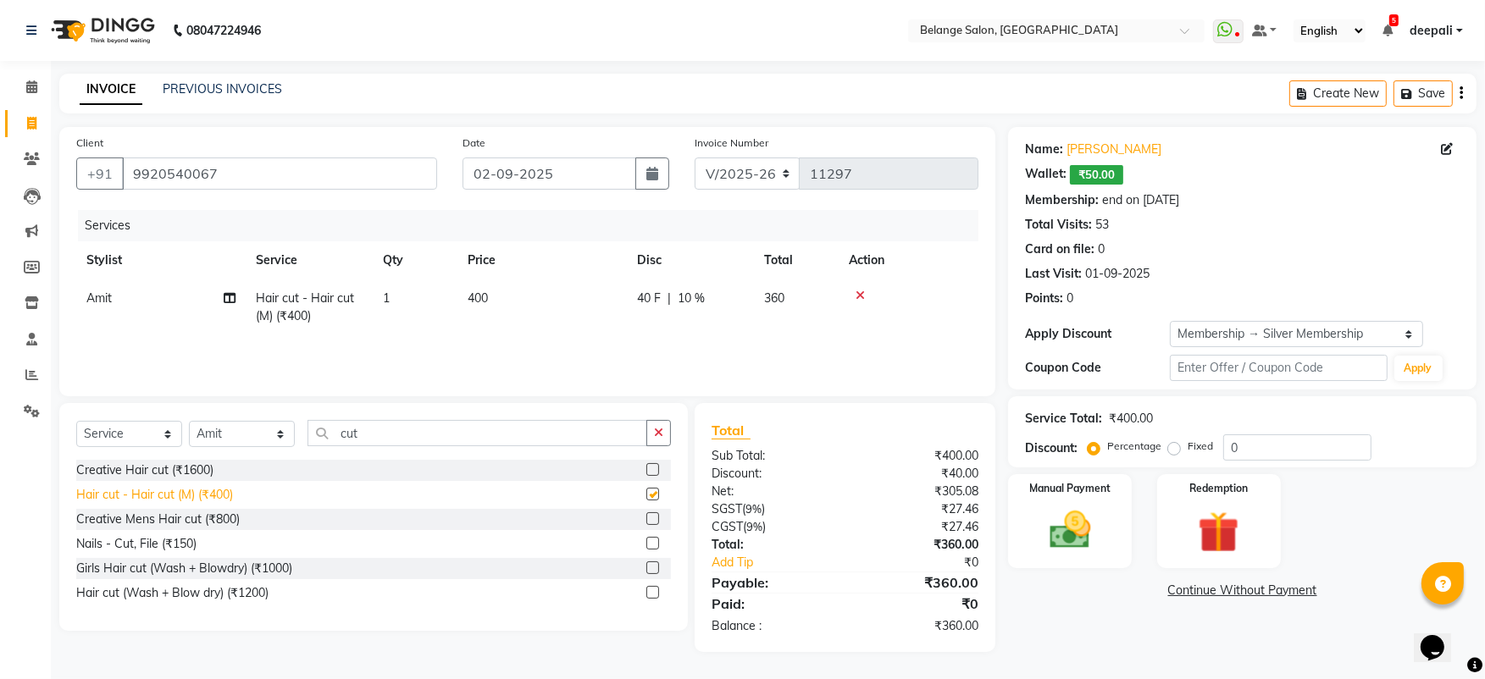
checkbox input "false"
click at [1072, 529] on img at bounding box center [1069, 530] width 69 height 49
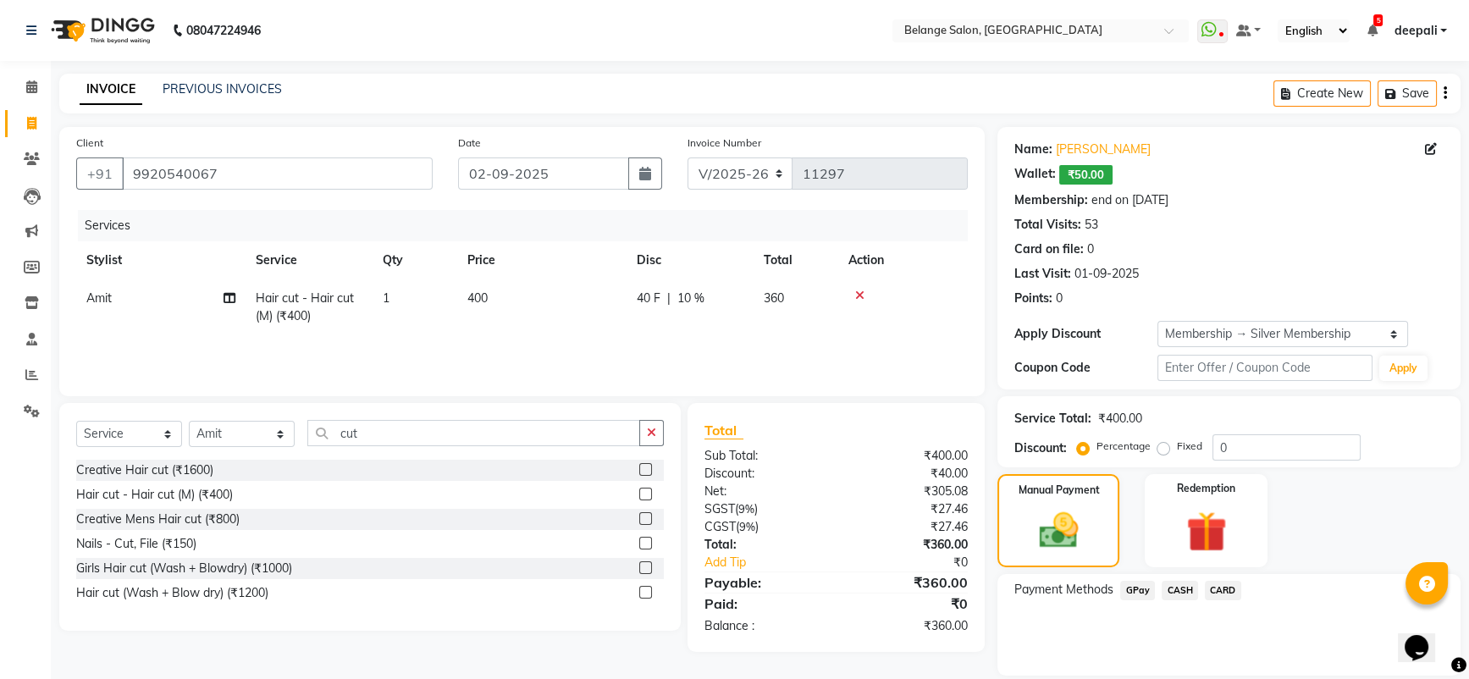
click at [1143, 587] on span "GPay" at bounding box center [1138, 590] width 35 height 19
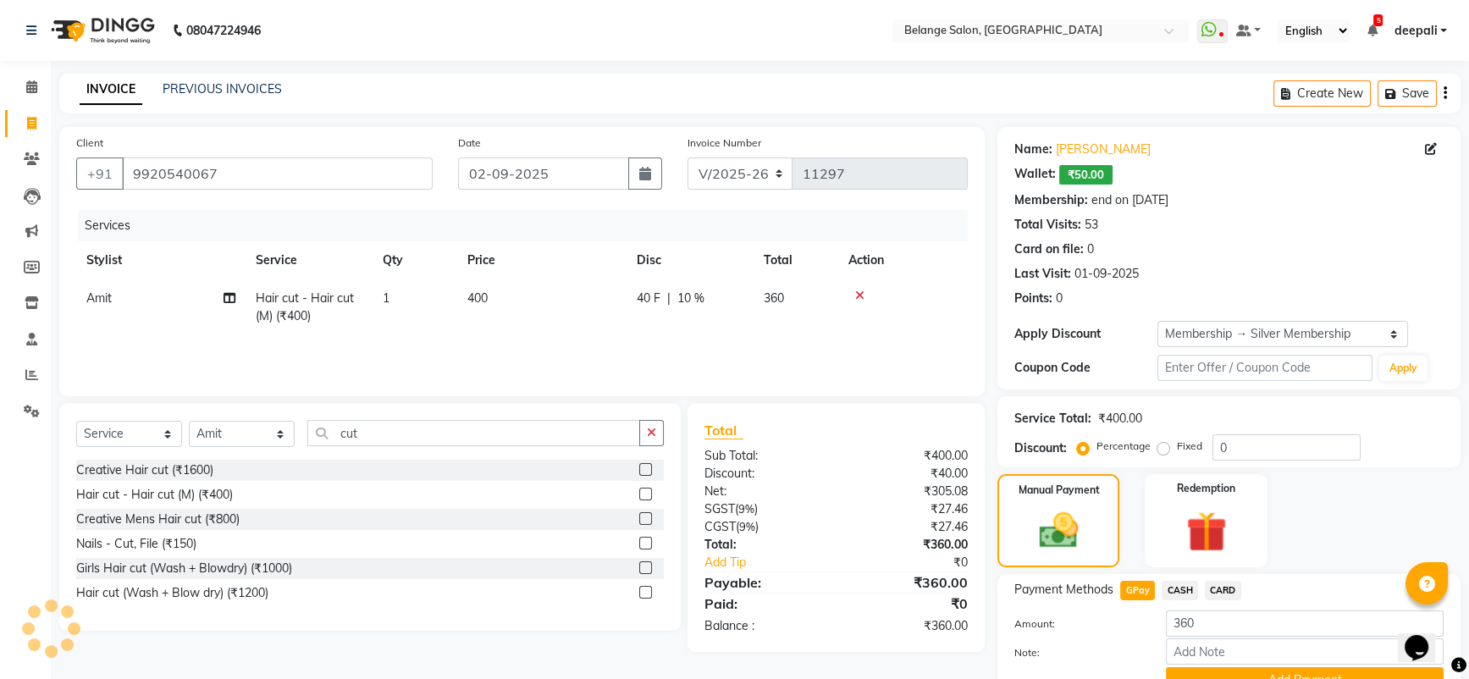
scroll to position [80, 0]
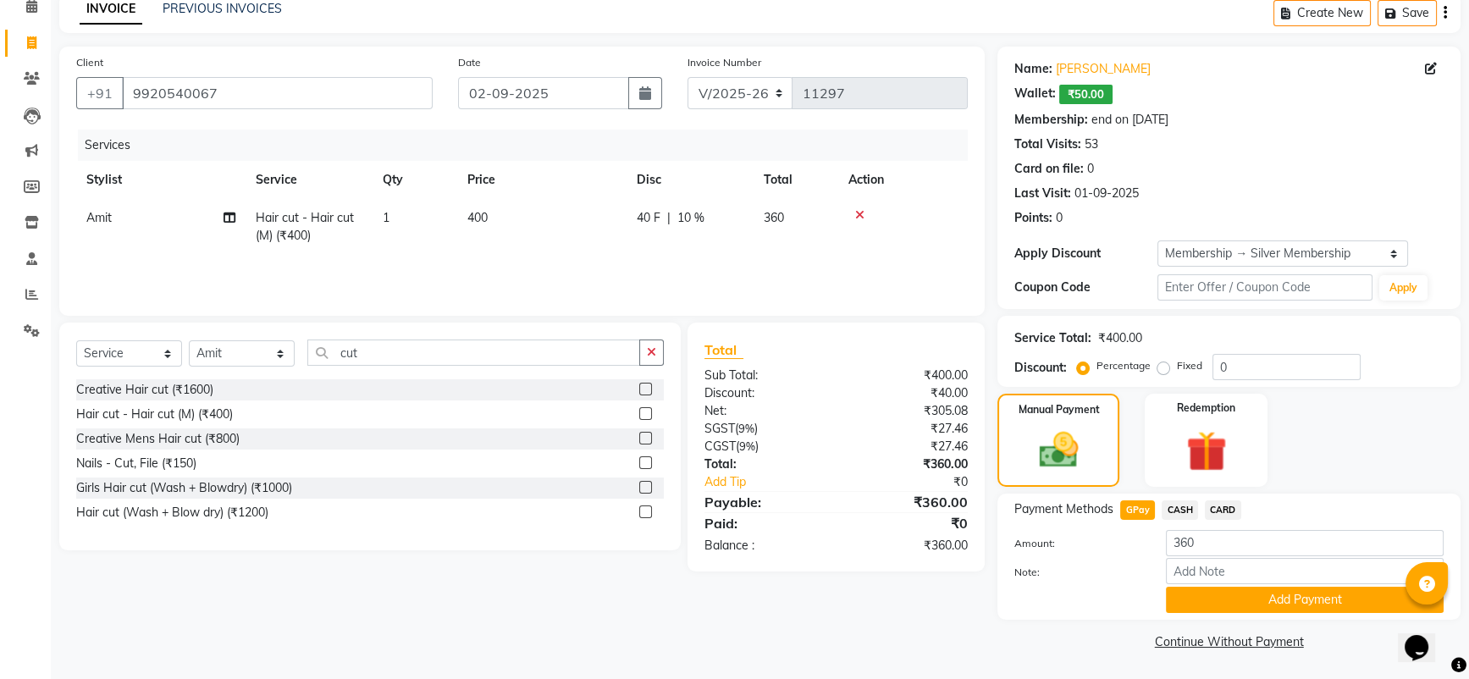
click at [1215, 585] on div "Note:" at bounding box center [1229, 572] width 455 height 29
click at [1226, 592] on button "Add Payment" at bounding box center [1305, 600] width 278 height 26
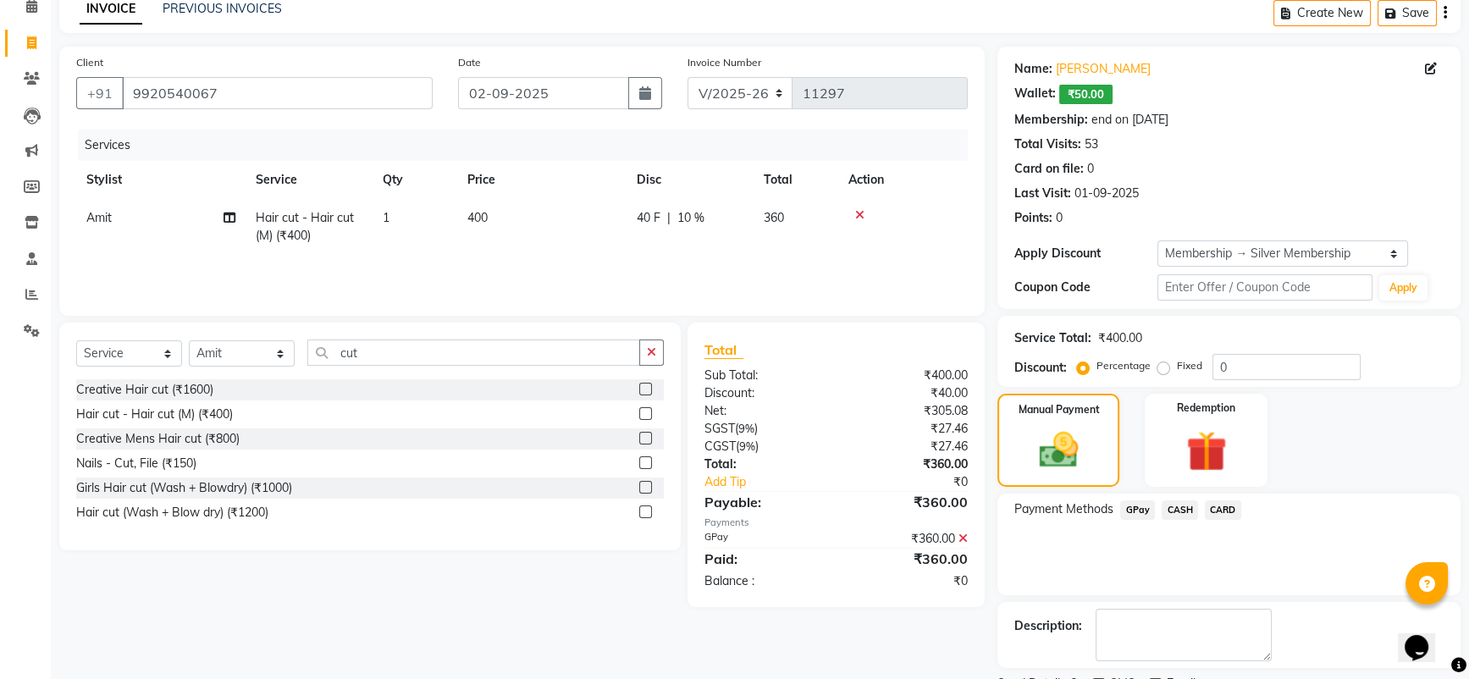
scroll to position [151, 0]
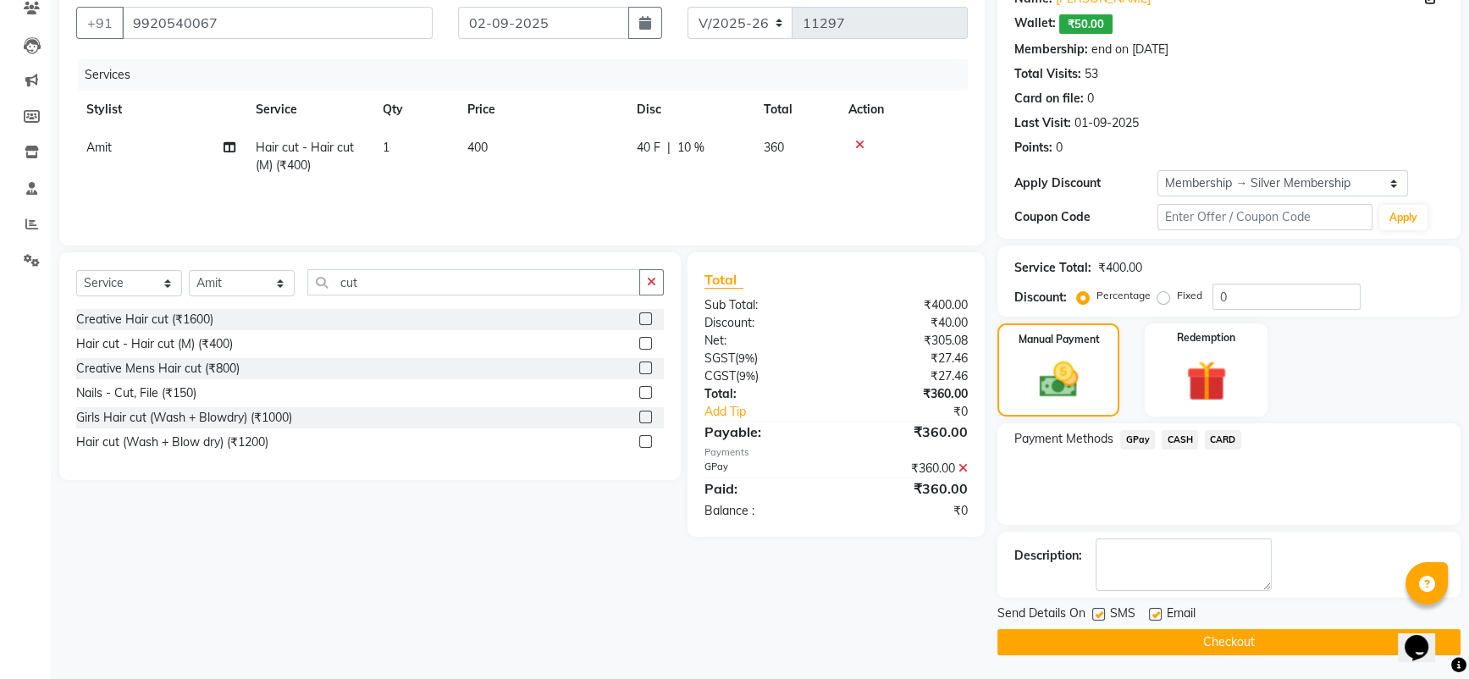
click at [1216, 634] on button "Checkout" at bounding box center [1229, 642] width 463 height 26
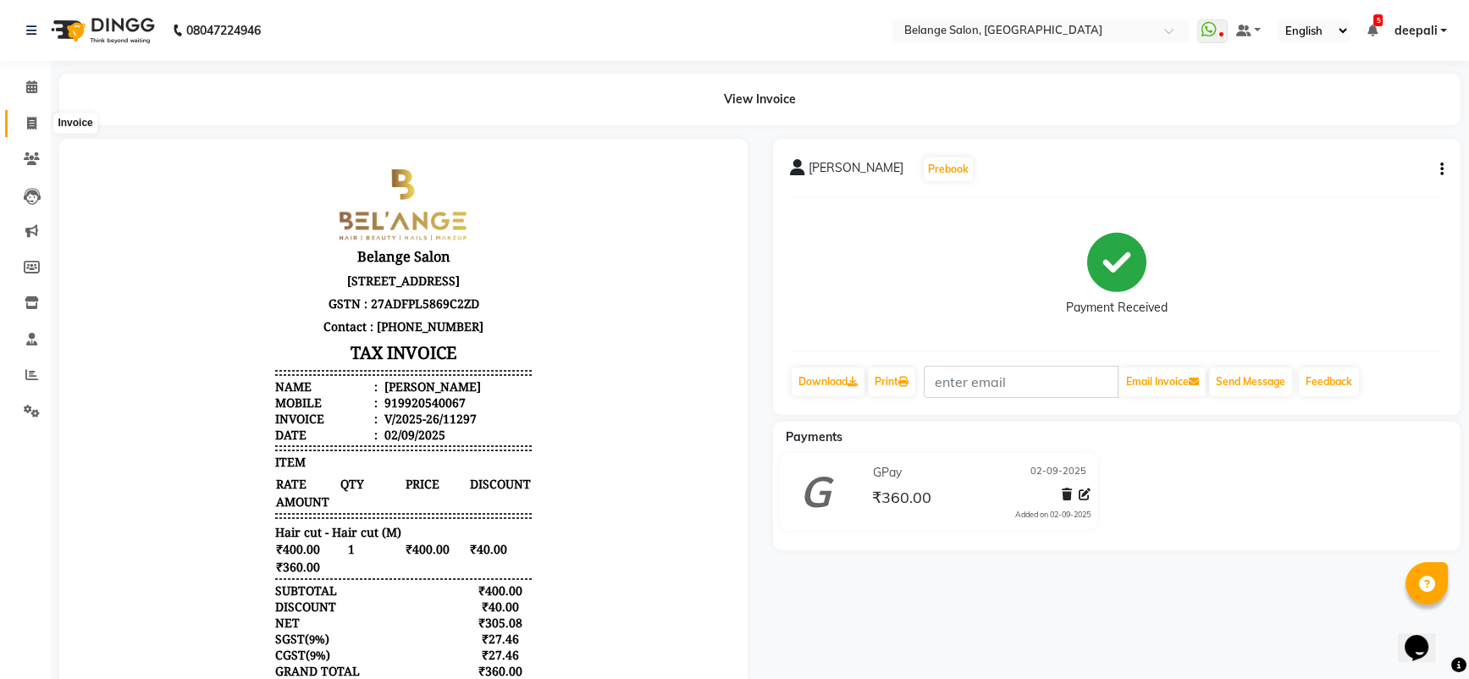
click at [36, 116] on span at bounding box center [32, 123] width 30 height 19
select select "5076"
select select "service"
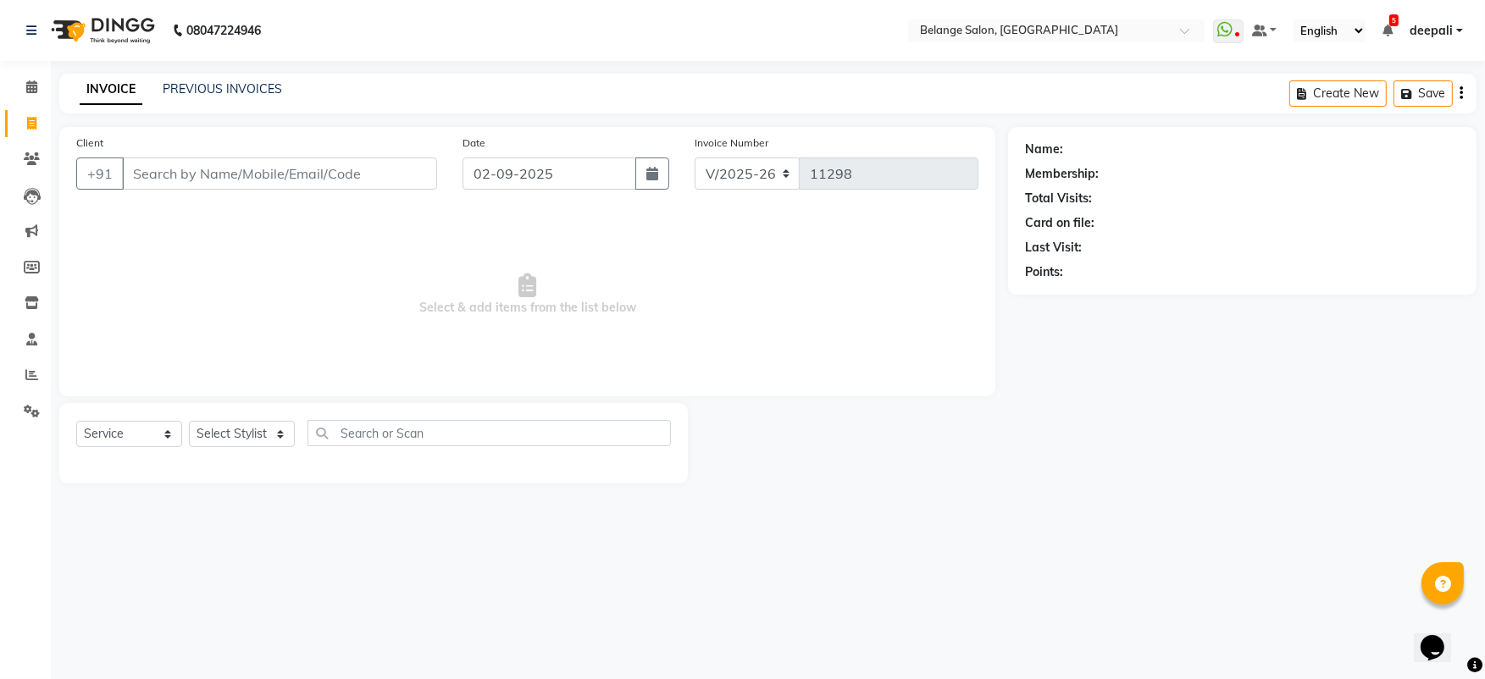
click at [141, 172] on input "Client" at bounding box center [279, 174] width 315 height 32
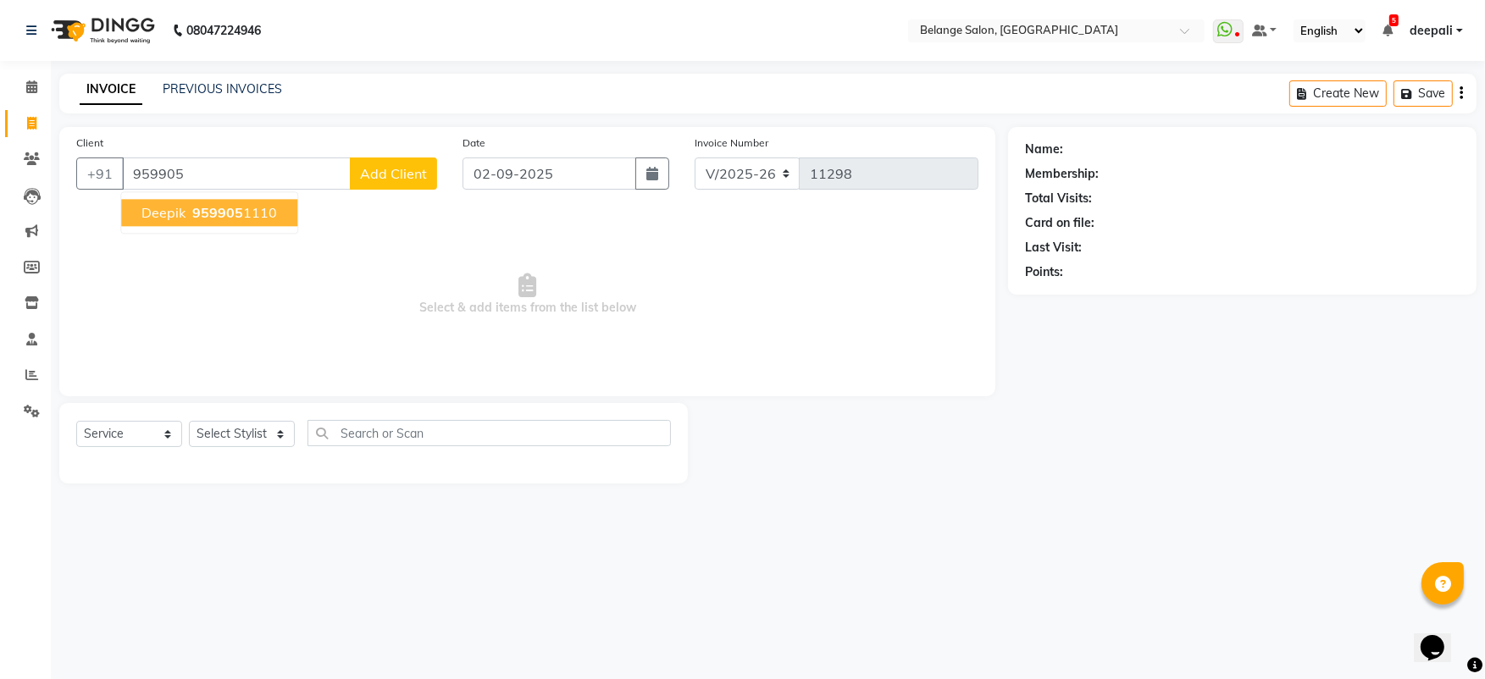
click at [190, 210] on ngb-highlight "959905 1110" at bounding box center [233, 212] width 88 height 17
type input "9599051110"
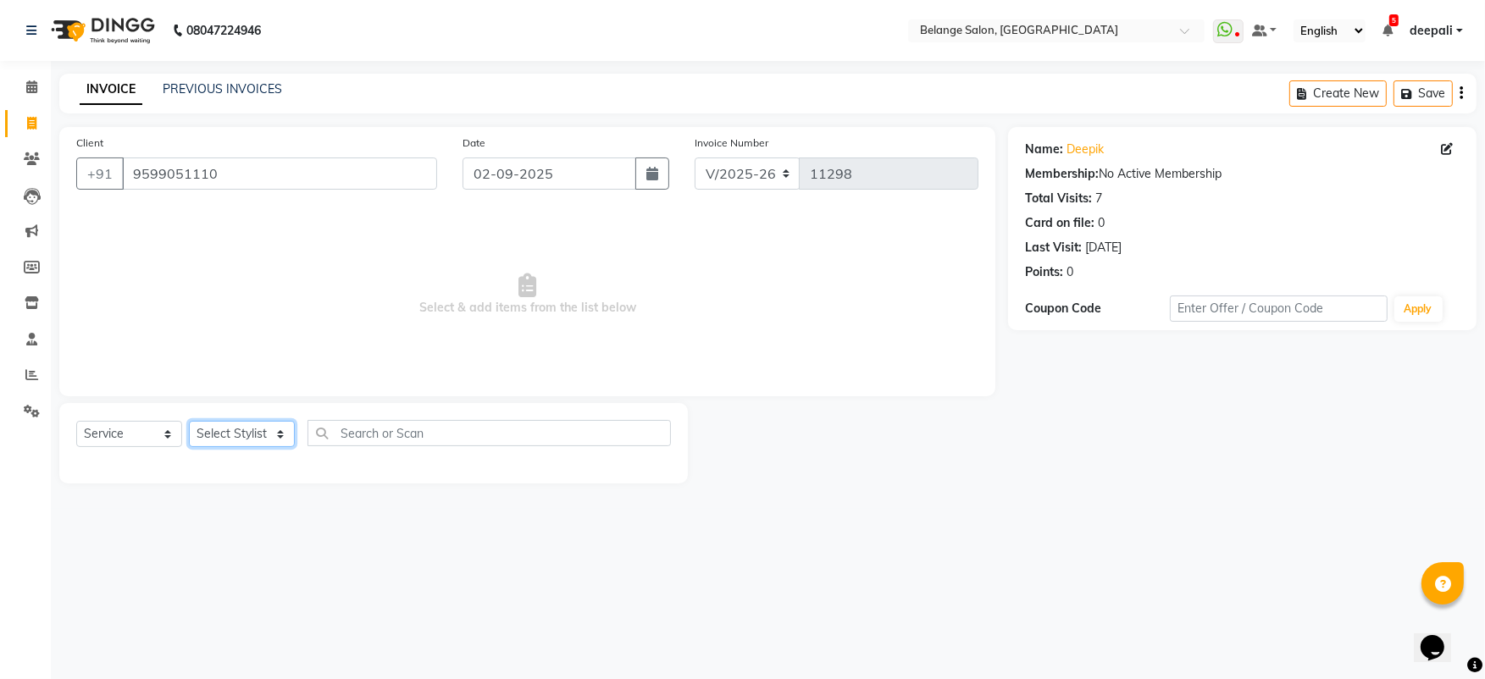
click at [226, 439] on select "Select Stylist [PERSON_NAME] (U) [PERSON_NAME] ANJALI. [PERSON_NAME] [PERSON_NA…" at bounding box center [242, 434] width 106 height 26
click at [189, 421] on select "Select Stylist [PERSON_NAME] (U) [PERSON_NAME] ANJALI. [PERSON_NAME] [PERSON_NA…" at bounding box center [242, 434] width 106 height 26
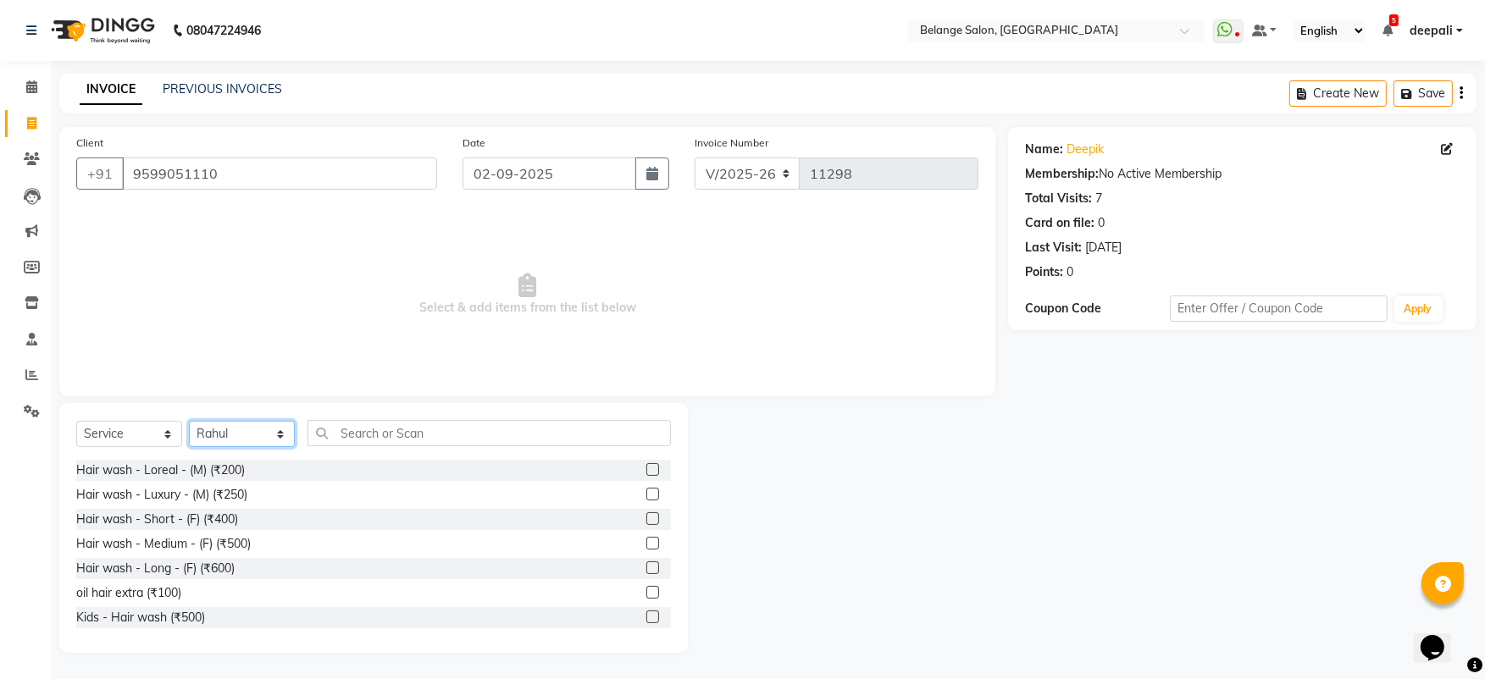
click at [224, 430] on select "Select Stylist [PERSON_NAME] (U) [PERSON_NAME] ANJALI. [PERSON_NAME] [PERSON_NA…" at bounding box center [242, 434] width 106 height 26
select select "63887"
click at [189, 421] on select "Select Stylist [PERSON_NAME] (U) [PERSON_NAME] ANJALI. [PERSON_NAME] [PERSON_NA…" at bounding box center [242, 434] width 106 height 26
click at [334, 431] on input "text" at bounding box center [488, 433] width 363 height 26
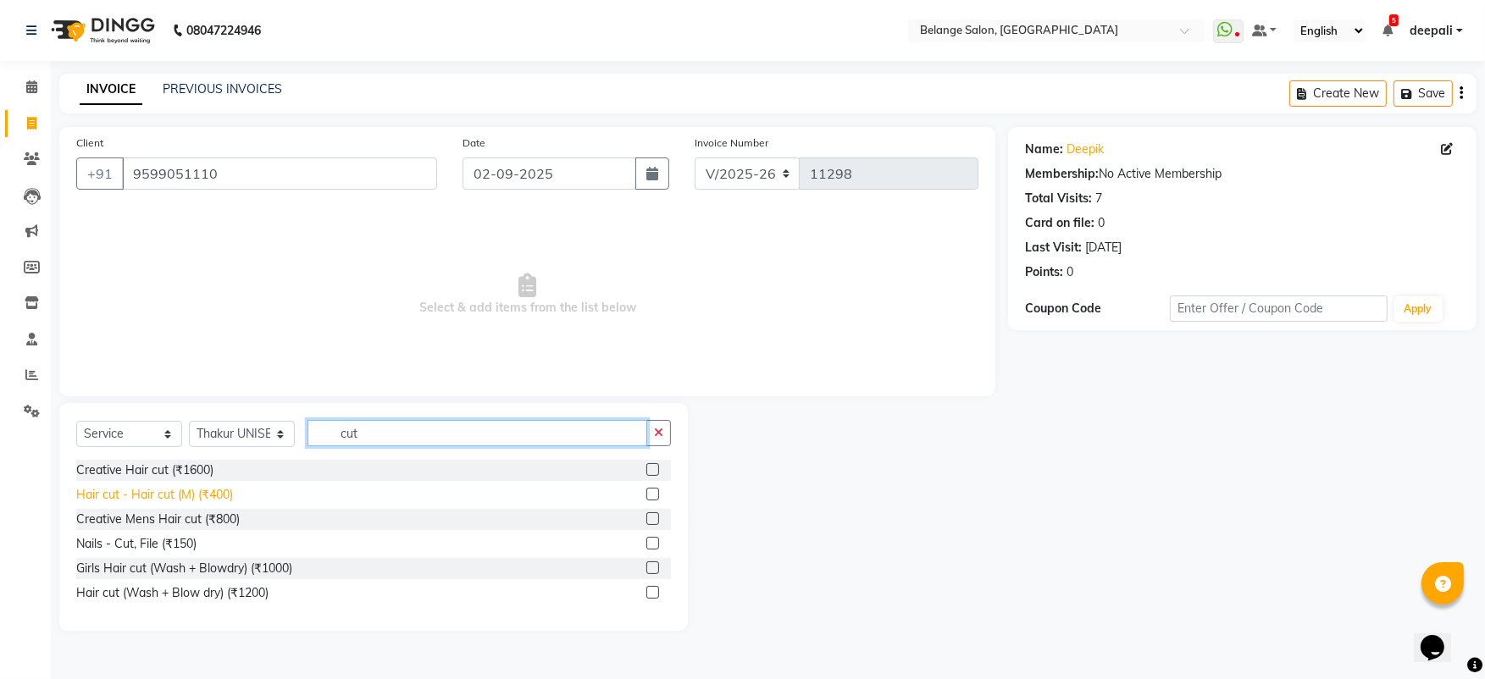
type input "cut"
click at [211, 486] on div "Hair cut - Hair cut (M) (₹400)" at bounding box center [154, 495] width 157 height 18
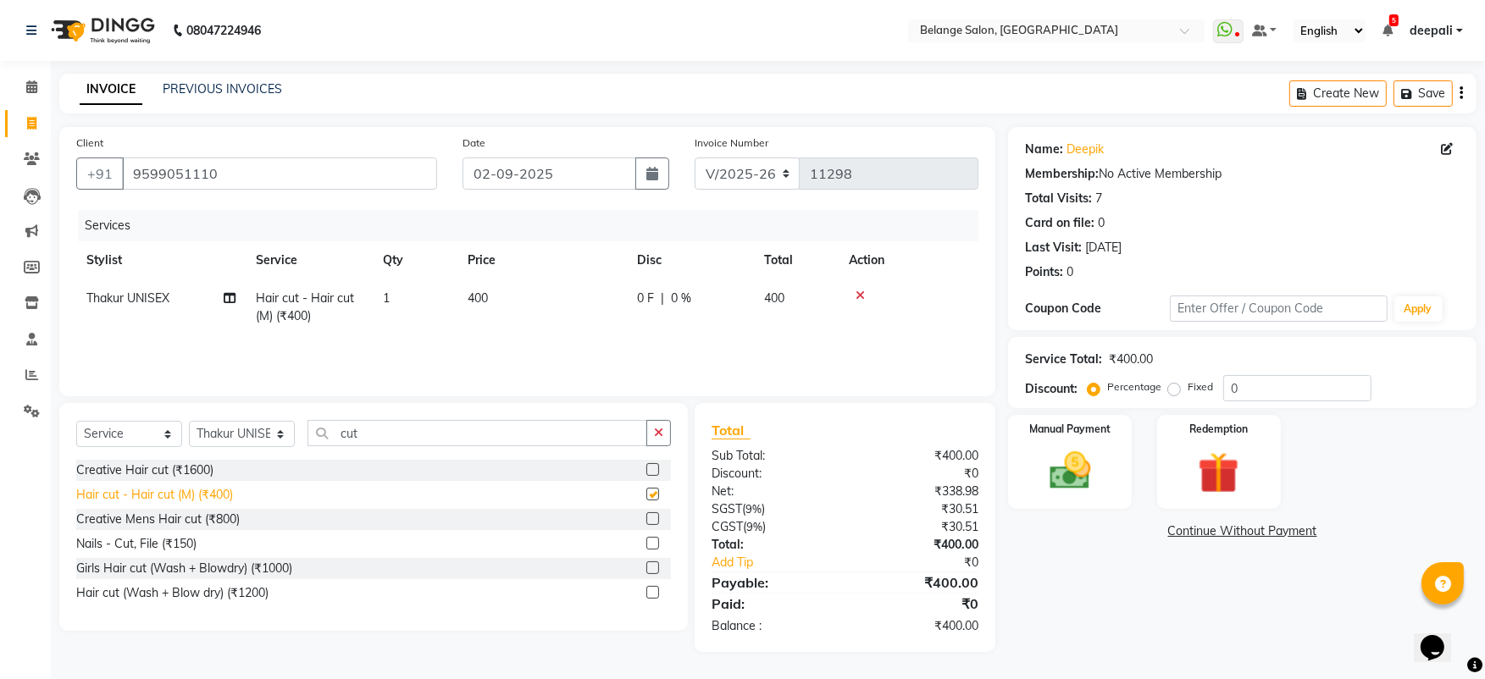
checkbox input "false"
click at [1061, 450] on img at bounding box center [1069, 470] width 69 height 49
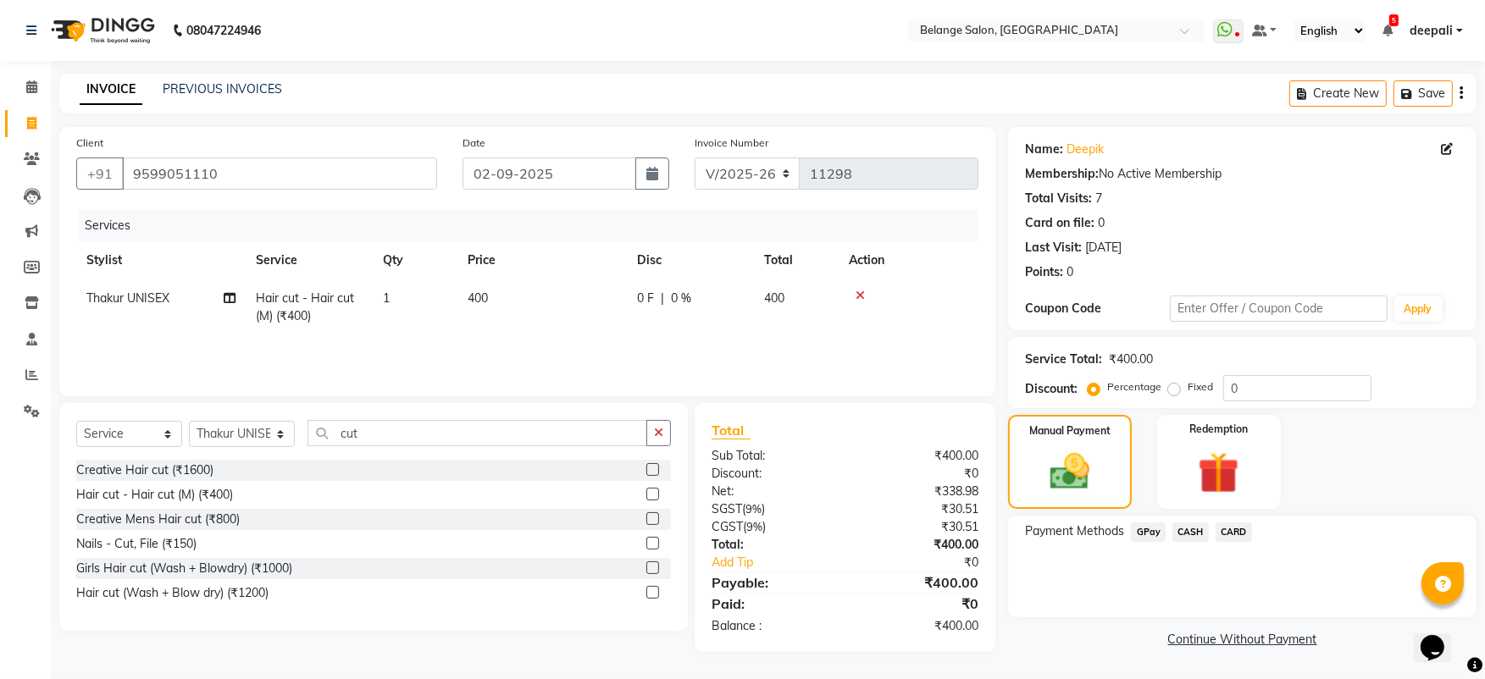
click at [1143, 523] on span "GPay" at bounding box center [1148, 532] width 35 height 19
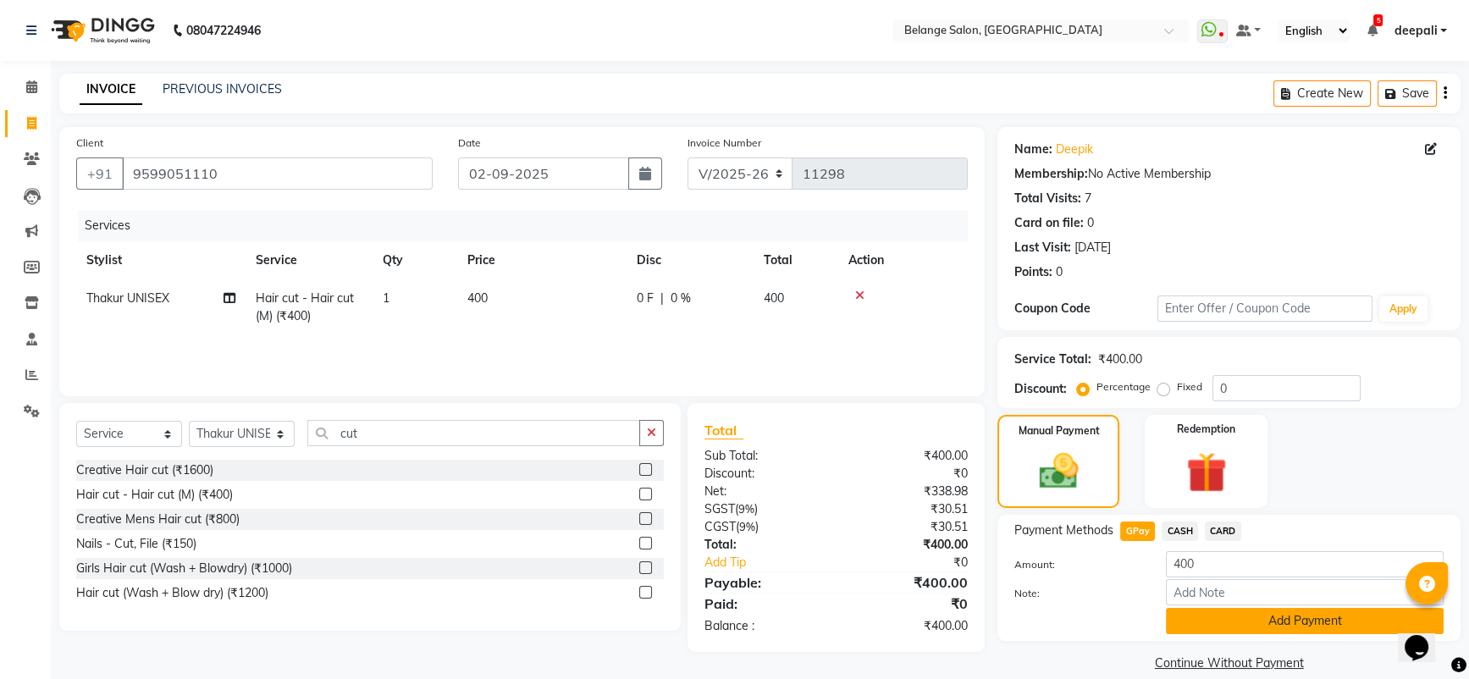
click at [1248, 615] on button "Add Payment" at bounding box center [1305, 621] width 278 height 26
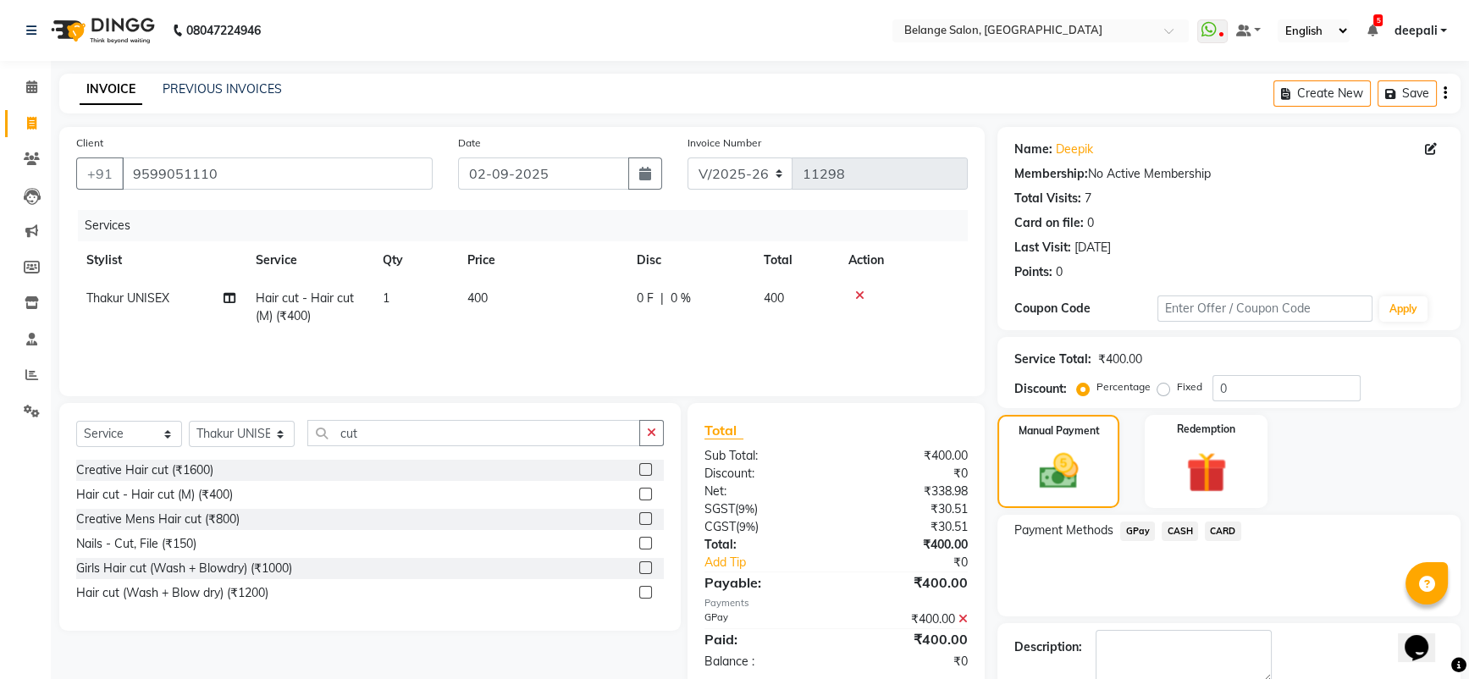
scroll to position [92, 0]
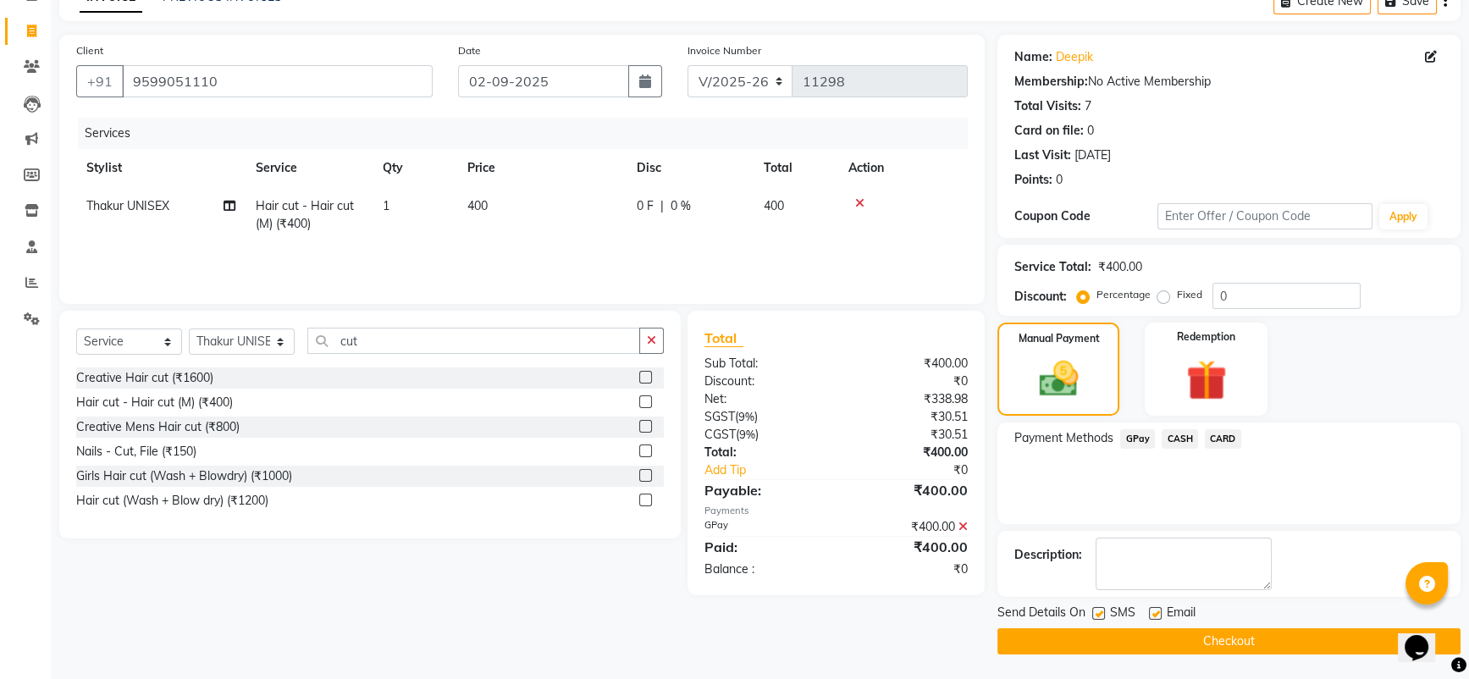
click at [1237, 634] on button "Checkout" at bounding box center [1229, 641] width 463 height 26
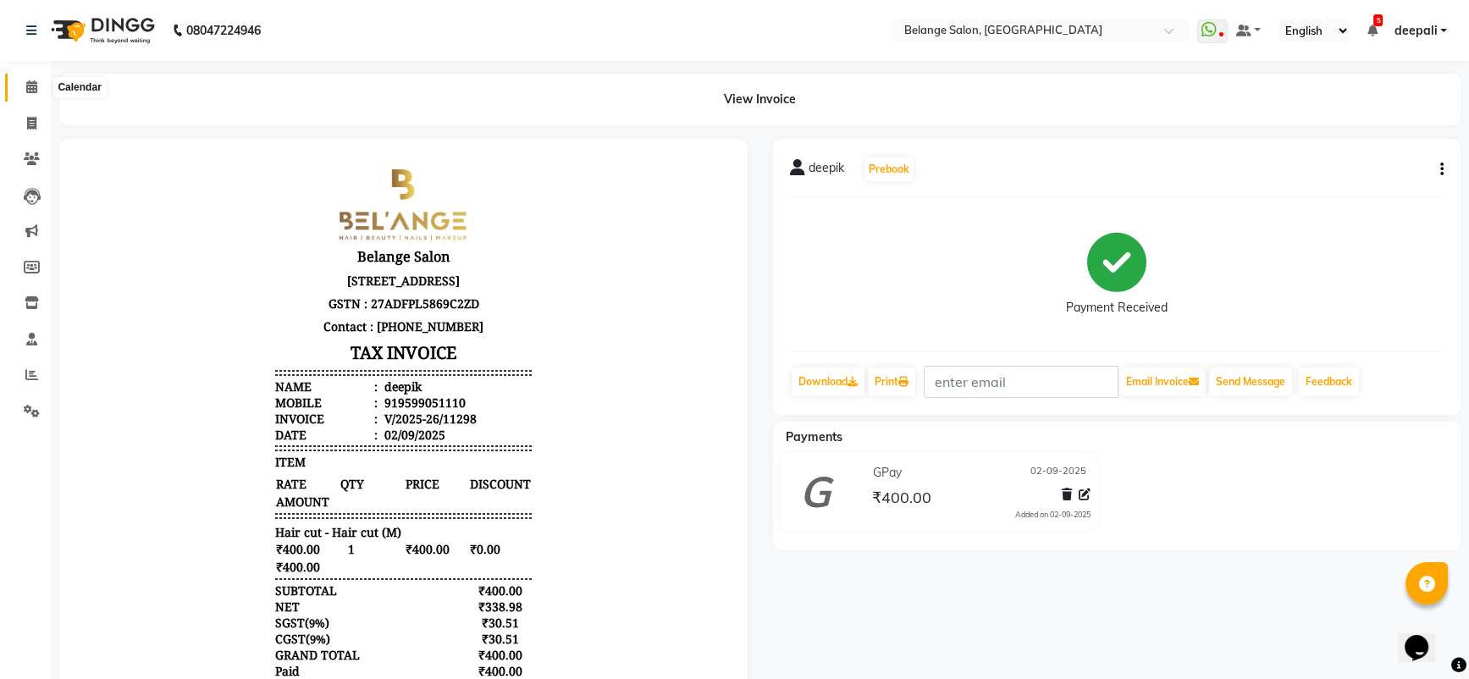
click at [33, 96] on span at bounding box center [32, 87] width 30 height 19
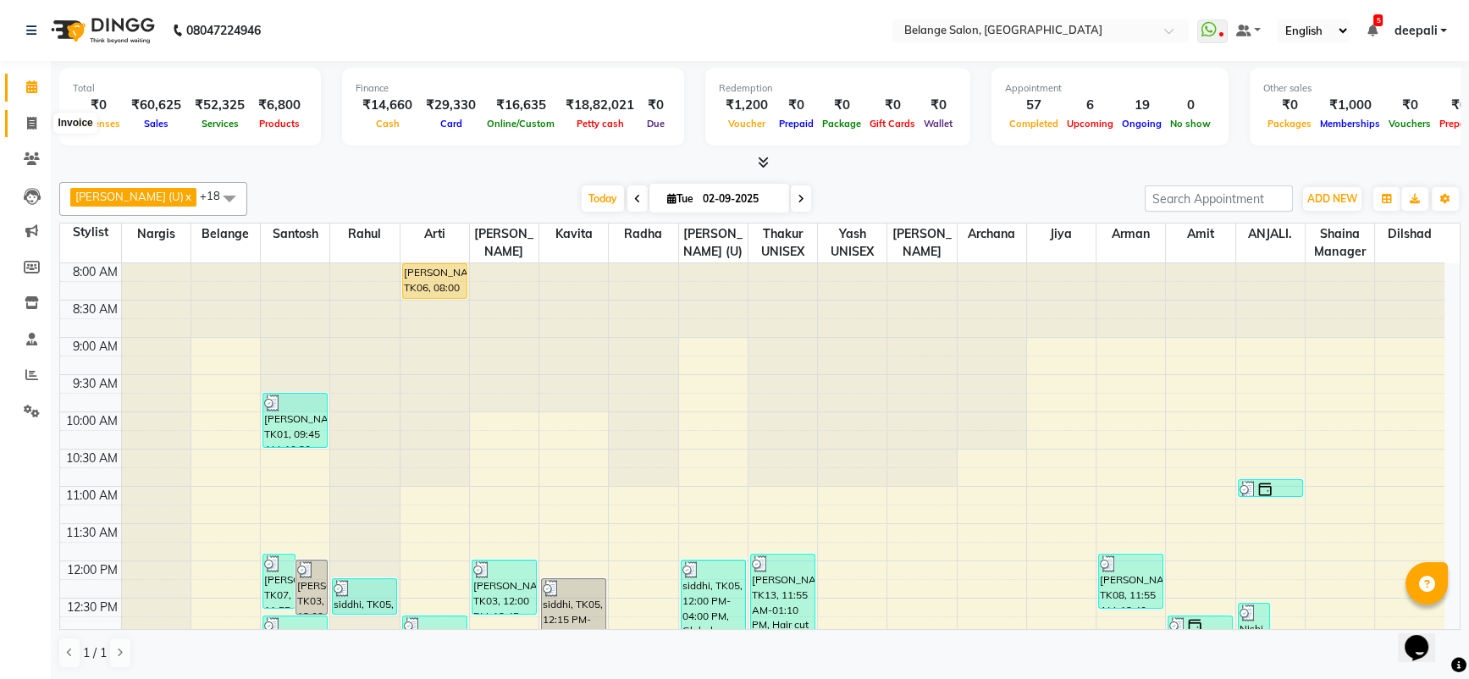
click at [27, 124] on icon at bounding box center [31, 123] width 9 height 13
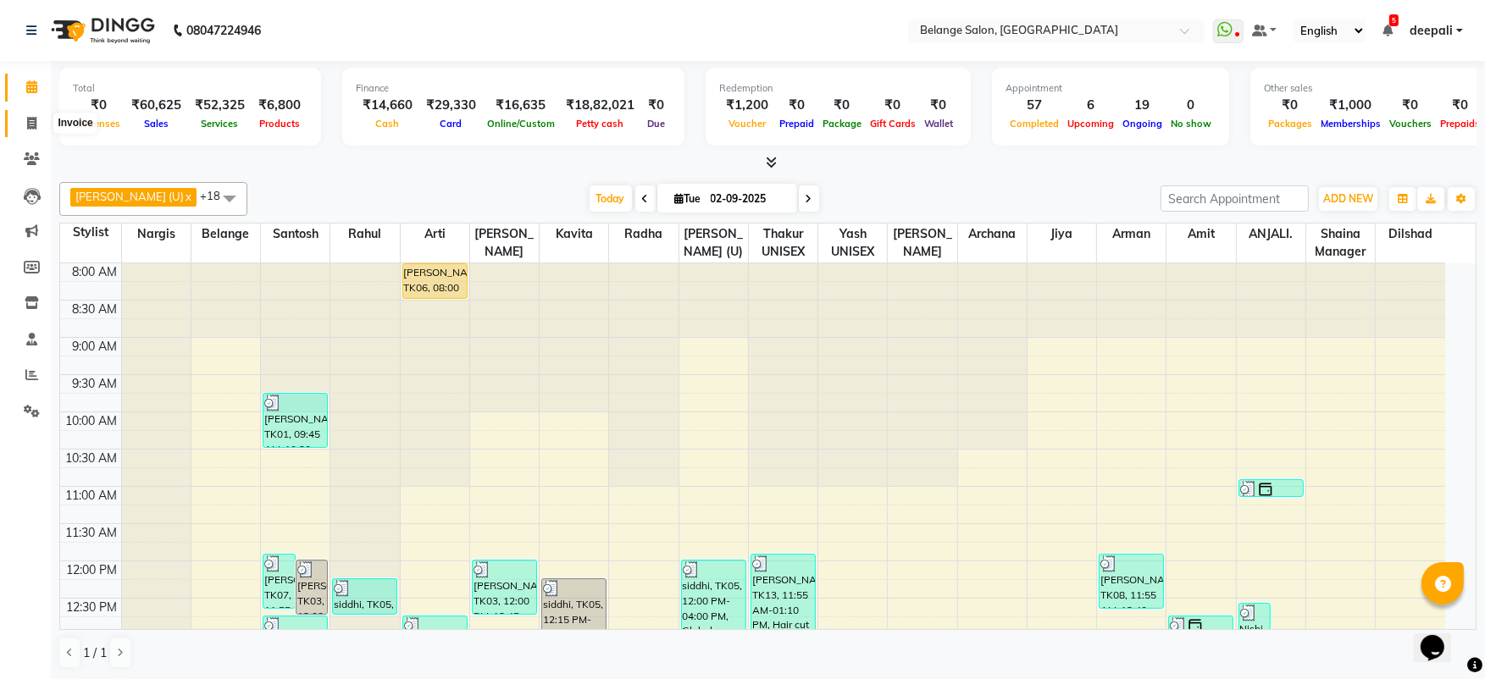
select select "service"
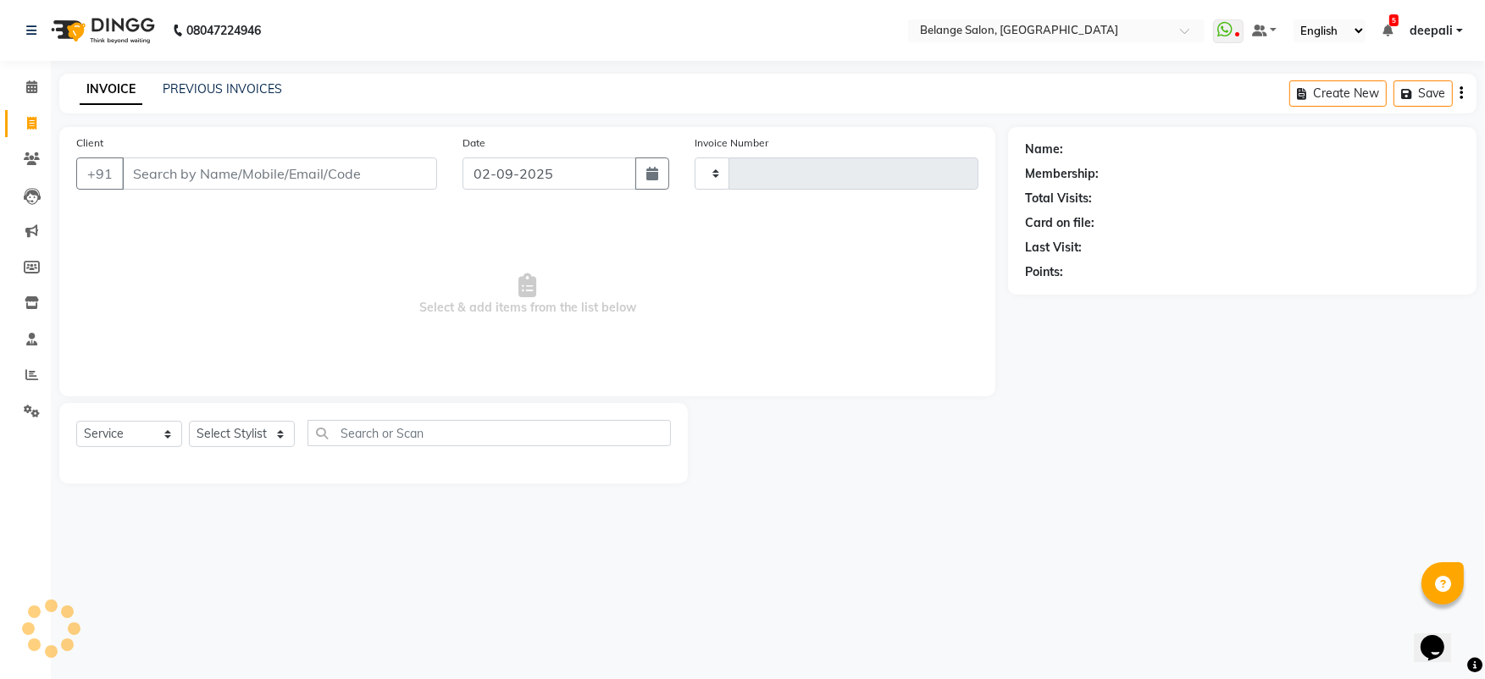
type input "11299"
select select "5076"
click at [254, 421] on select "Select Stylist [PERSON_NAME] (U) [PERSON_NAME] ANJALI. [PERSON_NAME] [PERSON_NA…" at bounding box center [242, 434] width 106 height 26
select select "52812"
click at [189, 421] on select "Select Stylist [PERSON_NAME] (U) [PERSON_NAME] ANJALI. [PERSON_NAME] [PERSON_NA…" at bounding box center [242, 434] width 106 height 26
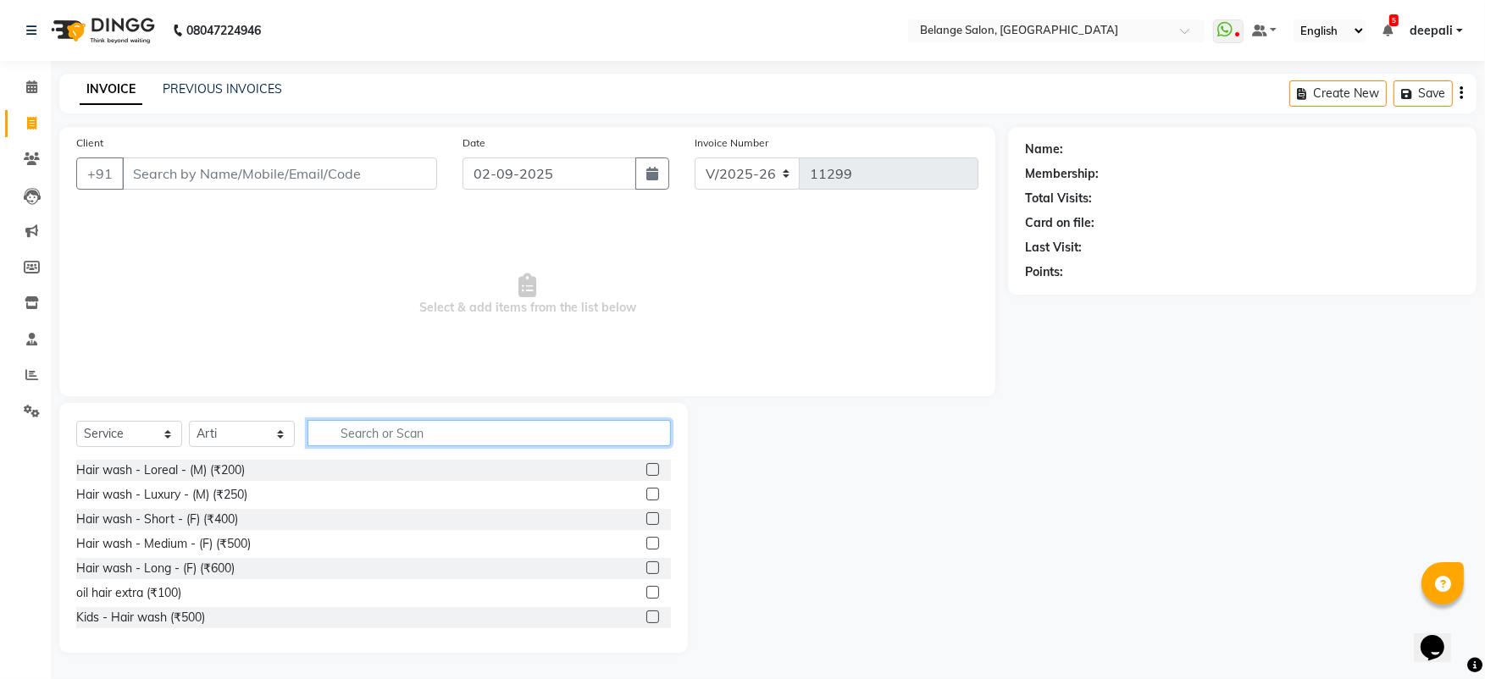
click at [418, 427] on input "text" at bounding box center [488, 433] width 363 height 26
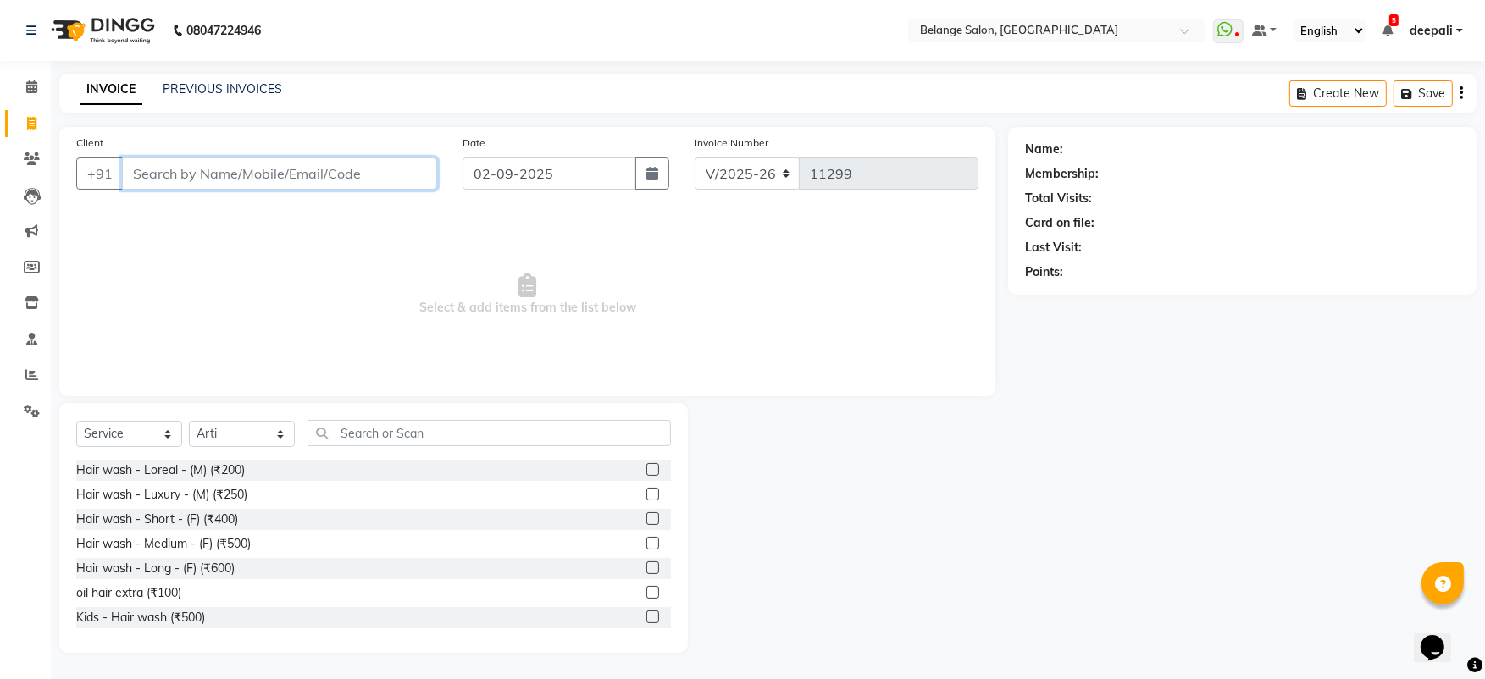
click at [219, 171] on input "Client" at bounding box center [279, 174] width 315 height 32
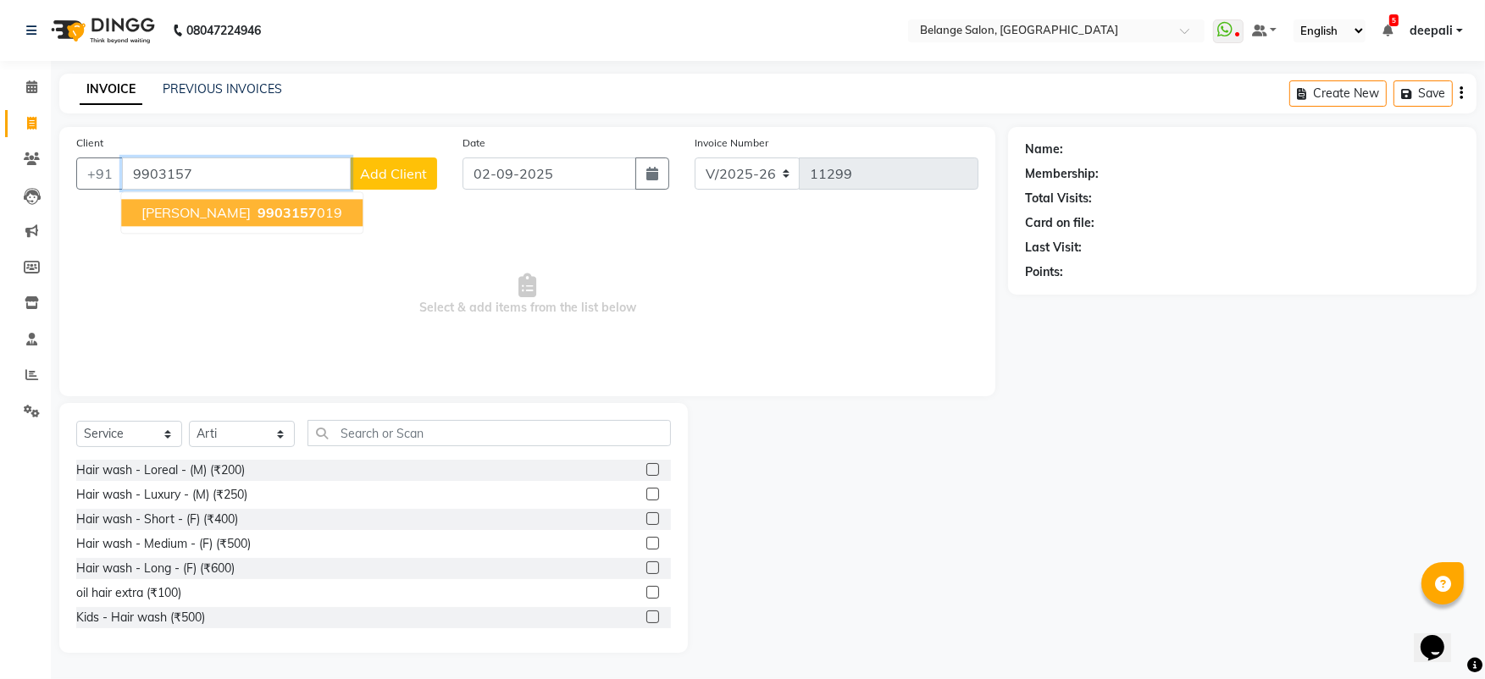
click at [191, 214] on span "[PERSON_NAME]" at bounding box center [195, 212] width 109 height 17
type input "9903157019"
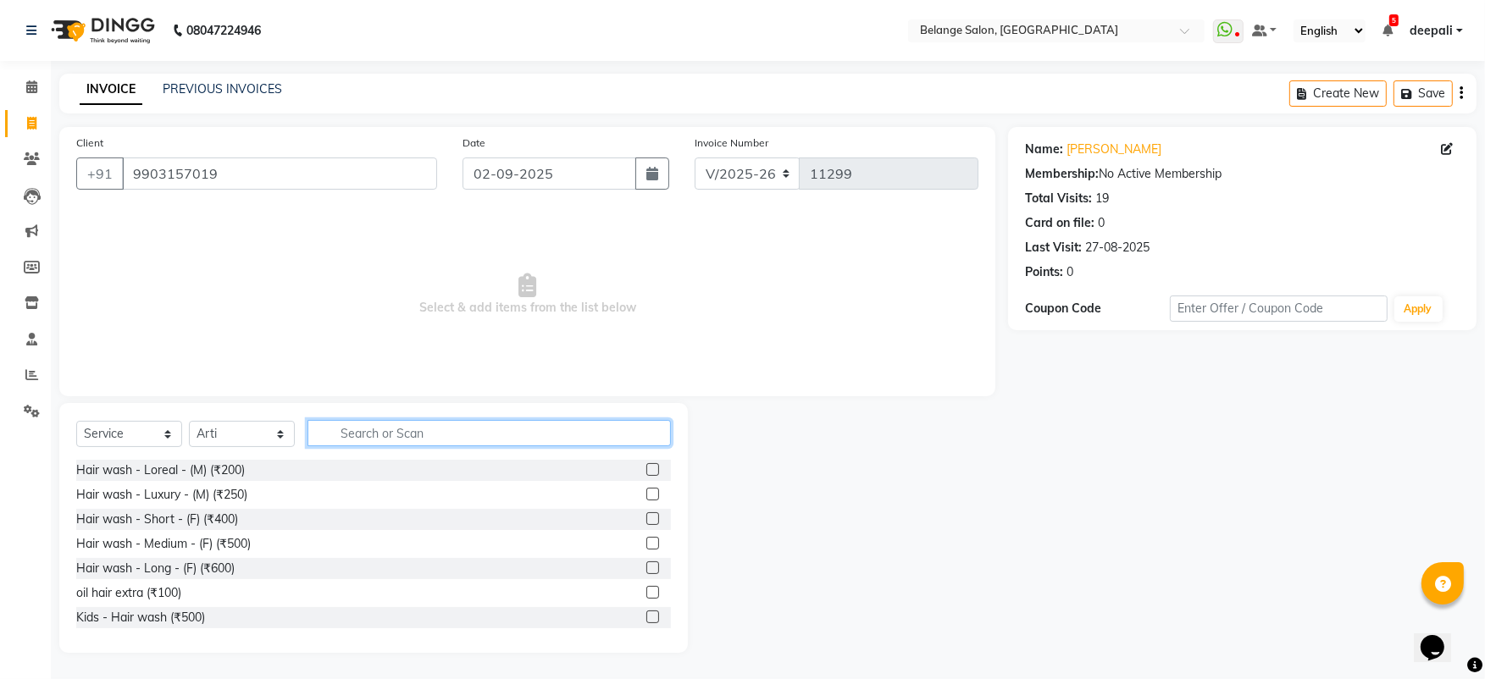
click at [327, 430] on input "text" at bounding box center [488, 433] width 363 height 26
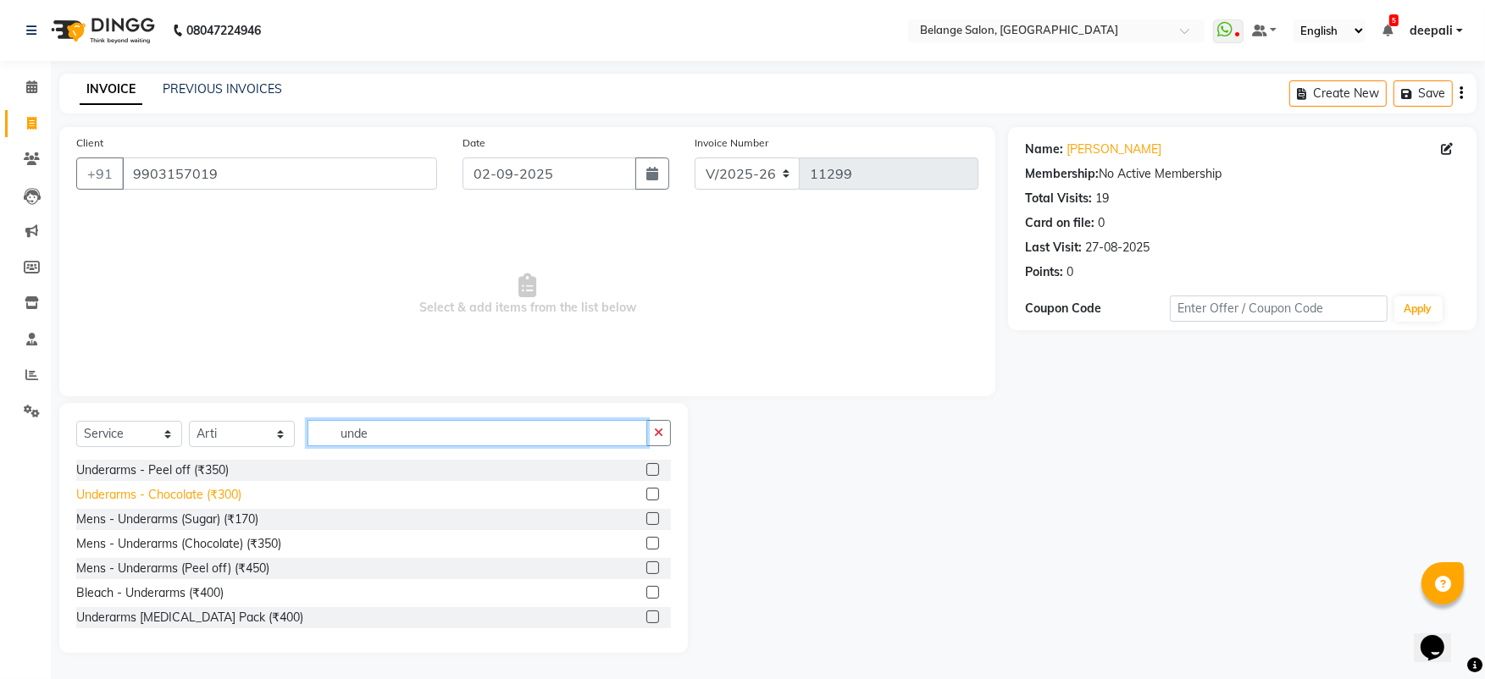
type input "unde"
click at [195, 492] on div "Underarms - Chocolate (₹300)" at bounding box center [158, 495] width 165 height 18
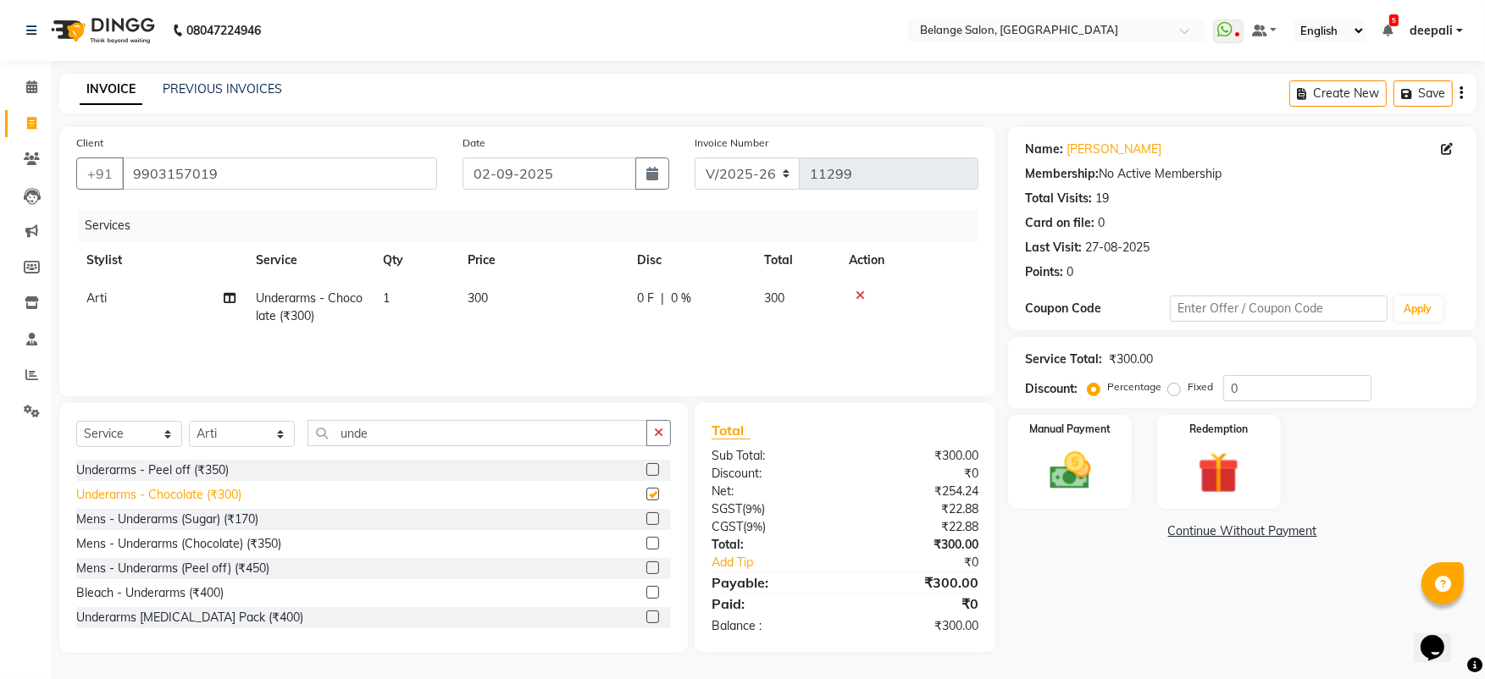
checkbox input "false"
click at [1065, 477] on img at bounding box center [1069, 470] width 69 height 49
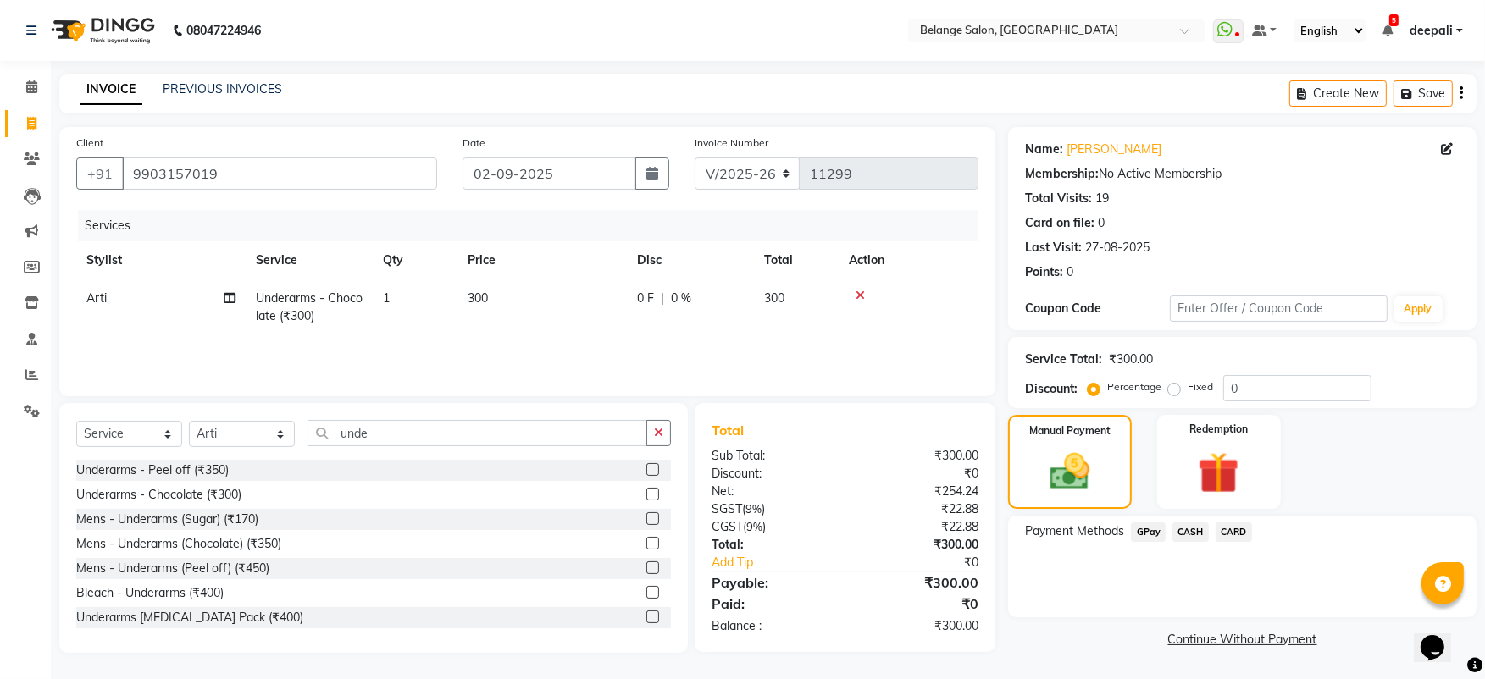
click at [1143, 531] on span "GPay" at bounding box center [1148, 532] width 35 height 19
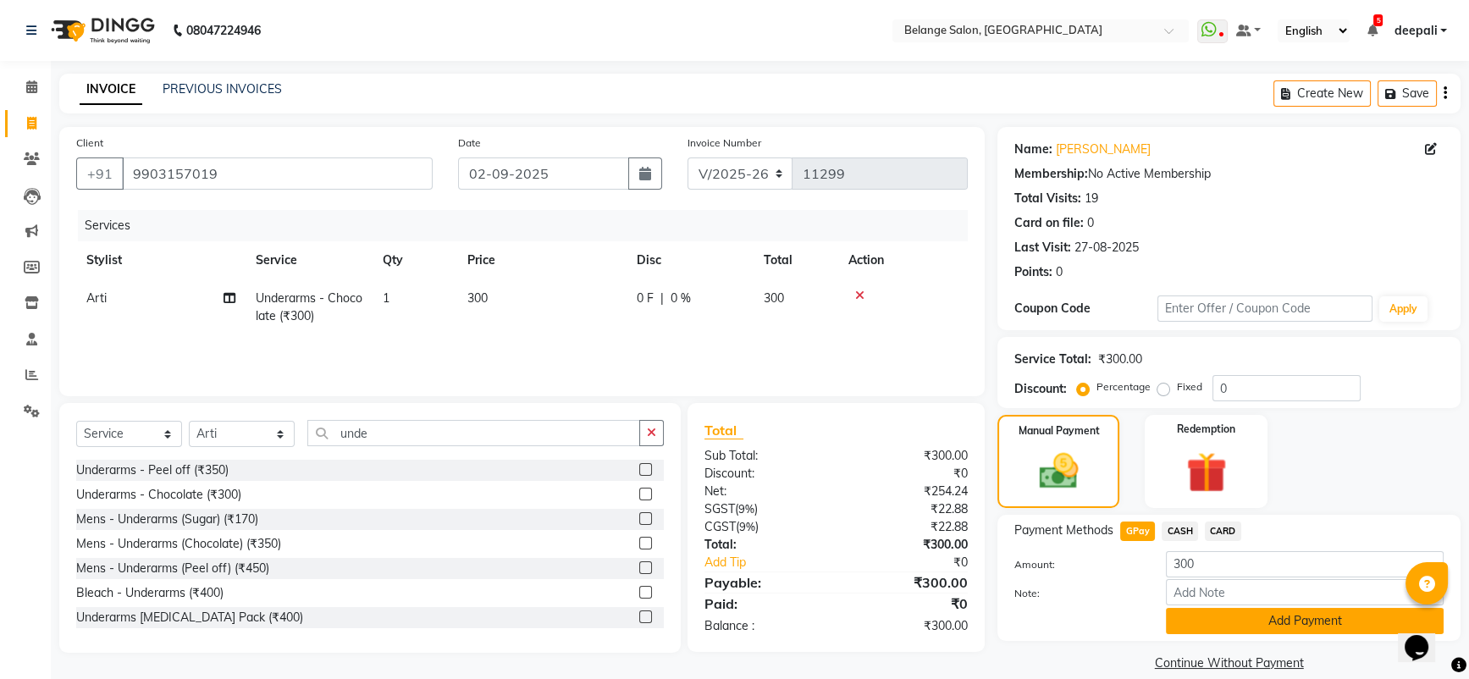
click at [1287, 617] on button "Add Payment" at bounding box center [1305, 621] width 278 height 26
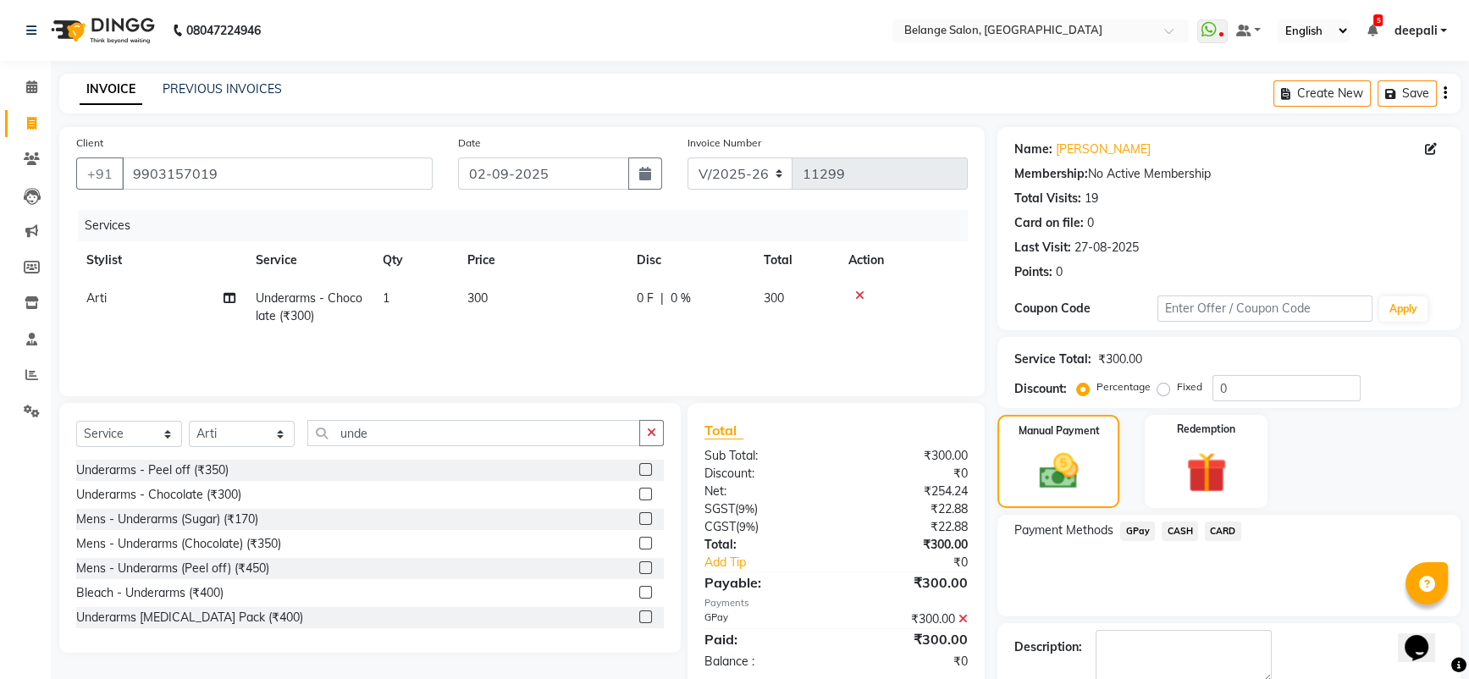
scroll to position [92, 0]
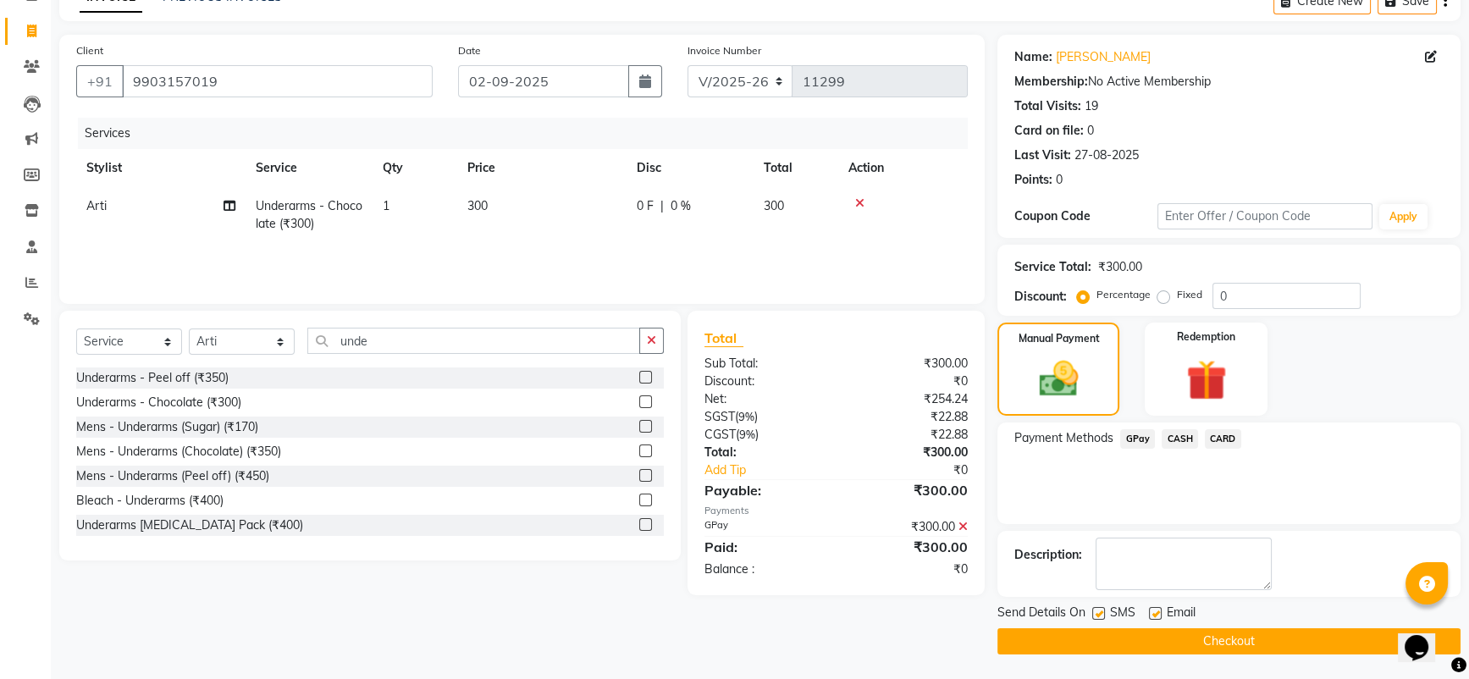
click at [1257, 636] on button "Checkout" at bounding box center [1229, 641] width 463 height 26
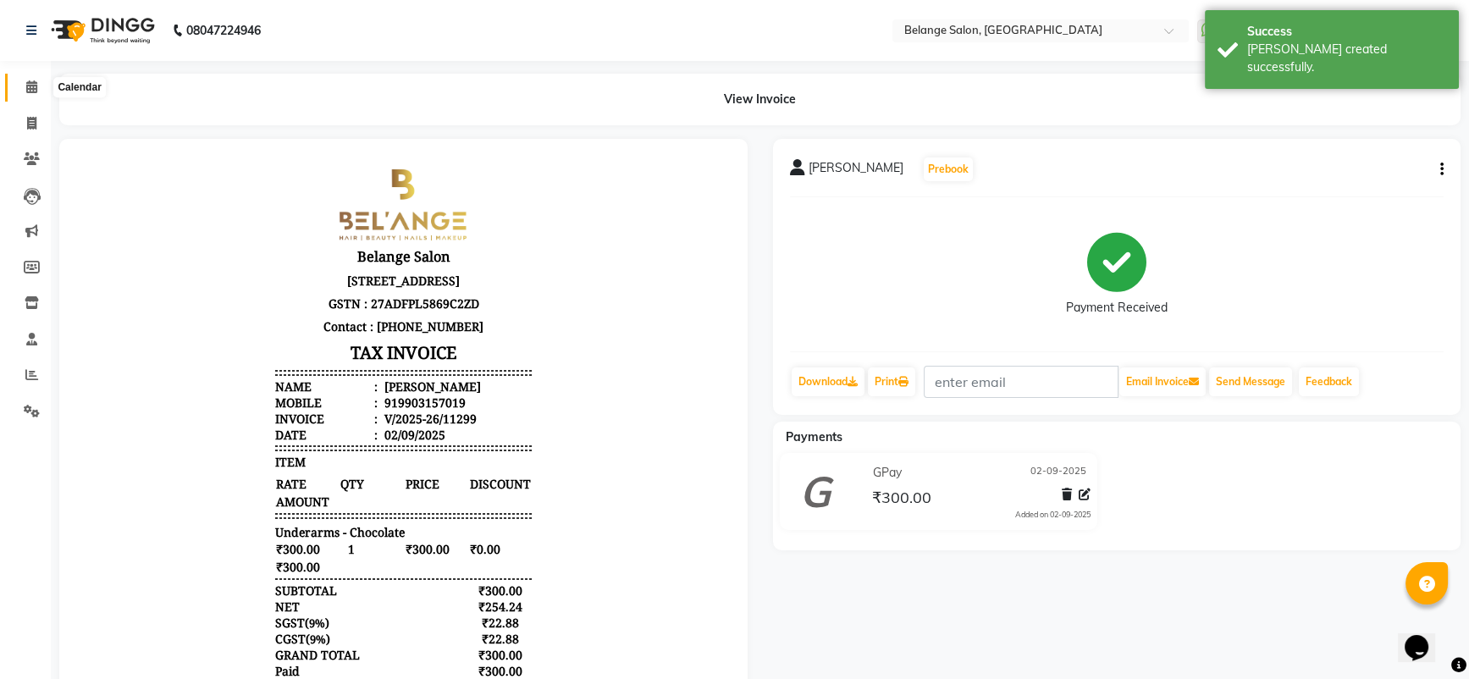
click at [36, 91] on icon at bounding box center [31, 86] width 11 height 13
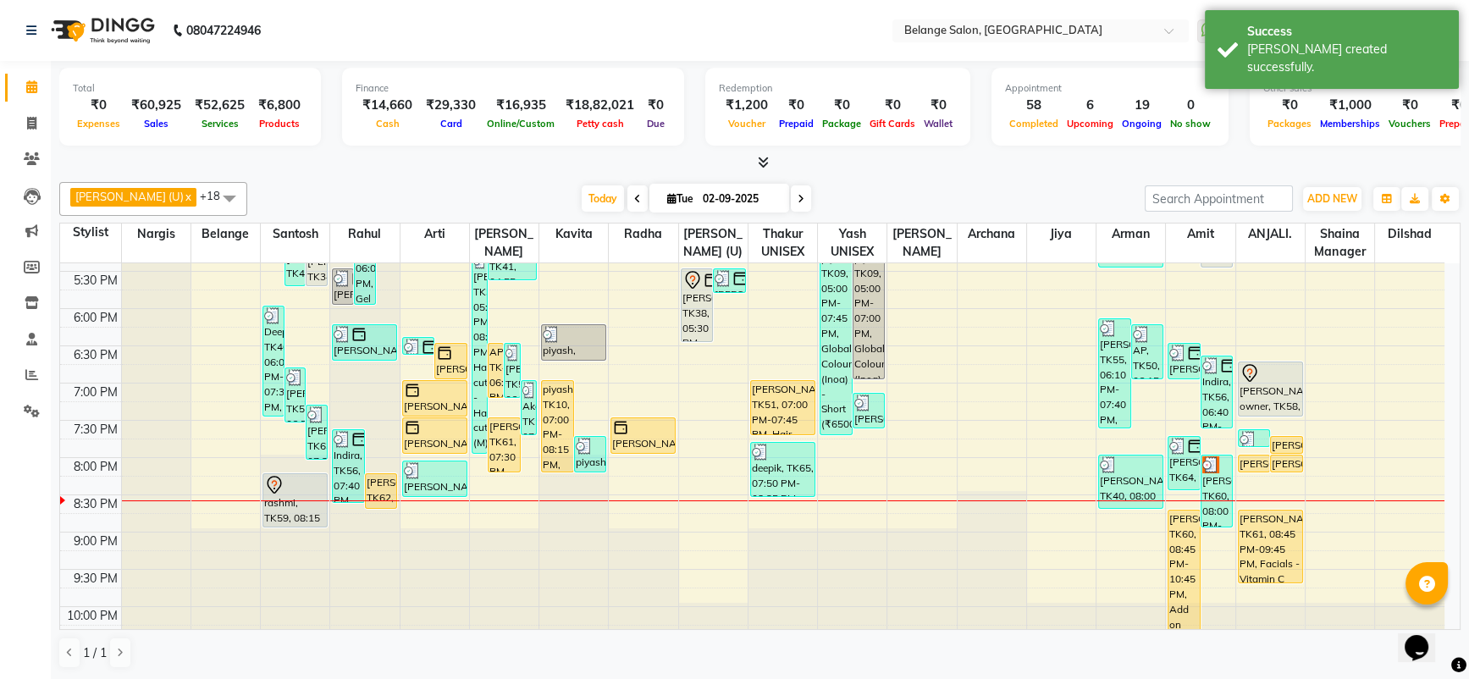
scroll to position [746, 0]
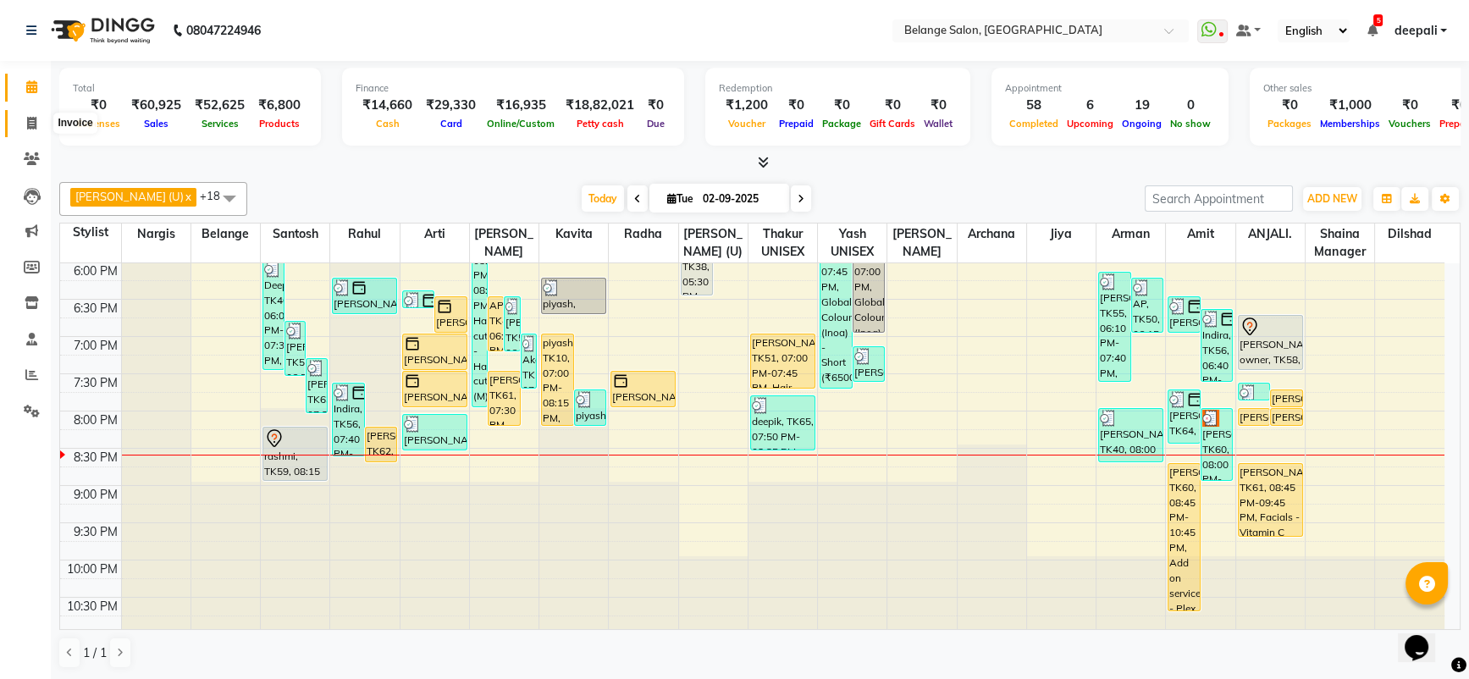
click at [33, 117] on icon at bounding box center [31, 123] width 9 height 13
select select "5076"
select select "service"
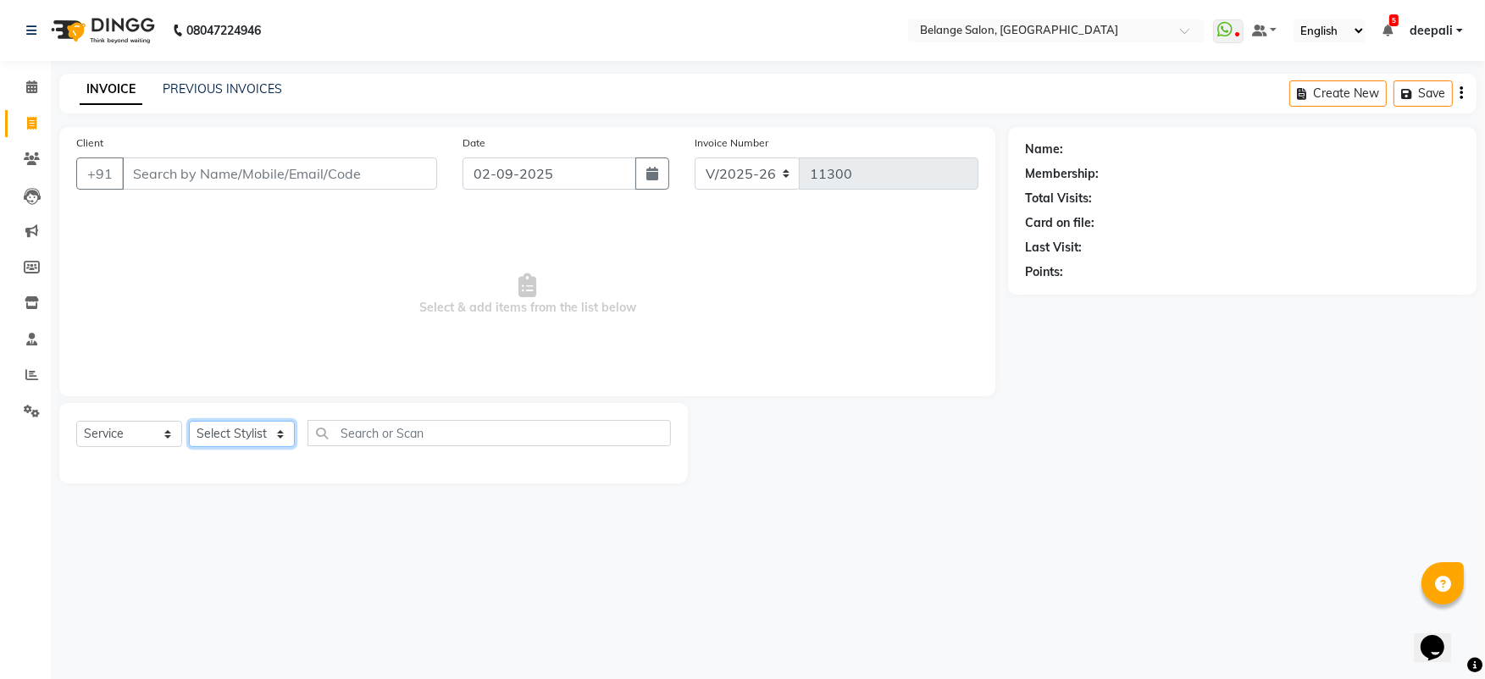
click at [247, 429] on select "Select Stylist [PERSON_NAME] (U) [PERSON_NAME] ANJALI. [PERSON_NAME] [PERSON_NA…" at bounding box center [242, 434] width 106 height 26
select select "52812"
click at [189, 421] on select "Select Stylist [PERSON_NAME] (U) [PERSON_NAME] ANJALI. [PERSON_NAME] [PERSON_NA…" at bounding box center [242, 434] width 106 height 26
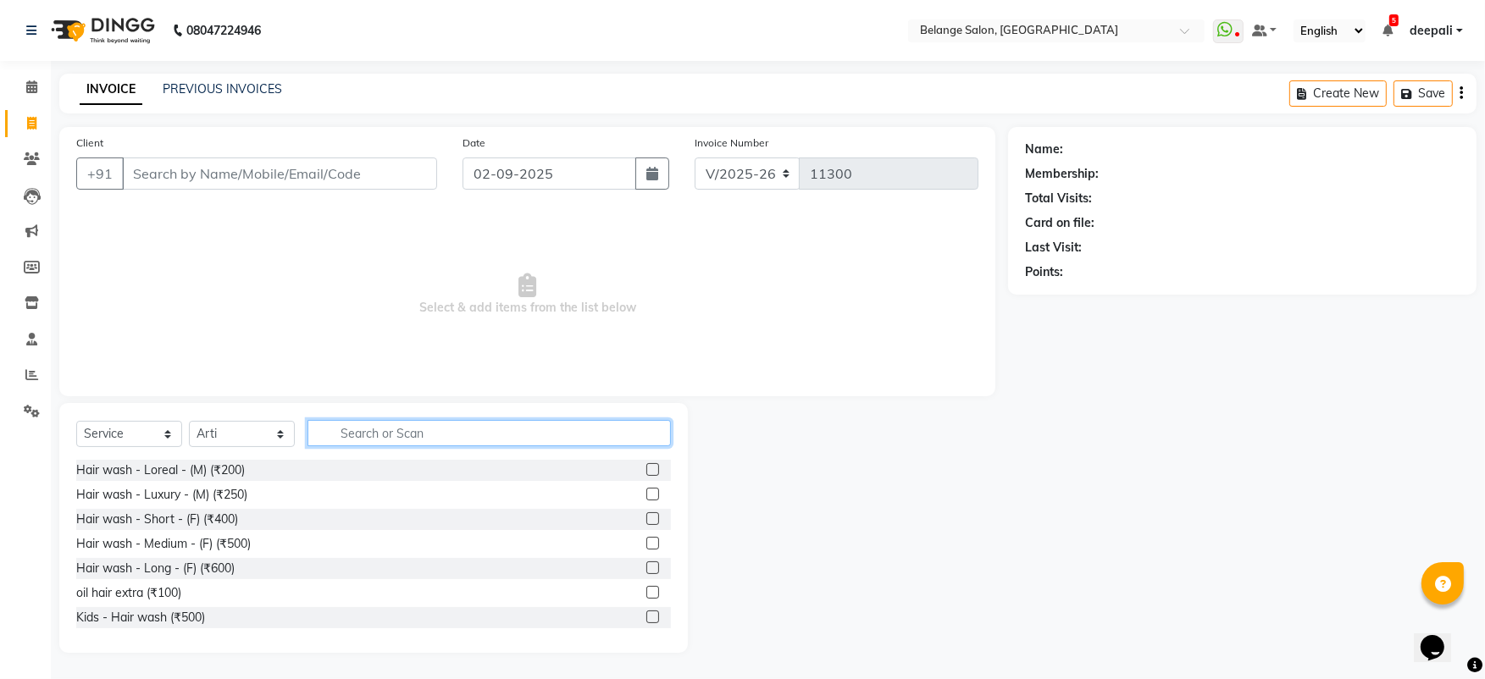
click at [385, 425] on input "text" at bounding box center [488, 433] width 363 height 26
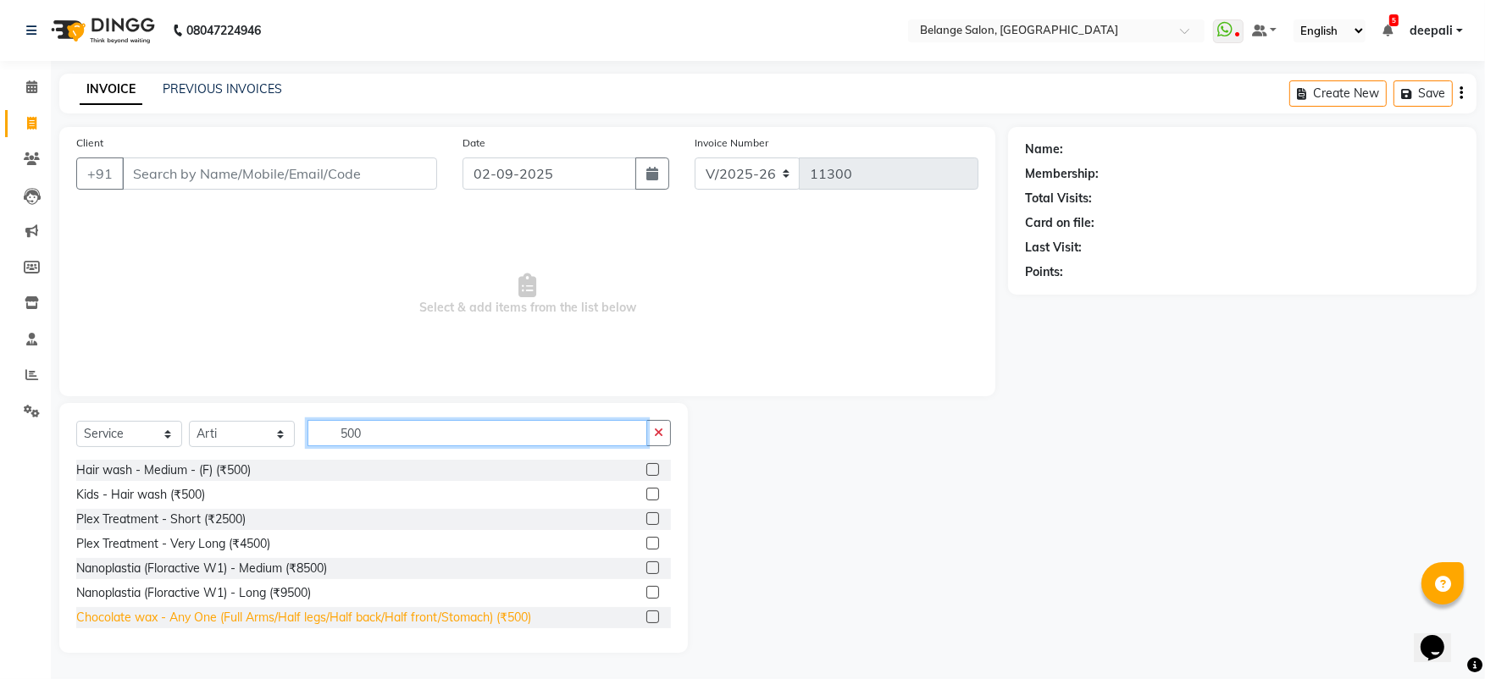
type input "500"
click at [335, 612] on div "Chocolate wax - Any One (Full Arms/Half legs/Half back/Half front/Stomach) (₹50…" at bounding box center [303, 618] width 455 height 18
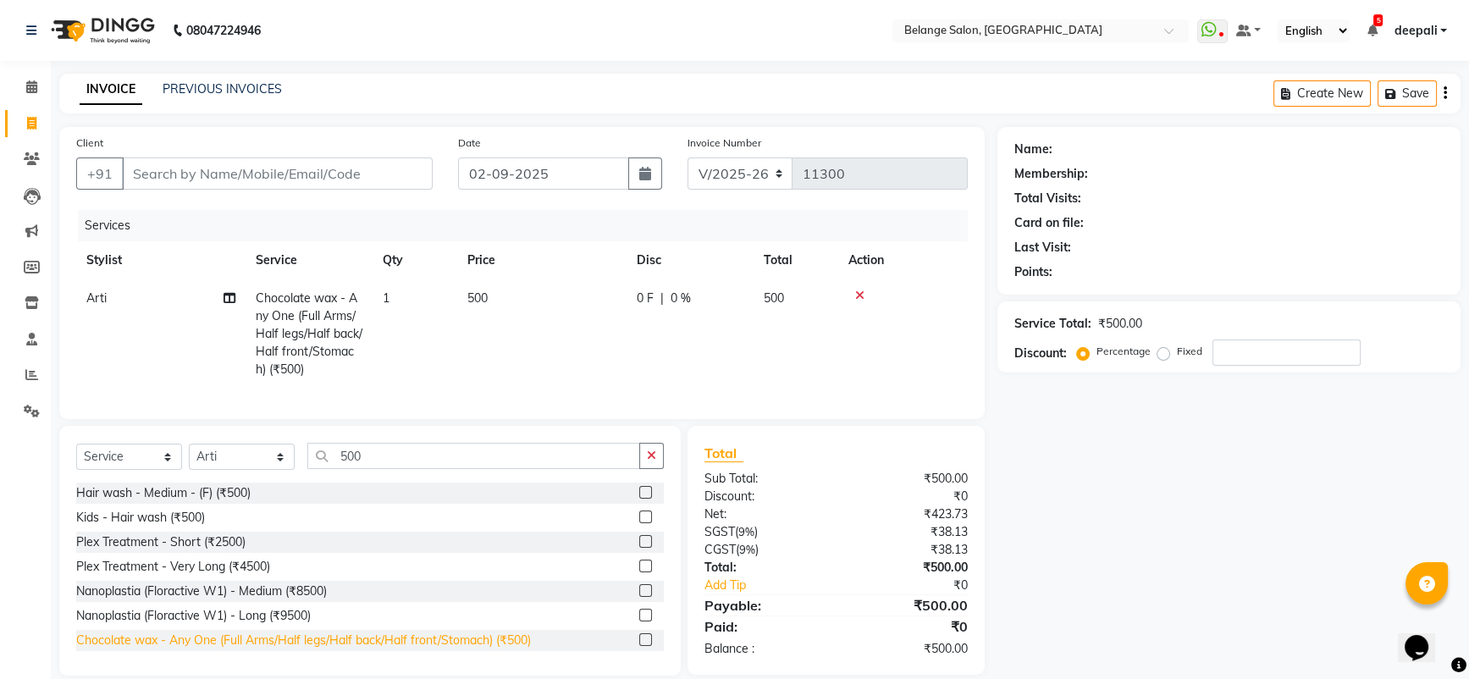
click at [400, 650] on div "Chocolate wax - Any One (Full Arms/Half legs/Half back/Half front/Stomach) (₹50…" at bounding box center [303, 641] width 455 height 18
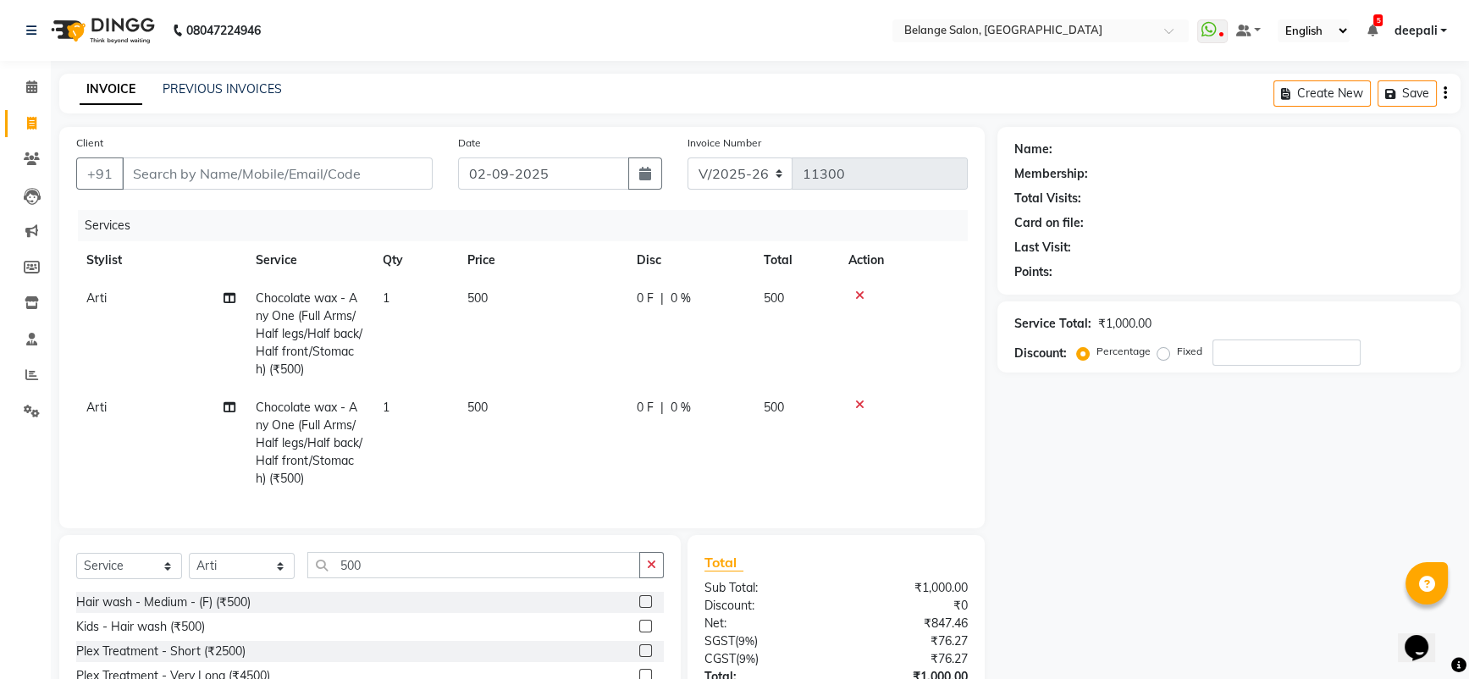
checkbox input "false"
click at [404, 578] on input "500" at bounding box center [473, 565] width 333 height 26
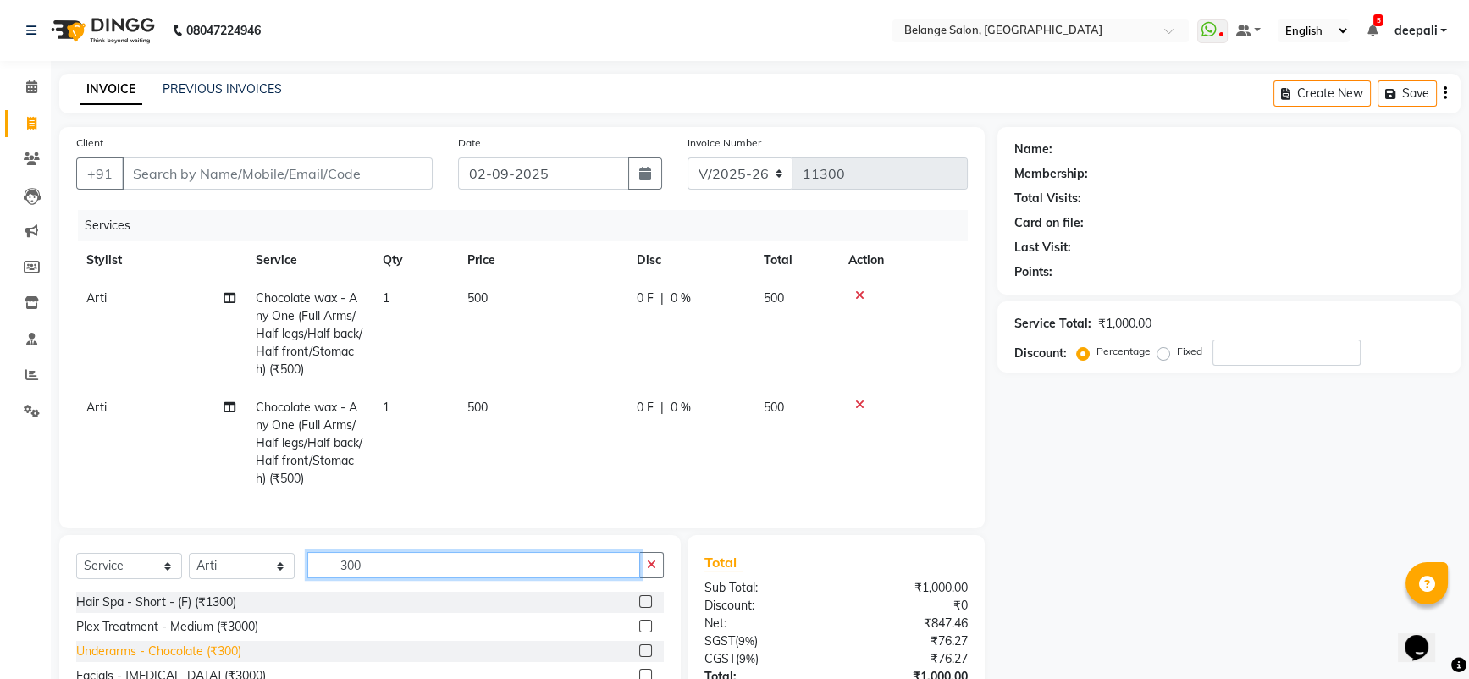
type input "300"
click at [219, 660] on div "Underarms - Chocolate (₹300)" at bounding box center [158, 652] width 165 height 18
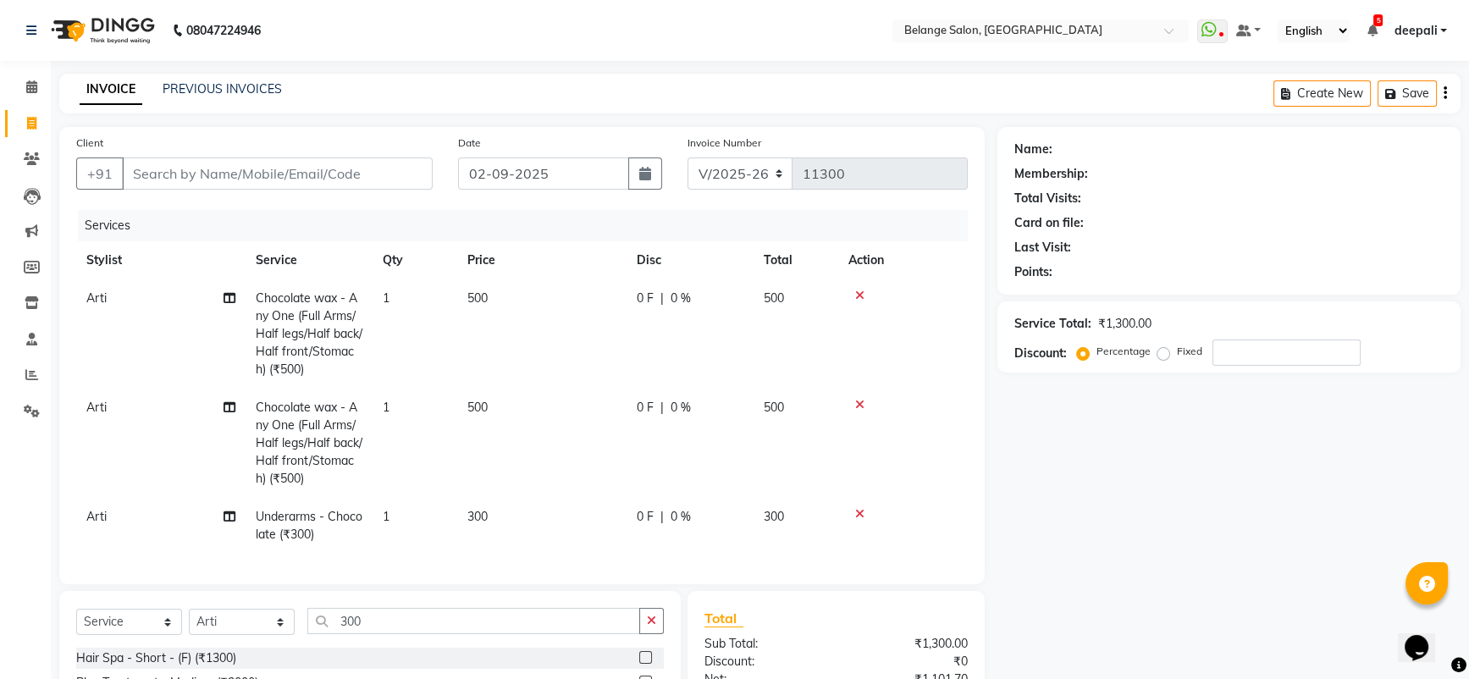
checkbox input "false"
click at [380, 633] on input "300" at bounding box center [473, 621] width 333 height 26
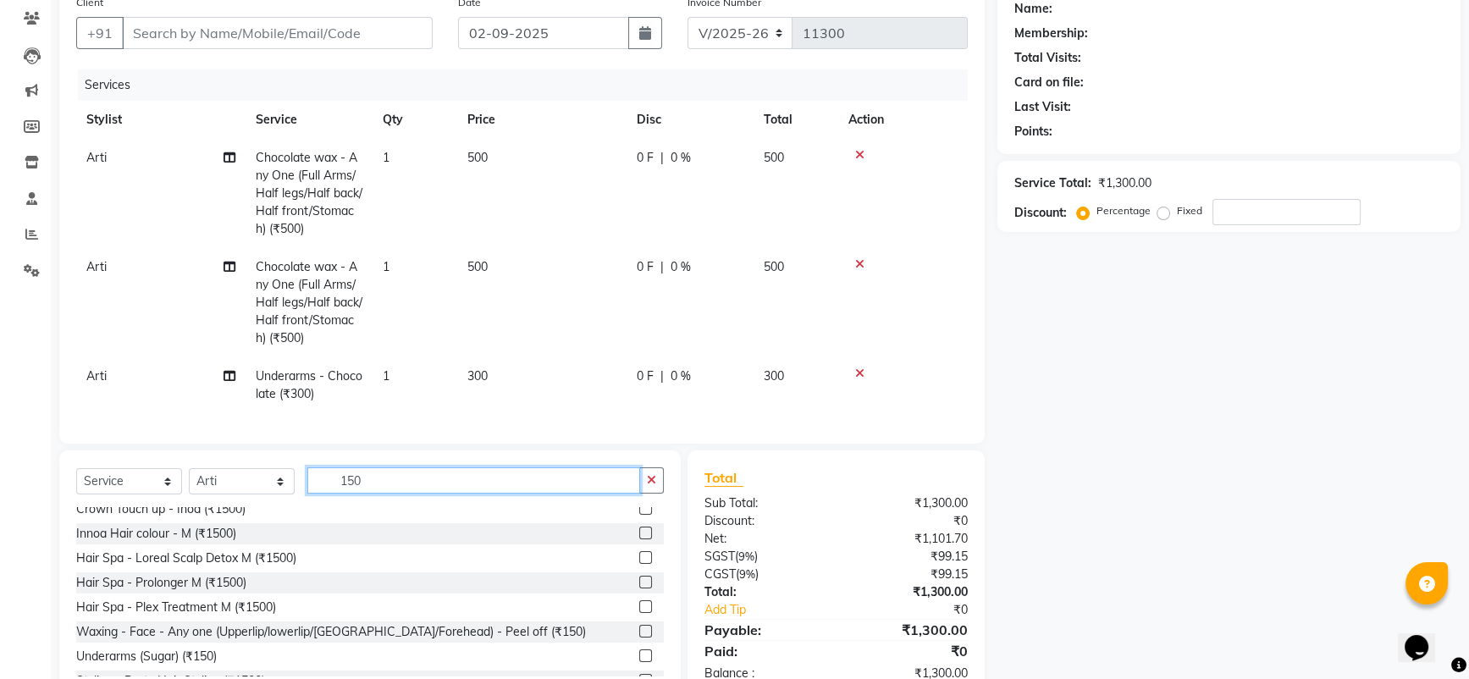
scroll to position [146, 0]
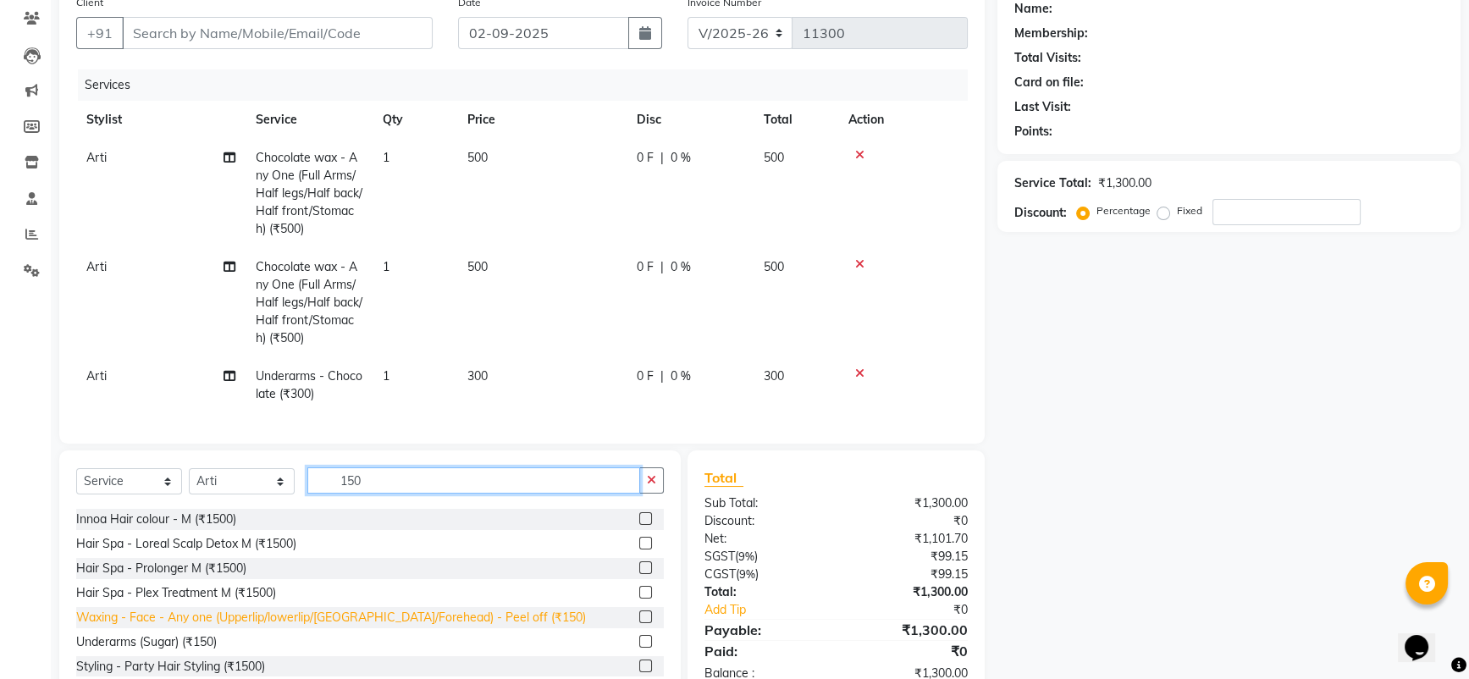
type input "150"
click at [394, 627] on div "Waxing - Face - Any one (Upperlip/lowerlip/[GEOGRAPHIC_DATA]/Forehead) - Peel o…" at bounding box center [331, 618] width 510 height 18
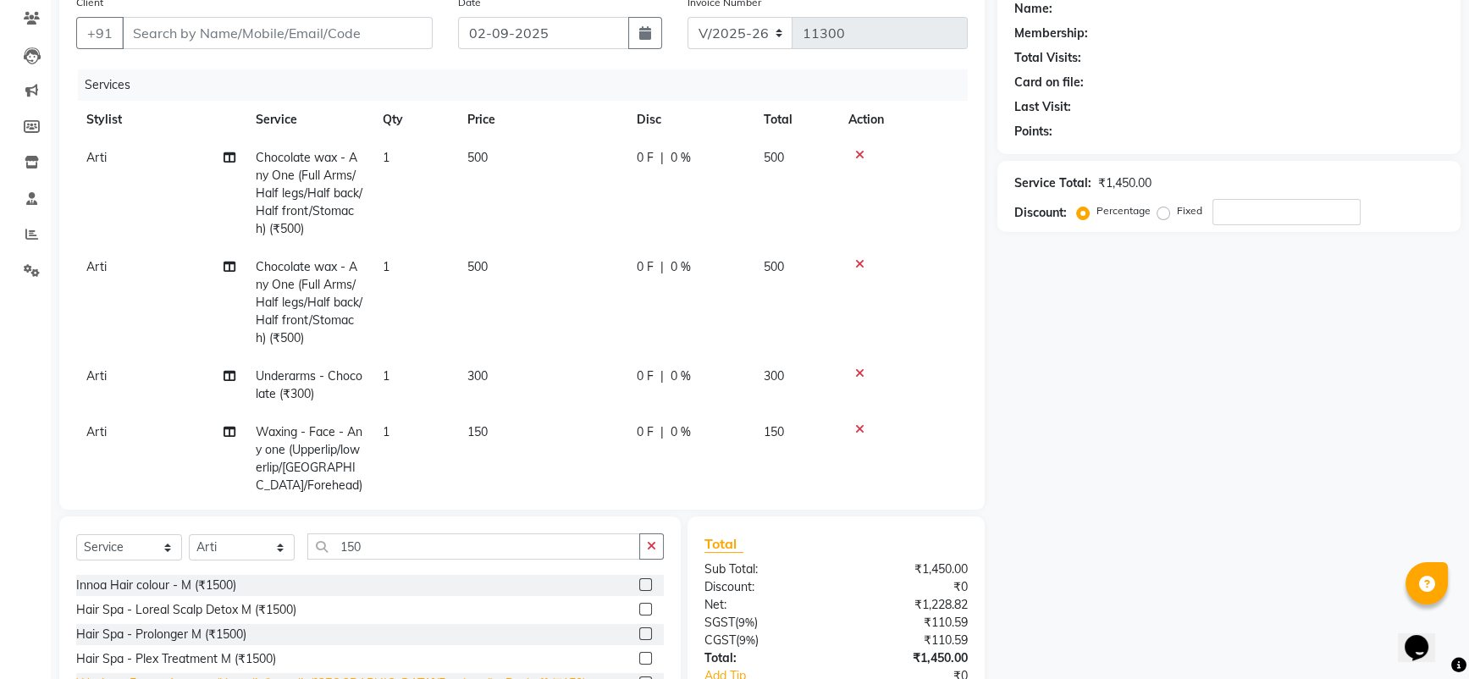
checkbox input "false"
click at [374, 541] on input "150" at bounding box center [473, 547] width 333 height 26
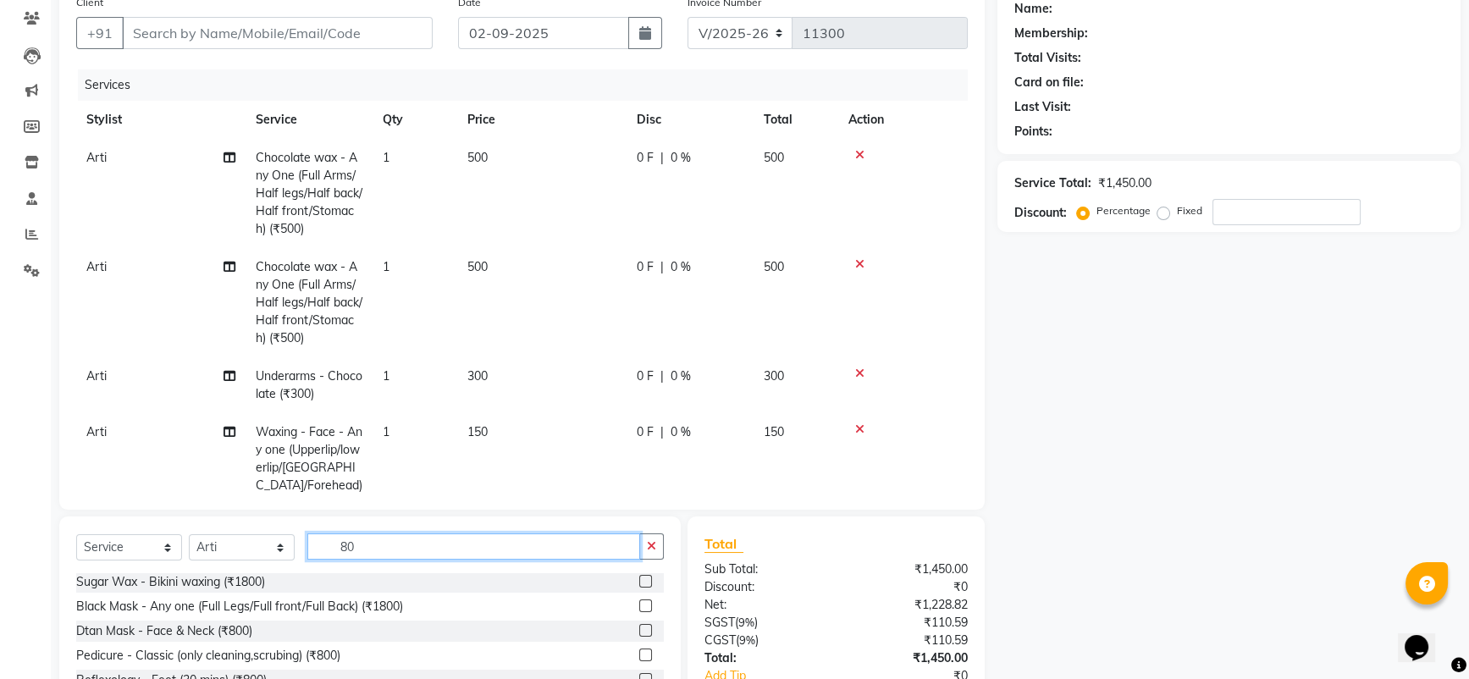
scroll to position [406, 0]
click at [380, 552] on input "80" at bounding box center [473, 547] width 333 height 26
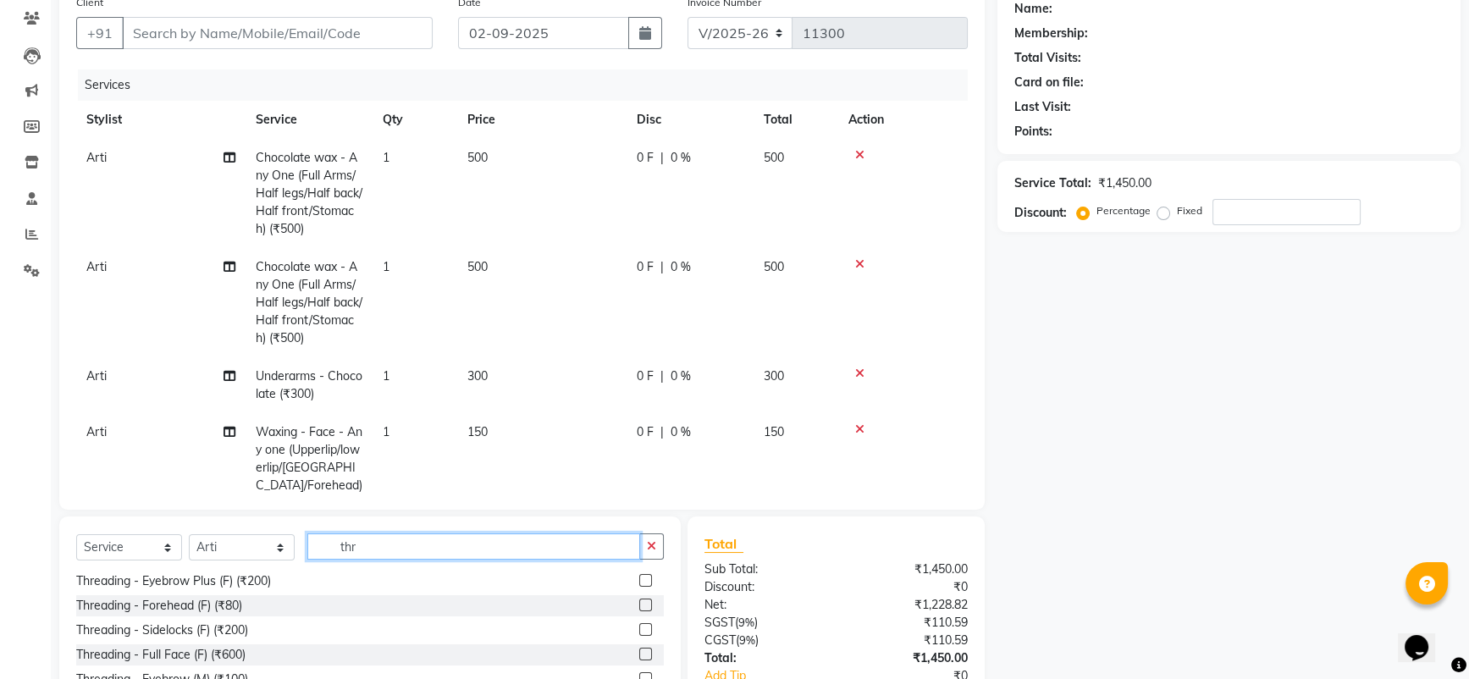
scroll to position [27, 0]
type input "thr"
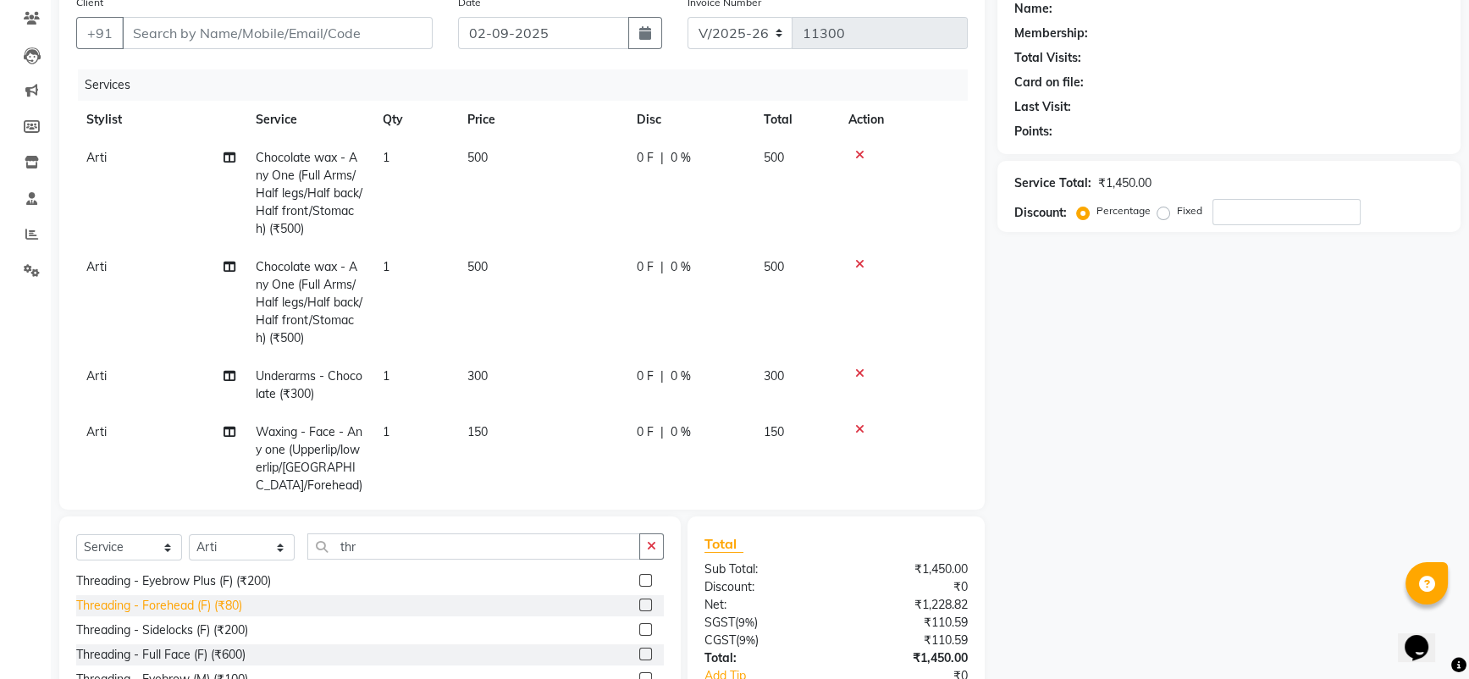
click at [185, 600] on div "Threading - Forehead (F) (₹80)" at bounding box center [159, 606] width 166 height 18
checkbox input "false"
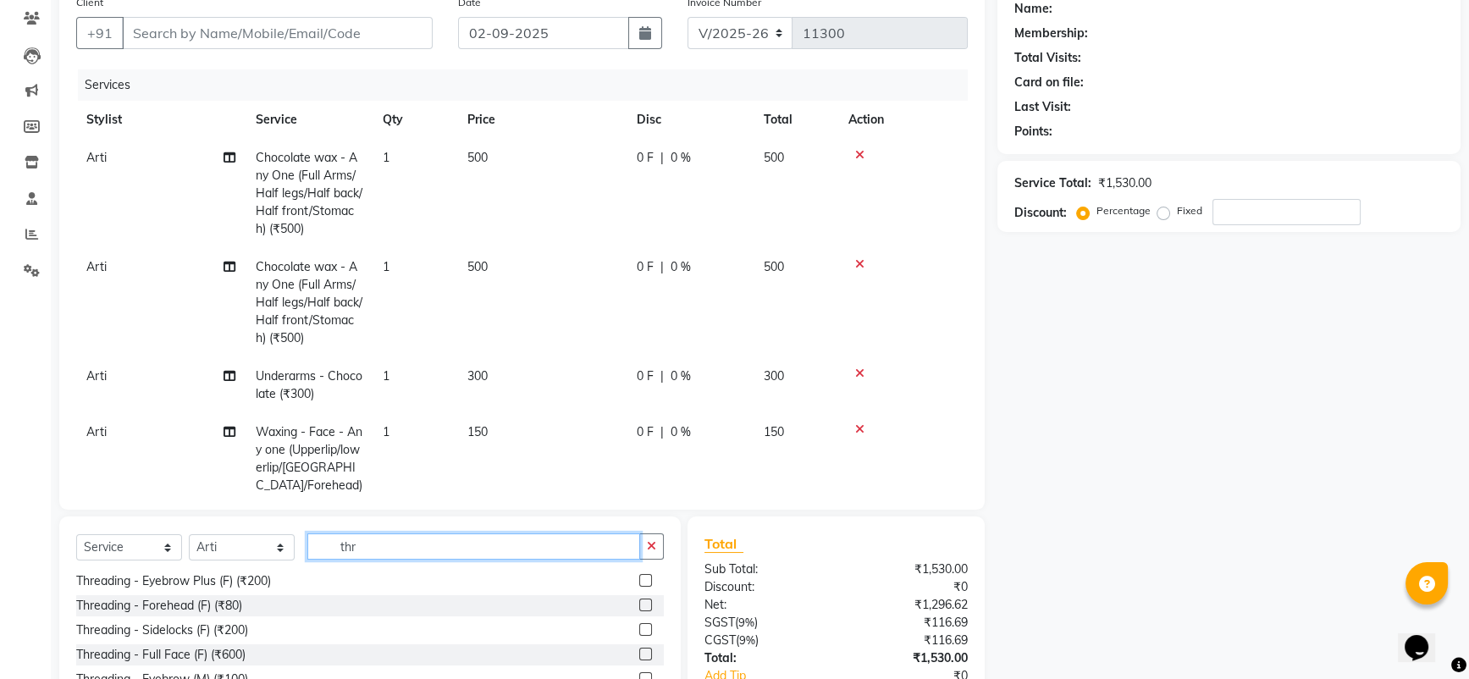
click at [371, 543] on input "thr" at bounding box center [473, 547] width 333 height 26
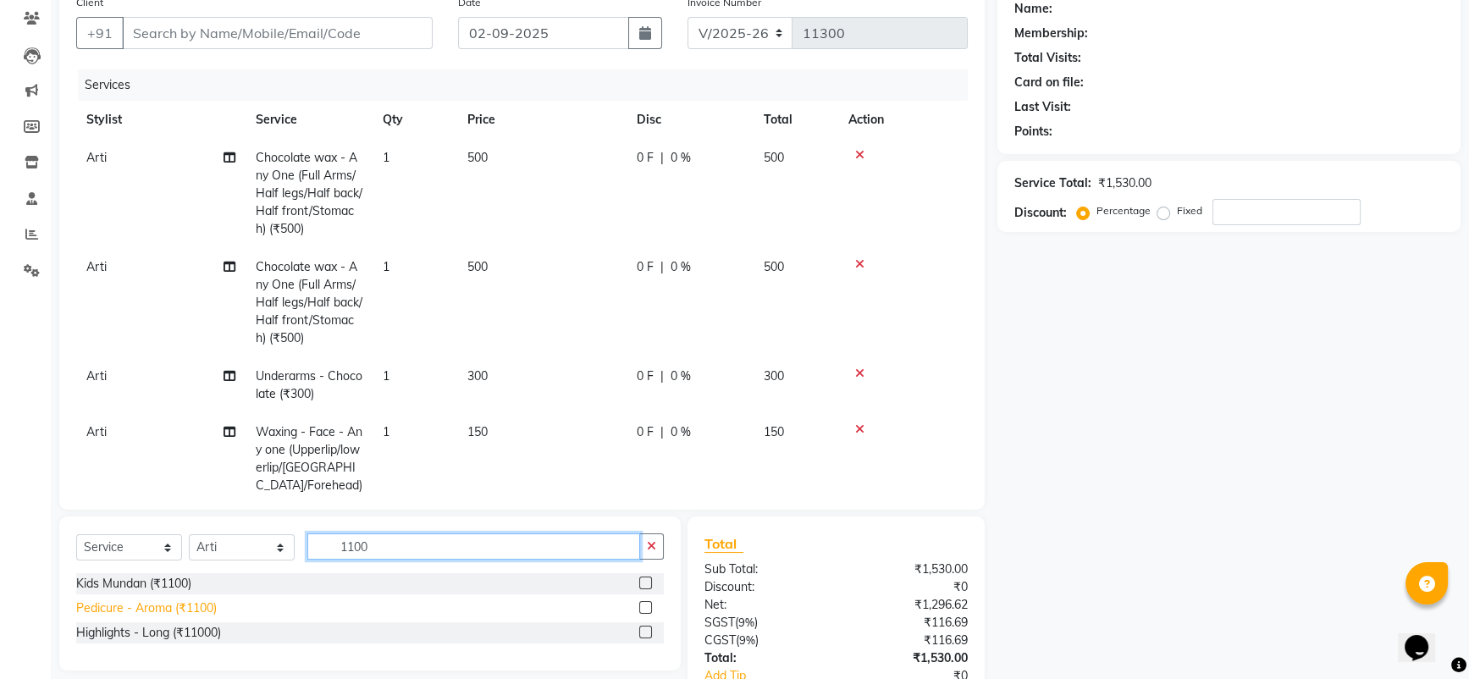
type input "1100"
click at [171, 600] on div "Pedicure - Aroma (₹1100)" at bounding box center [146, 609] width 141 height 18
checkbox input "false"
click at [379, 541] on input "1100" at bounding box center [473, 547] width 333 height 26
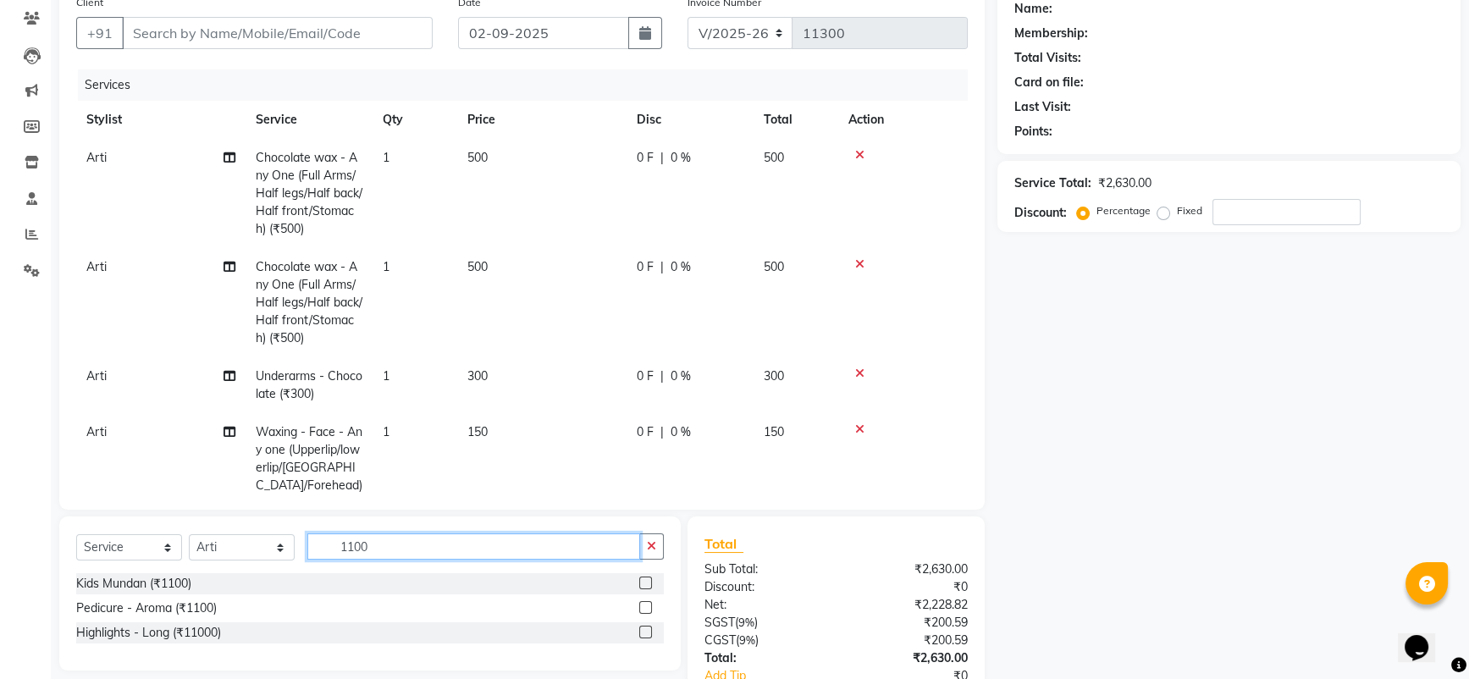
click at [379, 541] on input "1100" at bounding box center [473, 547] width 333 height 26
type input "1000"
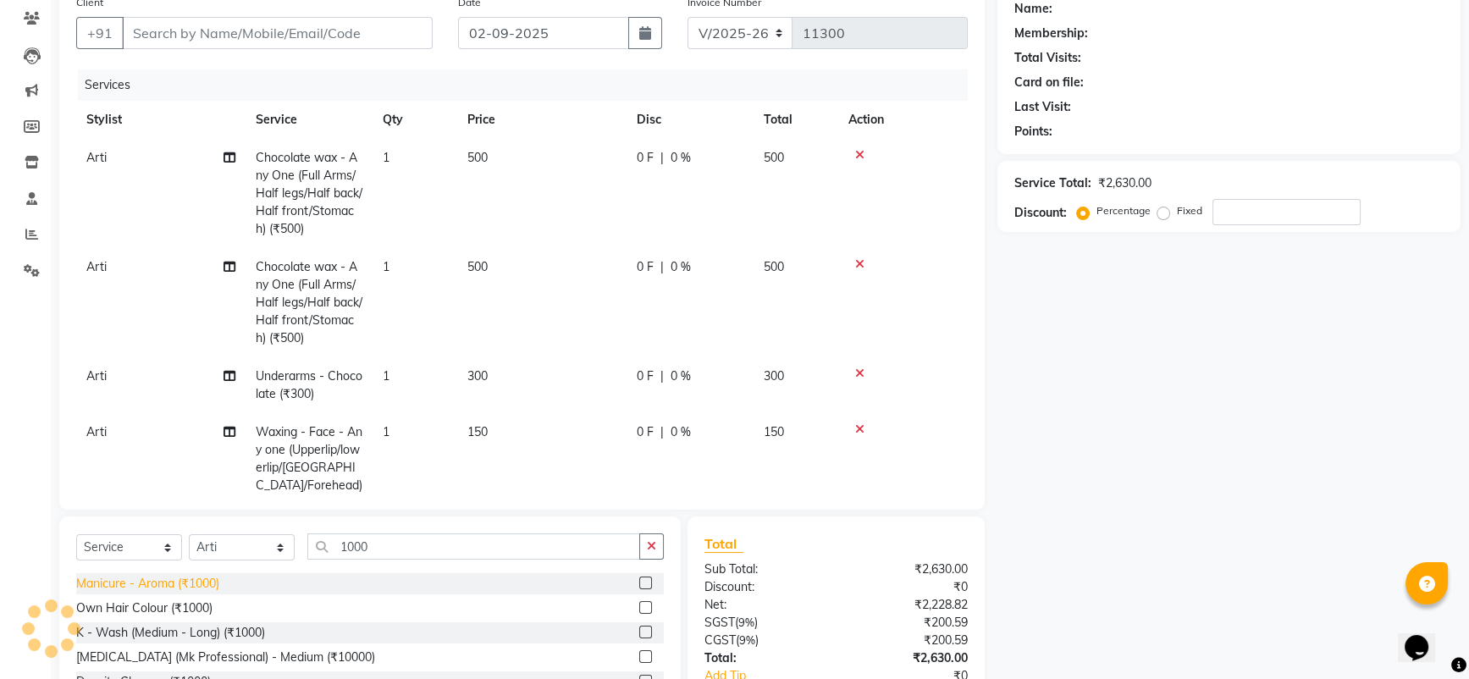
click at [181, 585] on div "Manicure - Aroma (₹1000)" at bounding box center [147, 584] width 143 height 18
checkbox input "false"
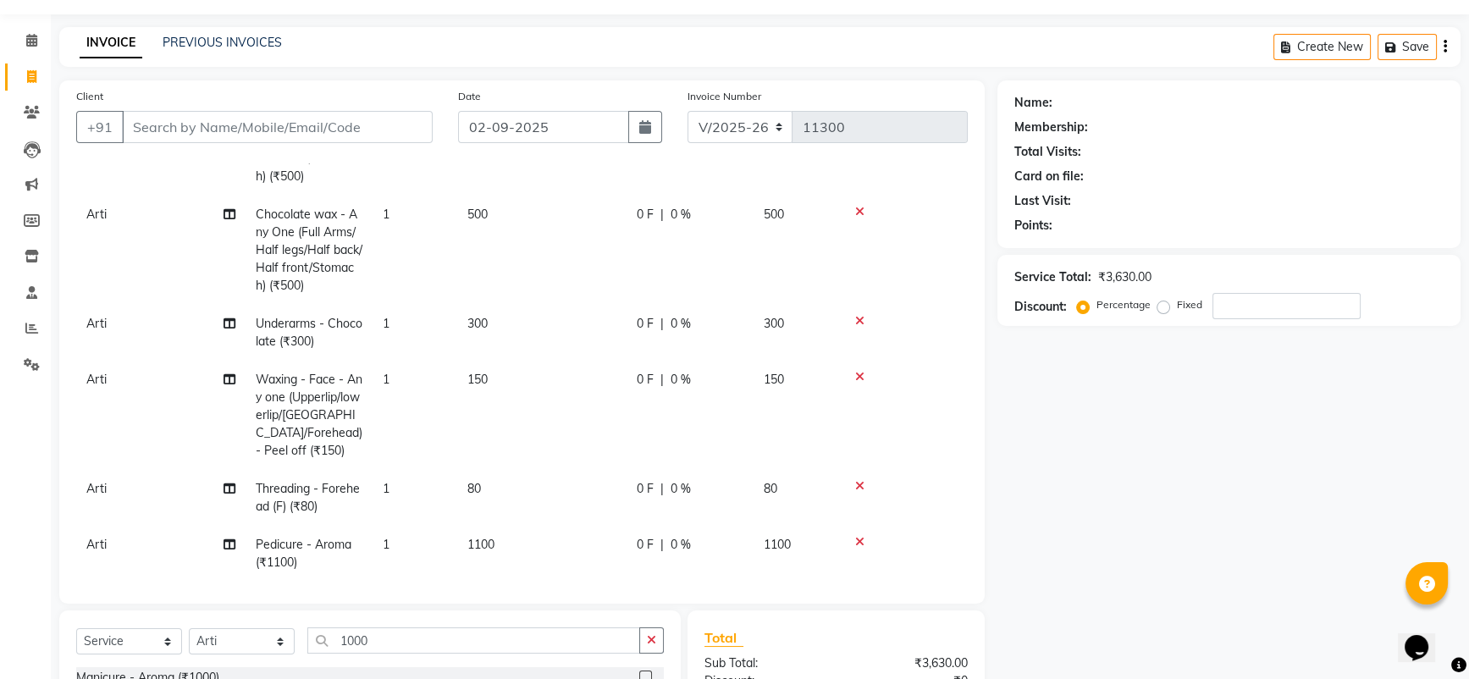
scroll to position [225, 0]
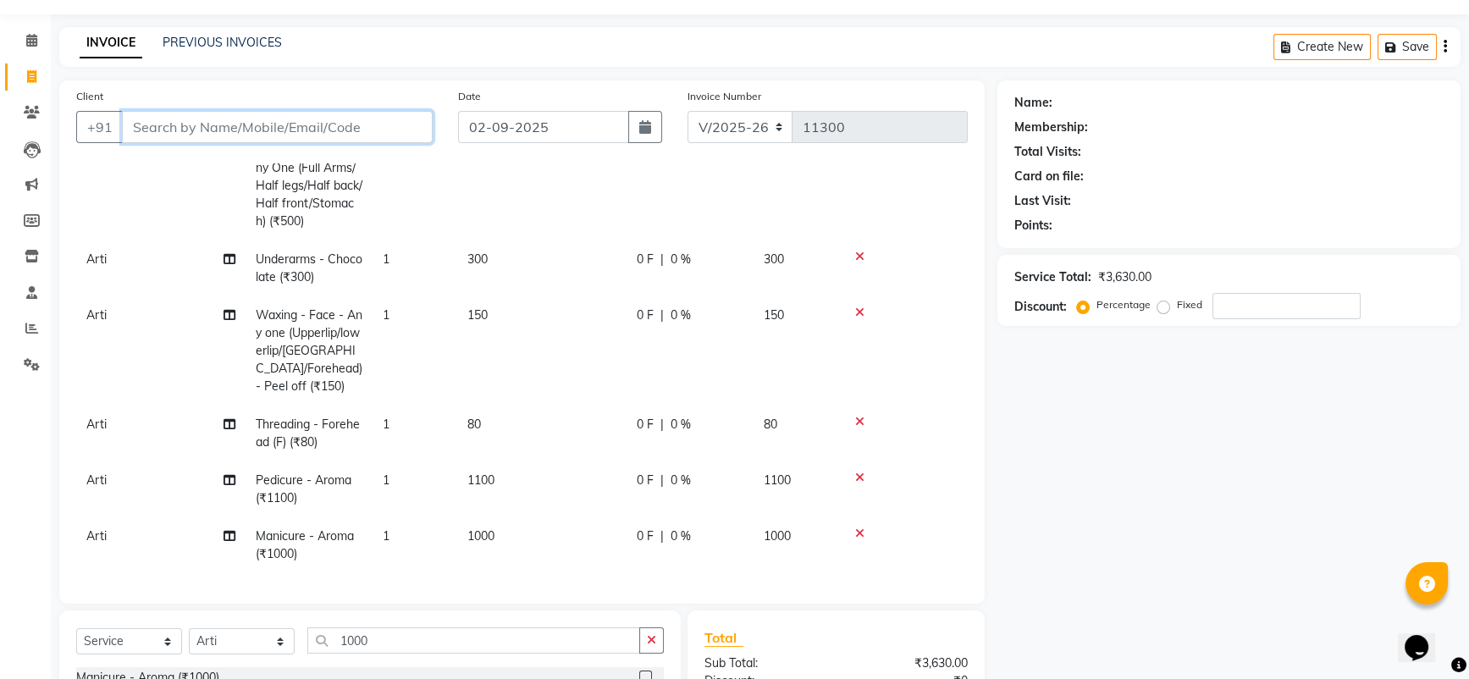
click at [324, 133] on input "Client" at bounding box center [277, 127] width 311 height 32
type input "9"
type input "0"
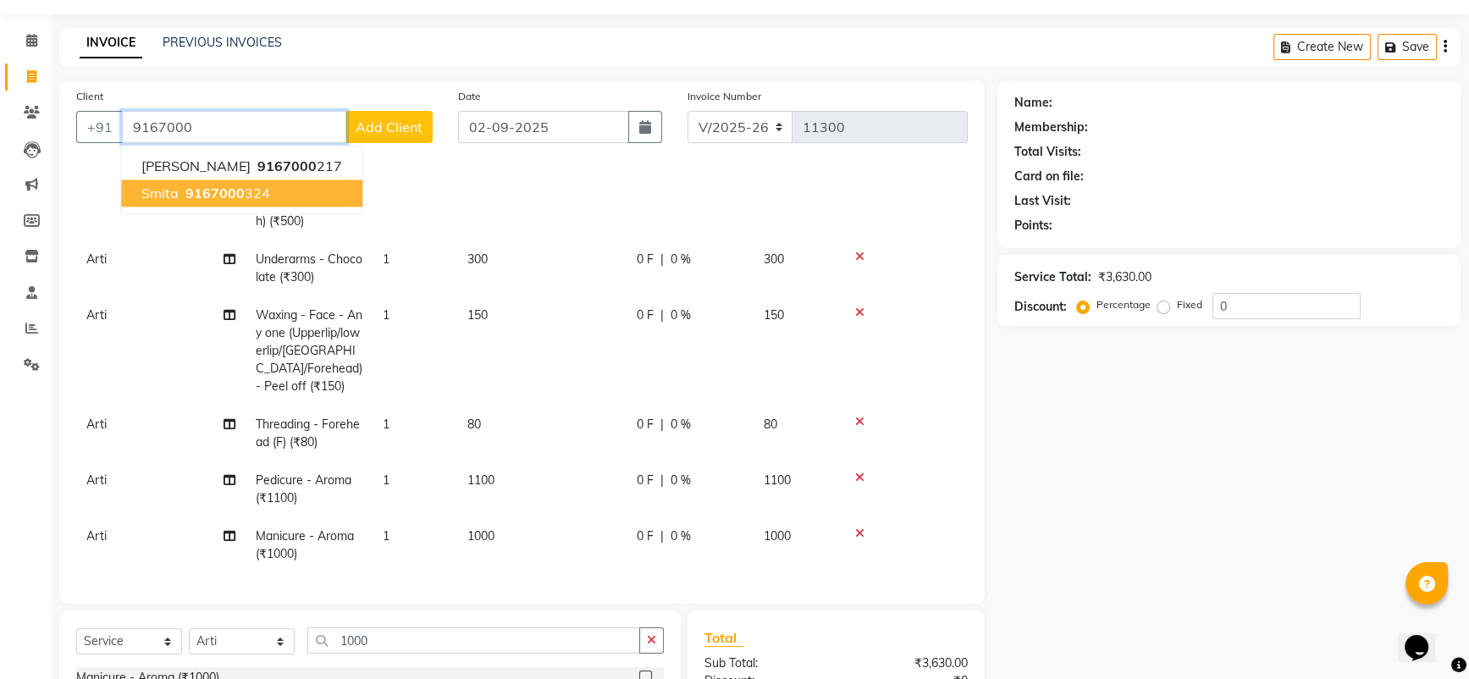
click at [218, 188] on span "9167000" at bounding box center [214, 193] width 59 height 17
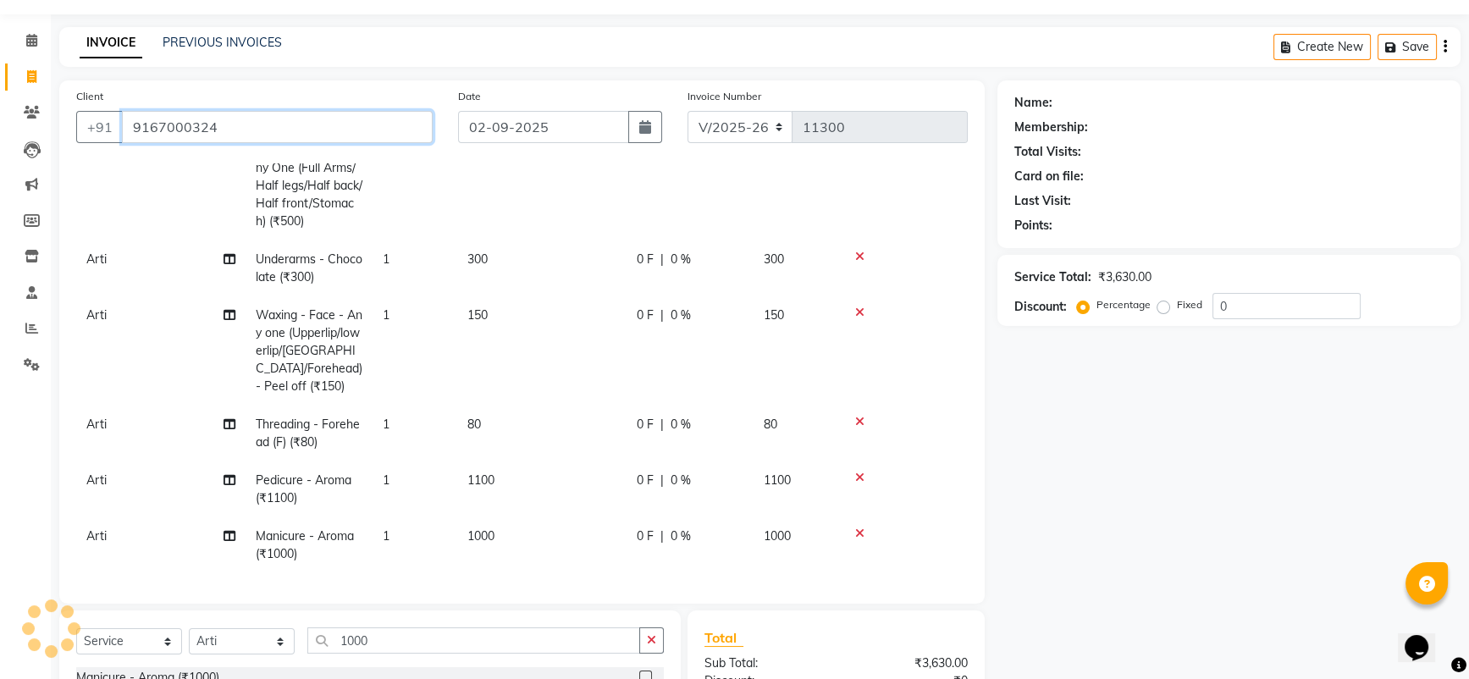
type input "9167000324"
select select "1: Object"
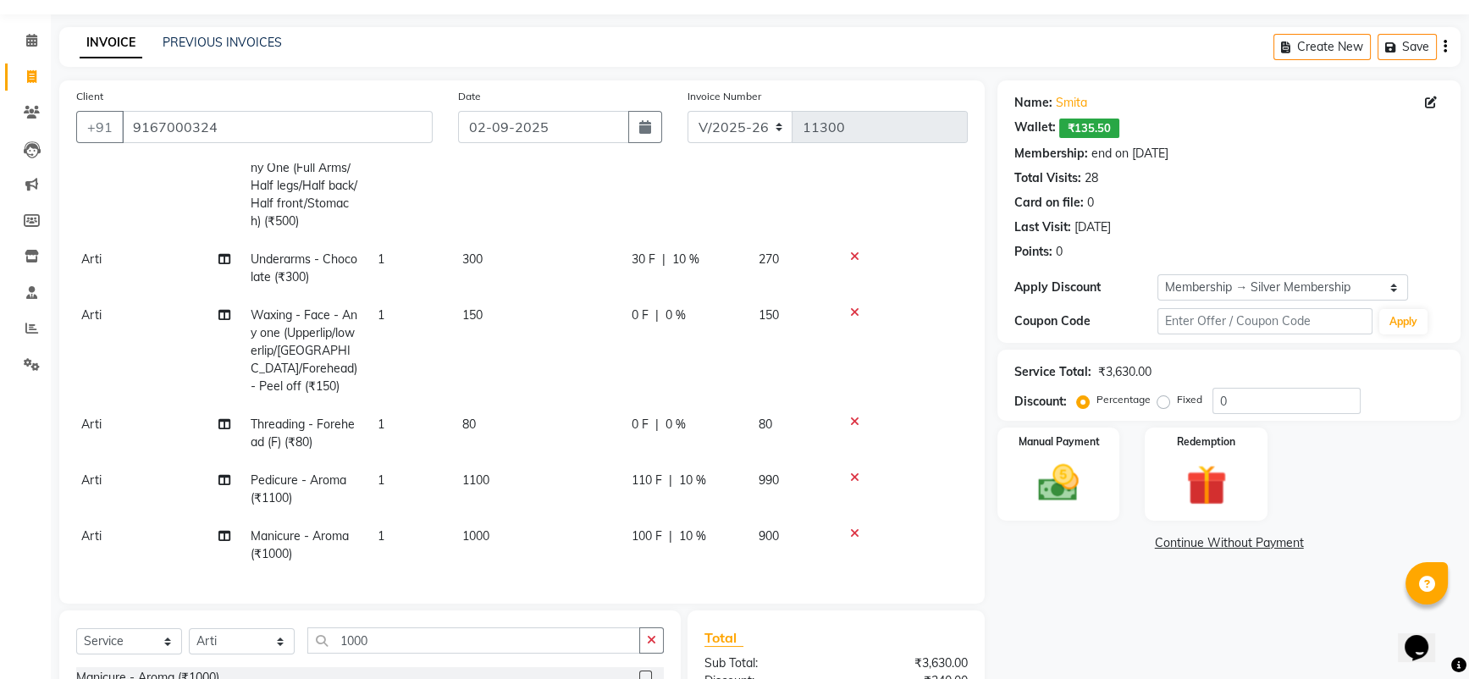
scroll to position [253, 0]
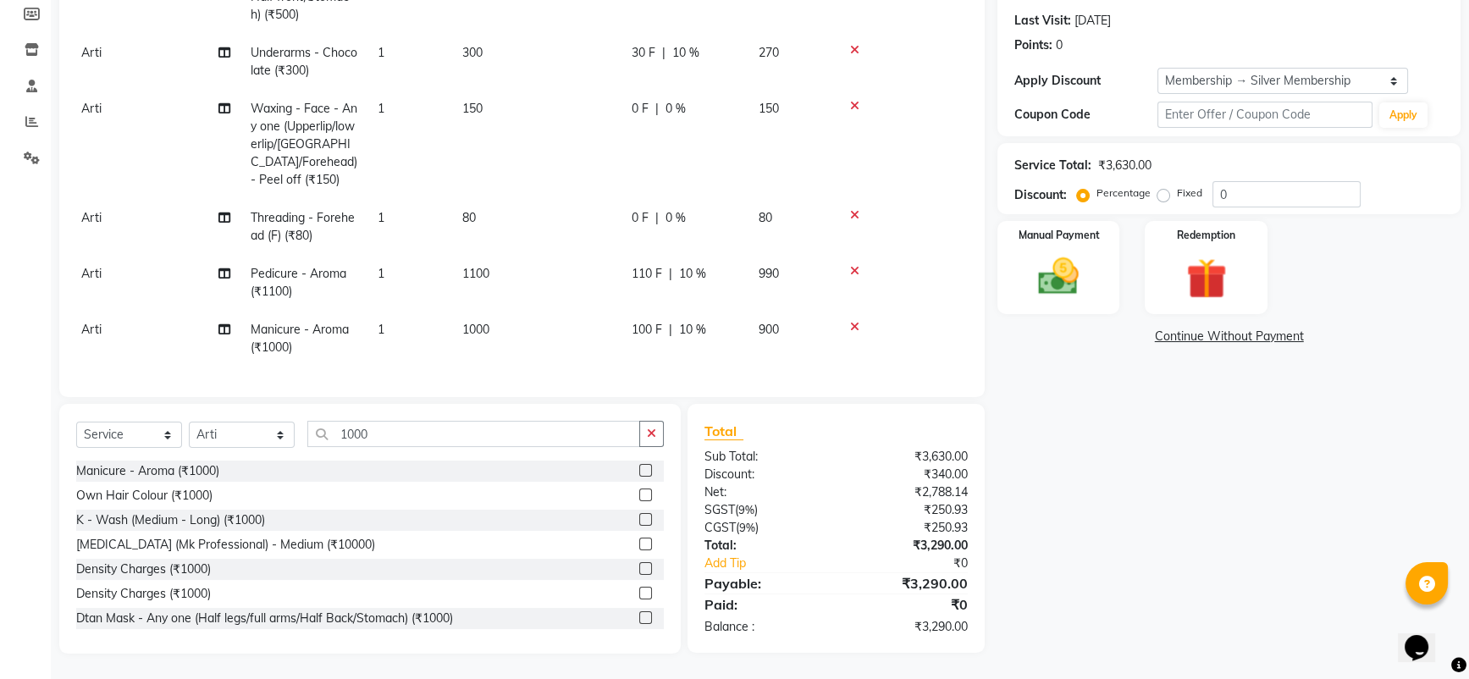
click at [91, 322] on span "Arti" at bounding box center [91, 329] width 20 height 15
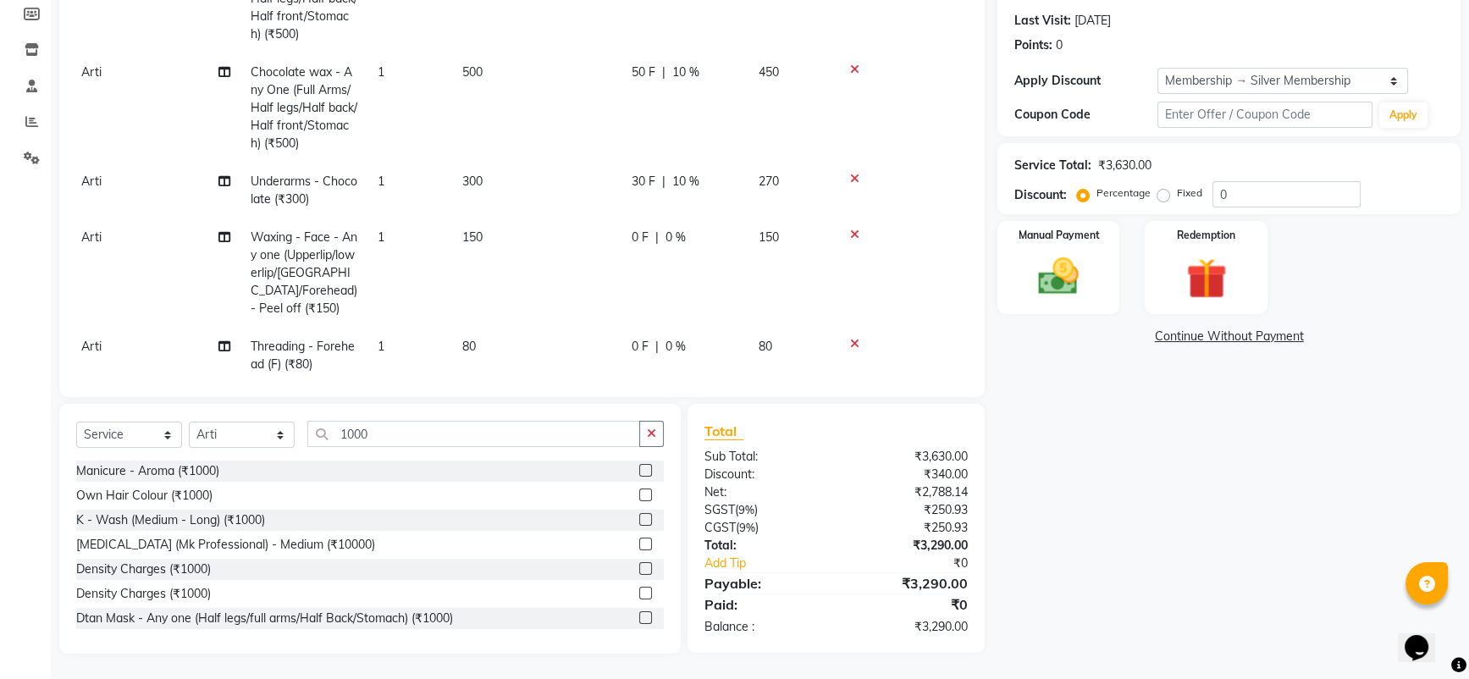
select select "52812"
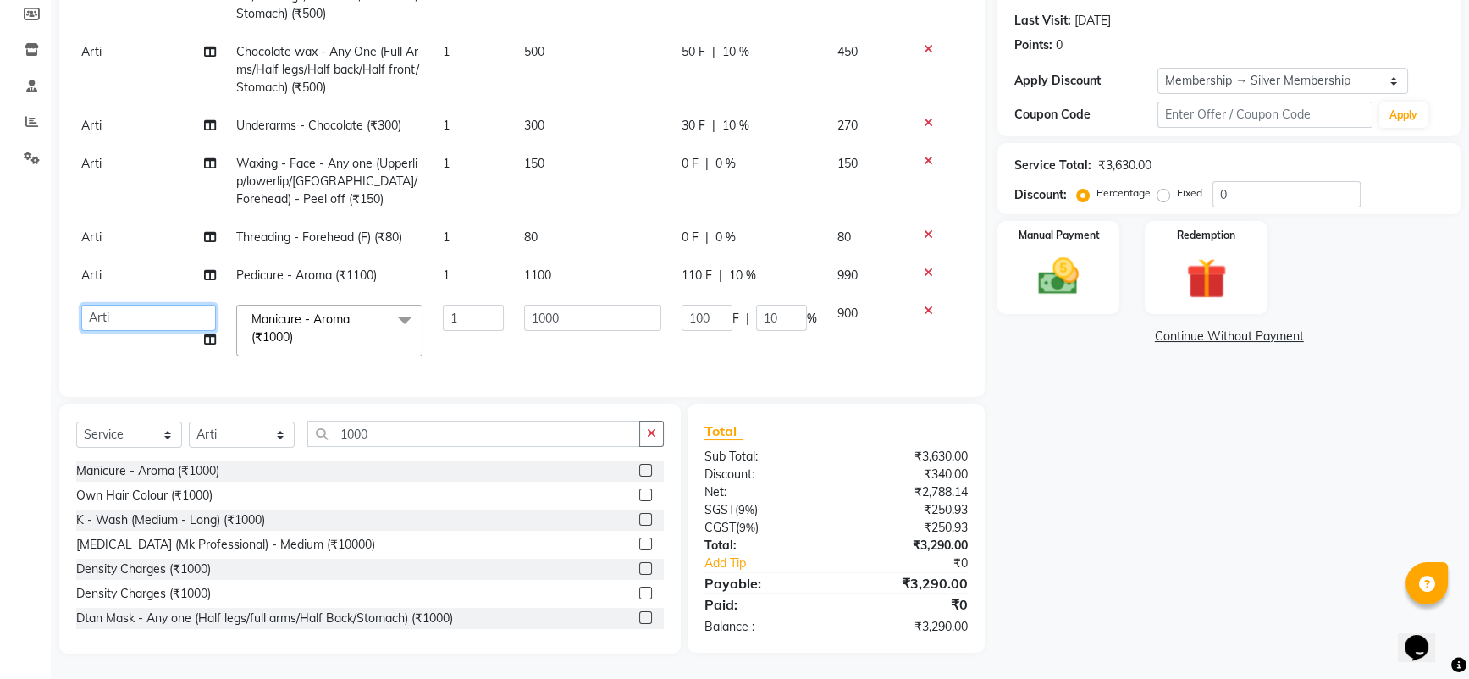
click at [119, 305] on select "[PERSON_NAME] (U) [PERSON_NAME]. [PERSON_NAME] [PERSON_NAME] Billing [PERSON_NA…" at bounding box center [148, 318] width 135 height 26
select select "61428"
click at [65, 331] on div "Client [PHONE_NUMBER] Date [DATE] Invoice Number V/2025 V/[PHONE_NUMBER] Servic…" at bounding box center [522, 135] width 926 height 523
click at [141, 334] on td "[PERSON_NAME] (U) [PERSON_NAME]. [PERSON_NAME] [PERSON_NAME] Billing [PERSON_NA…" at bounding box center [148, 331] width 155 height 72
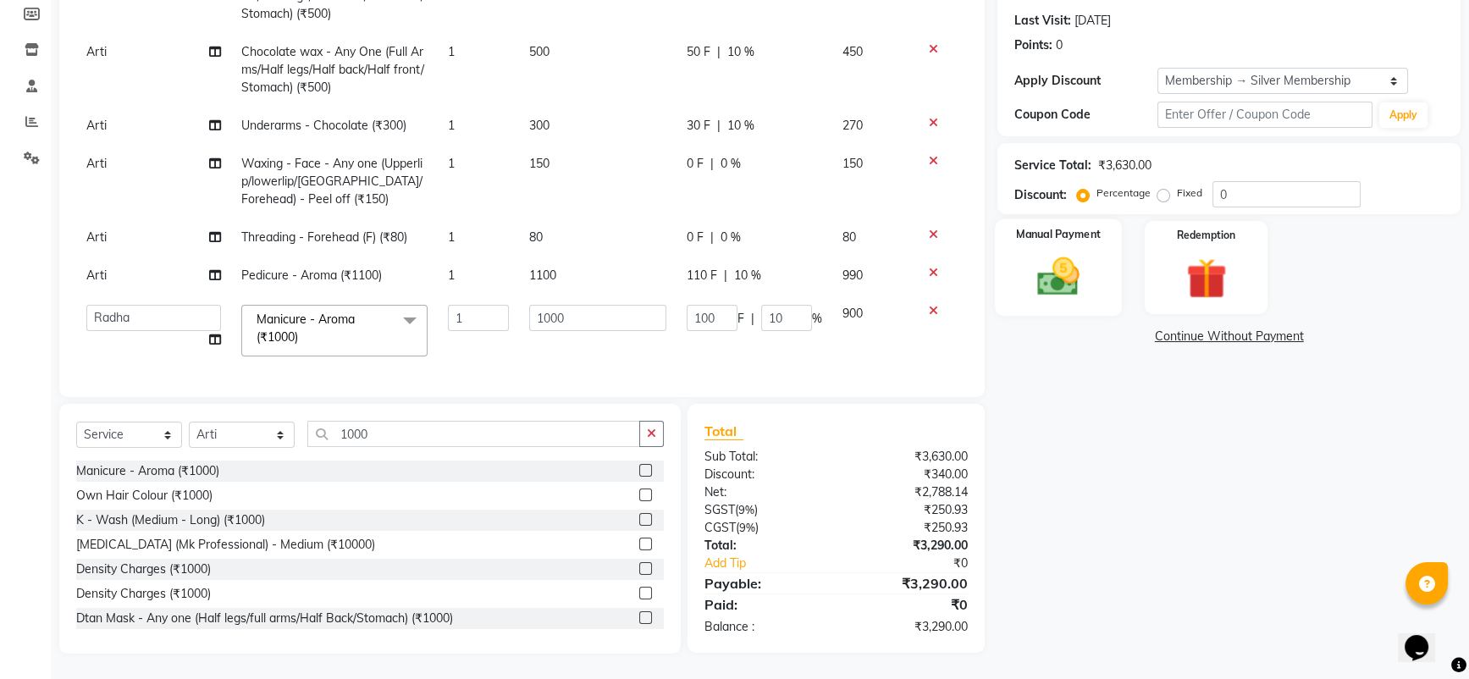
click at [1034, 257] on img at bounding box center [1059, 276] width 69 height 49
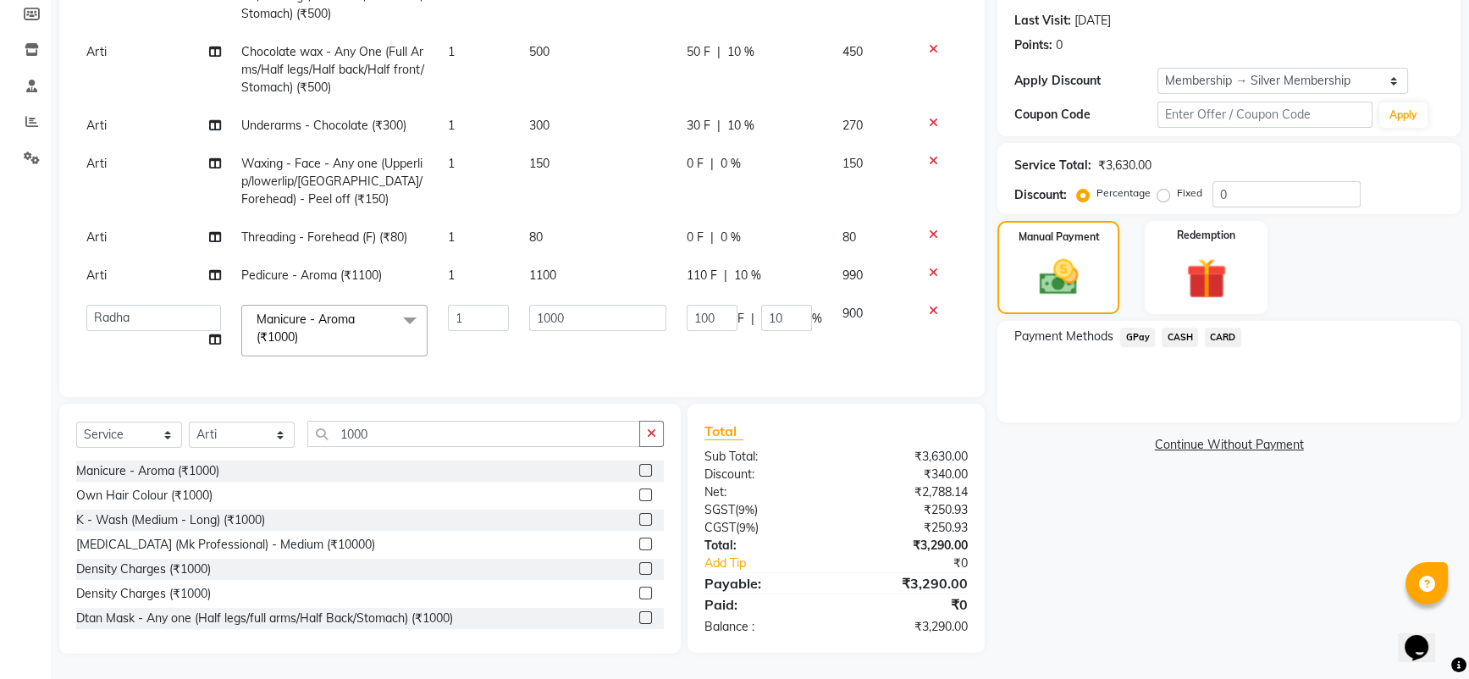
click at [1182, 335] on span "CASH" at bounding box center [1180, 337] width 36 height 19
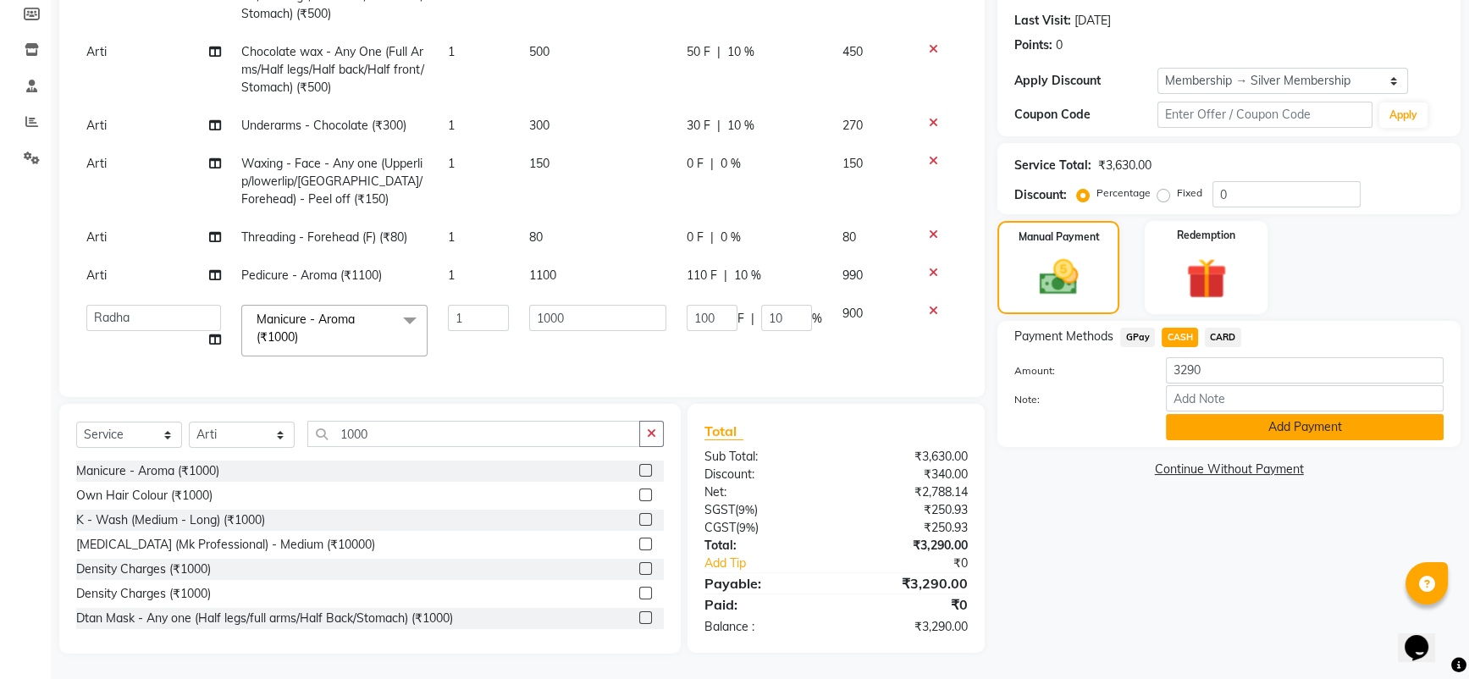
click at [1285, 425] on button "Add Payment" at bounding box center [1305, 427] width 278 height 26
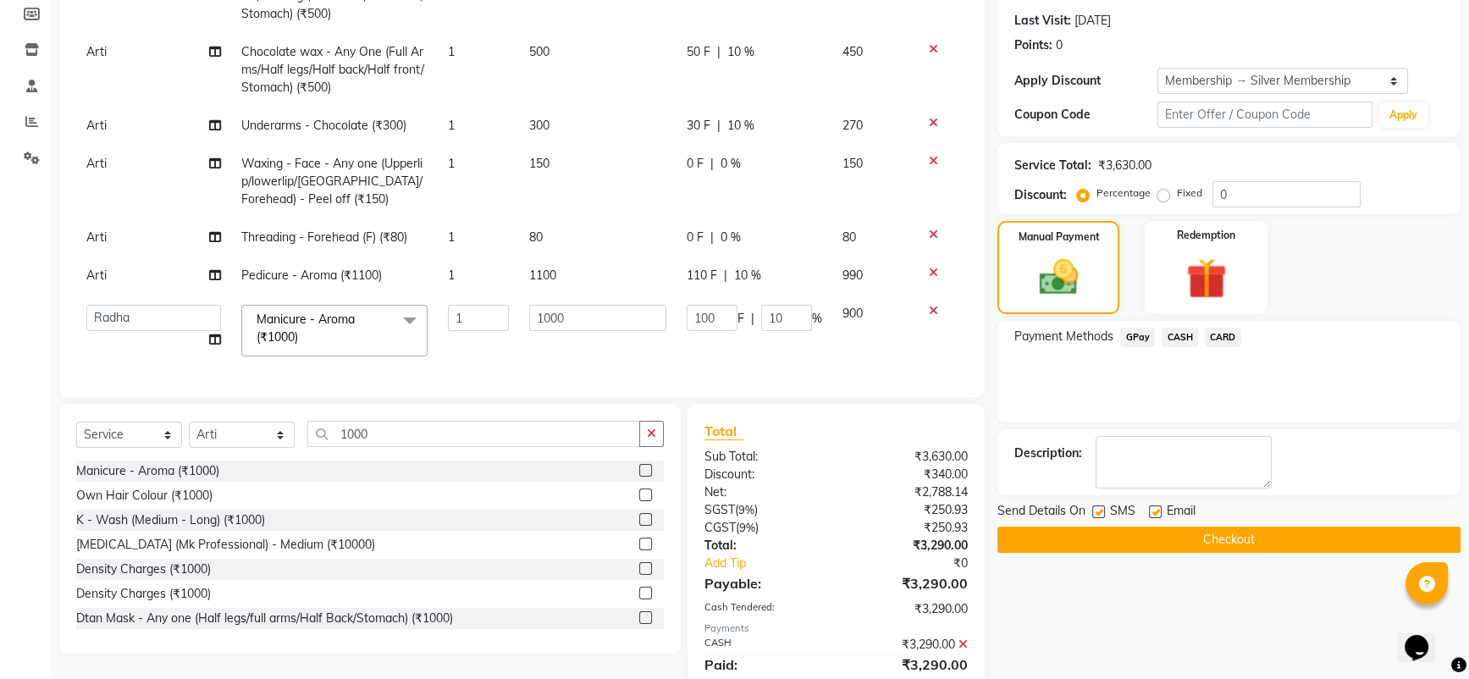
click at [1226, 534] on button "Checkout" at bounding box center [1229, 540] width 463 height 26
click at [1230, 537] on div "Checkout" at bounding box center [1229, 540] width 463 height 26
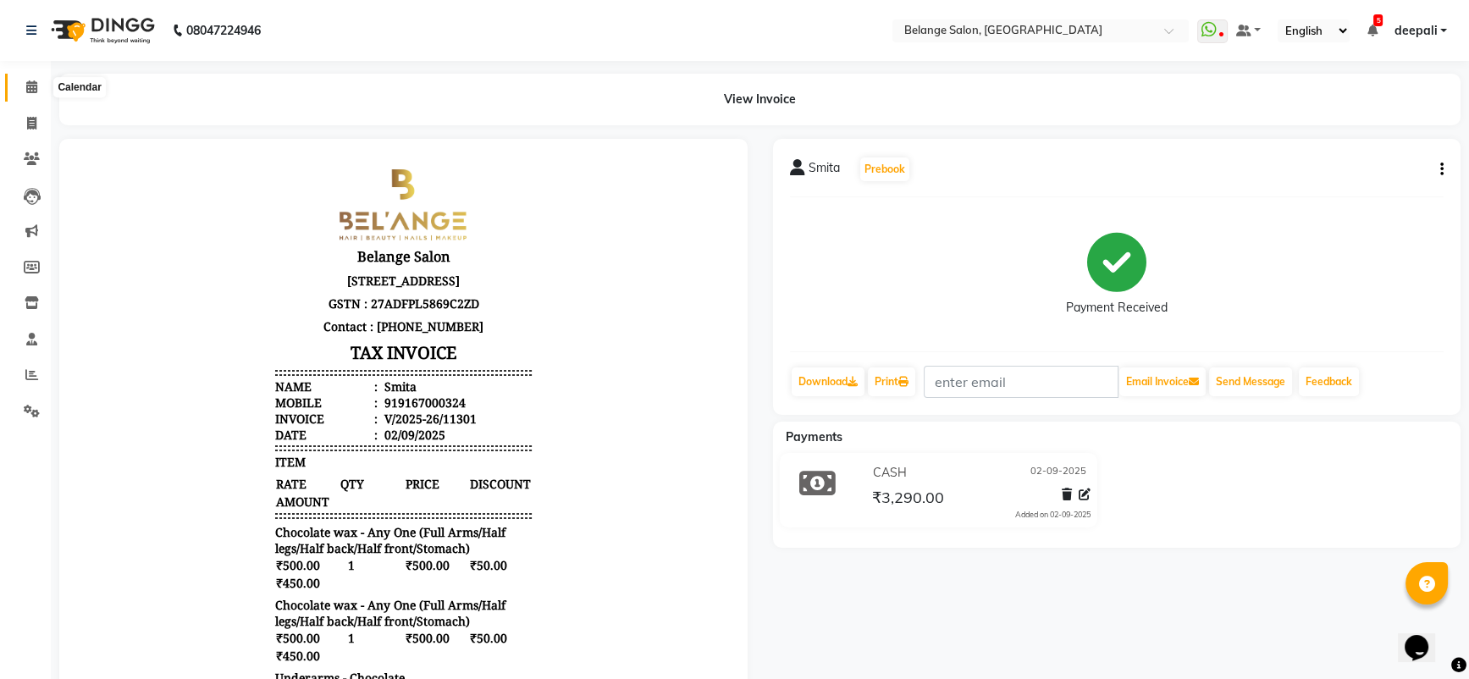
click at [29, 80] on icon at bounding box center [31, 86] width 11 height 13
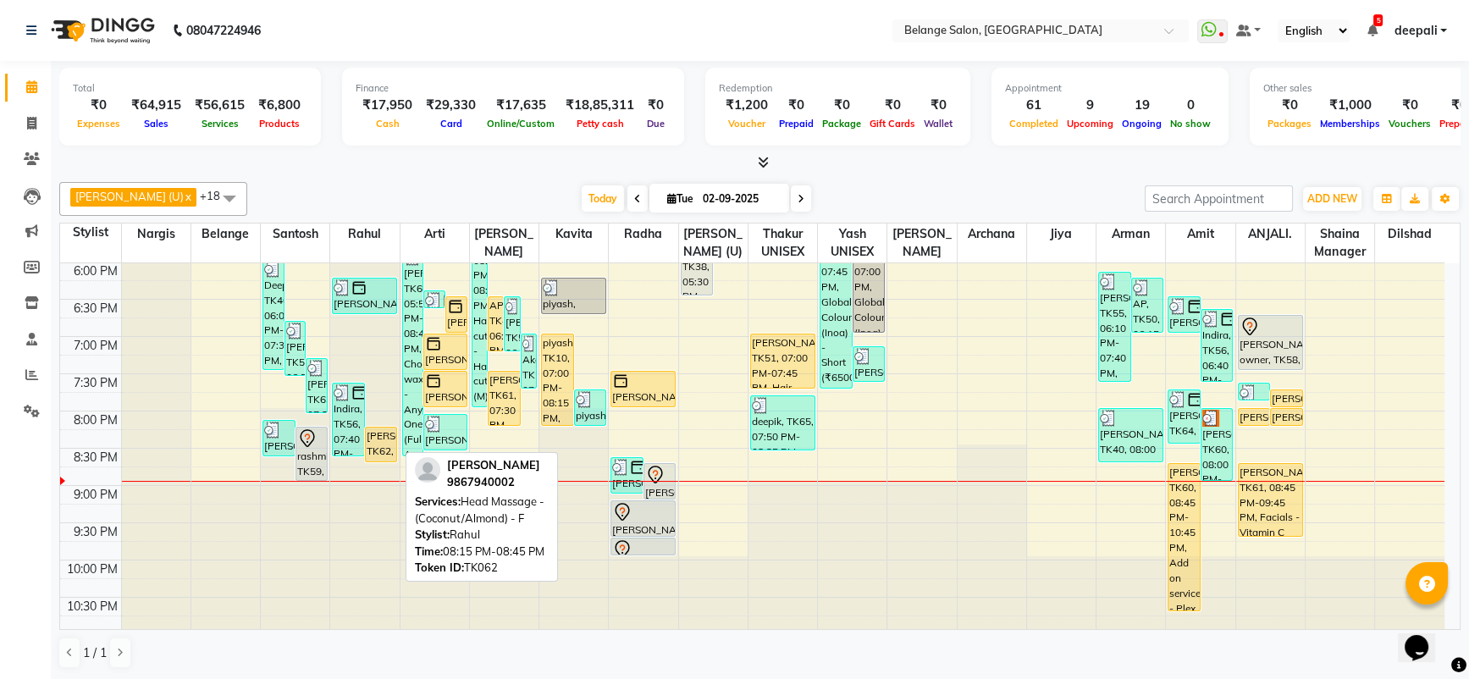
click at [370, 444] on div "[PERSON_NAME], TK62, 08:15 PM-08:45 PM, Head Massage - (Coconut/Almond) - F" at bounding box center [381, 445] width 31 height 34
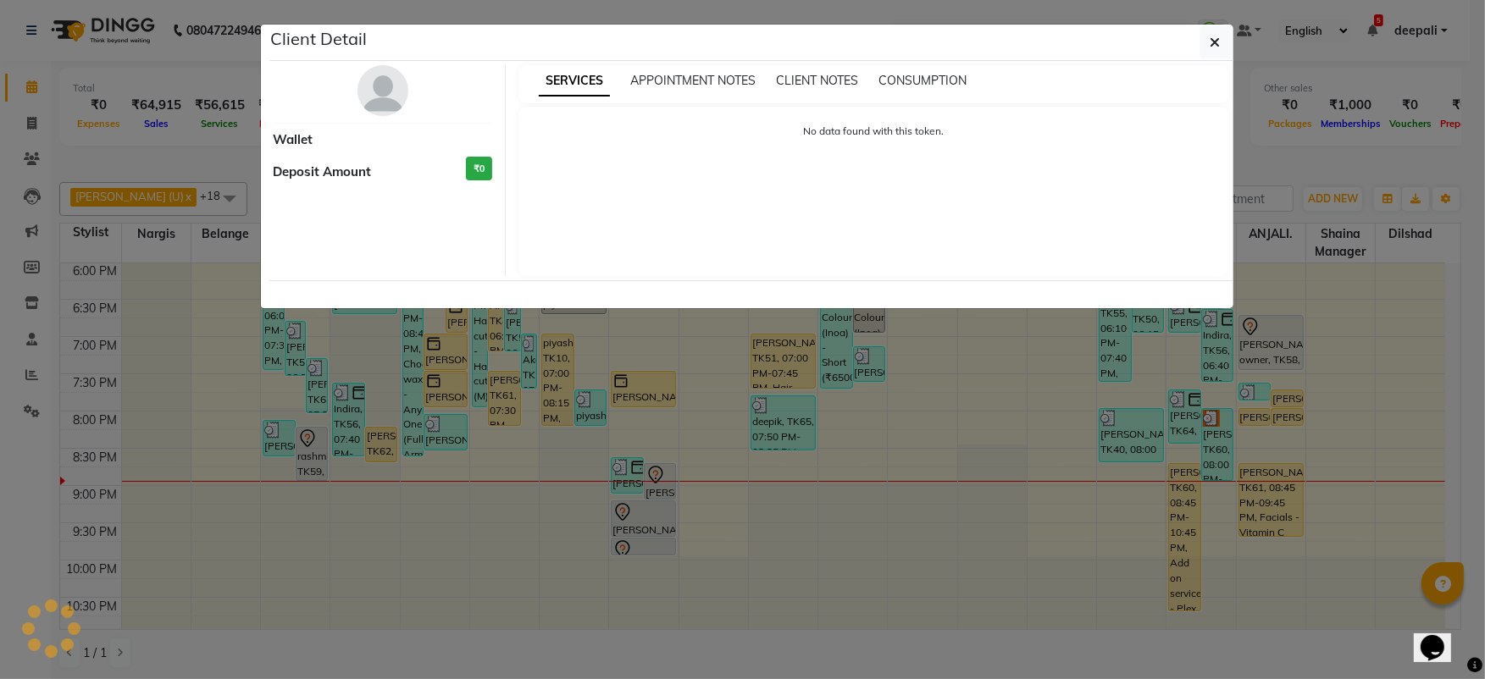
select select "1"
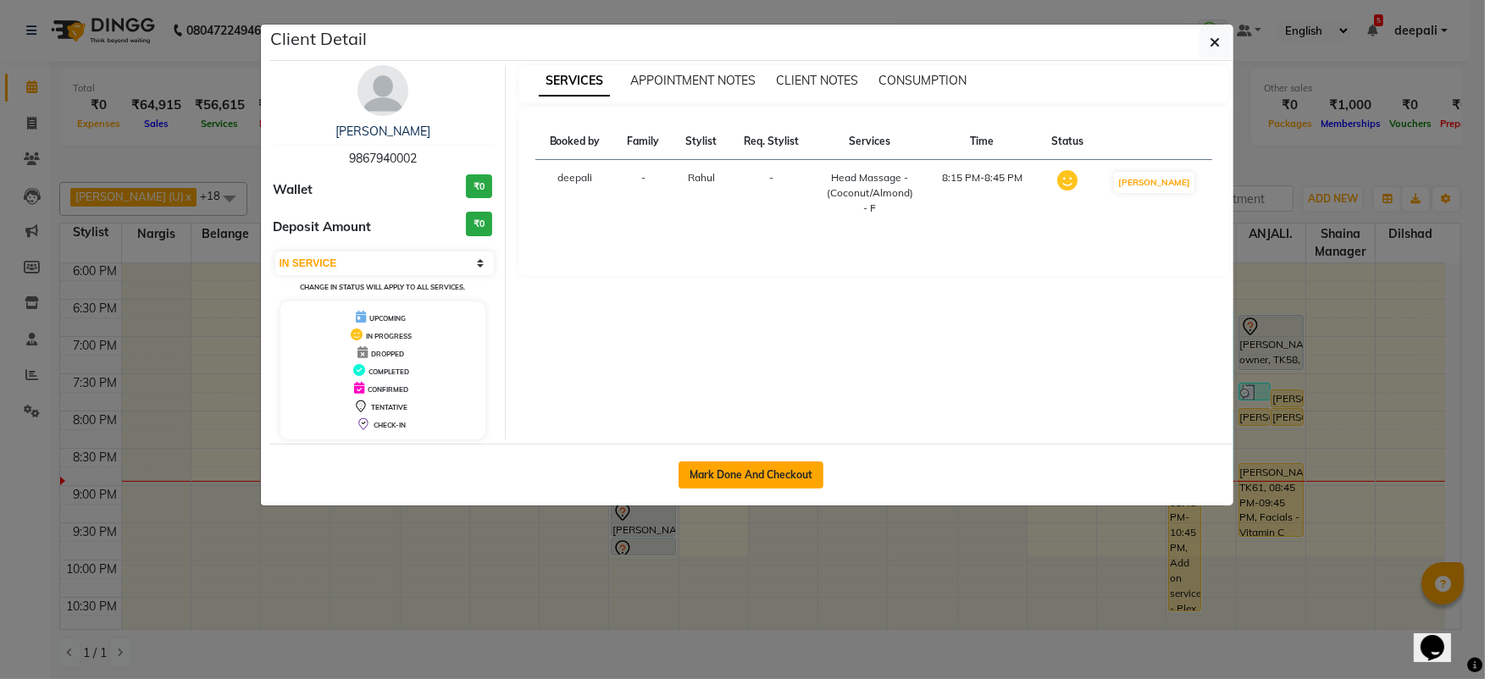
click at [732, 473] on button "Mark Done And Checkout" at bounding box center [750, 475] width 145 height 27
select select "5076"
select select "service"
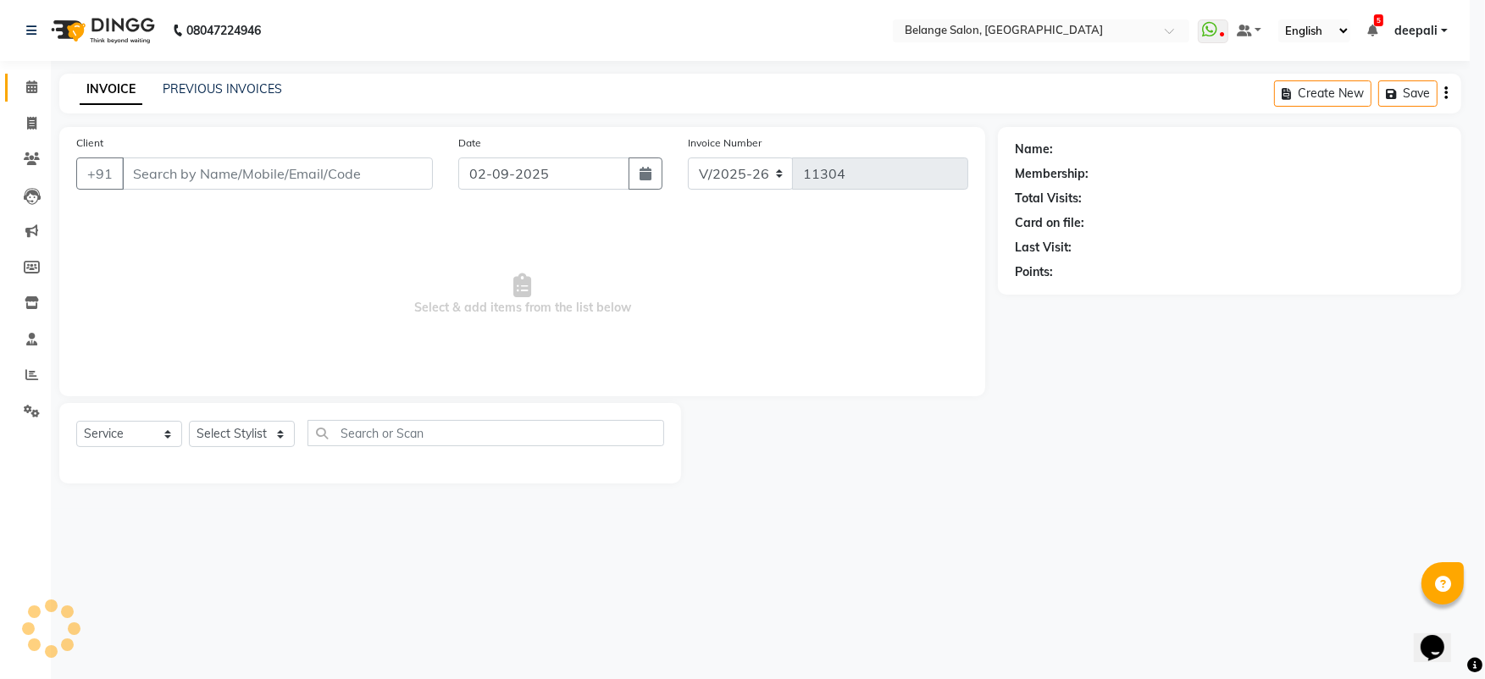
select select "3"
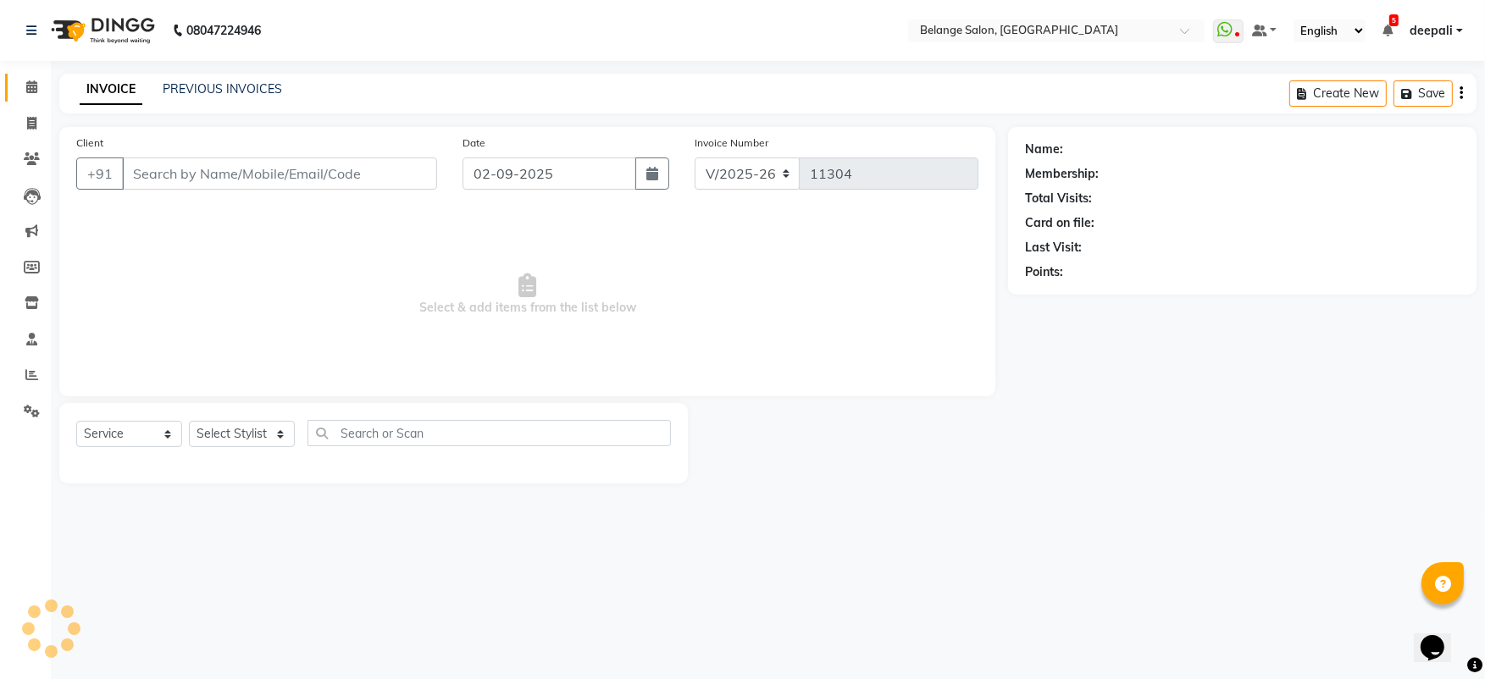
type input "9867940002"
select select "47452"
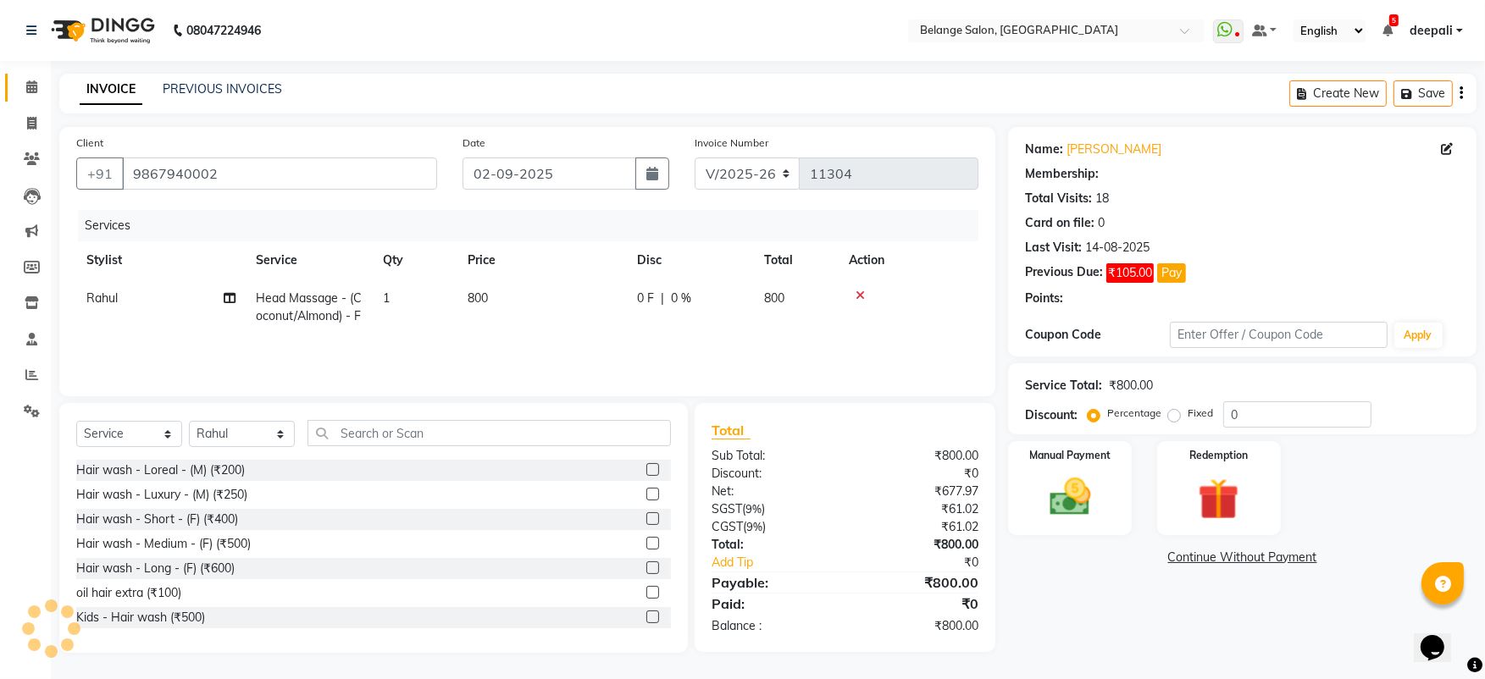
select select "1: Object"
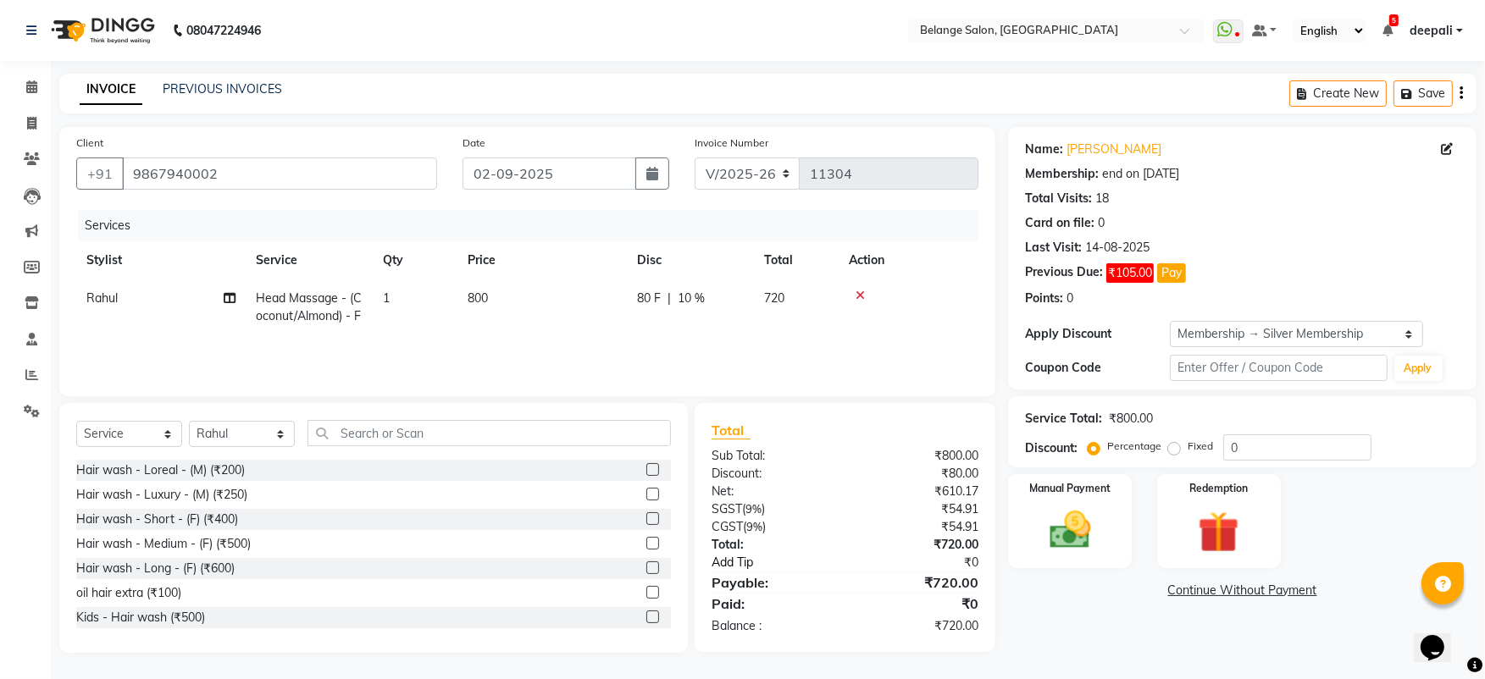
click at [840, 565] on link "Add Tip" at bounding box center [784, 563] width 171 height 18
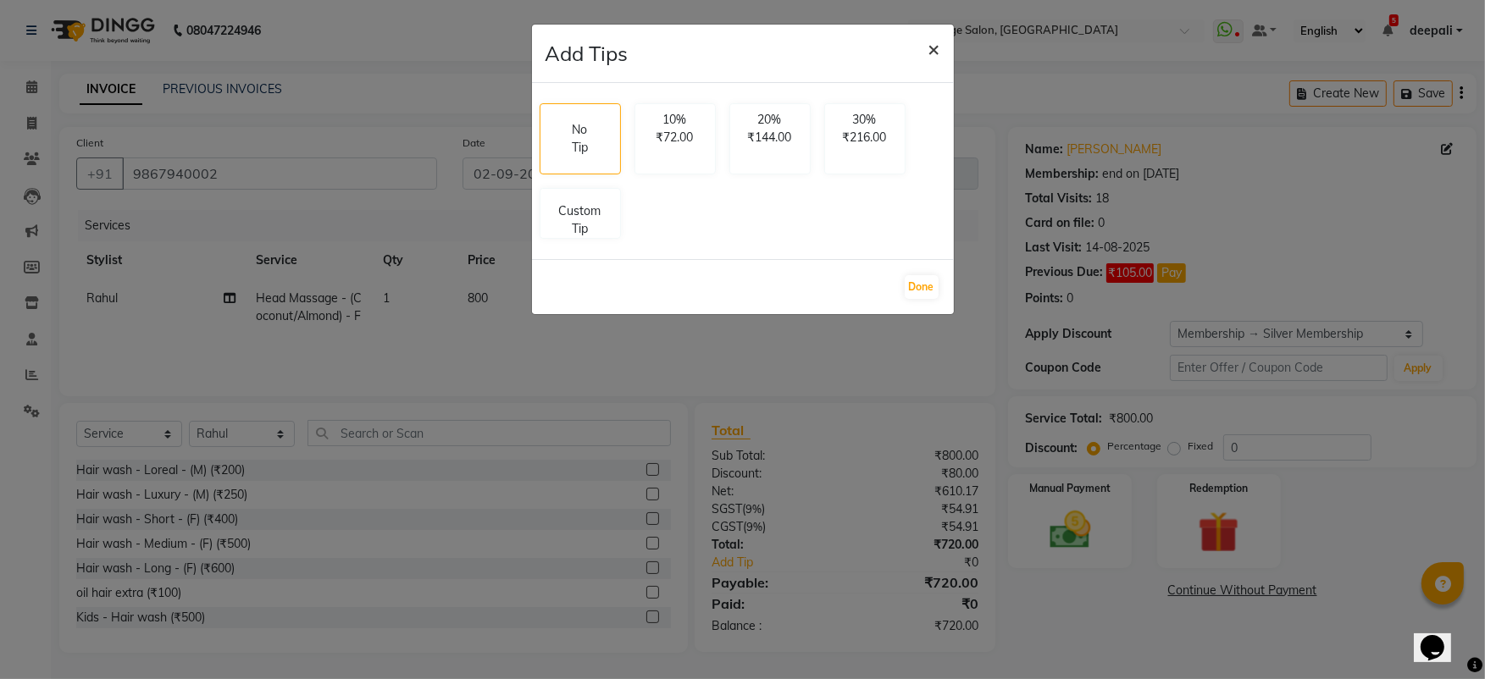
click at [932, 48] on span "×" at bounding box center [934, 48] width 12 height 25
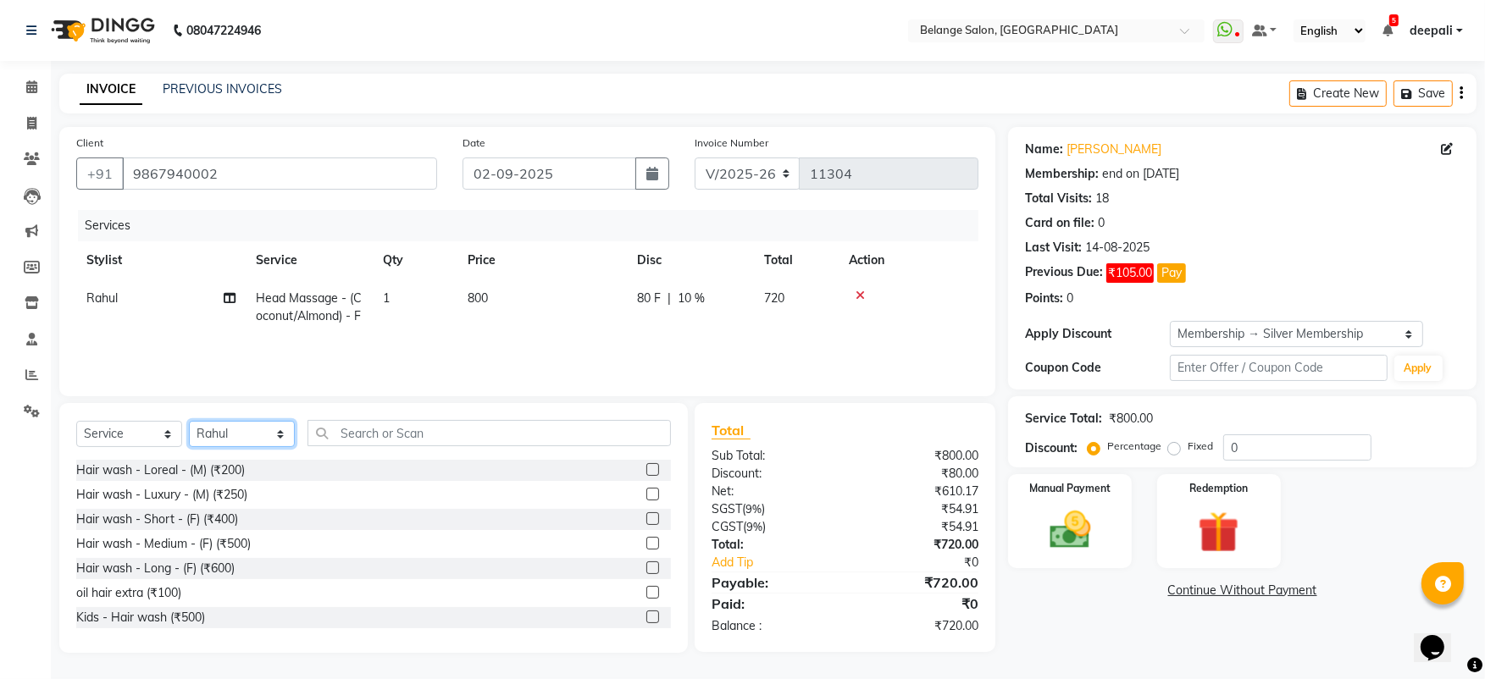
click at [257, 426] on select "Select Stylist [PERSON_NAME] (U) [PERSON_NAME] ANJALI. [PERSON_NAME] [PERSON_NA…" at bounding box center [242, 434] width 106 height 26
select select "61428"
click at [189, 421] on select "Select Stylist [PERSON_NAME] (U) [PERSON_NAME] ANJALI. [PERSON_NAME] [PERSON_NA…" at bounding box center [242, 434] width 106 height 26
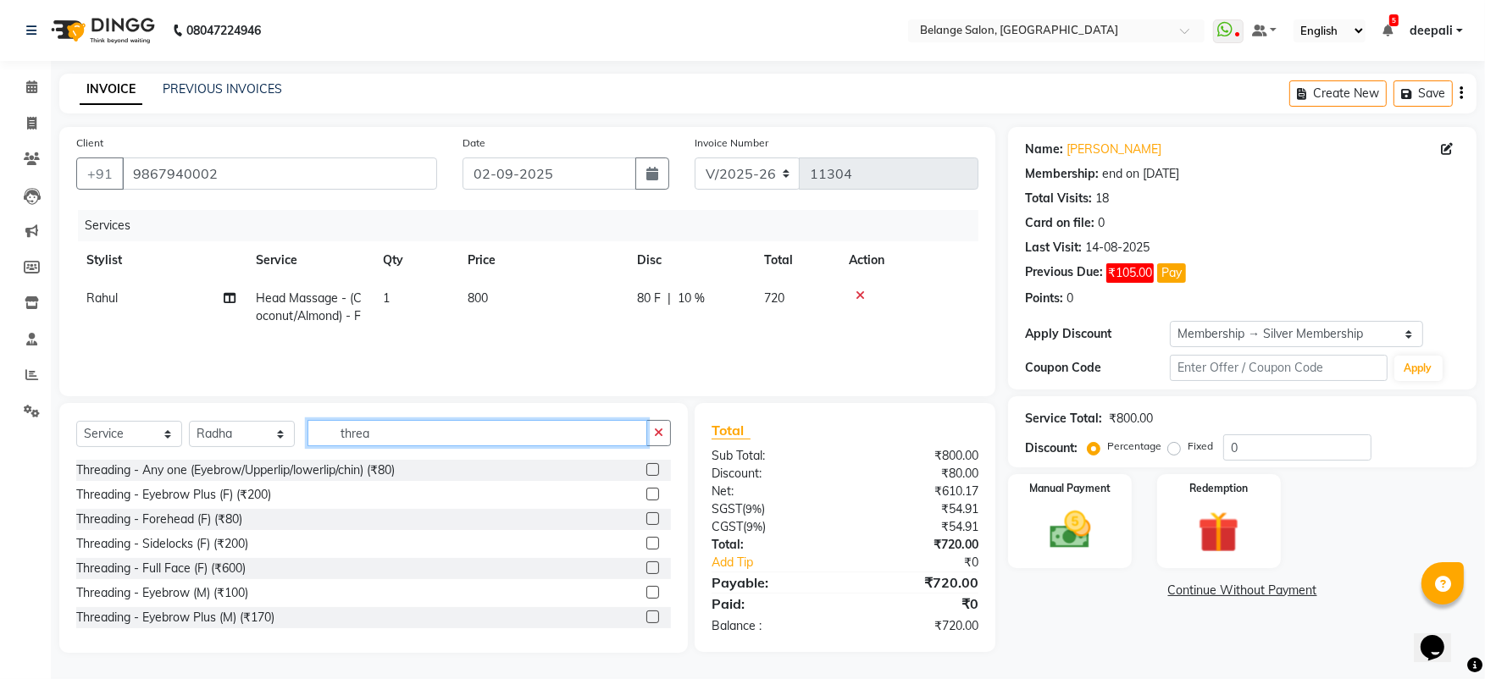
type input "threa"
click at [646, 472] on label at bounding box center [652, 469] width 13 height 13
click at [646, 472] on input "checkbox" at bounding box center [651, 470] width 11 height 11
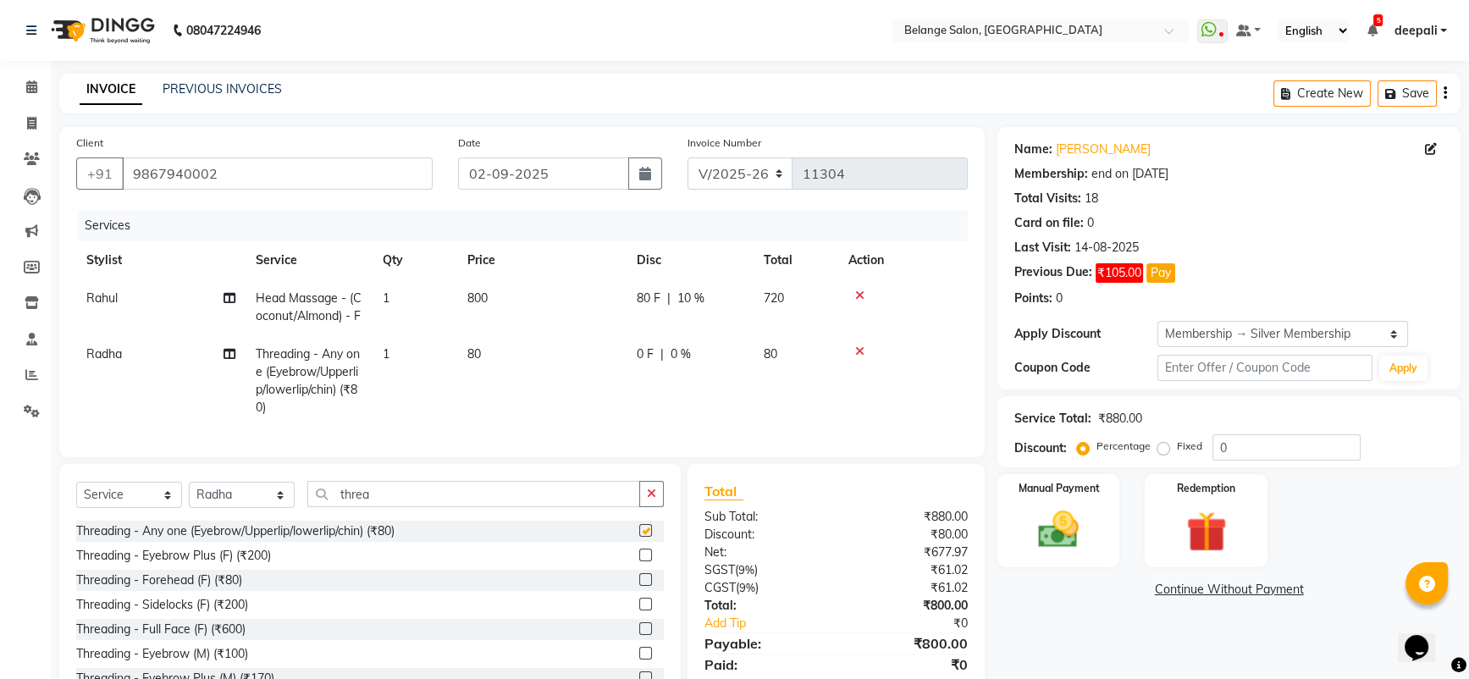
checkbox input "false"
drag, startPoint x: 475, startPoint y: 495, endPoint x: 264, endPoint y: 509, distance: 211.3
click at [264, 509] on div "Select Service Product Membership Package Voucher Prepaid Gift Card Select Styl…" at bounding box center [370, 501] width 588 height 40
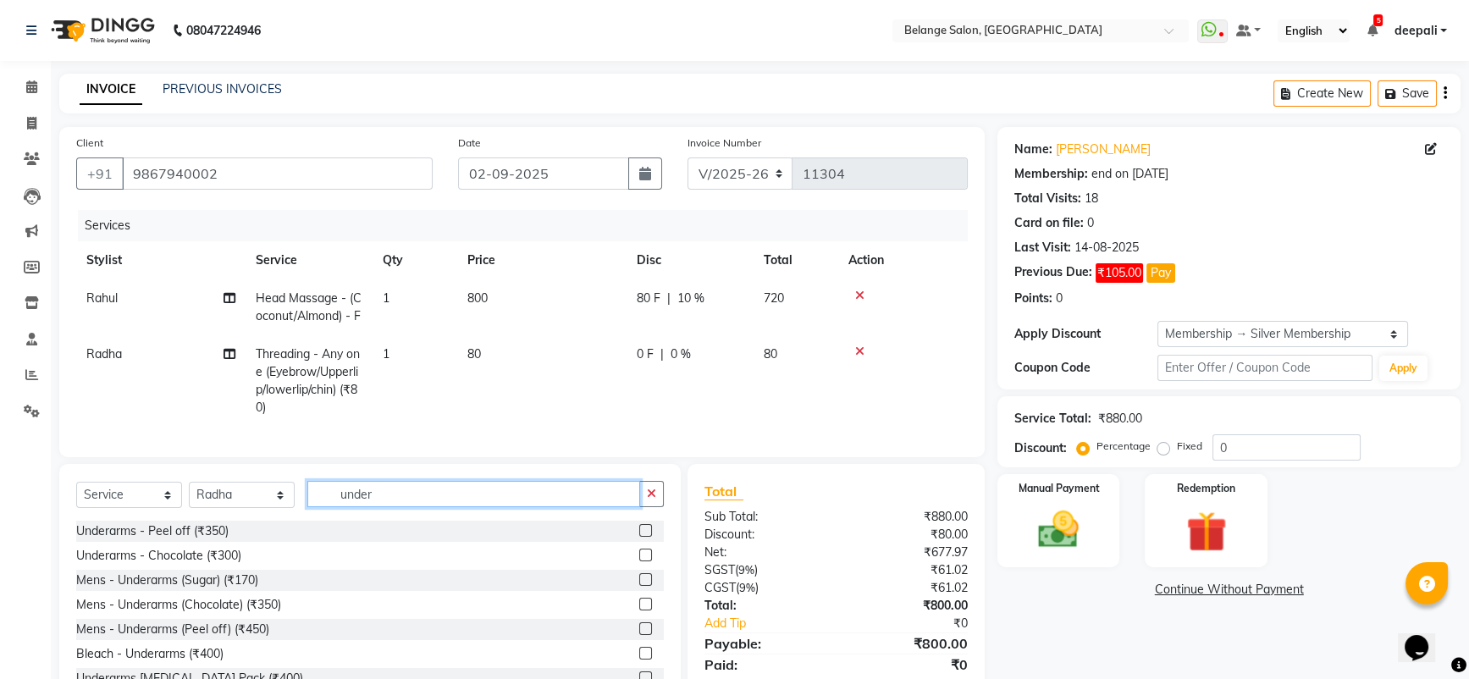
type input "under"
click at [639, 562] on label at bounding box center [645, 555] width 13 height 13
click at [639, 562] on input "checkbox" at bounding box center [644, 556] width 11 height 11
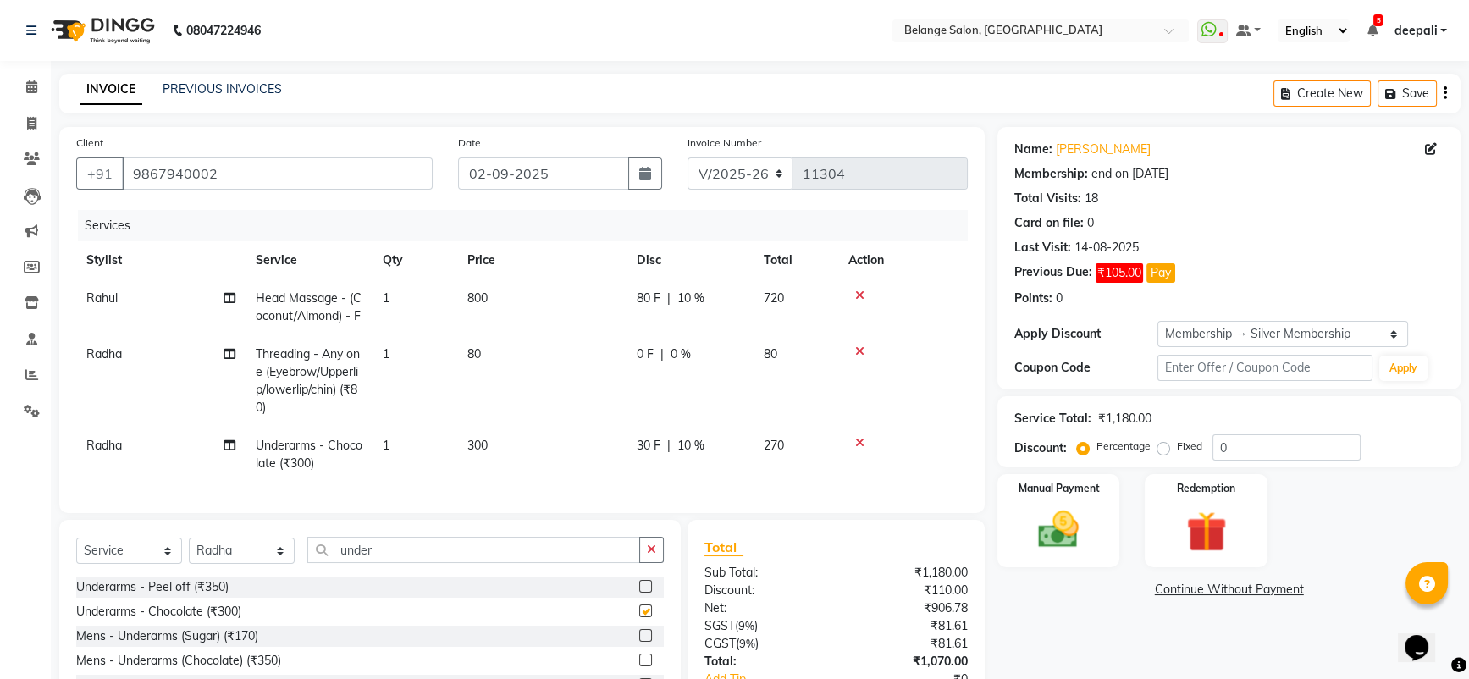
checkbox input "false"
drag, startPoint x: 447, startPoint y: 567, endPoint x: 241, endPoint y: 545, distance: 206.9
click at [241, 545] on div "Select Service Product Membership Package Voucher Prepaid Gift Card Select Styl…" at bounding box center [370, 645] width 622 height 250
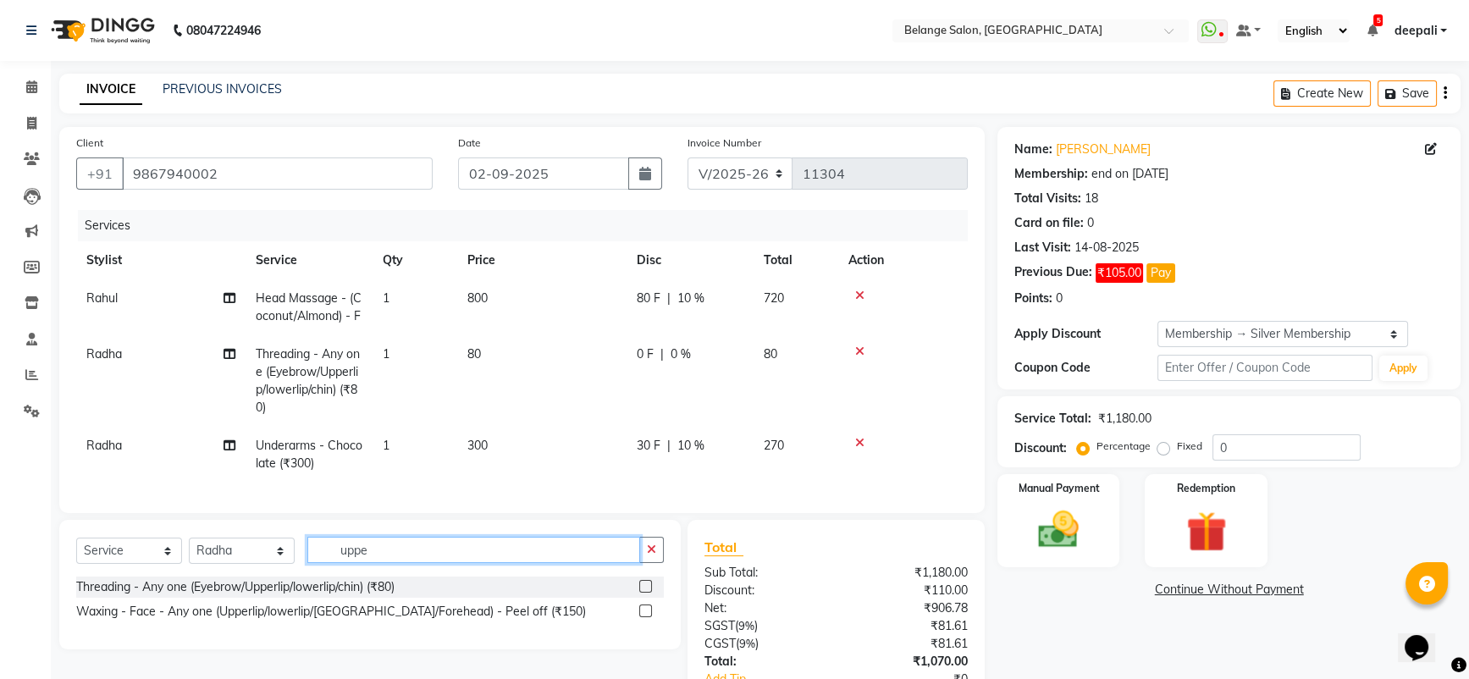
type input "uppe"
click at [644, 617] on label at bounding box center [645, 611] width 13 height 13
click at [644, 617] on input "checkbox" at bounding box center [644, 611] width 11 height 11
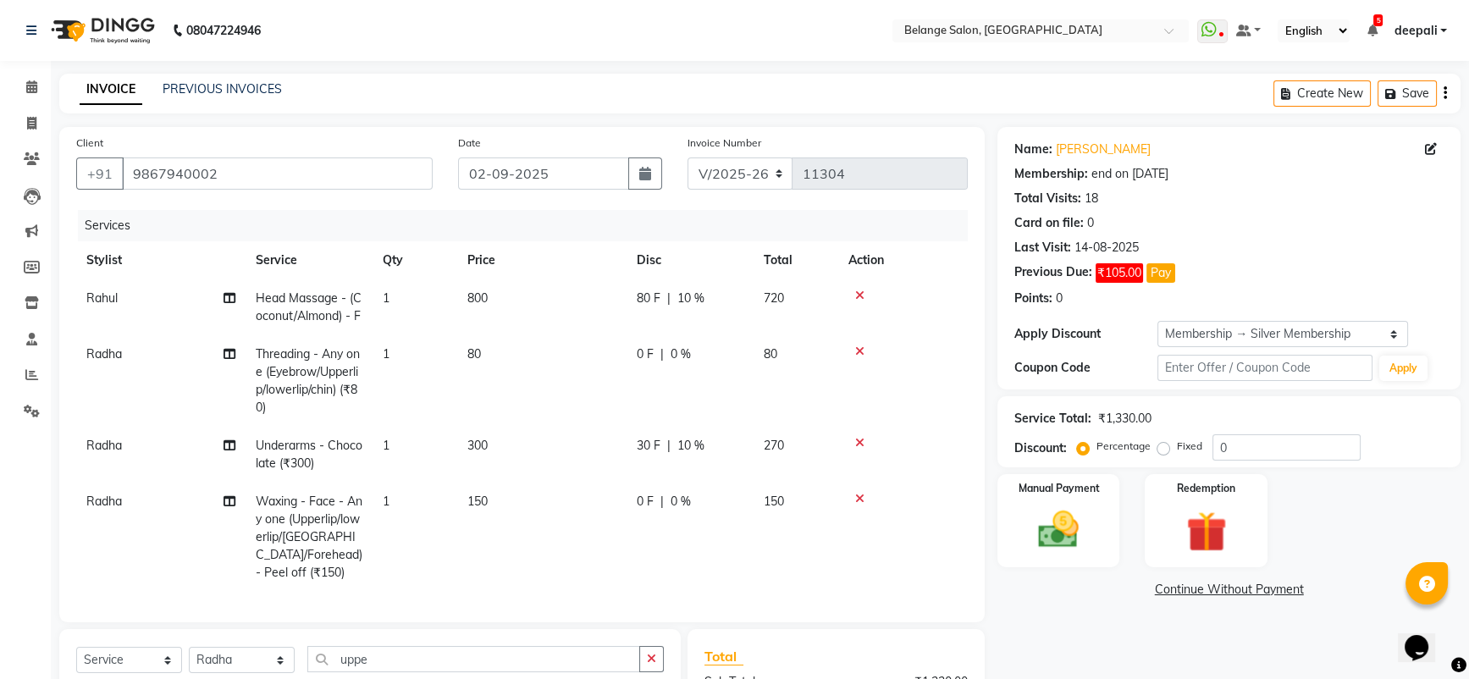
checkbox input "false"
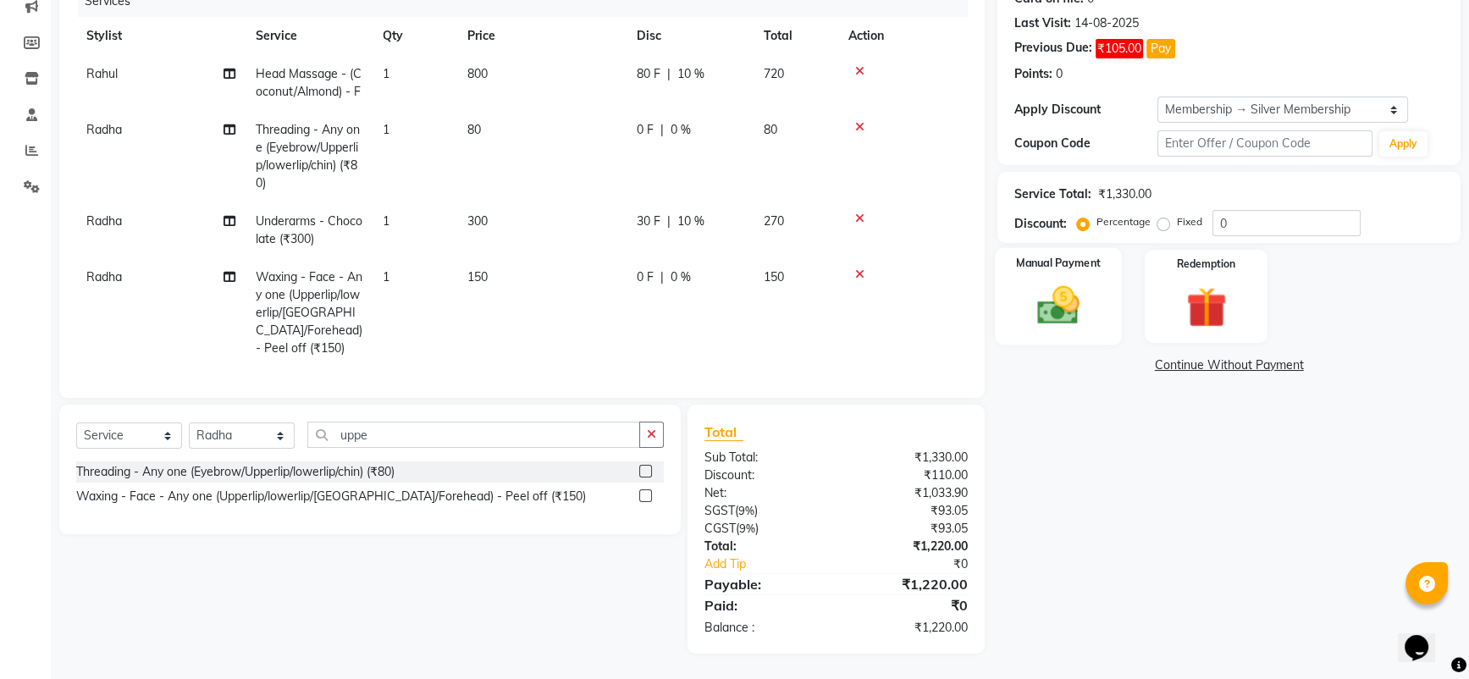
click at [1068, 294] on img at bounding box center [1059, 305] width 69 height 49
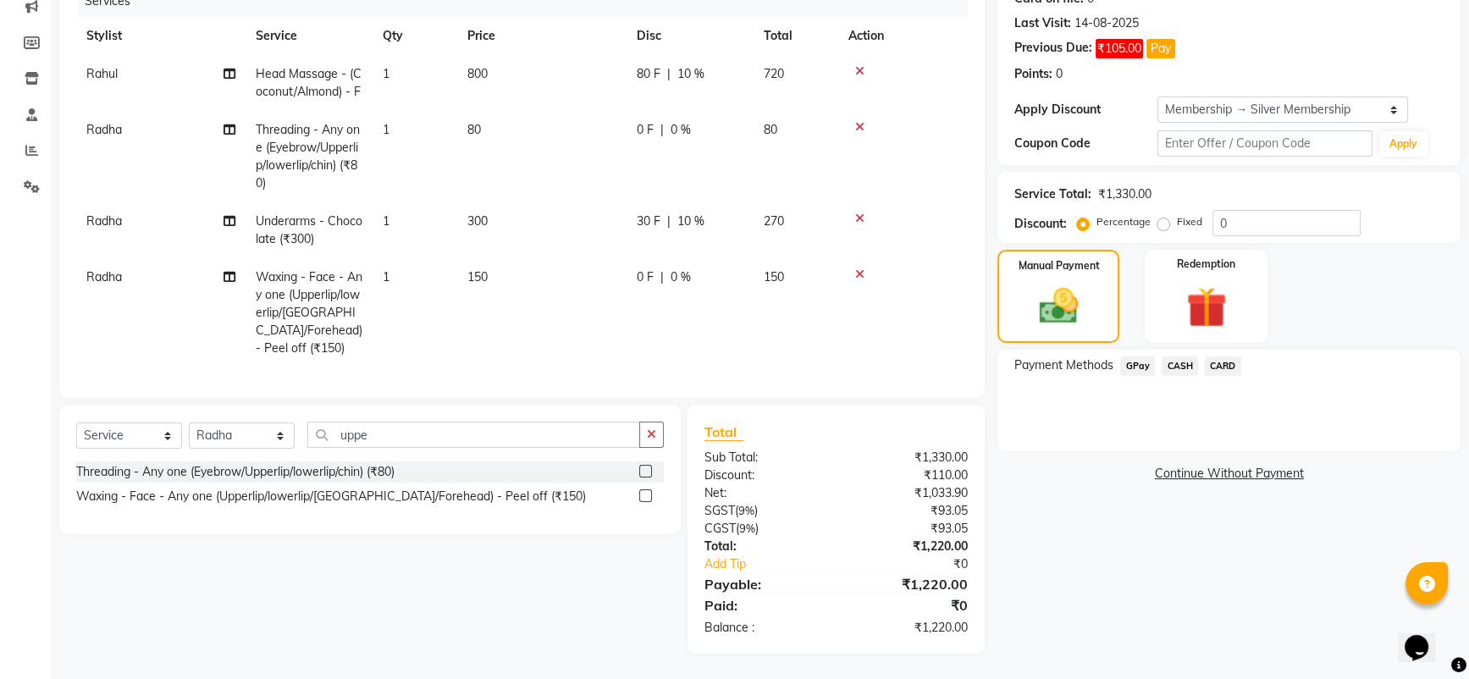
click at [1177, 357] on span "CASH" at bounding box center [1180, 366] width 36 height 19
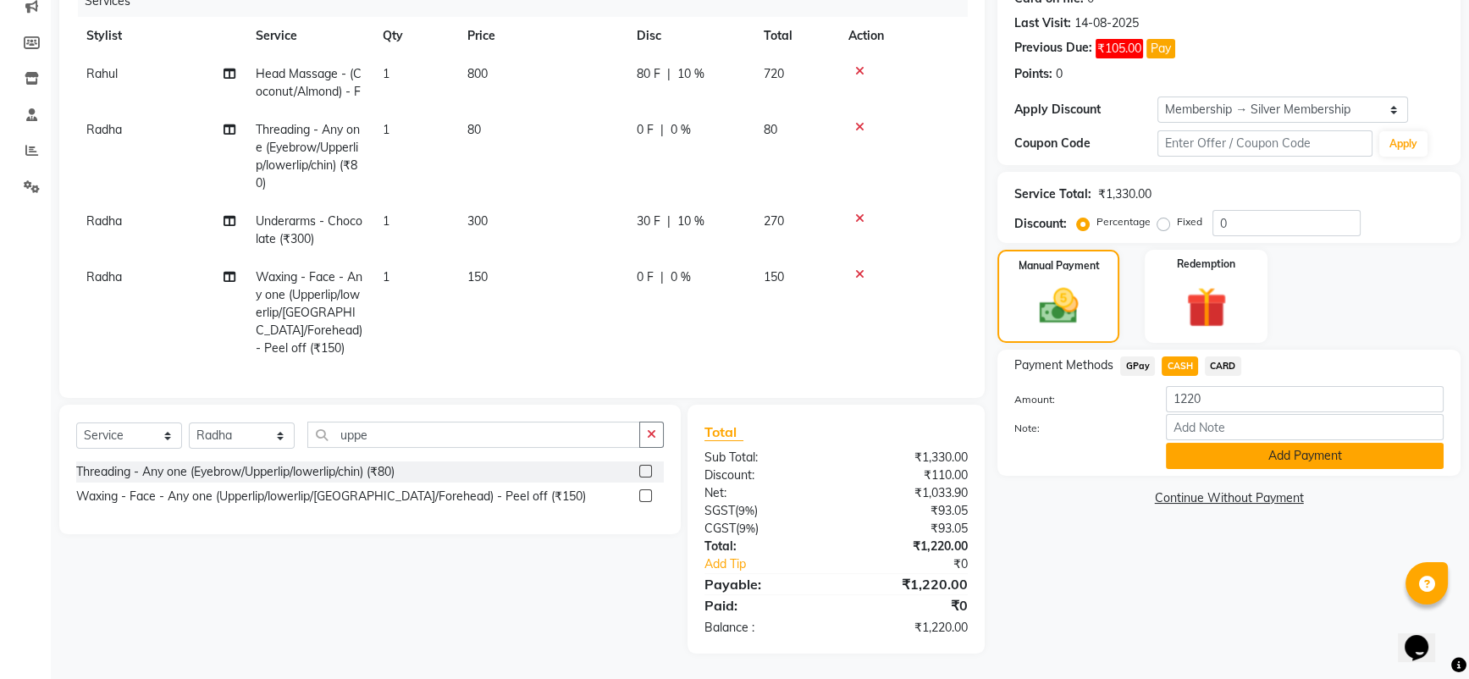
click at [1249, 443] on button "Add Payment" at bounding box center [1305, 456] width 278 height 26
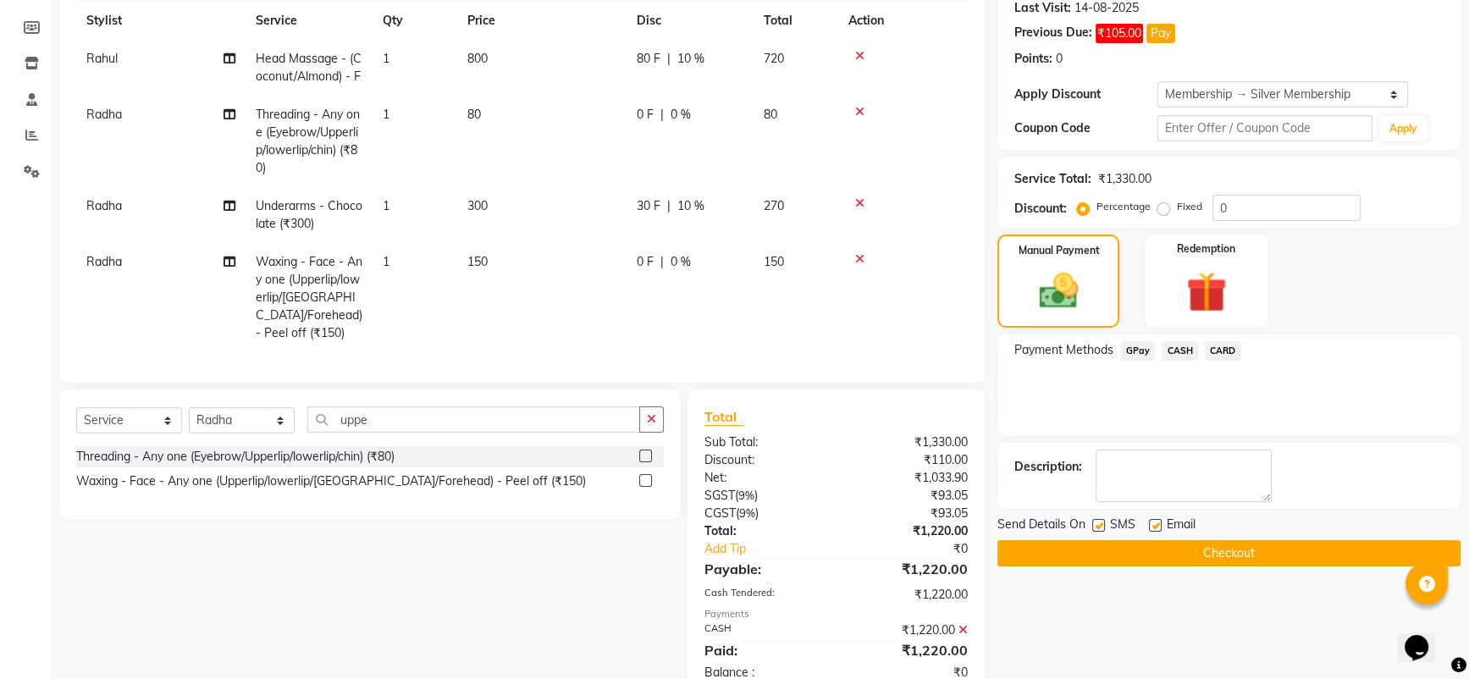
click at [1220, 556] on button "Checkout" at bounding box center [1229, 553] width 463 height 26
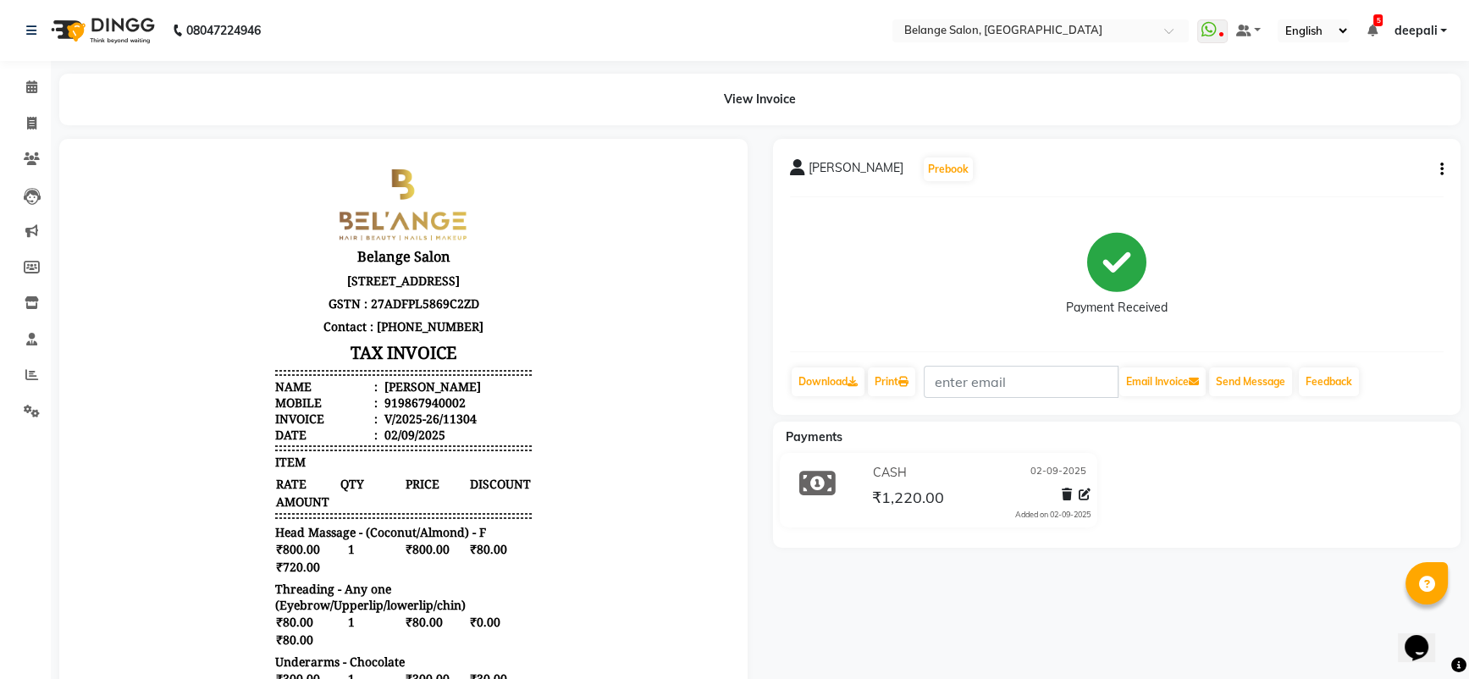
click at [1233, 501] on div "CASH [DATE] ₹1,220.00 Added on [DATE]" at bounding box center [1118, 493] width 714 height 81
drag, startPoint x: 1233, startPoint y: 501, endPoint x: 866, endPoint y: 728, distance: 430.9
click at [30, 90] on icon at bounding box center [31, 86] width 11 height 13
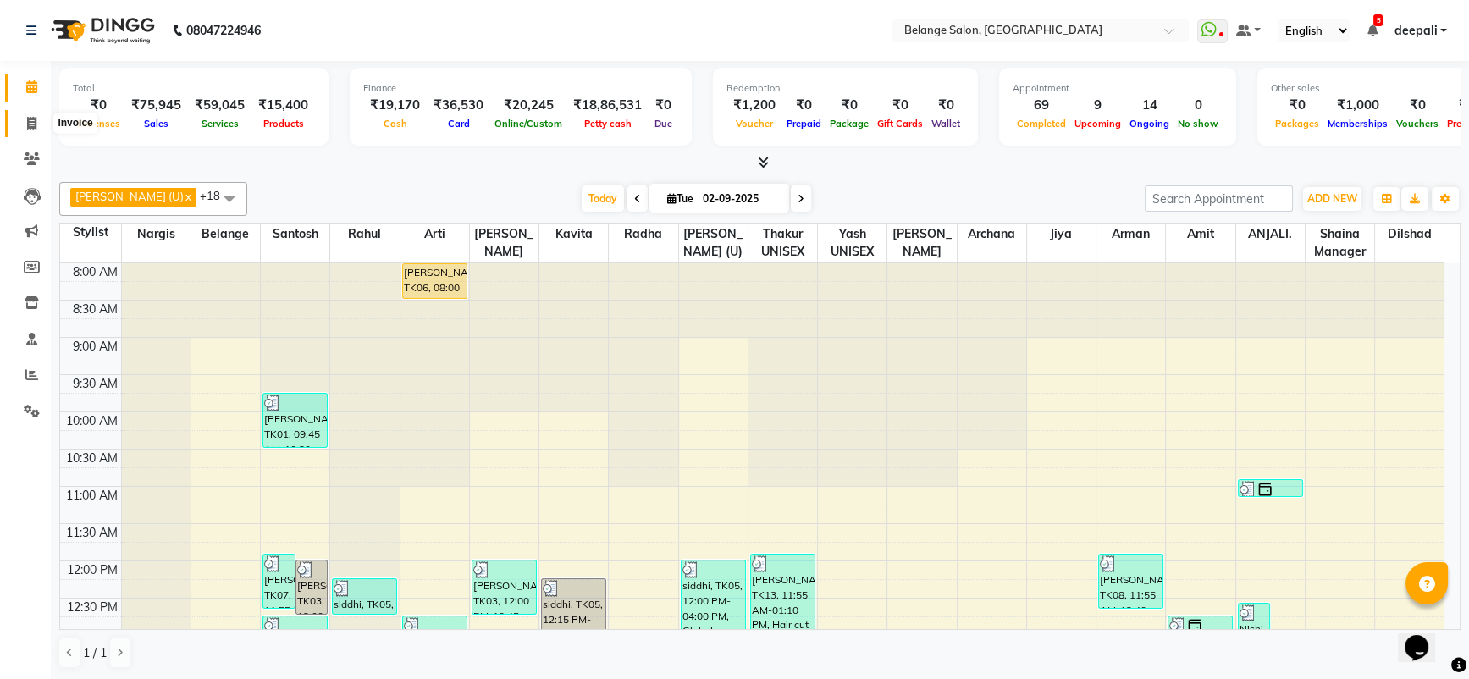
click at [33, 128] on icon at bounding box center [31, 123] width 9 height 13
select select "service"
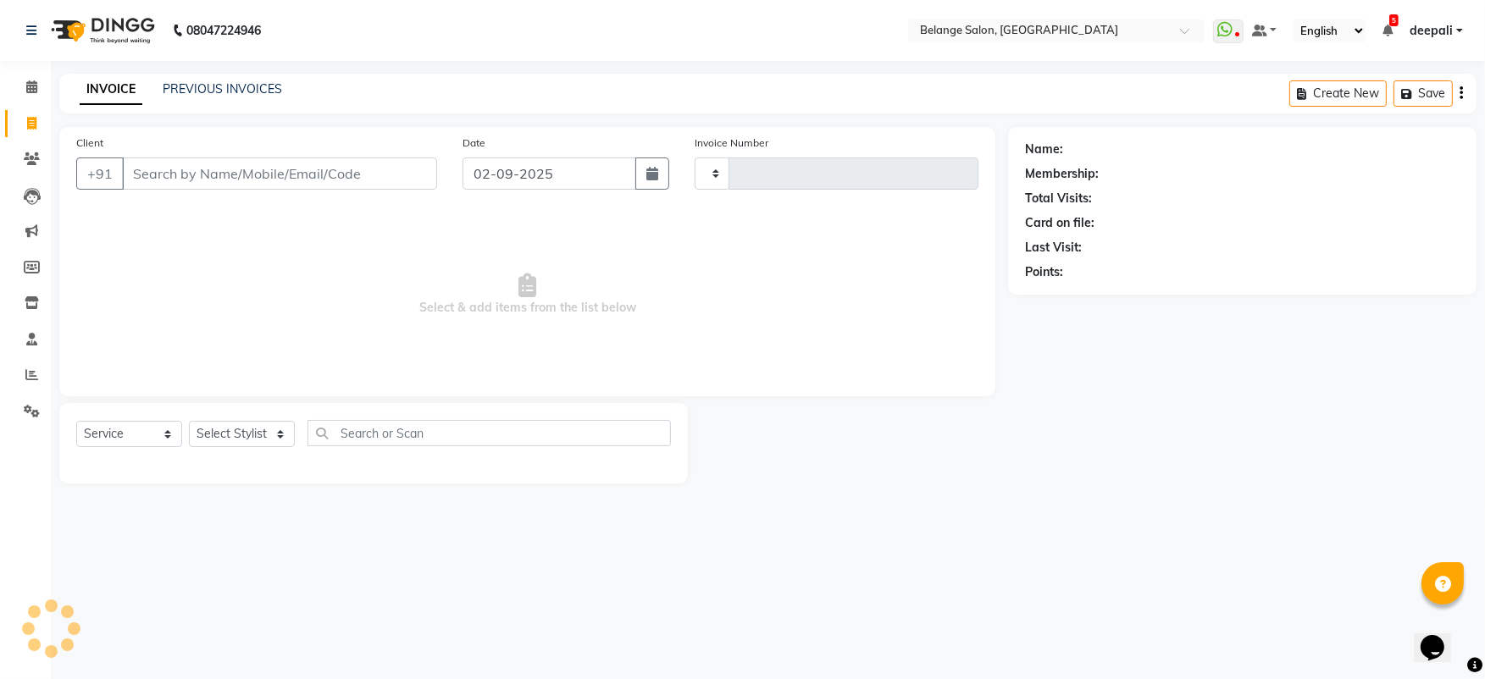
type input "11305"
select select "5076"
click at [197, 87] on link "PREVIOUS INVOICES" at bounding box center [222, 88] width 119 height 15
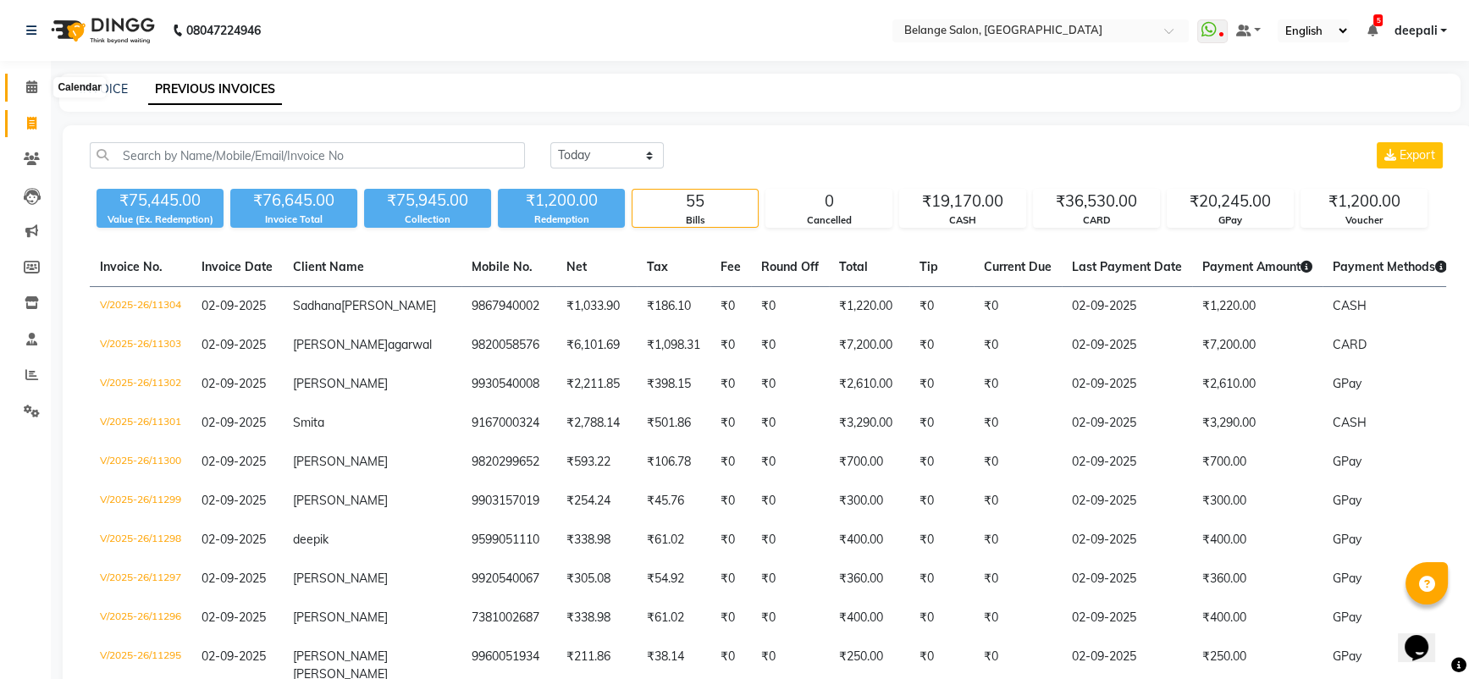
click at [34, 82] on icon at bounding box center [31, 86] width 11 height 13
